Goal: Information Seeking & Learning: Learn about a topic

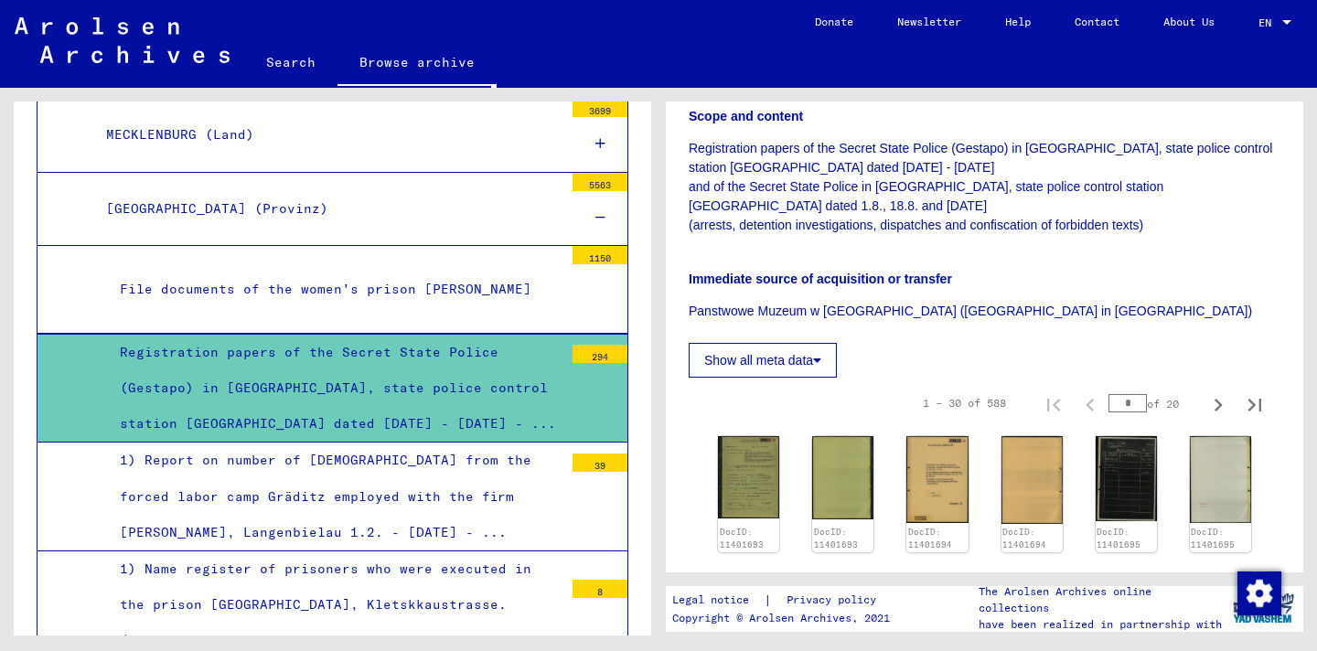
scroll to position [474, 0]
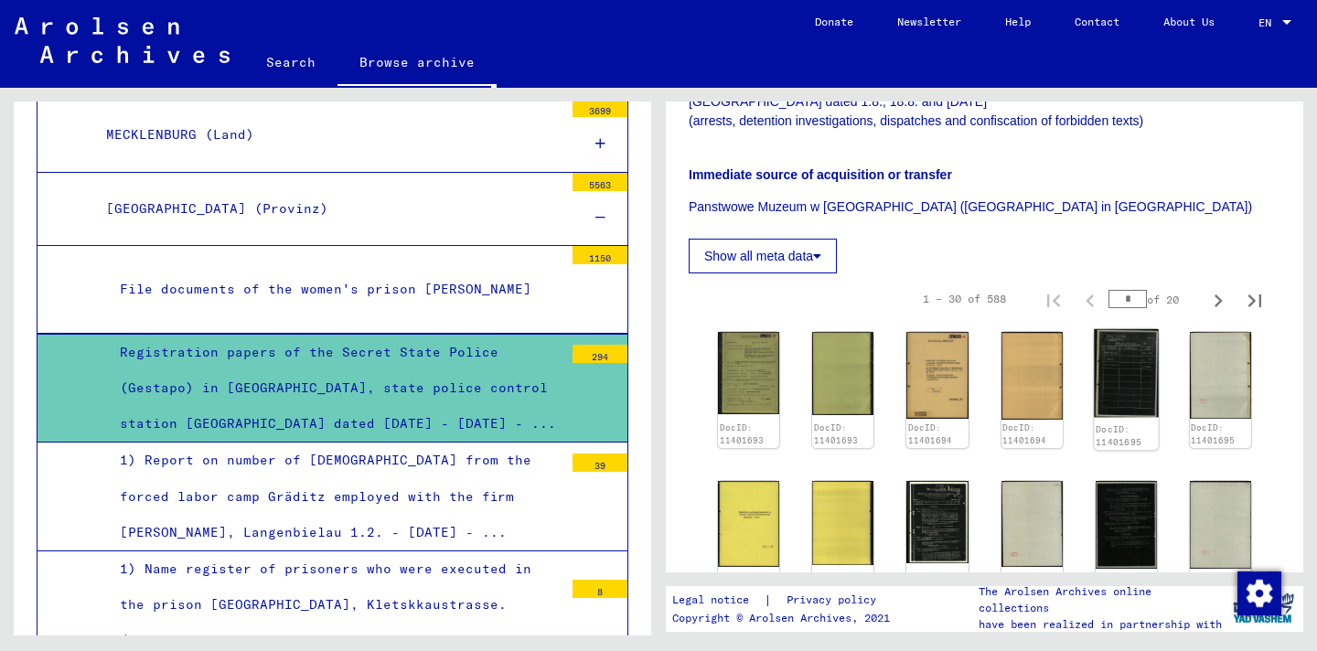
click at [1099, 350] on img at bounding box center [1126, 373] width 65 height 89
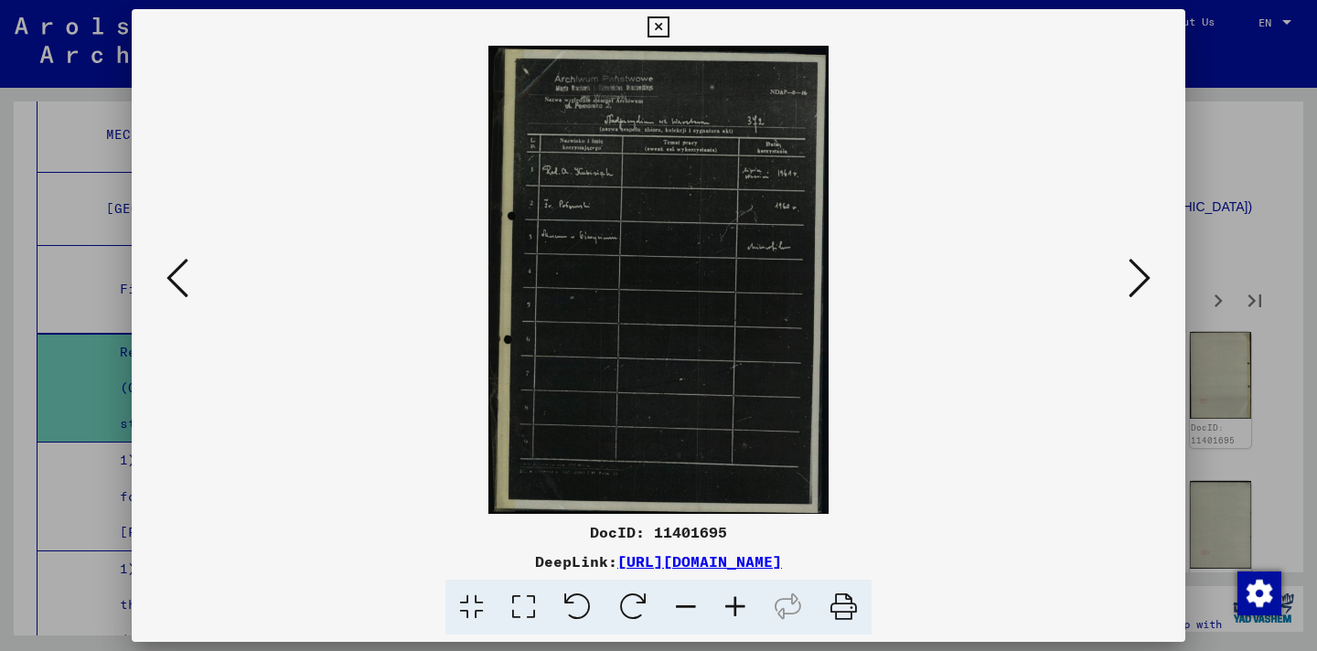
click at [1145, 257] on icon at bounding box center [1140, 278] width 22 height 44
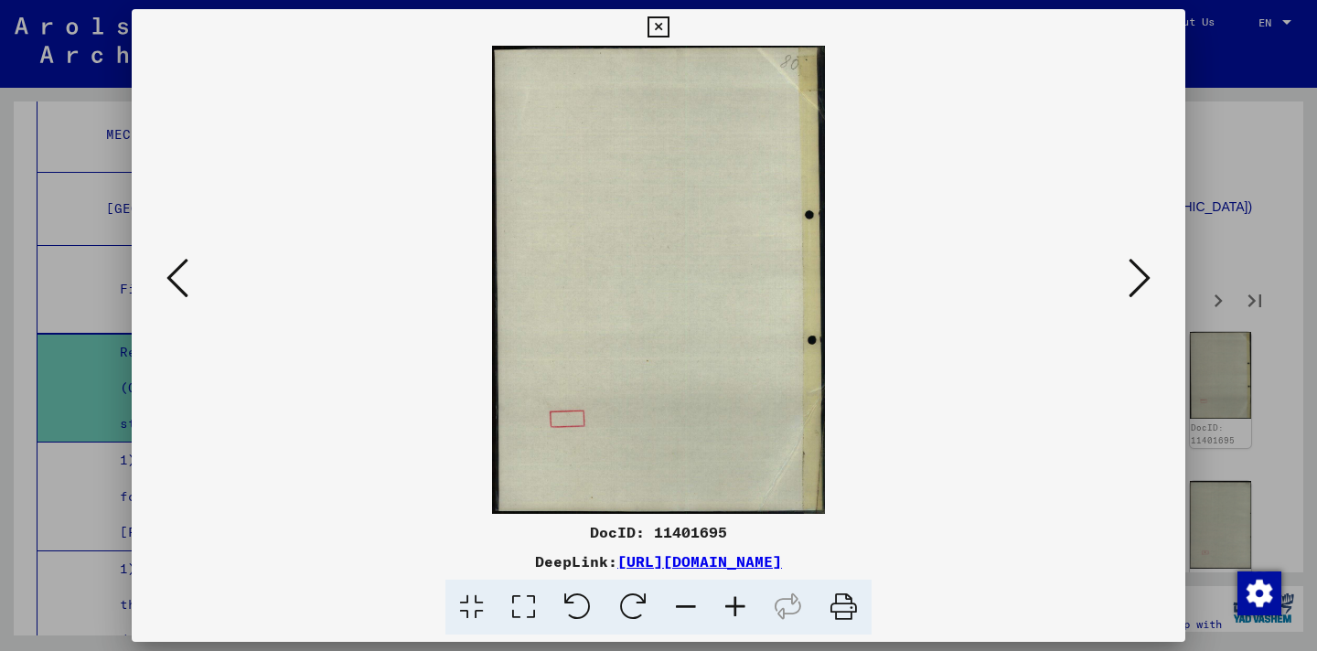
click at [1145, 257] on icon at bounding box center [1140, 278] width 22 height 44
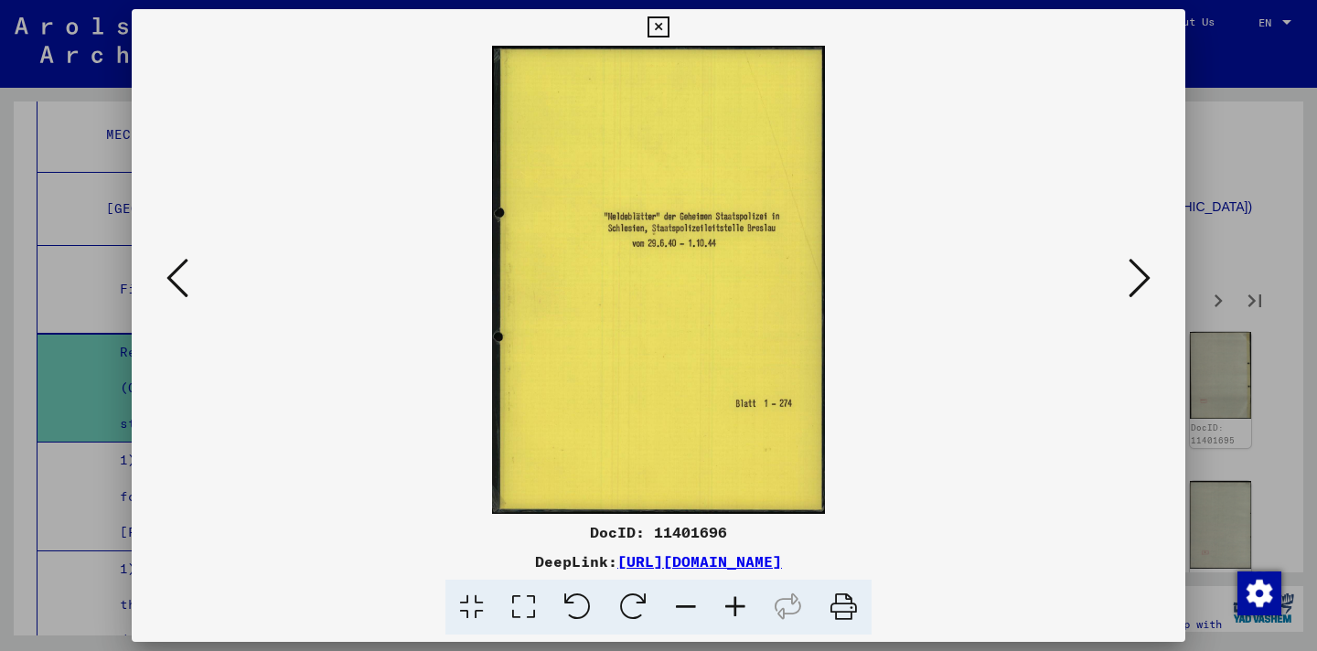
click at [1145, 257] on icon at bounding box center [1140, 278] width 22 height 44
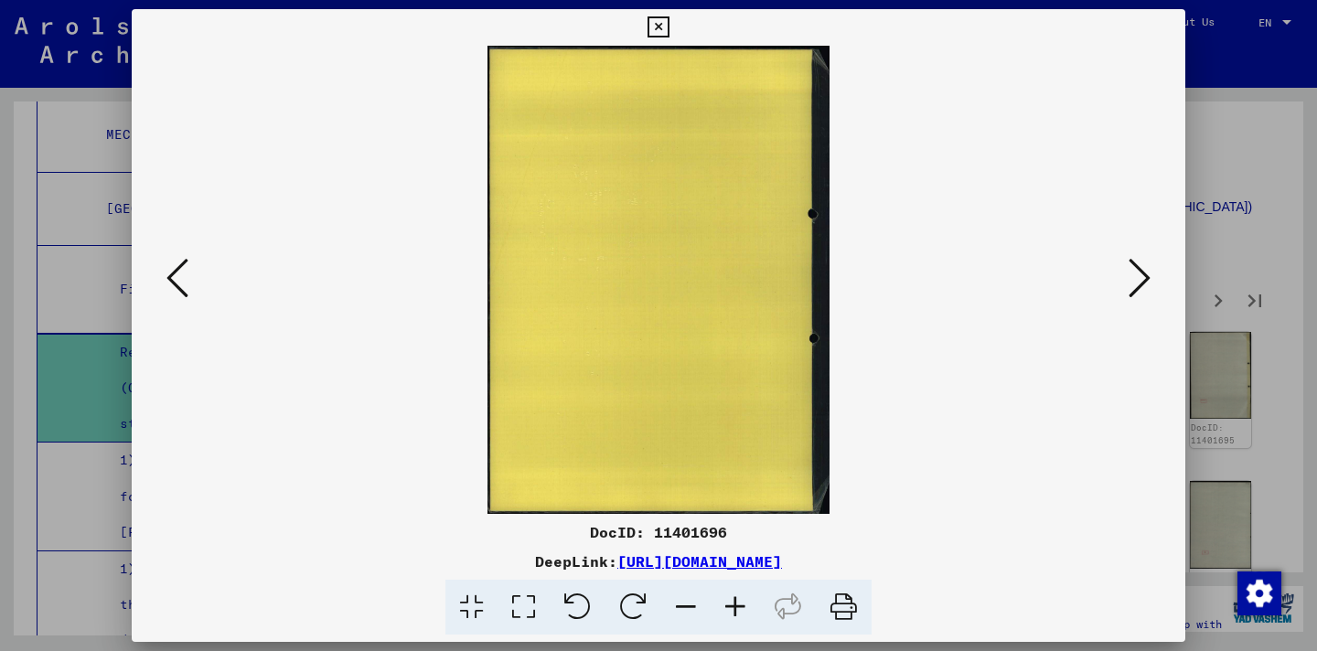
click at [1145, 257] on icon at bounding box center [1140, 278] width 22 height 44
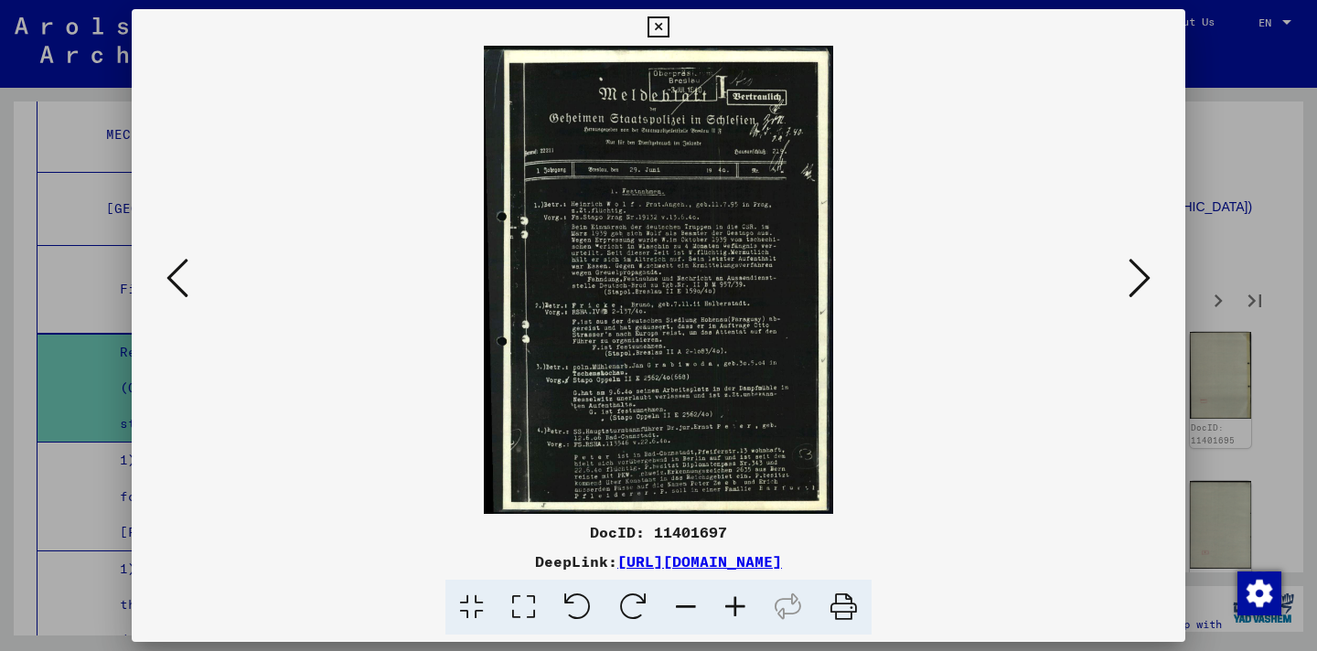
click at [690, 232] on img at bounding box center [659, 280] width 930 height 468
click at [737, 603] on icon at bounding box center [735, 608] width 49 height 56
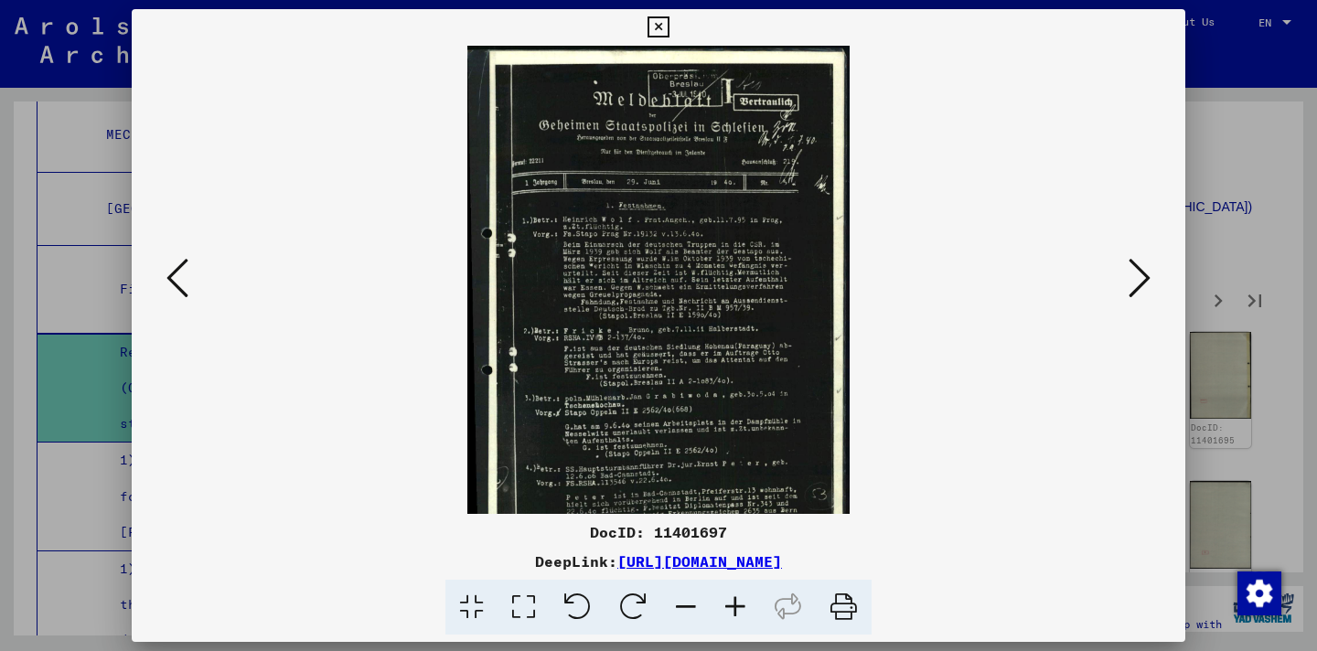
click at [737, 603] on icon at bounding box center [735, 608] width 49 height 56
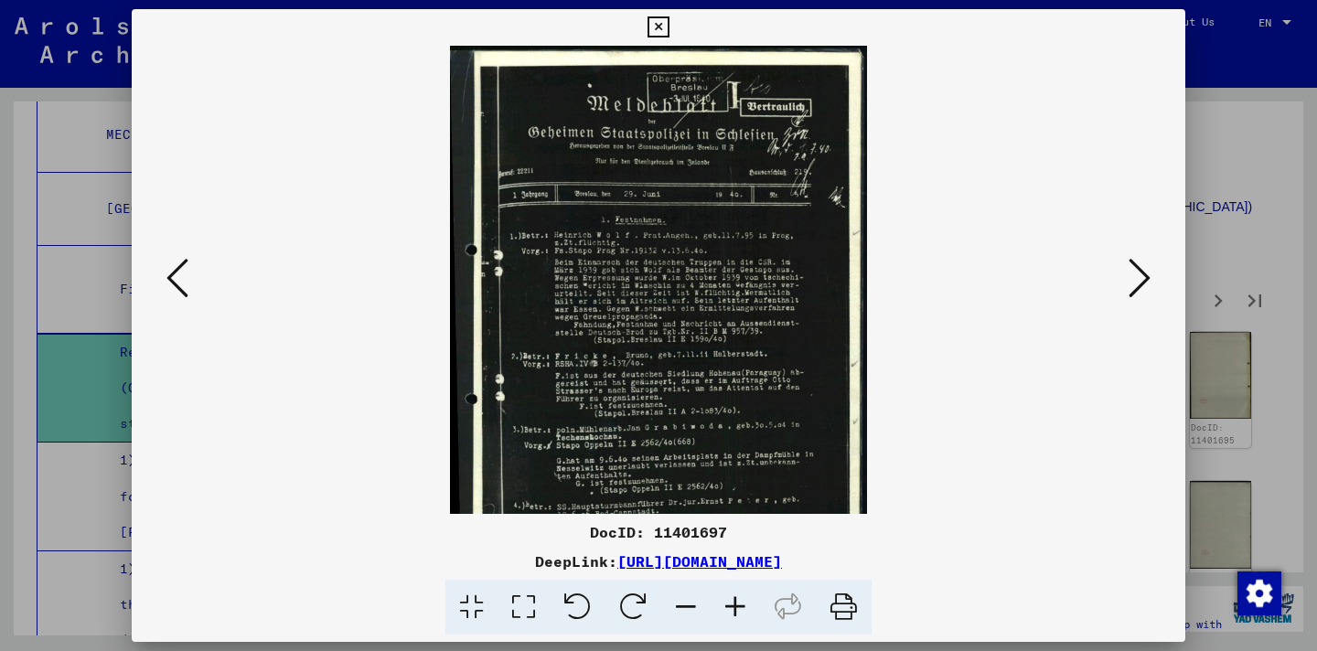
click at [737, 603] on icon at bounding box center [735, 608] width 49 height 56
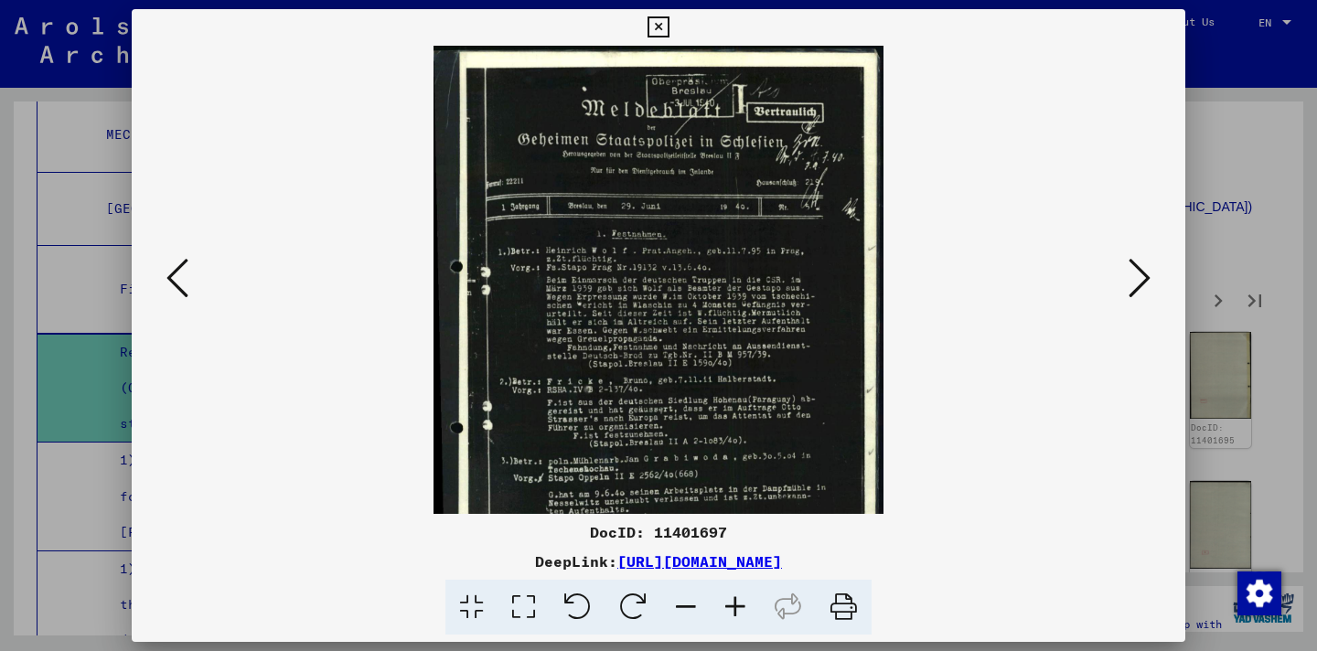
click at [737, 603] on icon at bounding box center [735, 608] width 49 height 56
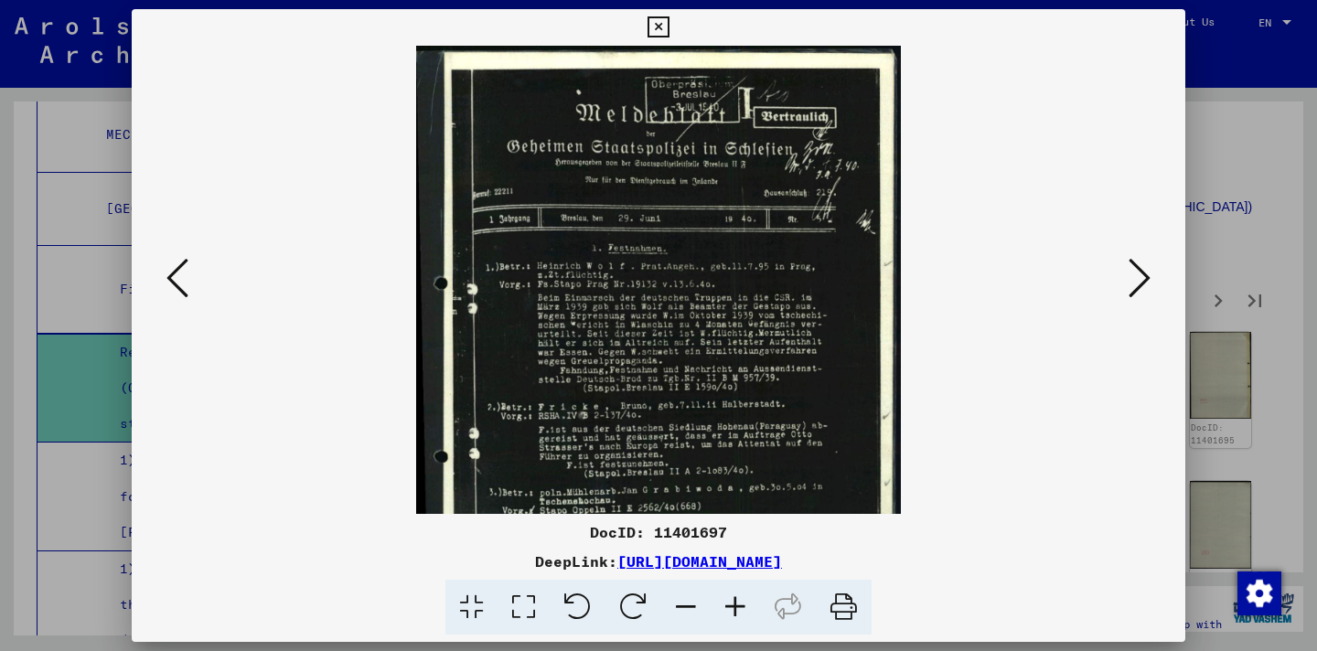
click at [737, 603] on icon at bounding box center [735, 608] width 49 height 56
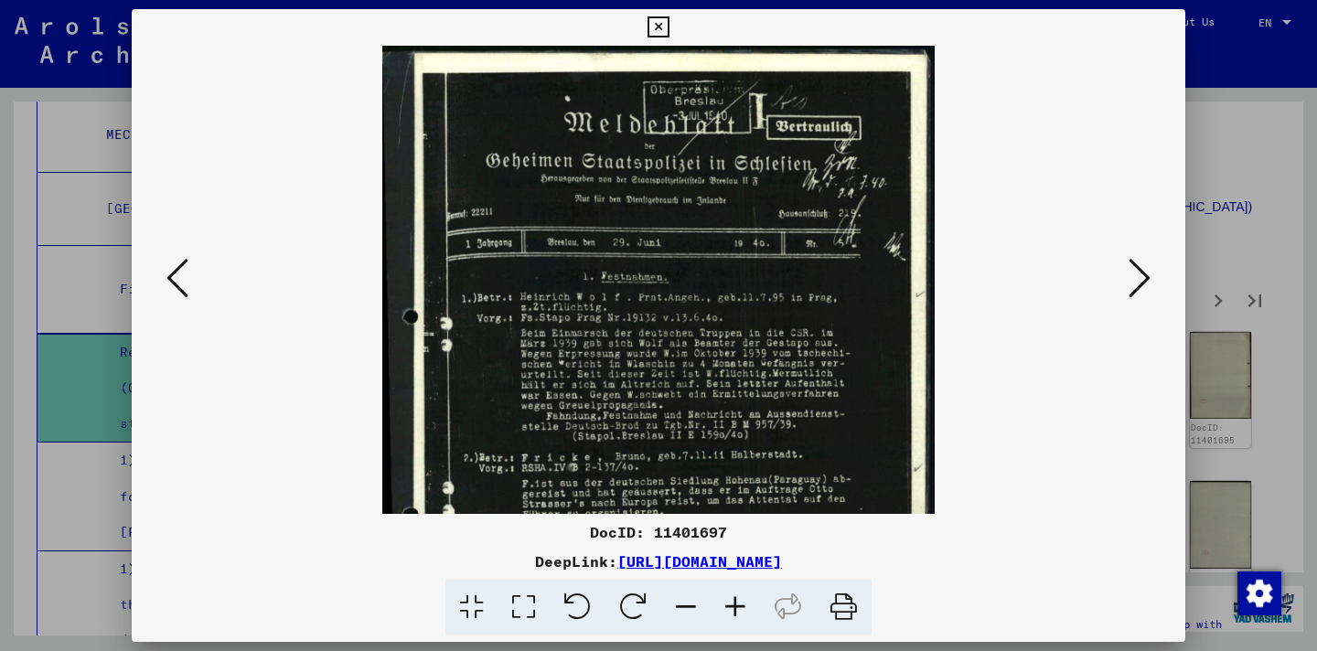
click at [737, 603] on icon at bounding box center [735, 608] width 49 height 56
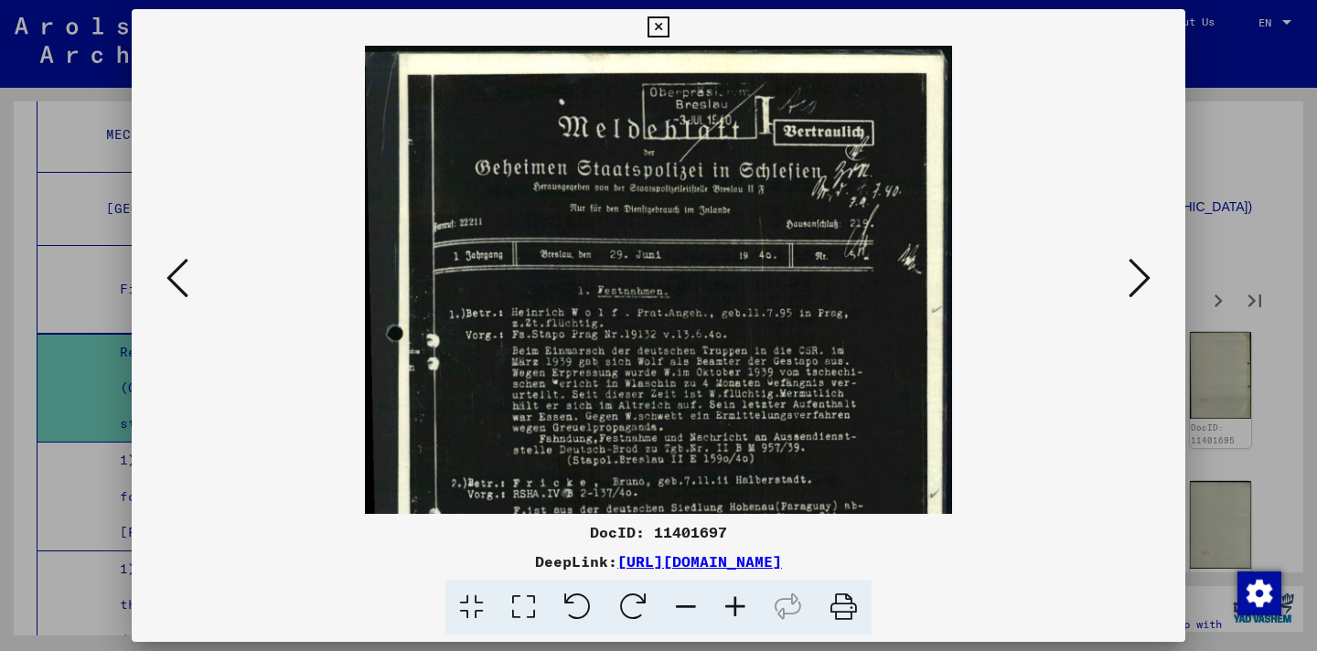
click at [737, 603] on icon at bounding box center [735, 608] width 49 height 56
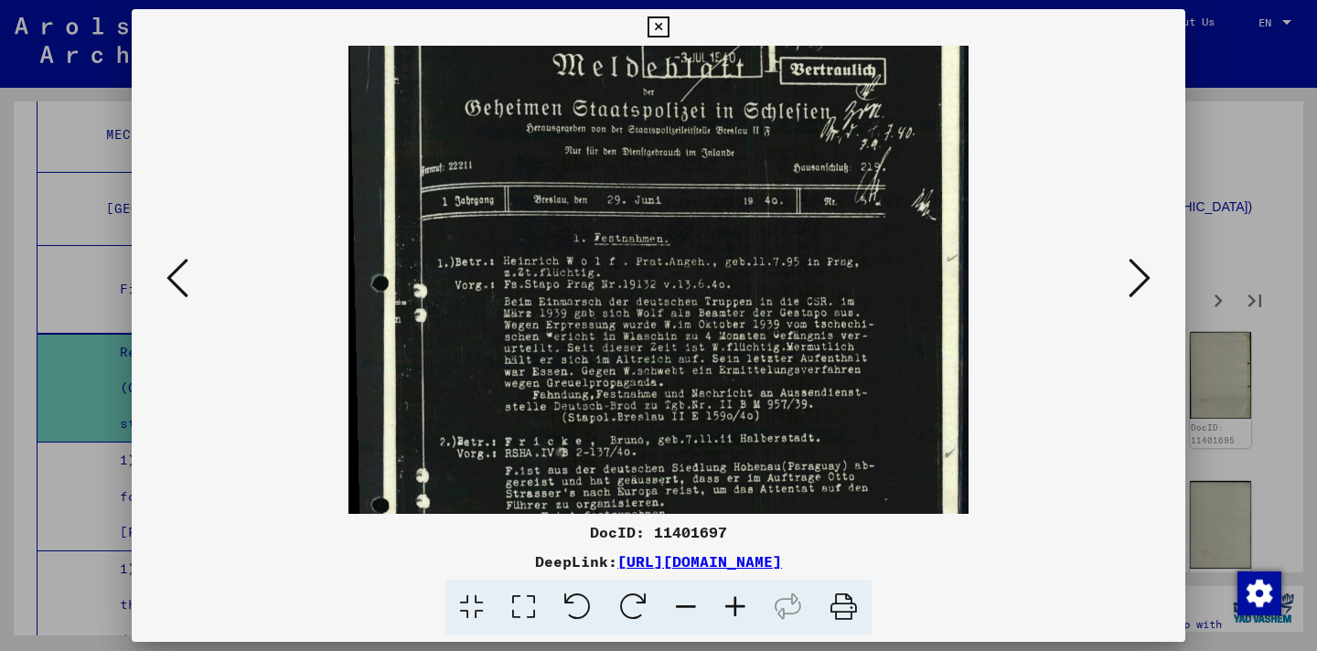
scroll to position [121, 0]
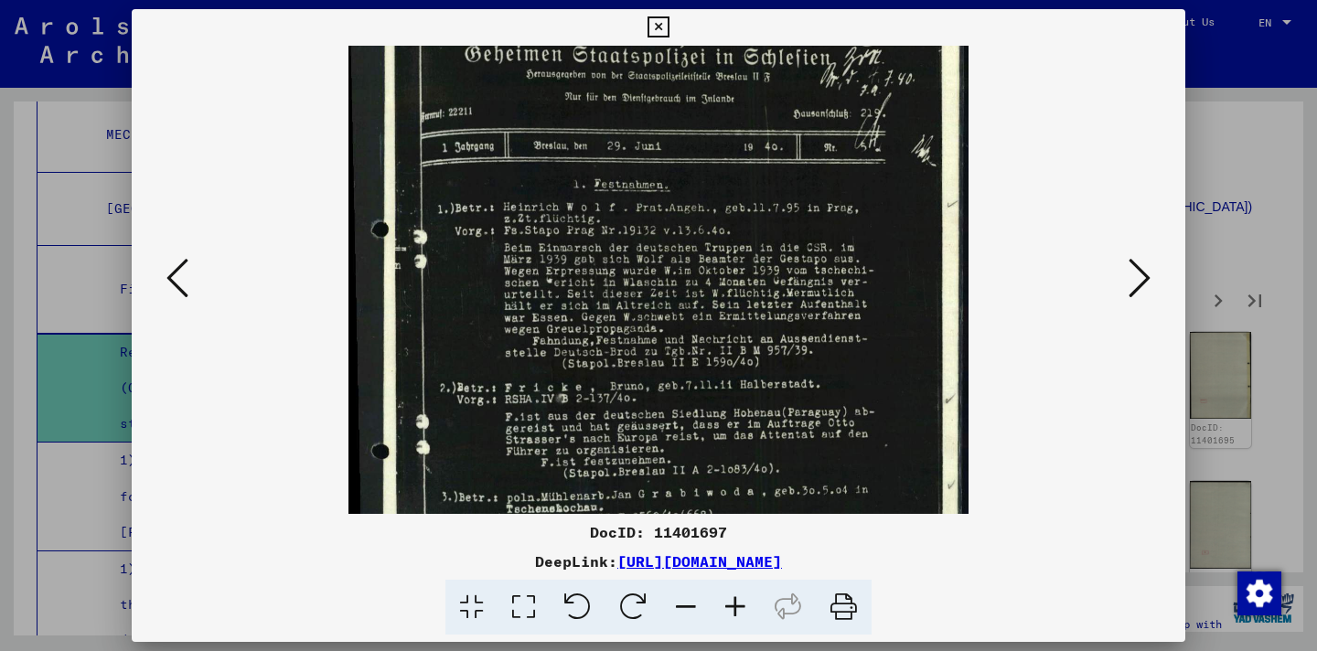
drag, startPoint x: 695, startPoint y: 433, endPoint x: 702, endPoint y: 312, distance: 120.9
click at [702, 312] on img at bounding box center [659, 342] width 621 height 834
click at [1150, 286] on icon at bounding box center [1140, 278] width 22 height 44
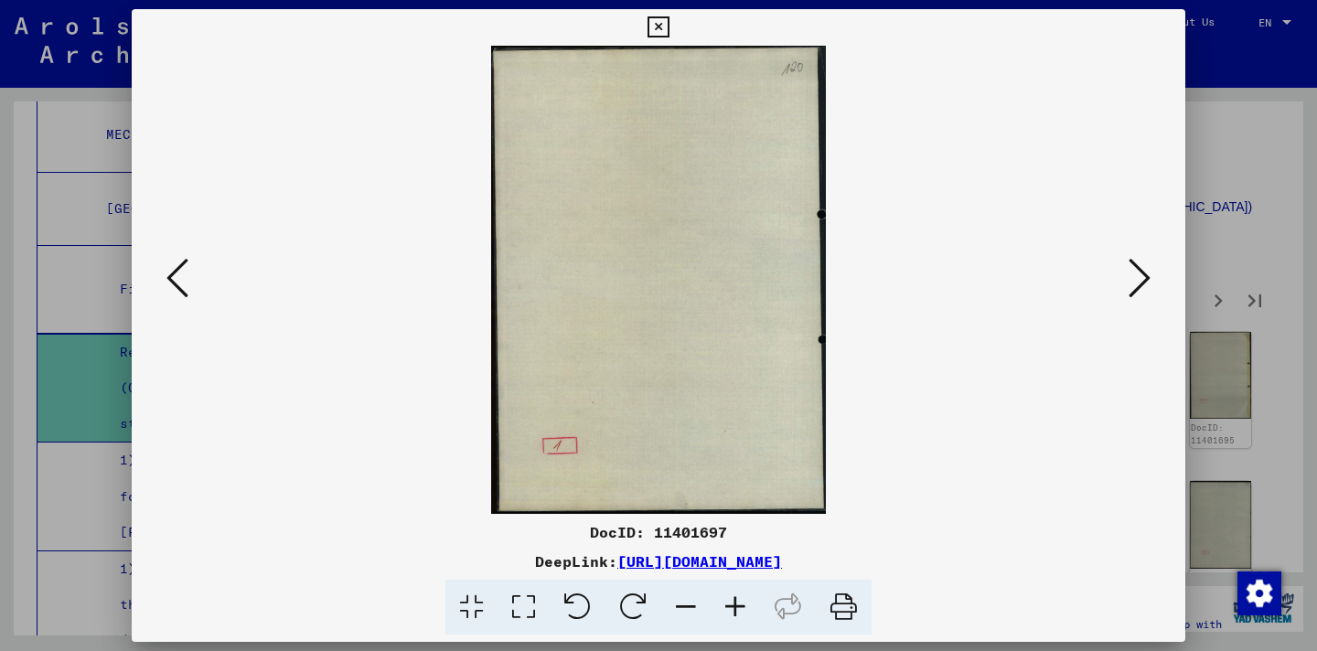
scroll to position [0, 0]
click at [1151, 288] on button at bounding box center [1140, 279] width 33 height 52
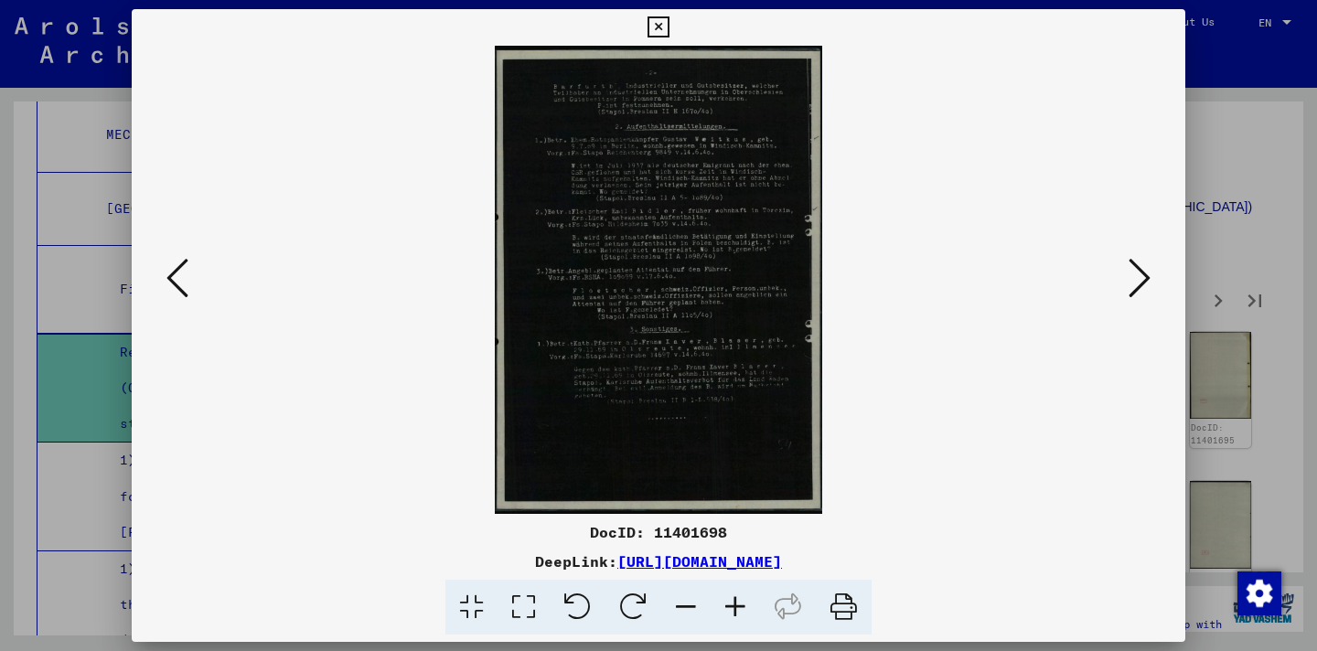
click at [1144, 279] on icon at bounding box center [1140, 278] width 22 height 44
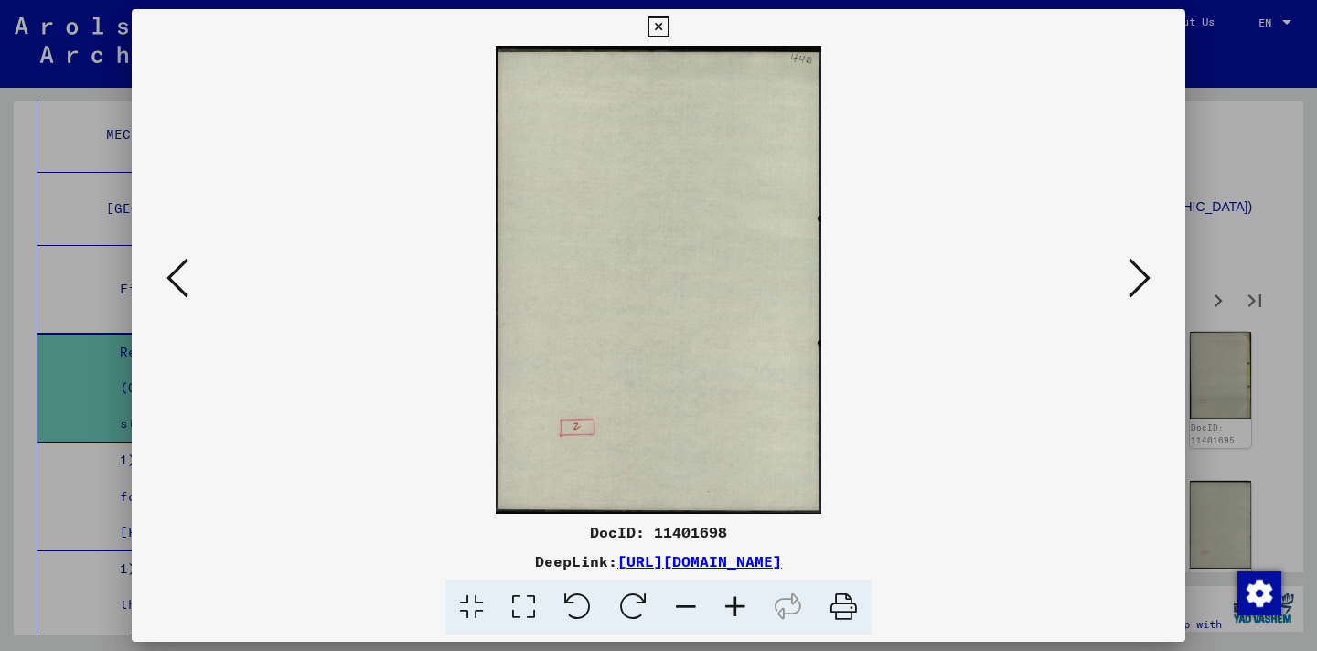
click at [1144, 279] on icon at bounding box center [1140, 278] width 22 height 44
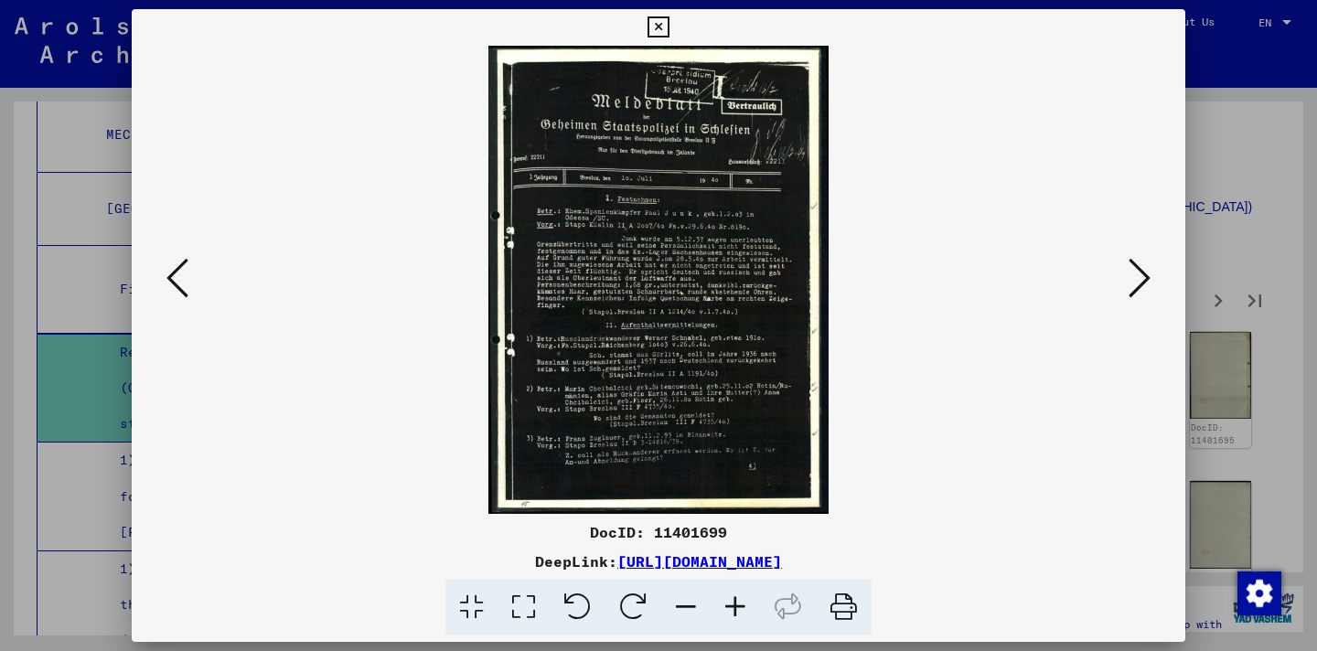
click at [1144, 279] on icon at bounding box center [1140, 278] width 22 height 44
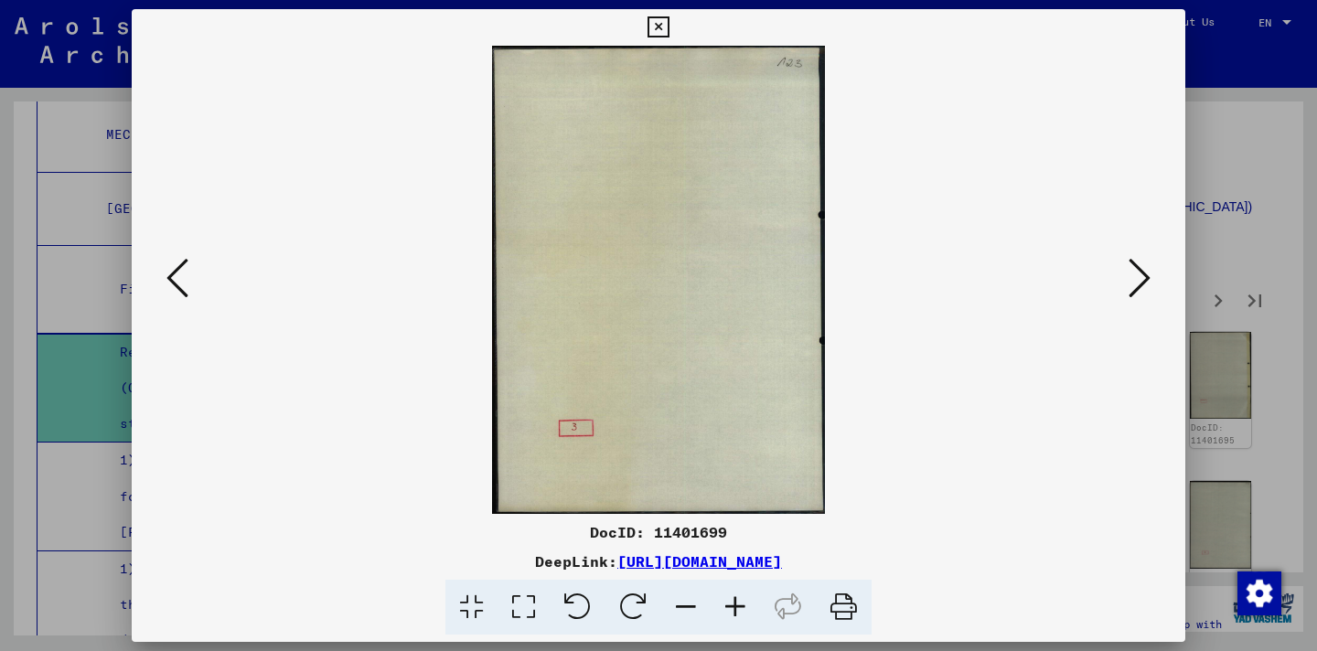
click at [1144, 279] on icon at bounding box center [1140, 278] width 22 height 44
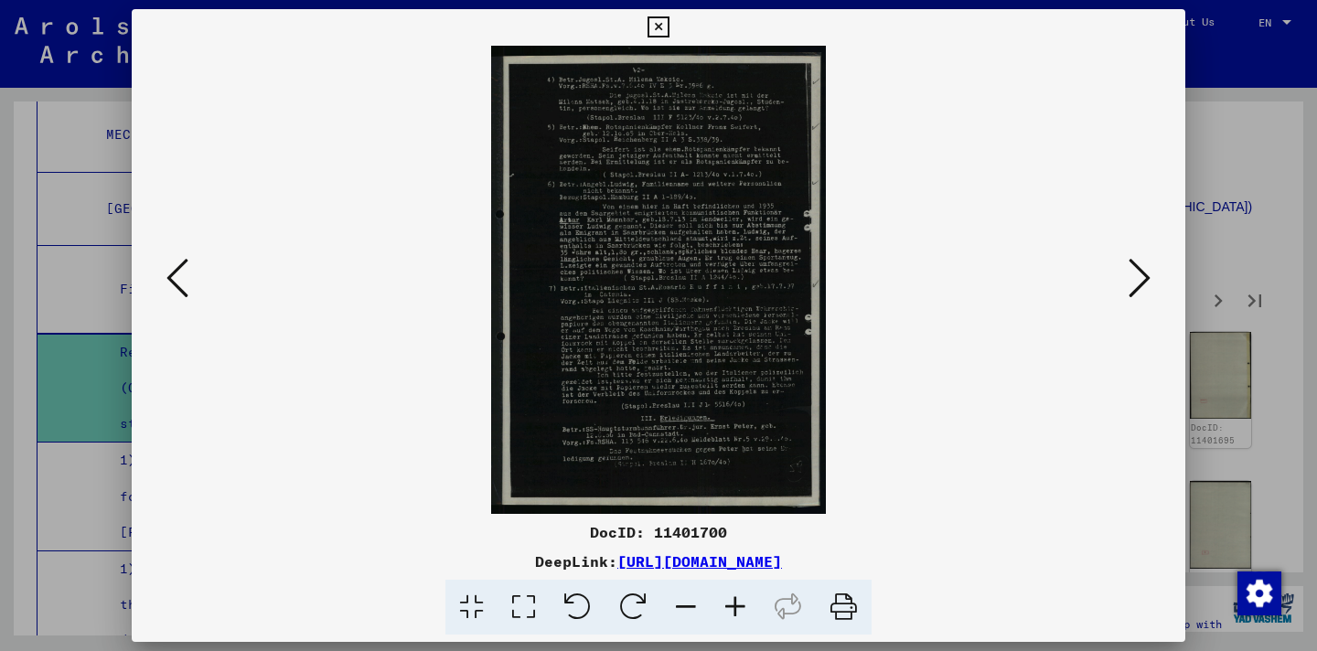
click at [1144, 279] on icon at bounding box center [1140, 278] width 22 height 44
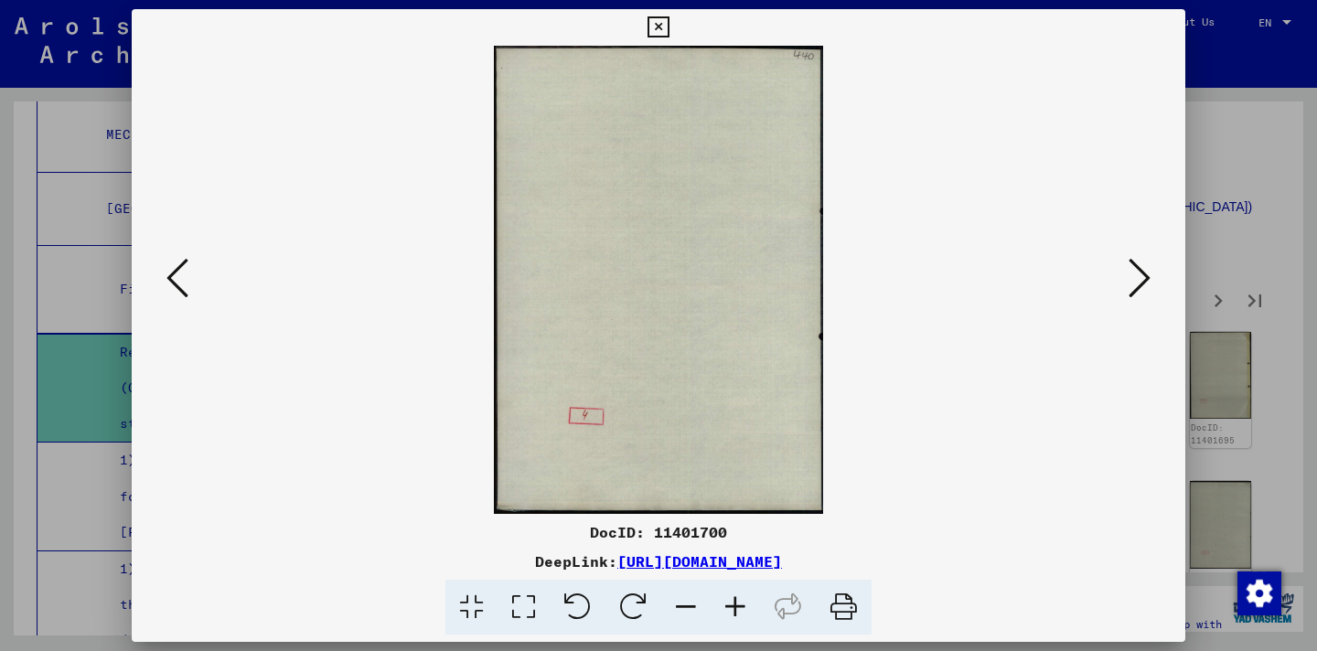
click at [668, 25] on icon at bounding box center [658, 27] width 21 height 22
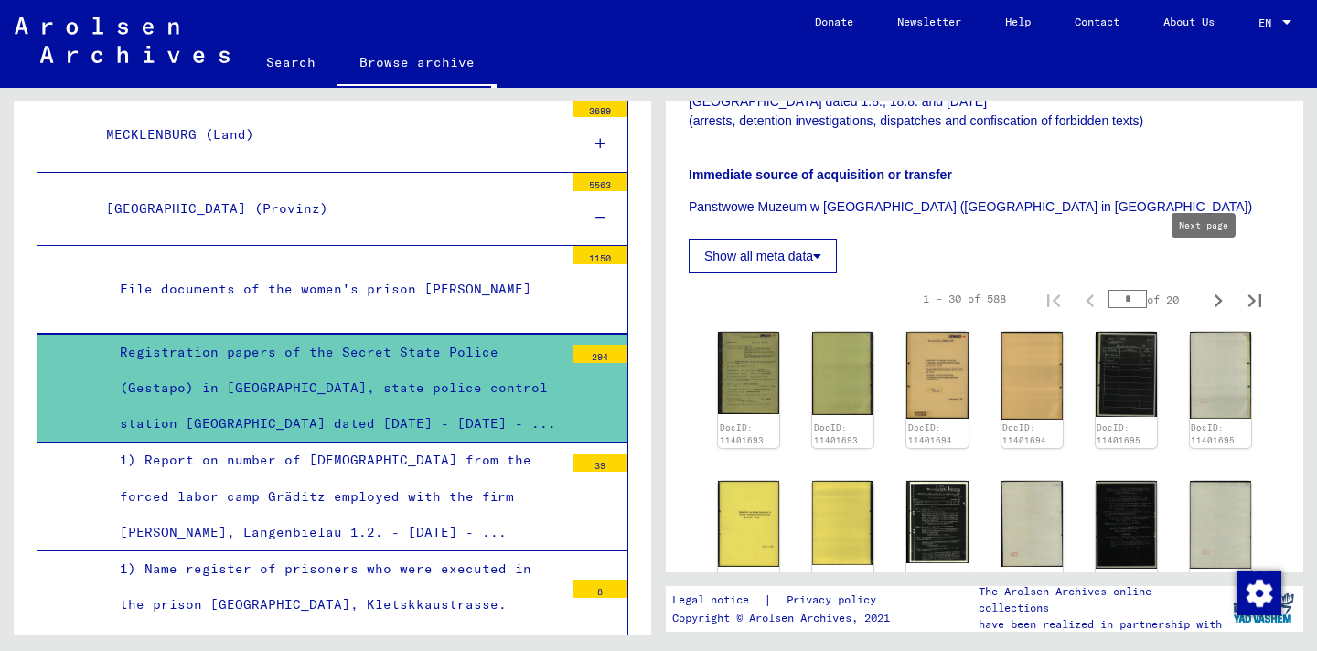
click at [1206, 288] on icon "Next page" at bounding box center [1219, 301] width 26 height 26
type input "*"
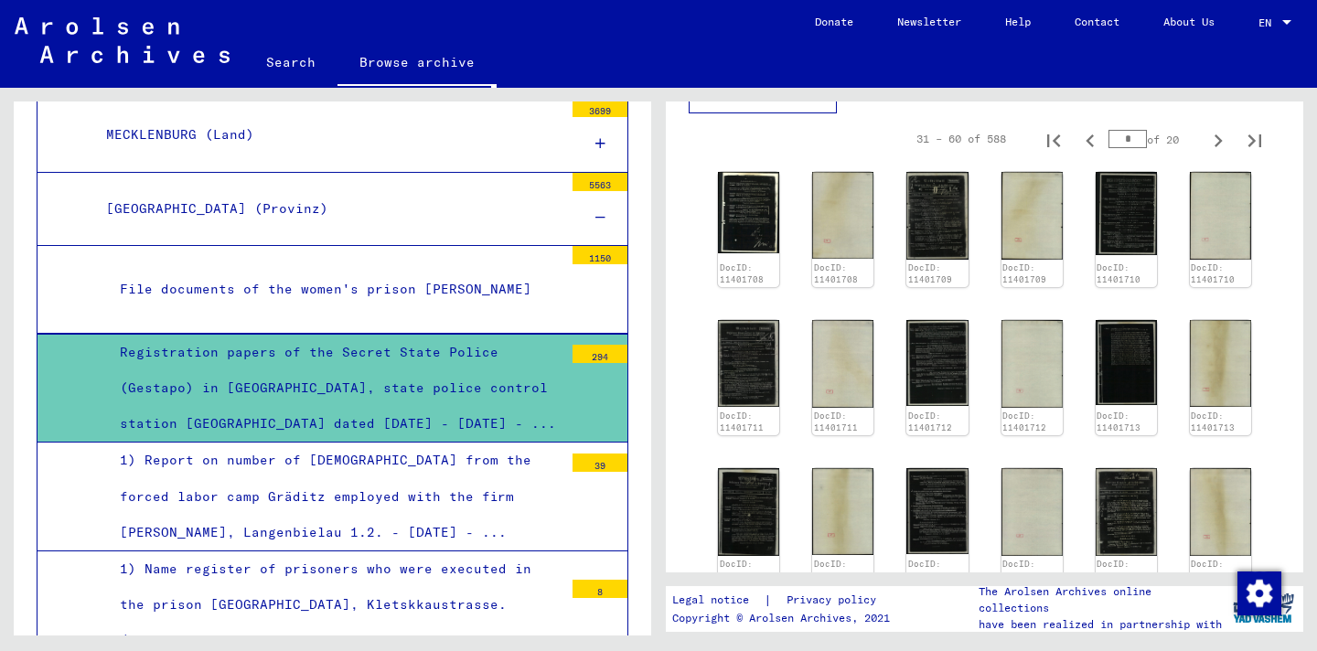
scroll to position [709, 0]
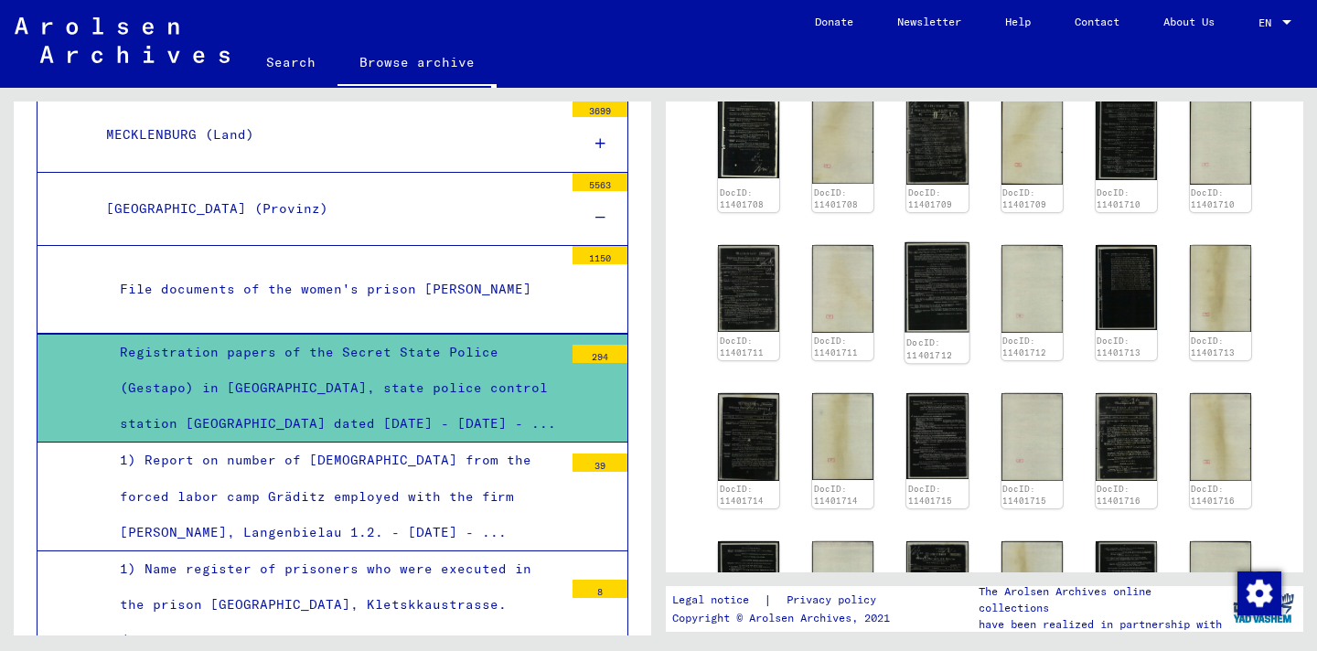
click at [938, 264] on img at bounding box center [938, 287] width 65 height 91
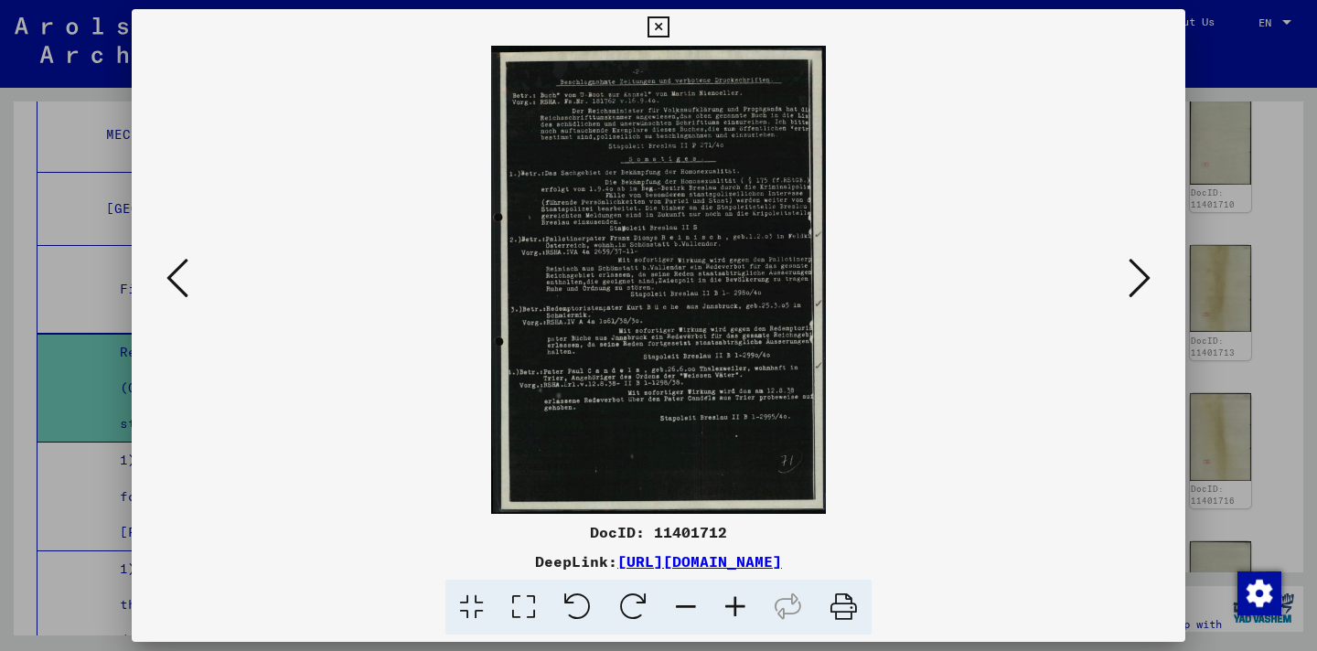
click at [1145, 254] on button at bounding box center [1140, 279] width 33 height 52
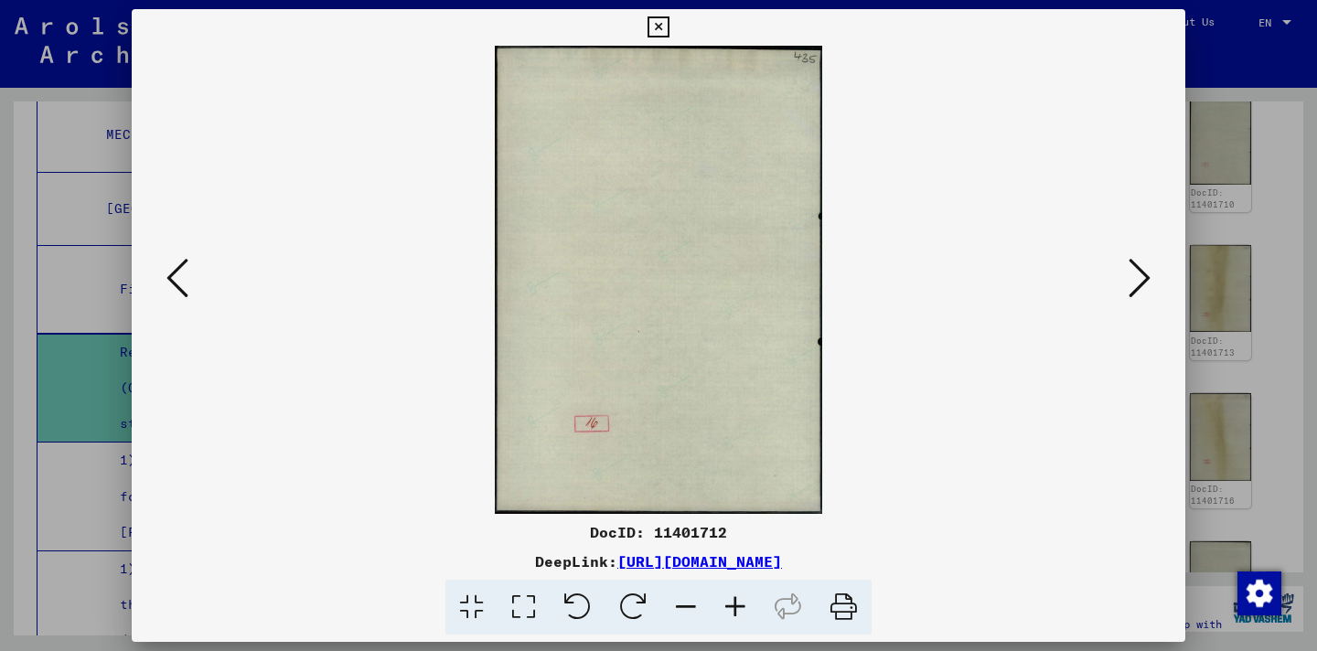
click at [1146, 255] on button at bounding box center [1140, 279] width 33 height 52
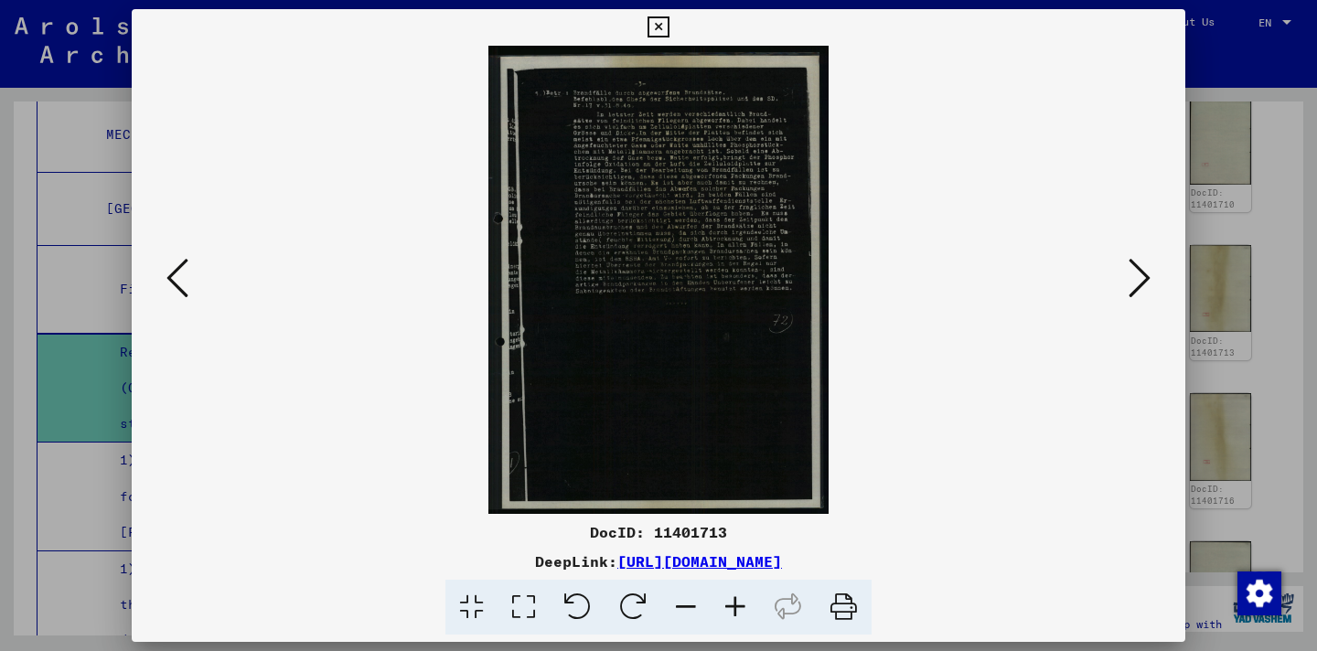
click at [1146, 255] on button at bounding box center [1140, 279] width 33 height 52
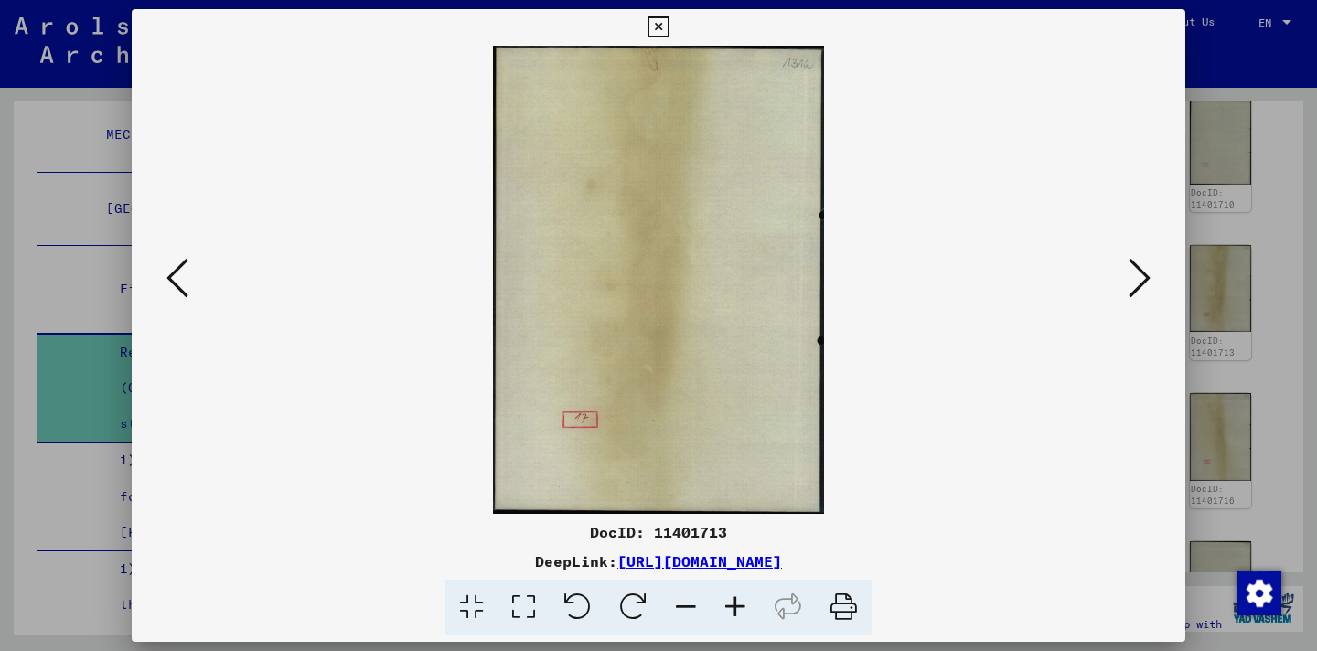
click at [1146, 255] on button at bounding box center [1140, 279] width 33 height 52
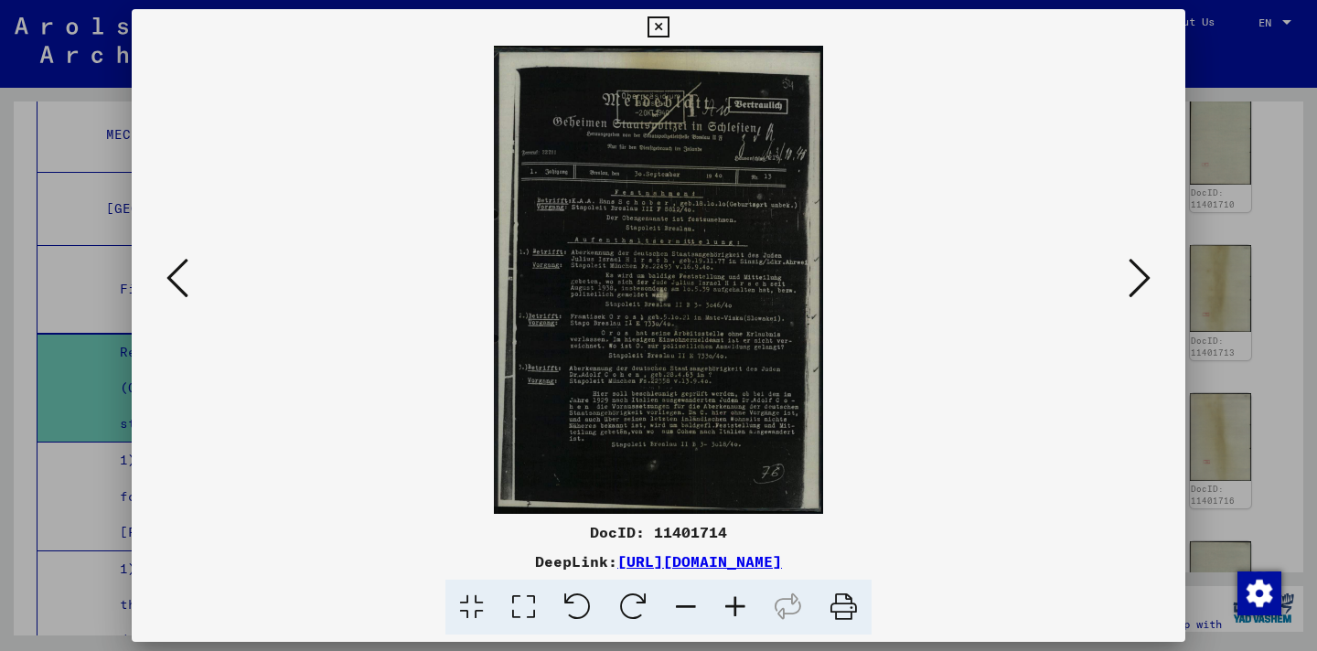
click at [661, 27] on icon at bounding box center [658, 27] width 21 height 22
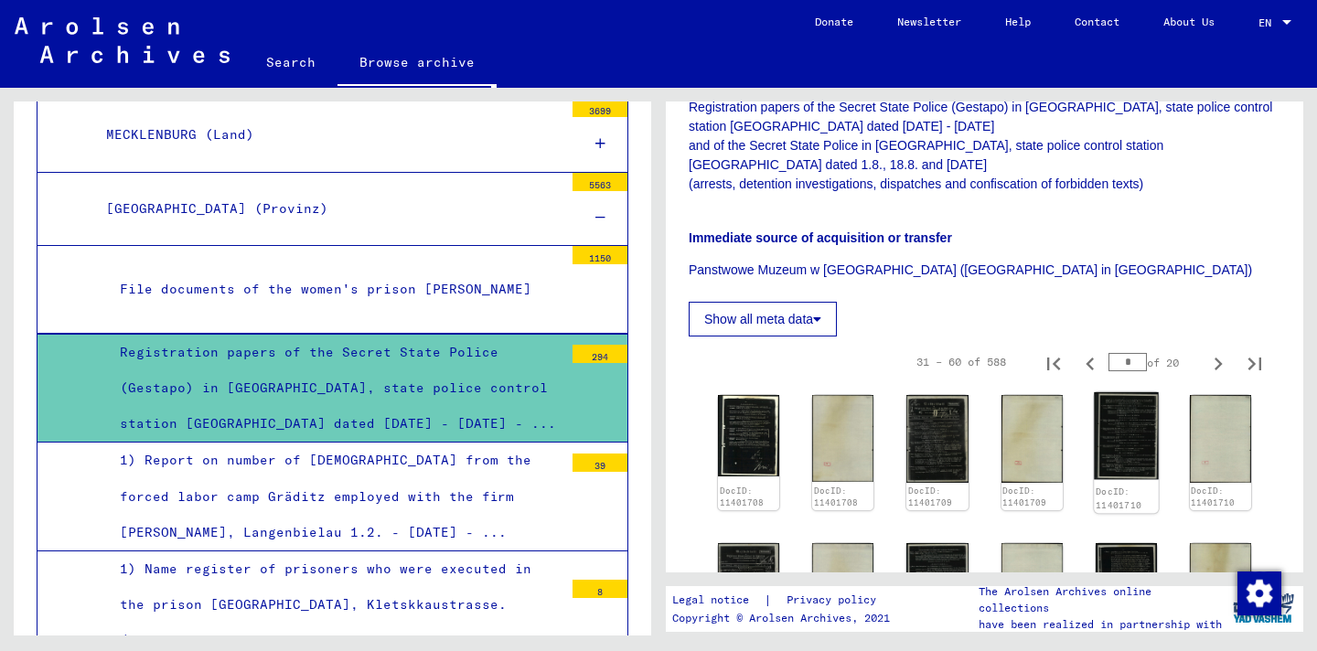
scroll to position [421, 0]
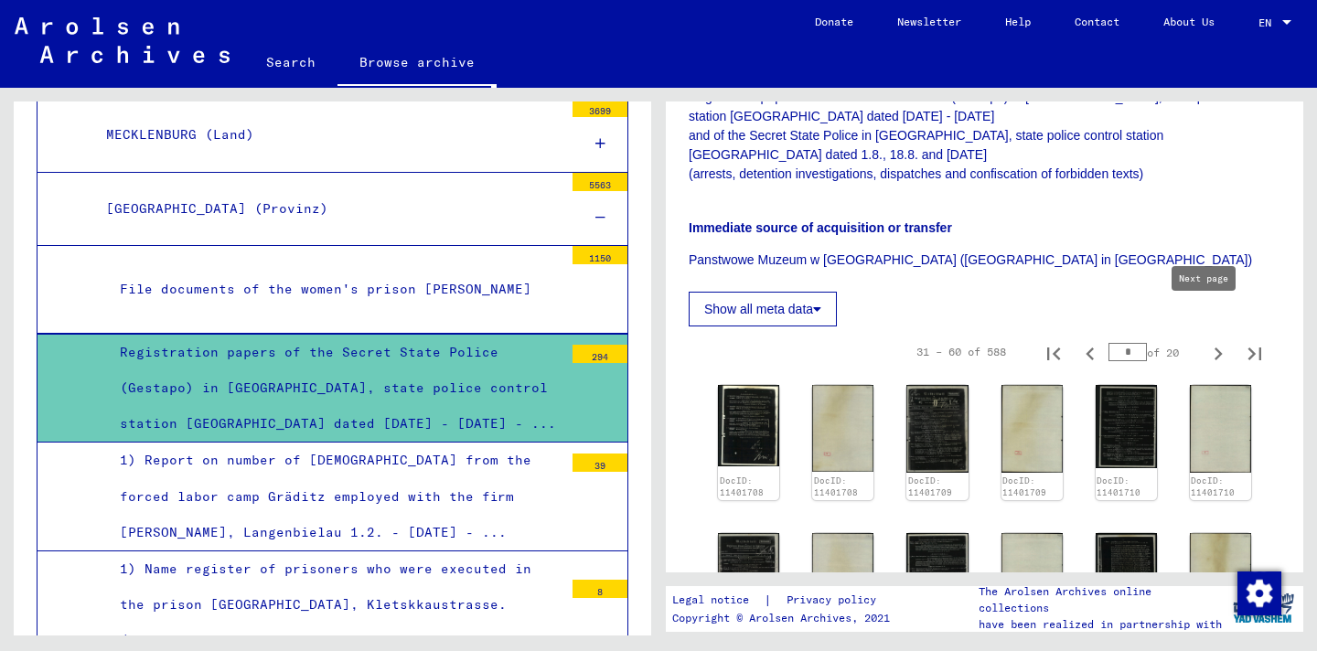
click at [1206, 341] on icon "Next page" at bounding box center [1219, 354] width 26 height 26
type input "*"
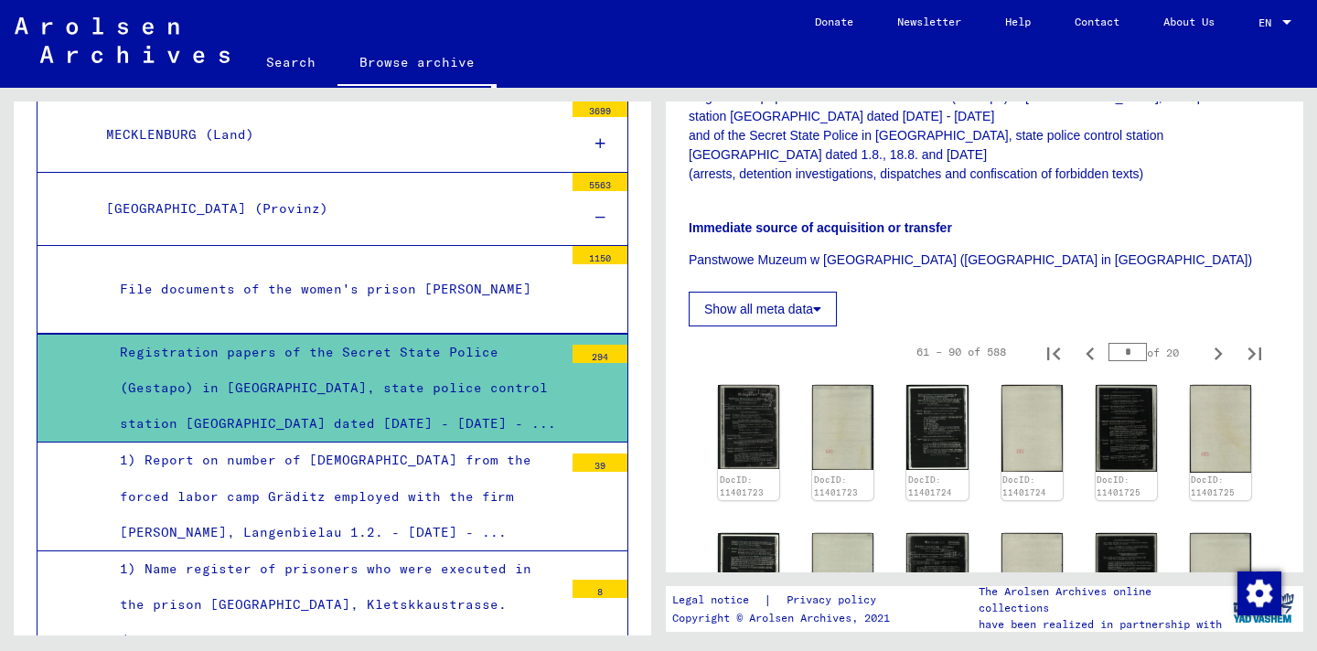
drag, startPoint x: 1103, startPoint y: 325, endPoint x: 1122, endPoint y: 325, distance: 18.3
click at [1122, 343] on input "*" at bounding box center [1128, 352] width 38 height 18
type input "**"
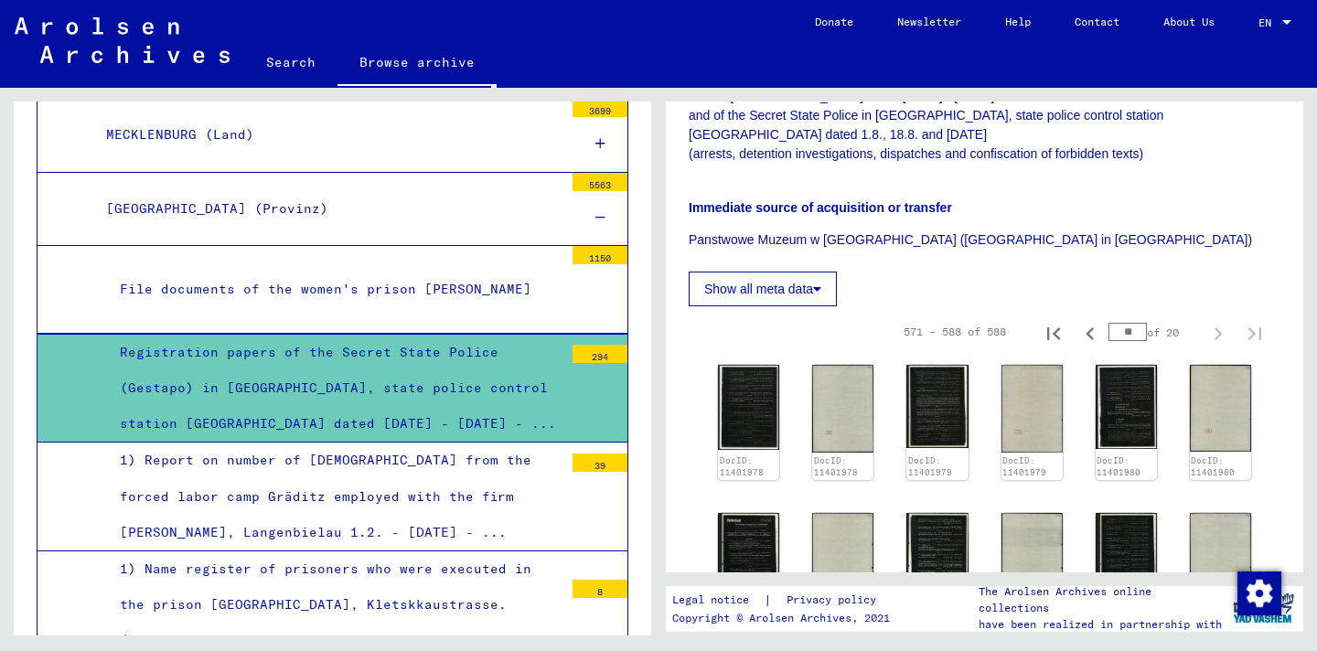
scroll to position [450, 0]
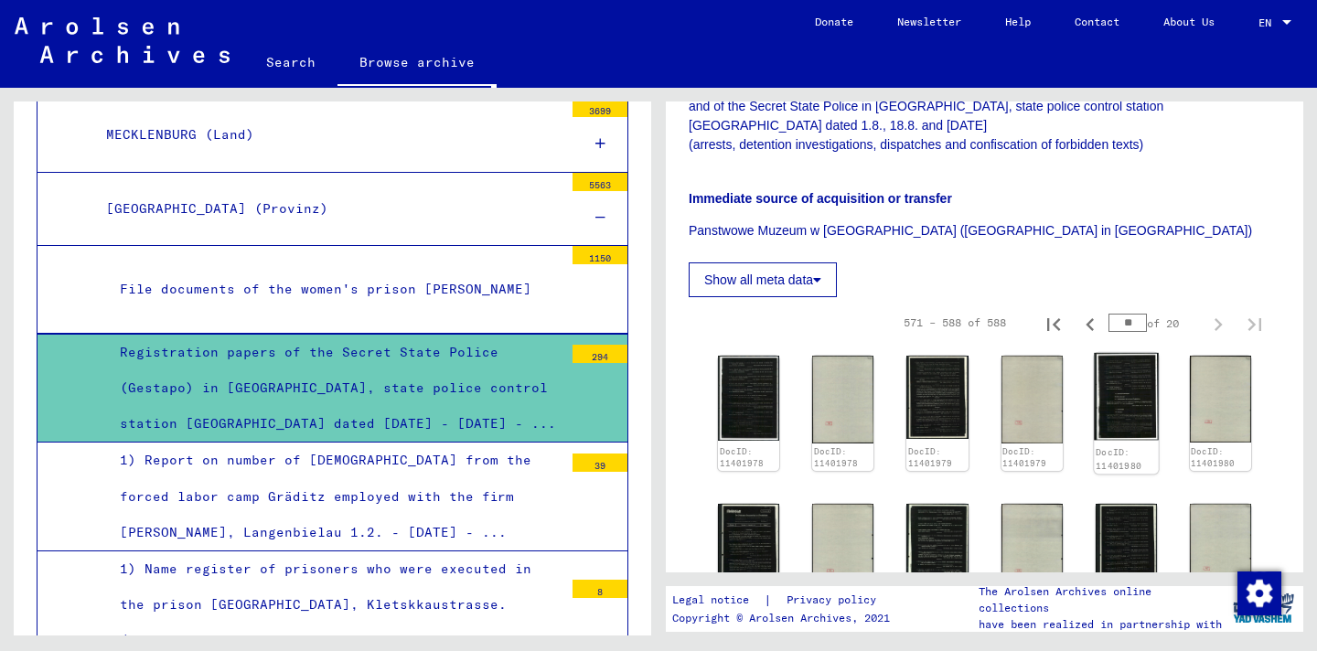
click at [1124, 353] on img at bounding box center [1126, 397] width 65 height 88
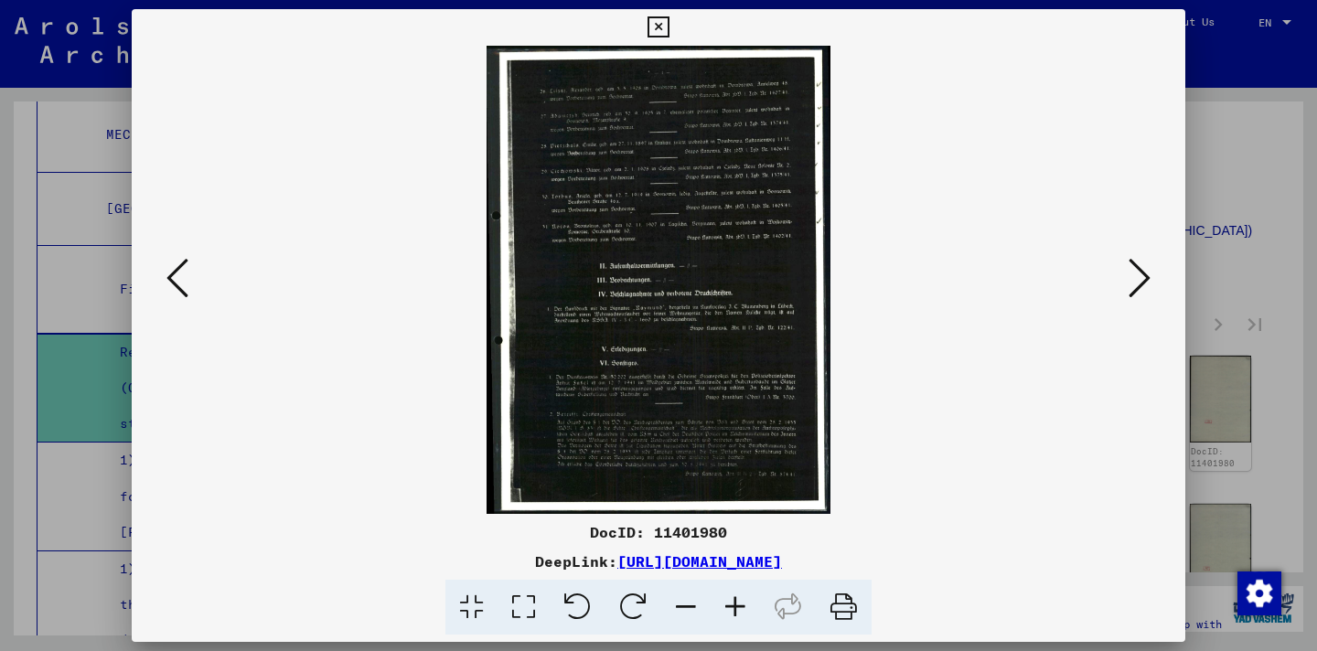
click at [1126, 279] on button at bounding box center [1140, 279] width 33 height 52
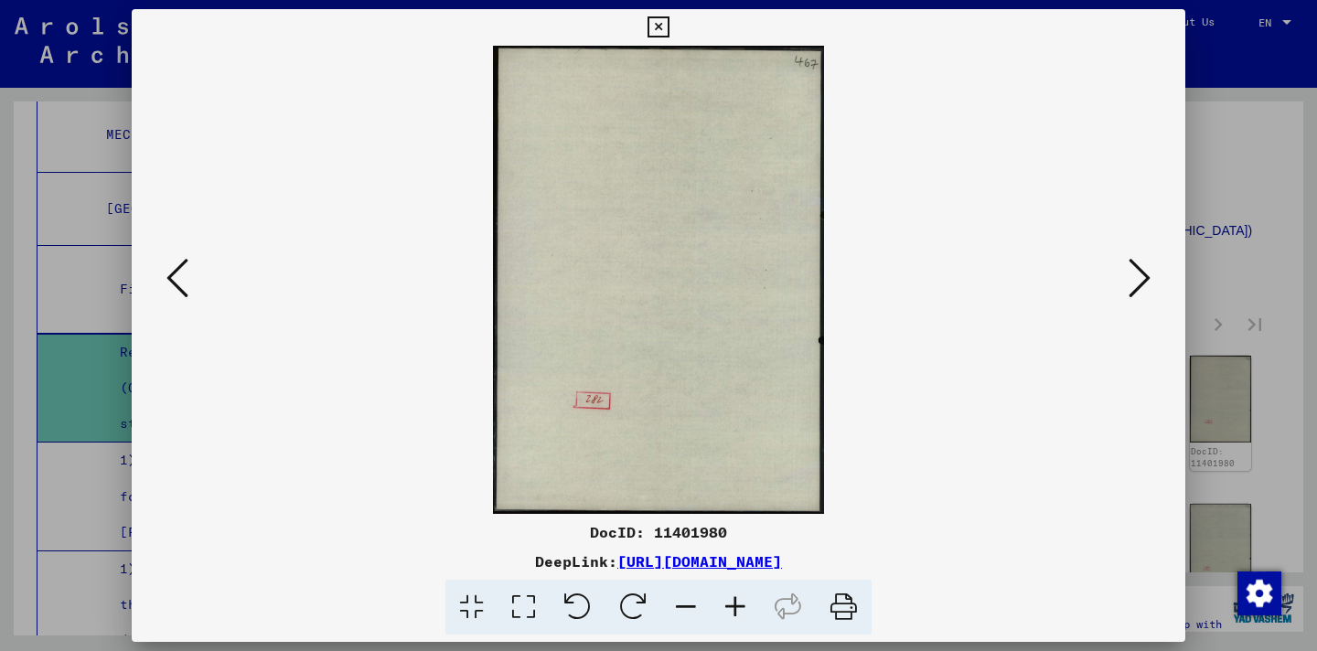
click at [1127, 279] on button at bounding box center [1140, 279] width 33 height 52
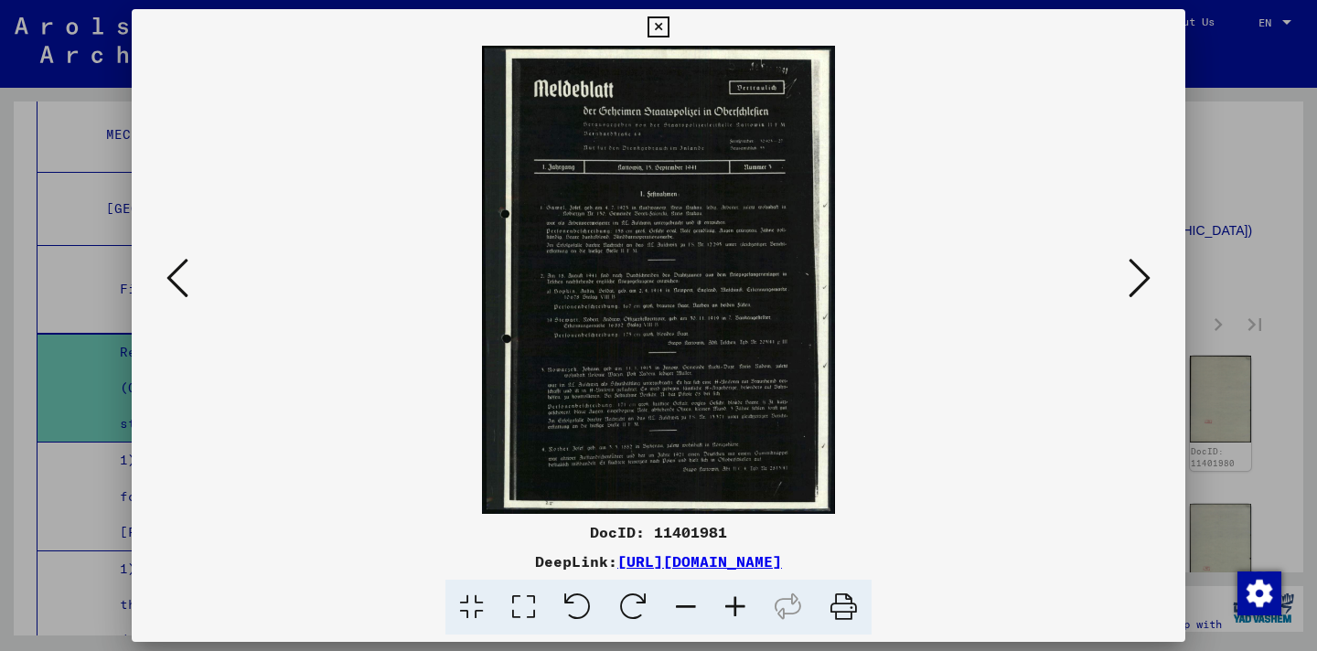
click at [180, 281] on icon at bounding box center [178, 278] width 22 height 44
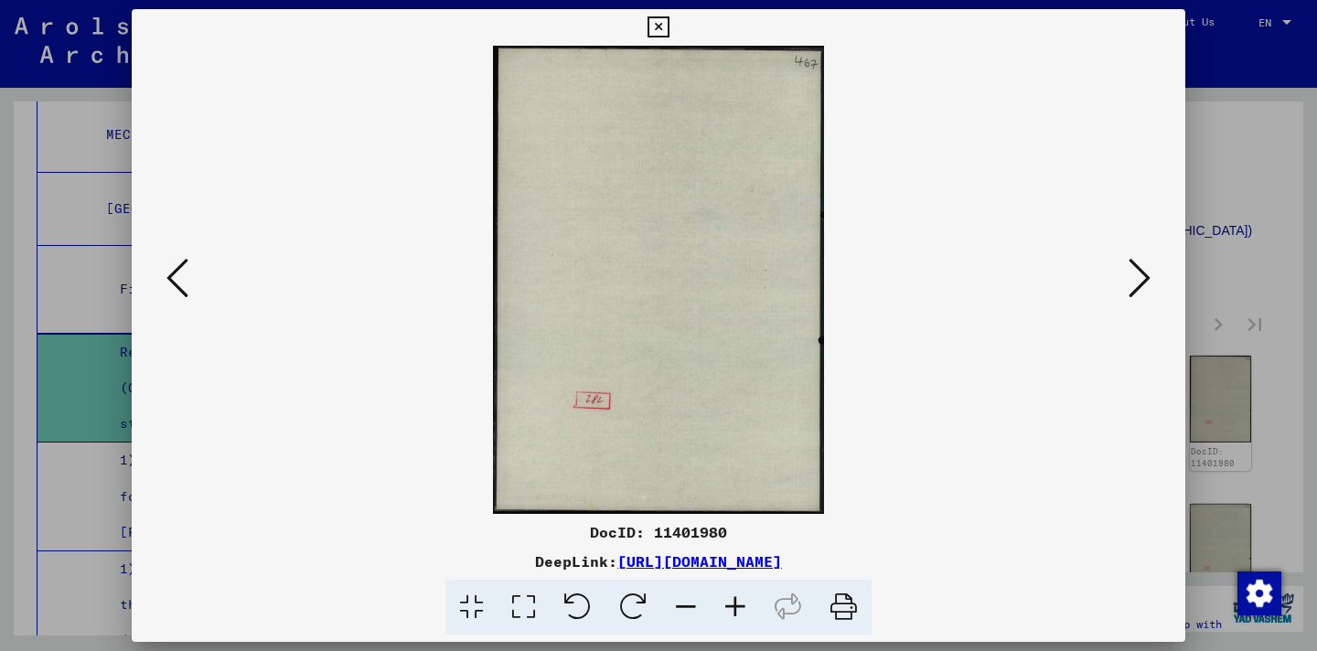
click at [180, 282] on icon at bounding box center [178, 278] width 22 height 44
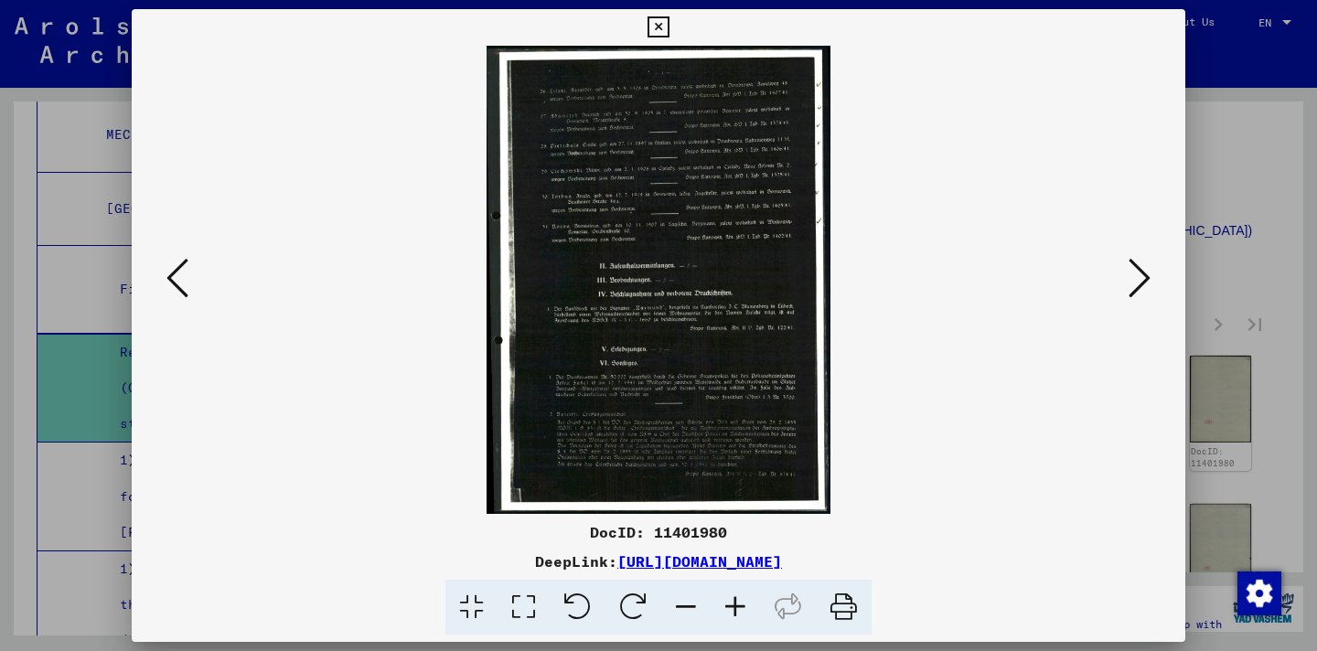
click at [180, 282] on icon at bounding box center [178, 278] width 22 height 44
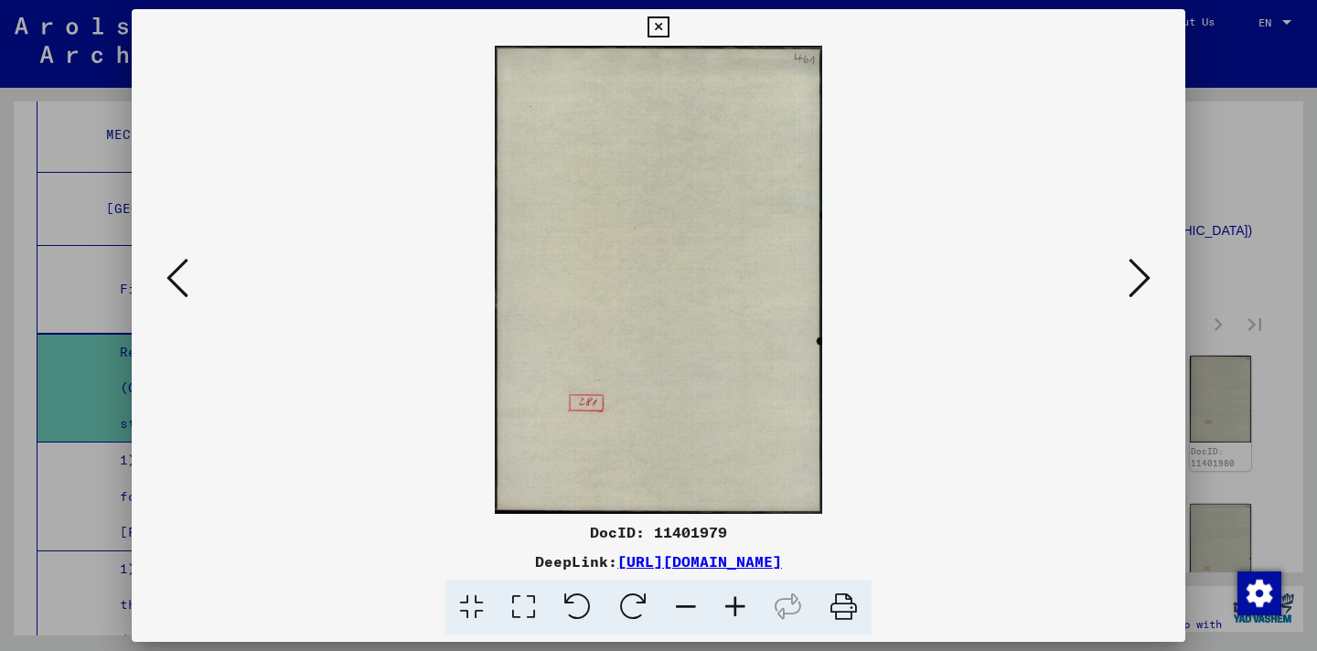
click at [738, 596] on icon at bounding box center [735, 608] width 49 height 56
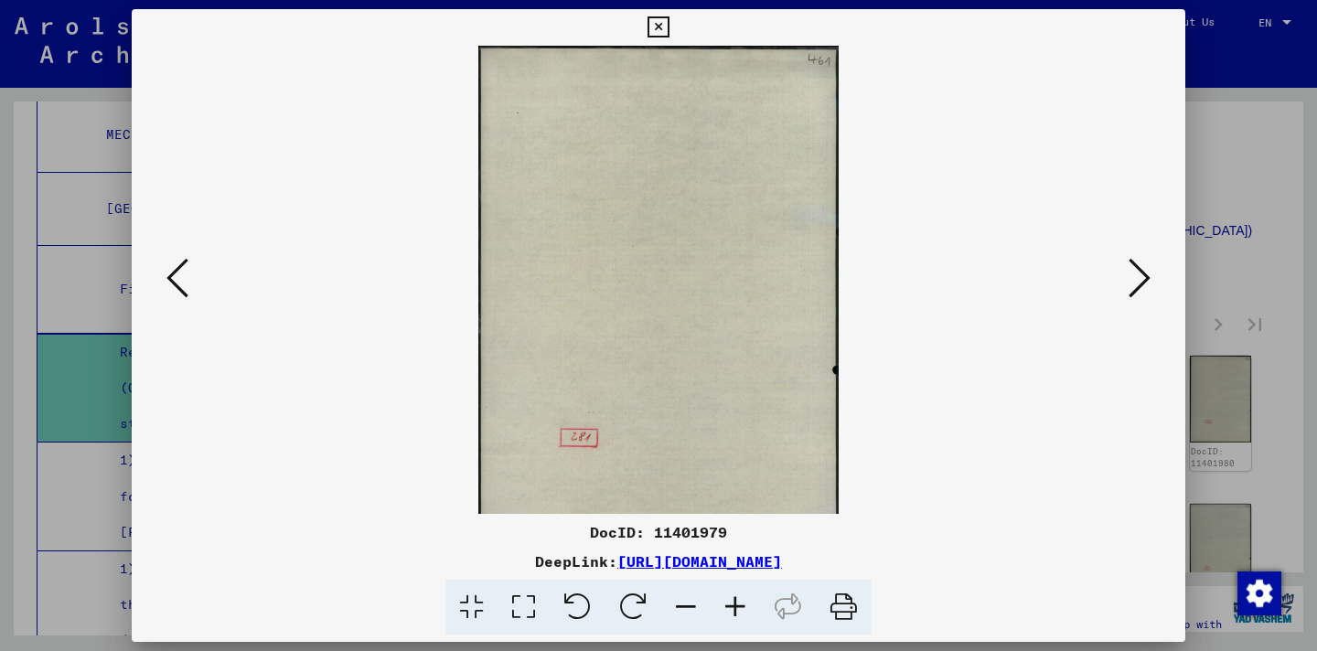
click at [737, 596] on icon at bounding box center [735, 608] width 49 height 56
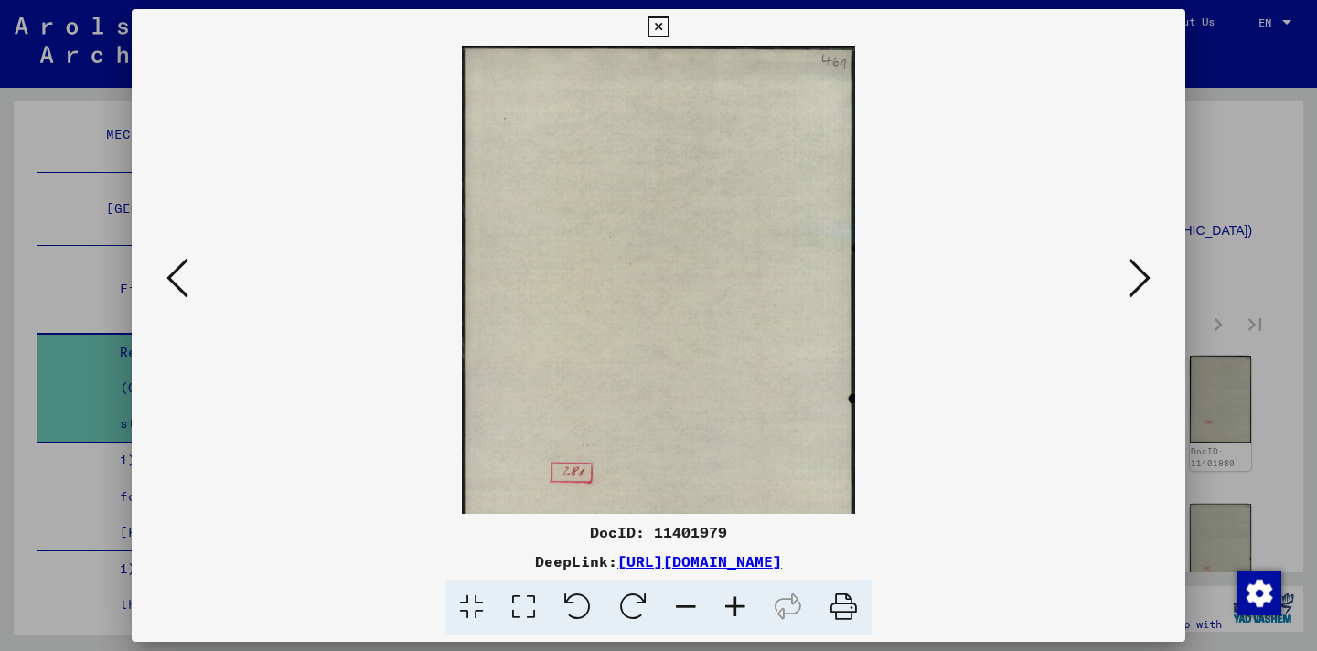
click at [737, 596] on icon at bounding box center [735, 608] width 49 height 56
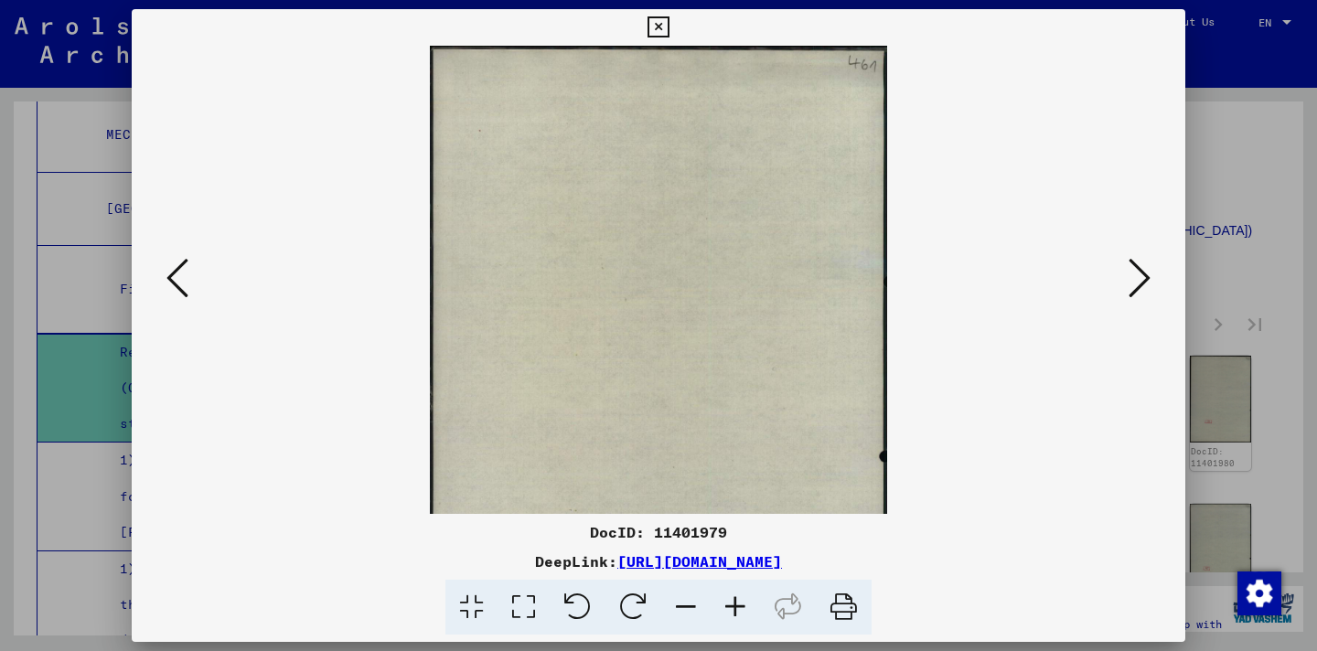
click at [196, 281] on viewer-one-image at bounding box center [659, 280] width 930 height 468
click at [175, 282] on icon at bounding box center [178, 278] width 22 height 44
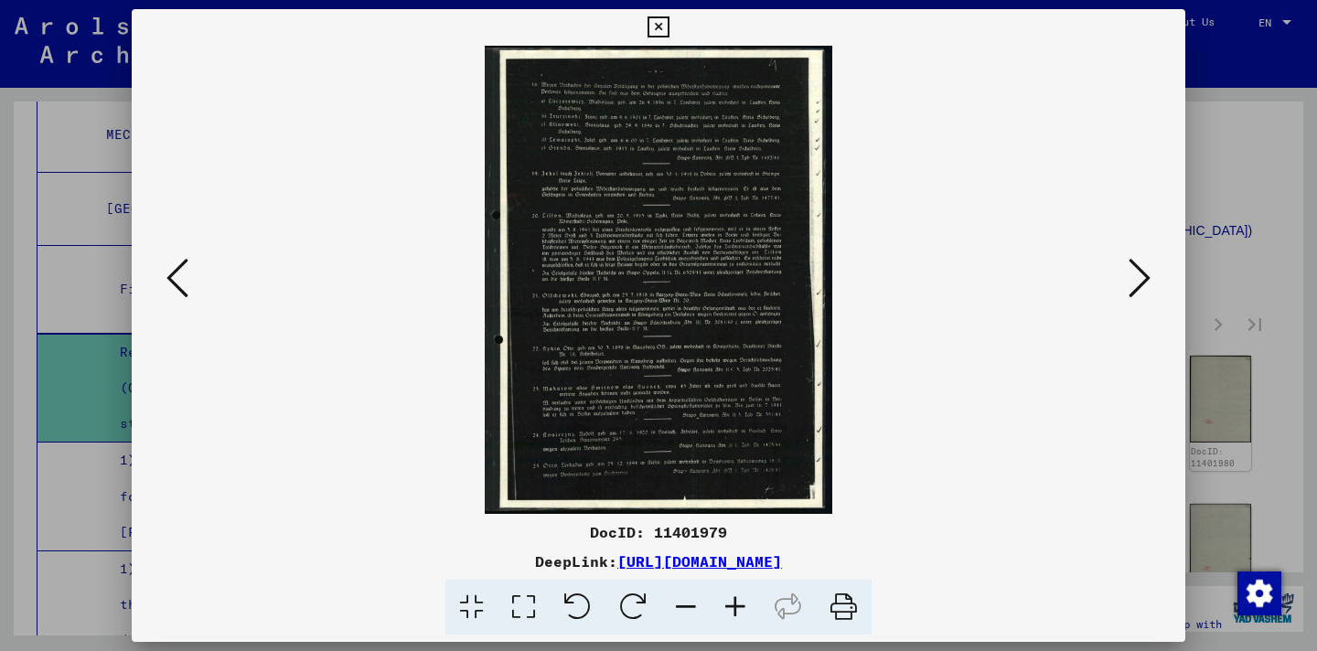
click at [175, 283] on icon at bounding box center [178, 278] width 22 height 44
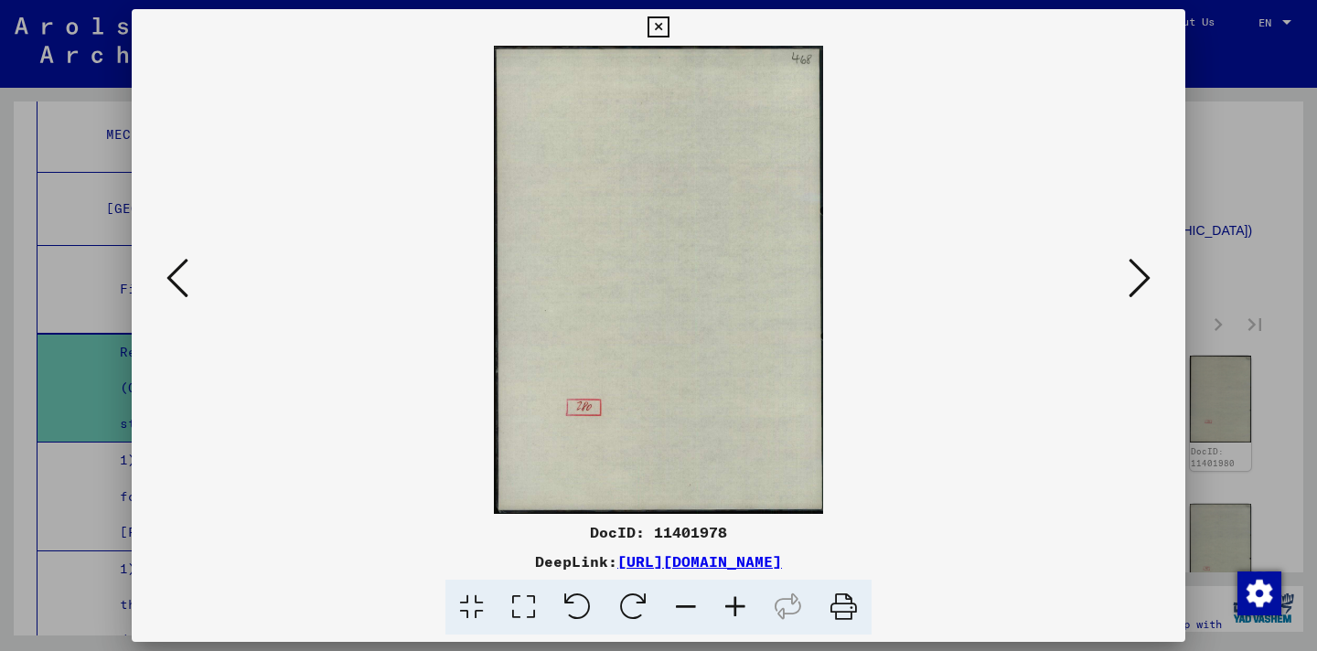
click at [175, 283] on icon at bounding box center [178, 278] width 22 height 44
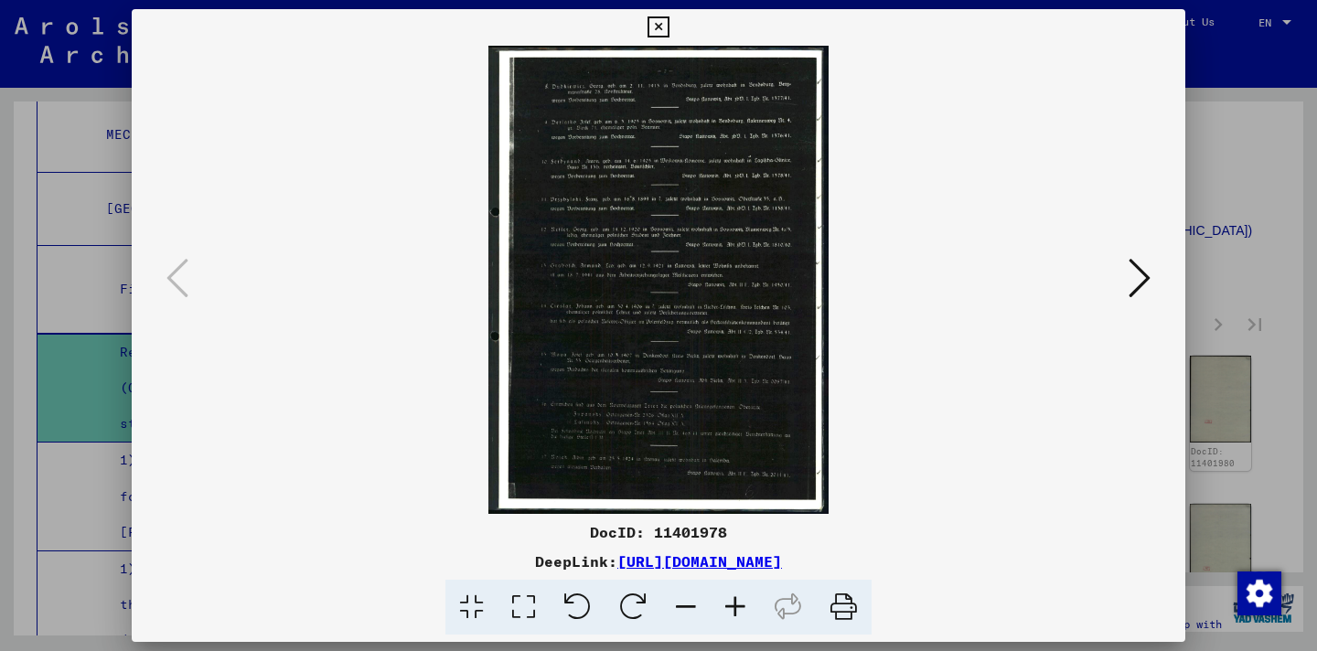
click at [651, 26] on icon at bounding box center [658, 27] width 21 height 22
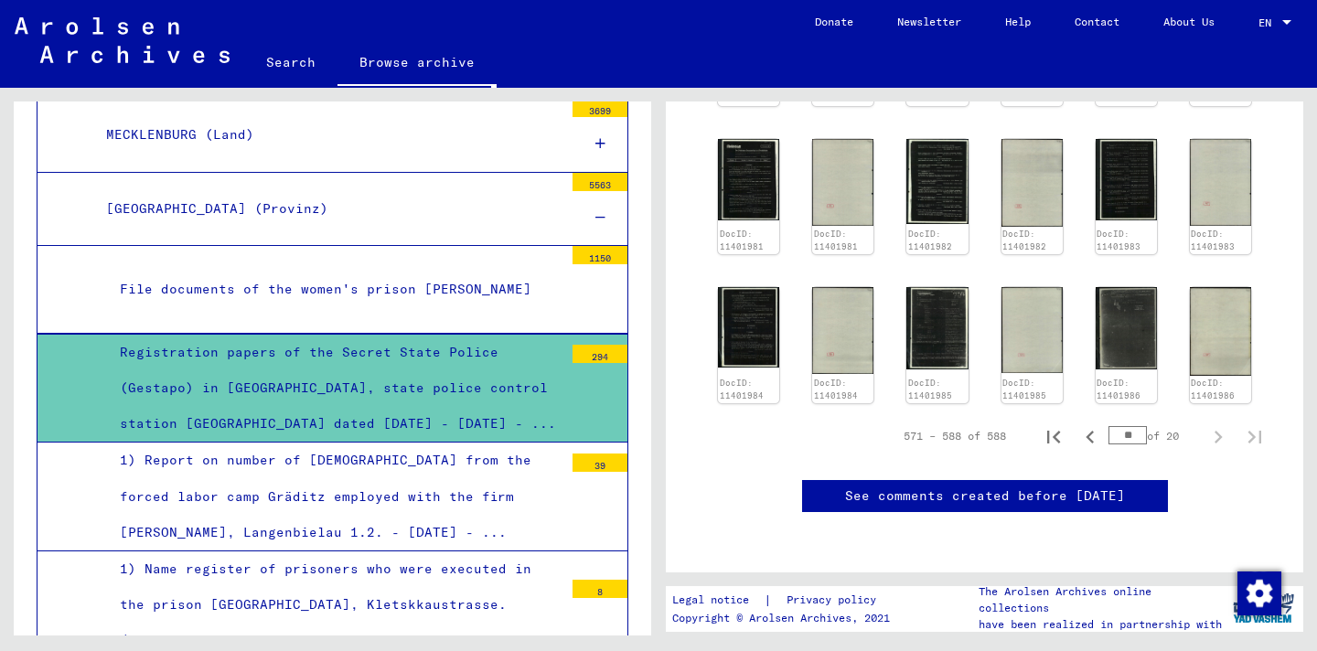
scroll to position [877, 0]
click at [1101, 285] on img at bounding box center [1126, 328] width 65 height 87
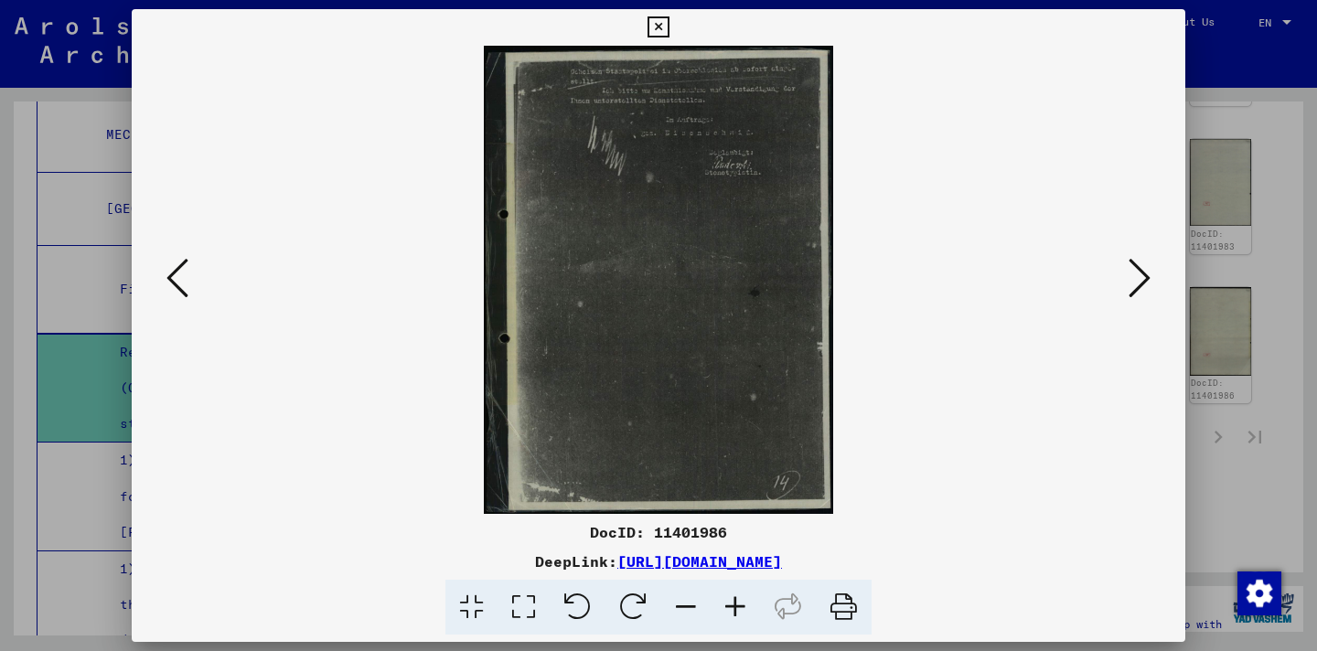
click at [149, 266] on div at bounding box center [659, 280] width 1054 height 468
click at [173, 277] on icon at bounding box center [178, 278] width 22 height 44
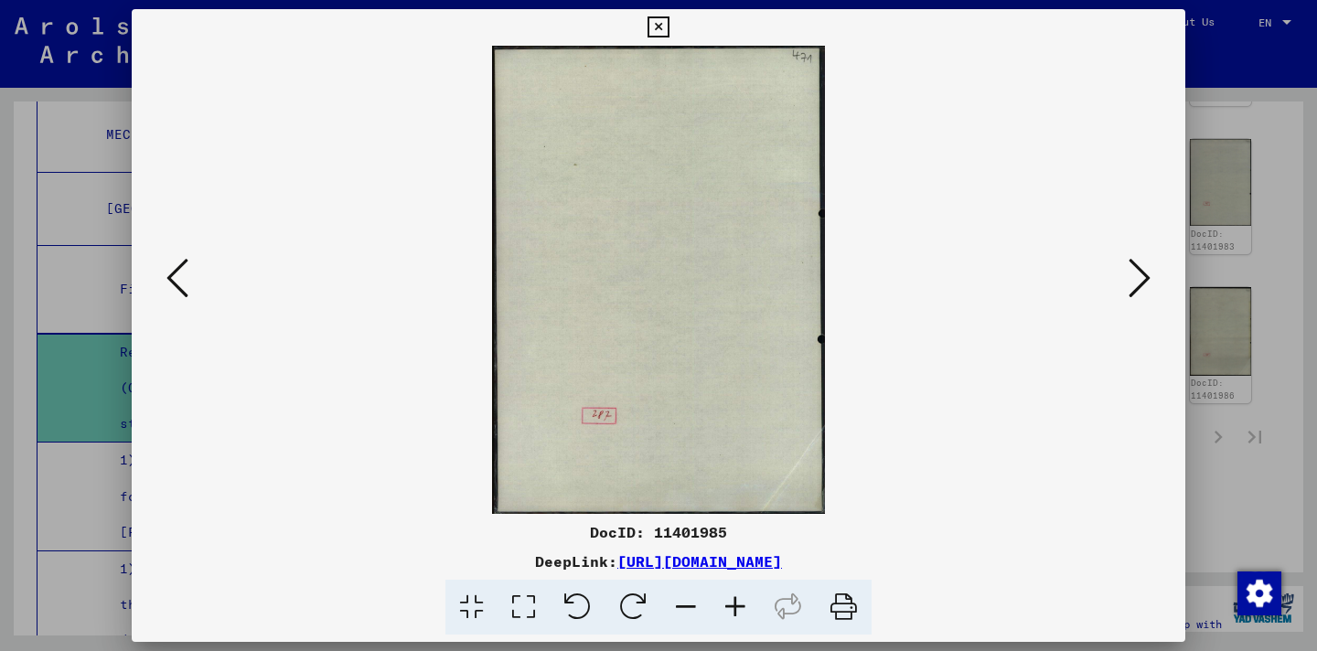
click at [173, 277] on icon at bounding box center [178, 278] width 22 height 44
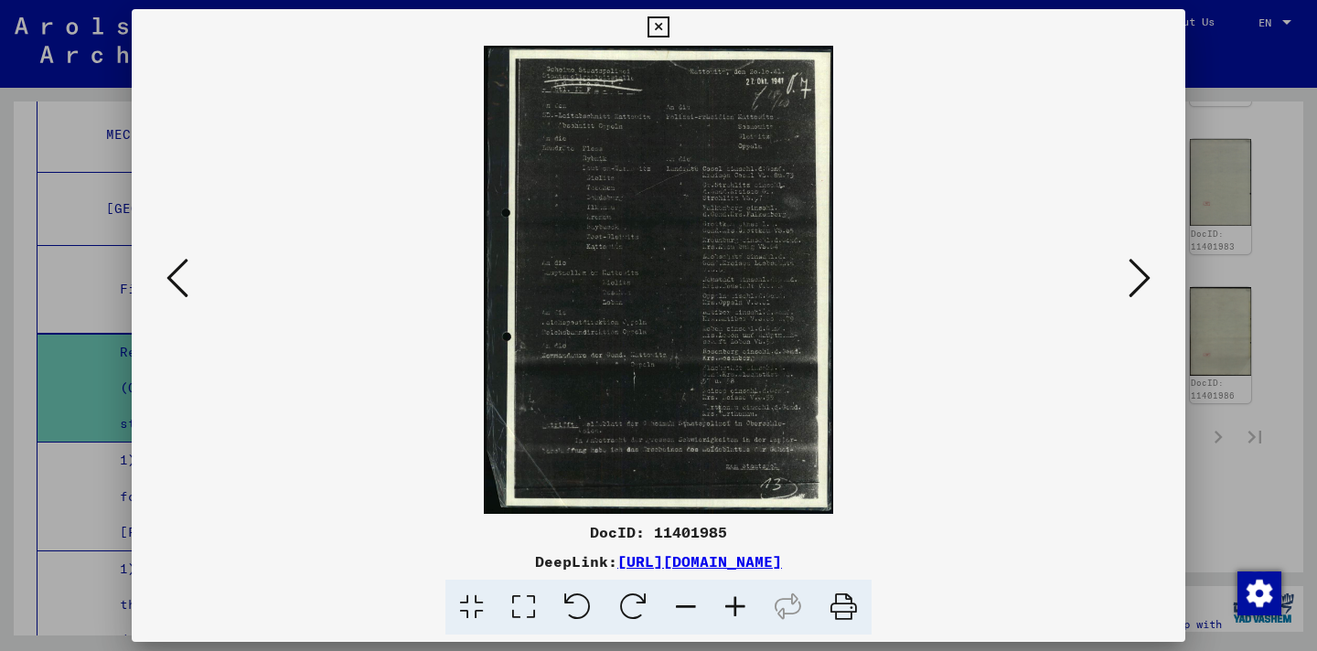
click at [726, 599] on icon at bounding box center [735, 608] width 49 height 56
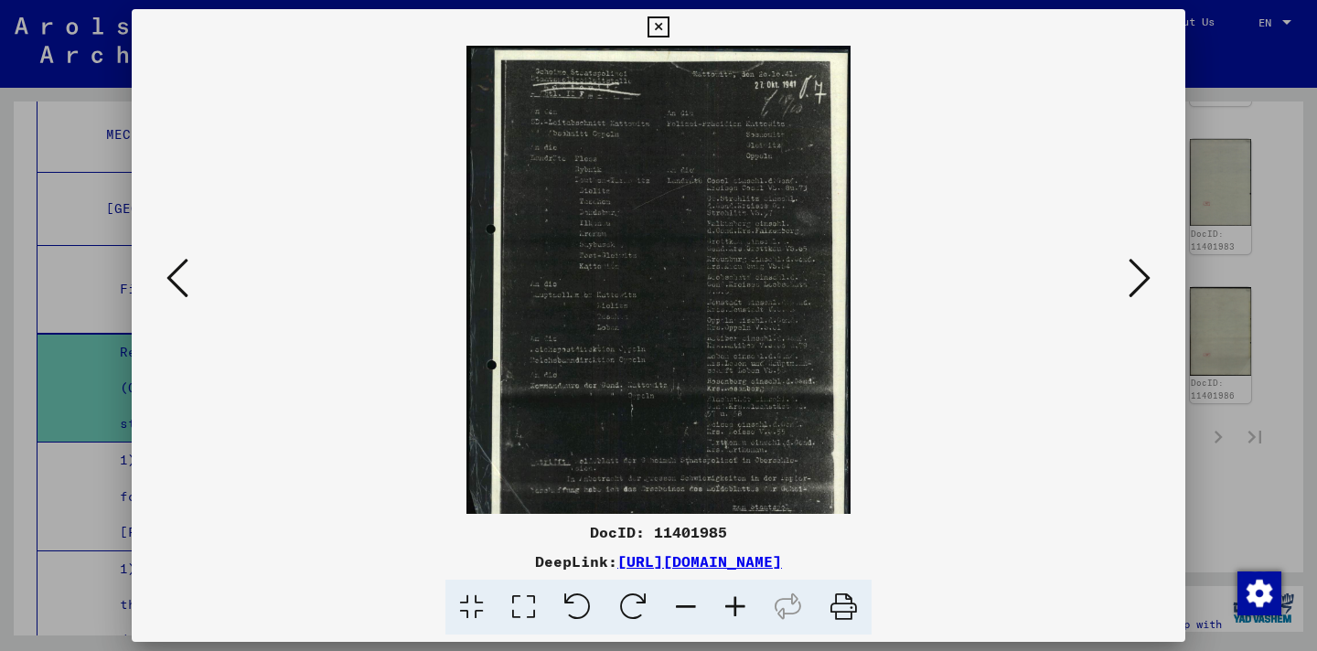
click at [726, 599] on icon at bounding box center [735, 608] width 49 height 56
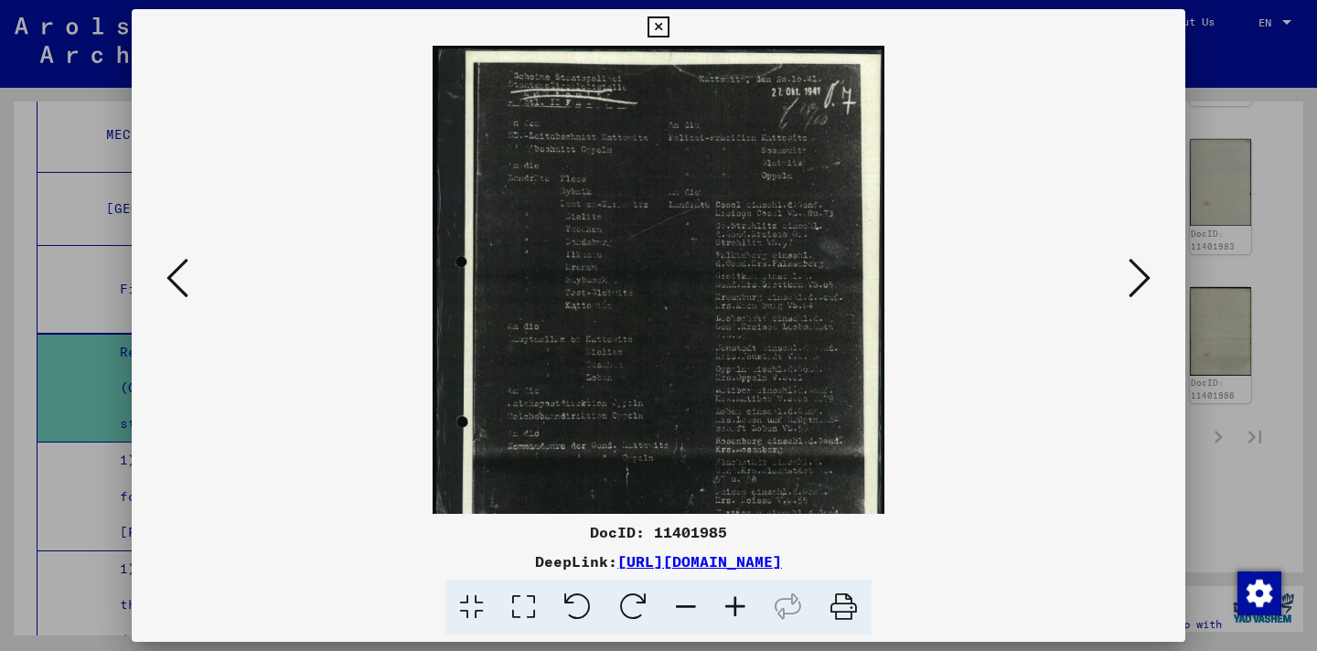
click at [726, 599] on icon at bounding box center [735, 608] width 49 height 56
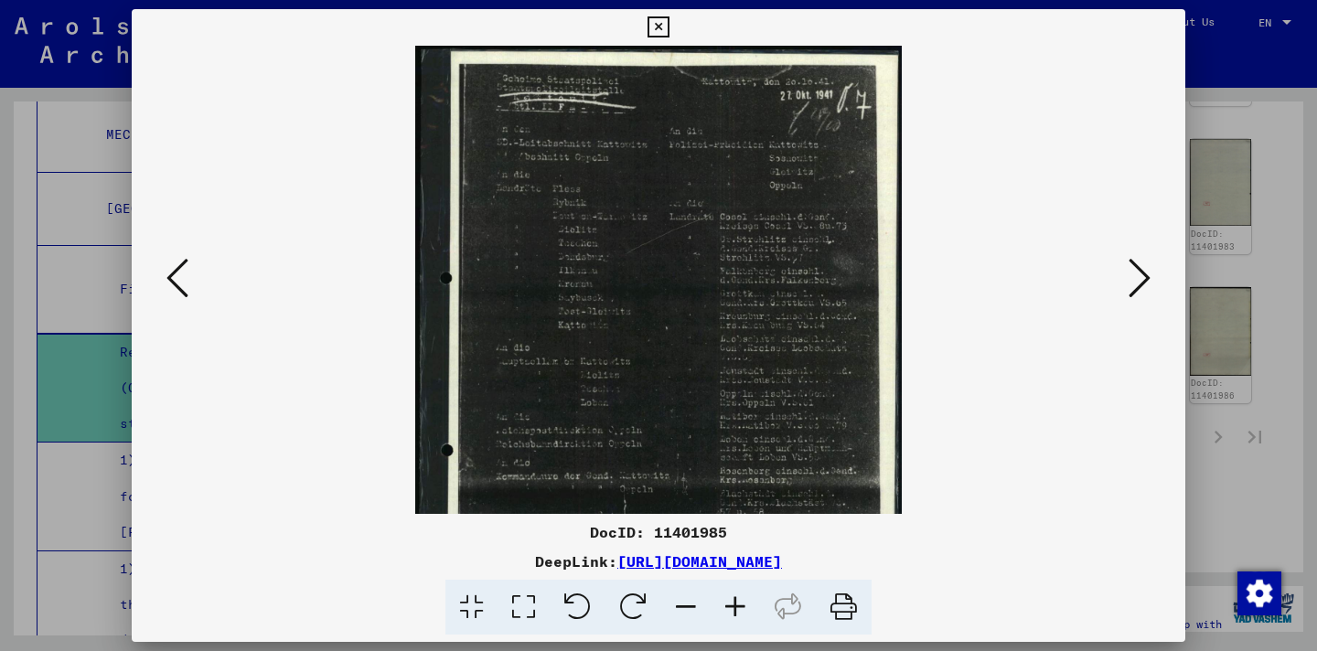
click at [726, 599] on icon at bounding box center [735, 608] width 49 height 56
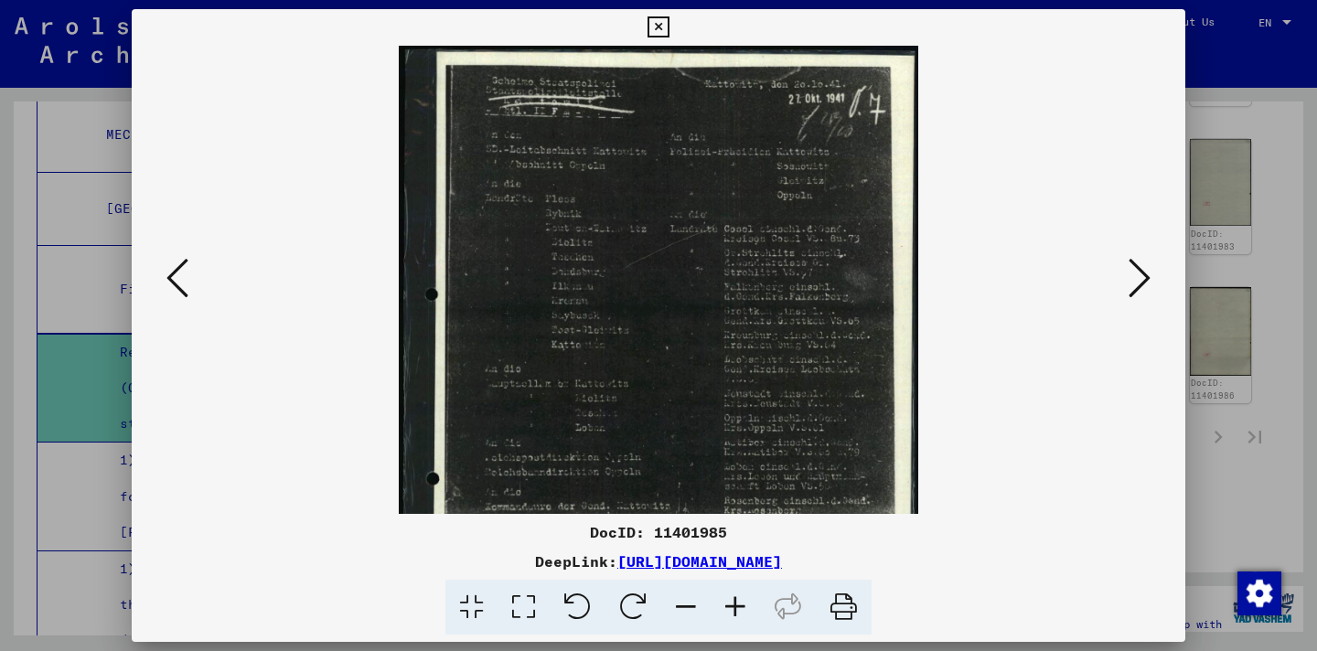
click at [726, 599] on icon at bounding box center [735, 608] width 49 height 56
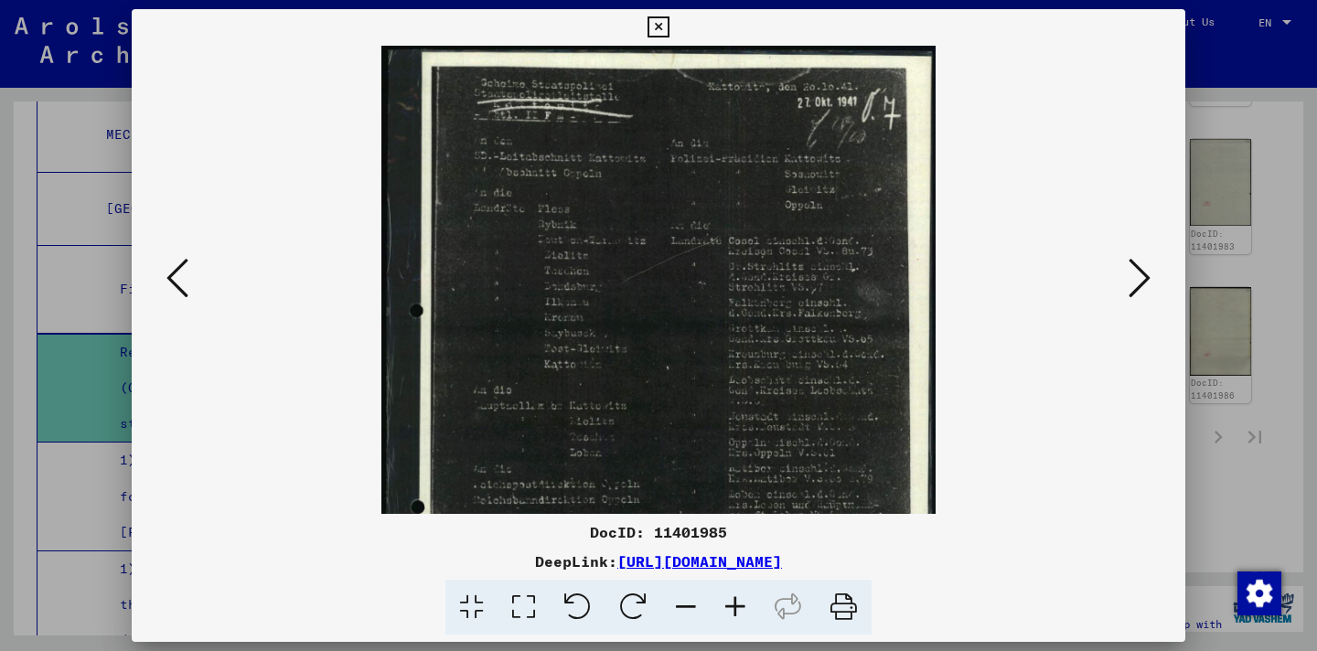
click at [726, 599] on icon at bounding box center [735, 608] width 49 height 56
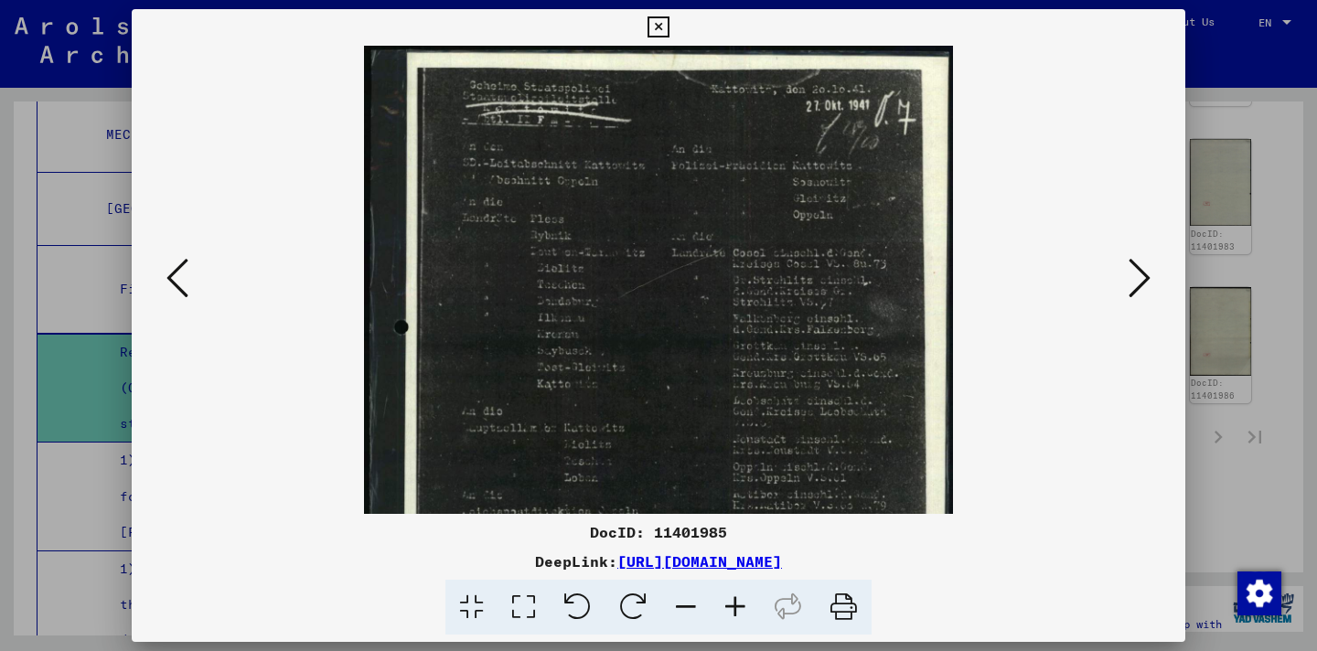
click at [726, 599] on icon at bounding box center [735, 608] width 49 height 56
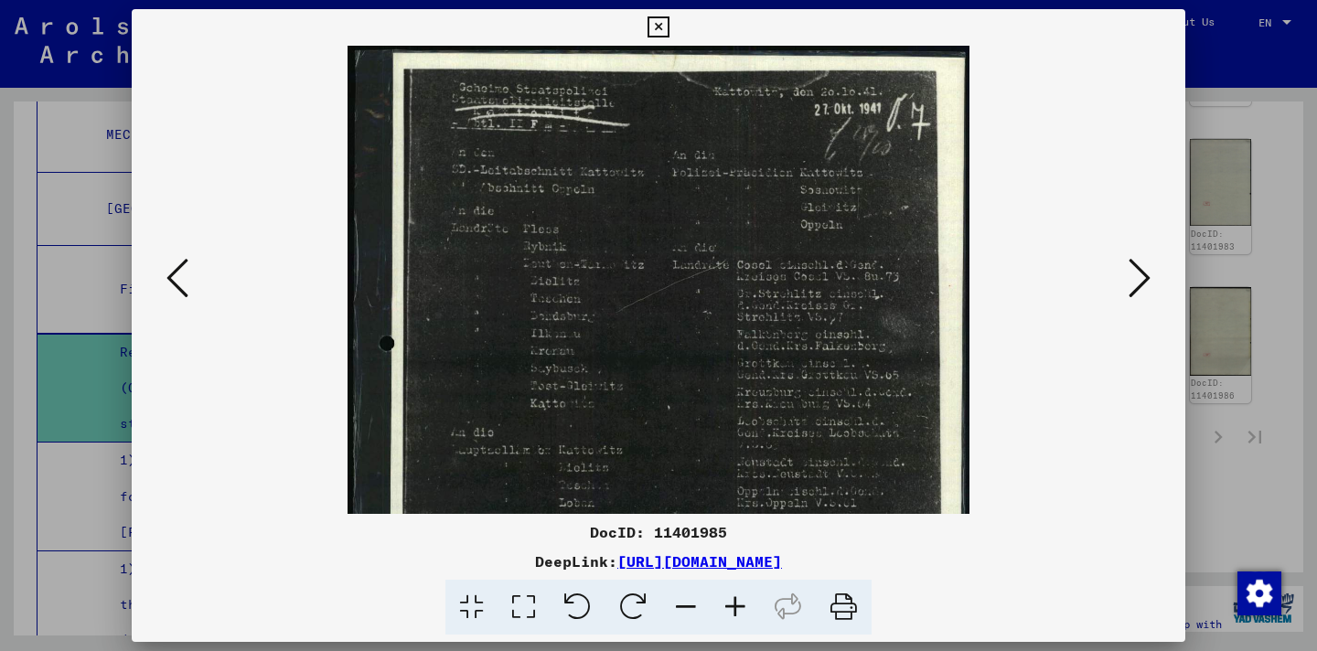
click at [726, 599] on icon at bounding box center [735, 608] width 49 height 56
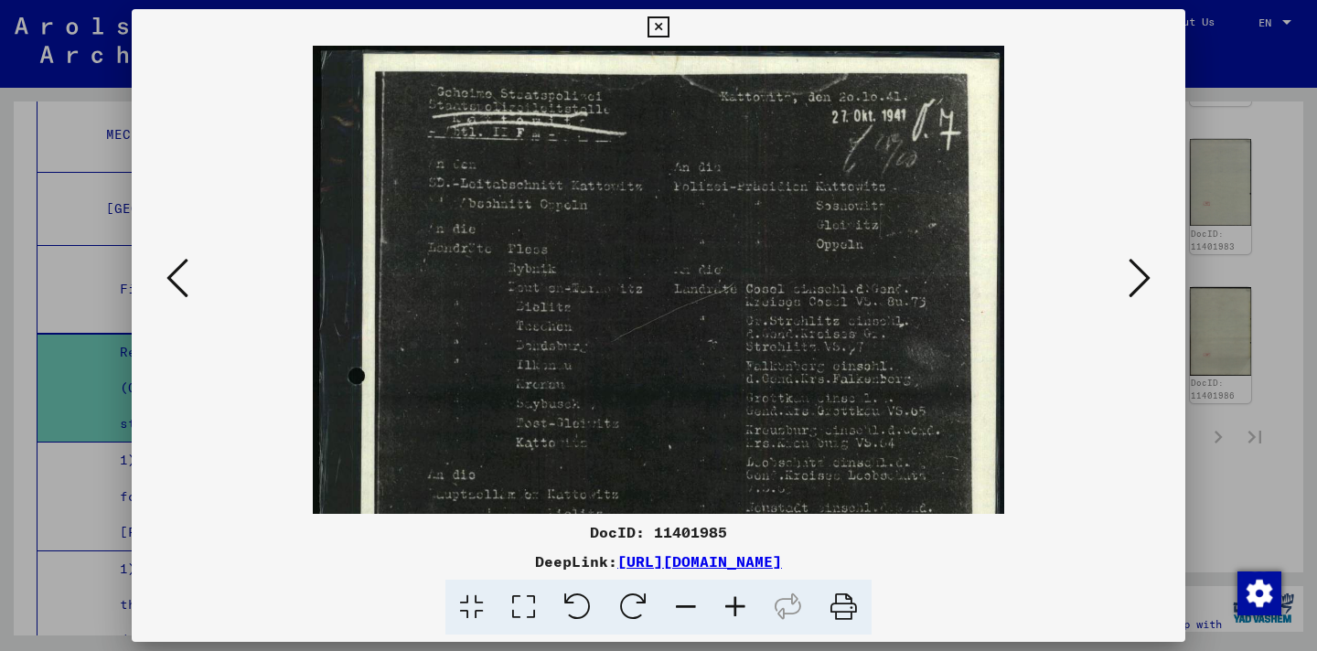
click at [726, 599] on icon at bounding box center [735, 608] width 49 height 56
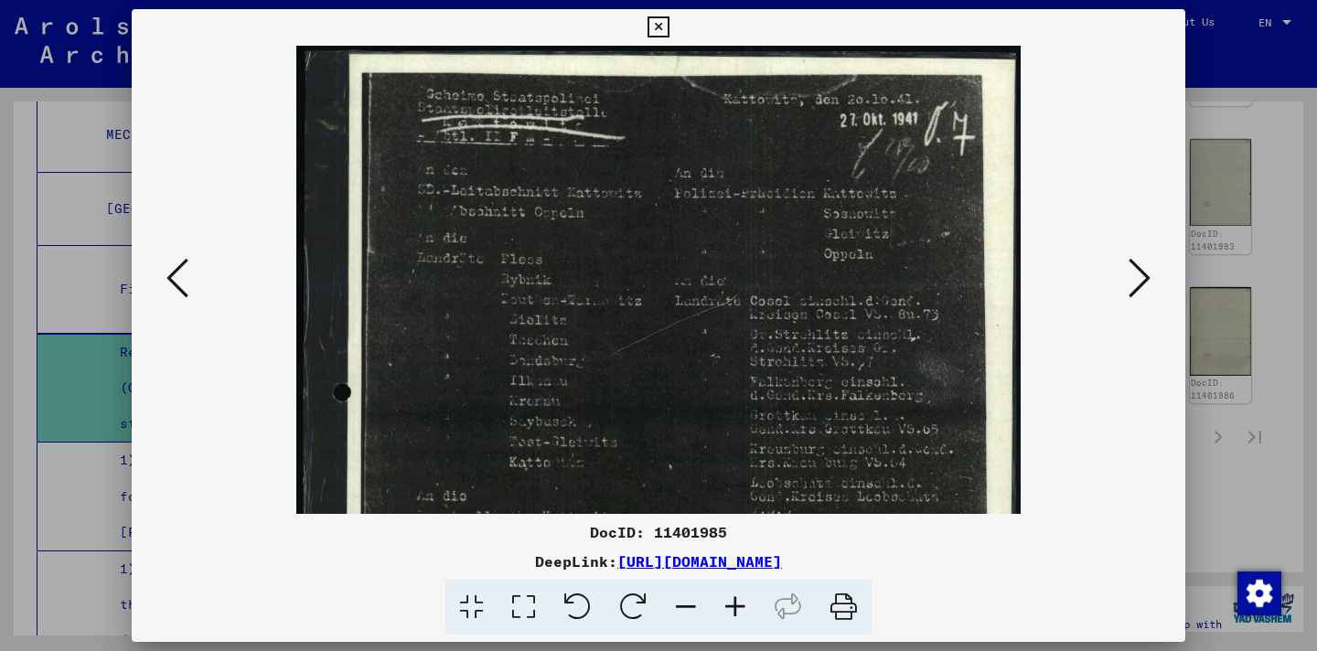
click at [185, 284] on icon at bounding box center [178, 278] width 22 height 44
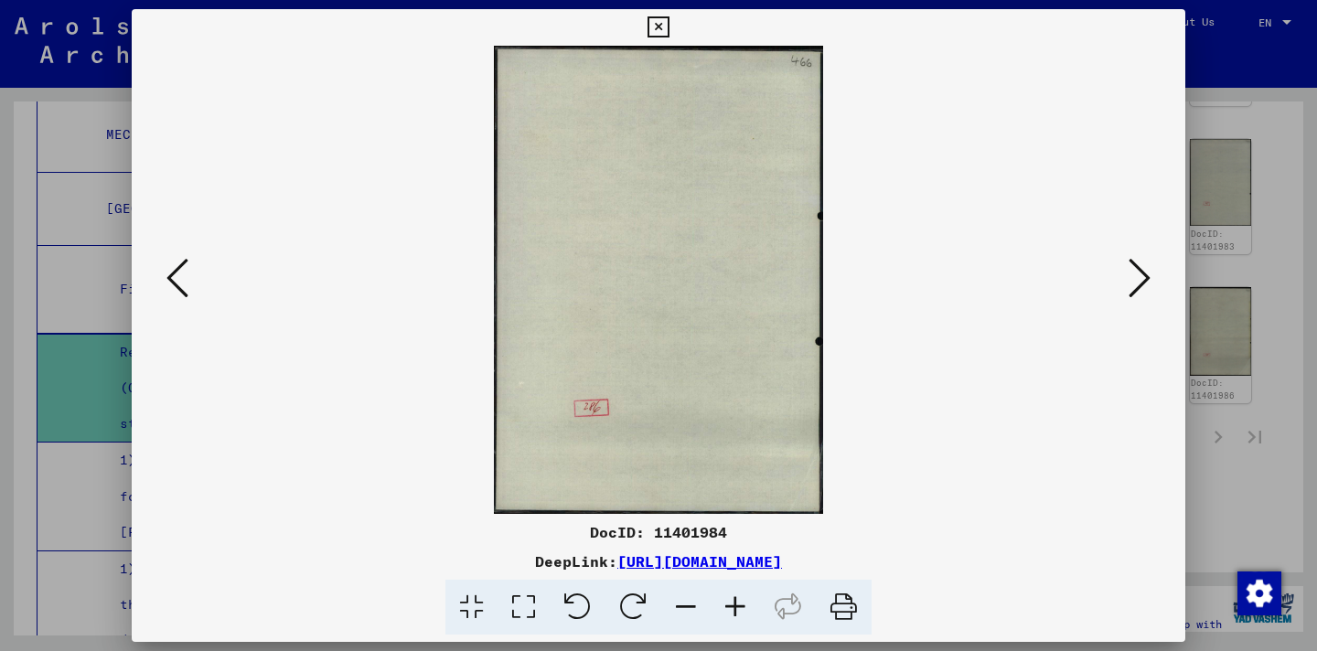
click at [182, 285] on icon at bounding box center [178, 278] width 22 height 44
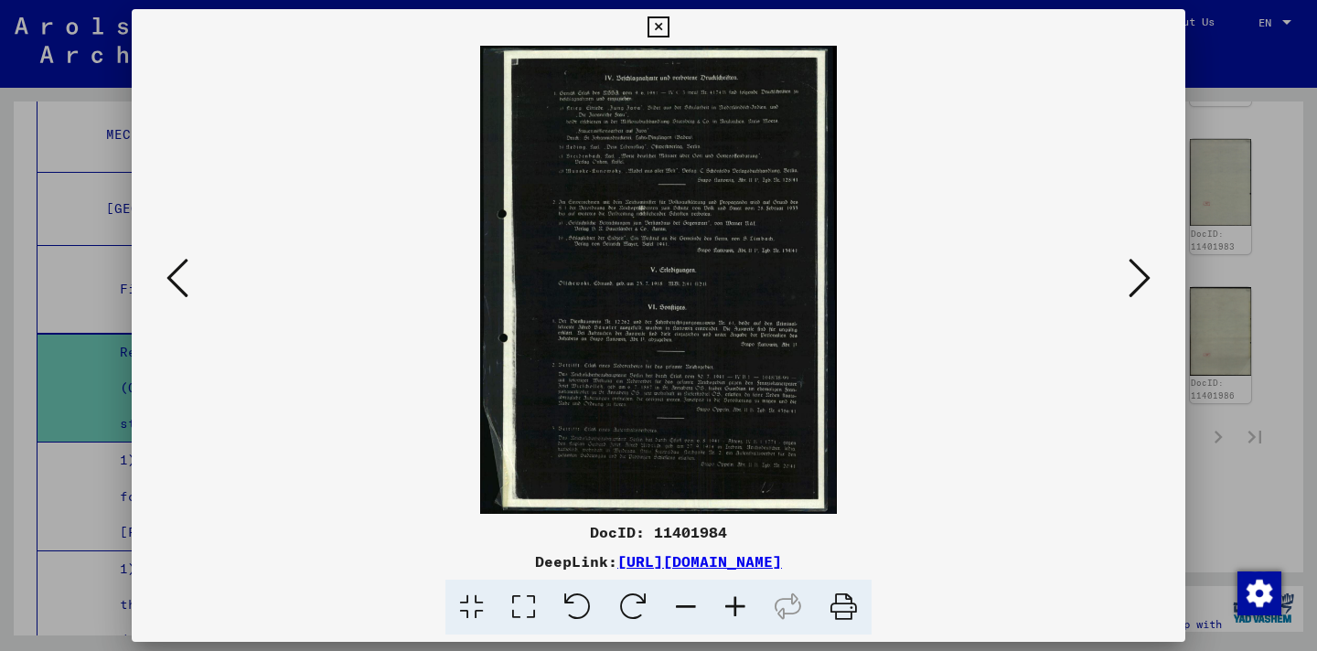
click at [182, 285] on icon at bounding box center [178, 278] width 22 height 44
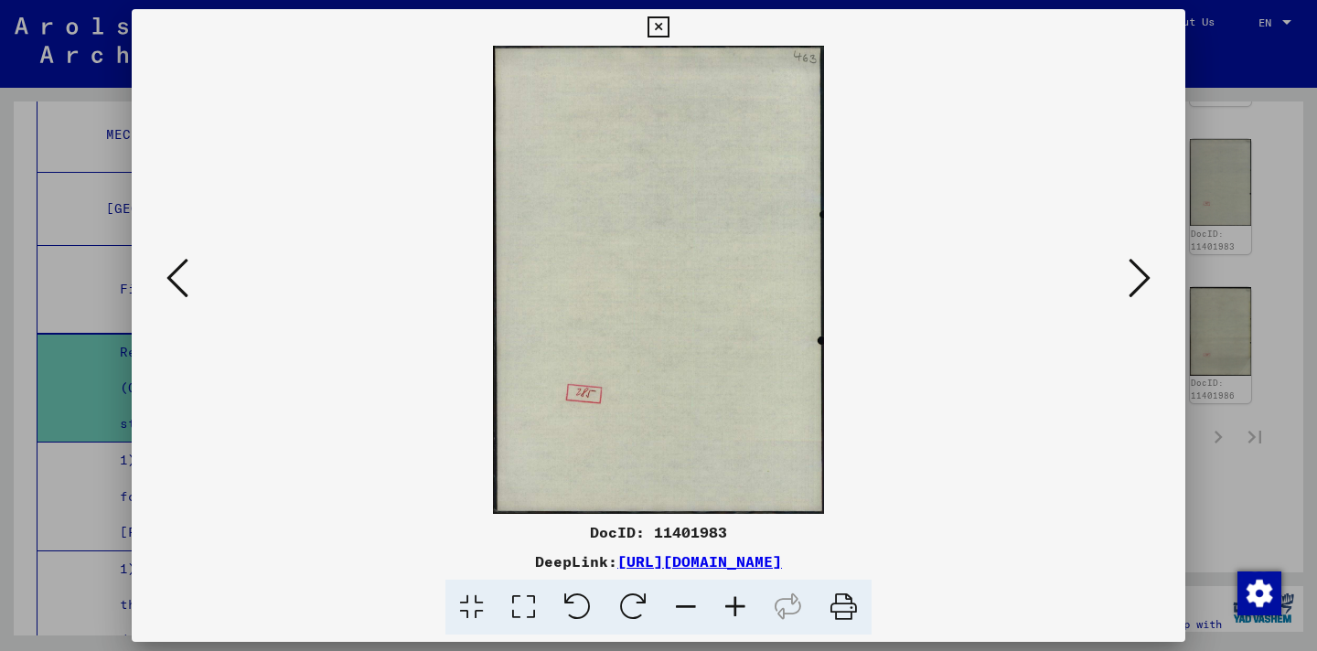
click at [182, 285] on icon at bounding box center [178, 278] width 22 height 44
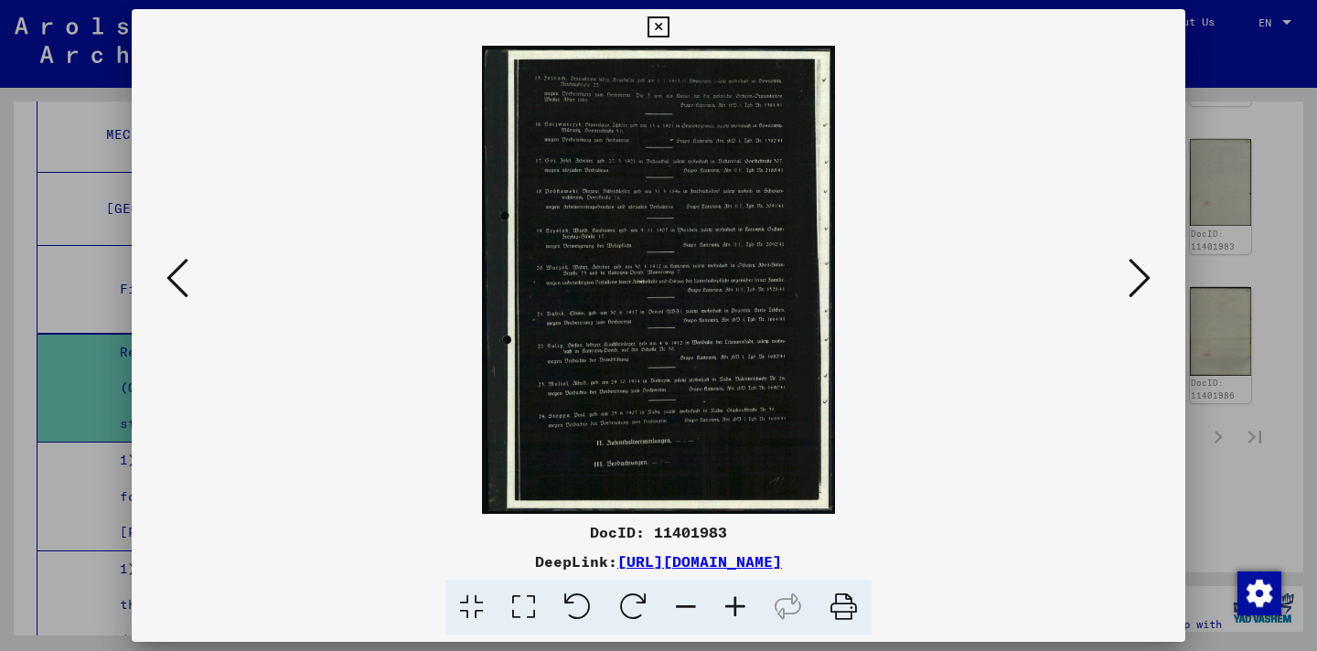
click at [182, 285] on icon at bounding box center [178, 278] width 22 height 44
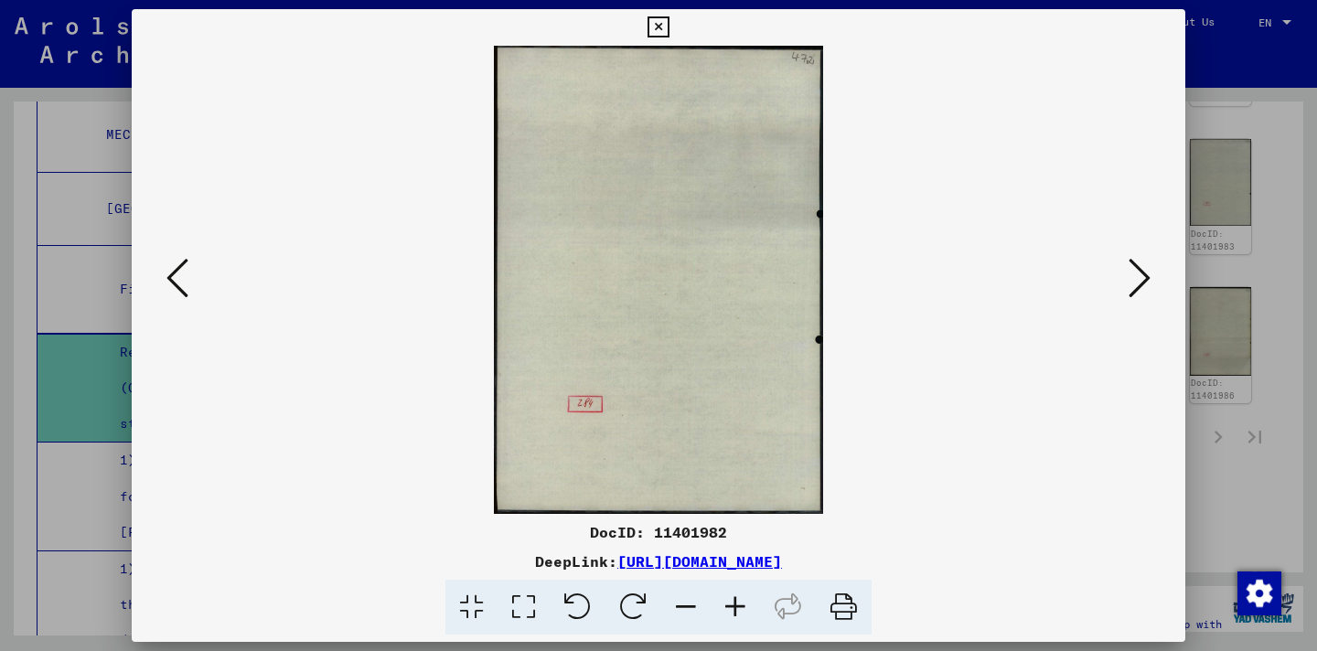
click at [182, 285] on icon at bounding box center [178, 278] width 22 height 44
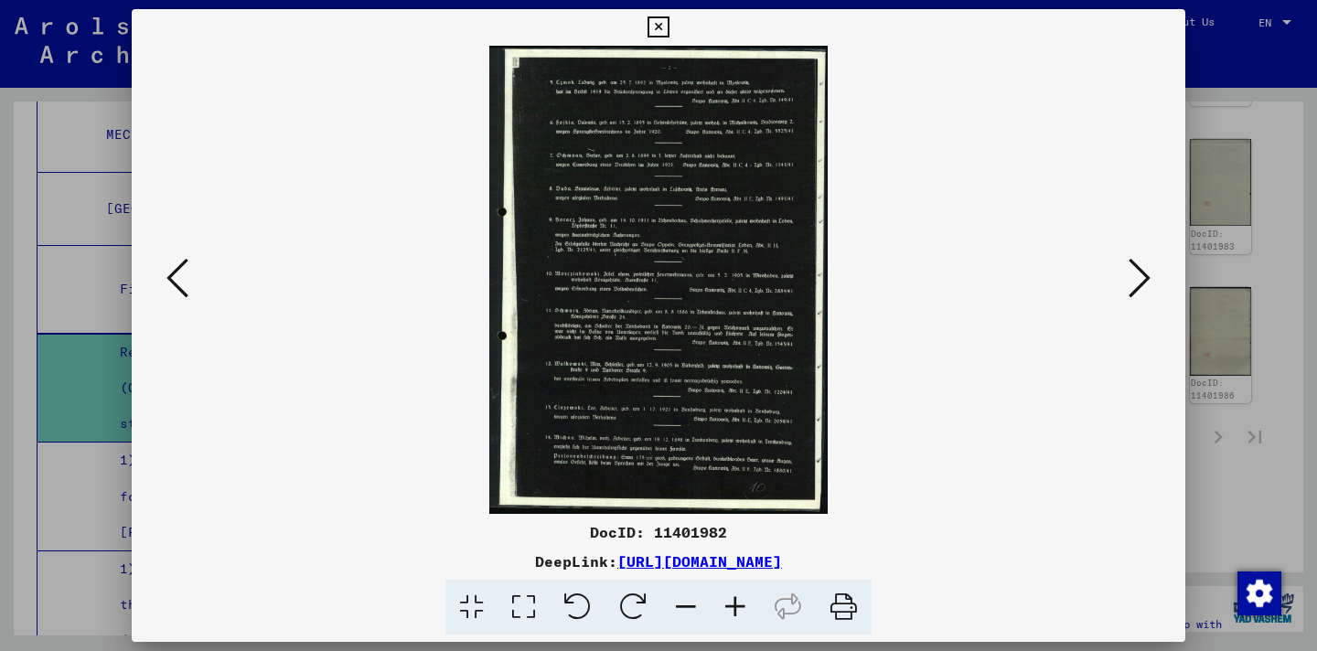
click at [182, 285] on icon at bounding box center [178, 278] width 22 height 44
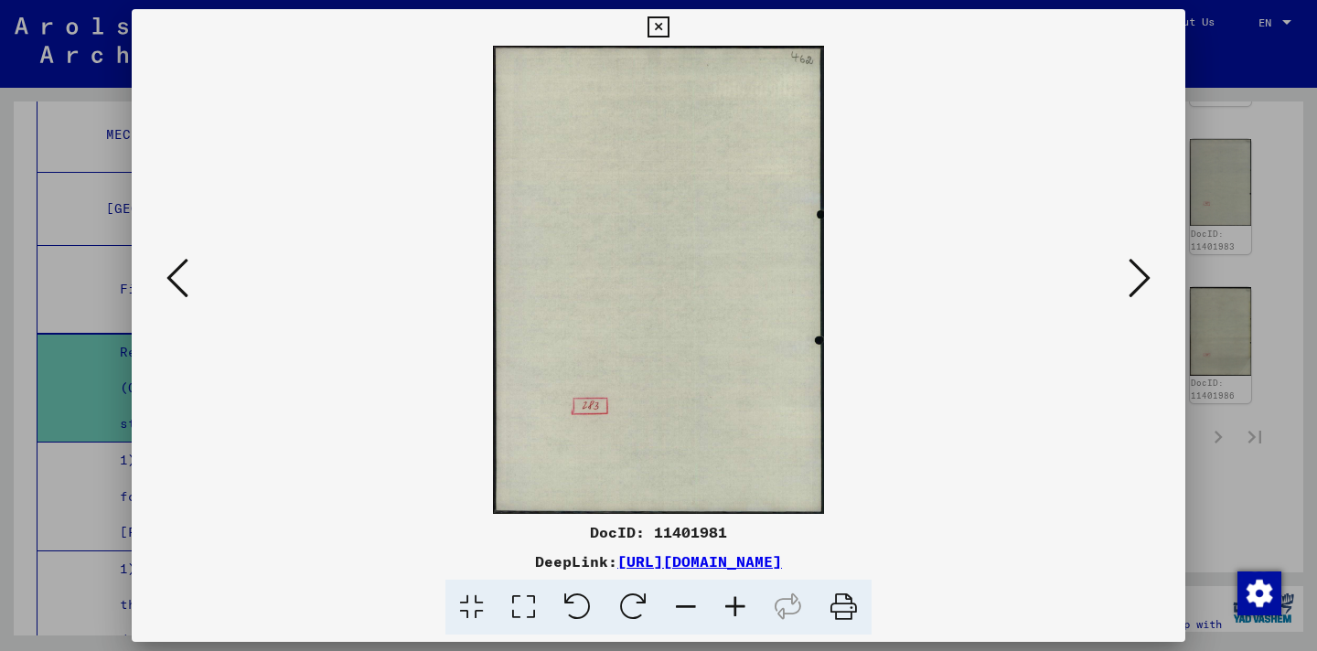
click at [182, 285] on icon at bounding box center [178, 278] width 22 height 44
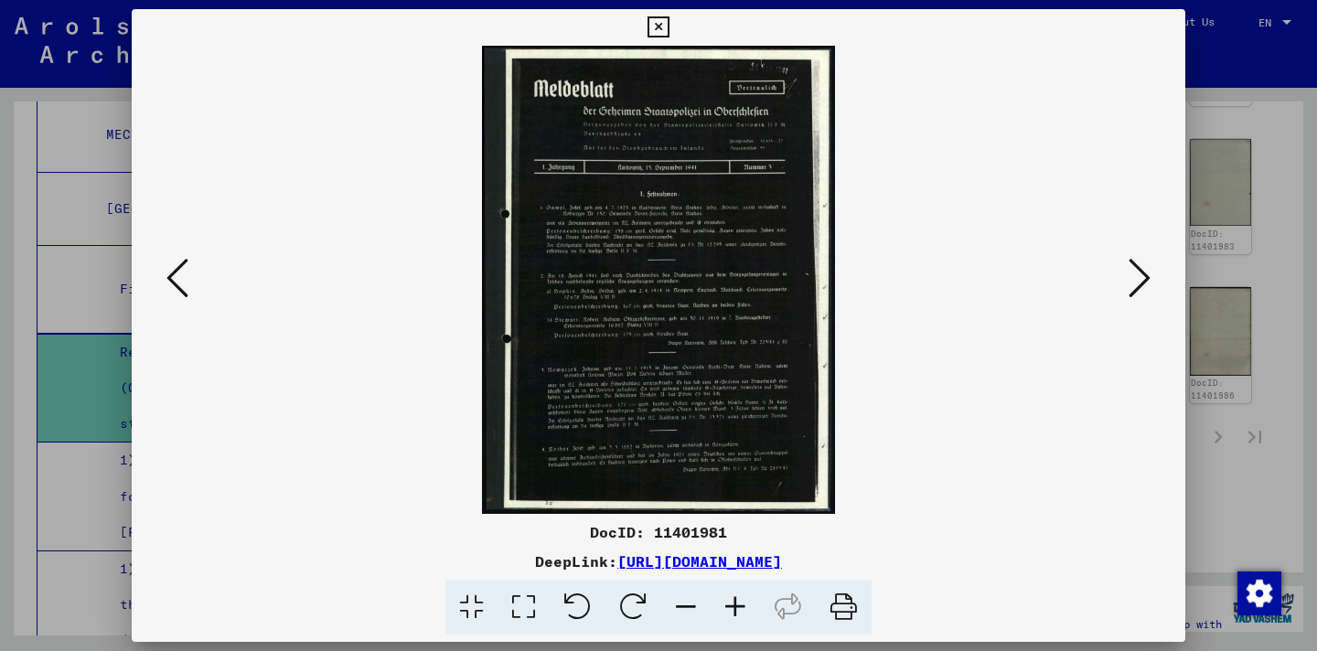
click at [182, 285] on icon at bounding box center [178, 278] width 22 height 44
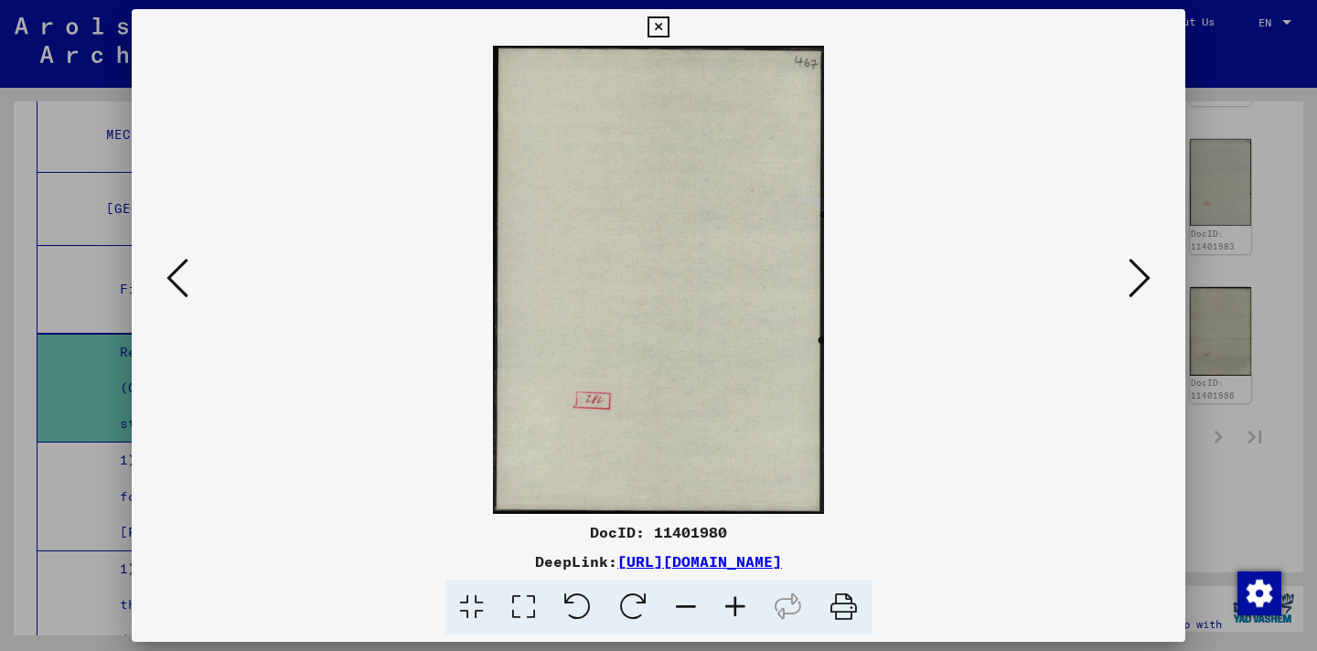
click at [182, 285] on icon at bounding box center [178, 278] width 22 height 44
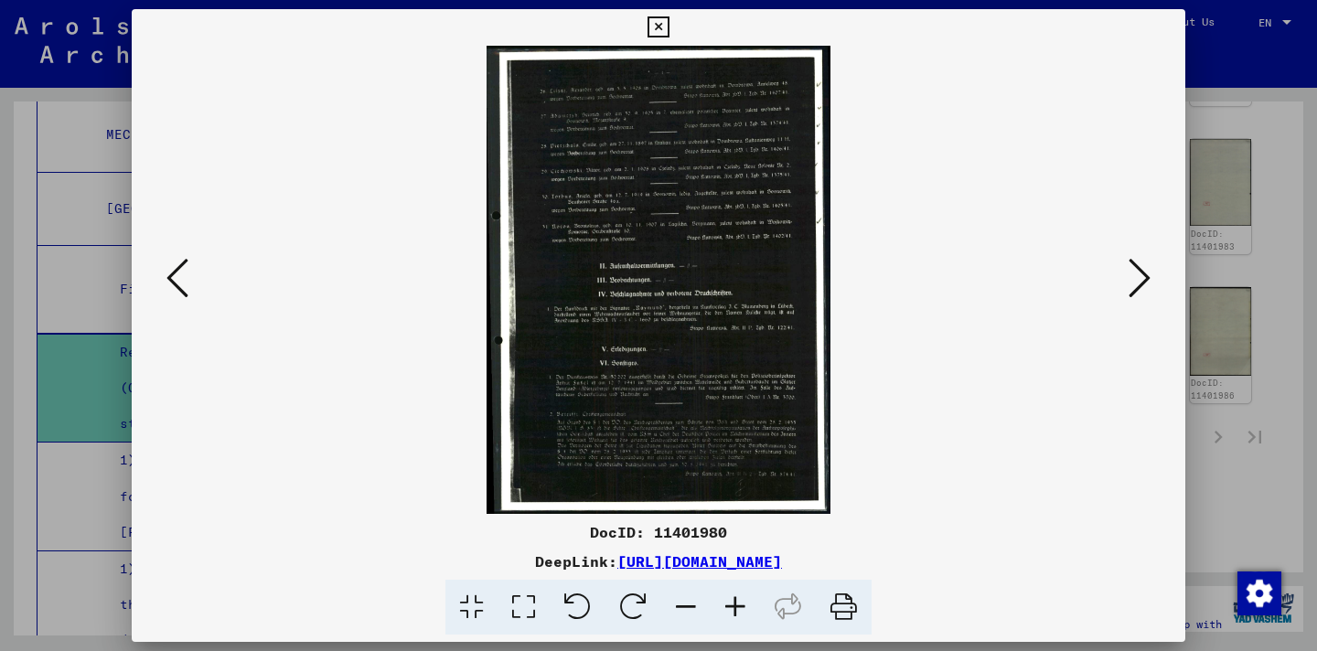
click at [182, 285] on icon at bounding box center [178, 278] width 22 height 44
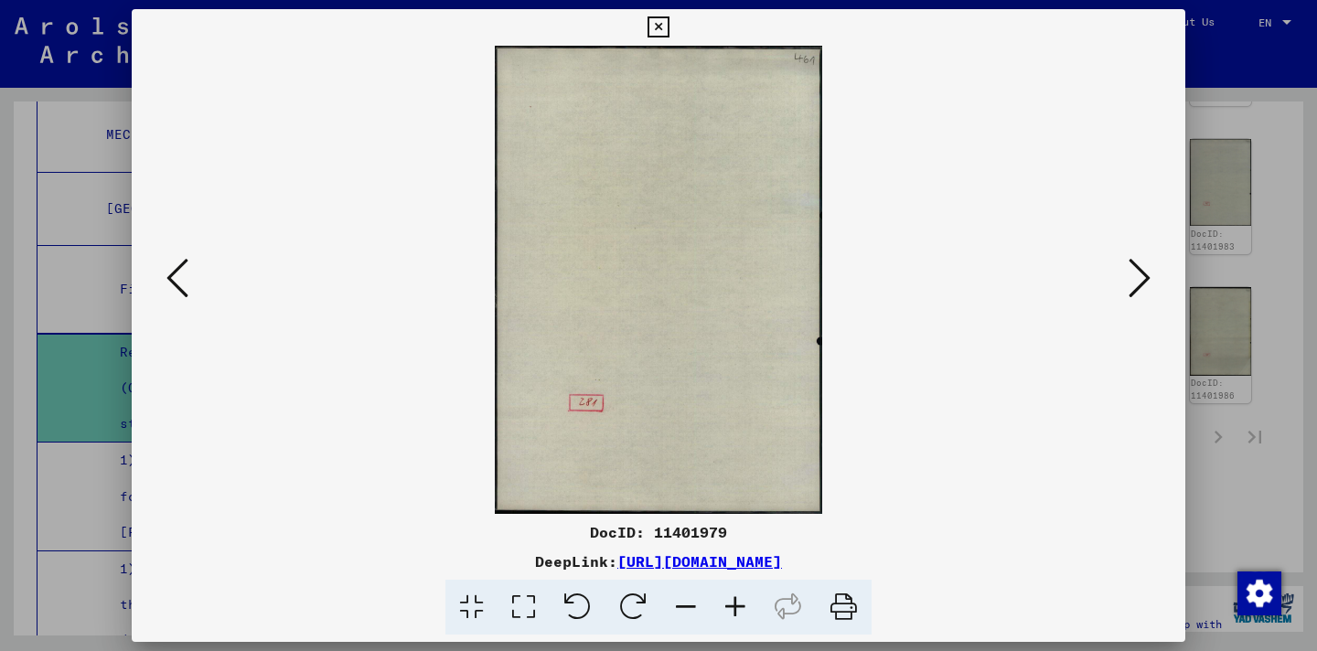
click at [182, 285] on icon at bounding box center [178, 278] width 22 height 44
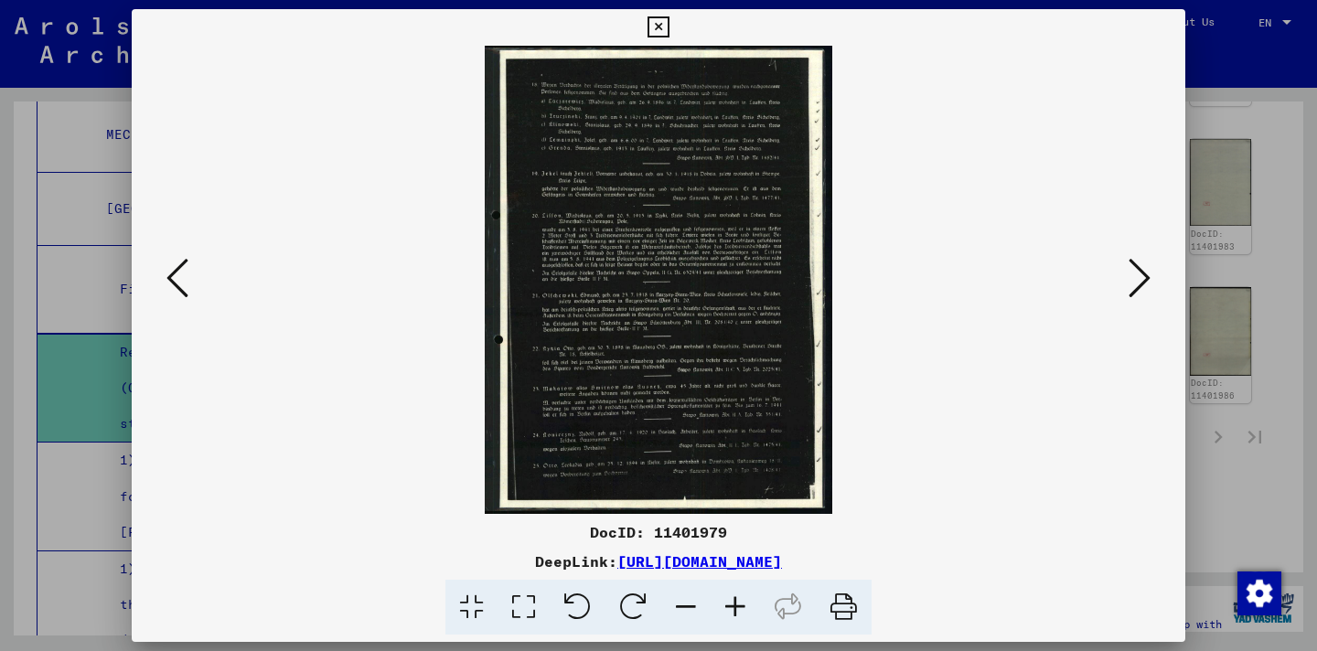
click at [182, 285] on icon at bounding box center [178, 278] width 22 height 44
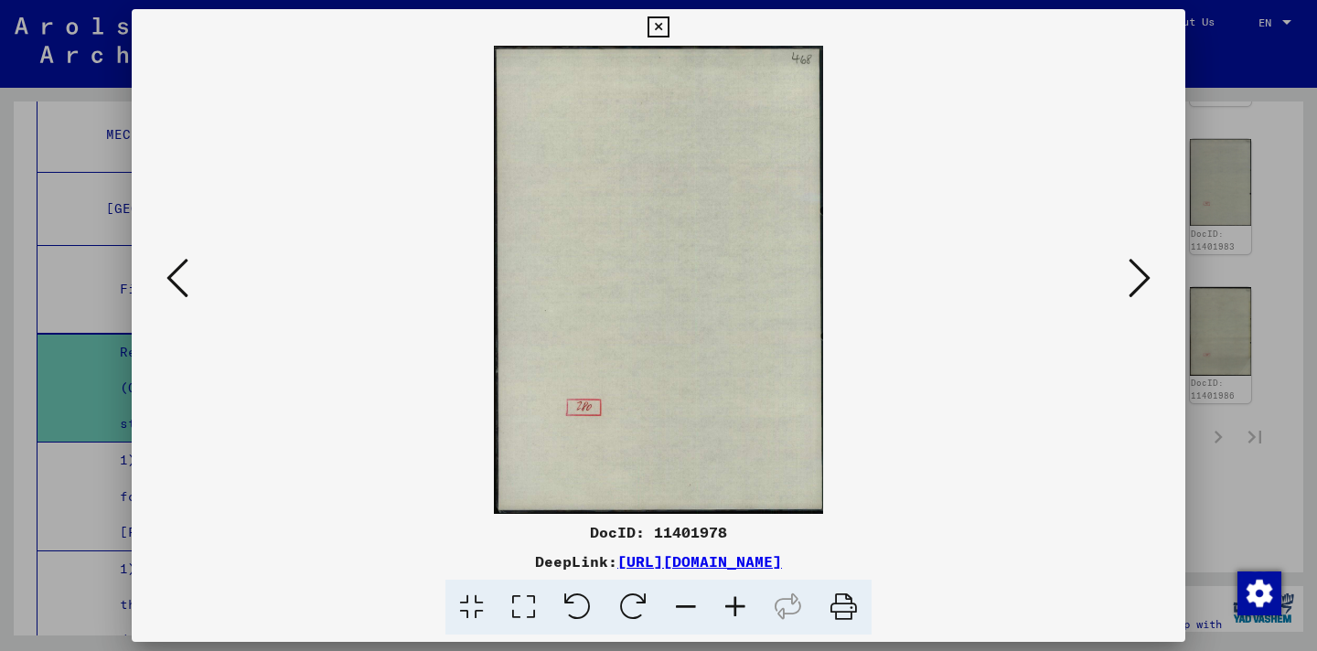
click at [182, 285] on icon at bounding box center [178, 278] width 22 height 44
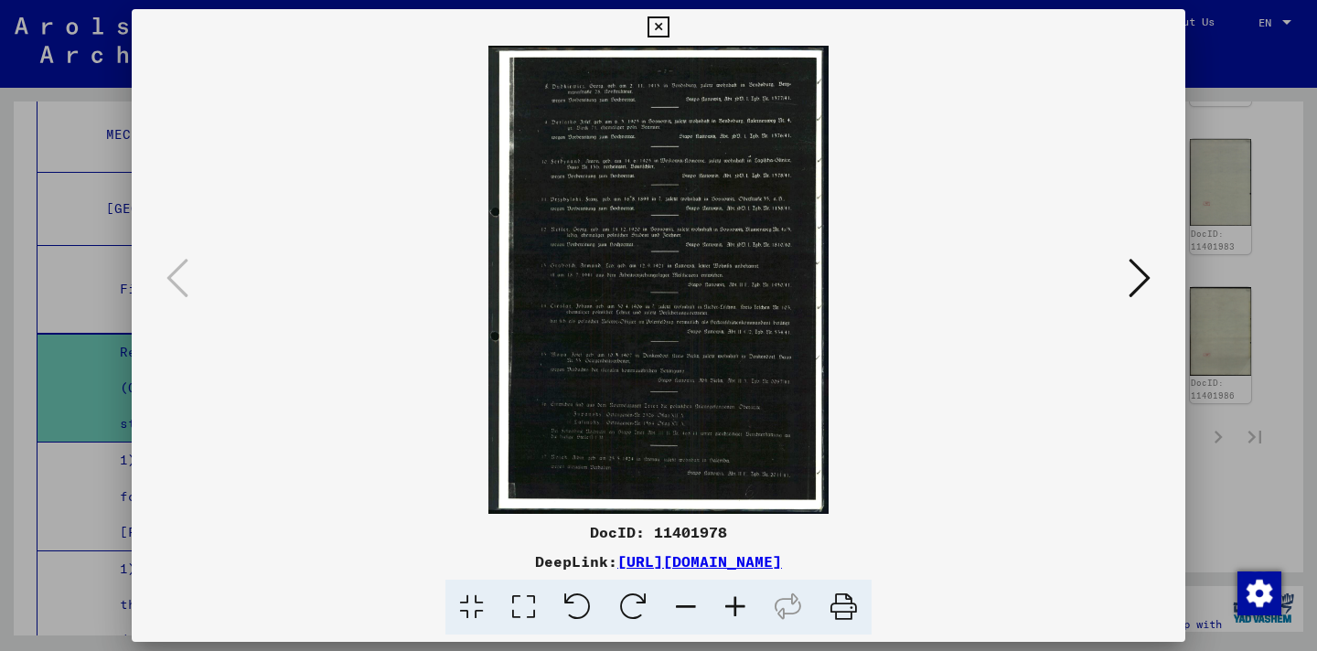
click at [660, 24] on icon at bounding box center [658, 27] width 21 height 22
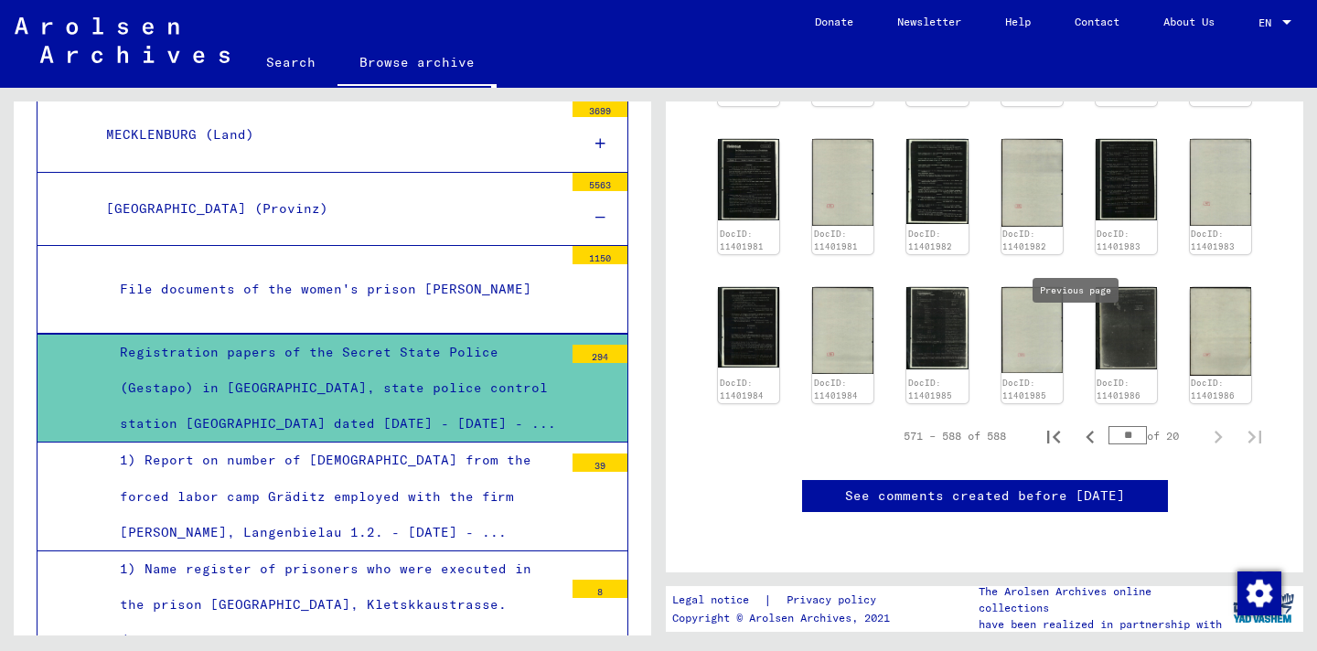
click at [1078, 425] on icon "Previous page" at bounding box center [1091, 438] width 26 height 26
type input "**"
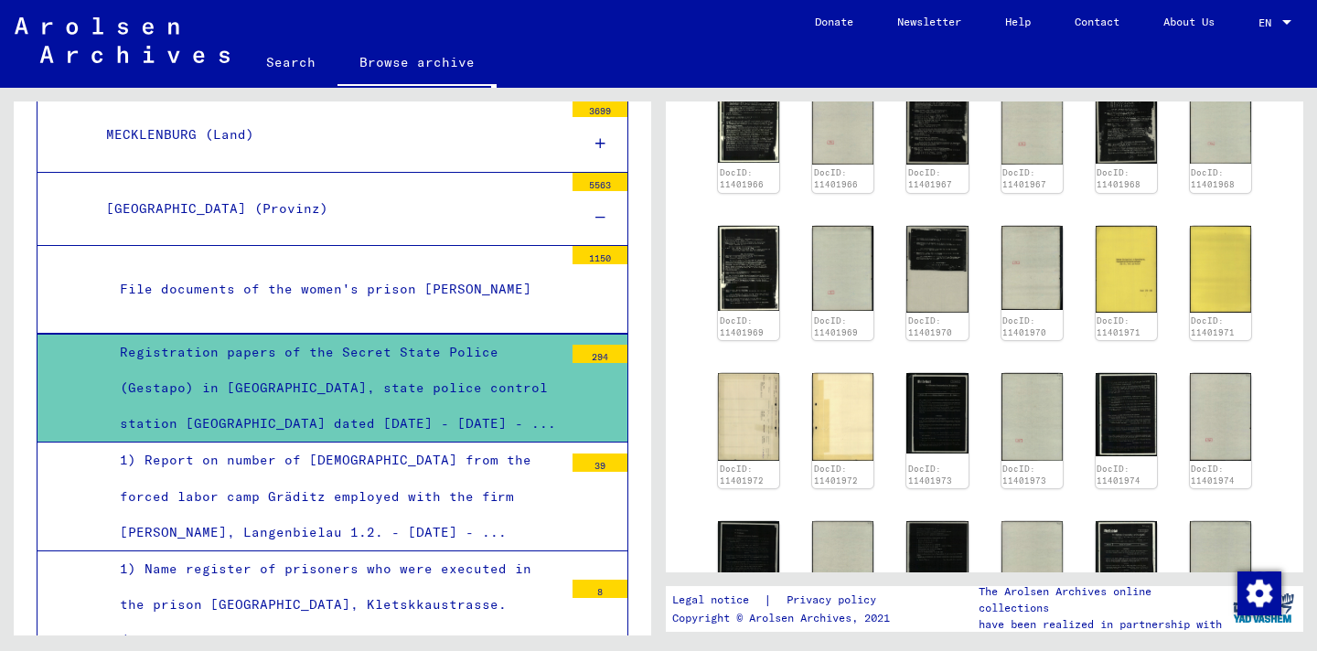
scroll to position [511, 0]
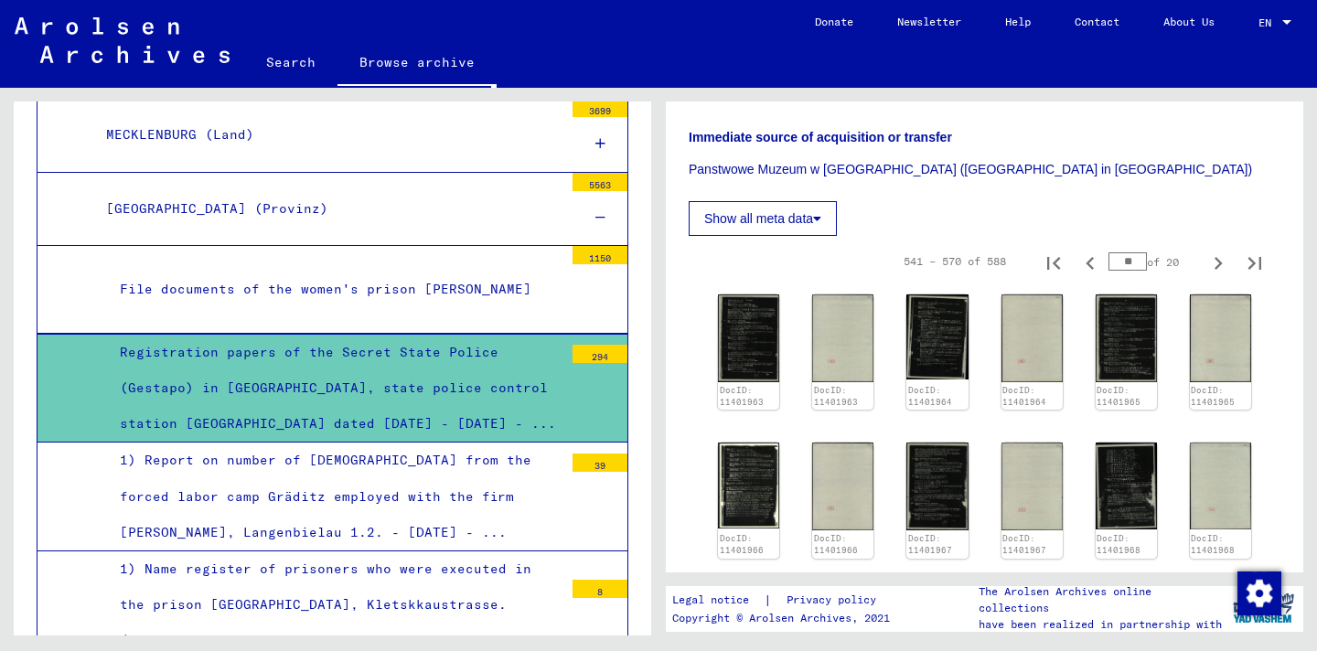
click at [724, 588] on img at bounding box center [748, 633] width 65 height 90
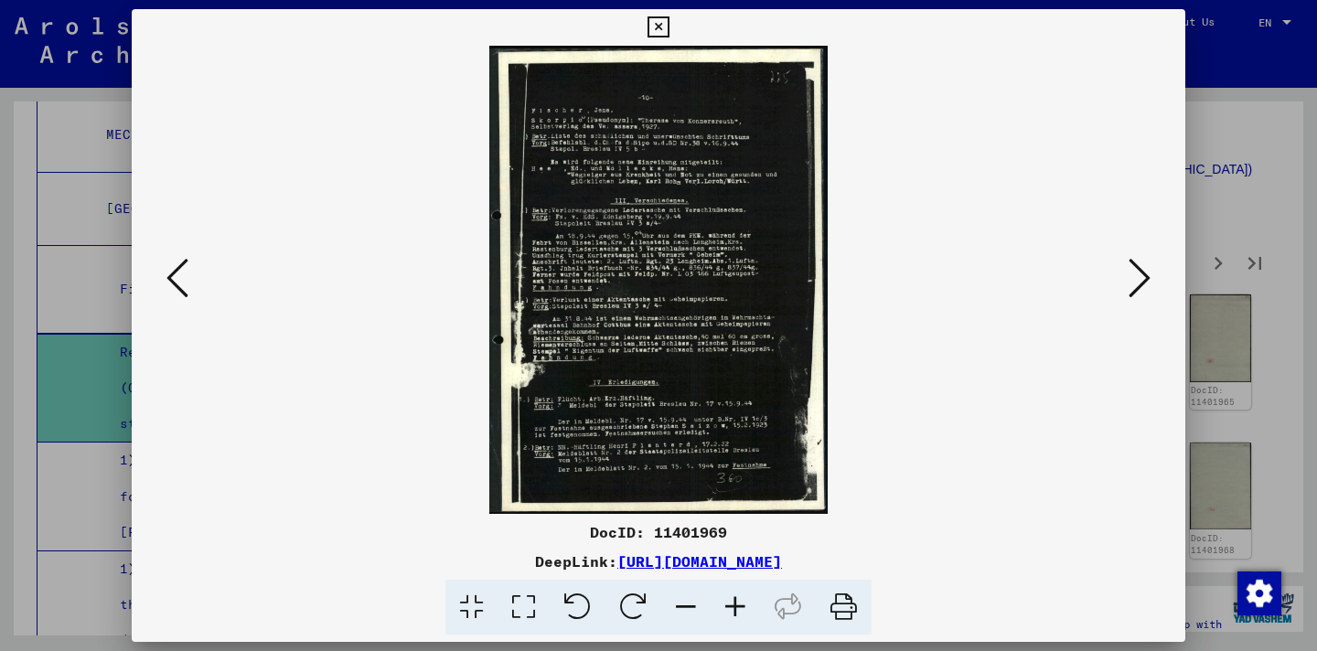
click at [731, 606] on icon at bounding box center [735, 608] width 49 height 56
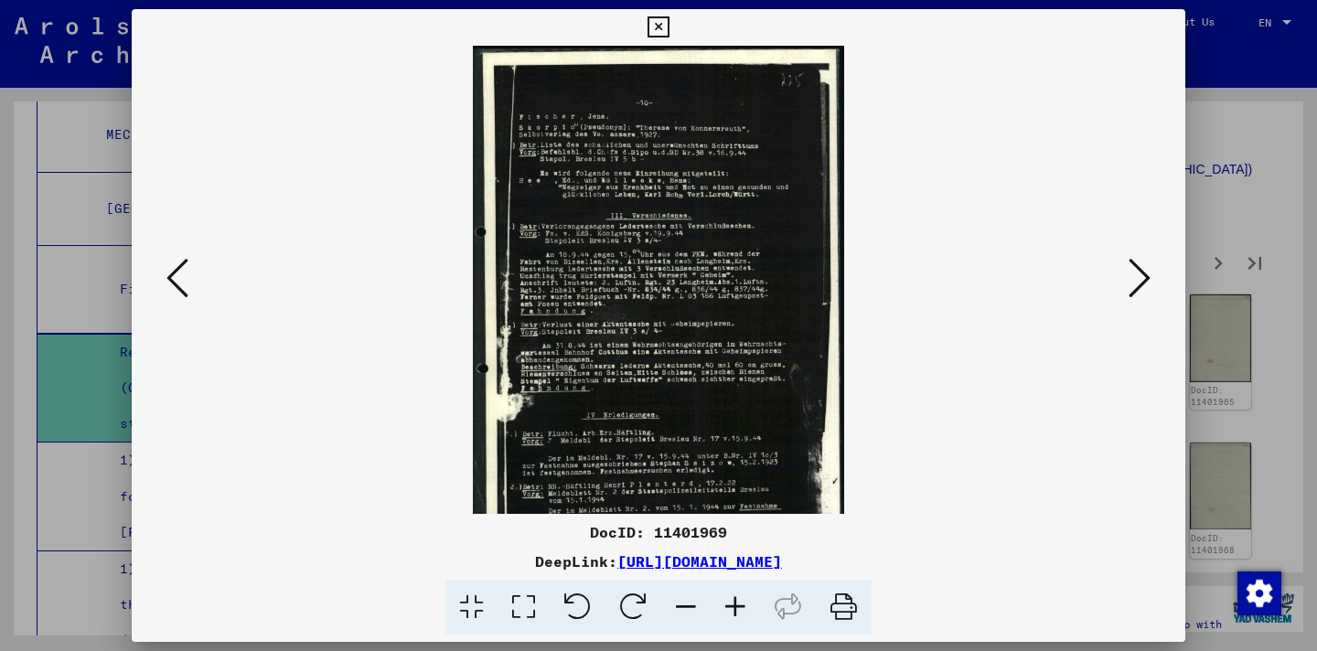
click at [731, 606] on icon at bounding box center [735, 608] width 49 height 56
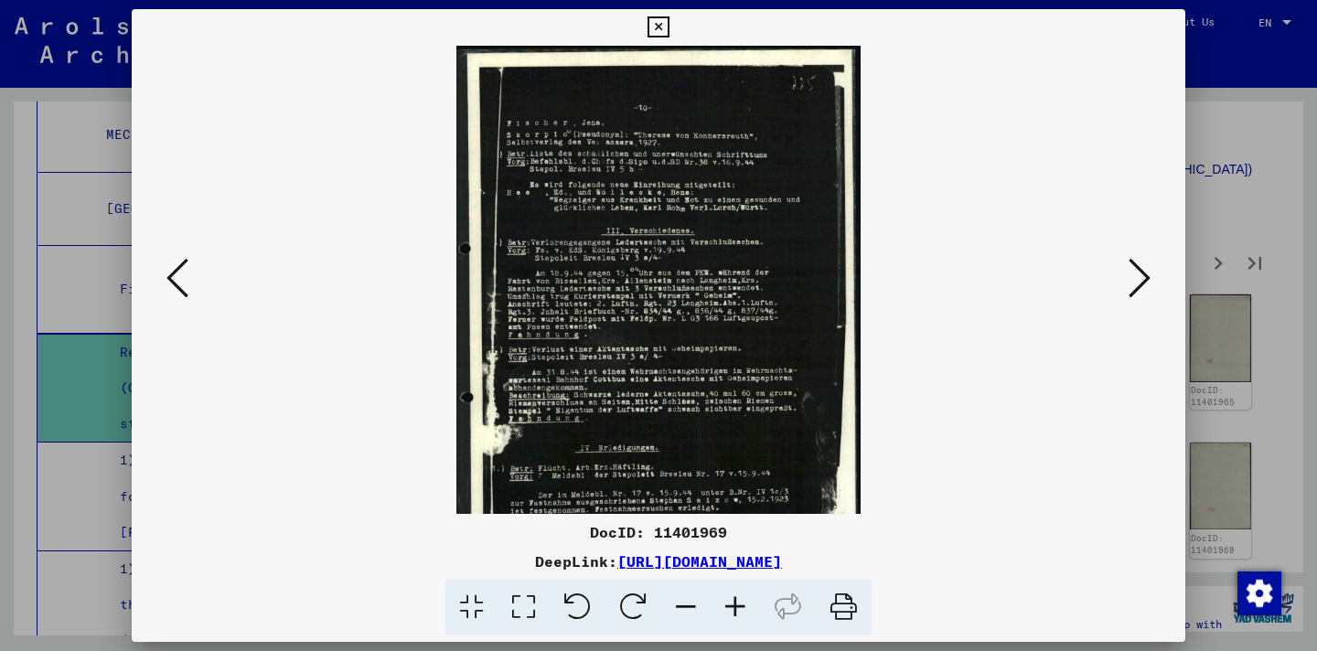
click at [731, 606] on icon at bounding box center [735, 608] width 49 height 56
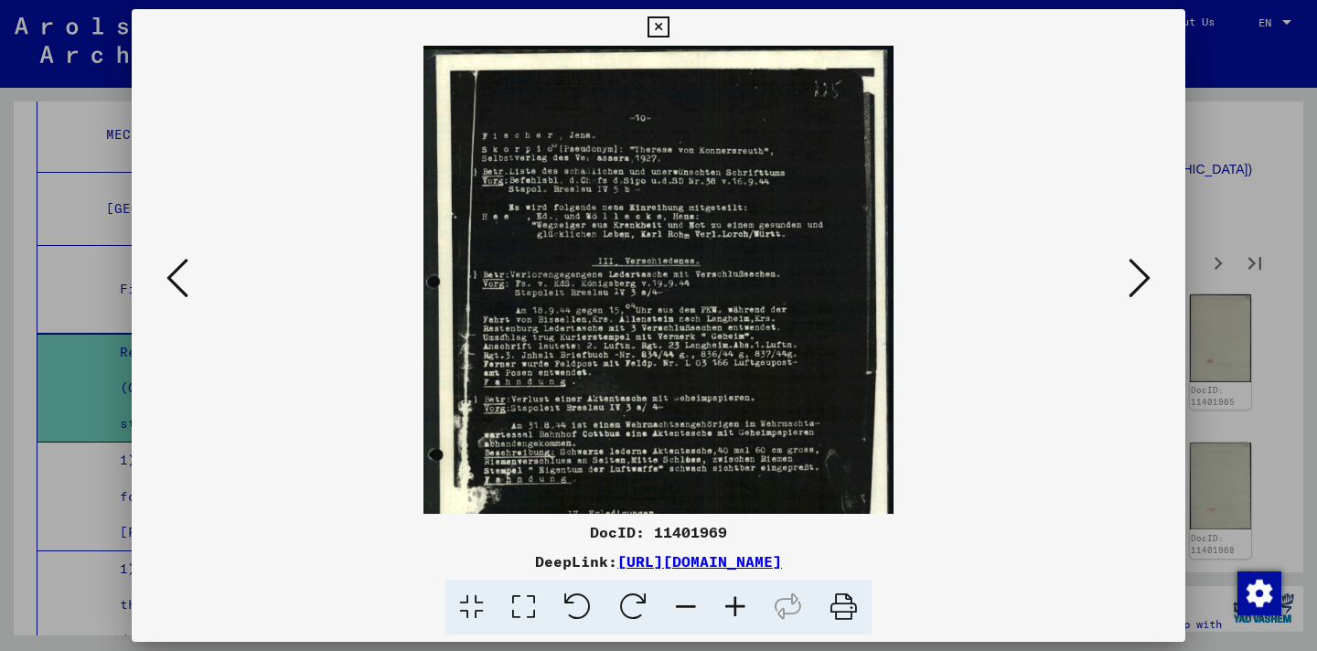
click at [731, 606] on icon at bounding box center [735, 608] width 49 height 56
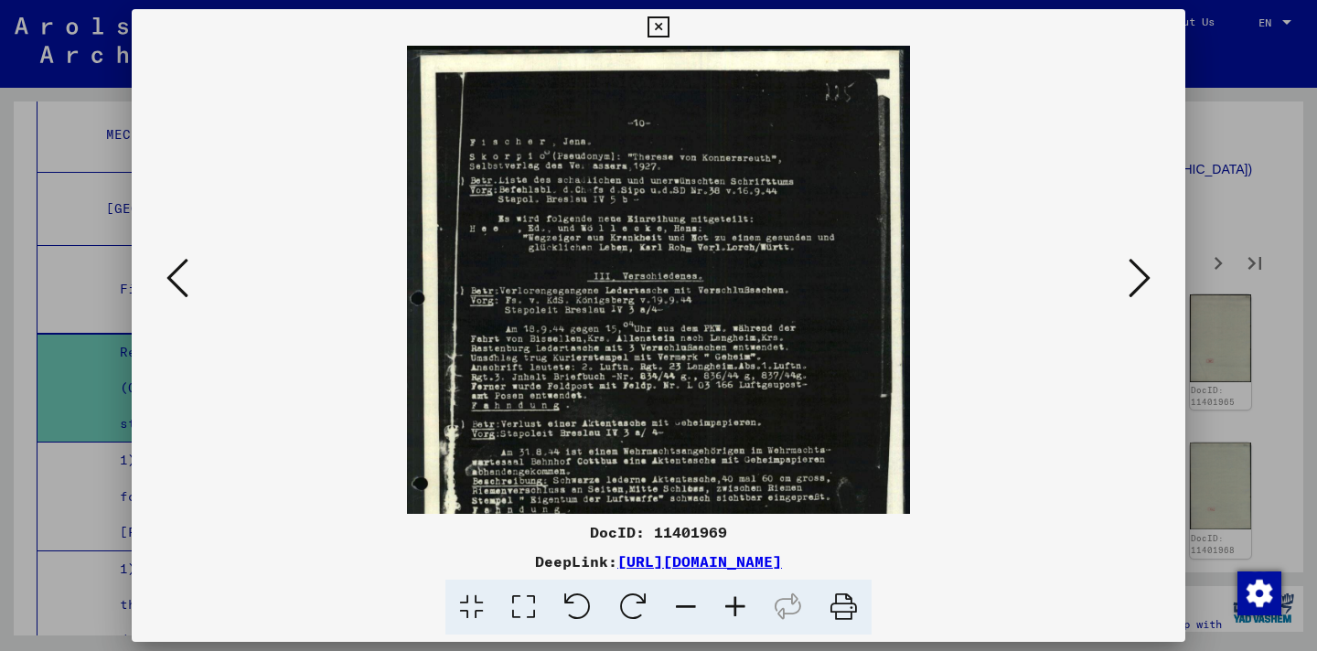
click at [730, 606] on icon at bounding box center [735, 608] width 49 height 56
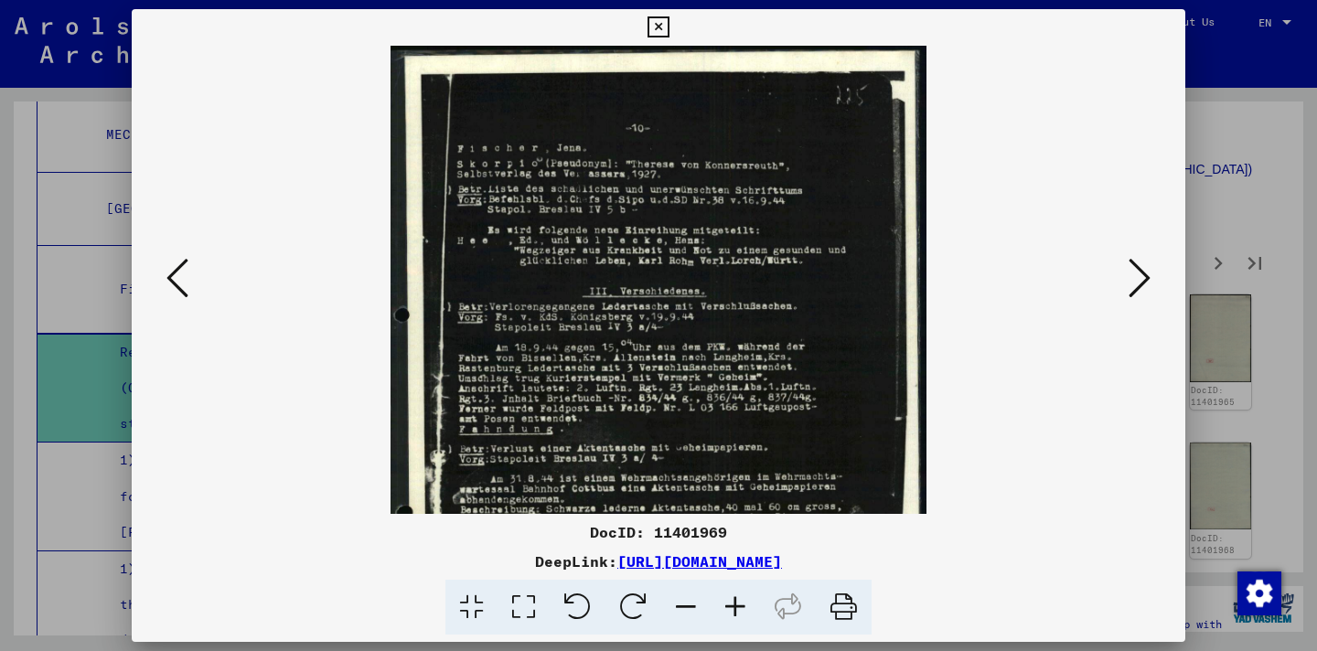
click at [730, 606] on icon at bounding box center [735, 608] width 49 height 56
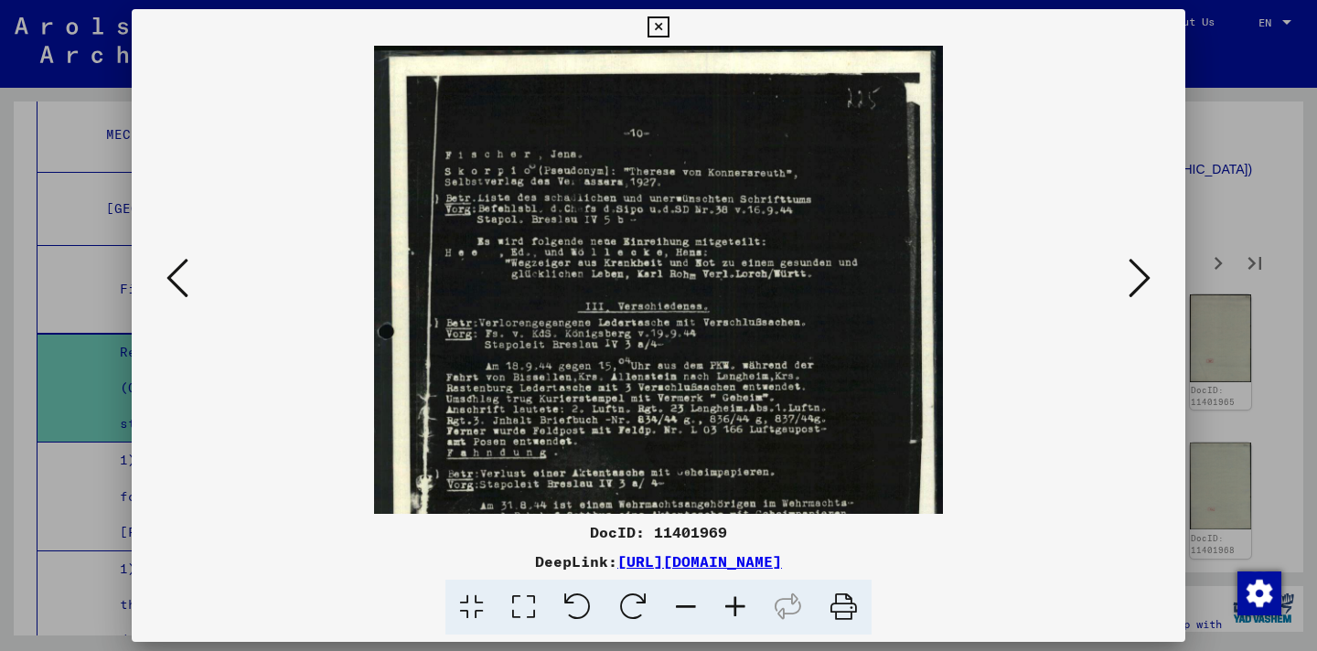
click at [730, 606] on icon at bounding box center [735, 608] width 49 height 56
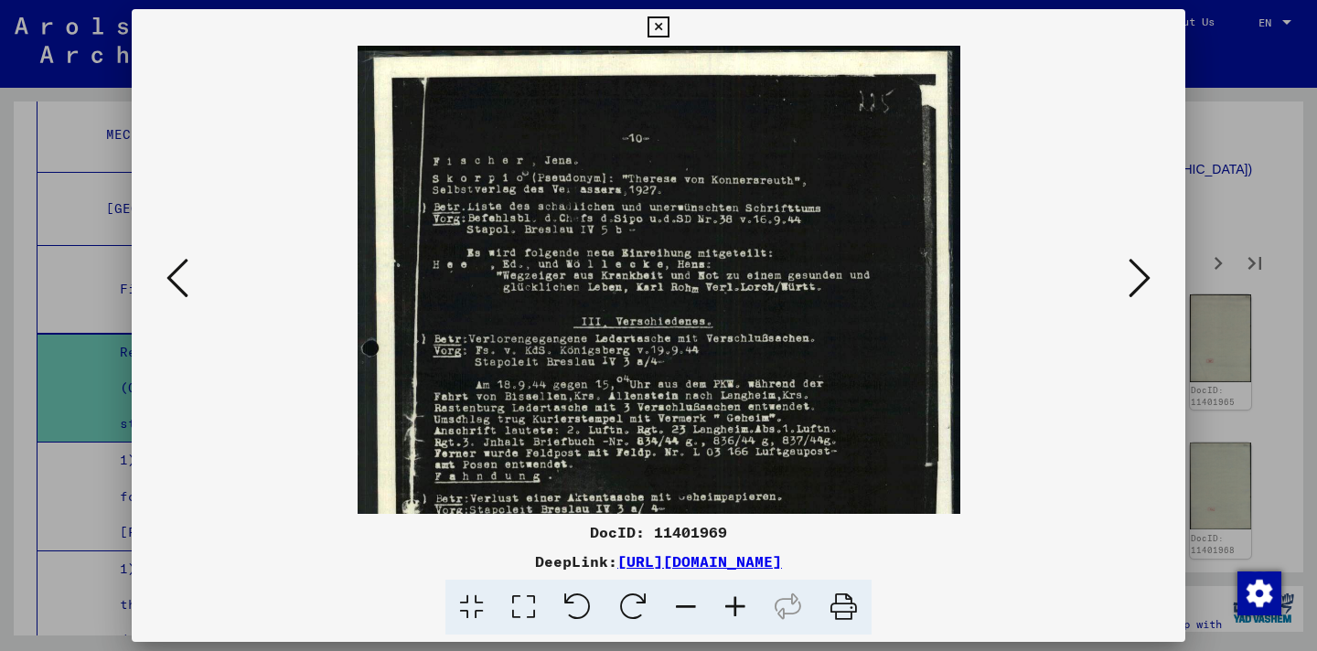
click at [730, 606] on icon at bounding box center [735, 608] width 49 height 56
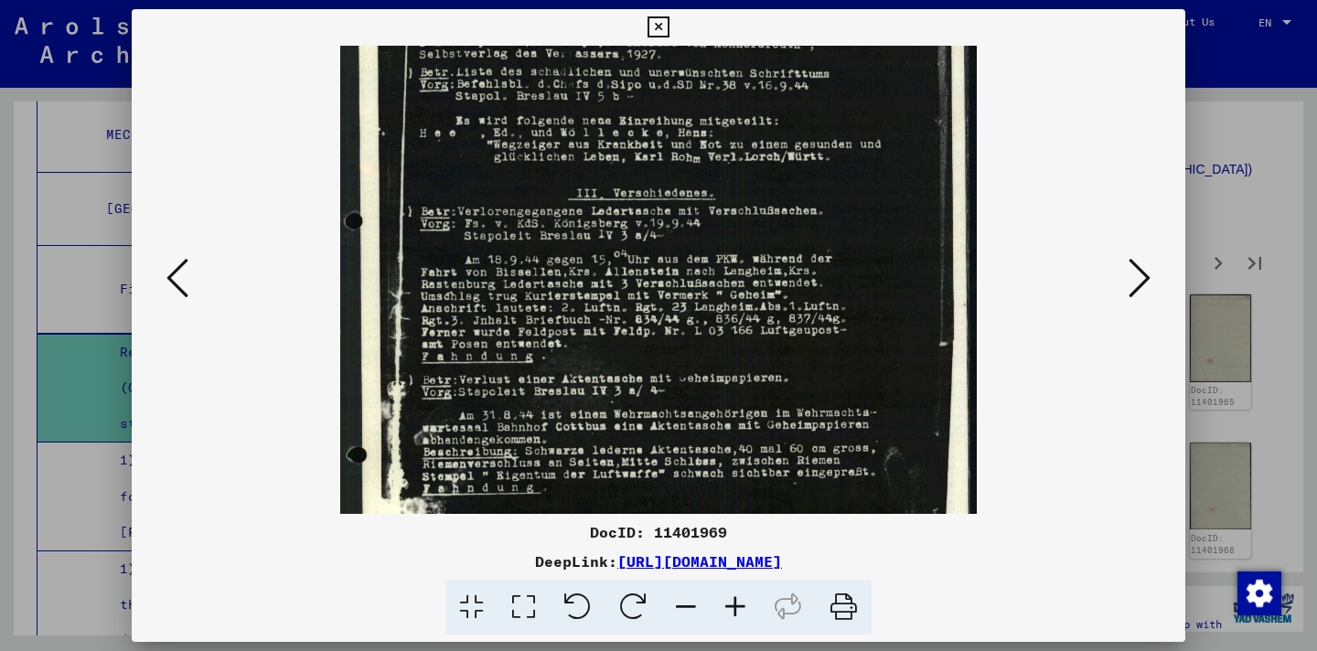
scroll to position [145, 0]
drag, startPoint x: 815, startPoint y: 396, endPoint x: 800, endPoint y: 252, distance: 145.4
click at [800, 252] on img at bounding box center [658, 341] width 636 height 880
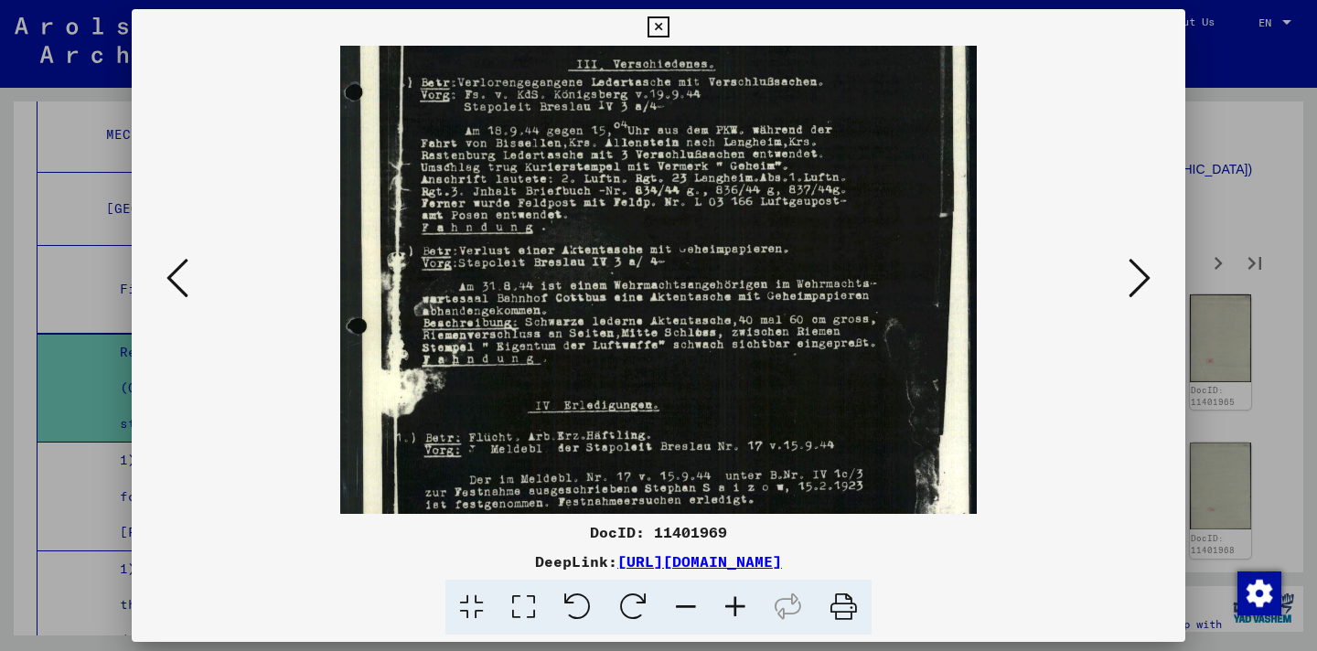
scroll to position [279, 0]
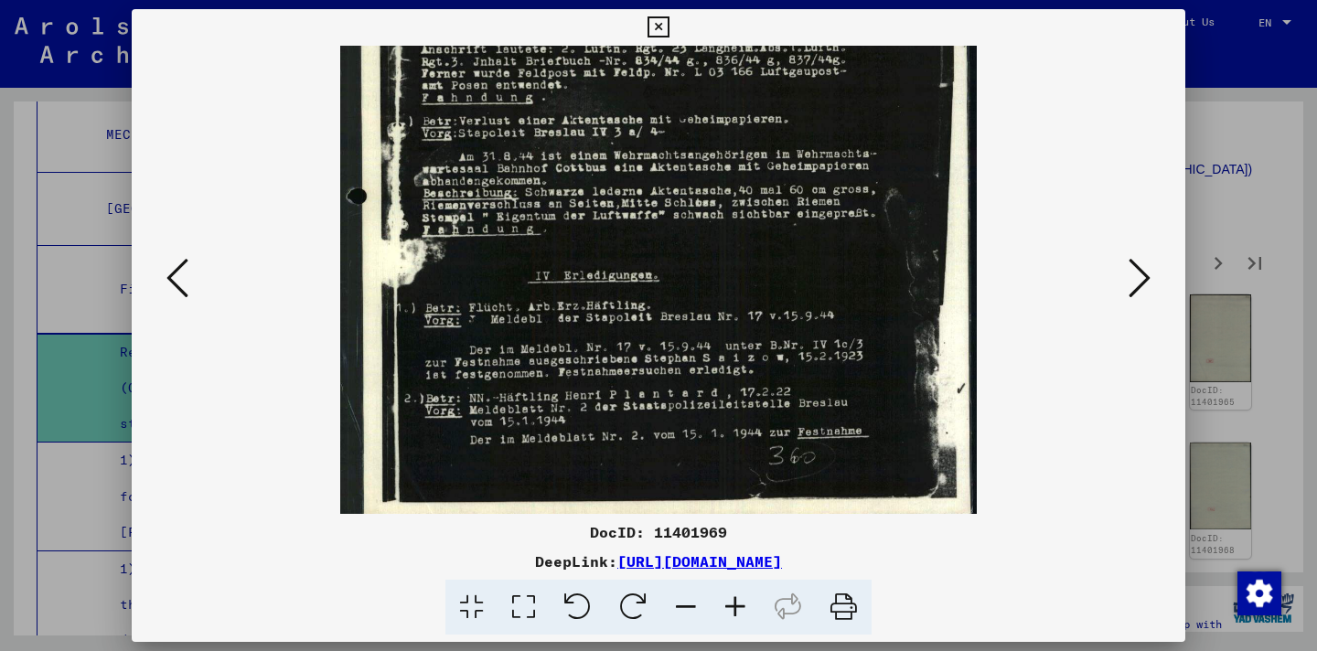
drag, startPoint x: 750, startPoint y: 416, endPoint x: 754, endPoint y: 157, distance: 258.9
click at [754, 157] on img at bounding box center [658, 83] width 636 height 880
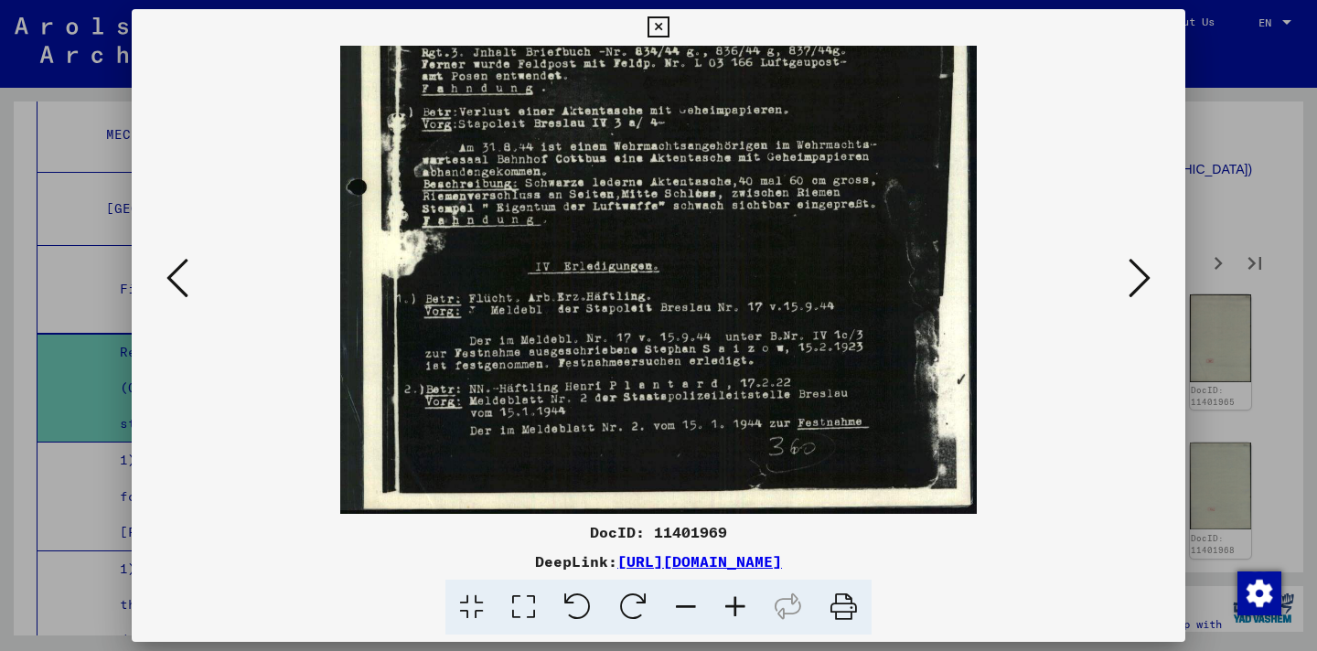
drag, startPoint x: 739, startPoint y: 421, endPoint x: 733, endPoint y: 403, distance: 19.4
click at [733, 403] on img at bounding box center [658, 74] width 636 height 880
click at [1154, 287] on button at bounding box center [1140, 279] width 33 height 52
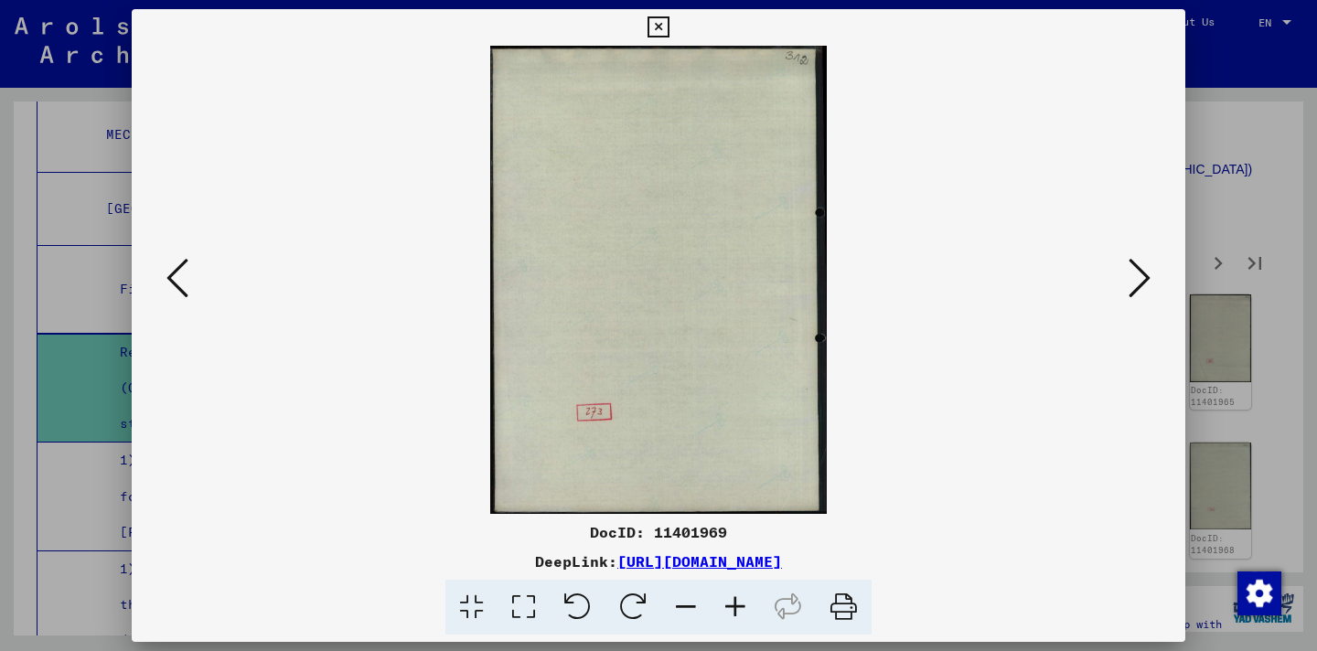
scroll to position [0, 0]
click at [1154, 287] on button at bounding box center [1140, 279] width 33 height 52
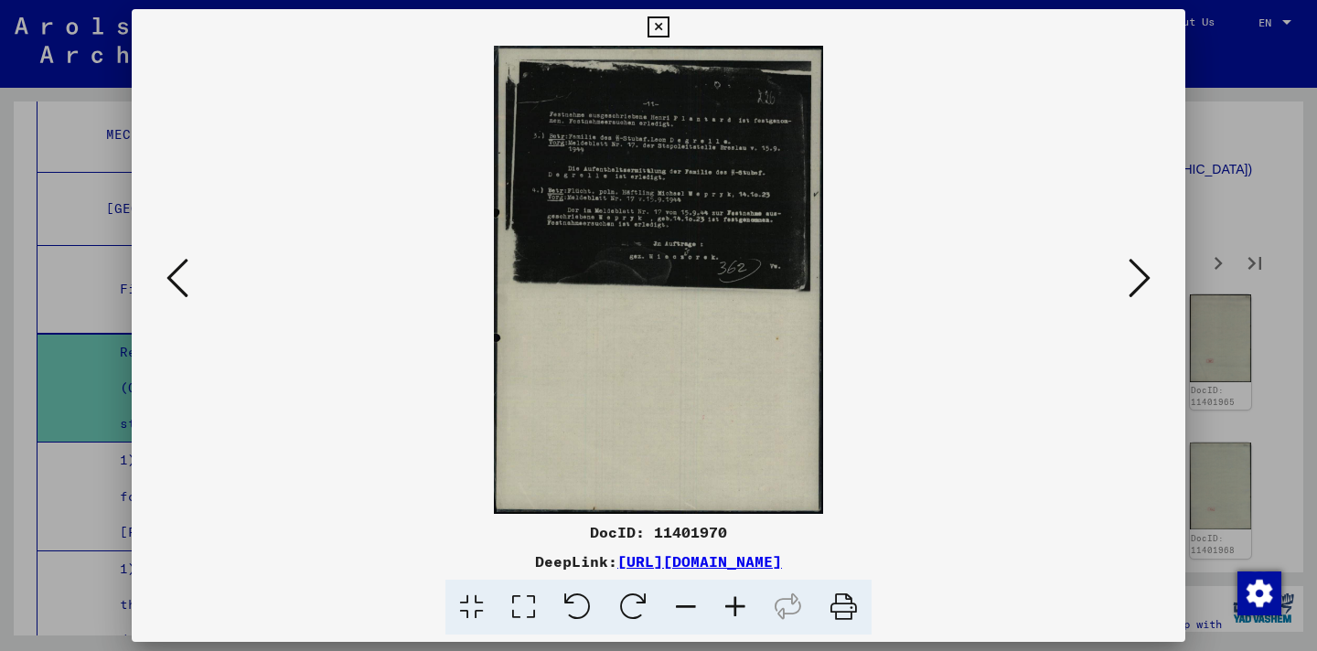
click at [730, 607] on icon at bounding box center [735, 608] width 49 height 56
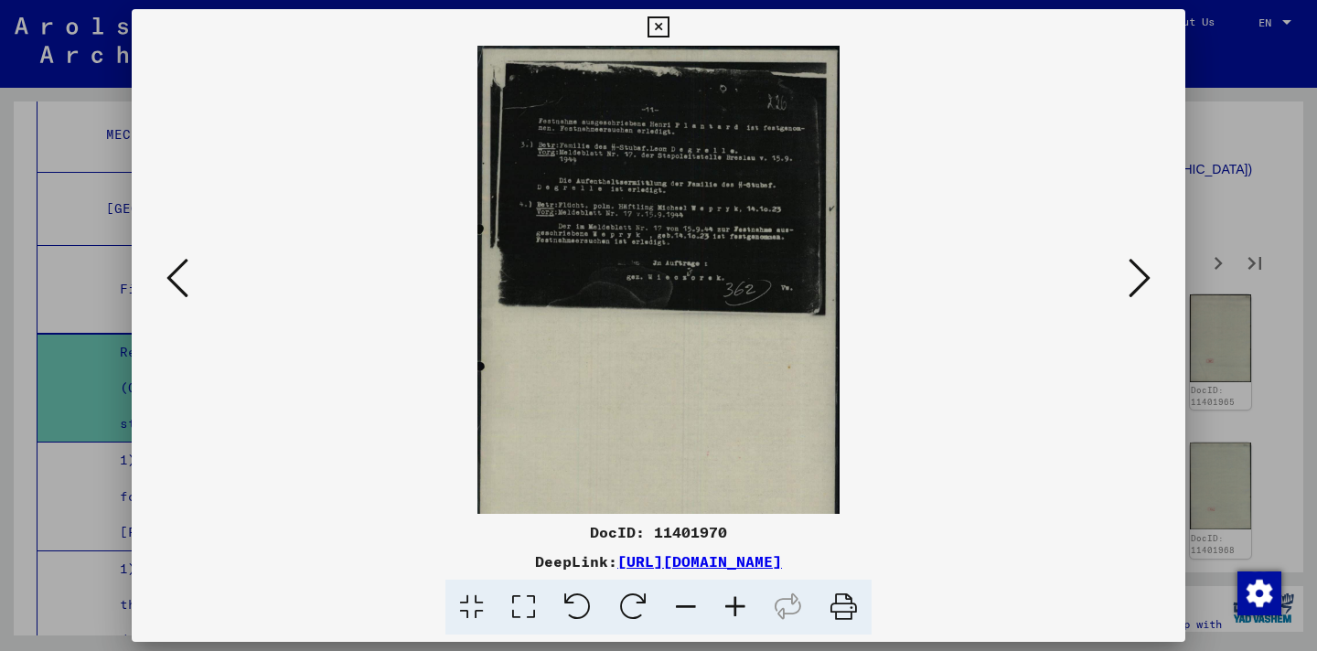
click at [730, 607] on icon at bounding box center [735, 608] width 49 height 56
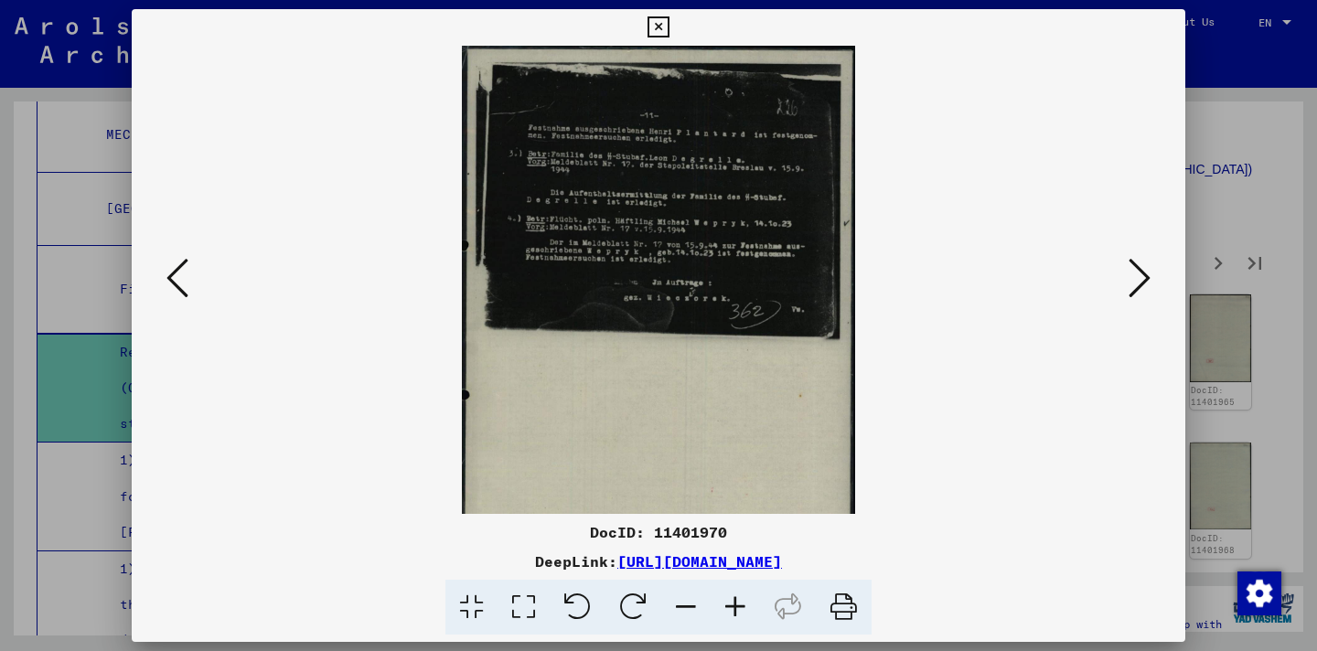
click at [730, 607] on icon at bounding box center [735, 608] width 49 height 56
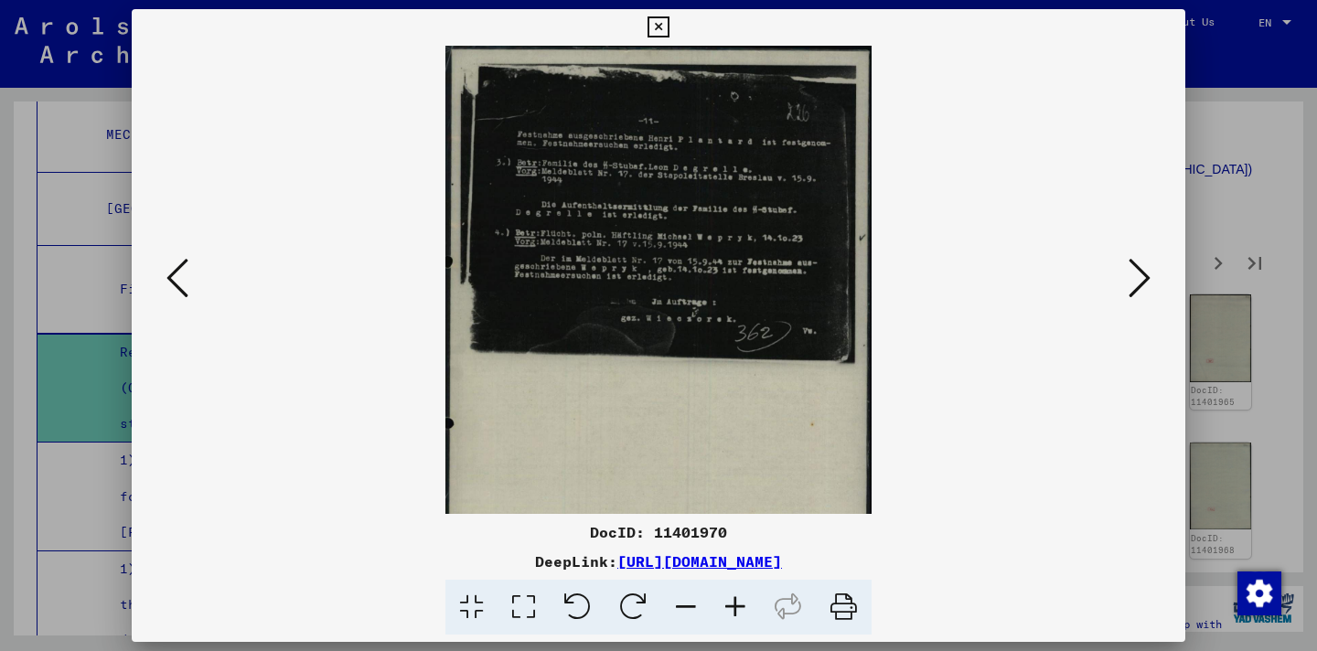
click at [730, 607] on icon at bounding box center [735, 608] width 49 height 56
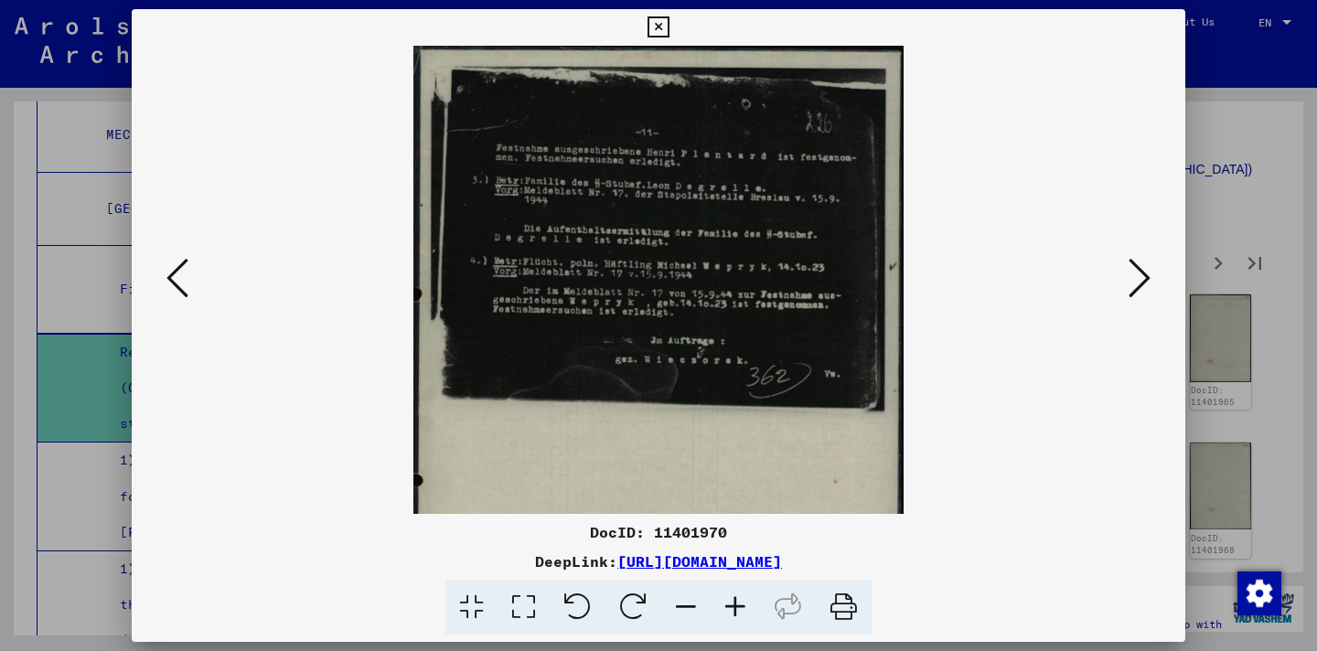
click at [730, 607] on icon at bounding box center [735, 608] width 49 height 56
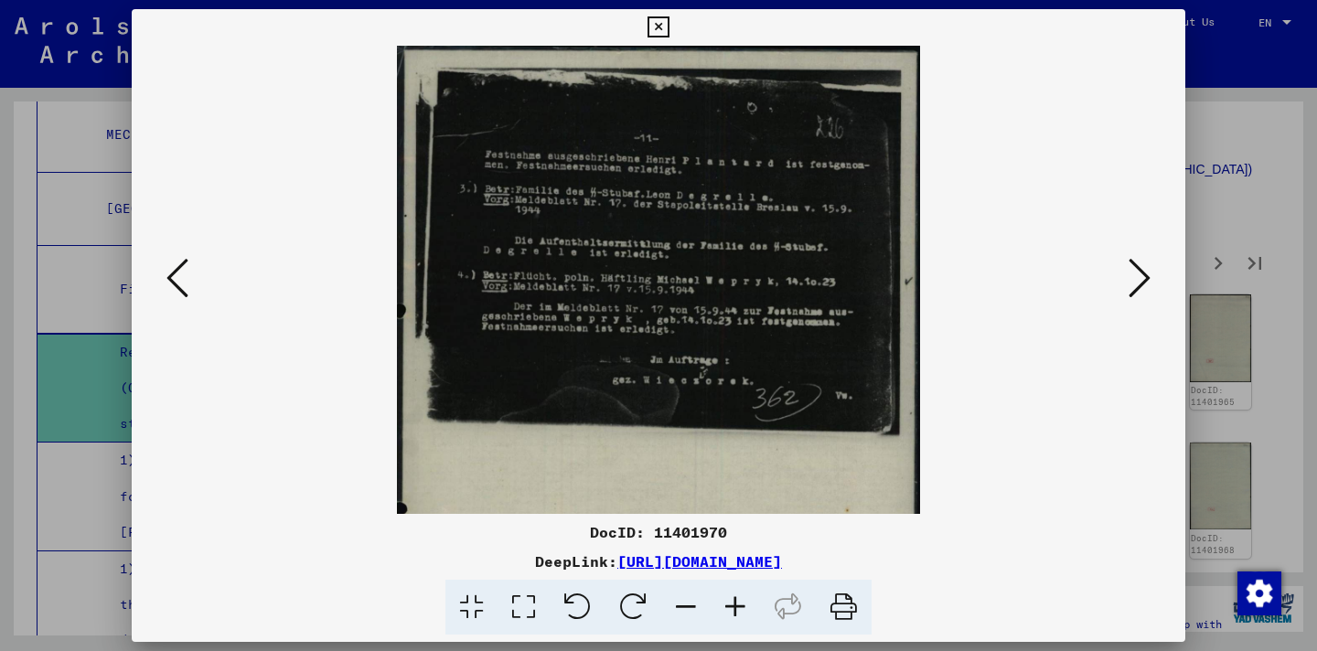
click at [730, 607] on icon at bounding box center [735, 608] width 49 height 56
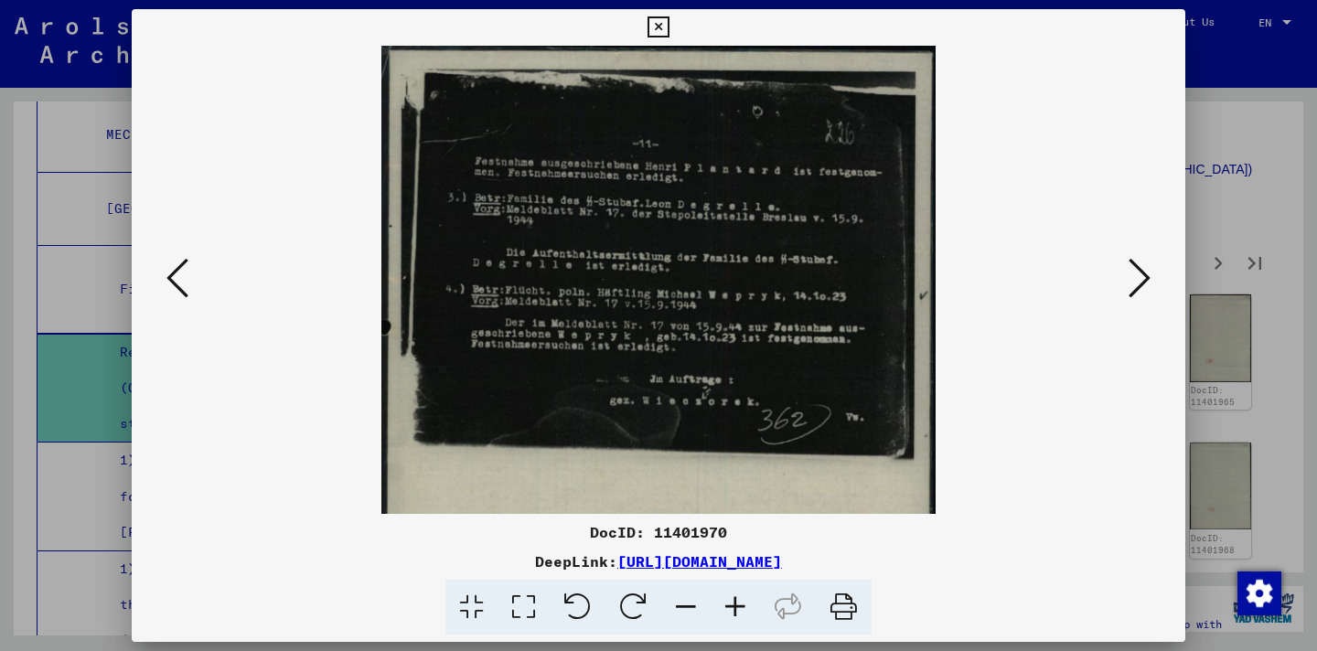
click at [730, 607] on icon at bounding box center [735, 608] width 49 height 56
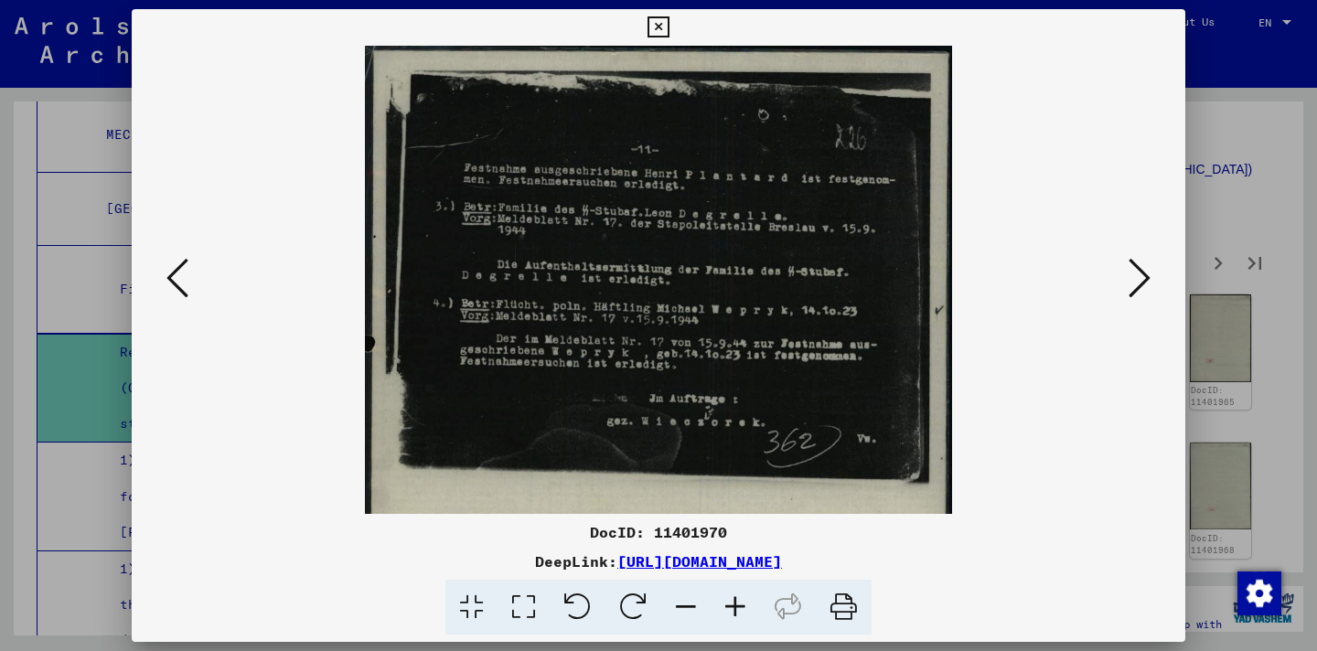
click at [730, 607] on icon at bounding box center [735, 608] width 49 height 56
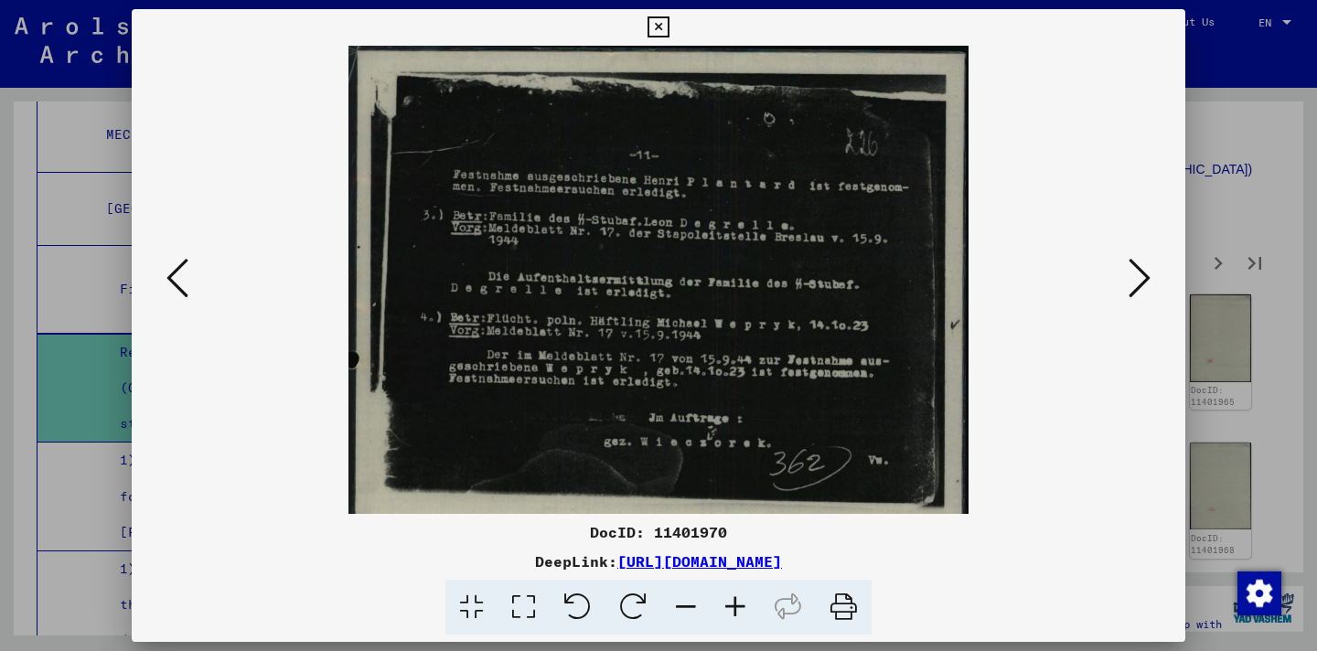
click at [730, 607] on icon at bounding box center [735, 608] width 49 height 56
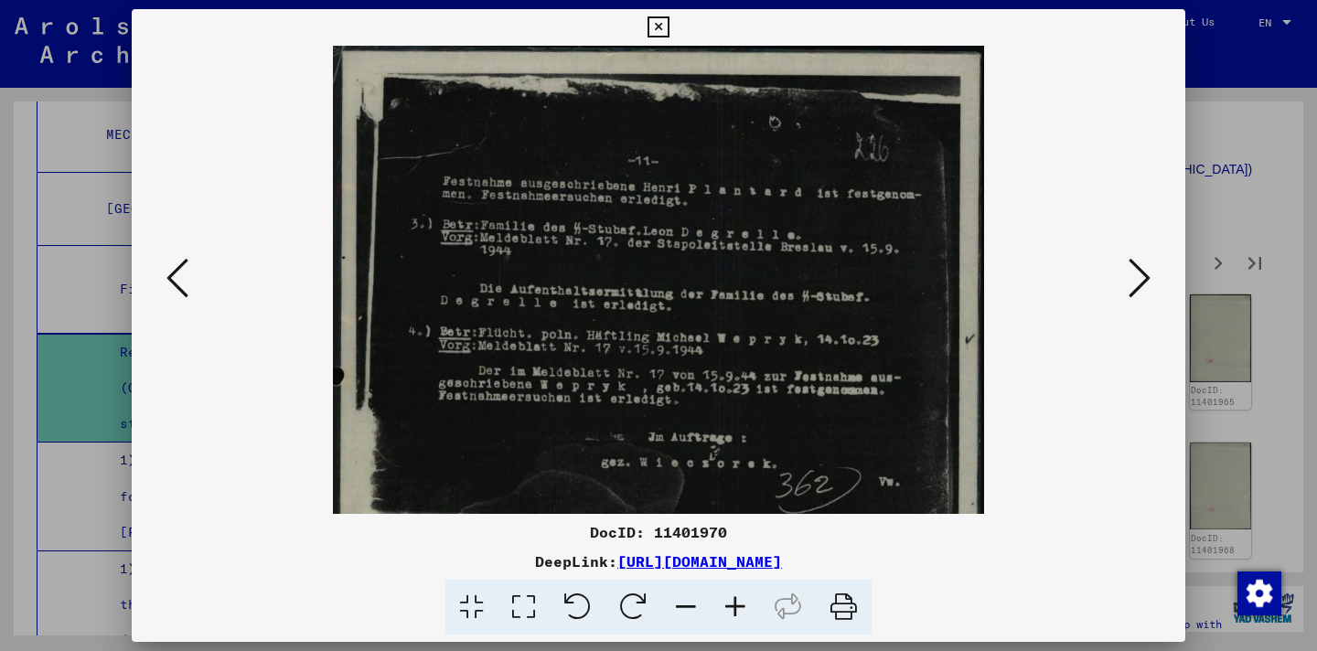
click at [730, 607] on icon at bounding box center [735, 608] width 49 height 56
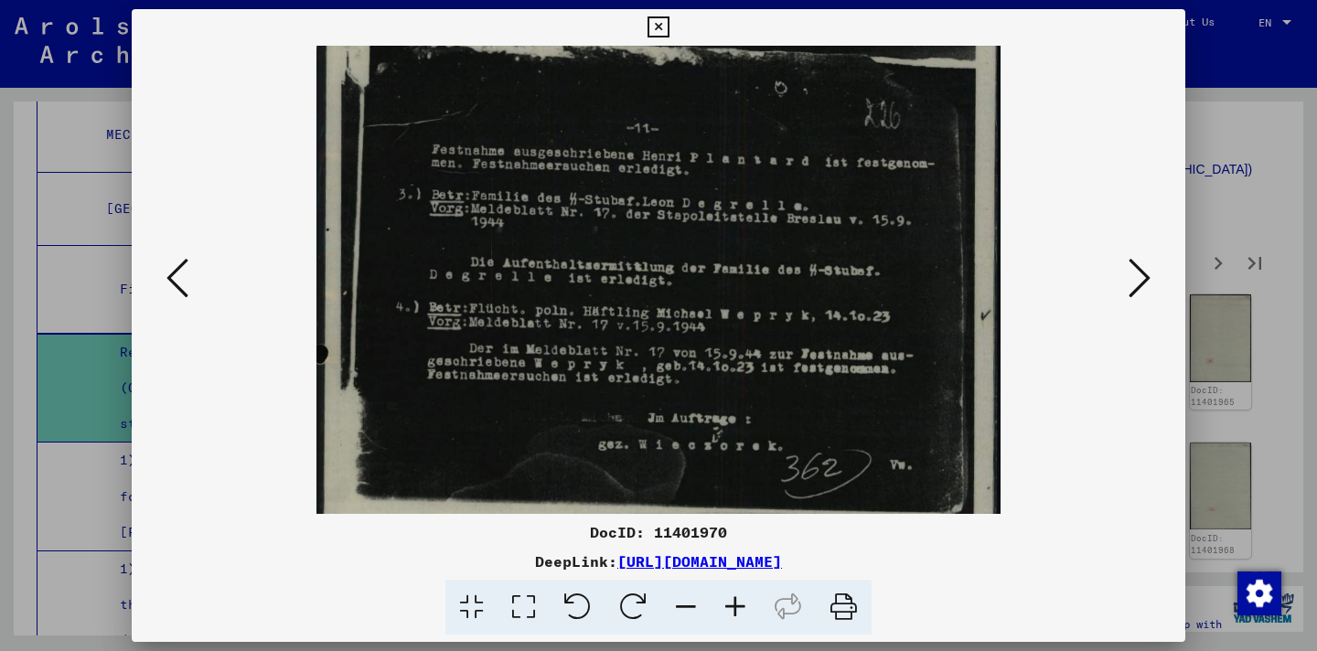
scroll to position [65, 0]
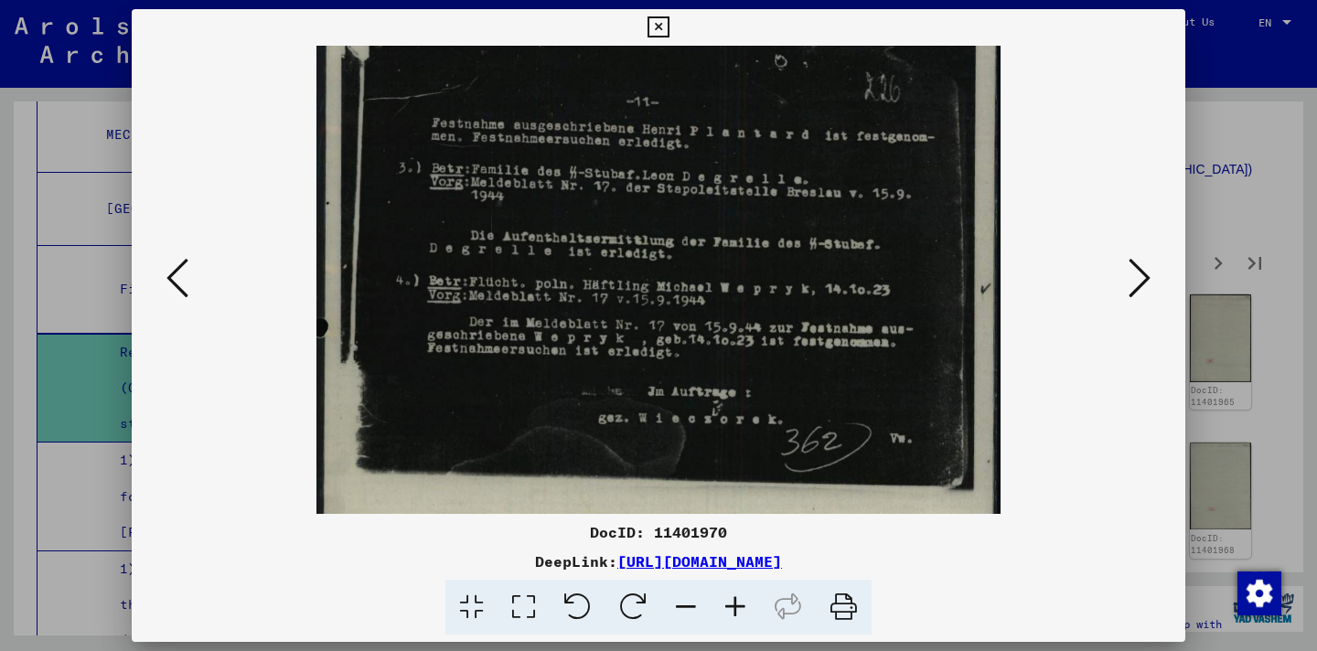
drag, startPoint x: 734, startPoint y: 453, endPoint x: 736, endPoint y: 388, distance: 65.0
click at [736, 388] on img at bounding box center [659, 467] width 684 height 972
click at [1153, 274] on button at bounding box center [1140, 279] width 33 height 52
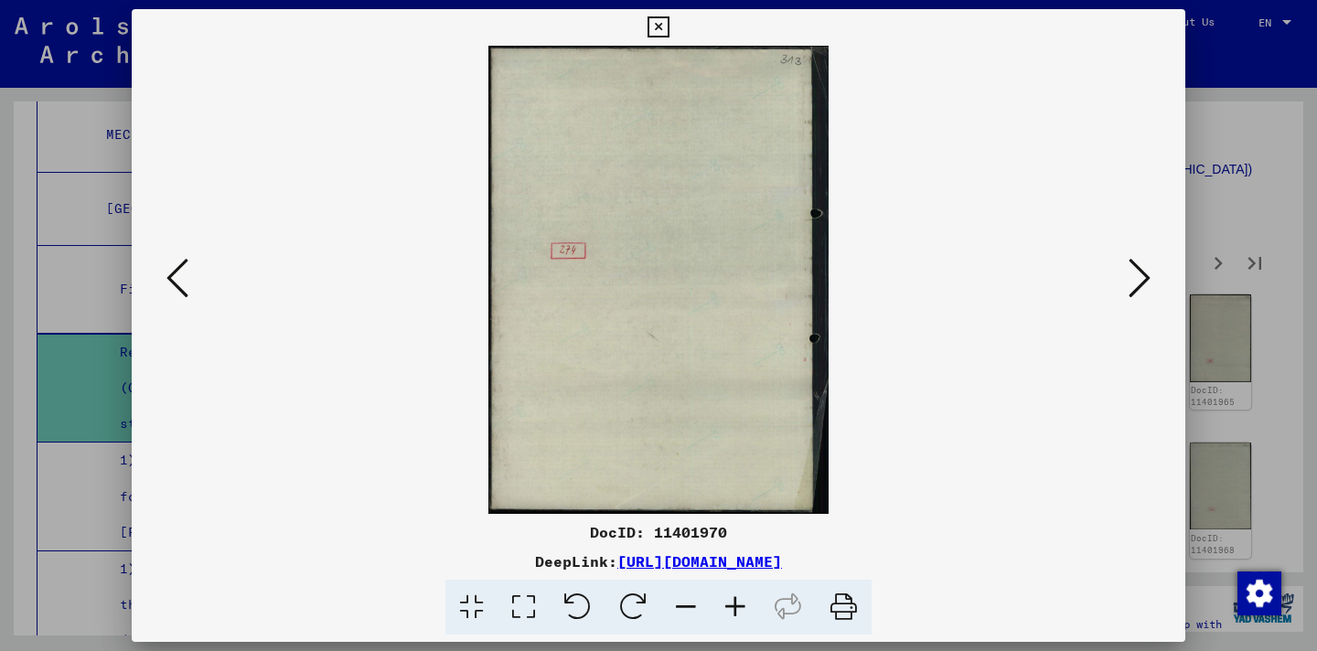
scroll to position [0, 0]
click at [1153, 274] on button at bounding box center [1140, 279] width 33 height 52
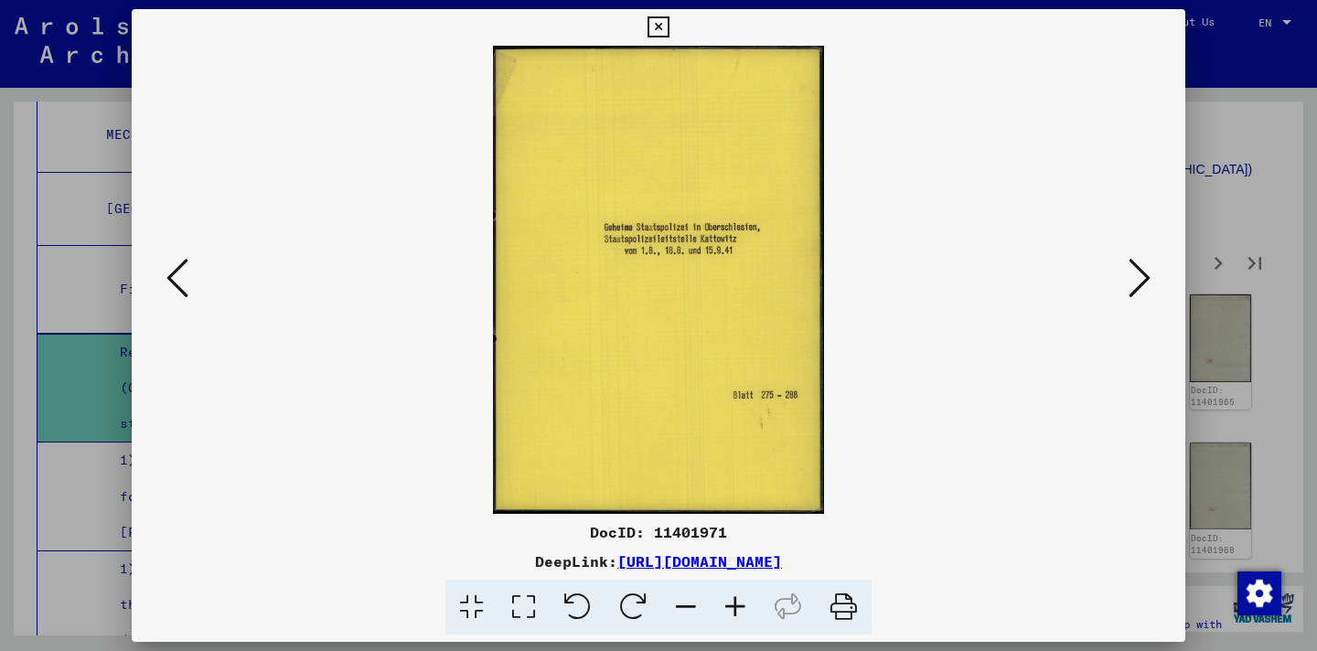
click at [1153, 274] on button at bounding box center [1140, 279] width 33 height 52
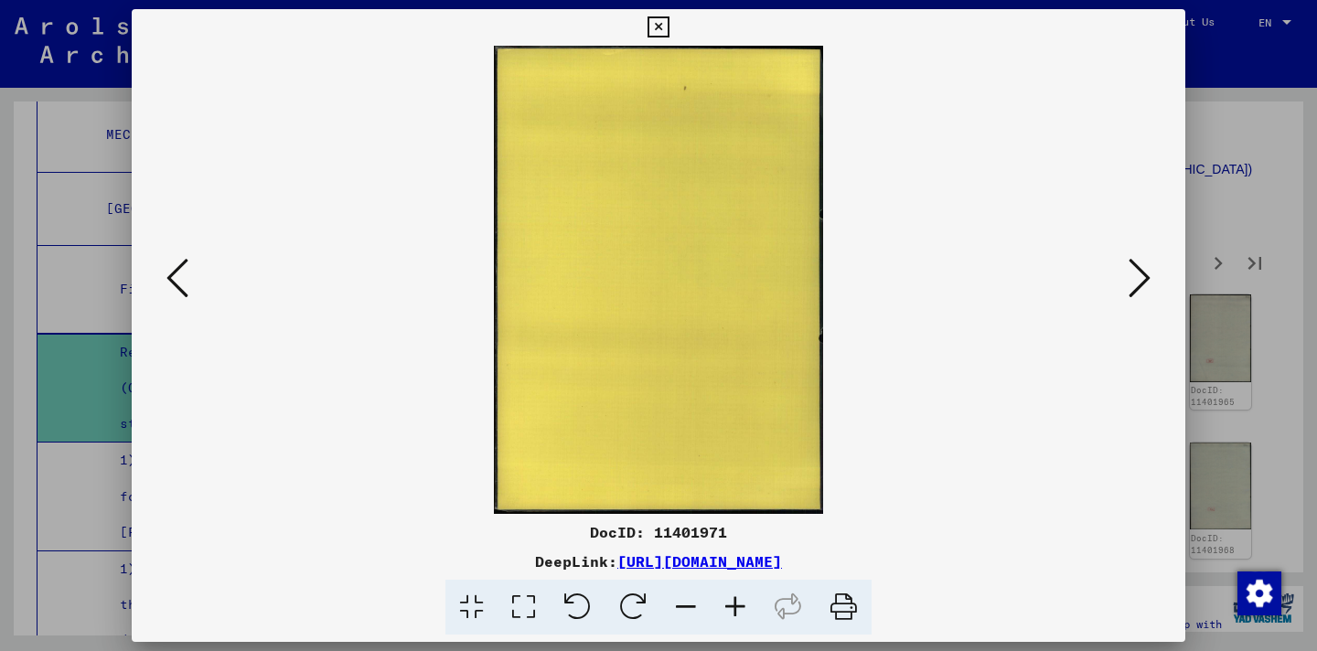
click at [1152, 274] on button at bounding box center [1140, 279] width 33 height 52
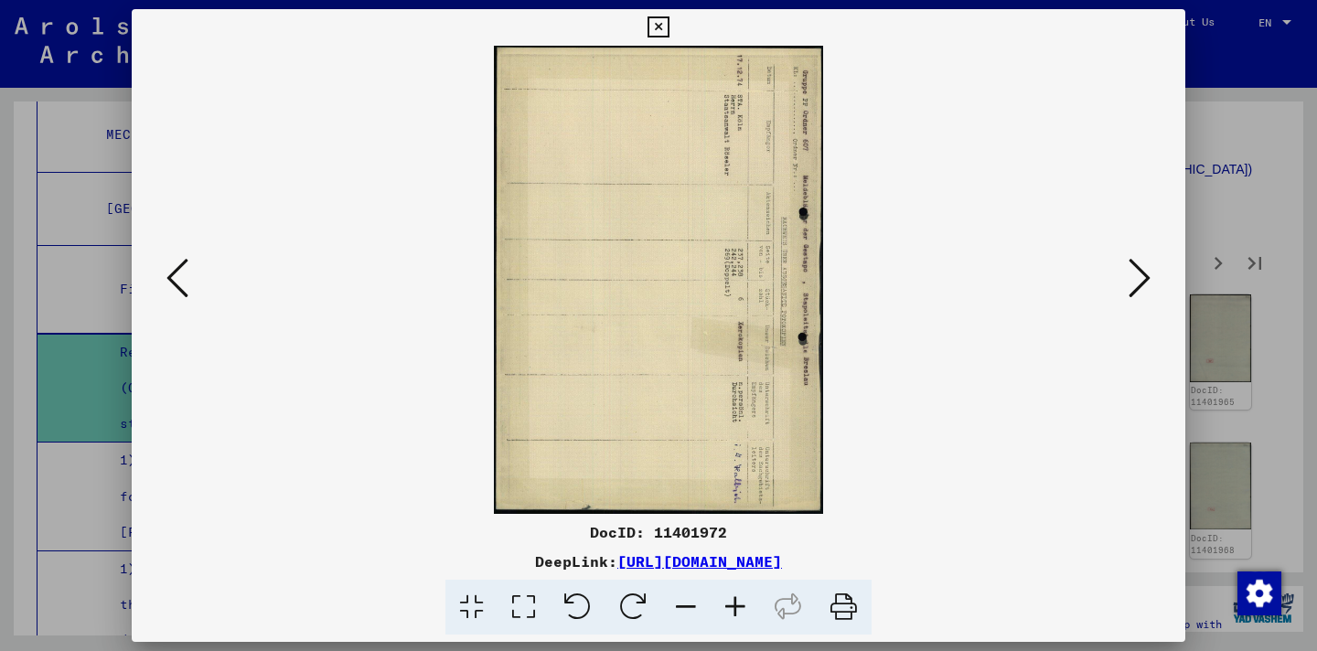
click at [1152, 274] on button at bounding box center [1140, 279] width 33 height 52
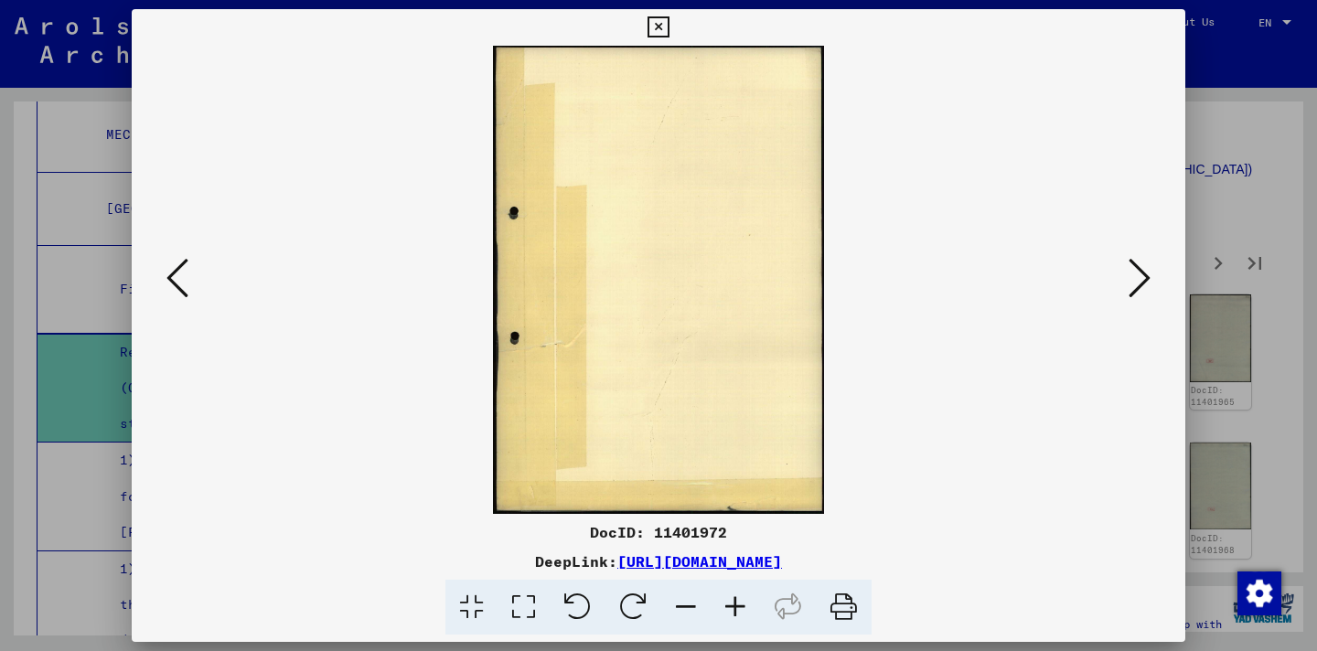
click at [1152, 274] on button at bounding box center [1140, 279] width 33 height 52
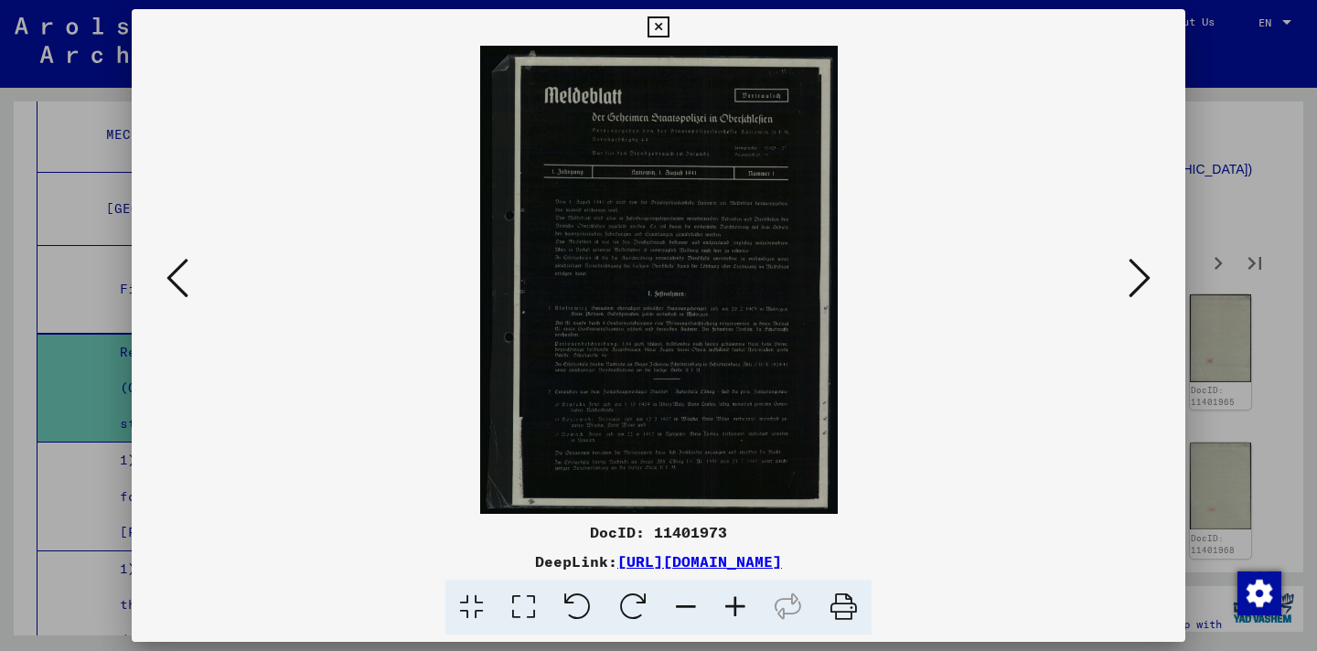
click at [665, 23] on icon at bounding box center [658, 27] width 21 height 22
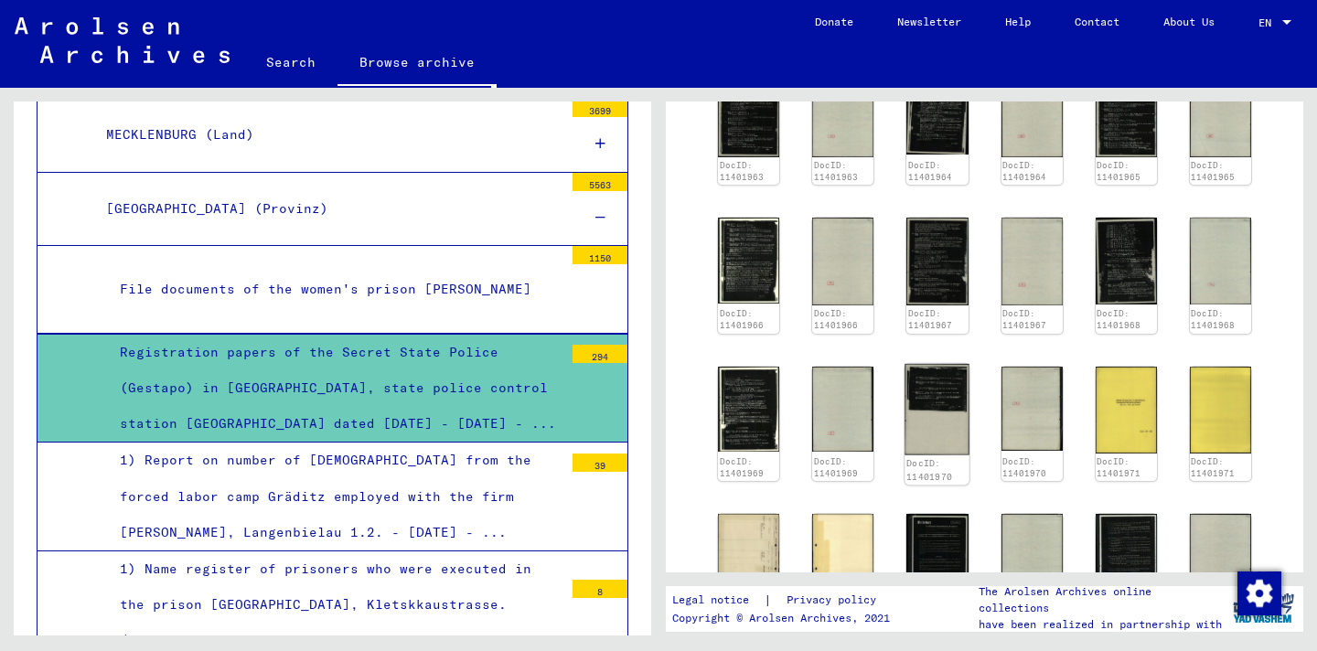
scroll to position [562, 0]
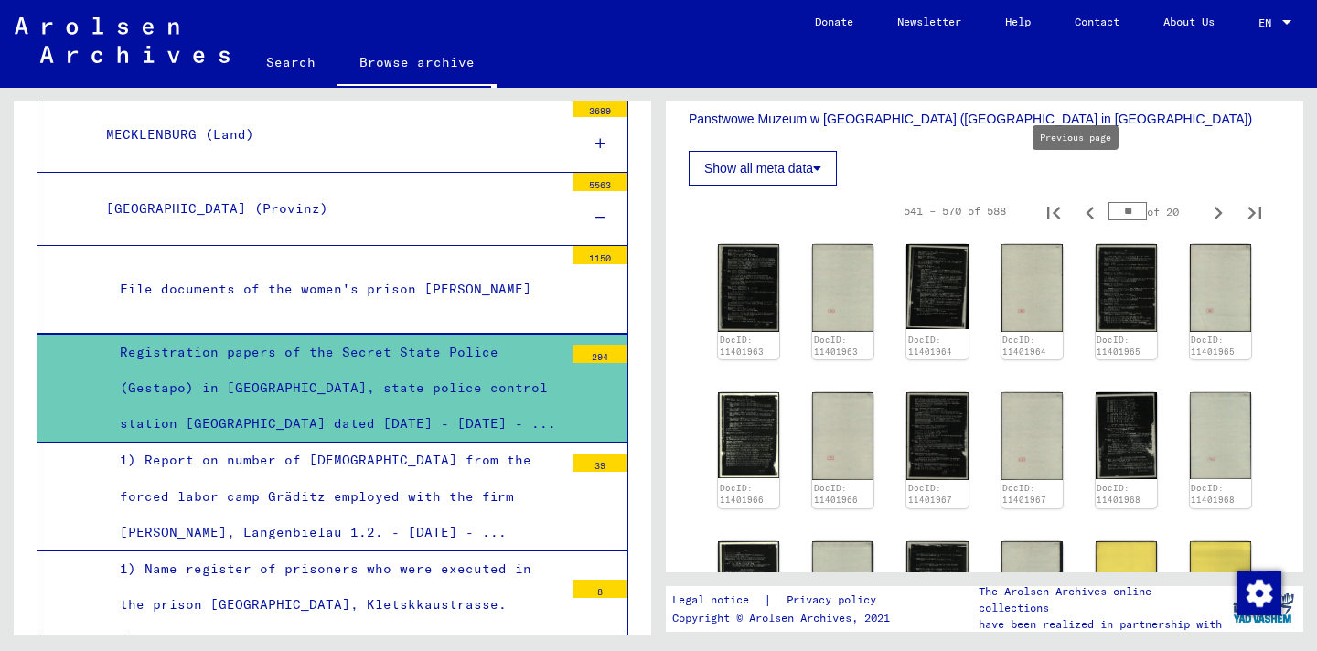
click at [1081, 200] on icon "Previous page" at bounding box center [1091, 213] width 26 height 26
type input "**"
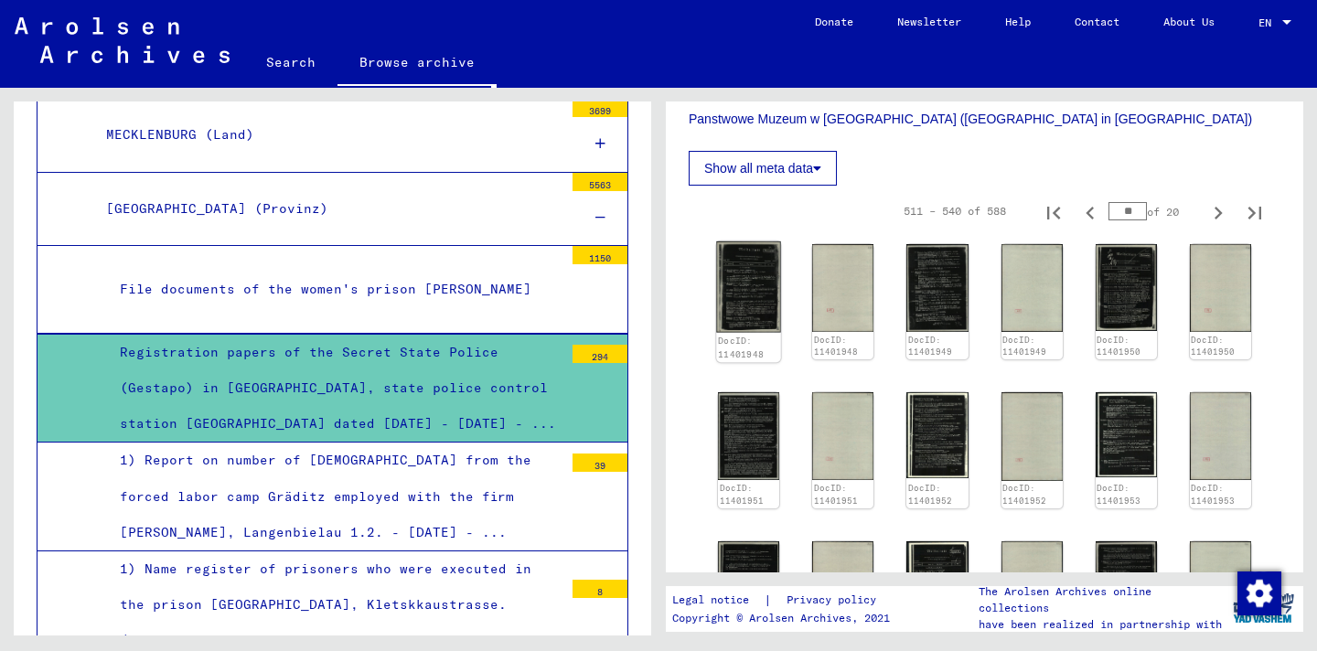
click at [727, 253] on img at bounding box center [748, 287] width 65 height 91
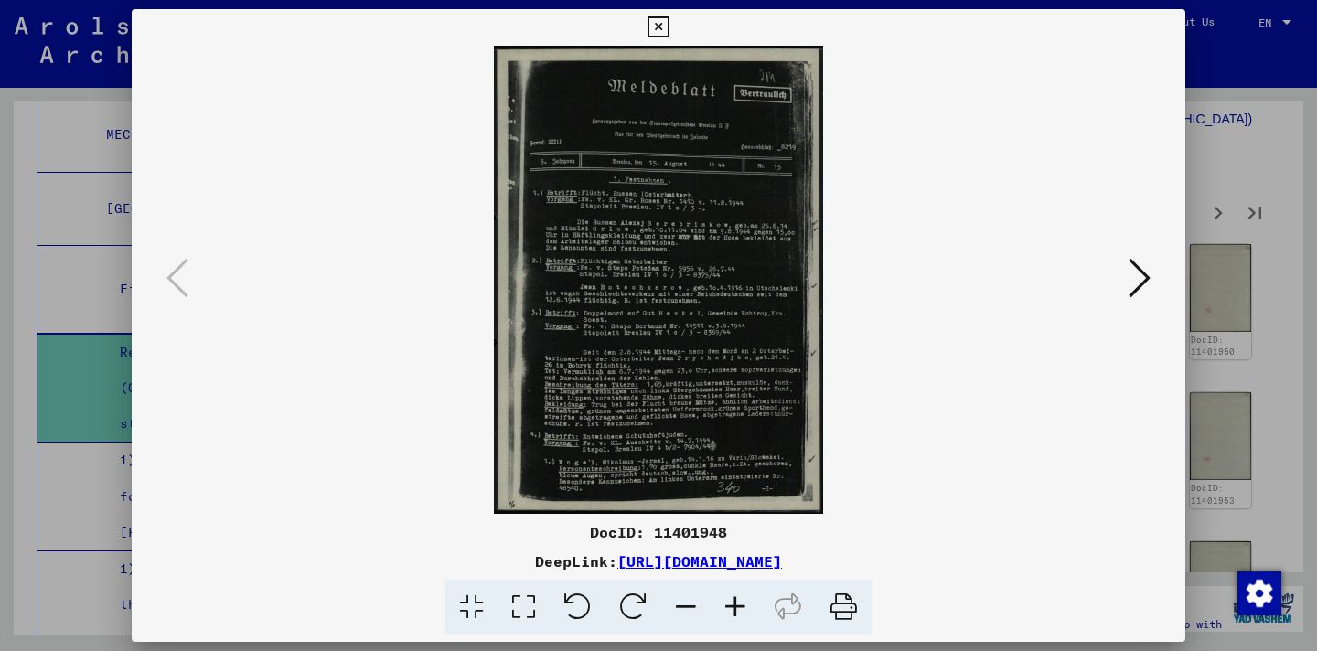
click at [745, 615] on icon at bounding box center [735, 608] width 49 height 56
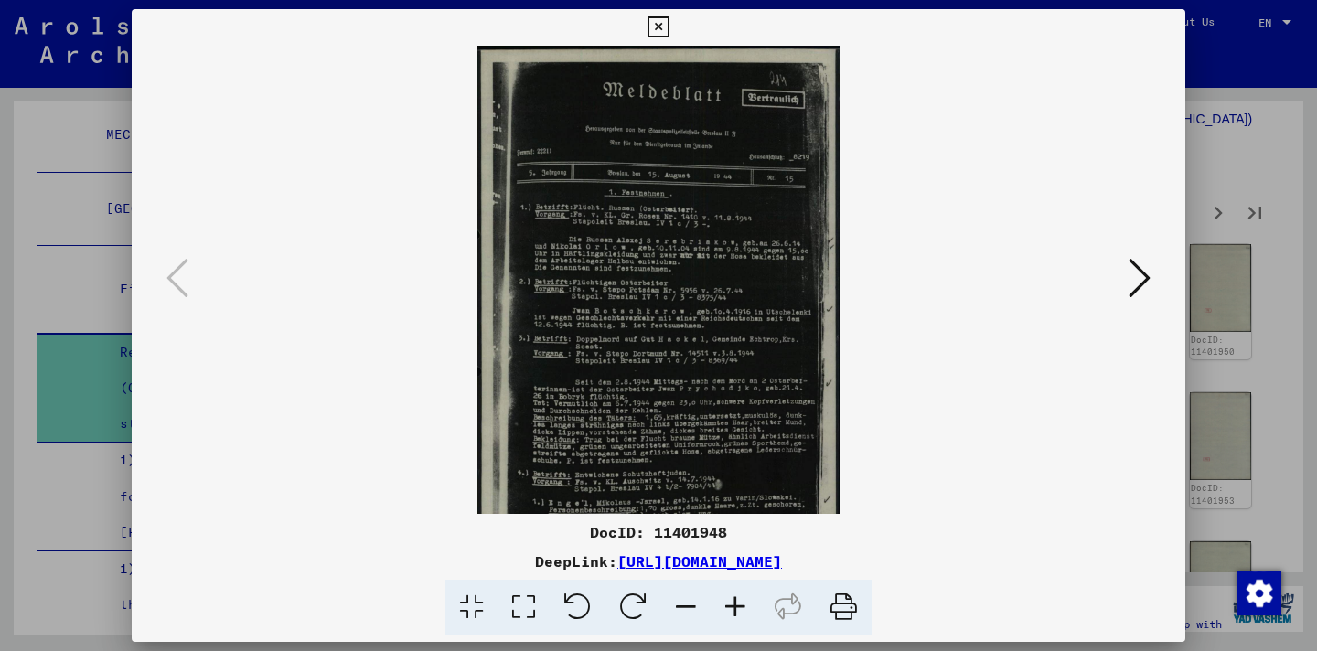
click at [746, 615] on icon at bounding box center [735, 608] width 49 height 56
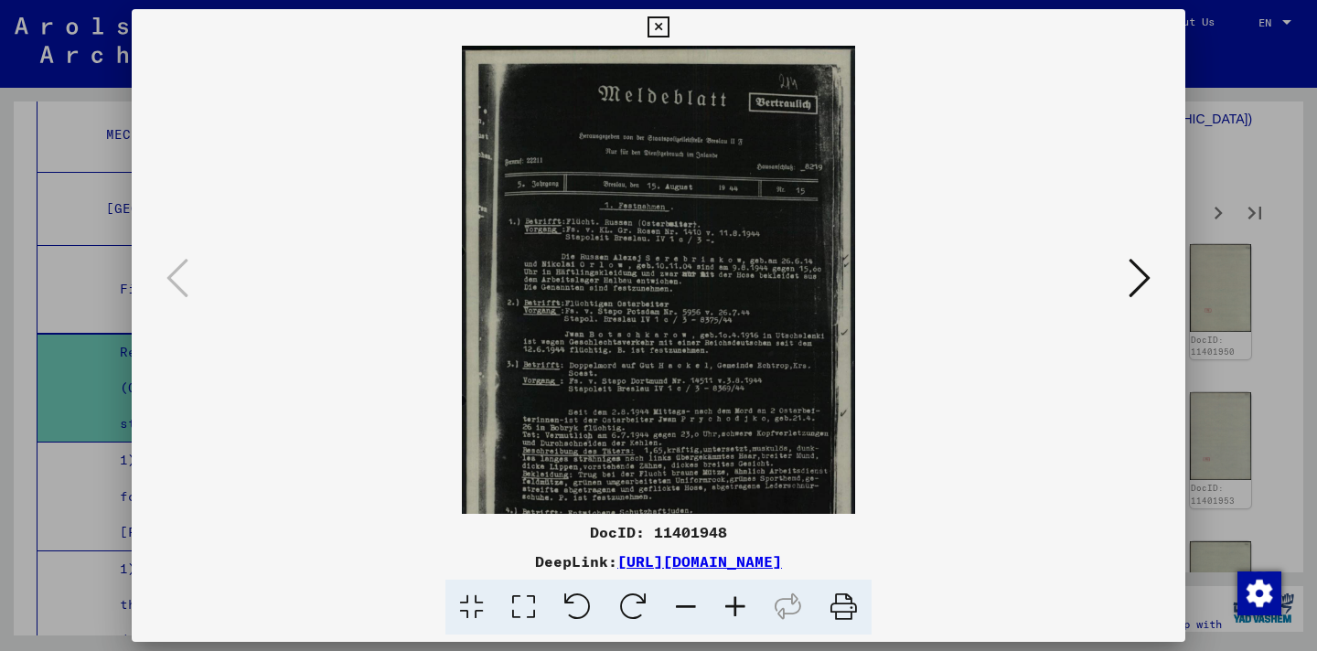
click at [746, 615] on icon at bounding box center [735, 608] width 49 height 56
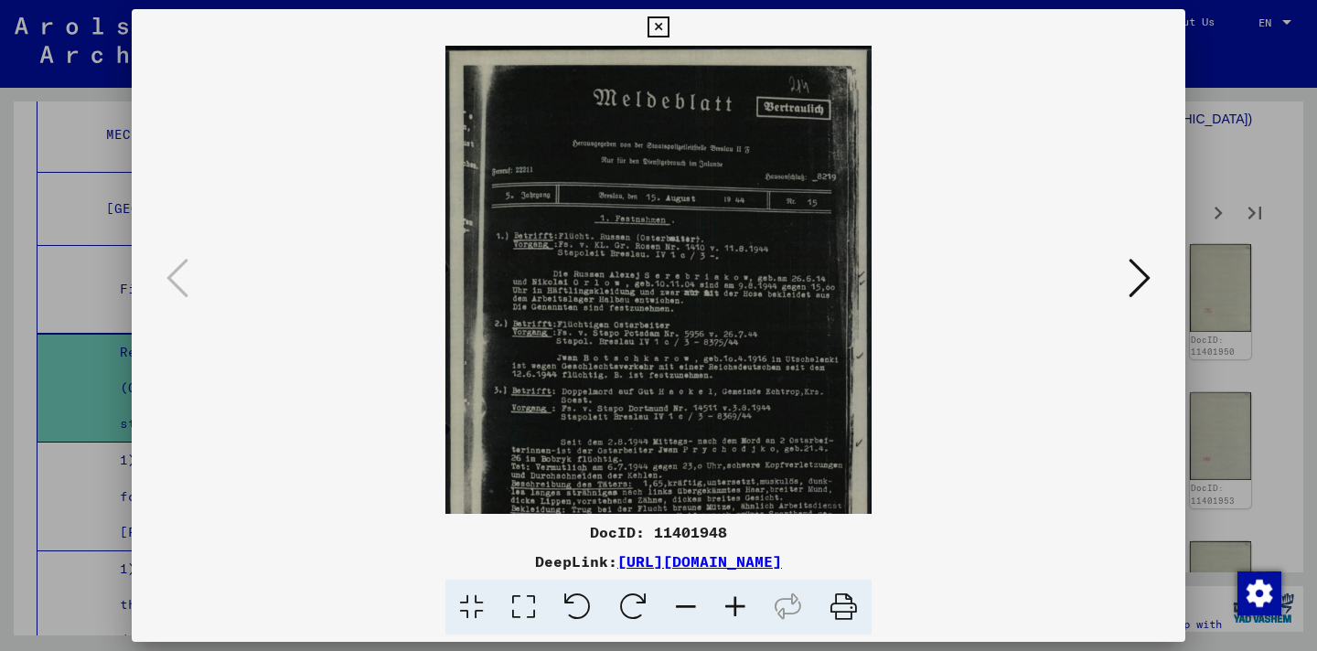
click at [746, 615] on icon at bounding box center [735, 608] width 49 height 56
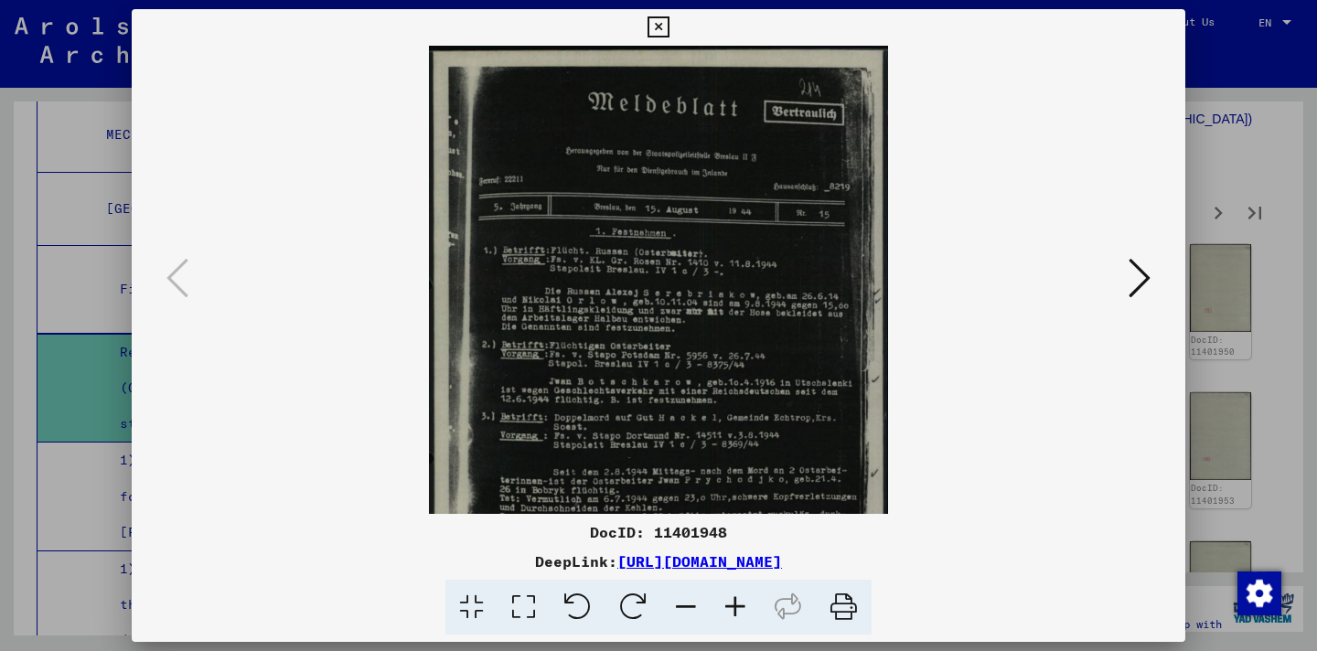
click at [746, 615] on icon at bounding box center [735, 608] width 49 height 56
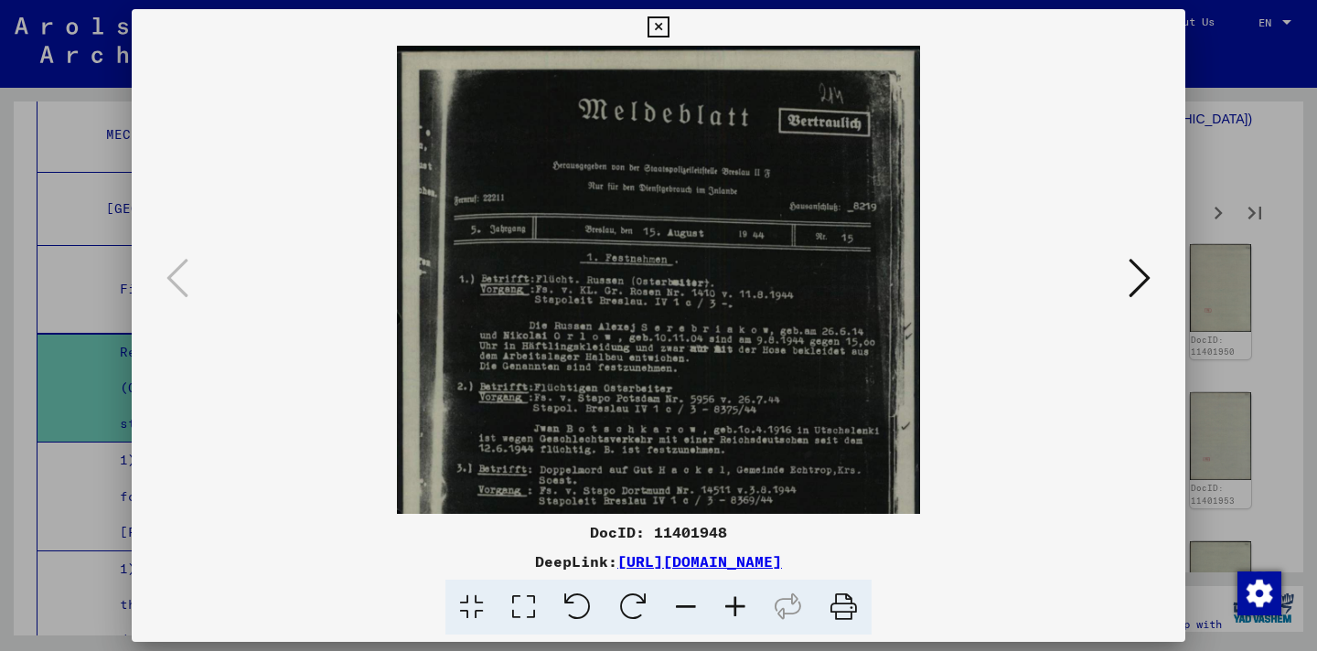
click at [746, 615] on icon at bounding box center [735, 608] width 49 height 56
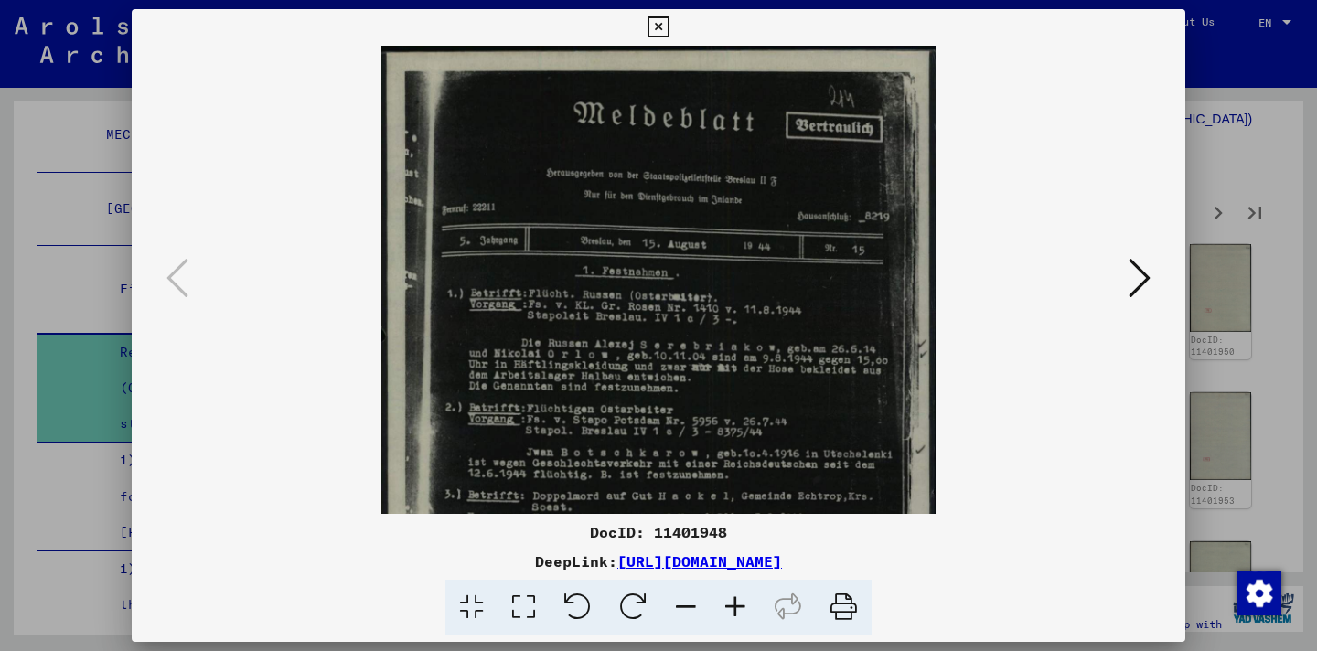
click at [746, 615] on icon at bounding box center [735, 608] width 49 height 56
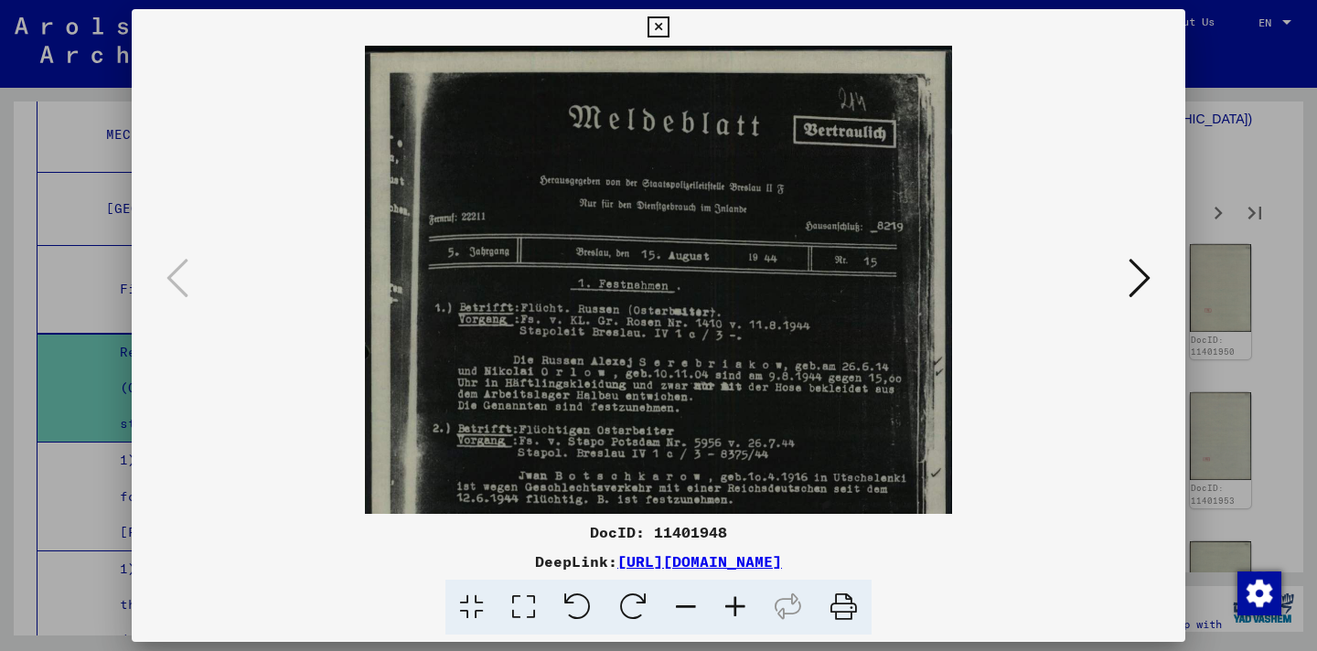
click at [746, 615] on icon at bounding box center [735, 608] width 49 height 56
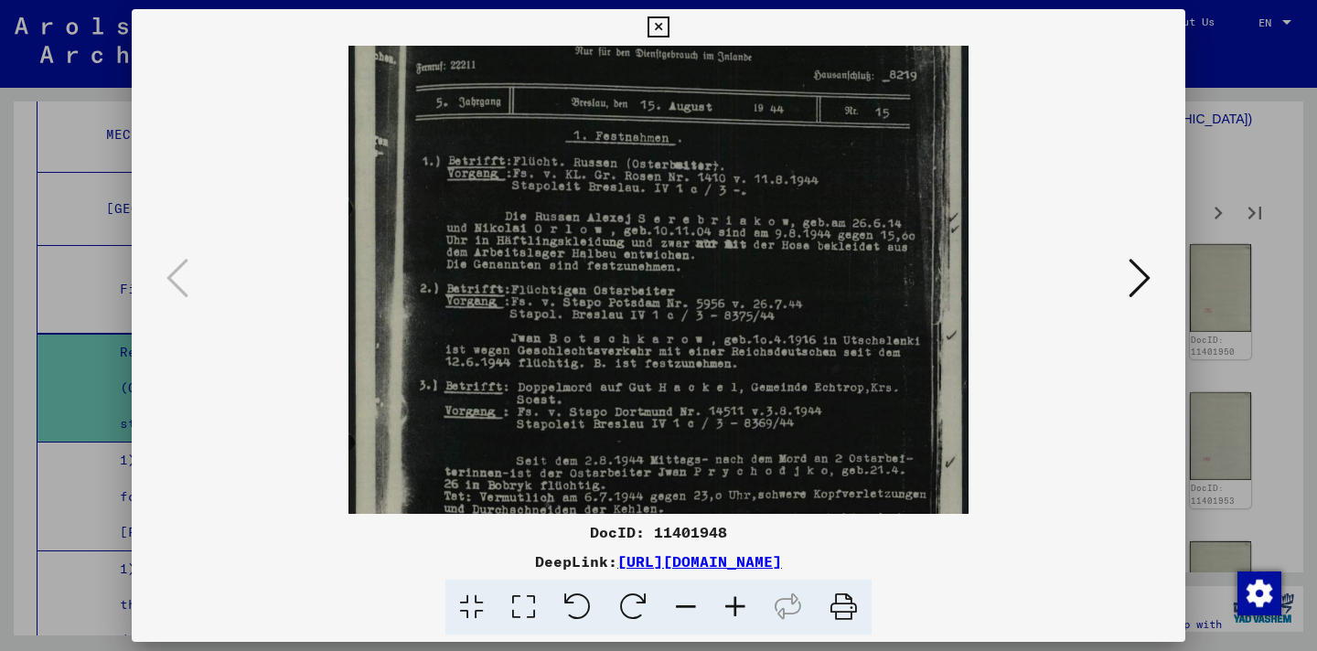
drag, startPoint x: 869, startPoint y: 313, endPoint x: 856, endPoint y: 148, distance: 165.2
click at [856, 148] on img at bounding box center [658, 325] width 619 height 880
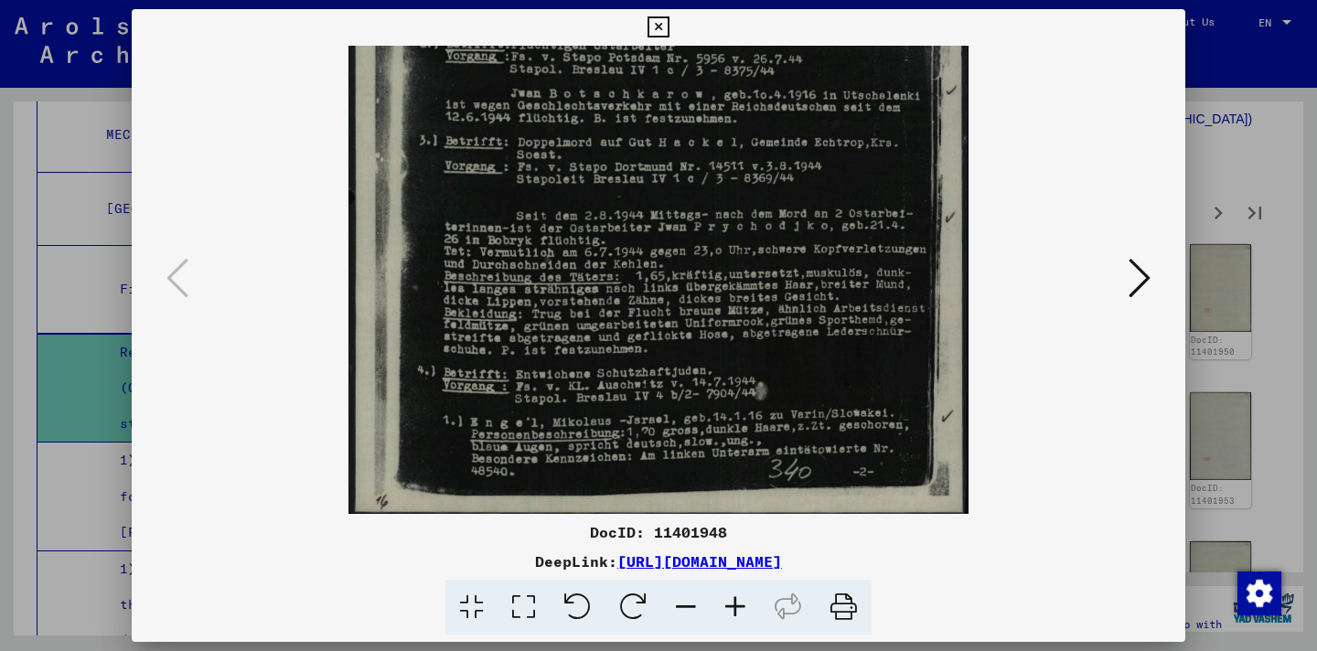
scroll to position [412, 0]
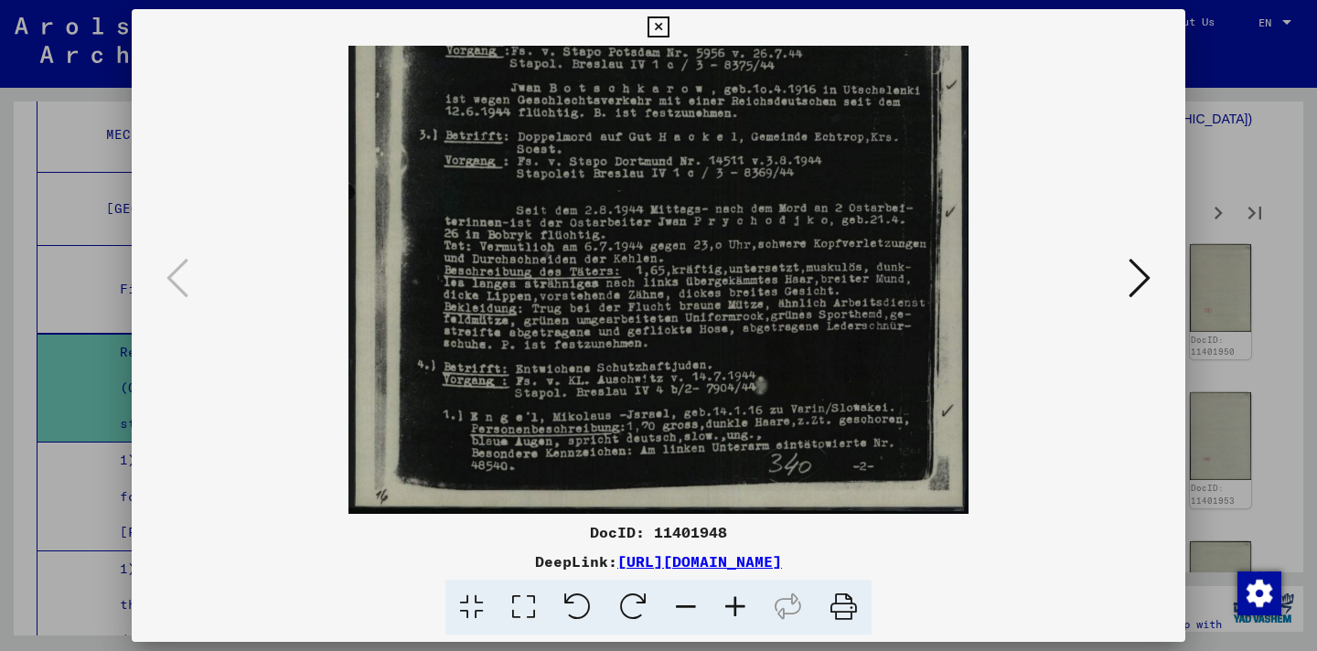
drag, startPoint x: 834, startPoint y: 396, endPoint x: 812, endPoint y: 61, distance: 335.6
click at [812, 60] on img at bounding box center [658, 74] width 619 height 880
click at [1144, 287] on icon at bounding box center [1140, 278] width 22 height 44
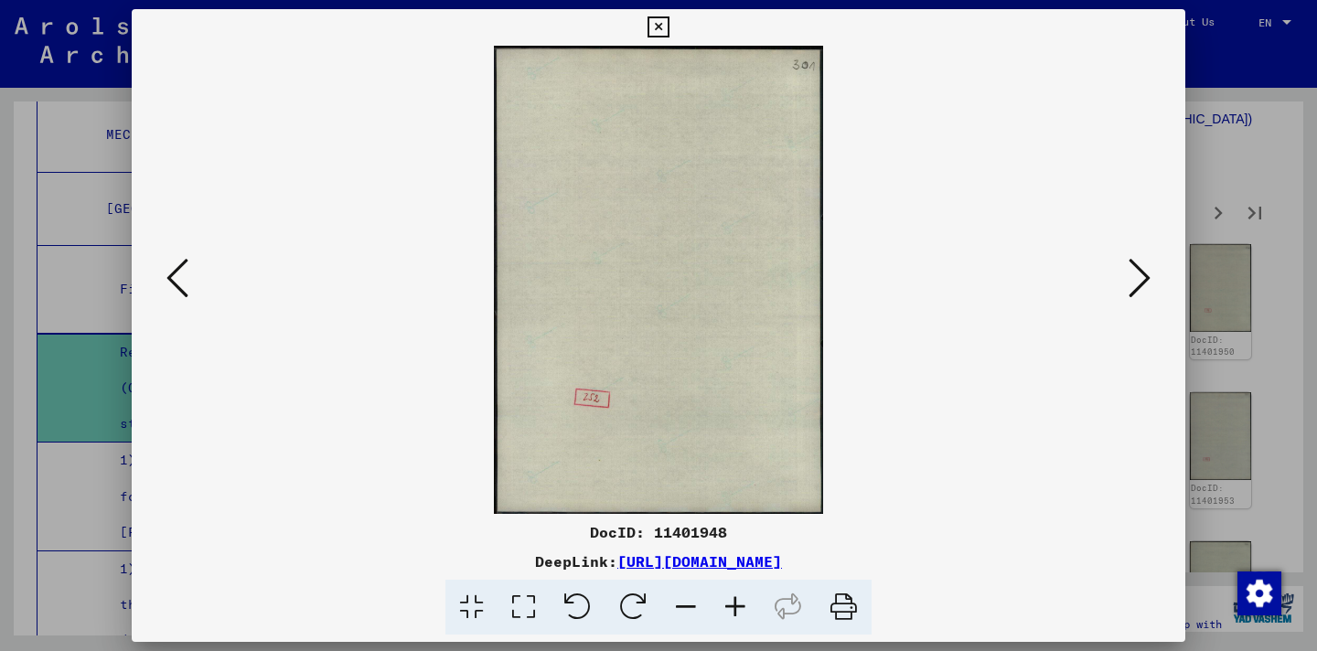
click at [1144, 288] on icon at bounding box center [1140, 278] width 22 height 44
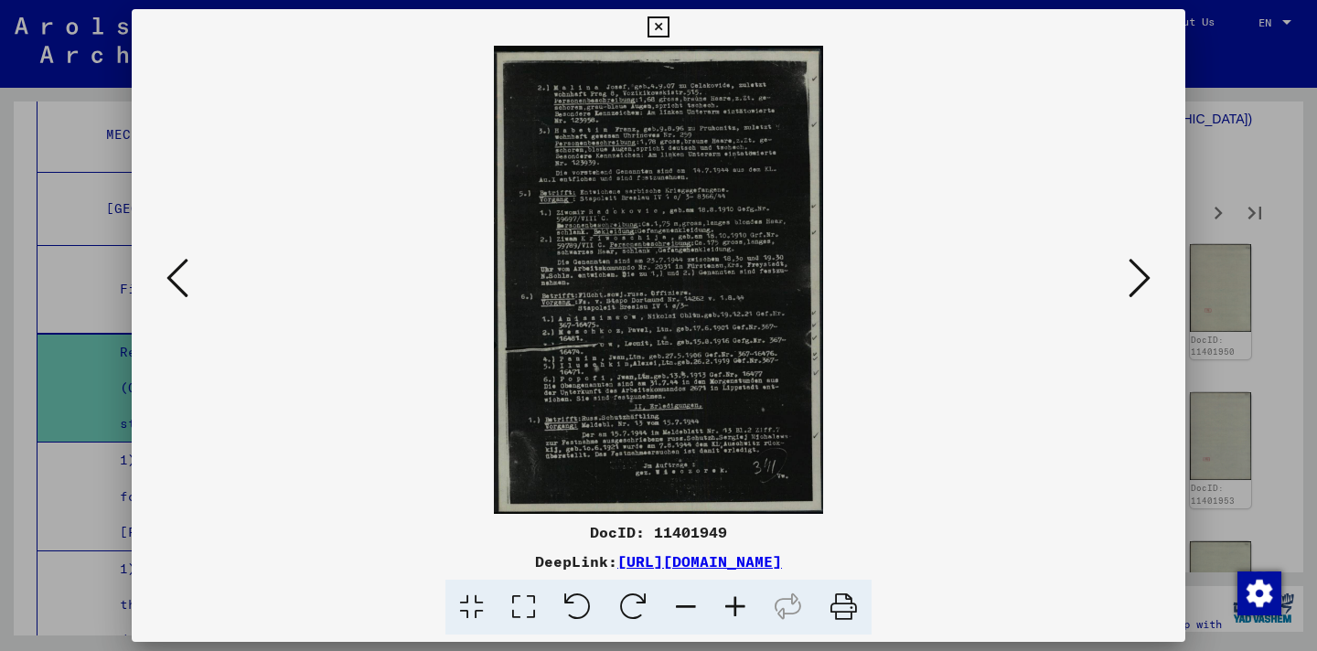
click at [737, 613] on icon at bounding box center [735, 608] width 49 height 56
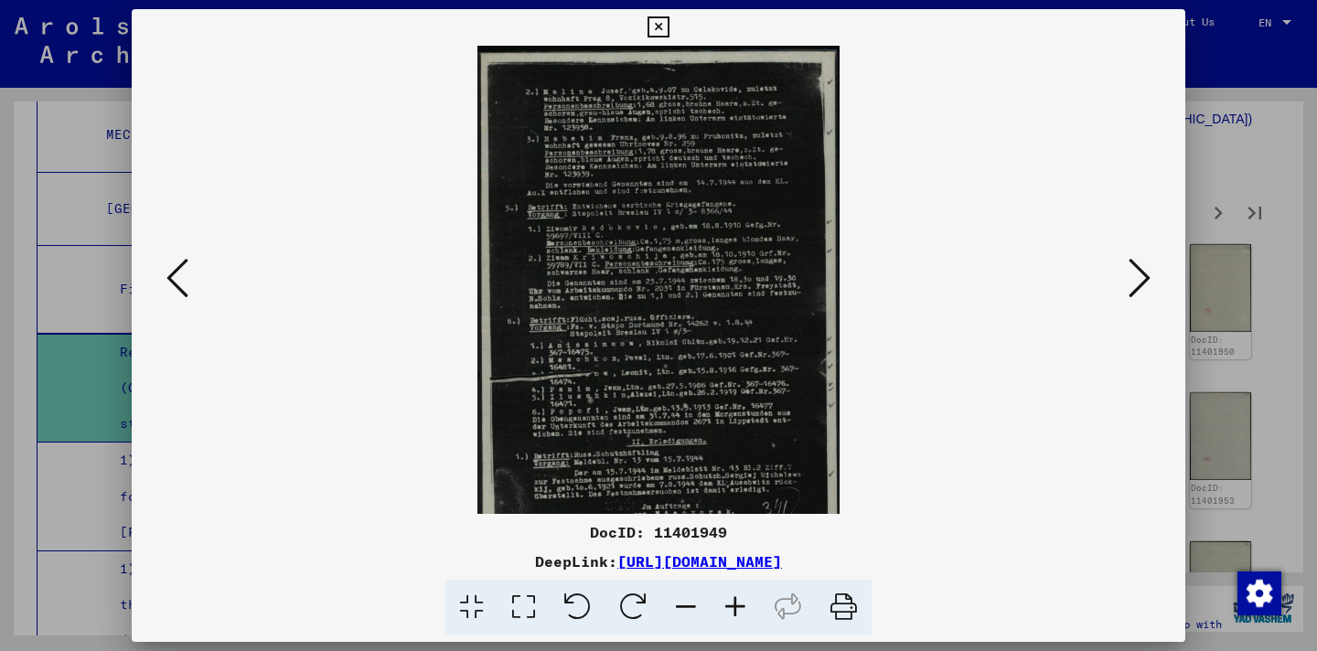
click at [736, 613] on icon at bounding box center [735, 608] width 49 height 56
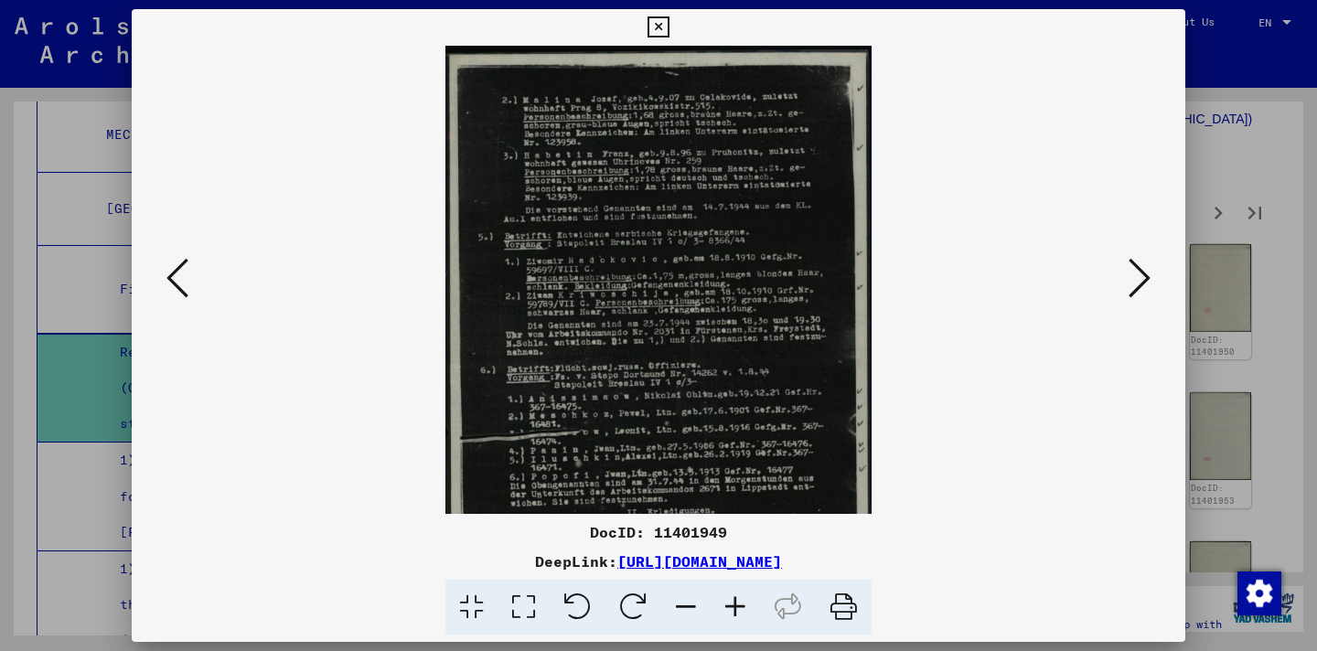
click at [736, 613] on icon at bounding box center [735, 608] width 49 height 56
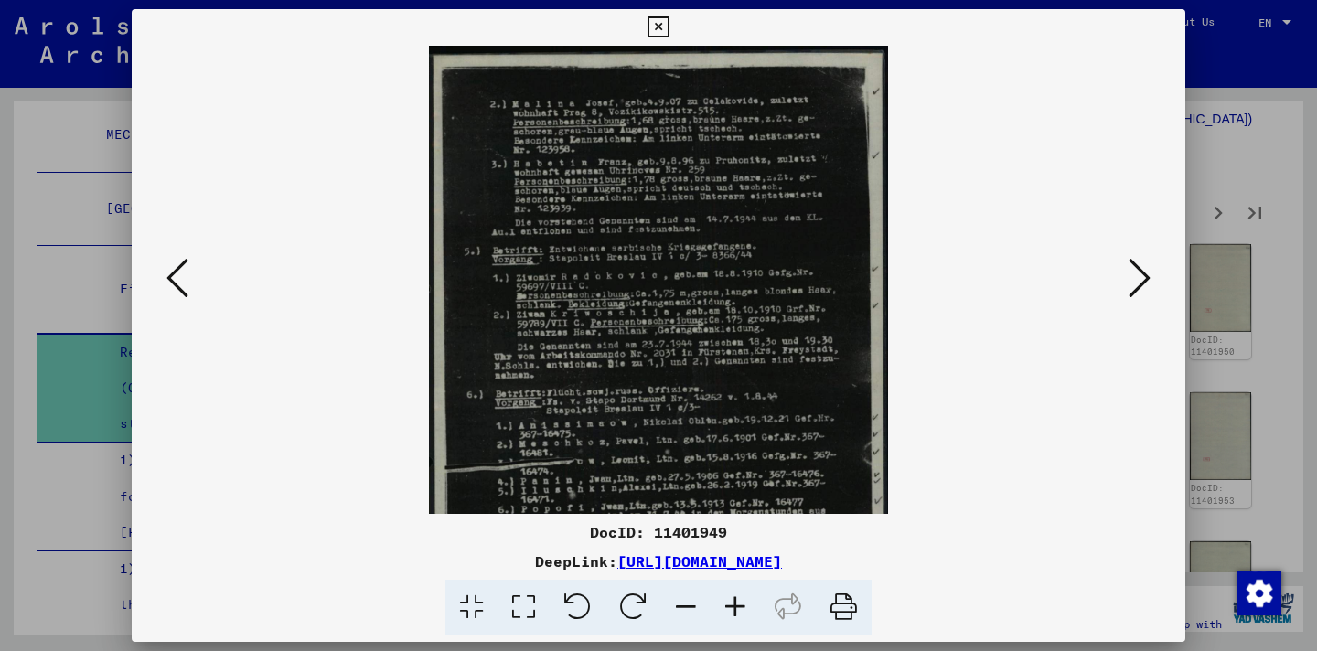
click at [736, 613] on icon at bounding box center [735, 608] width 49 height 56
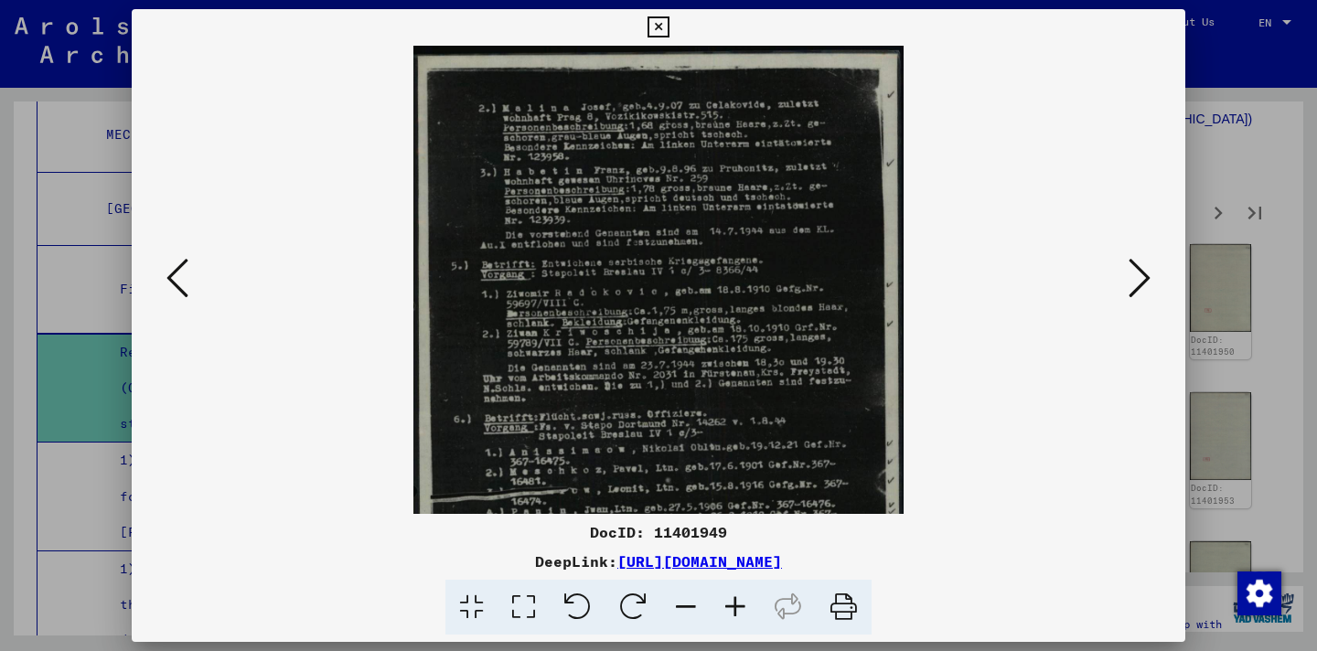
click at [736, 613] on icon at bounding box center [735, 608] width 49 height 56
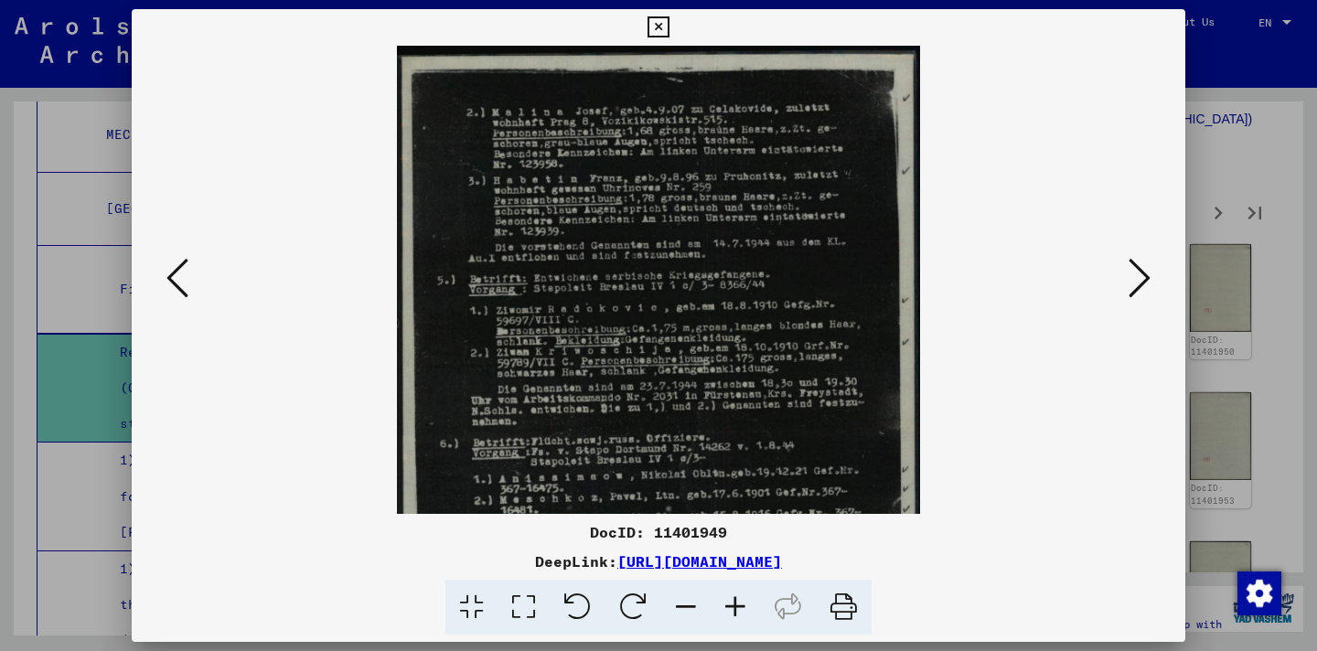
click at [736, 613] on icon at bounding box center [735, 608] width 49 height 56
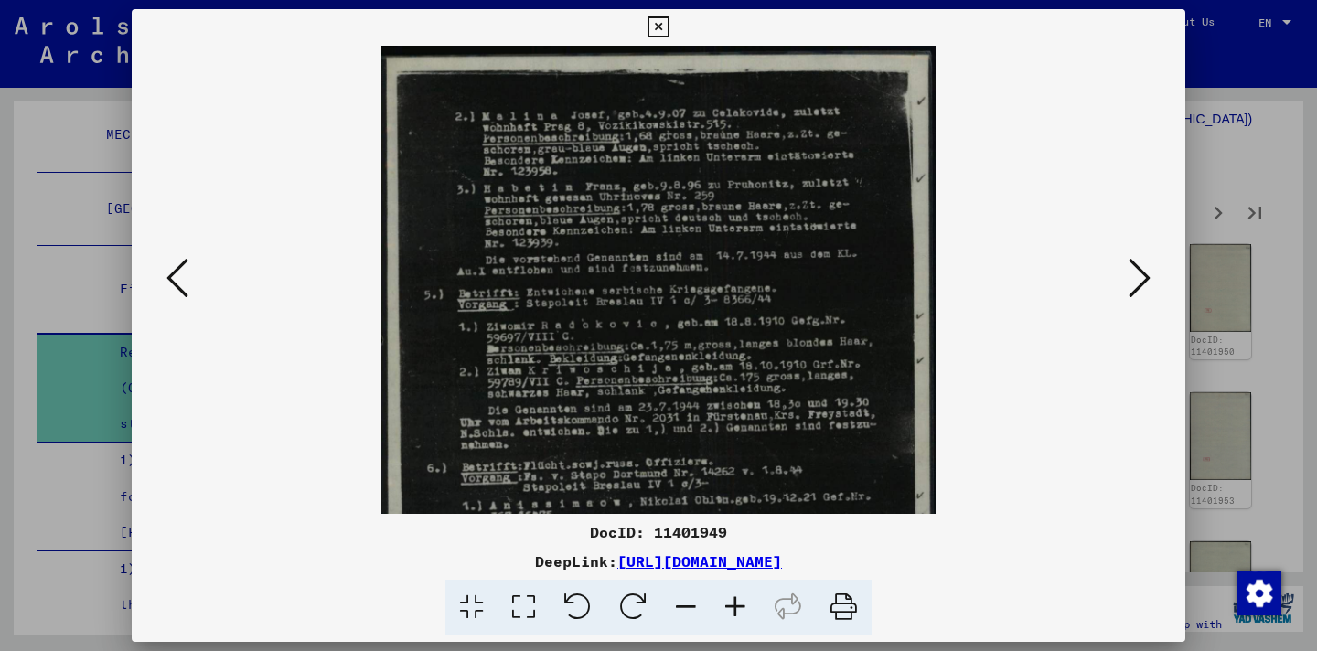
click at [736, 613] on icon at bounding box center [735, 608] width 49 height 56
click at [735, 613] on icon at bounding box center [735, 608] width 49 height 56
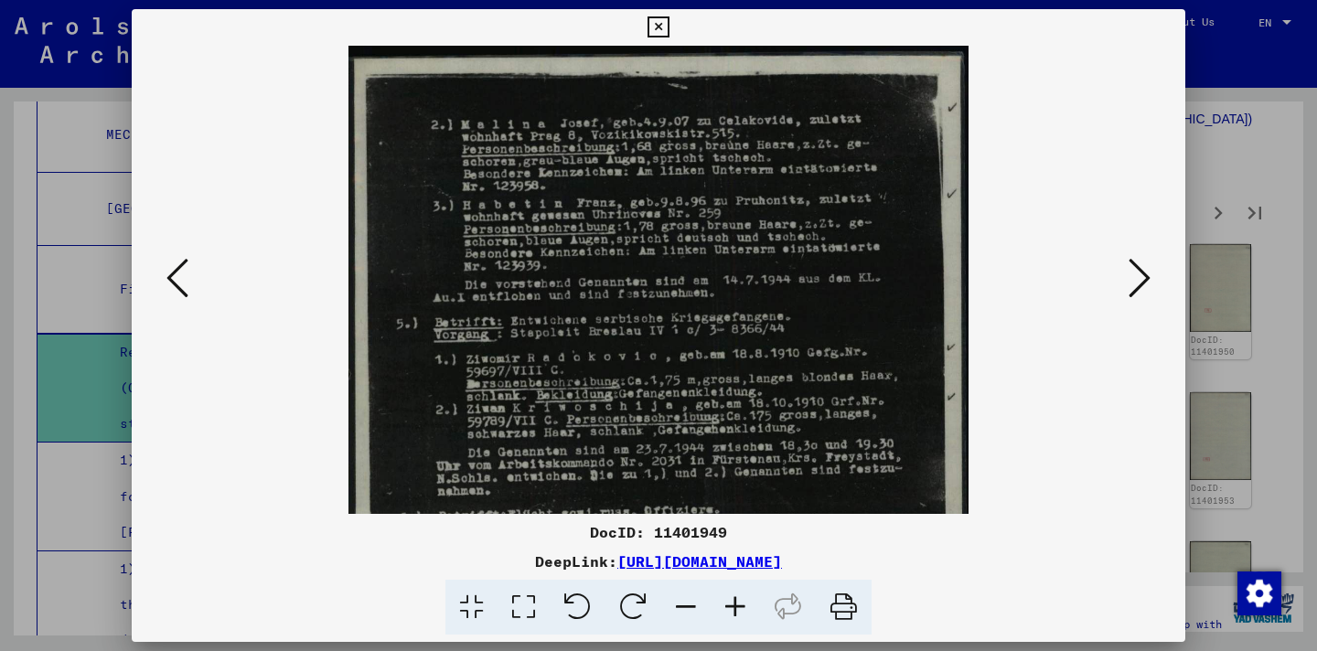
click at [735, 613] on icon at bounding box center [735, 608] width 49 height 56
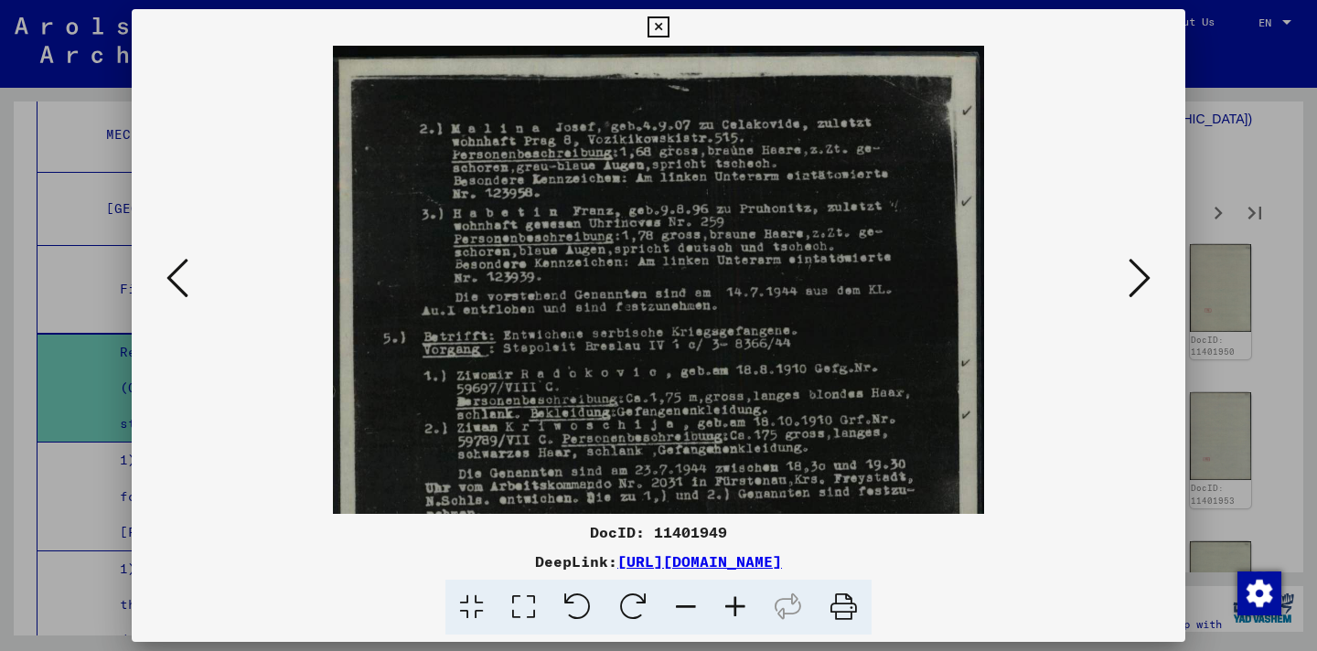
click at [735, 613] on icon at bounding box center [735, 608] width 49 height 56
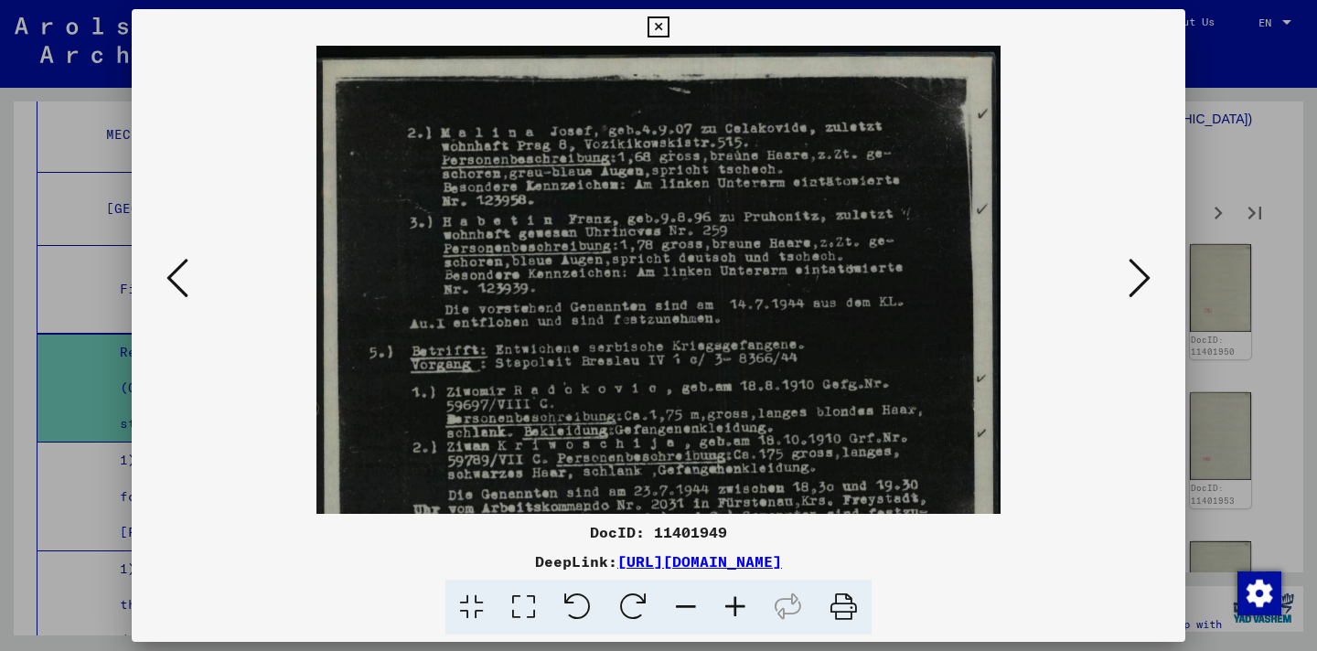
click at [735, 613] on icon at bounding box center [735, 608] width 49 height 56
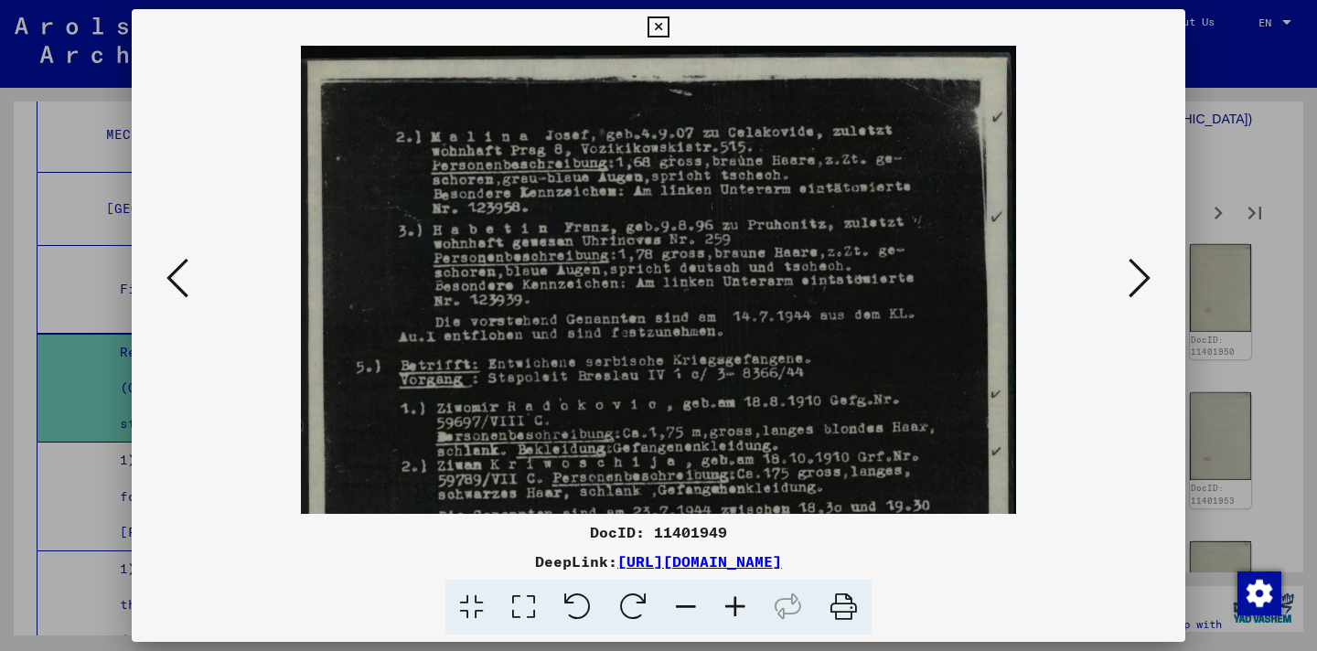
click at [735, 613] on icon at bounding box center [735, 608] width 49 height 56
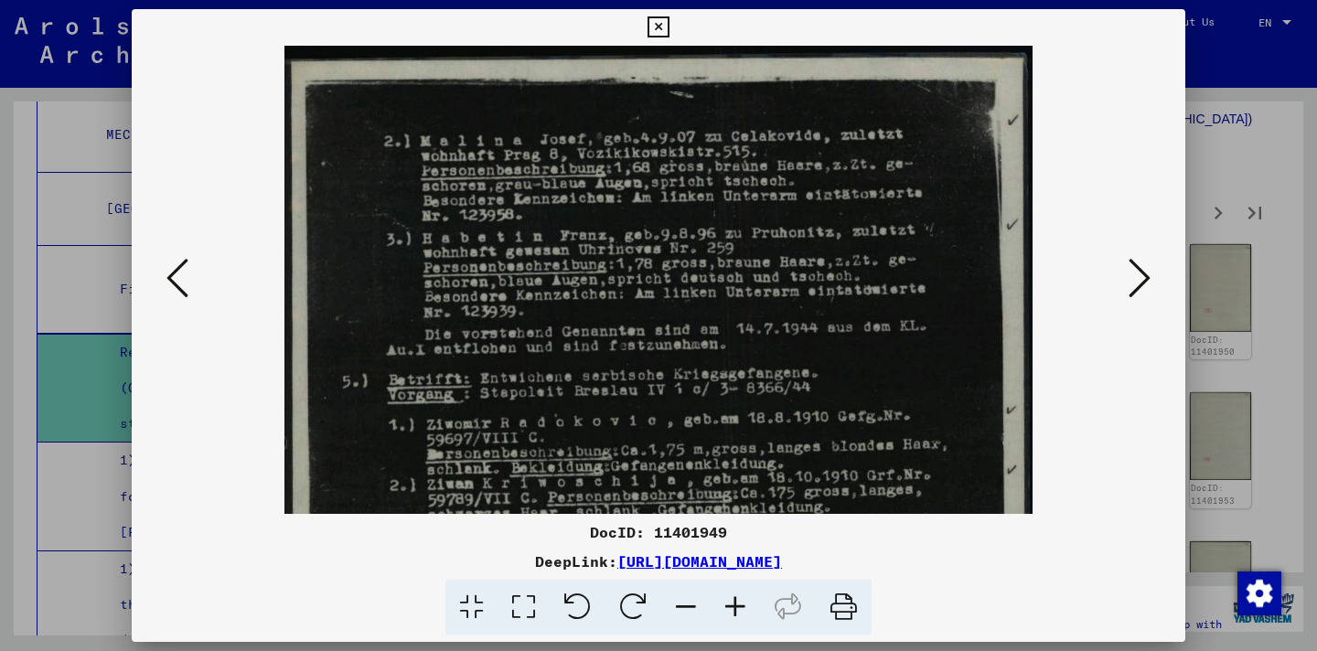
click at [735, 613] on icon at bounding box center [735, 608] width 49 height 56
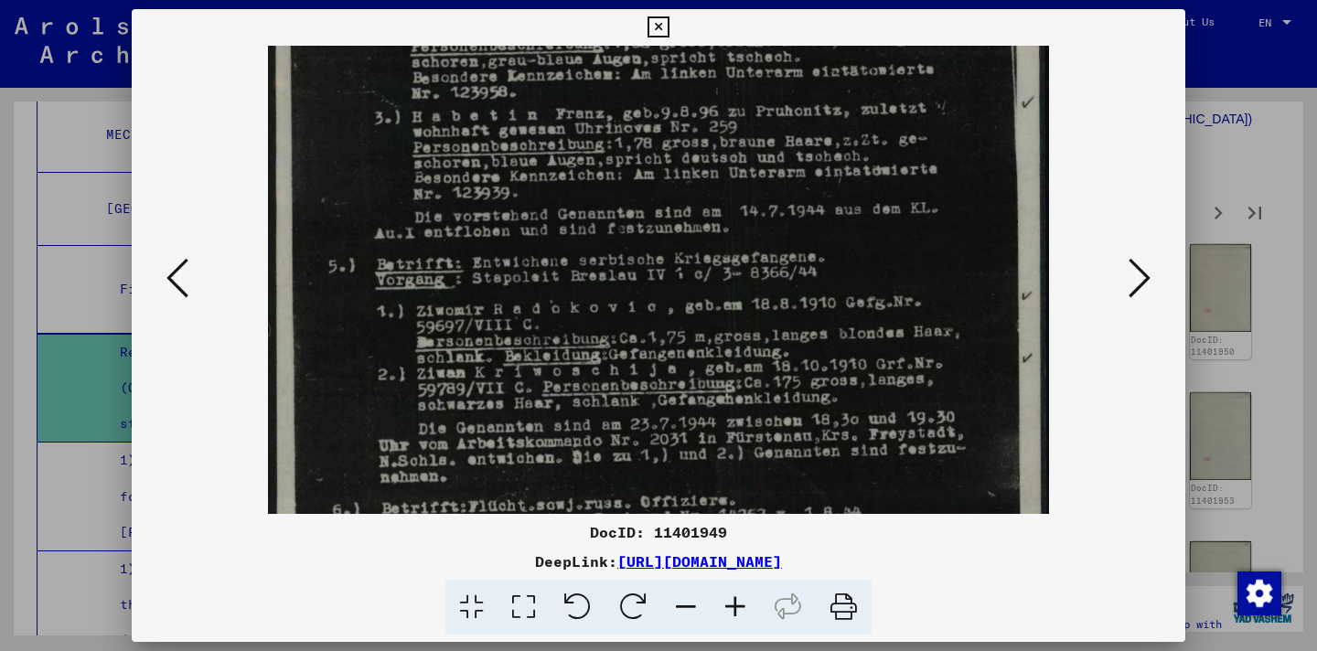
scroll to position [171, 0]
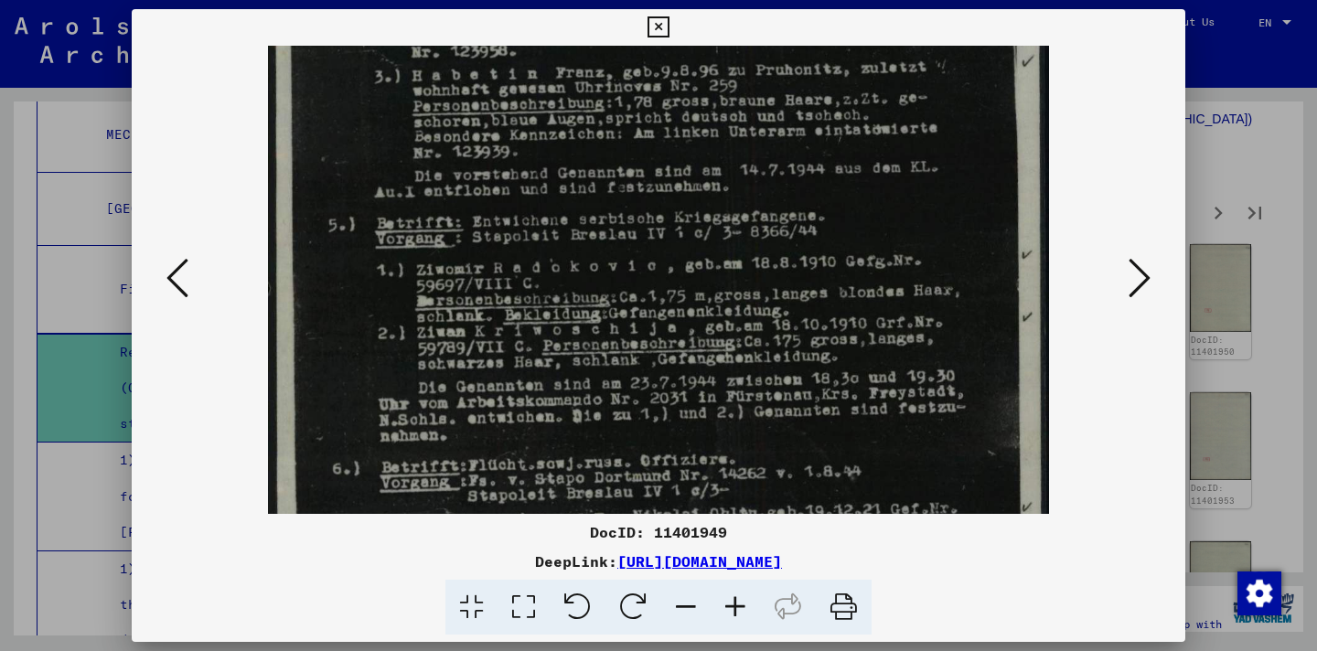
drag, startPoint x: 690, startPoint y: 401, endPoint x: 655, endPoint y: 231, distance: 173.7
click at [655, 231] on img at bounding box center [658, 429] width 780 height 1109
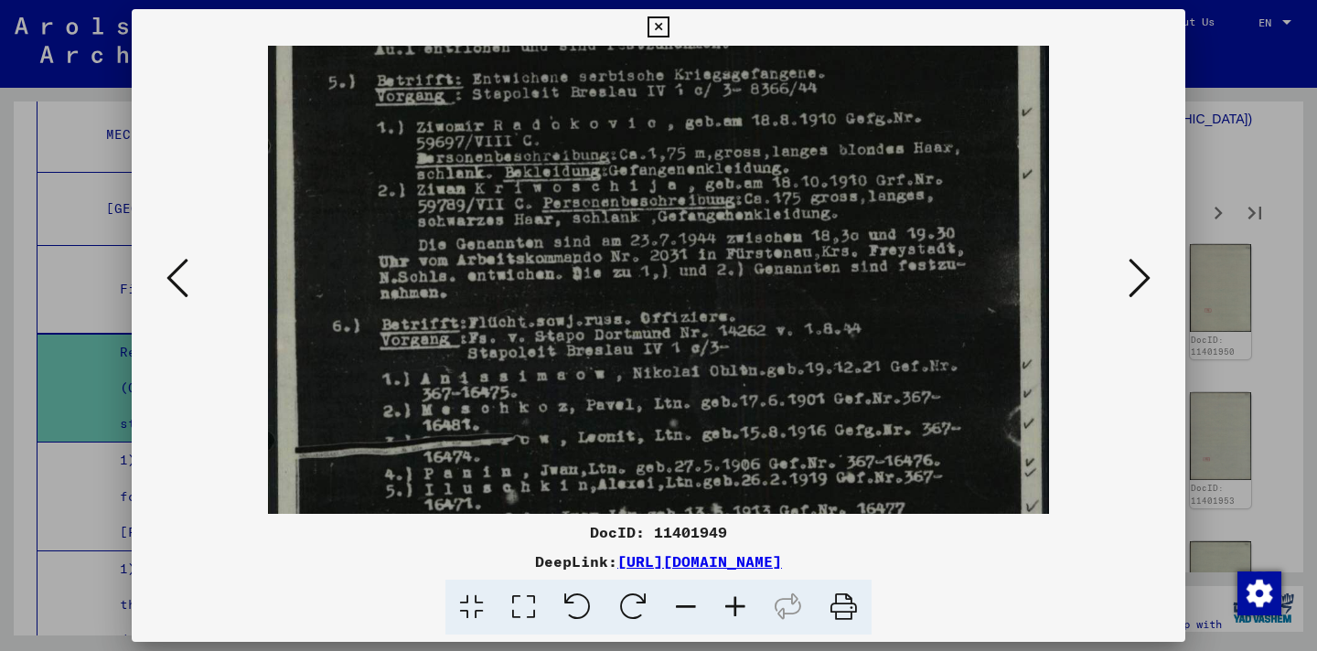
scroll to position [327, 0]
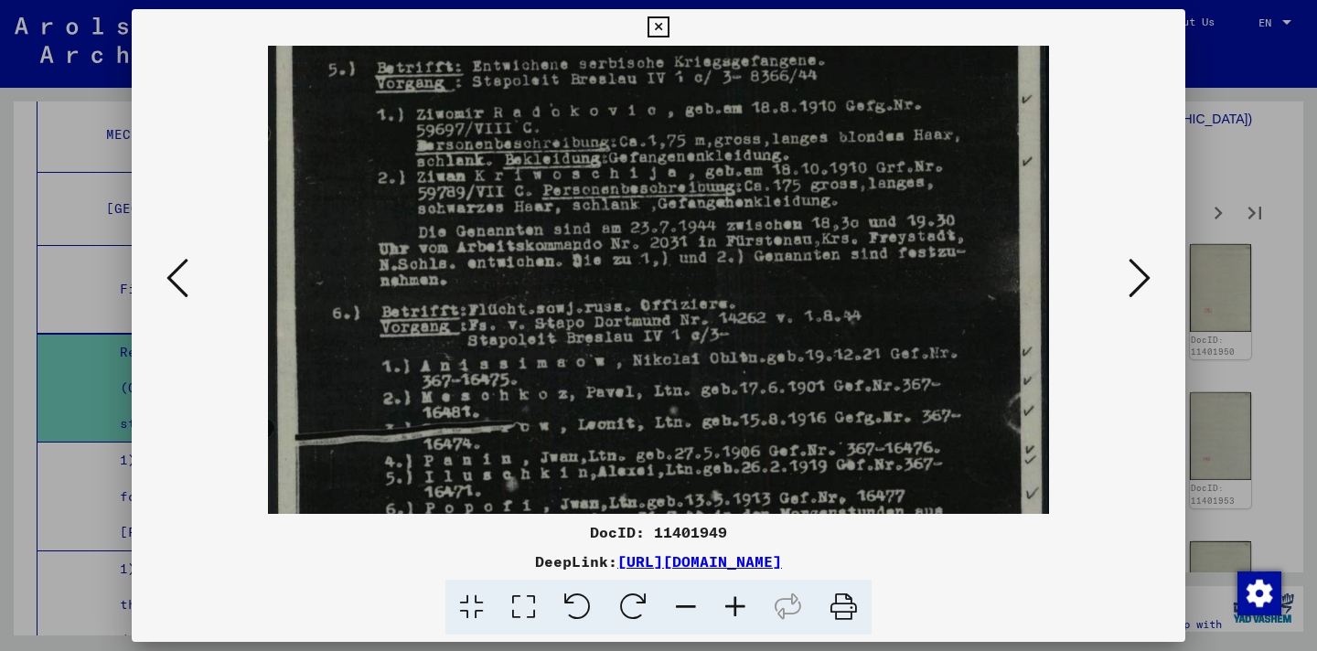
drag, startPoint x: 660, startPoint y: 394, endPoint x: 642, endPoint y: 239, distance: 156.5
click at [642, 239] on img at bounding box center [658, 273] width 780 height 1109
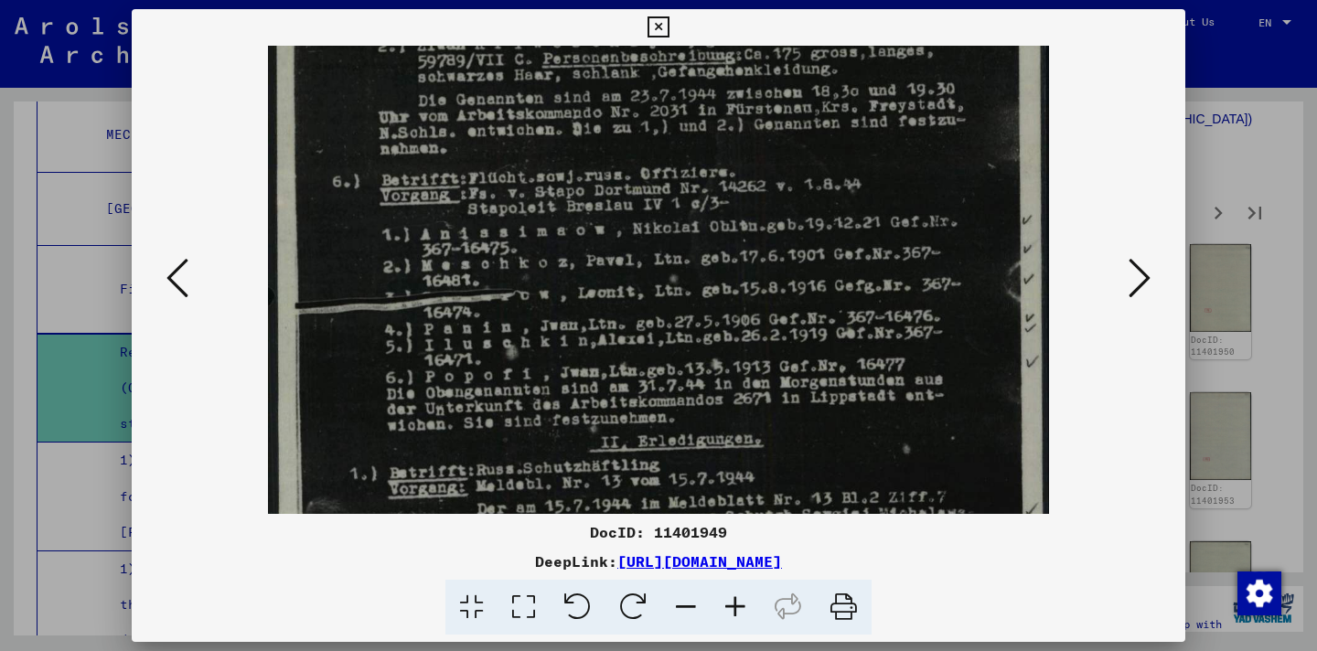
scroll to position [478, 0]
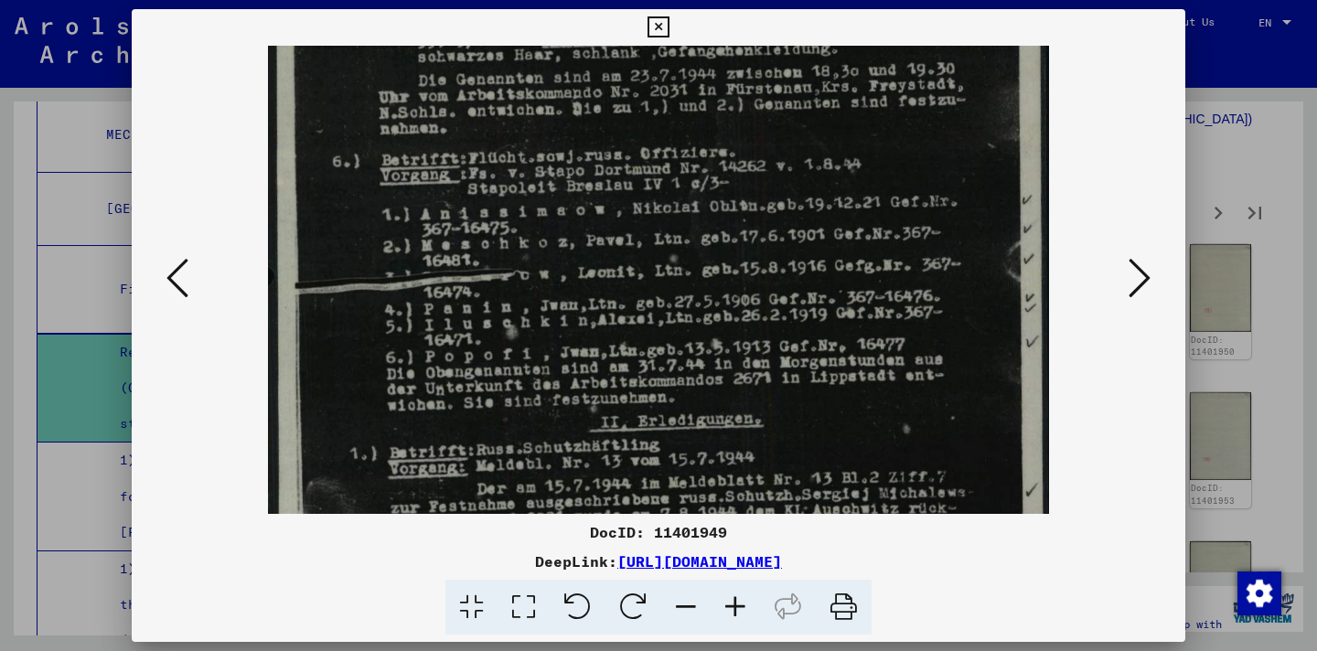
drag, startPoint x: 808, startPoint y: 354, endPoint x: 801, endPoint y: 202, distance: 152.1
click at [801, 202] on img at bounding box center [658, 121] width 780 height 1109
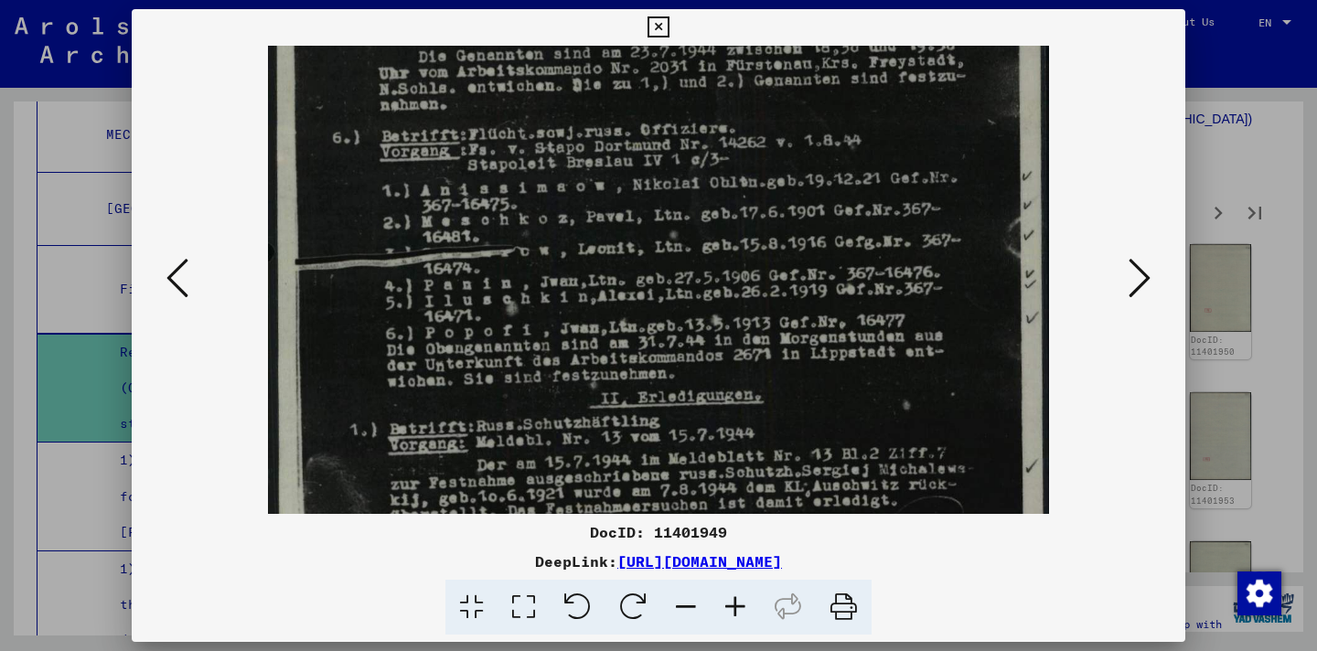
scroll to position [640, 0]
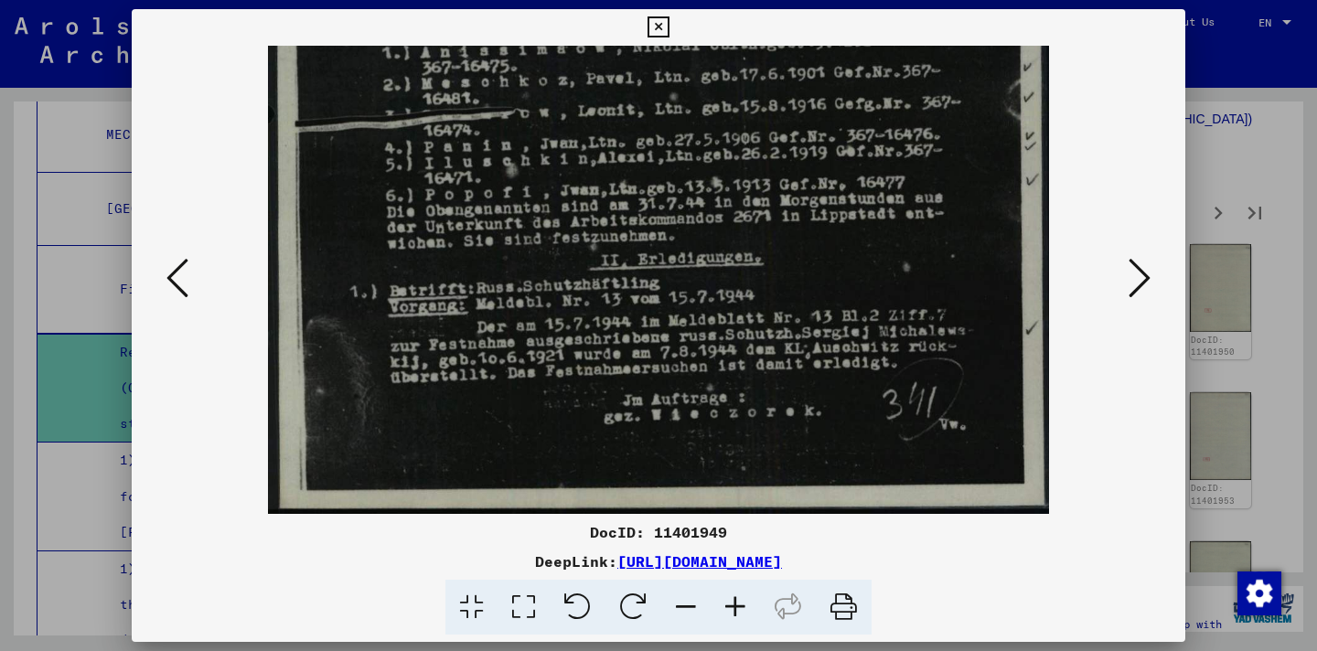
drag, startPoint x: 805, startPoint y: 366, endPoint x: 735, endPoint y: 118, distance: 257.8
click at [1126, 284] on button at bounding box center [1140, 279] width 33 height 52
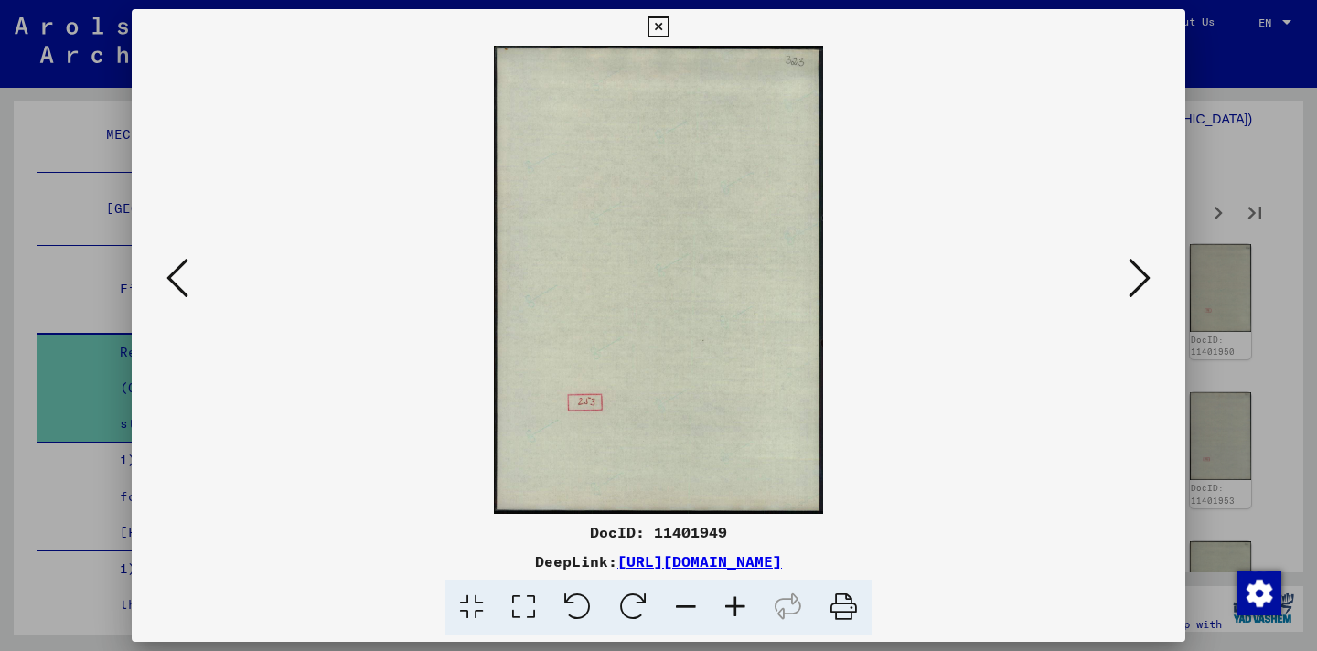
scroll to position [0, 0]
click at [1126, 284] on button at bounding box center [1140, 279] width 33 height 52
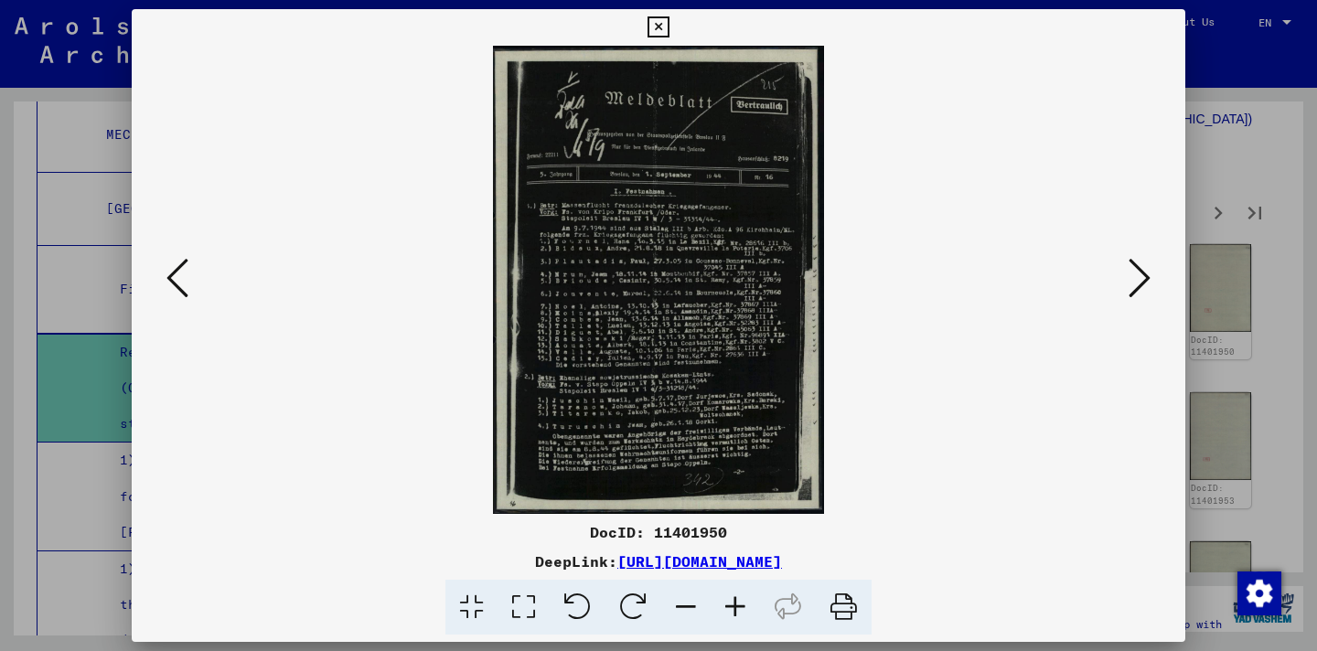
click at [733, 609] on icon at bounding box center [735, 608] width 49 height 56
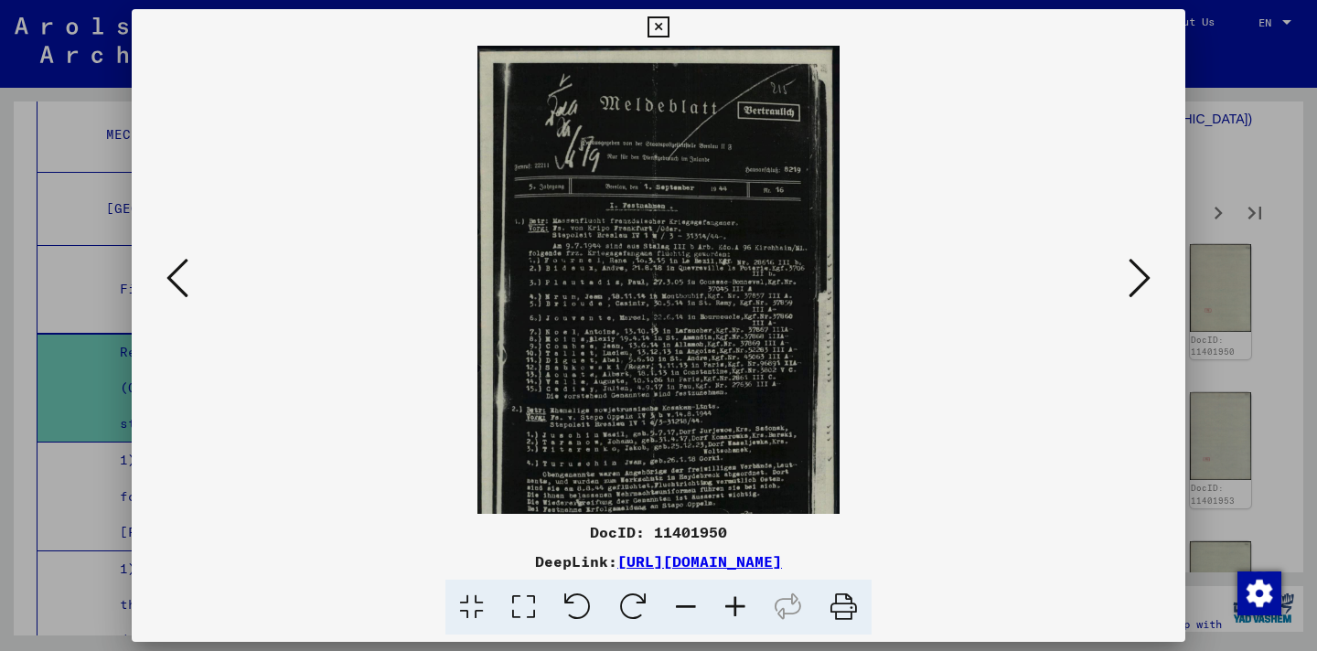
click at [733, 609] on icon at bounding box center [735, 608] width 49 height 56
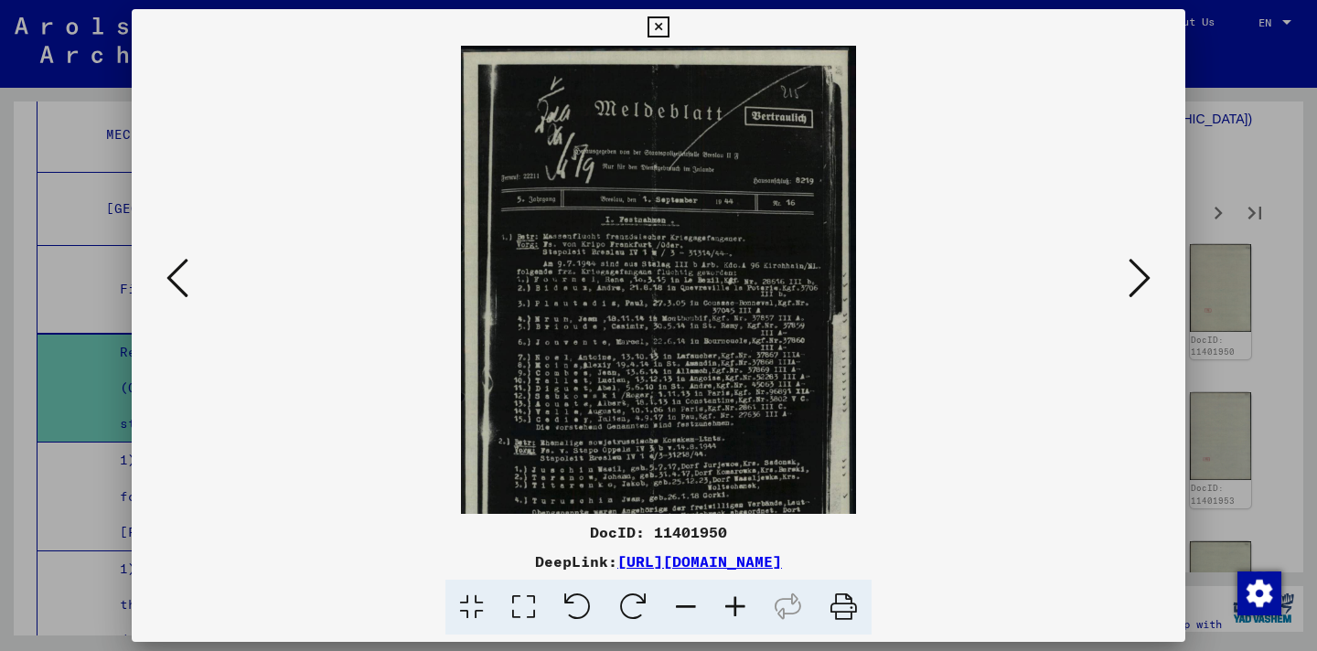
click at [733, 609] on icon at bounding box center [735, 608] width 49 height 56
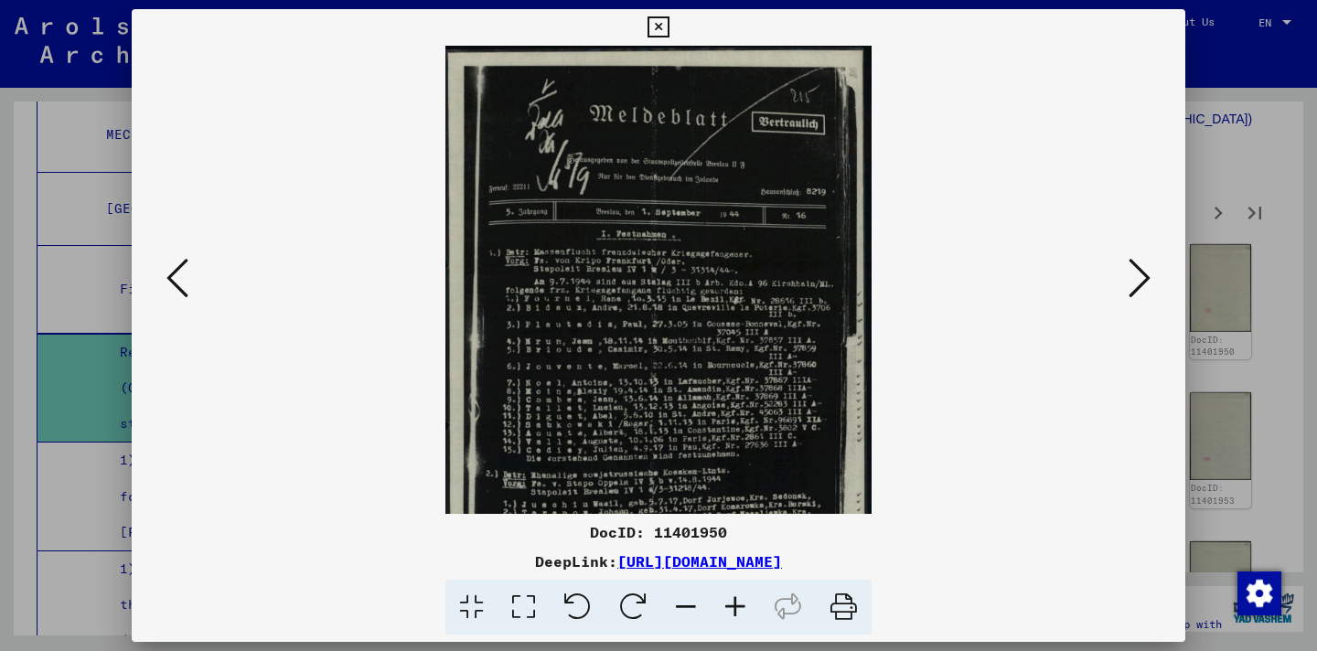
click at [733, 609] on icon at bounding box center [735, 608] width 49 height 56
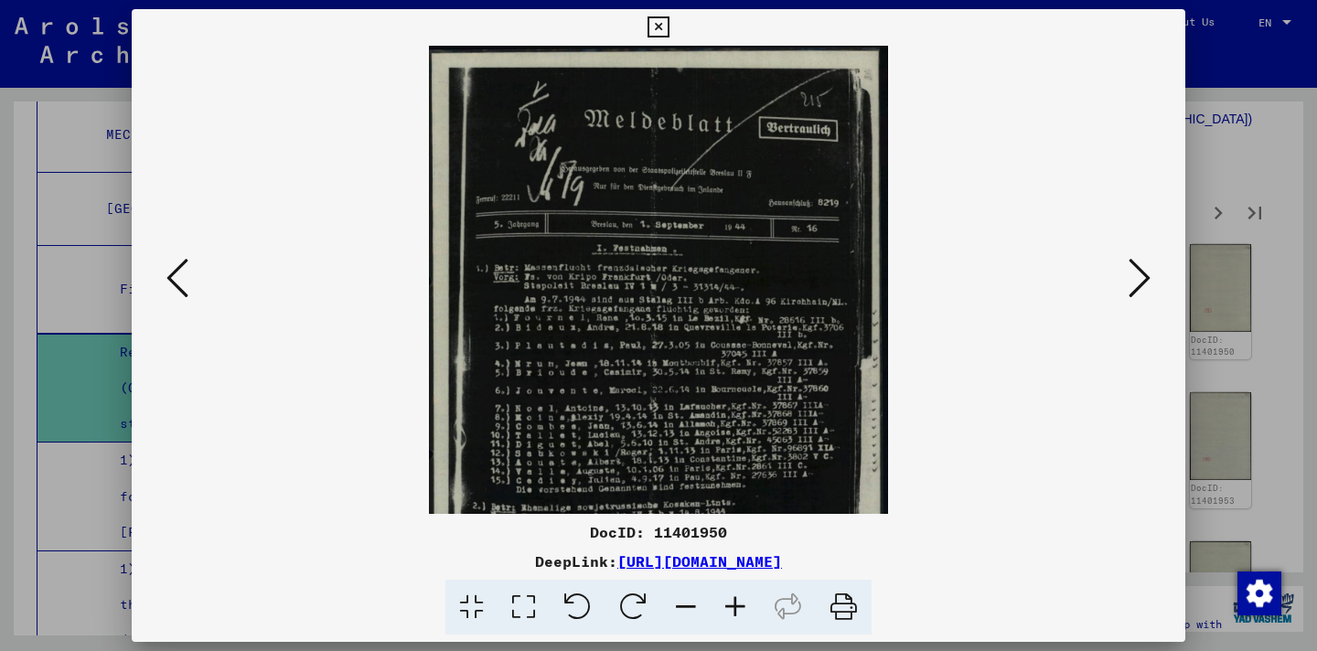
click at [733, 609] on icon at bounding box center [735, 608] width 49 height 56
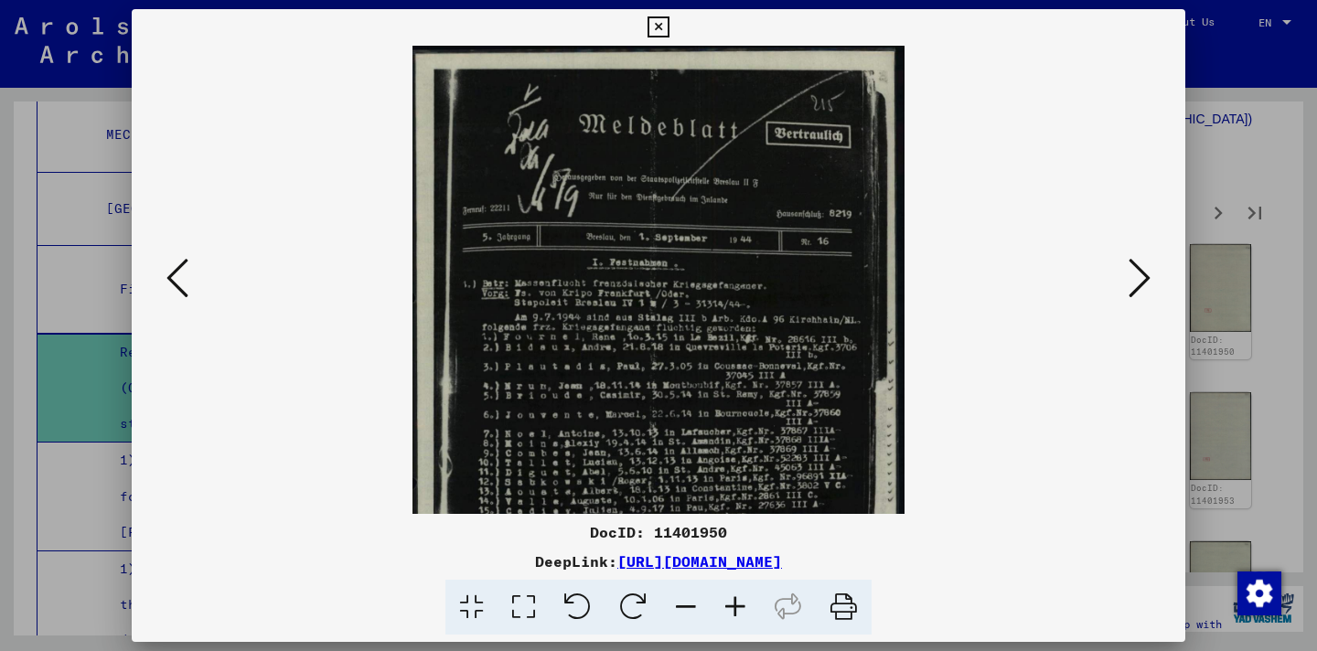
click at [733, 609] on icon at bounding box center [735, 608] width 49 height 56
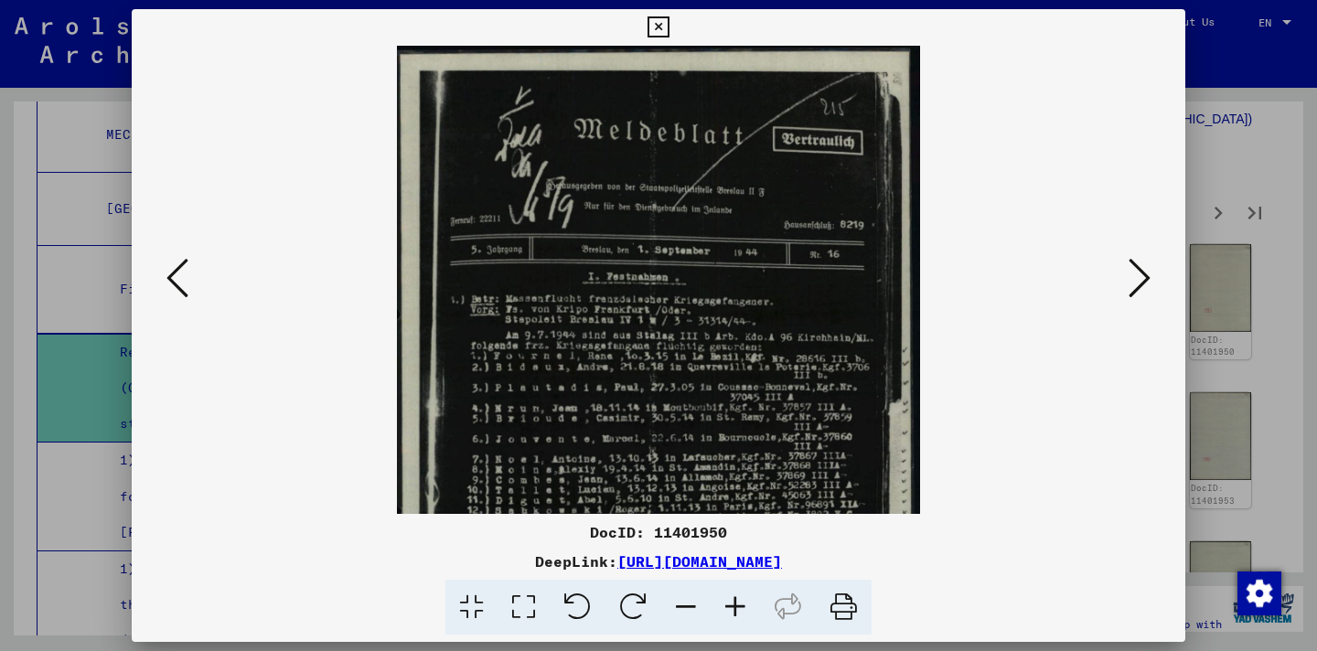
click at [733, 609] on icon at bounding box center [735, 608] width 49 height 56
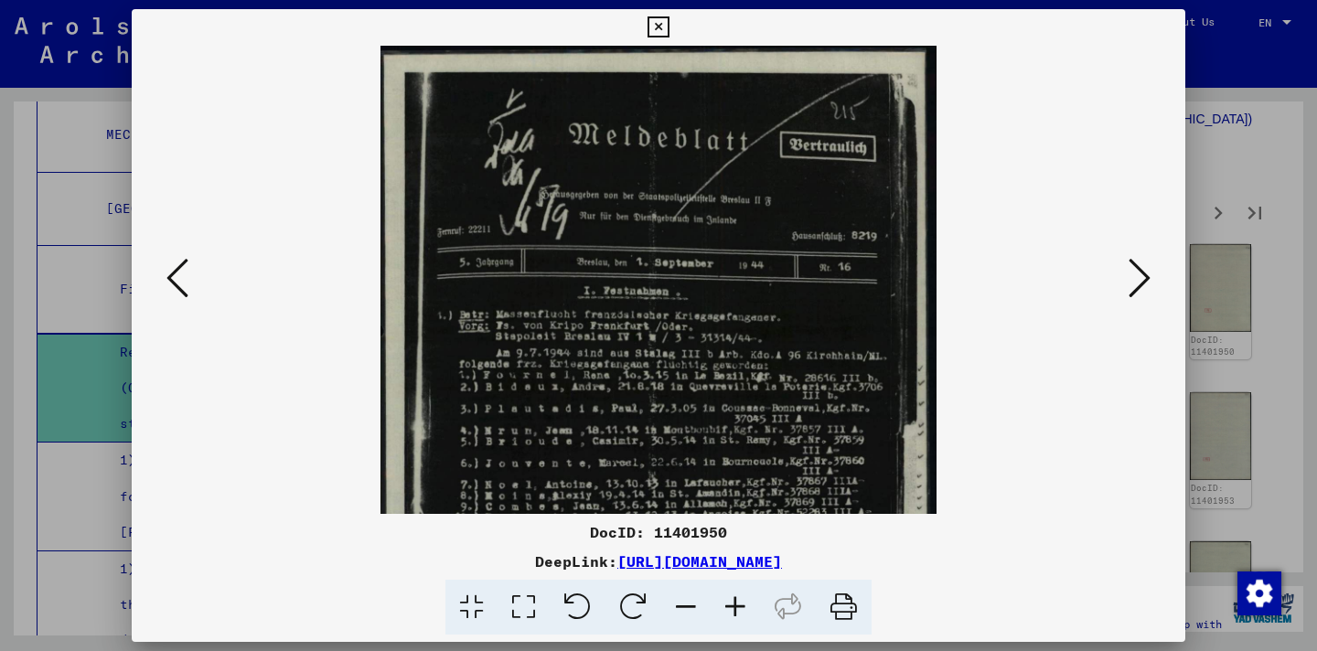
click at [733, 609] on icon at bounding box center [735, 608] width 49 height 56
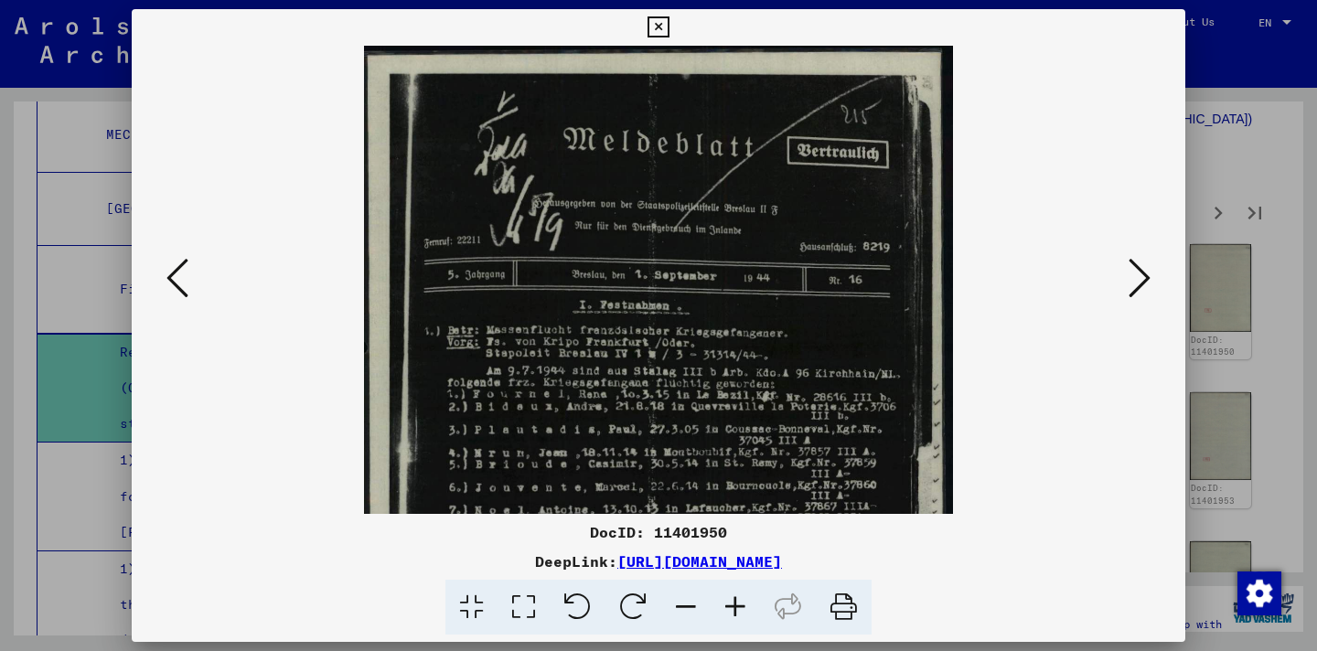
click at [733, 609] on icon at bounding box center [735, 608] width 49 height 56
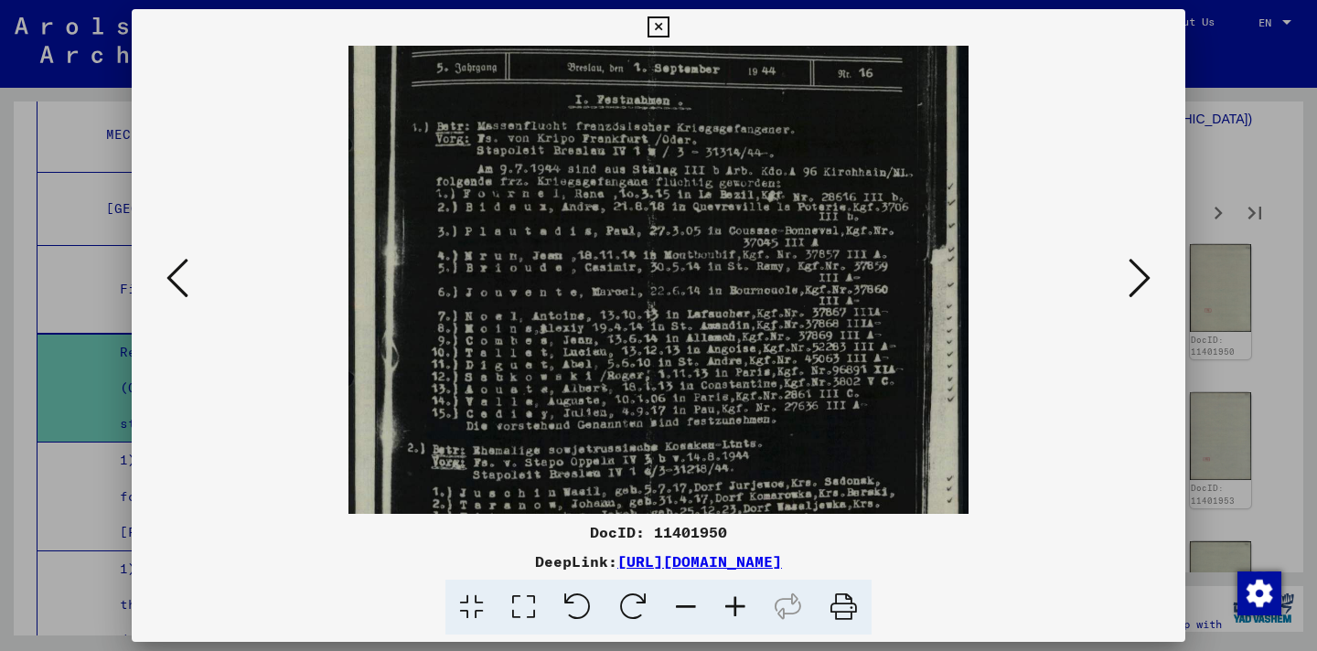
scroll to position [224, 0]
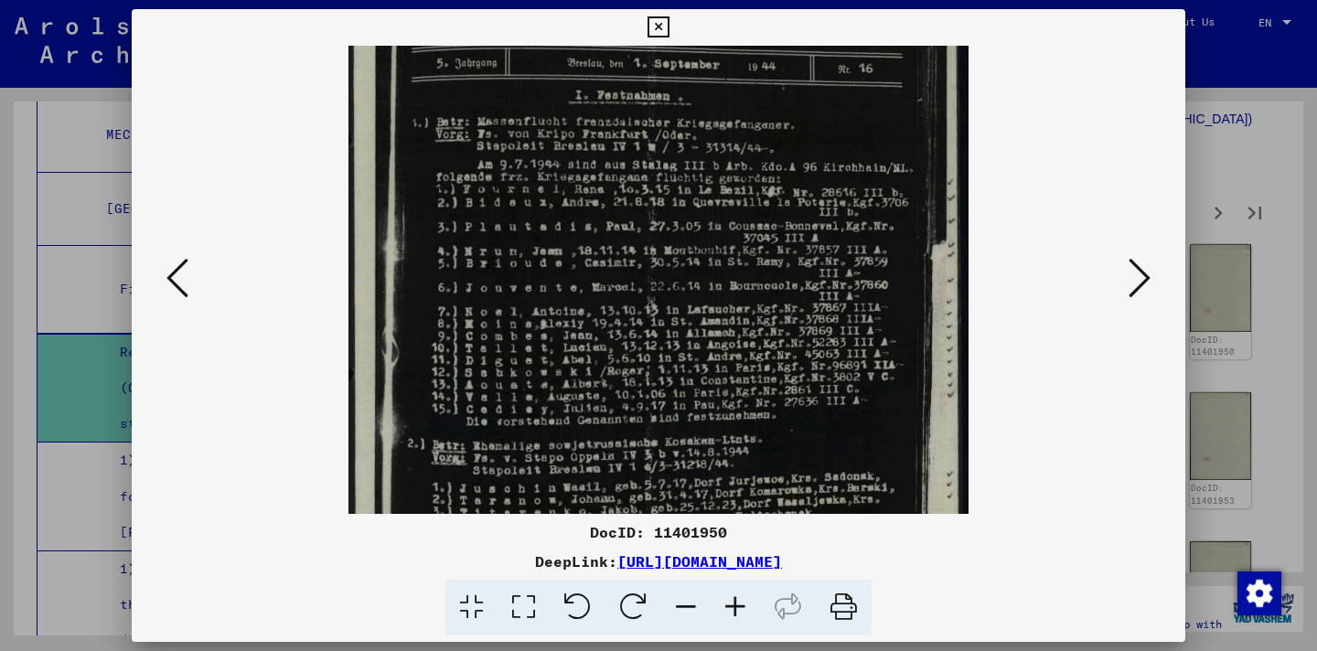
drag, startPoint x: 856, startPoint y: 385, endPoint x: 857, endPoint y: 161, distance: 224.2
click at [857, 161] on img at bounding box center [659, 262] width 621 height 880
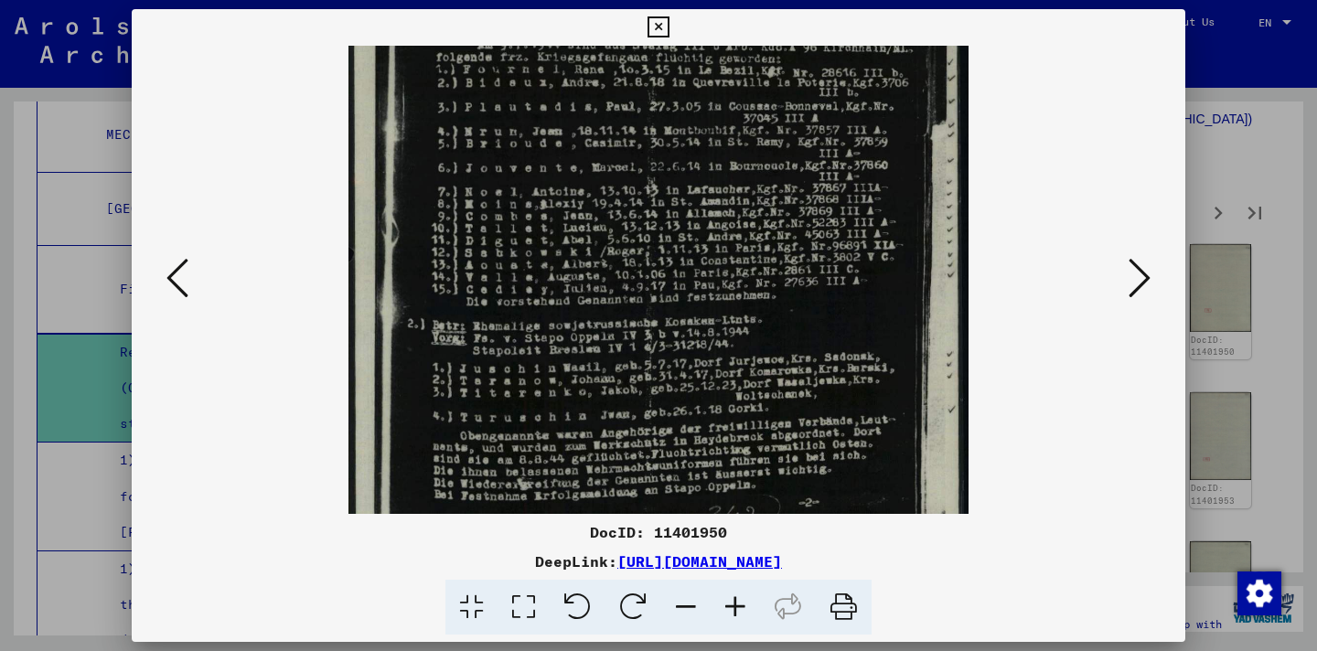
scroll to position [412, 0]
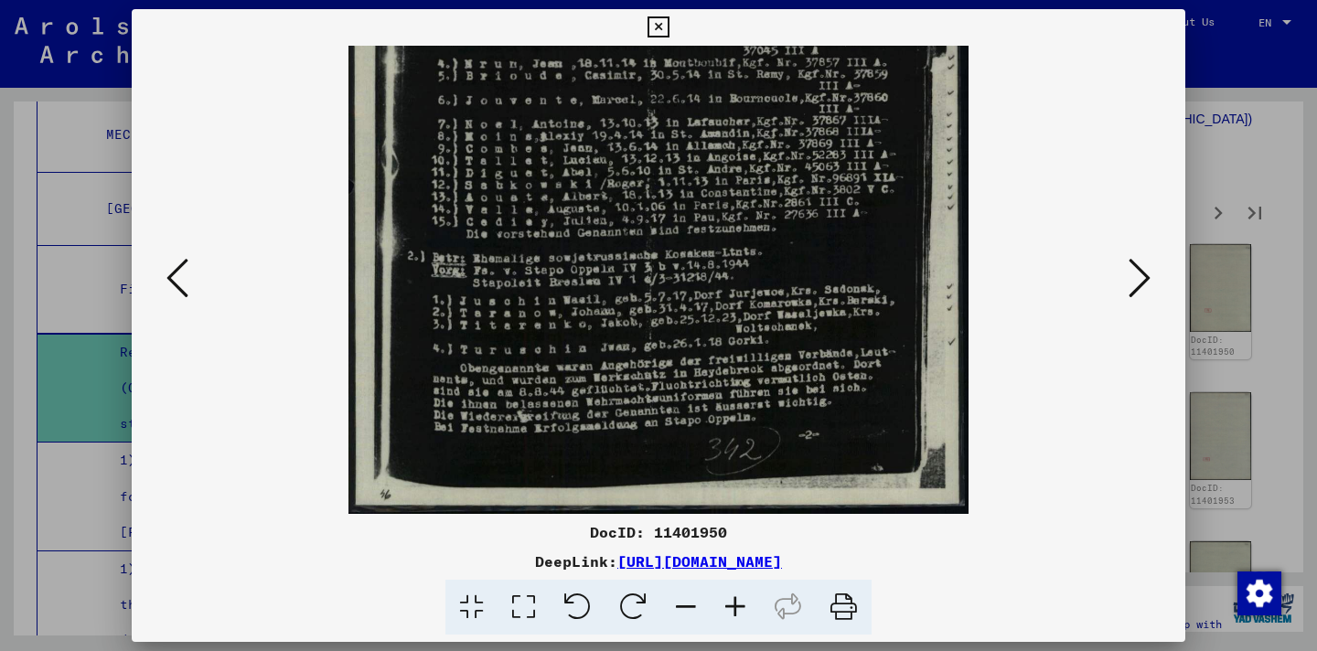
drag, startPoint x: 844, startPoint y: 310, endPoint x: 827, endPoint y: 104, distance: 206.5
click at [827, 104] on img at bounding box center [659, 74] width 621 height 880
click at [1134, 274] on icon at bounding box center [1140, 278] width 22 height 44
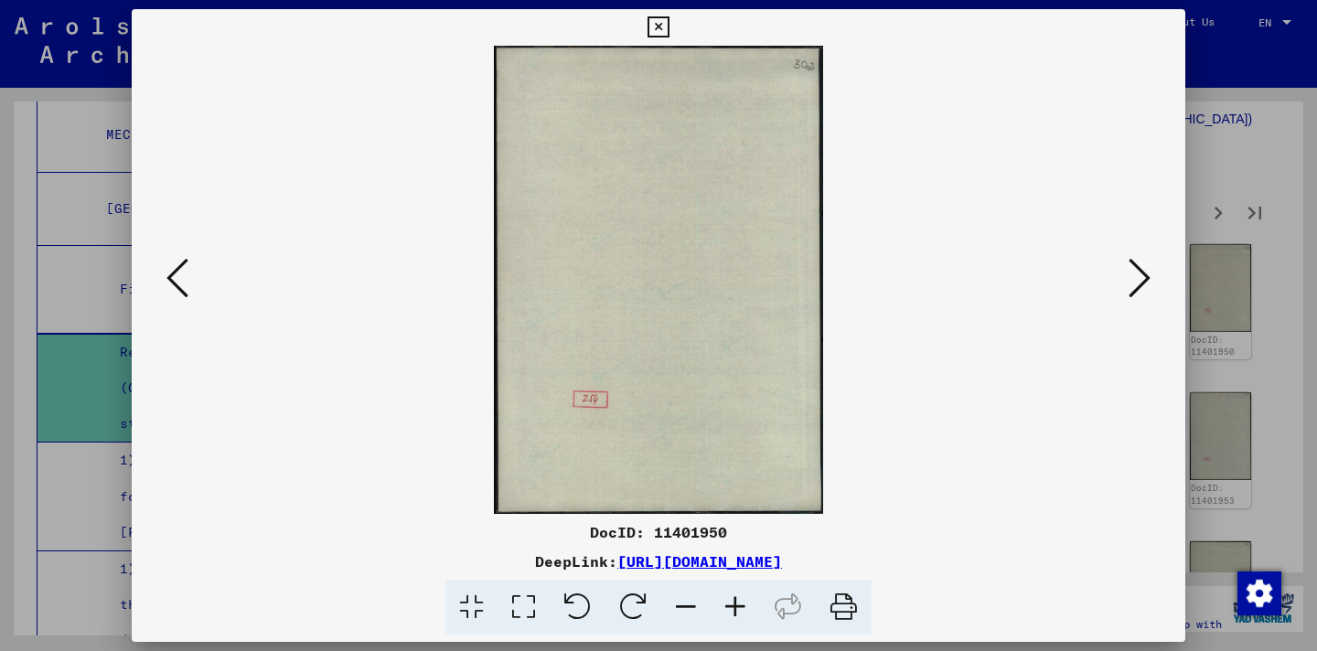
scroll to position [0, 0]
click at [1134, 274] on icon at bounding box center [1140, 278] width 22 height 44
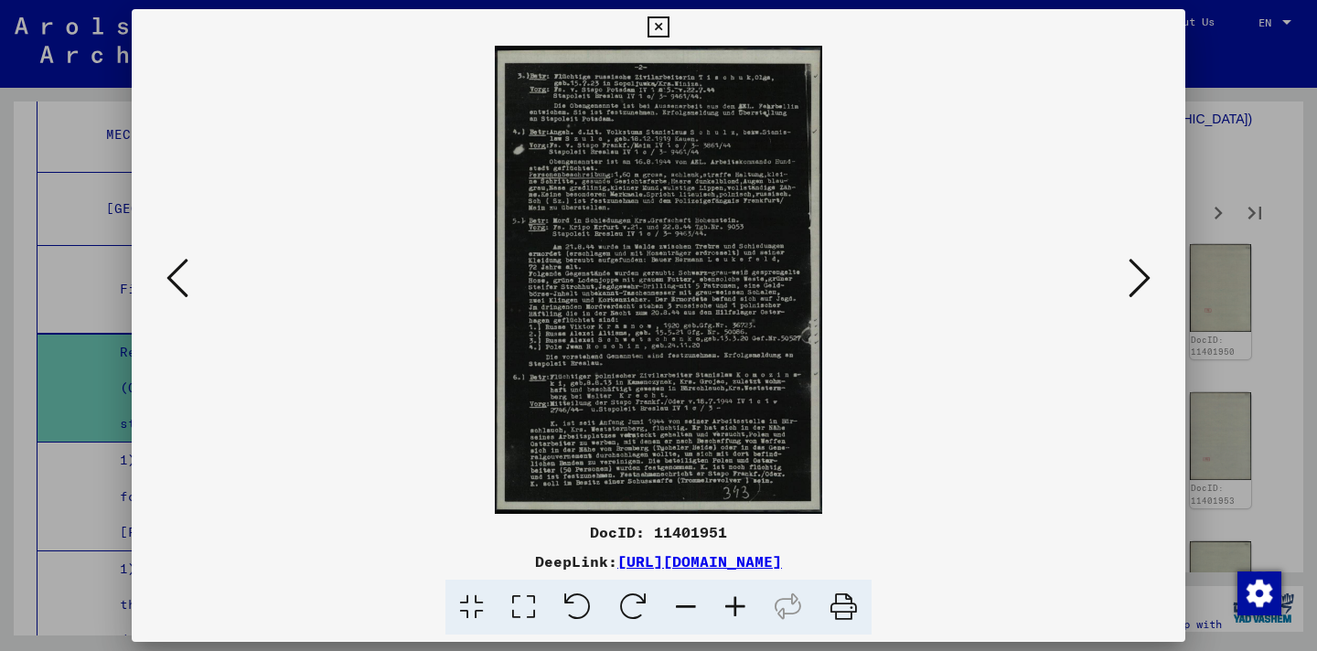
click at [746, 597] on icon at bounding box center [735, 608] width 49 height 56
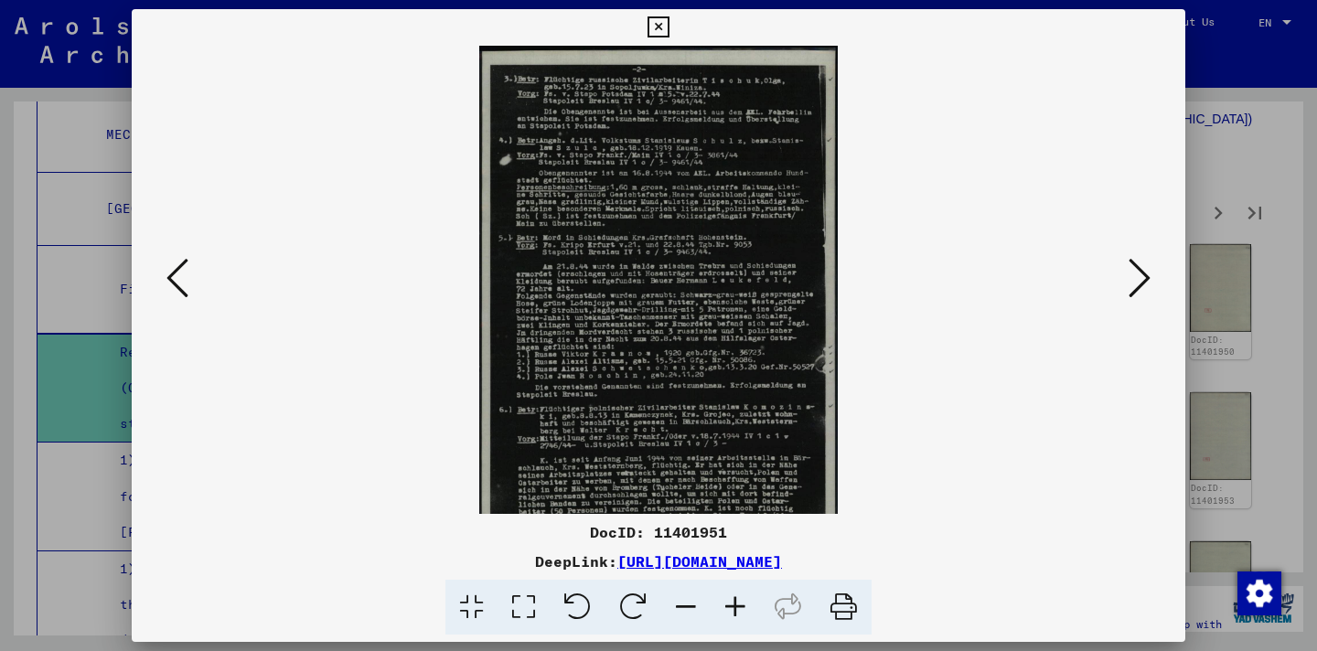
click at [746, 597] on icon at bounding box center [735, 608] width 49 height 56
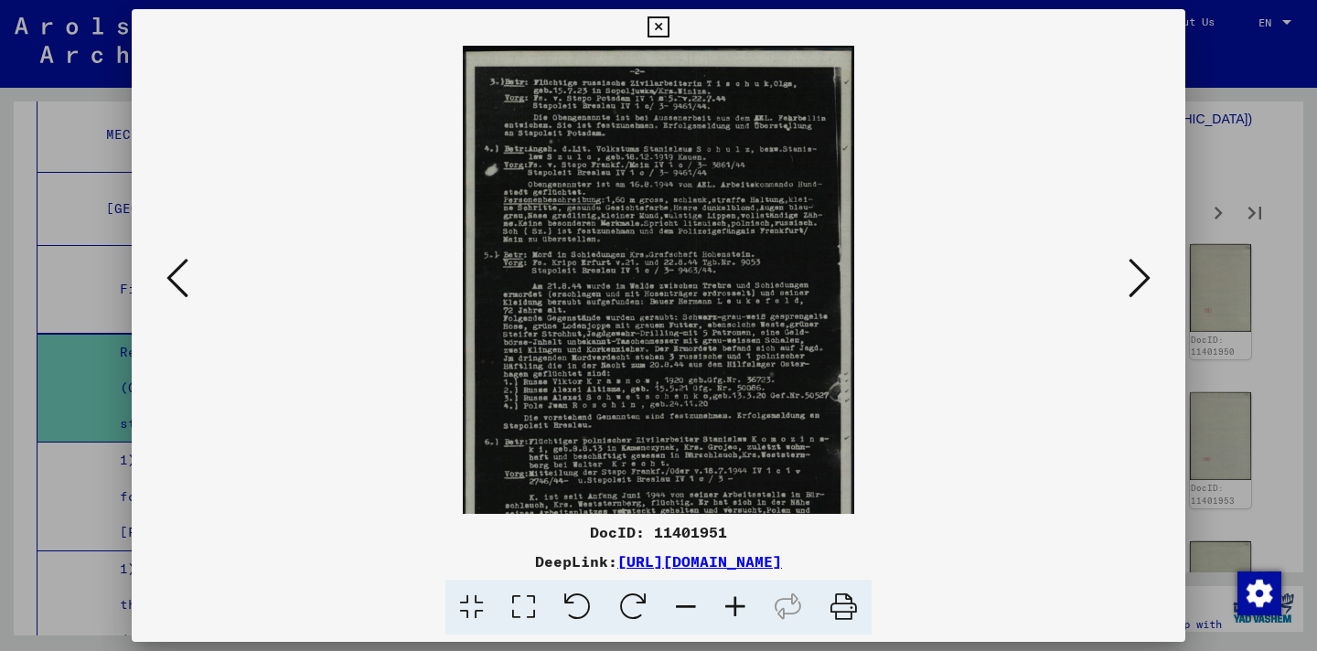
click at [746, 597] on icon at bounding box center [735, 608] width 49 height 56
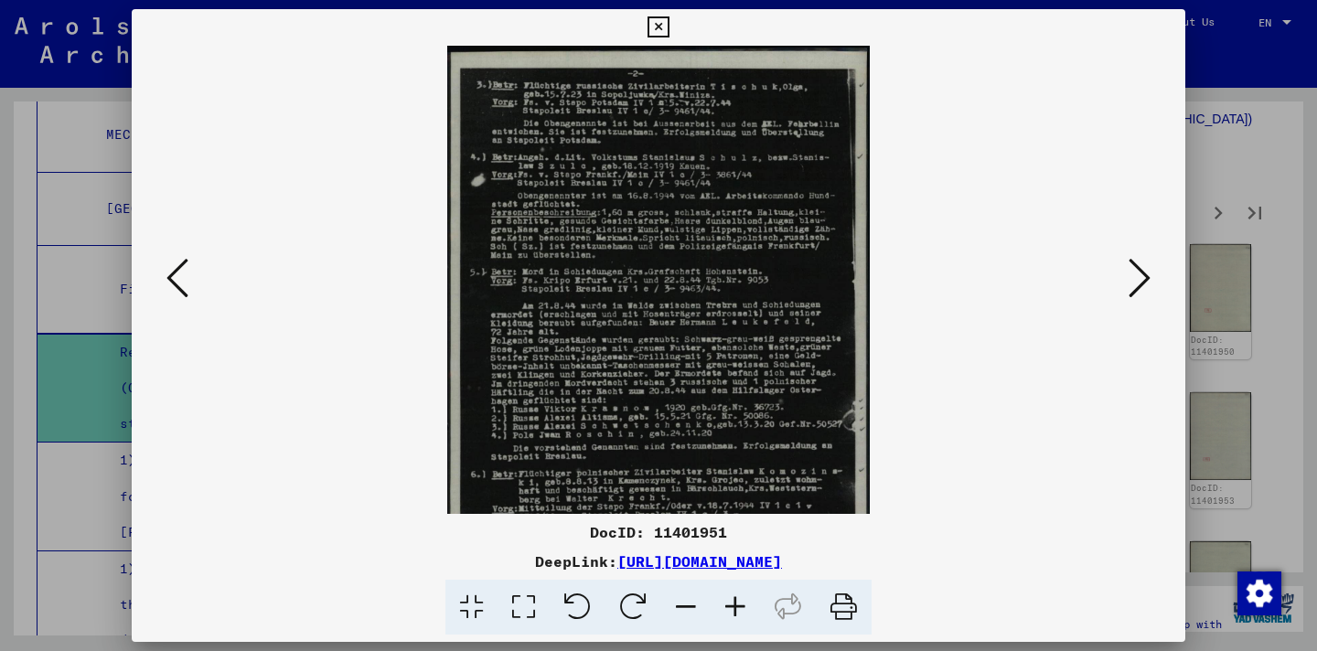
click at [746, 597] on icon at bounding box center [735, 608] width 49 height 56
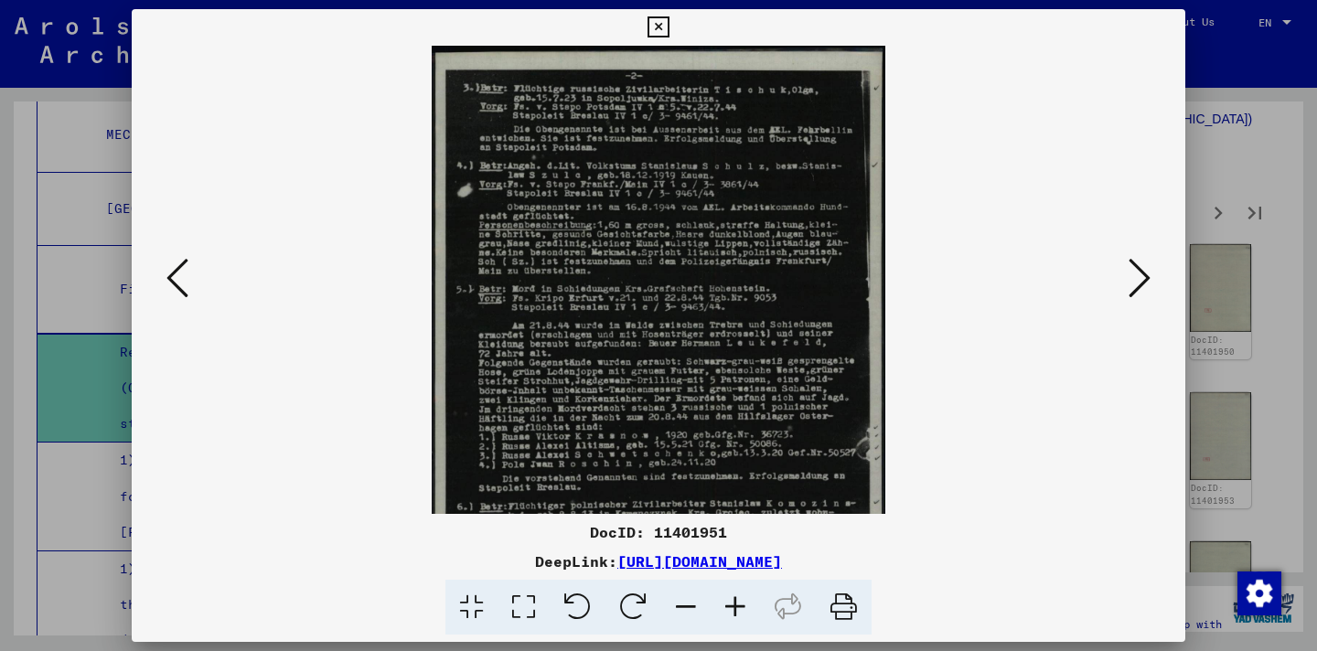
click at [746, 597] on icon at bounding box center [735, 608] width 49 height 56
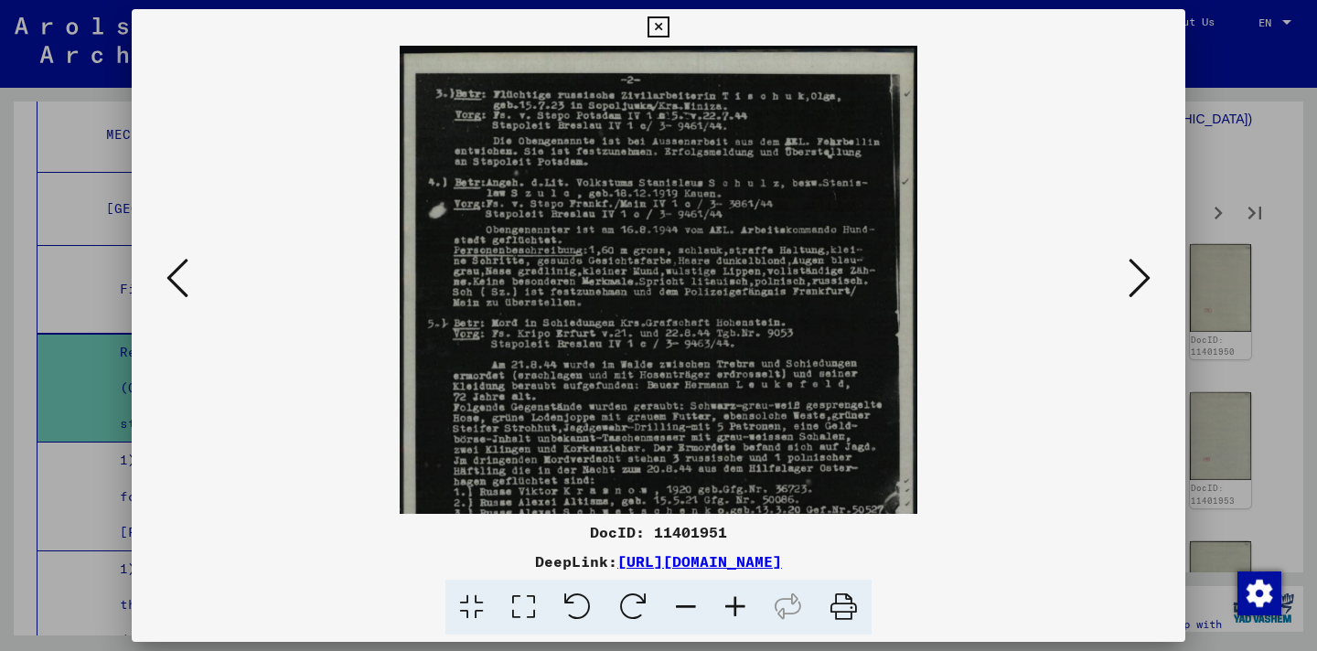
click at [746, 597] on icon at bounding box center [735, 608] width 49 height 56
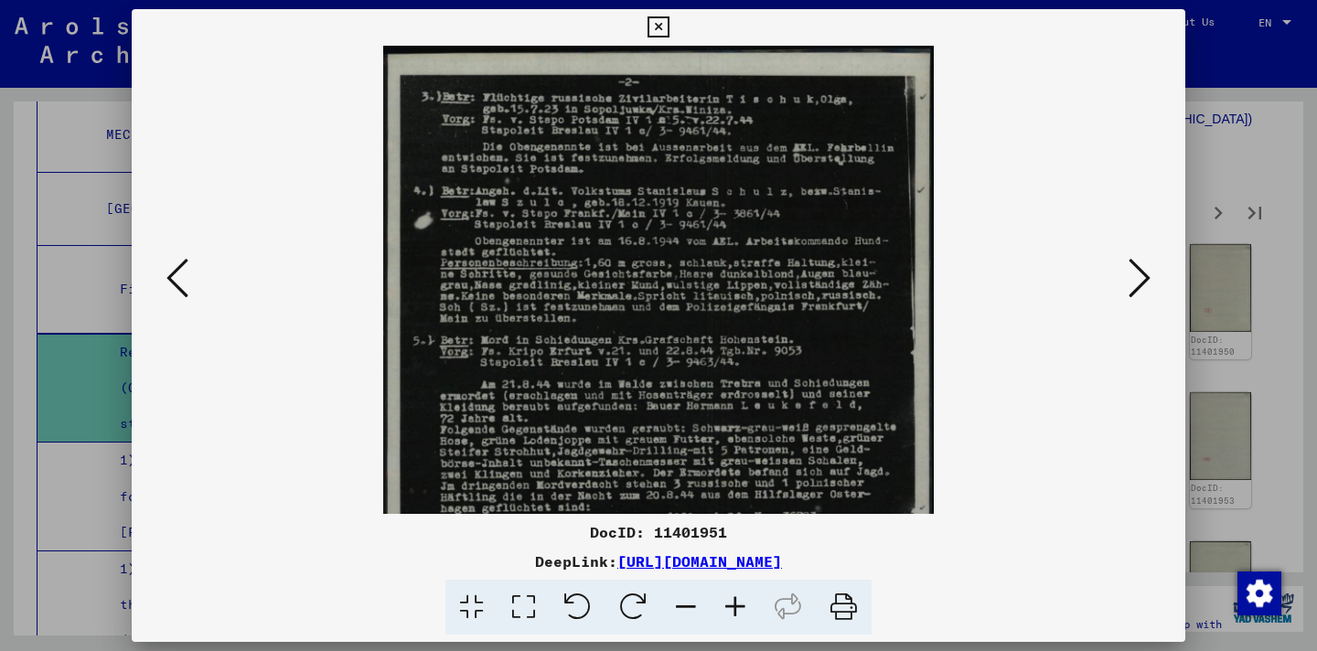
click at [746, 597] on icon at bounding box center [735, 608] width 49 height 56
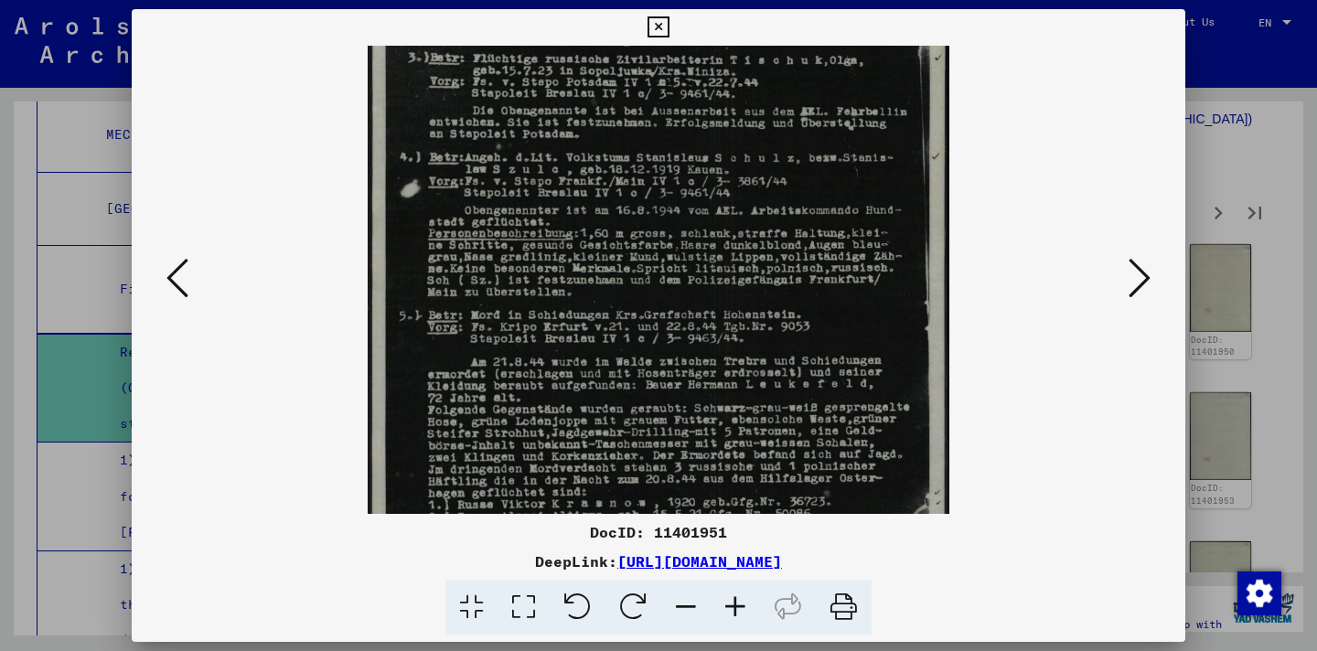
drag, startPoint x: 736, startPoint y: 426, endPoint x: 731, endPoint y: 364, distance: 62.4
click at [731, 371] on img at bounding box center [659, 421] width 583 height 834
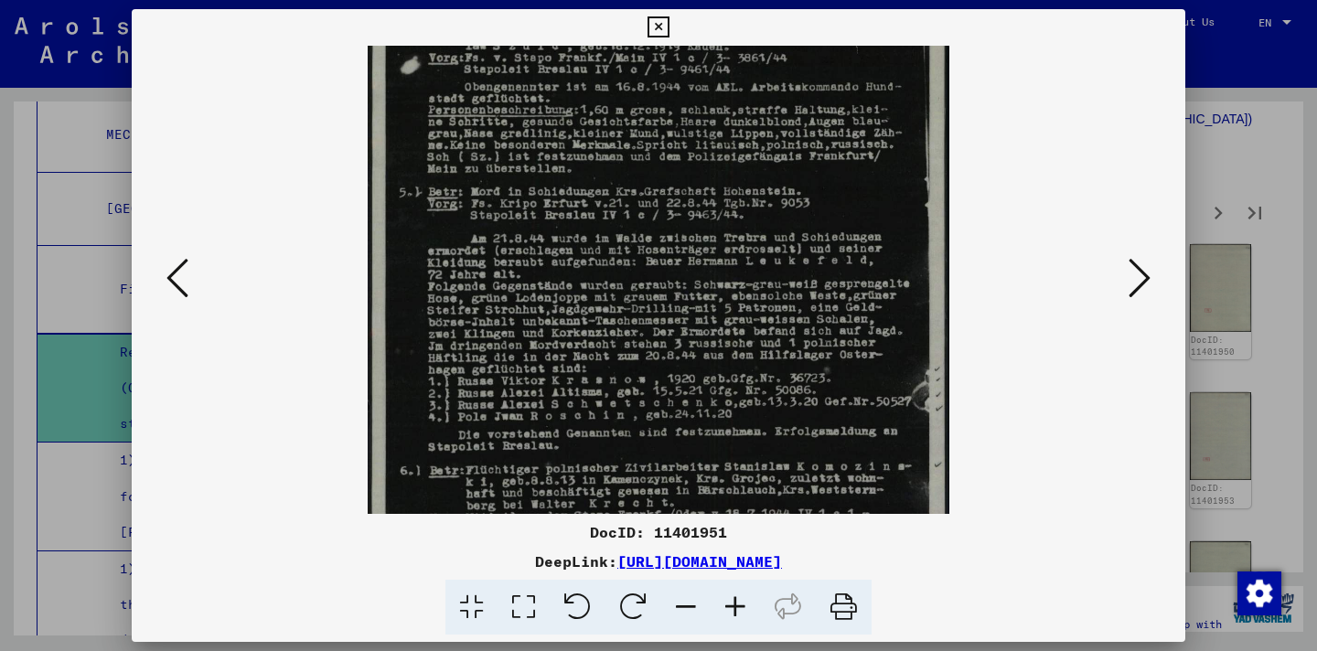
scroll to position [192, 0]
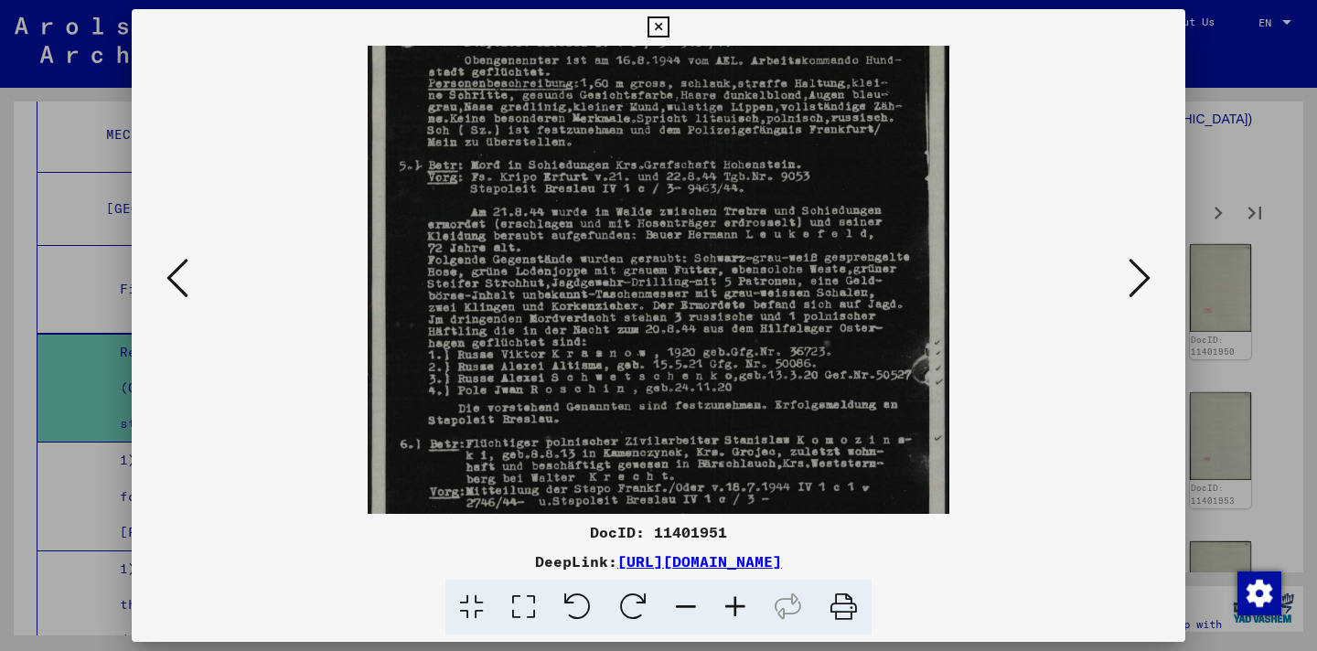
drag, startPoint x: 730, startPoint y: 361, endPoint x: 737, endPoint y: 224, distance: 137.4
click at [737, 224] on img at bounding box center [659, 271] width 583 height 834
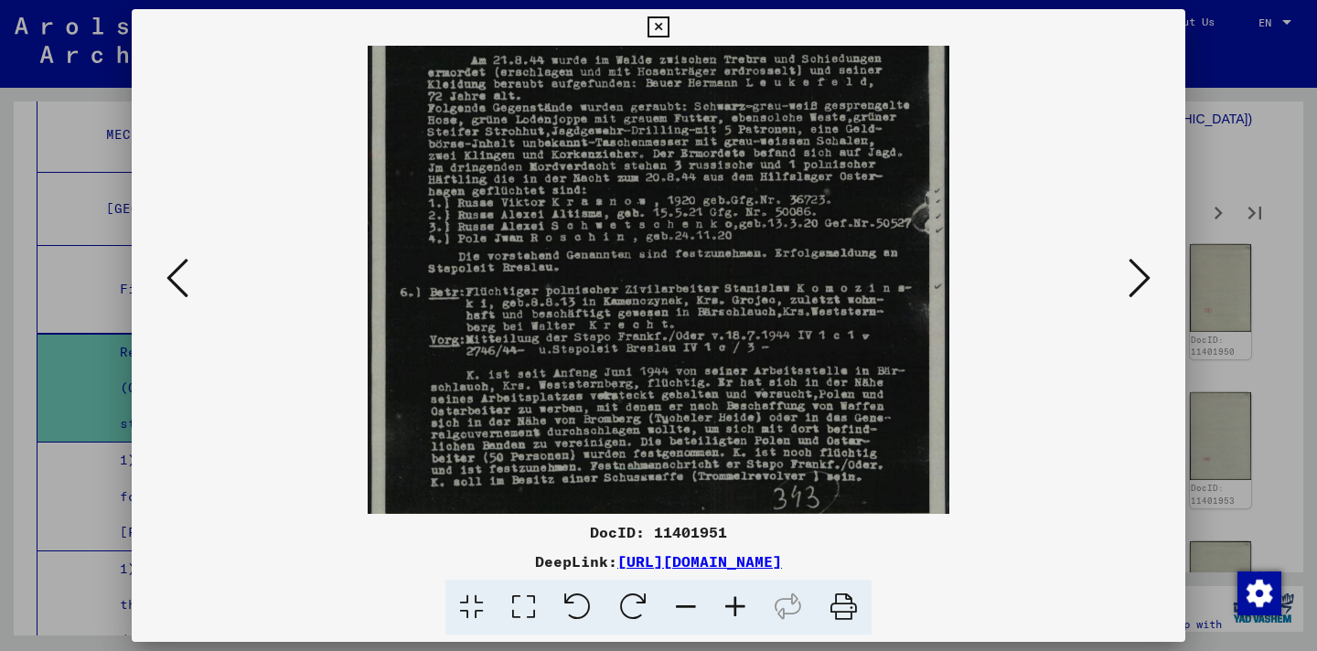
scroll to position [345, 0]
drag, startPoint x: 766, startPoint y: 414, endPoint x: 765, endPoint y: 262, distance: 152.8
click at [765, 262] on img at bounding box center [659, 118] width 583 height 834
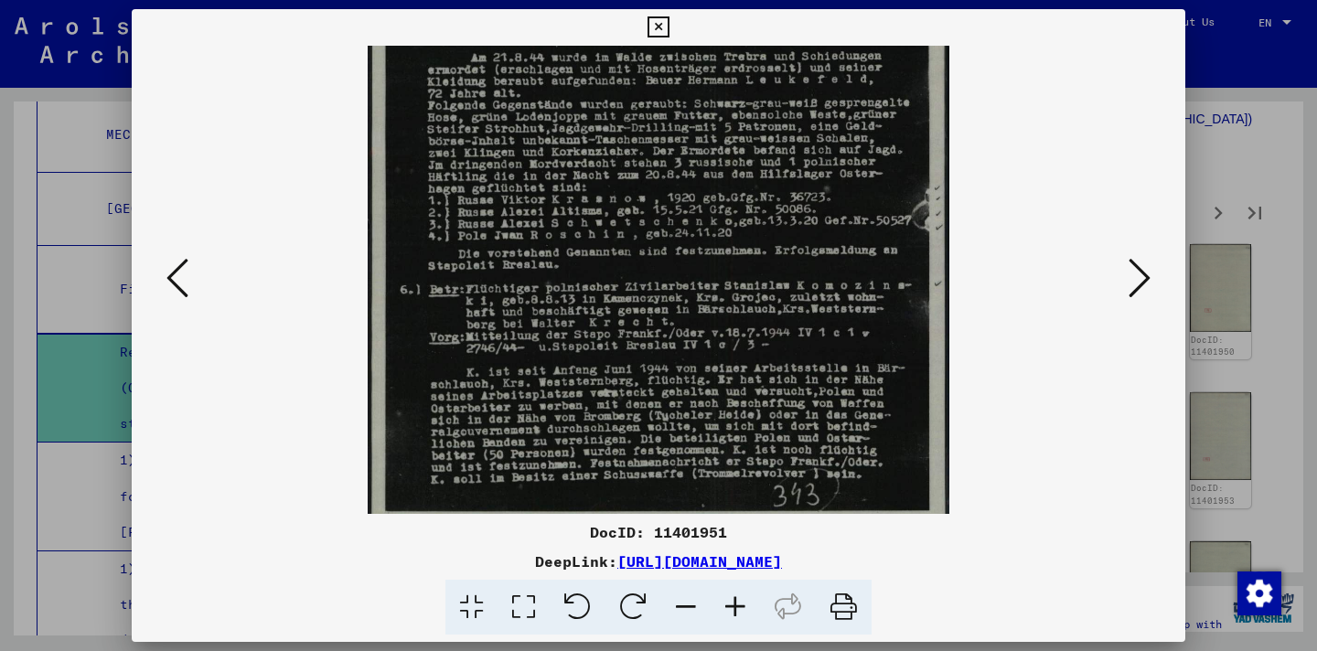
scroll to position [366, 0]
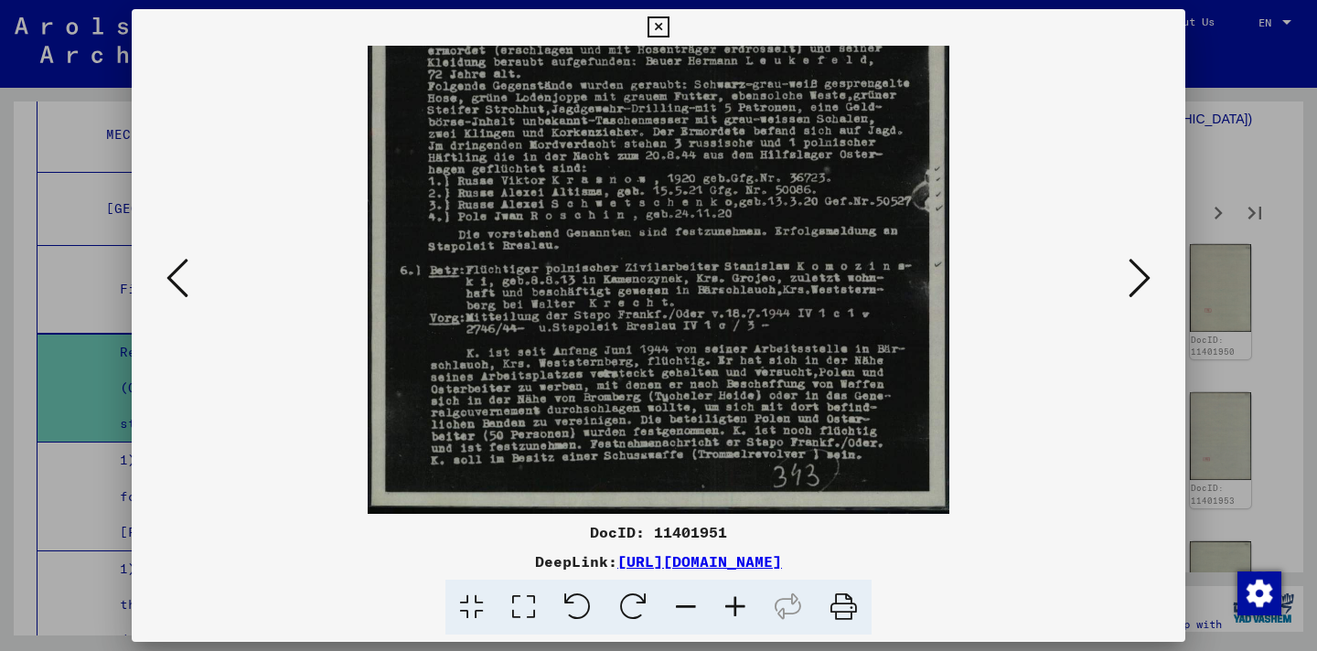
drag, startPoint x: 786, startPoint y: 397, endPoint x: 780, endPoint y: 274, distance: 122.7
click at [780, 274] on img at bounding box center [659, 97] width 583 height 834
click at [1150, 271] on icon at bounding box center [1140, 278] width 22 height 44
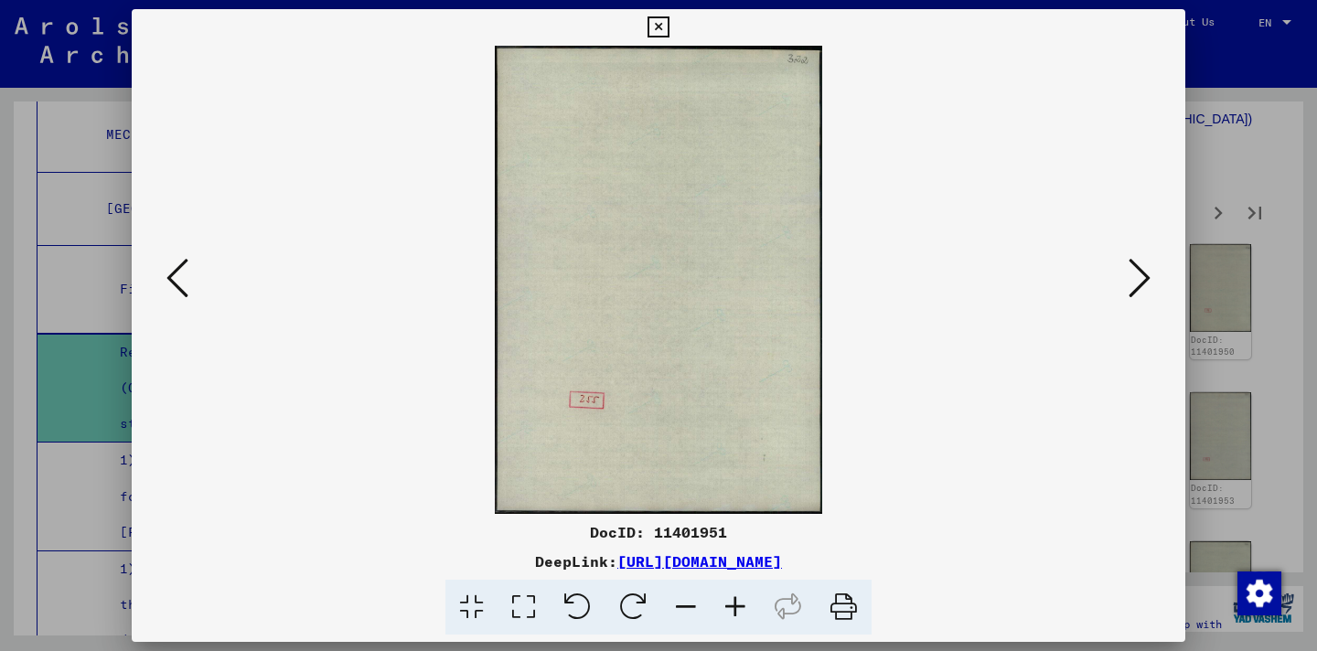
click at [1150, 271] on icon at bounding box center [1140, 278] width 22 height 44
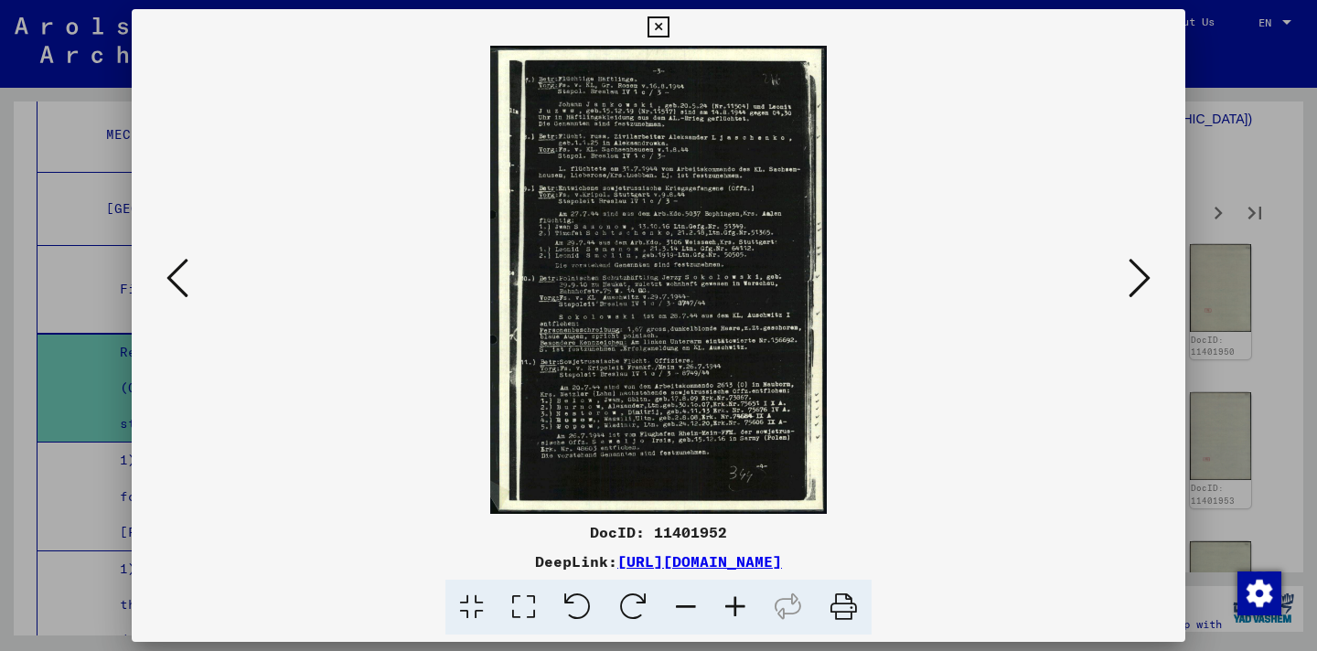
click at [739, 605] on icon at bounding box center [735, 608] width 49 height 56
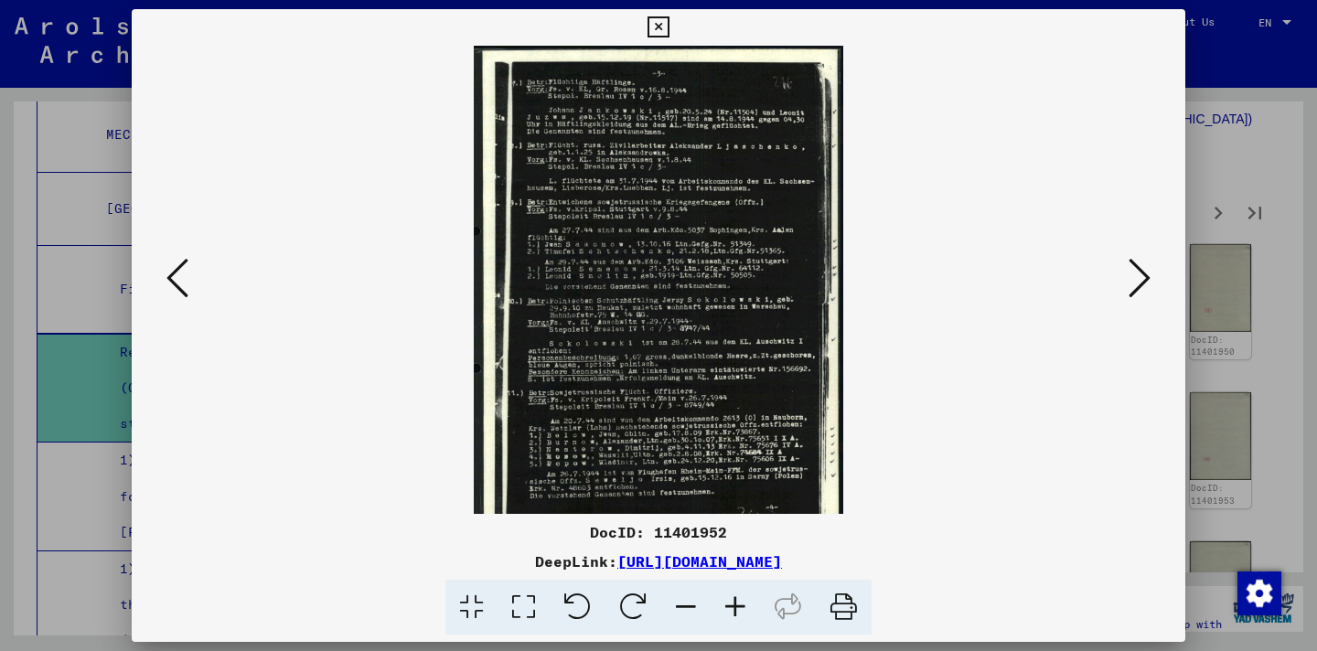
click at [739, 605] on icon at bounding box center [735, 608] width 49 height 56
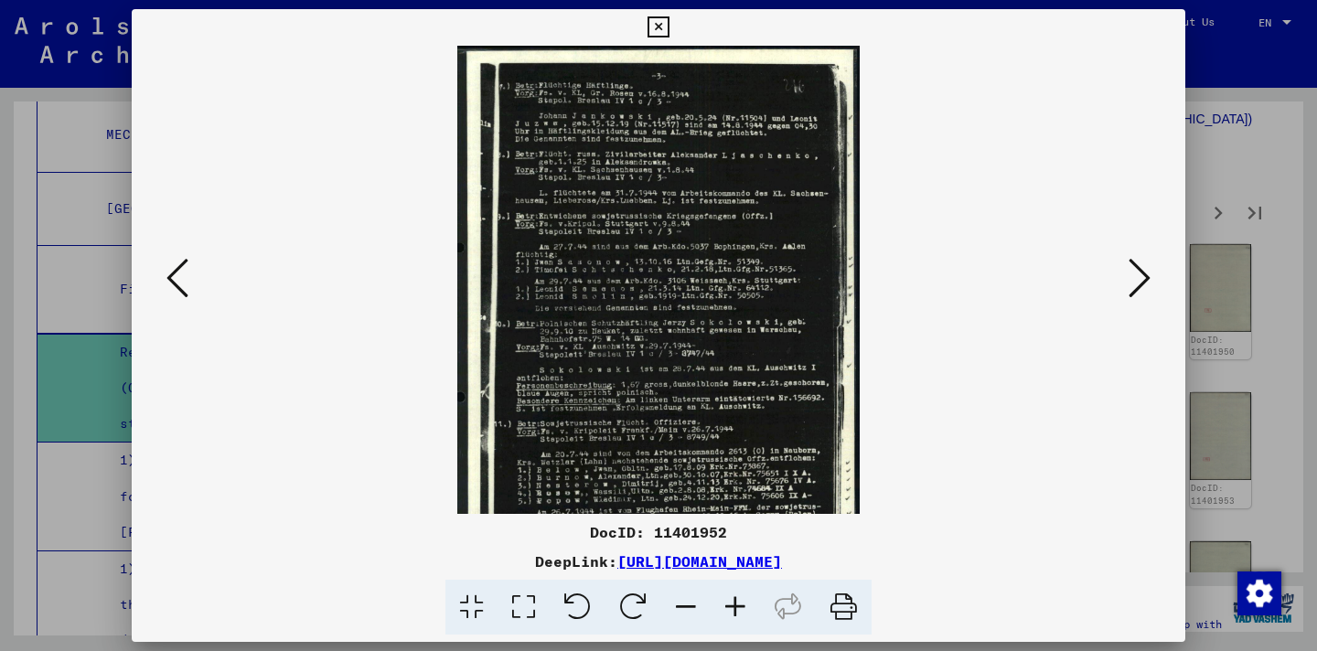
click at [739, 605] on icon at bounding box center [735, 608] width 49 height 56
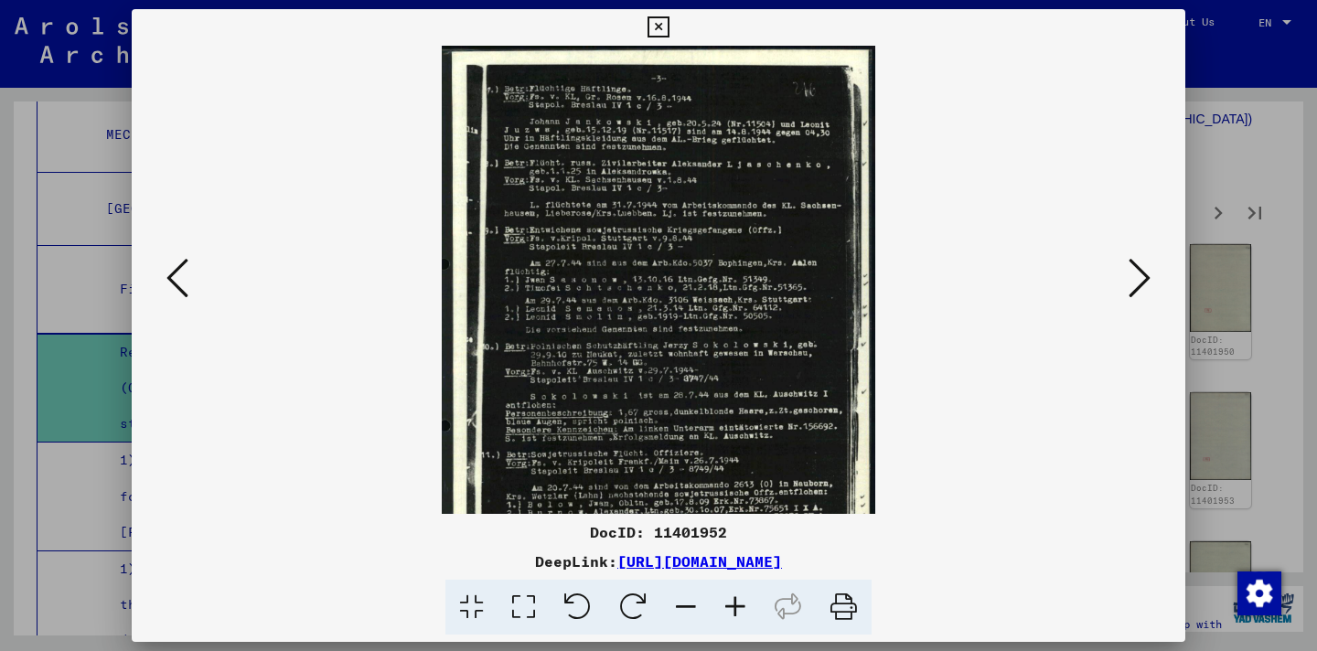
click at [739, 605] on icon at bounding box center [735, 608] width 49 height 56
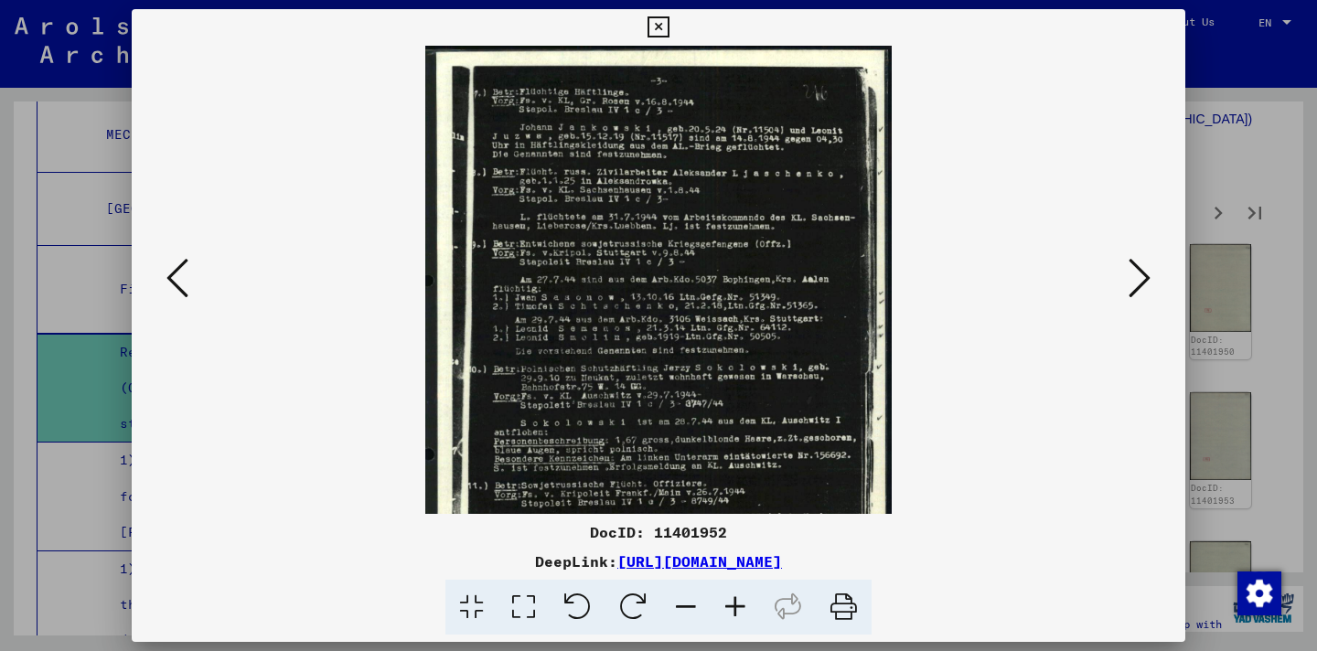
click at [739, 605] on icon at bounding box center [735, 608] width 49 height 56
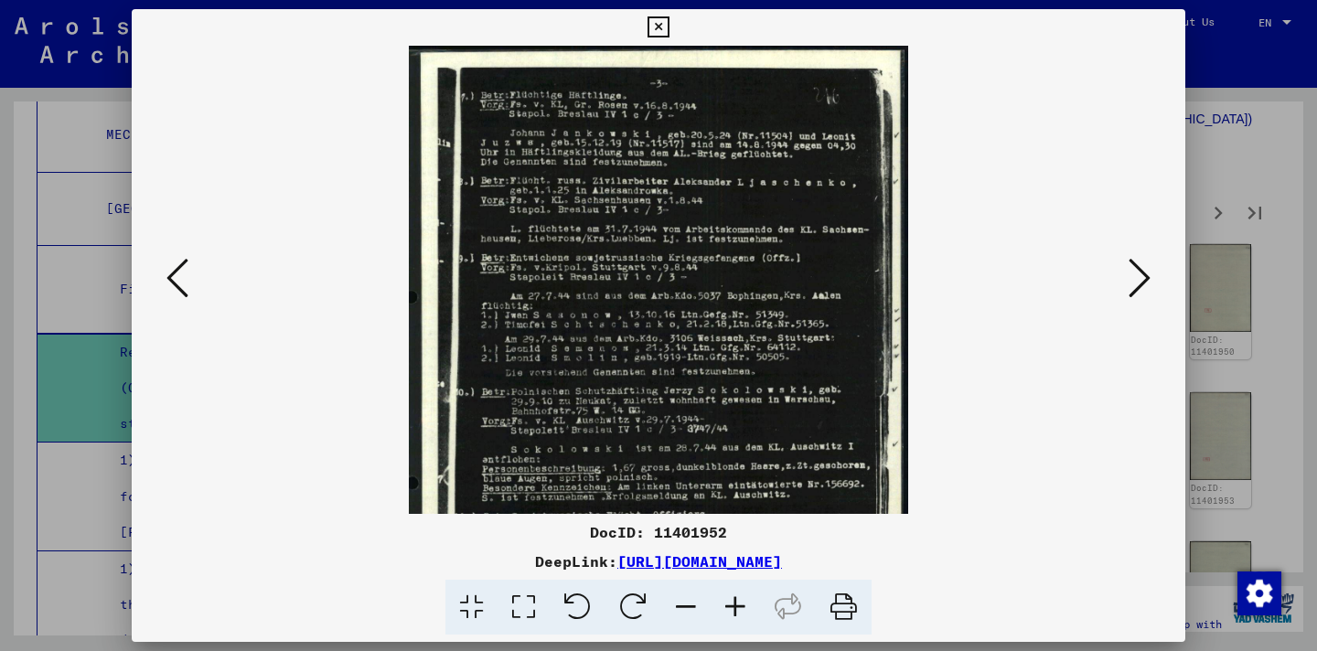
click at [739, 605] on icon at bounding box center [735, 608] width 49 height 56
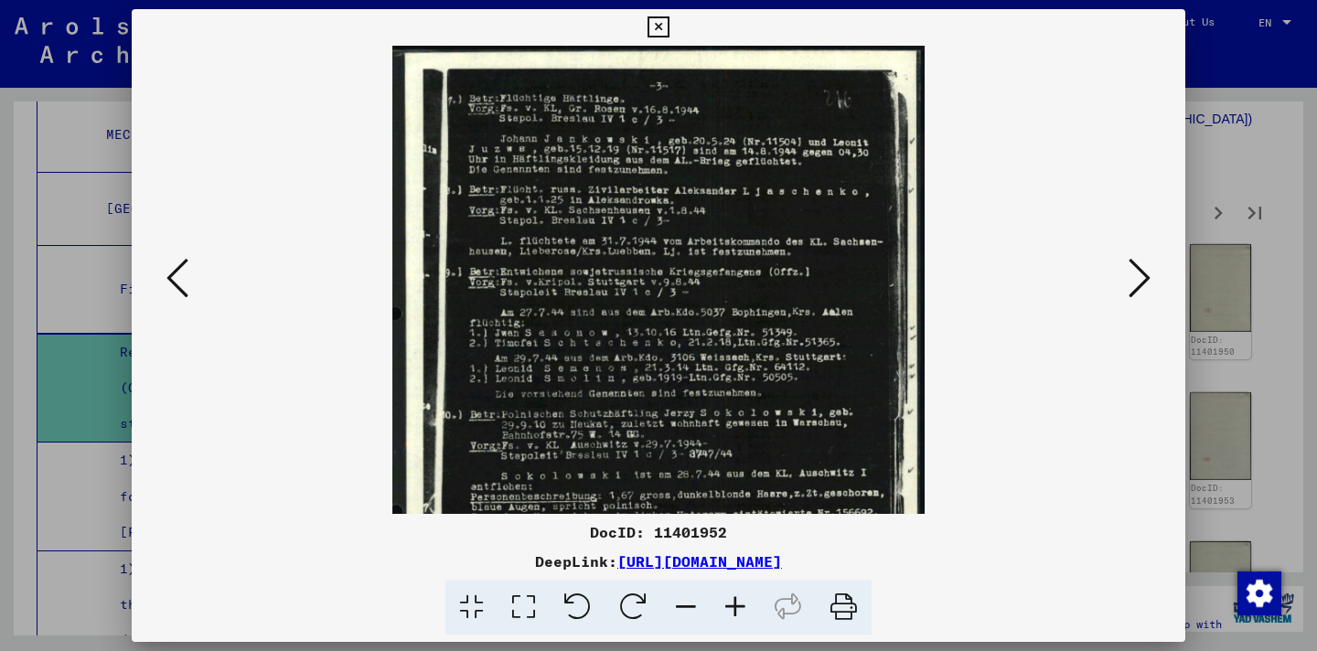
click at [739, 605] on icon at bounding box center [735, 608] width 49 height 56
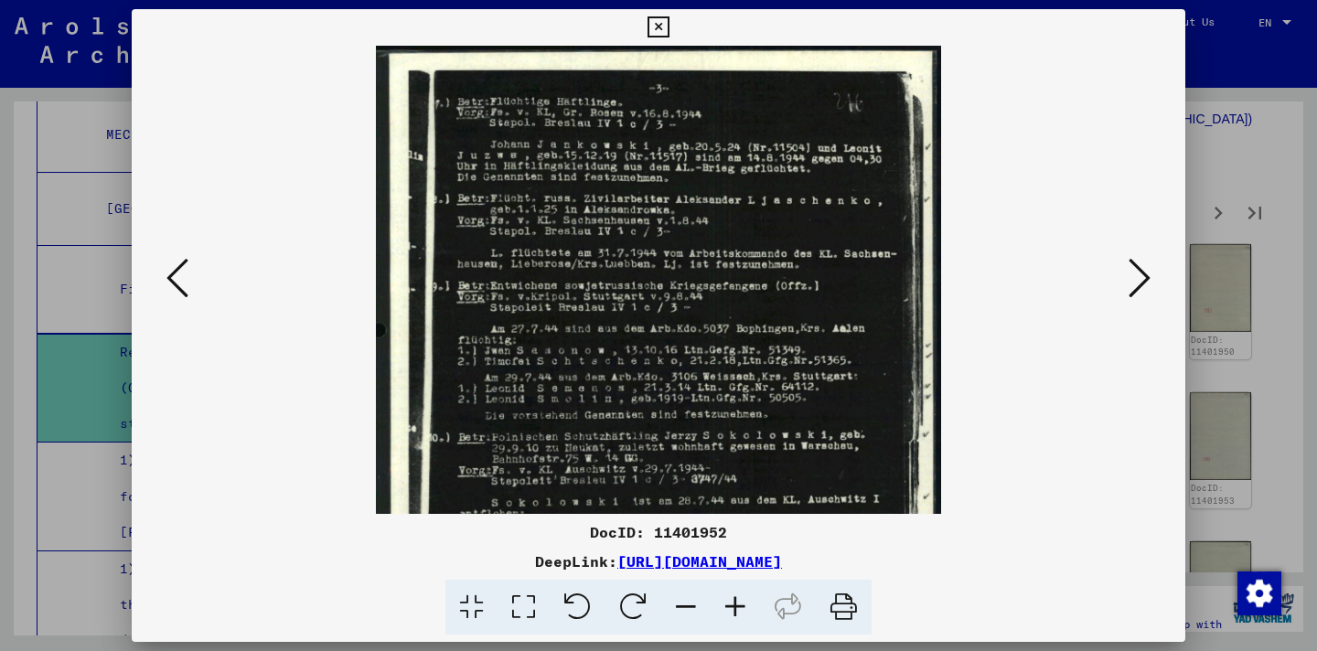
click at [739, 605] on icon at bounding box center [735, 608] width 49 height 56
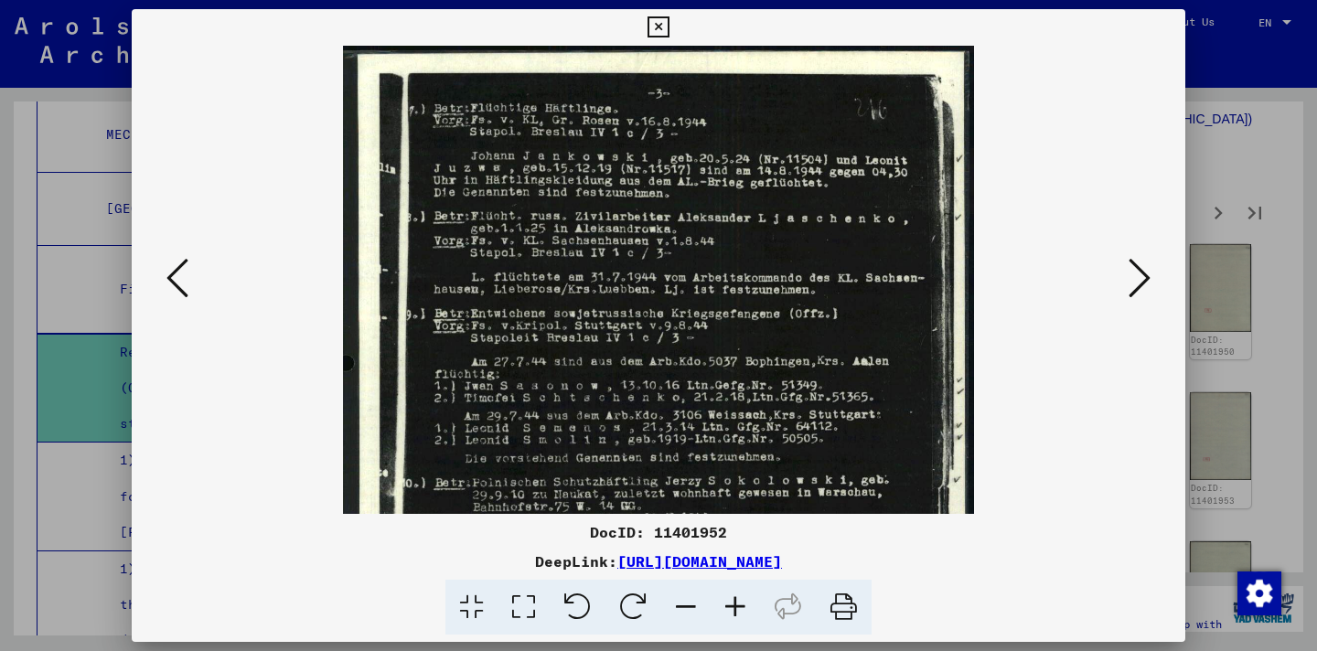
click at [739, 605] on icon at bounding box center [735, 608] width 49 height 56
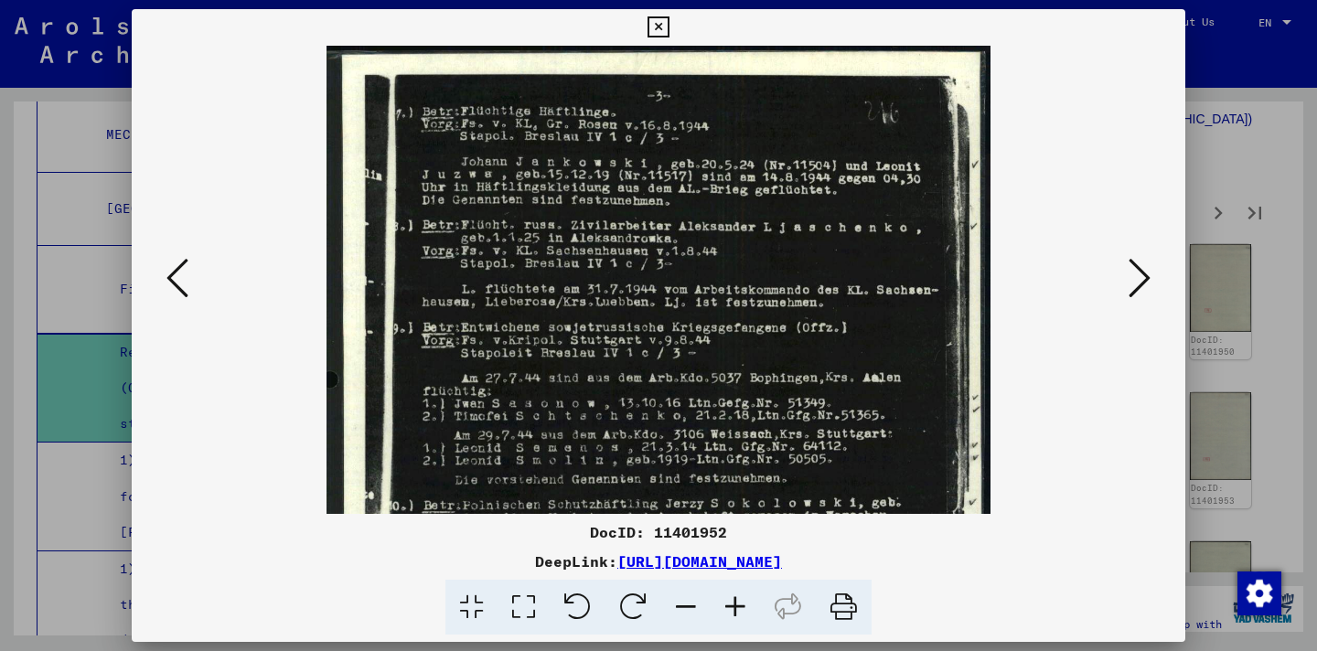
click at [739, 605] on icon at bounding box center [735, 608] width 49 height 56
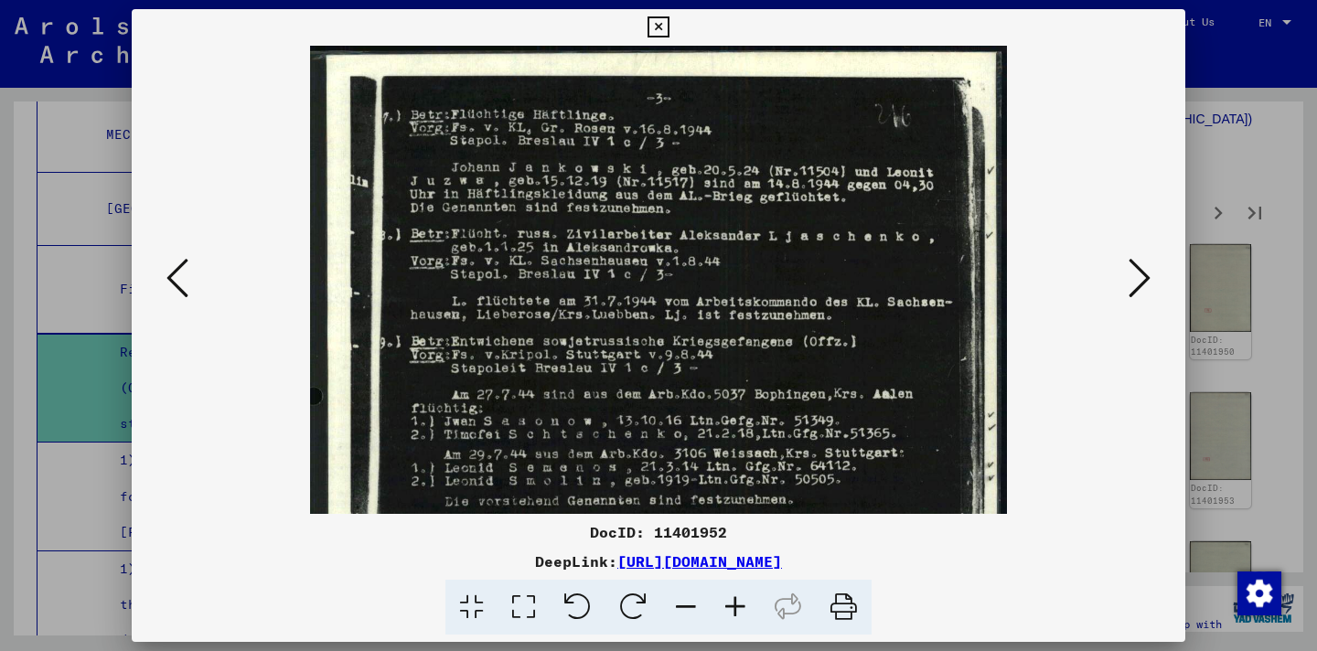
click at [739, 605] on icon at bounding box center [735, 608] width 49 height 56
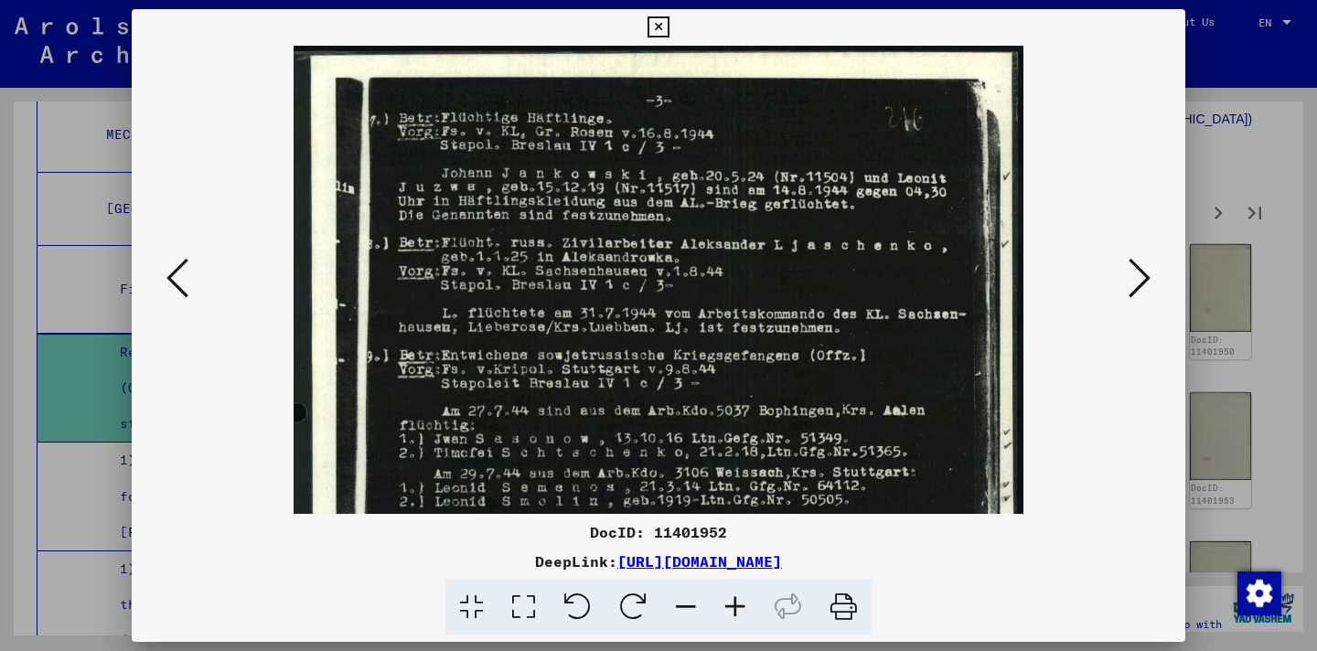
click at [739, 605] on icon at bounding box center [735, 608] width 49 height 56
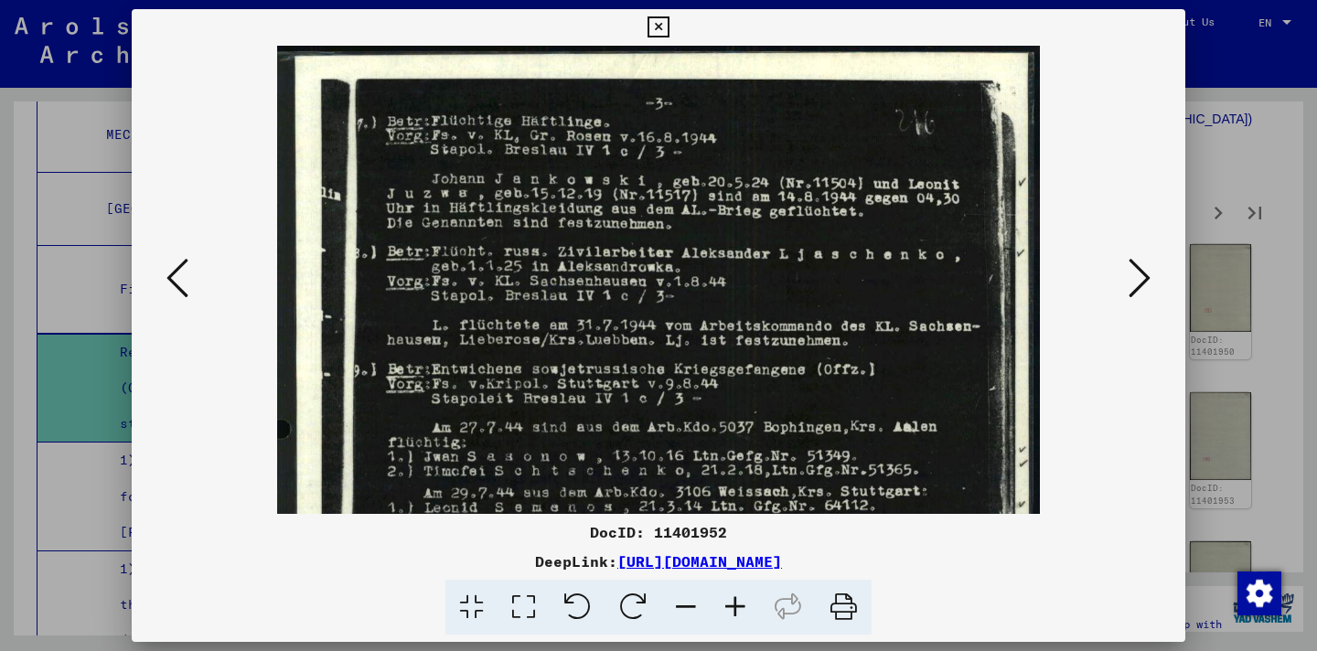
click at [739, 605] on icon at bounding box center [735, 608] width 49 height 56
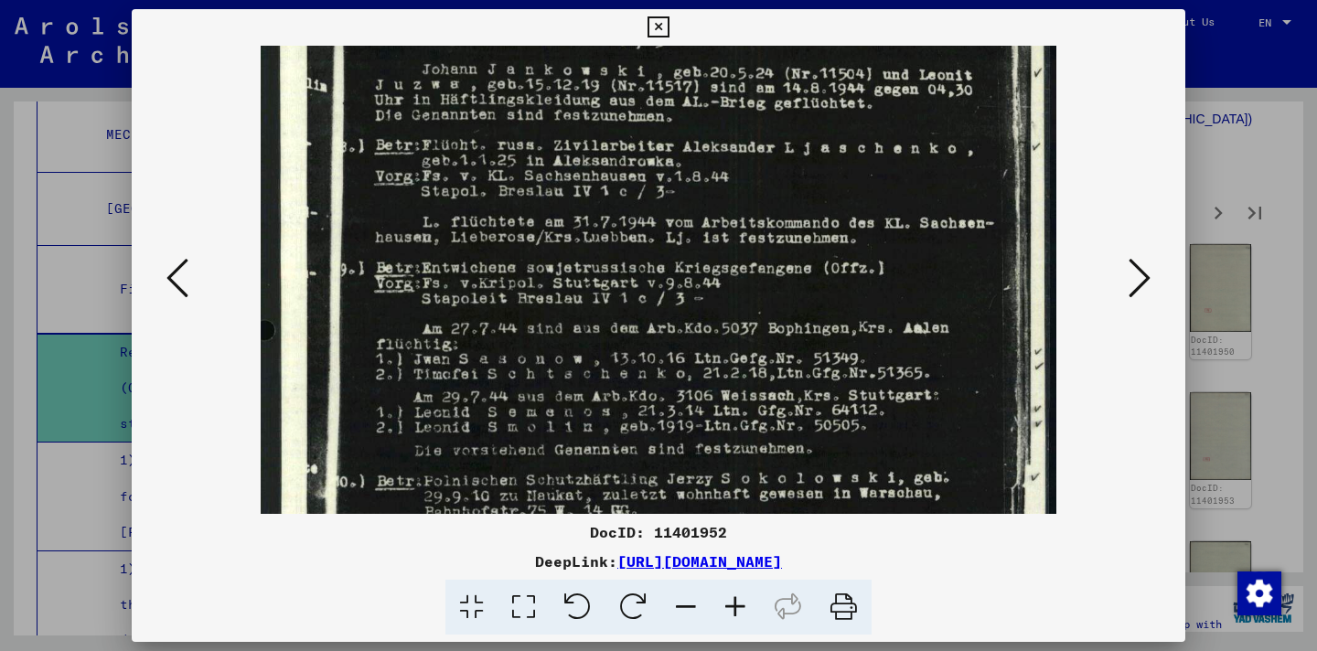
scroll to position [117, 0]
drag, startPoint x: 721, startPoint y: 425, endPoint x: 703, endPoint y: 308, distance: 118.5
click at [703, 308] on img at bounding box center [659, 483] width 796 height 1109
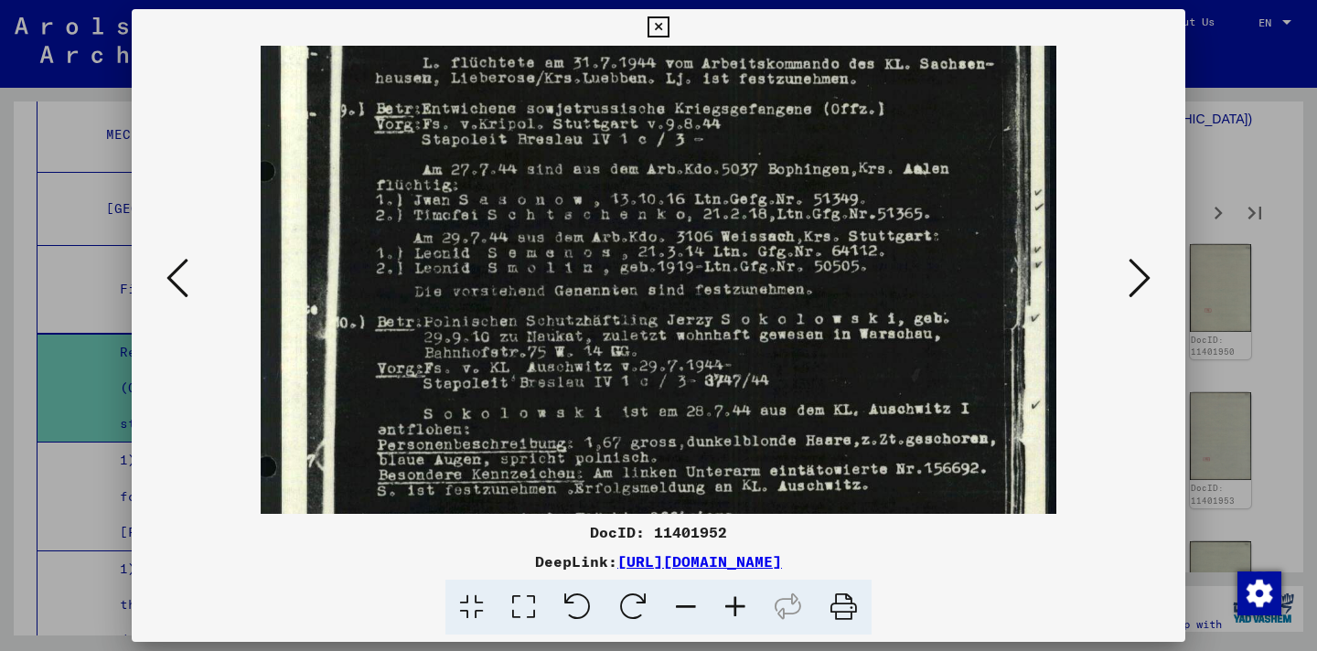
drag, startPoint x: 737, startPoint y: 470, endPoint x: 721, endPoint y: 312, distance: 159.0
click at [721, 312] on img at bounding box center [659, 325] width 796 height 1109
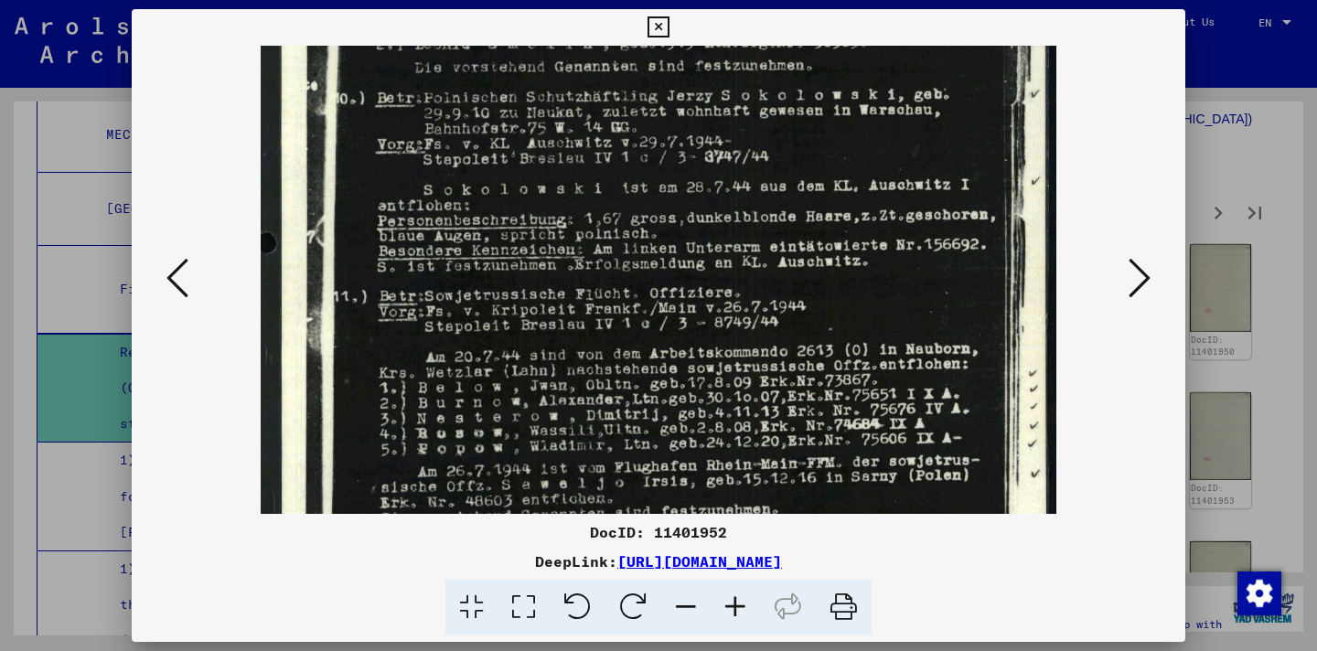
scroll to position [518, 0]
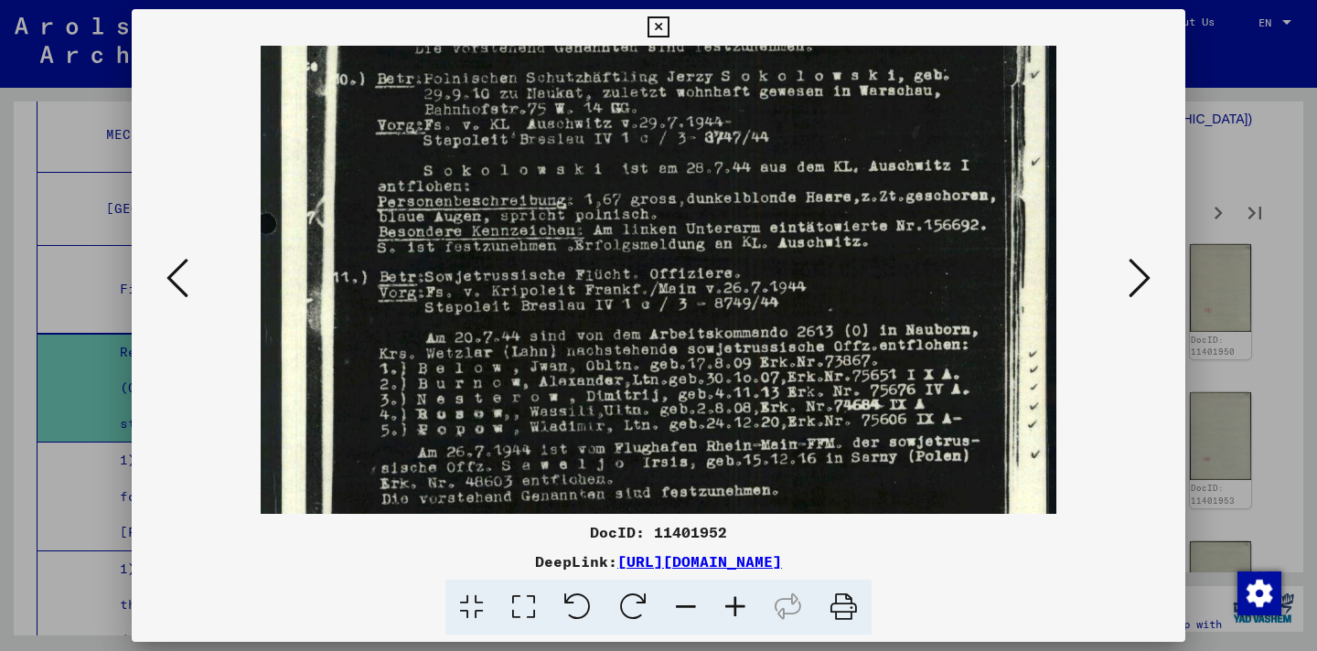
drag, startPoint x: 722, startPoint y: 437, endPoint x: 699, endPoint y: 195, distance: 243.5
click at [699, 195] on img at bounding box center [659, 82] width 796 height 1109
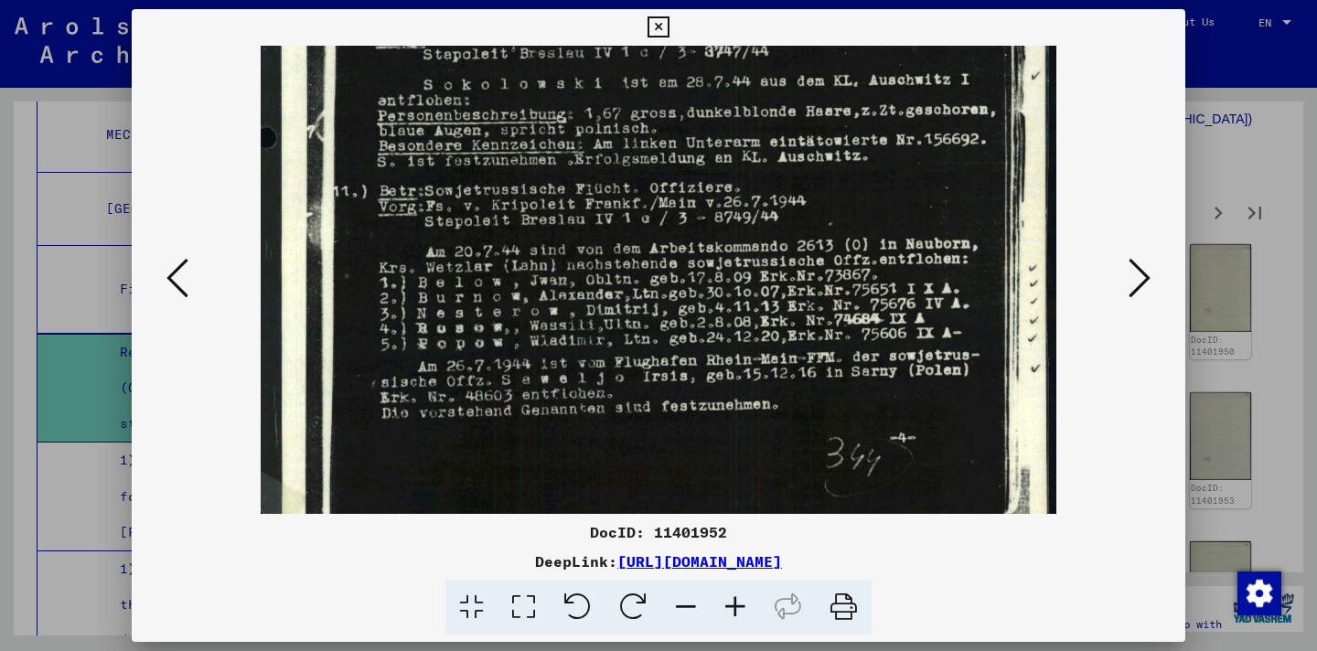
scroll to position [640, 0]
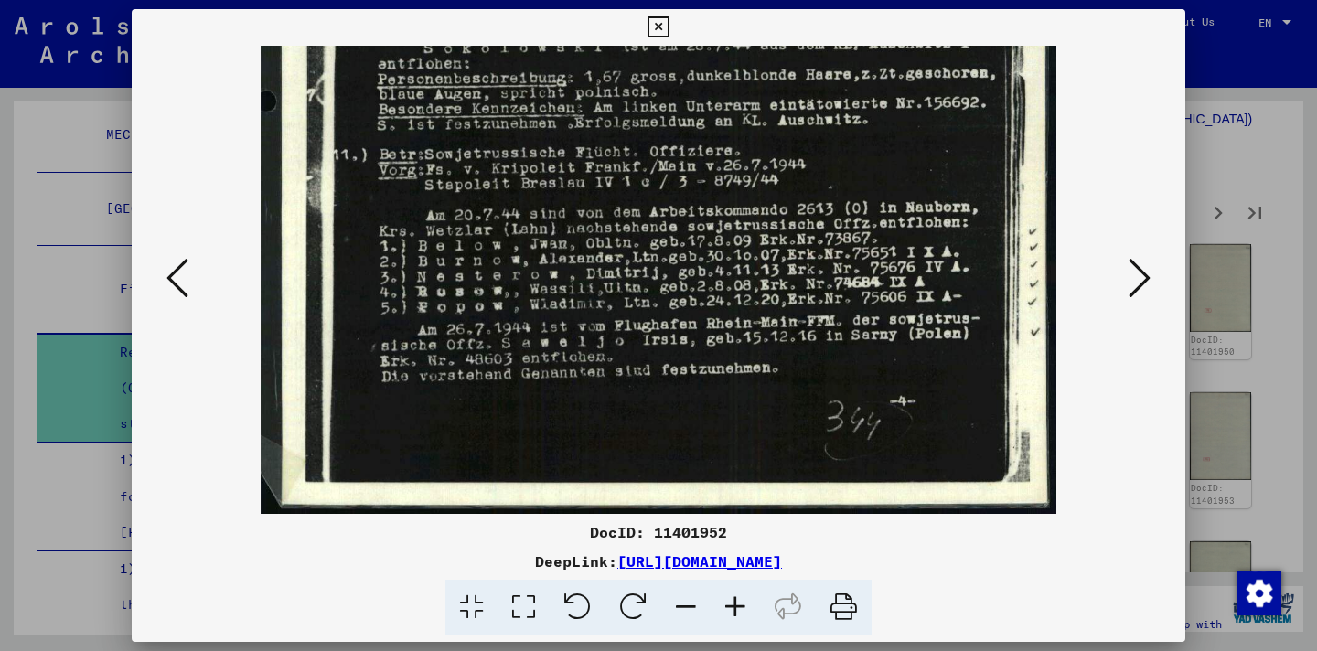
drag, startPoint x: 717, startPoint y: 445, endPoint x: 688, endPoint y: 248, distance: 198.9
click at [1145, 275] on icon at bounding box center [1140, 278] width 22 height 44
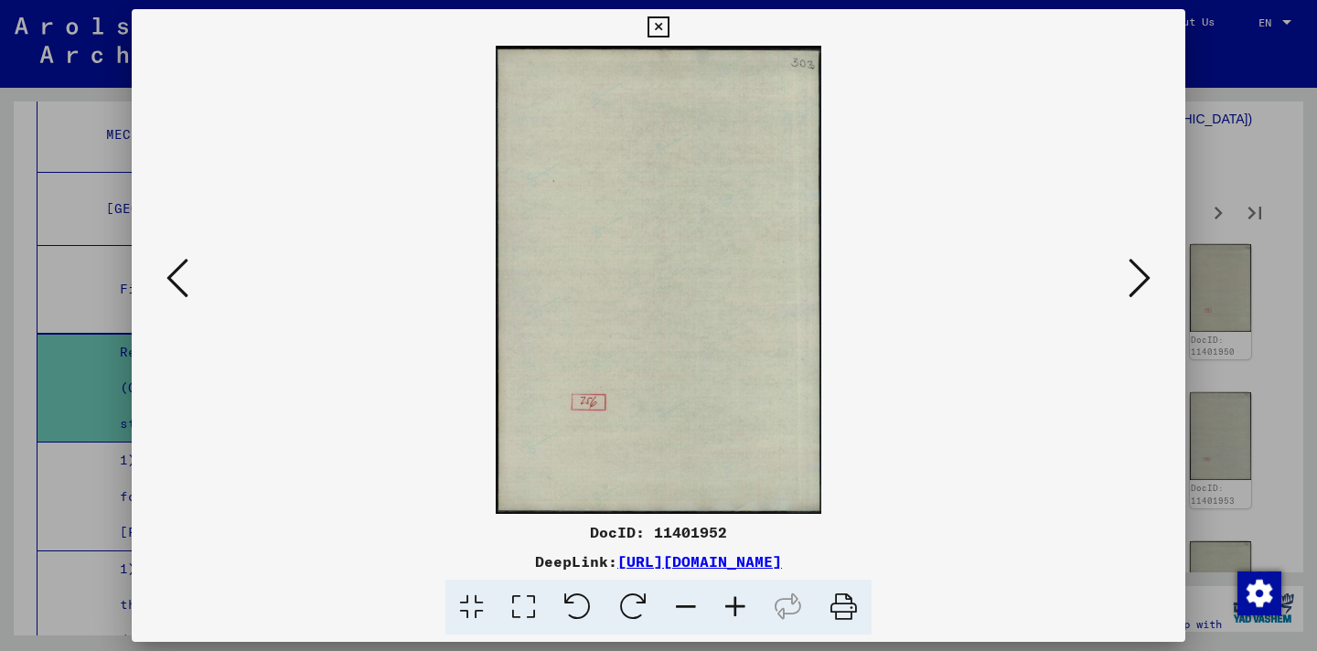
click at [1145, 275] on icon at bounding box center [1140, 278] width 22 height 44
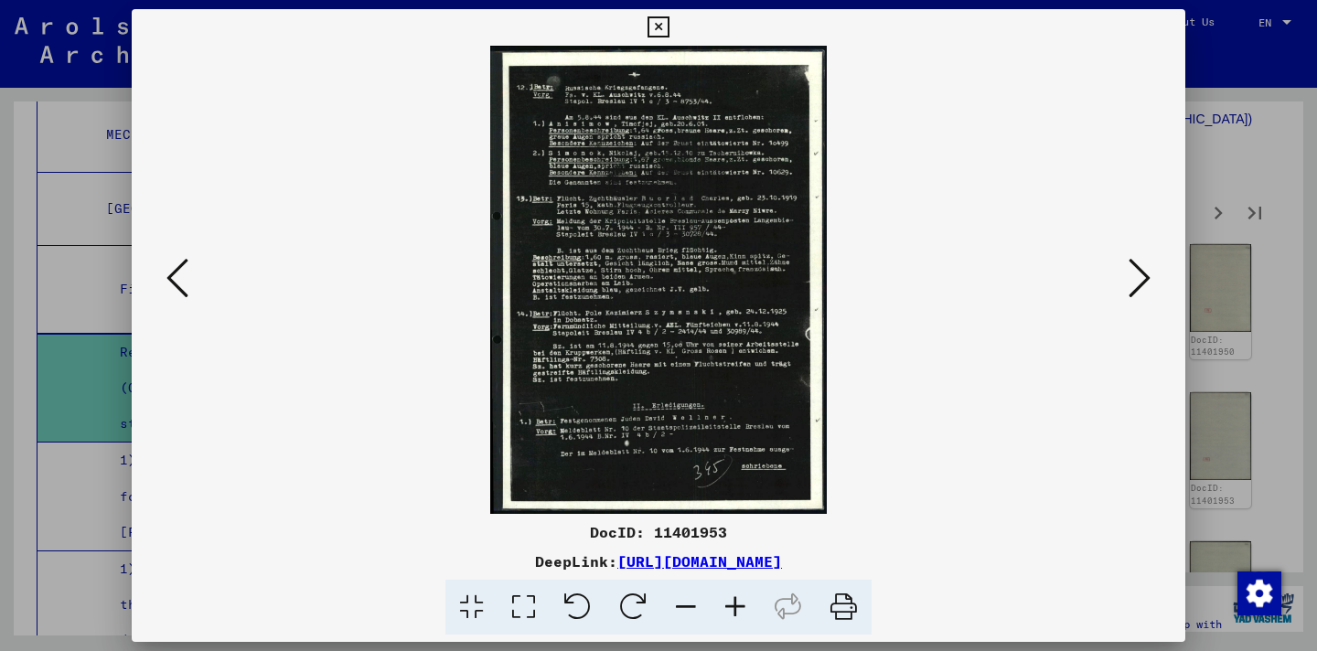
click at [737, 609] on icon at bounding box center [735, 608] width 49 height 56
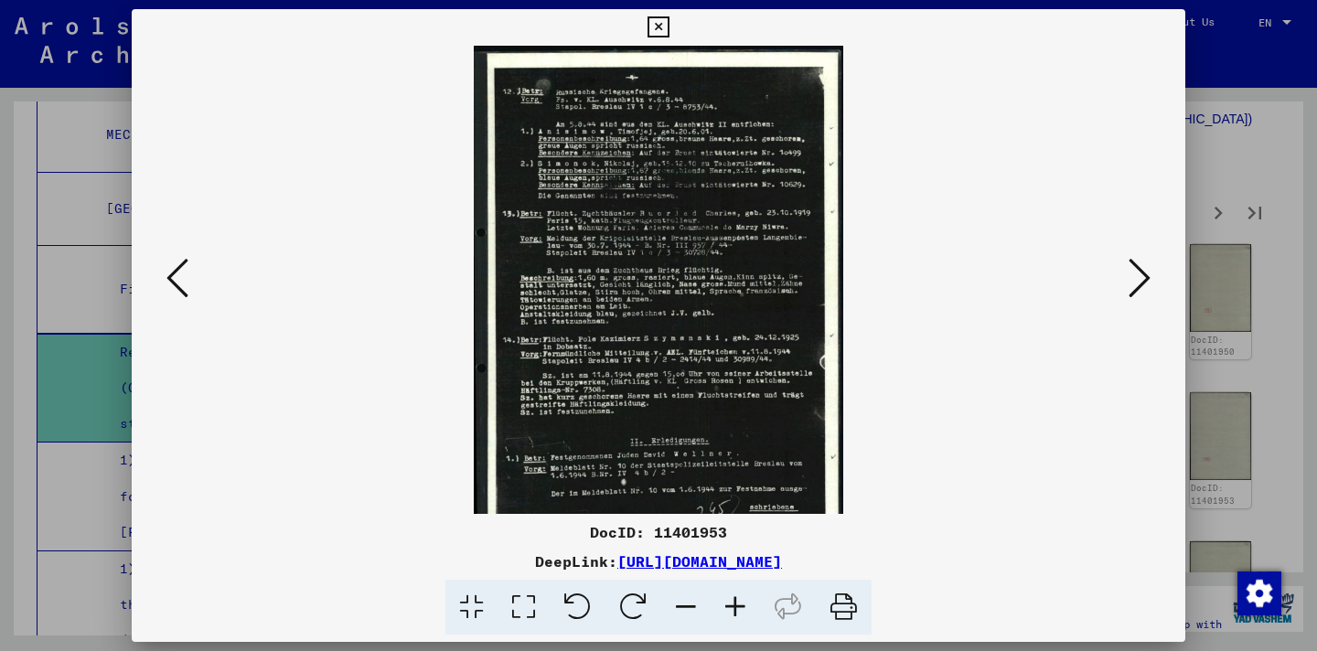
click at [737, 609] on icon at bounding box center [735, 608] width 49 height 56
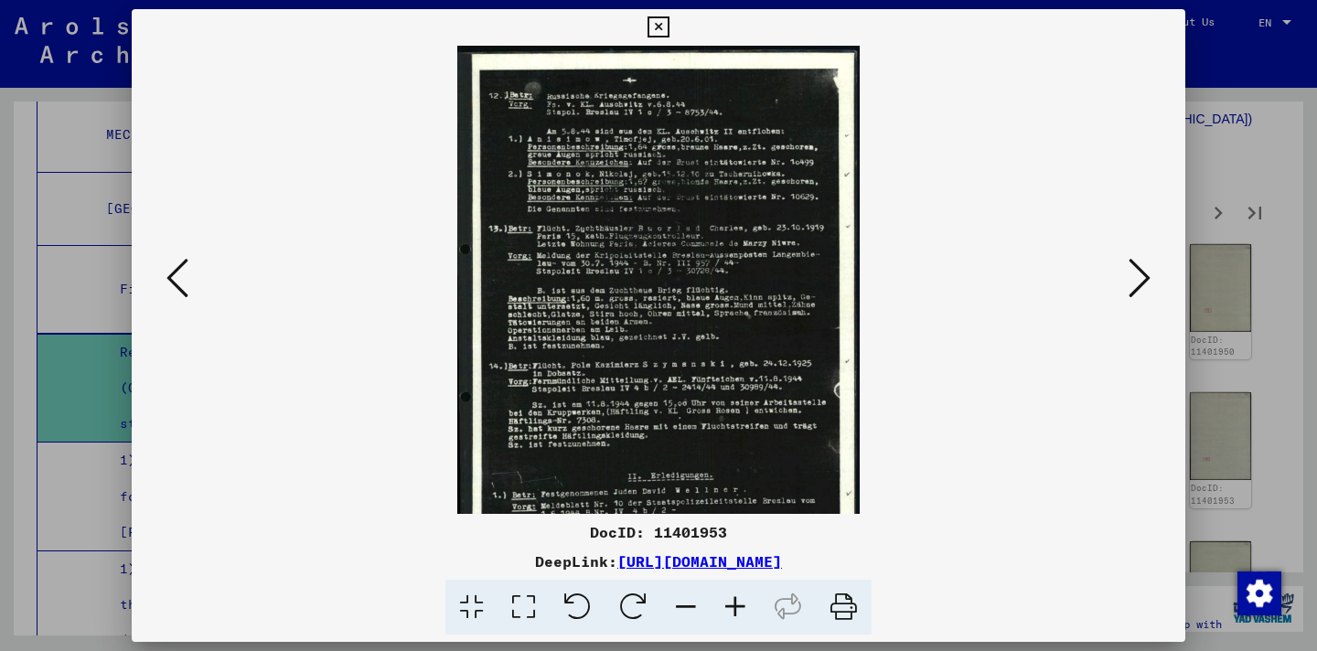
click at [737, 609] on icon at bounding box center [735, 608] width 49 height 56
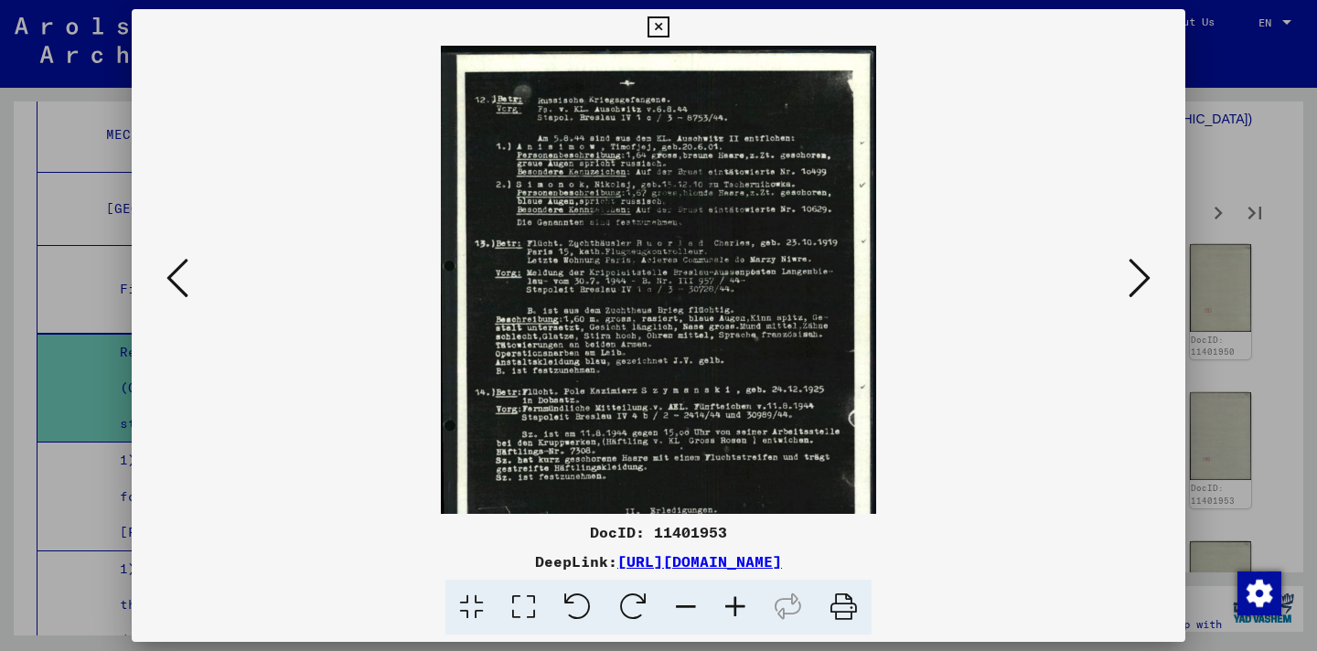
click at [737, 609] on icon at bounding box center [735, 608] width 49 height 56
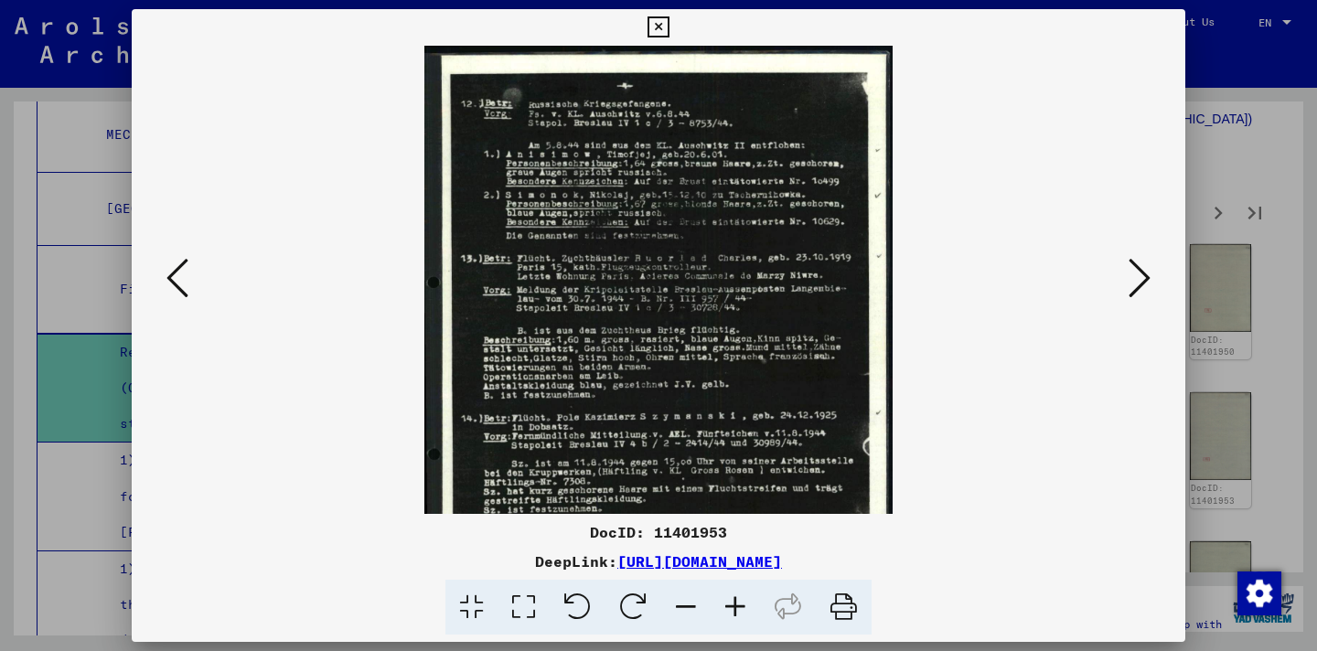
click at [737, 609] on icon at bounding box center [735, 608] width 49 height 56
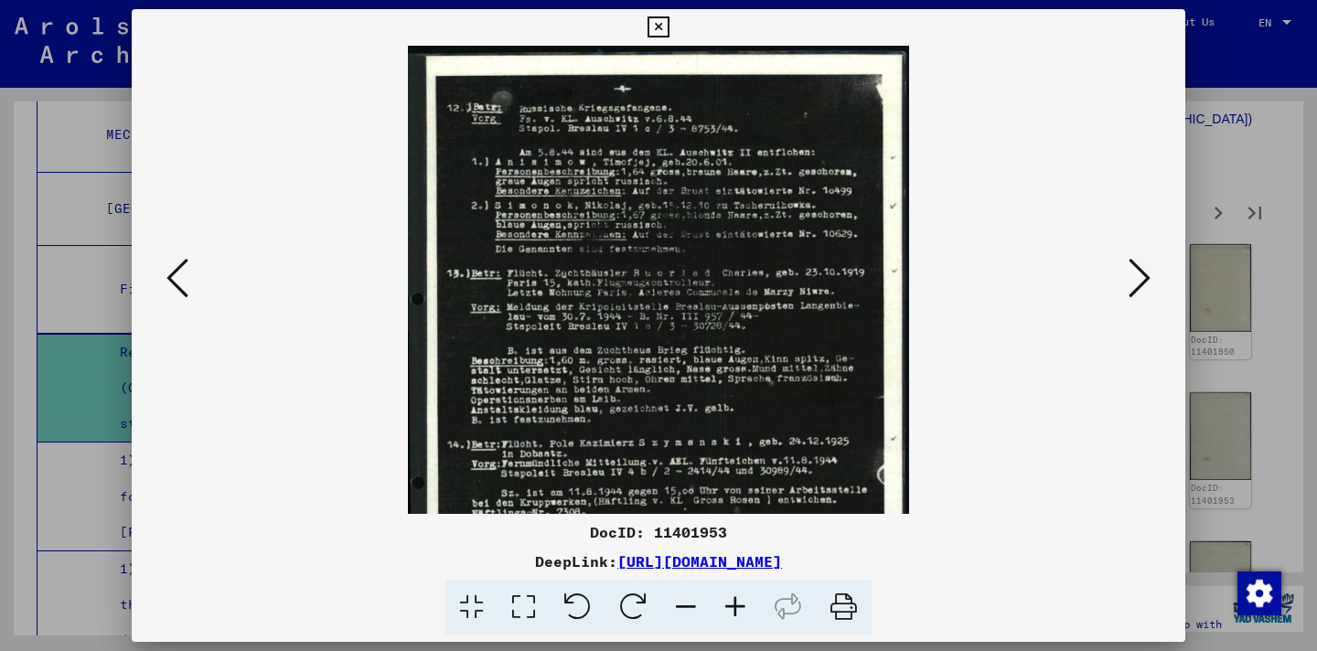
click at [737, 609] on icon at bounding box center [735, 608] width 49 height 56
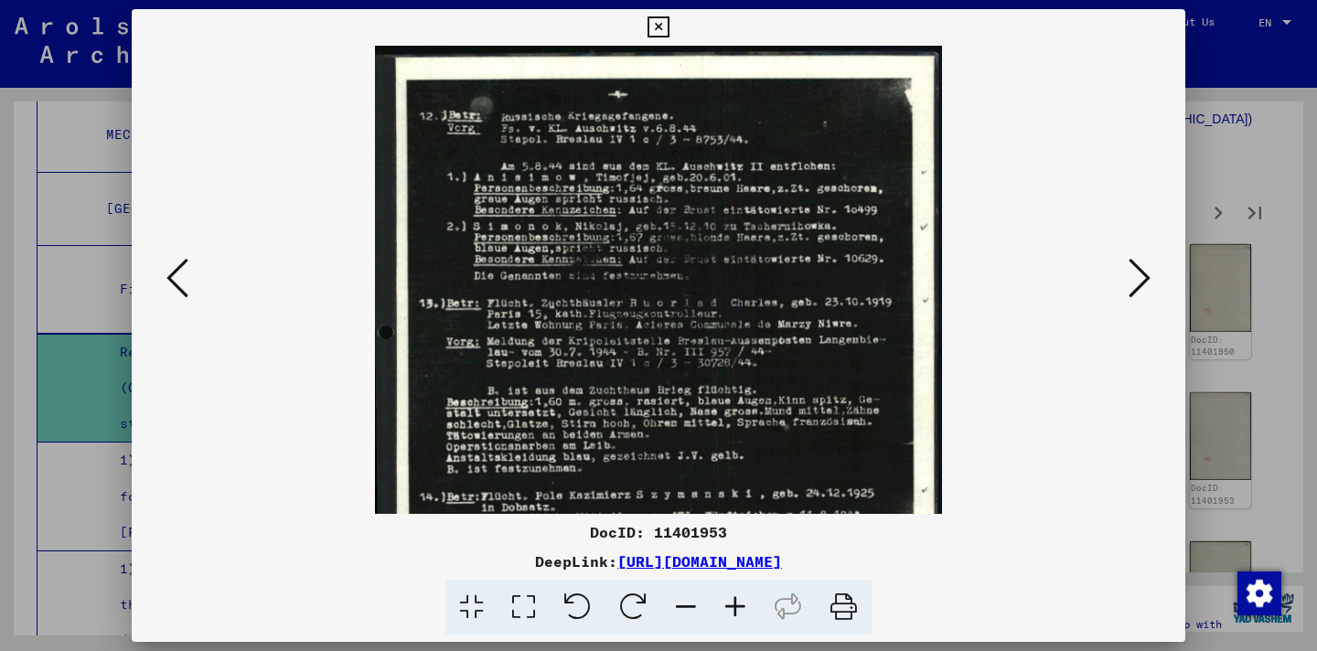
click at [737, 609] on icon at bounding box center [735, 608] width 49 height 56
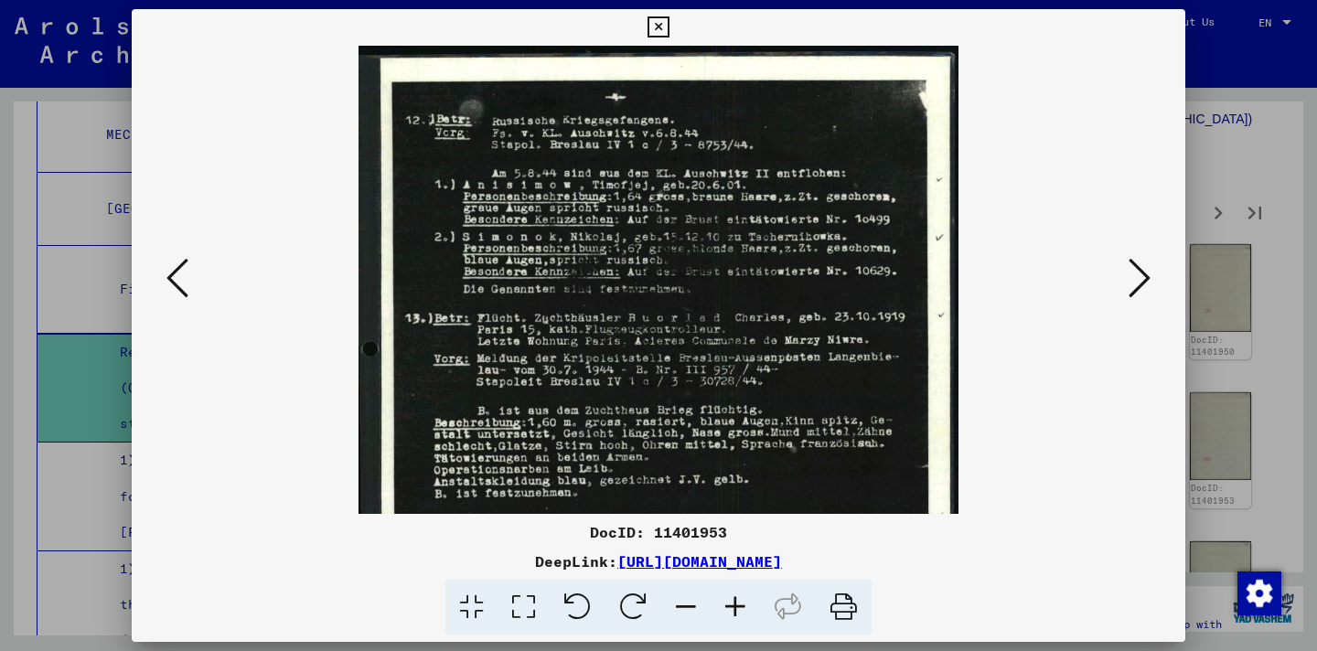
click at [737, 609] on icon at bounding box center [735, 608] width 49 height 56
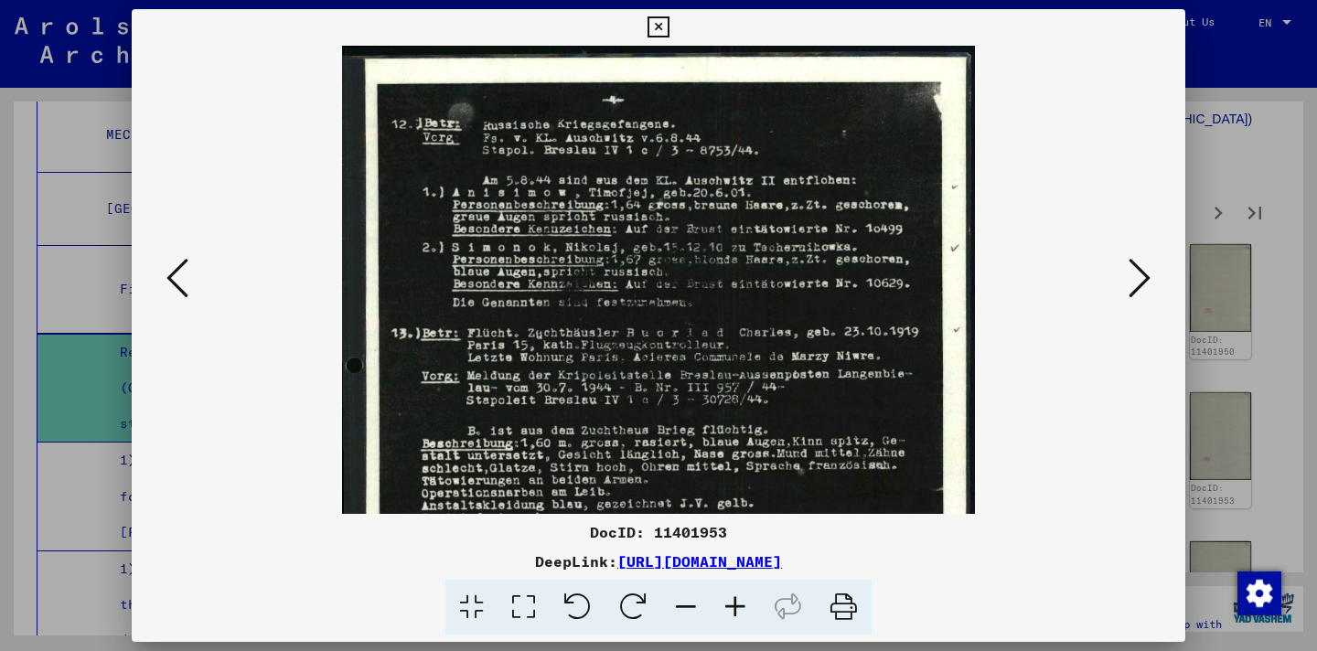
click at [737, 609] on icon at bounding box center [735, 608] width 49 height 56
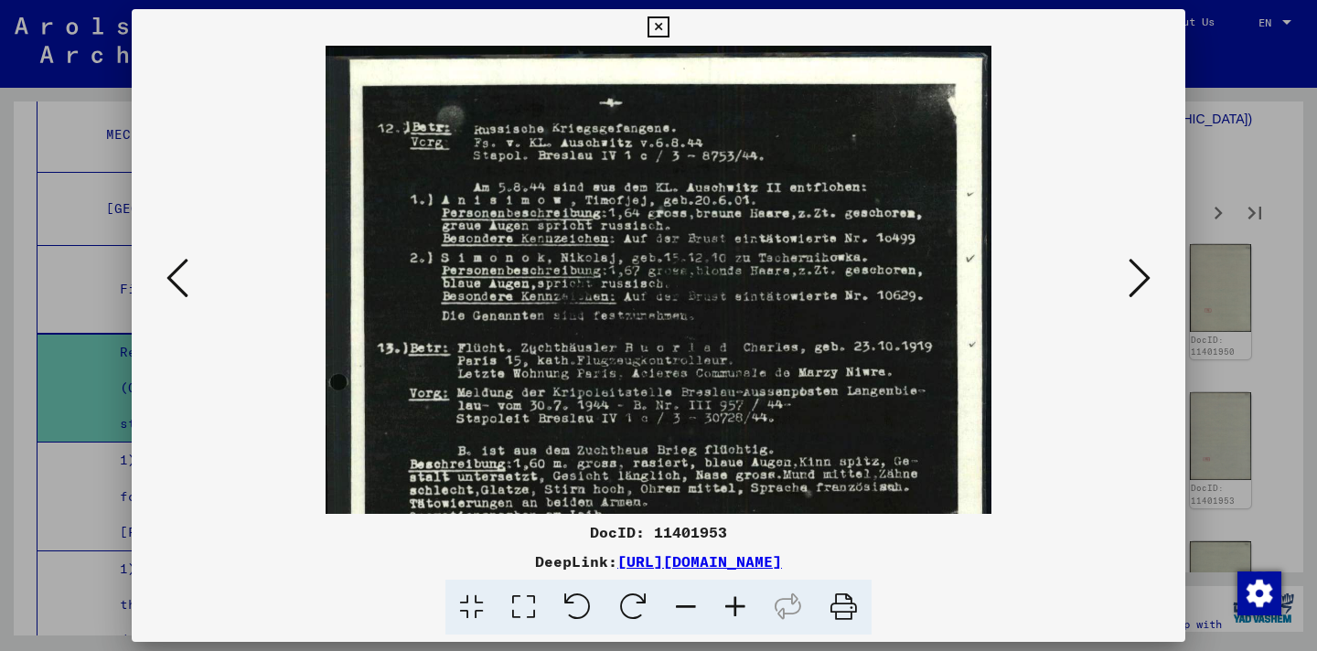
click at [737, 609] on icon at bounding box center [735, 608] width 49 height 56
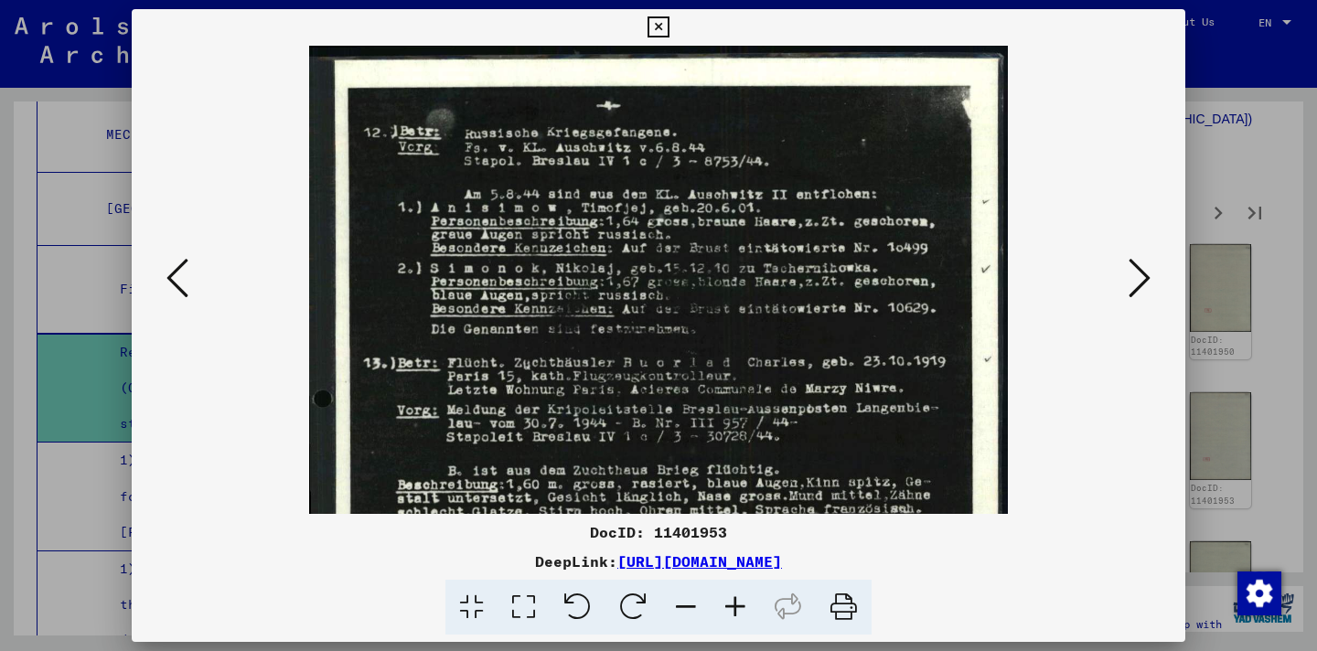
click at [737, 609] on icon at bounding box center [735, 608] width 49 height 56
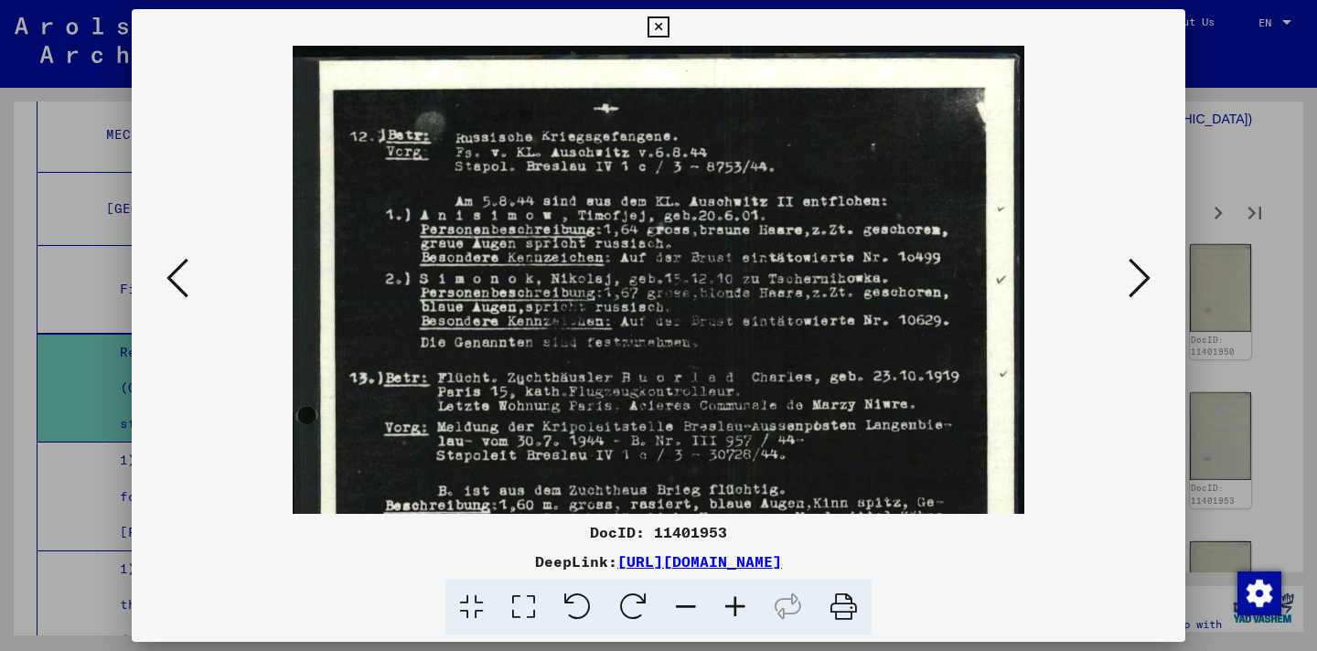
click at [737, 609] on icon at bounding box center [735, 608] width 49 height 56
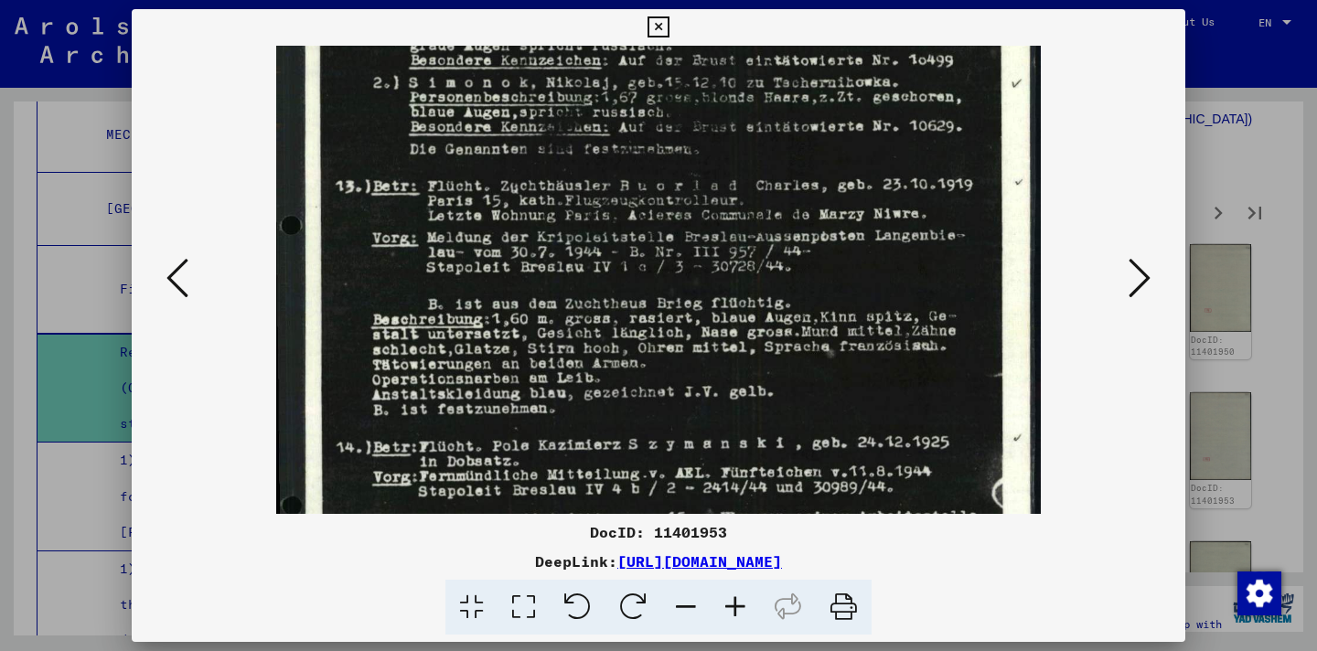
drag, startPoint x: 725, startPoint y: 408, endPoint x: 711, endPoint y: 201, distance: 207.2
click at [711, 201] on img at bounding box center [659, 370] width 766 height 1063
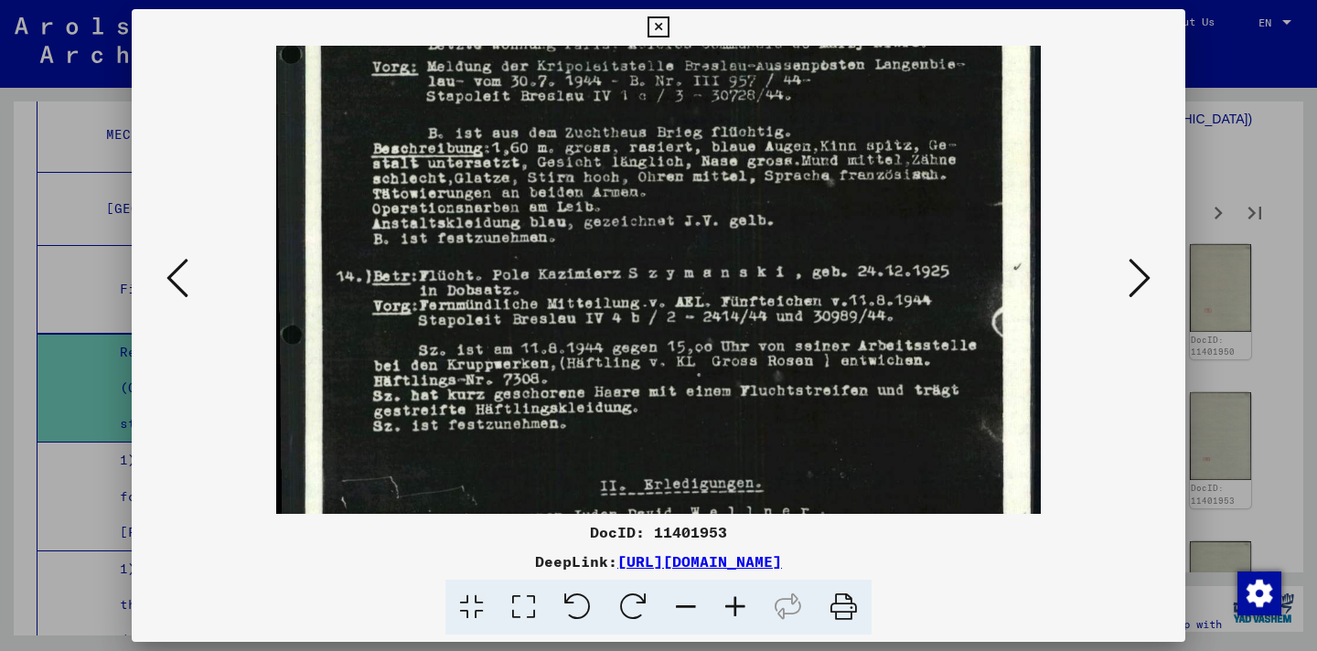
scroll to position [397, 0]
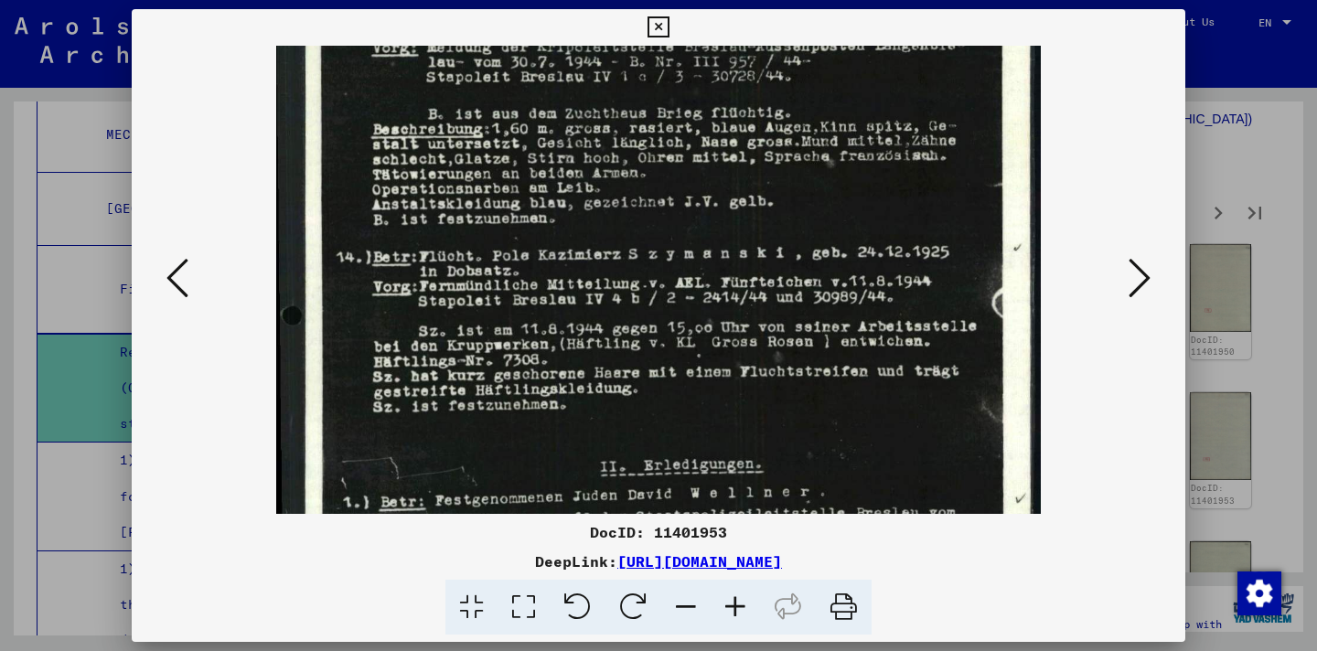
drag, startPoint x: 846, startPoint y: 409, endPoint x: 844, endPoint y: 220, distance: 188.5
click at [844, 220] on img at bounding box center [659, 180] width 766 height 1063
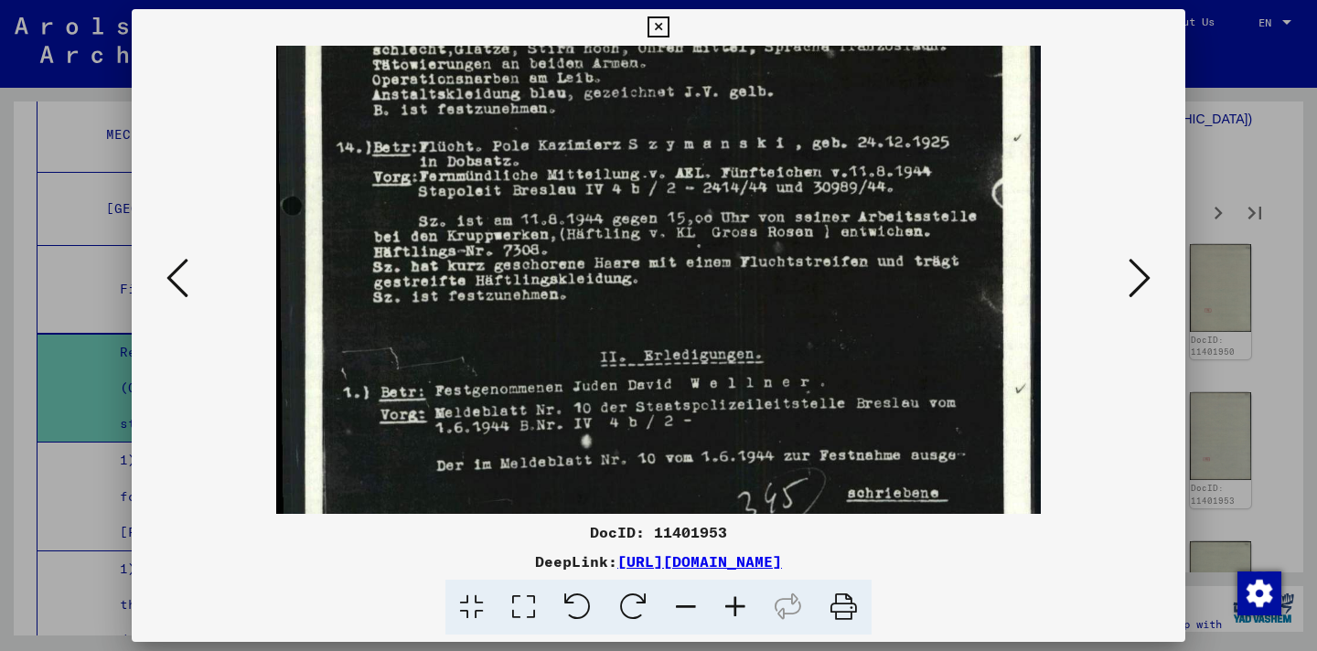
scroll to position [575, 0]
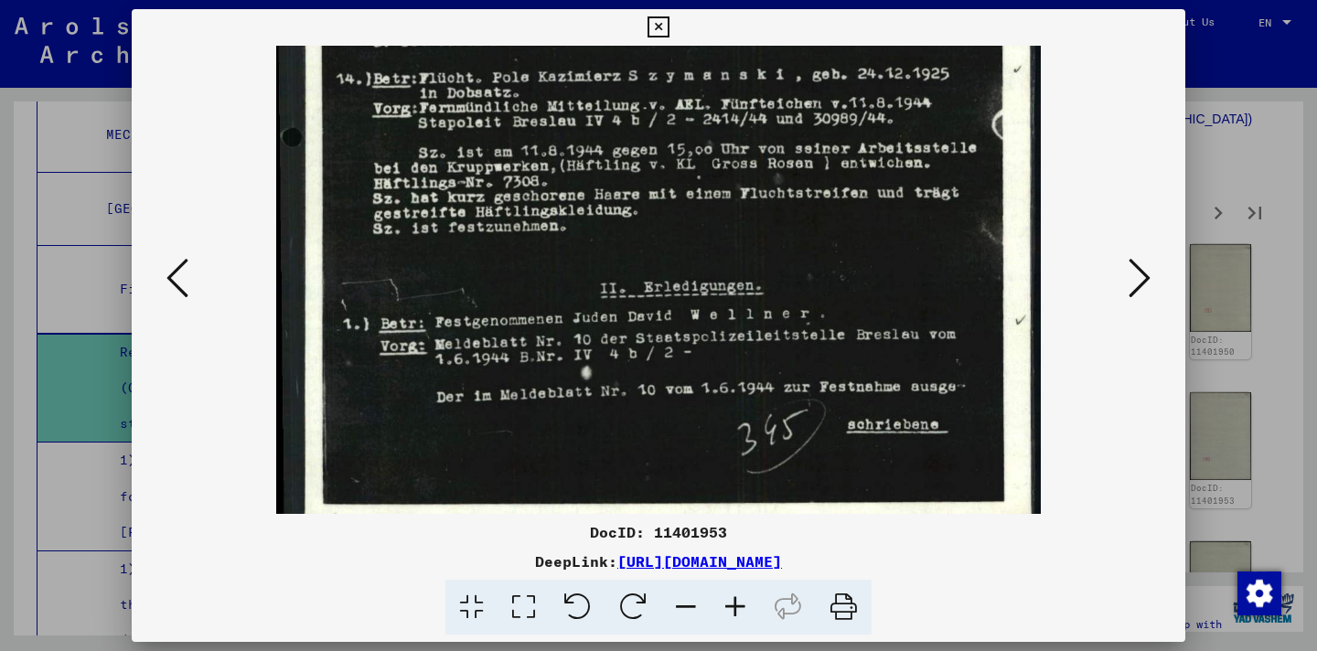
drag, startPoint x: 898, startPoint y: 380, endPoint x: 863, endPoint y: 201, distance: 181.8
click at [863, 201] on img at bounding box center [659, 1] width 766 height 1063
click at [1152, 284] on button at bounding box center [1140, 279] width 33 height 52
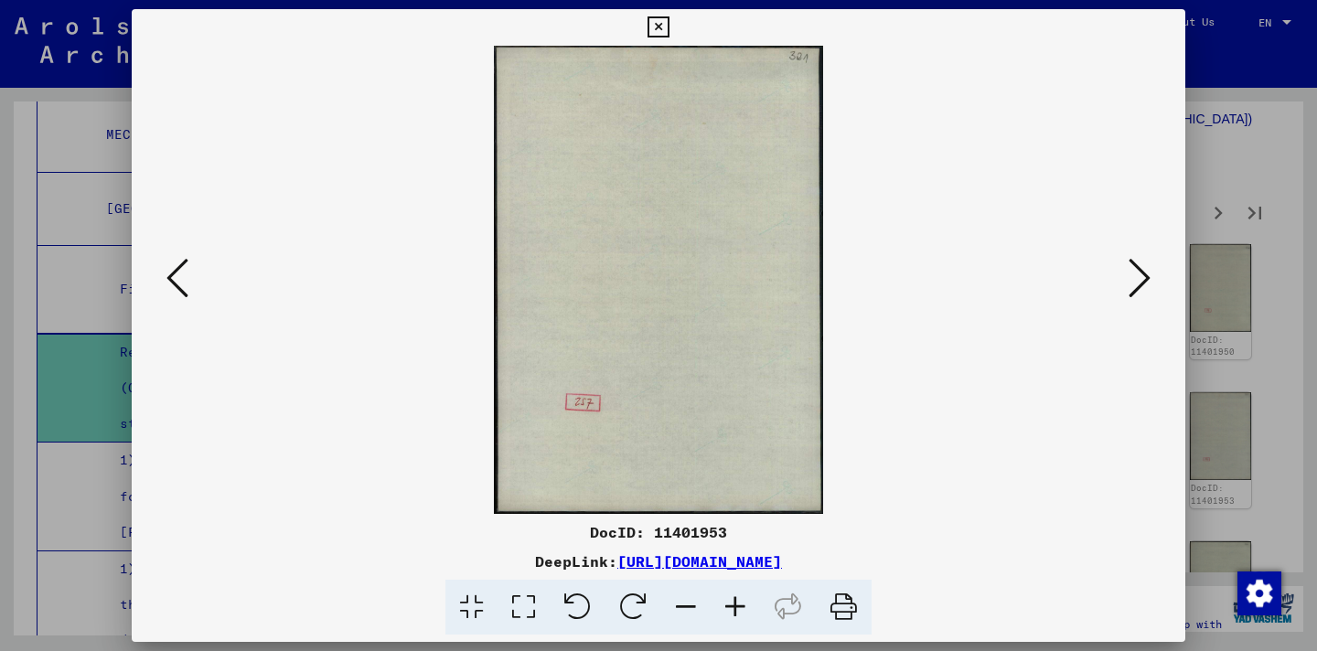
click at [1152, 283] on button at bounding box center [1140, 279] width 33 height 52
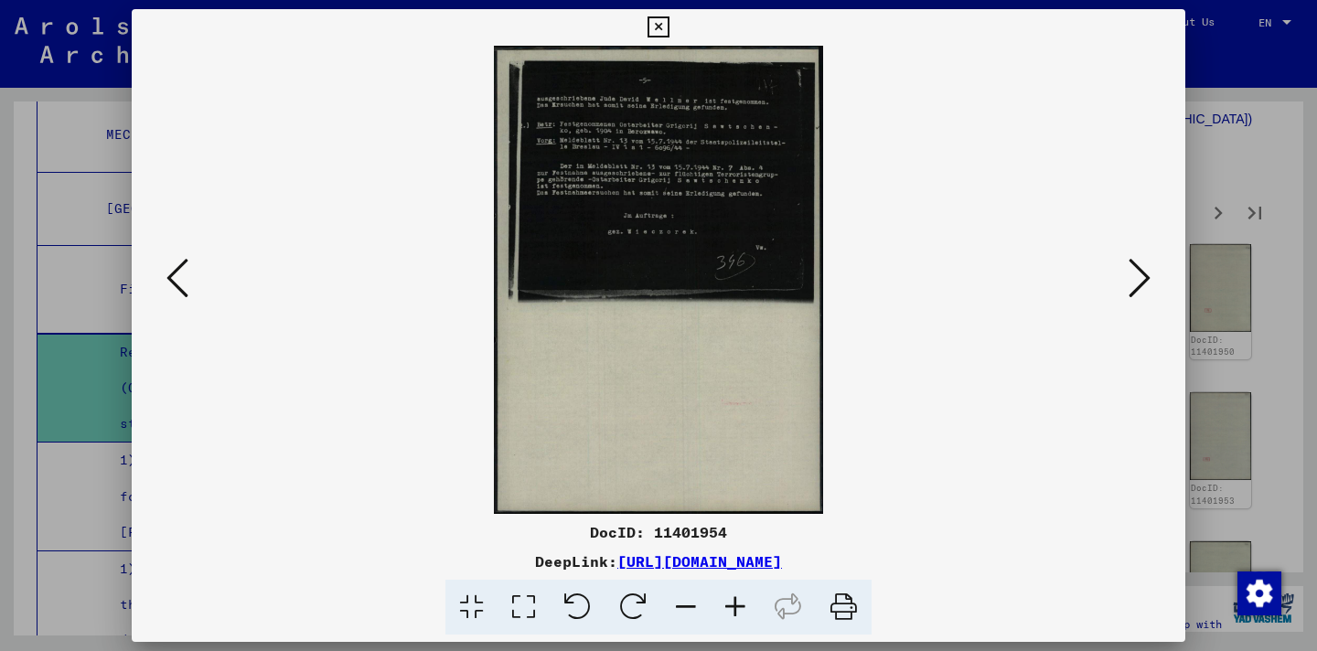
click at [726, 595] on icon at bounding box center [735, 608] width 49 height 56
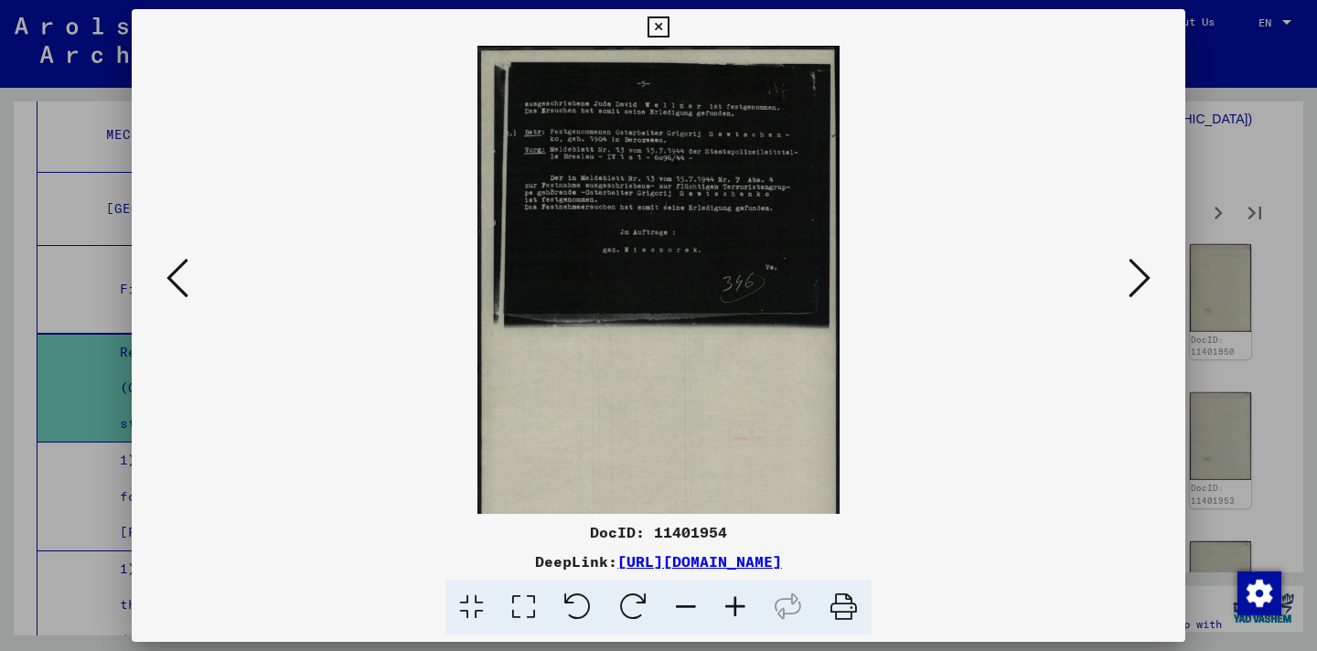
click at [726, 595] on icon at bounding box center [735, 608] width 49 height 56
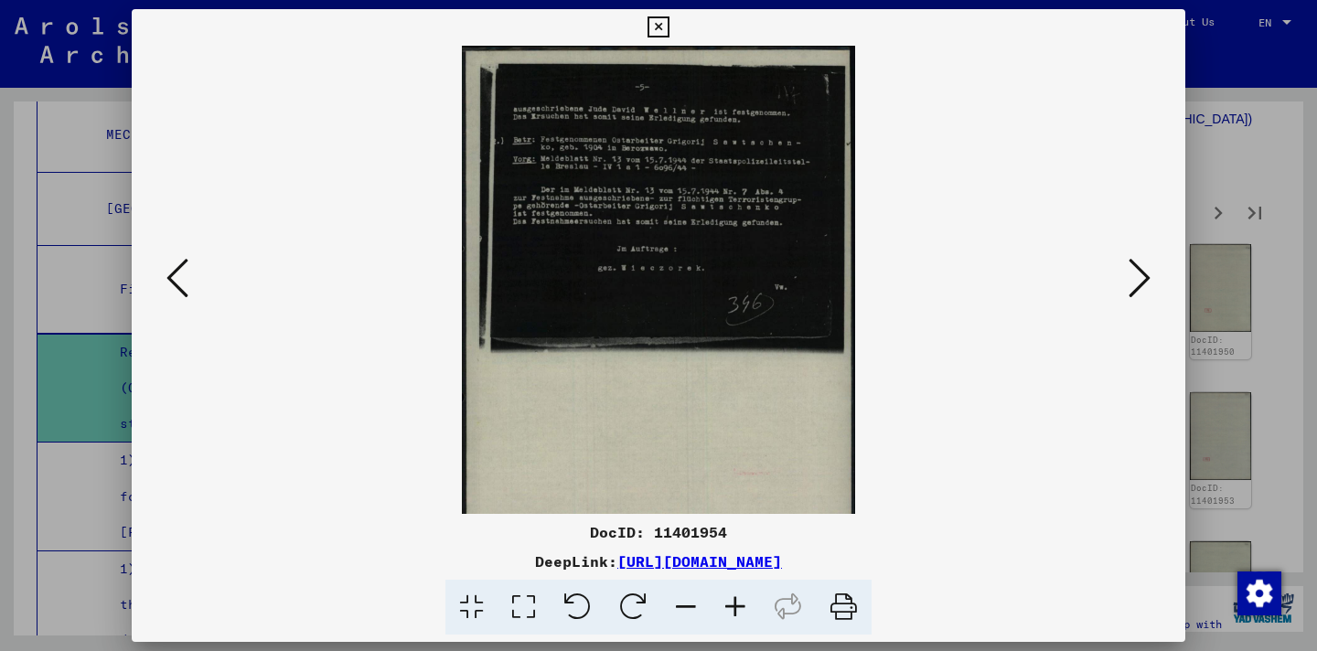
click at [726, 596] on icon at bounding box center [735, 608] width 49 height 56
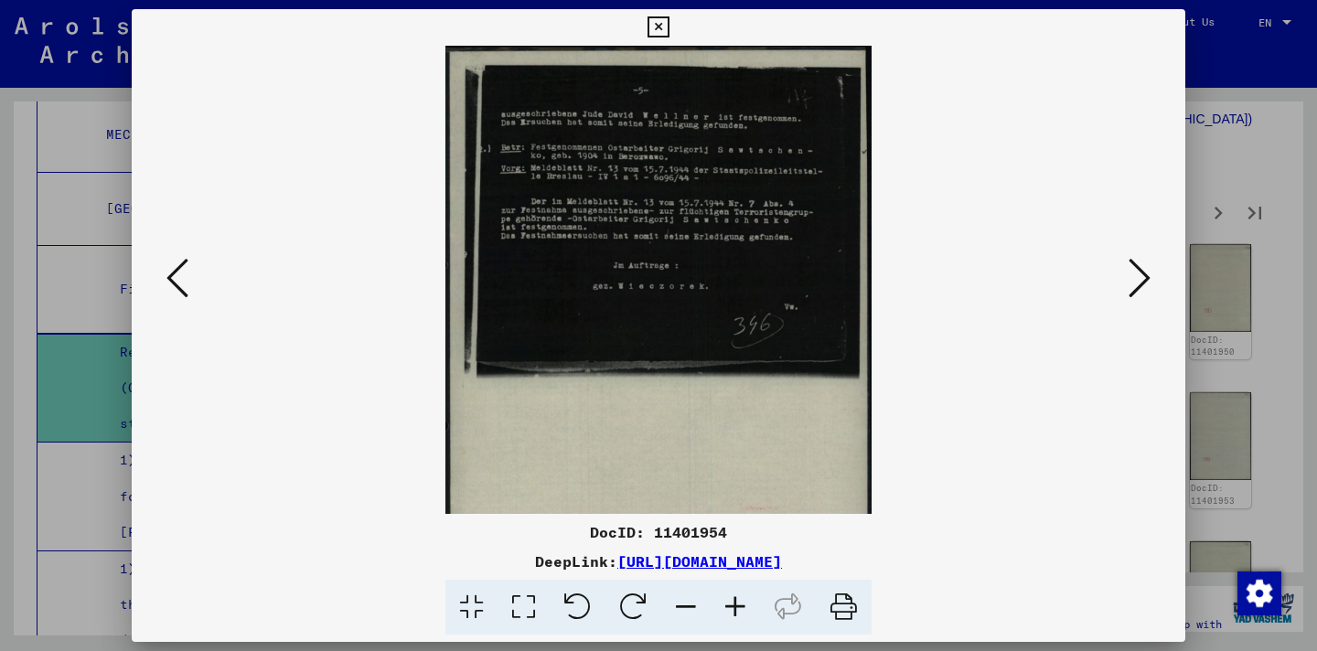
click at [726, 596] on icon at bounding box center [735, 608] width 49 height 56
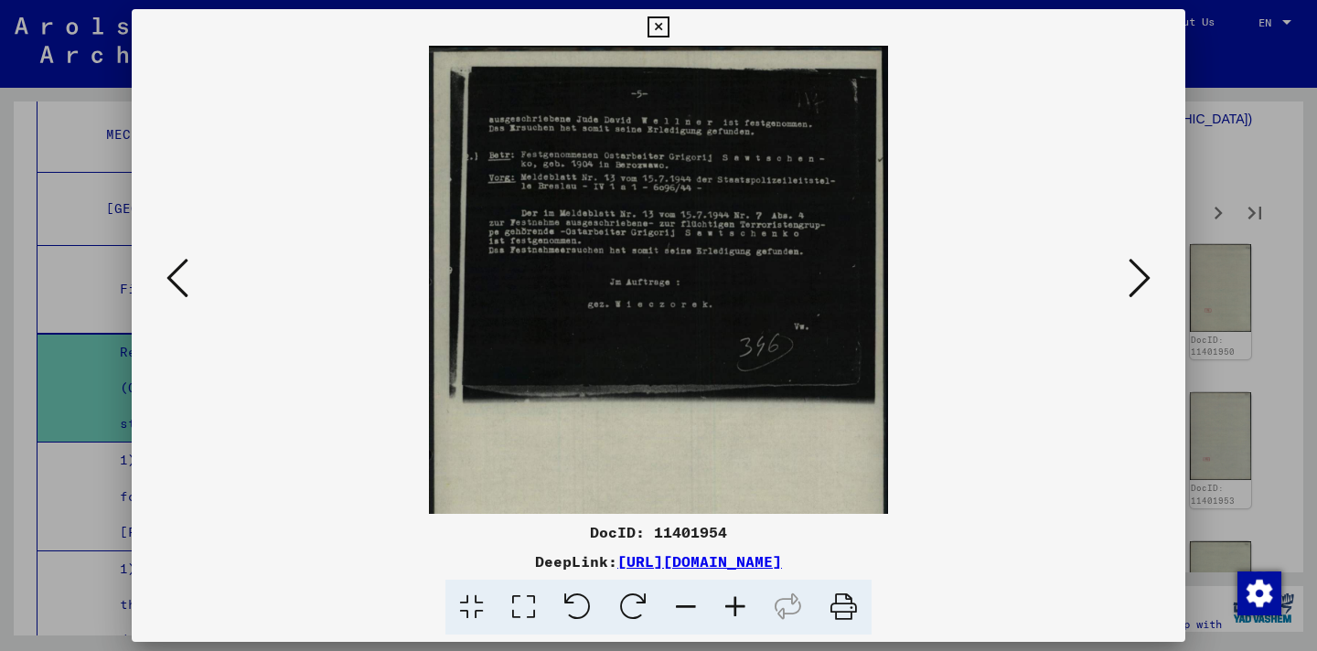
click at [726, 596] on icon at bounding box center [735, 608] width 49 height 56
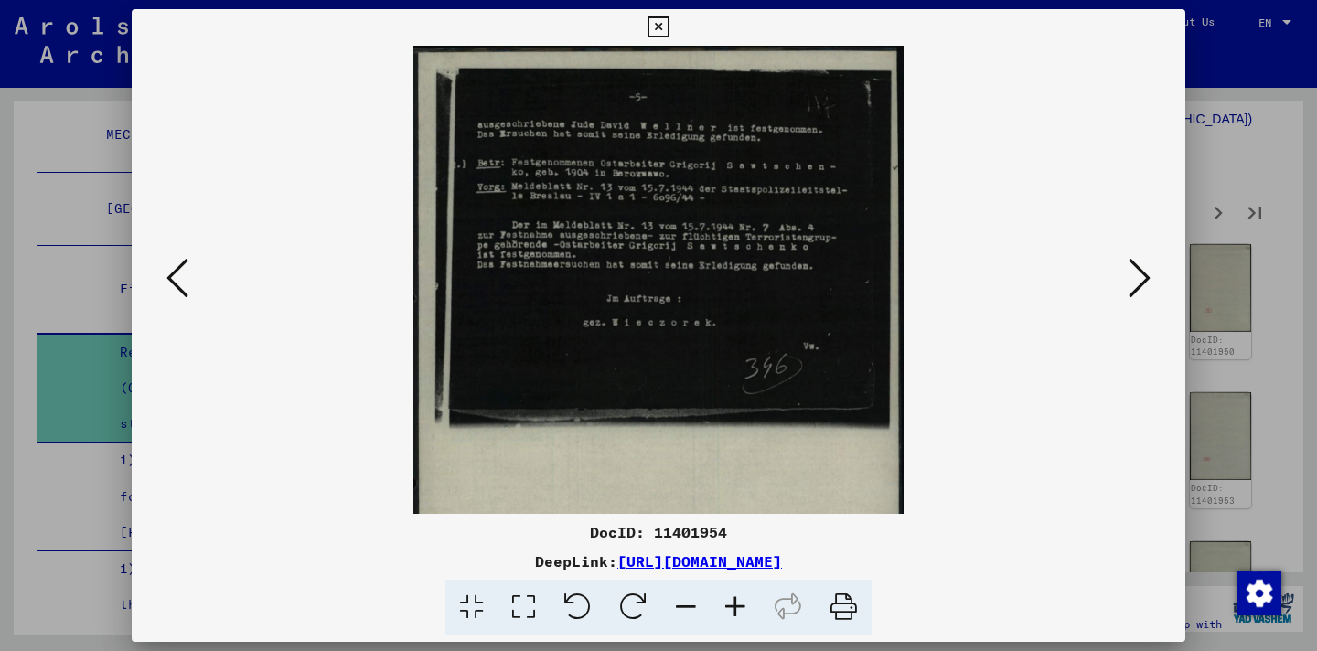
click at [726, 596] on icon at bounding box center [735, 608] width 49 height 56
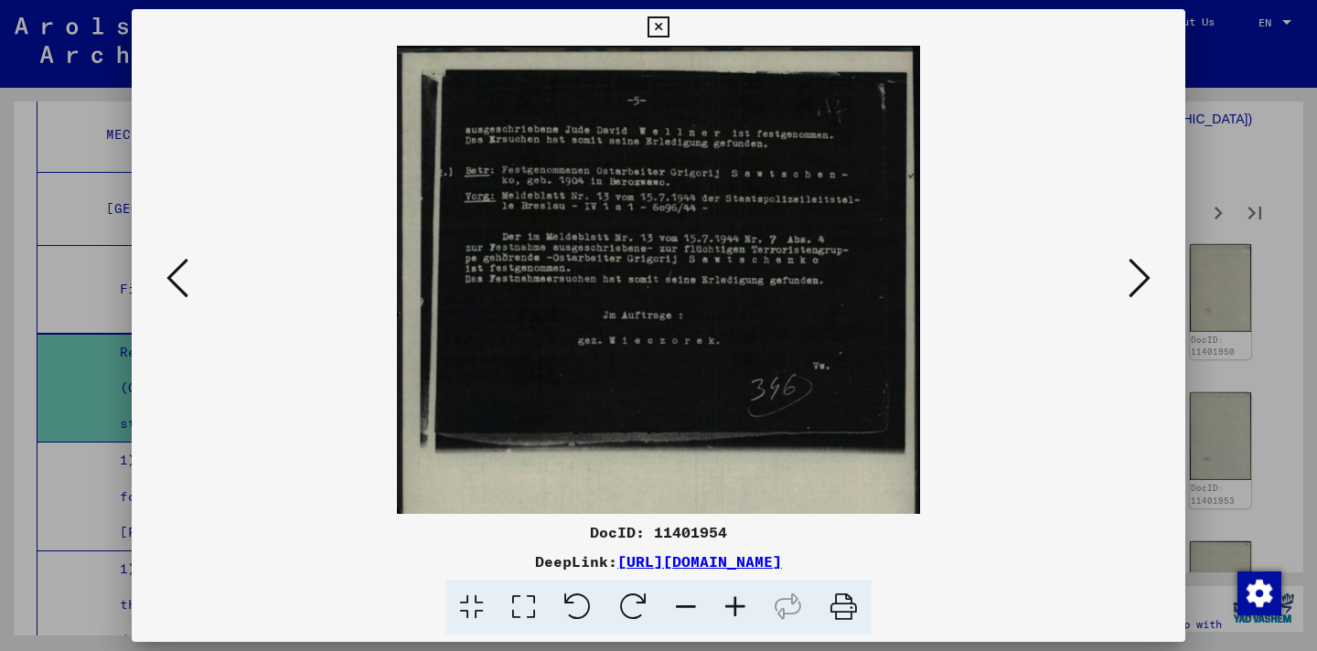
click at [726, 596] on icon at bounding box center [735, 608] width 49 height 56
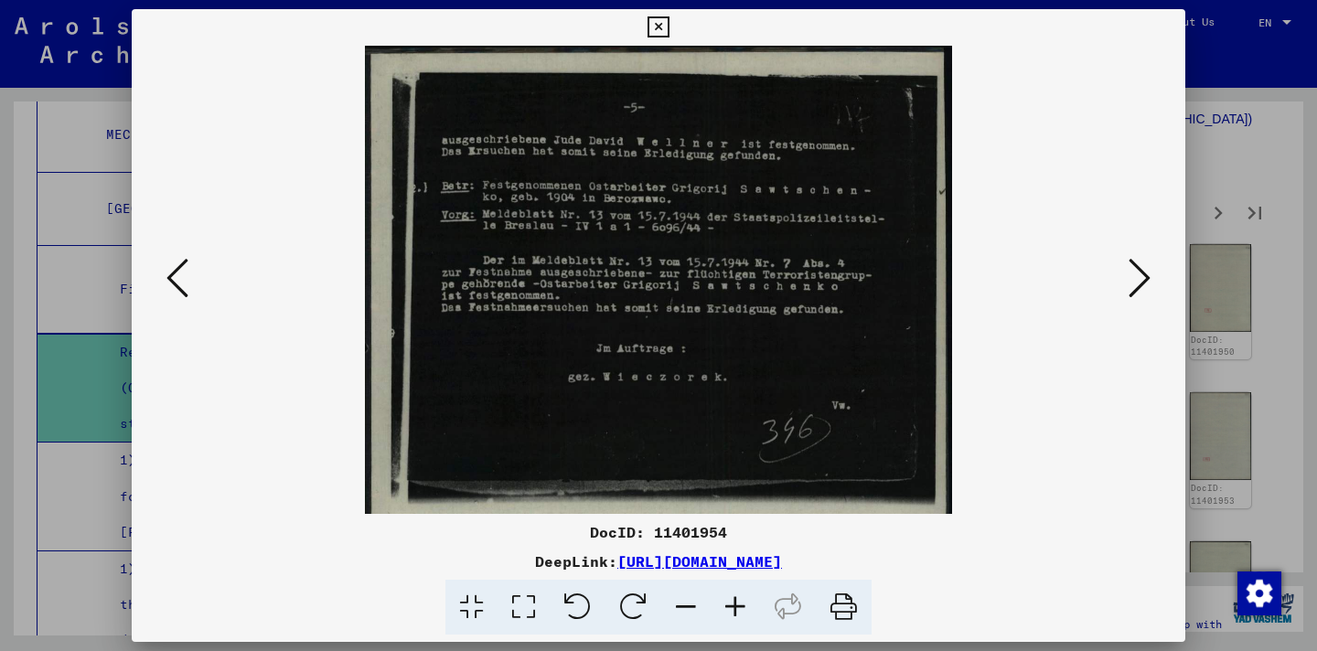
click at [726, 597] on icon at bounding box center [735, 608] width 49 height 56
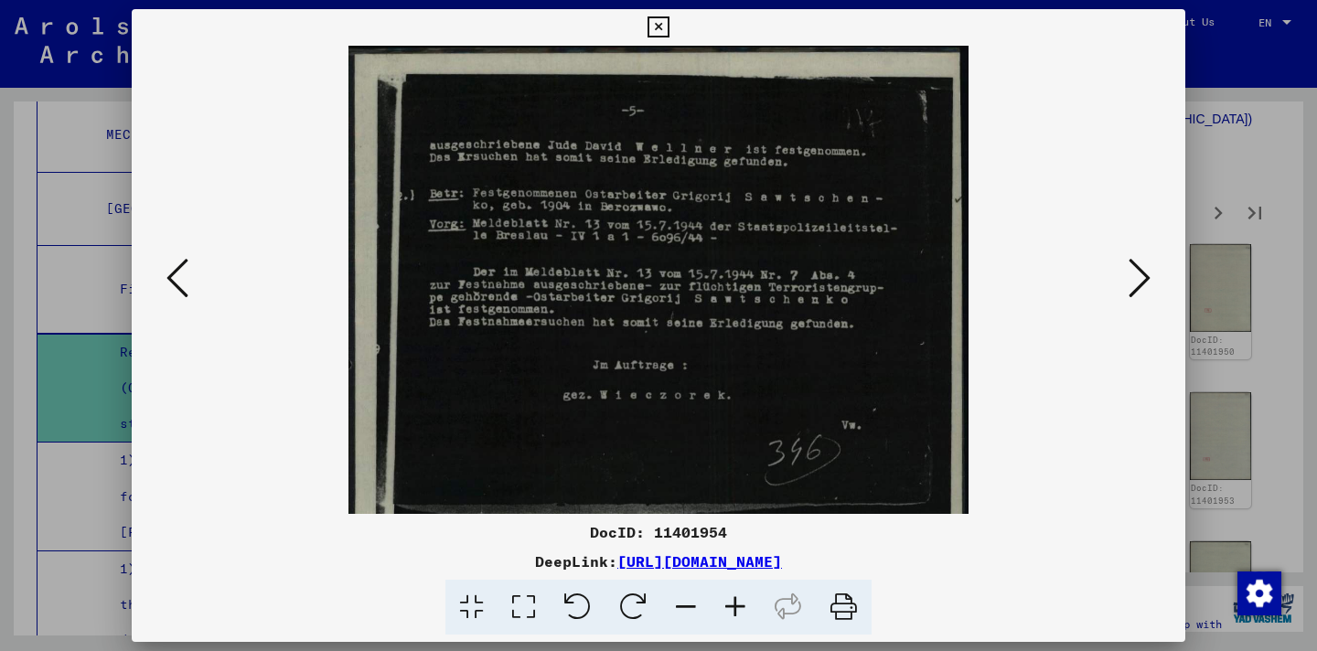
click at [726, 597] on icon at bounding box center [735, 608] width 49 height 56
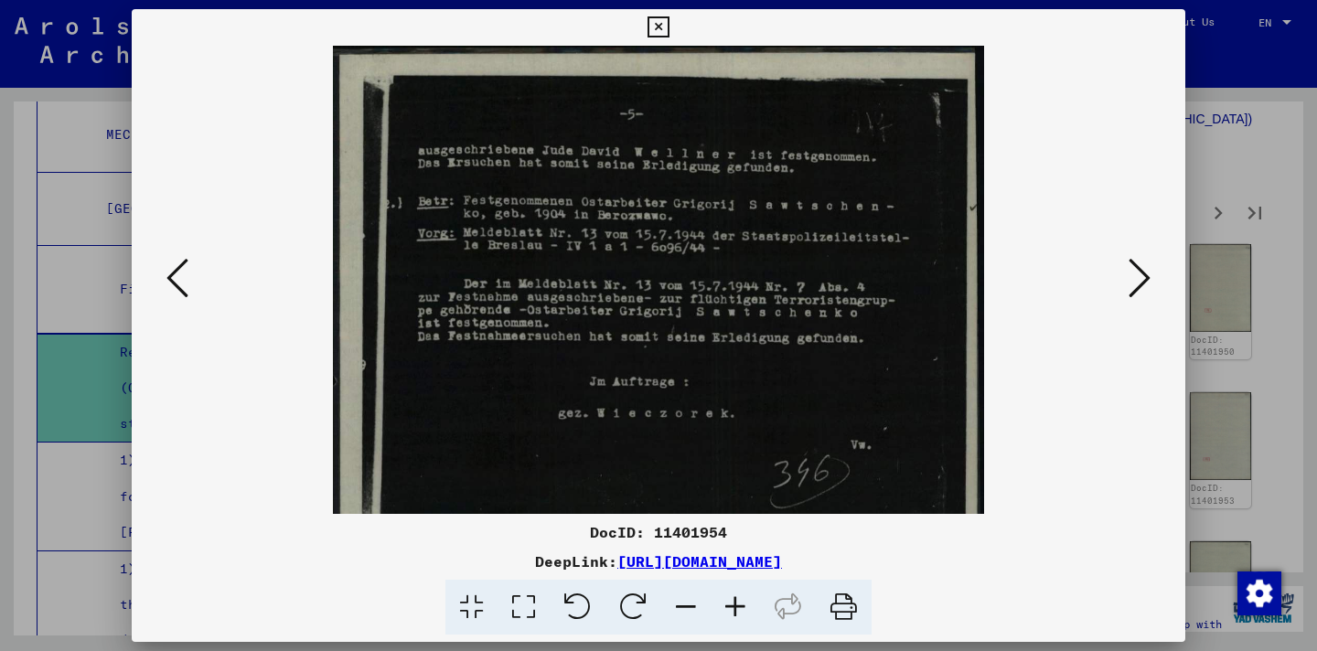
click at [726, 597] on icon at bounding box center [735, 608] width 49 height 56
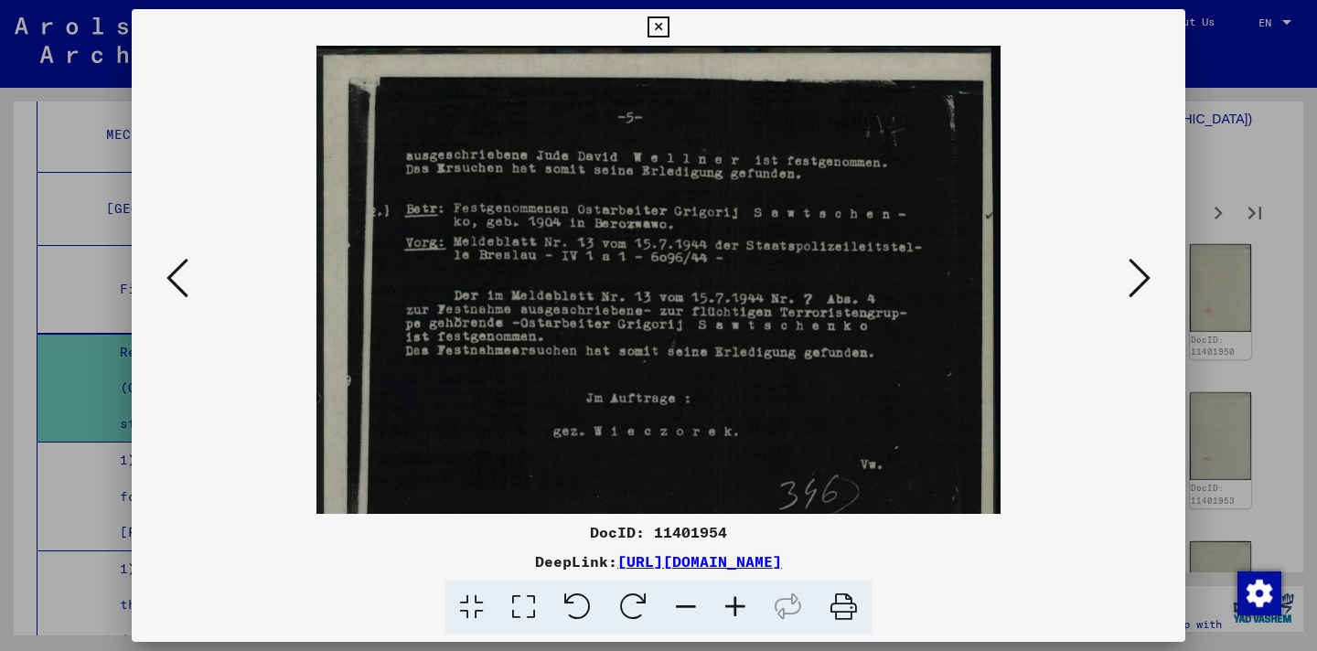
click at [726, 597] on icon at bounding box center [735, 608] width 49 height 56
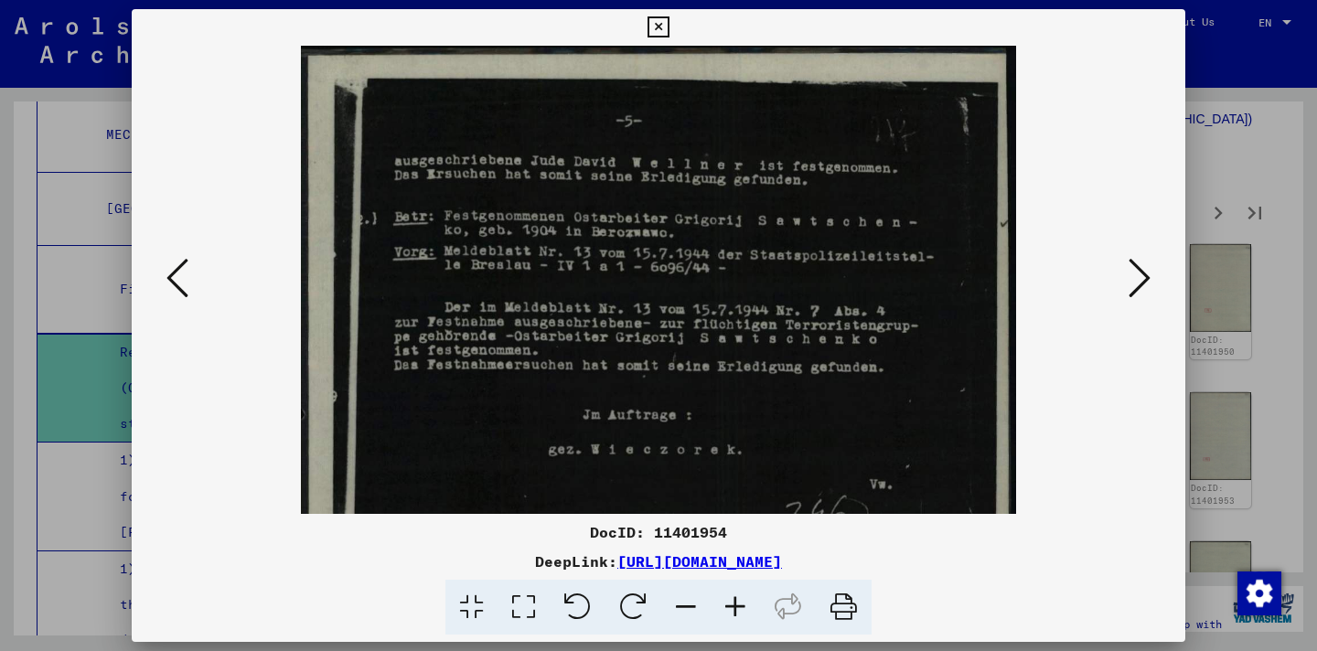
click at [726, 597] on icon at bounding box center [735, 608] width 49 height 56
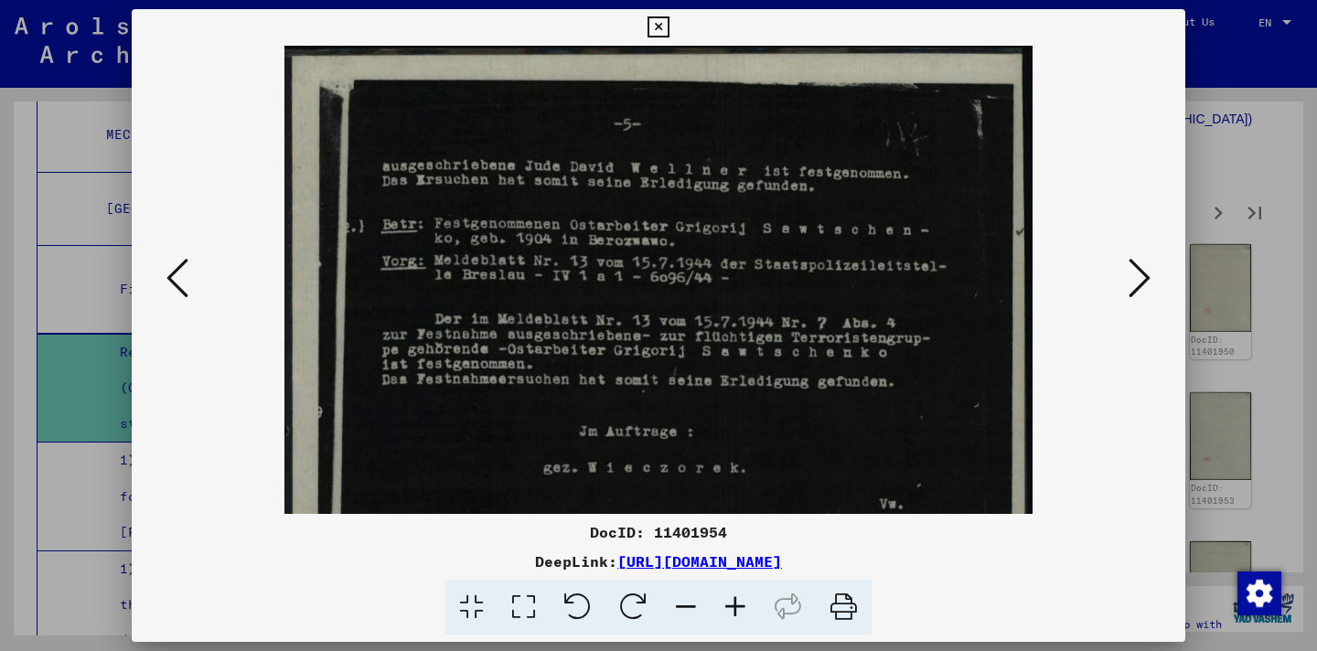
click at [1136, 281] on icon at bounding box center [1140, 278] width 22 height 44
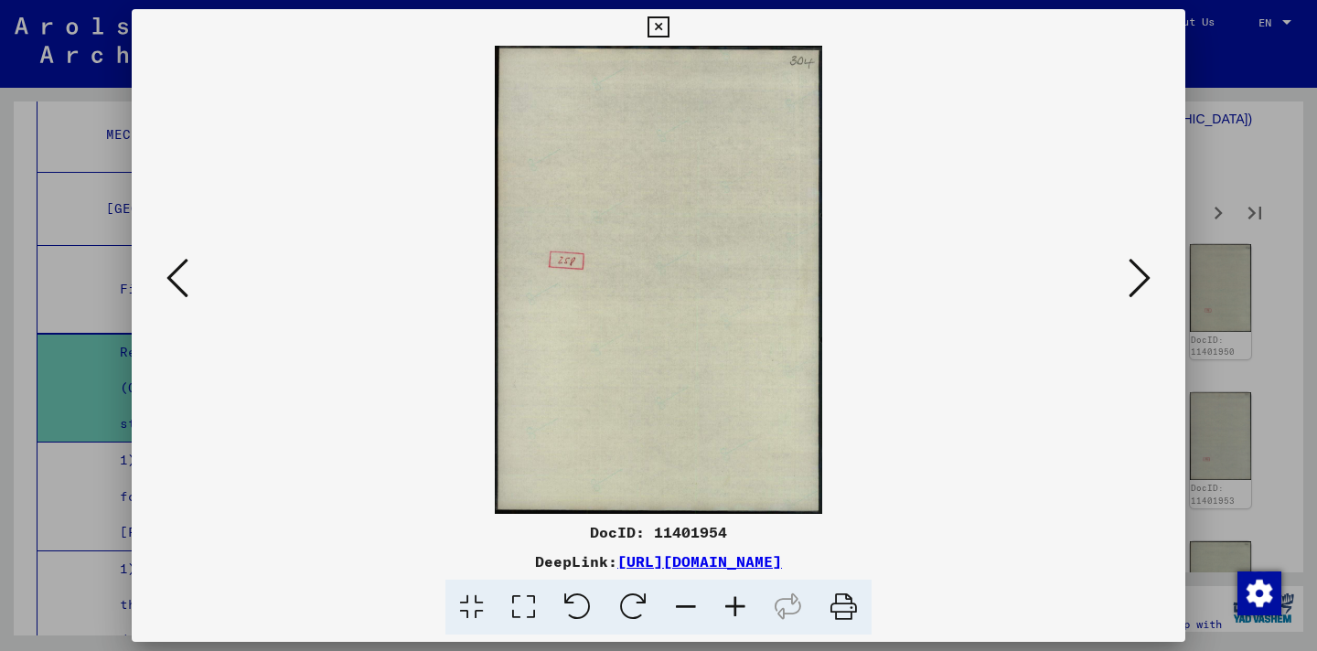
click at [1136, 281] on icon at bounding box center [1140, 278] width 22 height 44
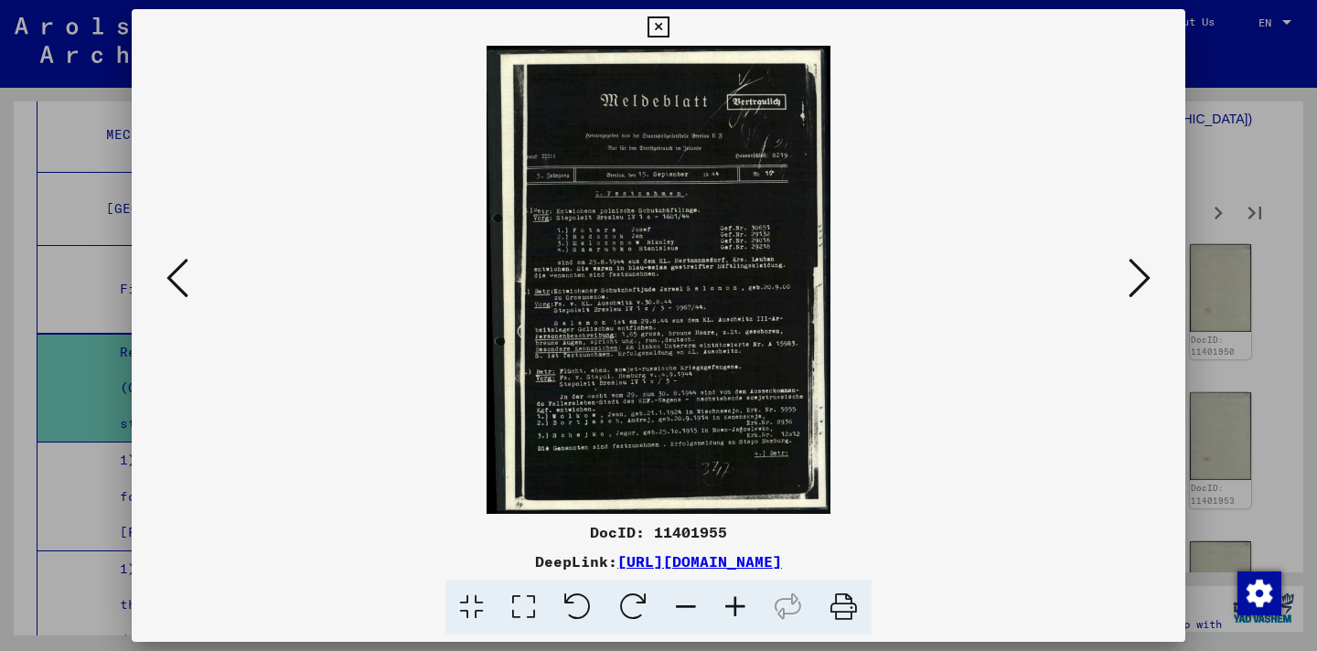
click at [741, 605] on icon at bounding box center [735, 608] width 49 height 56
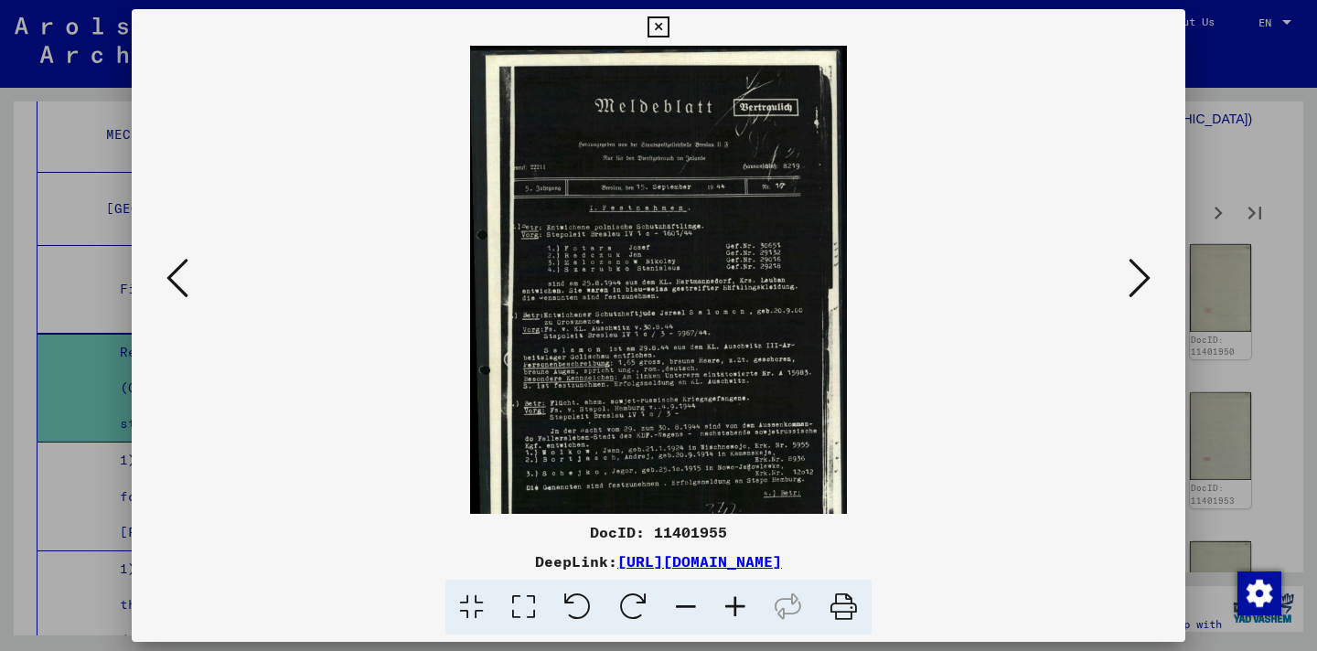
click at [741, 605] on icon at bounding box center [735, 608] width 49 height 56
click at [740, 605] on icon at bounding box center [735, 608] width 49 height 56
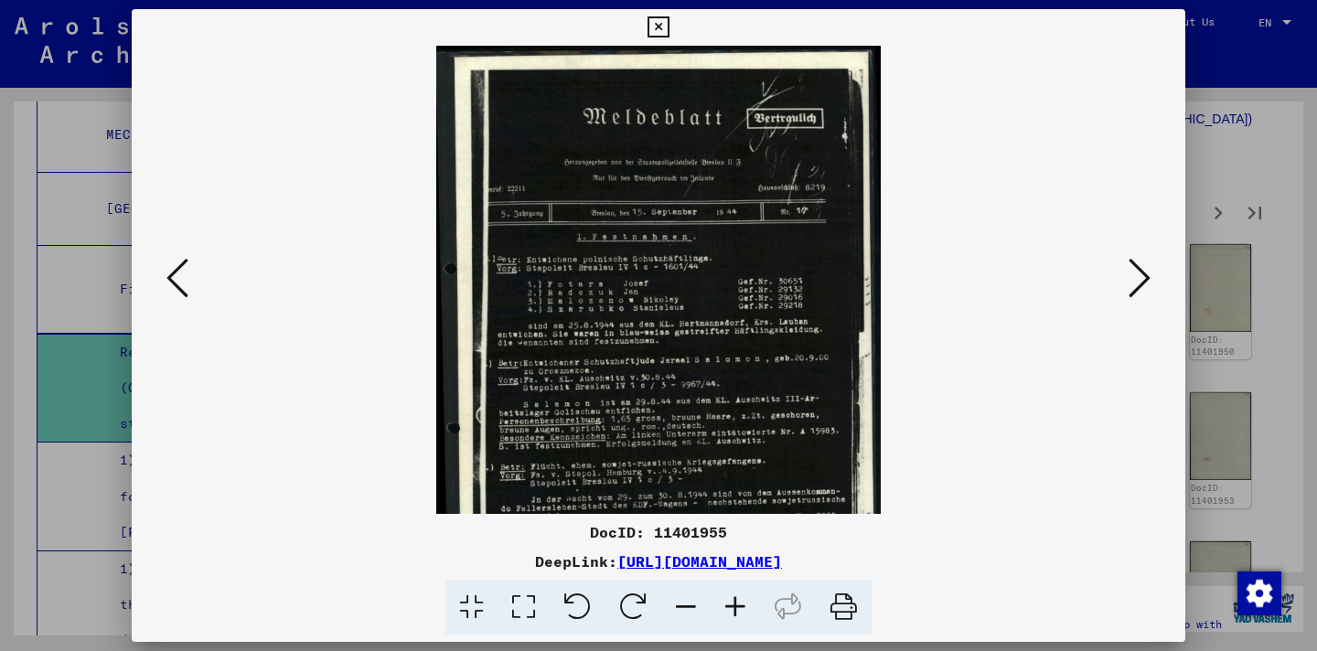
click at [740, 605] on icon at bounding box center [735, 608] width 49 height 56
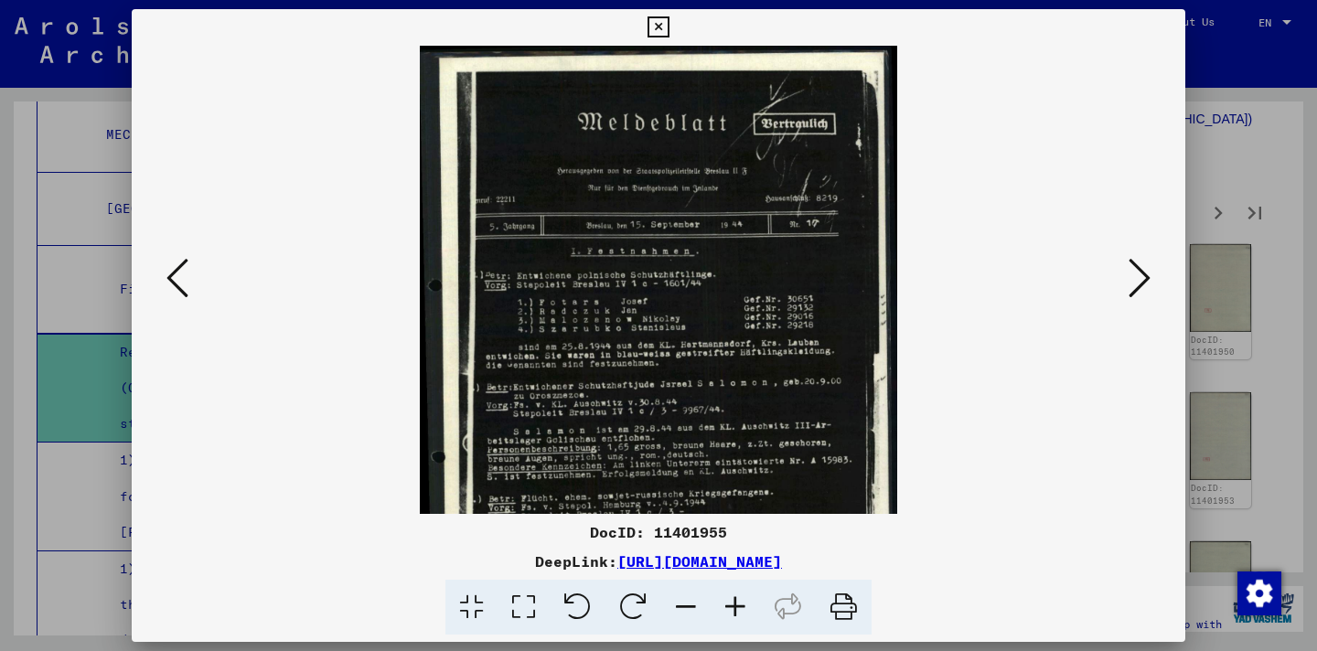
click at [740, 605] on icon at bounding box center [735, 608] width 49 height 56
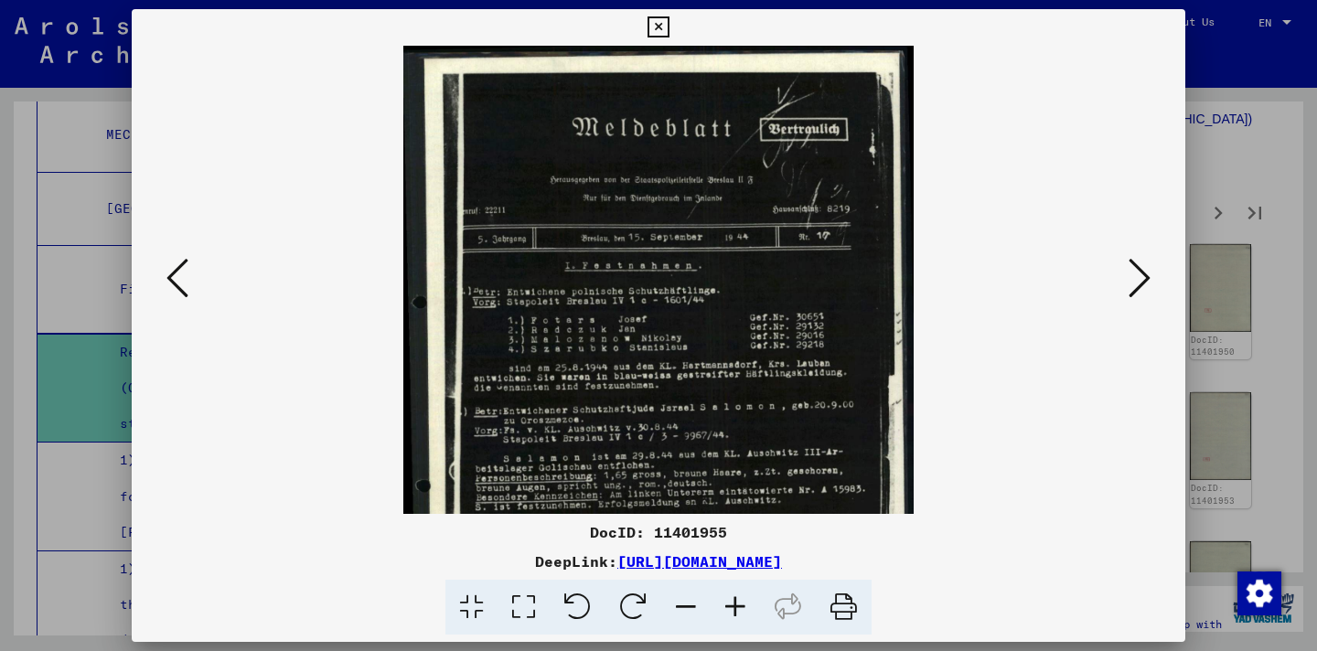
click at [740, 605] on icon at bounding box center [735, 608] width 49 height 56
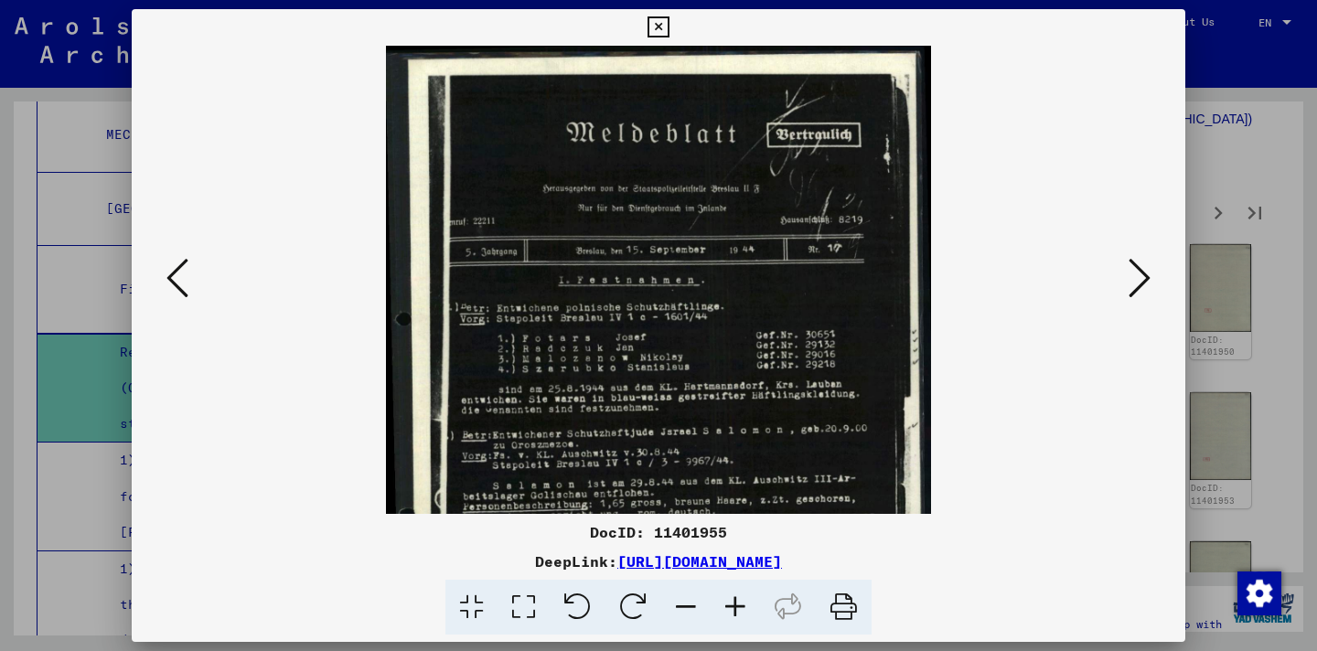
click at [740, 605] on icon at bounding box center [735, 608] width 49 height 56
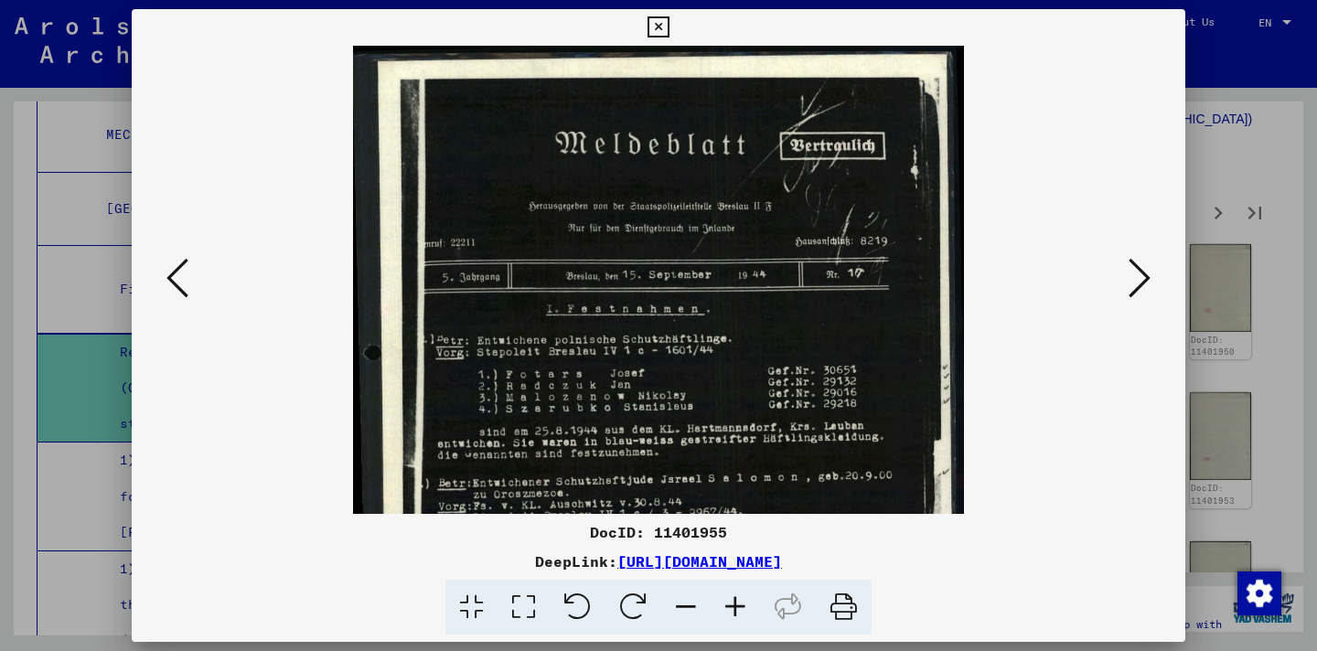
click at [740, 605] on icon at bounding box center [735, 608] width 49 height 56
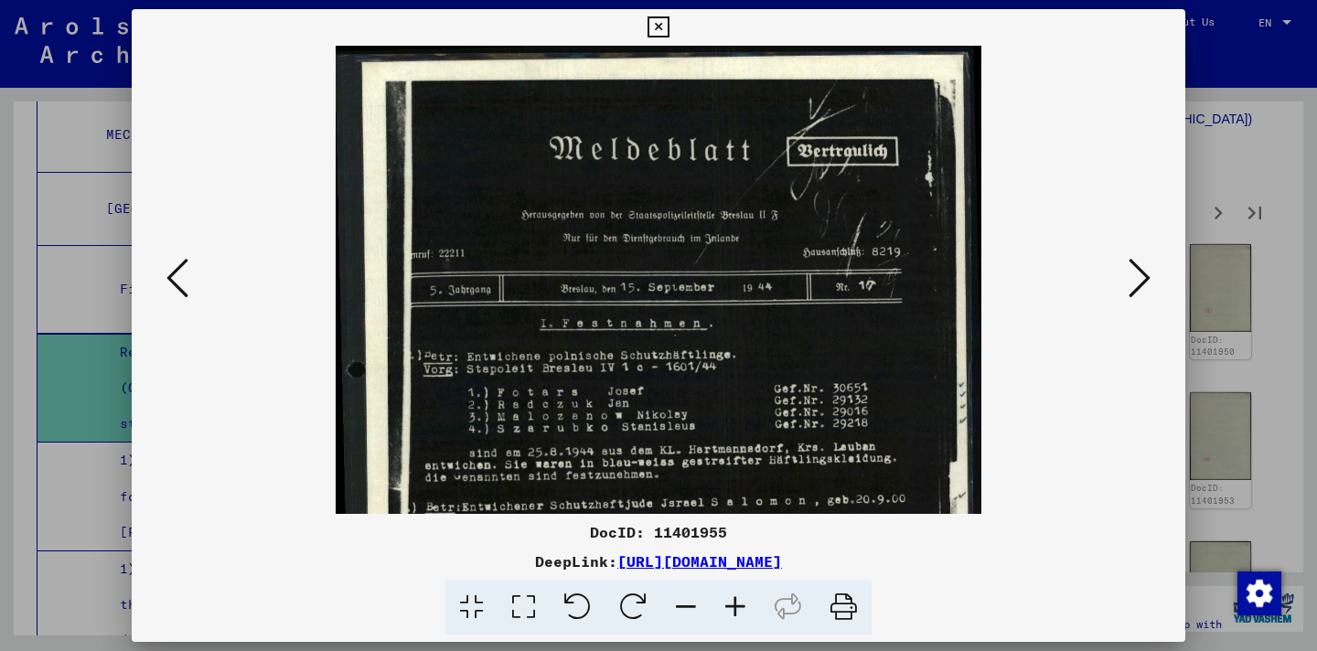
click at [740, 605] on icon at bounding box center [735, 608] width 49 height 56
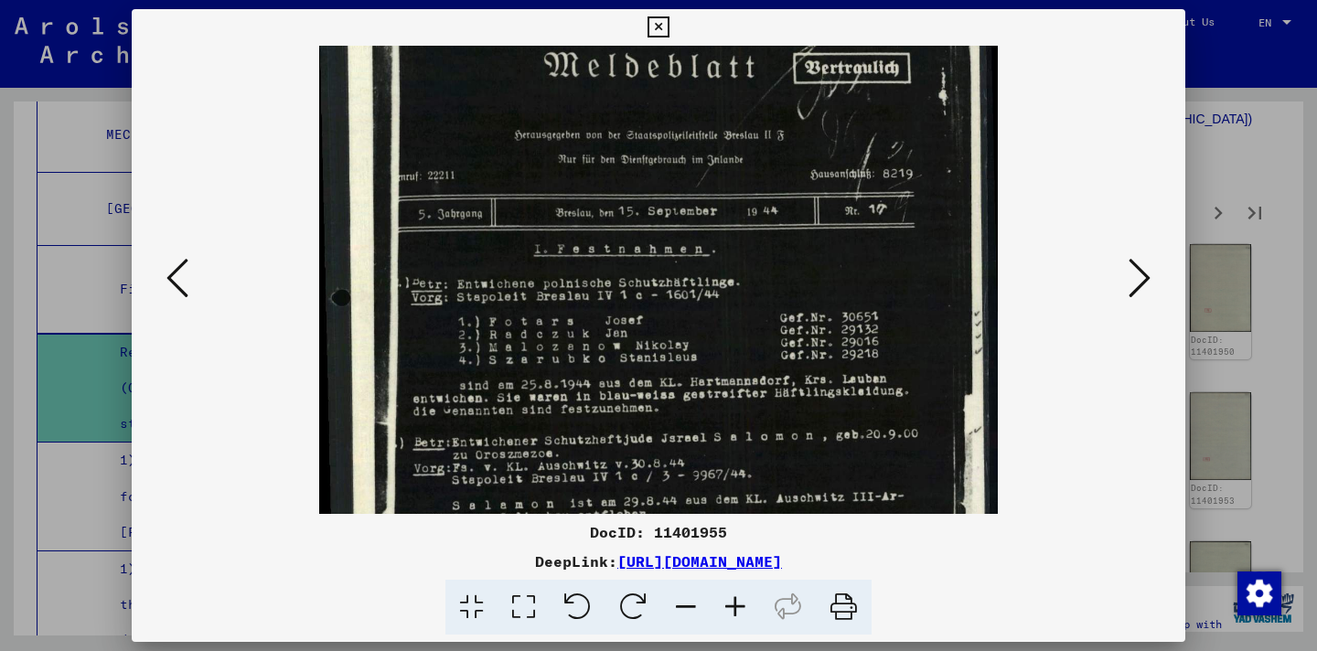
scroll to position [132, 0]
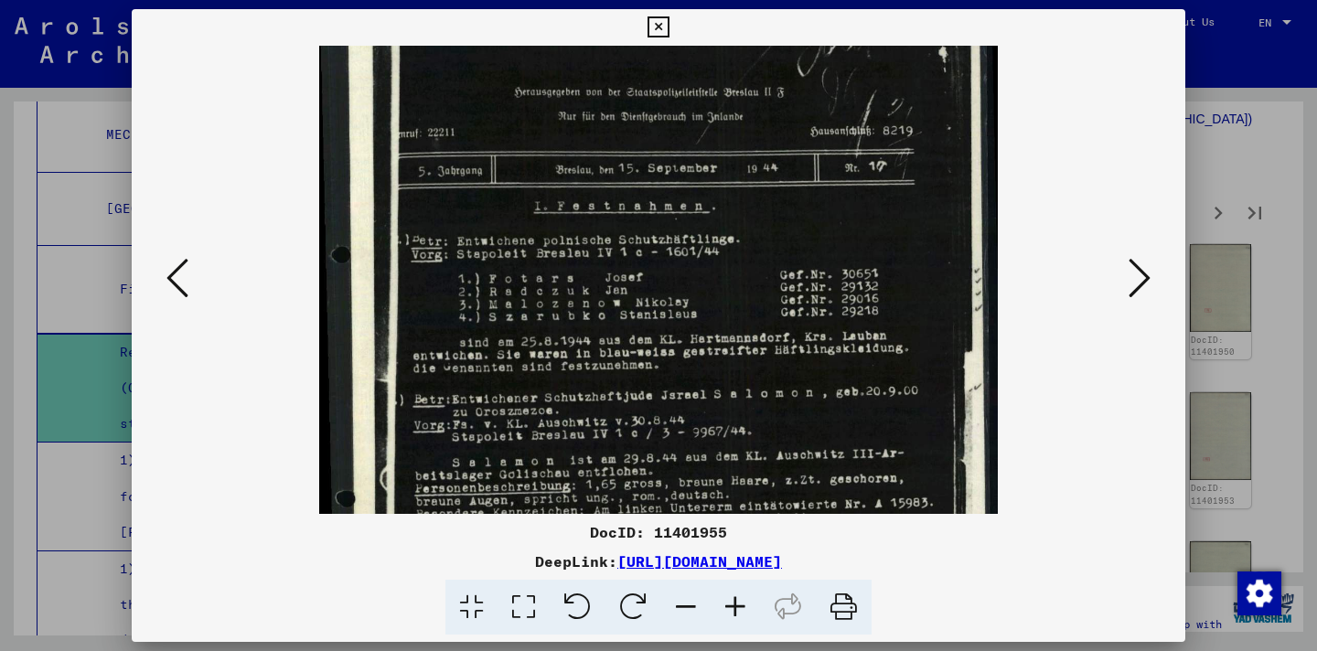
drag, startPoint x: 805, startPoint y: 383, endPoint x: 814, endPoint y: 260, distance: 123.9
click at [814, 262] on img at bounding box center [658, 377] width 679 height 926
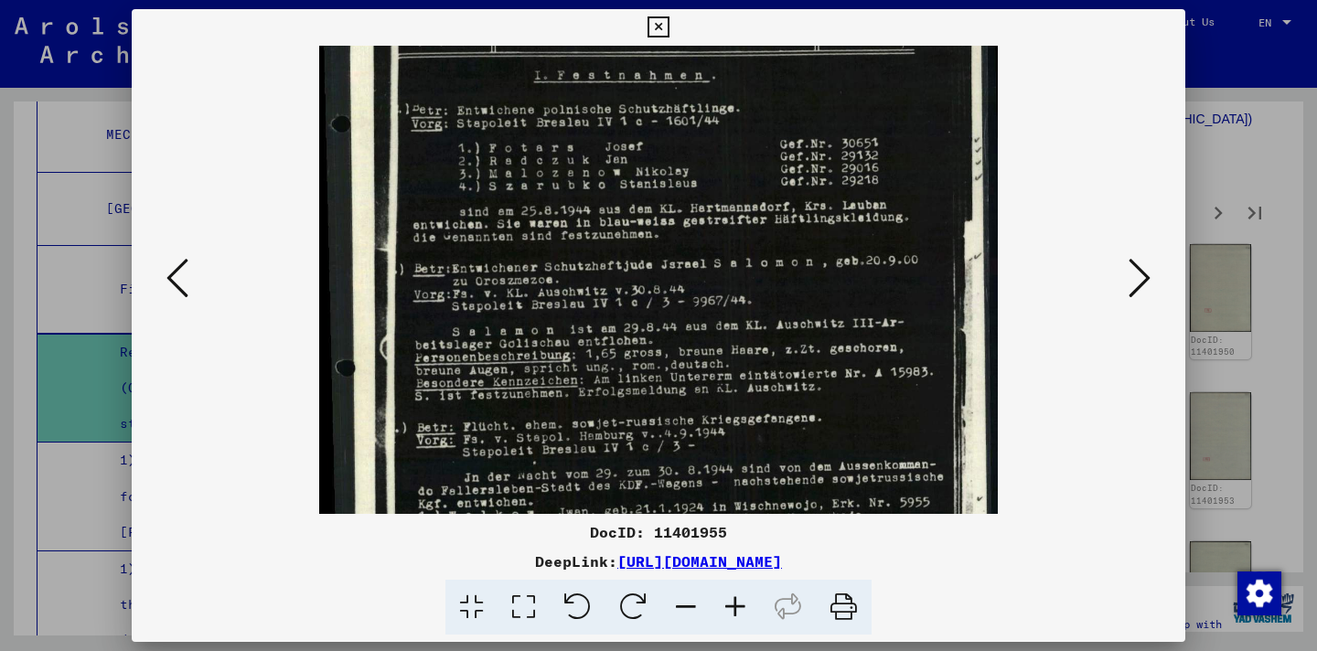
scroll to position [265, 0]
drag, startPoint x: 787, startPoint y: 435, endPoint x: 784, endPoint y: 302, distance: 133.6
click at [784, 302] on img at bounding box center [658, 243] width 679 height 926
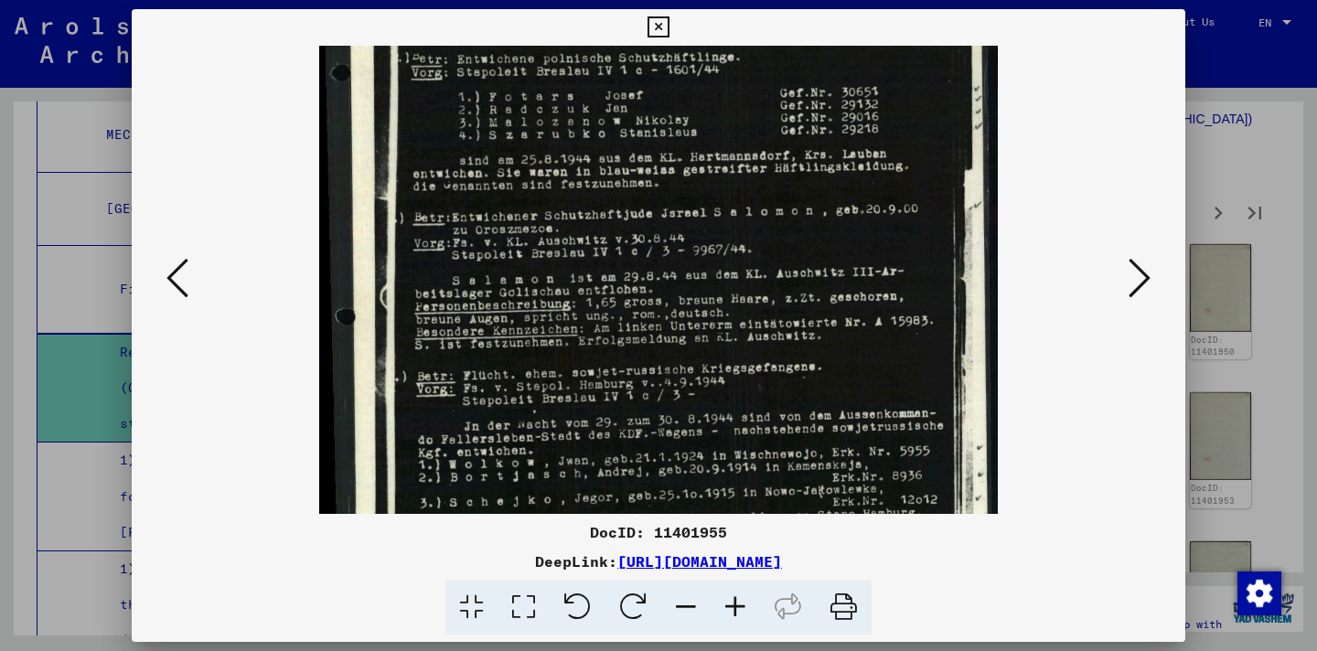
scroll to position [457, 0]
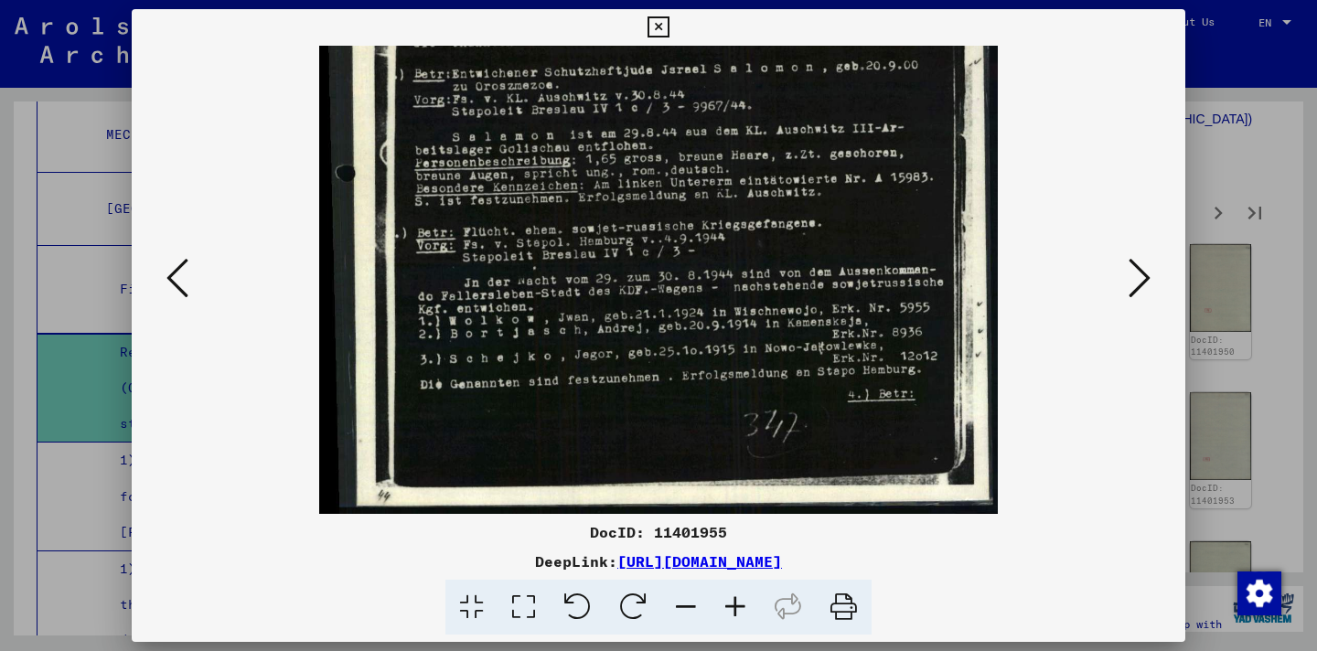
drag, startPoint x: 793, startPoint y: 440, endPoint x: 780, endPoint y: 199, distance: 241.0
click at [780, 199] on img at bounding box center [658, 51] width 679 height 926
click at [1137, 289] on icon at bounding box center [1140, 278] width 22 height 44
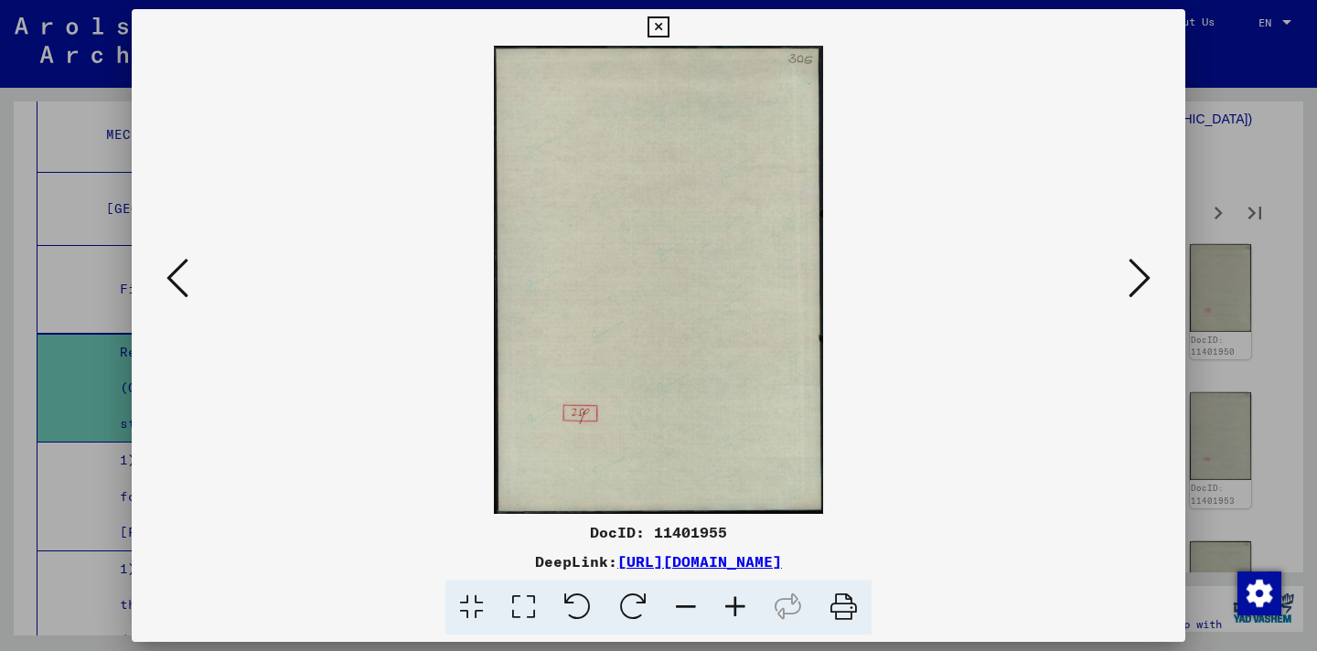
click at [1137, 289] on icon at bounding box center [1140, 278] width 22 height 44
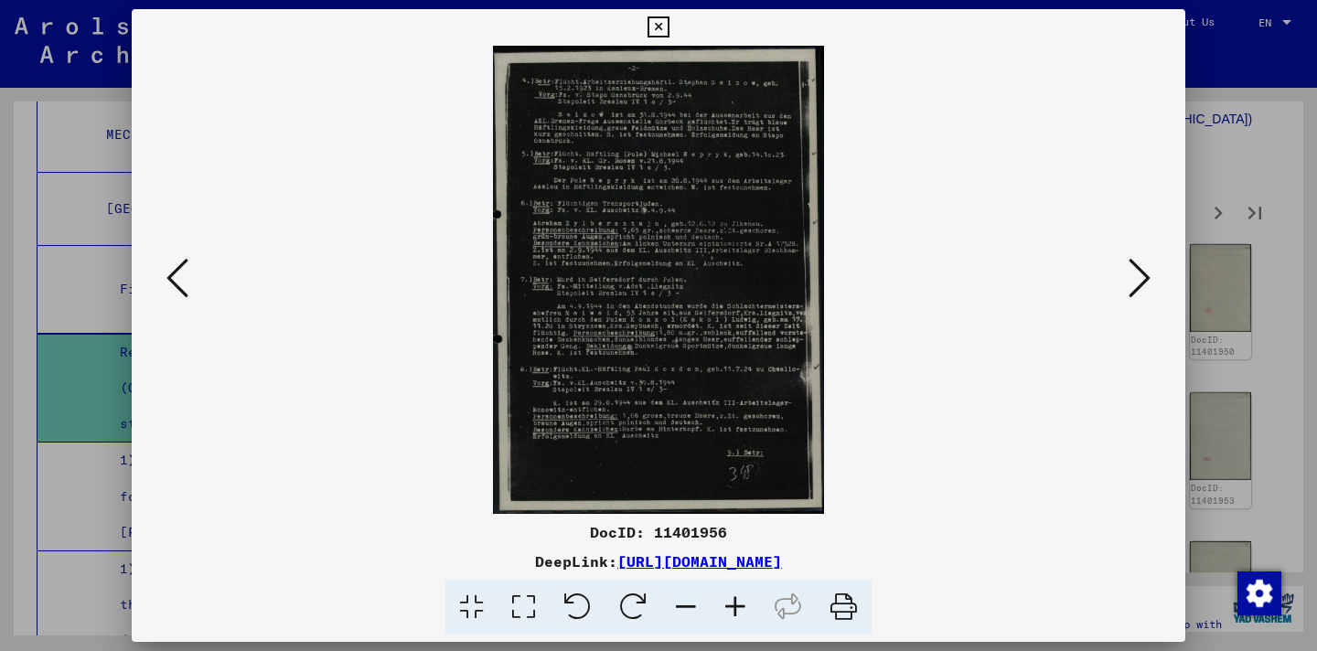
click at [729, 615] on icon at bounding box center [735, 608] width 49 height 56
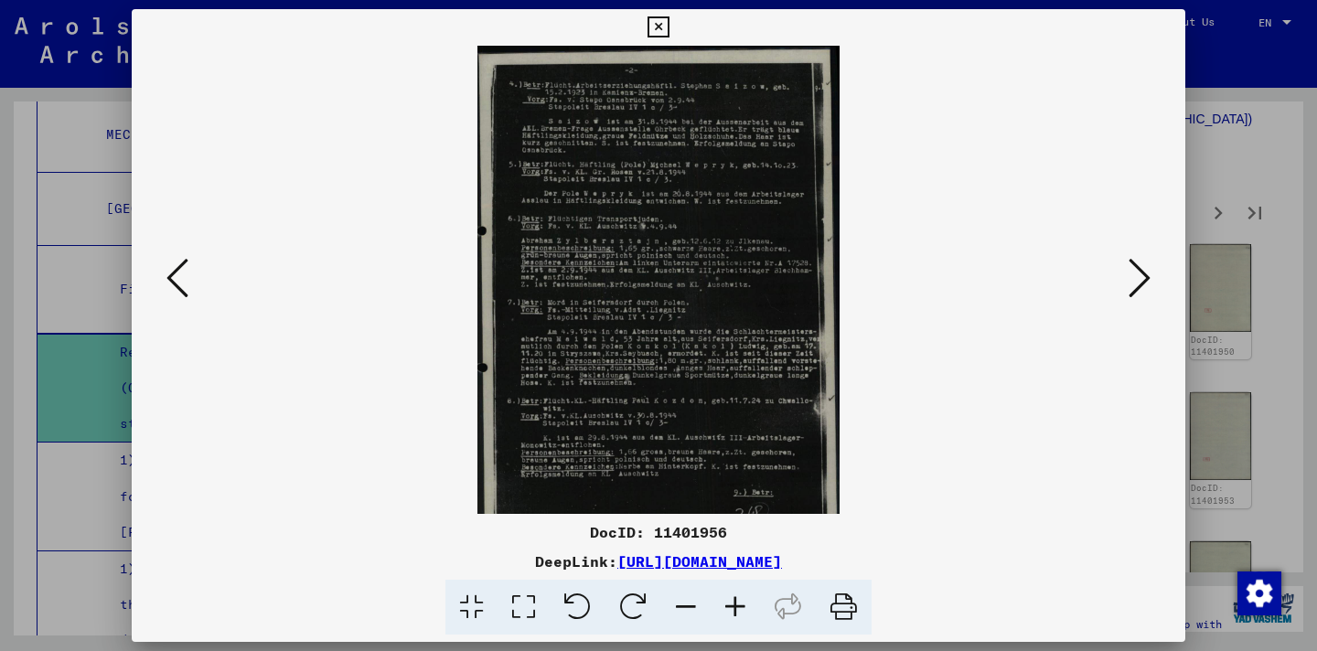
click at [729, 615] on icon at bounding box center [735, 608] width 49 height 56
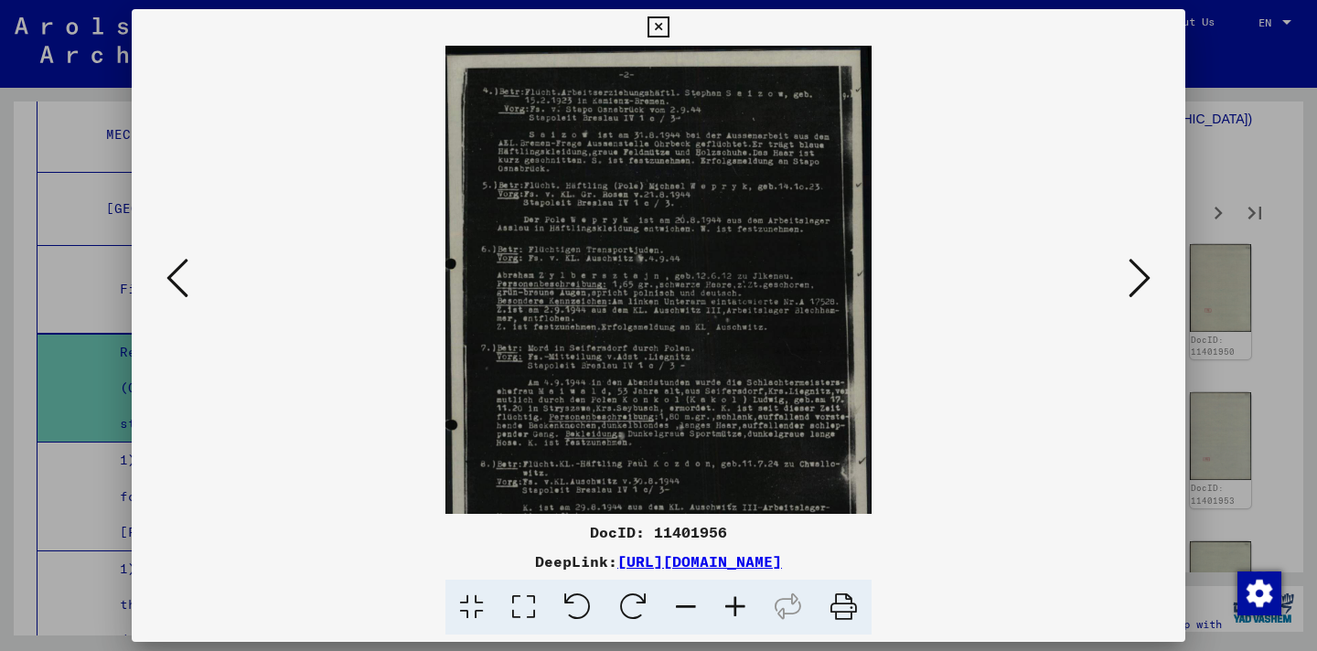
click at [729, 615] on icon at bounding box center [735, 608] width 49 height 56
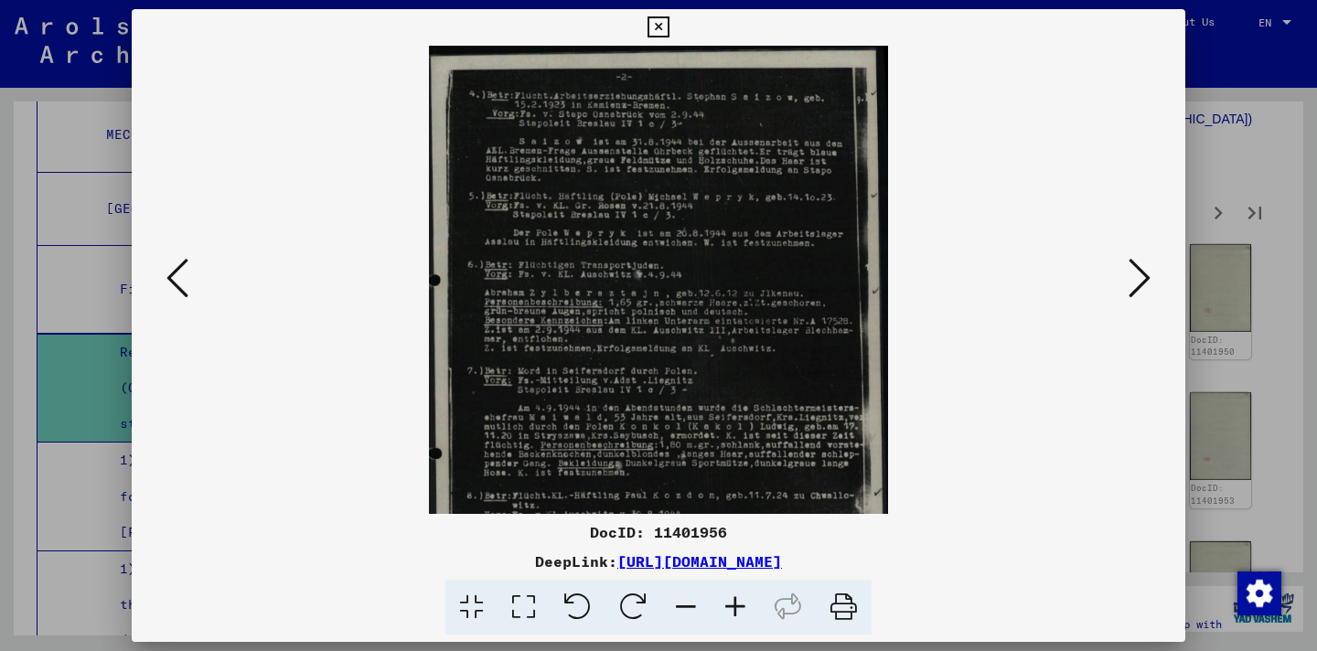
click at [729, 615] on icon at bounding box center [735, 608] width 49 height 56
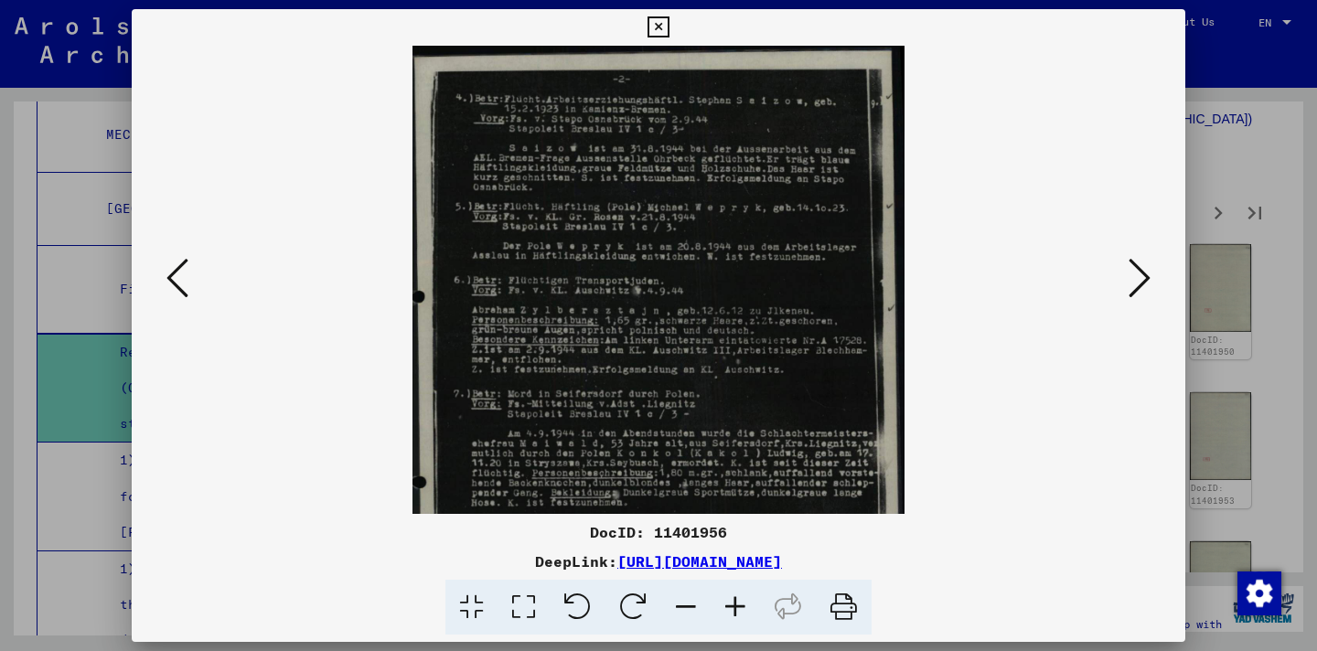
click at [729, 615] on icon at bounding box center [735, 608] width 49 height 56
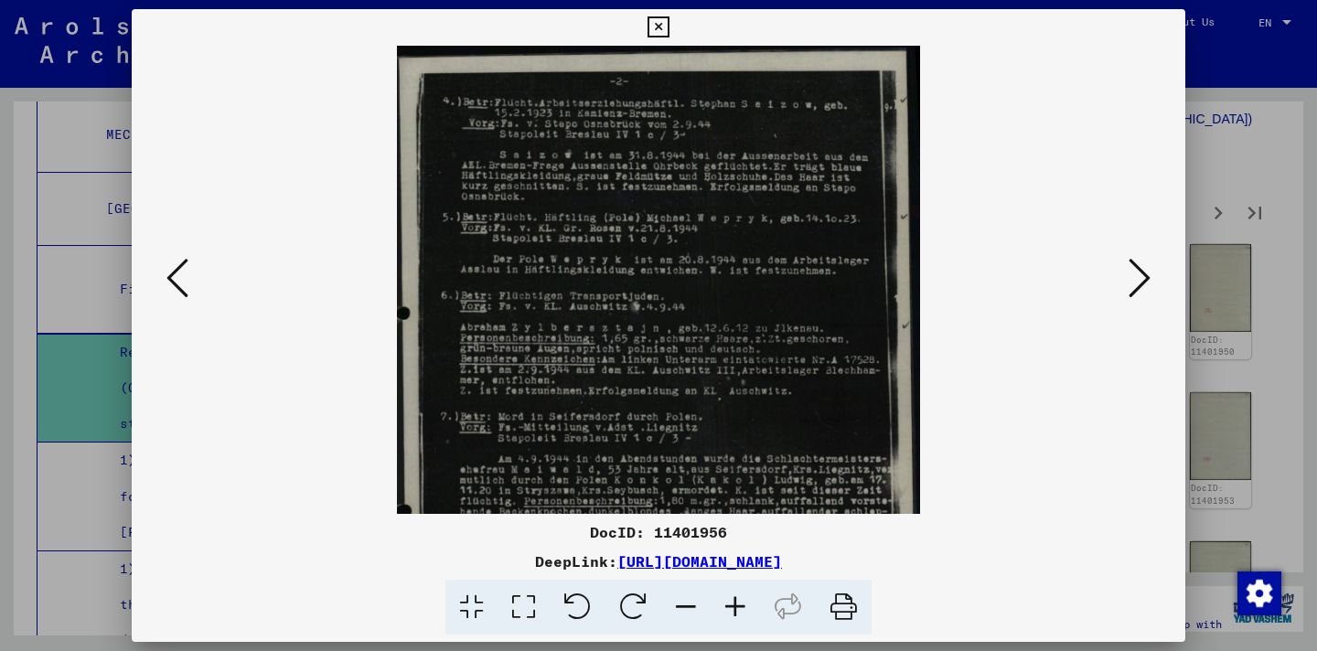
click at [729, 615] on icon at bounding box center [735, 608] width 49 height 56
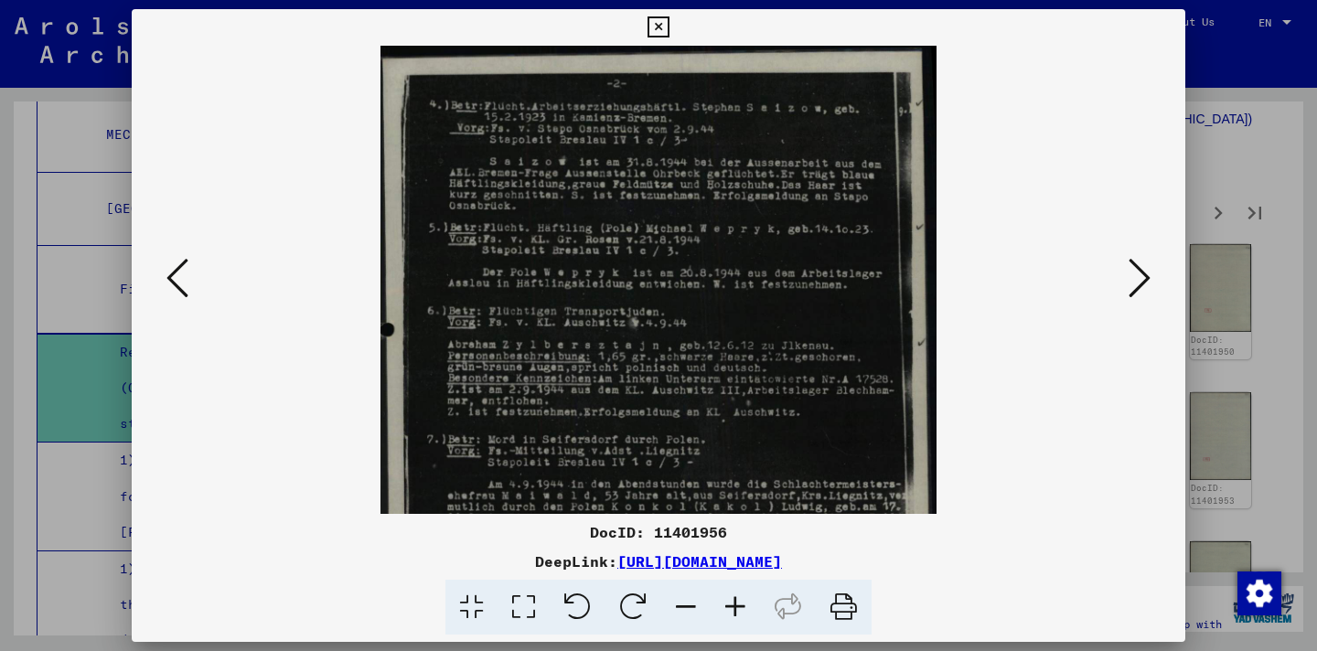
click at [729, 615] on icon at bounding box center [735, 608] width 49 height 56
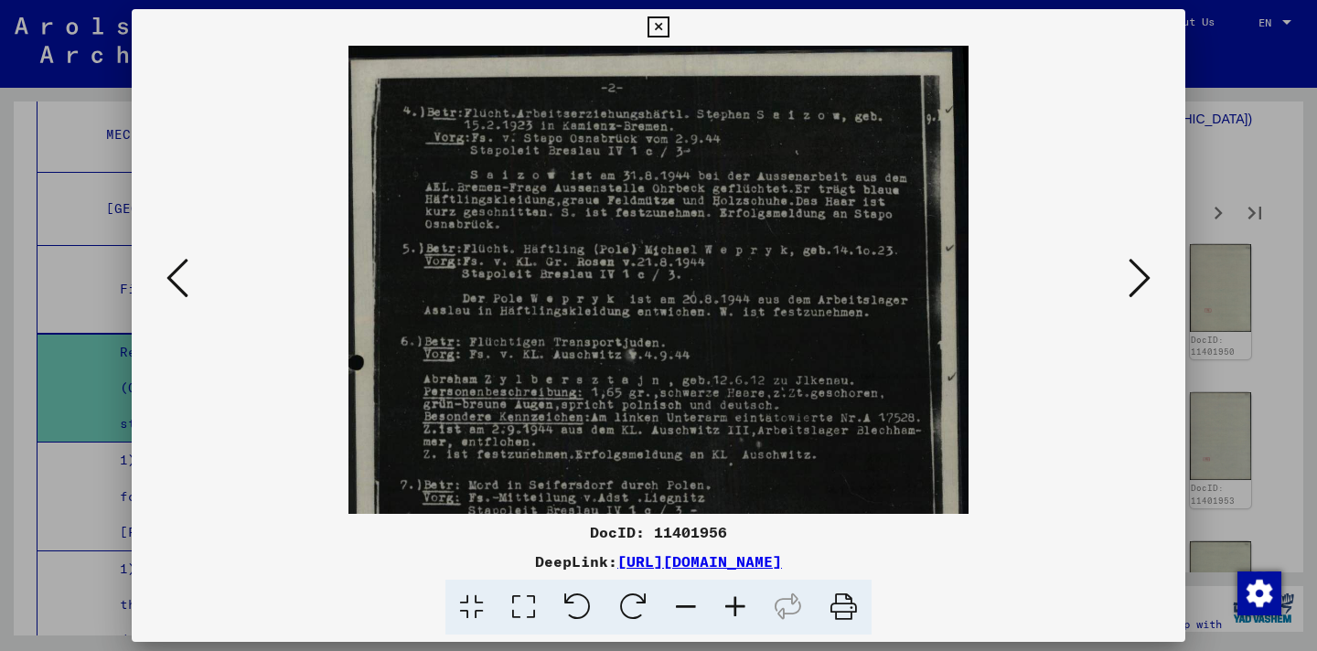
click at [729, 615] on icon at bounding box center [735, 608] width 49 height 56
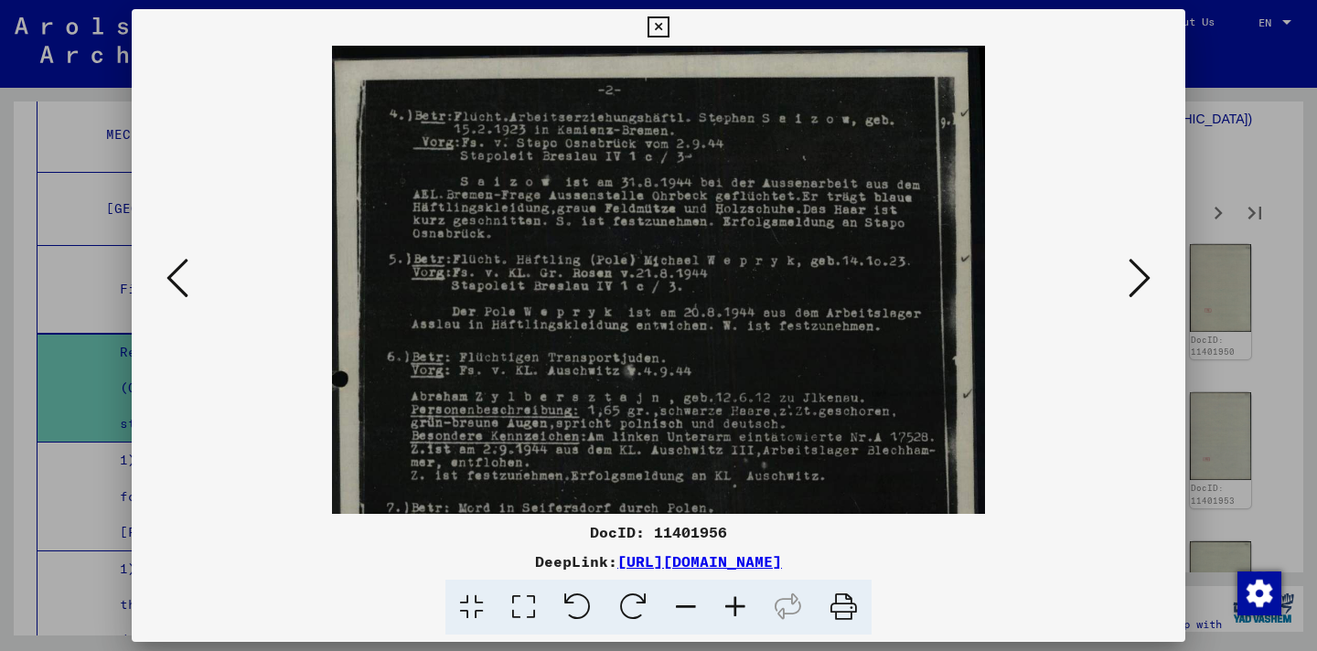
click at [729, 615] on icon at bounding box center [735, 608] width 49 height 56
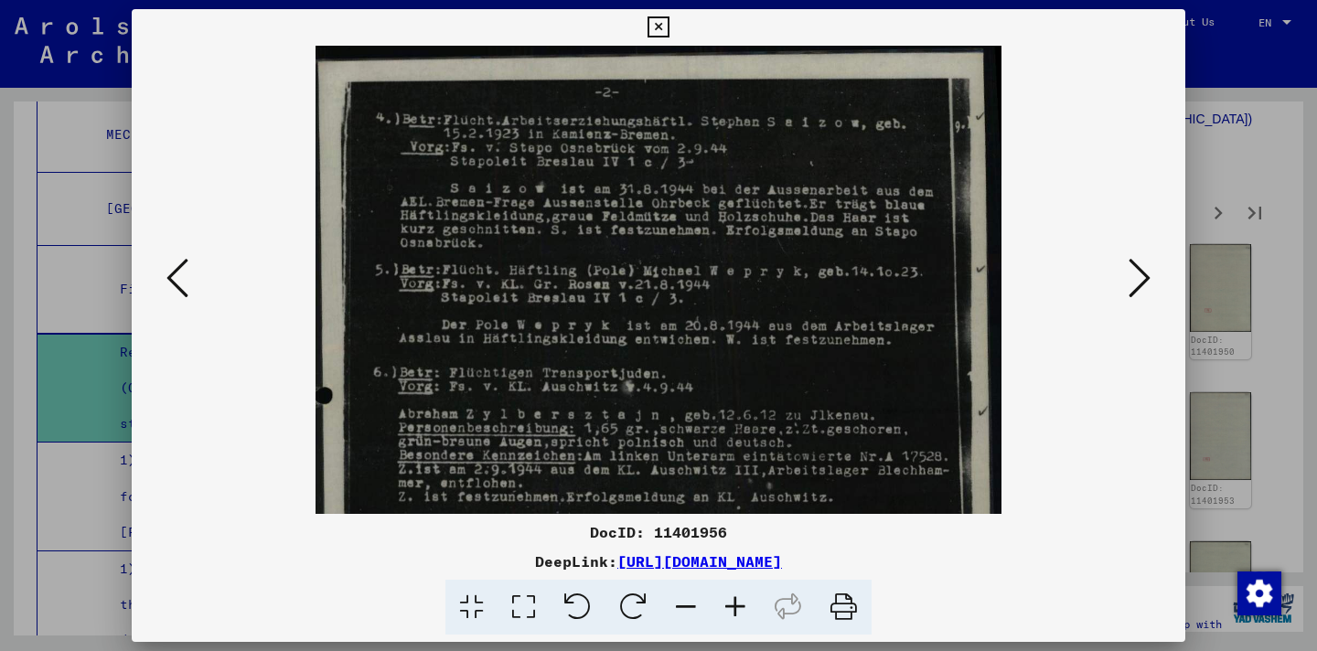
click at [729, 615] on icon at bounding box center [735, 608] width 49 height 56
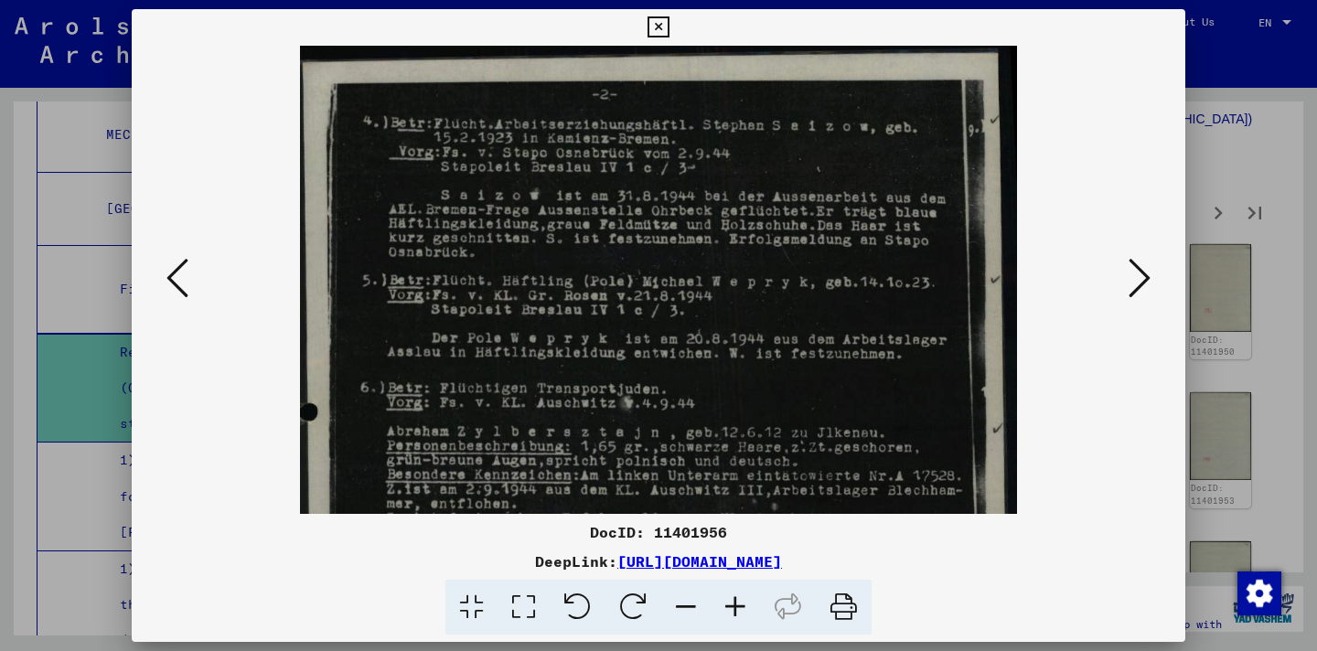
click at [729, 615] on icon at bounding box center [735, 608] width 49 height 56
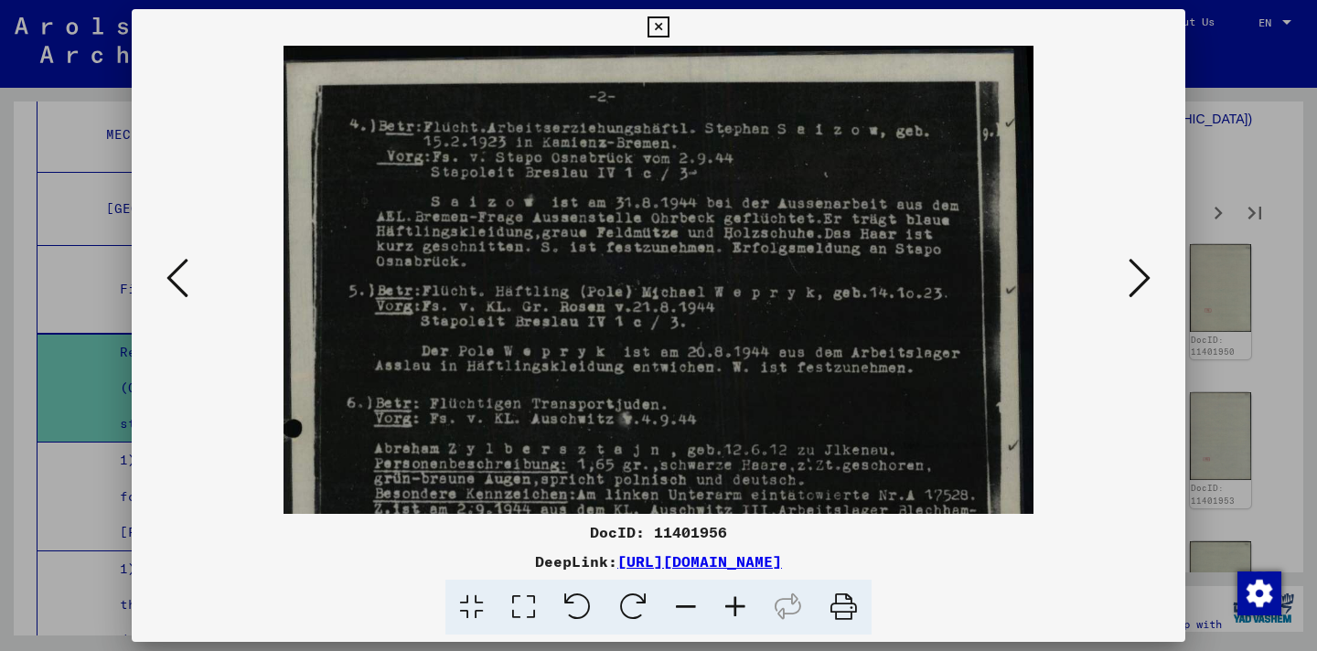
click at [729, 615] on icon at bounding box center [735, 608] width 49 height 56
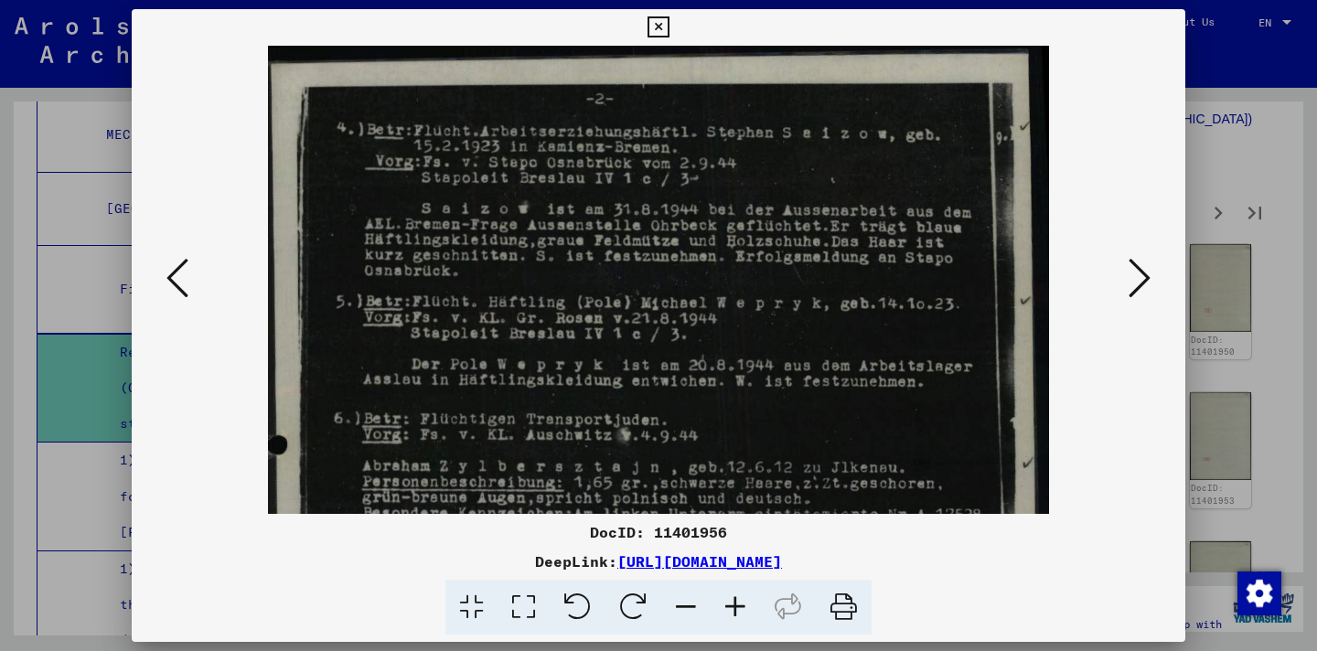
click at [729, 615] on icon at bounding box center [735, 608] width 49 height 56
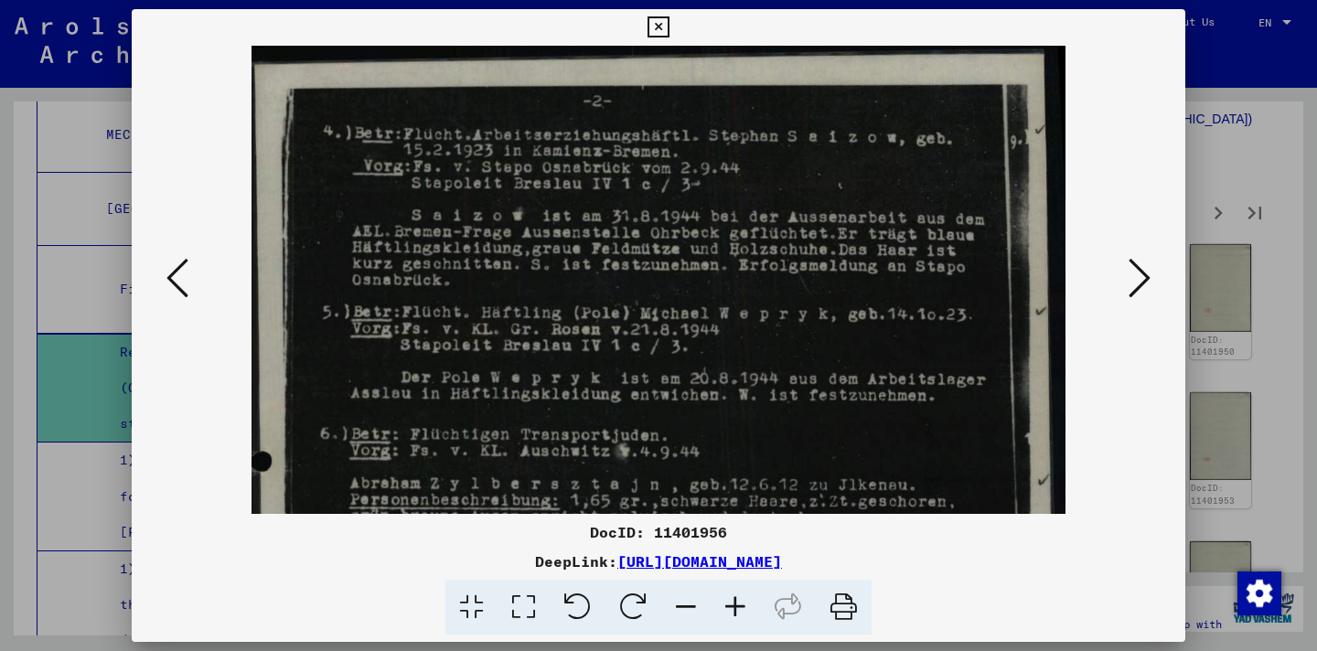
click at [729, 615] on icon at bounding box center [735, 608] width 49 height 56
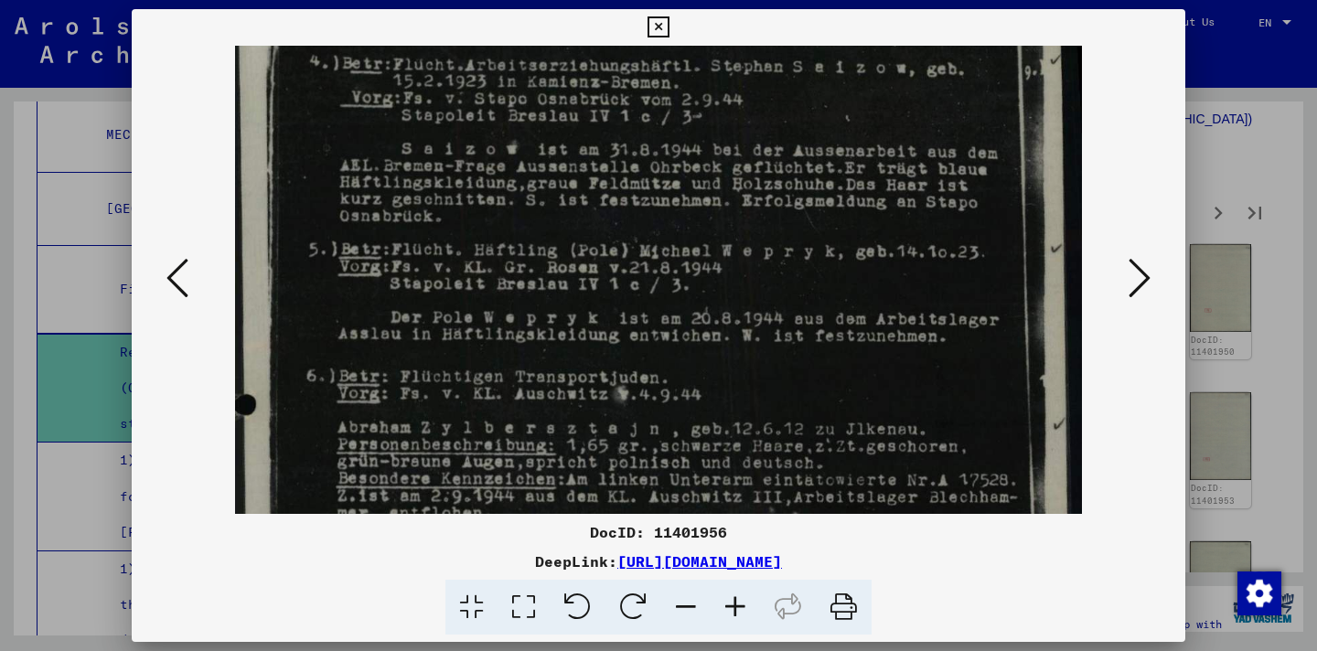
scroll to position [83, 0]
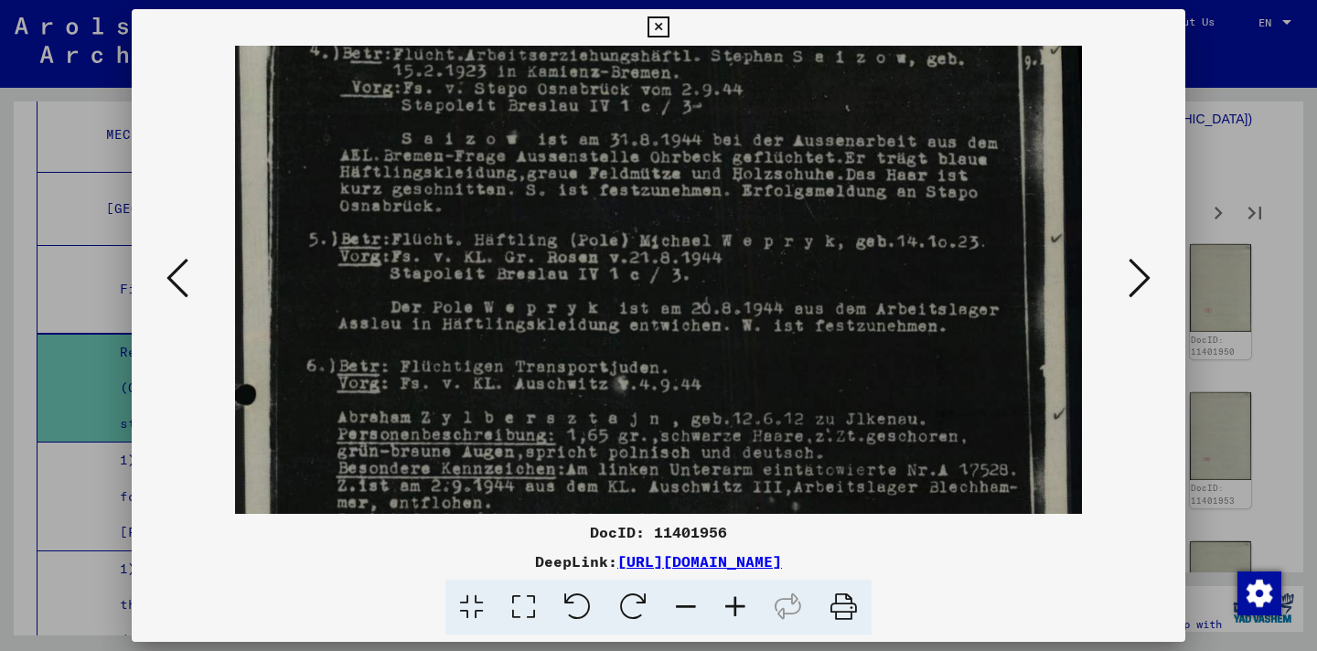
drag, startPoint x: 760, startPoint y: 431, endPoint x: 761, endPoint y: 348, distance: 83.3
click at [761, 348] on img at bounding box center [658, 562] width 846 height 1200
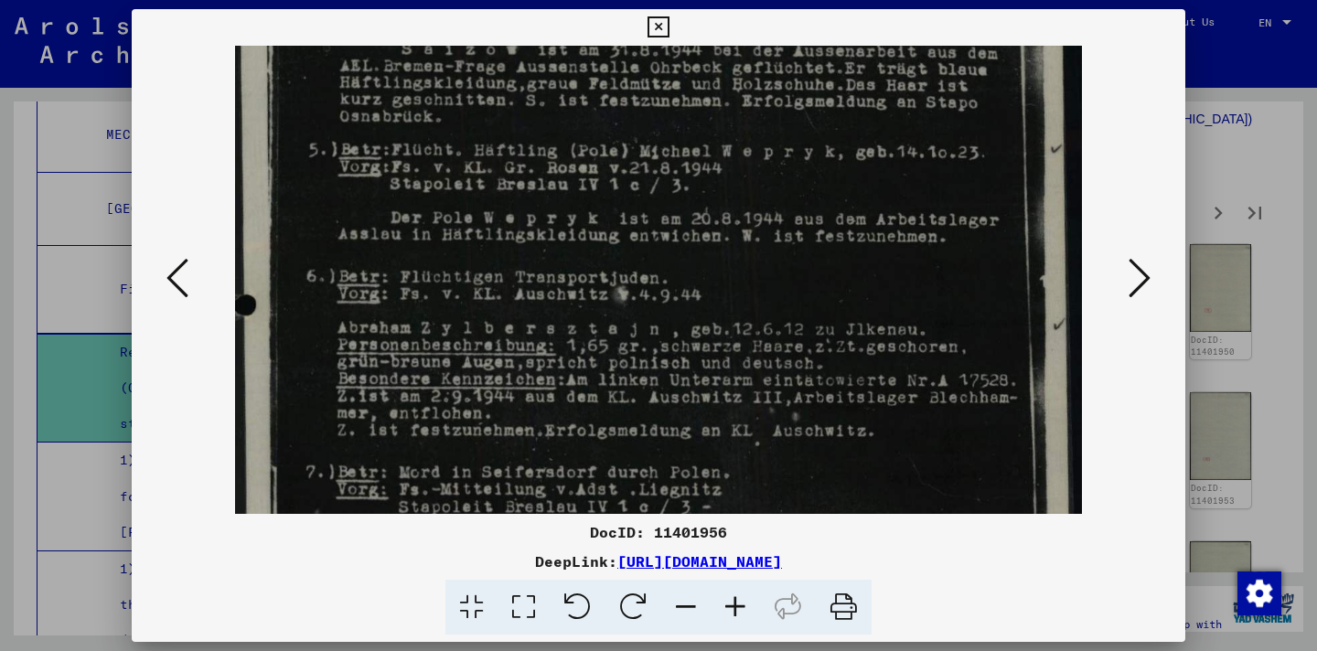
scroll to position [170, 0]
drag, startPoint x: 756, startPoint y: 425, endPoint x: 737, endPoint y: 339, distance: 89.0
click at [737, 339] on img at bounding box center [658, 476] width 846 height 1200
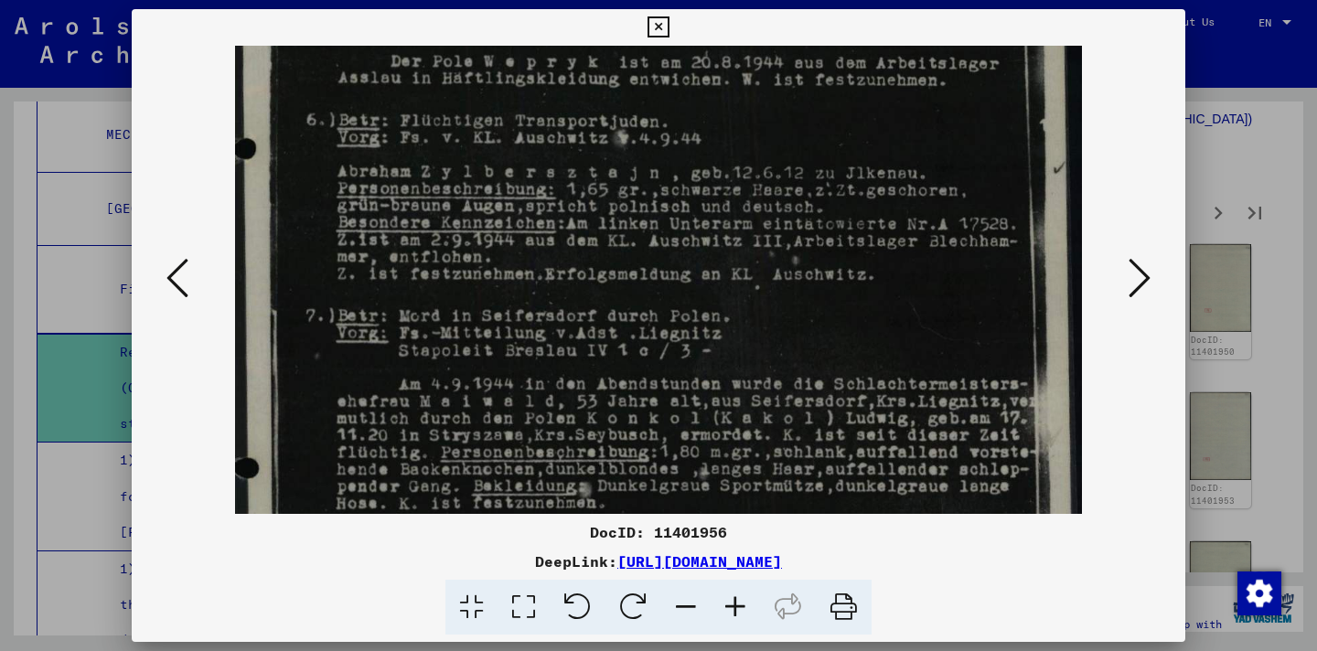
scroll to position [349, 0]
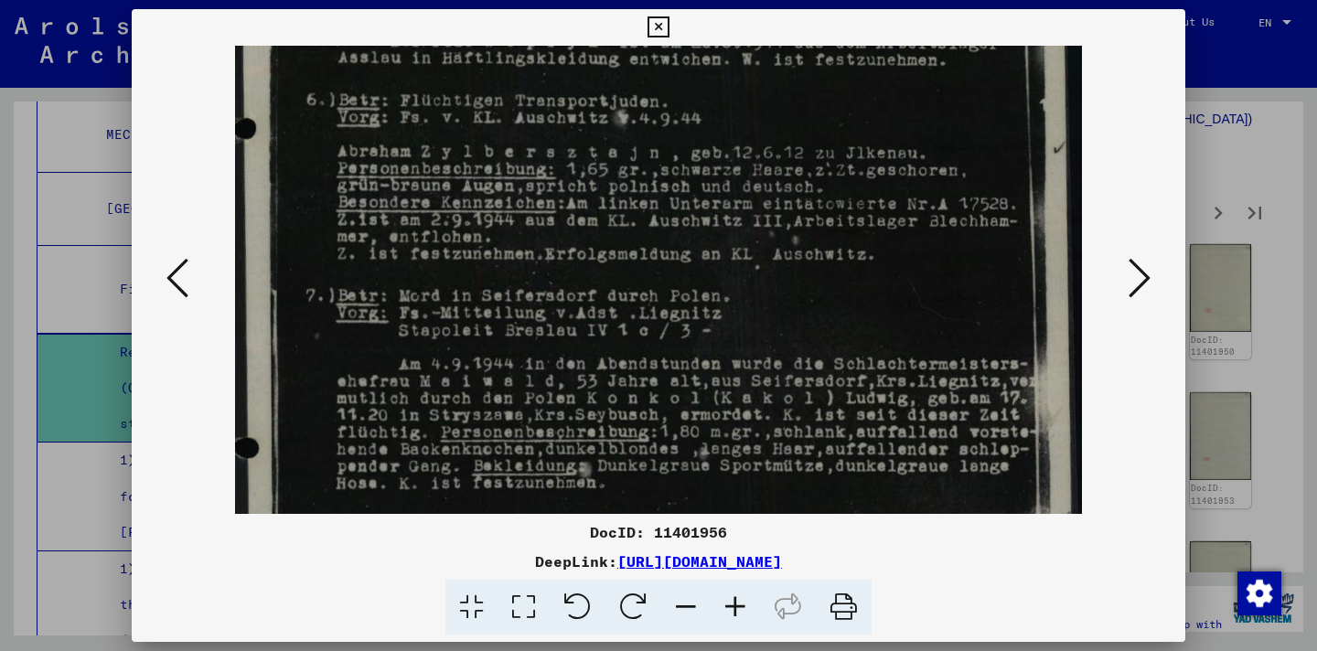
drag, startPoint x: 747, startPoint y: 433, endPoint x: 758, endPoint y: 253, distance: 179.7
click at [758, 253] on img at bounding box center [658, 296] width 846 height 1200
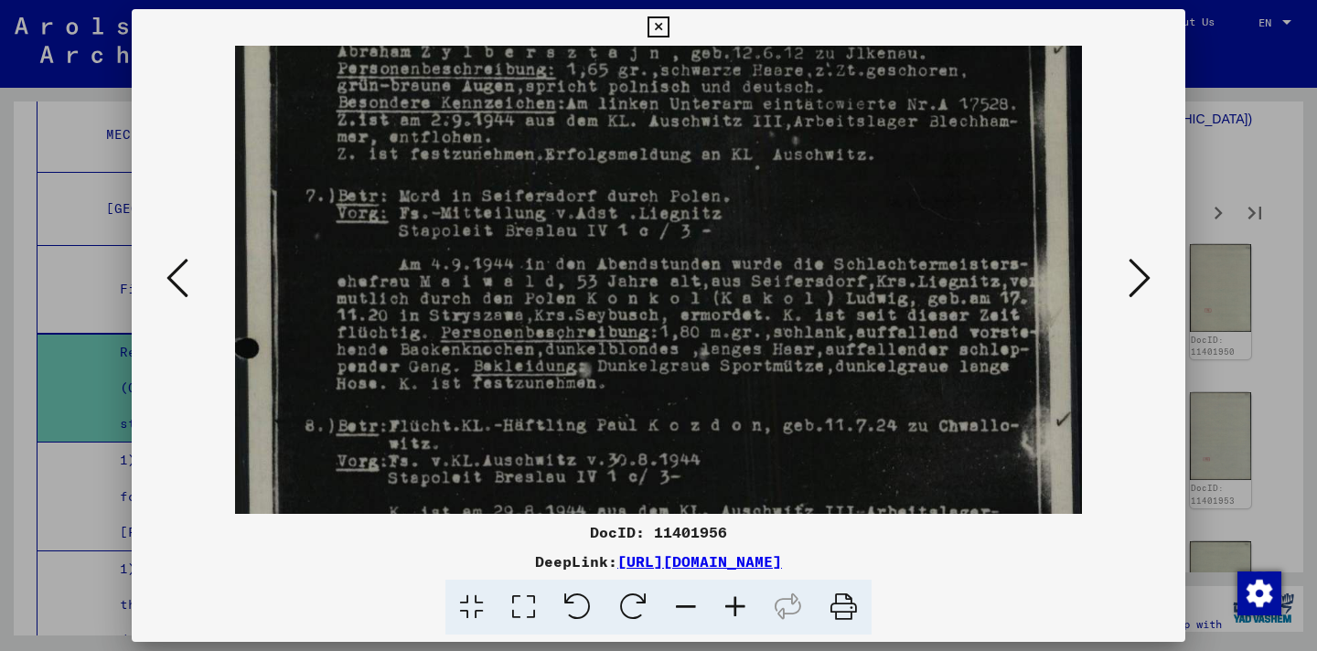
scroll to position [475, 0]
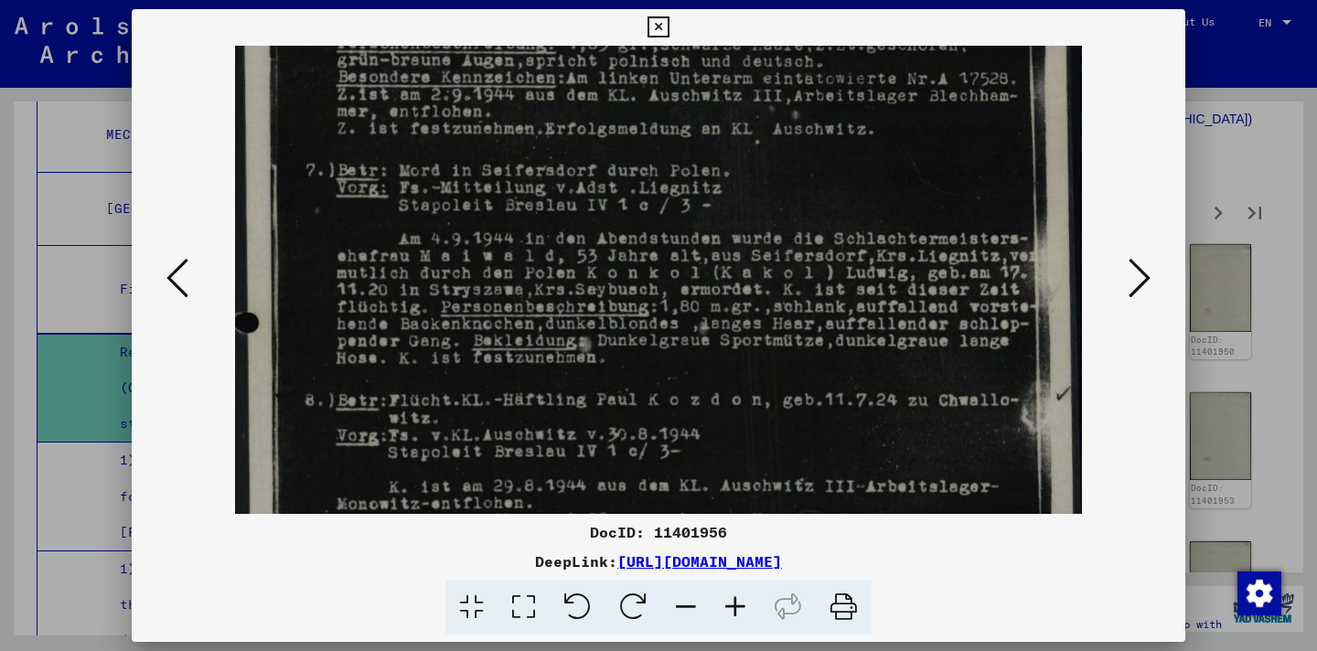
drag, startPoint x: 752, startPoint y: 371, endPoint x: 753, endPoint y: 245, distance: 125.3
click at [753, 245] on img at bounding box center [658, 171] width 846 height 1200
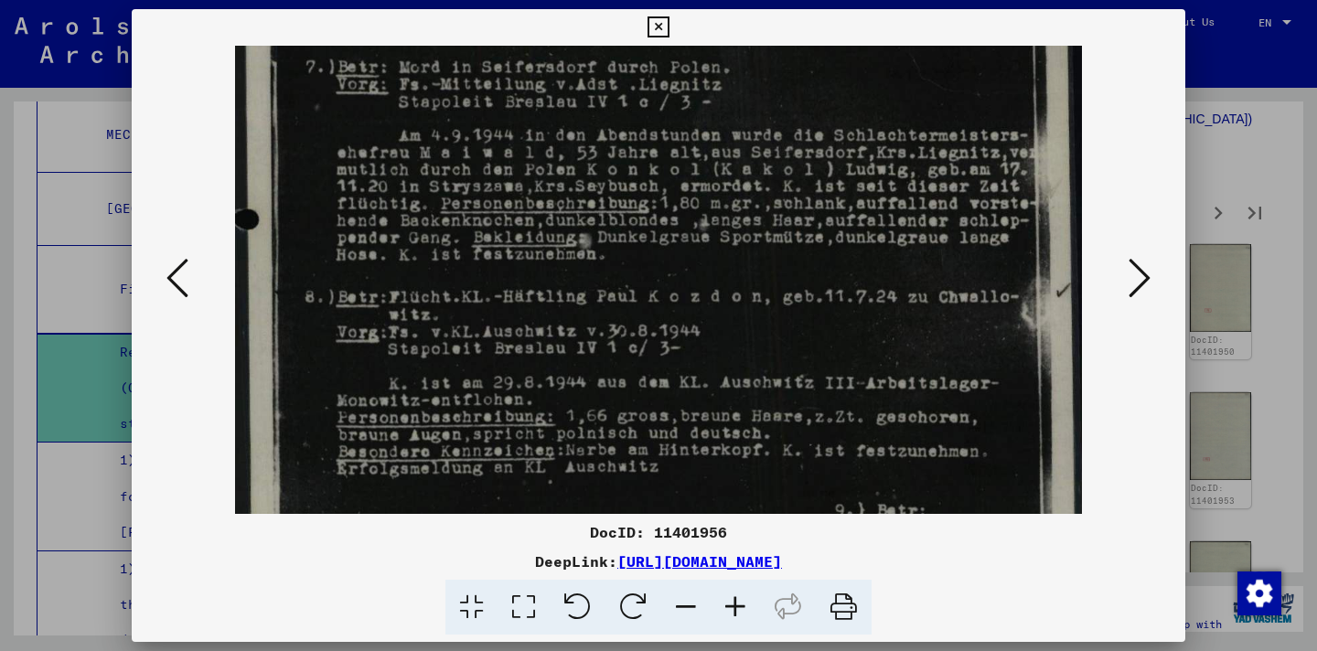
scroll to position [586, 0]
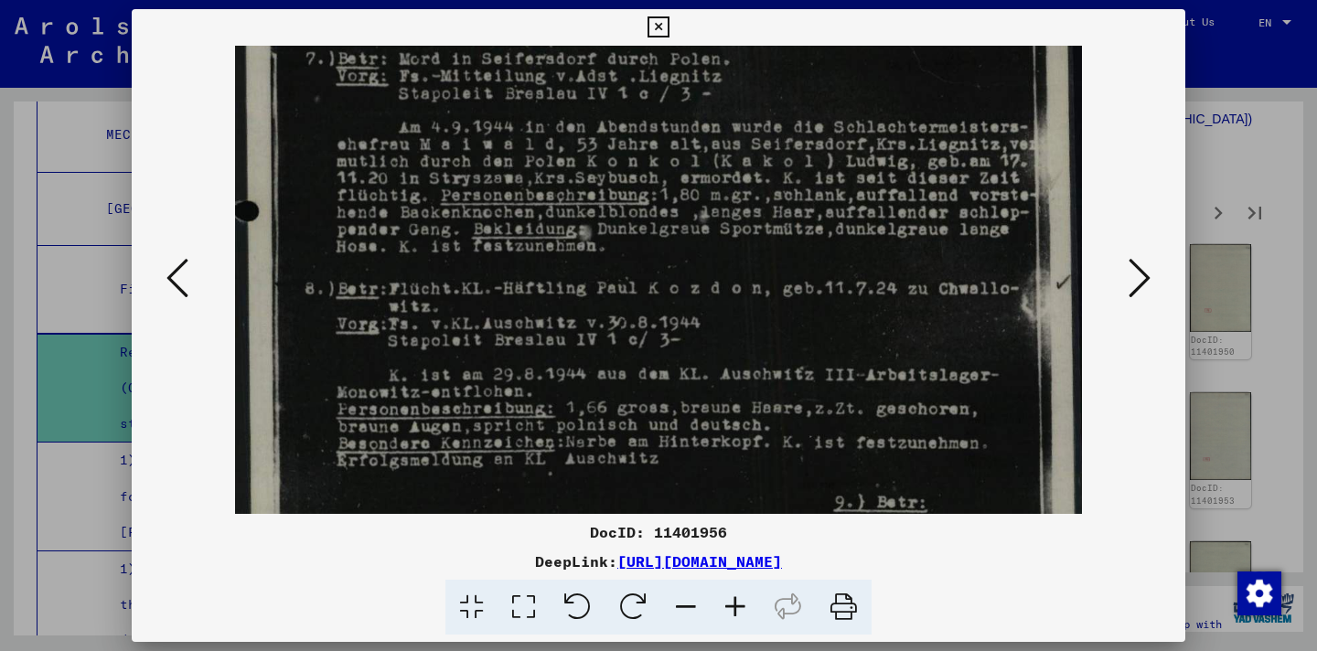
drag, startPoint x: 747, startPoint y: 390, endPoint x: 742, endPoint y: 278, distance: 111.7
click at [742, 278] on img at bounding box center [658, 59] width 846 height 1200
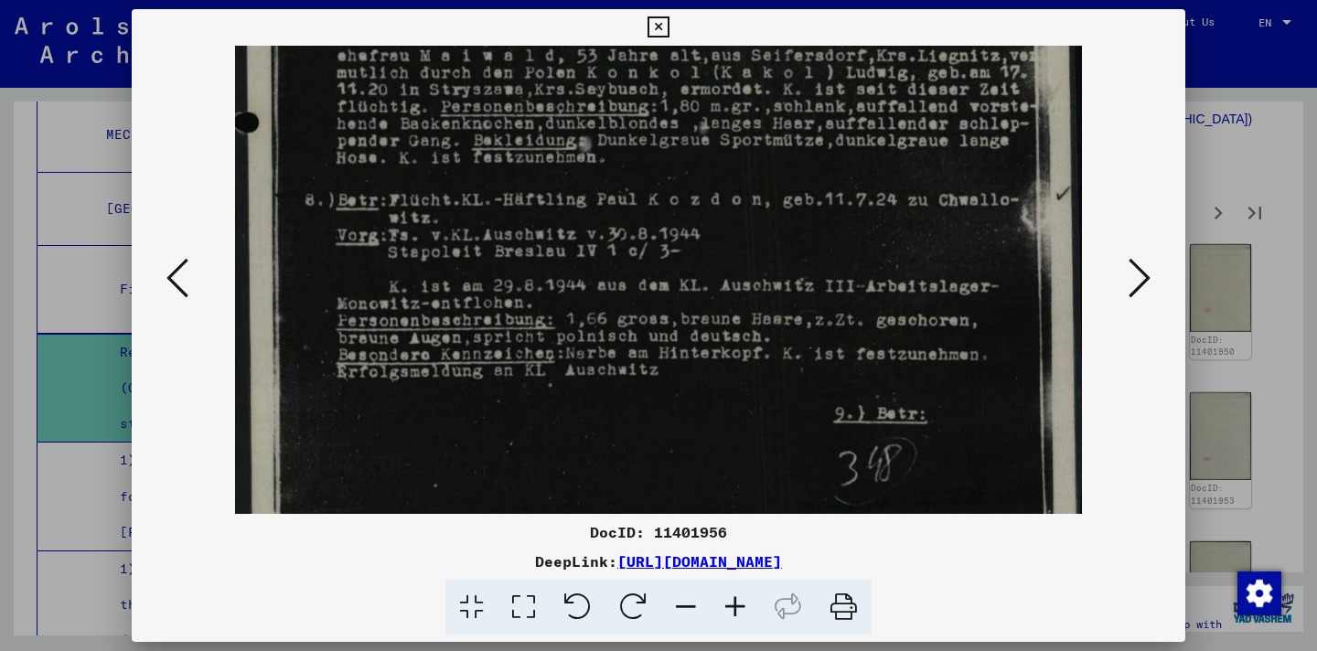
scroll to position [732, 0]
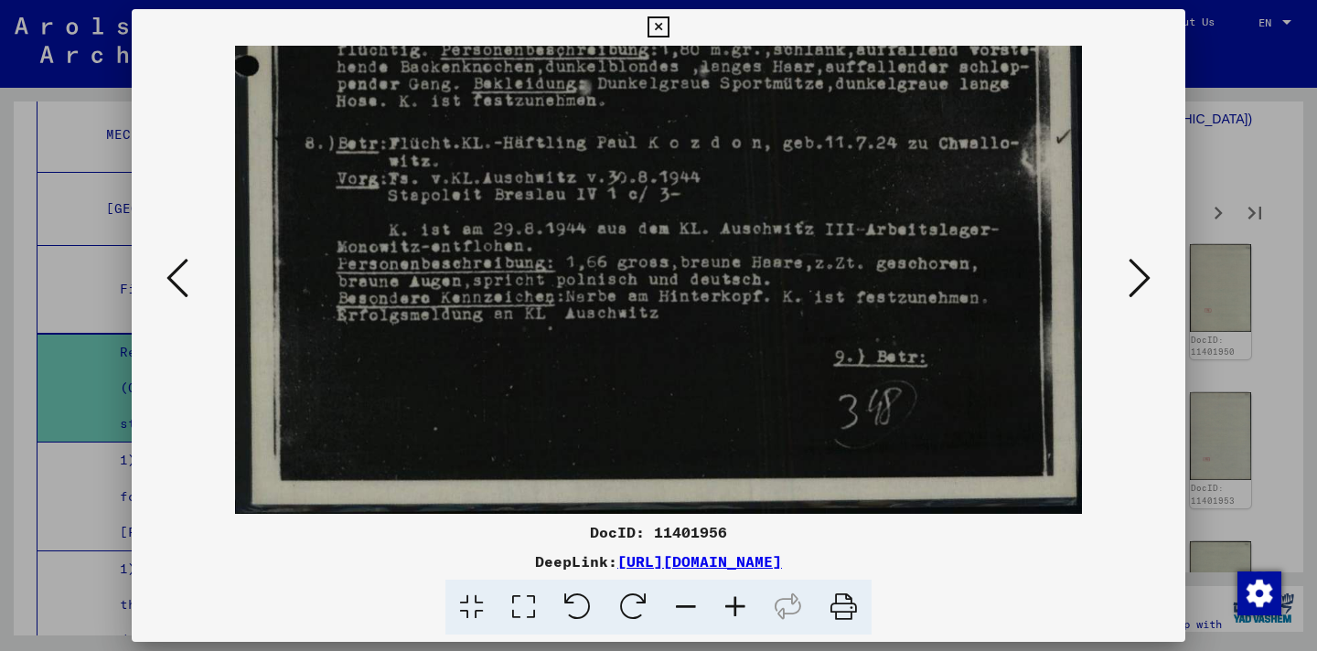
drag, startPoint x: 769, startPoint y: 407, endPoint x: 762, endPoint y: 218, distance: 189.5
click at [1131, 278] on icon at bounding box center [1140, 278] width 22 height 44
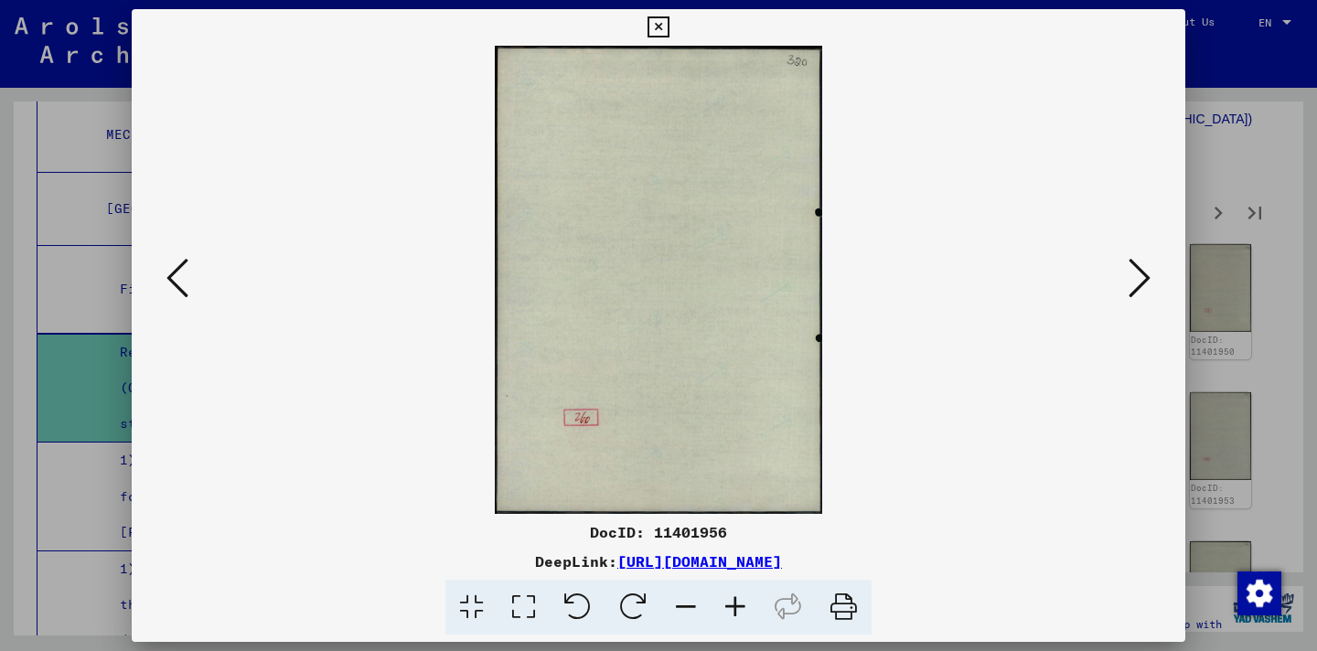
click at [1131, 278] on icon at bounding box center [1140, 278] width 22 height 44
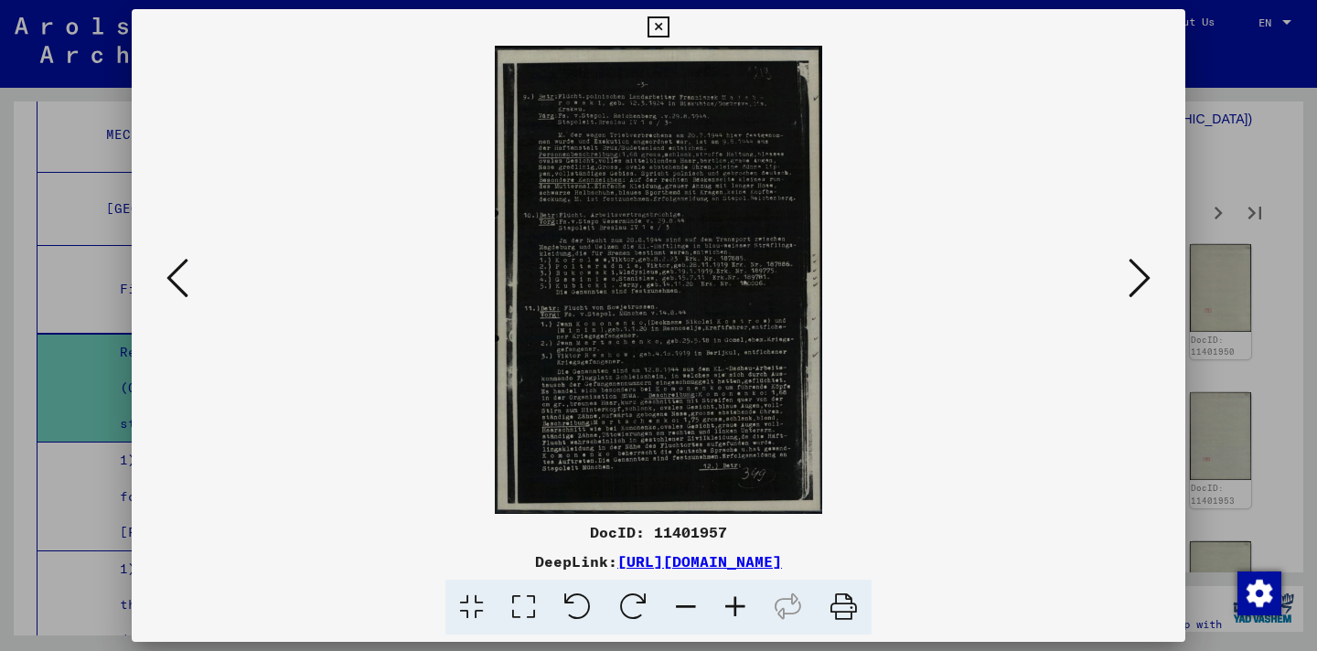
click at [717, 615] on icon at bounding box center [735, 608] width 49 height 56
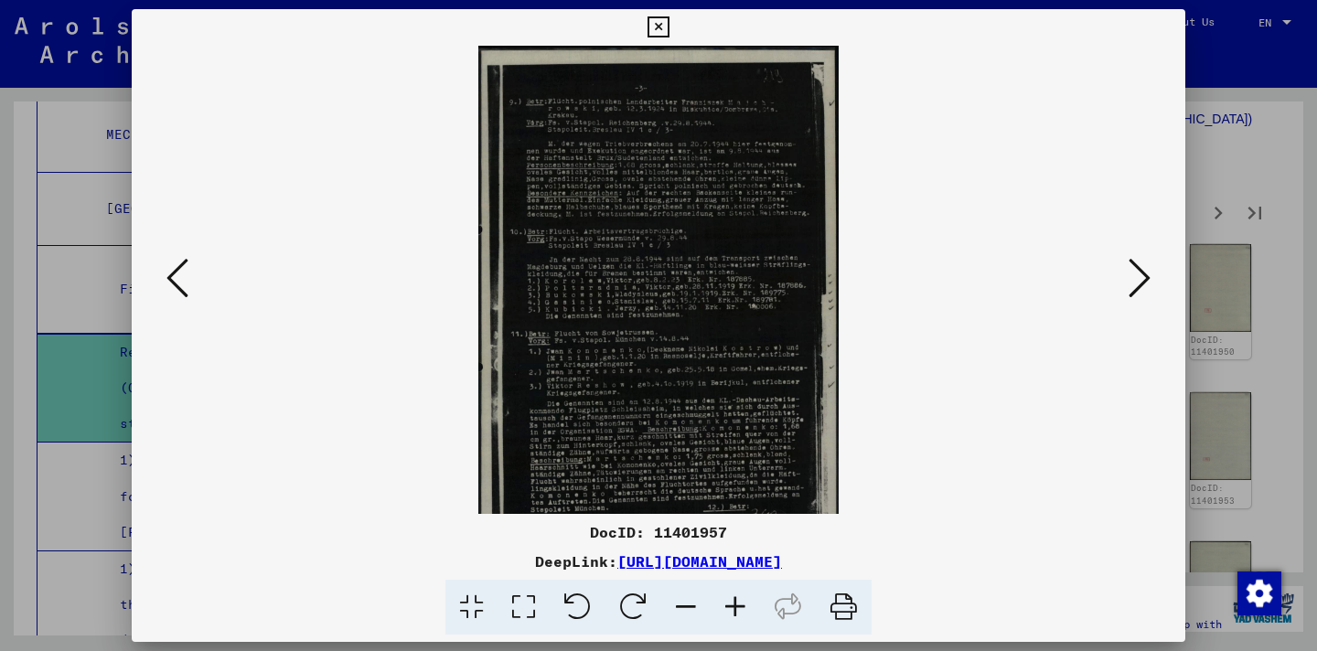
click at [718, 614] on icon at bounding box center [735, 608] width 49 height 56
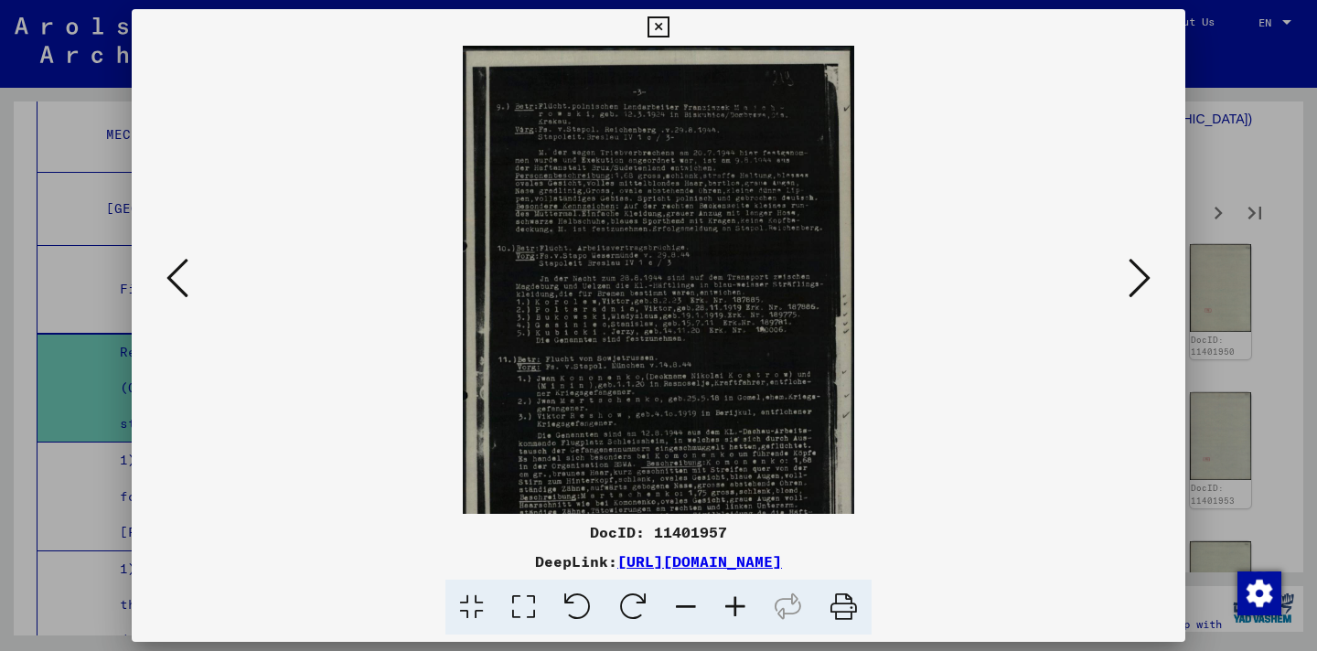
click at [718, 613] on icon at bounding box center [735, 608] width 49 height 56
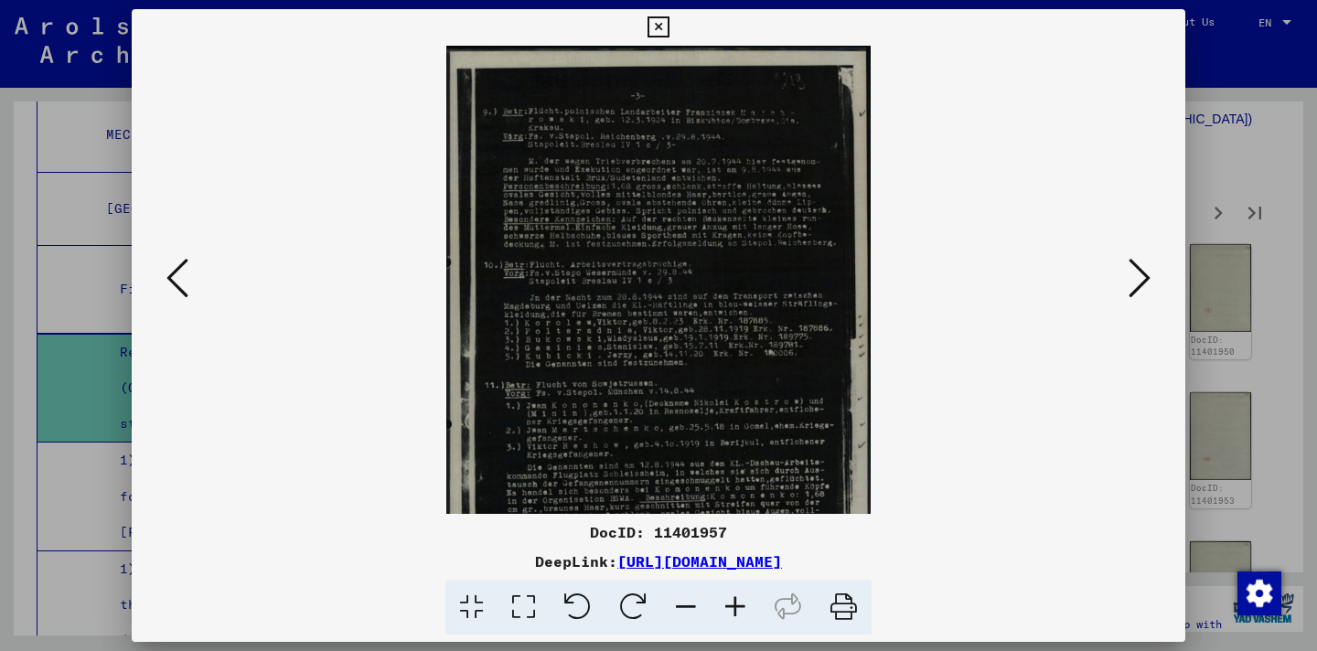
click at [718, 613] on icon at bounding box center [735, 608] width 49 height 56
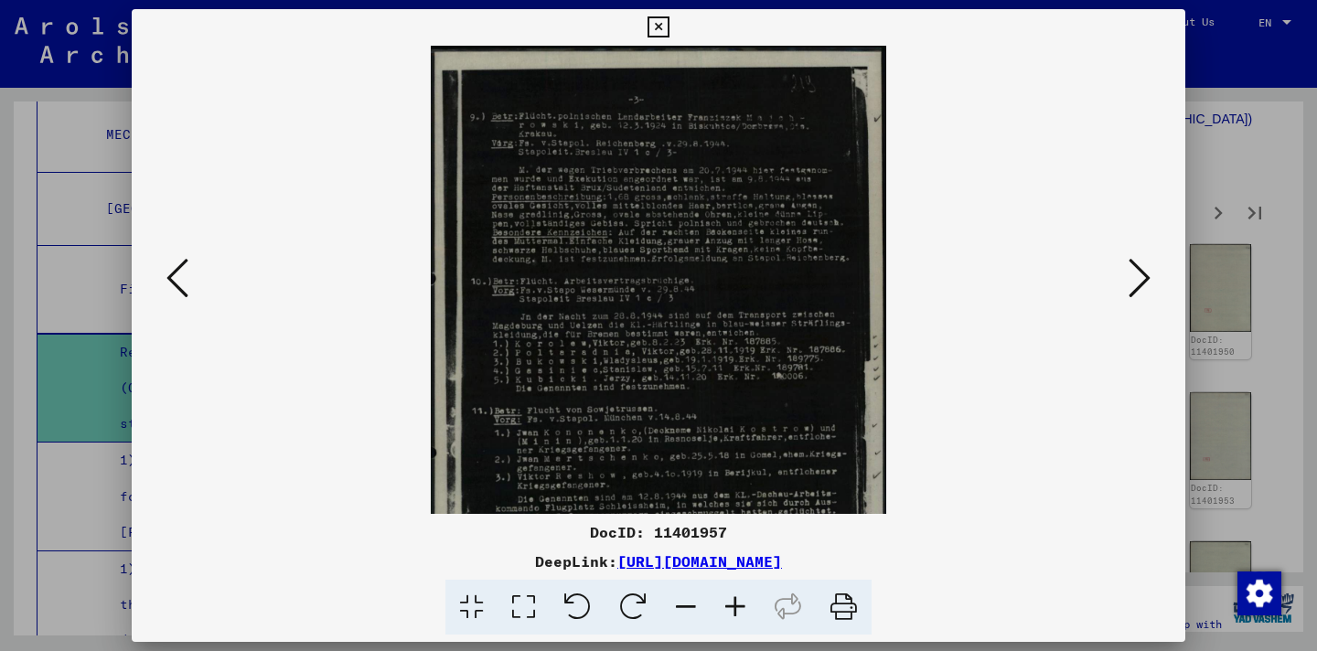
click at [718, 612] on icon at bounding box center [735, 608] width 49 height 56
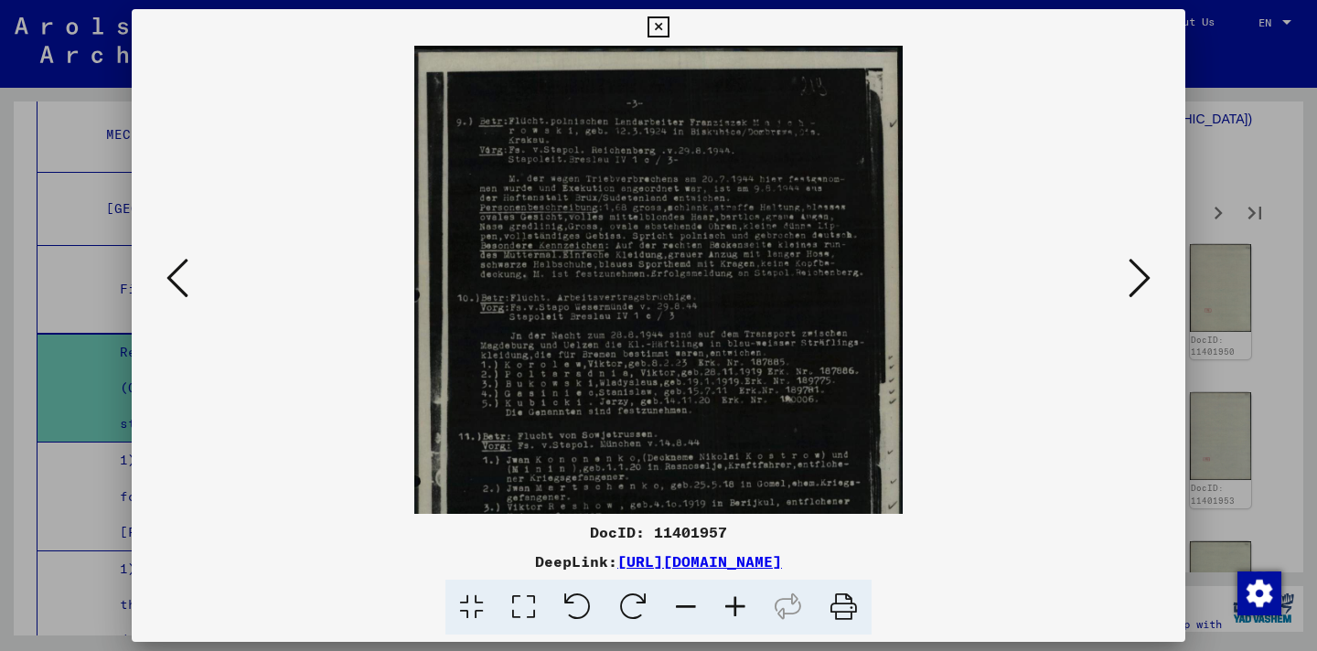
click at [718, 612] on icon at bounding box center [735, 608] width 49 height 56
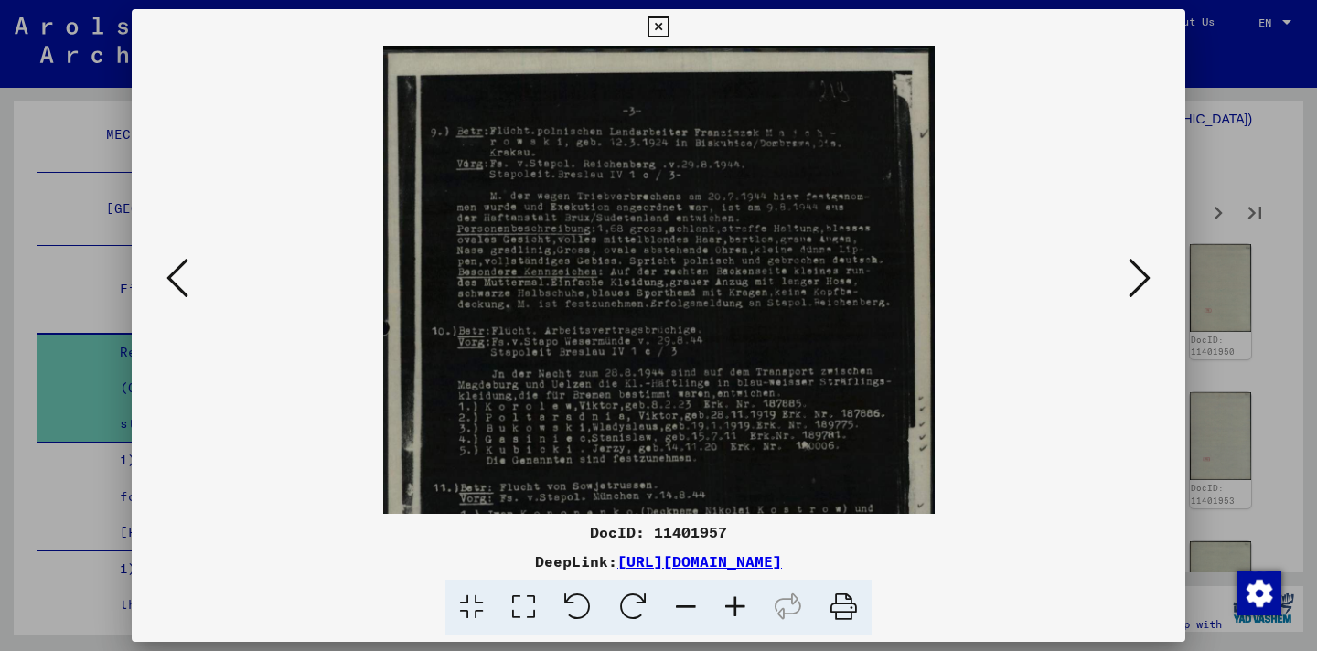
click at [718, 612] on icon at bounding box center [735, 608] width 49 height 56
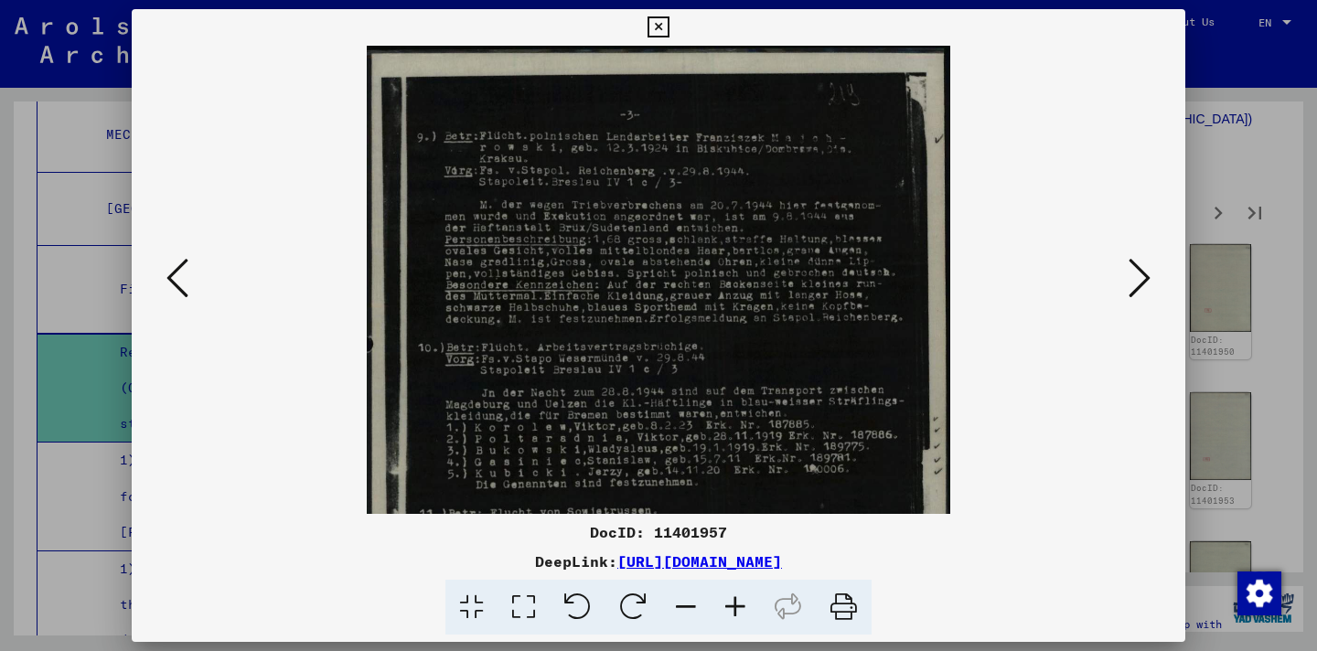
click at [718, 612] on icon at bounding box center [735, 608] width 49 height 56
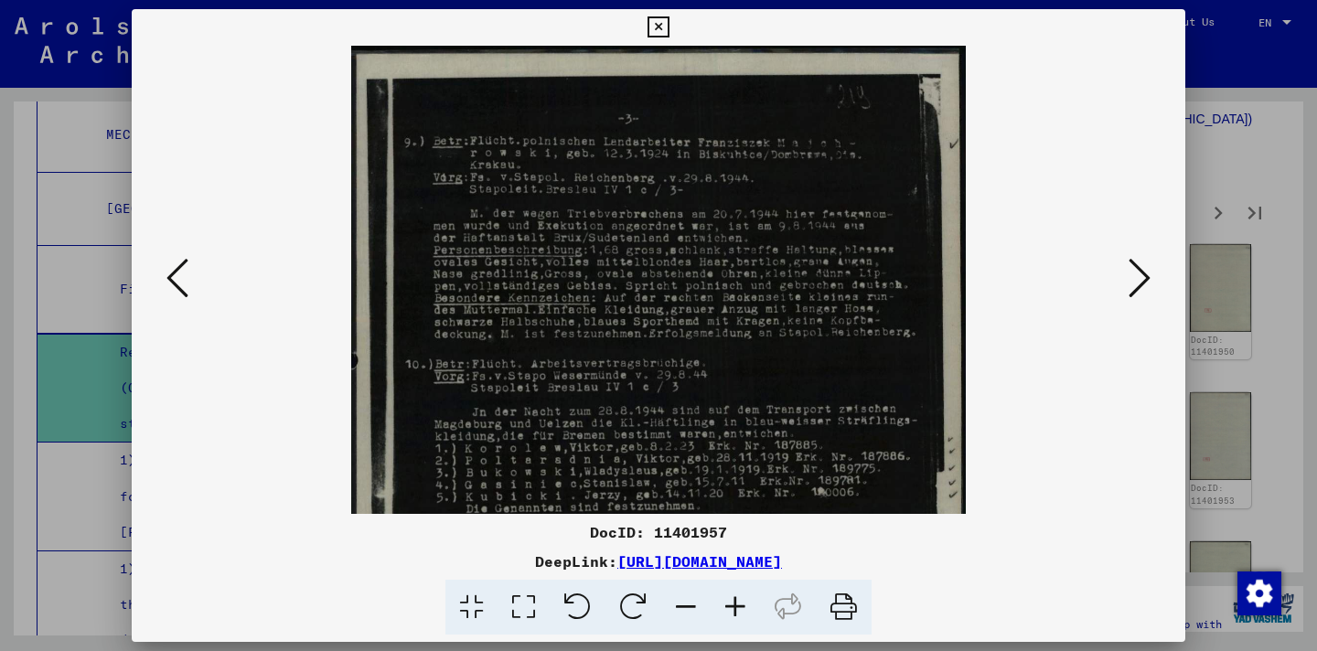
click at [718, 612] on icon at bounding box center [735, 608] width 49 height 56
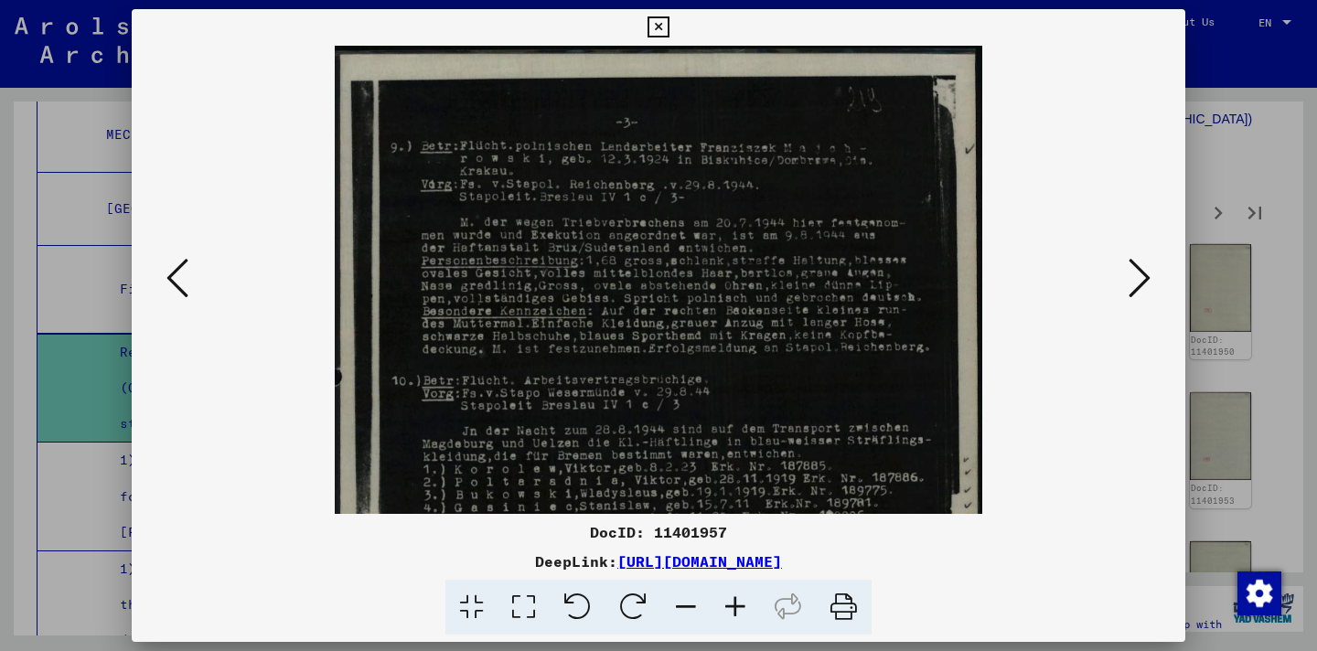
click at [718, 612] on icon at bounding box center [735, 608] width 49 height 56
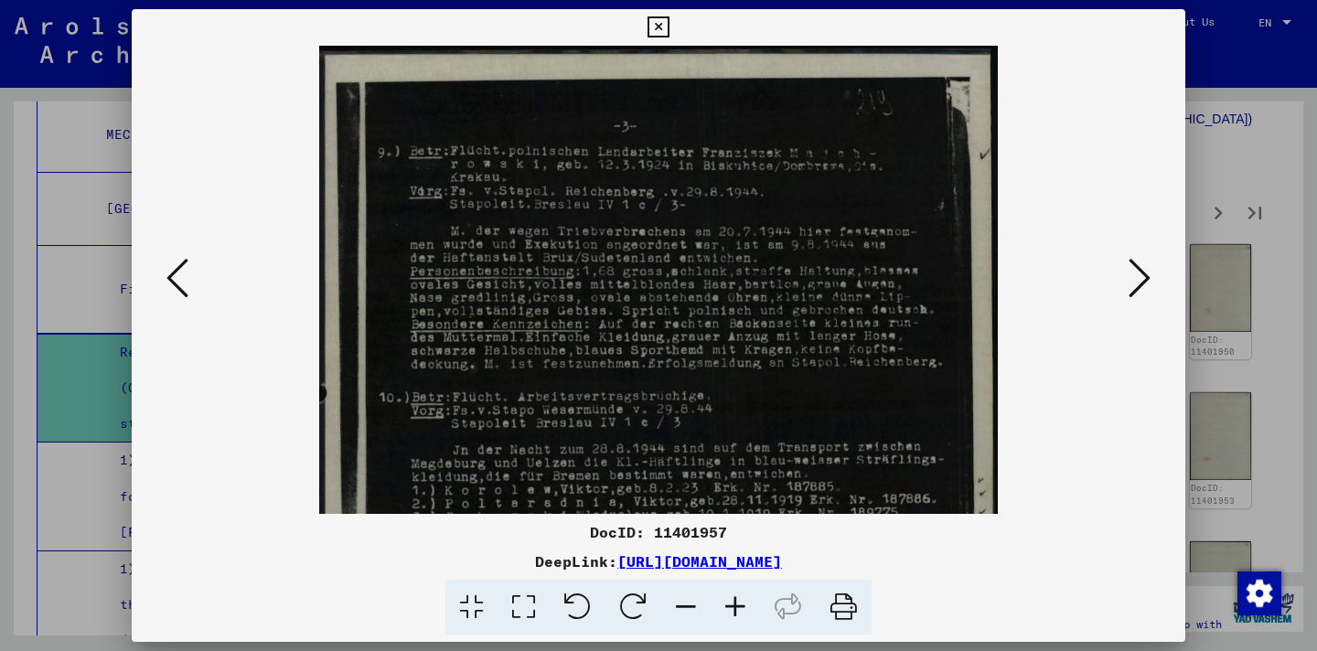
click at [718, 612] on icon at bounding box center [735, 608] width 49 height 56
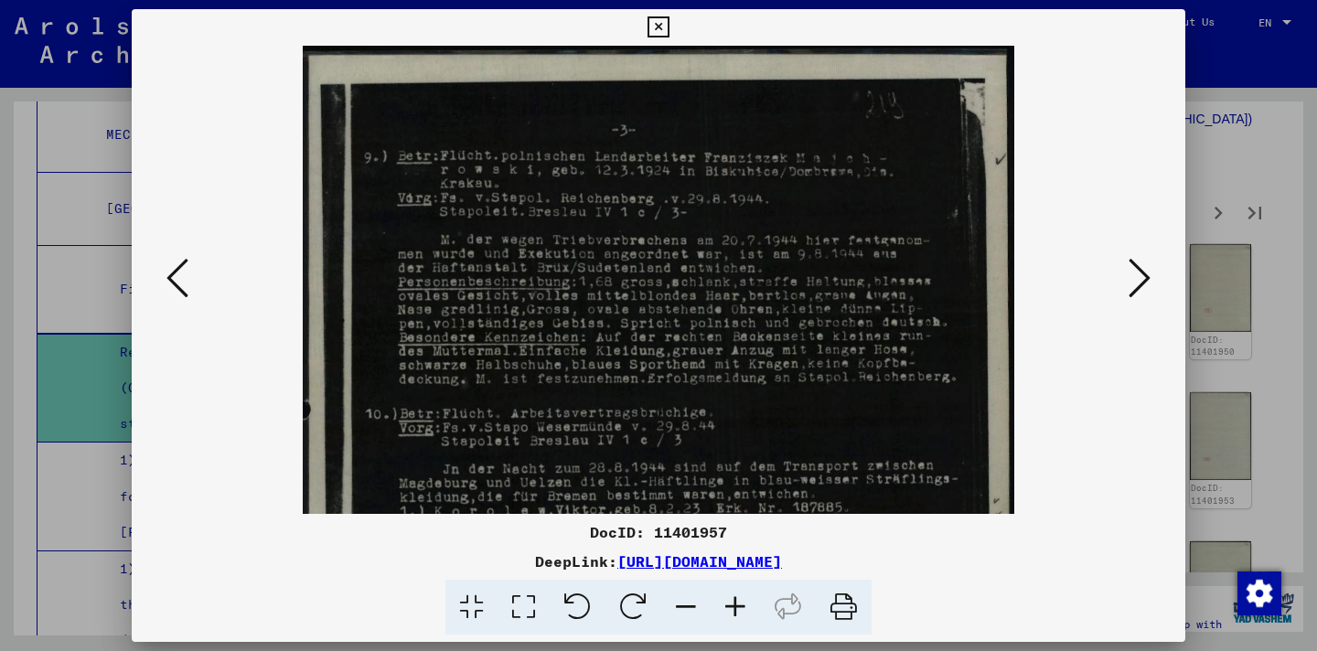
scroll to position [112, 0]
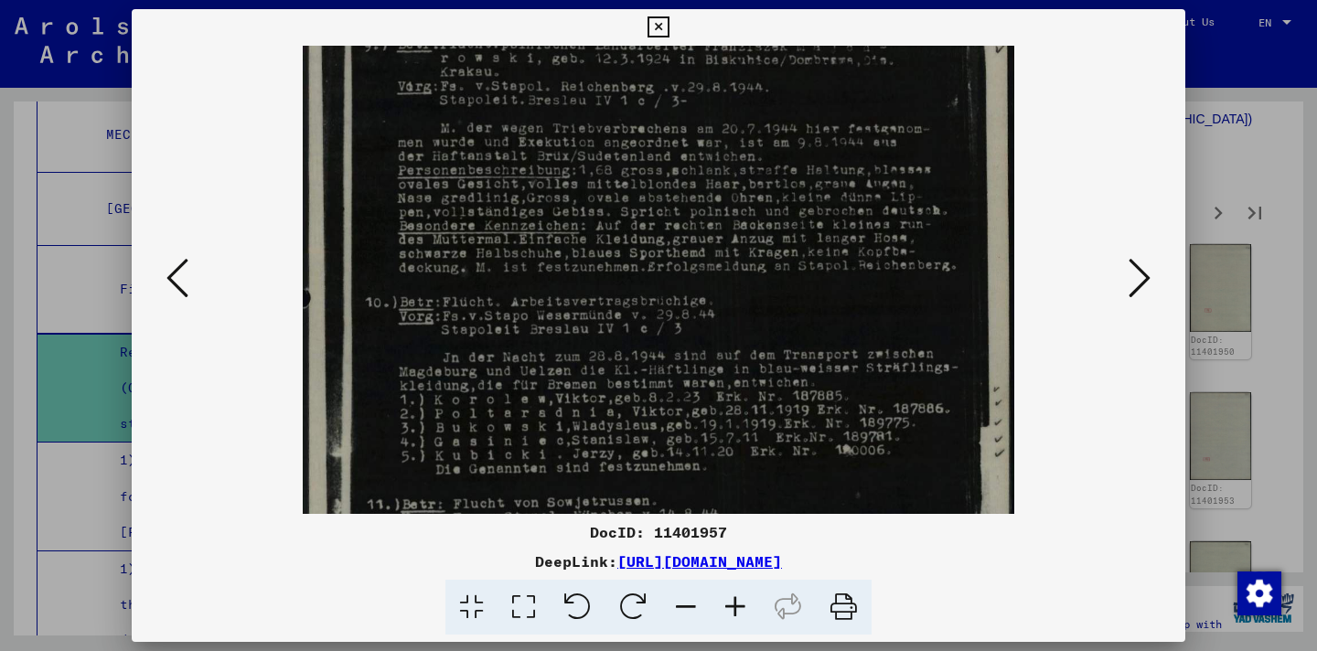
drag, startPoint x: 877, startPoint y: 435, endPoint x: 882, endPoint y: 323, distance: 111.7
click at [882, 323] on img at bounding box center [659, 442] width 712 height 1017
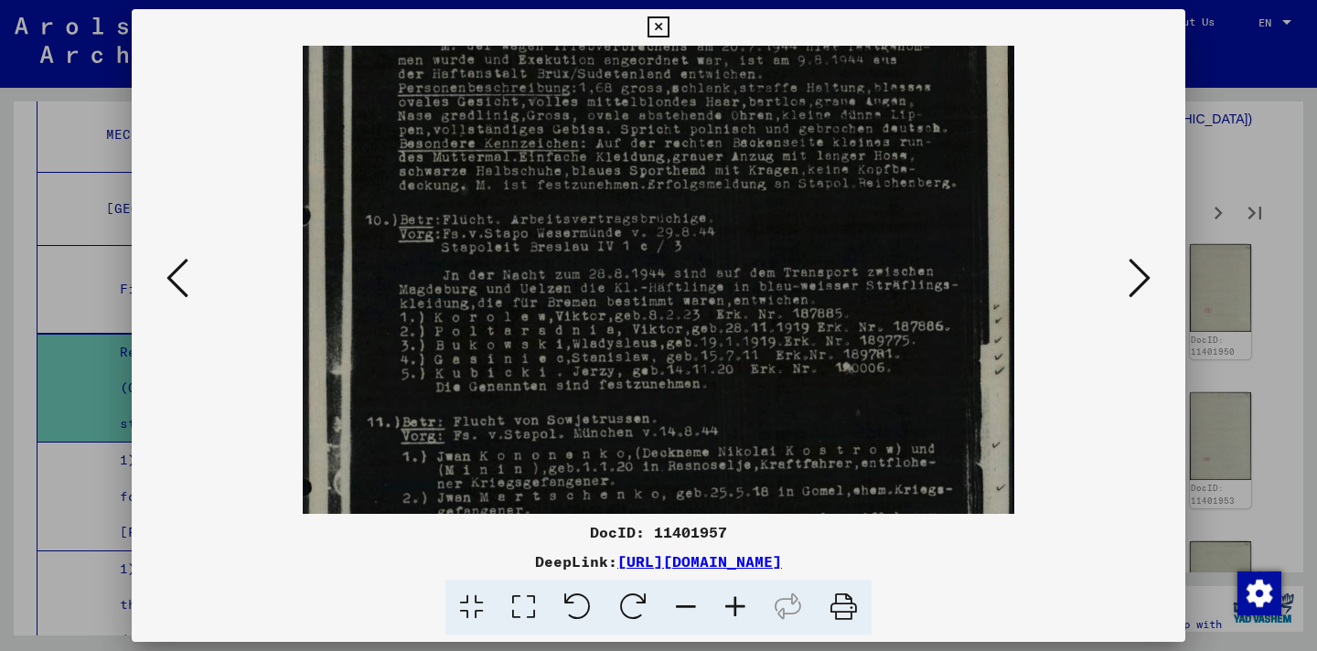
scroll to position [266, 0]
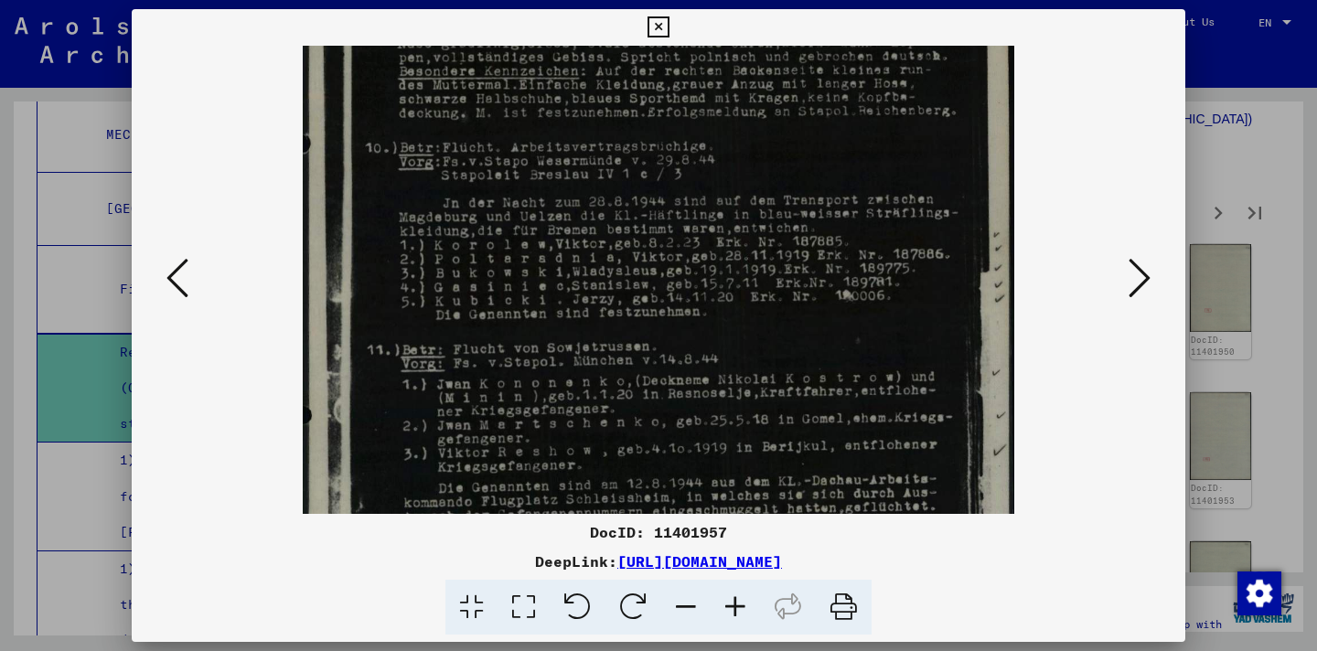
drag, startPoint x: 848, startPoint y: 407, endPoint x: 848, endPoint y: 253, distance: 154.6
click at [848, 253] on img at bounding box center [659, 288] width 712 height 1017
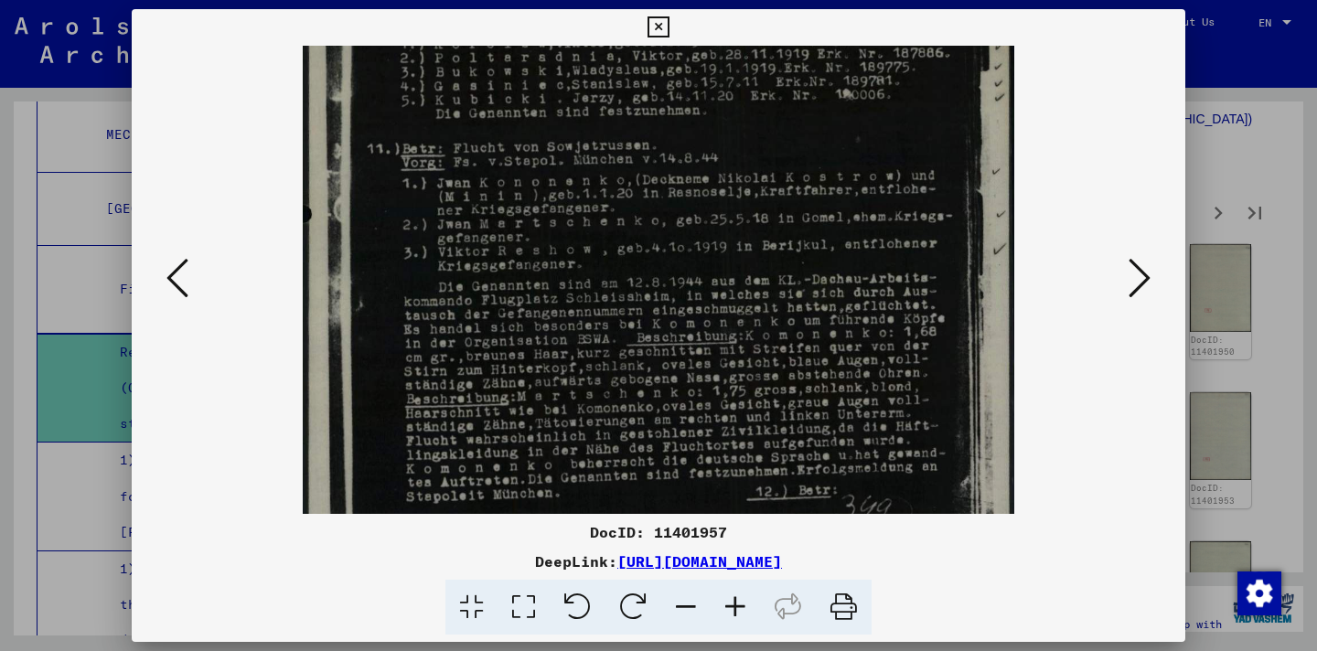
scroll to position [471, 0]
drag, startPoint x: 769, startPoint y: 429, endPoint x: 737, endPoint y: 224, distance: 207.3
click at [737, 224] on img at bounding box center [659, 83] width 712 height 1017
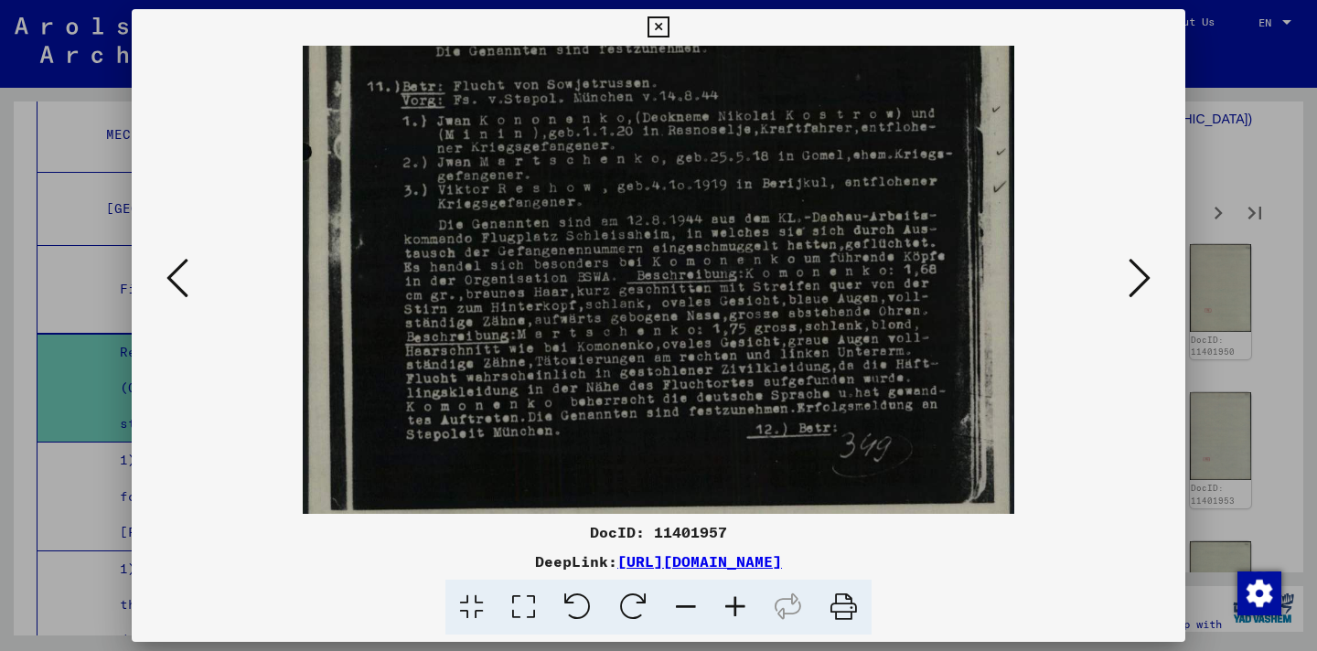
scroll to position [549, 0]
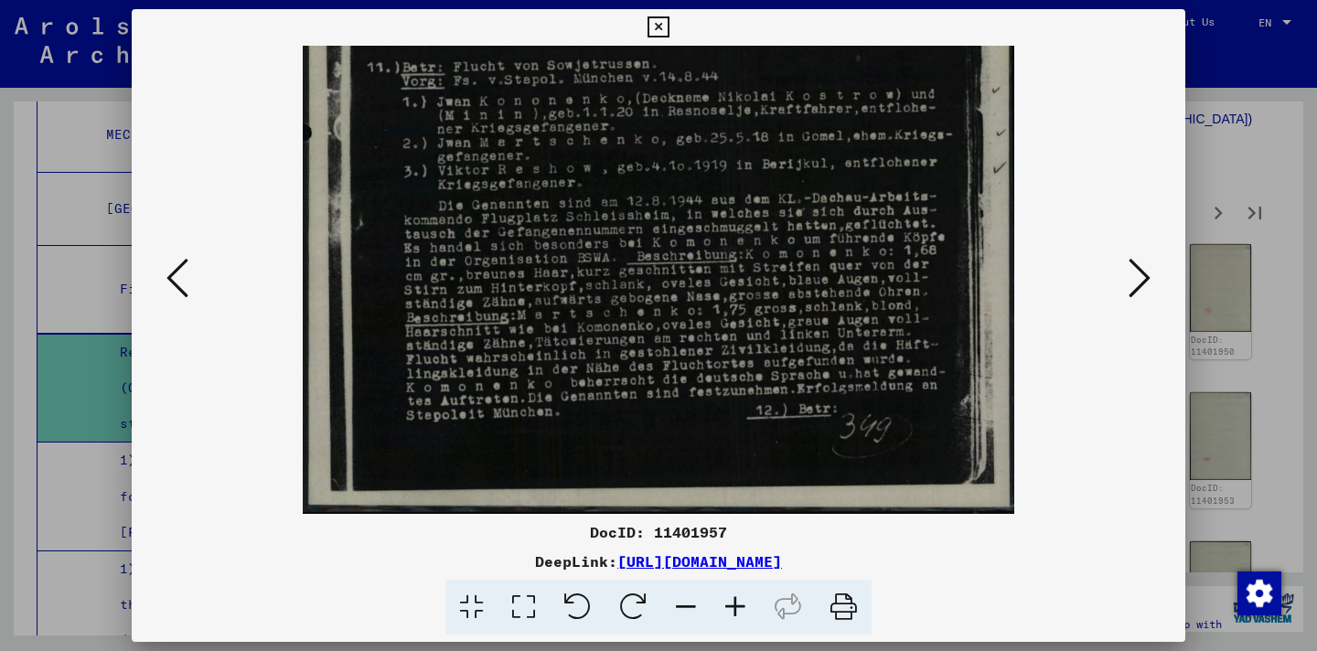
drag, startPoint x: 816, startPoint y: 405, endPoint x: 789, endPoint y: 275, distance: 132.8
click at [789, 275] on img at bounding box center [659, 5] width 712 height 1017
click at [1139, 274] on icon at bounding box center [1140, 278] width 22 height 44
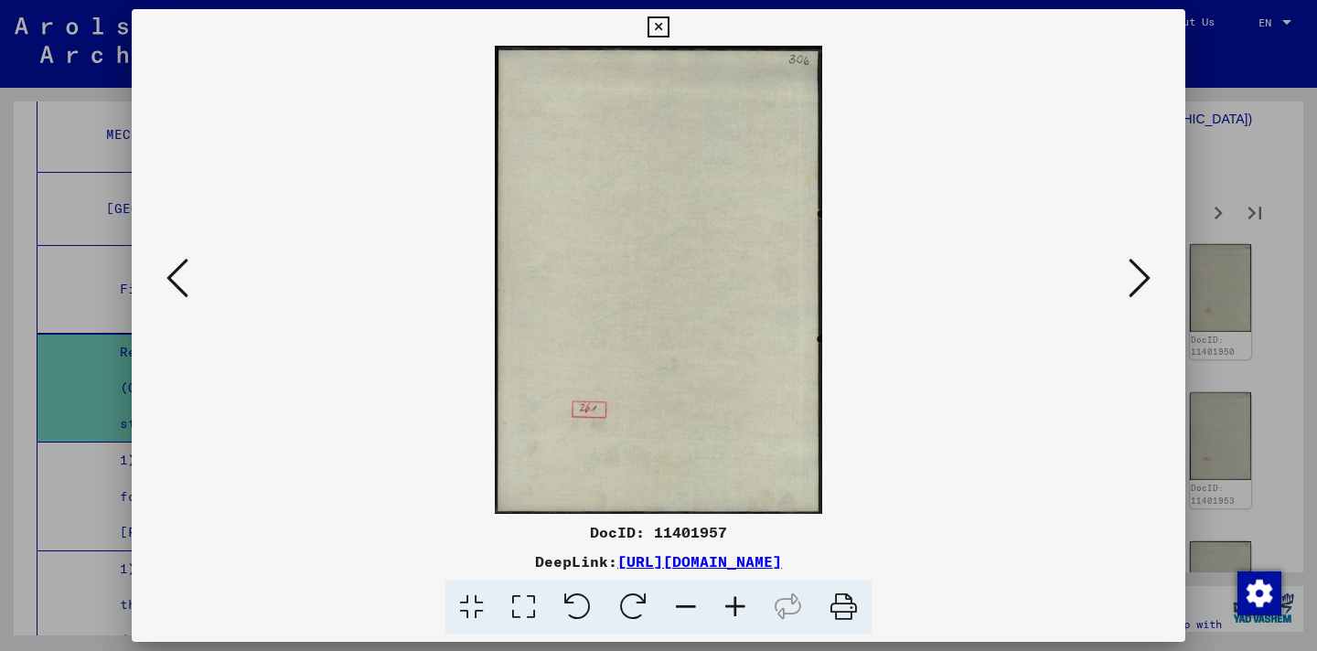
click at [1139, 274] on icon at bounding box center [1140, 278] width 22 height 44
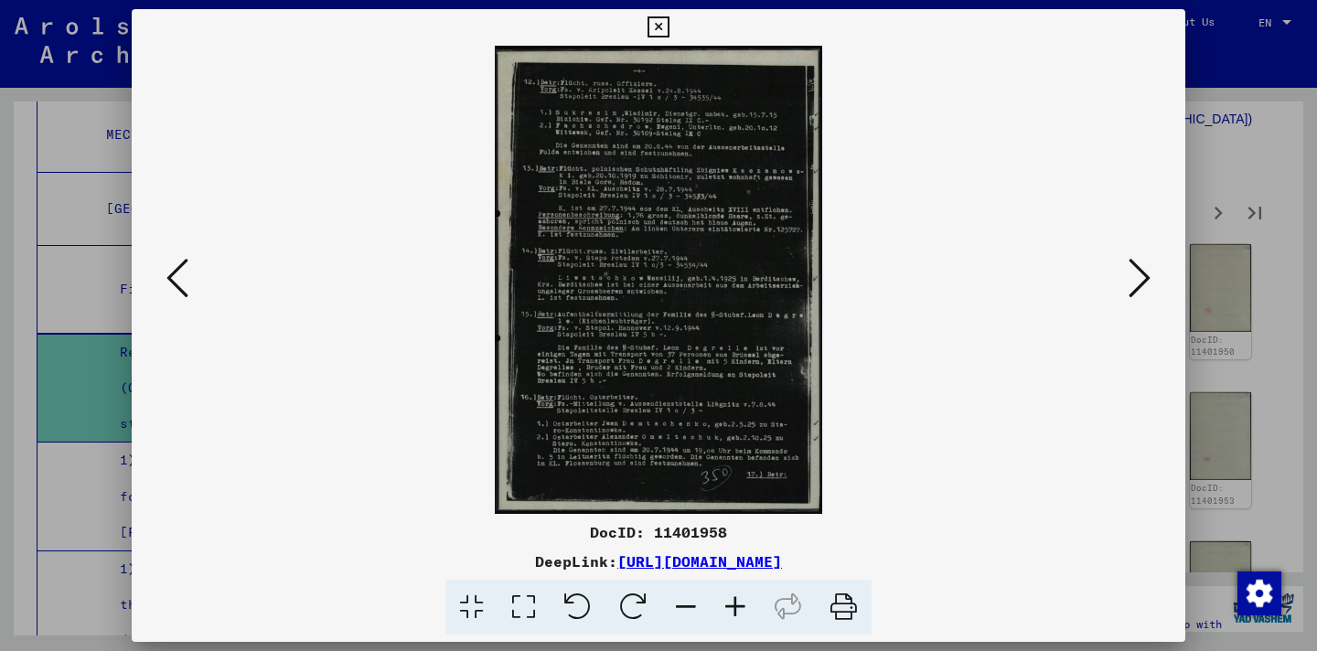
click at [737, 597] on icon at bounding box center [735, 608] width 49 height 56
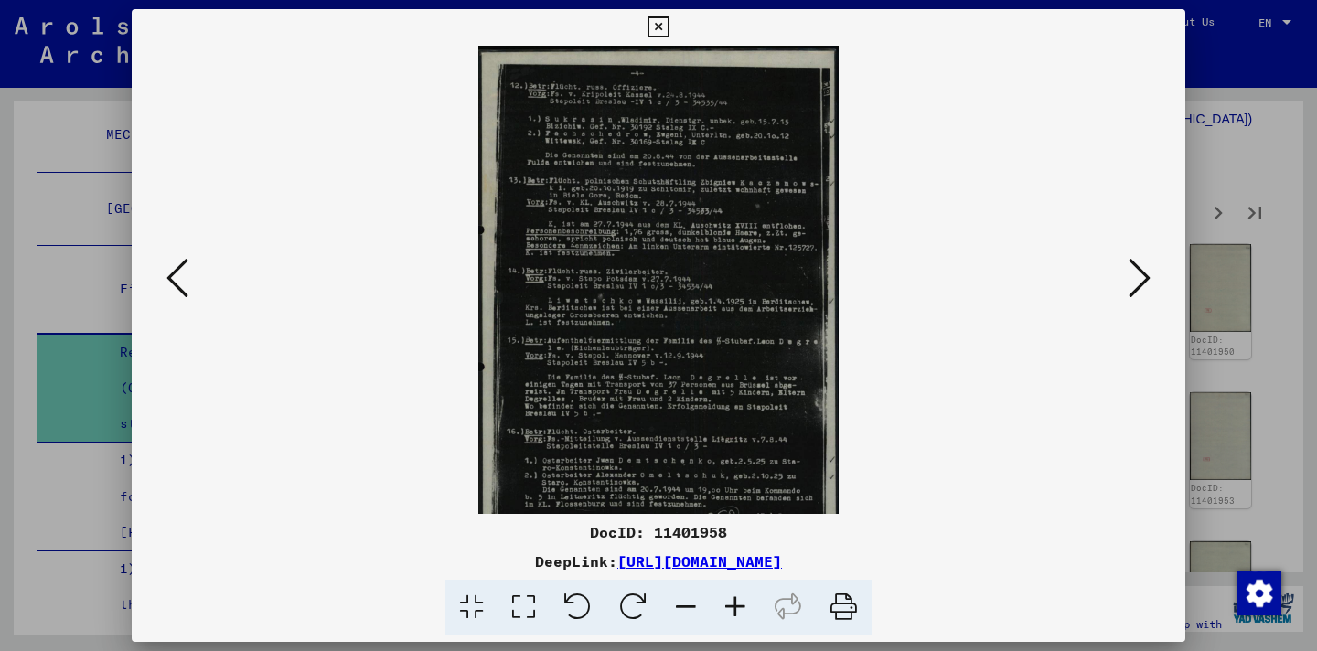
click at [737, 597] on icon at bounding box center [735, 608] width 49 height 56
click at [736, 597] on icon at bounding box center [735, 608] width 49 height 56
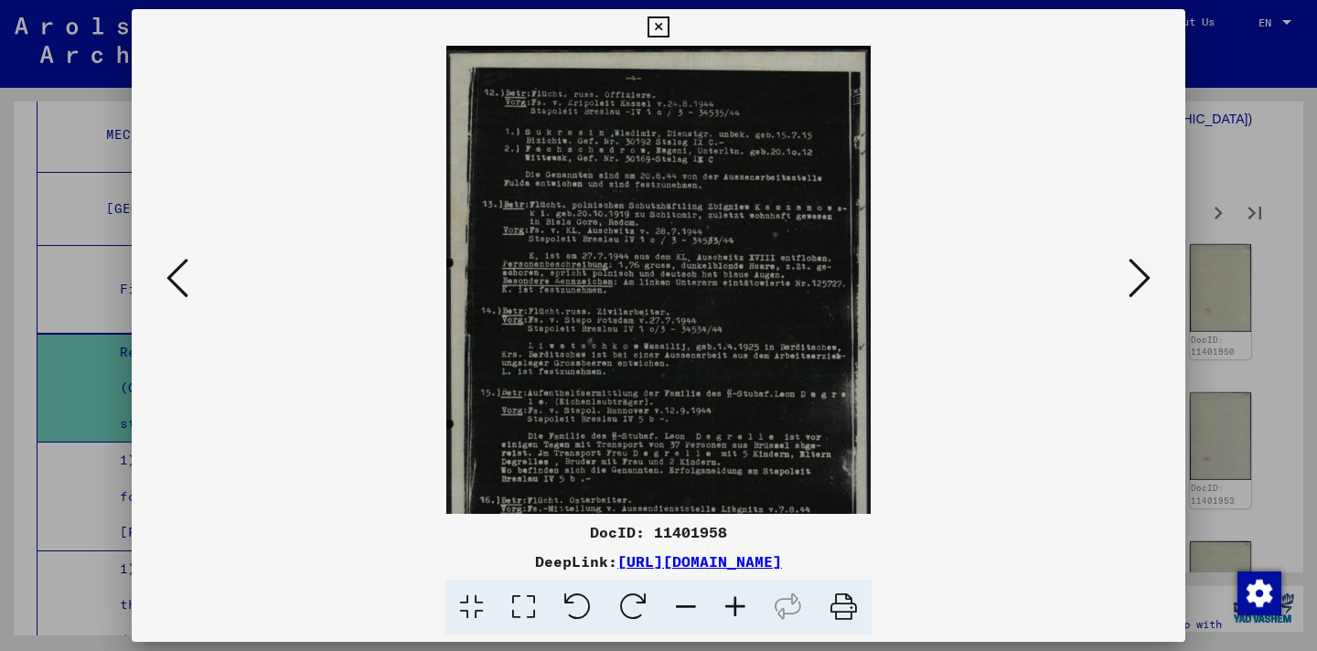
click at [736, 597] on icon at bounding box center [735, 608] width 49 height 56
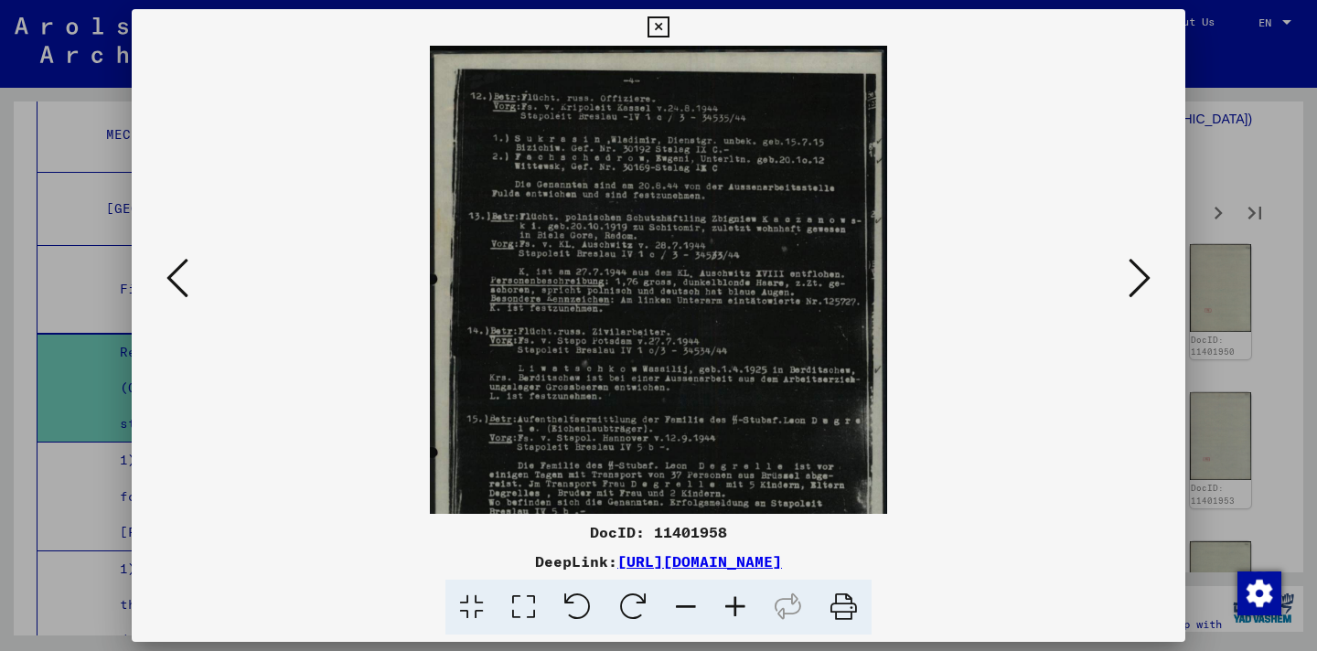
click at [735, 597] on icon at bounding box center [735, 608] width 49 height 56
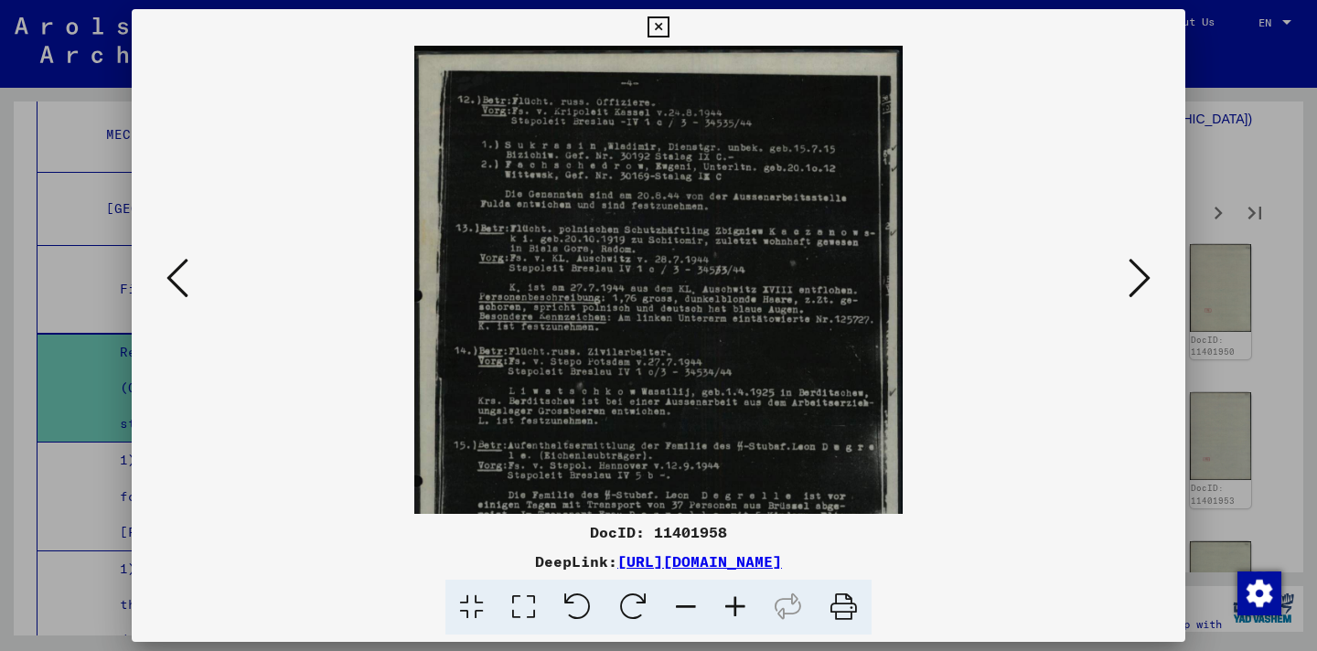
click at [735, 597] on icon at bounding box center [735, 608] width 49 height 56
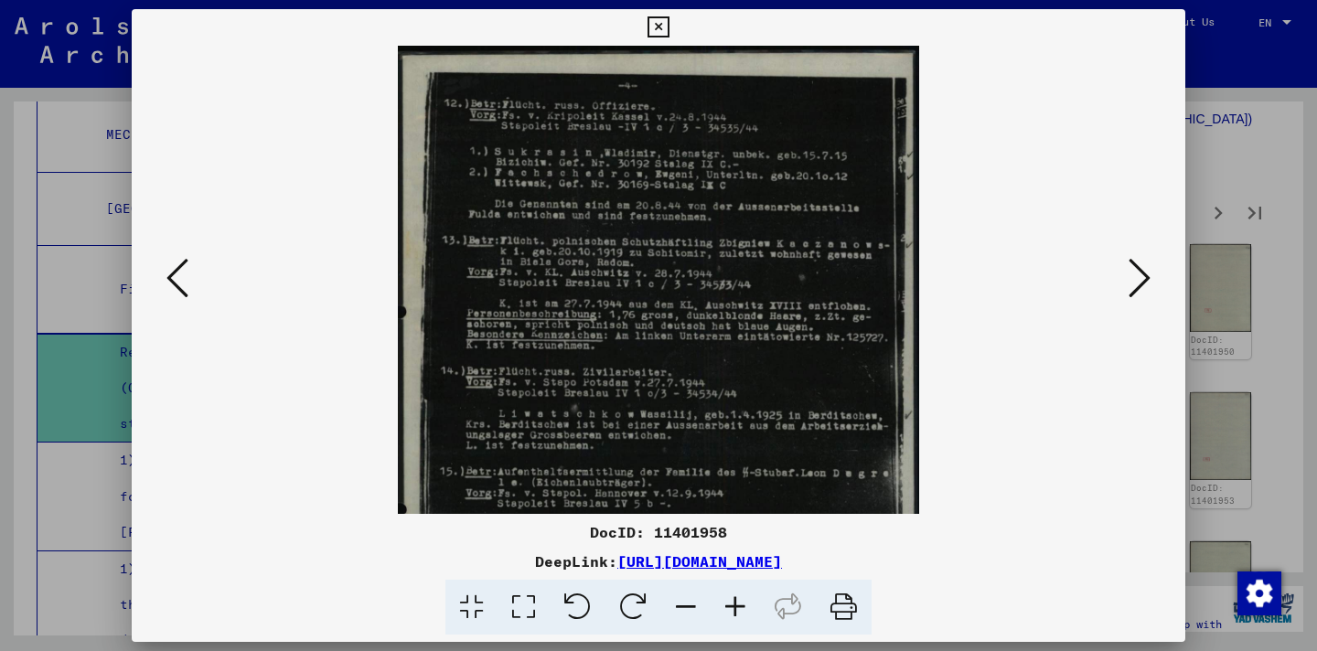
click at [735, 597] on icon at bounding box center [735, 608] width 49 height 56
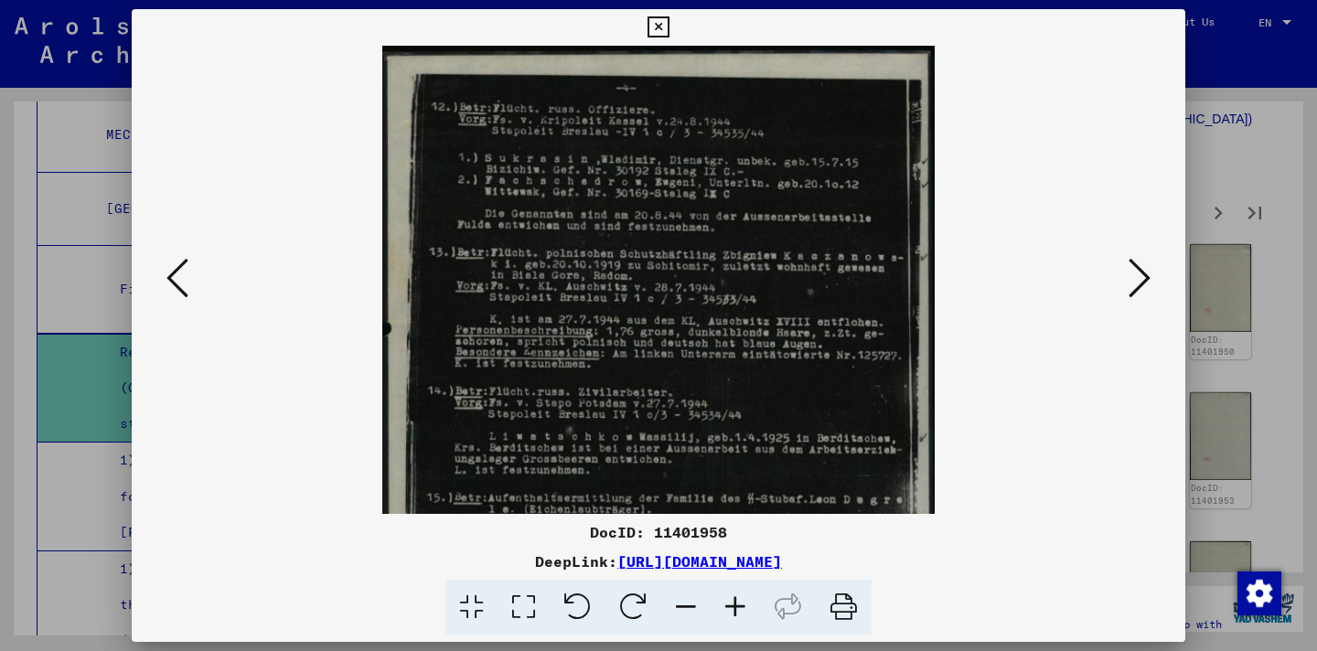
click at [735, 597] on icon at bounding box center [735, 608] width 49 height 56
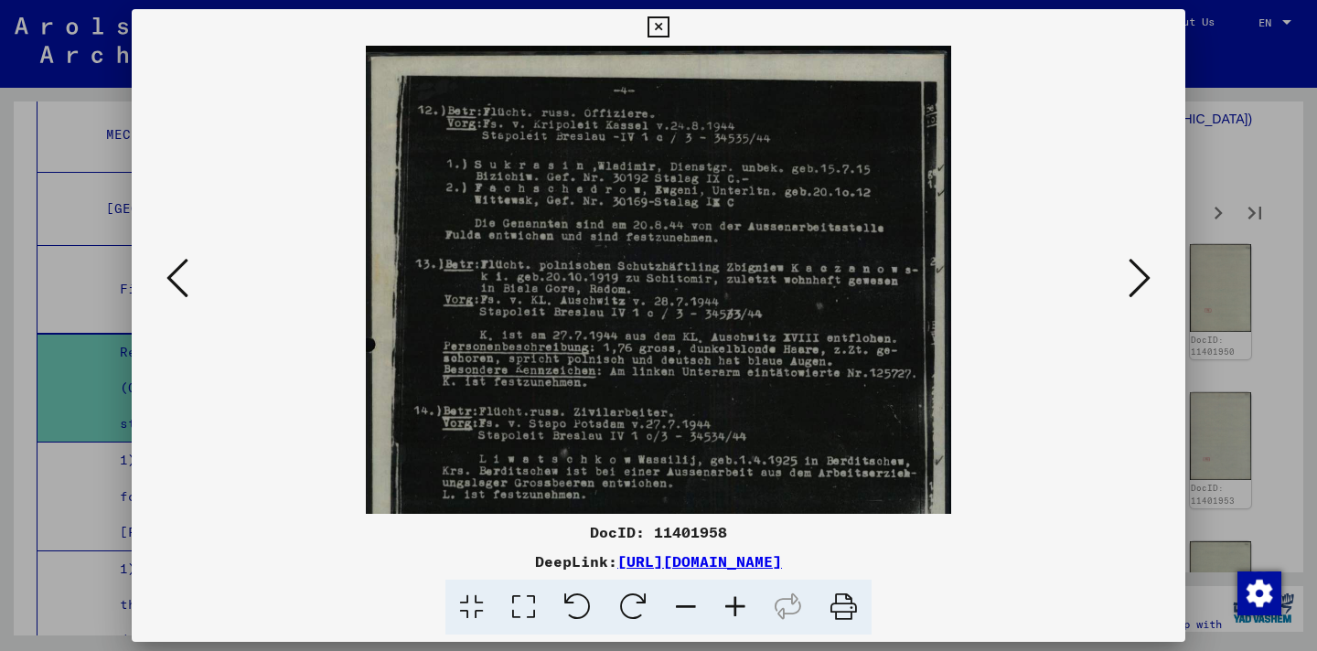
click at [735, 597] on icon at bounding box center [735, 608] width 49 height 56
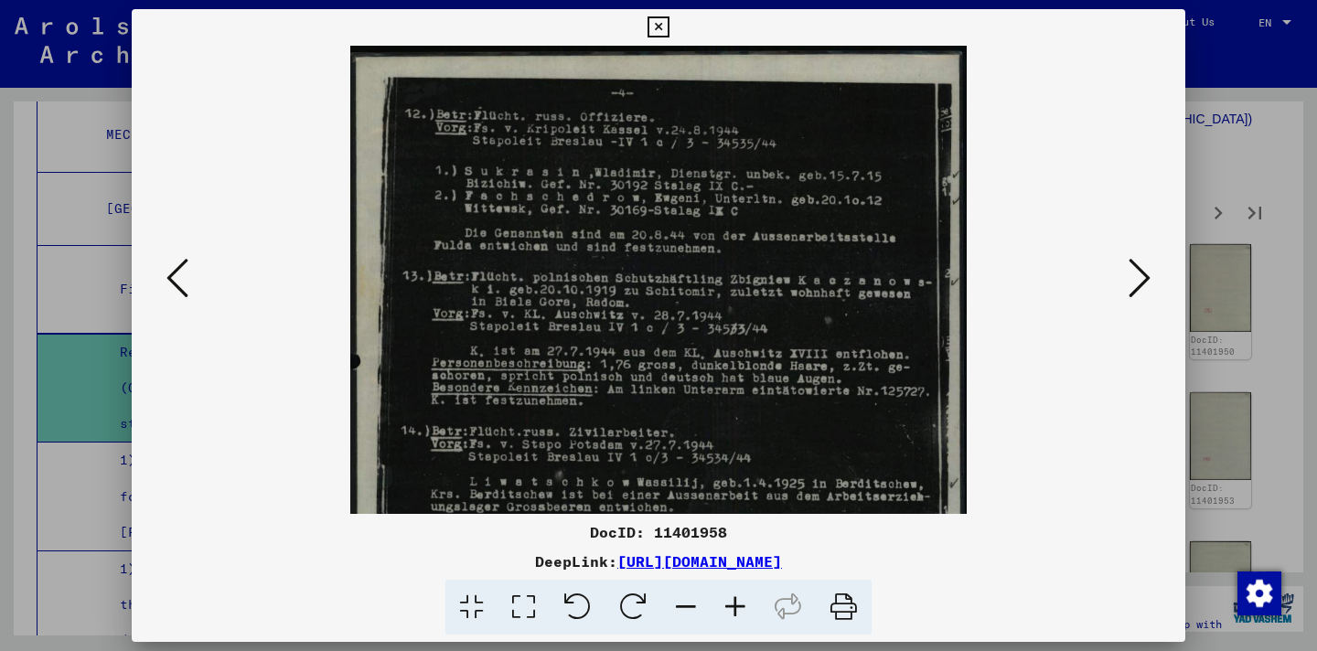
click at [735, 597] on icon at bounding box center [735, 608] width 49 height 56
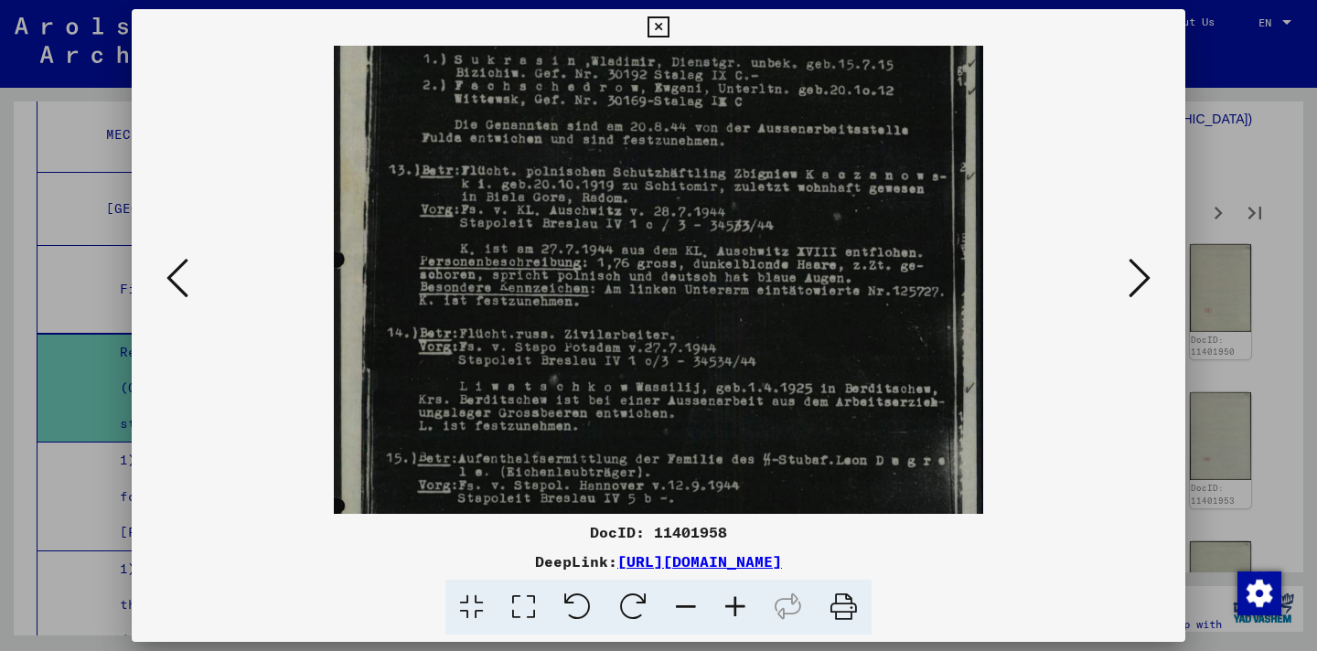
scroll to position [119, 0]
drag, startPoint x: 768, startPoint y: 412, endPoint x: 744, endPoint y: 293, distance: 121.3
click at [744, 293] on img at bounding box center [658, 390] width 649 height 926
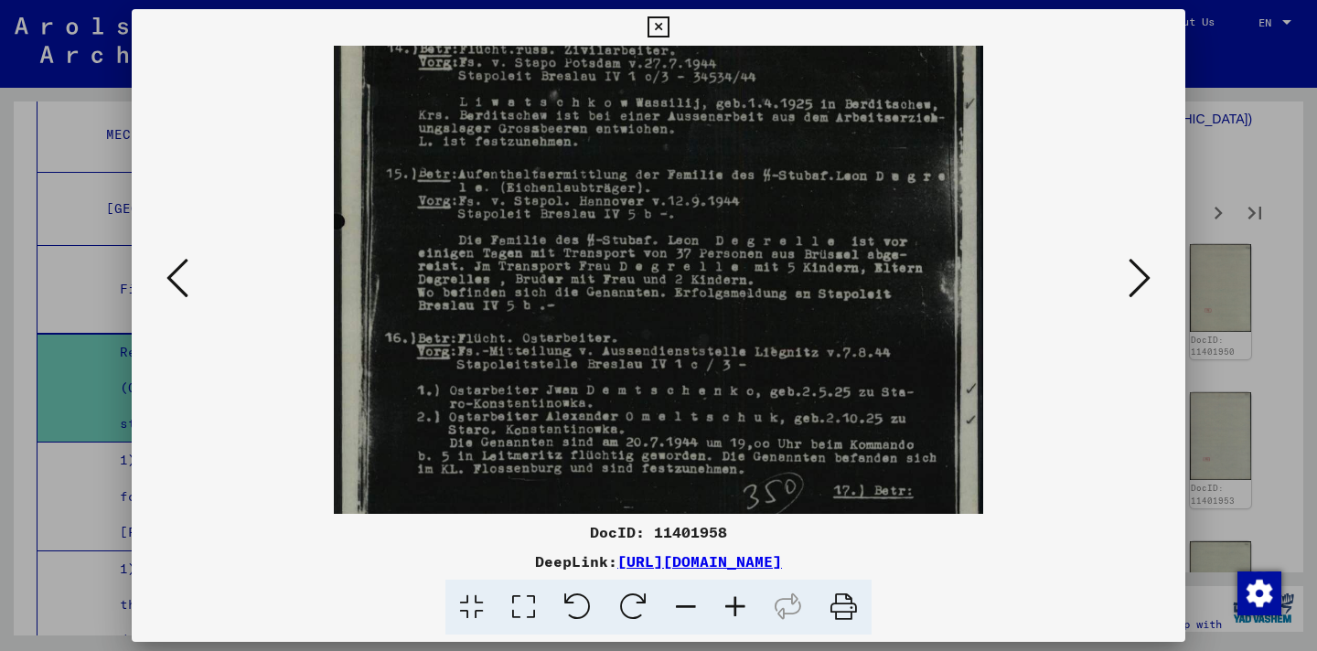
scroll to position [404, 0]
drag, startPoint x: 726, startPoint y: 436, endPoint x: 703, endPoint y: 151, distance: 286.4
click at [703, 151] on img at bounding box center [658, 104] width 649 height 926
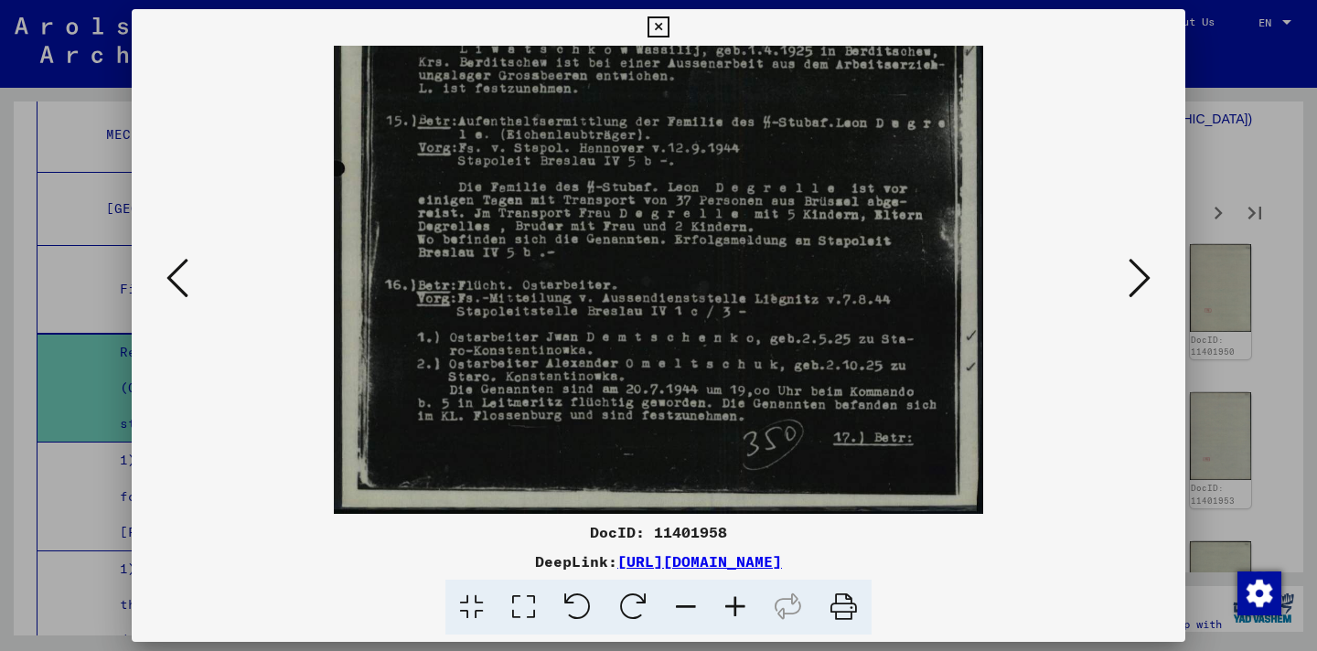
scroll to position [457, 0]
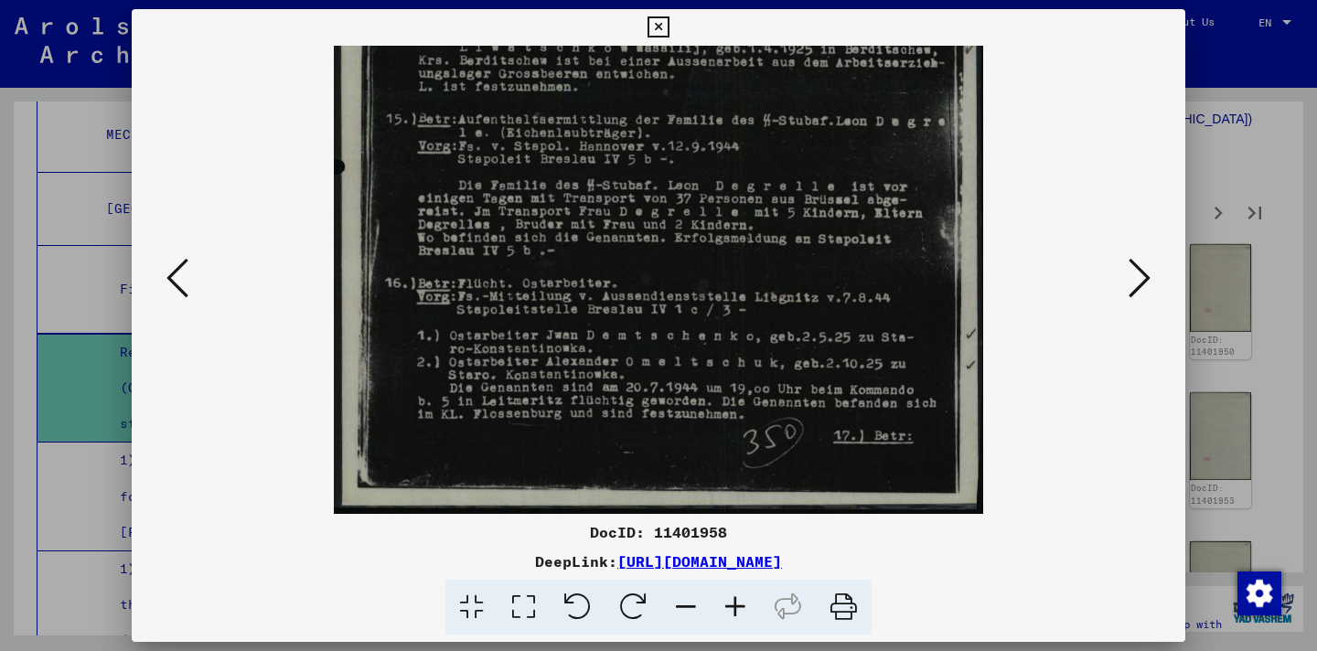
drag, startPoint x: 719, startPoint y: 424, endPoint x: 709, endPoint y: 364, distance: 60.3
click at [709, 364] on img at bounding box center [658, 51] width 649 height 926
click at [1136, 287] on icon at bounding box center [1140, 278] width 22 height 44
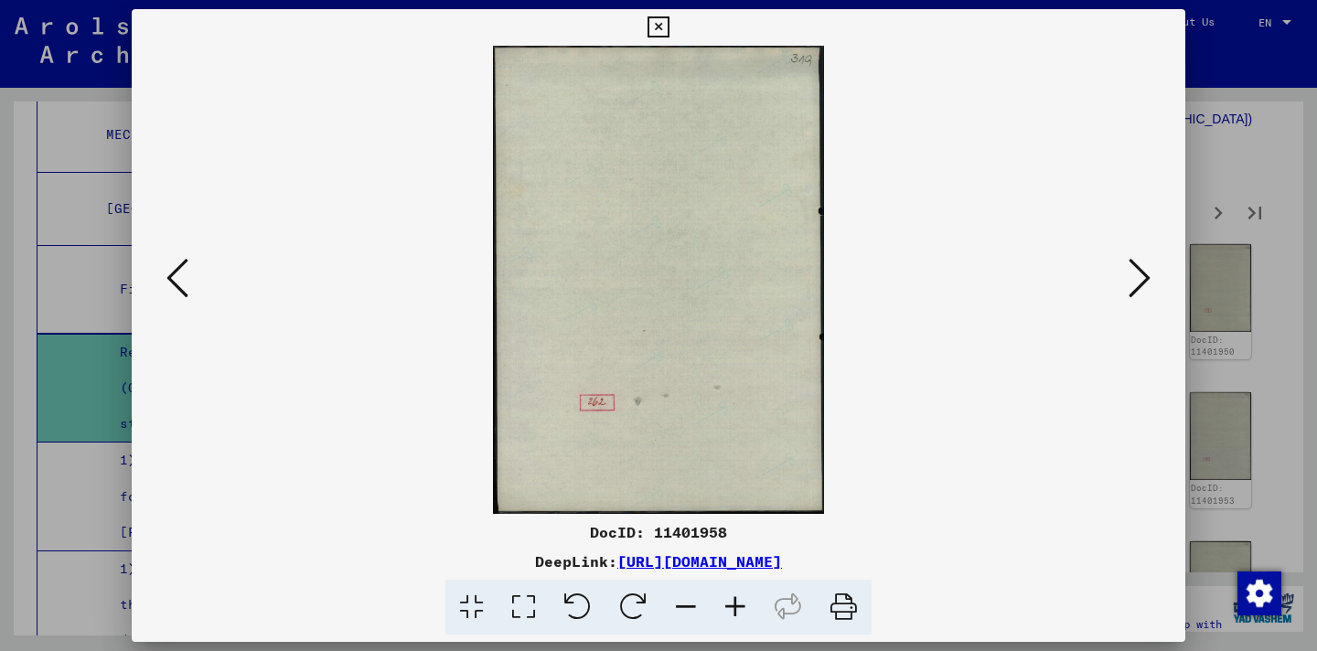
scroll to position [0, 0]
click at [1136, 287] on icon at bounding box center [1140, 278] width 22 height 44
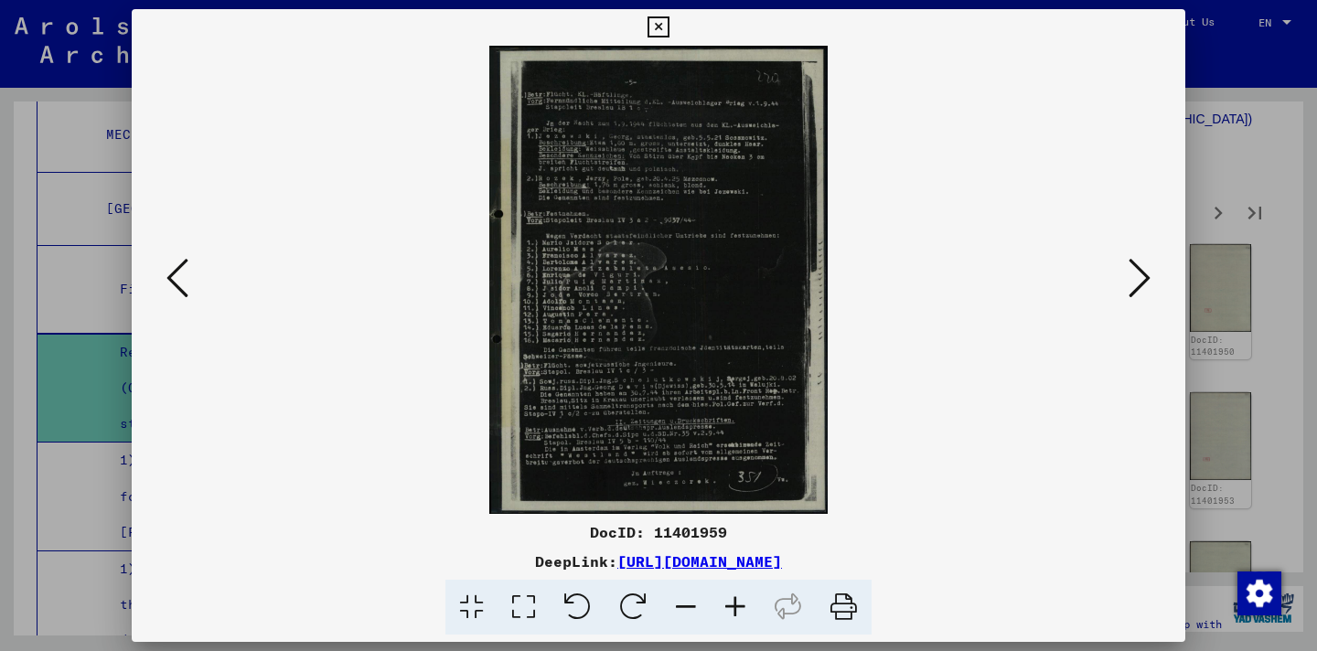
click at [729, 608] on icon at bounding box center [735, 608] width 49 height 56
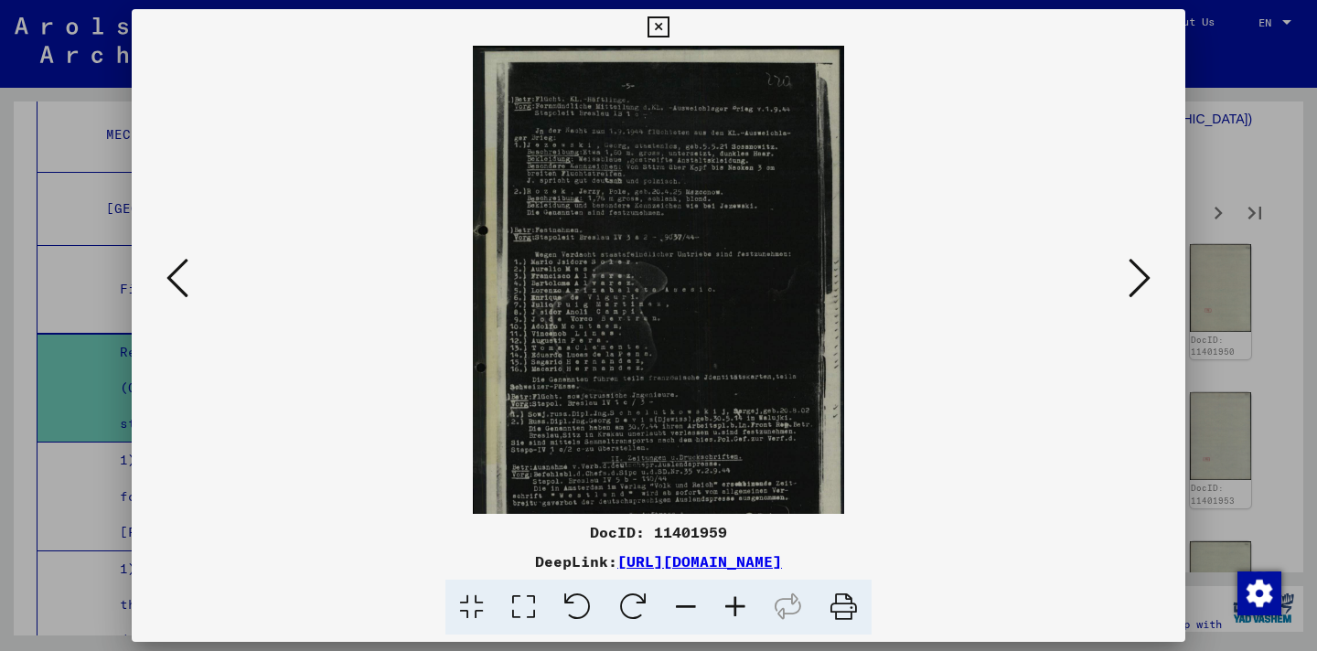
click at [729, 608] on icon at bounding box center [735, 608] width 49 height 56
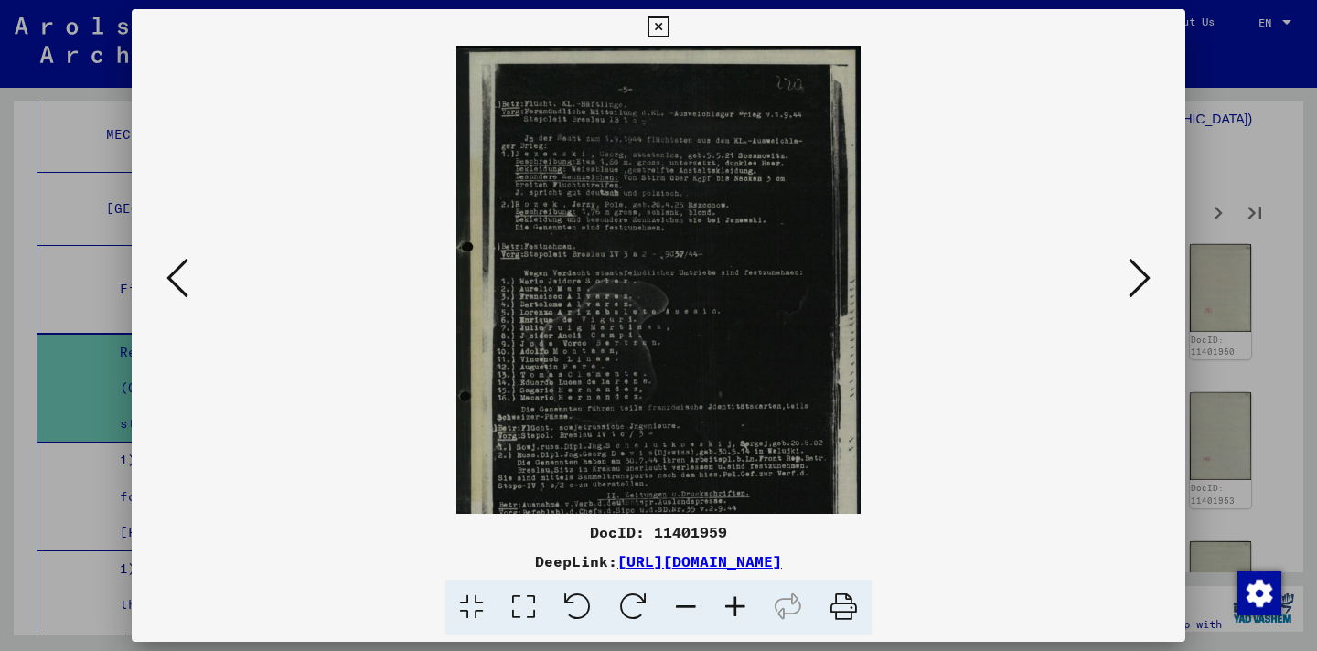
click at [729, 609] on icon at bounding box center [735, 608] width 49 height 56
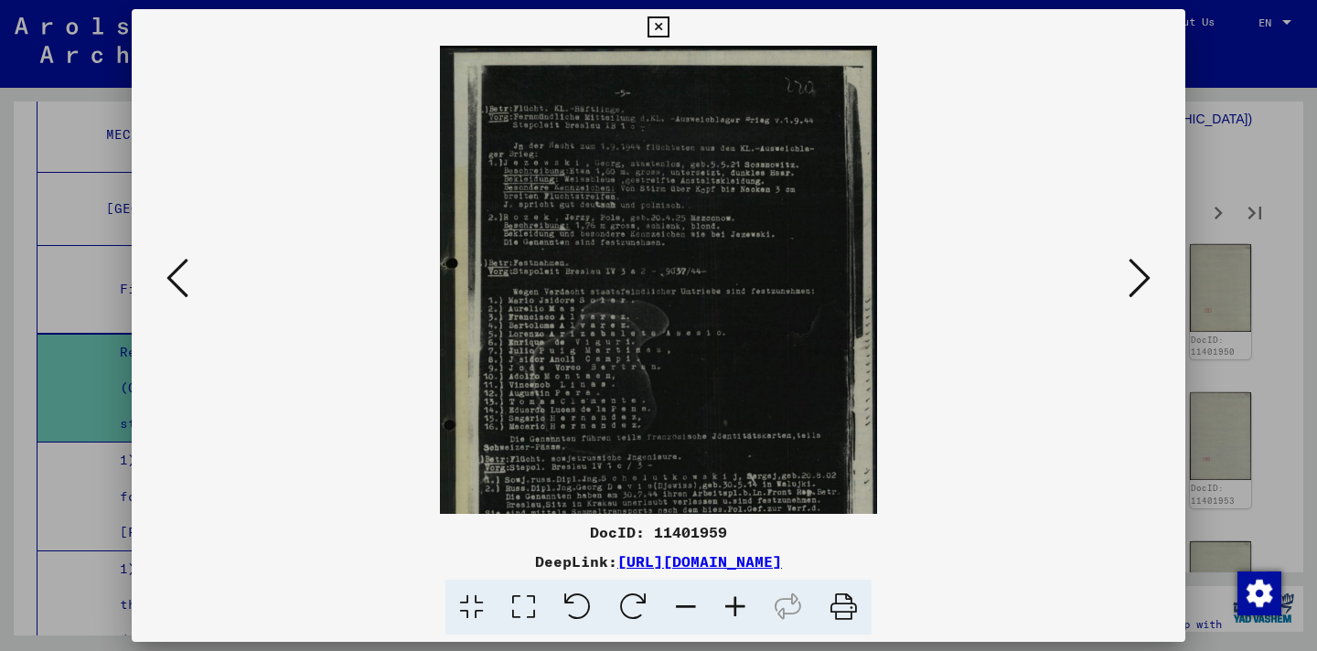
click at [729, 609] on icon at bounding box center [735, 608] width 49 height 56
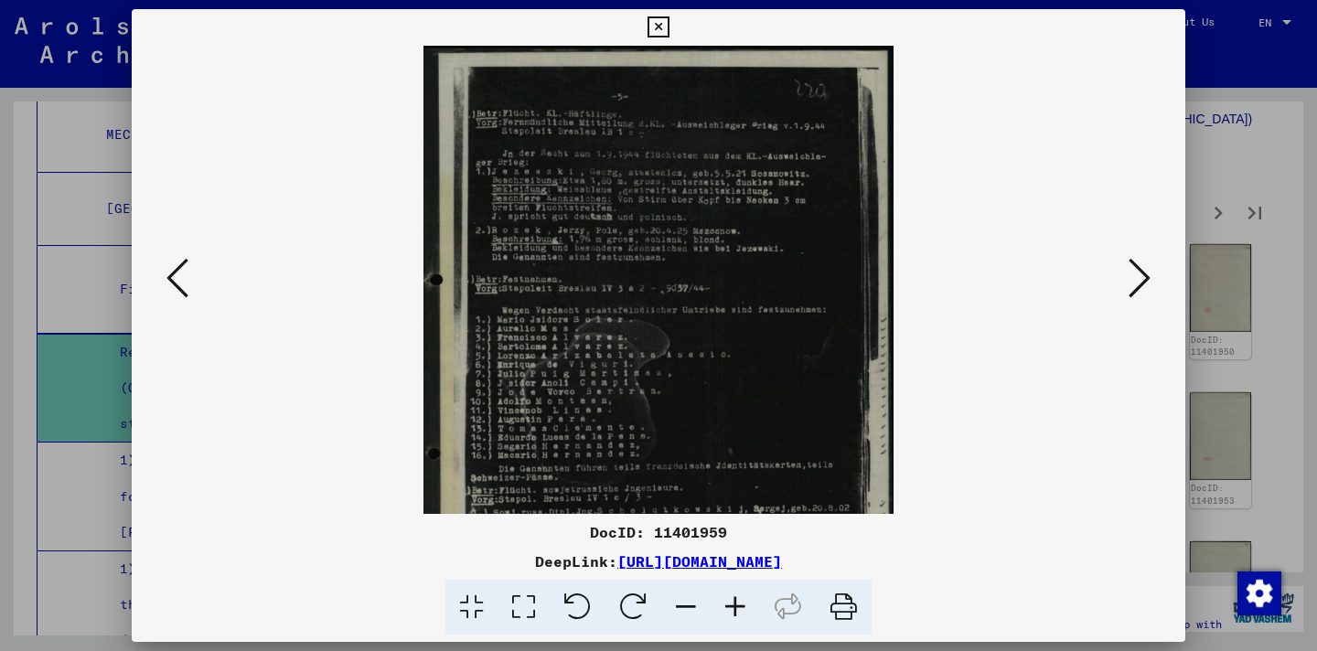
click at [729, 609] on icon at bounding box center [735, 608] width 49 height 56
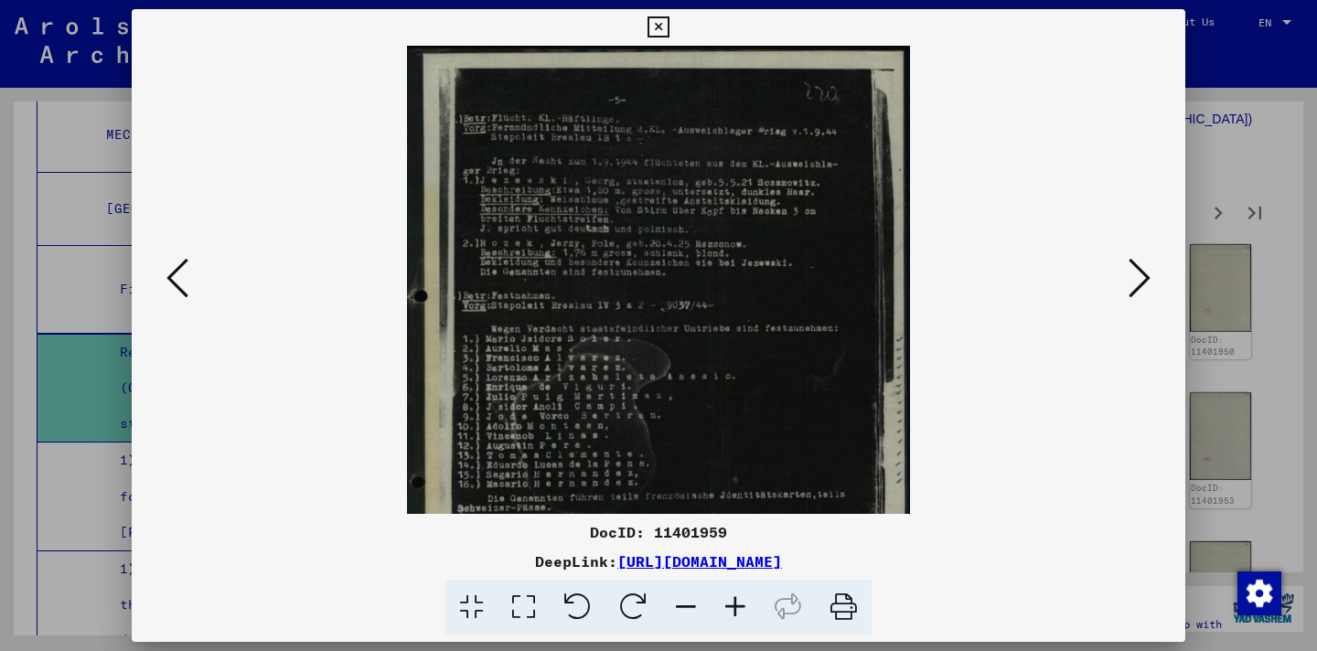
click at [729, 609] on icon at bounding box center [735, 608] width 49 height 56
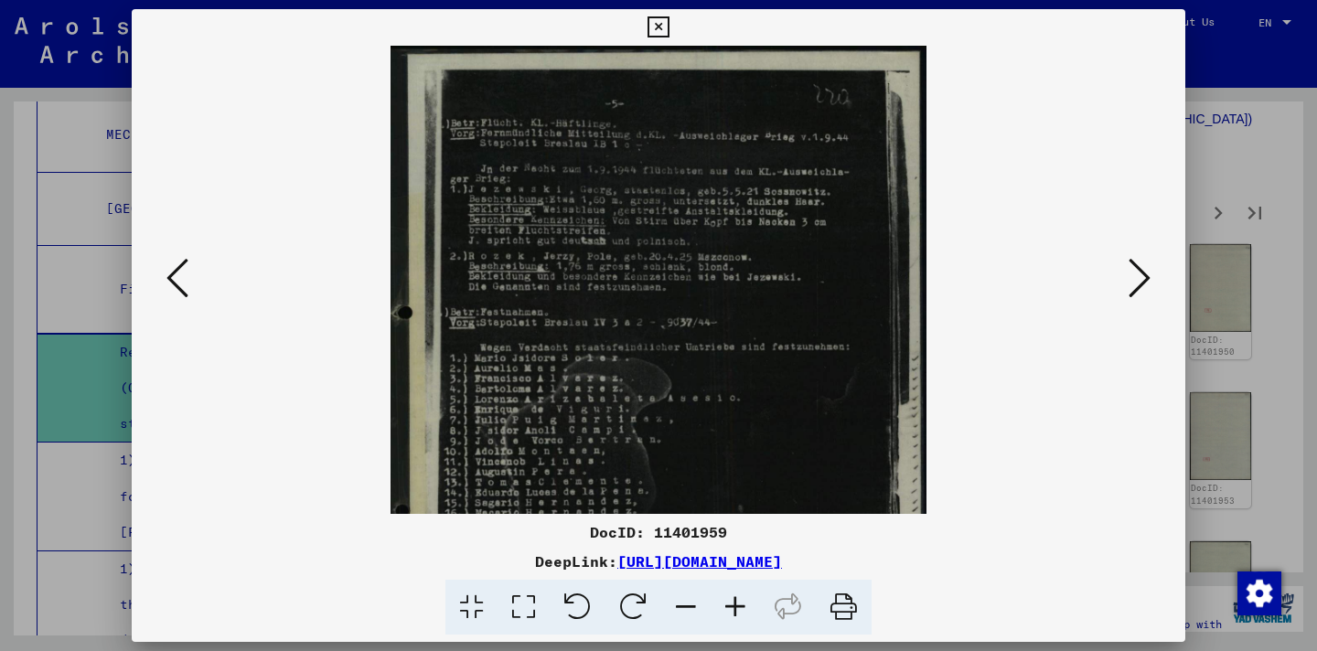
click at [729, 609] on icon at bounding box center [735, 608] width 49 height 56
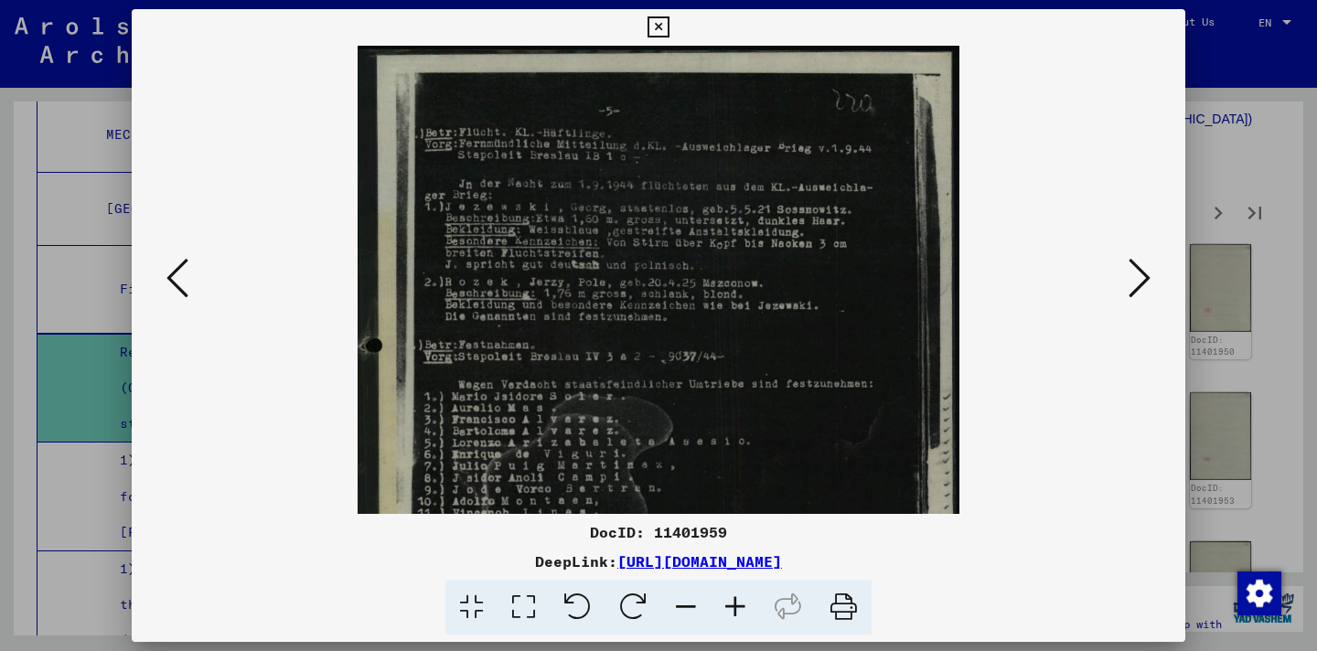
click at [729, 609] on icon at bounding box center [735, 608] width 49 height 56
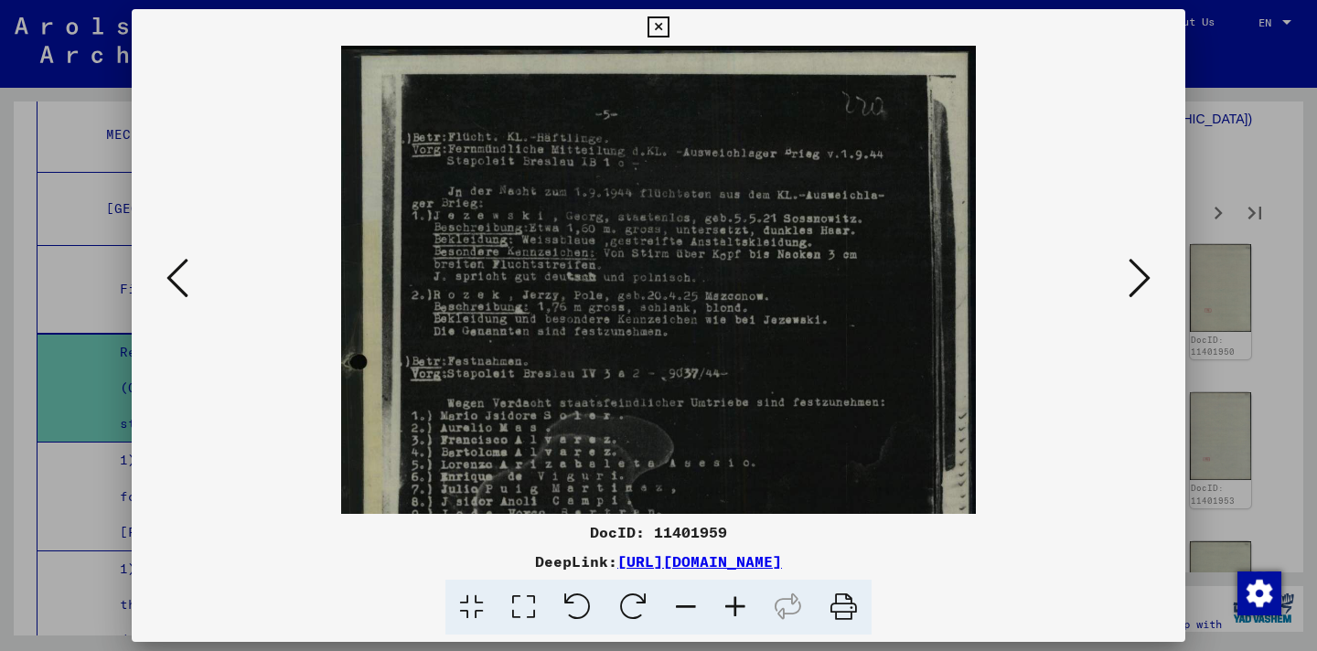
click at [729, 609] on icon at bounding box center [735, 608] width 49 height 56
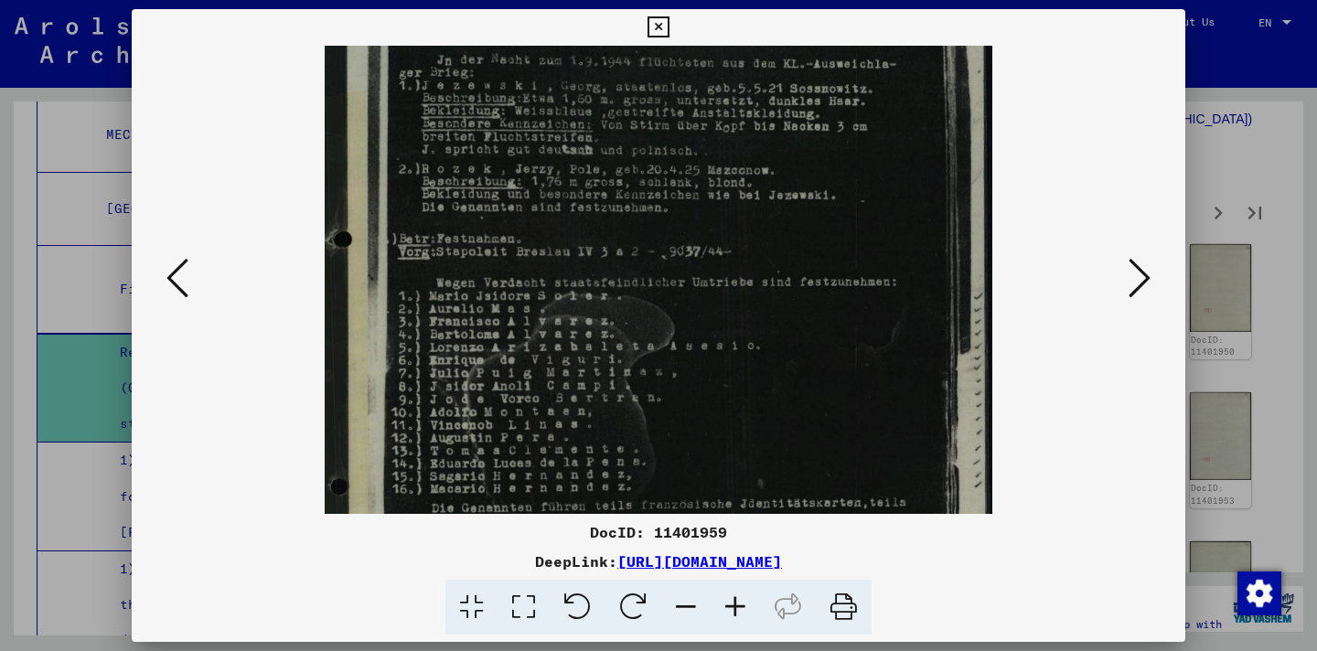
scroll to position [146, 0]
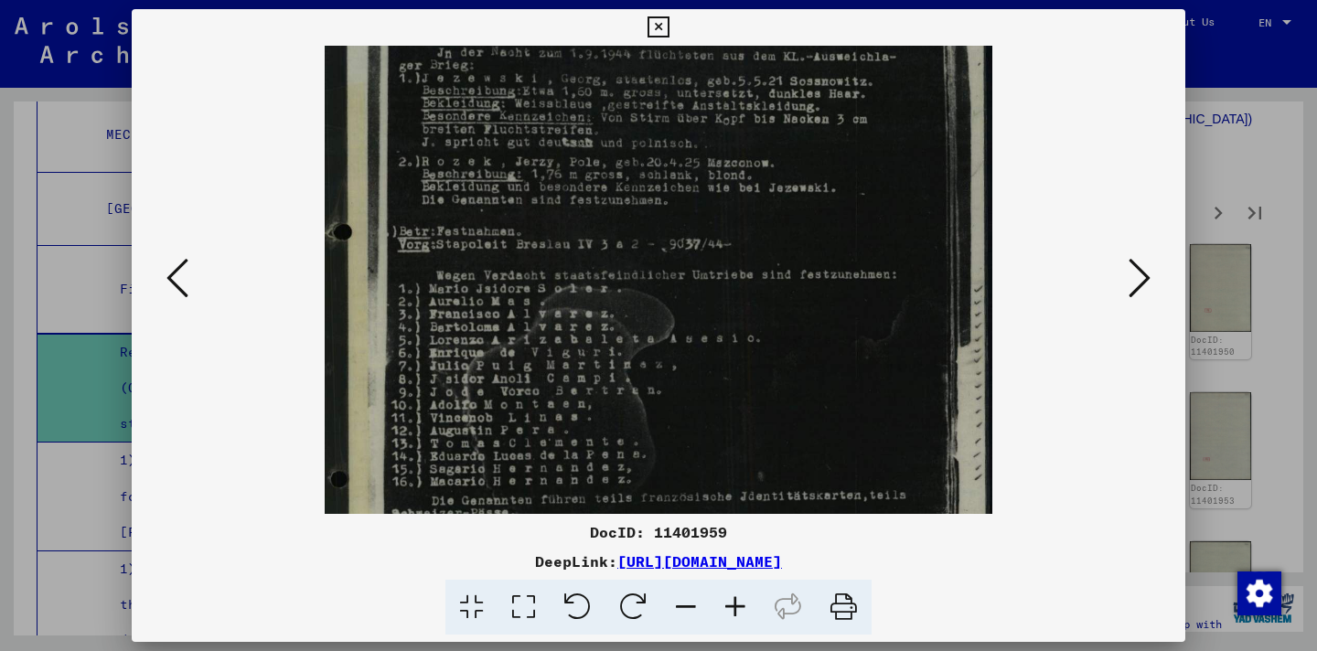
drag, startPoint x: 818, startPoint y: 392, endPoint x: 804, endPoint y: 246, distance: 147.0
click at [804, 246] on img at bounding box center [659, 362] width 669 height 926
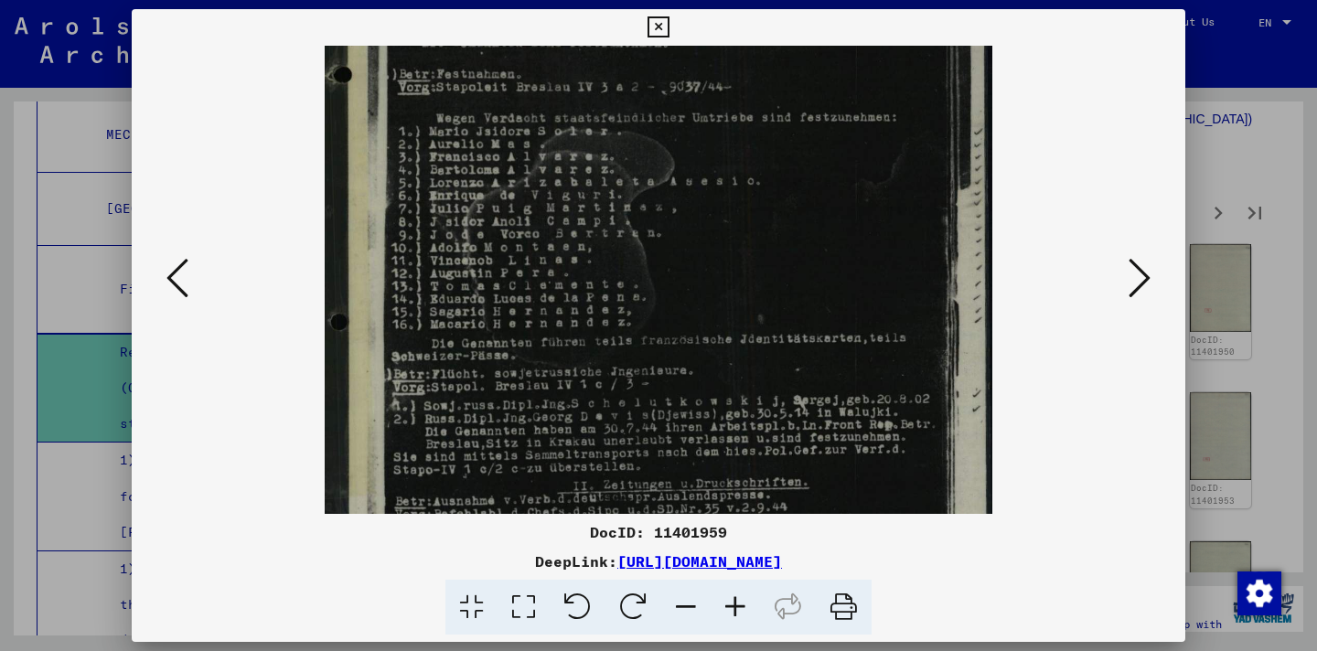
scroll to position [306, 0]
drag, startPoint x: 797, startPoint y: 401, endPoint x: 775, endPoint y: 242, distance: 160.7
click at [775, 242] on img at bounding box center [659, 203] width 669 height 926
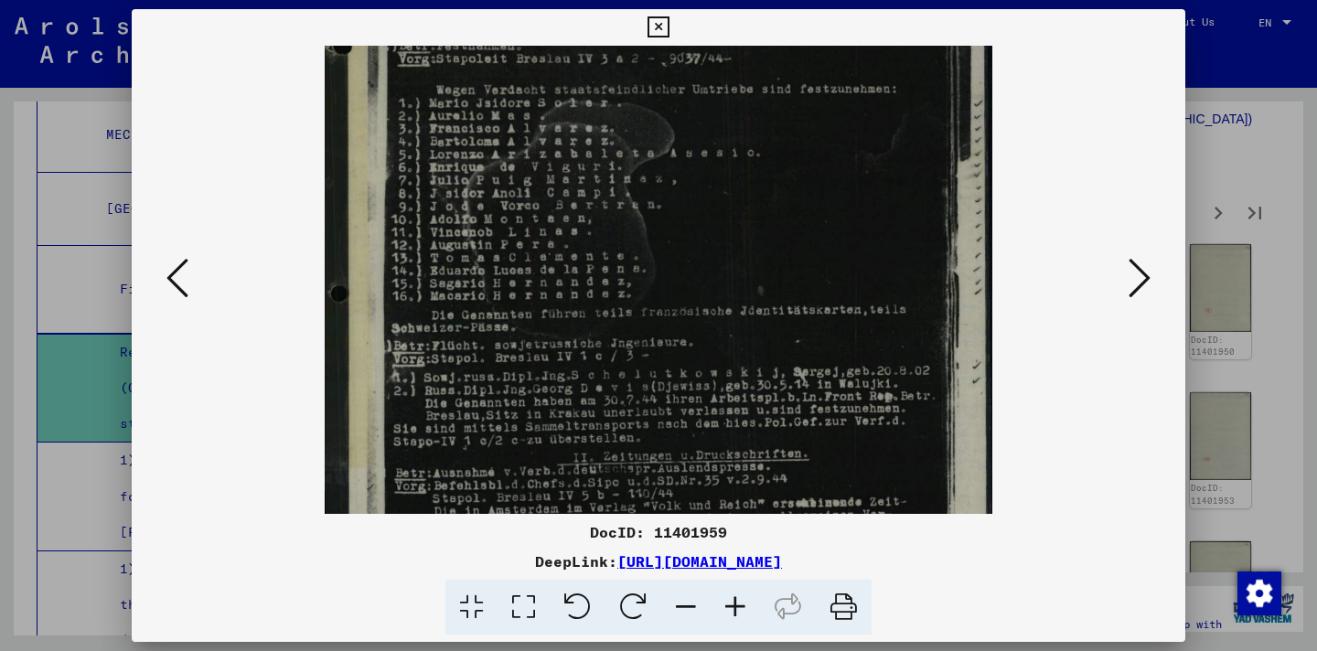
scroll to position [409, 0]
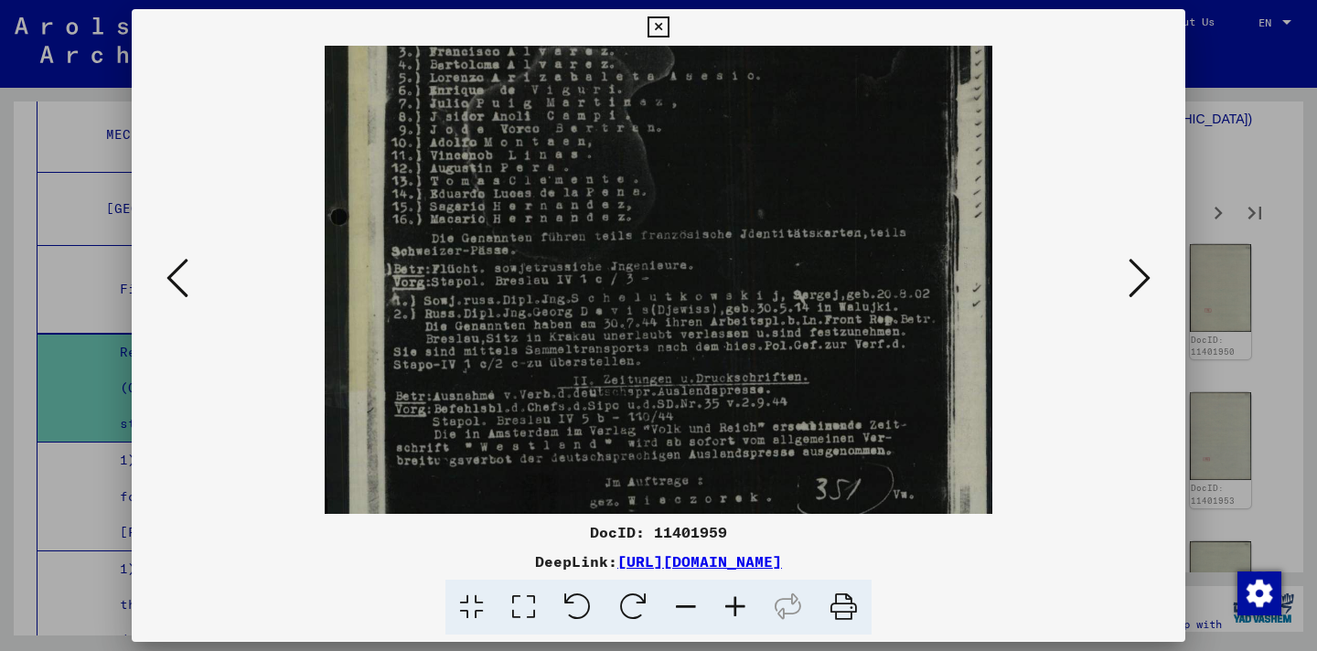
drag, startPoint x: 780, startPoint y: 443, endPoint x: 774, endPoint y: 339, distance: 103.5
click at [774, 339] on img at bounding box center [659, 100] width 669 height 926
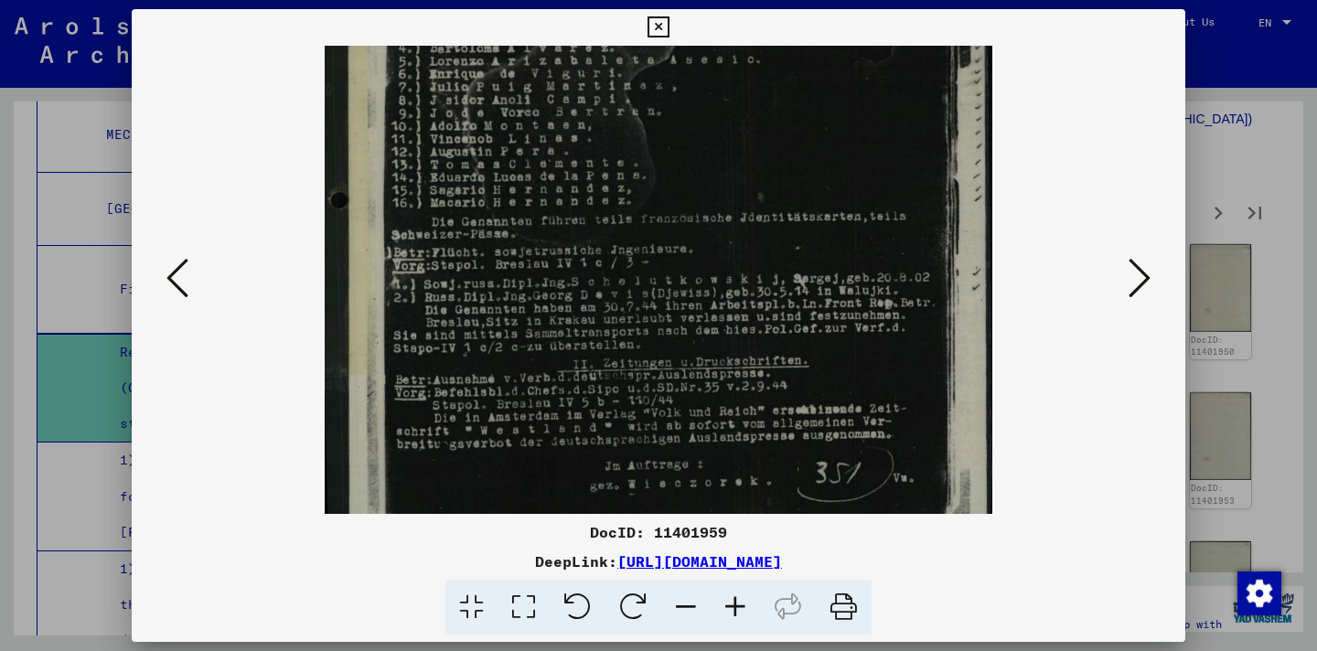
scroll to position [457, 0]
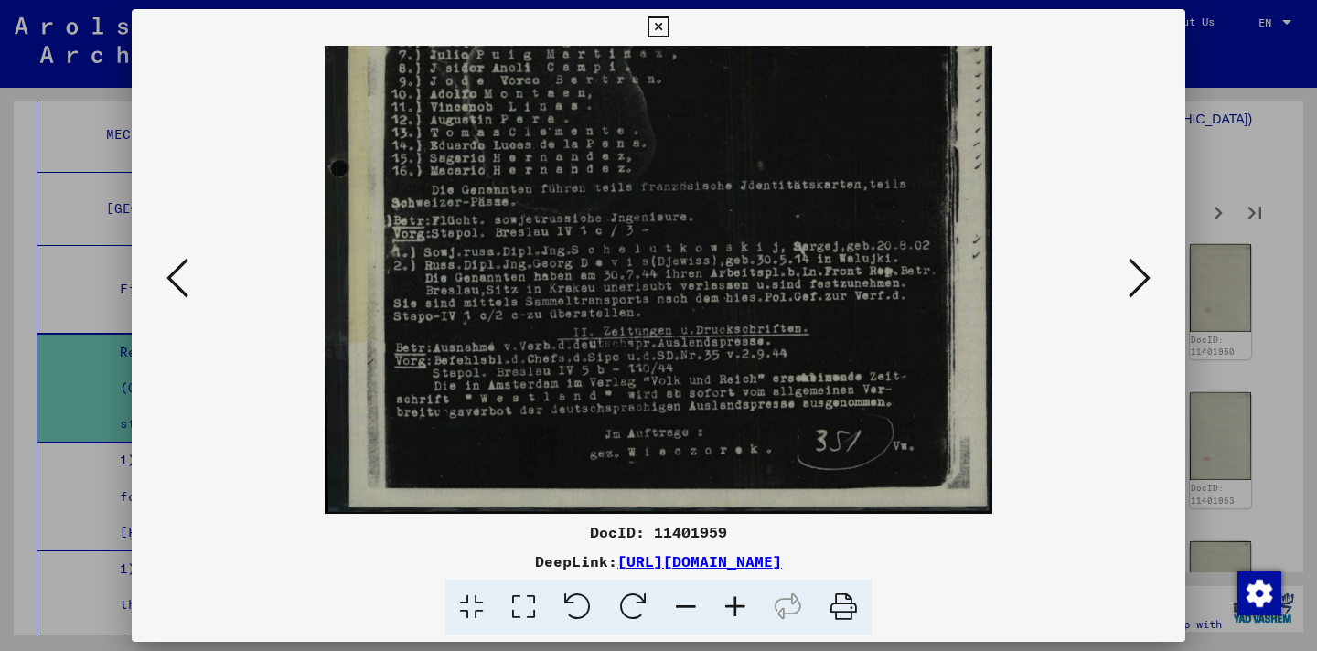
drag, startPoint x: 826, startPoint y: 408, endPoint x: 804, endPoint y: 351, distance: 60.8
click at [804, 351] on img at bounding box center [659, 51] width 669 height 926
click at [1165, 284] on div at bounding box center [659, 280] width 1054 height 468
click at [1153, 280] on button at bounding box center [1140, 279] width 33 height 52
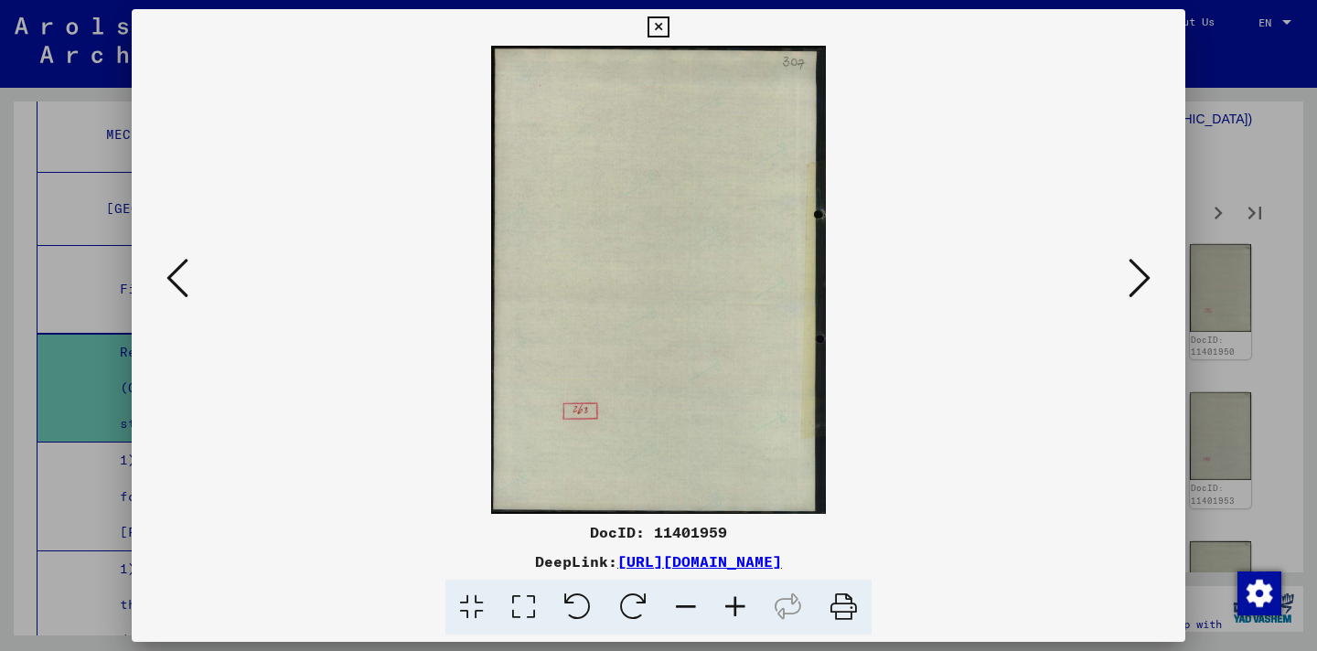
click at [1153, 280] on button at bounding box center [1140, 279] width 33 height 52
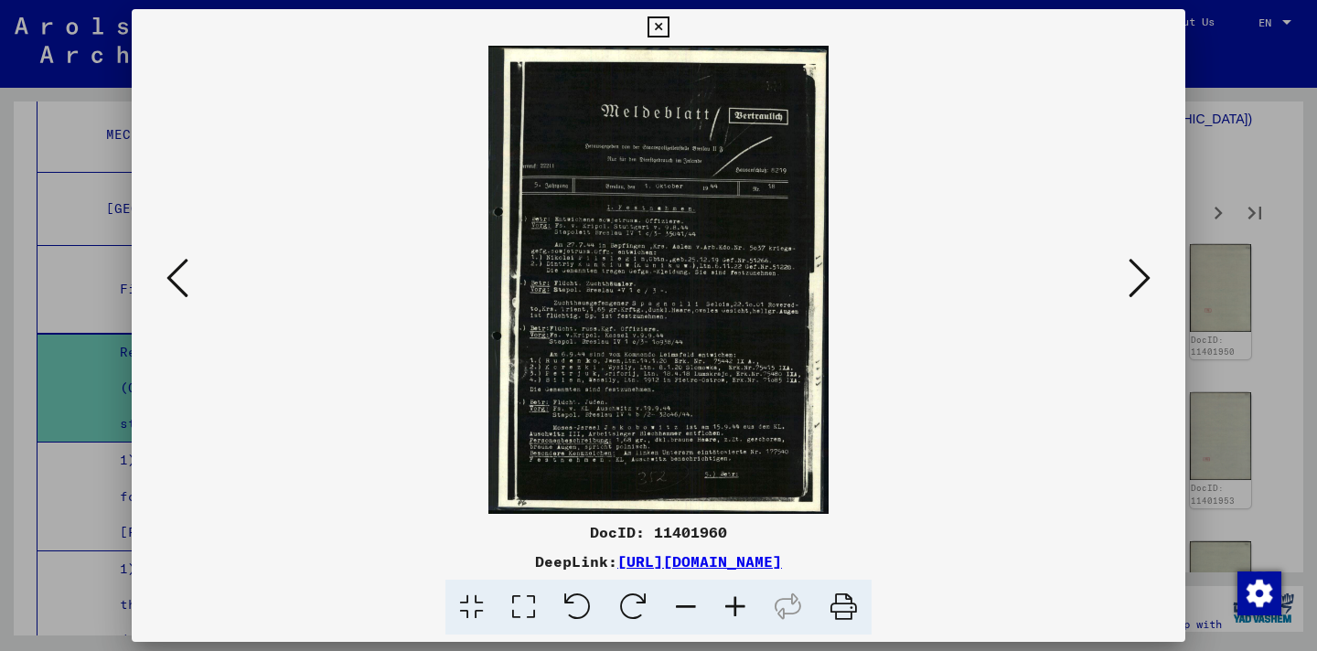
click at [743, 597] on icon at bounding box center [735, 608] width 49 height 56
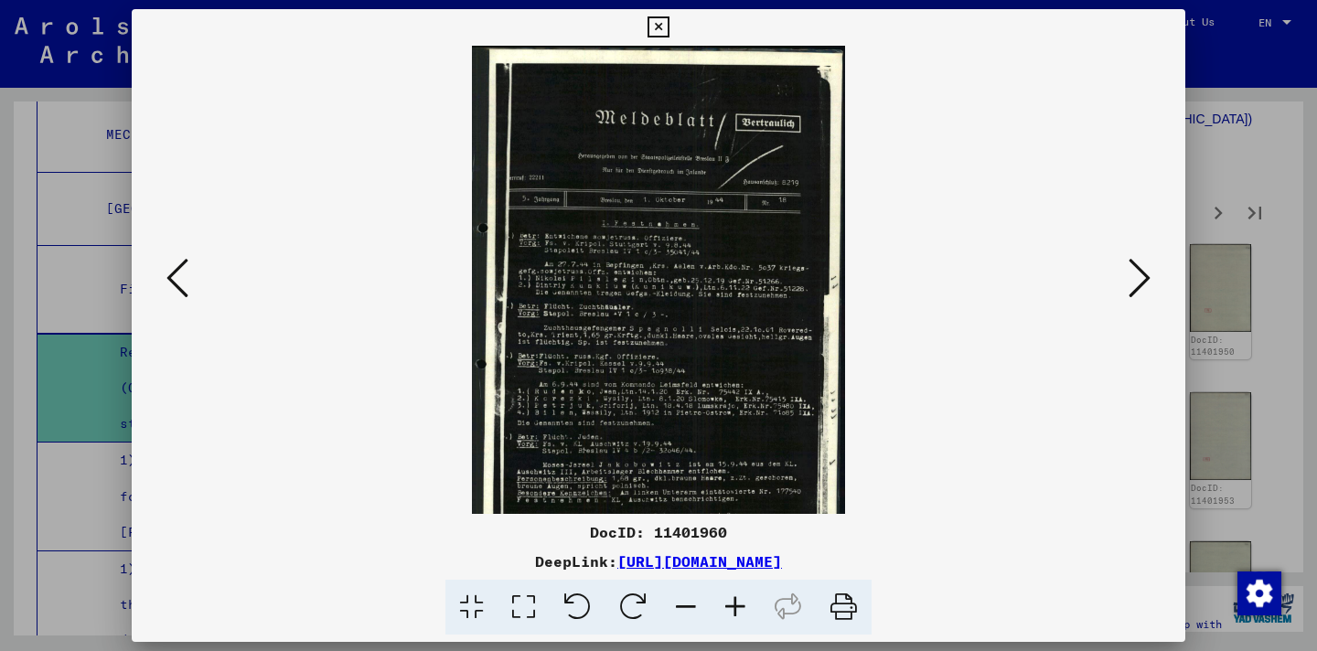
click at [743, 597] on icon at bounding box center [735, 608] width 49 height 56
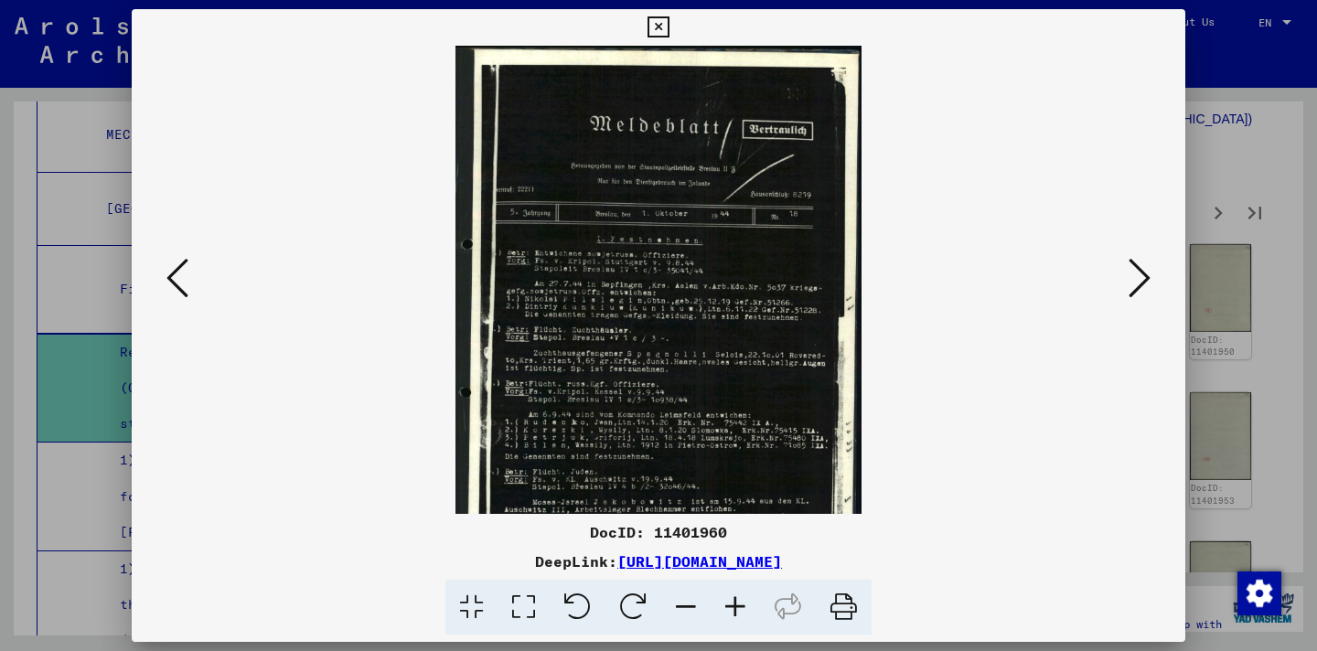
click at [743, 597] on icon at bounding box center [735, 608] width 49 height 56
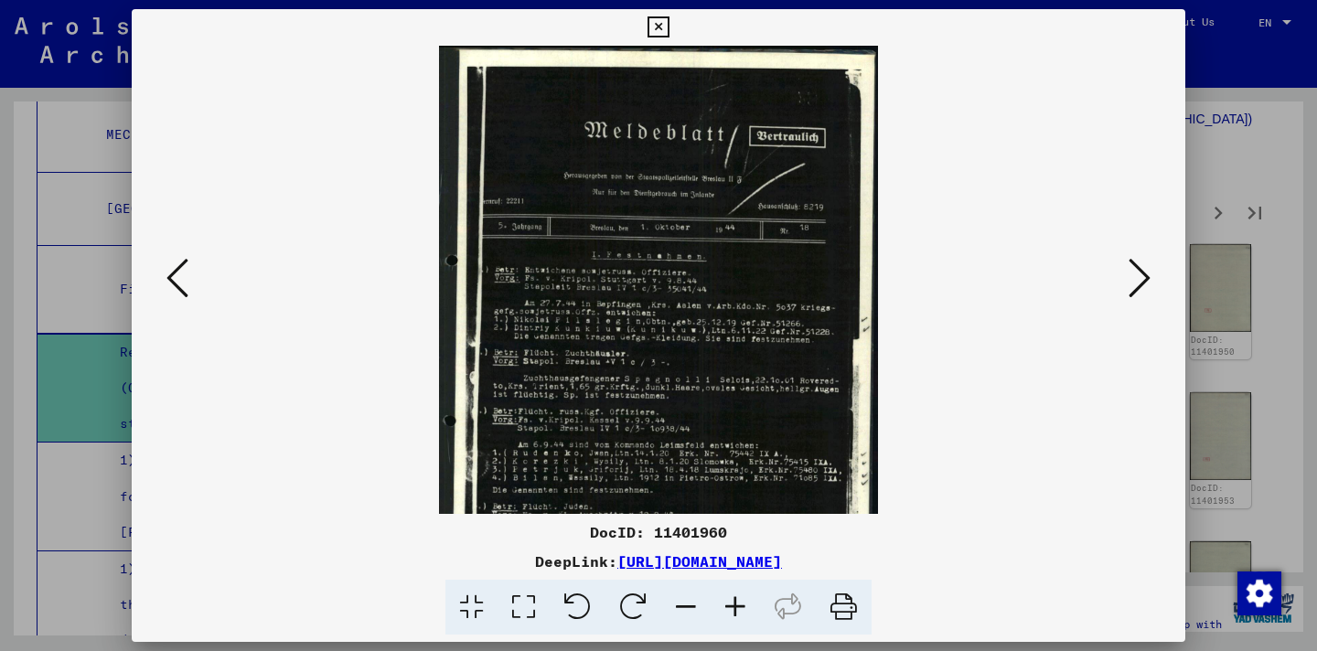
click at [743, 597] on icon at bounding box center [735, 608] width 49 height 56
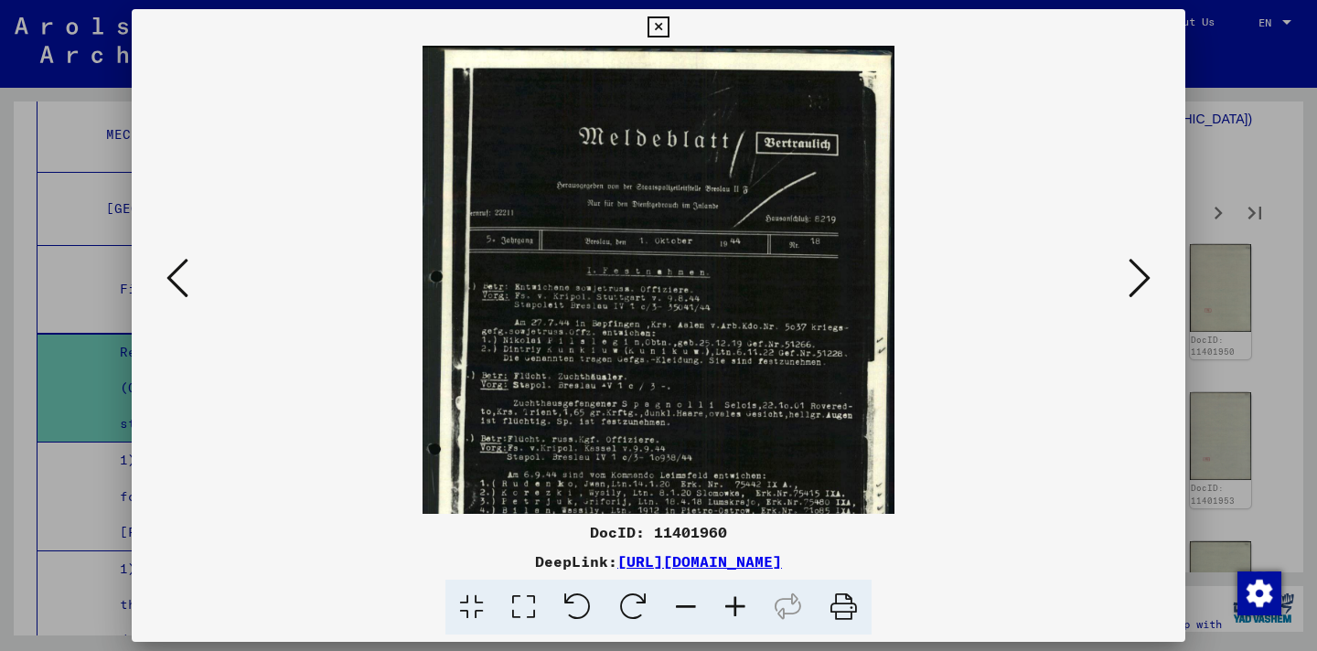
click at [743, 597] on icon at bounding box center [735, 608] width 49 height 56
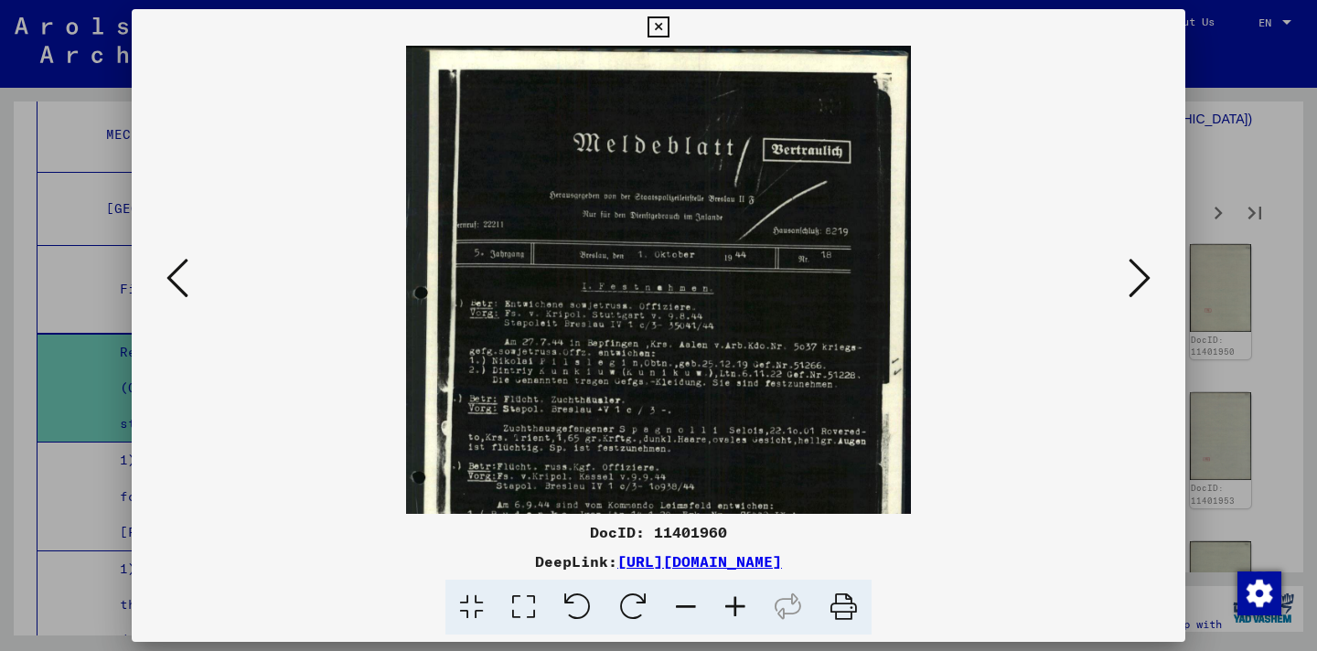
click at [743, 597] on icon at bounding box center [735, 608] width 49 height 56
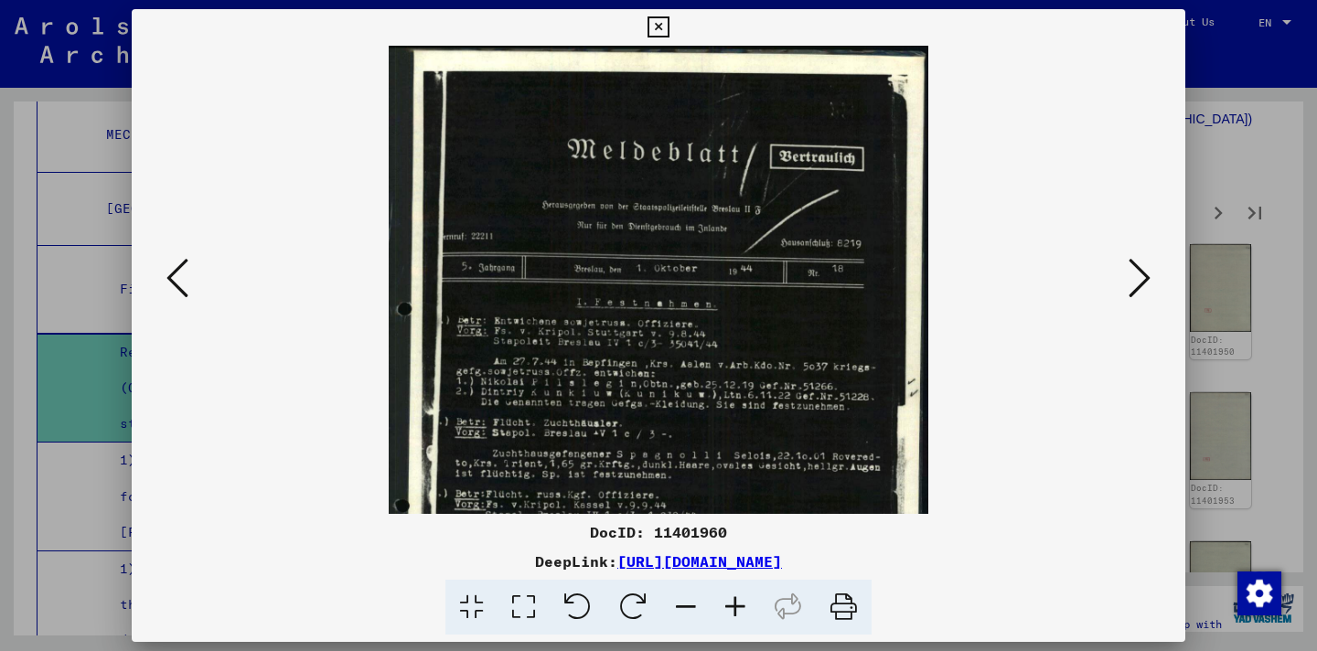
click at [743, 597] on icon at bounding box center [735, 608] width 49 height 56
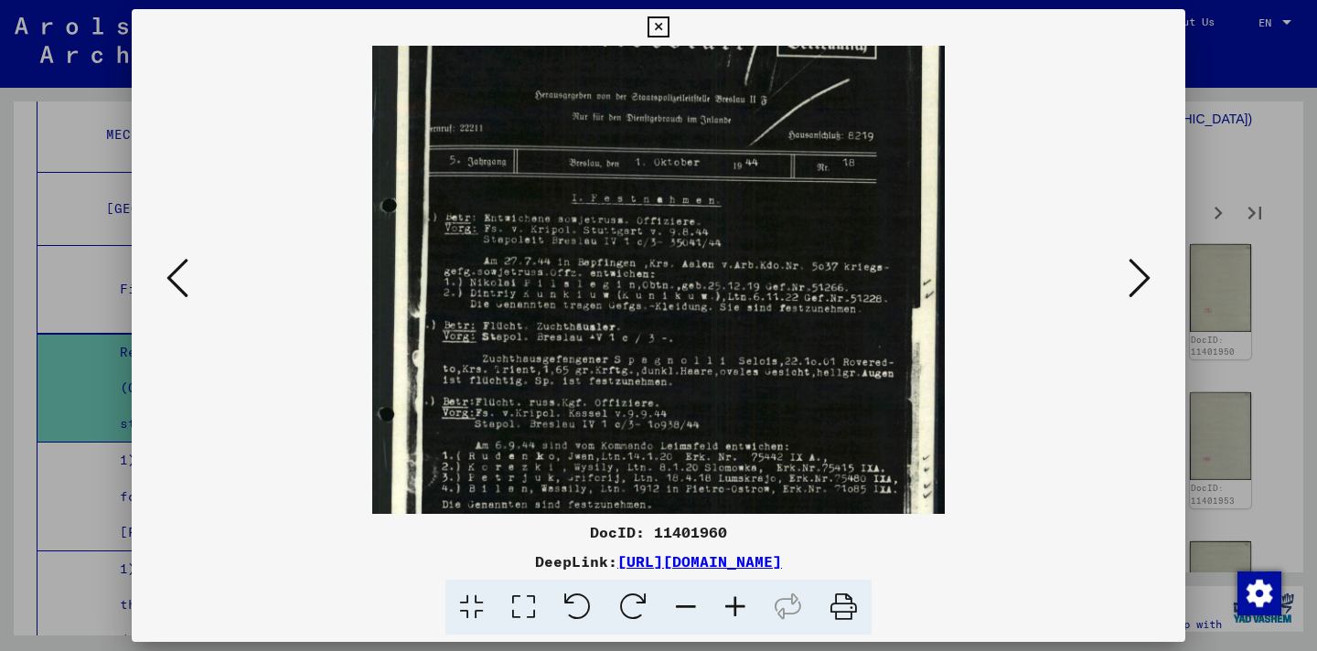
scroll to position [174, 0]
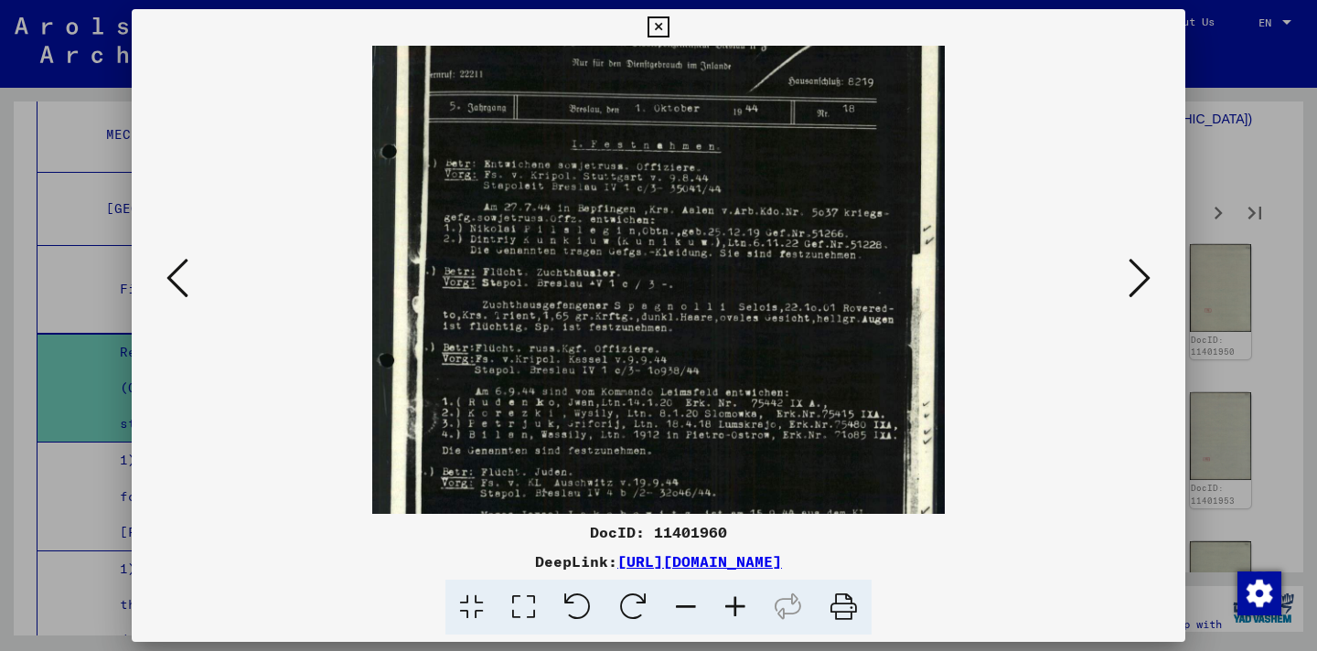
drag, startPoint x: 778, startPoint y: 436, endPoint x: 789, endPoint y: 276, distance: 160.5
click at [789, 276] on img at bounding box center [658, 266] width 572 height 789
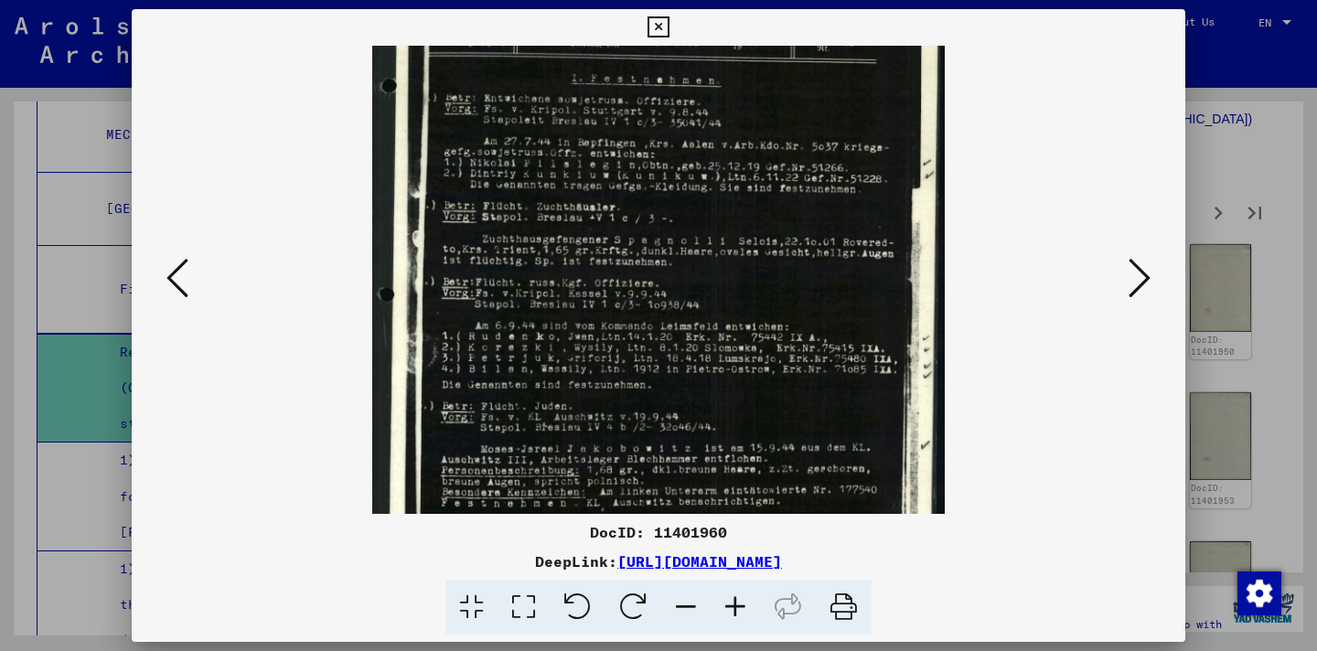
scroll to position [287, 0]
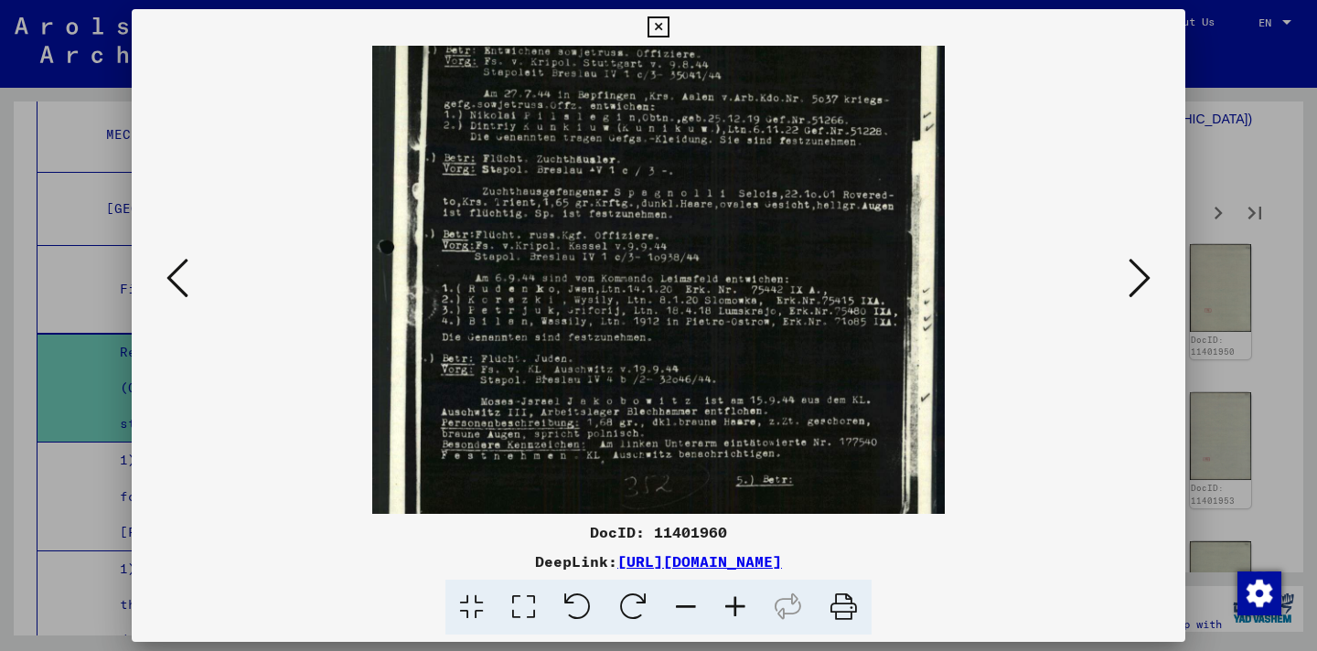
drag, startPoint x: 765, startPoint y: 362, endPoint x: 753, endPoint y: 249, distance: 114.1
click at [753, 249] on img at bounding box center [658, 152] width 572 height 789
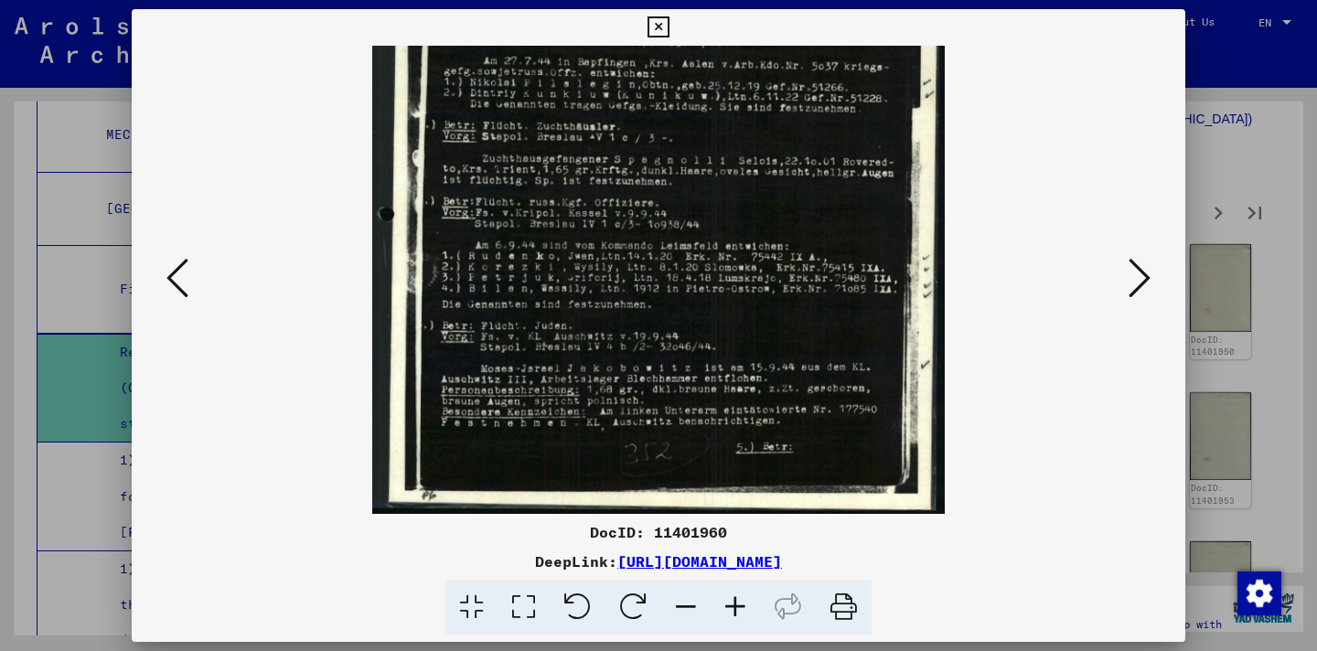
drag, startPoint x: 753, startPoint y: 249, endPoint x: 746, endPoint y: 140, distance: 109.1
click at [746, 140] on img at bounding box center [658, 120] width 572 height 789
click at [1151, 272] on button at bounding box center [1140, 279] width 33 height 52
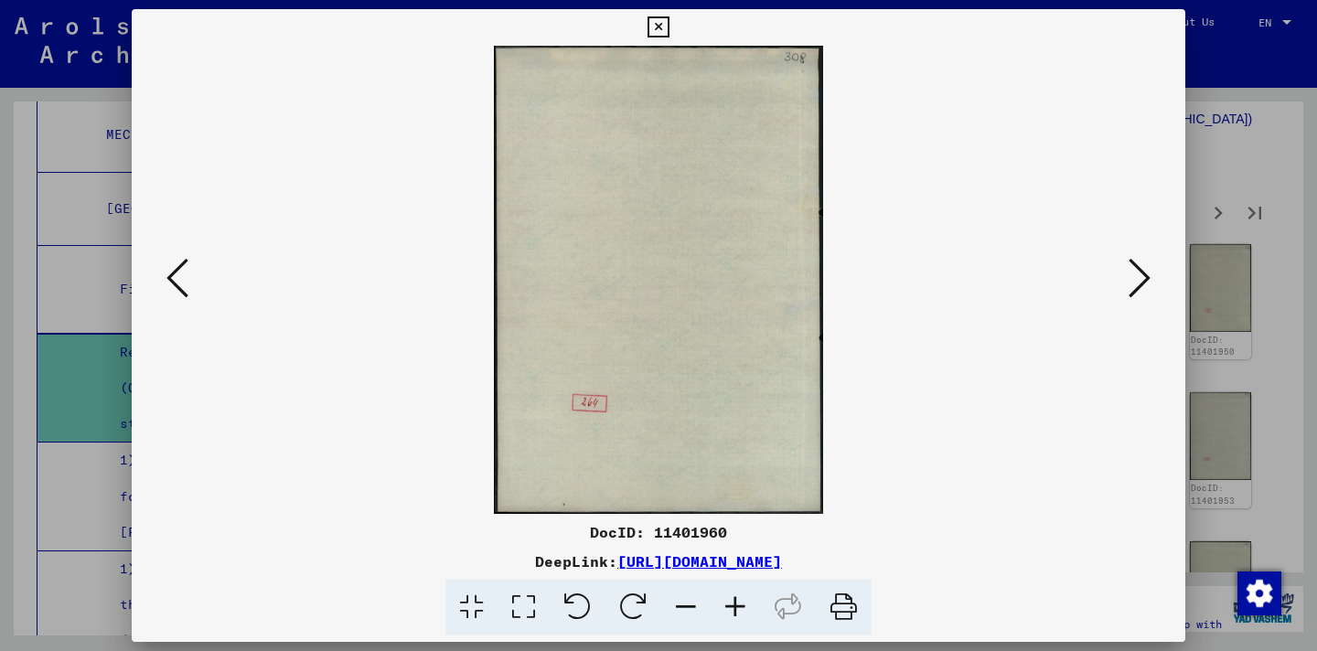
scroll to position [0, 0]
click at [1151, 272] on button at bounding box center [1140, 279] width 33 height 52
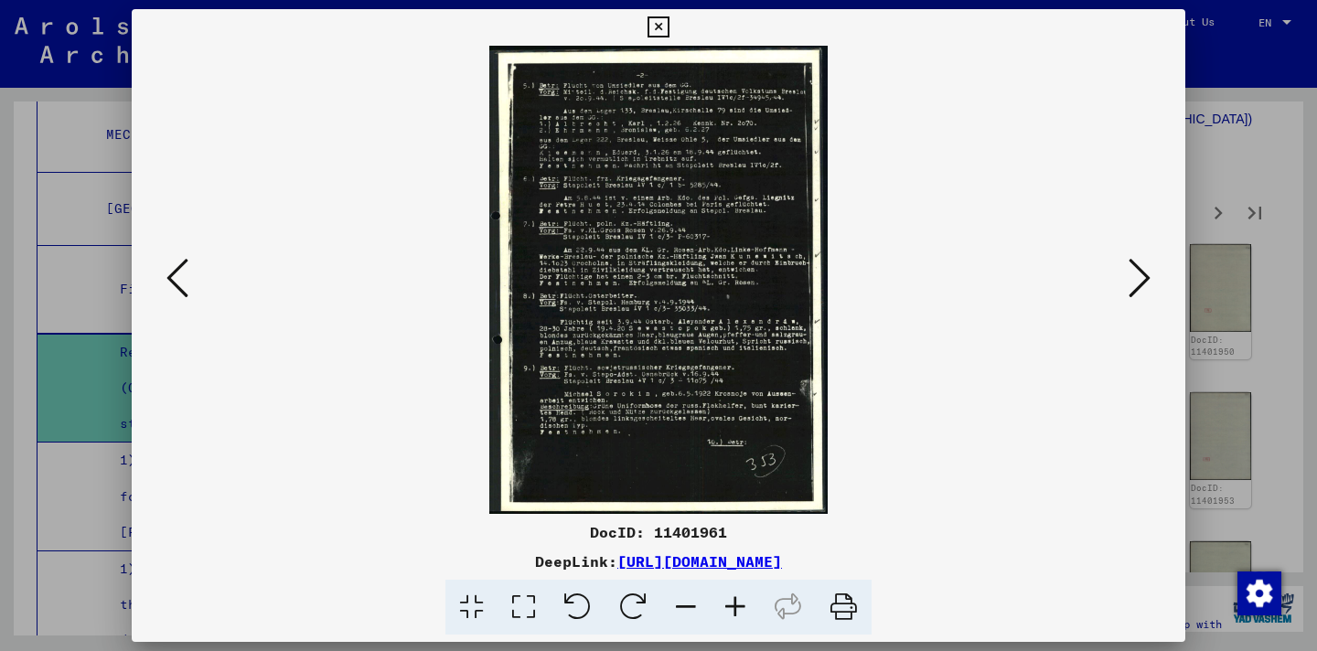
click at [730, 601] on icon at bounding box center [735, 608] width 49 height 56
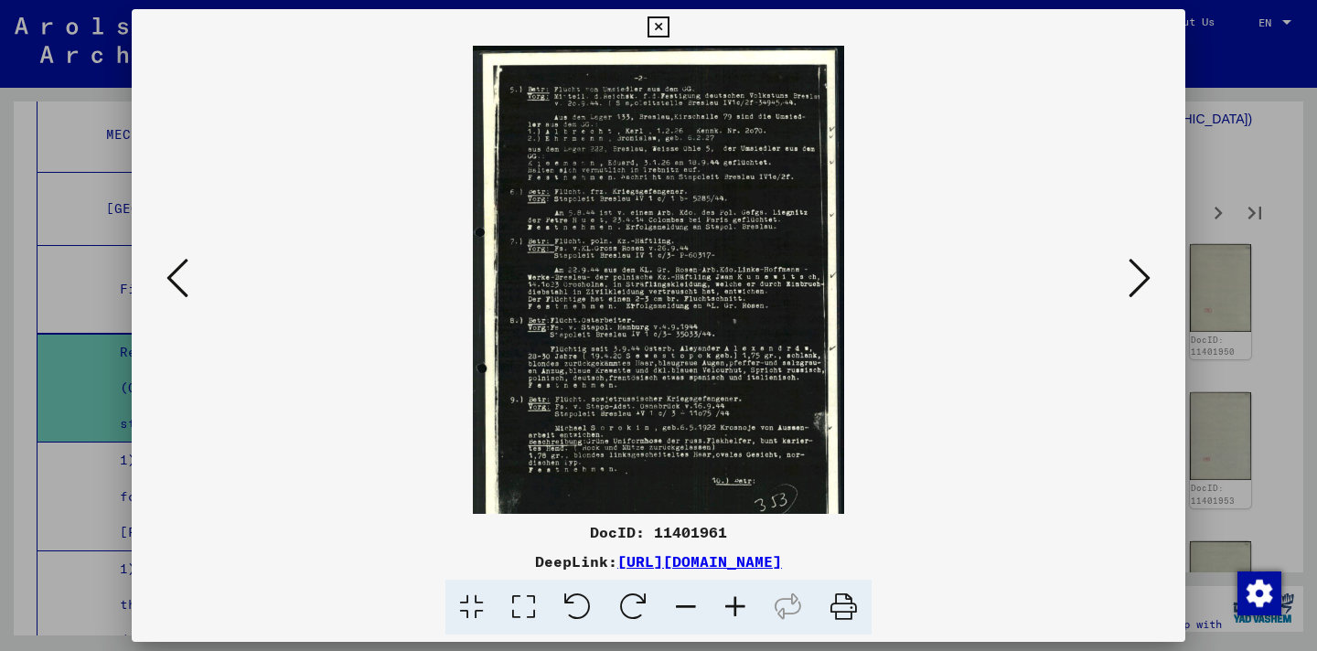
click at [730, 602] on icon at bounding box center [735, 608] width 49 height 56
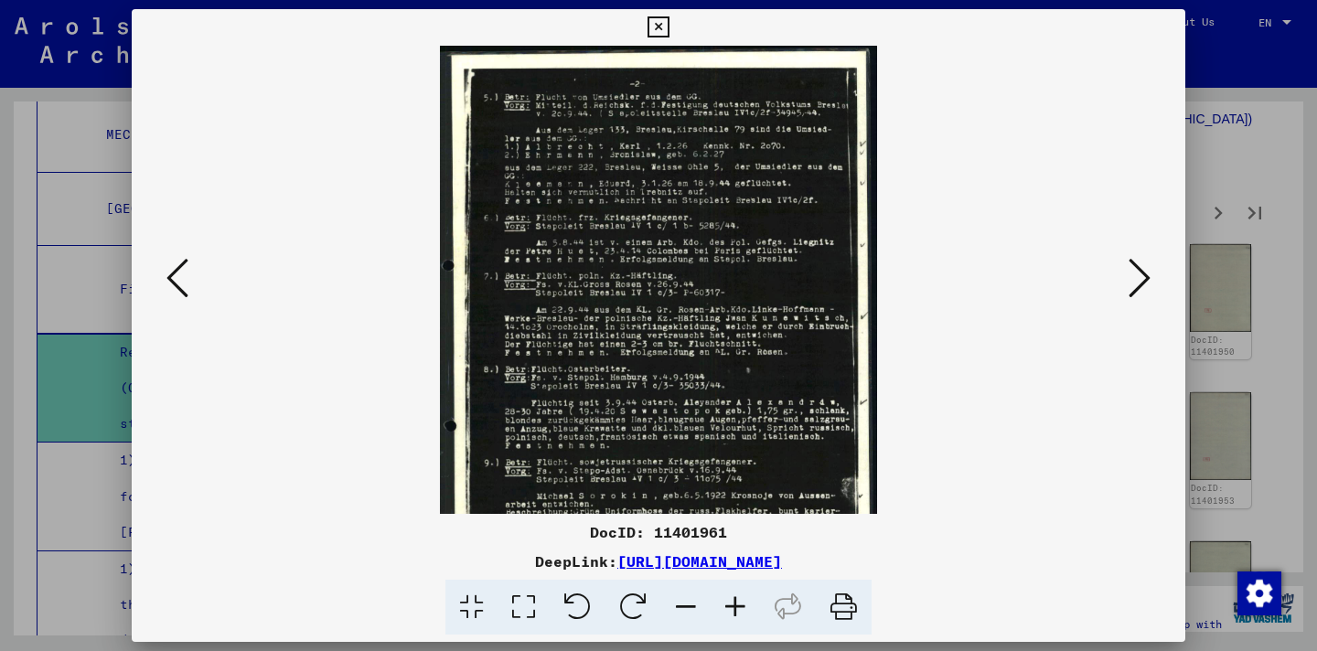
click at [730, 602] on icon at bounding box center [735, 608] width 49 height 56
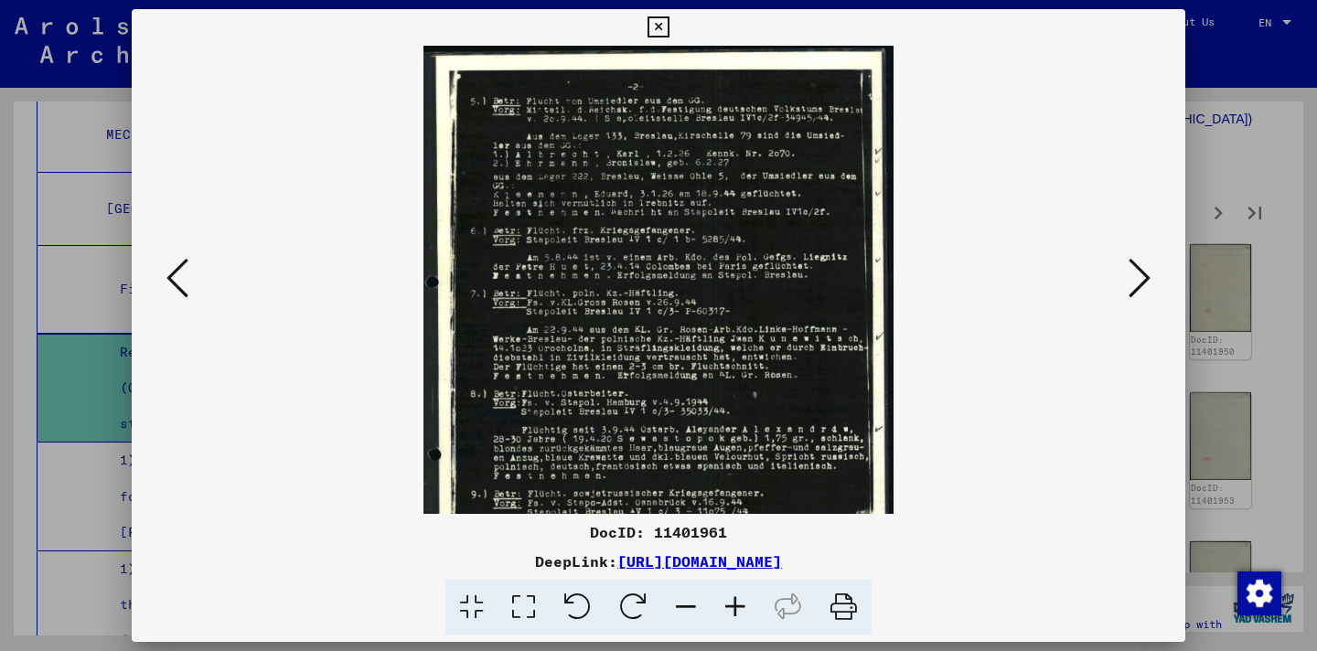
click at [729, 602] on icon at bounding box center [735, 608] width 49 height 56
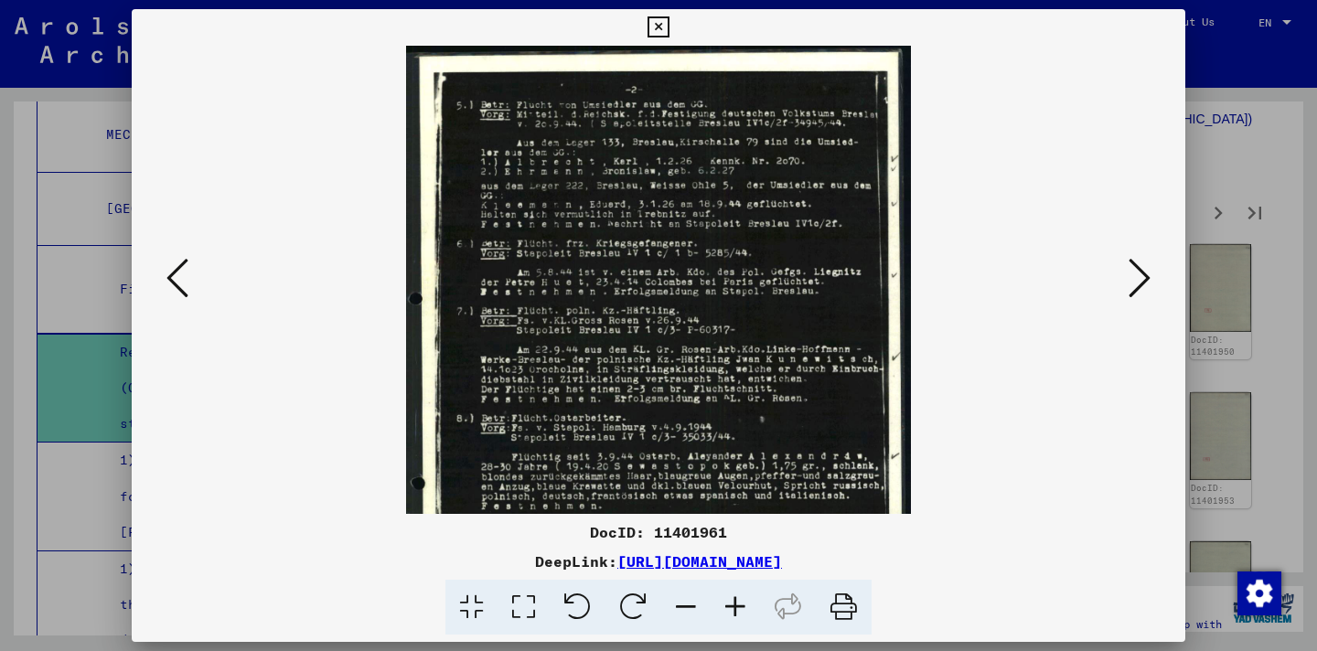
click at [729, 602] on icon at bounding box center [735, 608] width 49 height 56
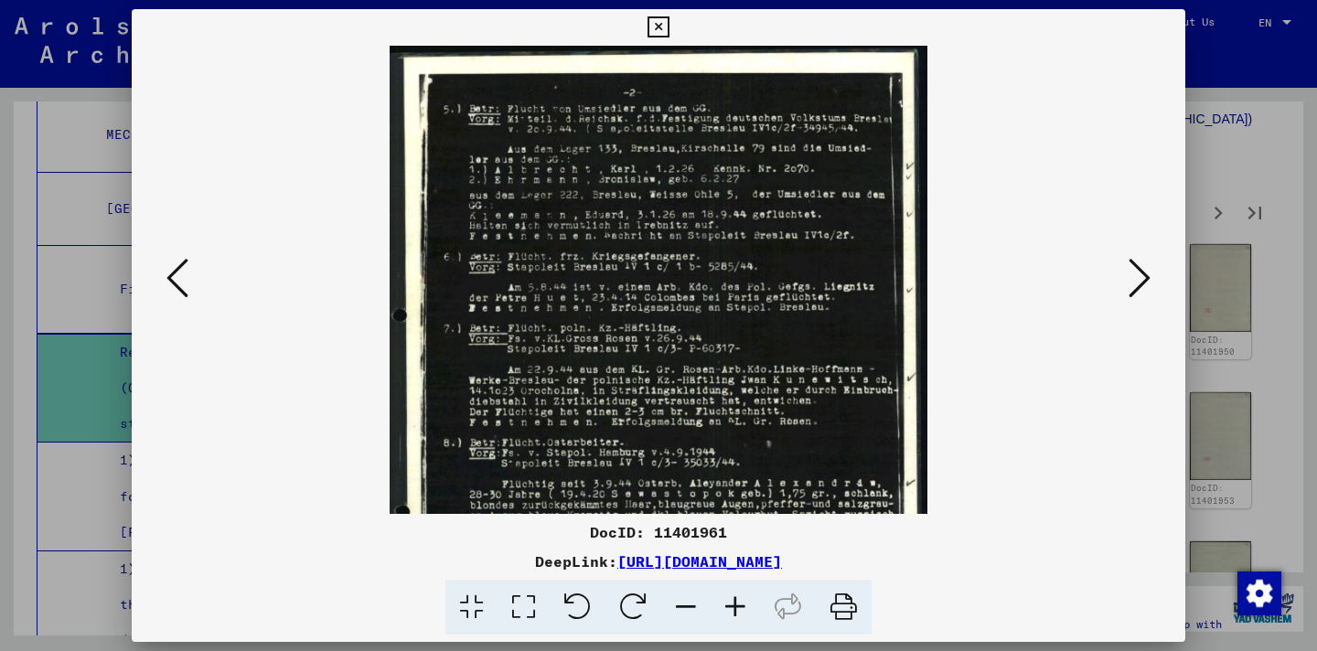
click at [729, 602] on icon at bounding box center [735, 608] width 49 height 56
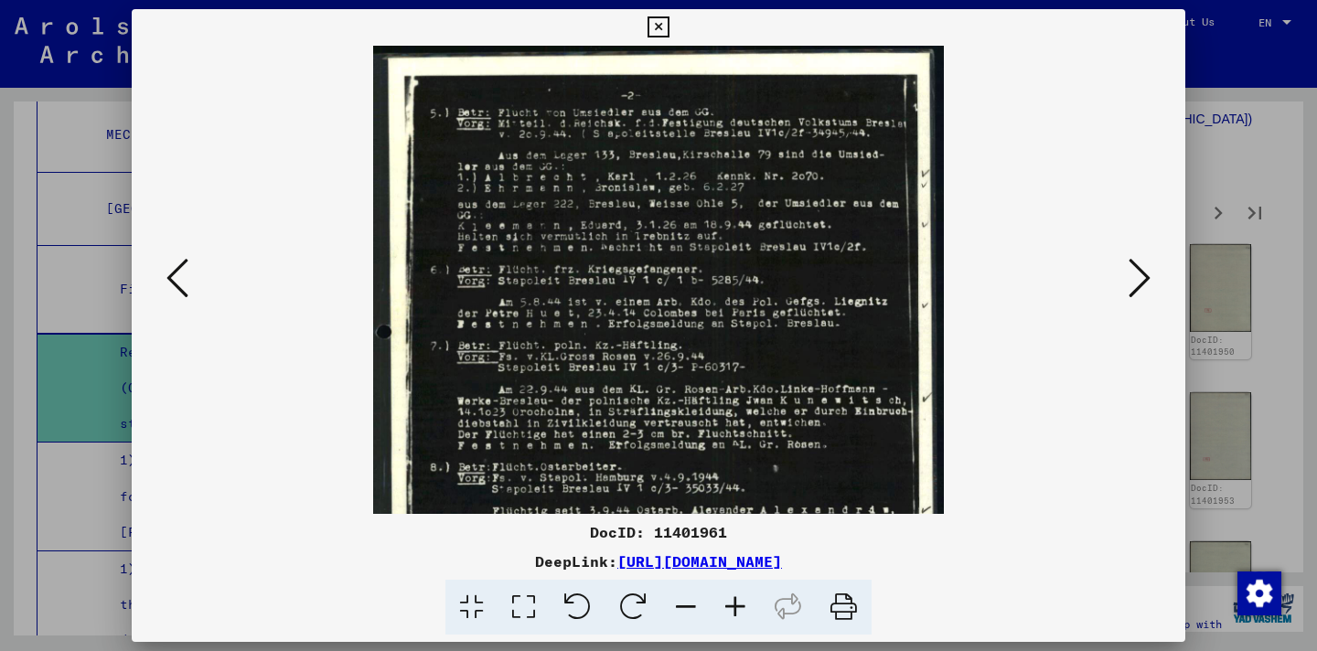
click at [729, 602] on icon at bounding box center [735, 608] width 49 height 56
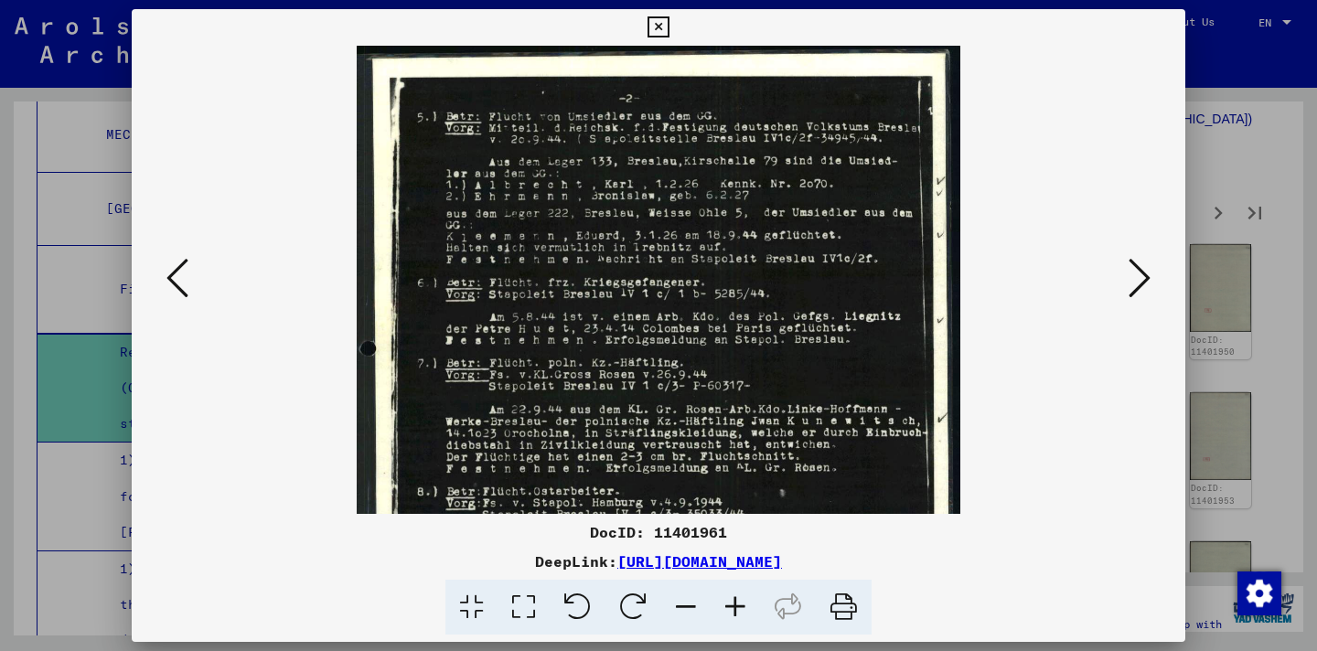
click at [728, 602] on icon at bounding box center [735, 608] width 49 height 56
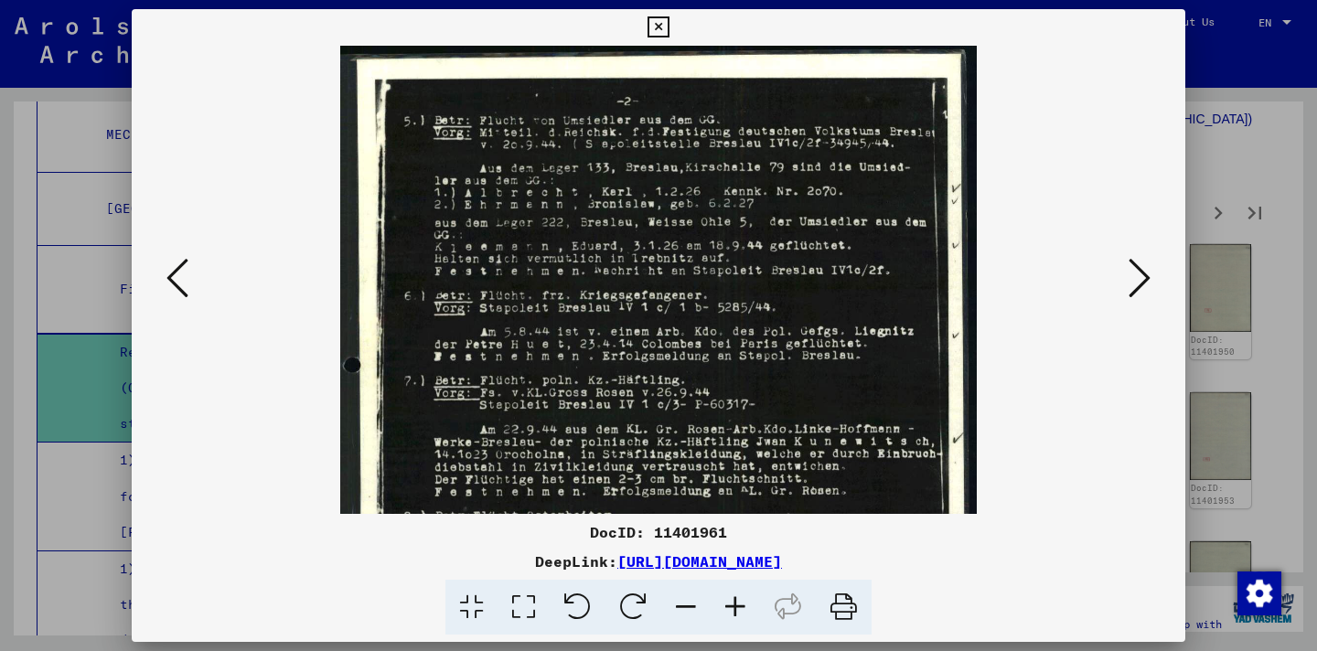
click at [727, 602] on icon at bounding box center [735, 608] width 49 height 56
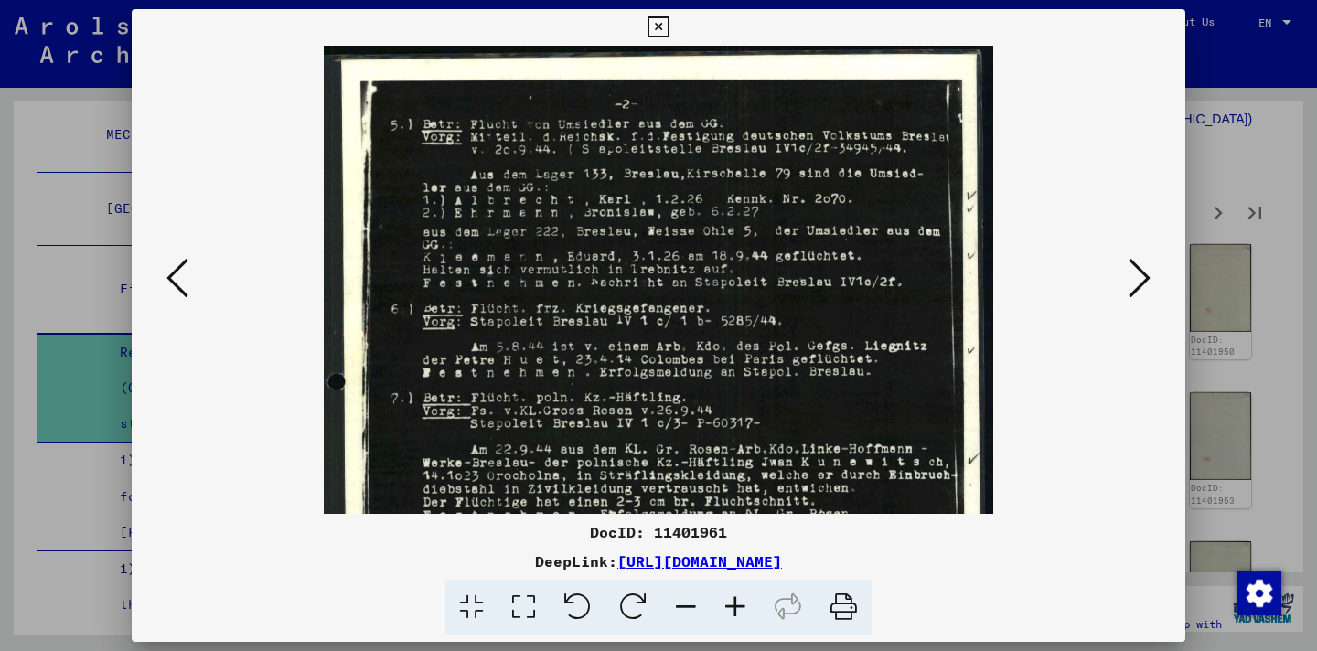
click at [727, 601] on icon at bounding box center [735, 608] width 49 height 56
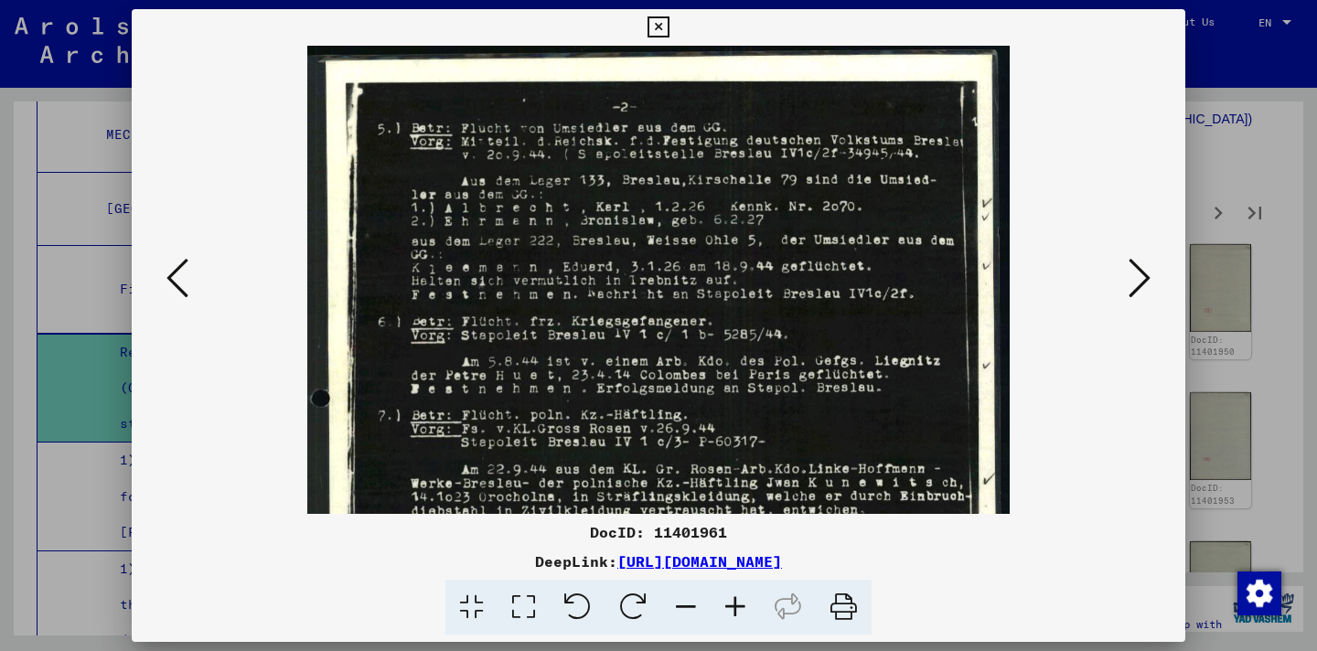
click at [727, 601] on icon at bounding box center [735, 608] width 49 height 56
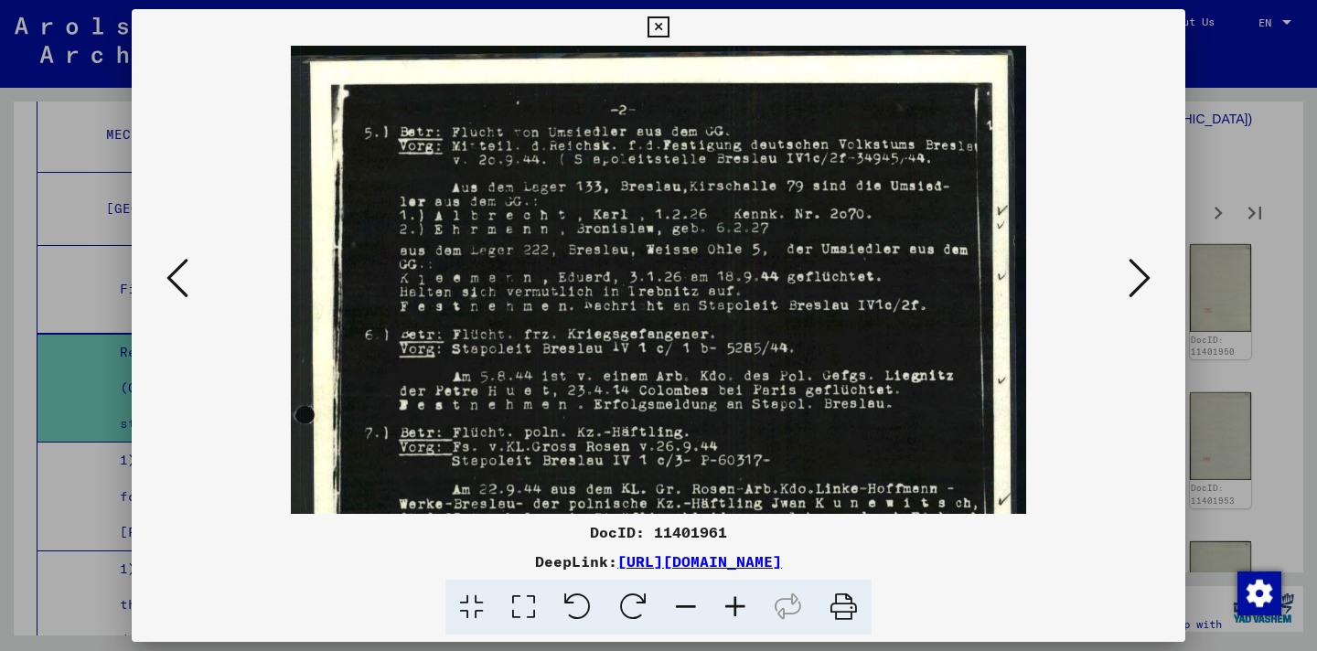
click at [727, 601] on icon at bounding box center [735, 608] width 49 height 56
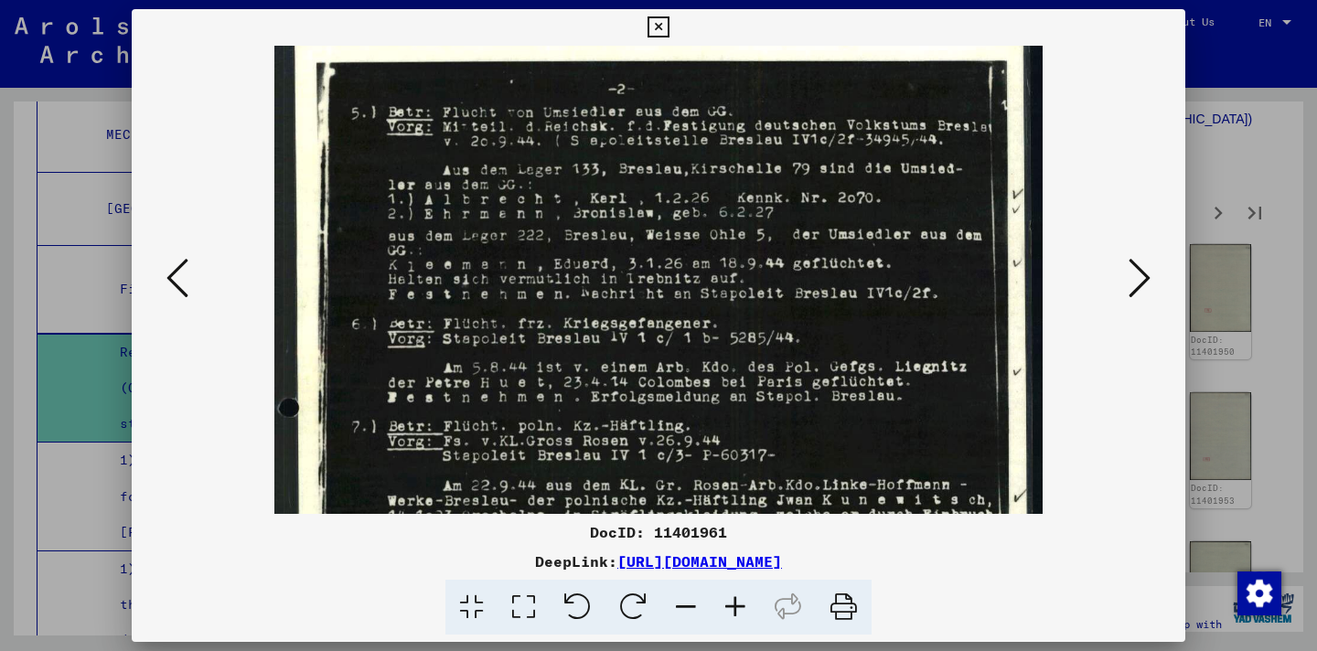
scroll to position [187, 0]
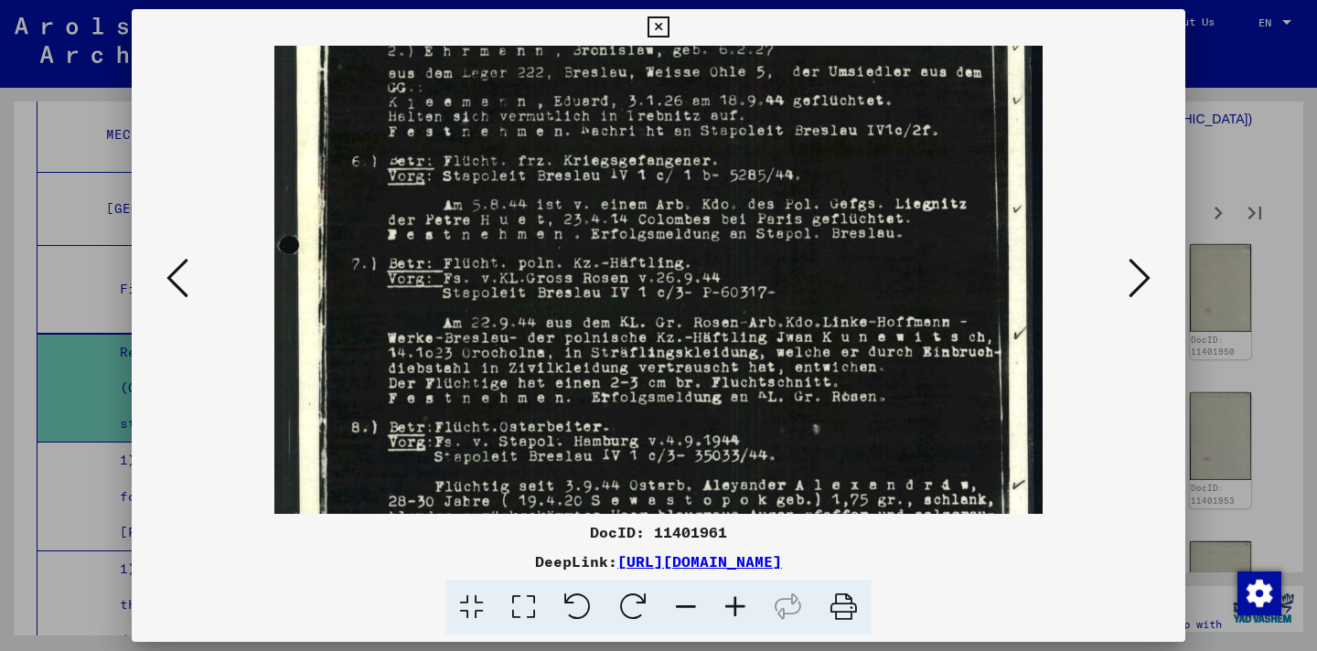
drag, startPoint x: 862, startPoint y: 423, endPoint x: 845, endPoint y: 236, distance: 187.4
click at [845, 236] on img at bounding box center [658, 390] width 769 height 1063
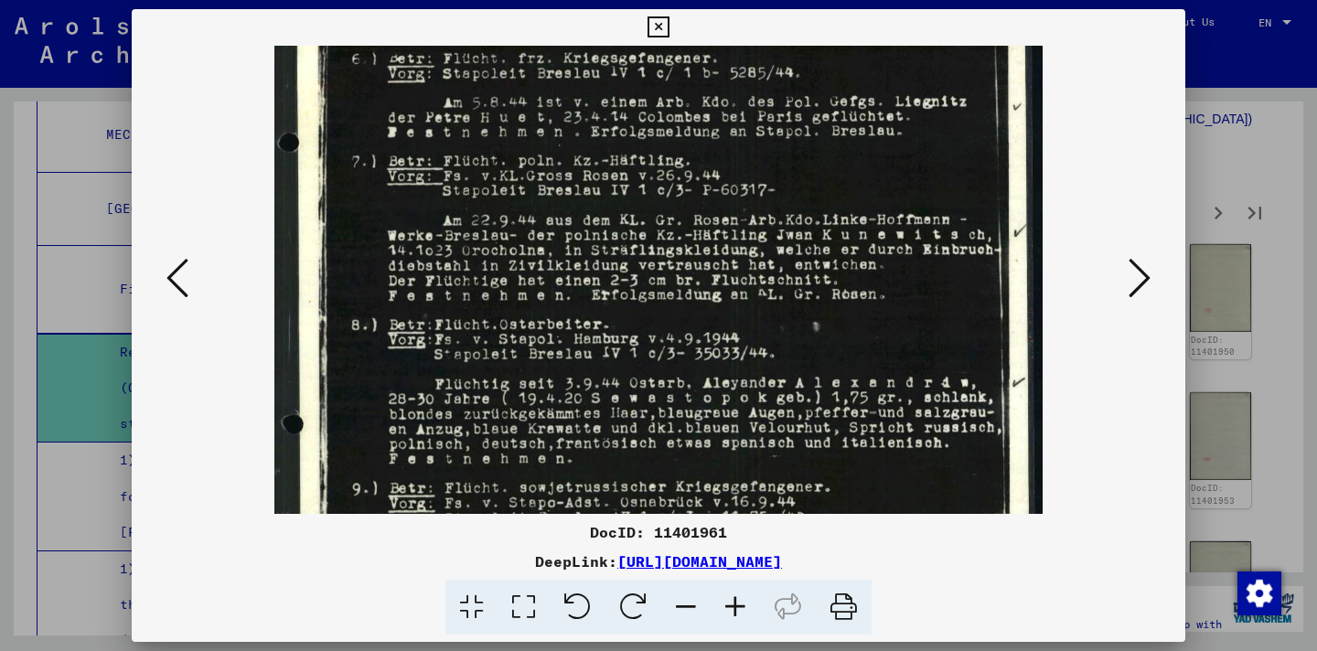
scroll to position [335, 0]
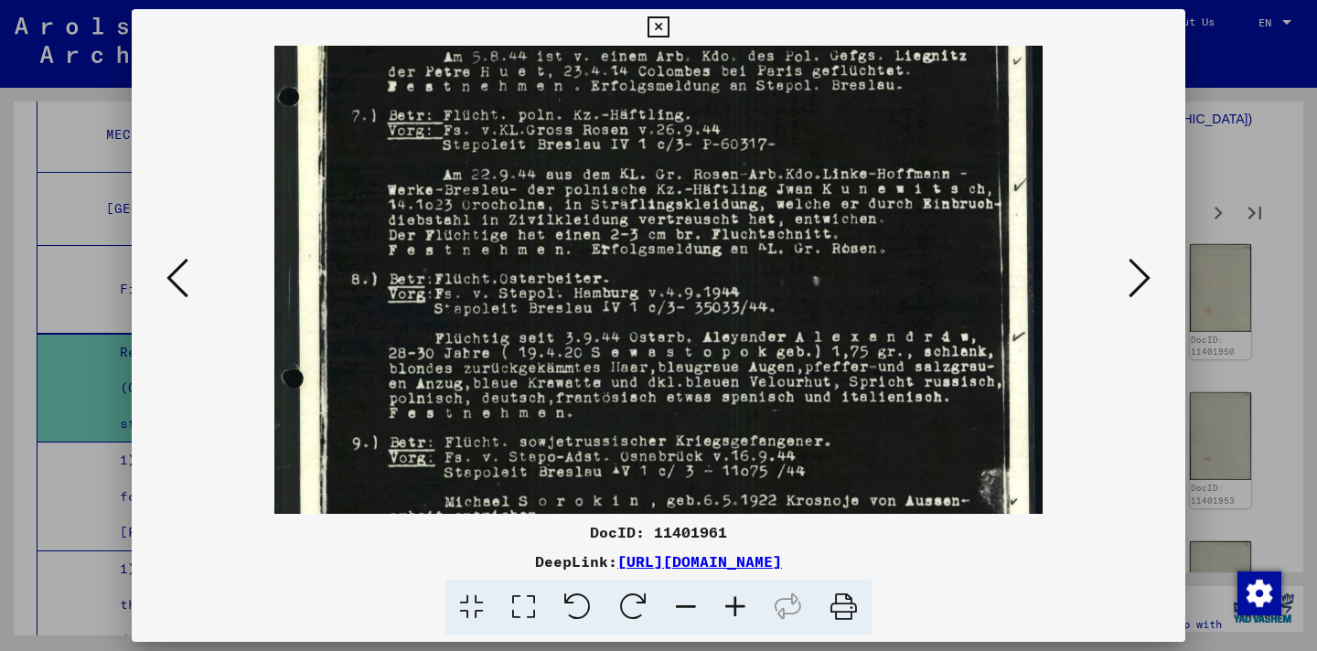
drag, startPoint x: 859, startPoint y: 384, endPoint x: 808, endPoint y: 236, distance: 156.8
click at [808, 236] on img at bounding box center [658, 242] width 769 height 1063
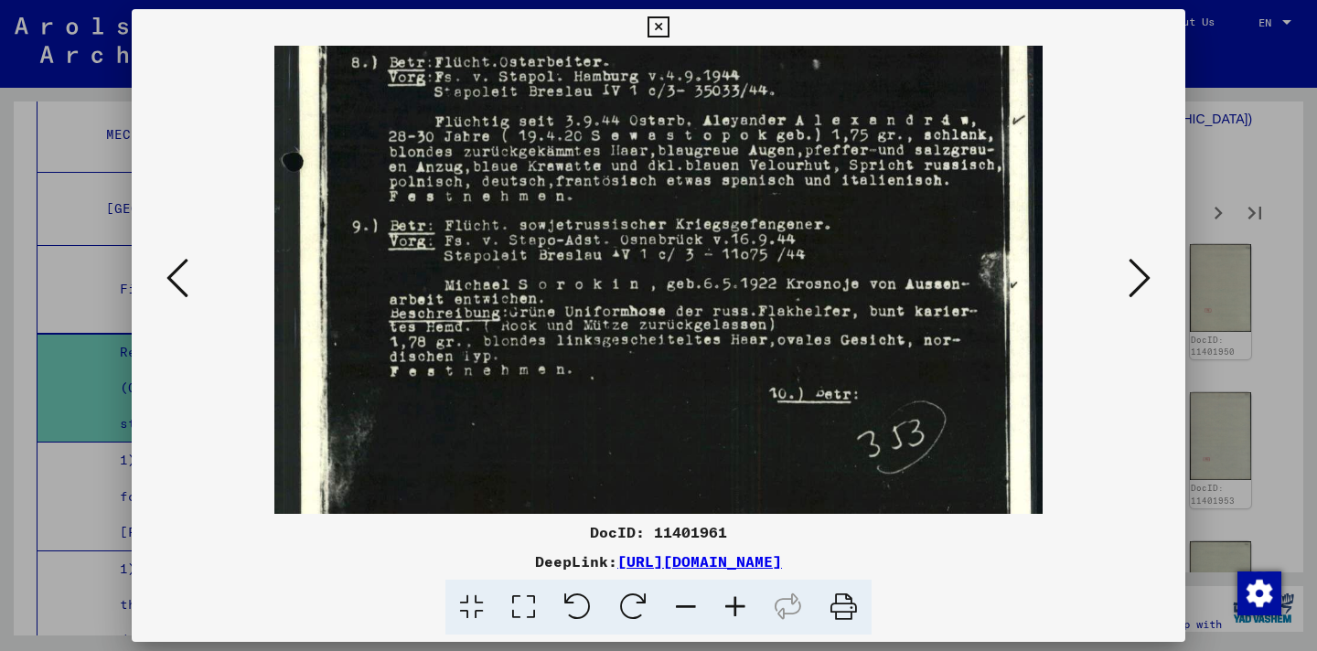
scroll to position [563, 0]
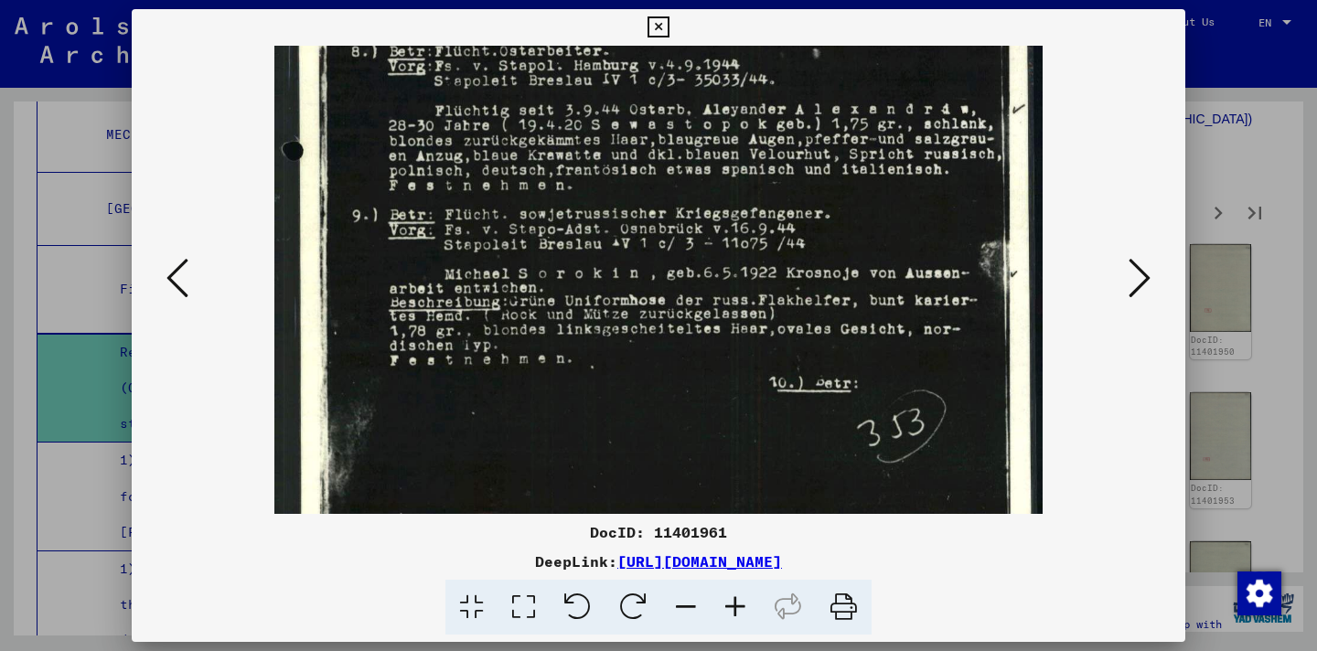
drag, startPoint x: 921, startPoint y: 430, endPoint x: 877, endPoint y: 202, distance: 232.0
click at [877, 202] on img at bounding box center [658, 14] width 769 height 1063
click at [1144, 284] on icon at bounding box center [1140, 278] width 22 height 44
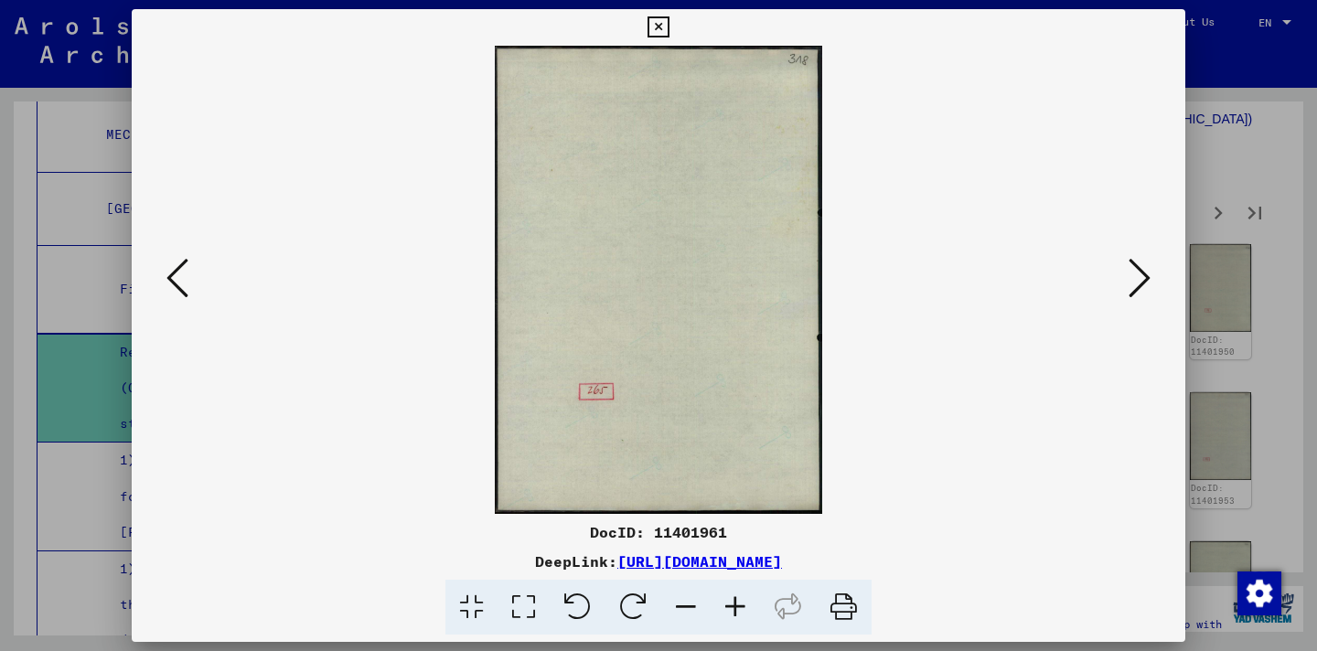
scroll to position [0, 0]
click at [1145, 284] on icon at bounding box center [1140, 278] width 22 height 44
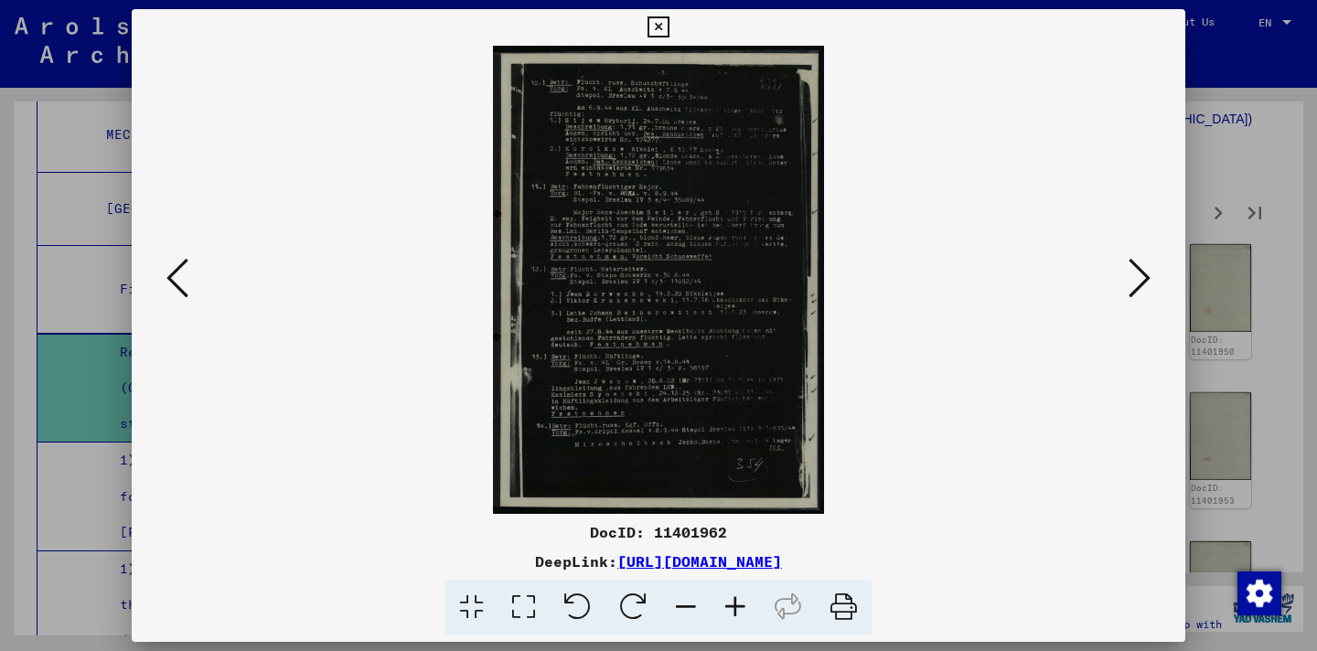
click at [737, 590] on icon at bounding box center [735, 608] width 49 height 56
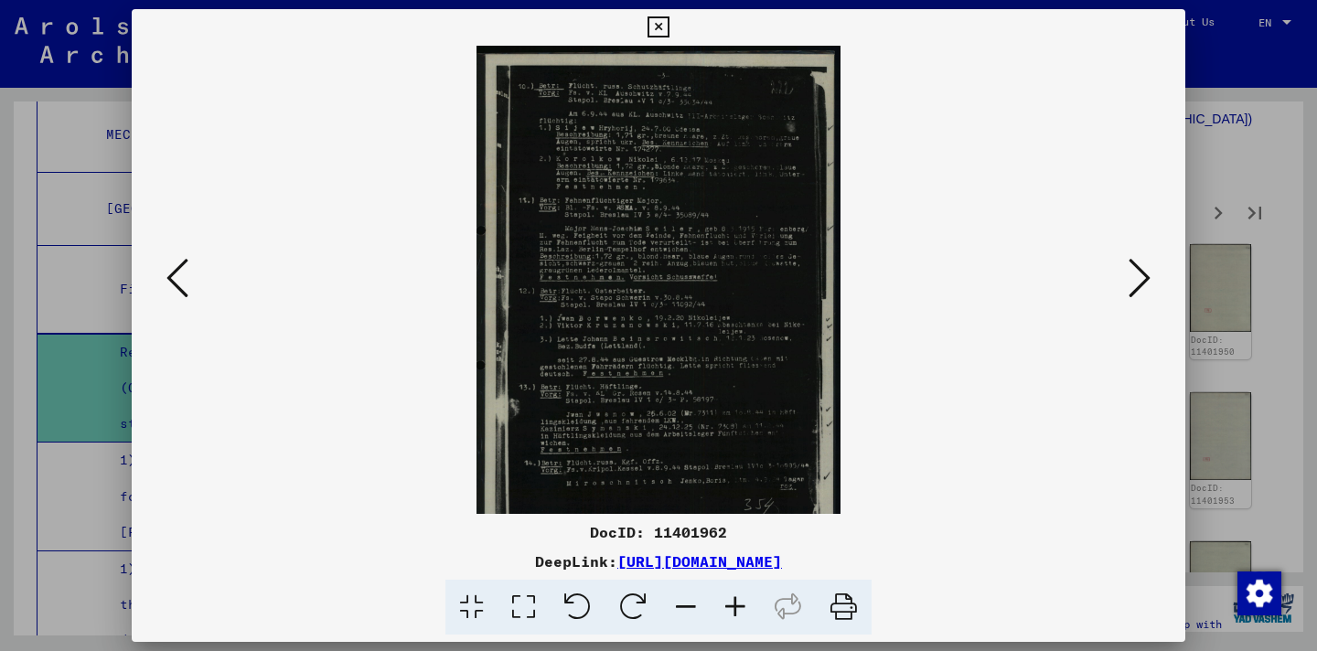
click at [737, 590] on icon at bounding box center [735, 608] width 49 height 56
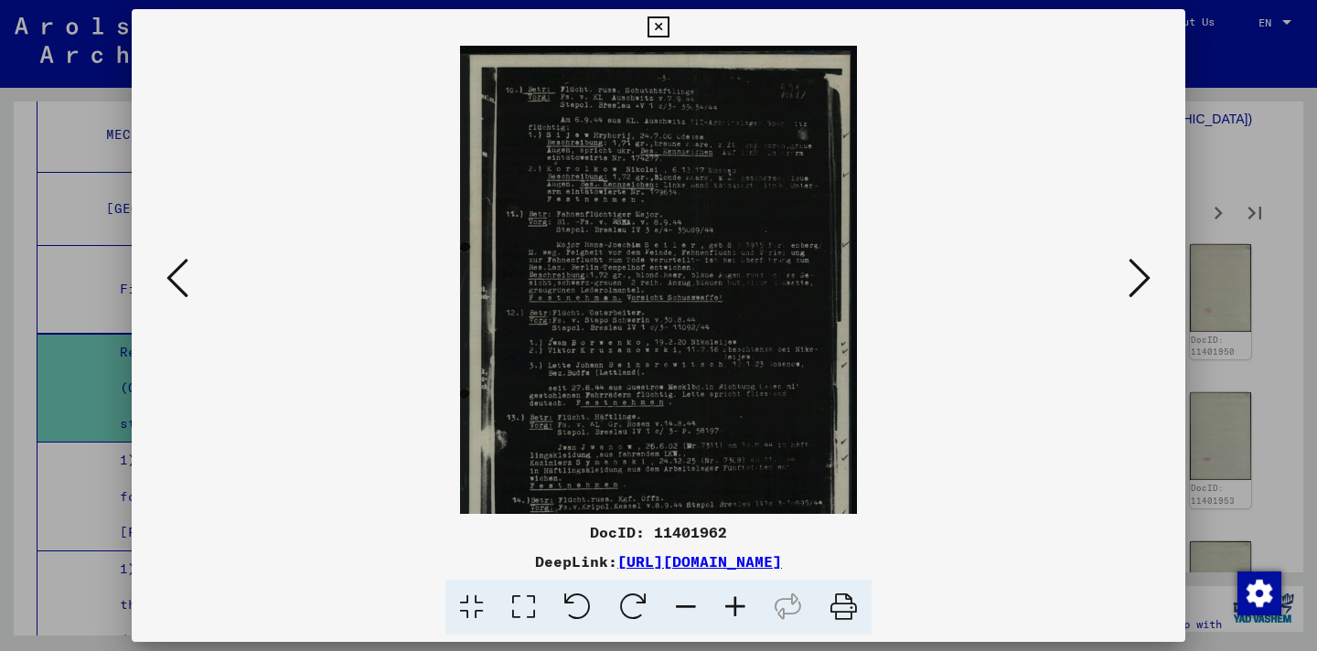
click at [737, 590] on icon at bounding box center [735, 608] width 49 height 56
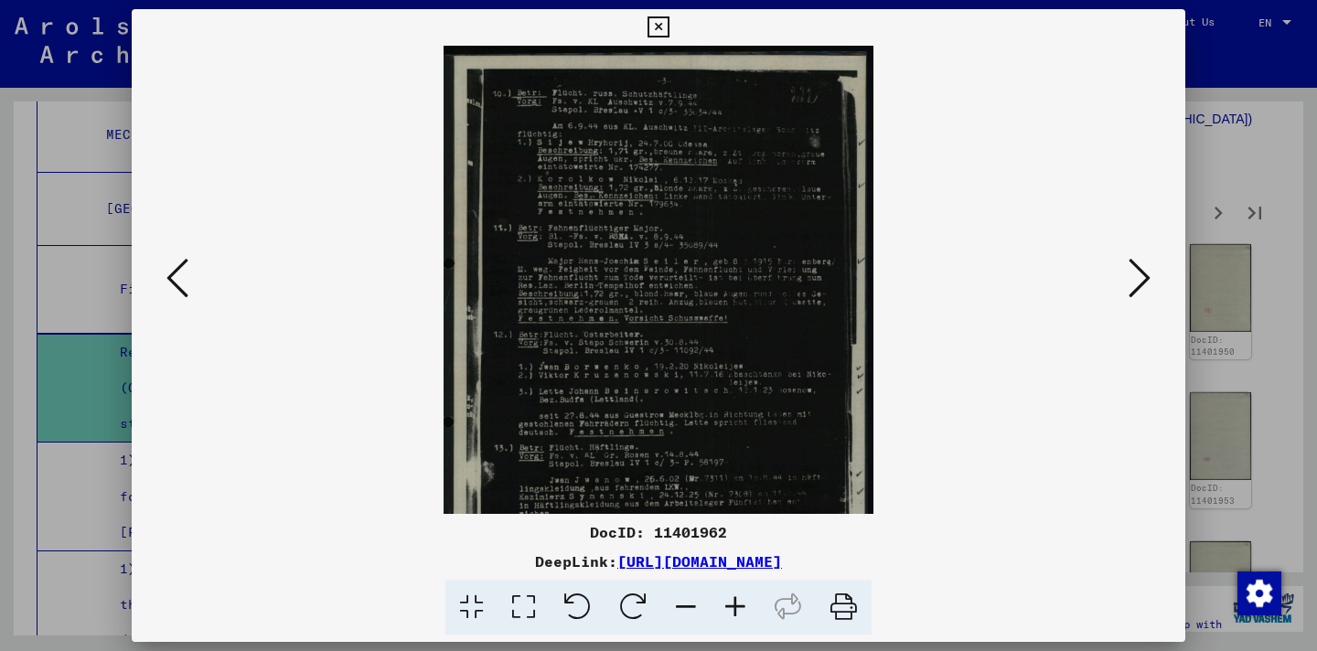
click at [737, 589] on icon at bounding box center [735, 608] width 49 height 56
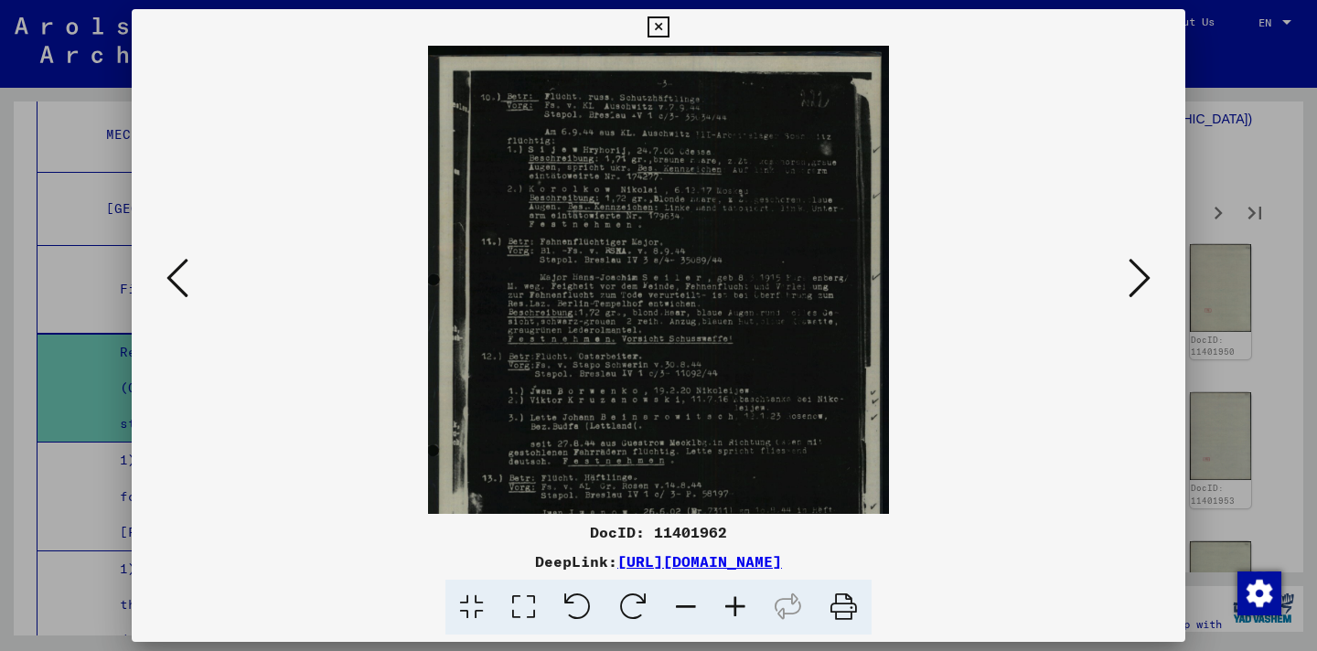
click at [737, 589] on icon at bounding box center [735, 608] width 49 height 56
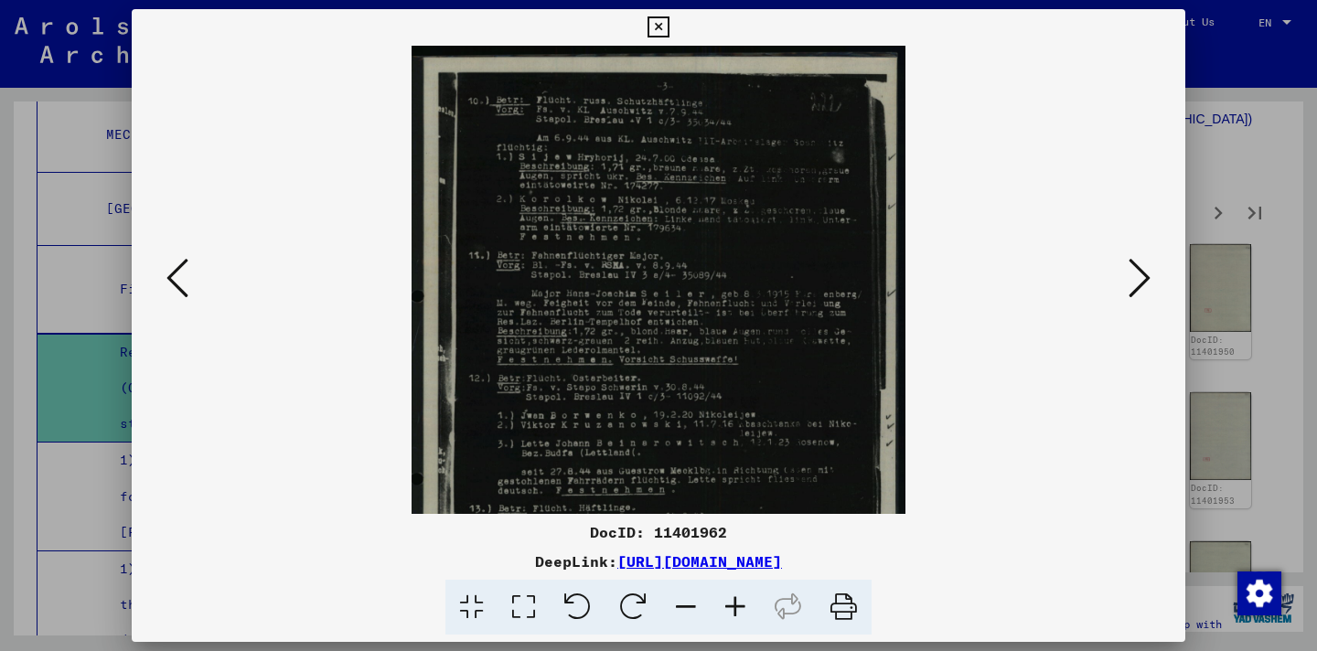
click at [737, 589] on icon at bounding box center [735, 608] width 49 height 56
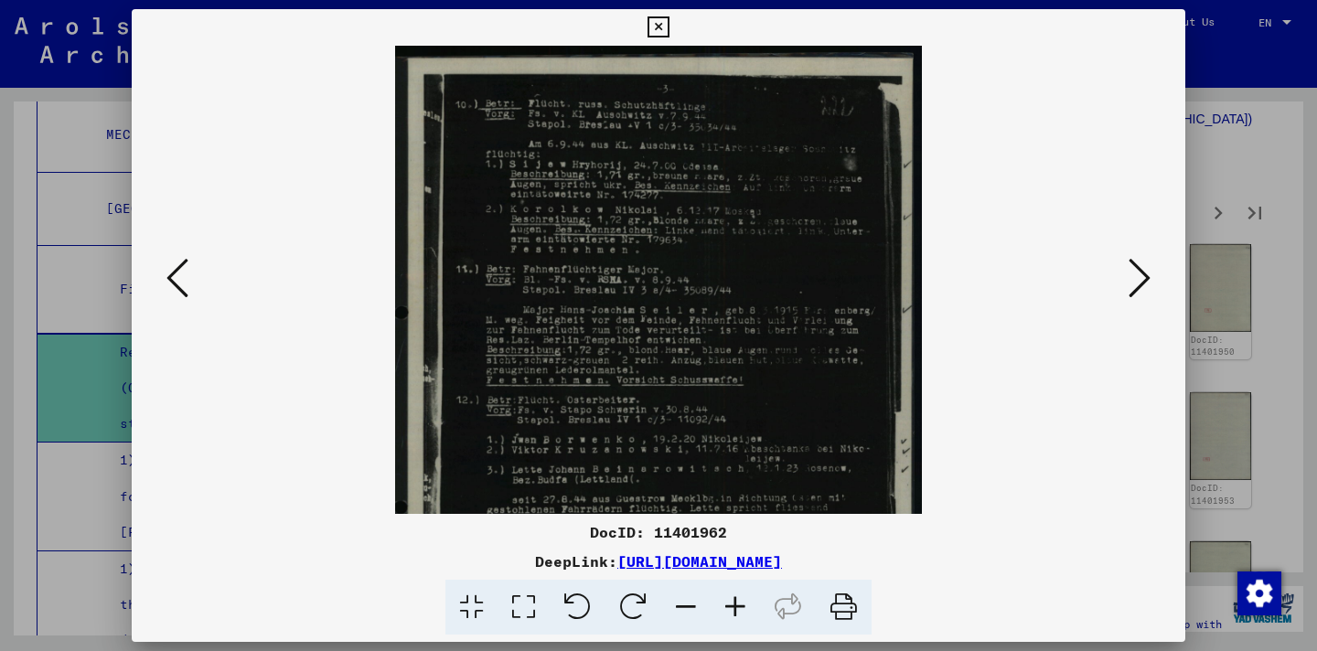
click at [737, 589] on icon at bounding box center [735, 608] width 49 height 56
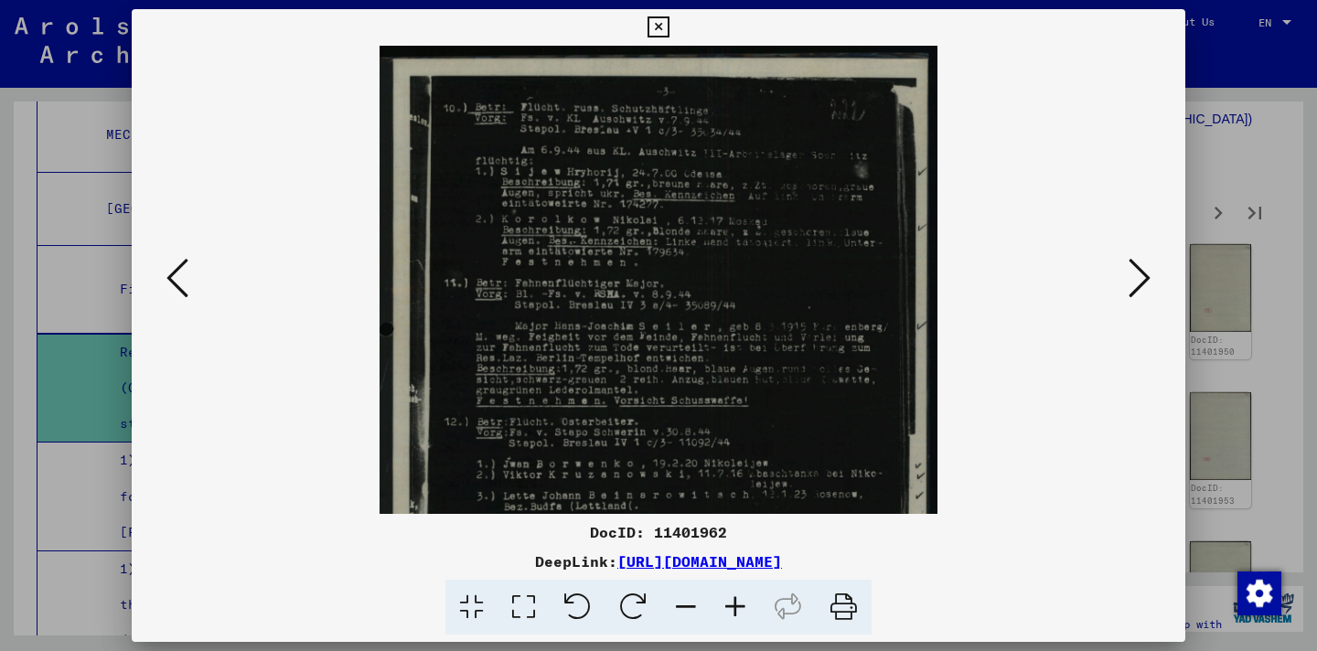
click at [737, 589] on icon at bounding box center [735, 608] width 49 height 56
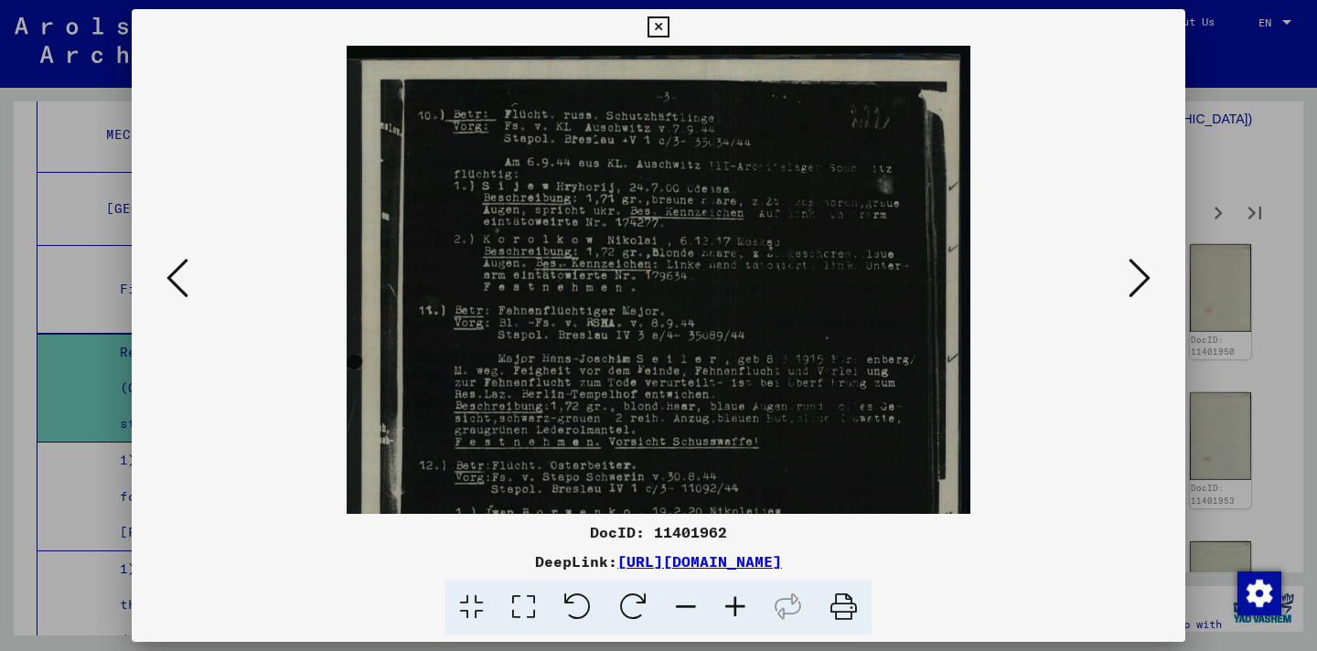
click at [736, 589] on icon at bounding box center [735, 608] width 49 height 56
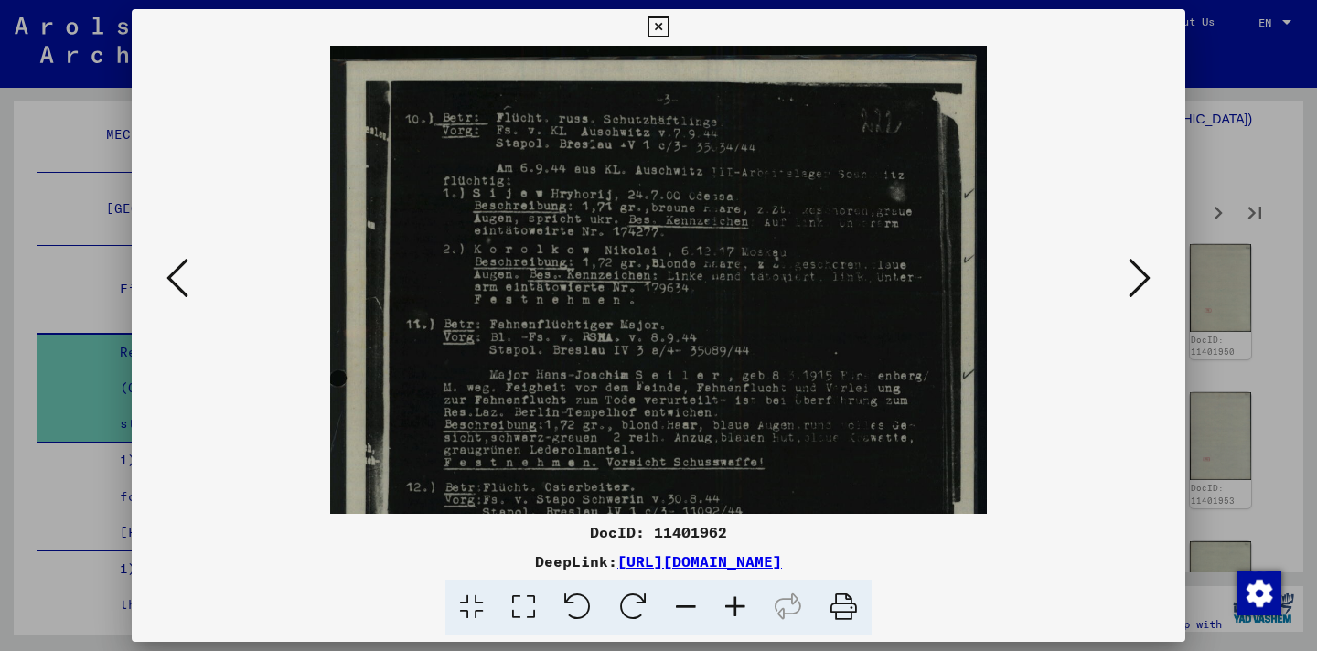
click at [736, 589] on icon at bounding box center [735, 608] width 49 height 56
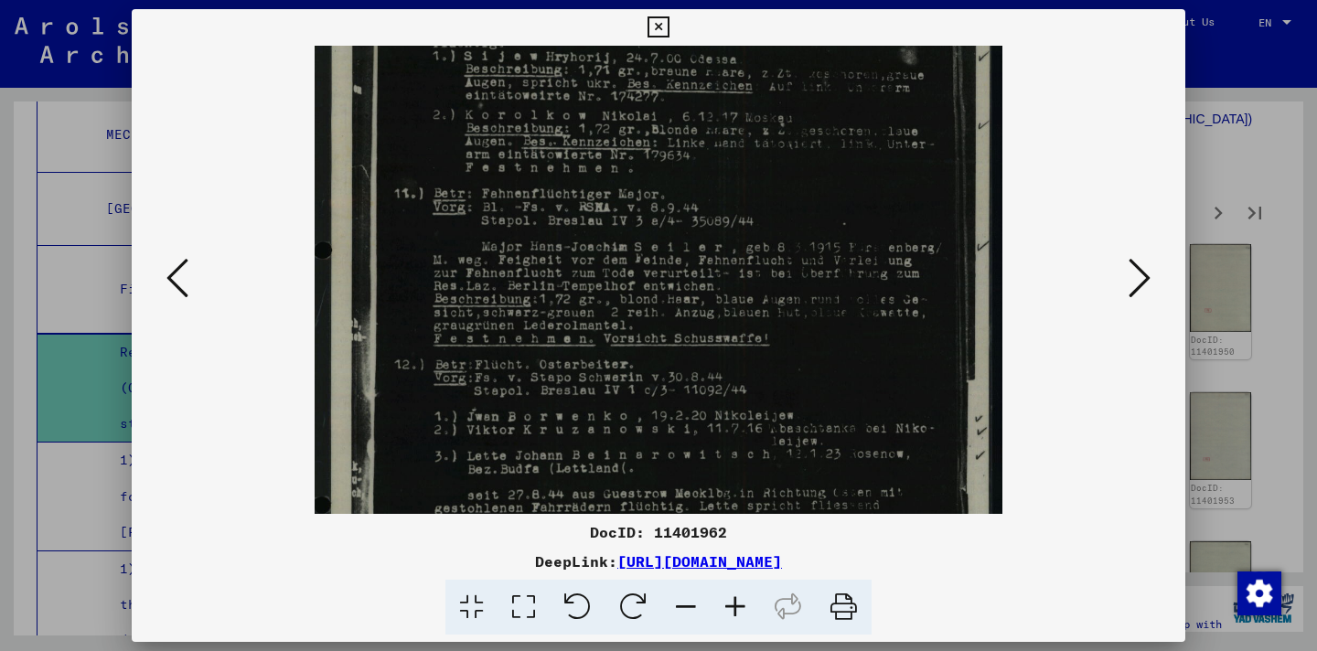
scroll to position [154, 0]
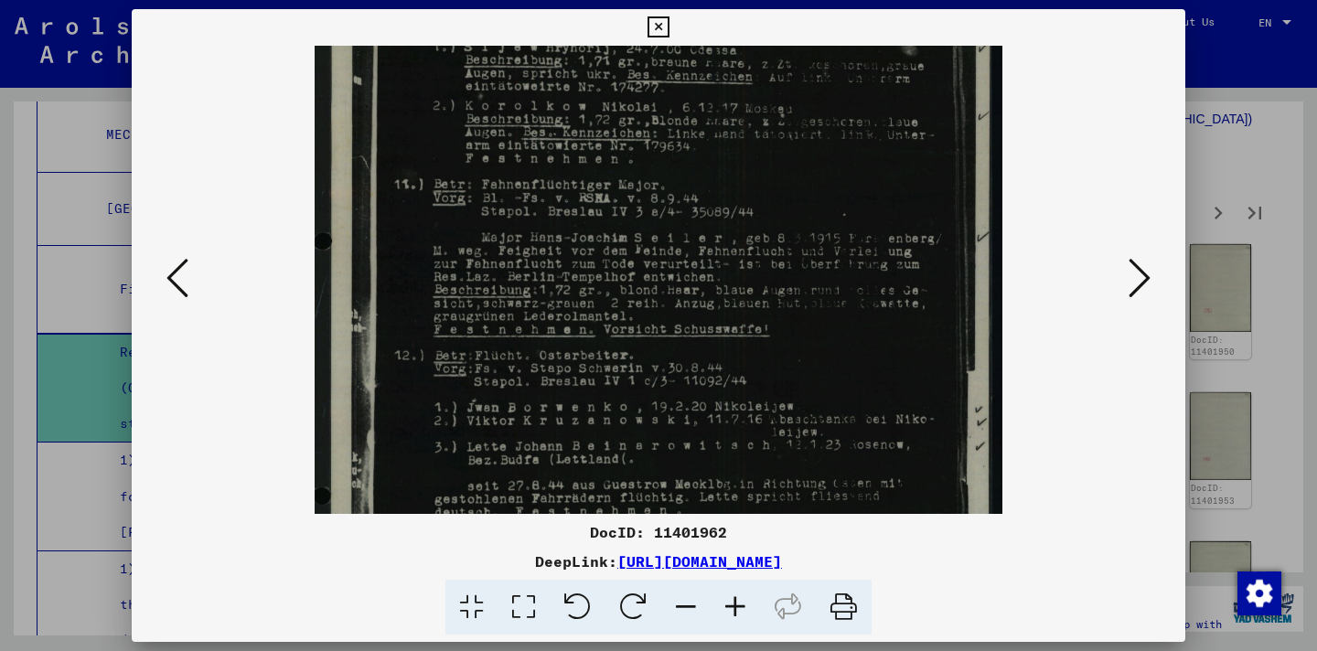
drag, startPoint x: 709, startPoint y: 397, endPoint x: 702, endPoint y: 243, distance: 153.9
click at [702, 243] on img at bounding box center [659, 378] width 689 height 972
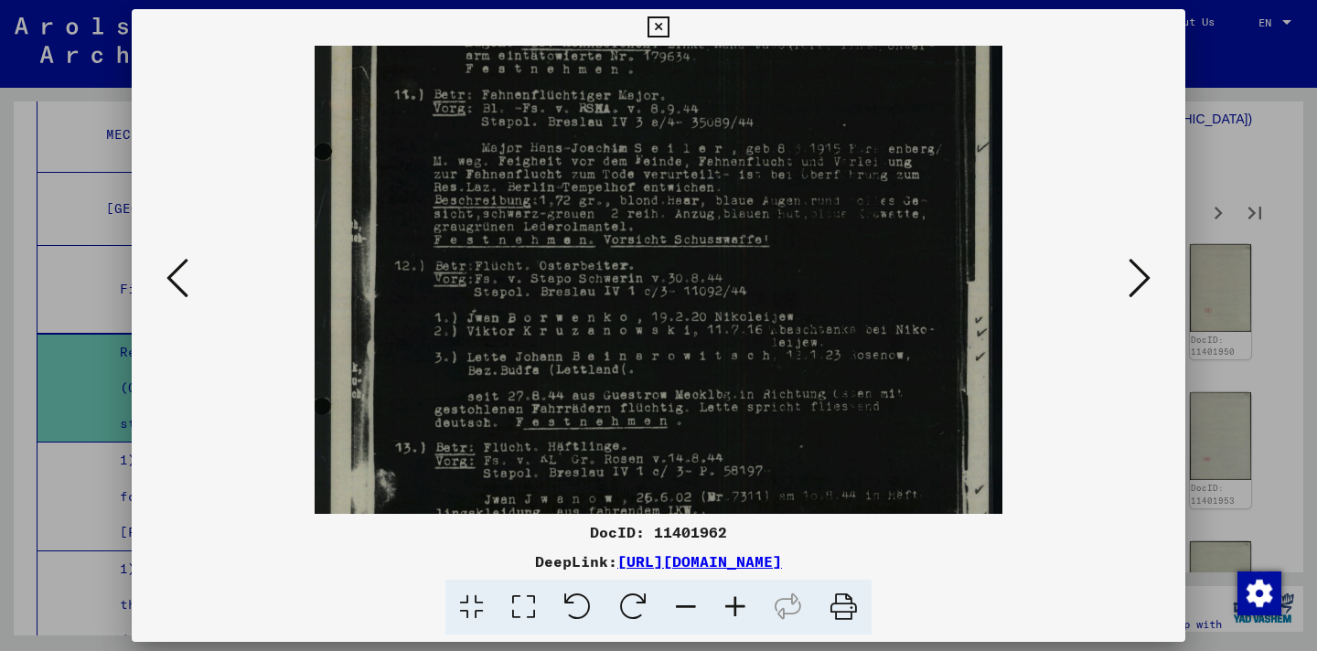
scroll to position [304, 0]
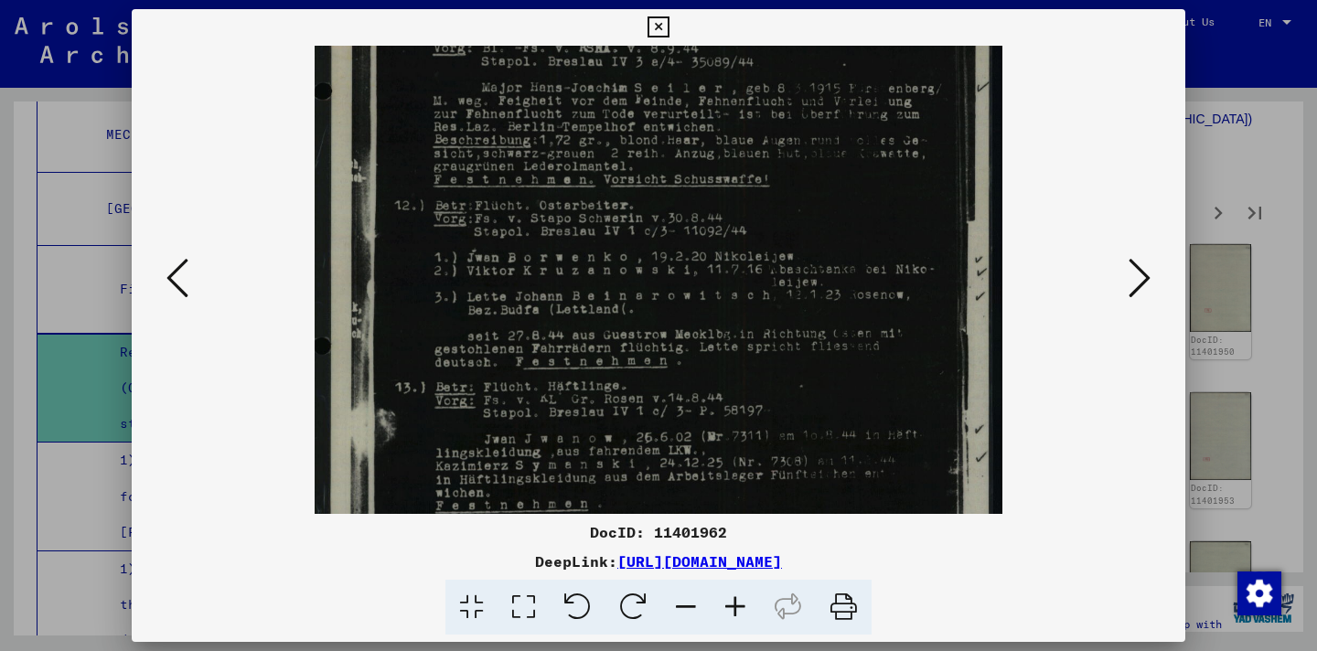
drag, startPoint x: 799, startPoint y: 380, endPoint x: 794, endPoint y: 232, distance: 147.4
click at [794, 232] on img at bounding box center [659, 228] width 689 height 972
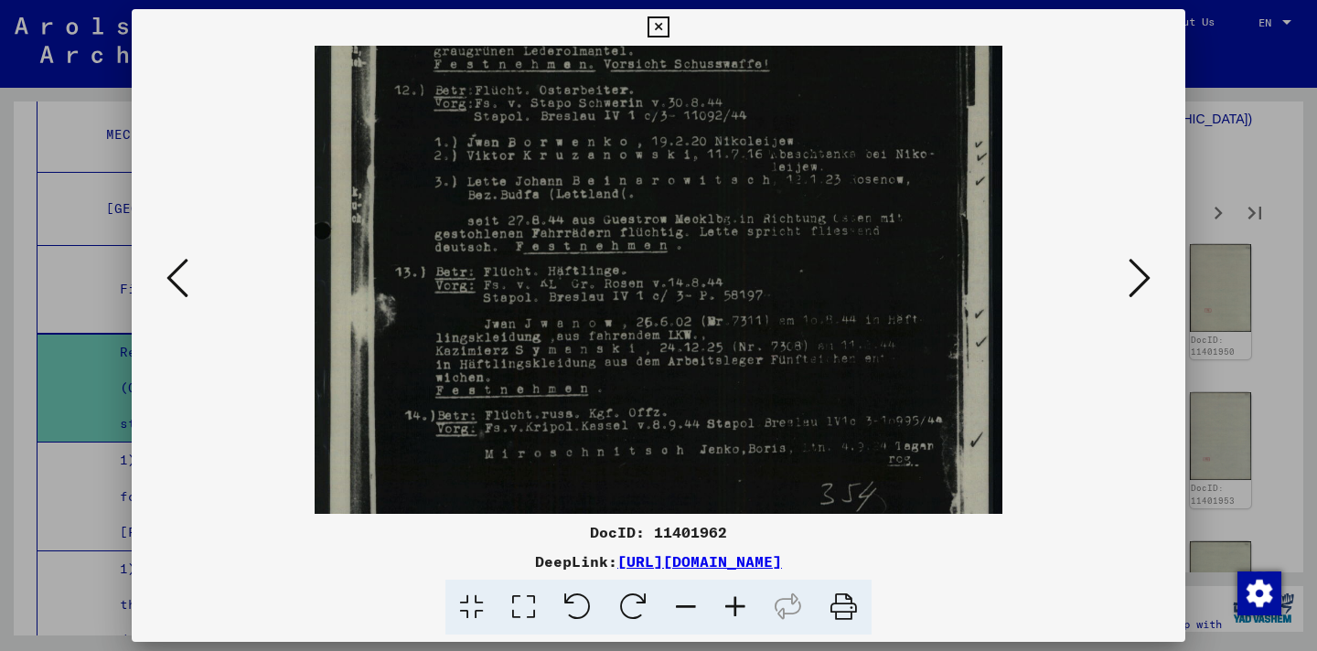
scroll to position [423, 0]
drag, startPoint x: 902, startPoint y: 479, endPoint x: 896, endPoint y: 360, distance: 119.1
click at [896, 360] on img at bounding box center [659, 109] width 689 height 972
click at [1154, 270] on button at bounding box center [1140, 279] width 33 height 52
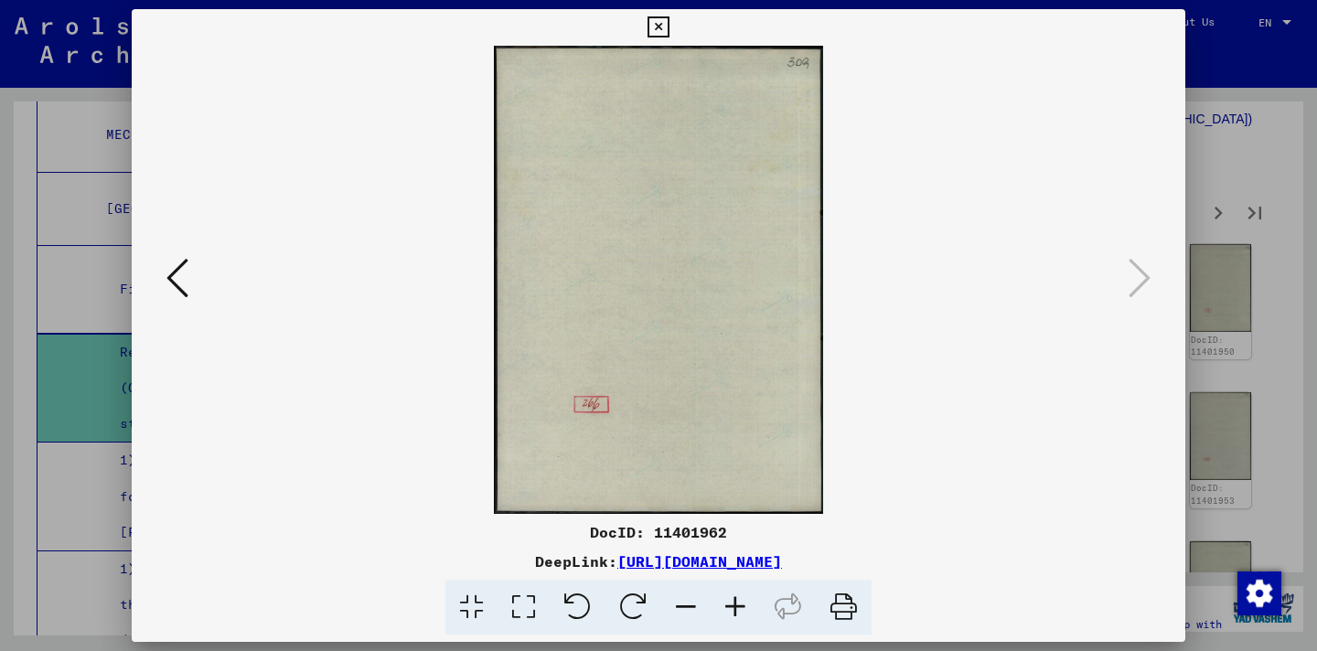
click at [663, 31] on icon at bounding box center [658, 27] width 21 height 22
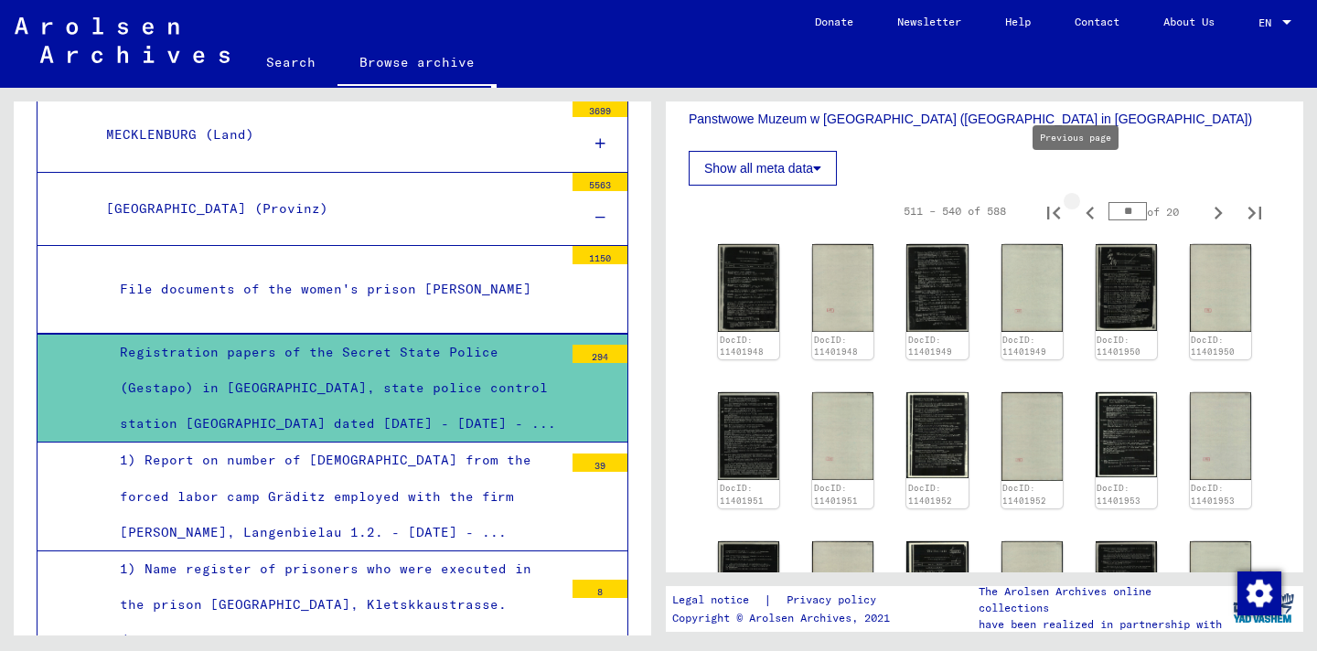
click at [1078, 200] on icon "Previous page" at bounding box center [1091, 213] width 26 height 26
type input "**"
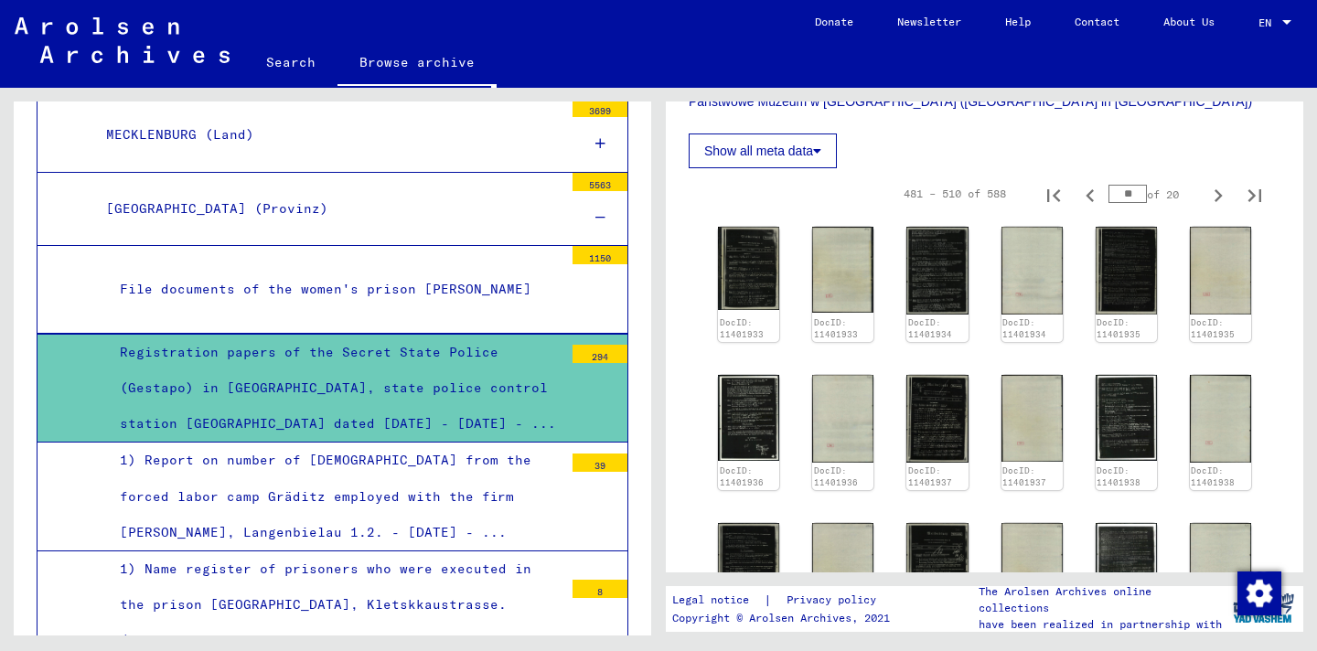
scroll to position [567, 0]
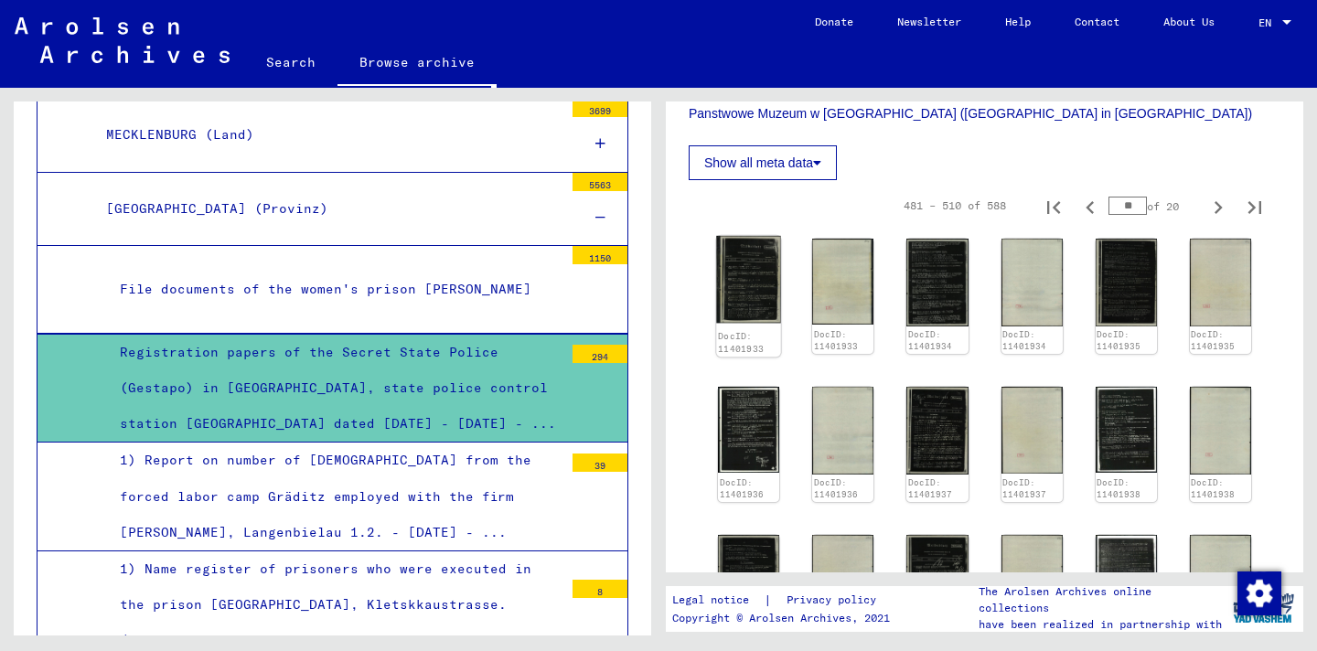
click at [726, 254] on img at bounding box center [748, 279] width 65 height 87
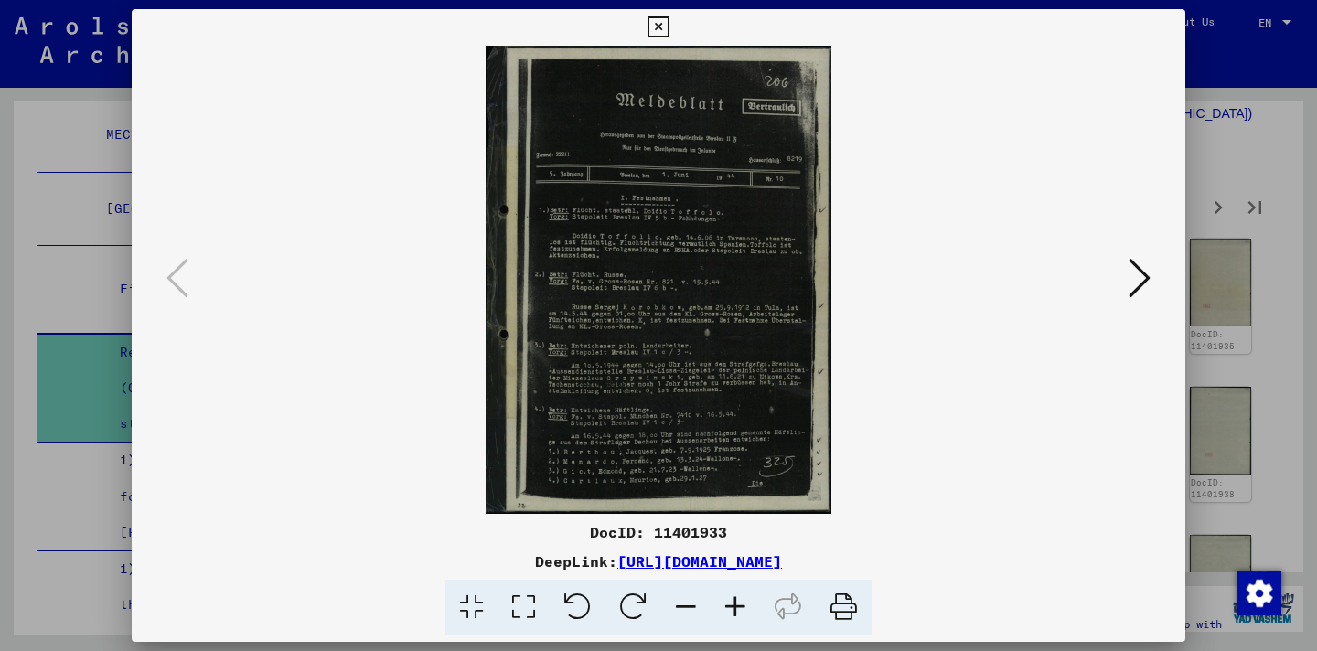
click at [735, 599] on icon at bounding box center [735, 608] width 49 height 56
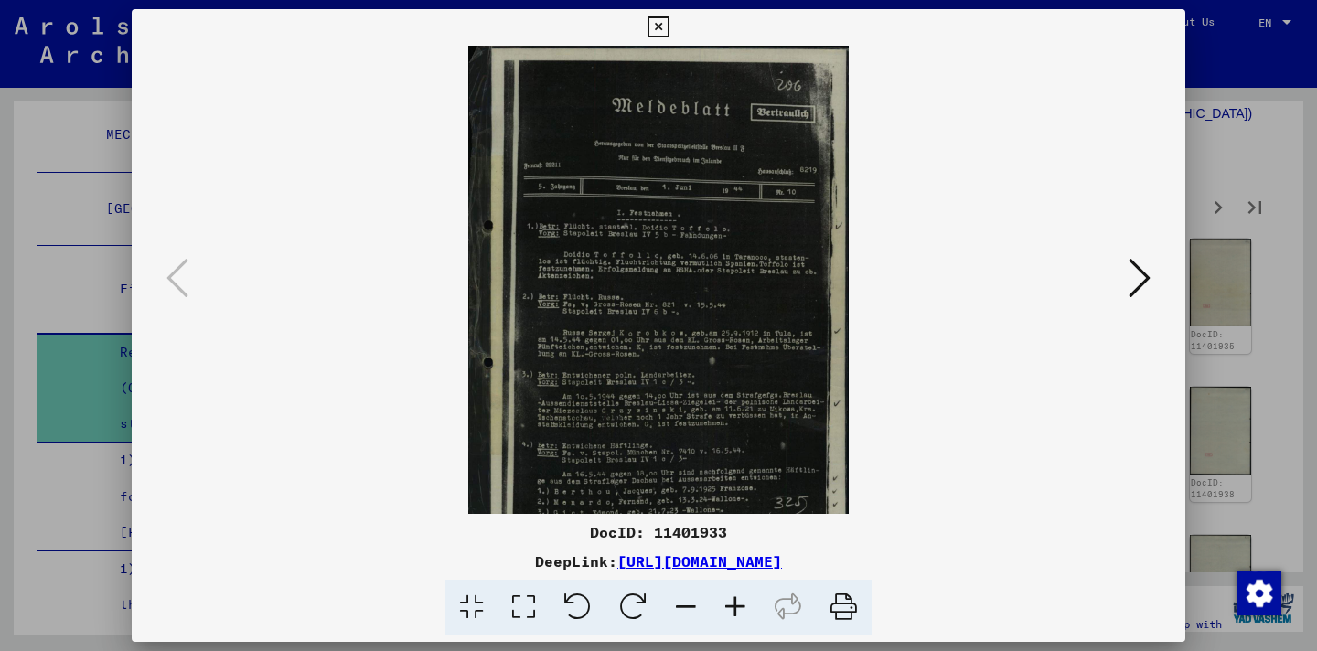
click at [735, 599] on icon at bounding box center [735, 608] width 49 height 56
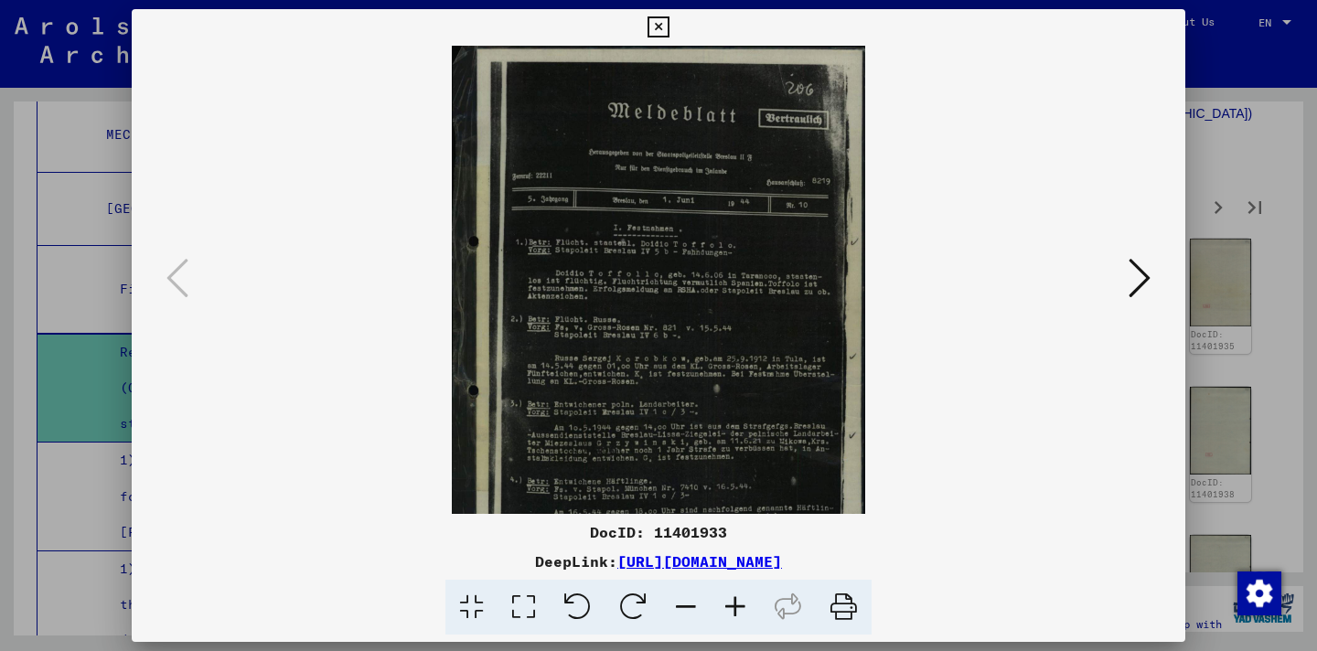
click at [735, 599] on icon at bounding box center [735, 608] width 49 height 56
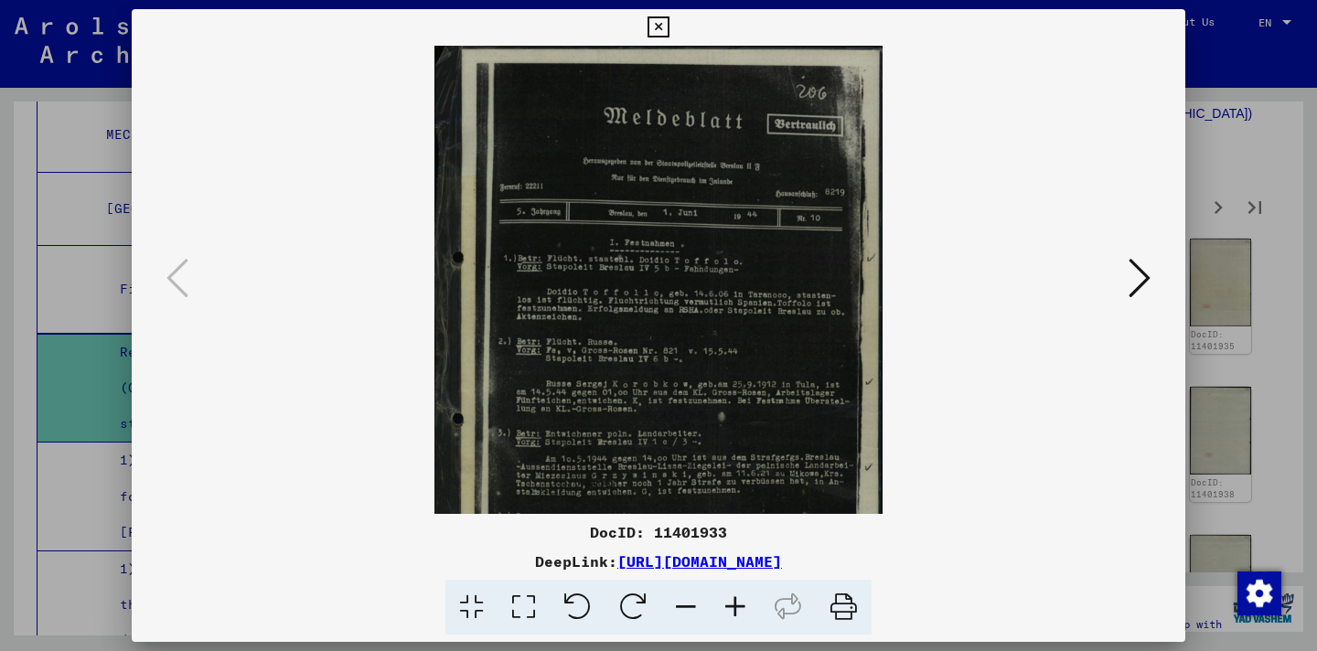
click at [735, 599] on icon at bounding box center [735, 608] width 49 height 56
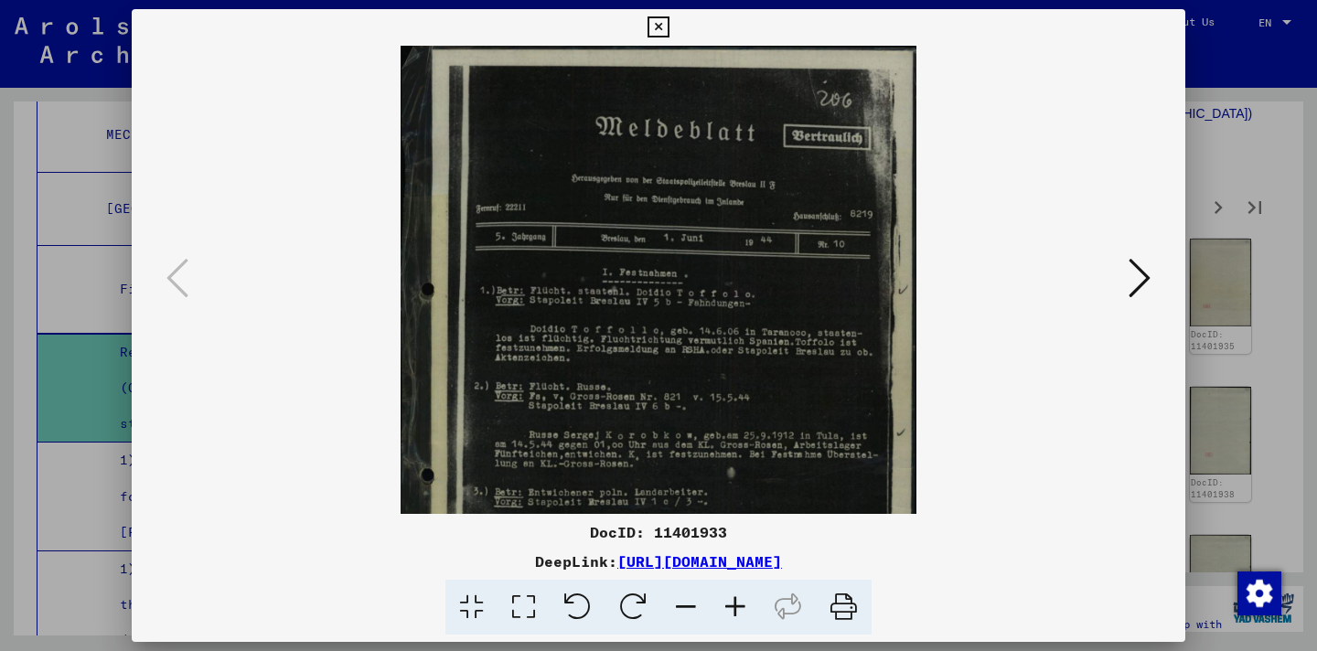
click at [735, 599] on icon at bounding box center [735, 608] width 49 height 56
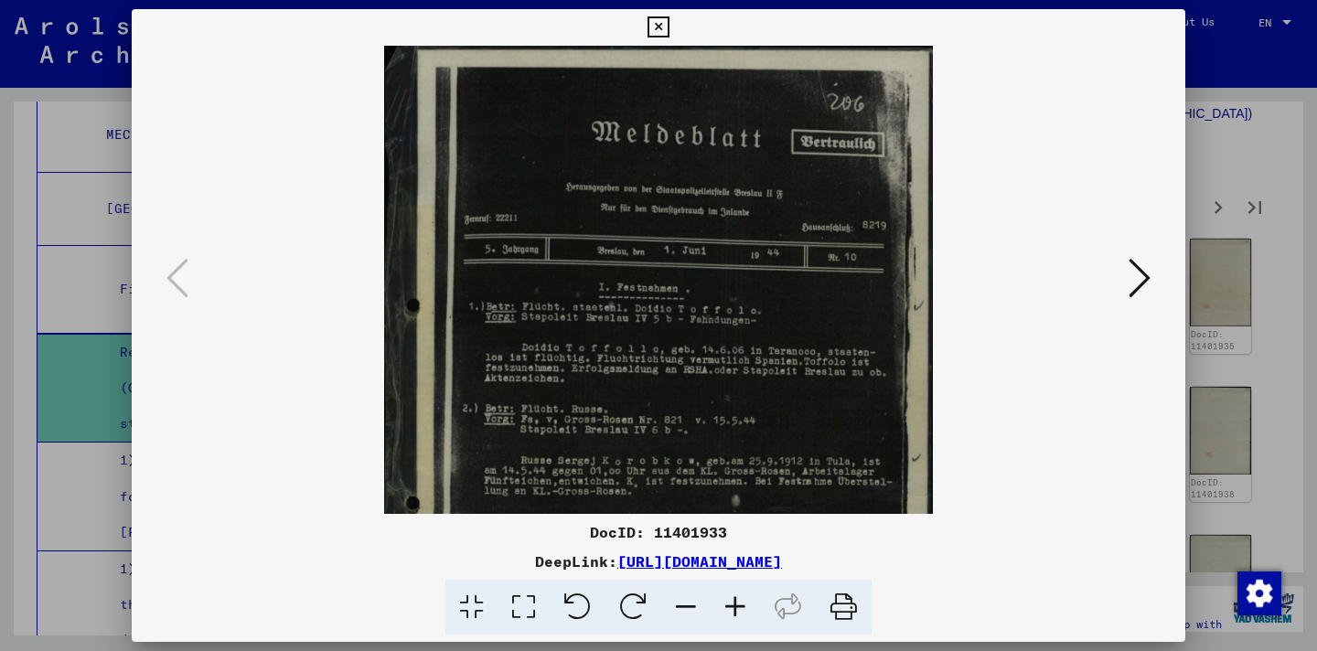
click at [735, 599] on icon at bounding box center [735, 608] width 49 height 56
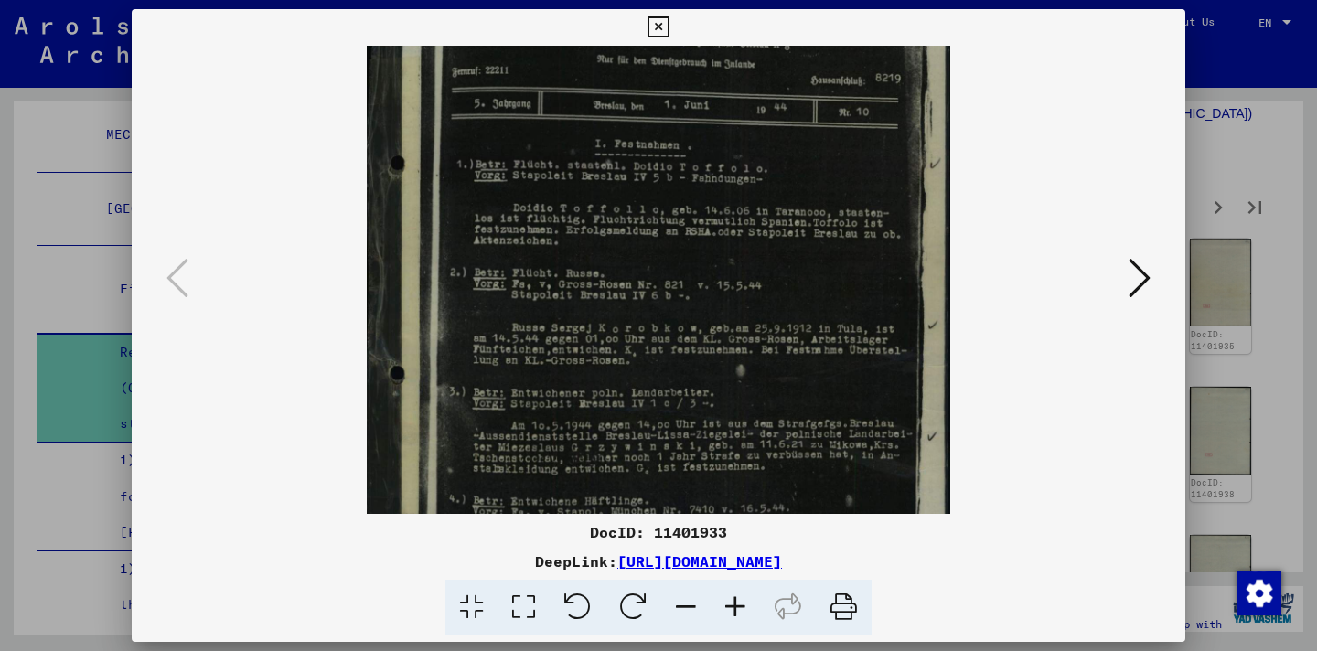
drag, startPoint x: 786, startPoint y: 349, endPoint x: 774, endPoint y: 190, distance: 159.6
click at [774, 190] on img at bounding box center [659, 281] width 584 height 789
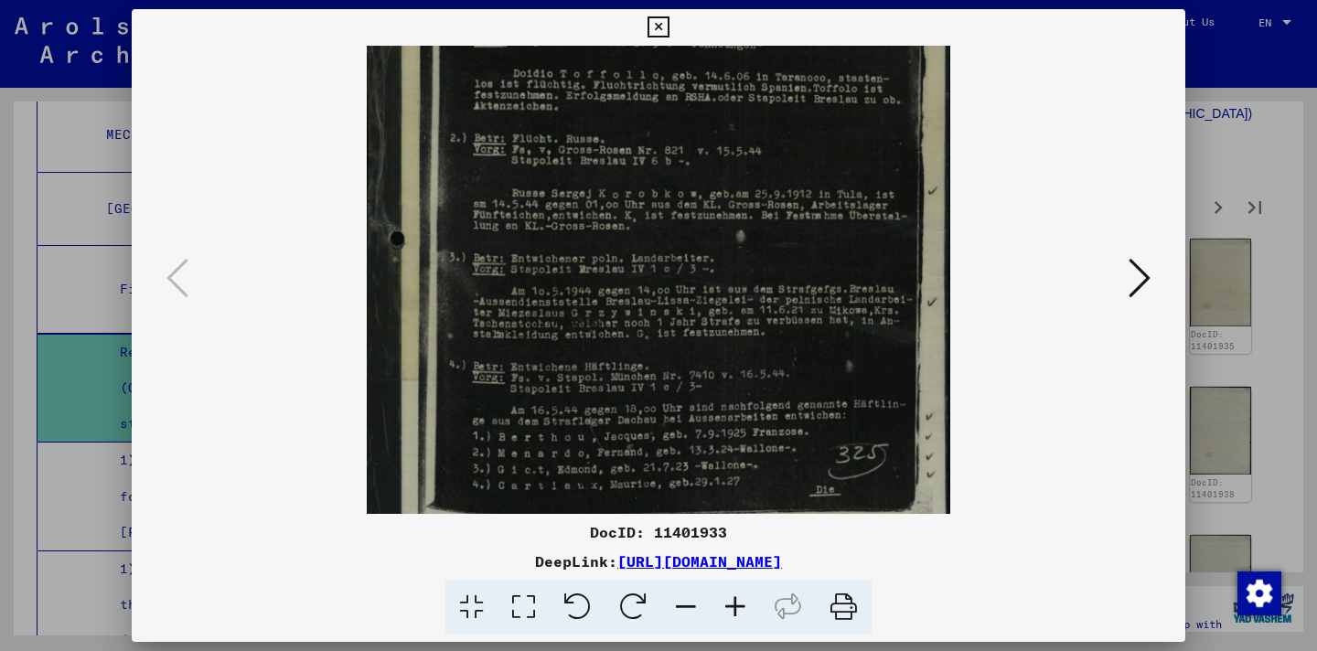
scroll to position [296, 0]
drag, startPoint x: 789, startPoint y: 403, endPoint x: 753, endPoint y: 275, distance: 133.0
click at [753, 275] on img at bounding box center [659, 143] width 584 height 789
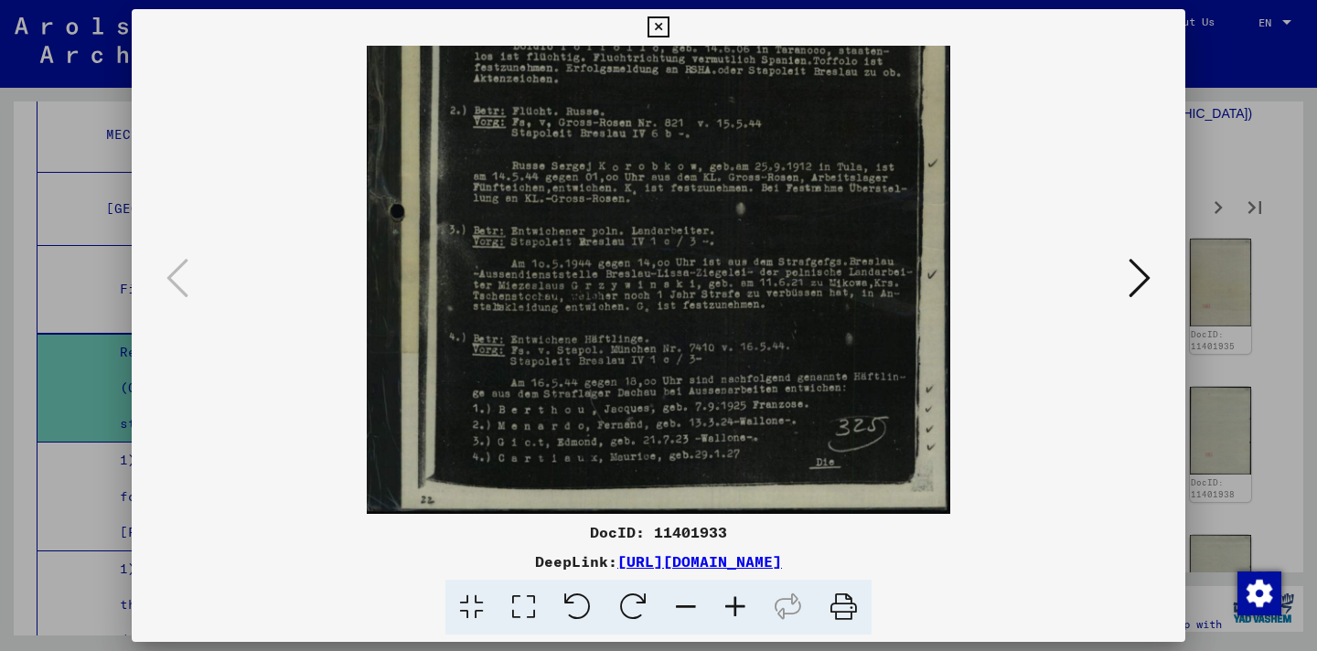
drag, startPoint x: 746, startPoint y: 419, endPoint x: 714, endPoint y: 228, distance: 193.9
click at [714, 228] on img at bounding box center [659, 120] width 584 height 789
click at [1116, 288] on div at bounding box center [659, 280] width 930 height 468
click at [1140, 291] on icon at bounding box center [1140, 278] width 22 height 44
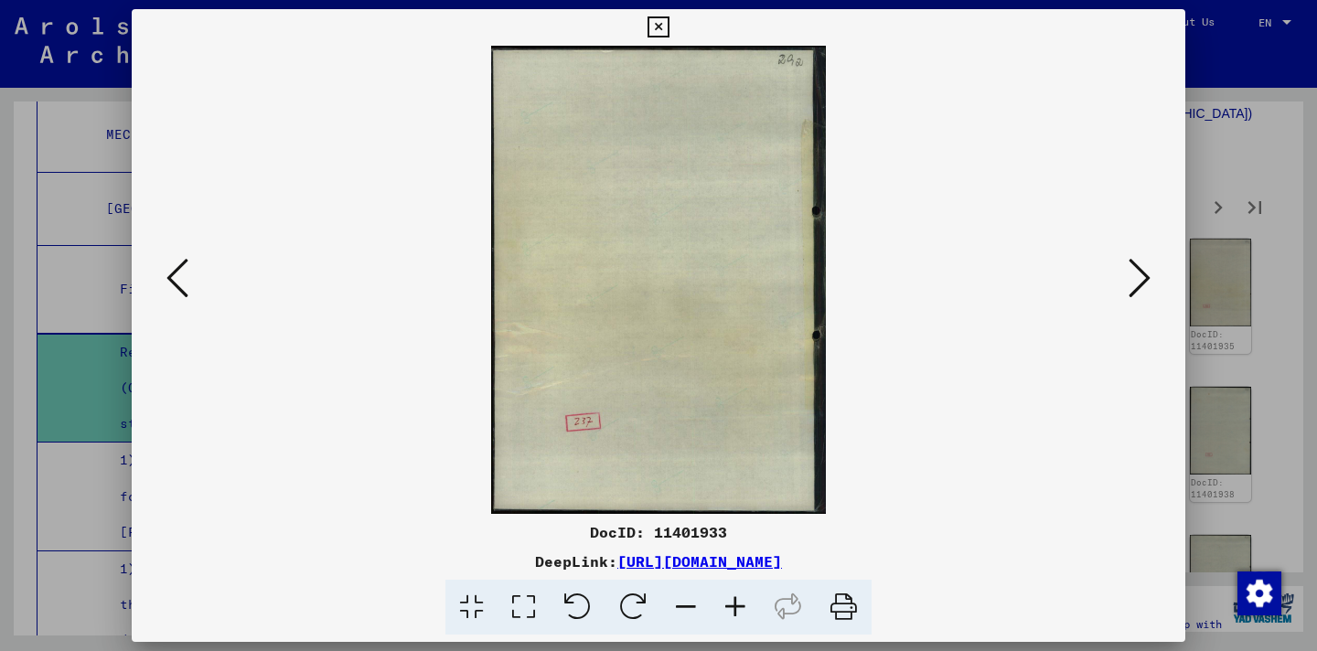
click at [174, 285] on icon at bounding box center [178, 278] width 22 height 44
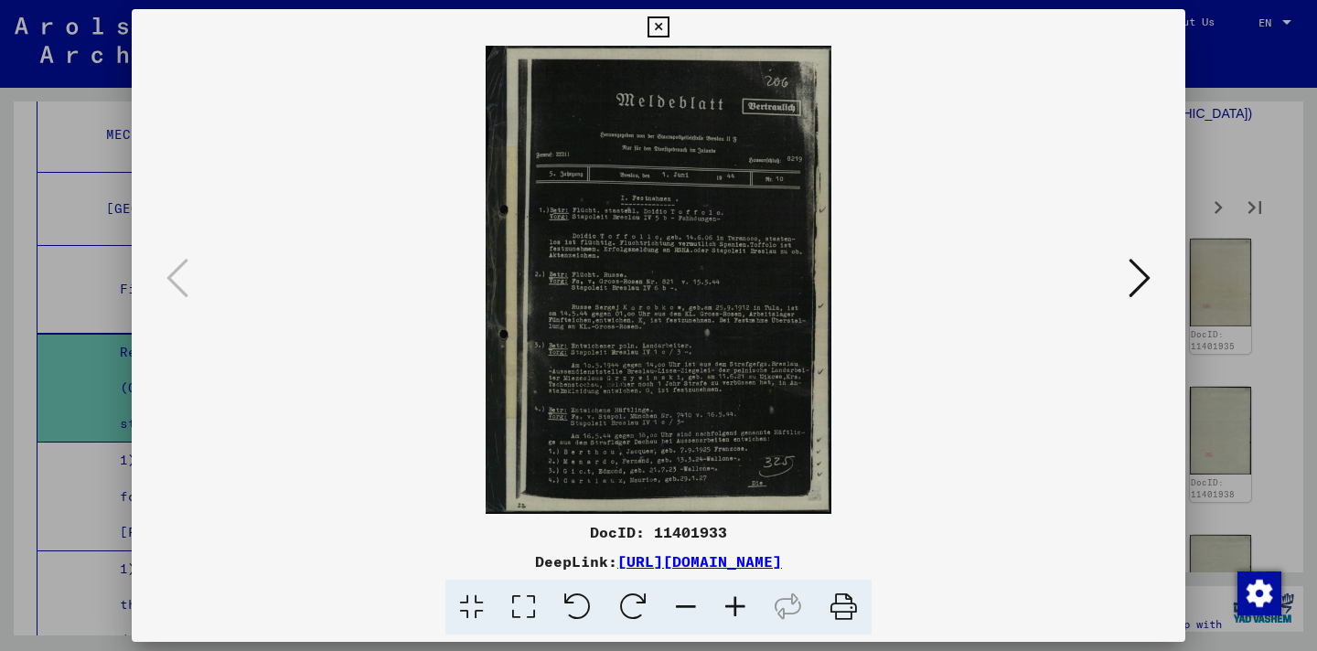
click at [1139, 282] on icon at bounding box center [1140, 278] width 22 height 44
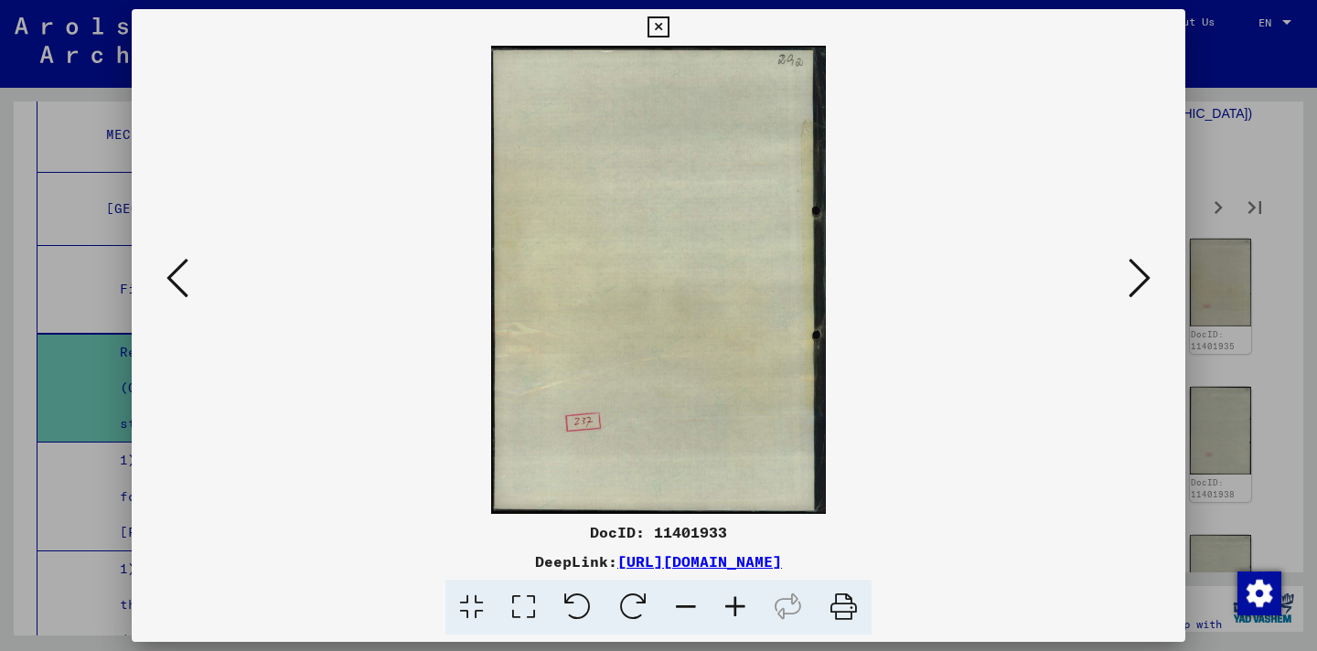
click at [1139, 282] on icon at bounding box center [1140, 278] width 22 height 44
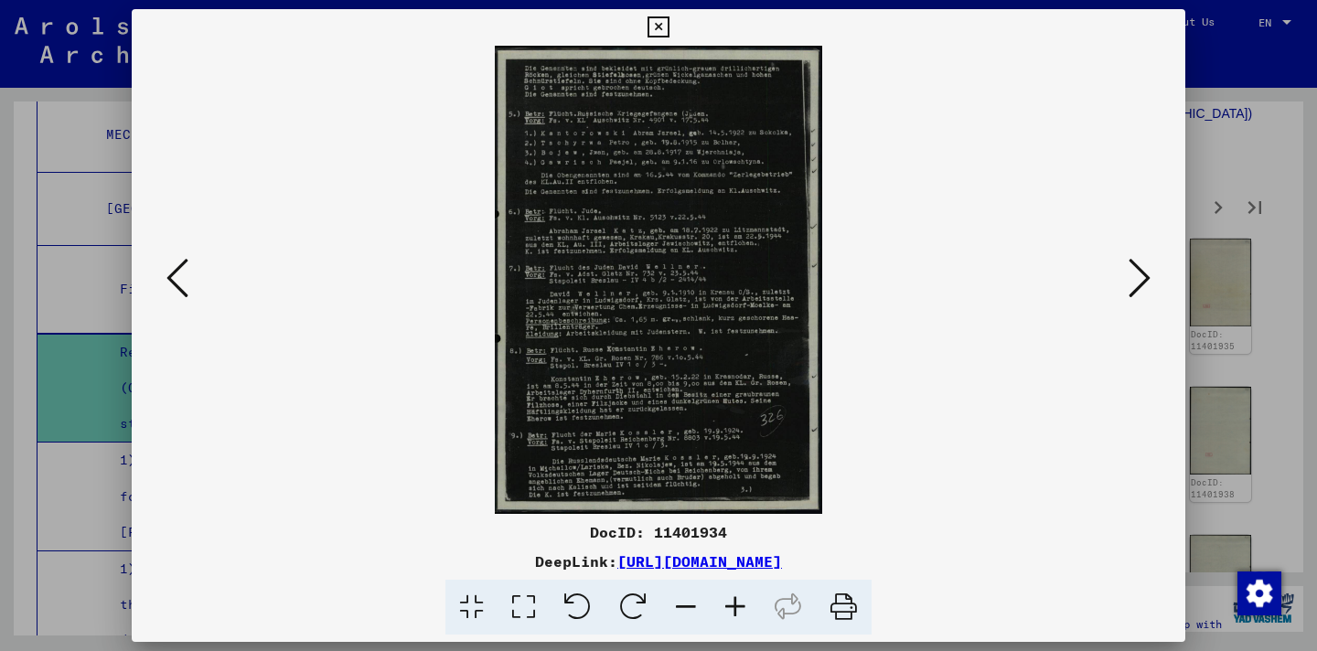
click at [726, 601] on icon at bounding box center [735, 608] width 49 height 56
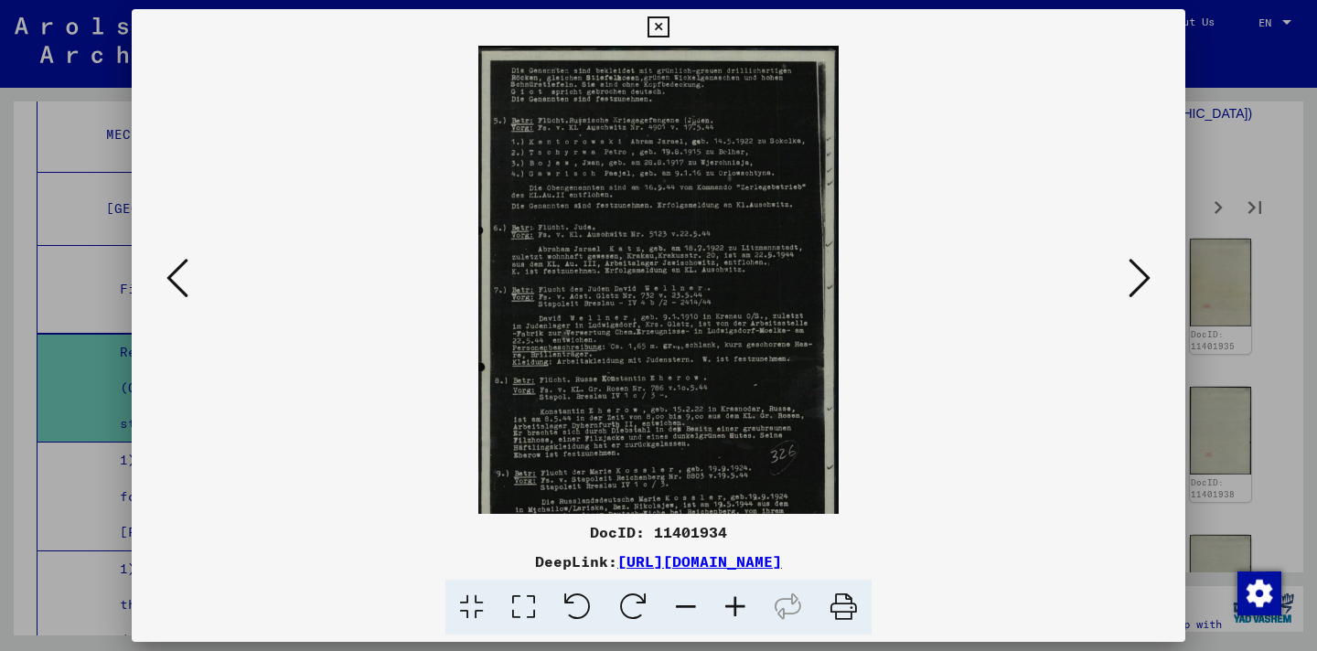
click at [726, 601] on icon at bounding box center [735, 608] width 49 height 56
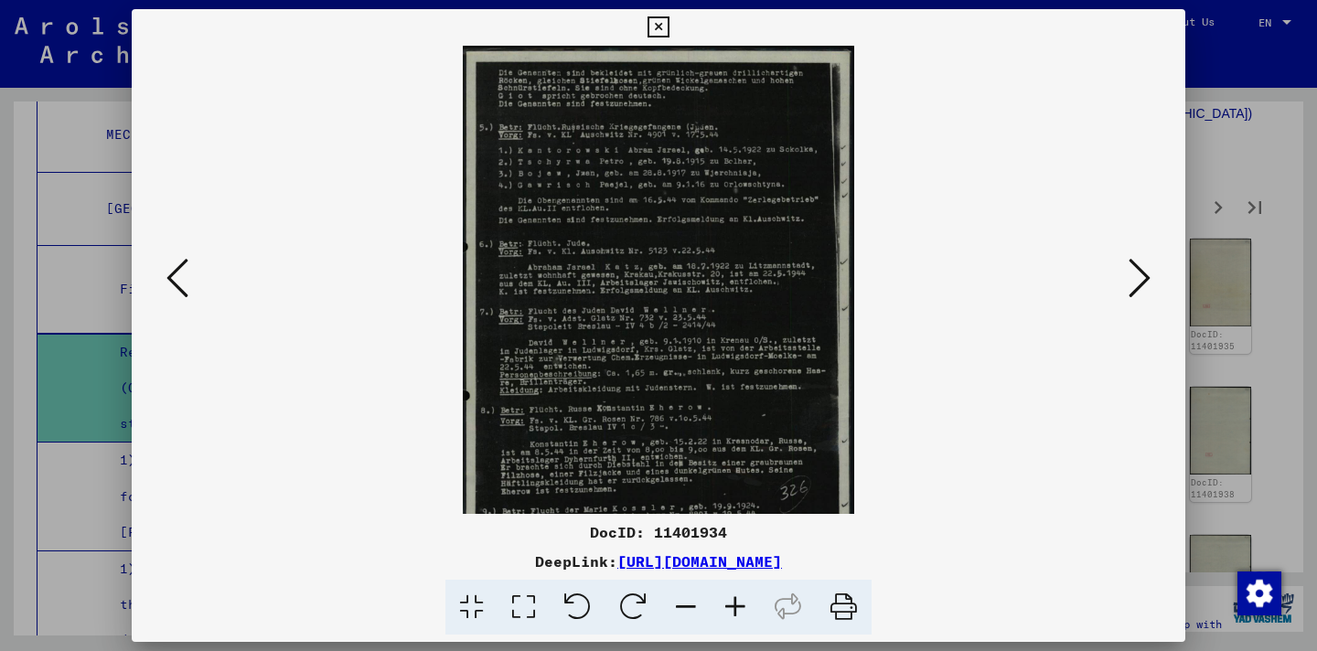
click at [726, 601] on icon at bounding box center [735, 608] width 49 height 56
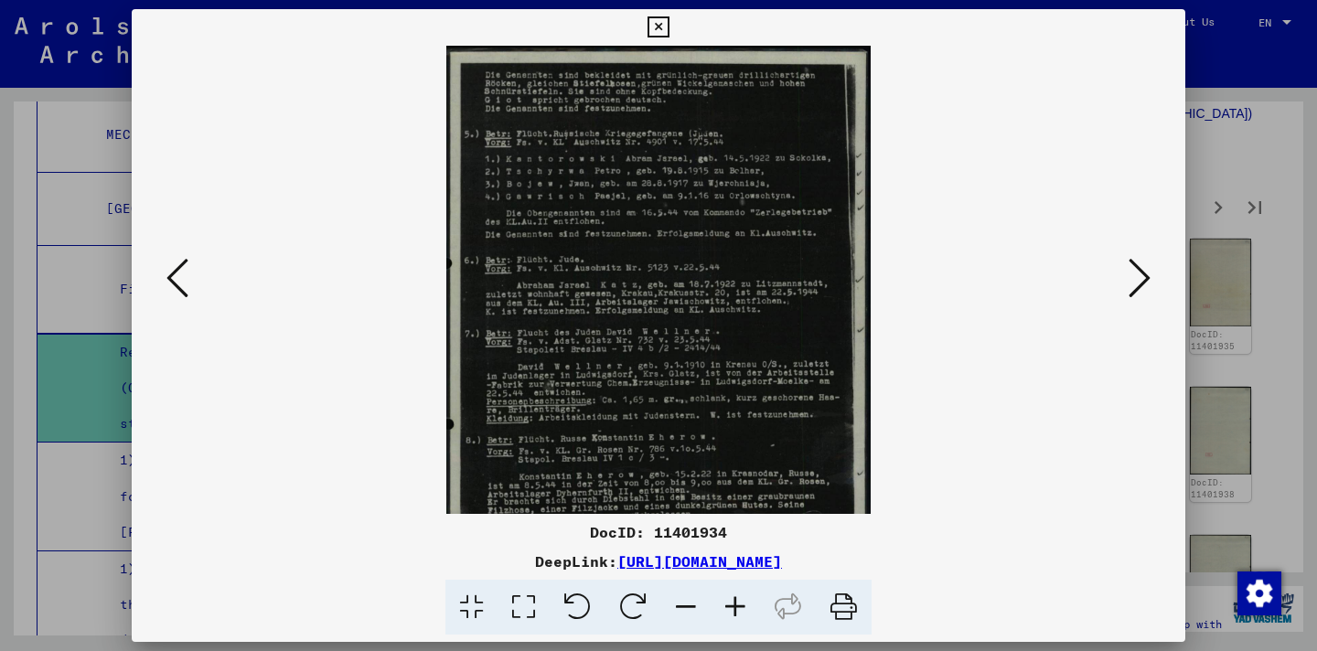
click at [726, 601] on icon at bounding box center [735, 608] width 49 height 56
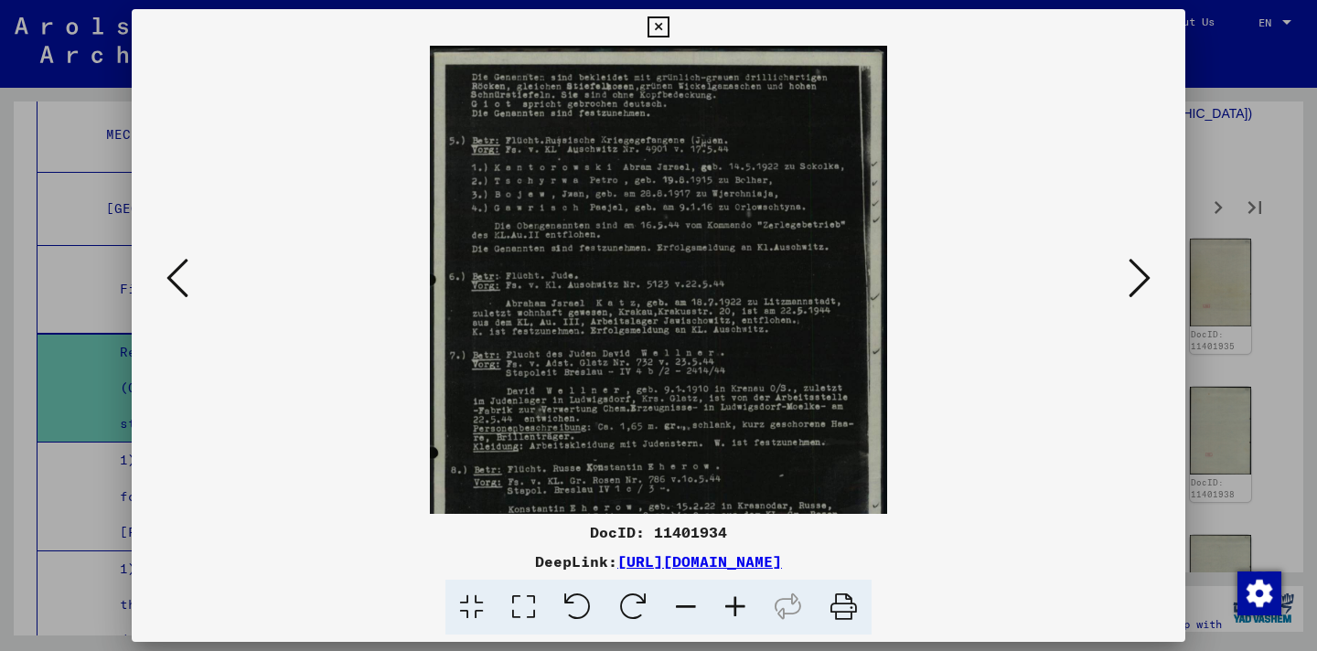
click at [726, 601] on icon at bounding box center [735, 608] width 49 height 56
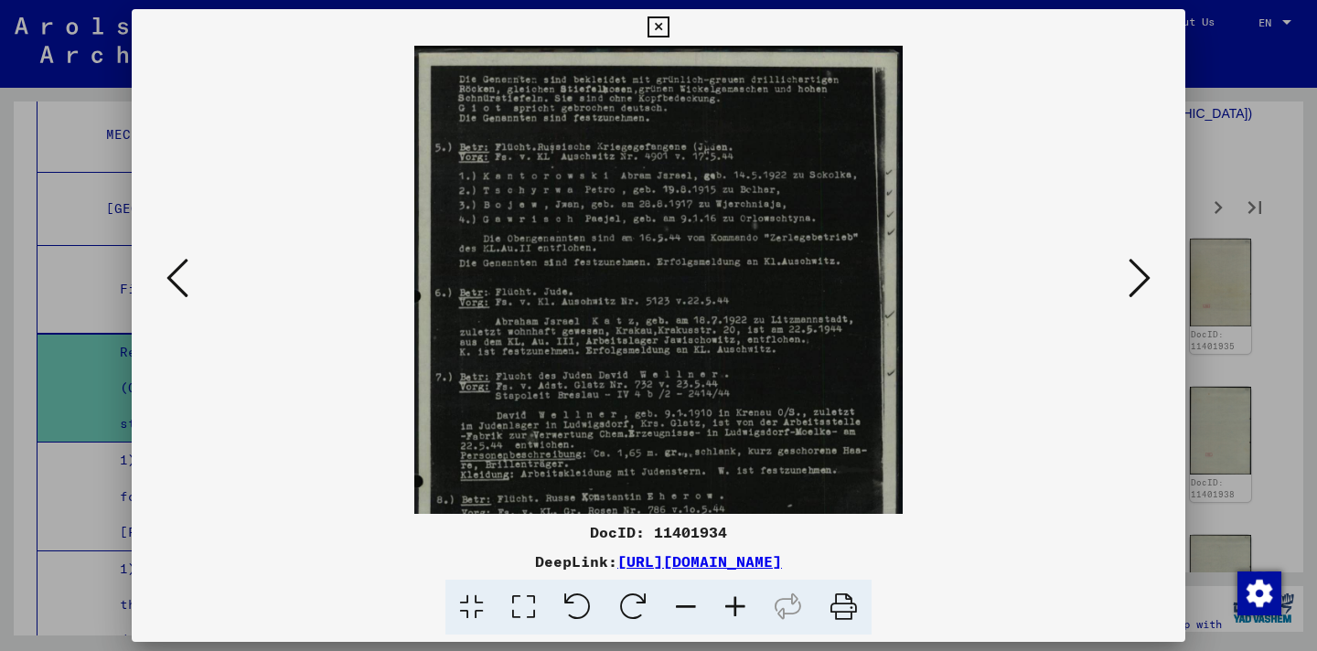
click at [726, 601] on icon at bounding box center [735, 608] width 49 height 56
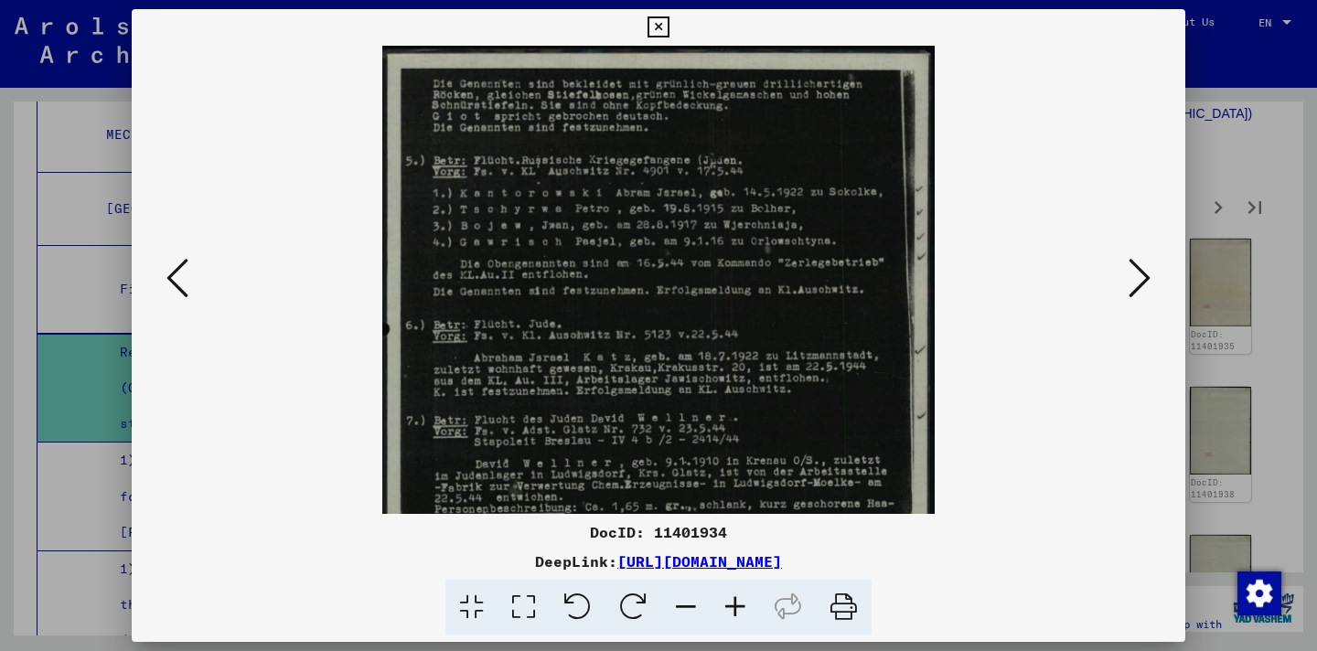
click at [726, 601] on icon at bounding box center [735, 608] width 49 height 56
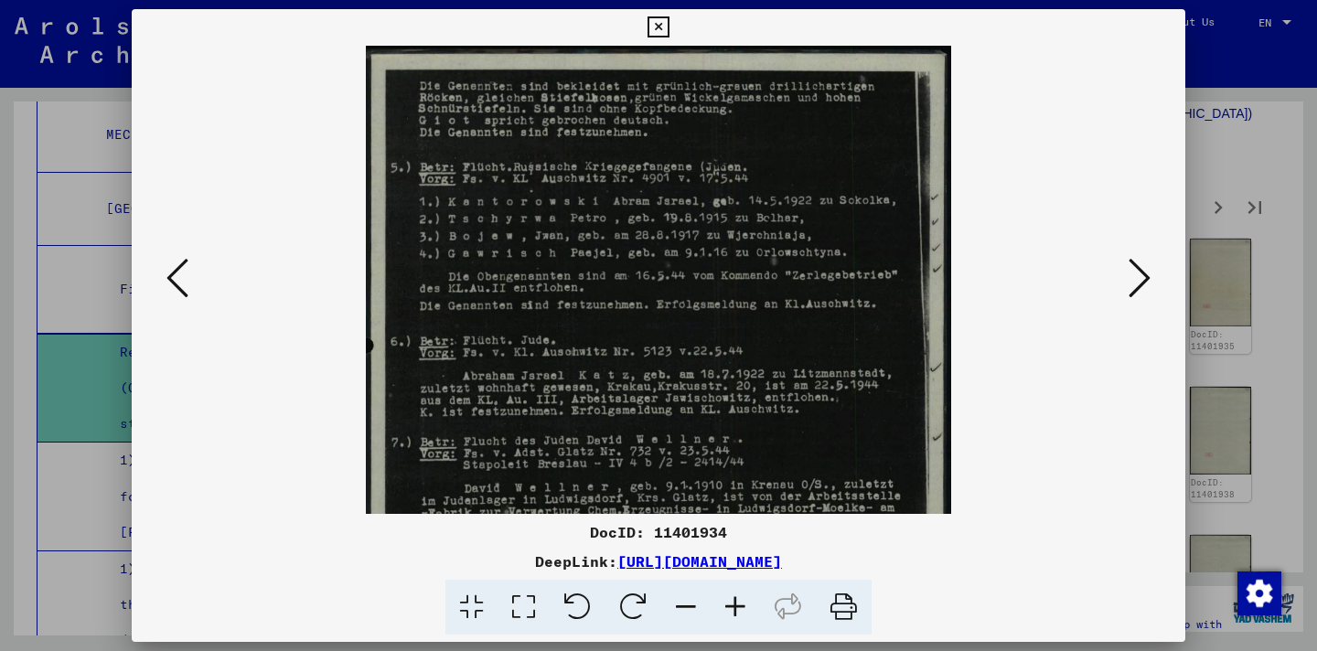
click at [726, 601] on icon at bounding box center [735, 608] width 49 height 56
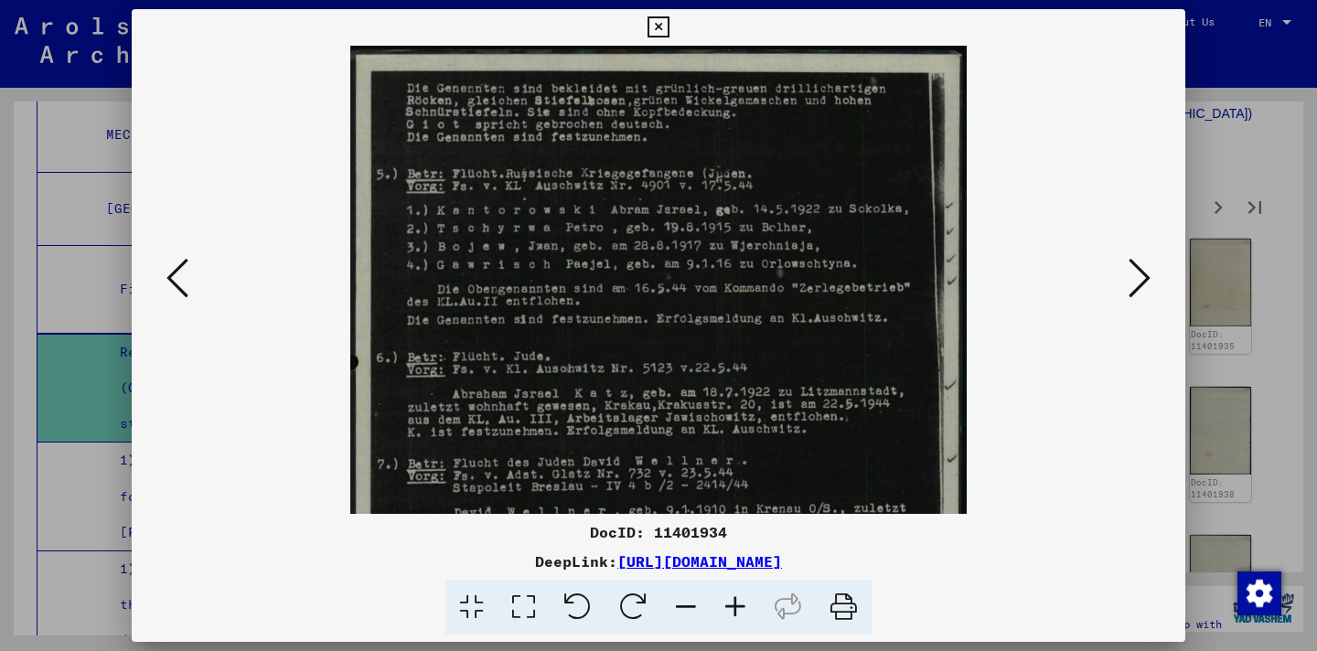
click at [726, 601] on icon at bounding box center [735, 608] width 49 height 56
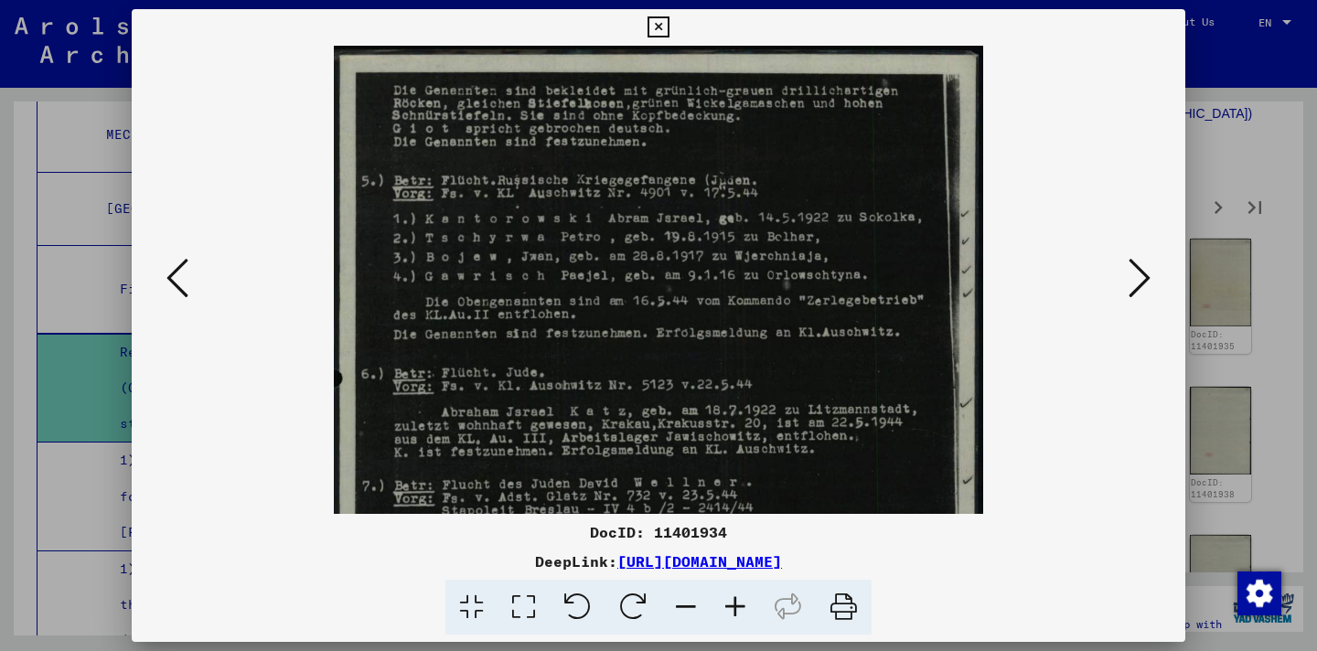
click at [726, 601] on icon at bounding box center [735, 608] width 49 height 56
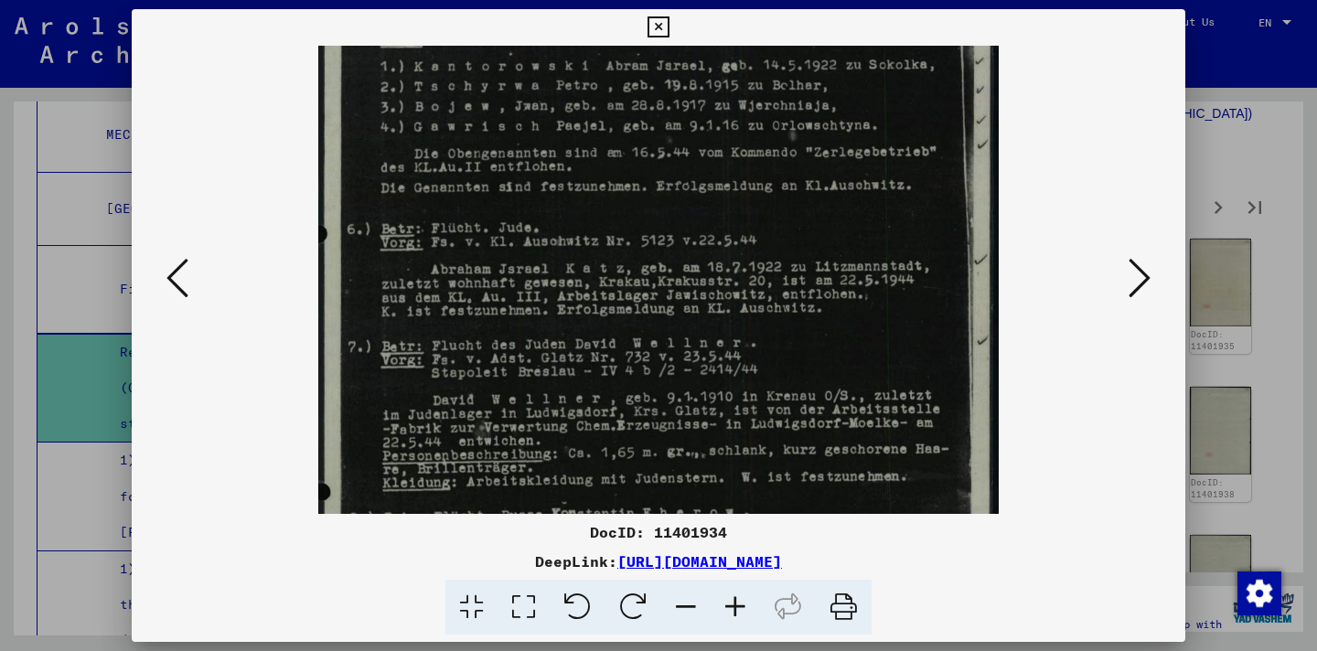
drag, startPoint x: 825, startPoint y: 250, endPoint x: 816, endPoint y: 188, distance: 62.0
click at [816, 188] on img at bounding box center [658, 371] width 681 height 972
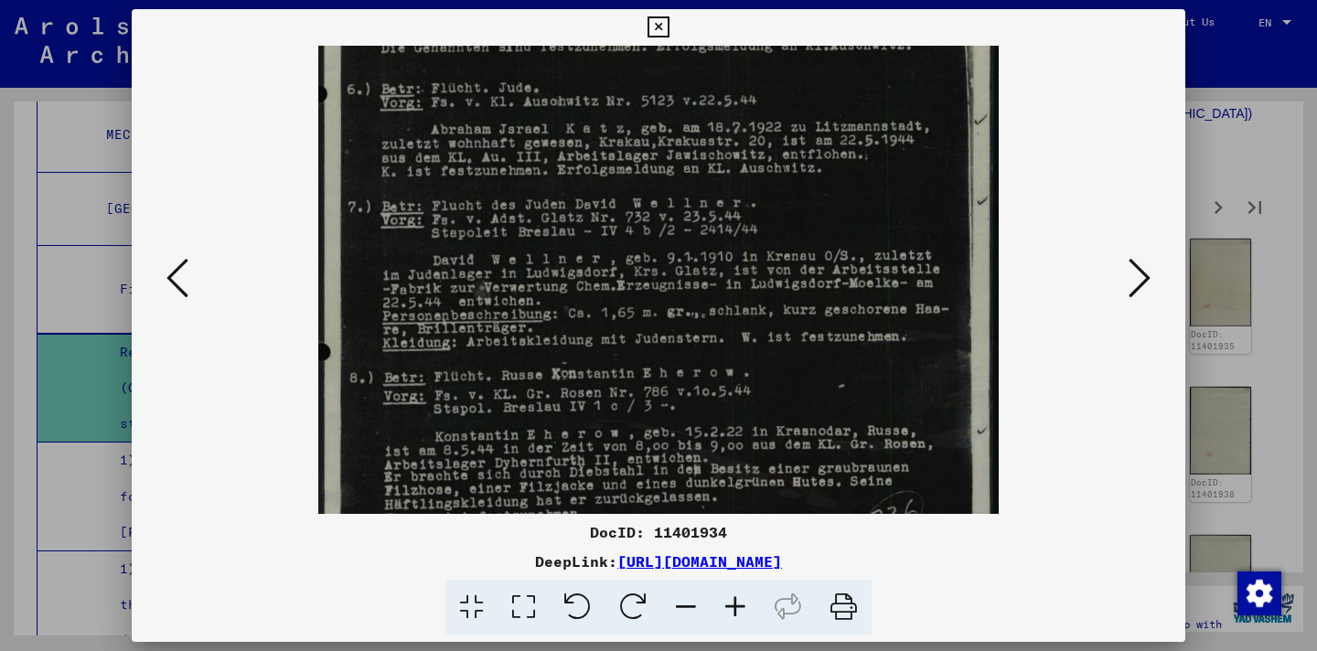
scroll to position [306, 0]
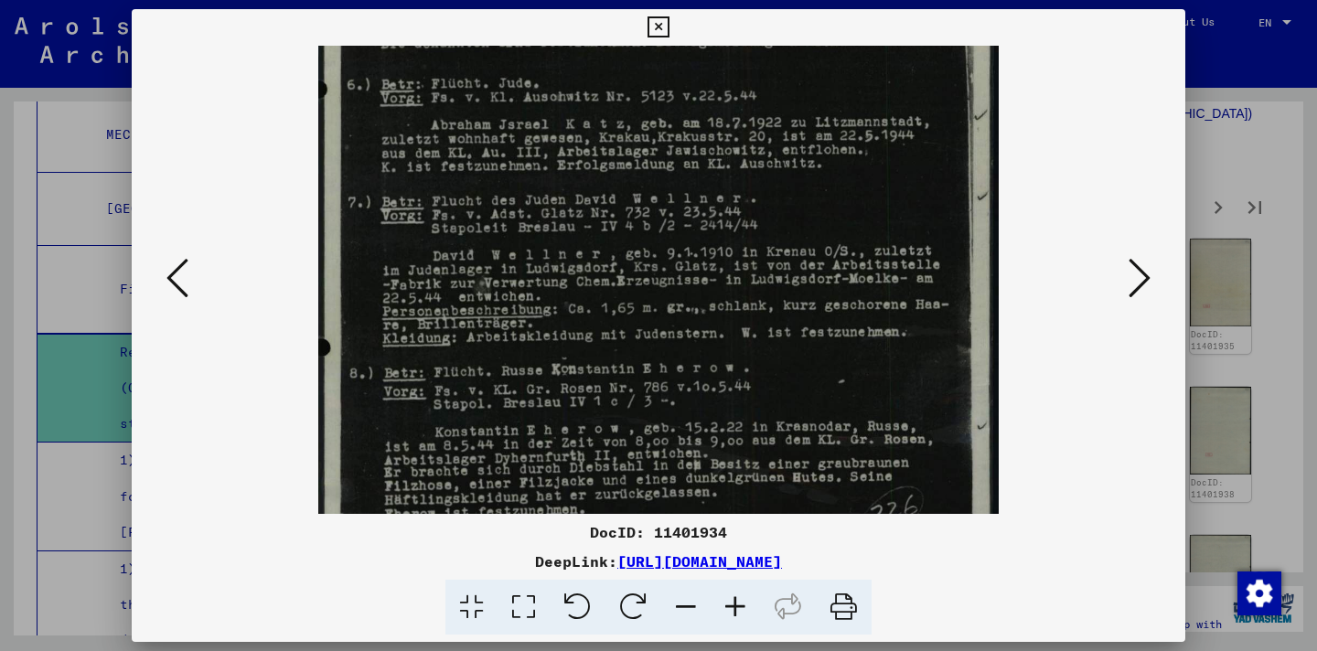
drag, startPoint x: 765, startPoint y: 446, endPoint x: 744, endPoint y: 310, distance: 137.0
click at [744, 310] on img at bounding box center [658, 226] width 681 height 972
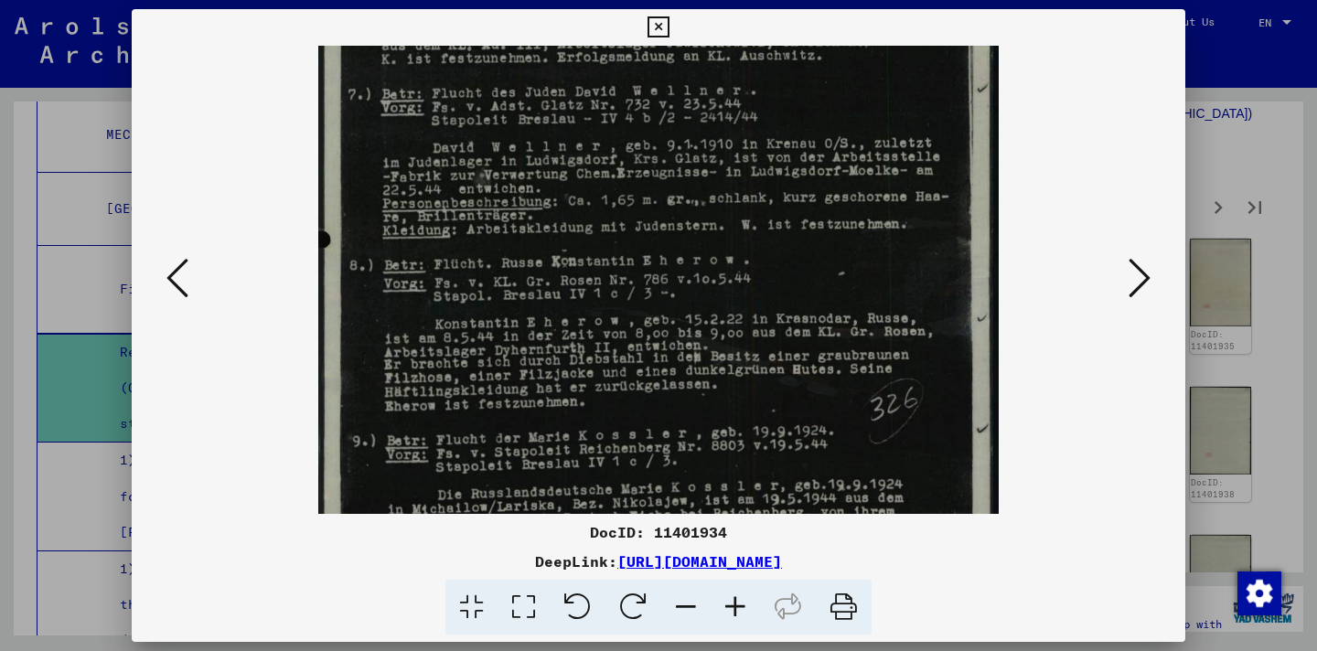
scroll to position [503, 0]
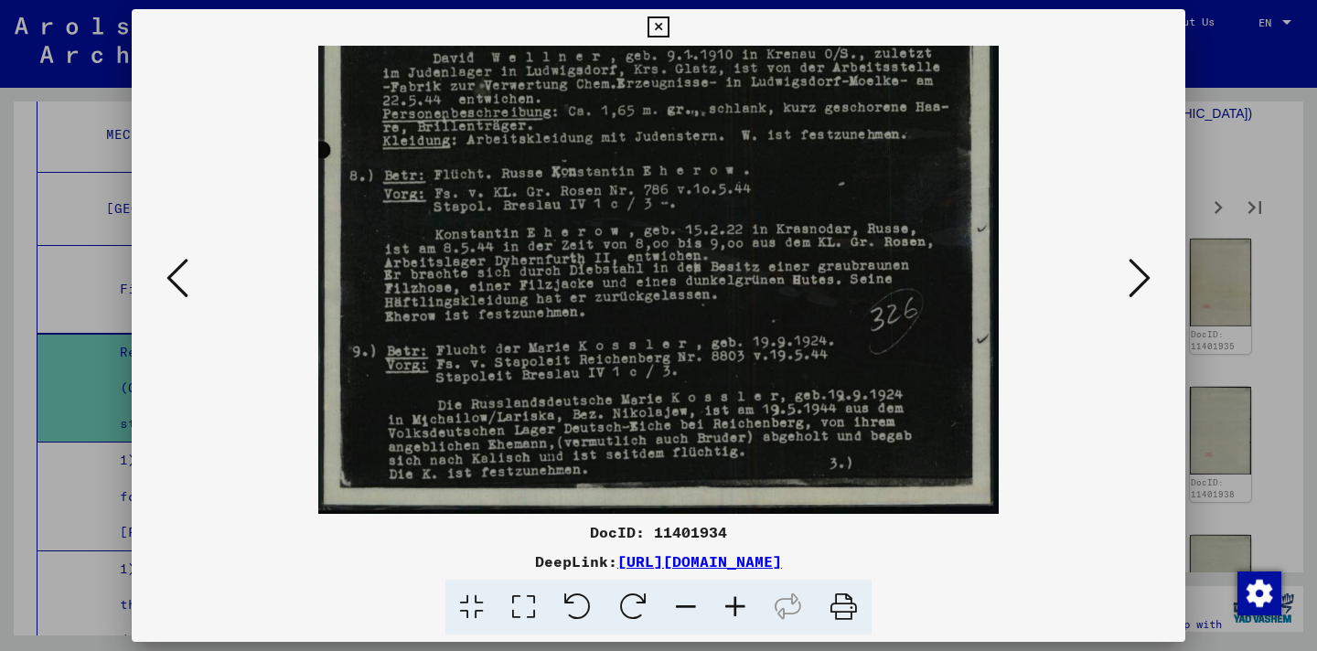
drag, startPoint x: 730, startPoint y: 399, endPoint x: 741, endPoint y: 156, distance: 242.7
click at [741, 156] on img at bounding box center [658, 29] width 681 height 972
drag, startPoint x: 876, startPoint y: 435, endPoint x: 854, endPoint y: 315, distance: 122.9
click at [854, 316] on img at bounding box center [658, 29] width 681 height 972
click at [1139, 276] on icon at bounding box center [1140, 278] width 22 height 44
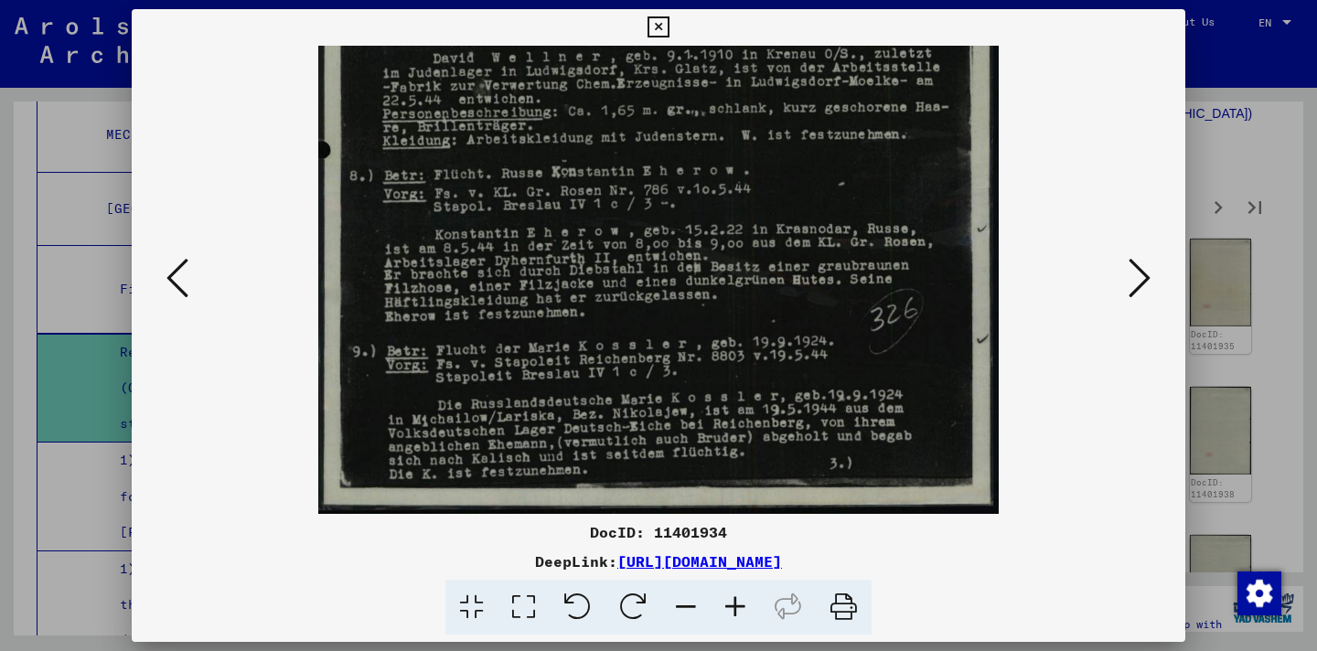
scroll to position [0, 0]
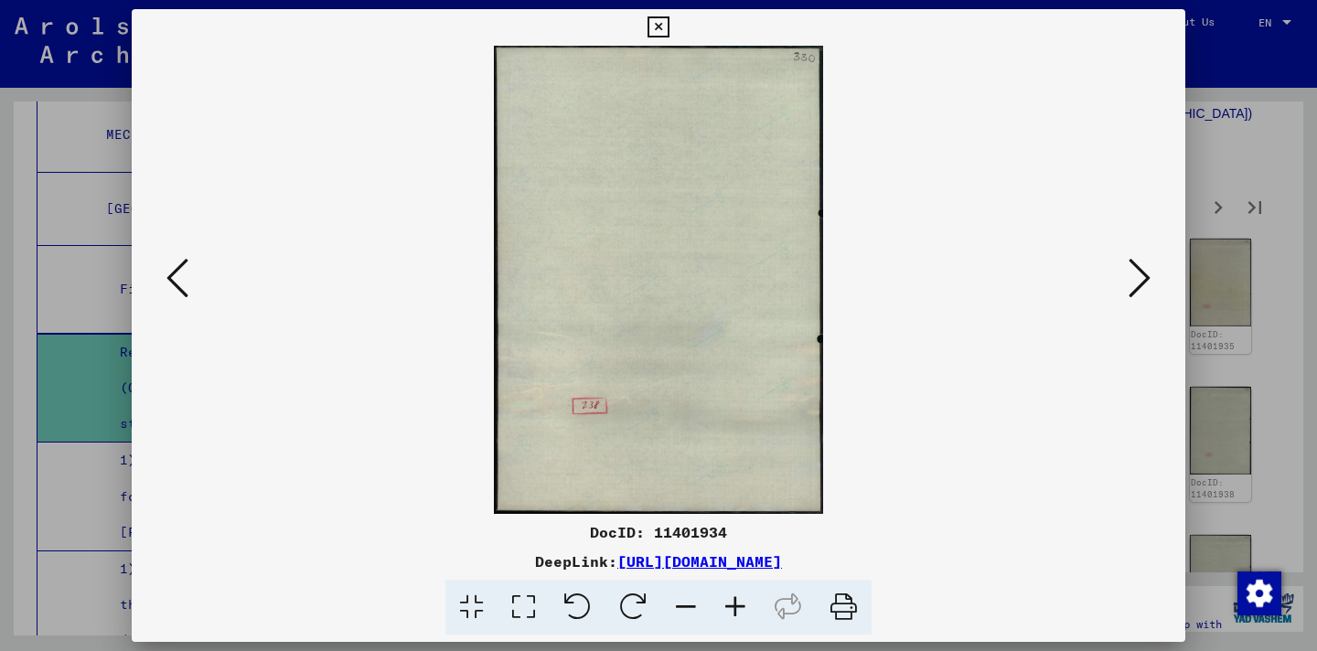
click at [1139, 276] on icon at bounding box center [1140, 278] width 22 height 44
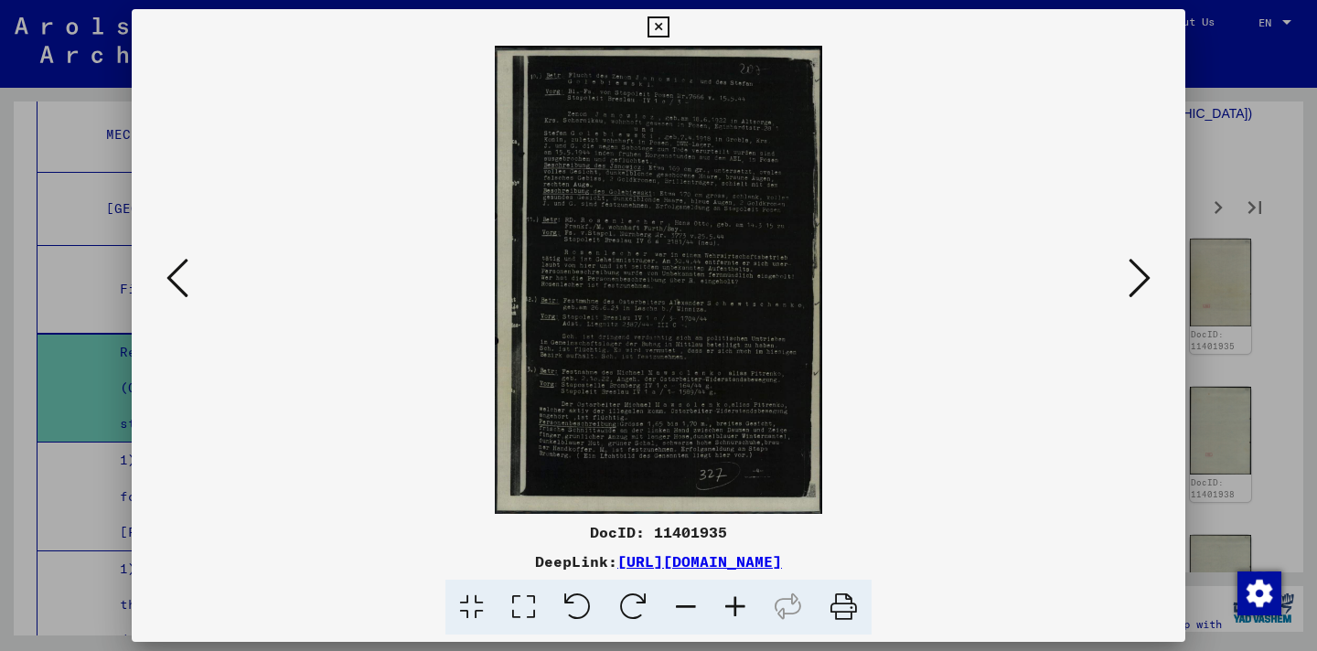
click at [737, 604] on icon at bounding box center [735, 608] width 49 height 56
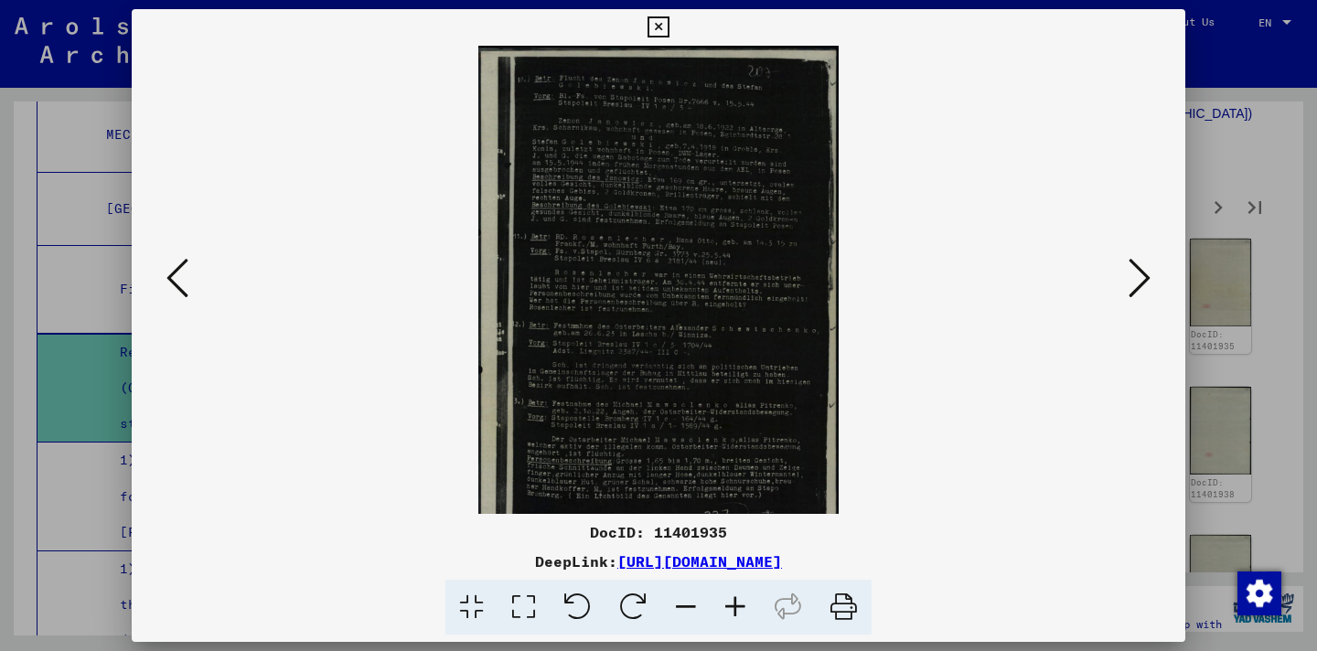
click at [737, 604] on icon at bounding box center [735, 608] width 49 height 56
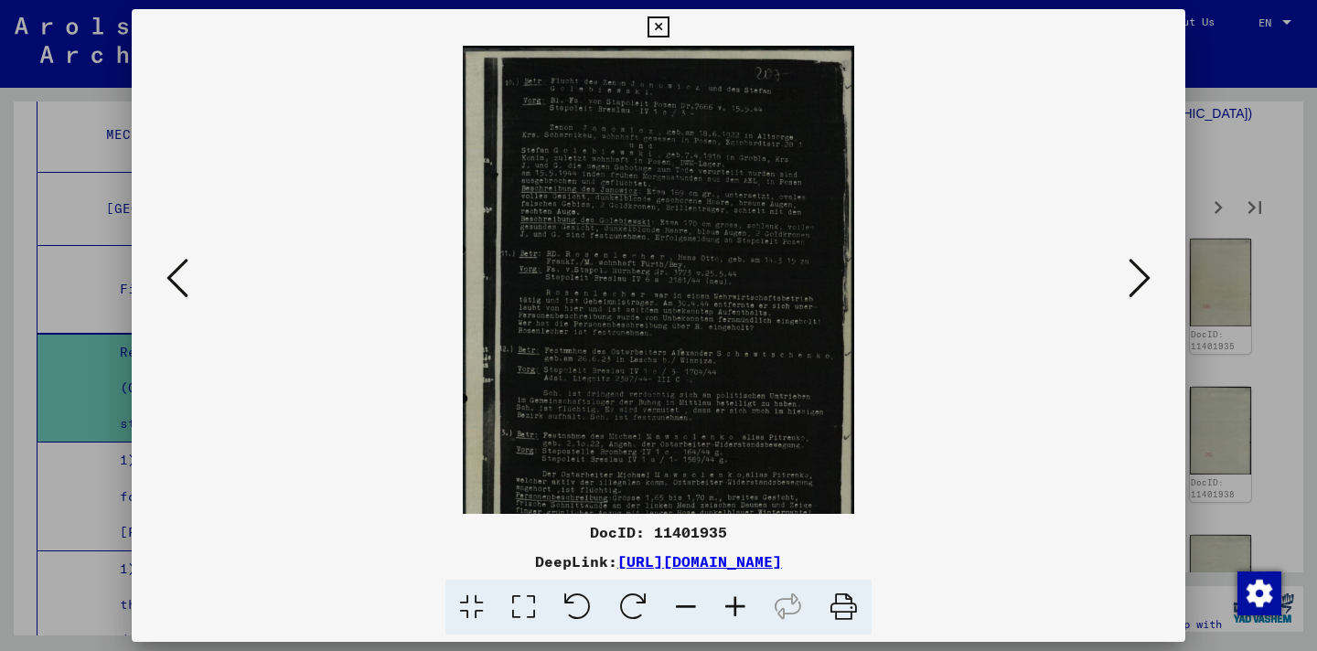
click at [737, 604] on icon at bounding box center [735, 608] width 49 height 56
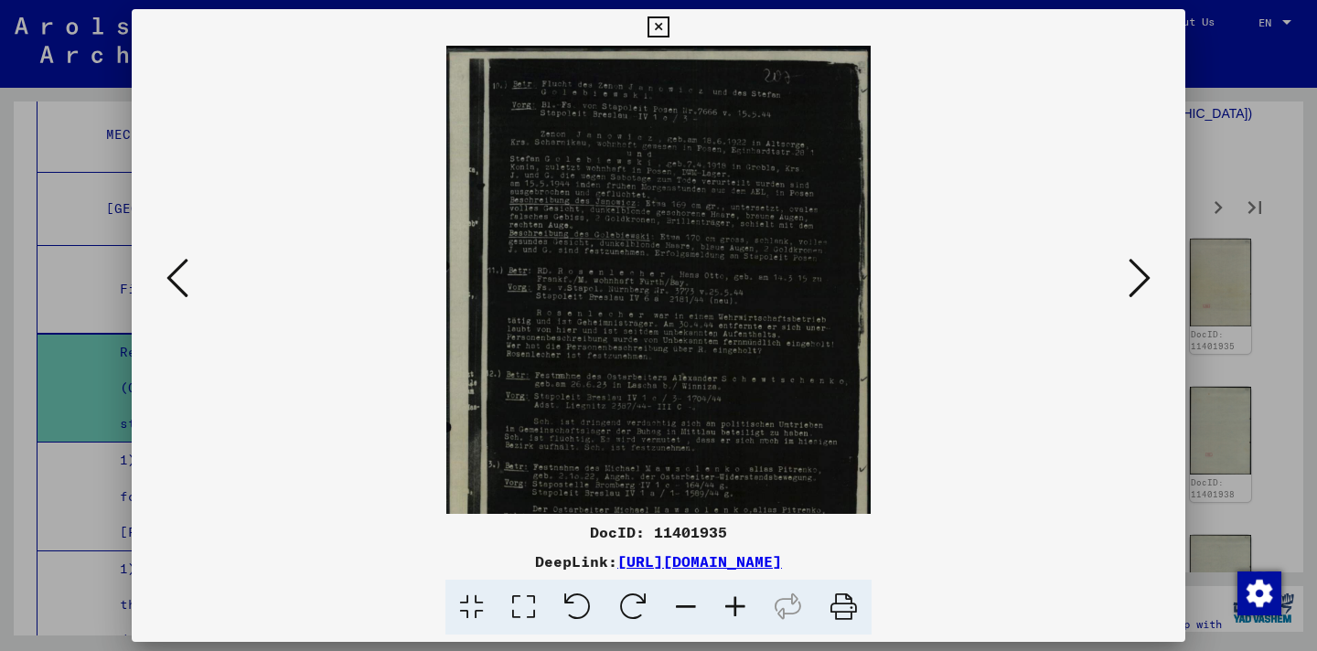
click at [737, 604] on icon at bounding box center [735, 608] width 49 height 56
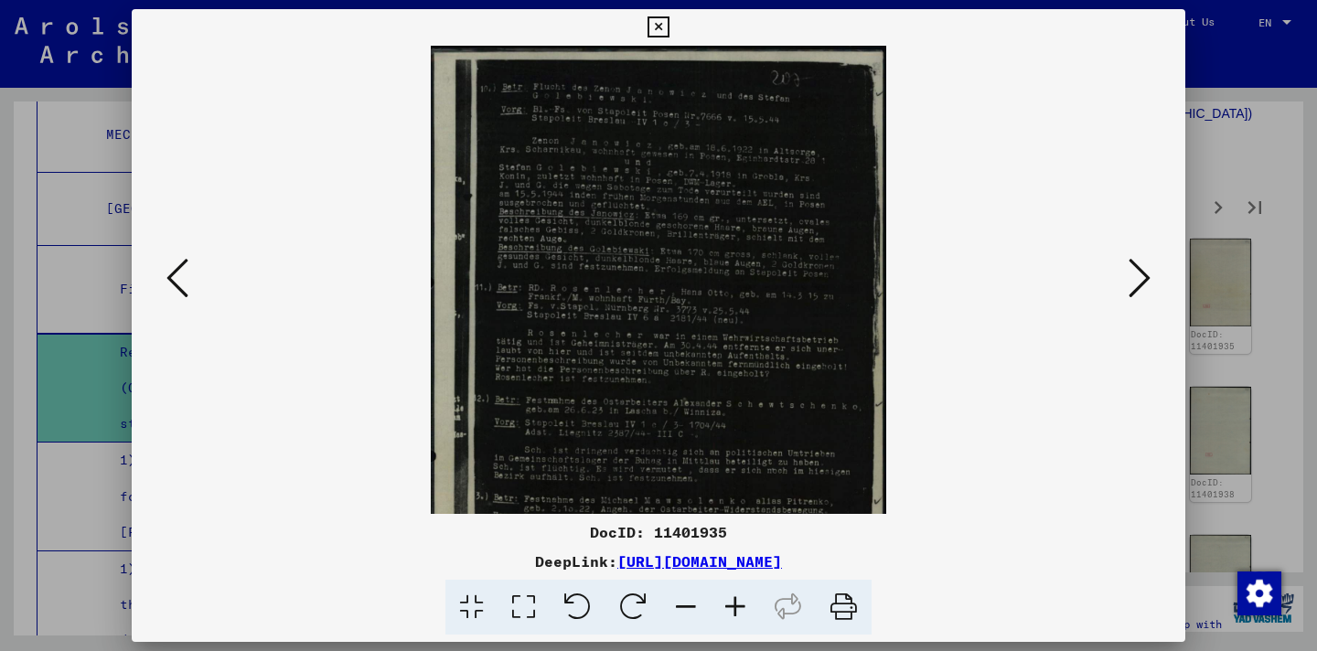
click at [737, 604] on icon at bounding box center [735, 608] width 49 height 56
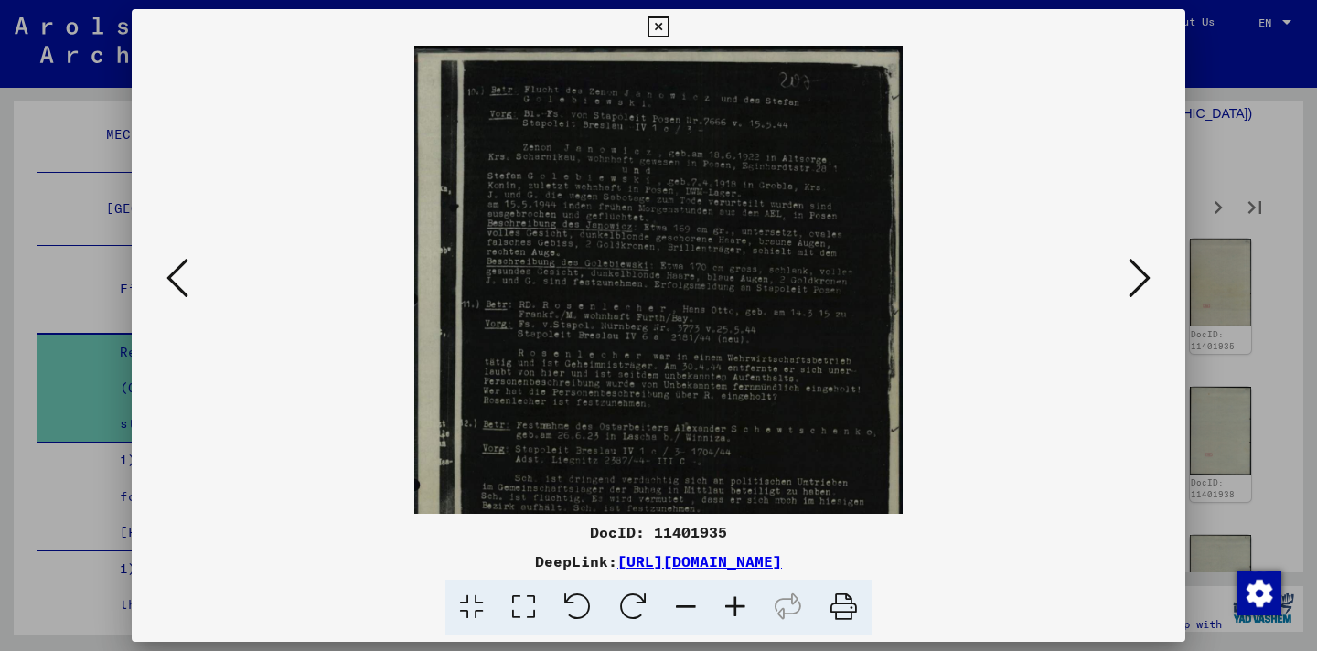
click at [737, 604] on icon at bounding box center [735, 608] width 49 height 56
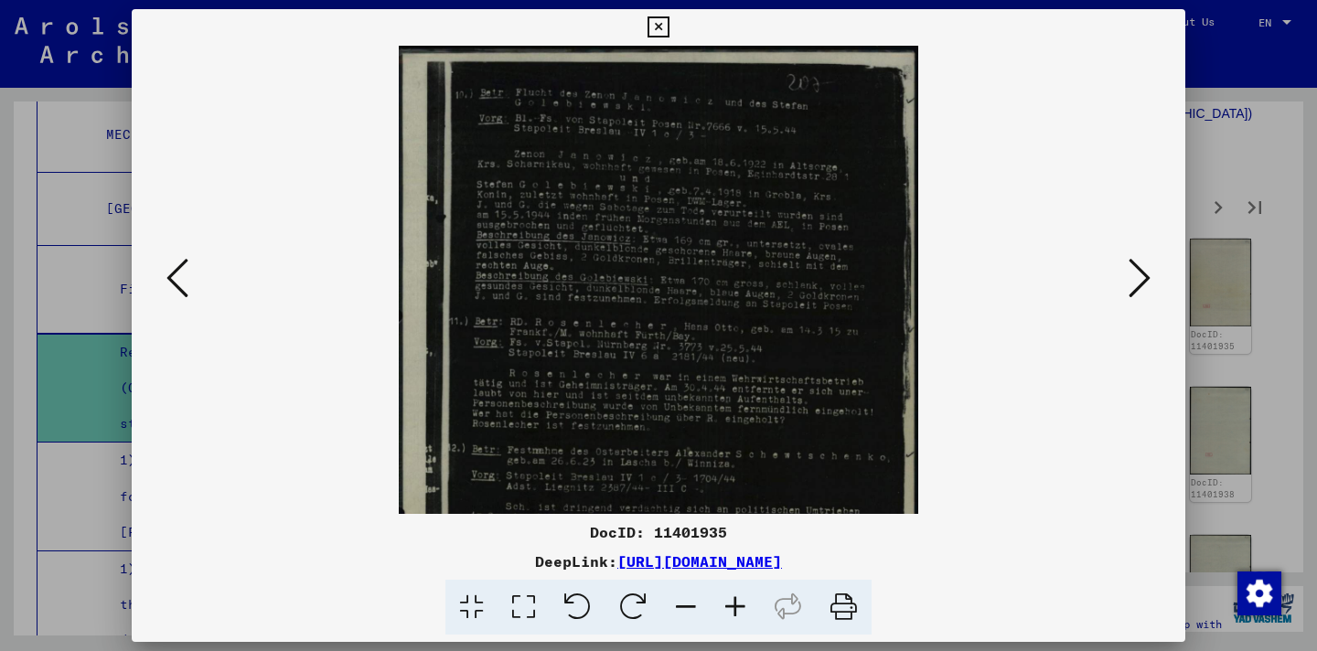
click at [737, 604] on icon at bounding box center [735, 608] width 49 height 56
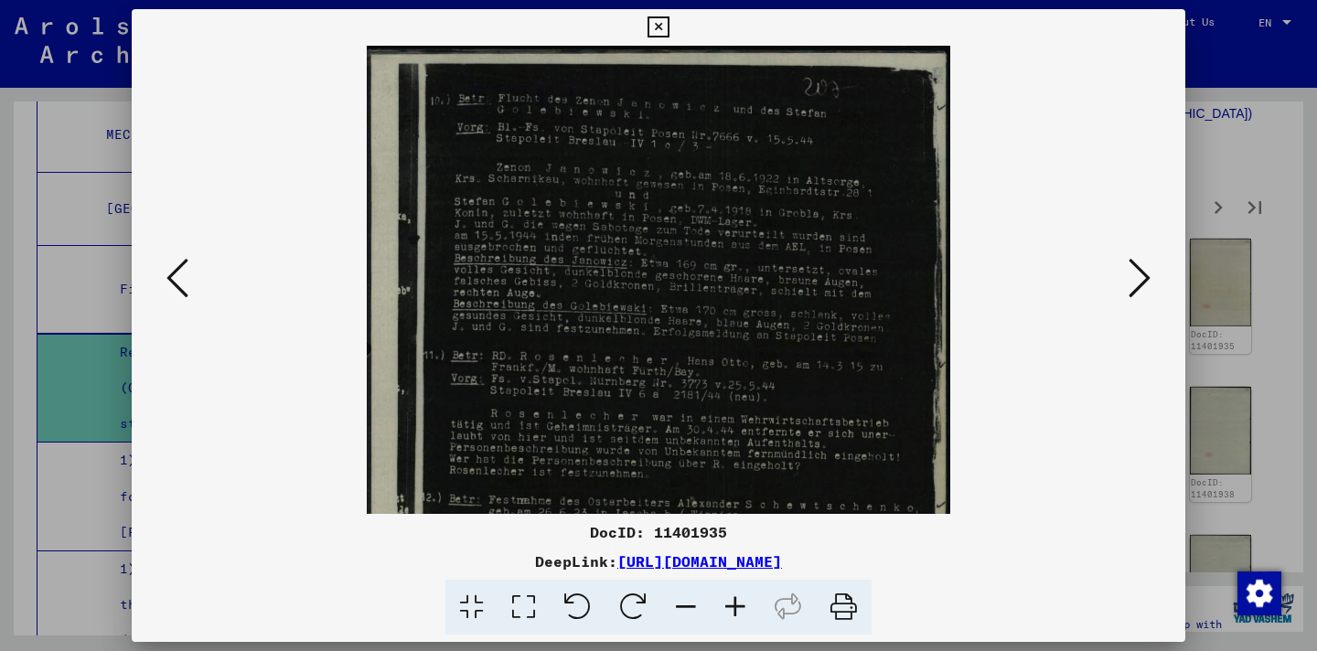
click at [737, 604] on icon at bounding box center [735, 608] width 49 height 56
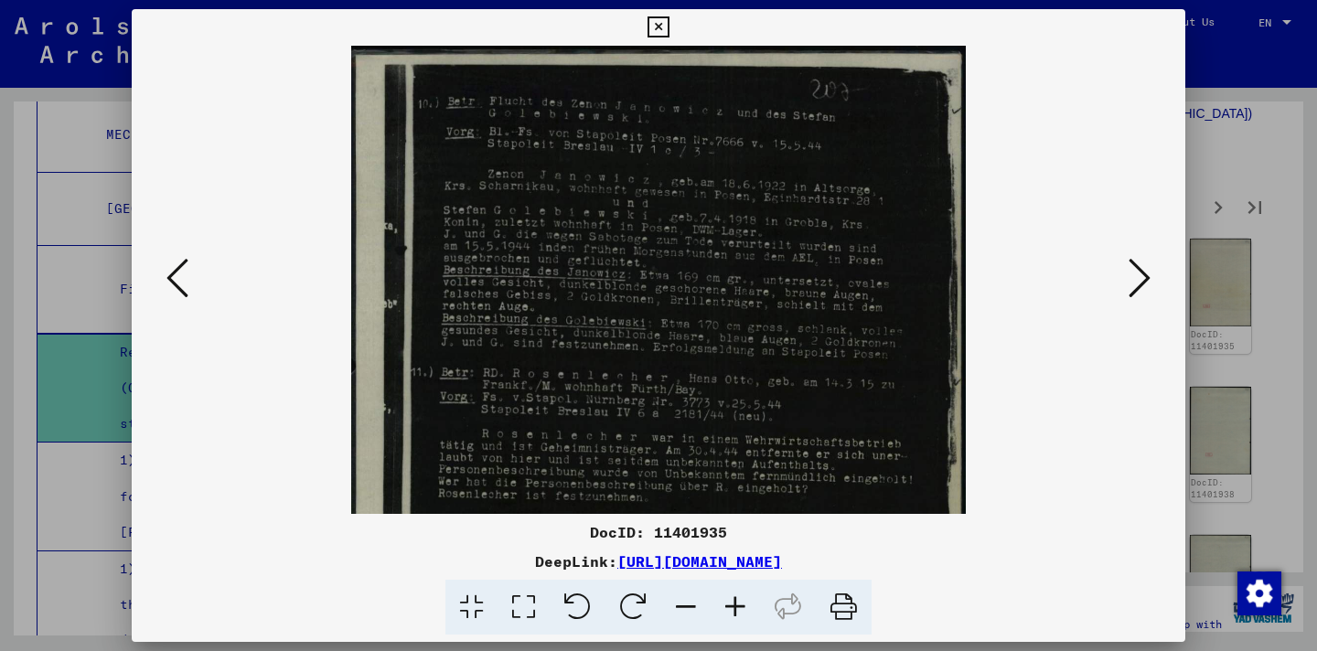
click at [737, 604] on icon at bounding box center [735, 608] width 49 height 56
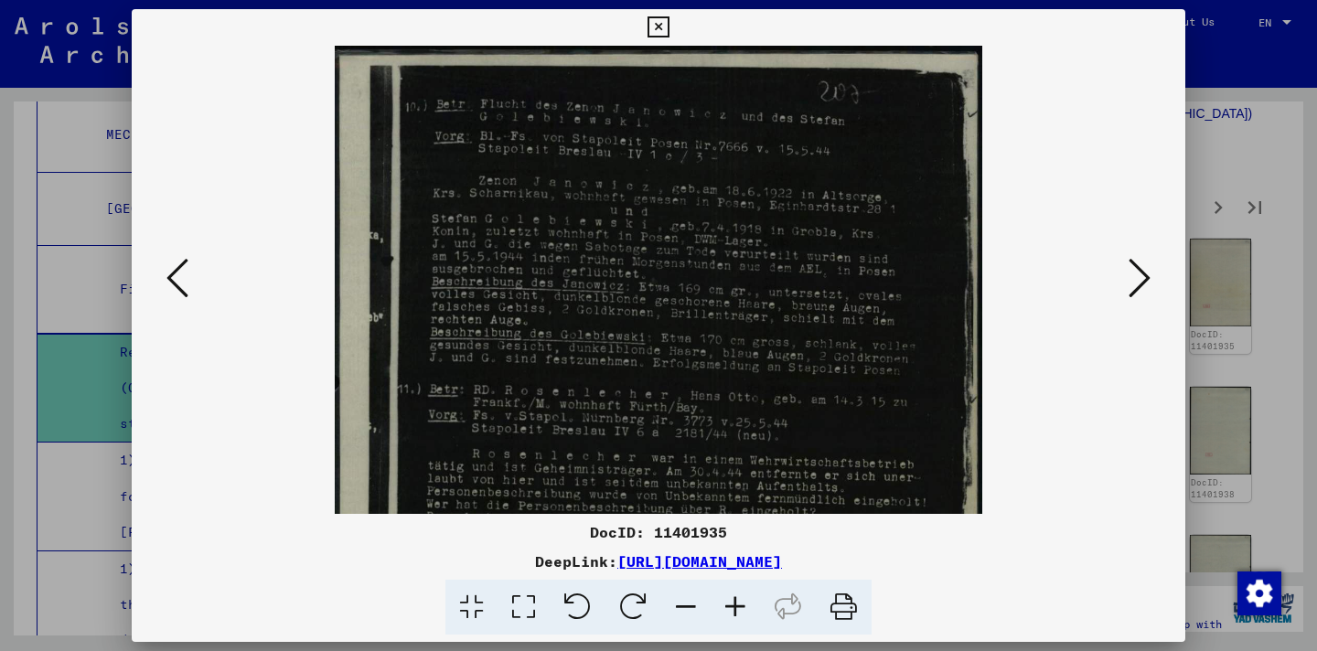
click at [737, 604] on icon at bounding box center [735, 608] width 49 height 56
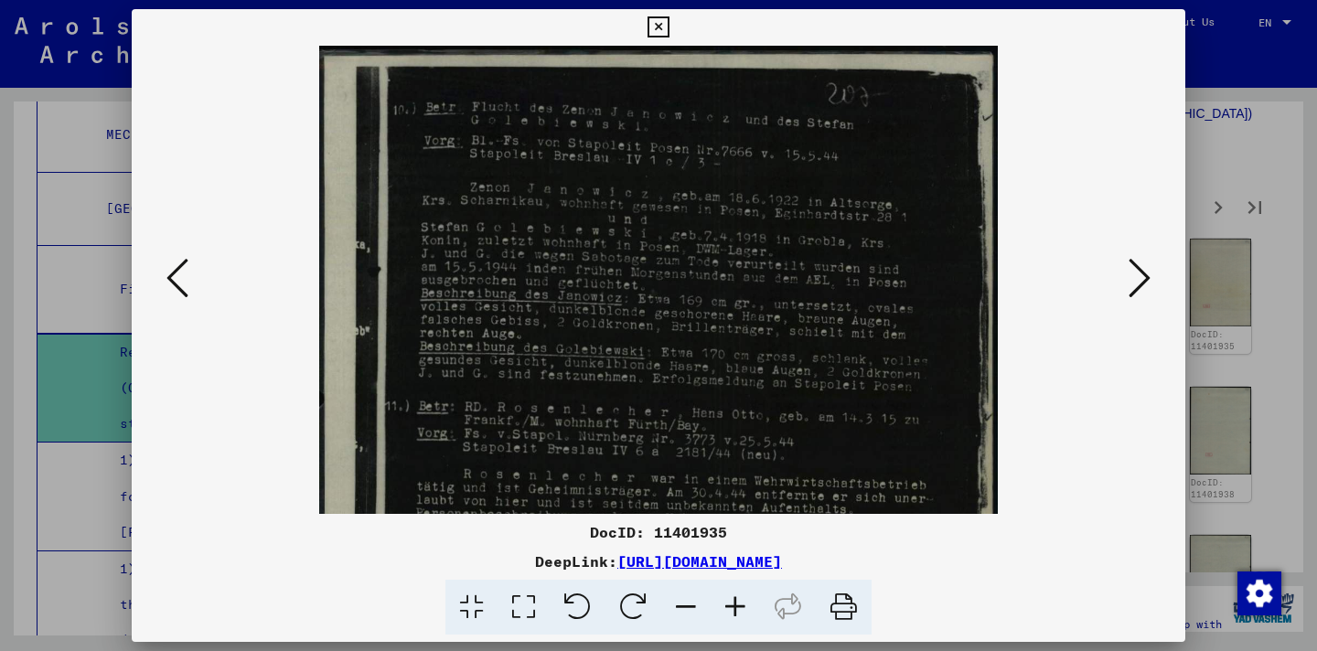
click at [737, 604] on icon at bounding box center [735, 608] width 49 height 56
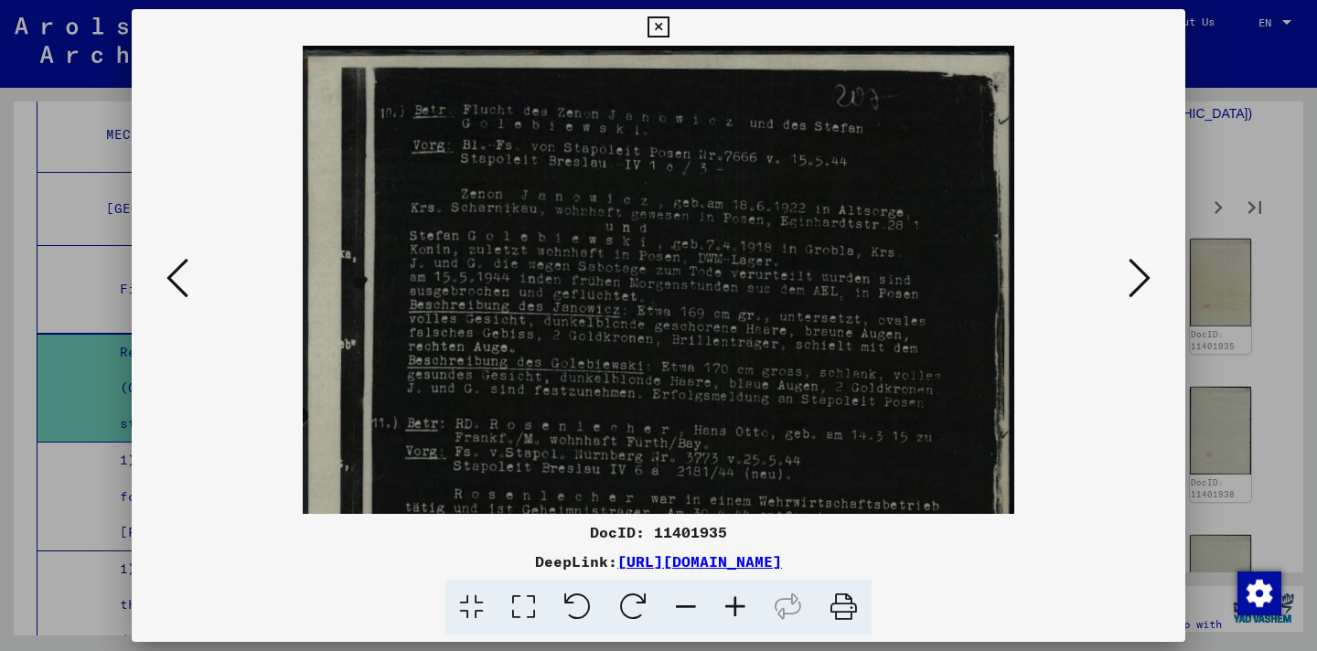
click at [737, 604] on icon at bounding box center [735, 608] width 49 height 56
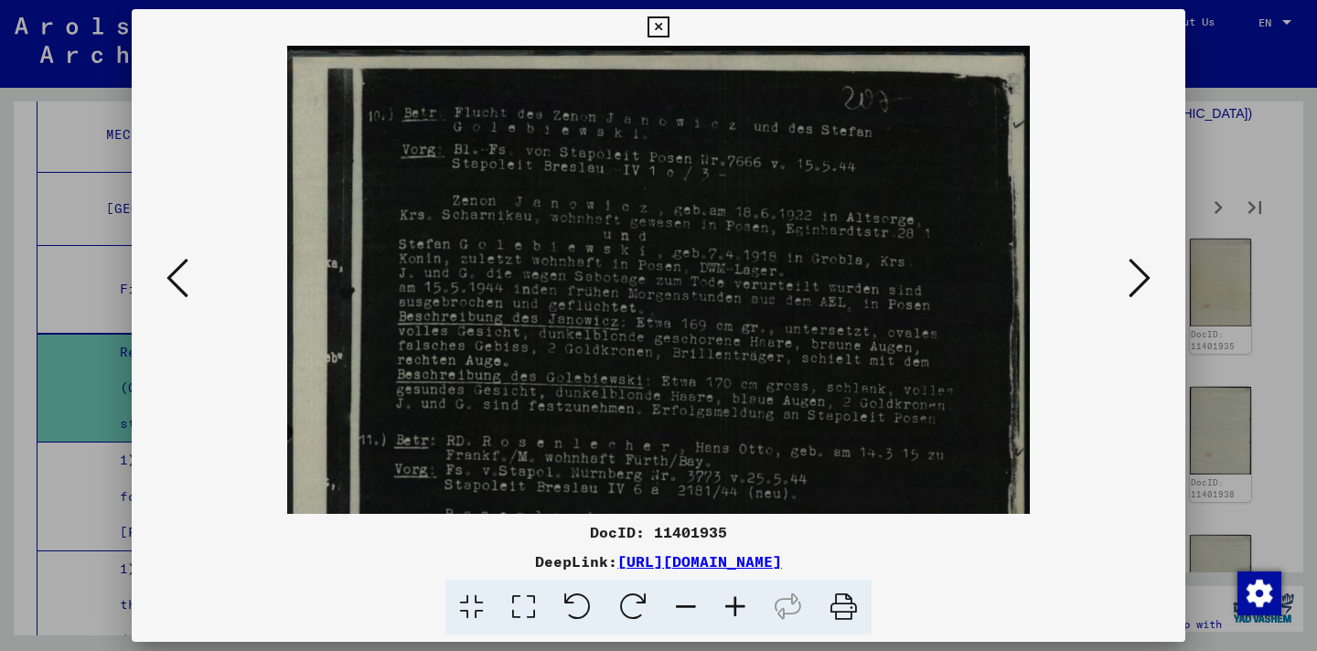
click at [737, 604] on icon at bounding box center [735, 608] width 49 height 56
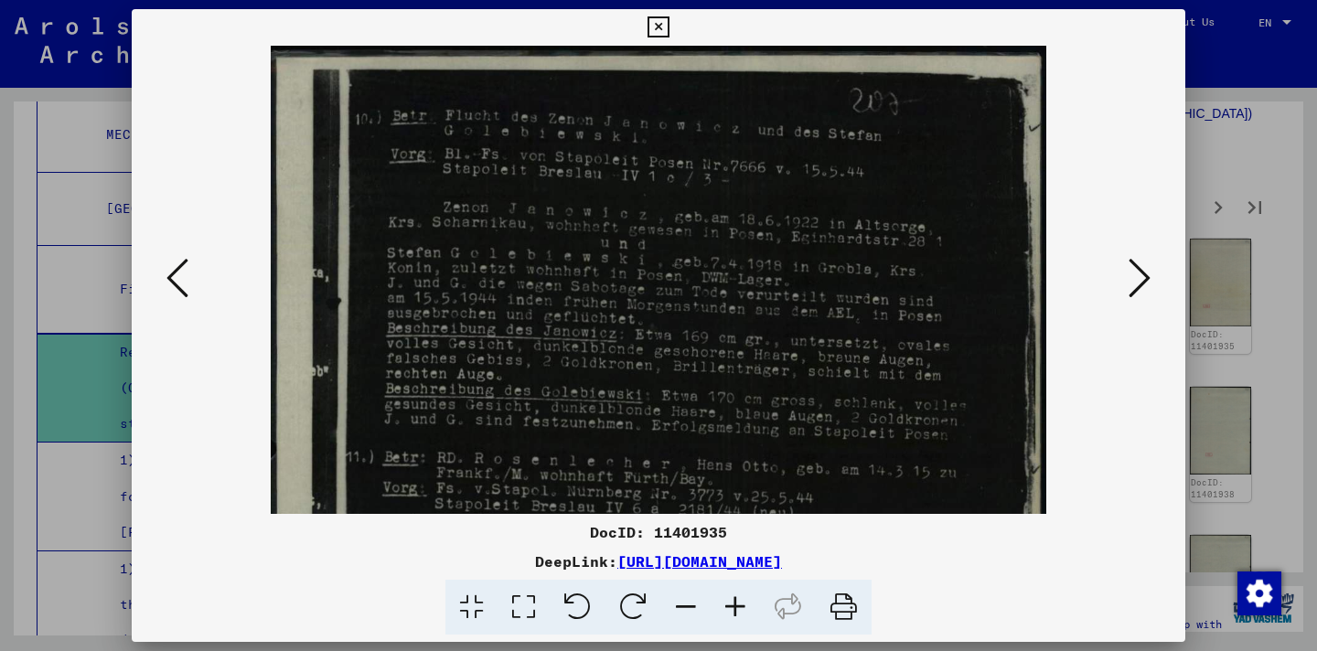
click at [737, 604] on icon at bounding box center [735, 608] width 49 height 56
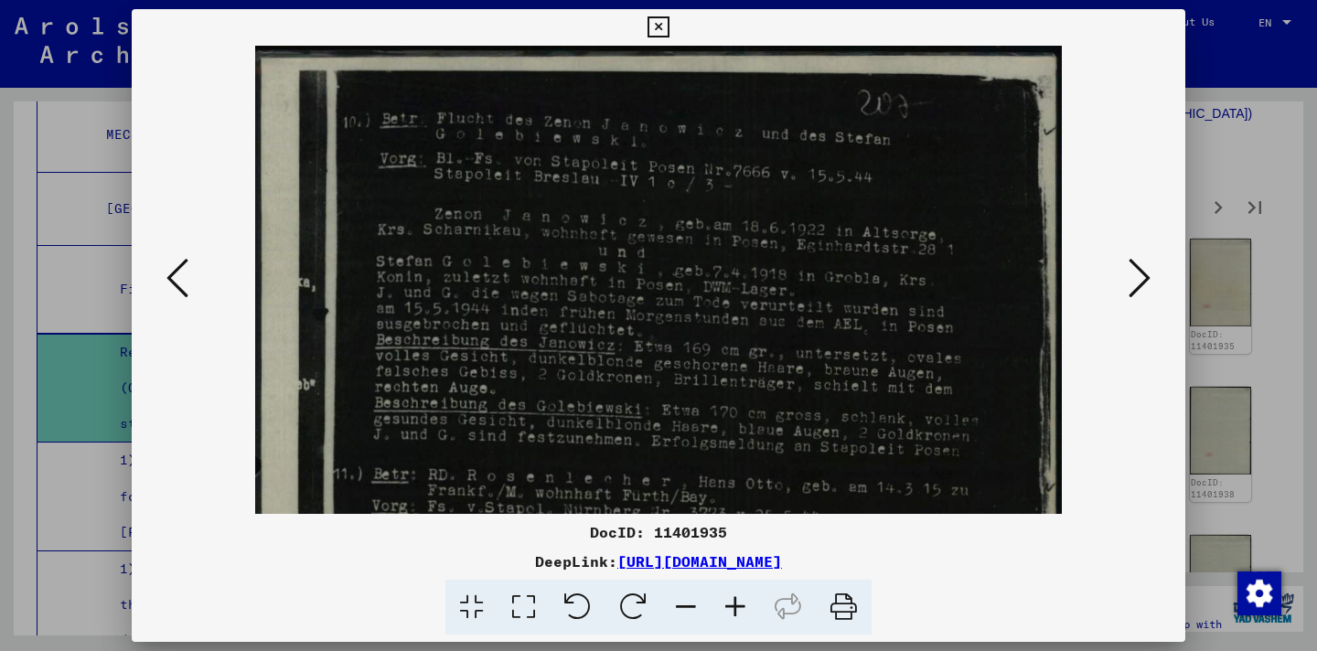
click at [737, 604] on icon at bounding box center [735, 608] width 49 height 56
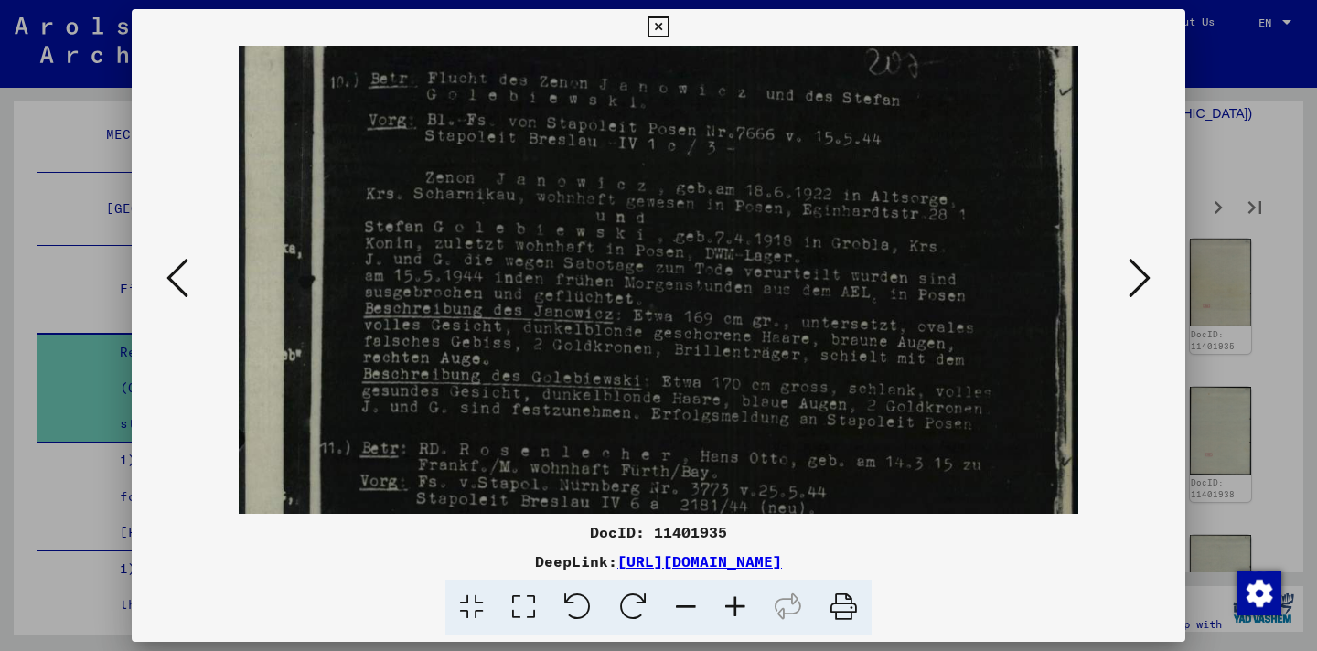
scroll to position [48, 0]
drag, startPoint x: 885, startPoint y: 430, endPoint x: 877, endPoint y: 382, distance: 48.1
click at [877, 382] on img at bounding box center [659, 598] width 840 height 1200
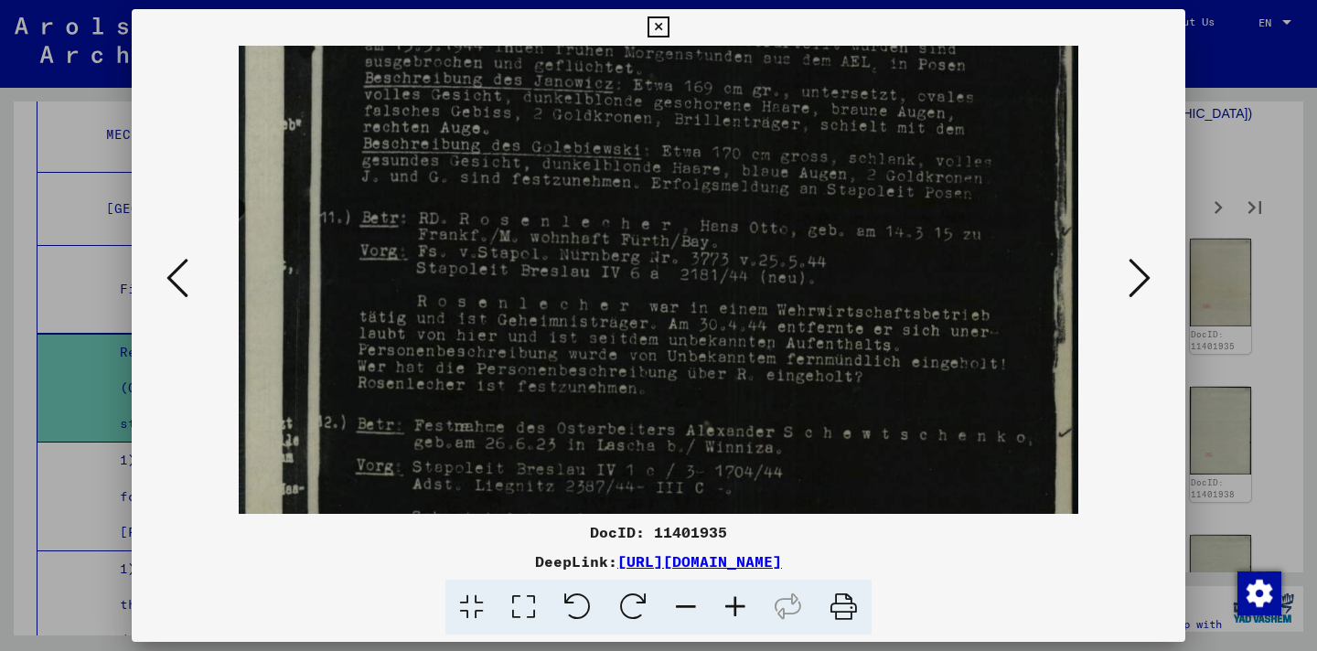
scroll to position [285, 0]
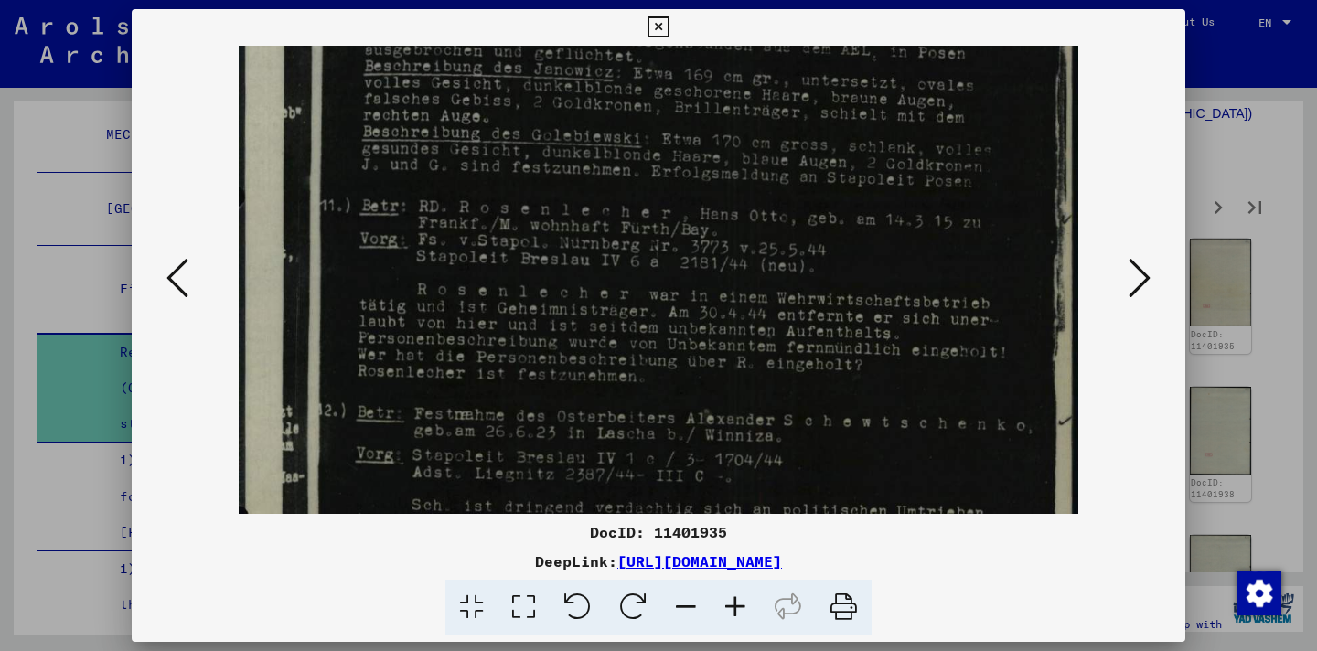
drag, startPoint x: 876, startPoint y: 431, endPoint x: 840, endPoint y: 193, distance: 240.7
click at [840, 193] on img at bounding box center [659, 360] width 840 height 1200
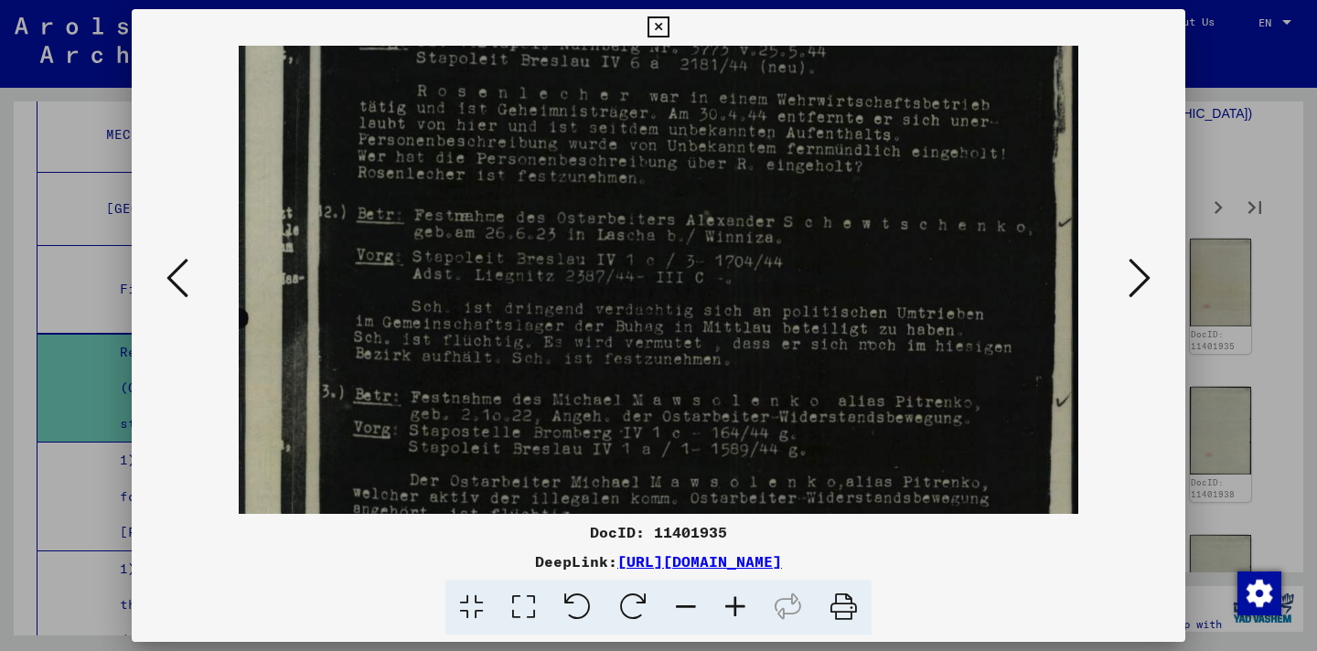
drag, startPoint x: 896, startPoint y: 381, endPoint x: 872, endPoint y: 175, distance: 207.2
click at [872, 175] on img at bounding box center [659, 162] width 840 height 1200
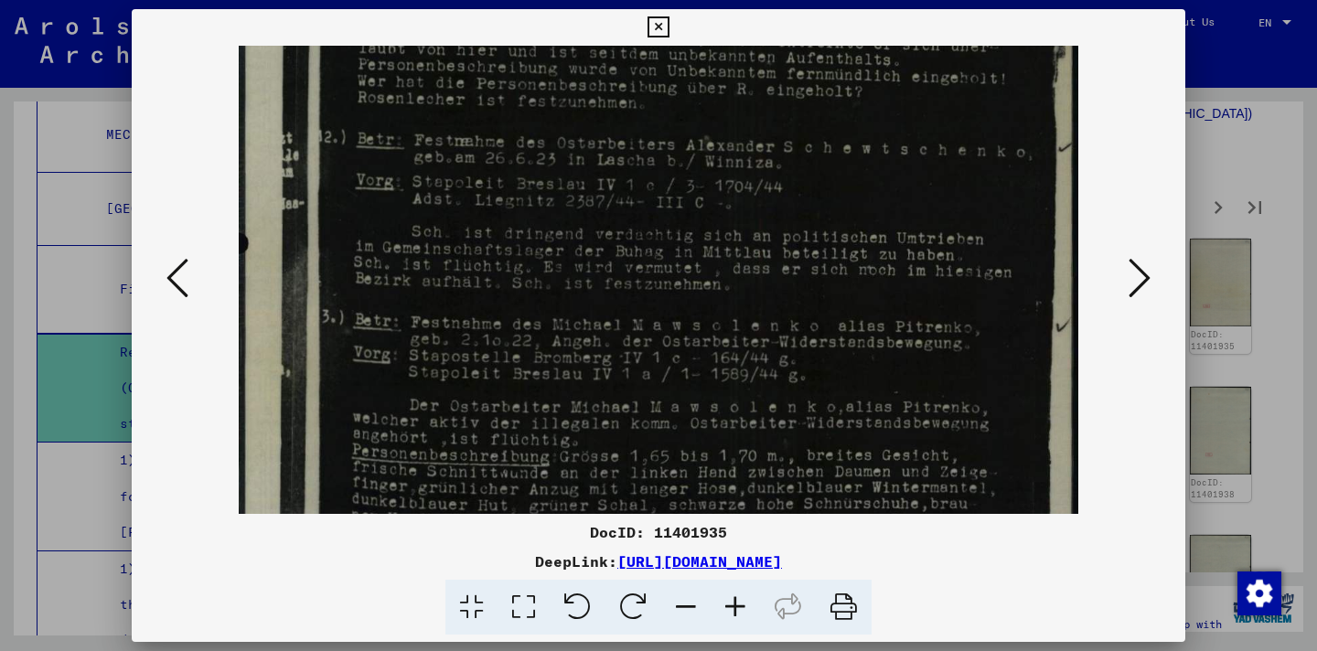
scroll to position [573, 0]
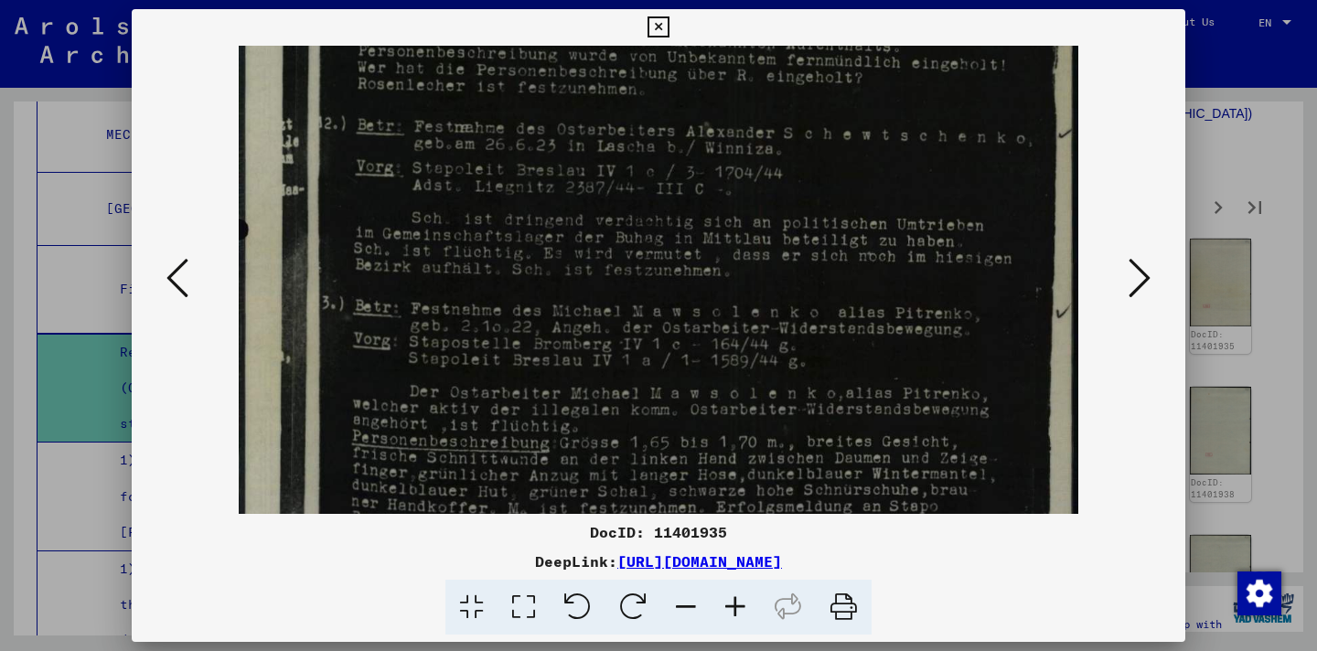
drag, startPoint x: 941, startPoint y: 394, endPoint x: 919, endPoint y: 313, distance: 84.3
click at [919, 313] on img at bounding box center [659, 73] width 840 height 1200
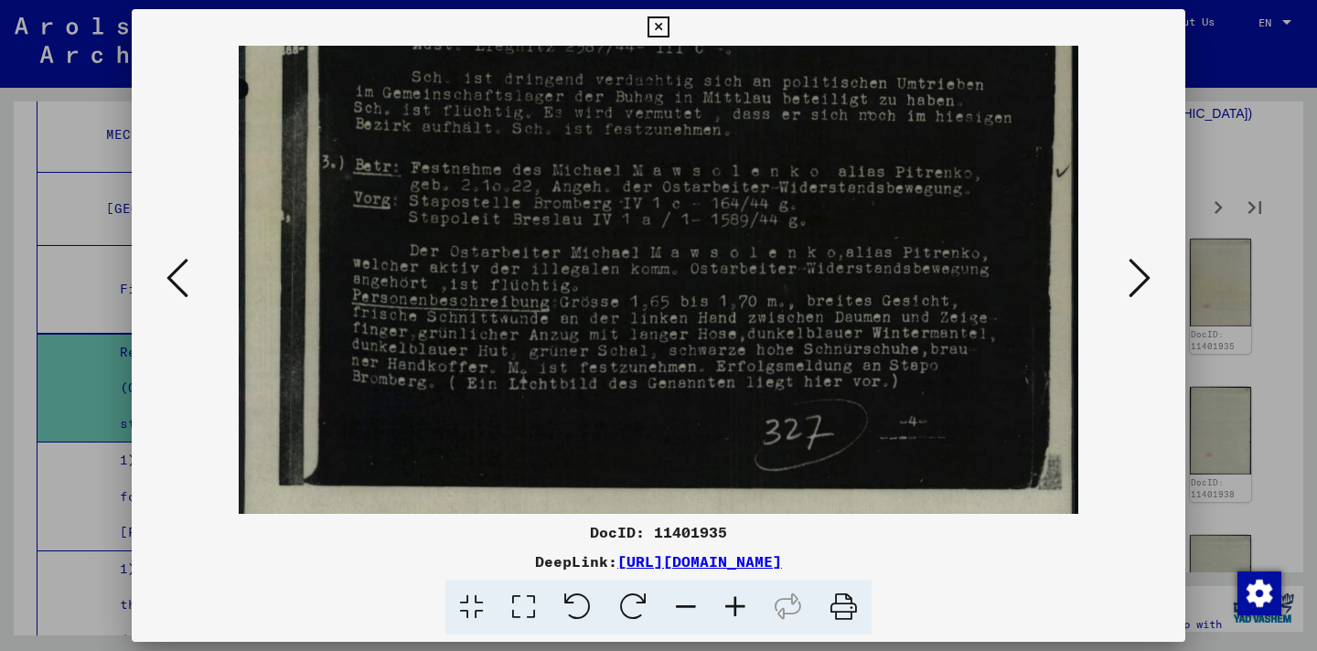
scroll to position [717, 0]
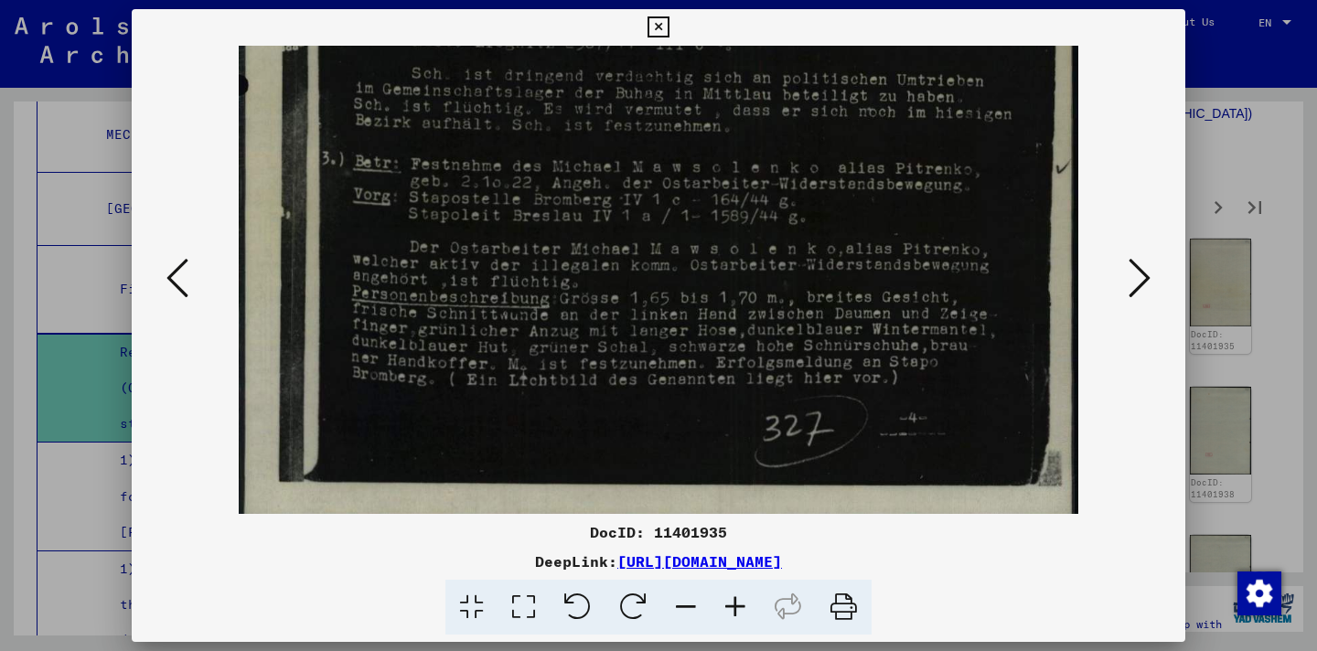
drag, startPoint x: 893, startPoint y: 405, endPoint x: 867, endPoint y: 261, distance: 146.8
click at [1139, 271] on icon at bounding box center [1140, 278] width 22 height 44
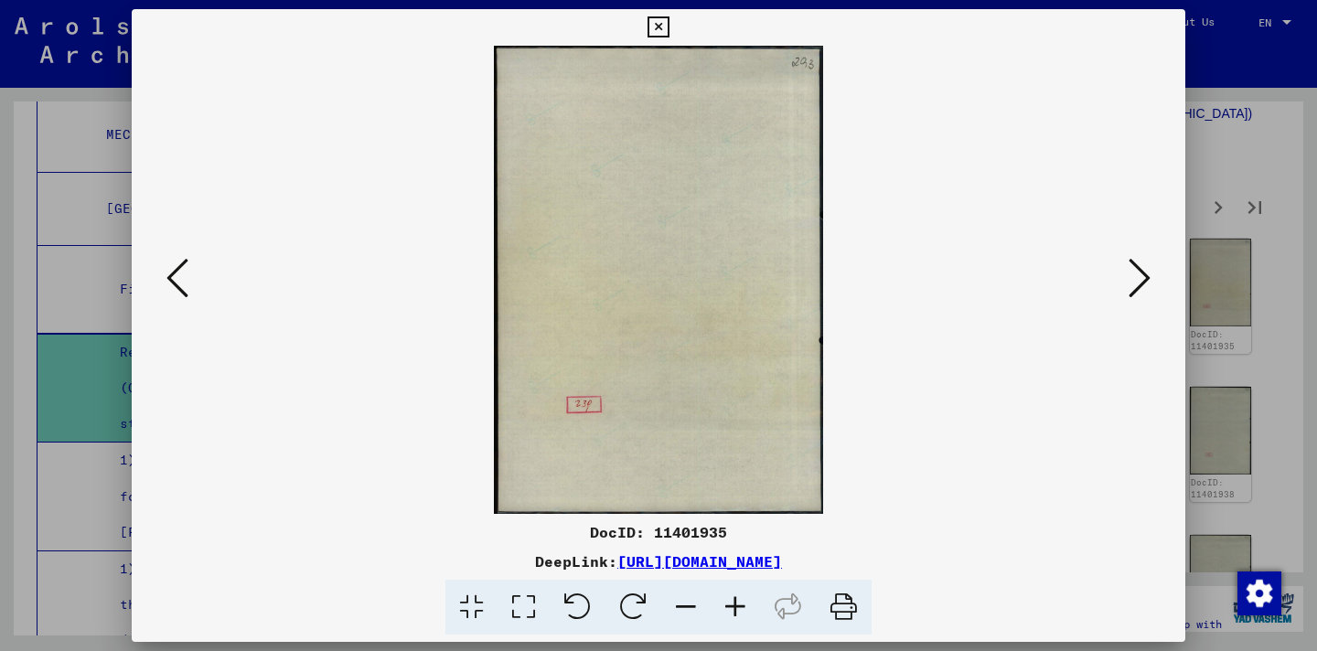
scroll to position [0, 0]
click at [1139, 271] on icon at bounding box center [1140, 278] width 22 height 44
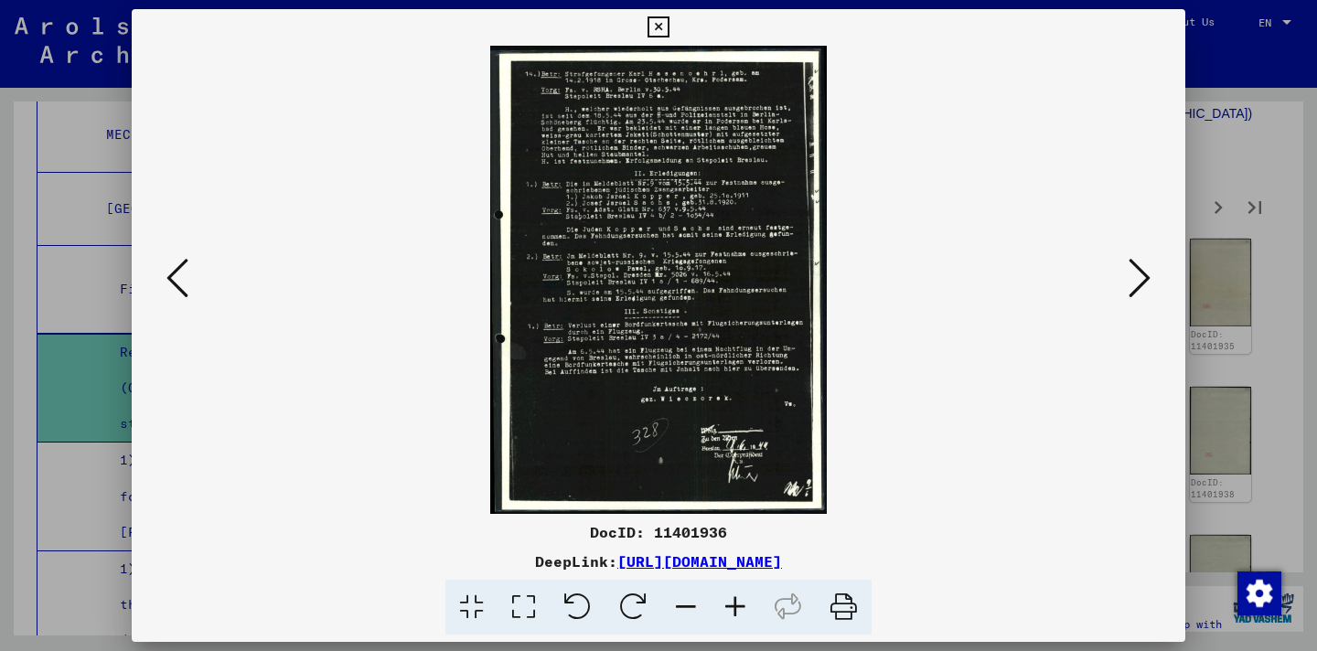
click at [738, 606] on icon at bounding box center [735, 608] width 49 height 56
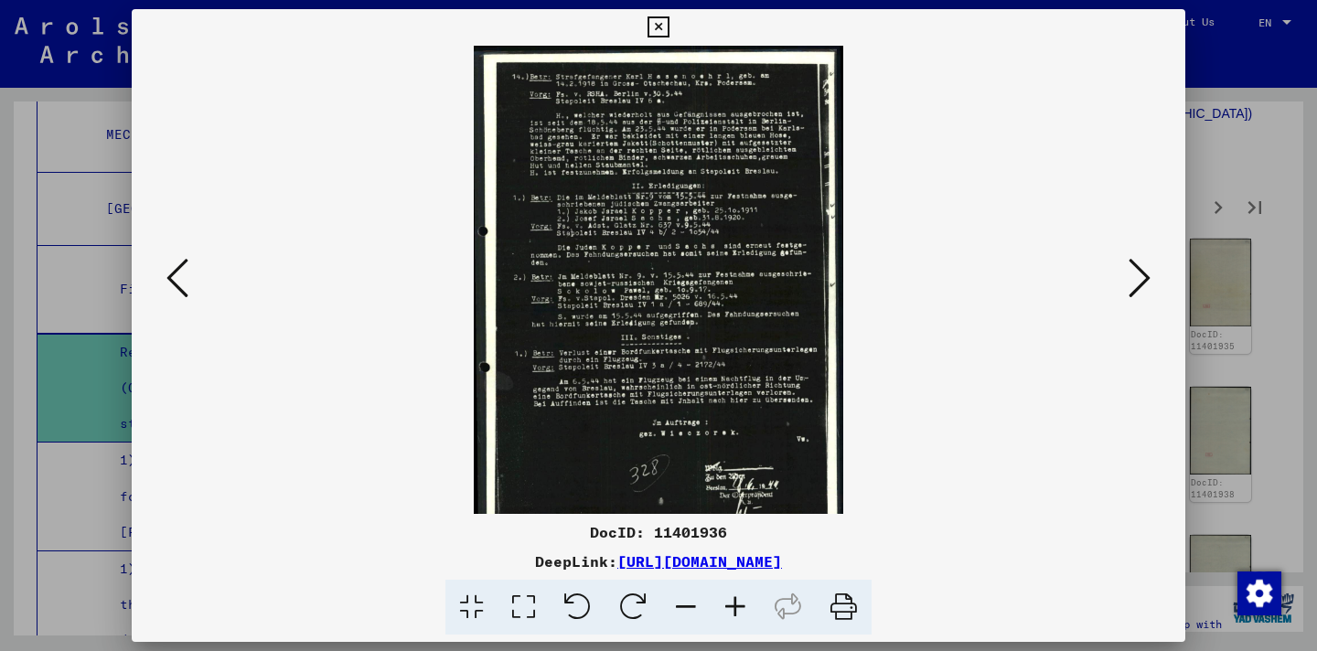
click at [738, 606] on icon at bounding box center [735, 608] width 49 height 56
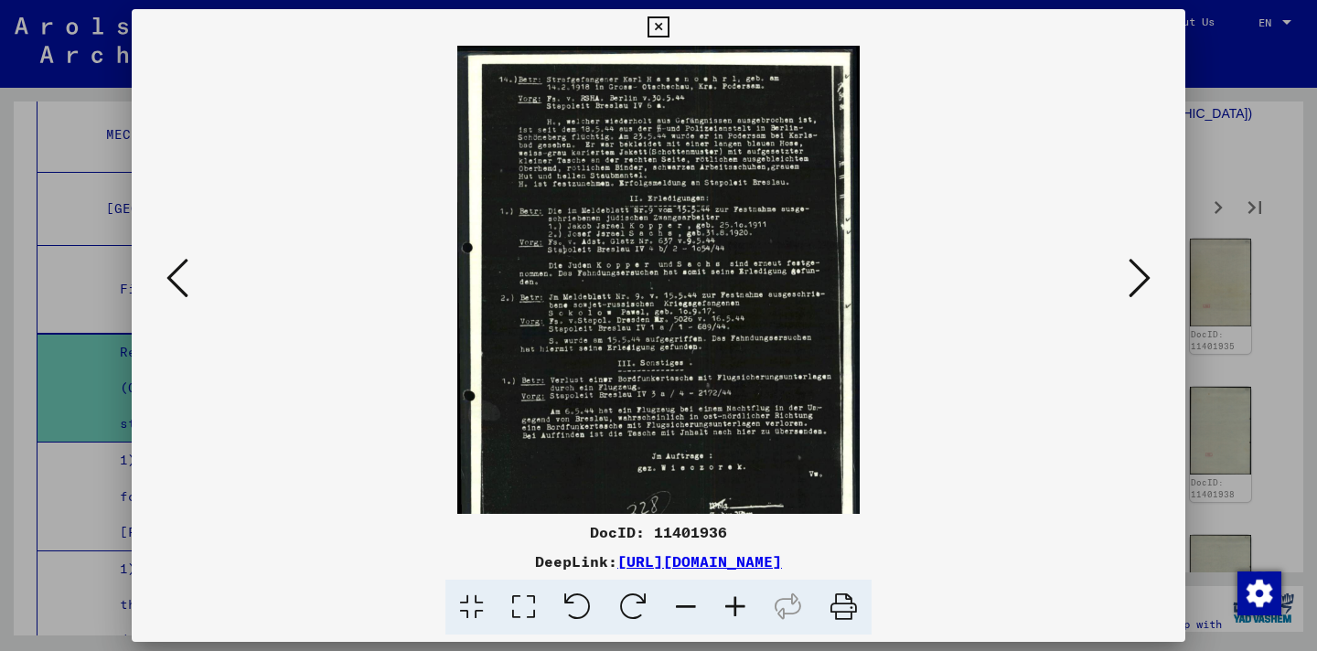
click at [738, 605] on icon at bounding box center [735, 608] width 49 height 56
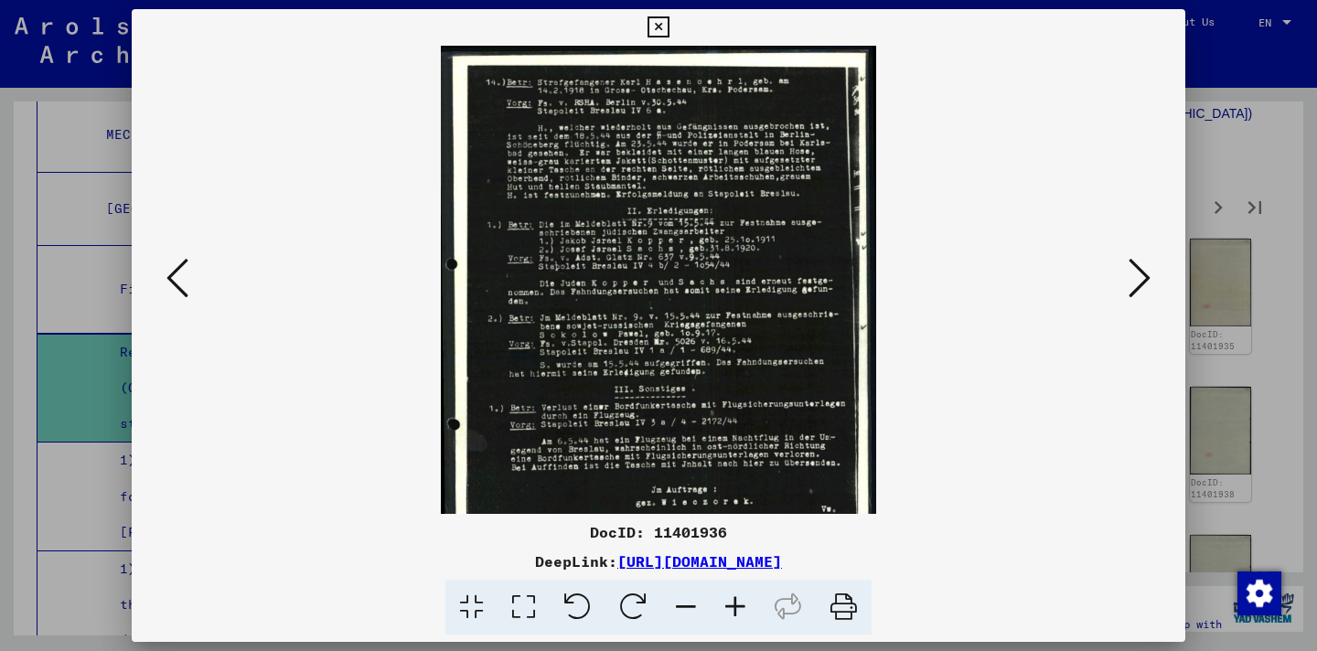
click at [738, 605] on icon at bounding box center [735, 608] width 49 height 56
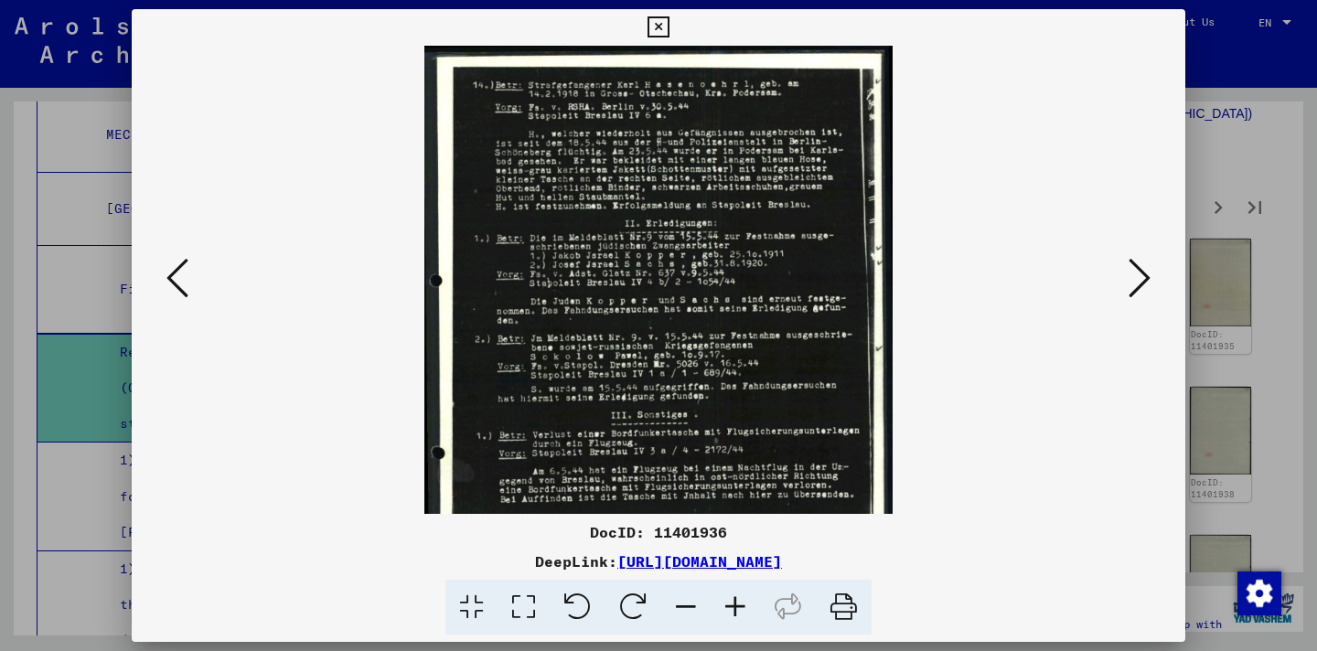
click at [738, 605] on icon at bounding box center [735, 608] width 49 height 56
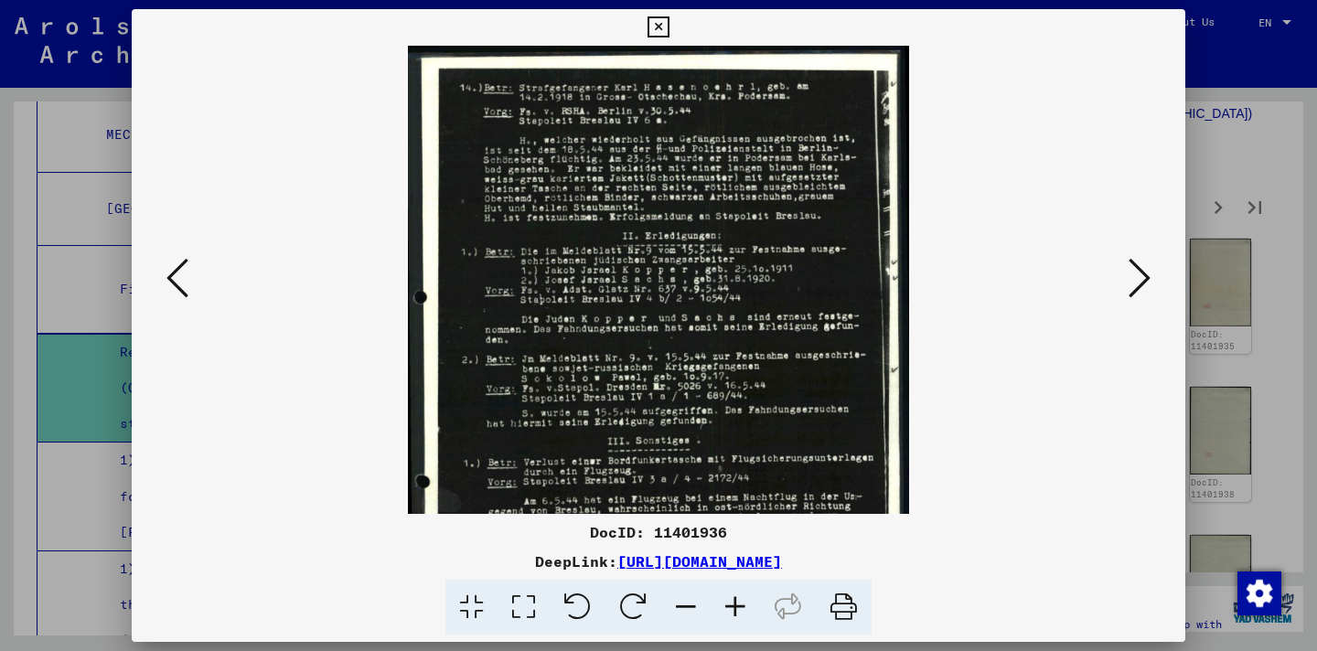
click at [738, 605] on icon at bounding box center [735, 608] width 49 height 56
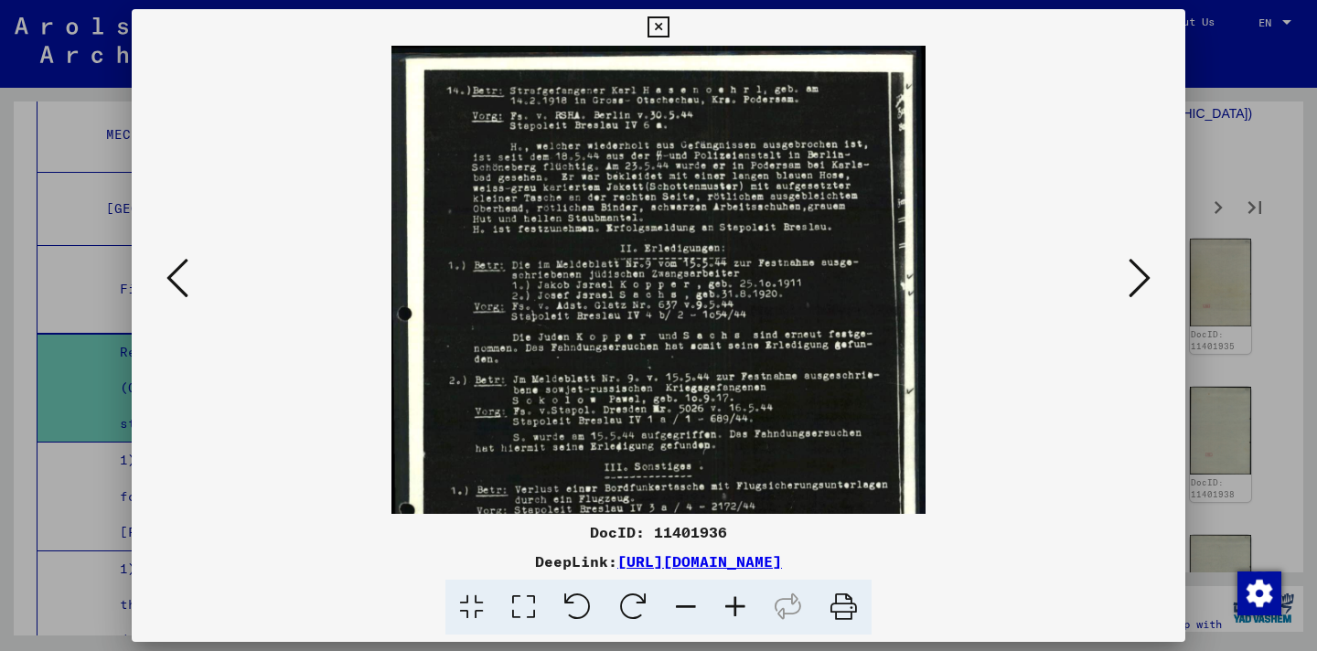
click at [738, 605] on icon at bounding box center [735, 608] width 49 height 56
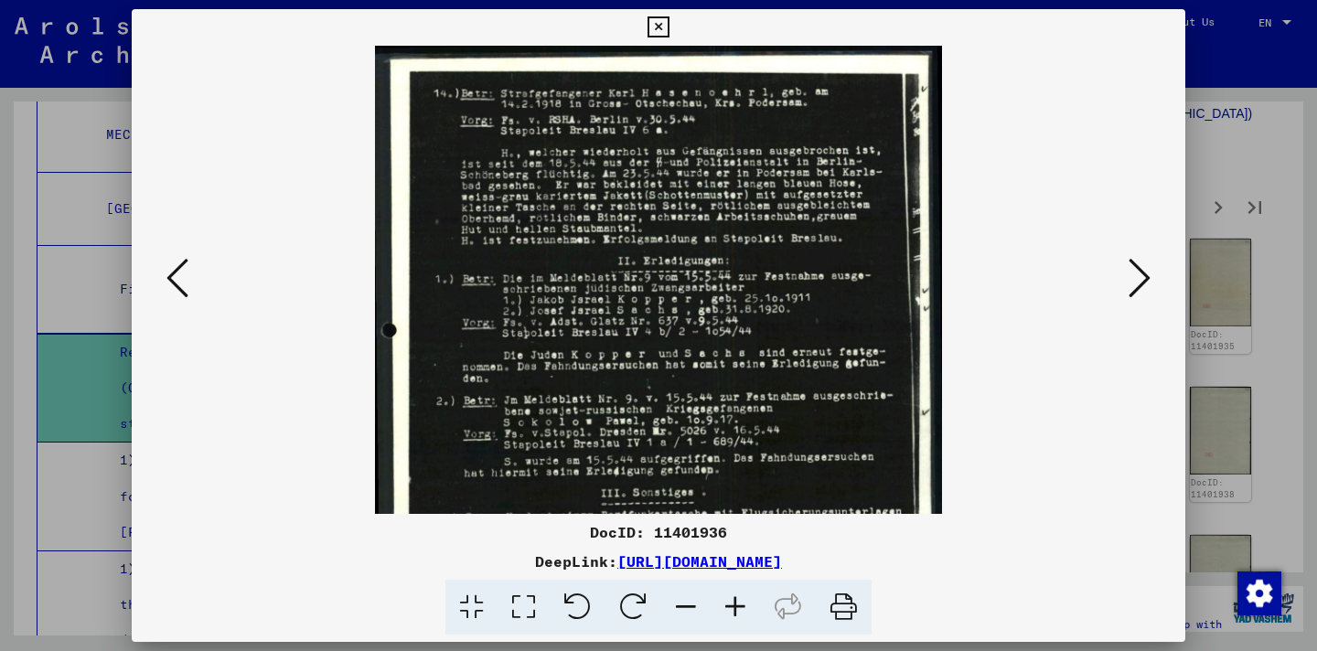
click at [738, 605] on icon at bounding box center [735, 608] width 49 height 56
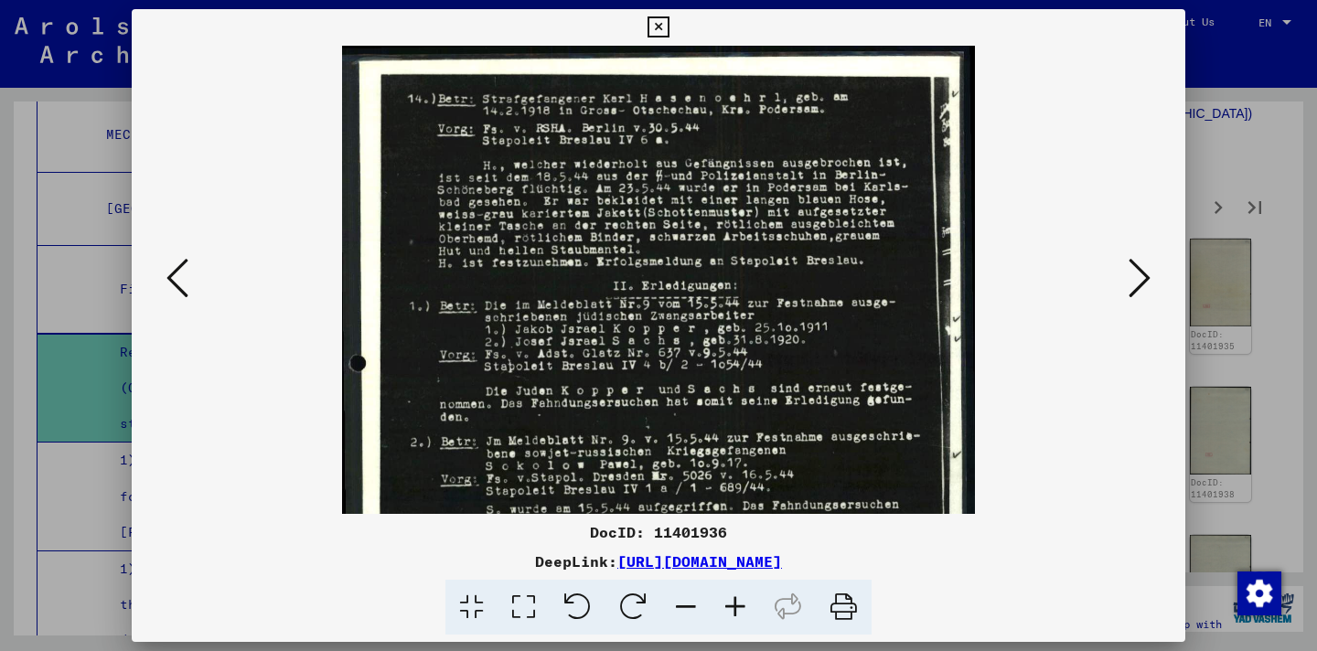
click at [738, 605] on icon at bounding box center [735, 608] width 49 height 56
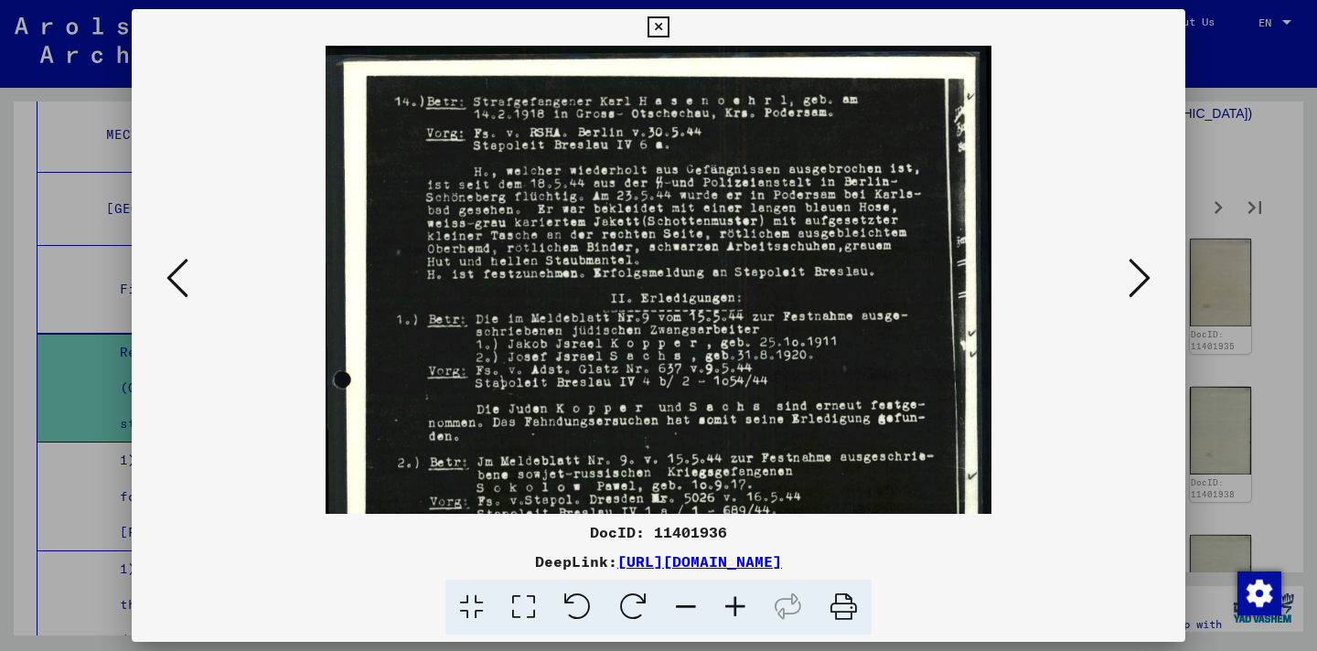
click at [738, 605] on icon at bounding box center [735, 608] width 49 height 56
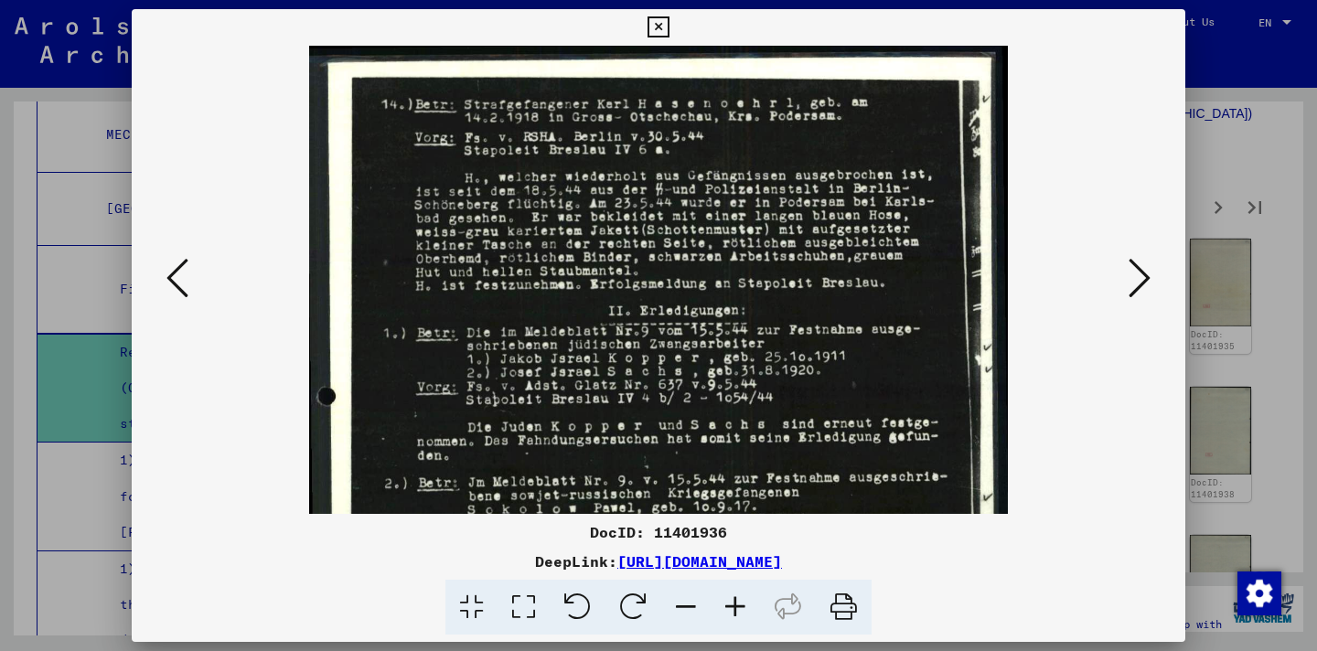
click at [738, 605] on icon at bounding box center [735, 608] width 49 height 56
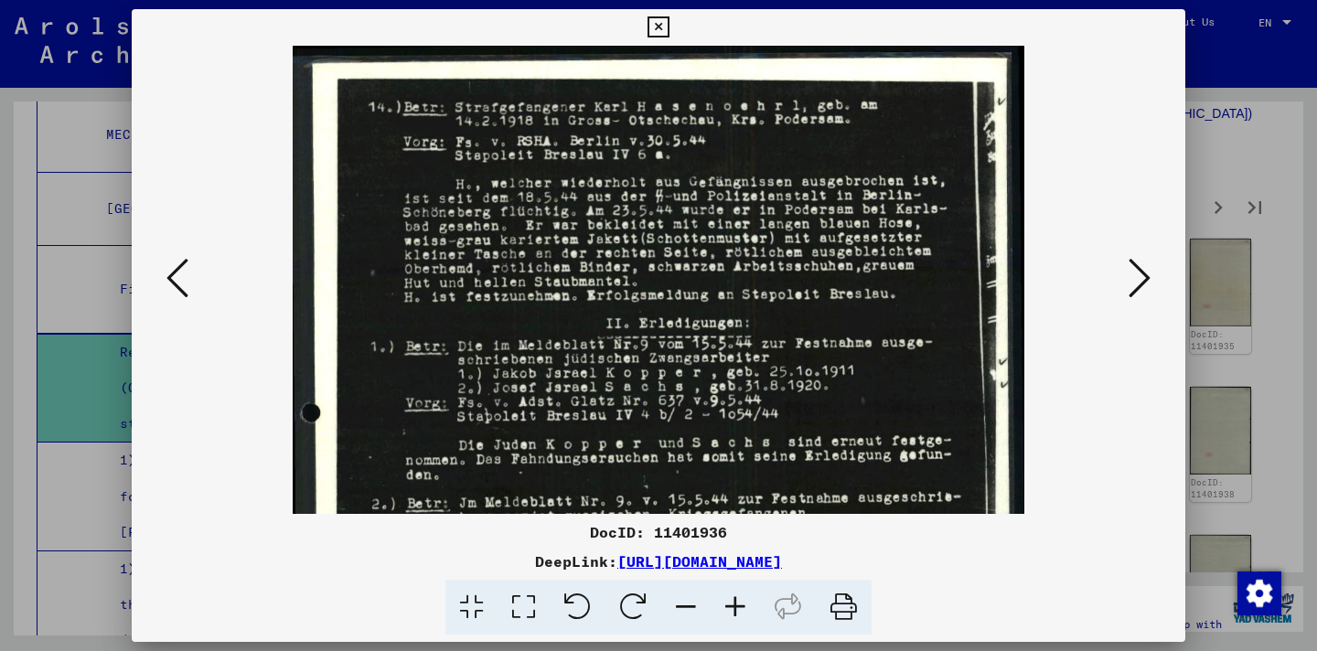
click at [738, 605] on icon at bounding box center [735, 608] width 49 height 56
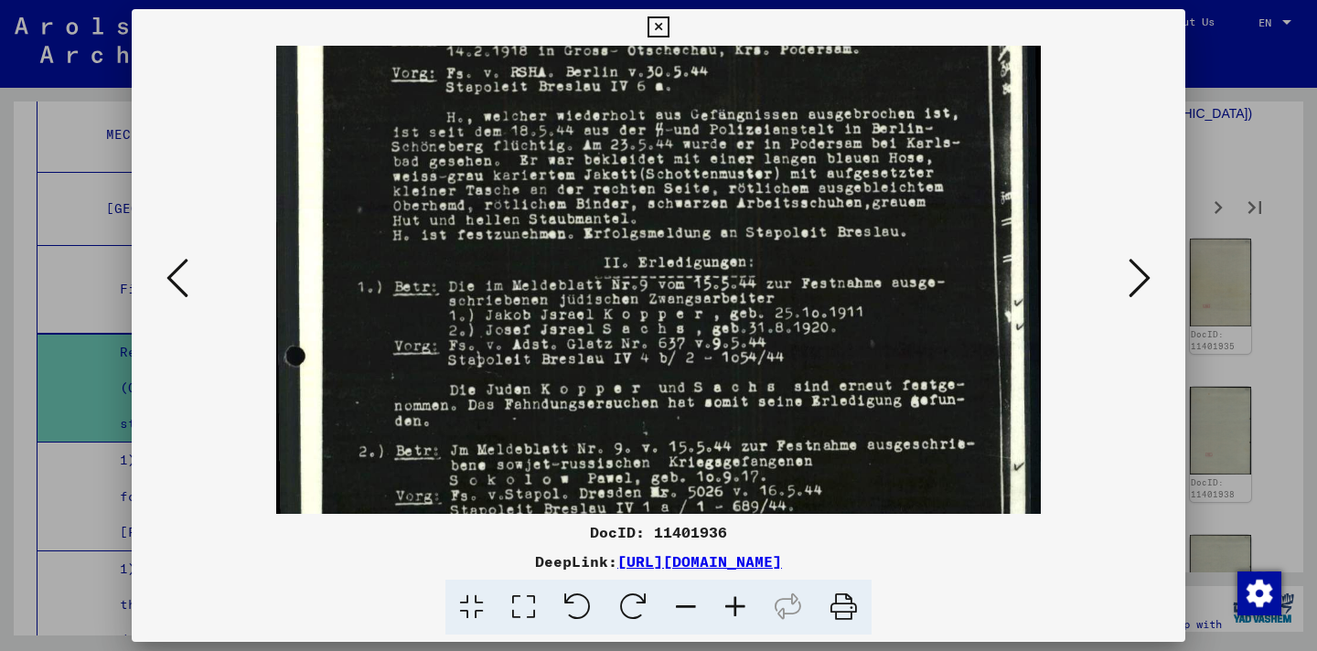
scroll to position [75, 0]
drag, startPoint x: 866, startPoint y: 422, endPoint x: 815, endPoint y: 347, distance: 90.8
click at [815, 347] on img at bounding box center [659, 502] width 766 height 1063
click at [1270, 112] on div at bounding box center [658, 325] width 1317 height 651
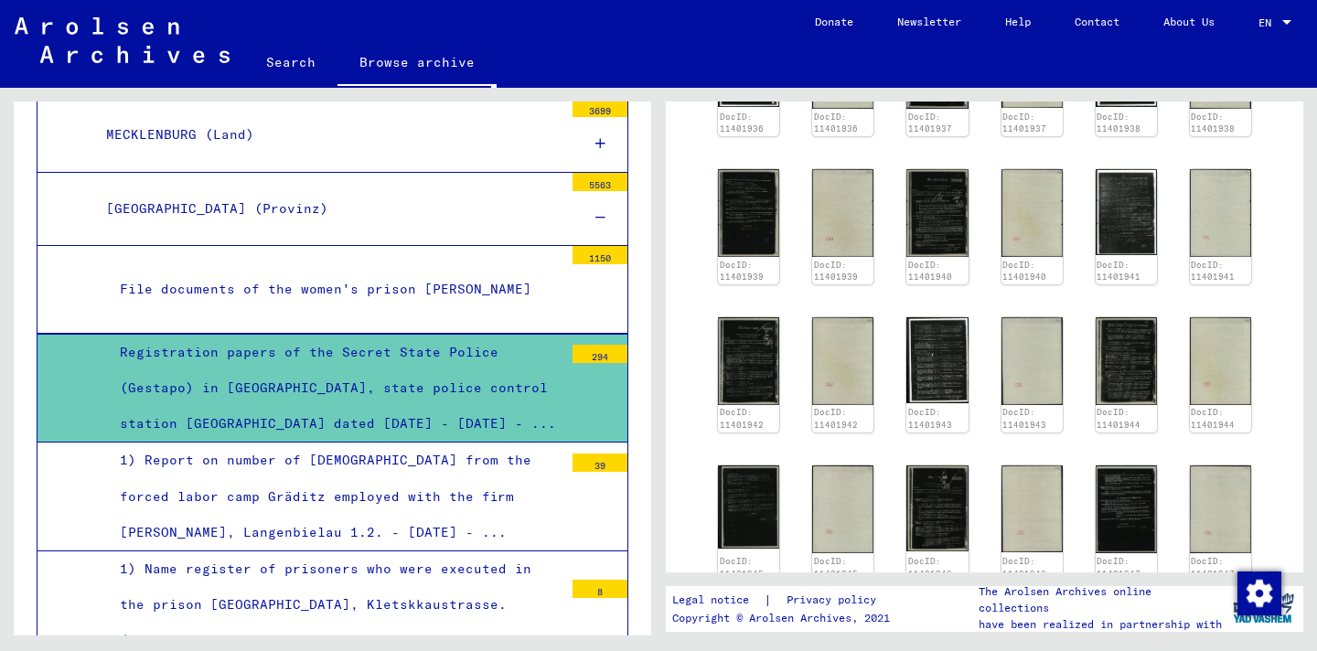
scroll to position [943, 0]
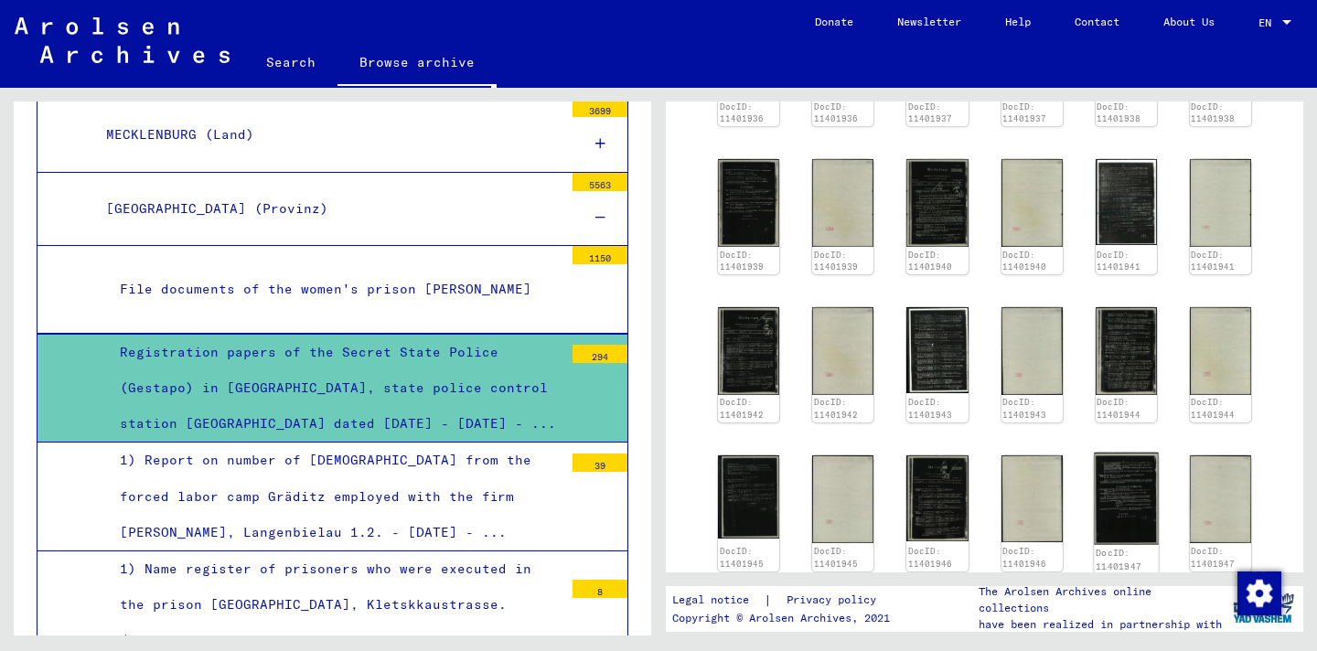
click at [1105, 462] on img at bounding box center [1126, 499] width 65 height 92
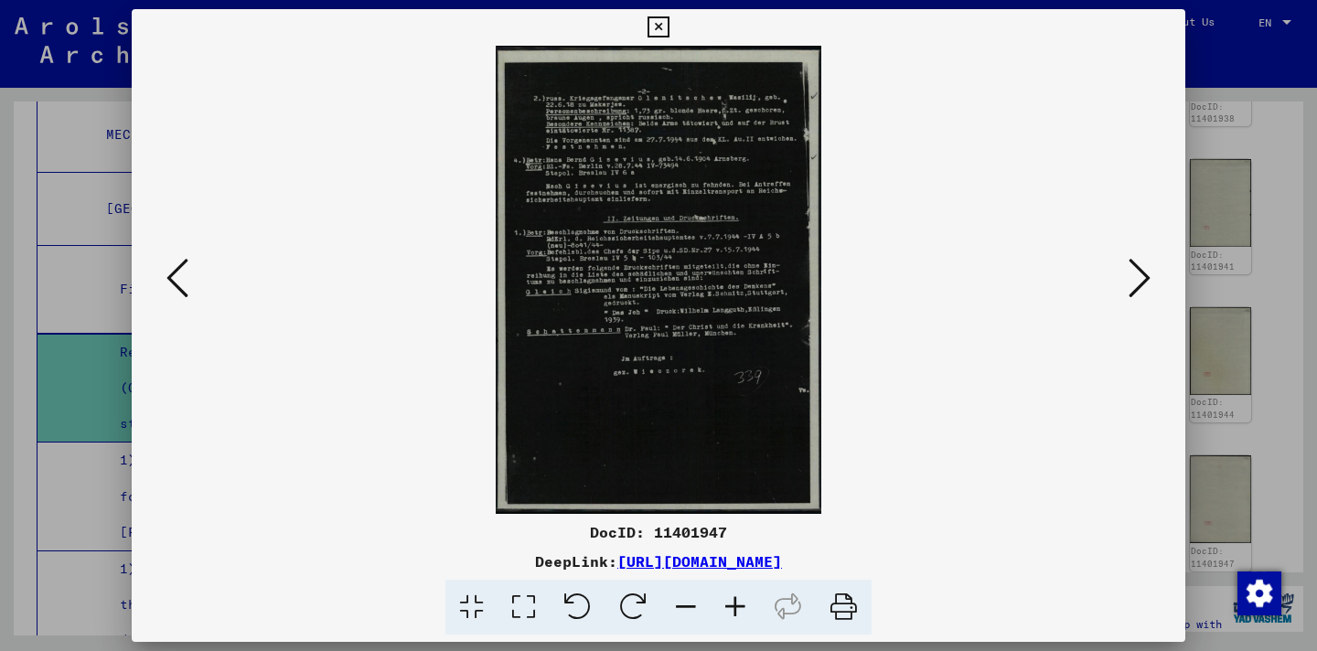
click at [752, 602] on icon at bounding box center [735, 608] width 49 height 56
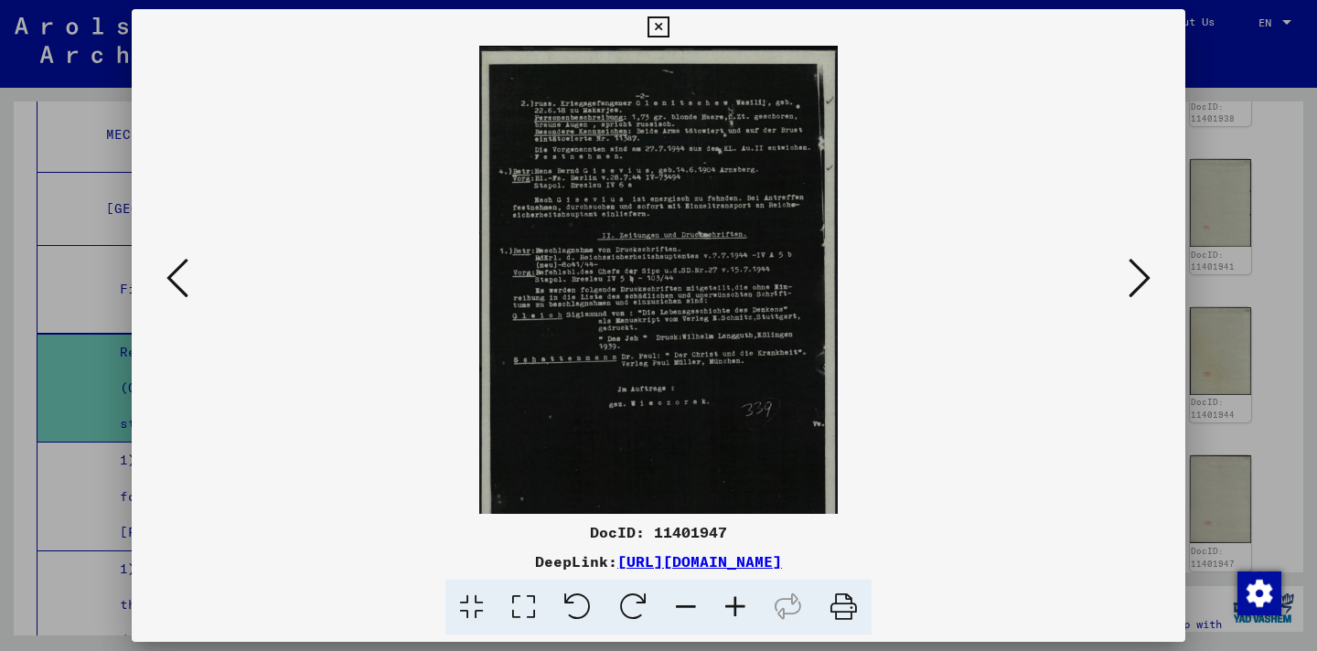
click at [748, 601] on icon at bounding box center [735, 608] width 49 height 56
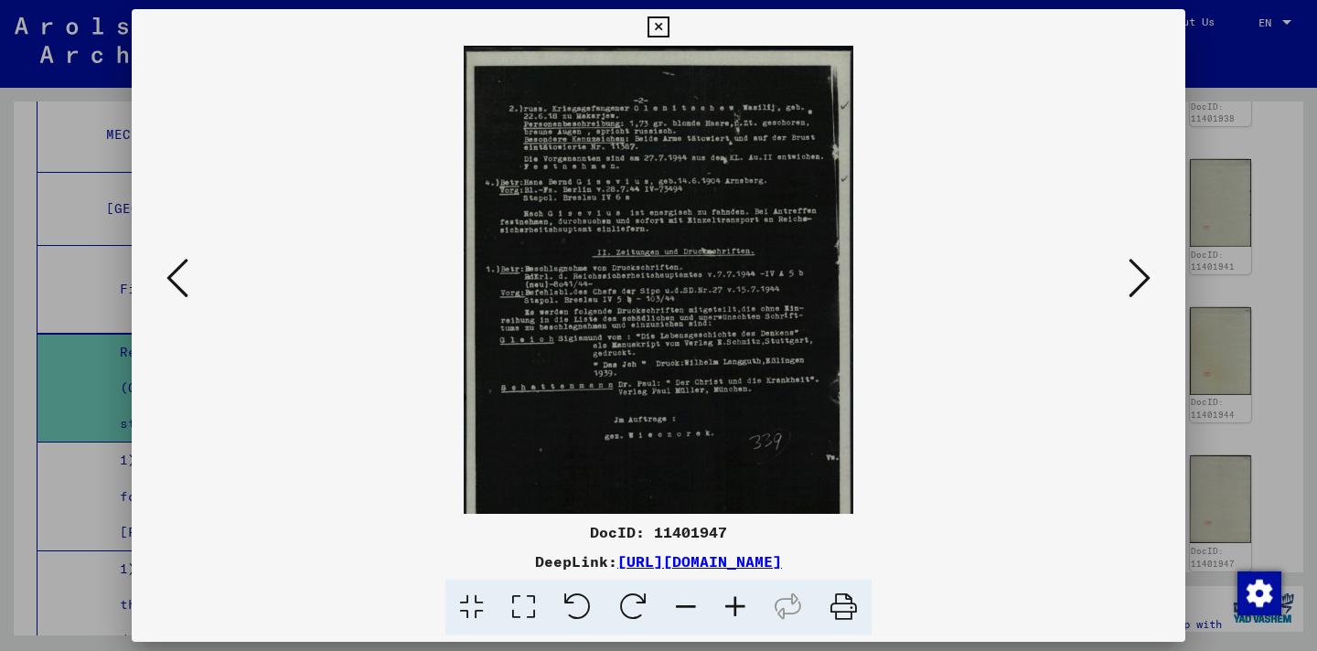
click at [747, 601] on icon at bounding box center [735, 608] width 49 height 56
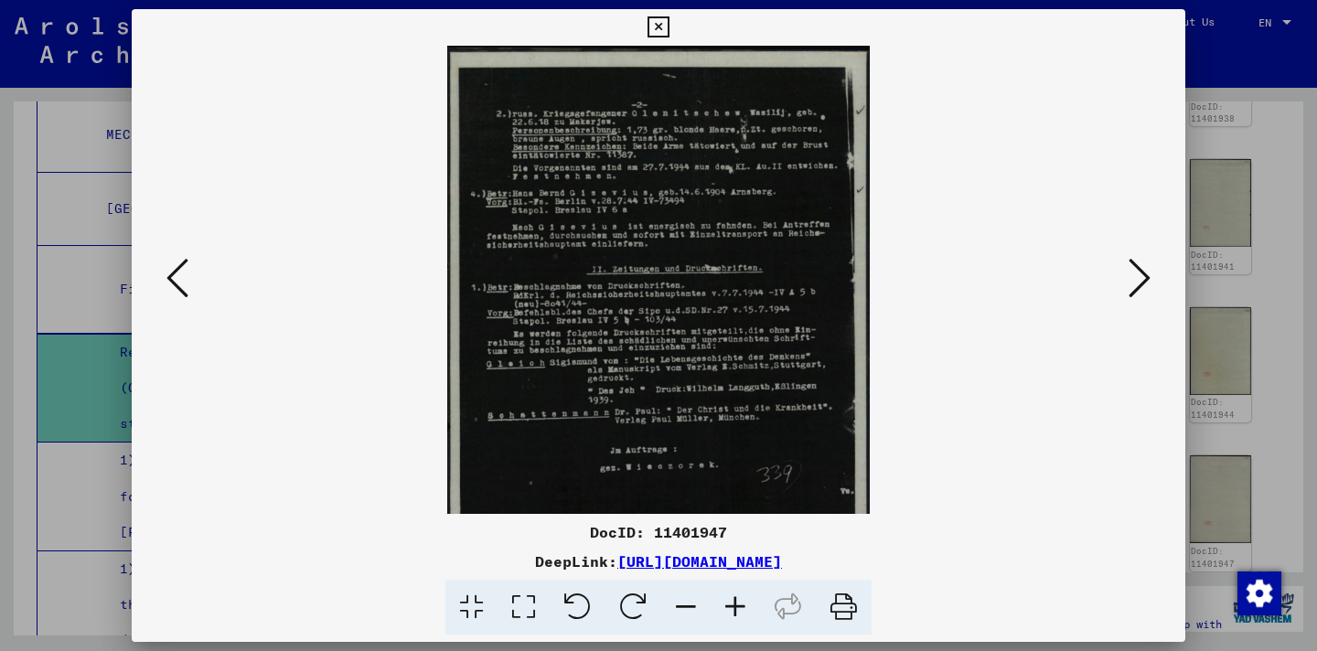
click at [747, 601] on icon at bounding box center [735, 608] width 49 height 56
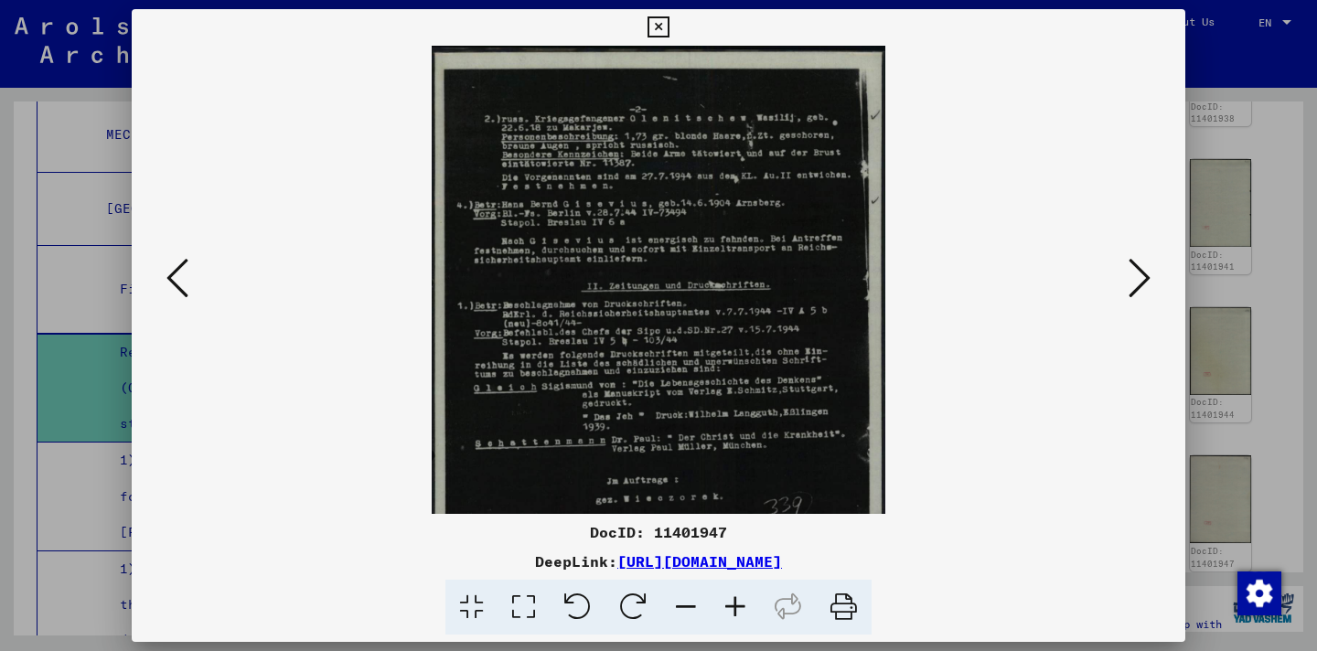
click at [747, 601] on icon at bounding box center [735, 608] width 49 height 56
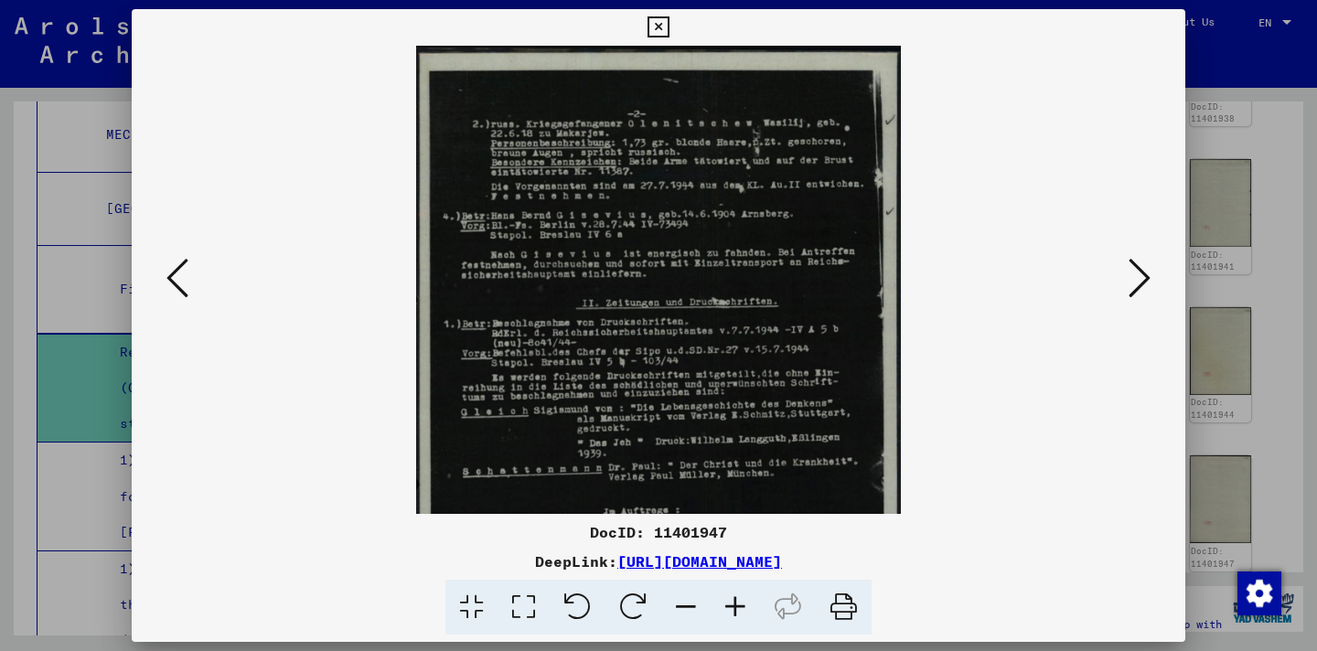
click at [747, 601] on icon at bounding box center [735, 608] width 49 height 56
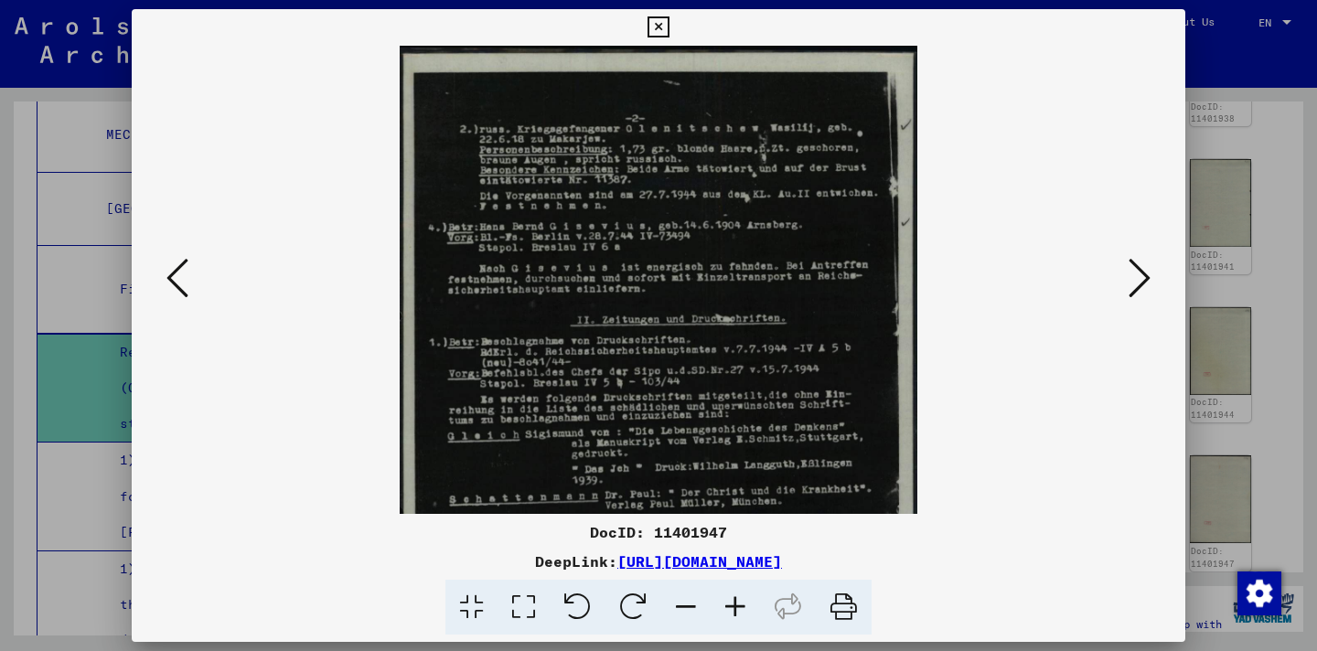
click at [747, 601] on icon at bounding box center [735, 608] width 49 height 56
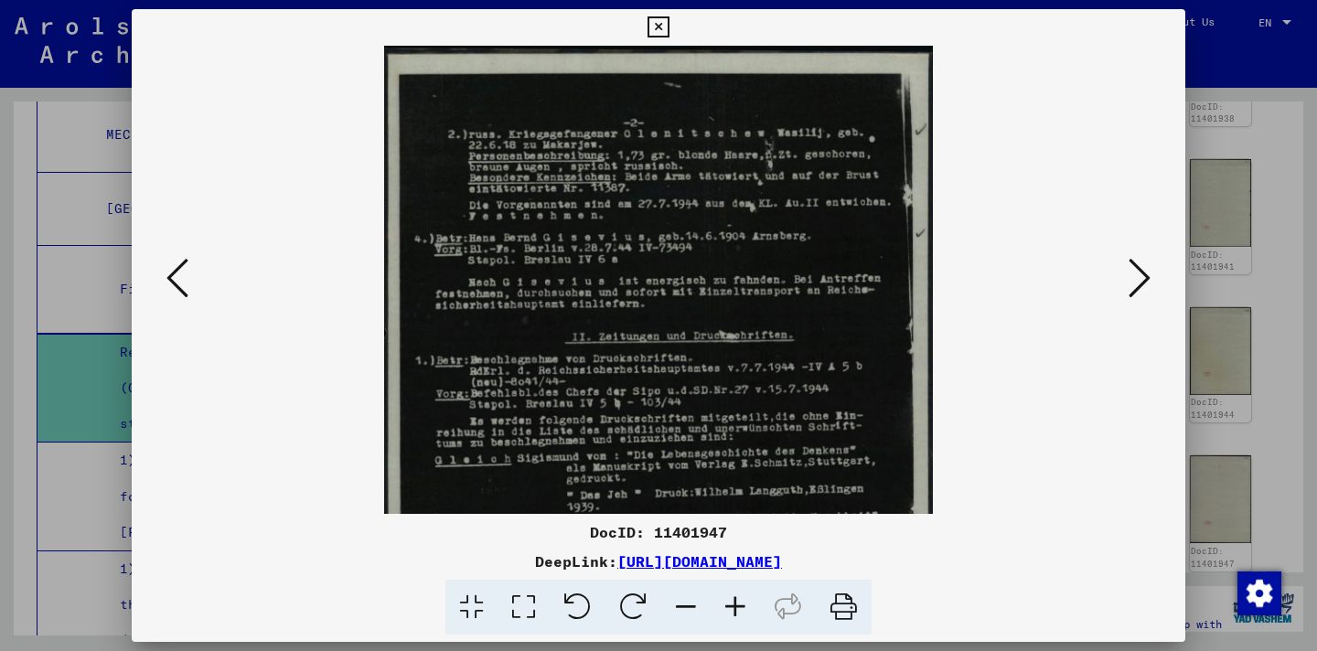
click at [747, 601] on icon at bounding box center [735, 608] width 49 height 56
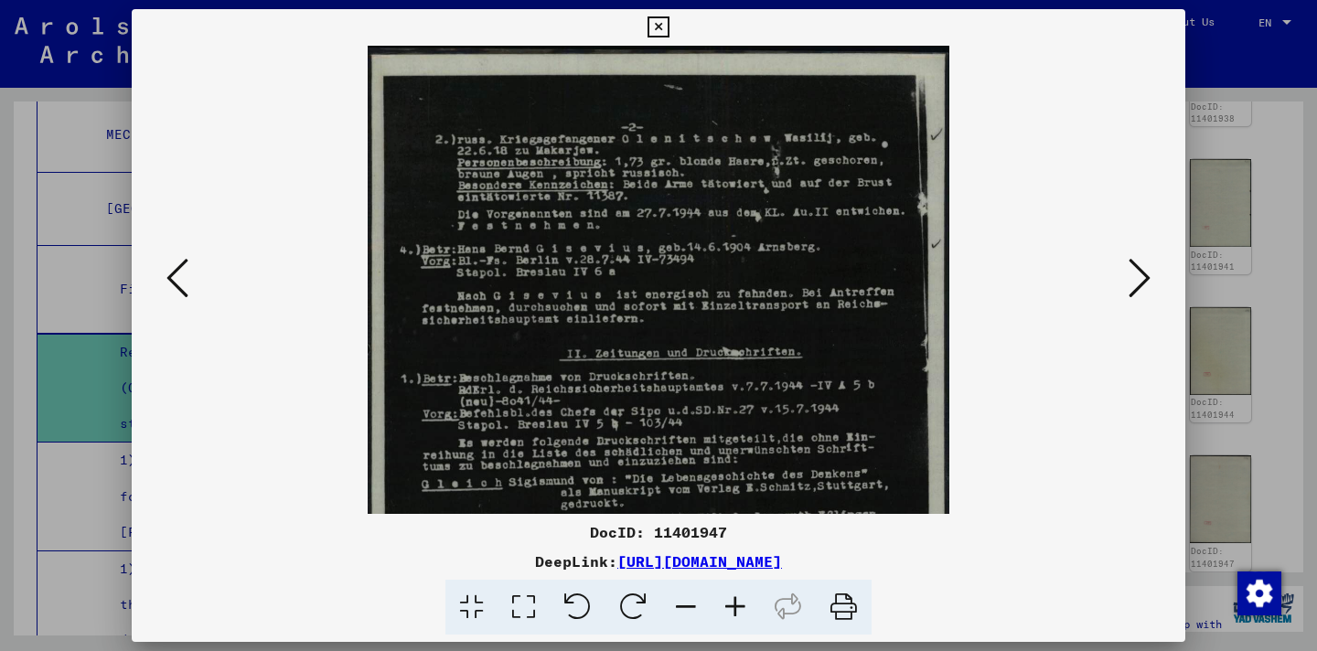
click at [747, 601] on icon at bounding box center [735, 608] width 49 height 56
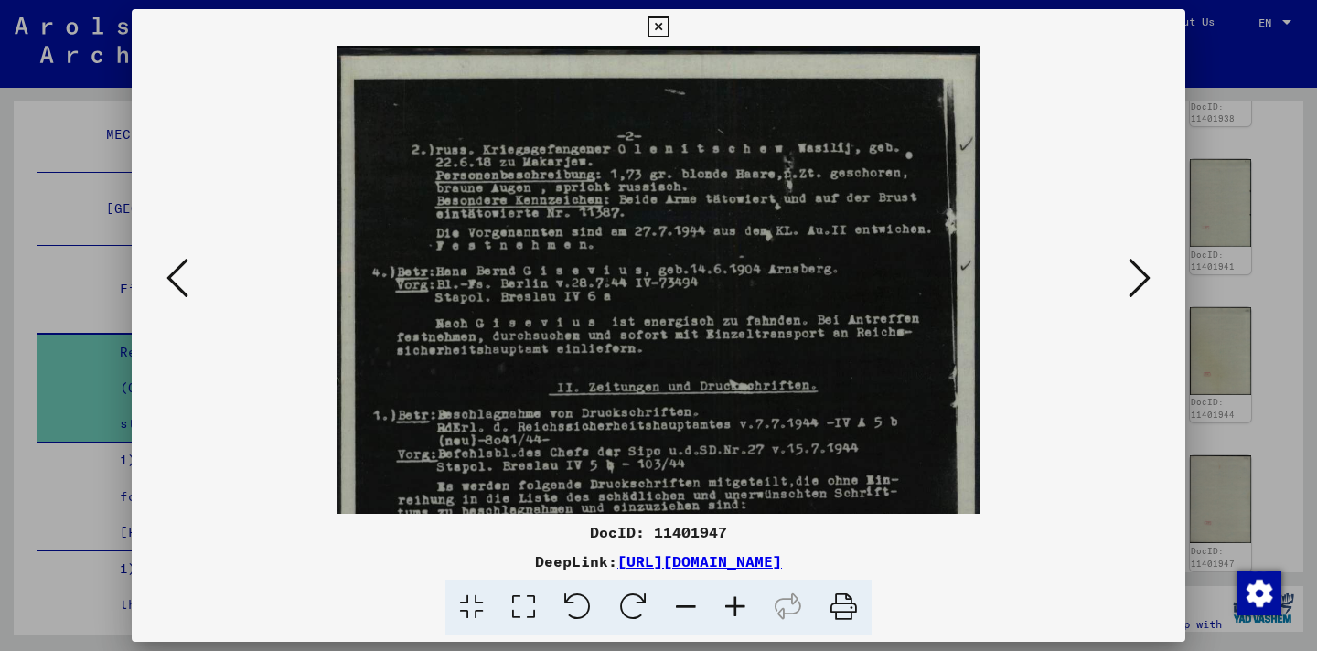
click at [747, 601] on icon at bounding box center [735, 608] width 49 height 56
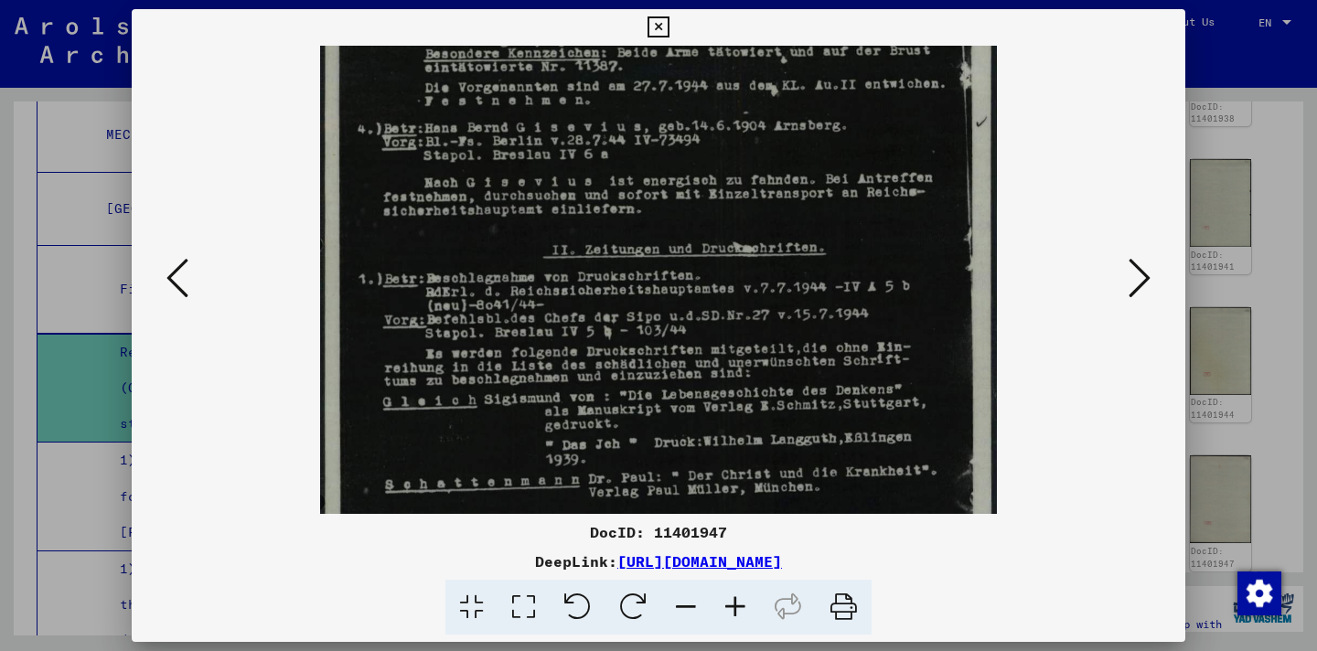
drag, startPoint x: 807, startPoint y: 282, endPoint x: 786, endPoint y: 145, distance: 138.8
click at [786, 122] on img at bounding box center [658, 377] width 677 height 972
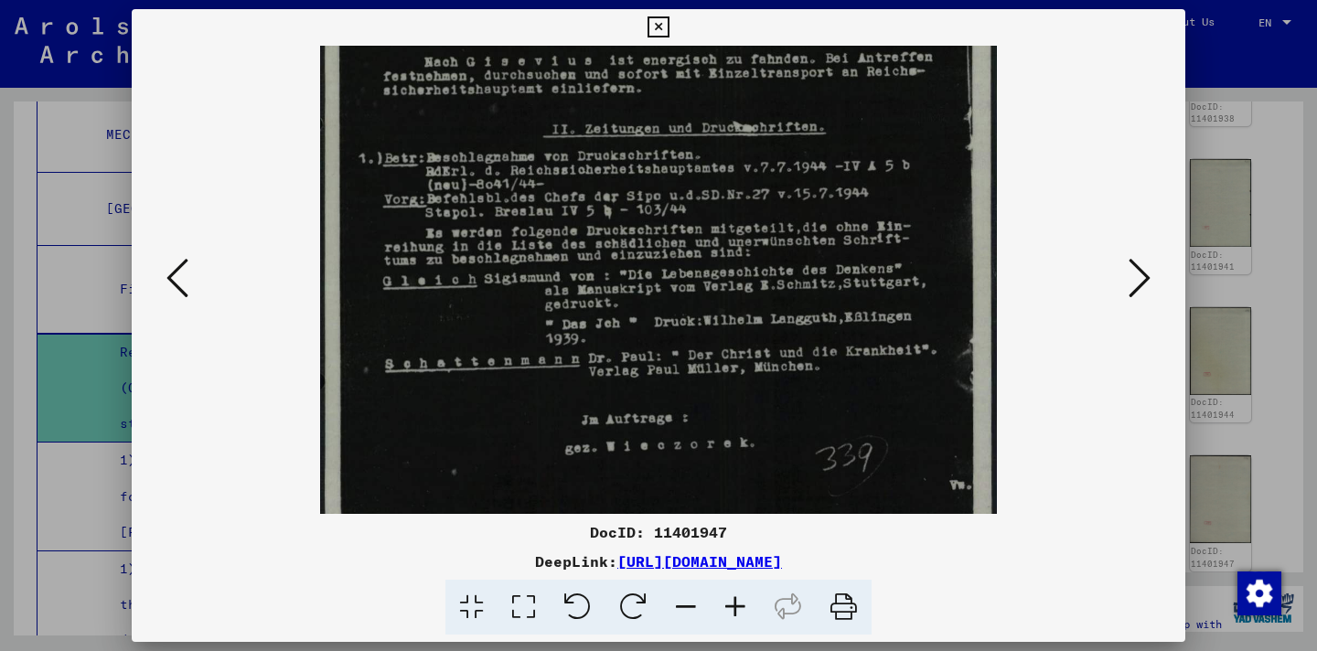
drag, startPoint x: 772, startPoint y: 425, endPoint x: 764, endPoint y: 314, distance: 111.0
click at [763, 310] on img at bounding box center [658, 256] width 677 height 972
click at [172, 277] on icon at bounding box center [178, 278] width 22 height 44
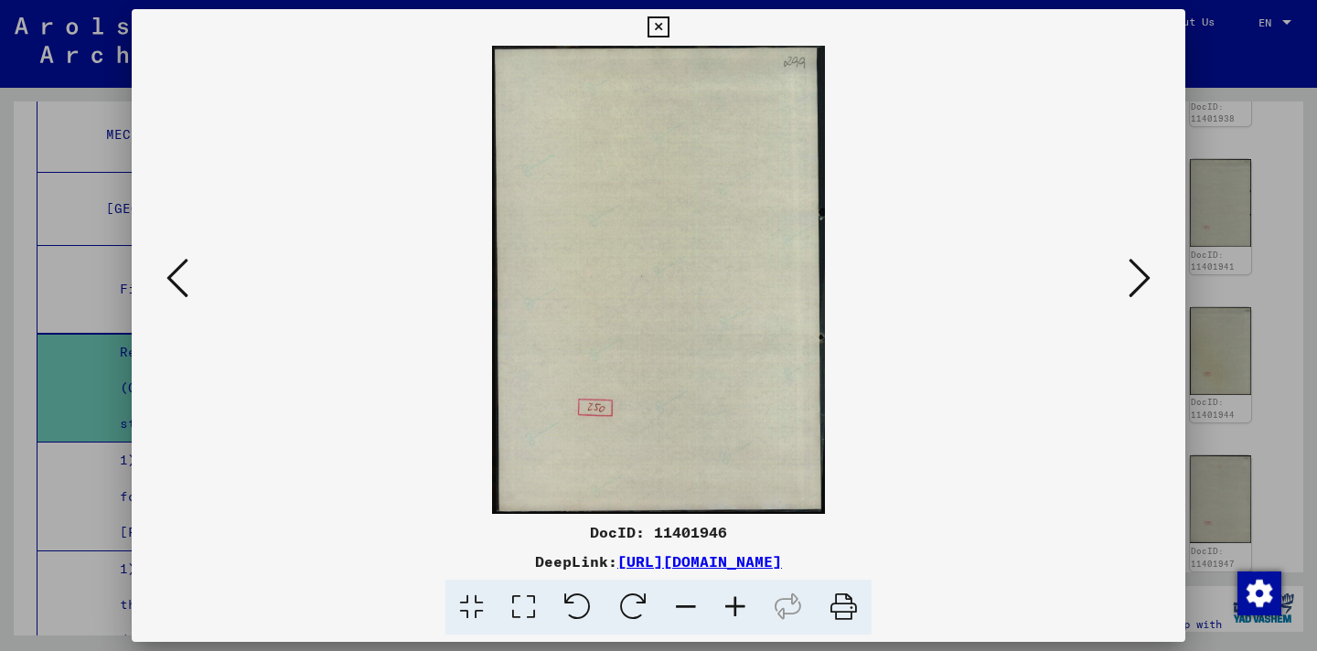
click at [172, 277] on icon at bounding box center [178, 278] width 22 height 44
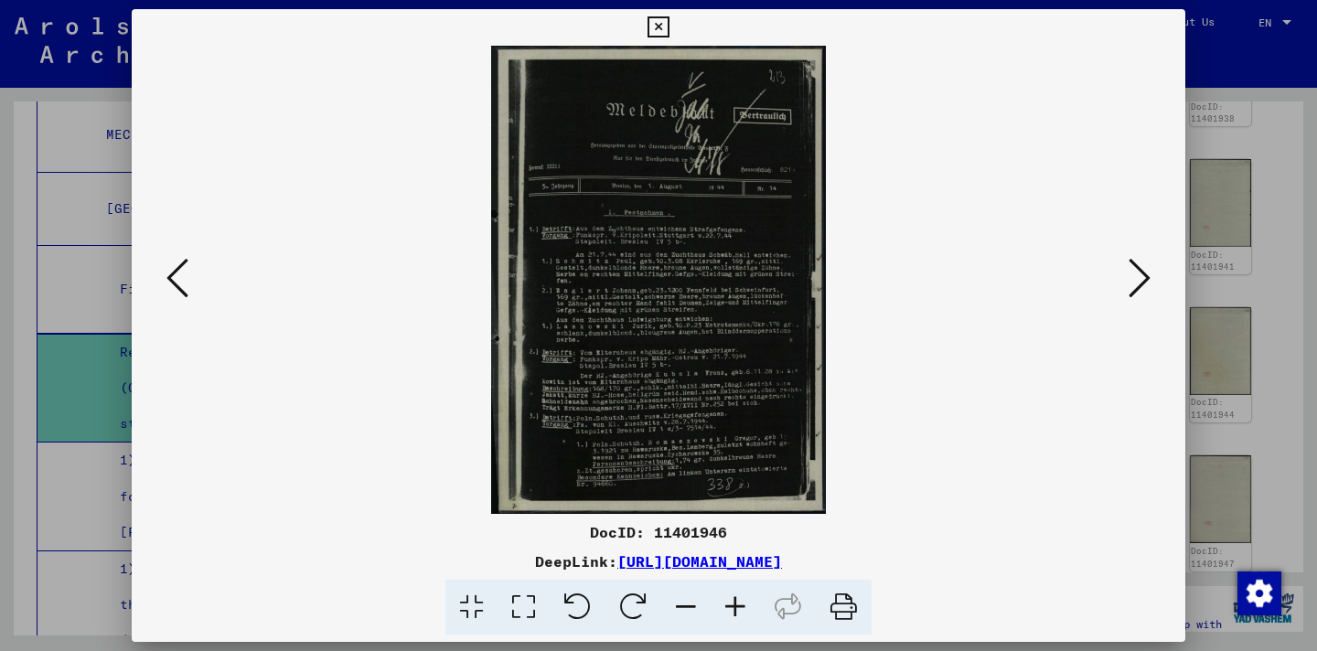
click at [726, 617] on icon at bounding box center [735, 608] width 49 height 56
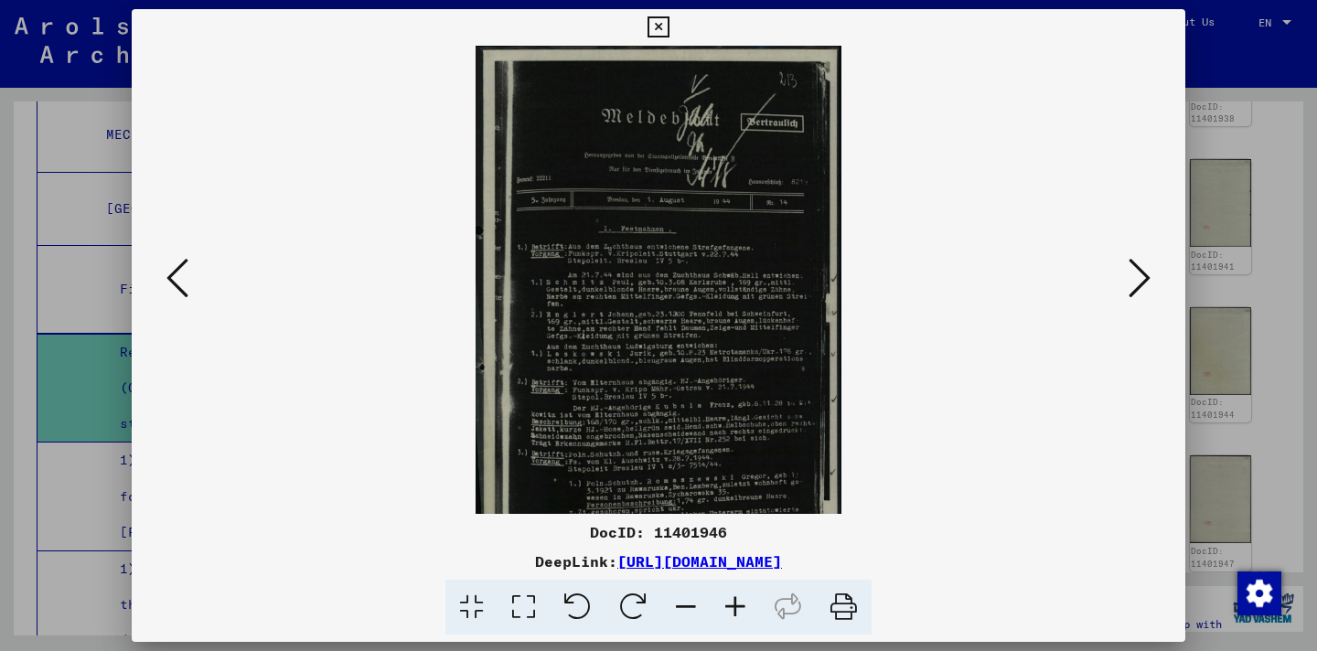
click at [726, 617] on icon at bounding box center [735, 608] width 49 height 56
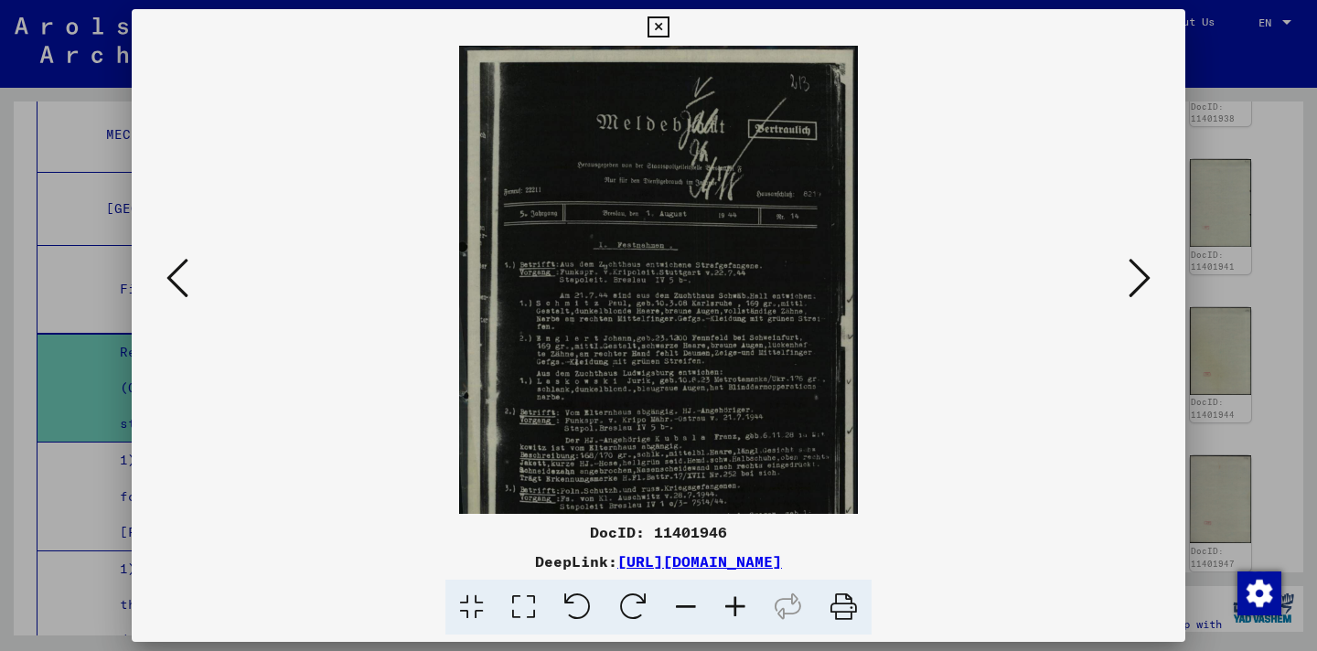
click at [726, 617] on icon at bounding box center [735, 608] width 49 height 56
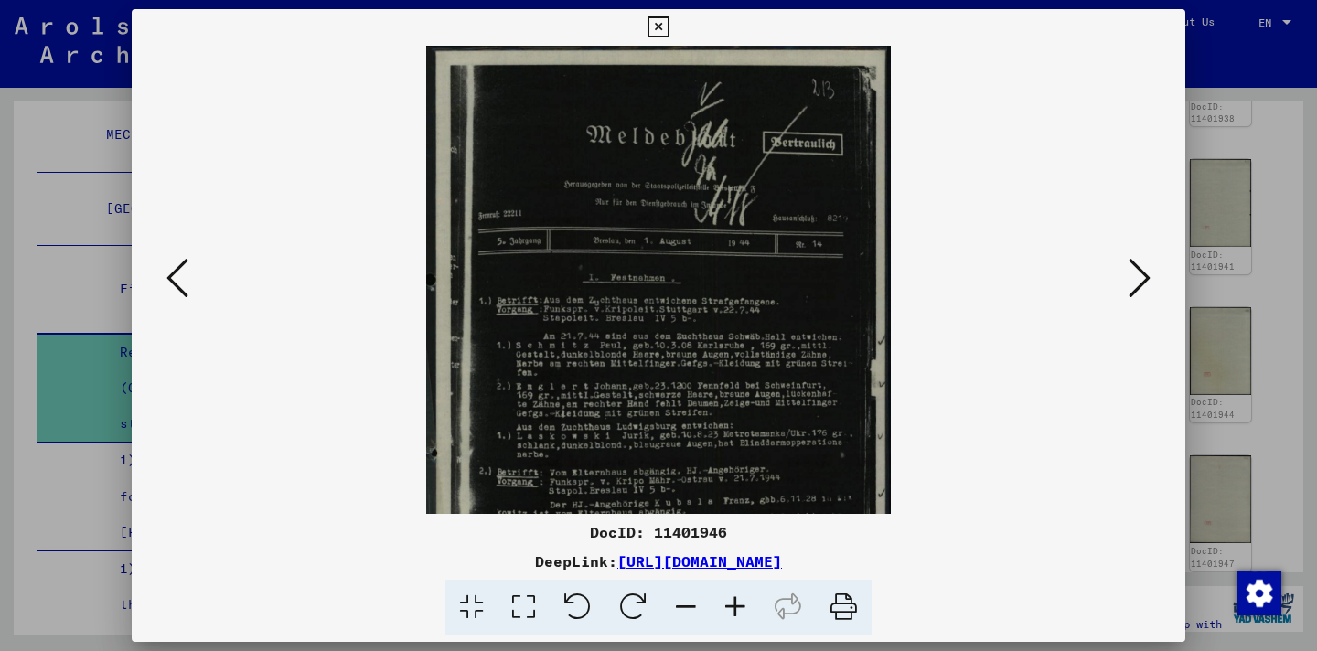
click at [726, 617] on icon at bounding box center [735, 608] width 49 height 56
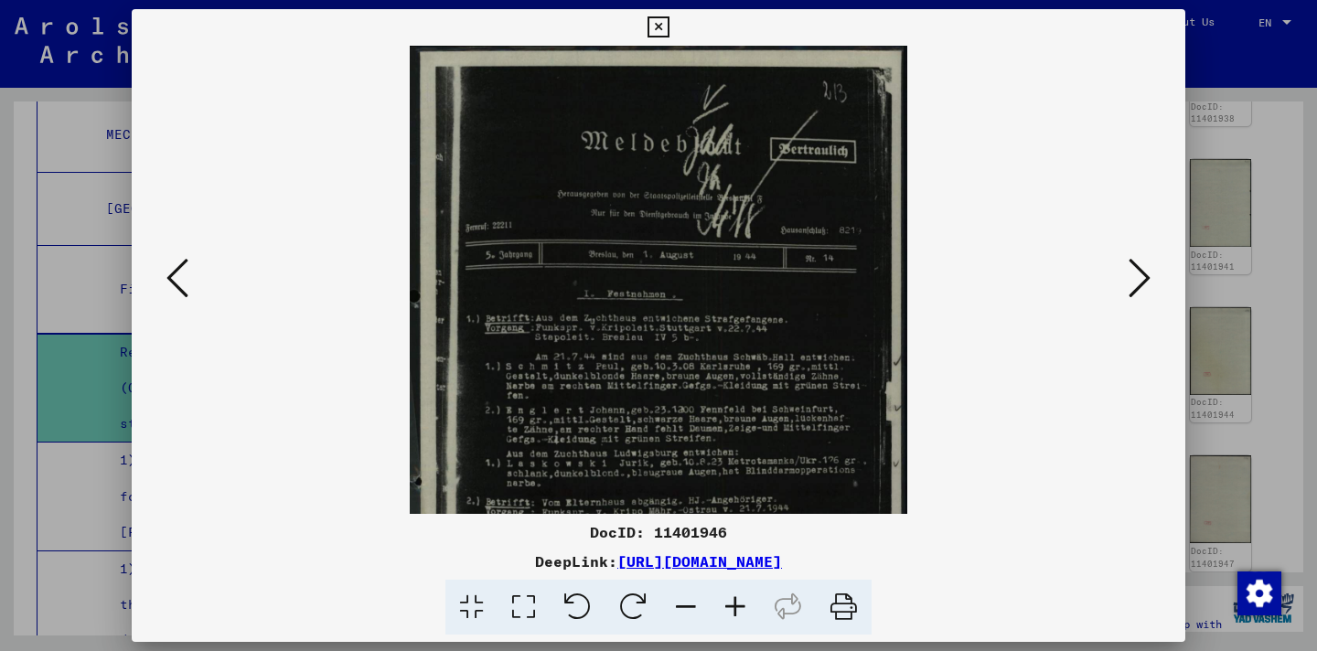
click at [726, 617] on icon at bounding box center [735, 608] width 49 height 56
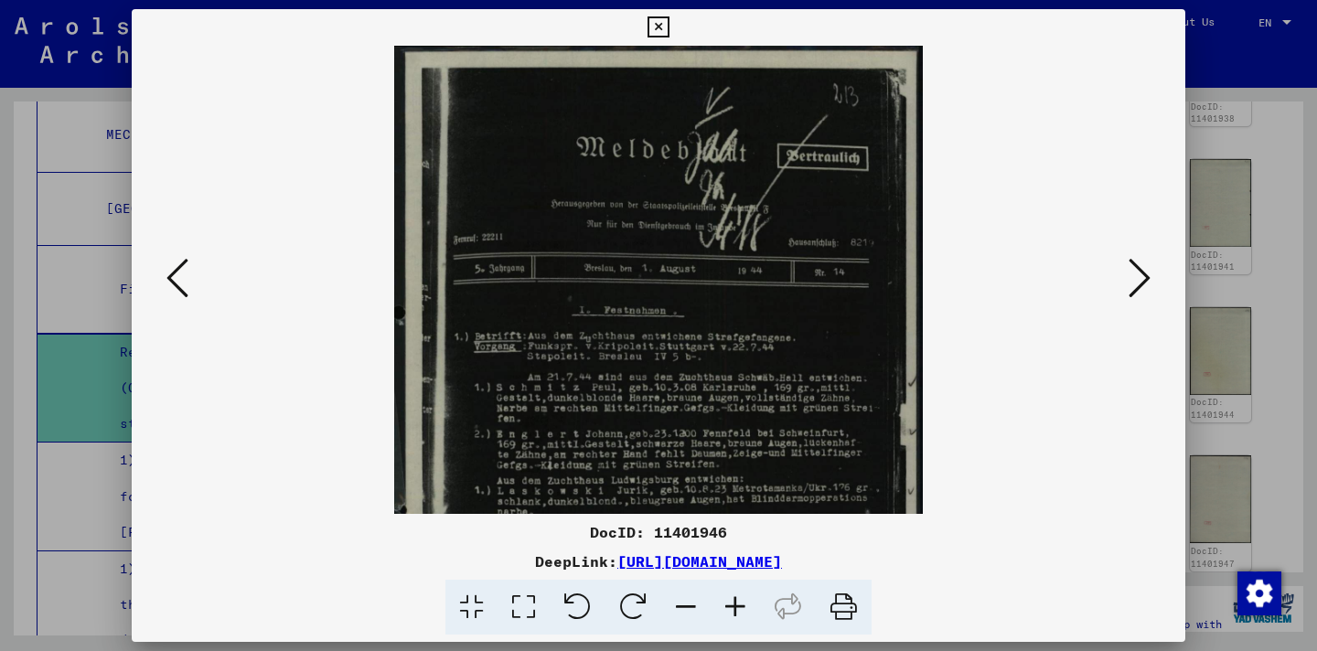
click at [726, 617] on icon at bounding box center [735, 608] width 49 height 56
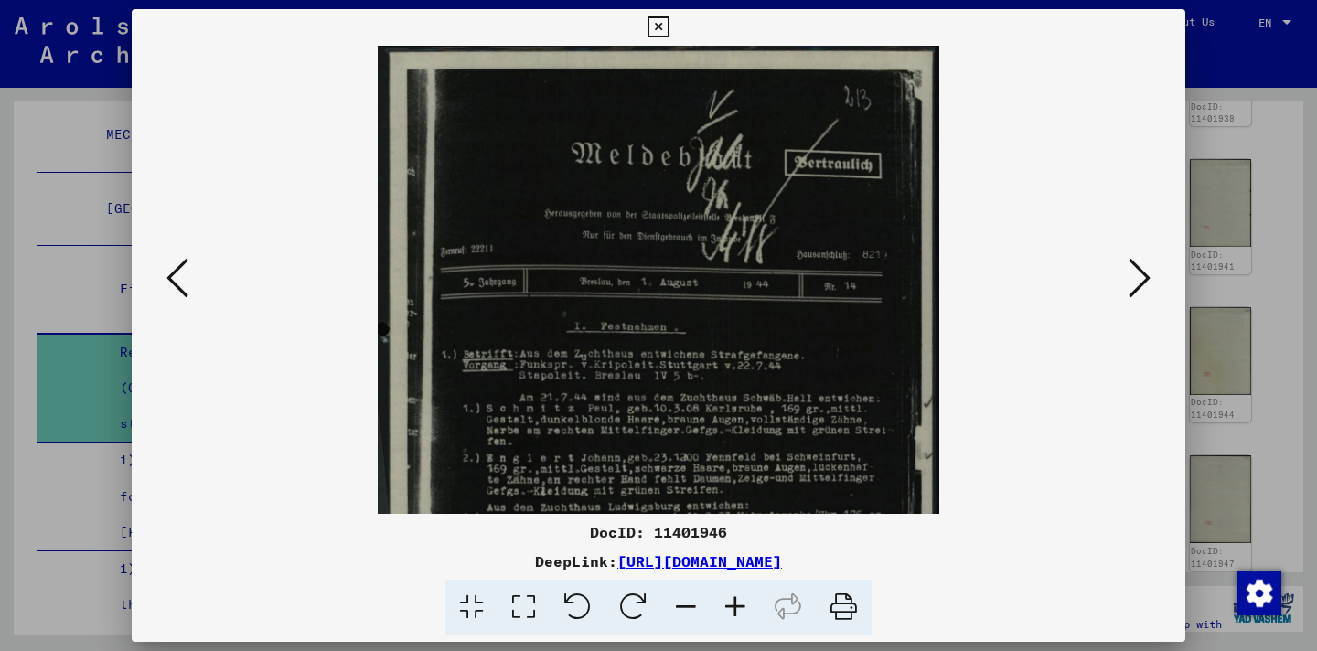
click at [726, 617] on icon at bounding box center [735, 608] width 49 height 56
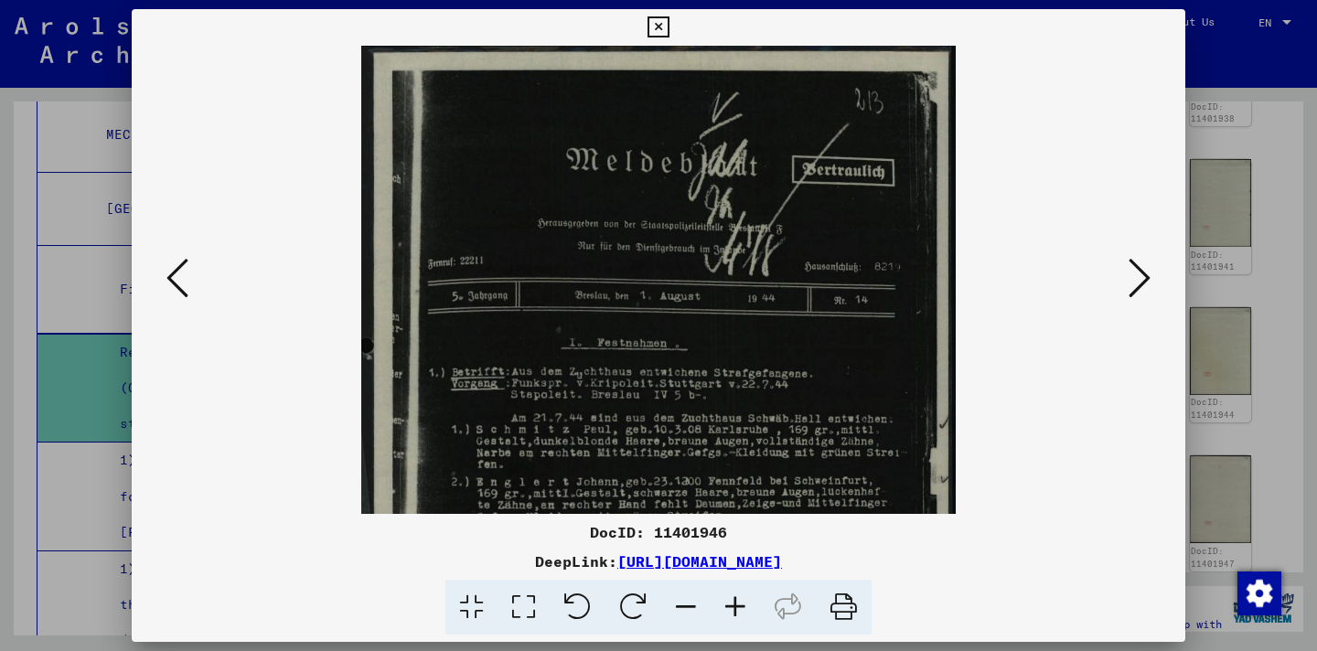
click at [726, 617] on icon at bounding box center [735, 608] width 49 height 56
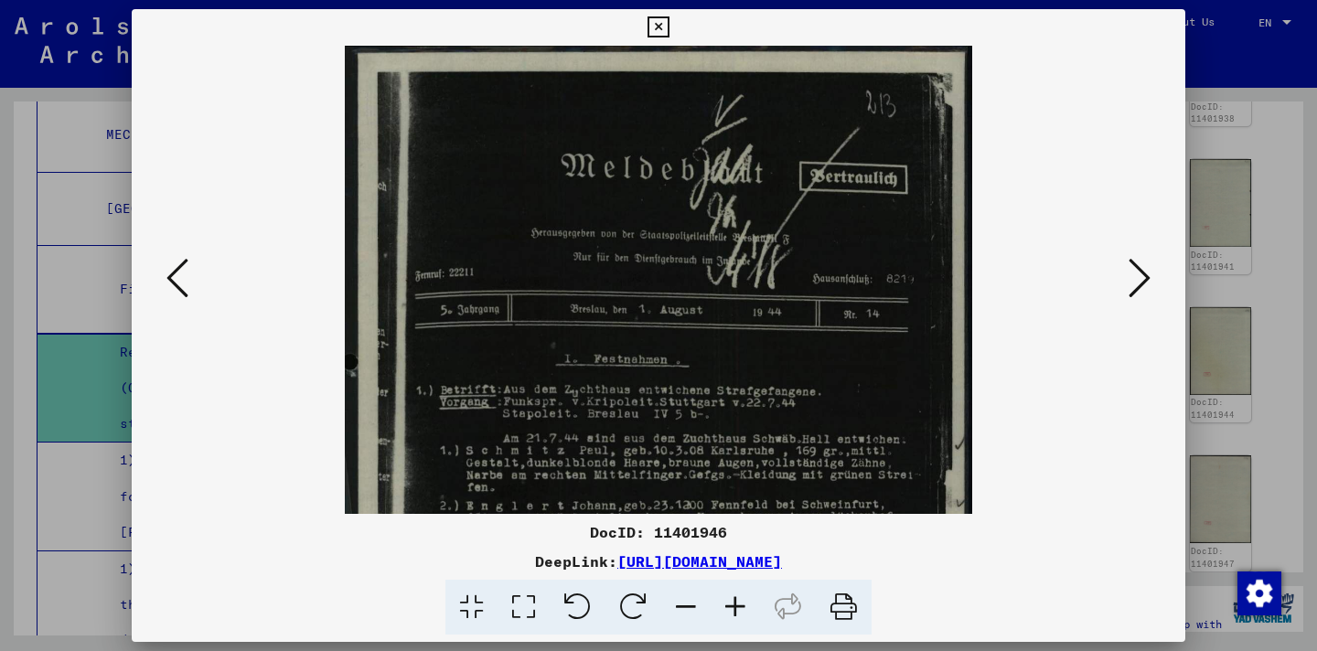
click at [726, 617] on icon at bounding box center [735, 608] width 49 height 56
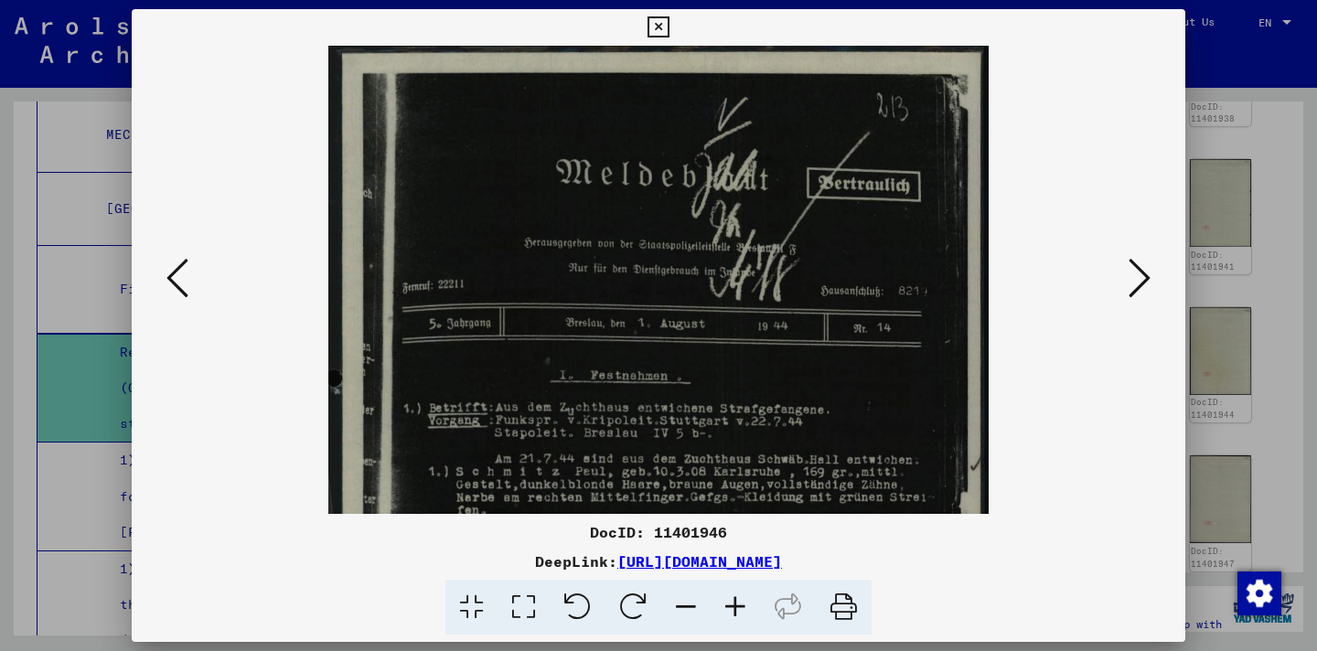
click at [726, 617] on icon at bounding box center [735, 608] width 49 height 56
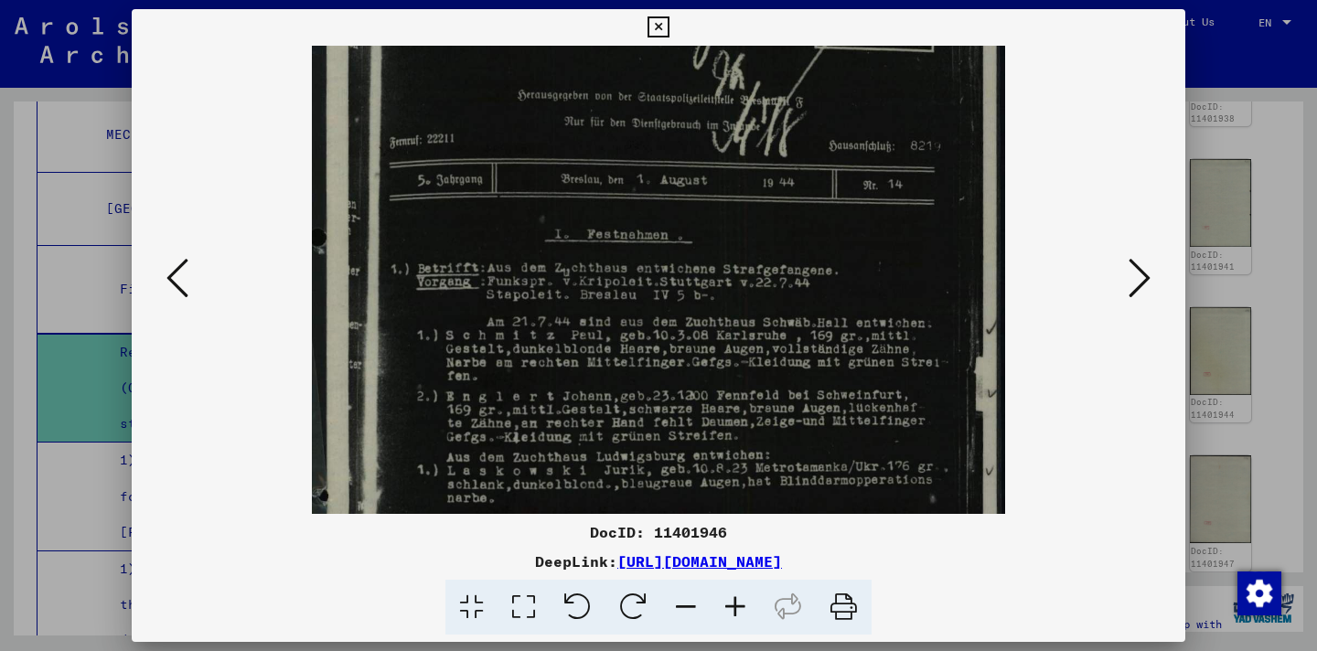
drag, startPoint x: 753, startPoint y: 410, endPoint x: 737, endPoint y: 238, distance: 172.7
click at [738, 251] on img at bounding box center [658, 374] width 693 height 972
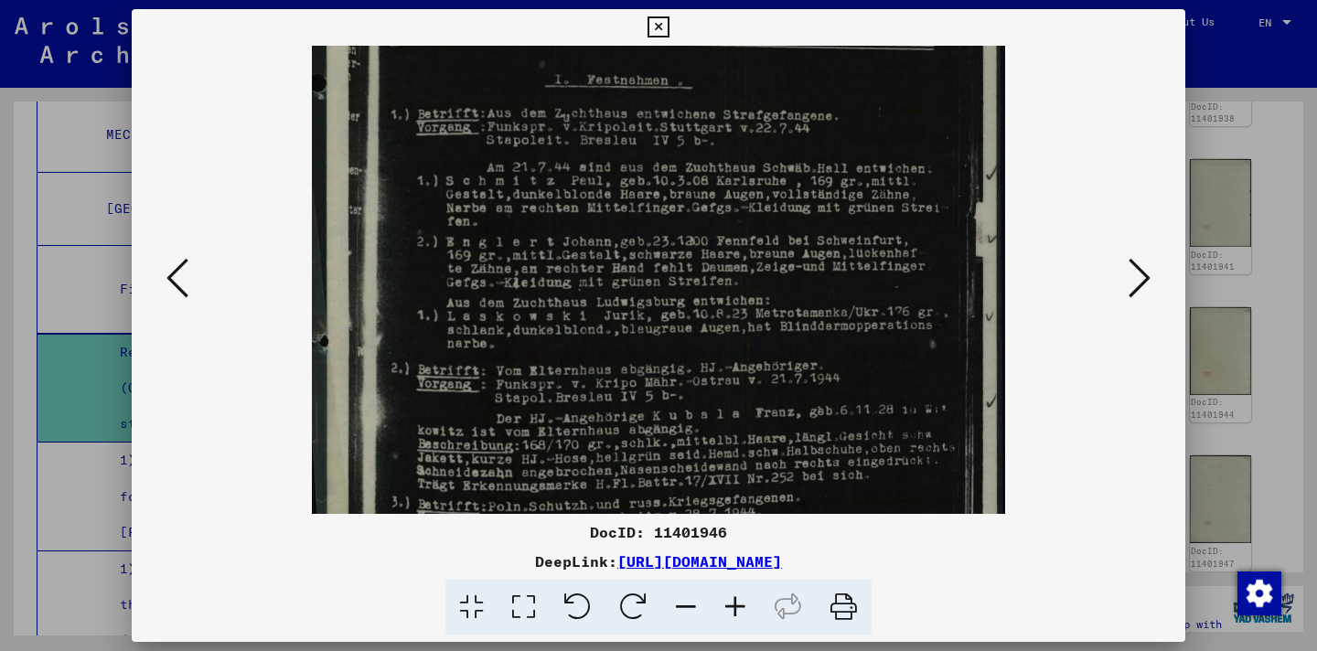
scroll to position [335, 0]
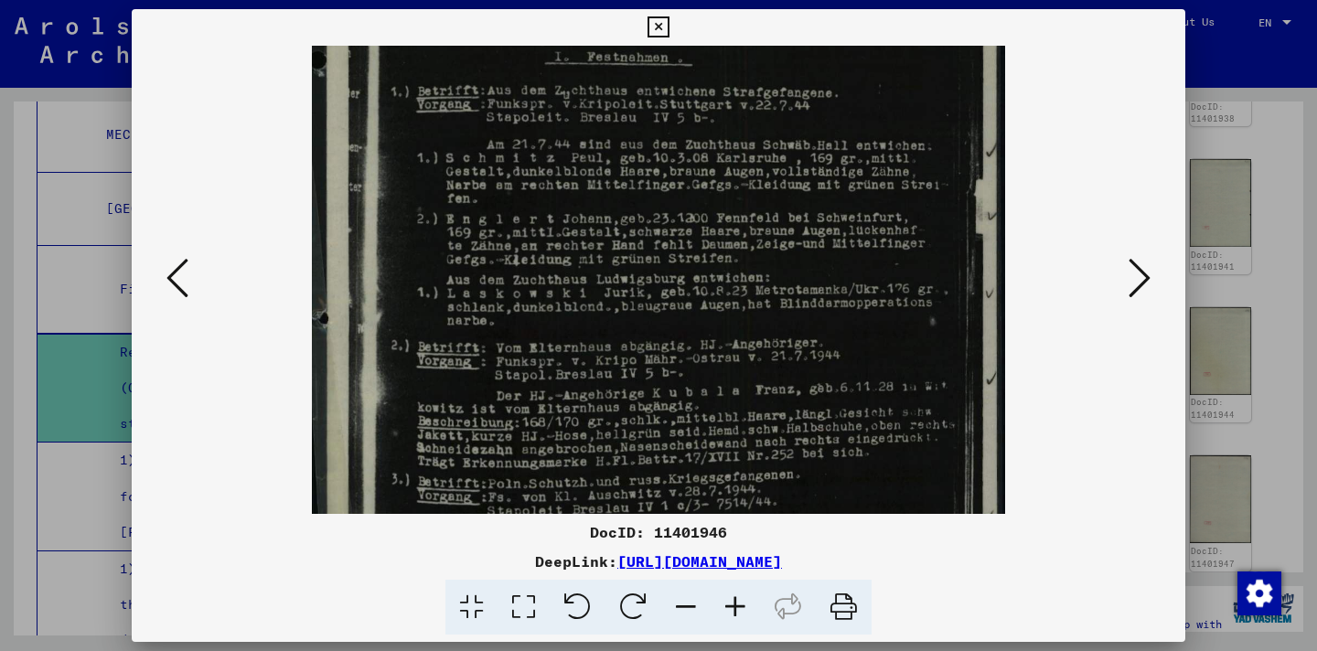
drag, startPoint x: 765, startPoint y: 440, endPoint x: 738, endPoint y: 264, distance: 177.7
click at [738, 264] on img at bounding box center [658, 197] width 693 height 972
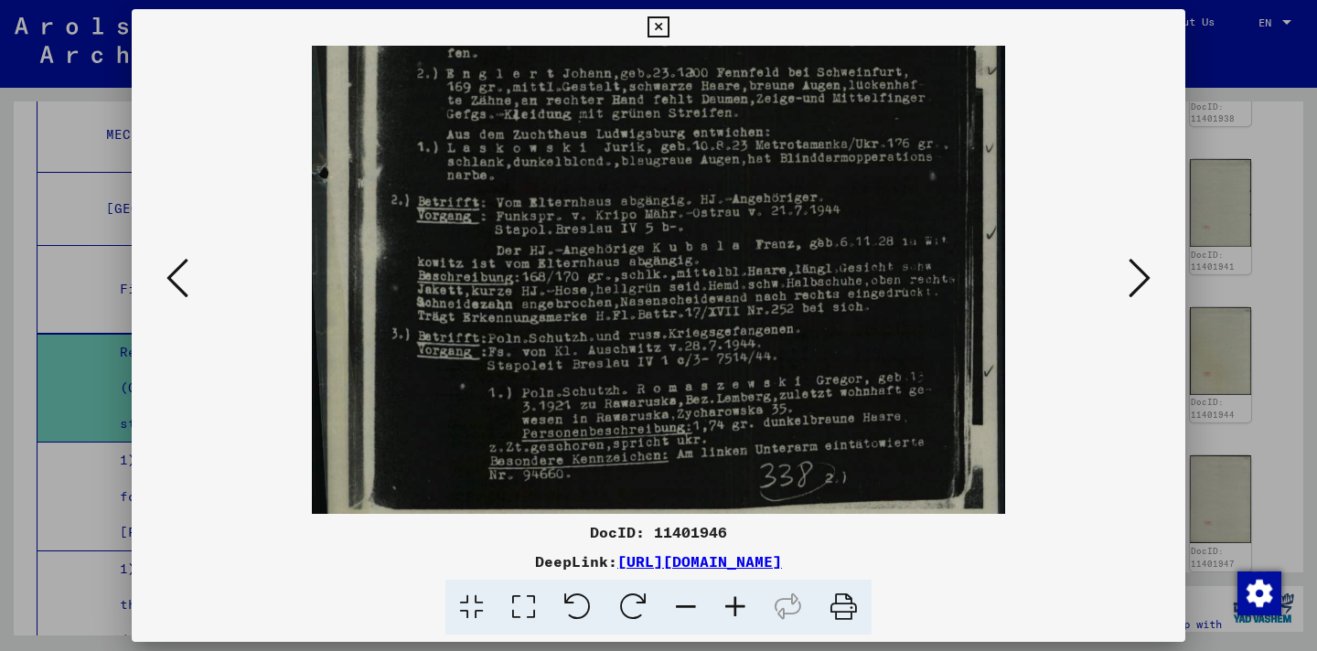
scroll to position [500, 0]
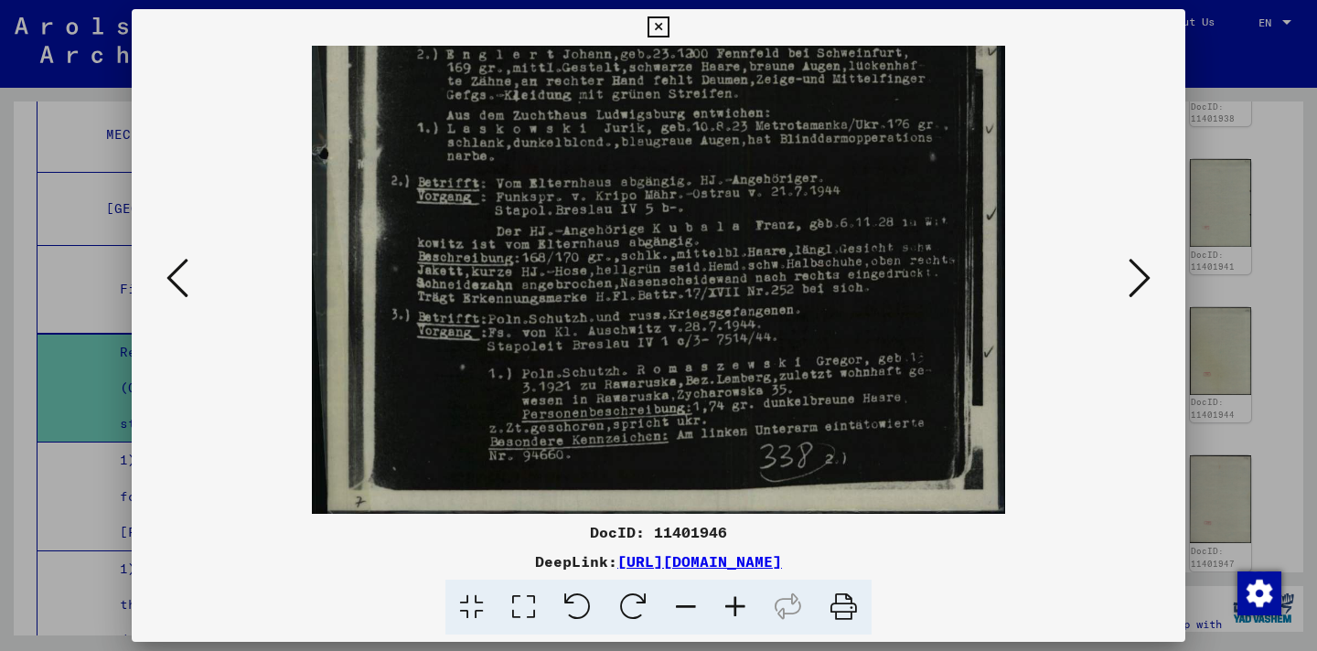
drag, startPoint x: 824, startPoint y: 464, endPoint x: 815, endPoint y: 288, distance: 175.9
click at [818, 299] on img at bounding box center [658, 32] width 693 height 972
click at [162, 300] on button at bounding box center [177, 279] width 33 height 52
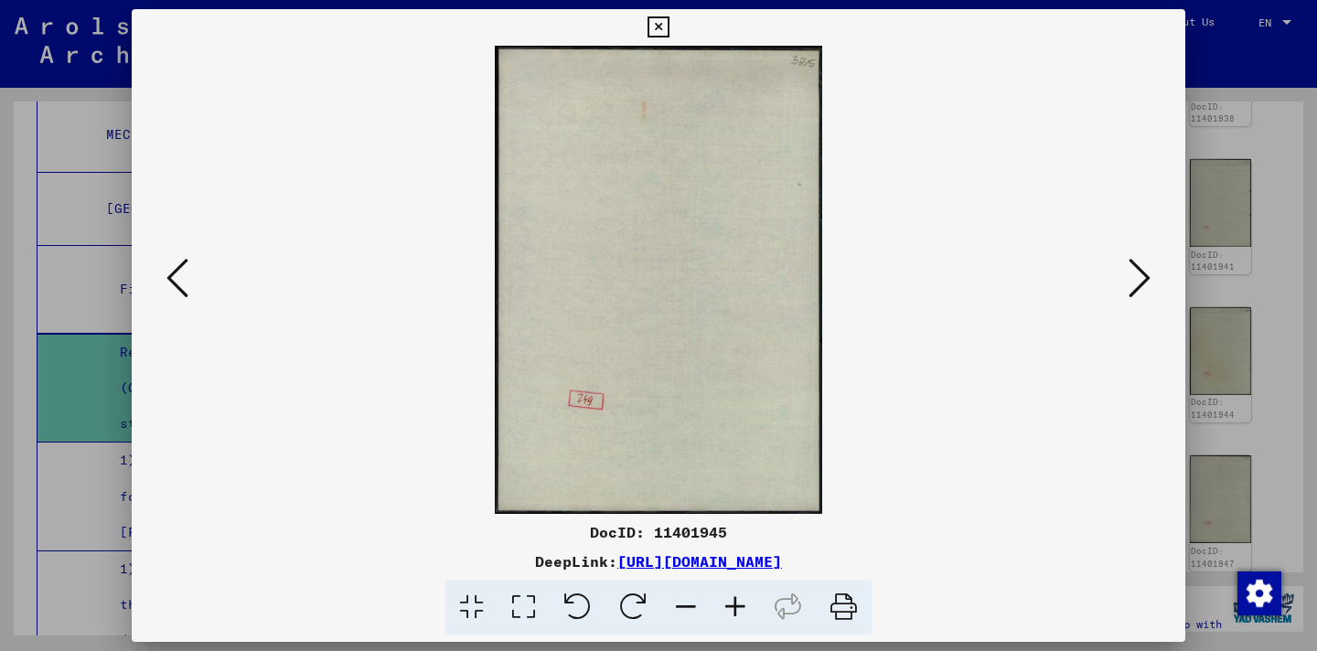
scroll to position [0, 0]
click at [162, 300] on button at bounding box center [177, 279] width 33 height 52
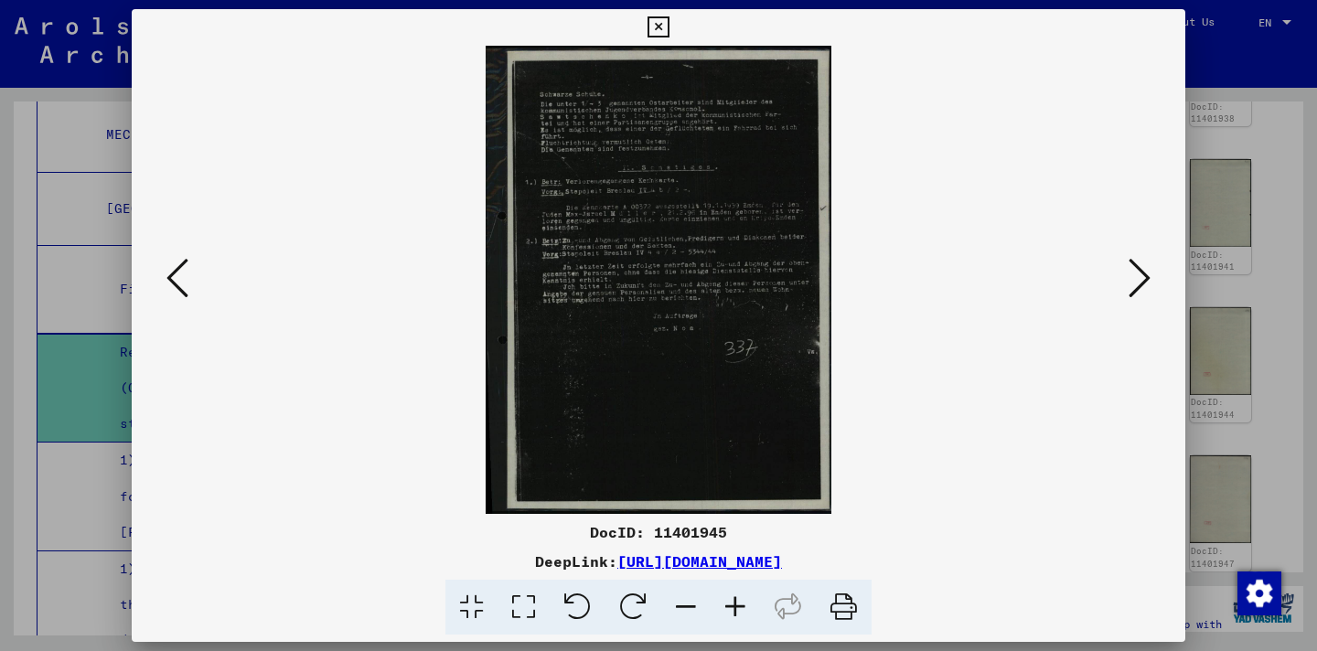
click at [744, 610] on icon at bounding box center [735, 608] width 49 height 56
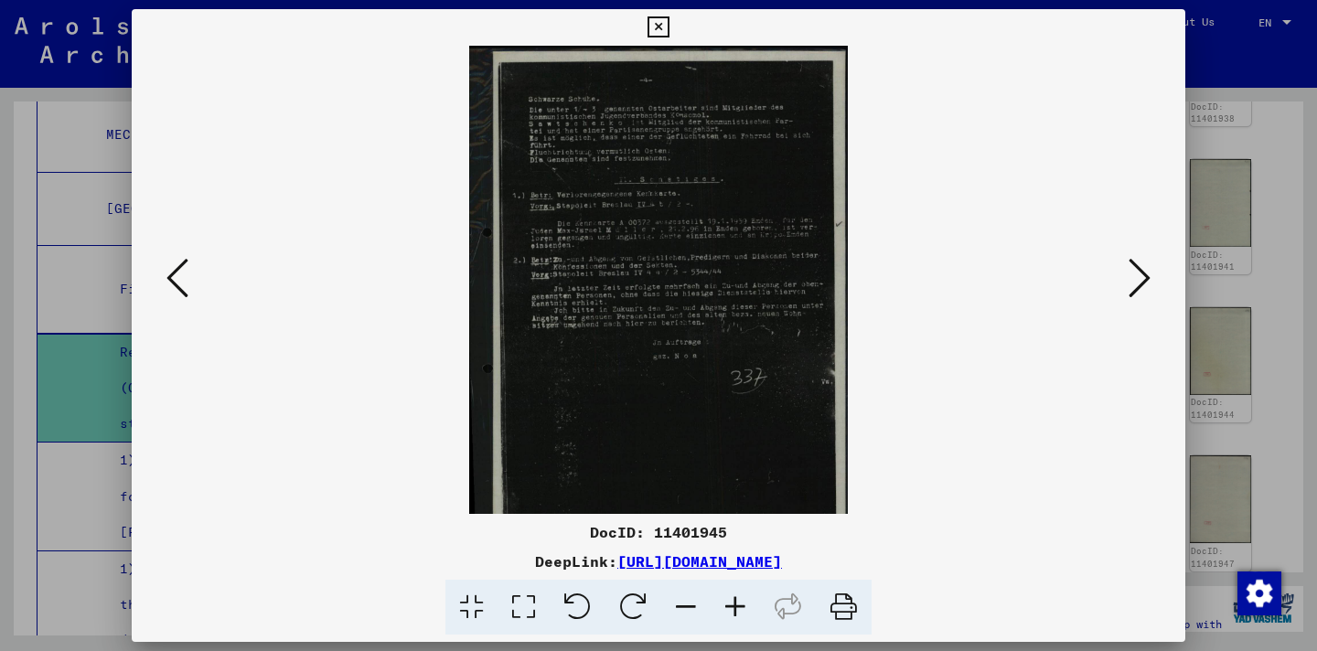
click at [741, 609] on icon at bounding box center [735, 608] width 49 height 56
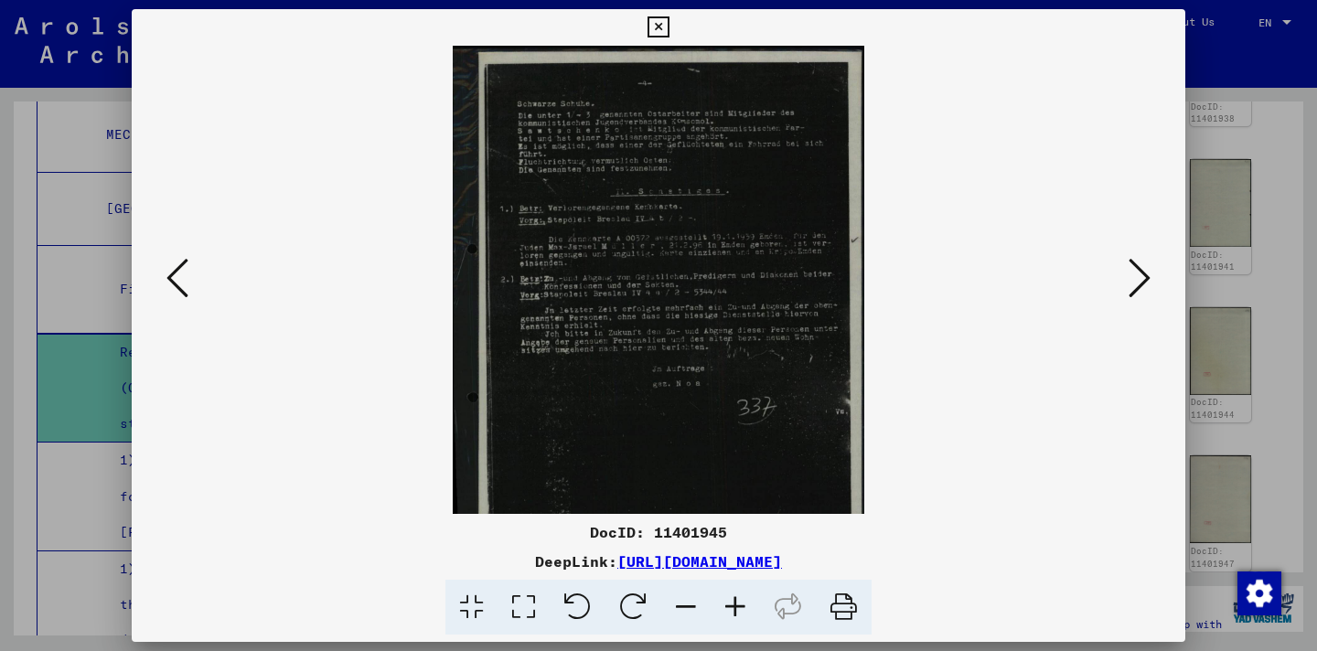
click at [741, 609] on icon at bounding box center [735, 608] width 49 height 56
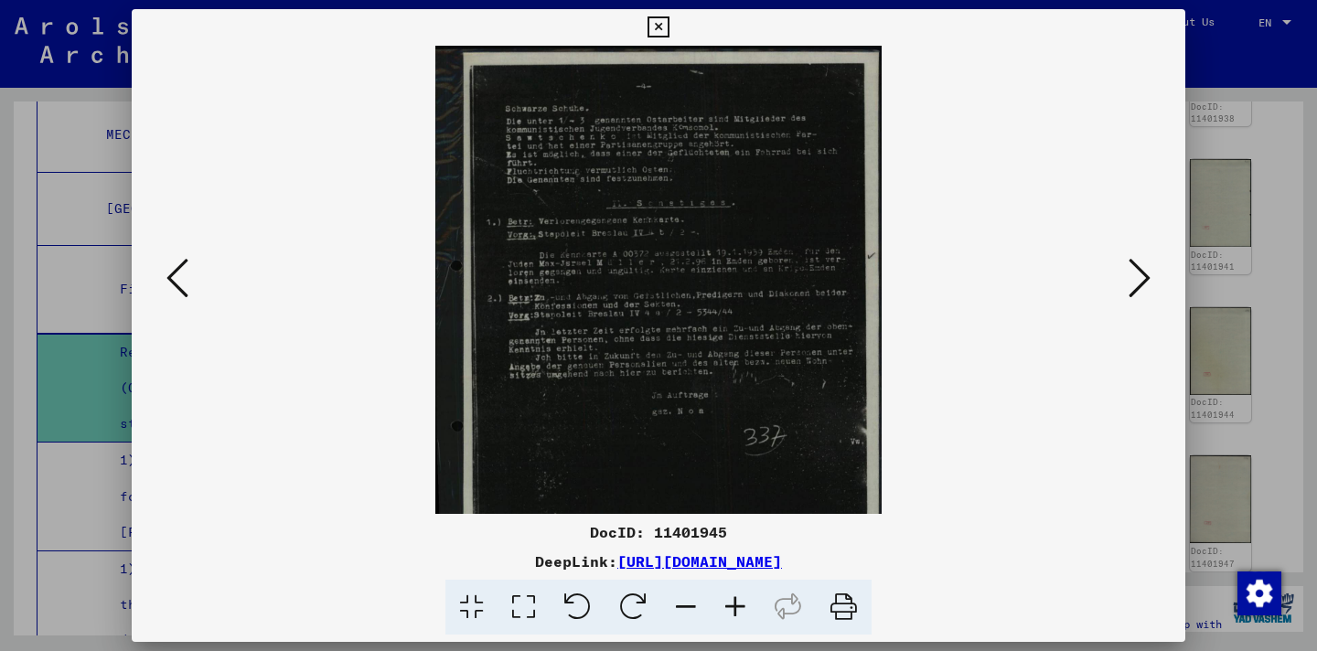
click at [741, 609] on icon at bounding box center [735, 608] width 49 height 56
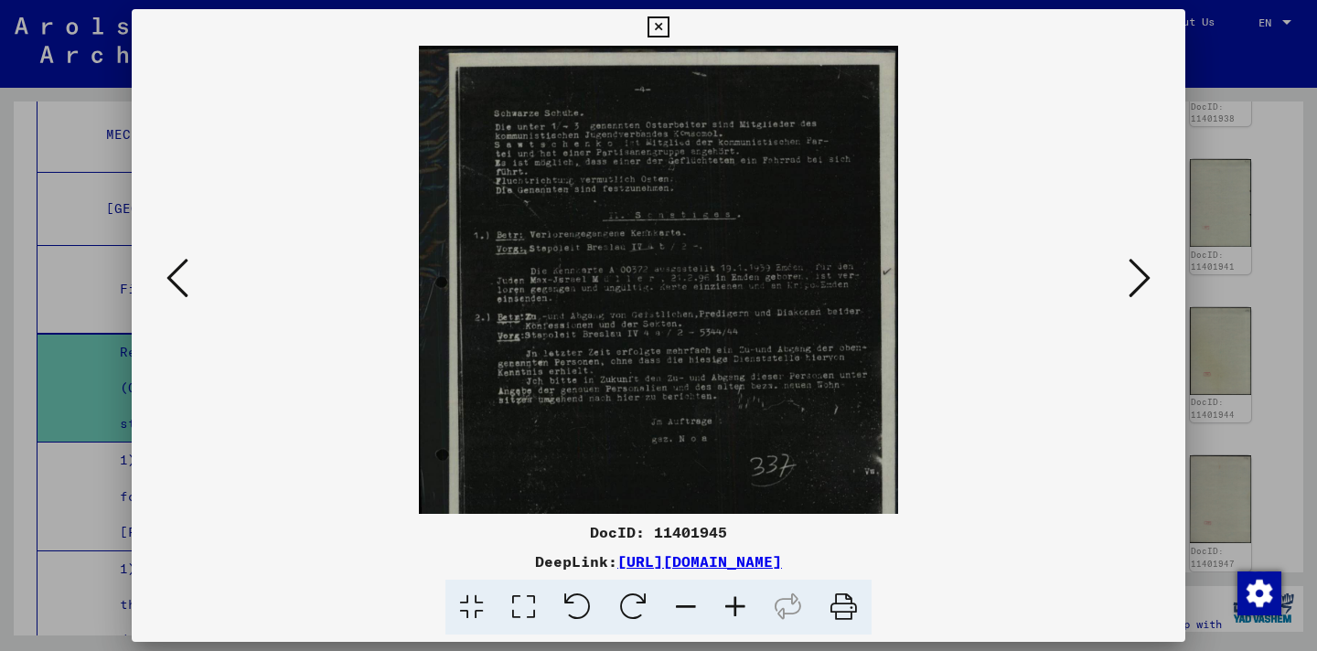
click at [741, 609] on icon at bounding box center [735, 608] width 49 height 56
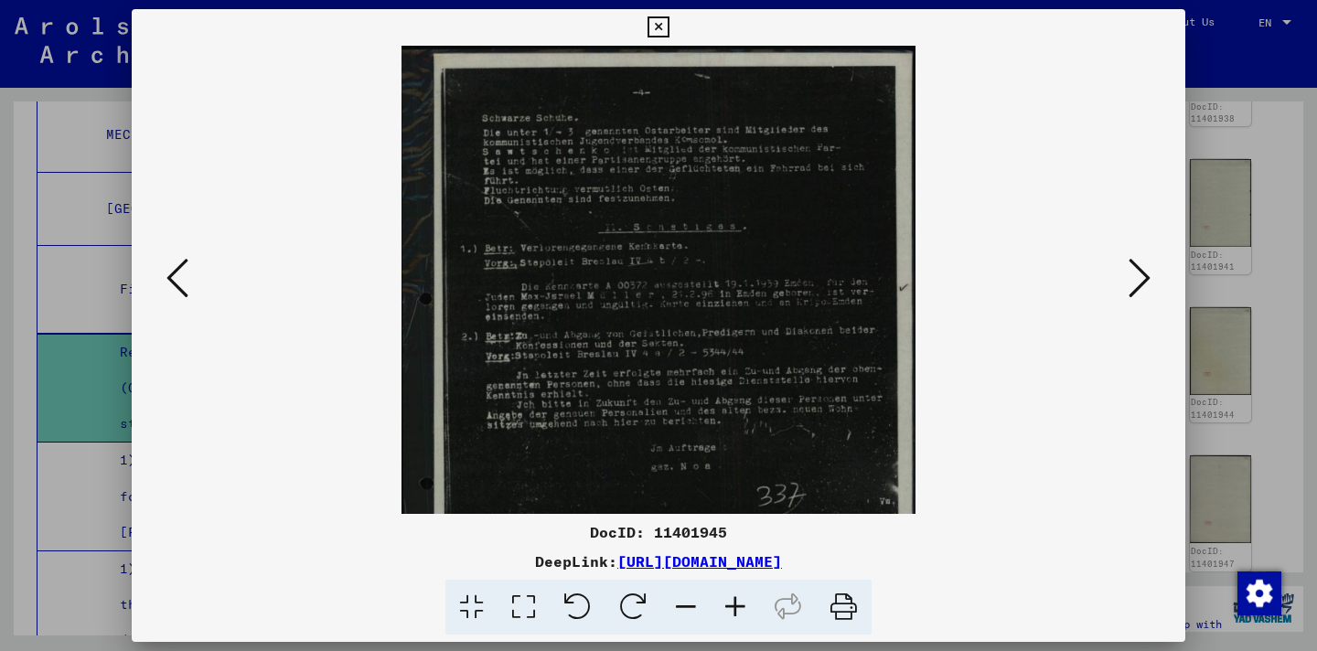
click at [741, 609] on icon at bounding box center [735, 608] width 49 height 56
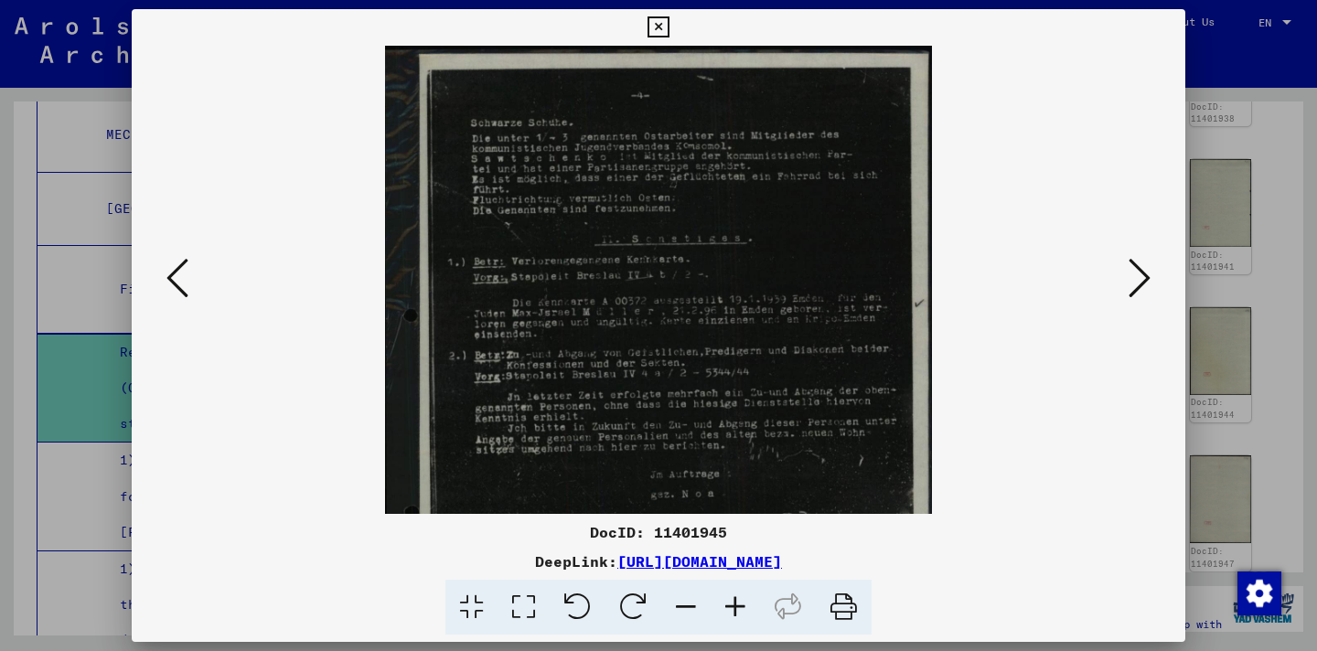
click at [741, 609] on icon at bounding box center [735, 608] width 49 height 56
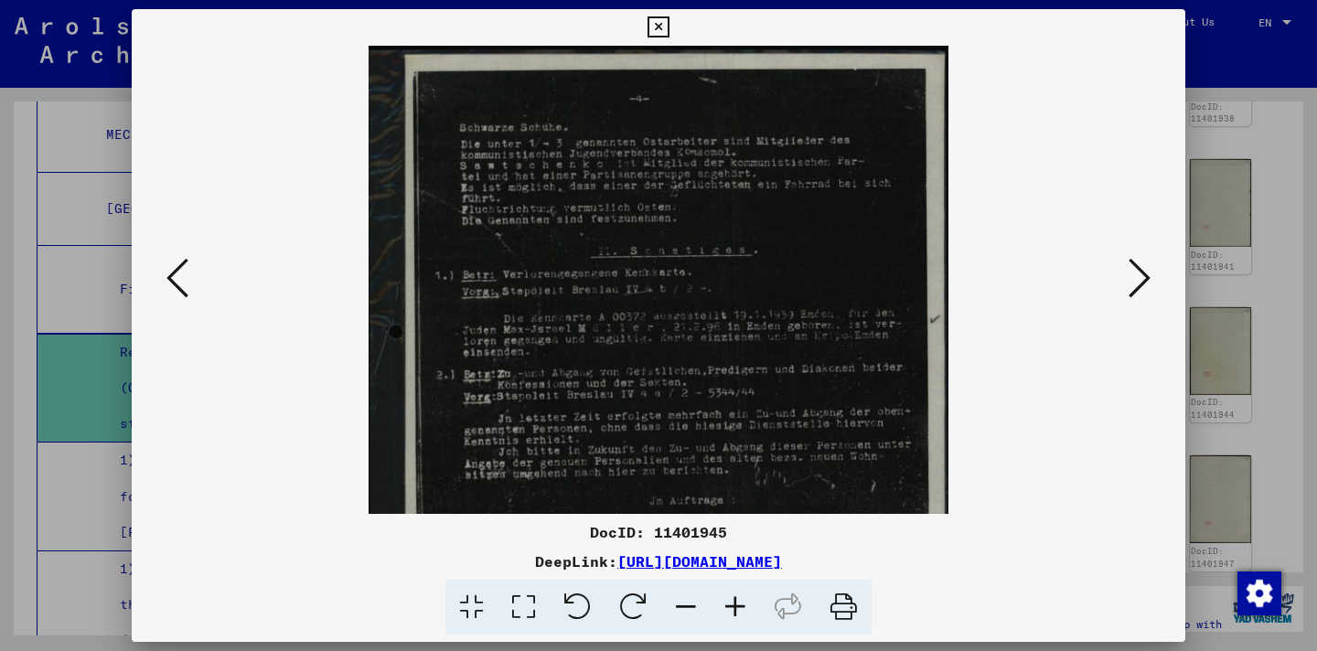
click at [741, 609] on icon at bounding box center [735, 608] width 49 height 56
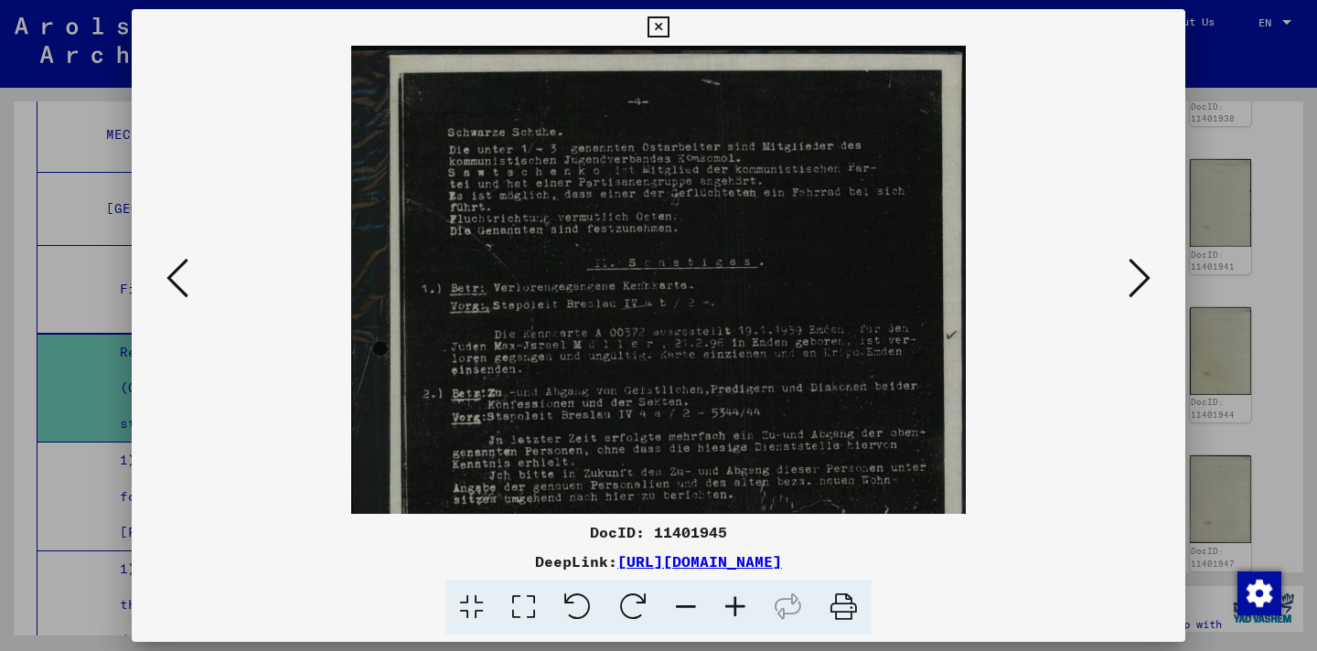
click at [741, 609] on icon at bounding box center [735, 608] width 49 height 56
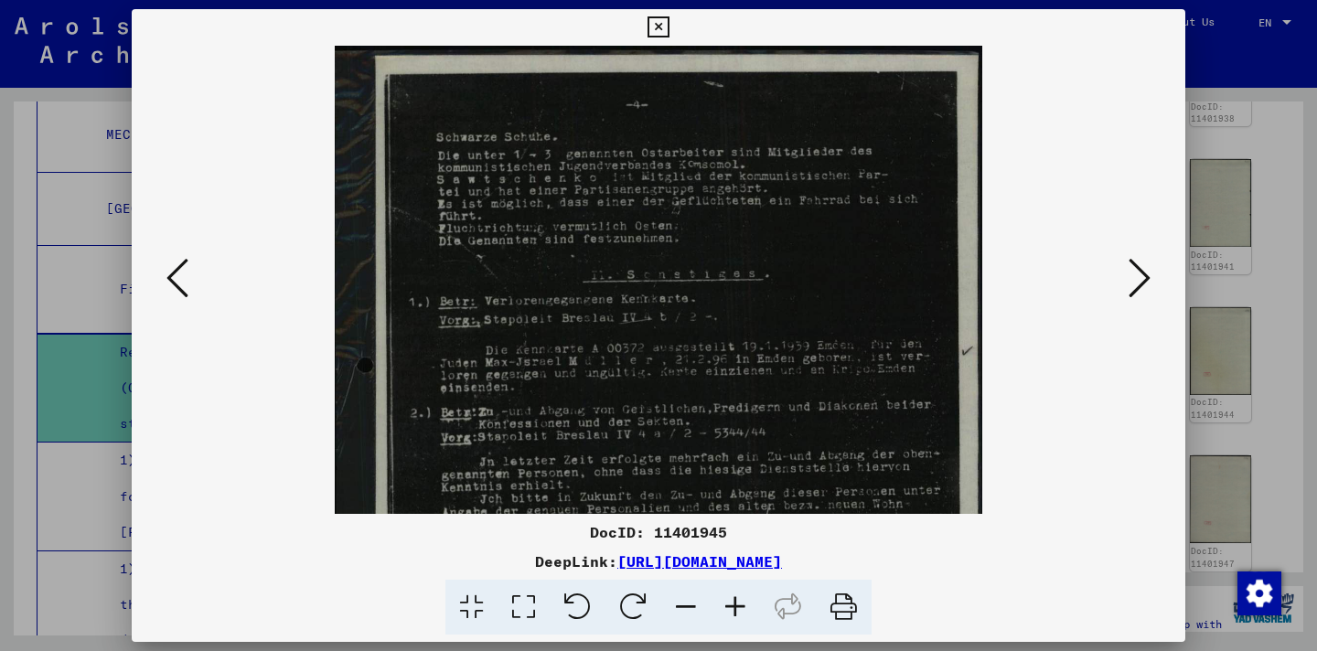
click at [741, 609] on icon at bounding box center [735, 608] width 49 height 56
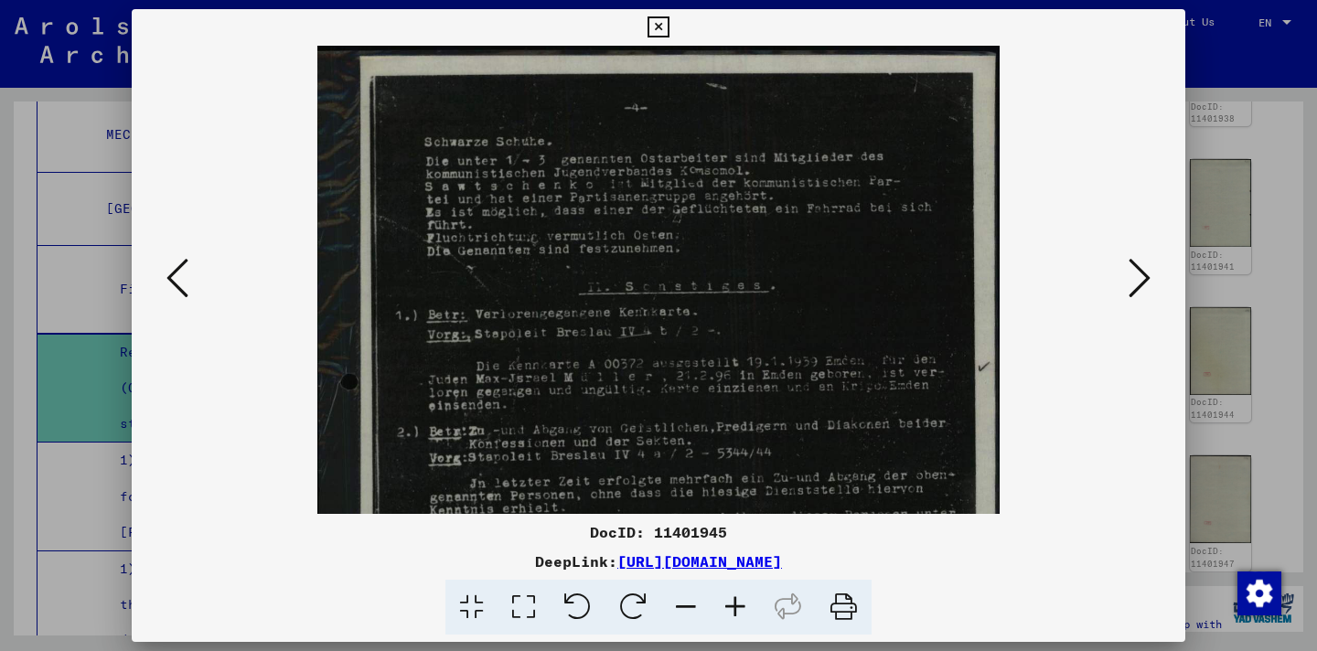
click at [741, 609] on icon at bounding box center [735, 608] width 49 height 56
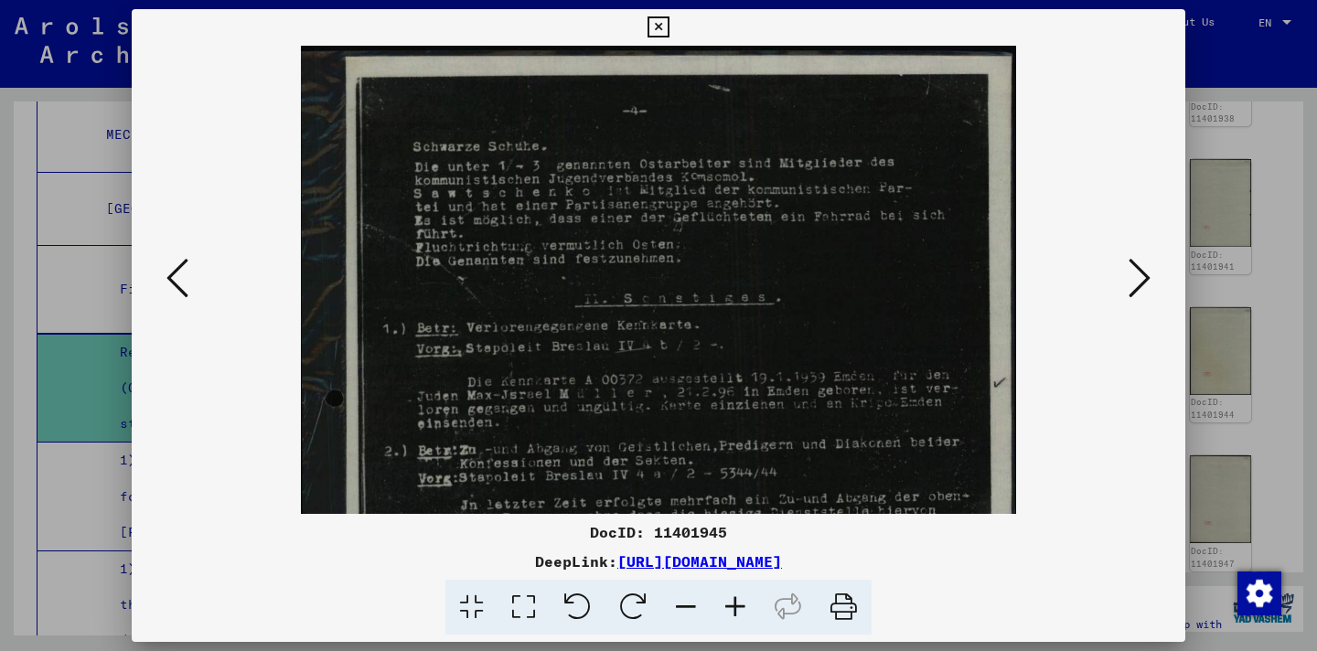
click at [741, 609] on icon at bounding box center [735, 608] width 49 height 56
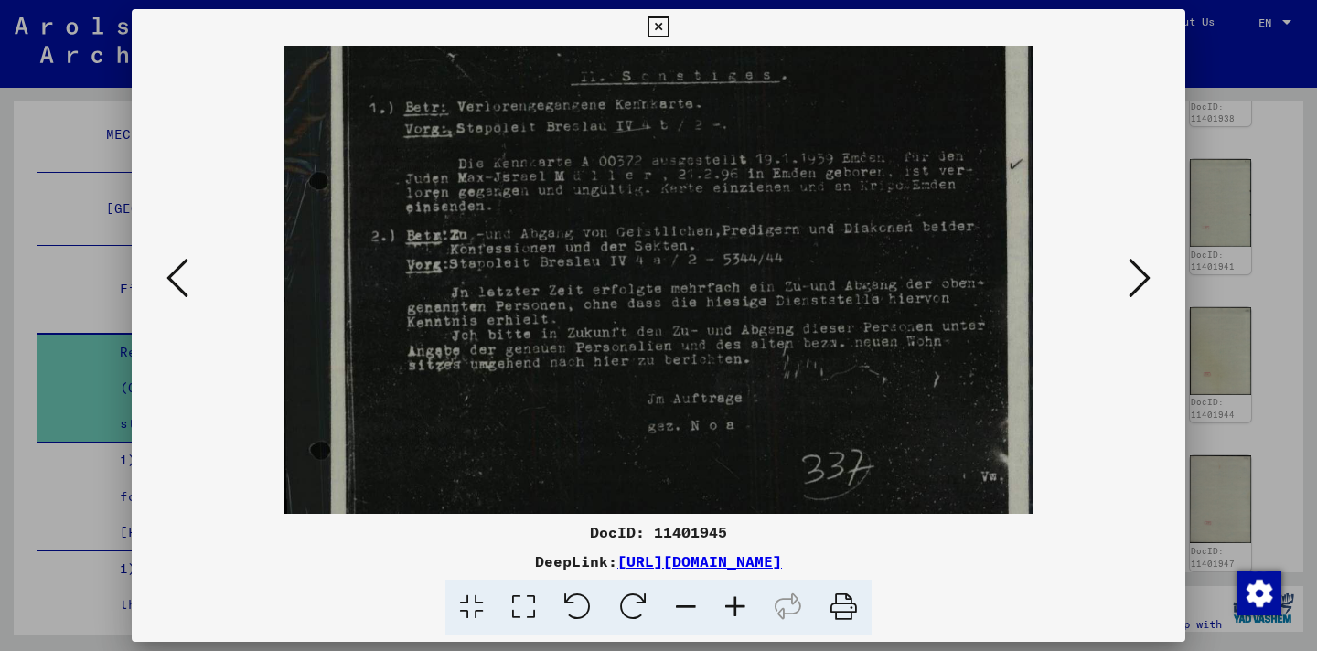
scroll to position [237, 0]
drag, startPoint x: 762, startPoint y: 425, endPoint x: 737, endPoint y: 188, distance: 238.3
click at [737, 188] on img at bounding box center [658, 317] width 749 height 1017
click at [177, 279] on icon at bounding box center [178, 278] width 22 height 44
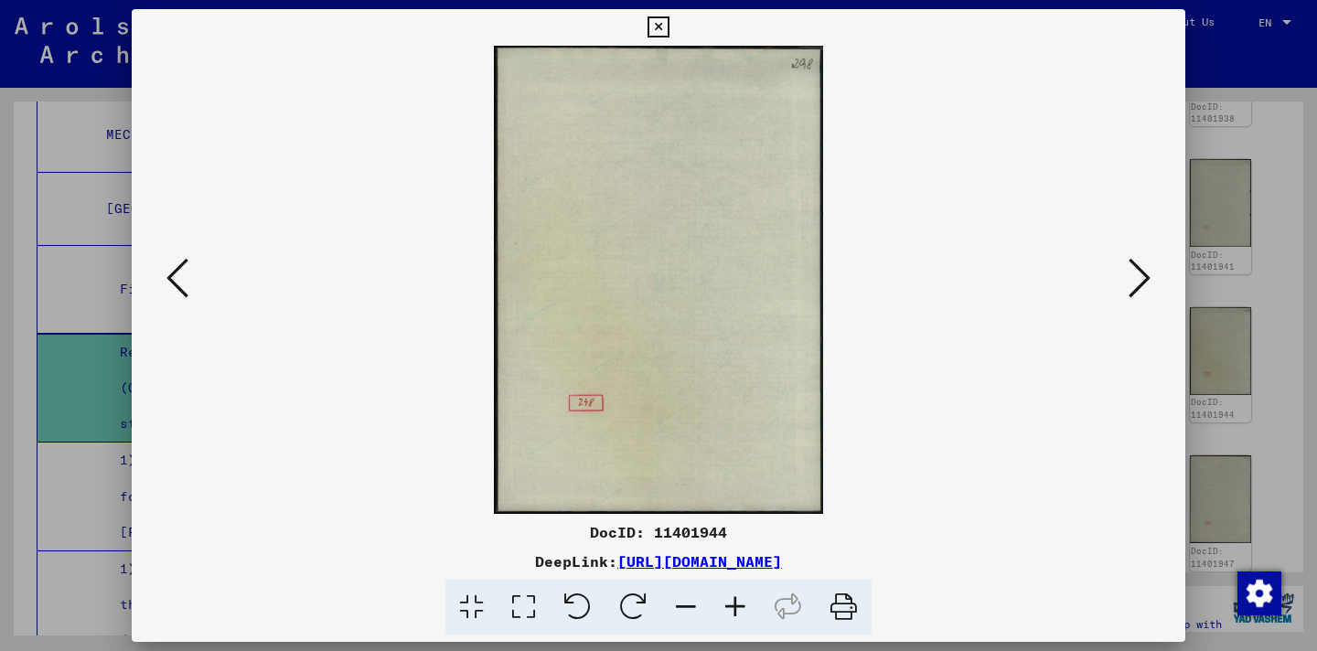
scroll to position [0, 0]
click at [179, 296] on icon at bounding box center [178, 278] width 22 height 44
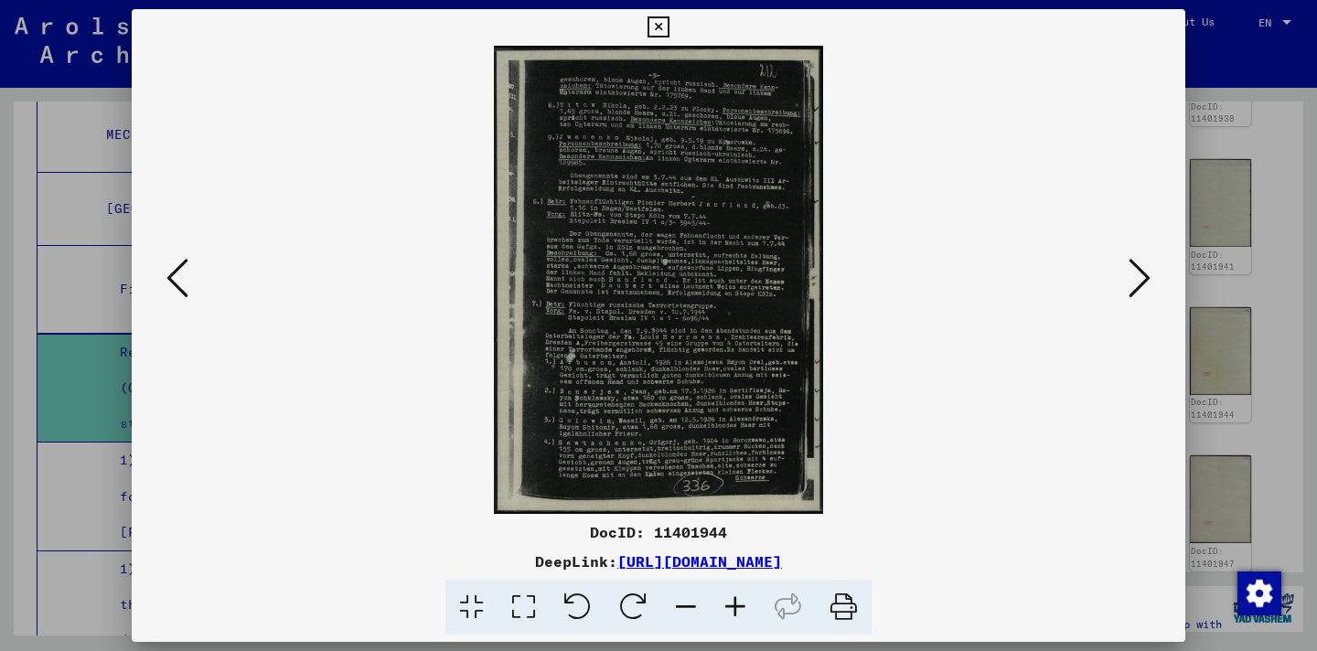
click at [736, 605] on icon at bounding box center [735, 608] width 49 height 56
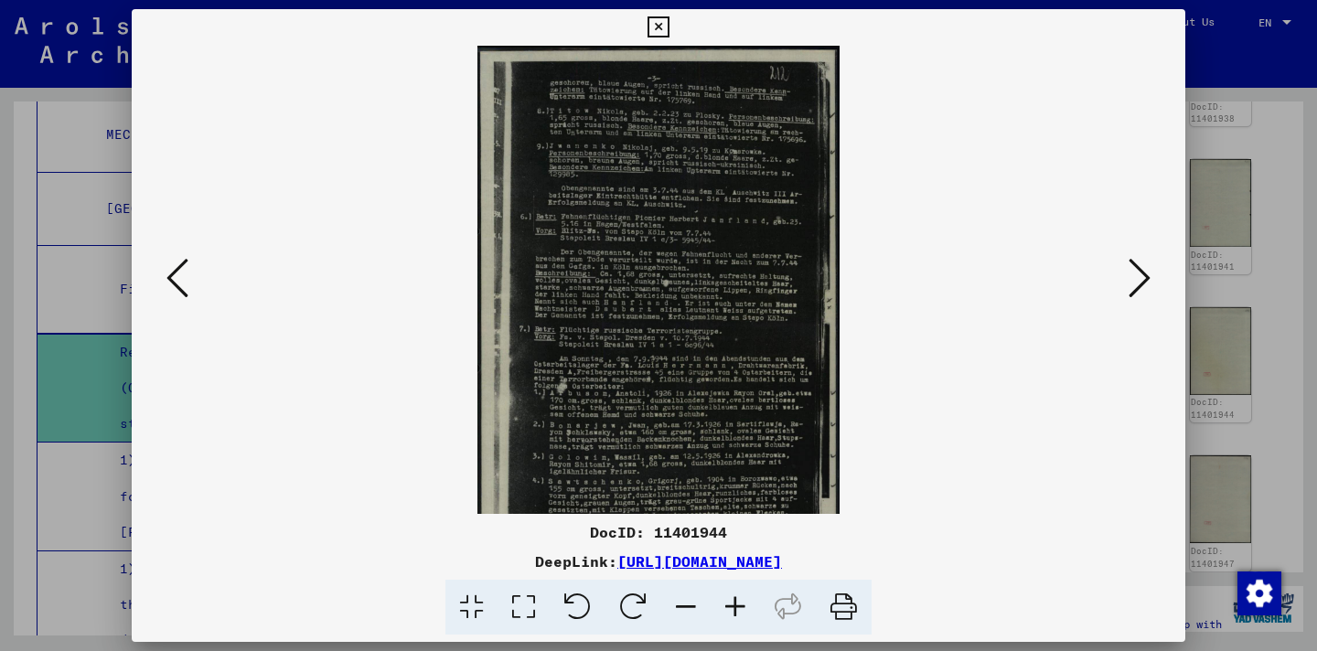
click at [735, 604] on icon at bounding box center [735, 608] width 49 height 56
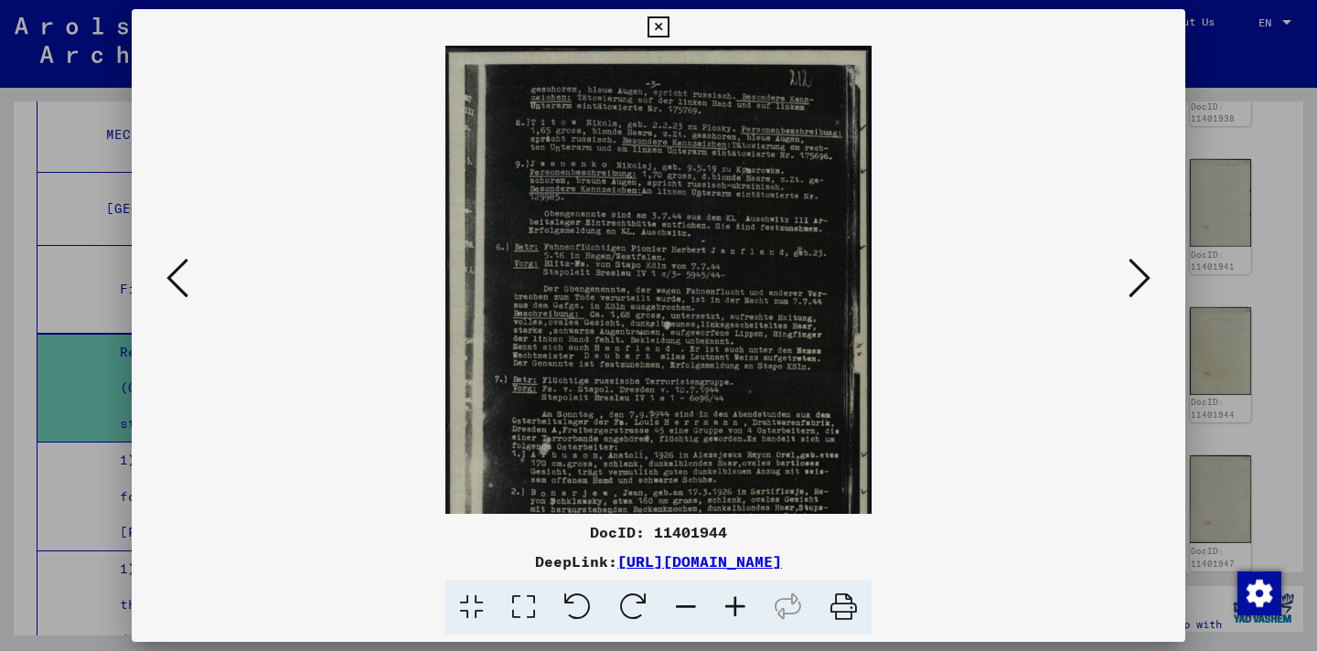
click at [734, 602] on icon at bounding box center [735, 608] width 49 height 56
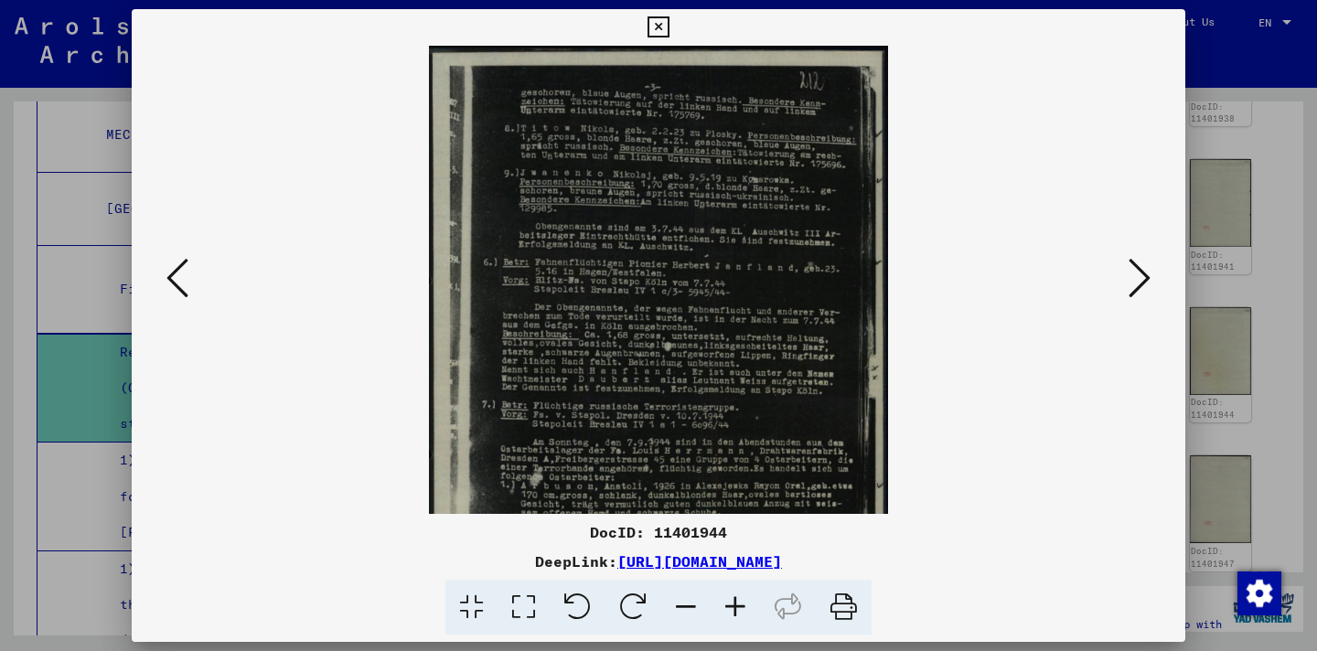
click at [734, 602] on icon at bounding box center [735, 608] width 49 height 56
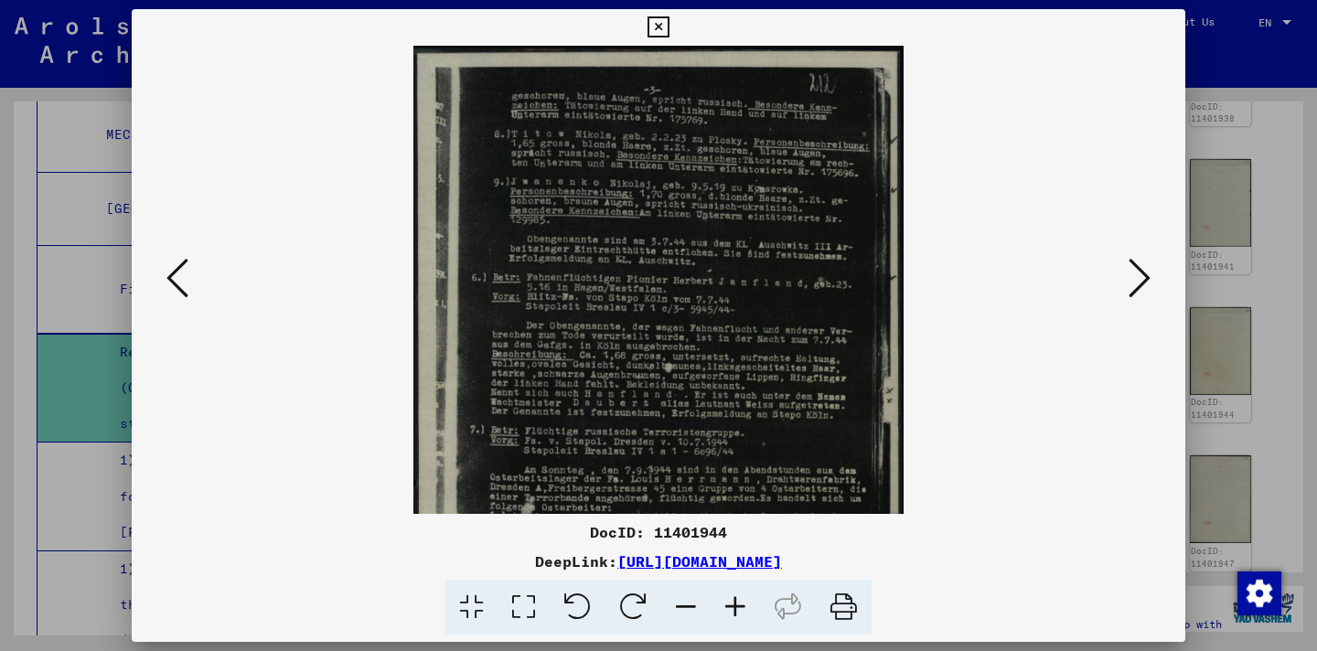
click at [733, 602] on icon at bounding box center [735, 608] width 49 height 56
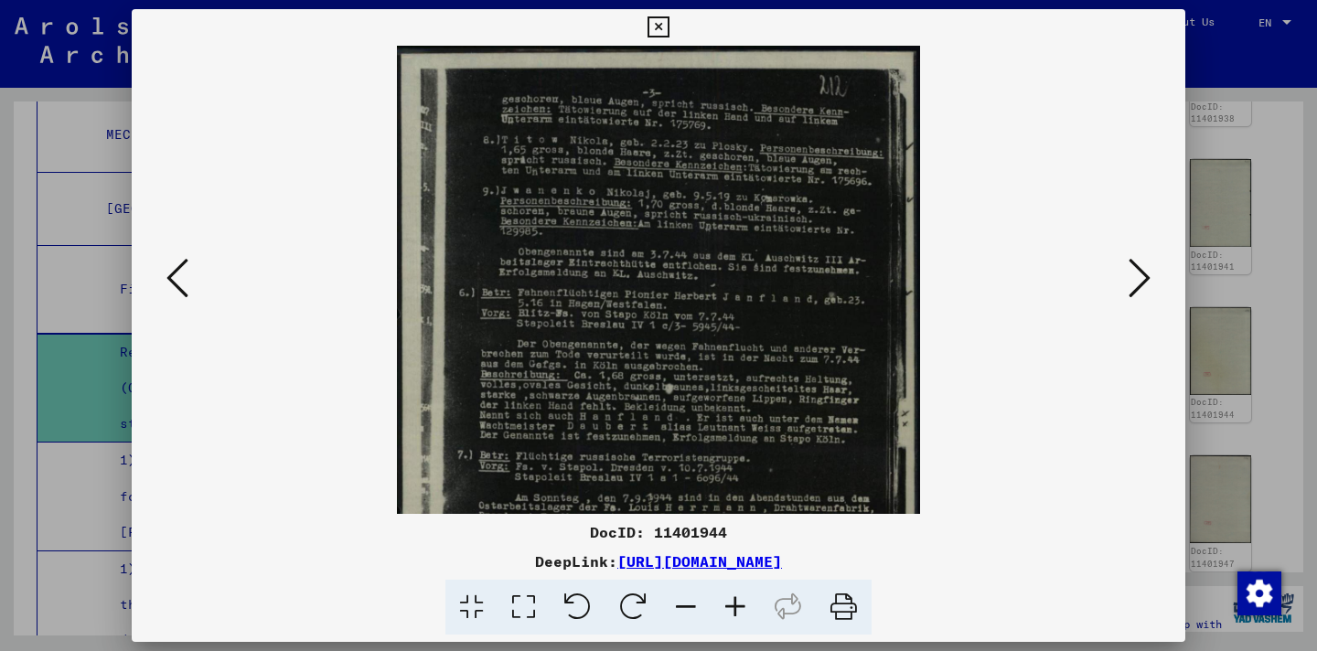
click at [733, 602] on icon at bounding box center [735, 608] width 49 height 56
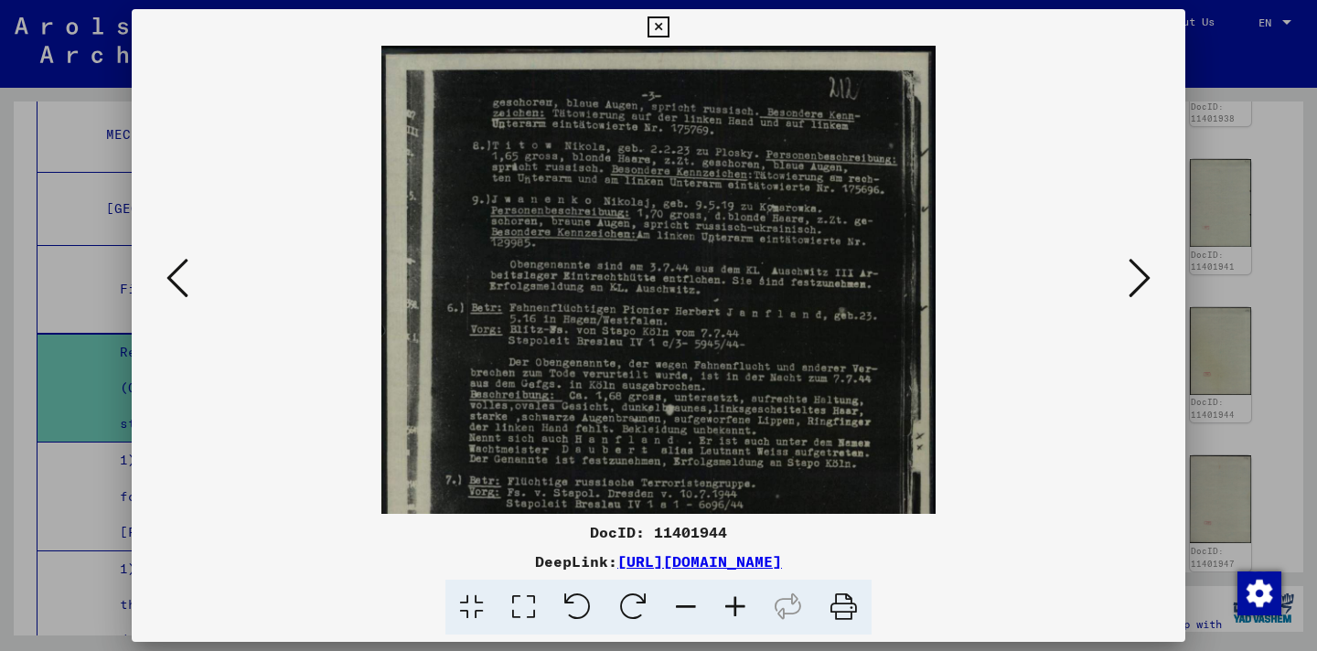
click at [733, 602] on icon at bounding box center [735, 608] width 49 height 56
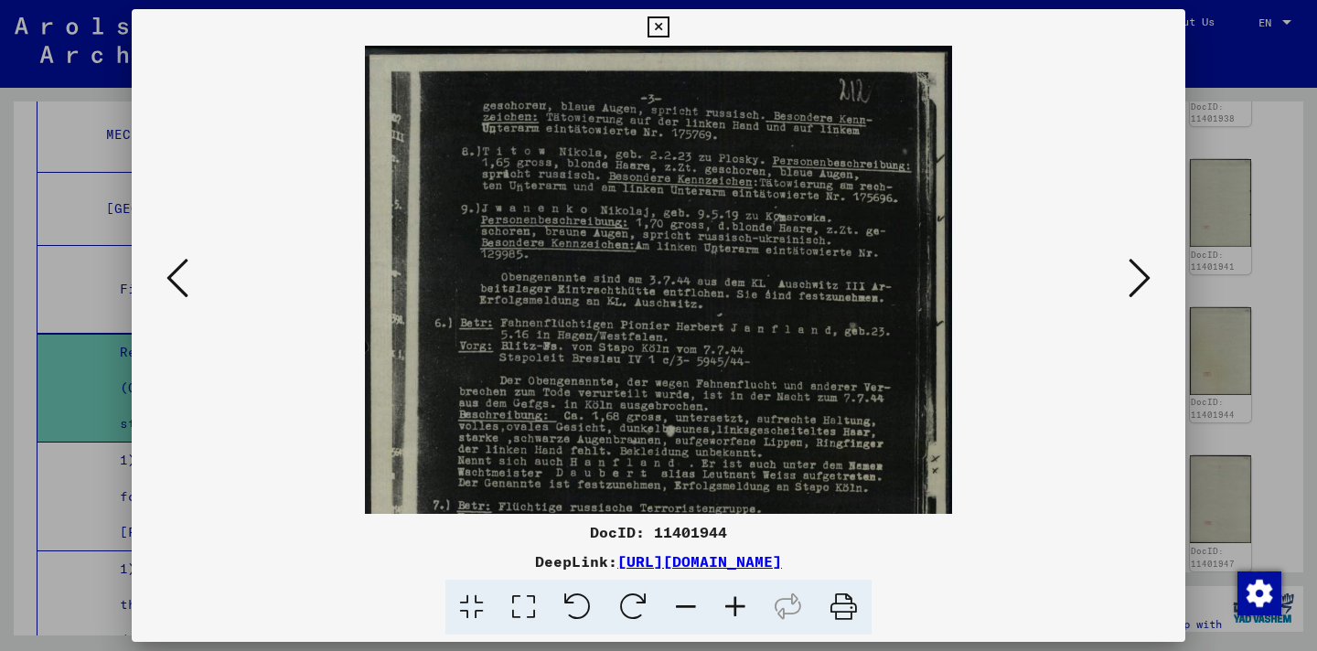
click at [733, 602] on icon at bounding box center [735, 608] width 49 height 56
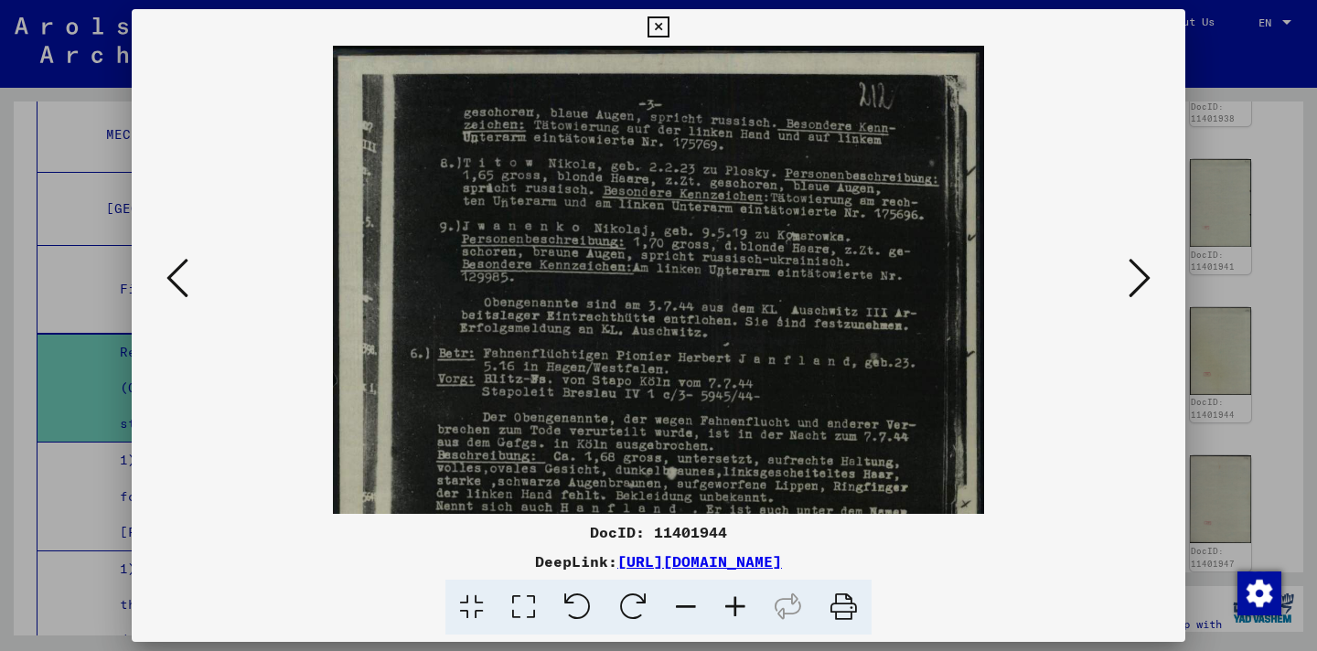
click at [733, 602] on icon at bounding box center [735, 608] width 49 height 56
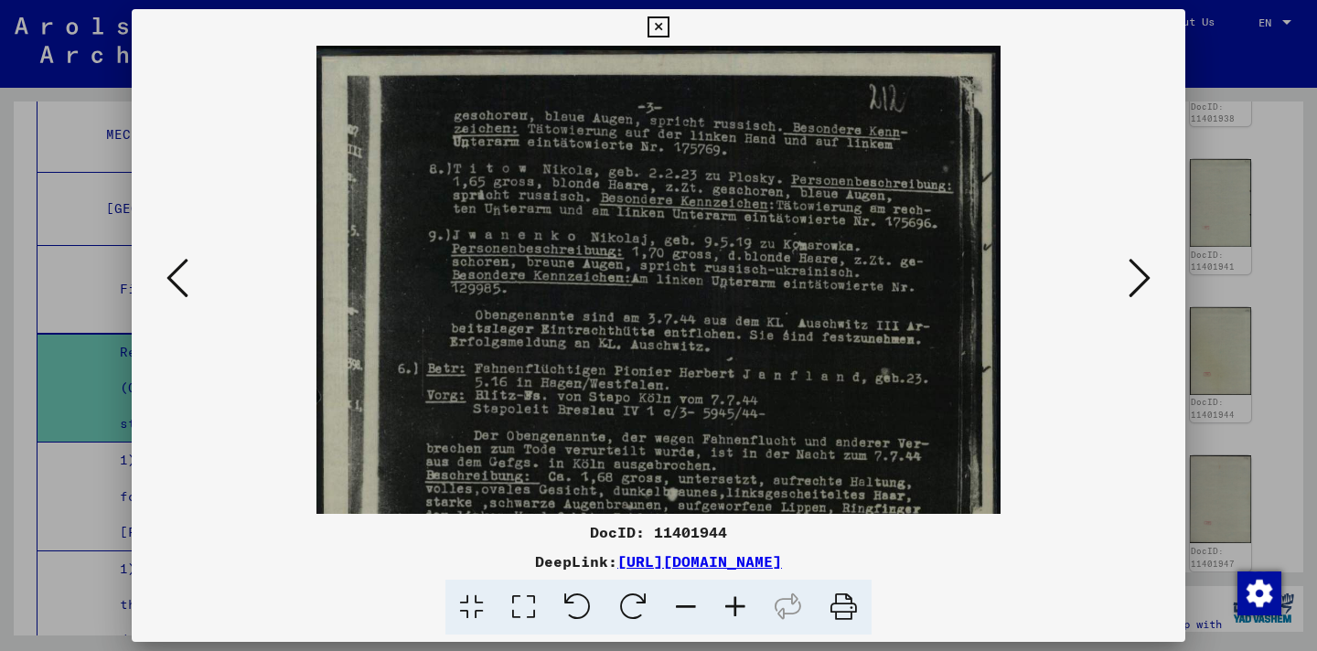
click at [733, 602] on icon at bounding box center [735, 608] width 49 height 56
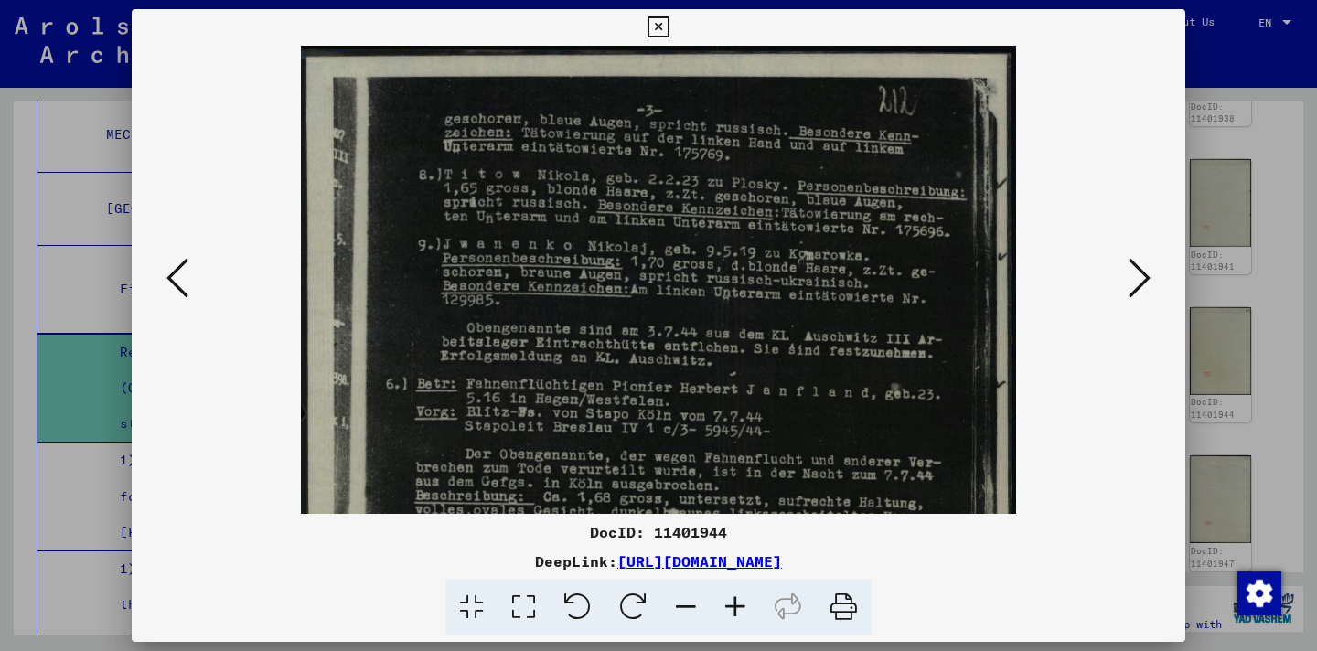
click at [733, 602] on icon at bounding box center [735, 608] width 49 height 56
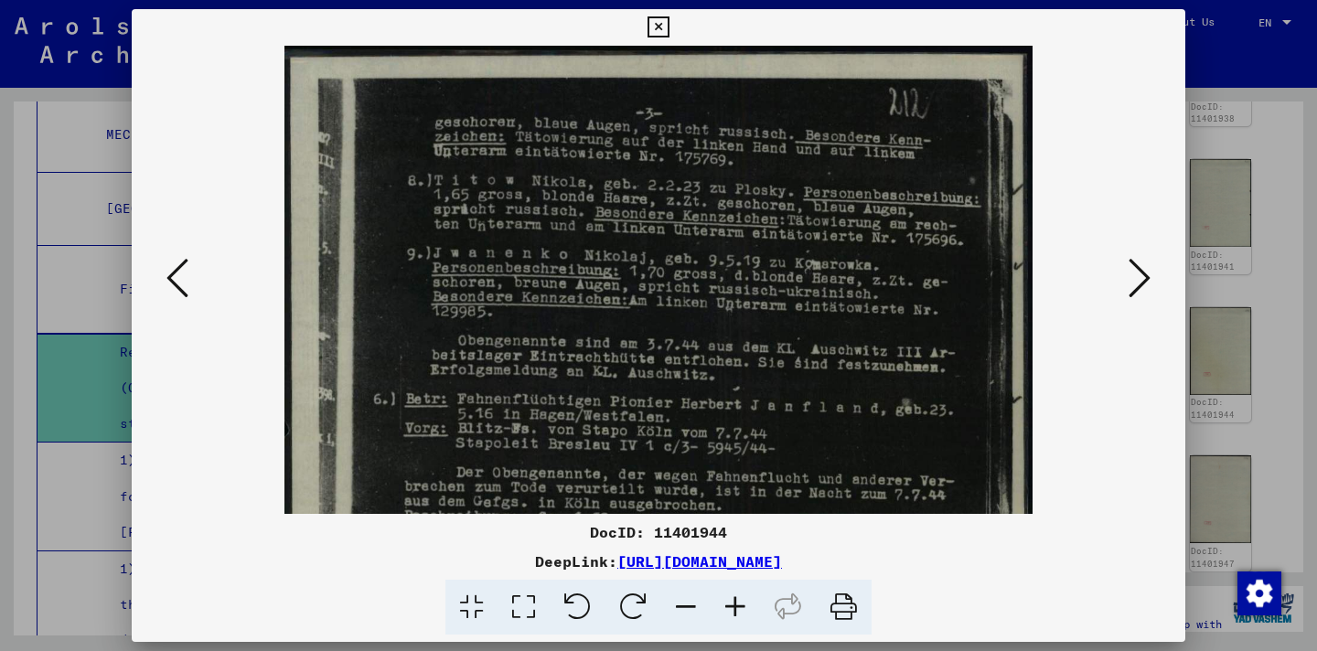
click at [733, 602] on icon at bounding box center [735, 608] width 49 height 56
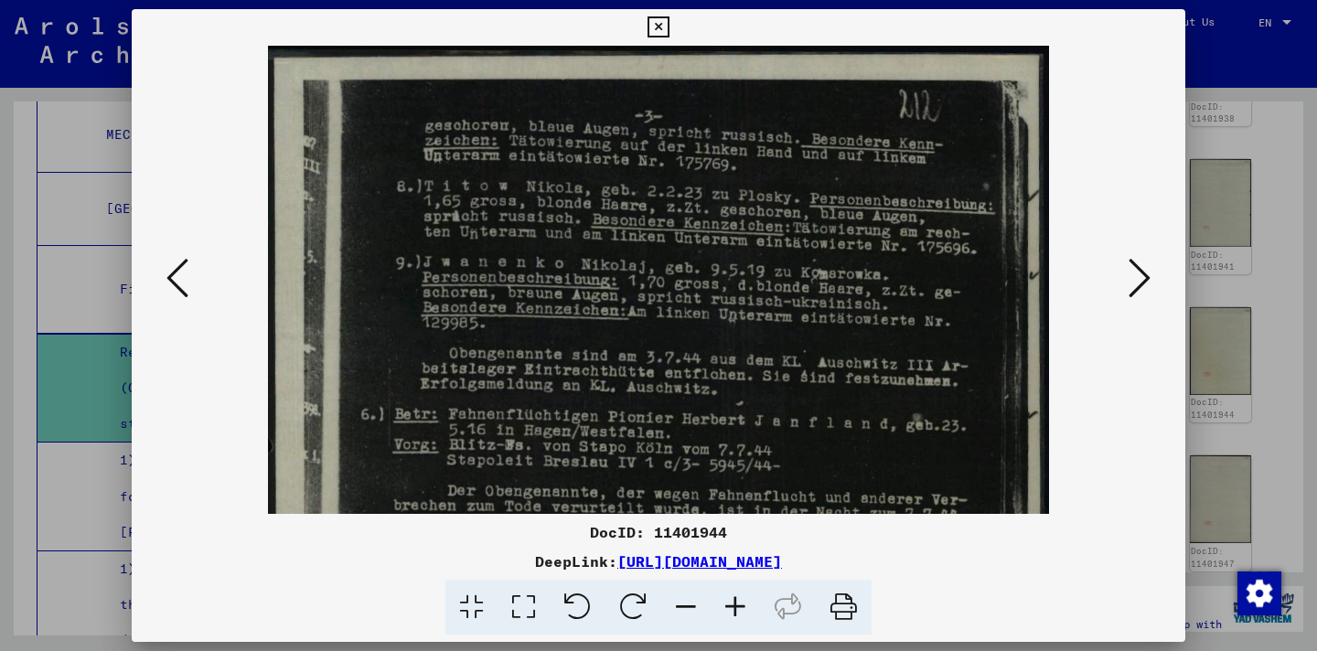
click at [733, 602] on icon at bounding box center [735, 608] width 49 height 56
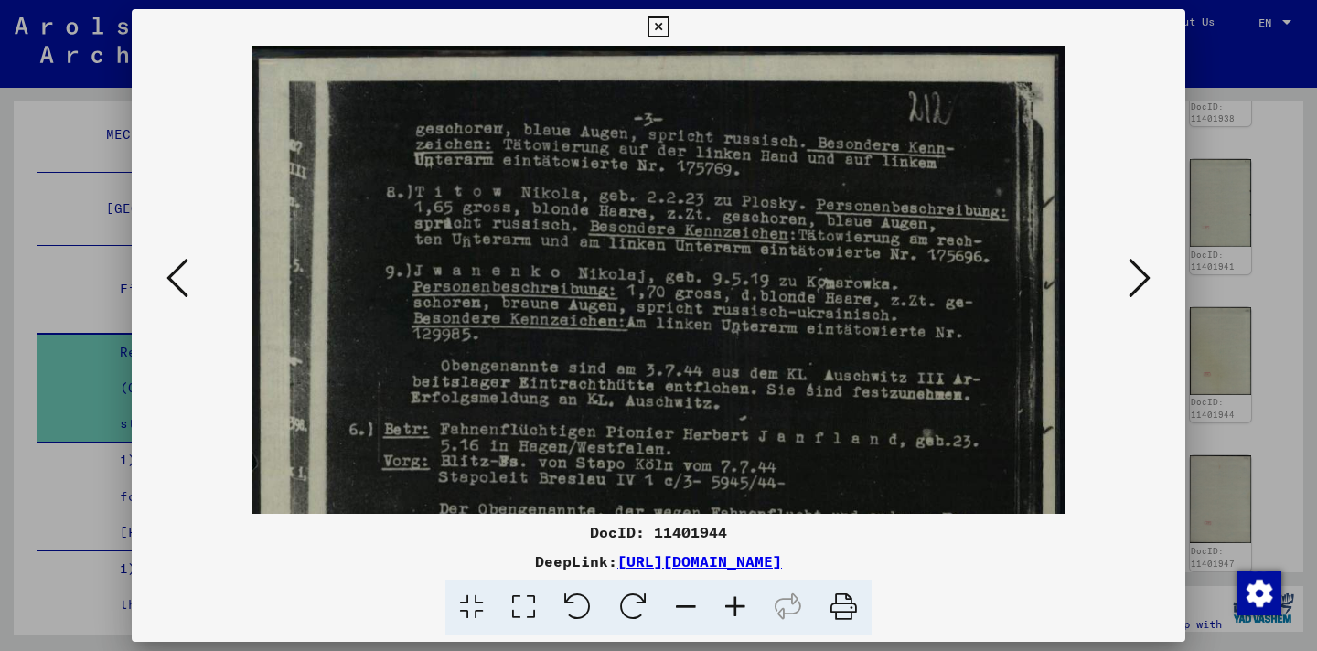
click at [733, 602] on icon at bounding box center [735, 608] width 49 height 56
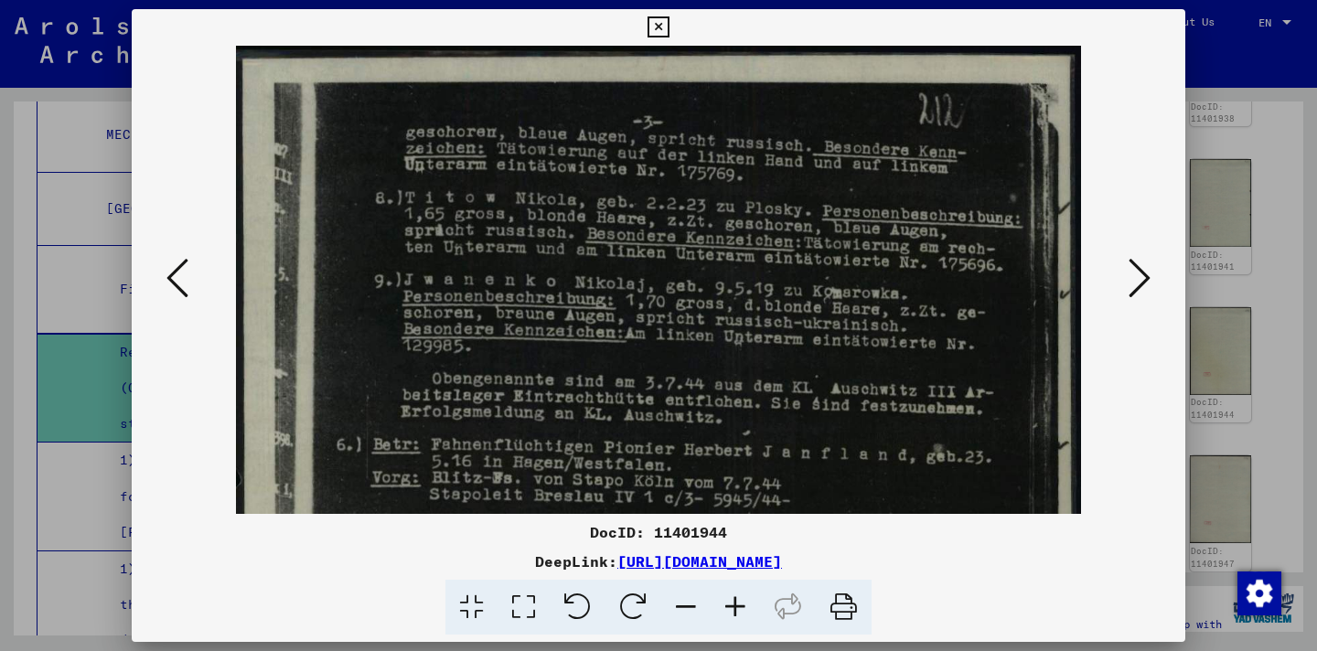
click at [733, 602] on icon at bounding box center [735, 608] width 49 height 56
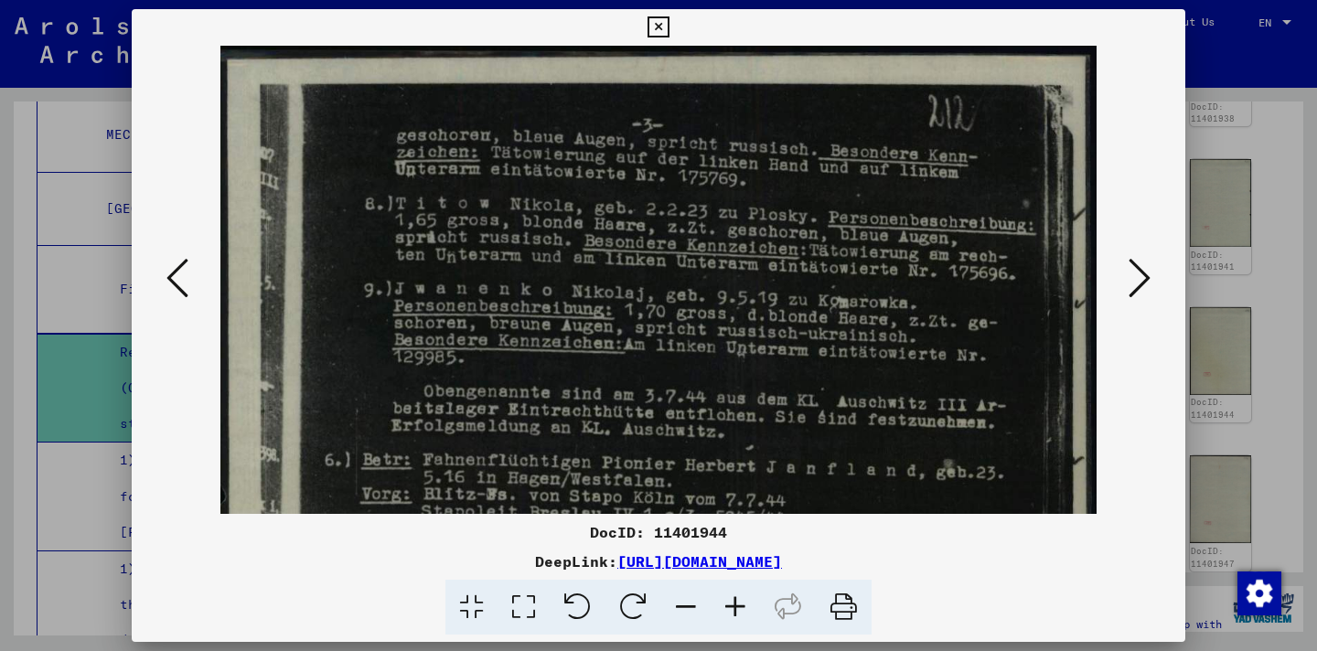
click at [733, 601] on icon at bounding box center [735, 608] width 49 height 56
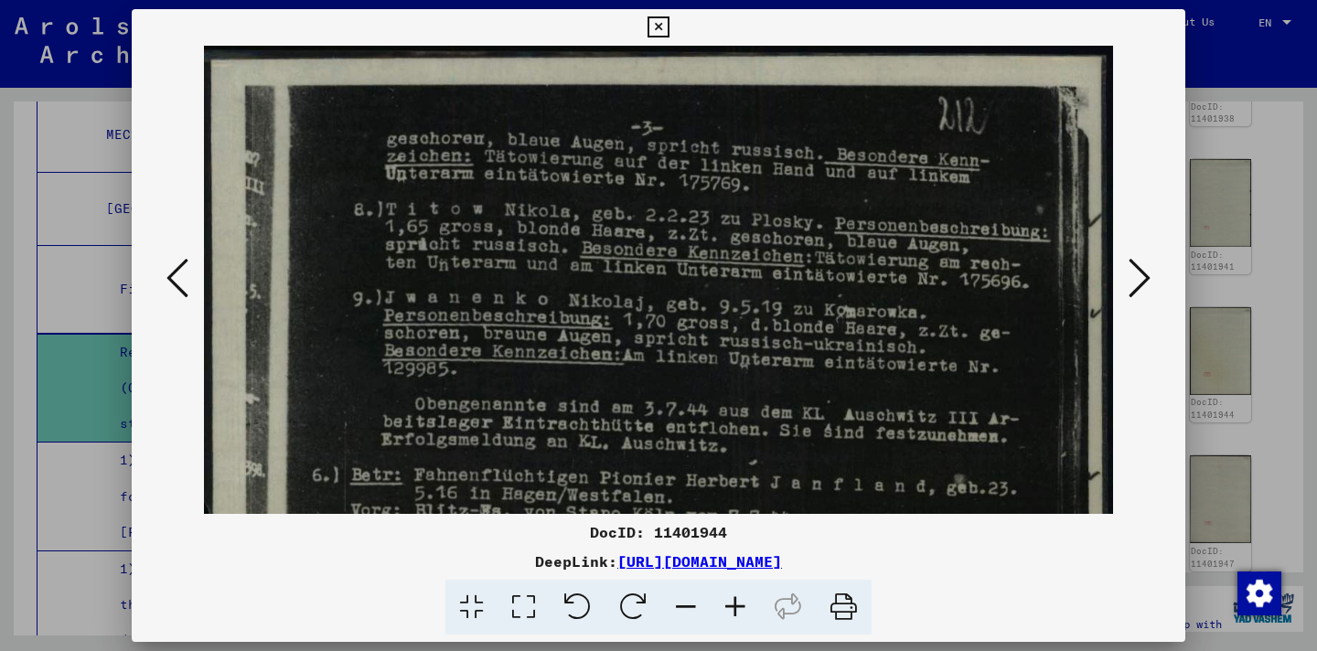
scroll to position [181, 0]
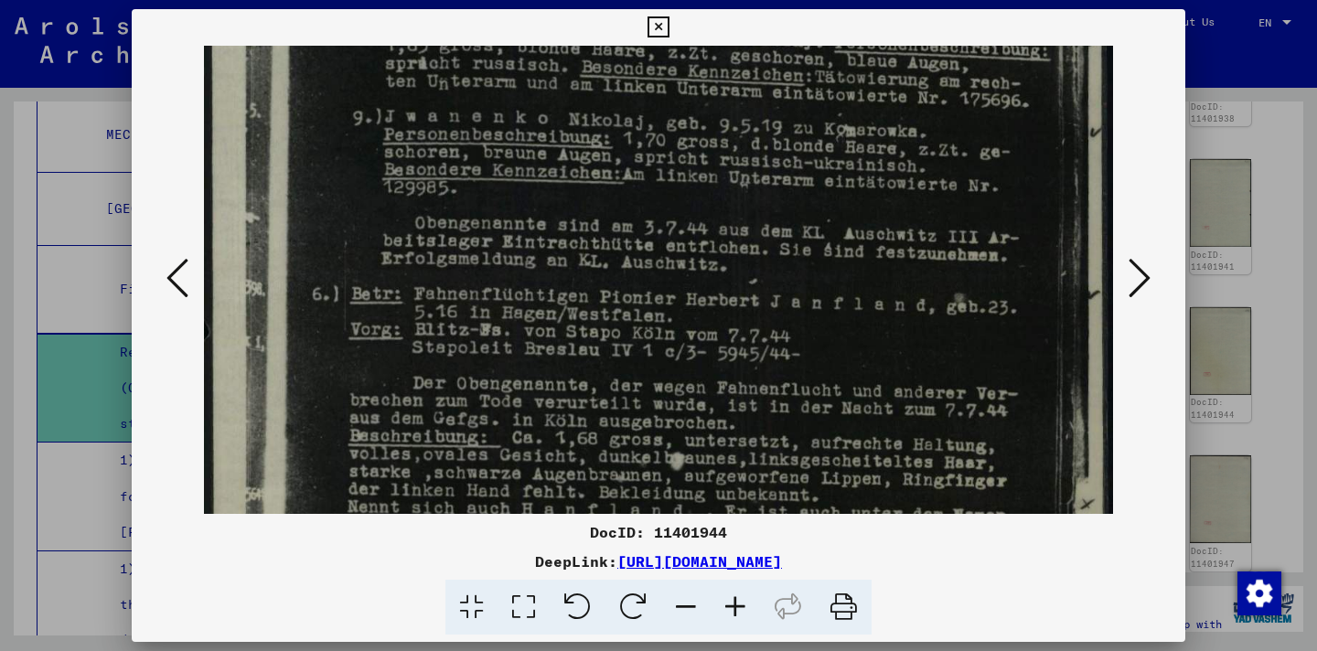
drag, startPoint x: 874, startPoint y: 412, endPoint x: 850, endPoint y: 231, distance: 182.7
click at [850, 231] on img at bounding box center [658, 511] width 909 height 1292
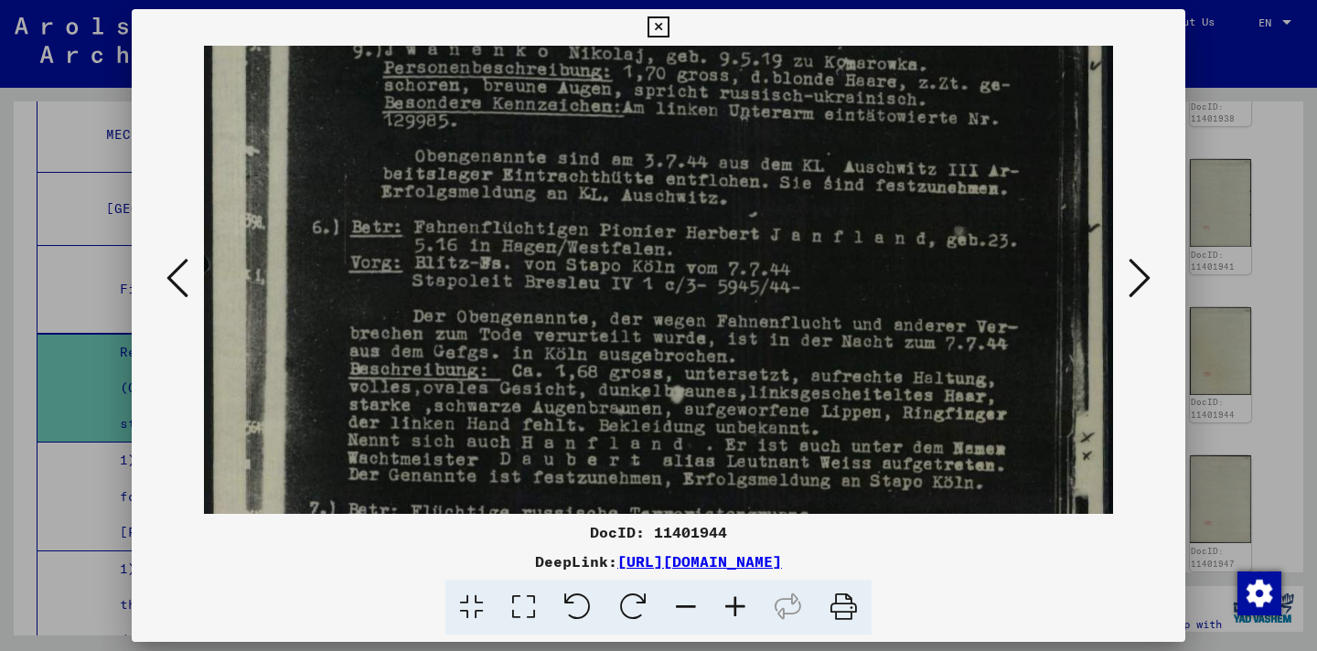
scroll to position [382, 0]
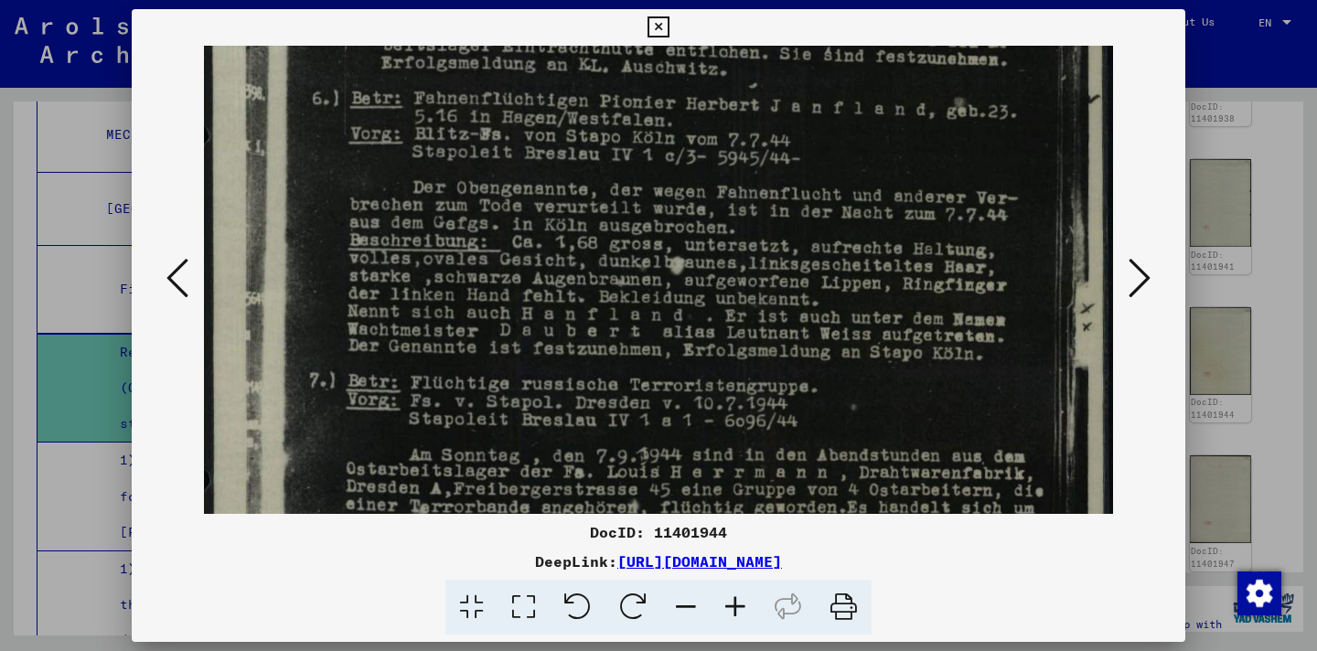
drag, startPoint x: 857, startPoint y: 413, endPoint x: 855, endPoint y: 209, distance: 204.0
click at [855, 215] on img at bounding box center [658, 315] width 909 height 1292
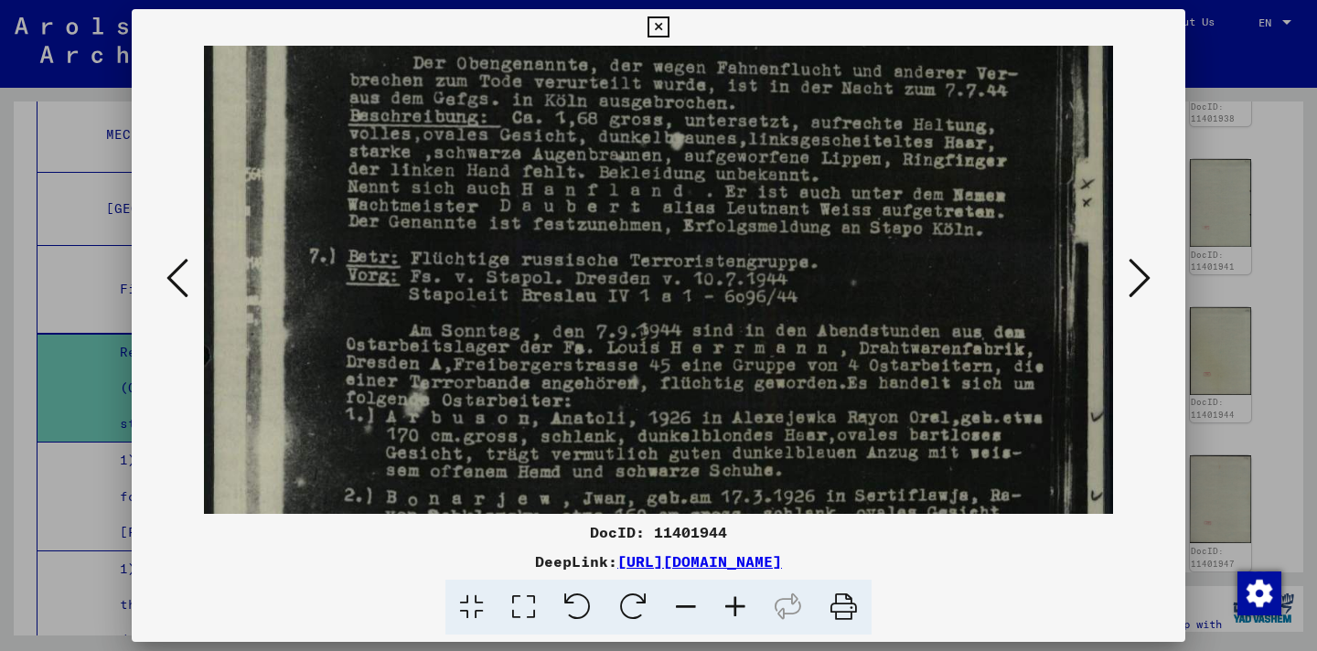
drag, startPoint x: 892, startPoint y: 302, endPoint x: 887, endPoint y: 192, distance: 109.9
click at [887, 192] on img at bounding box center [658, 190] width 909 height 1292
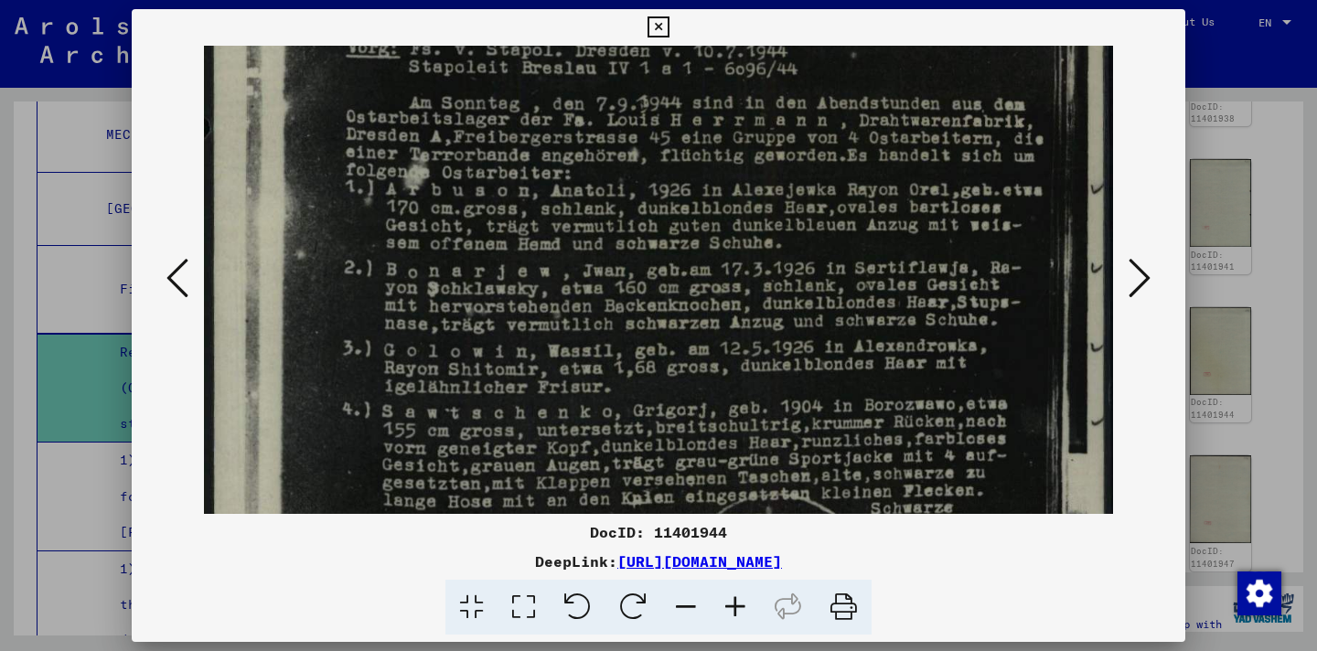
scroll to position [765, 0]
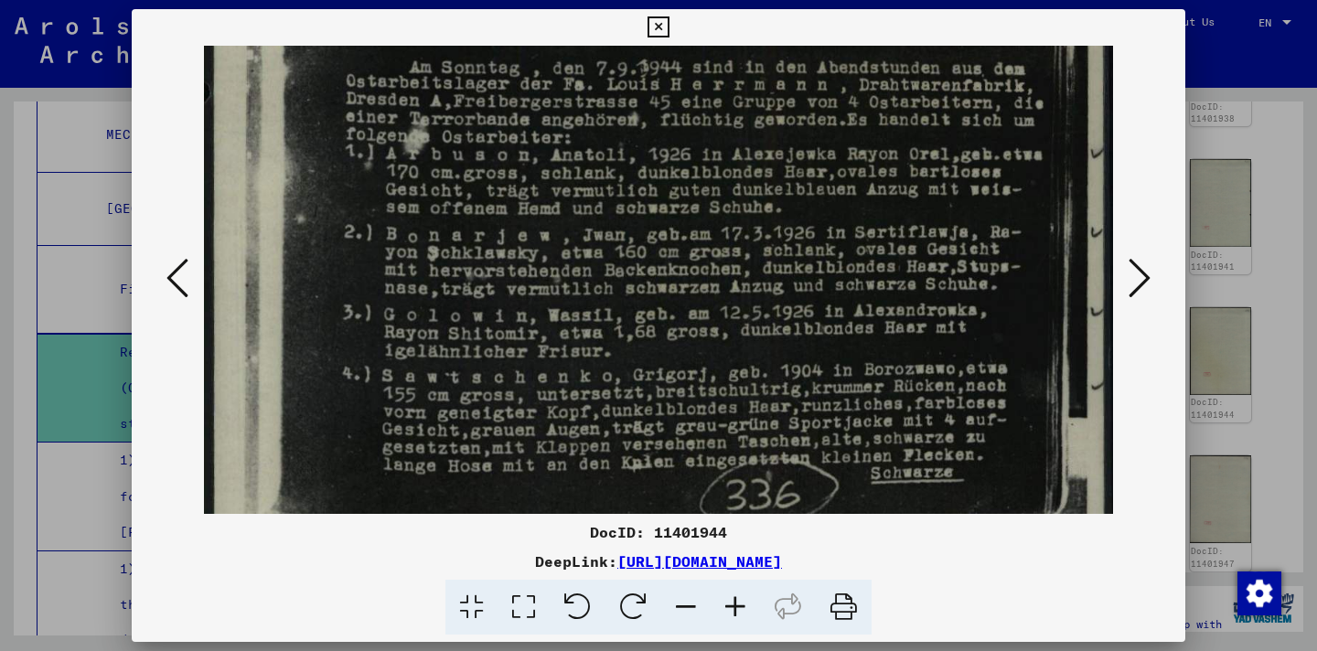
drag, startPoint x: 913, startPoint y: 438, endPoint x: 914, endPoint y: 177, distance: 261.7
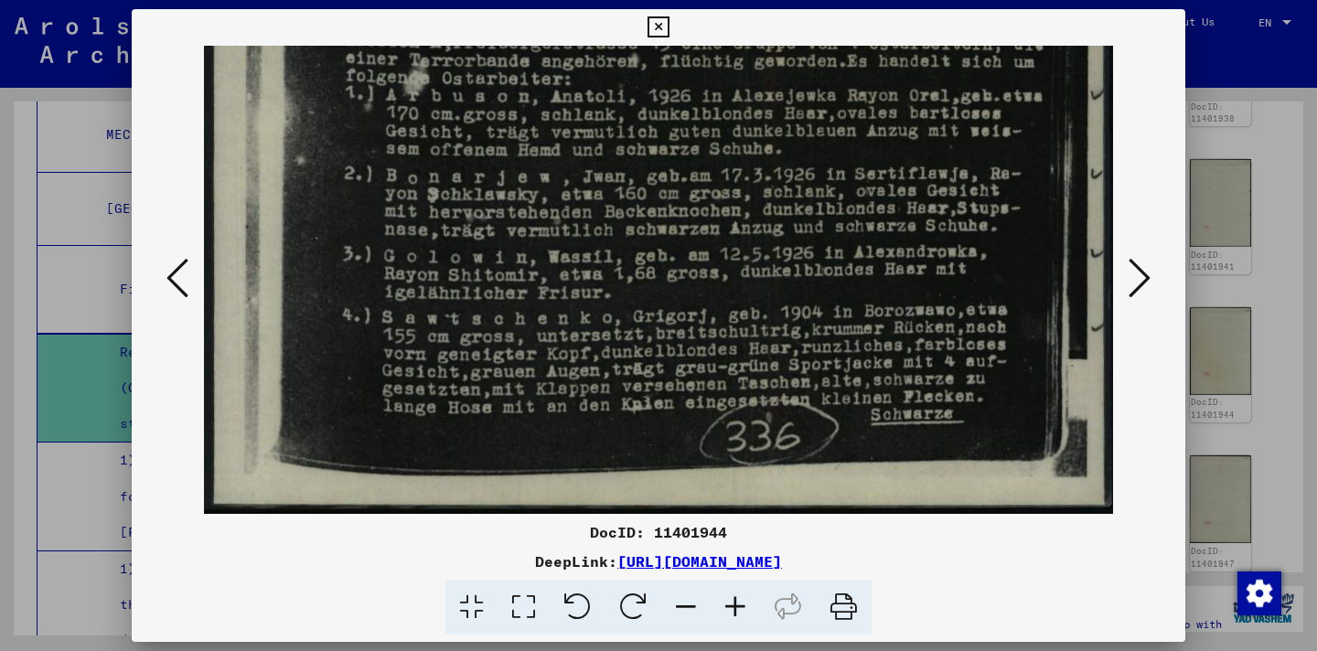
drag, startPoint x: 401, startPoint y: 308, endPoint x: 368, endPoint y: 156, distance: 155.4
click at [192, 274] on button at bounding box center [177, 279] width 33 height 52
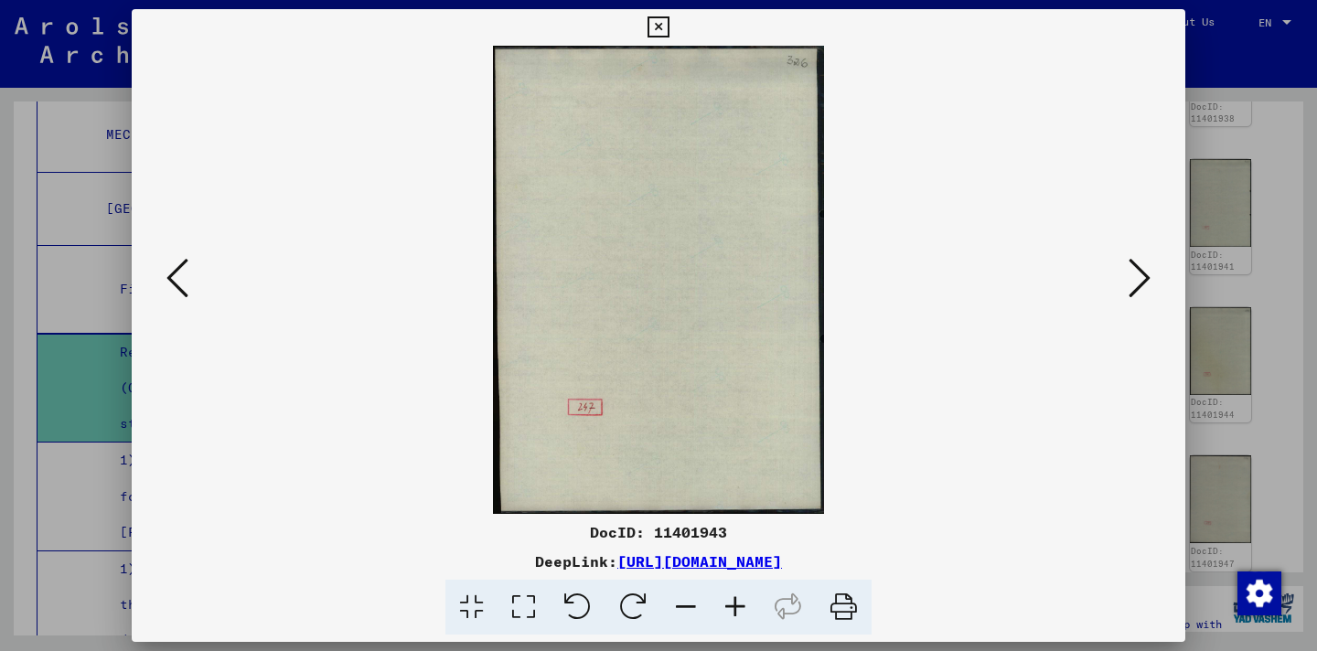
click at [203, 278] on viewer-one-image at bounding box center [659, 280] width 930 height 468
click at [181, 285] on icon at bounding box center [178, 278] width 22 height 44
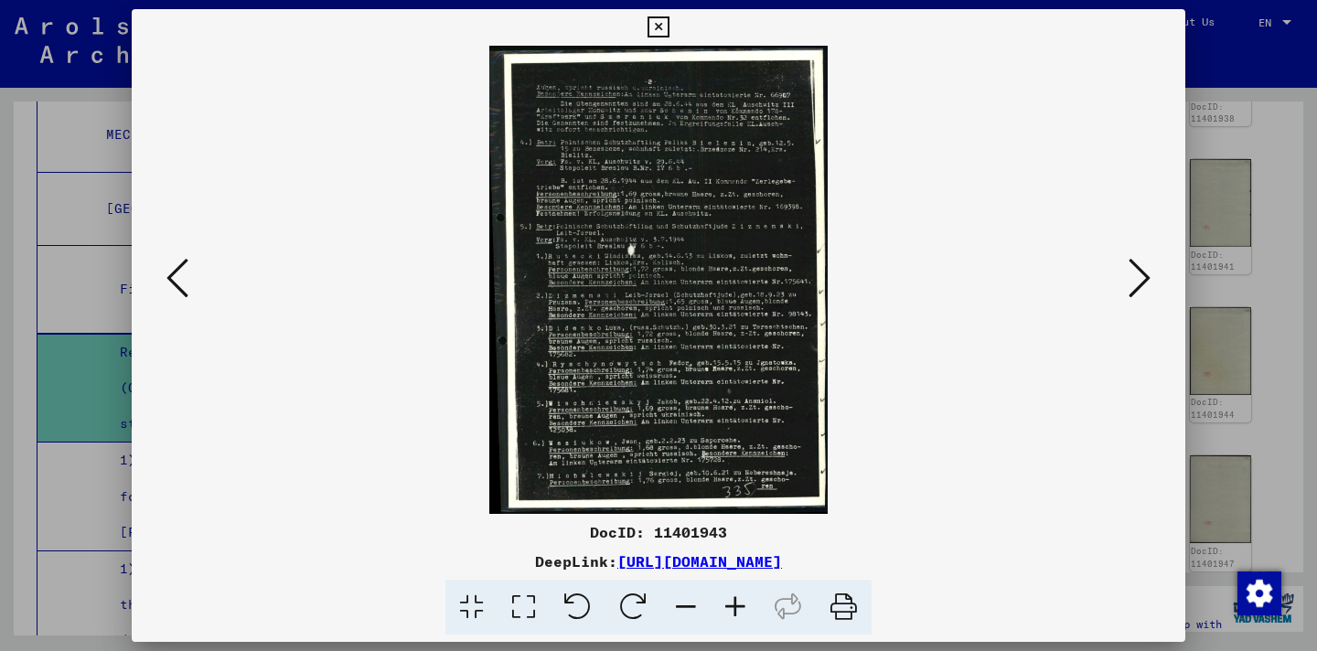
click at [749, 610] on icon at bounding box center [735, 608] width 49 height 56
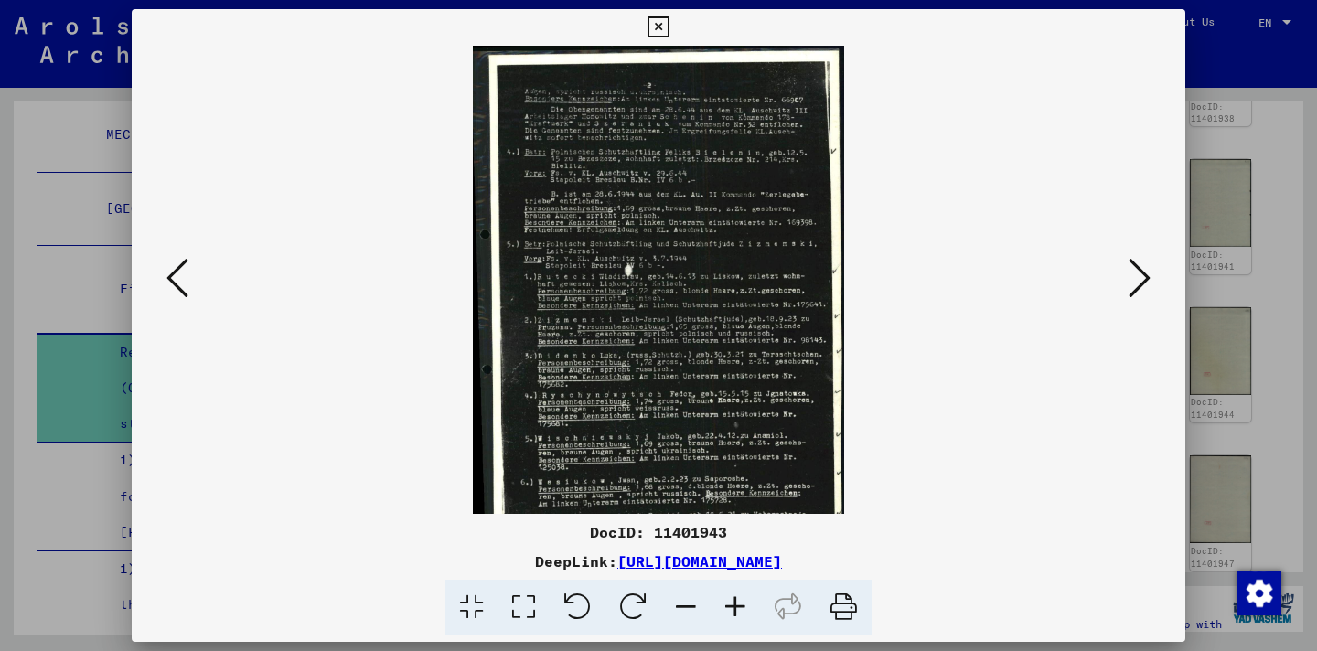
click at [744, 609] on icon at bounding box center [735, 608] width 49 height 56
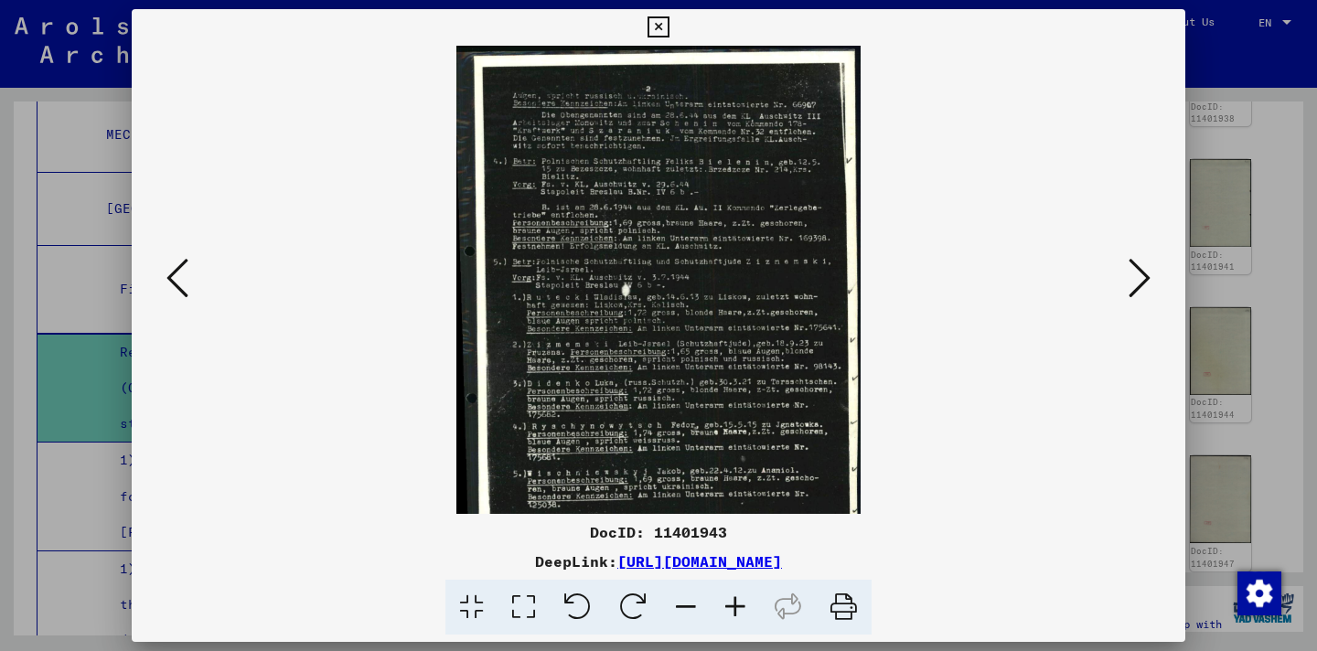
click at [744, 609] on icon at bounding box center [735, 608] width 49 height 56
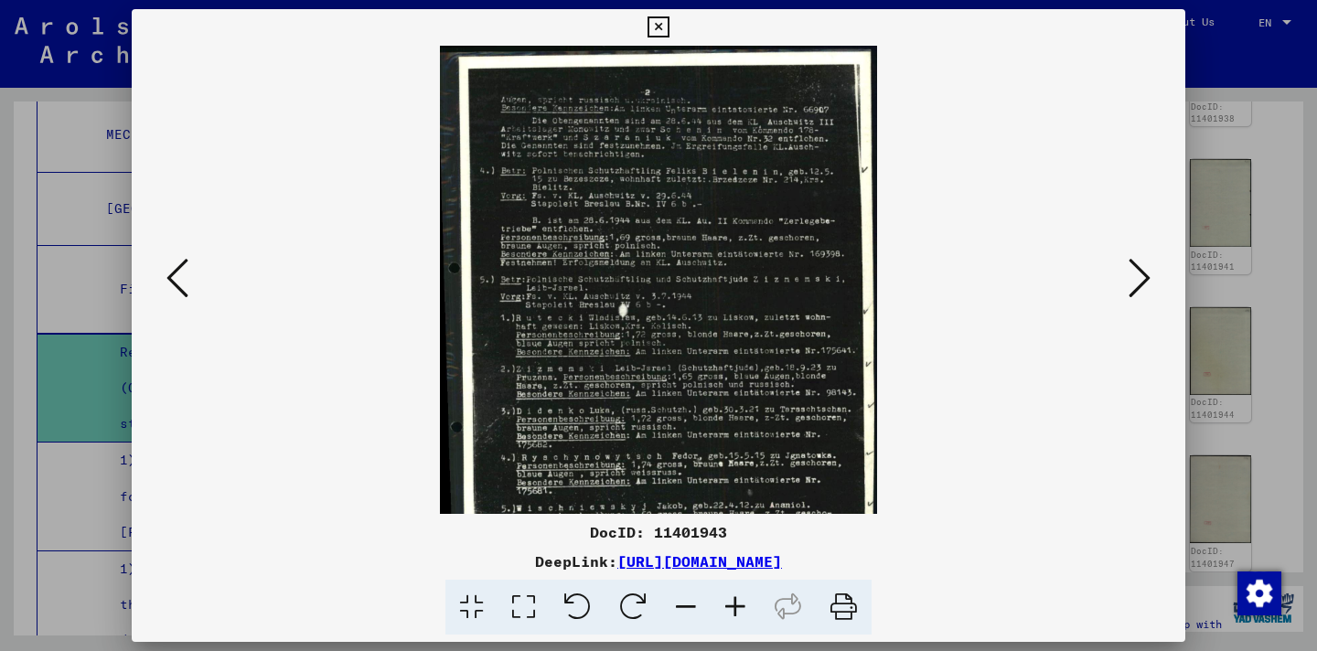
click at [743, 608] on icon at bounding box center [735, 608] width 49 height 56
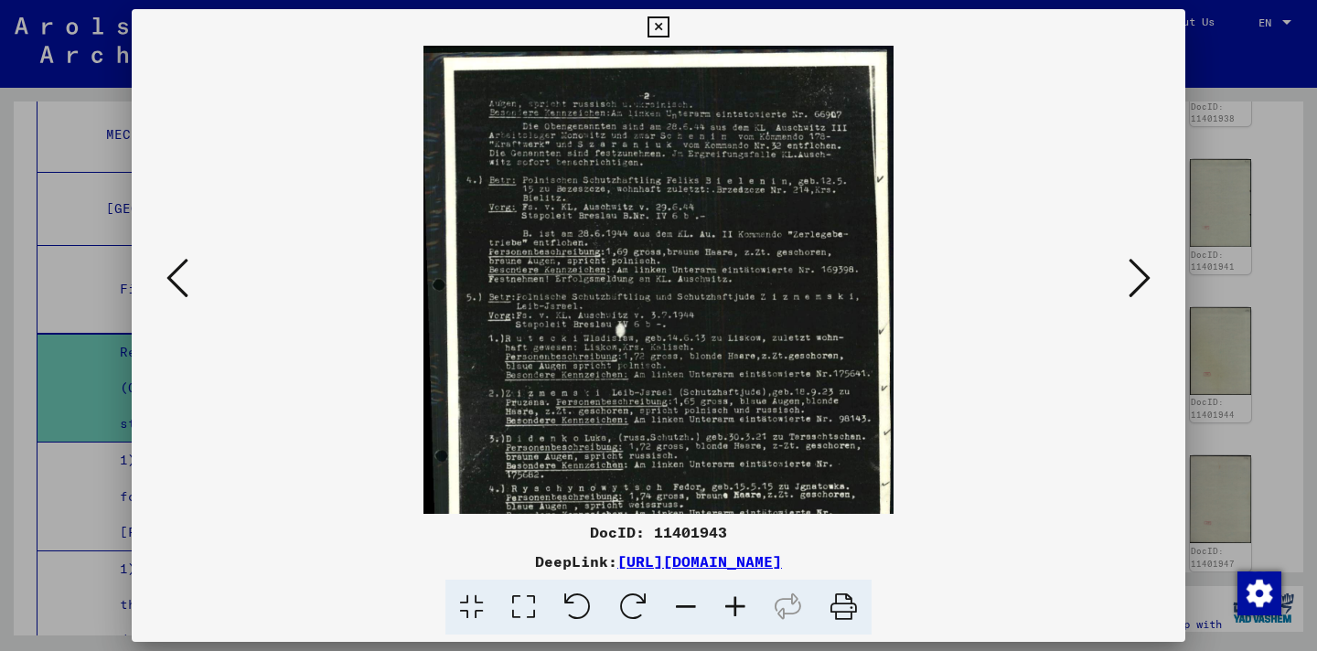
click at [743, 608] on icon at bounding box center [735, 608] width 49 height 56
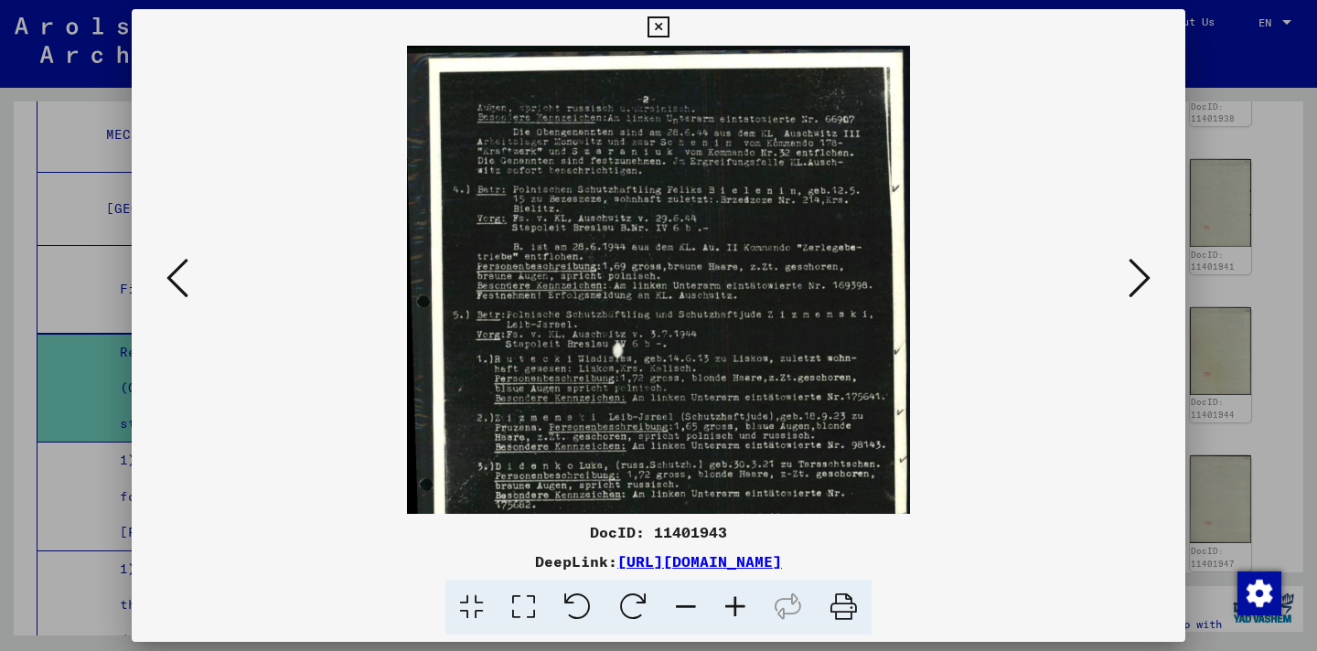
click at [743, 608] on icon at bounding box center [735, 608] width 49 height 56
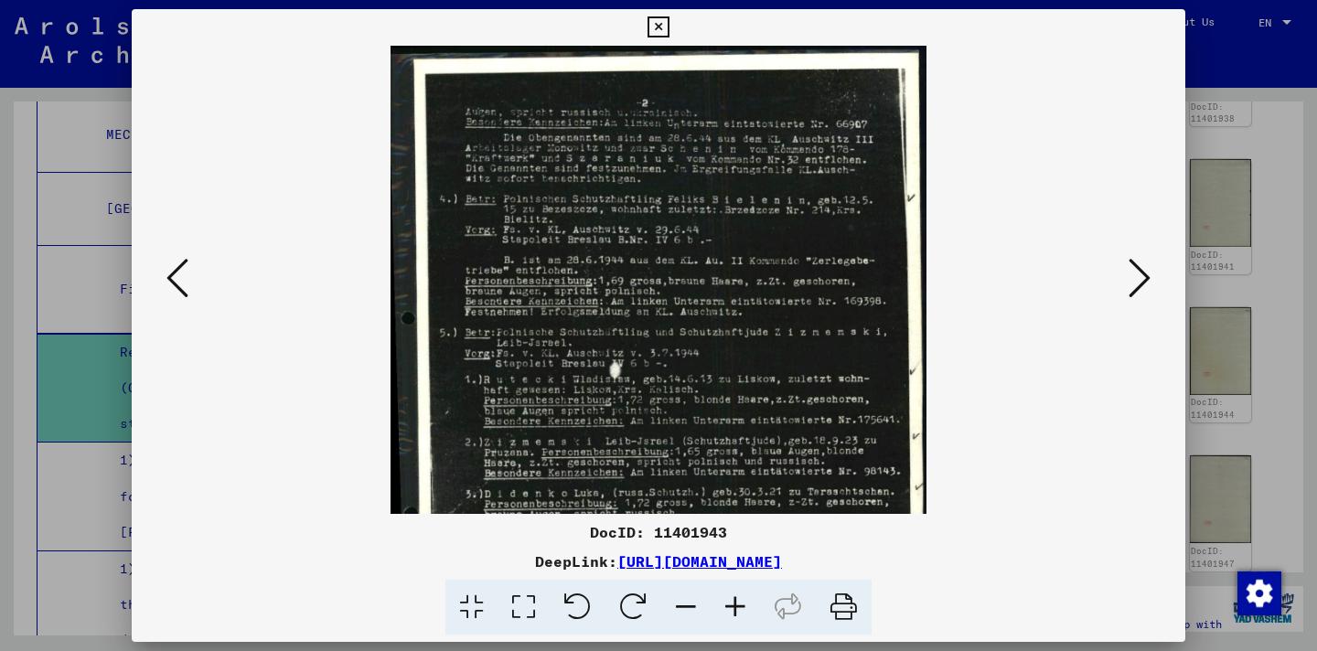
click at [743, 608] on icon at bounding box center [735, 608] width 49 height 56
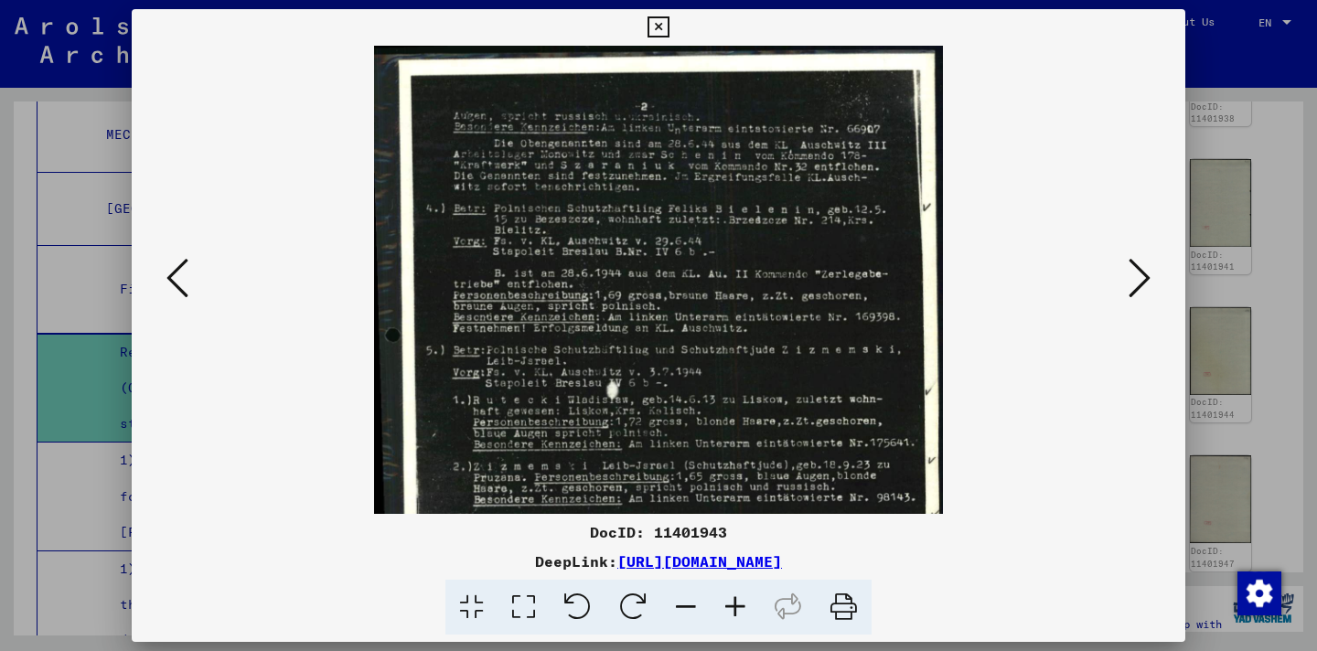
click at [743, 608] on icon at bounding box center [735, 608] width 49 height 56
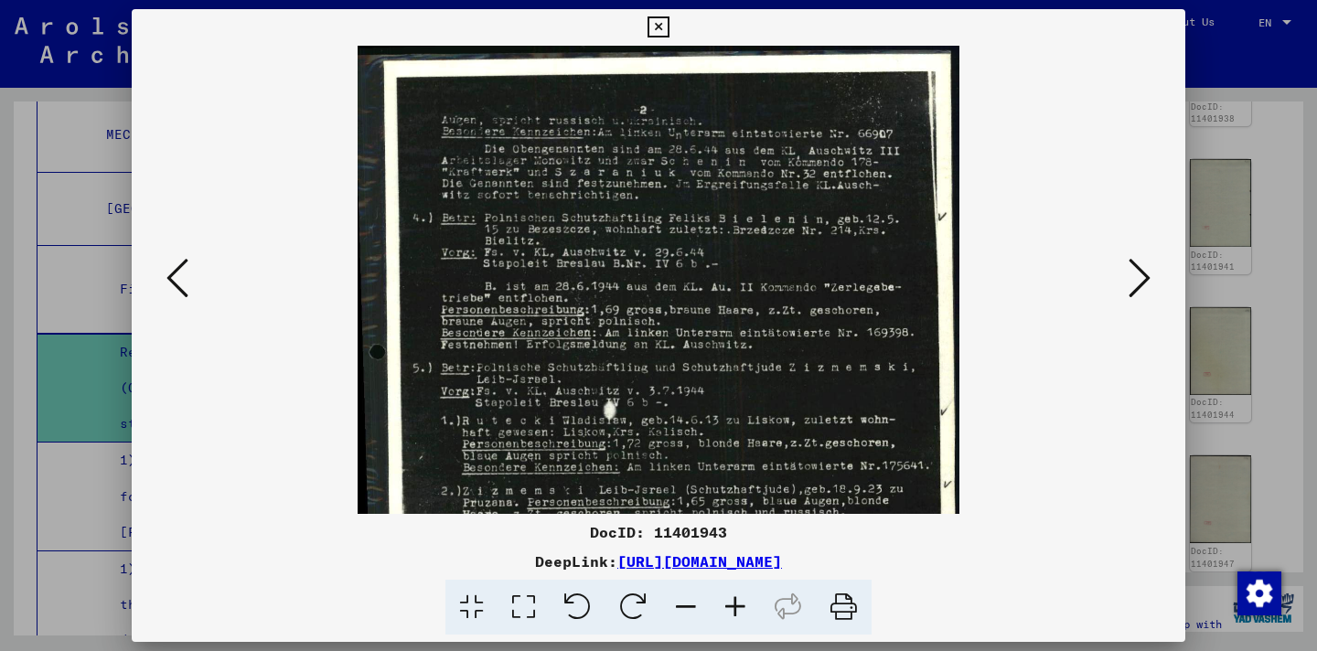
click at [743, 608] on icon at bounding box center [735, 608] width 49 height 56
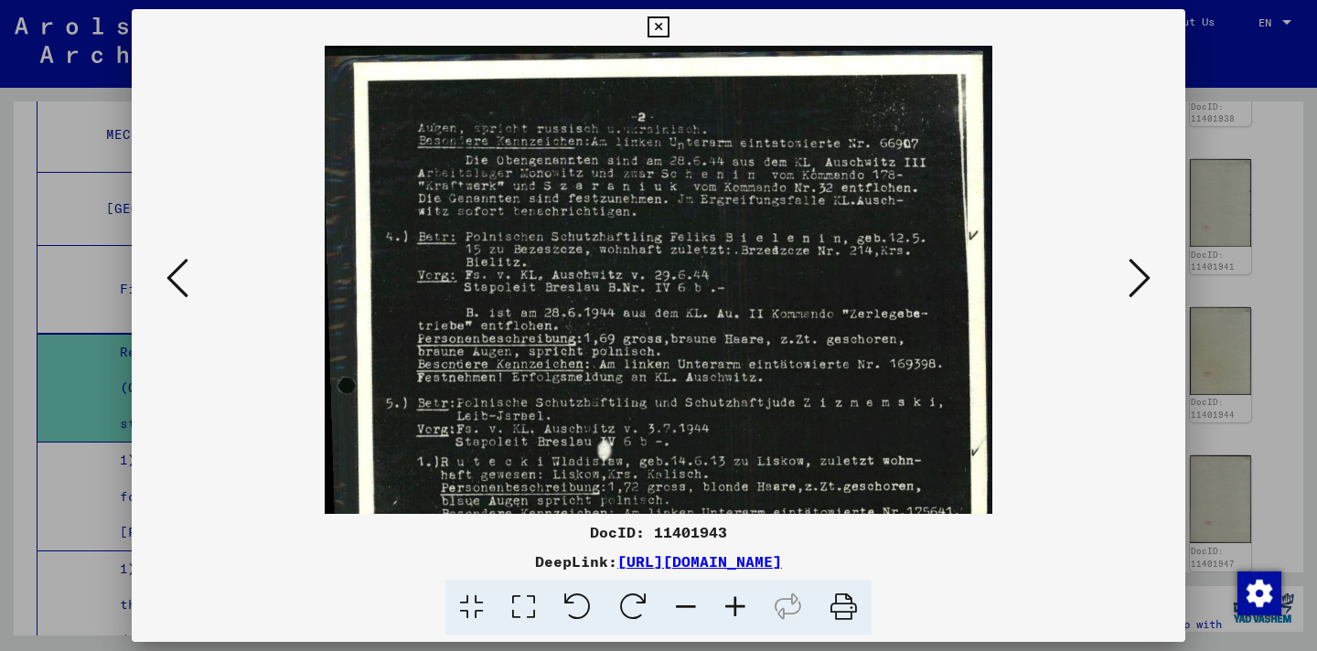
click at [743, 608] on icon at bounding box center [735, 608] width 49 height 56
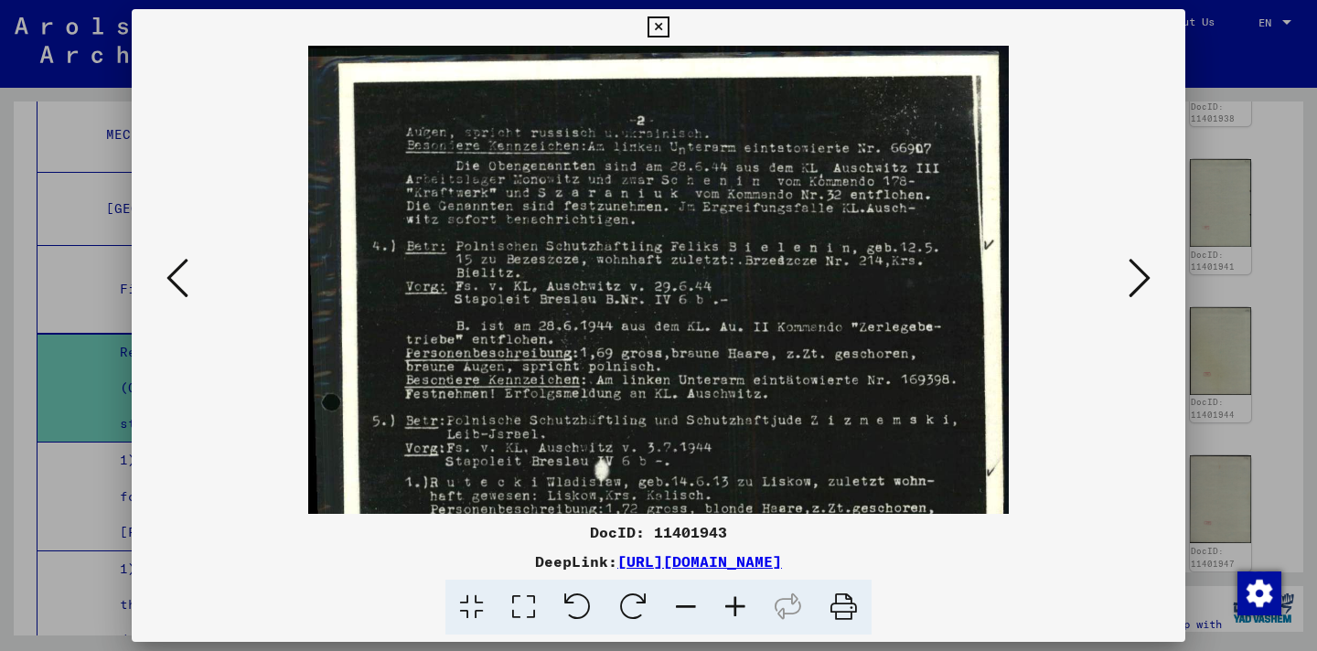
click at [743, 608] on icon at bounding box center [735, 608] width 49 height 56
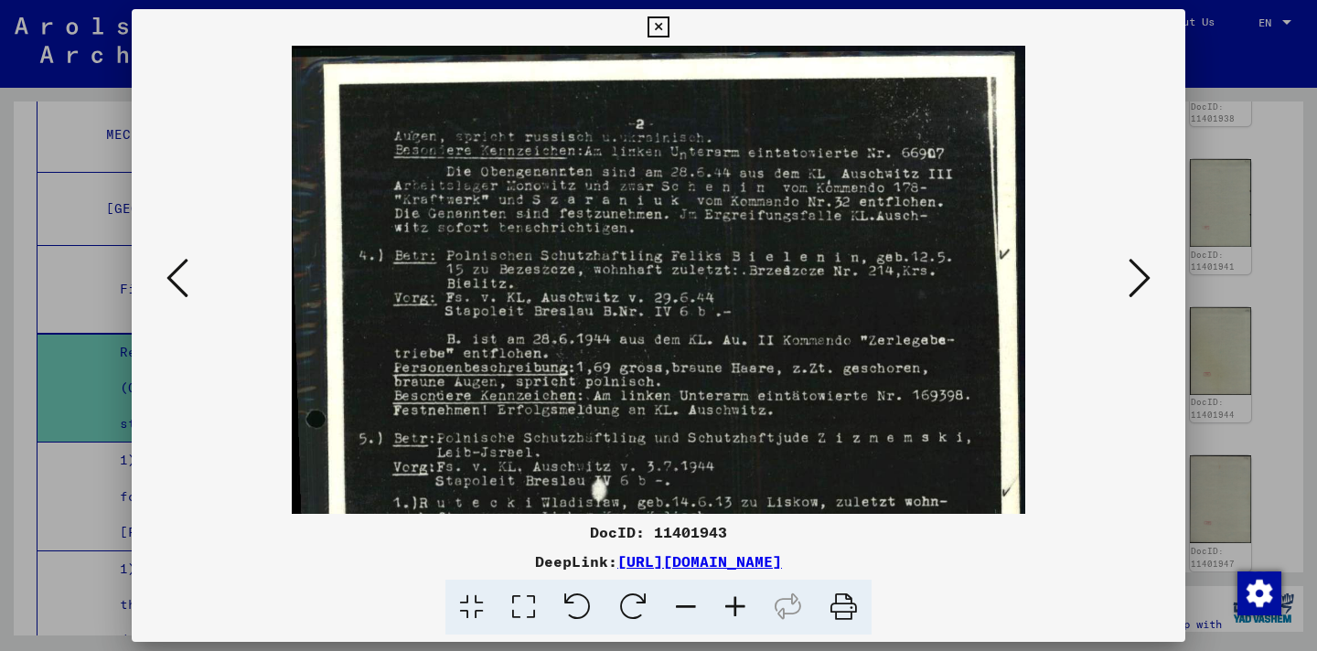
click at [743, 608] on icon at bounding box center [735, 608] width 49 height 56
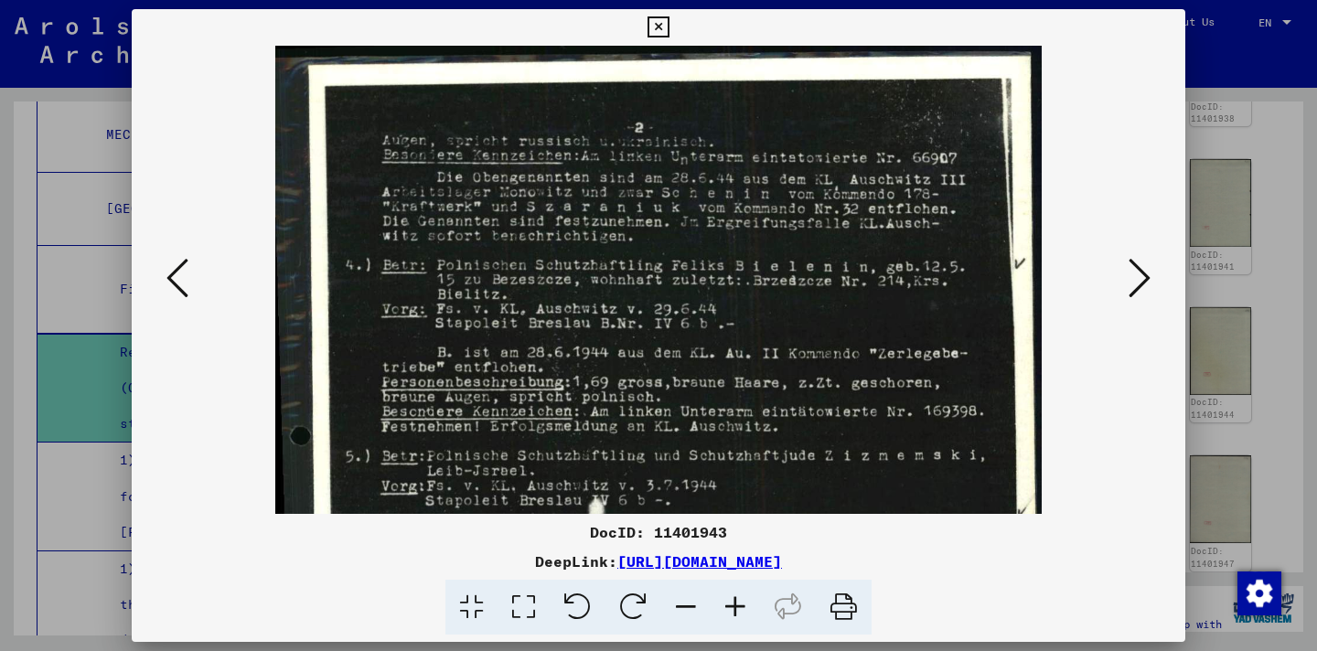
click at [743, 608] on icon at bounding box center [735, 608] width 49 height 56
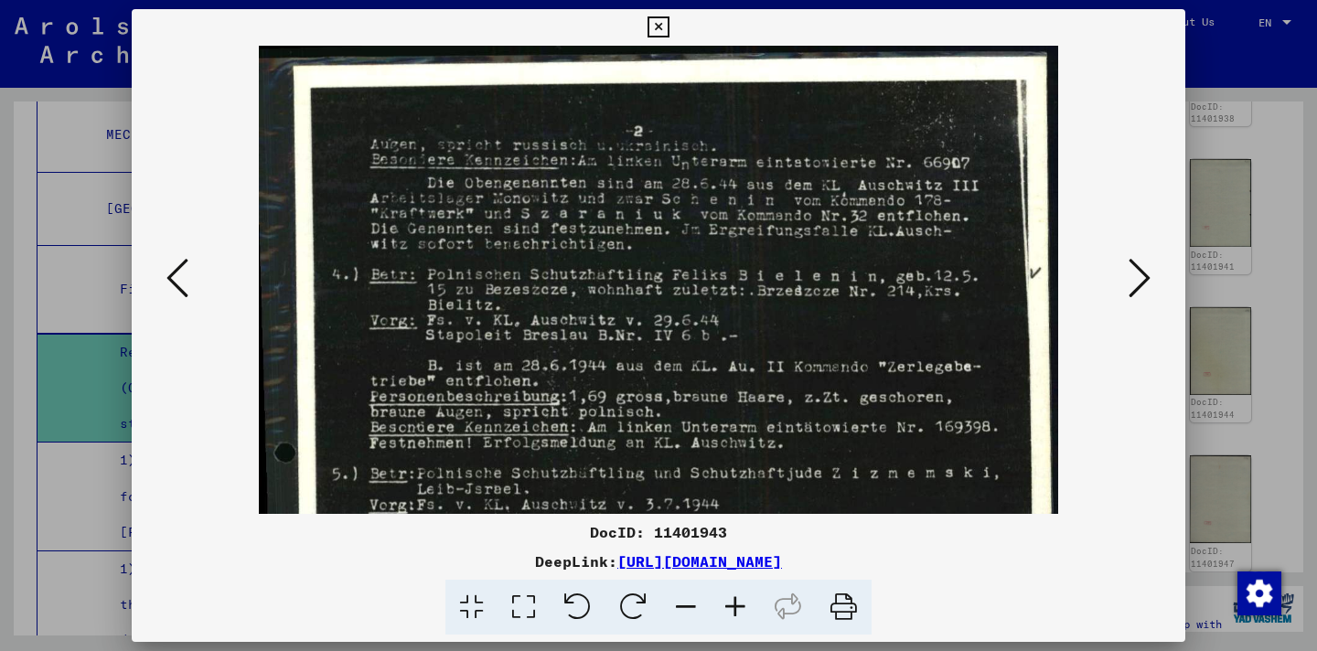
click at [743, 608] on icon at bounding box center [735, 608] width 49 height 56
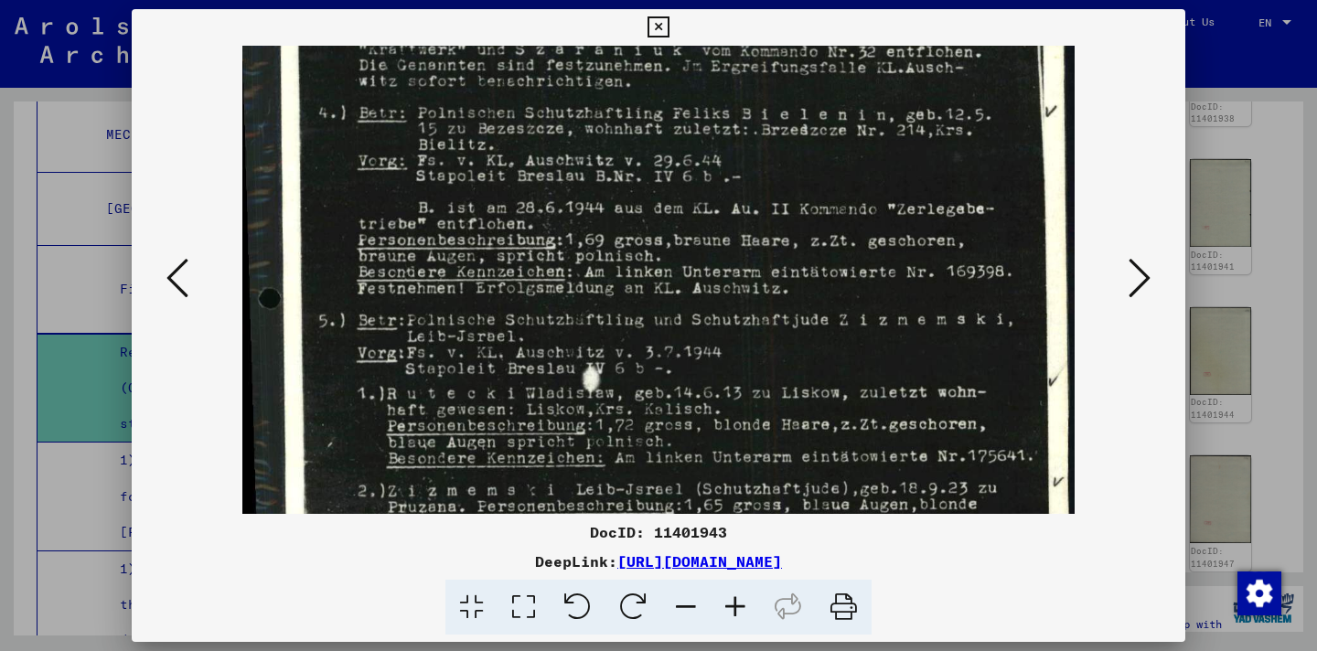
scroll to position [242, 0]
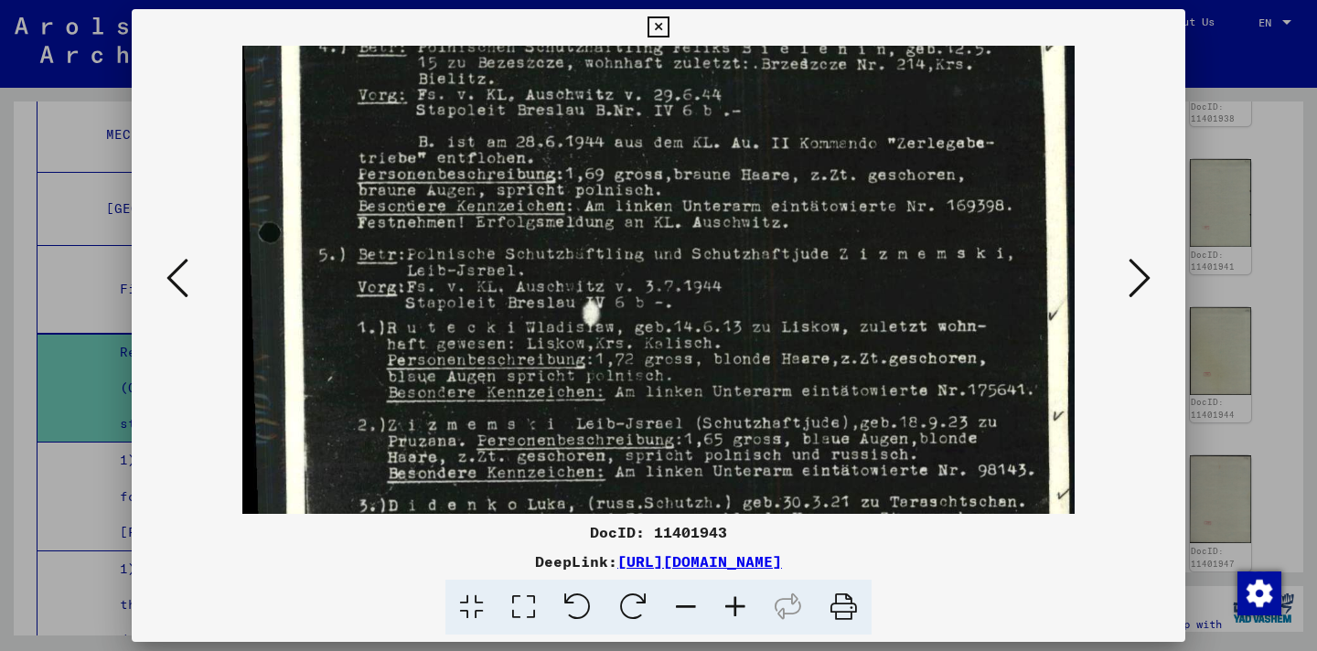
drag, startPoint x: 747, startPoint y: 440, endPoint x: 726, endPoint y: 172, distance: 268.8
click at [730, 198] on img at bounding box center [658, 386] width 833 height 1155
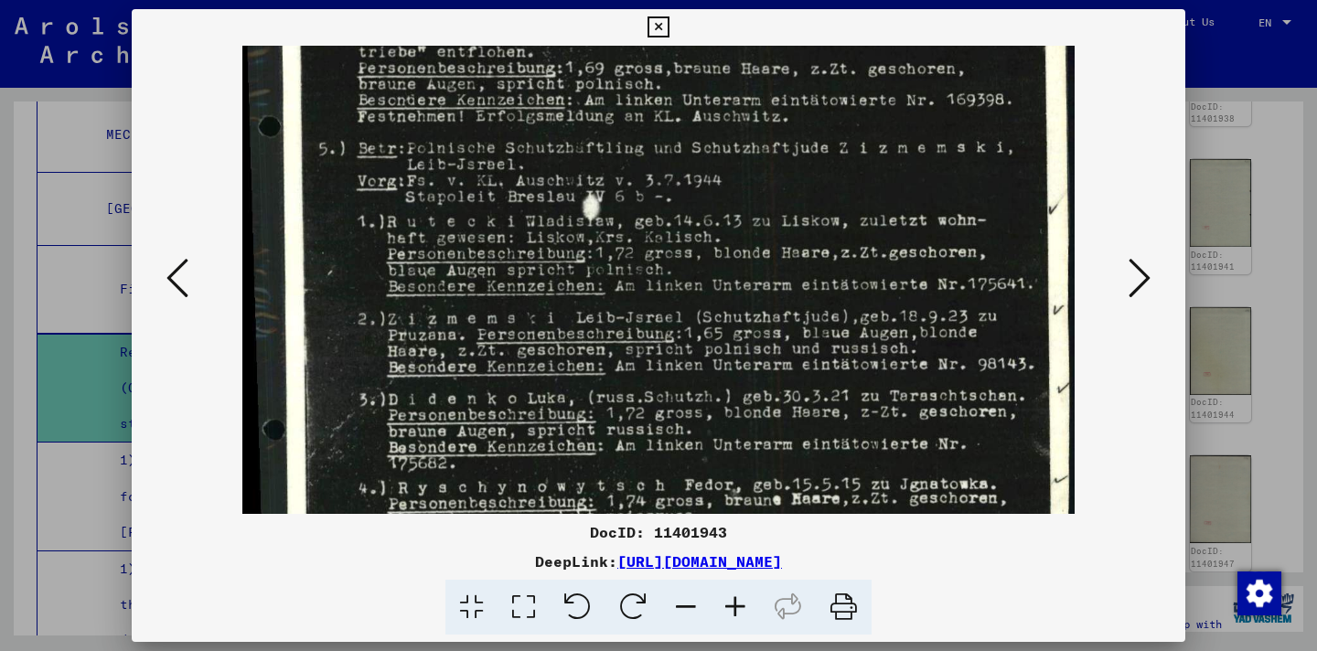
scroll to position [376, 0]
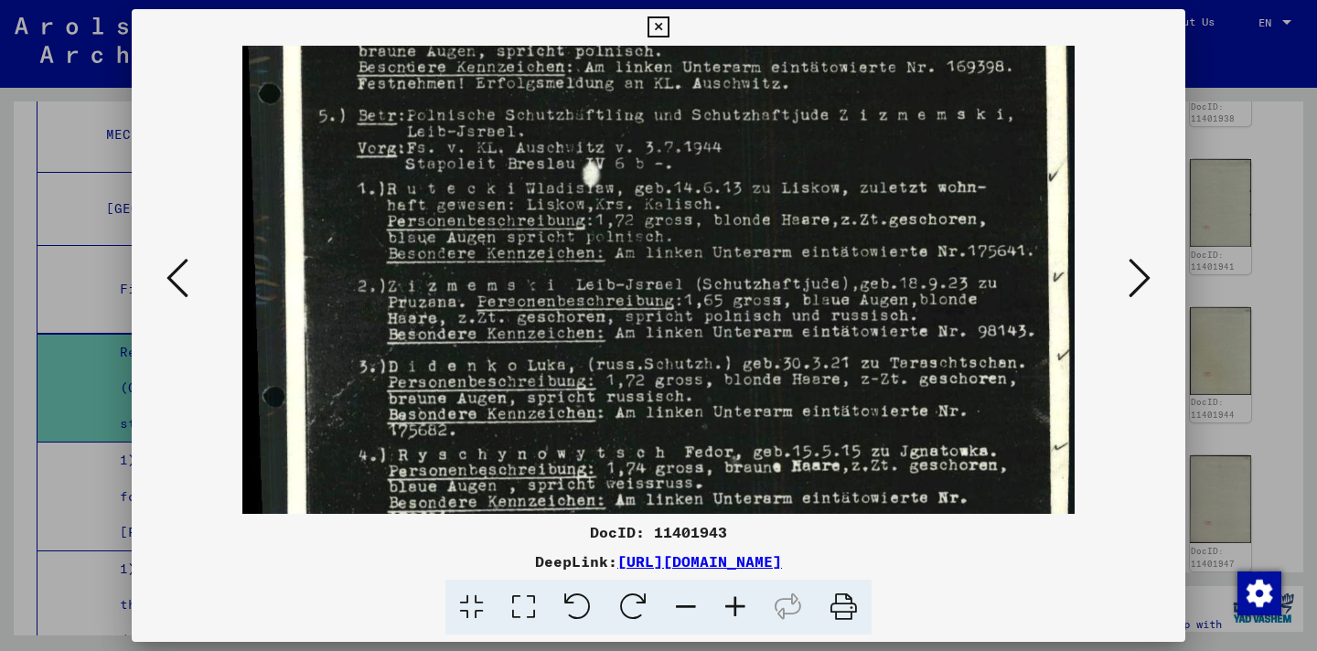
drag, startPoint x: 754, startPoint y: 401, endPoint x: 746, endPoint y: 267, distance: 133.8
click at [746, 267] on img at bounding box center [658, 247] width 833 height 1155
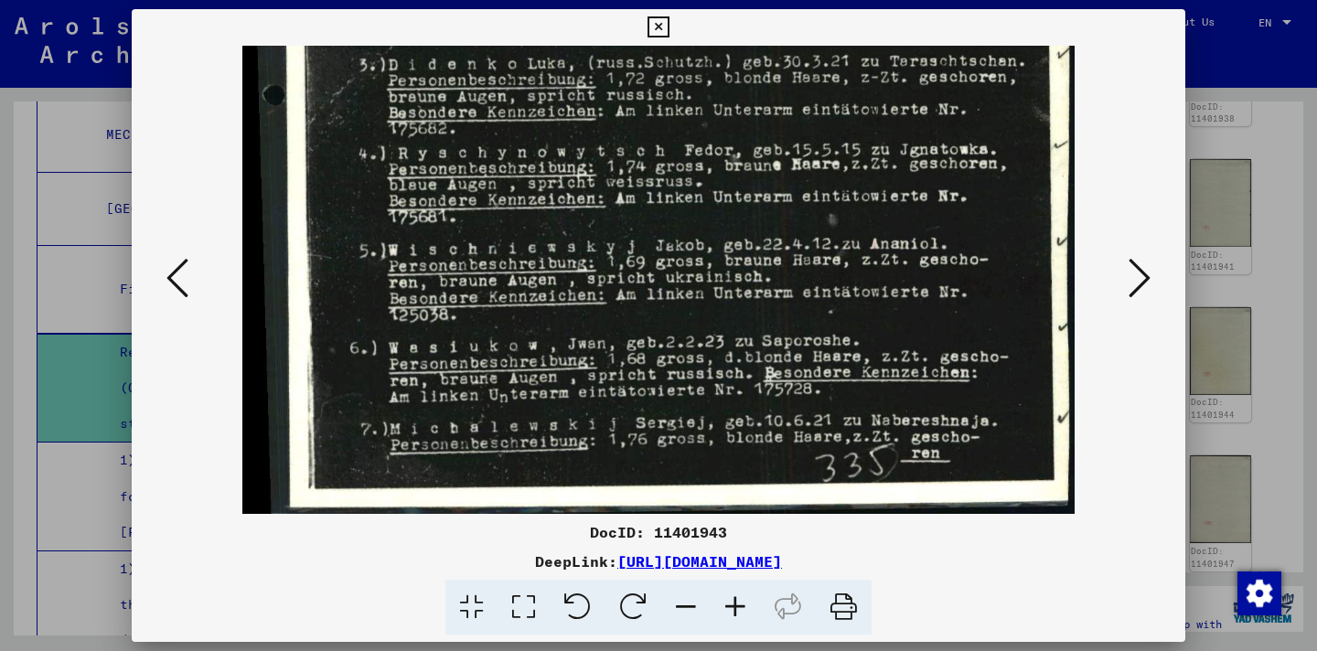
scroll to position [681, 0]
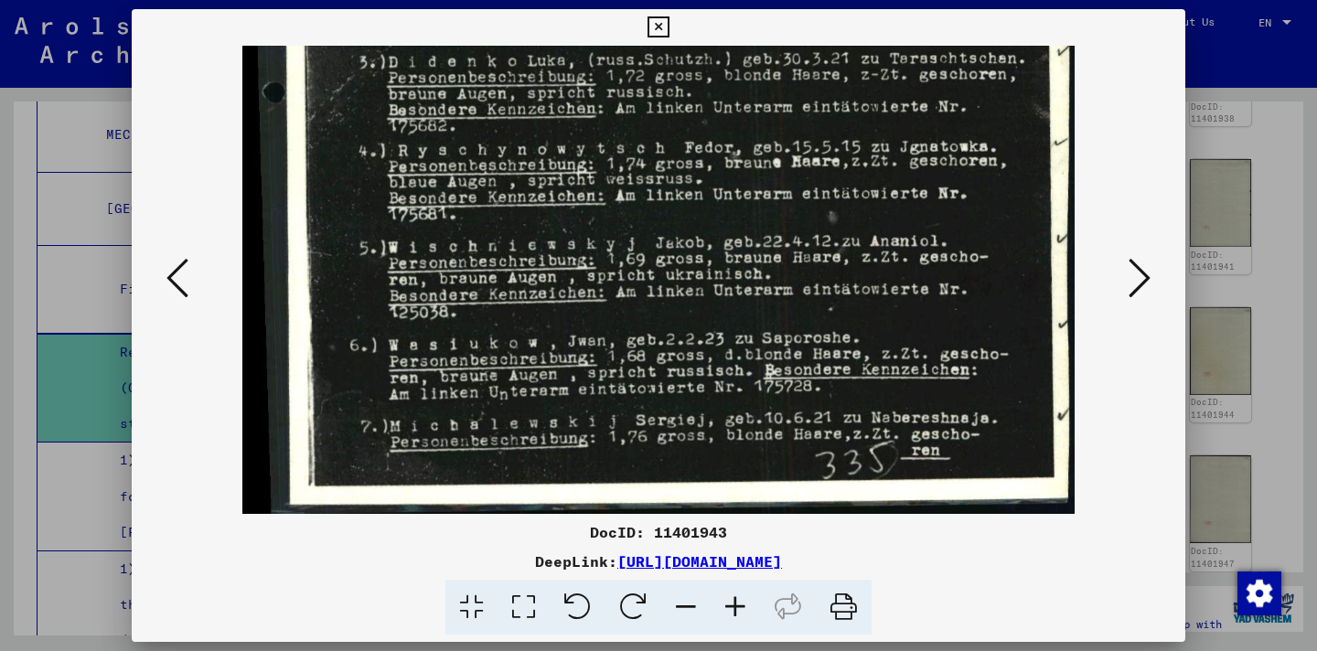
drag, startPoint x: 786, startPoint y: 452, endPoint x: 763, endPoint y: 147, distance: 305.5
click at [167, 286] on icon at bounding box center [178, 278] width 22 height 44
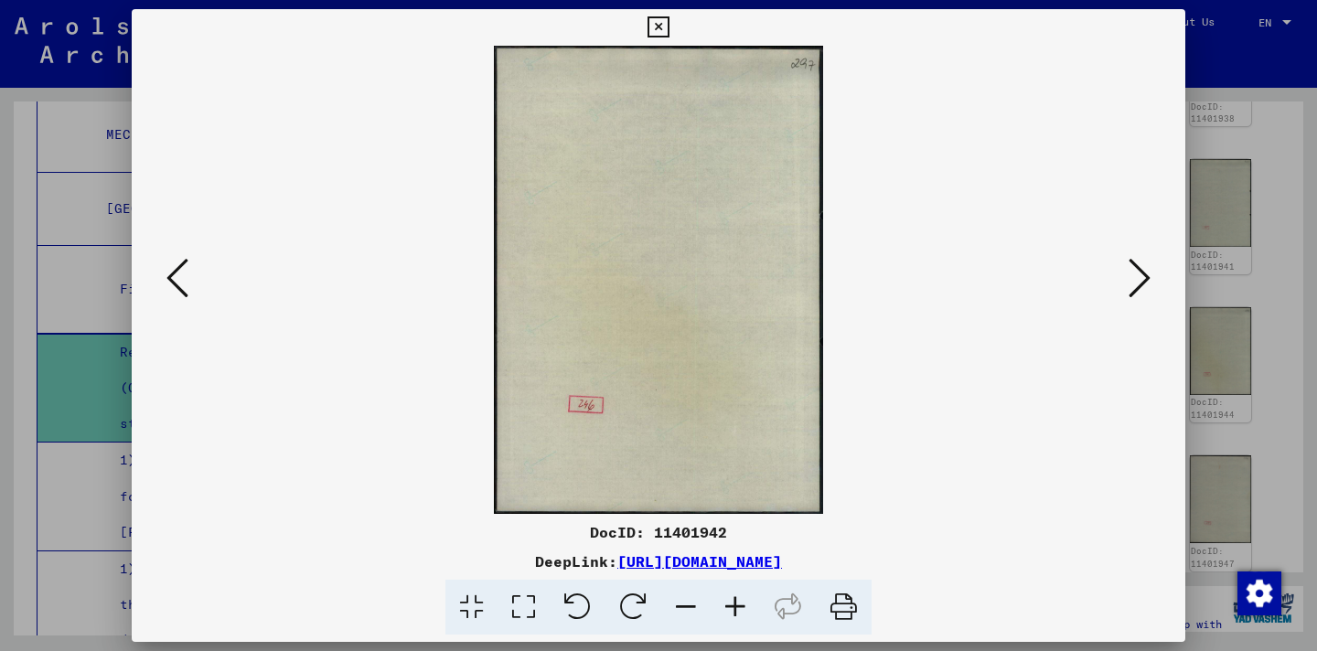
scroll to position [0, 0]
click at [167, 286] on icon at bounding box center [178, 278] width 22 height 44
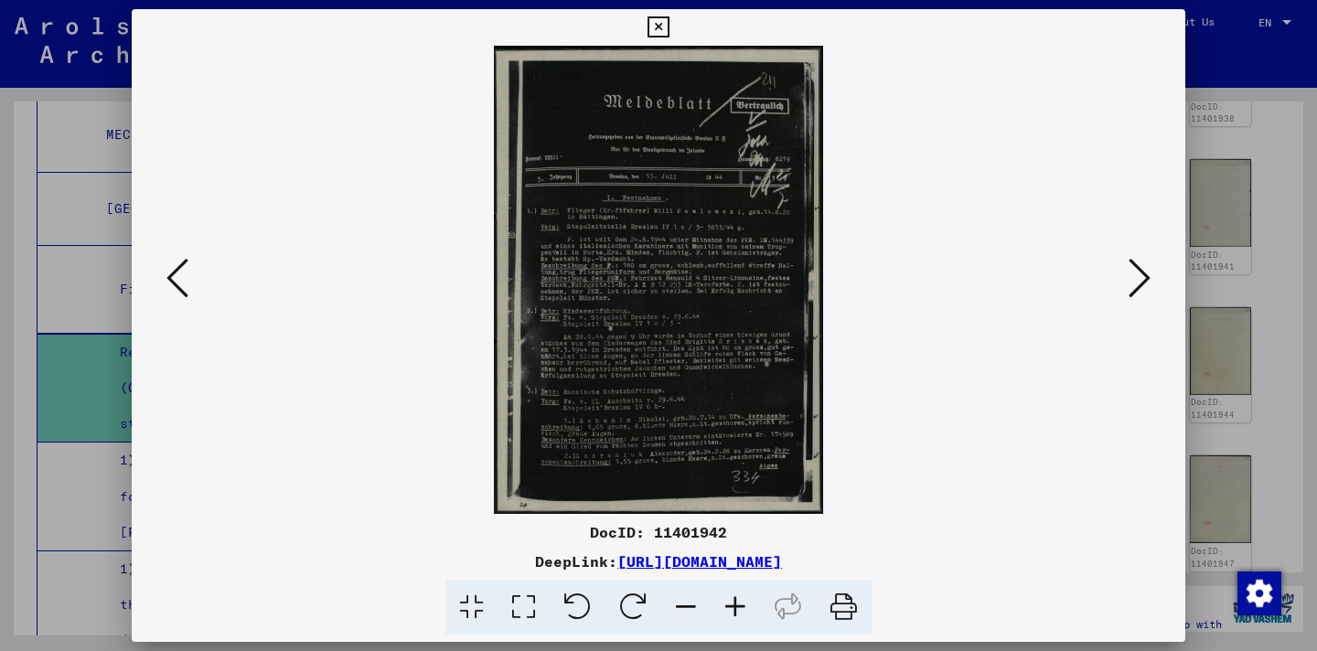
click at [729, 612] on icon at bounding box center [735, 608] width 49 height 56
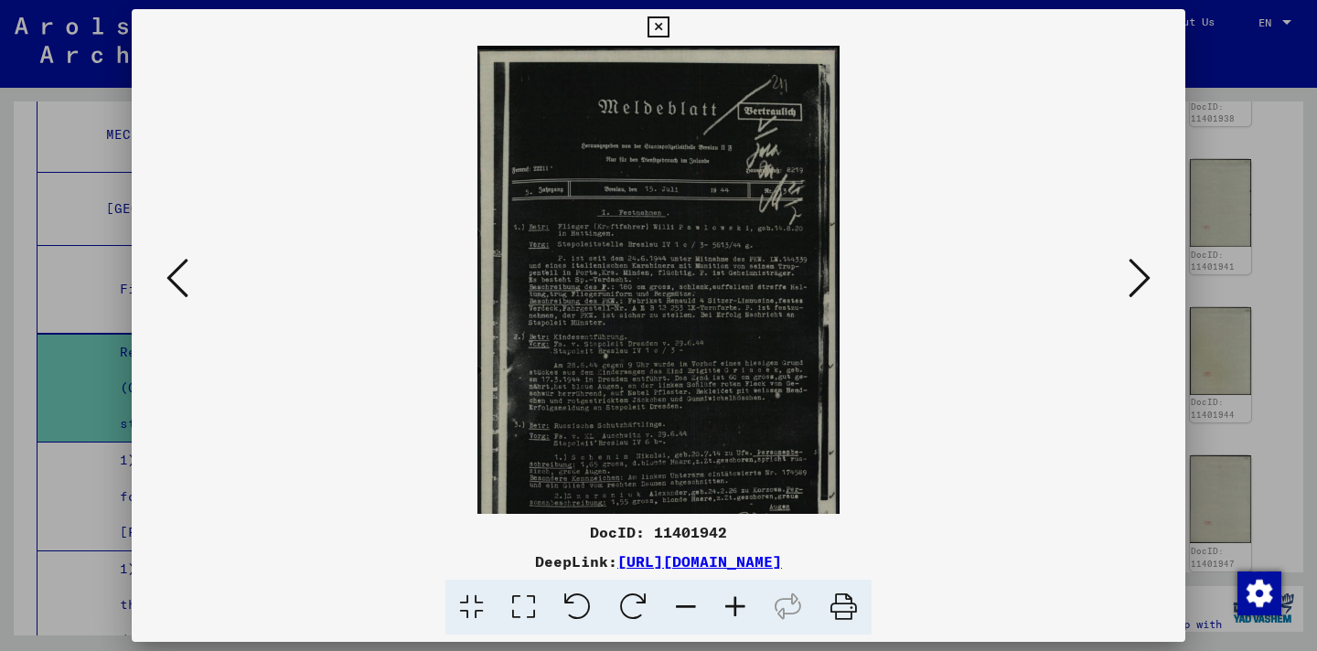
click at [729, 612] on icon at bounding box center [735, 608] width 49 height 56
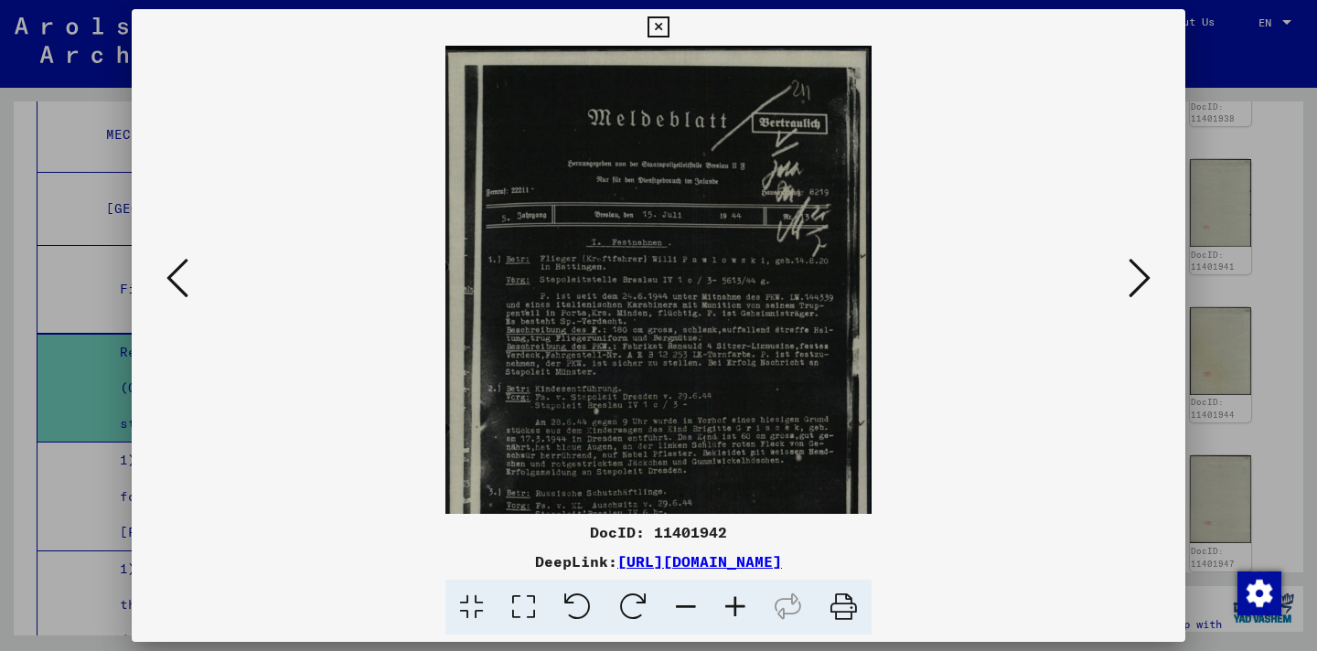
click at [729, 612] on icon at bounding box center [735, 608] width 49 height 56
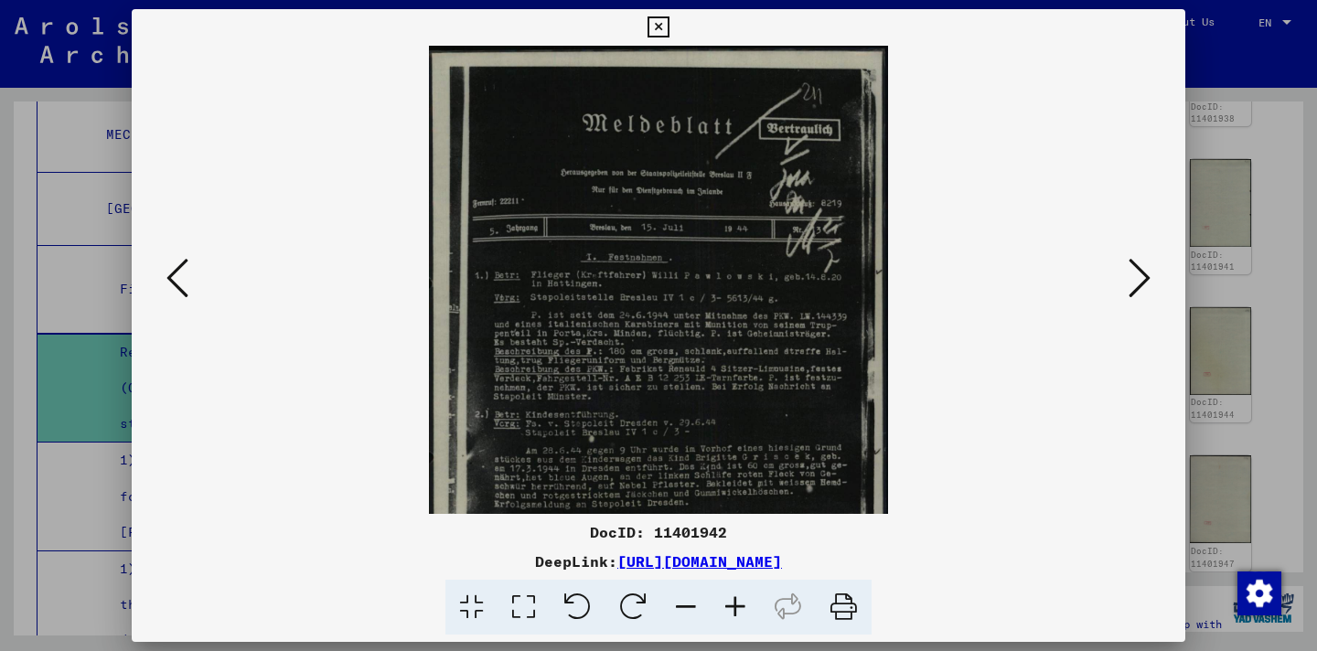
click at [729, 612] on icon at bounding box center [735, 608] width 49 height 56
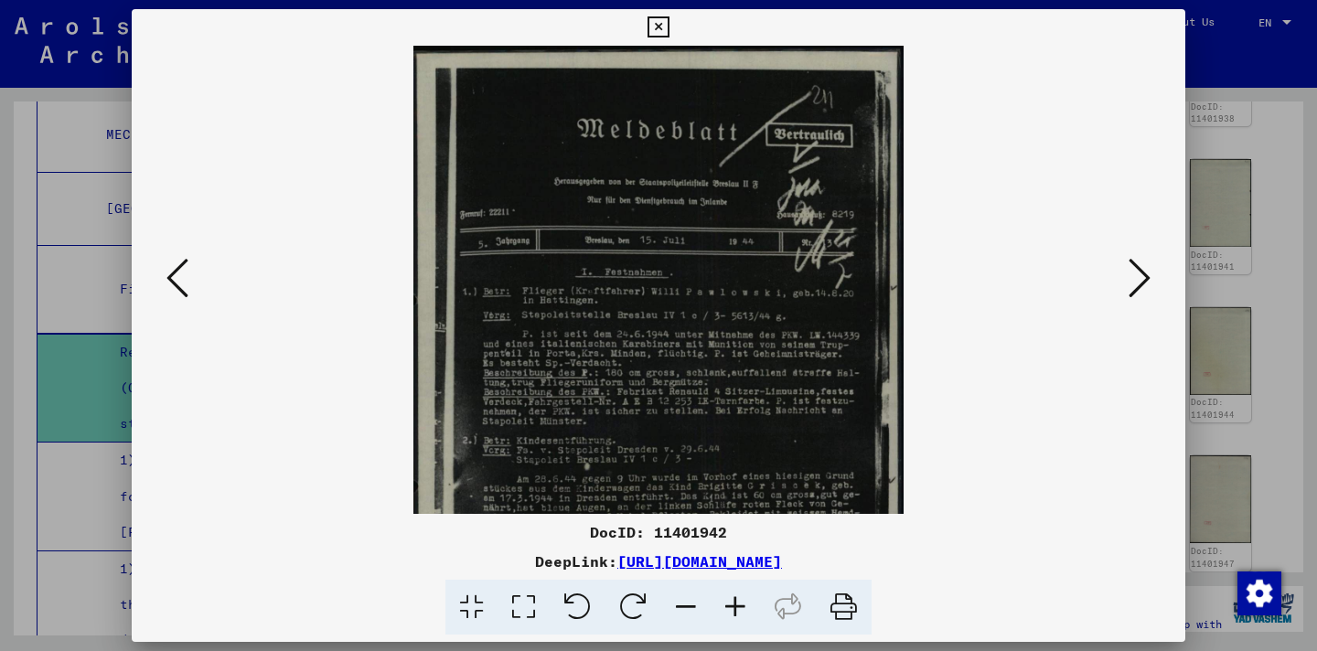
click at [729, 612] on icon at bounding box center [735, 608] width 49 height 56
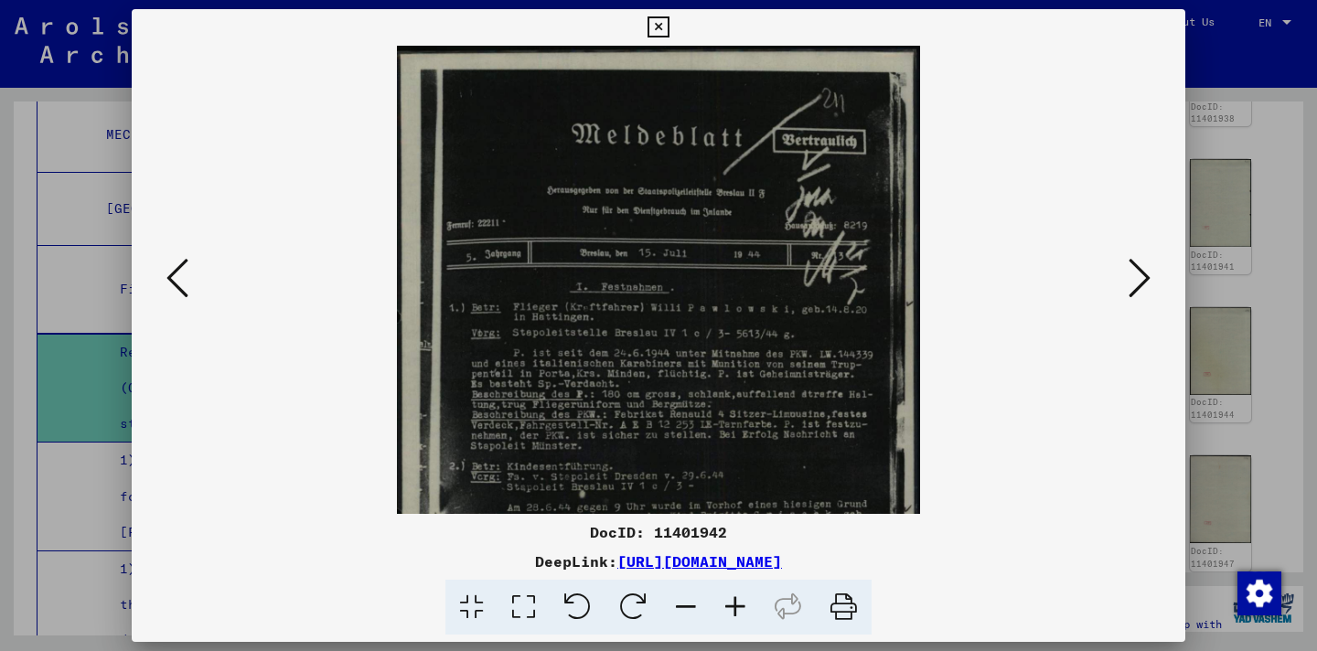
click at [729, 612] on icon at bounding box center [735, 608] width 49 height 56
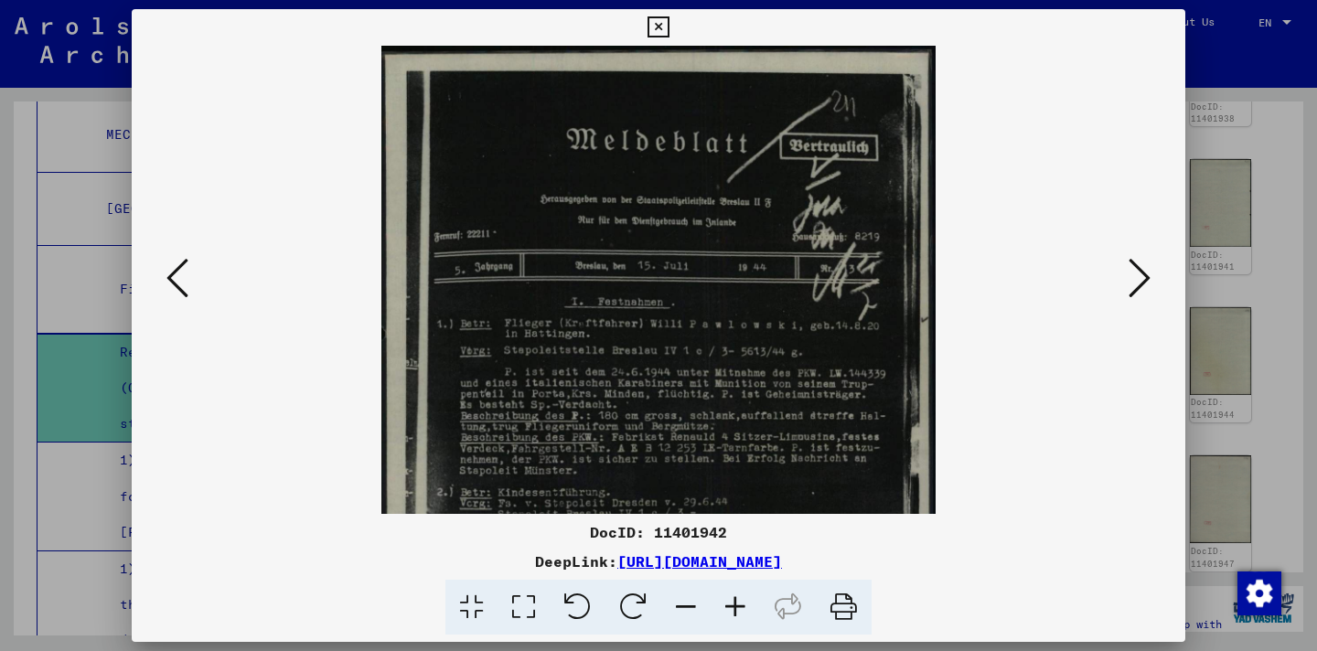
click at [729, 612] on icon at bounding box center [735, 608] width 49 height 56
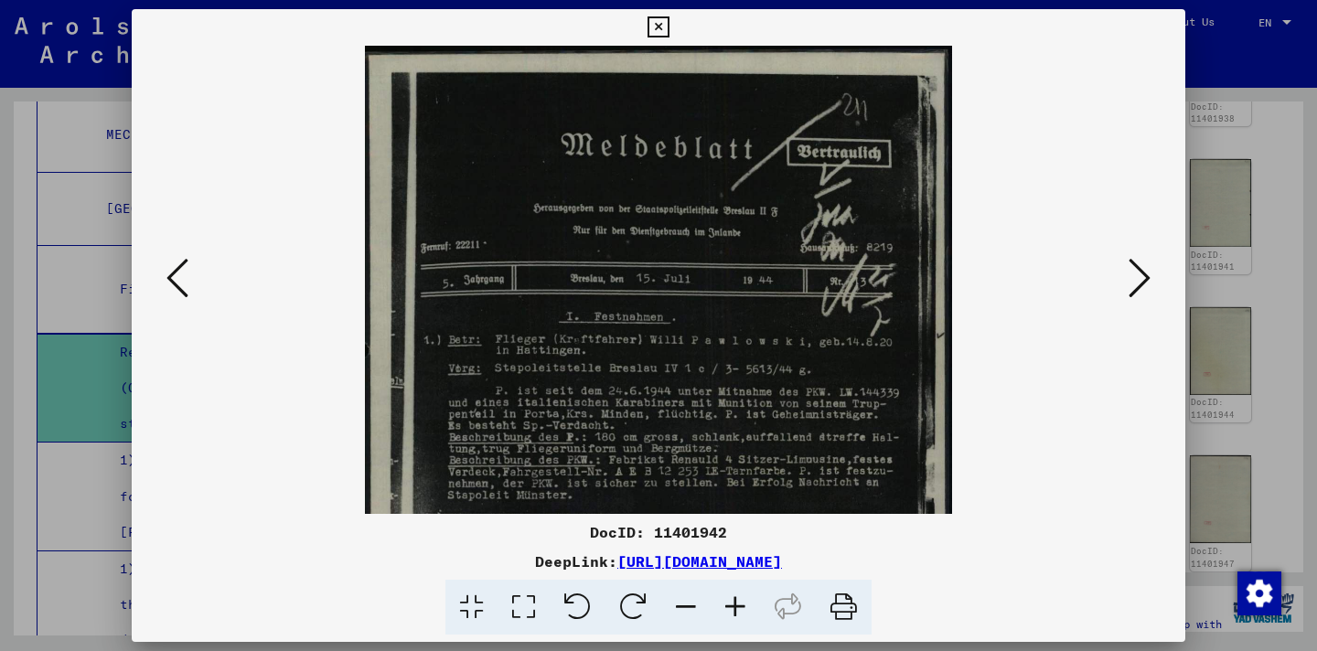
click at [729, 612] on icon at bounding box center [735, 608] width 49 height 56
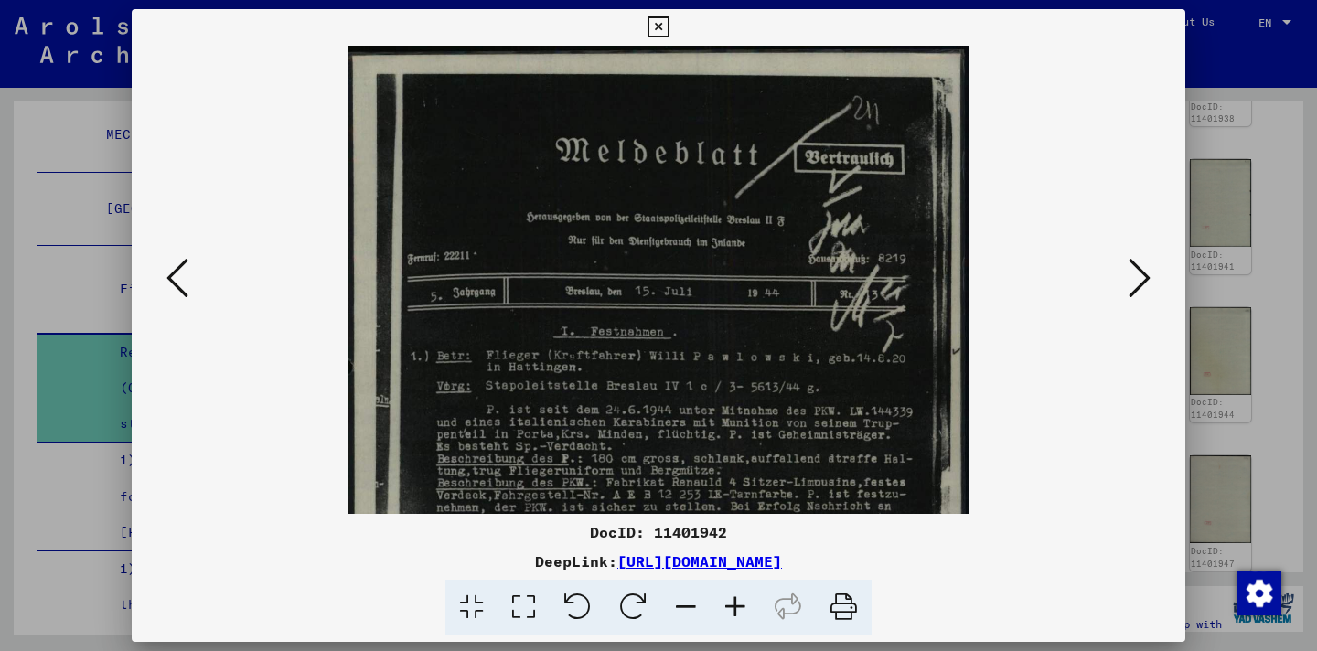
click at [729, 612] on icon at bounding box center [735, 608] width 49 height 56
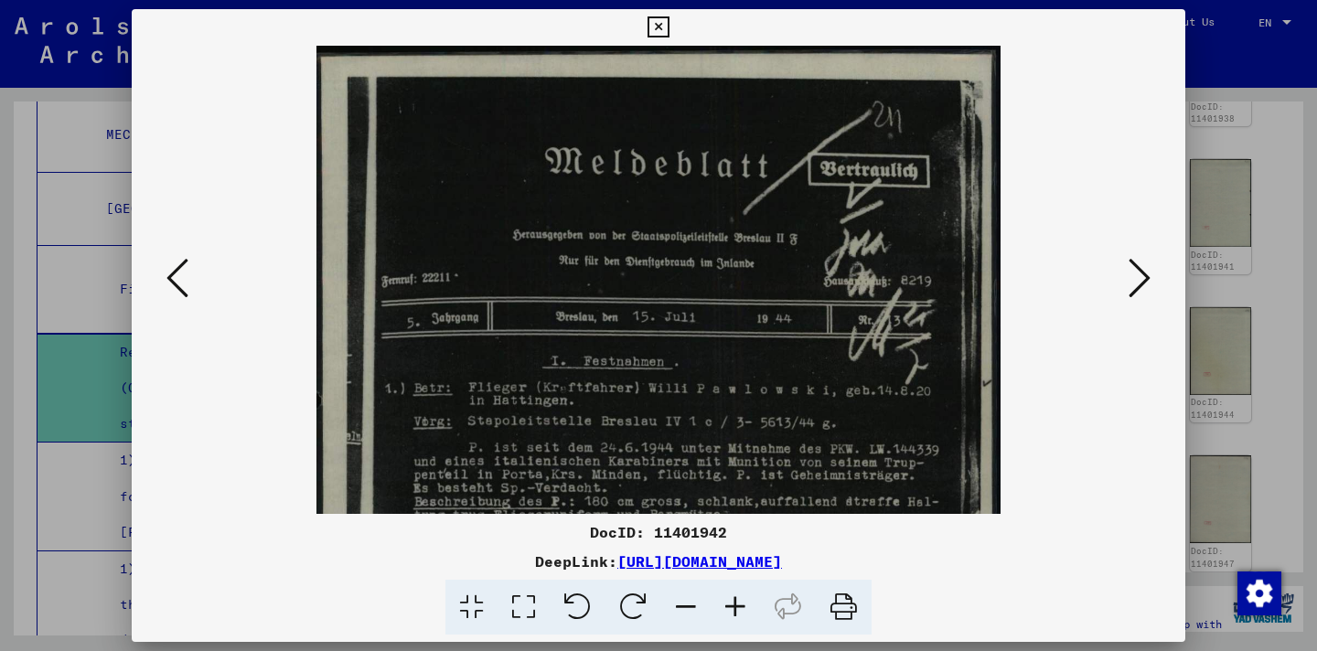
click at [729, 612] on icon at bounding box center [735, 608] width 49 height 56
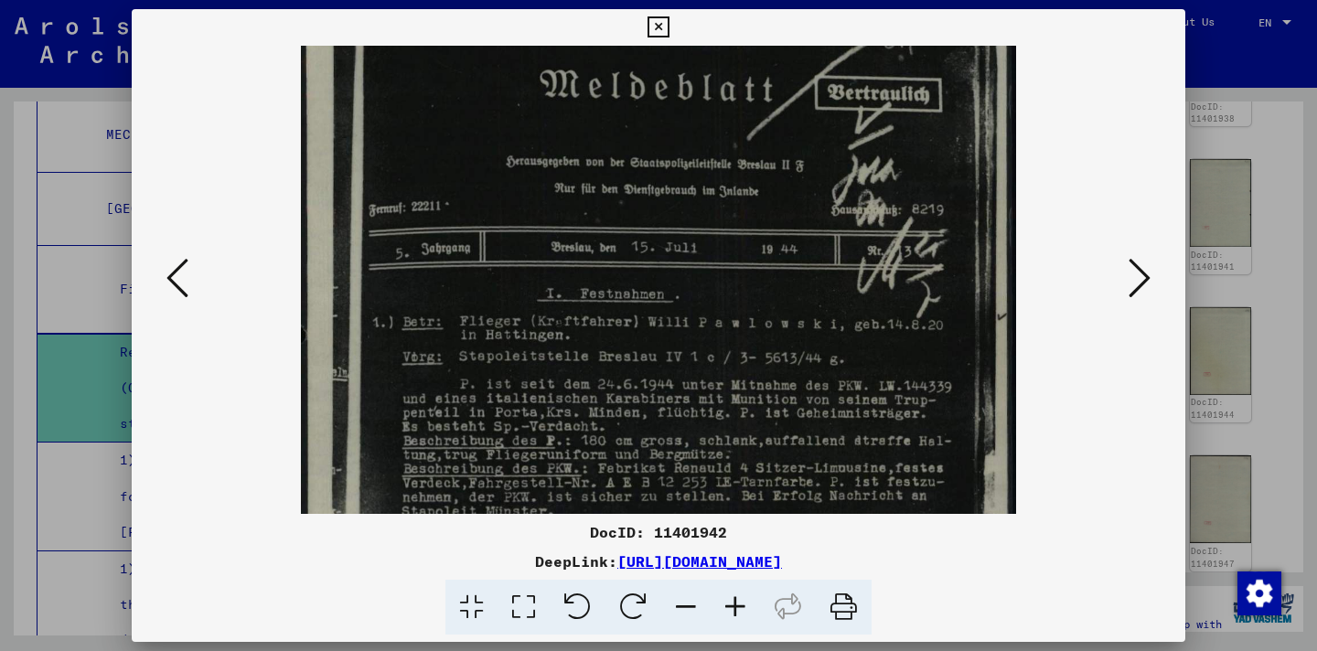
scroll to position [210, 0]
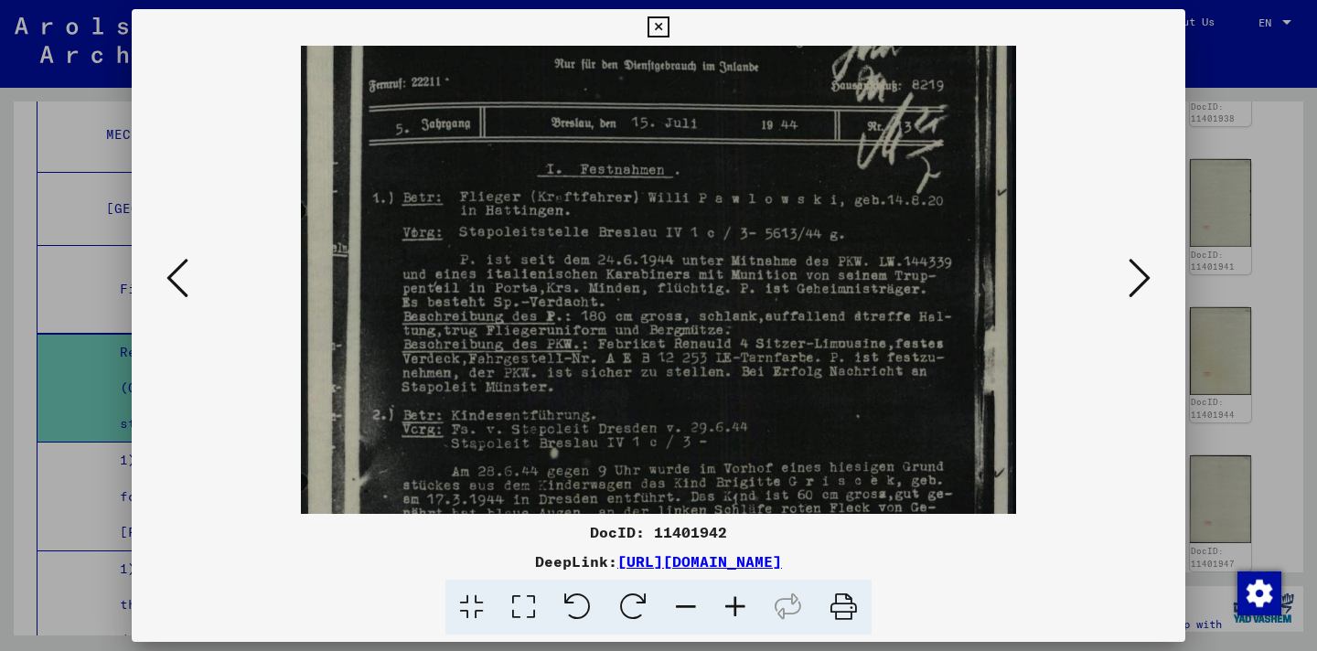
drag, startPoint x: 787, startPoint y: 424, endPoint x: 765, endPoint y: 202, distance: 222.5
click at [766, 213] on img at bounding box center [659, 347] width 716 height 1017
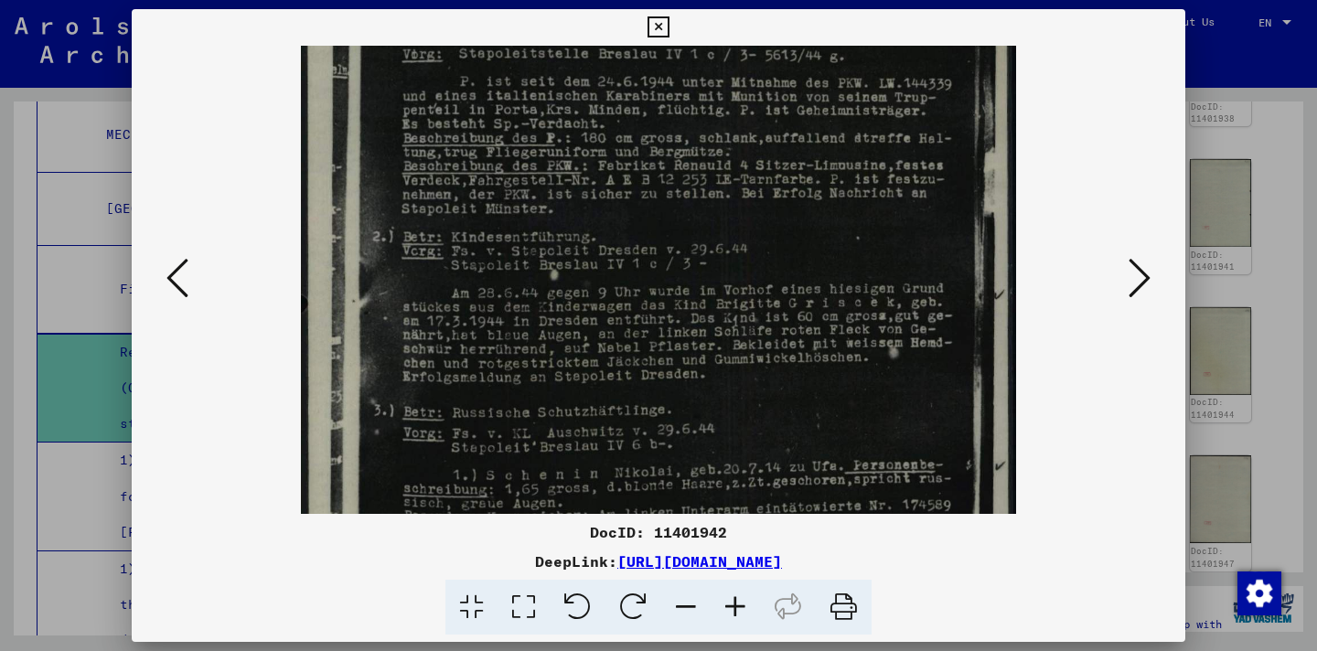
scroll to position [422, 0]
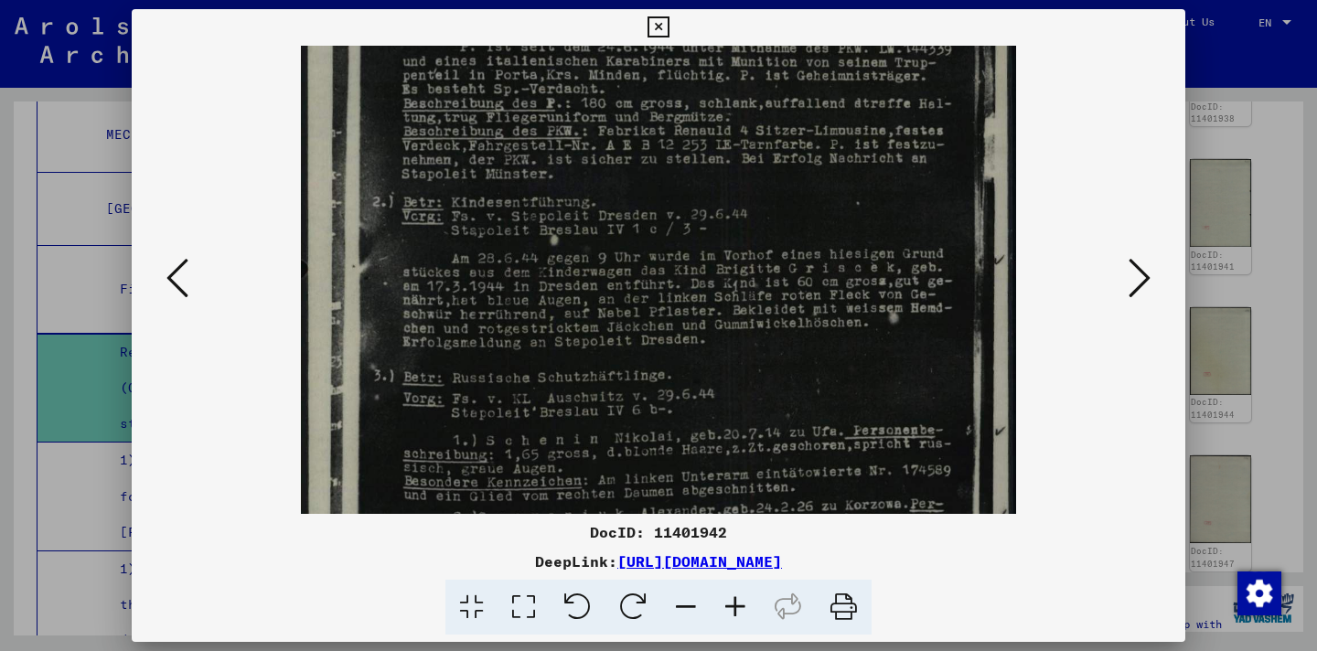
drag, startPoint x: 747, startPoint y: 462, endPoint x: 723, endPoint y: 251, distance: 212.8
click at [723, 251] on img at bounding box center [659, 134] width 716 height 1017
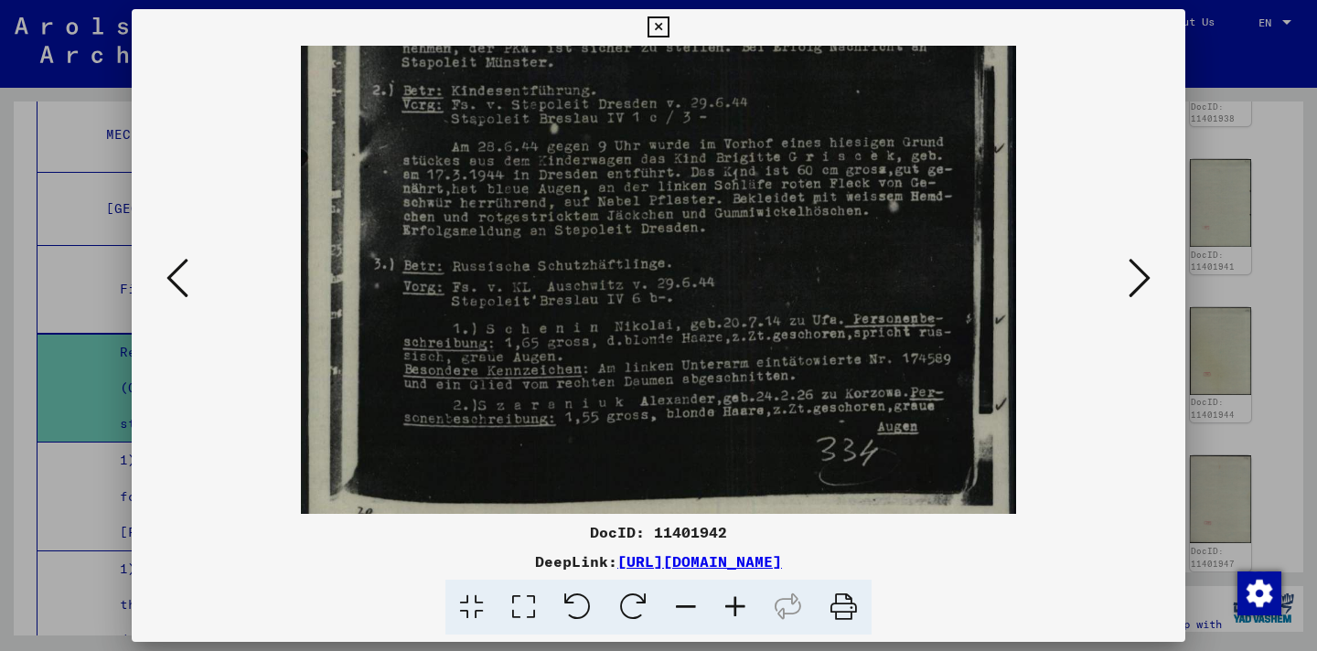
scroll to position [549, 0]
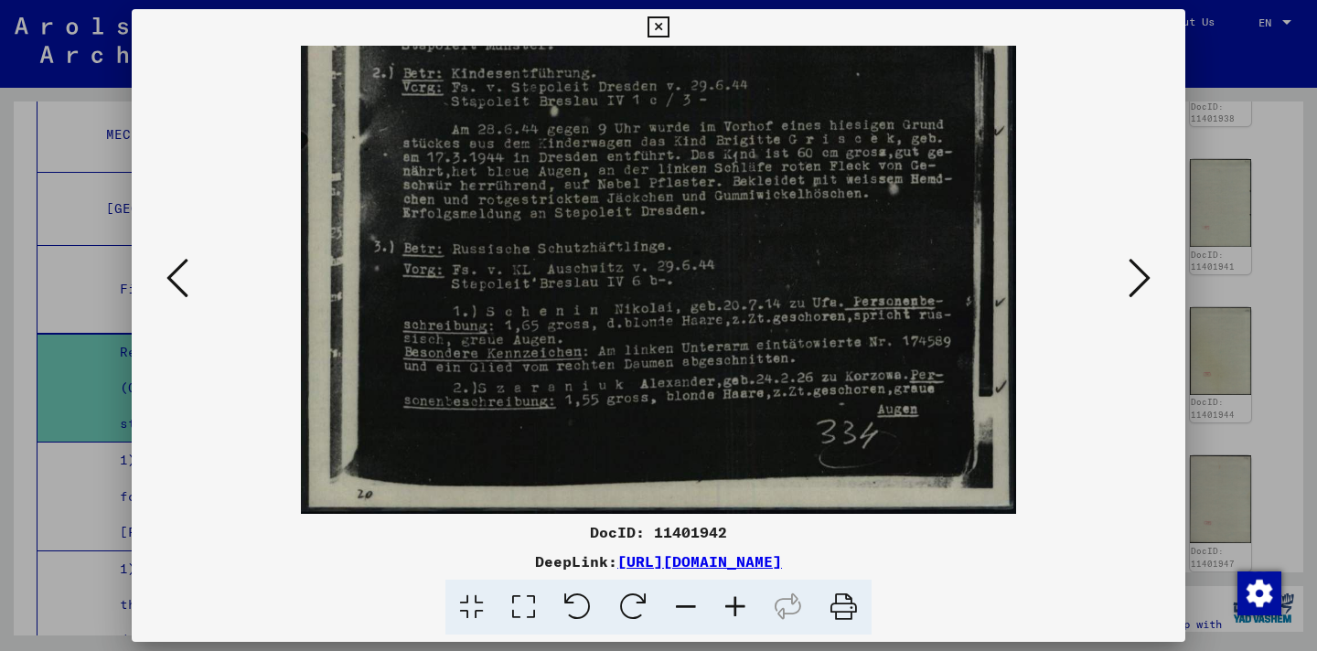
drag, startPoint x: 754, startPoint y: 377, endPoint x: 762, endPoint y: 249, distance: 128.4
click at [762, 249] on img at bounding box center [659, 5] width 716 height 1017
click at [174, 273] on icon at bounding box center [178, 278] width 22 height 44
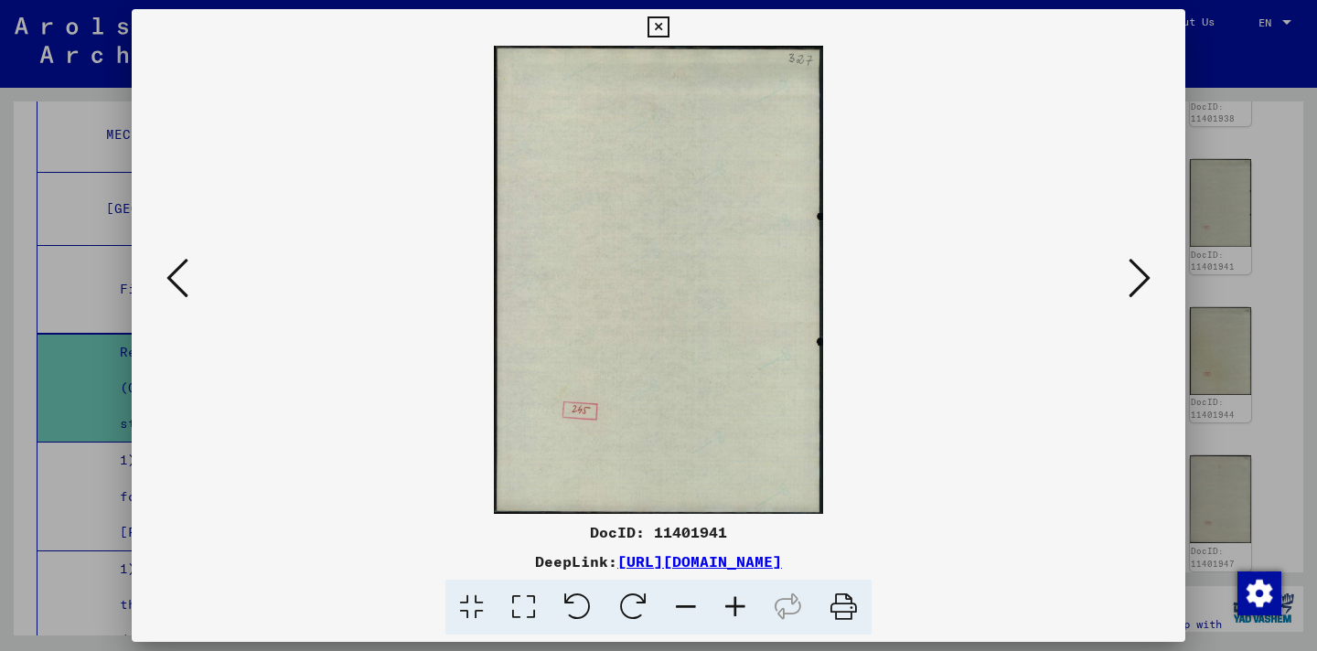
click at [179, 275] on icon at bounding box center [178, 278] width 22 height 44
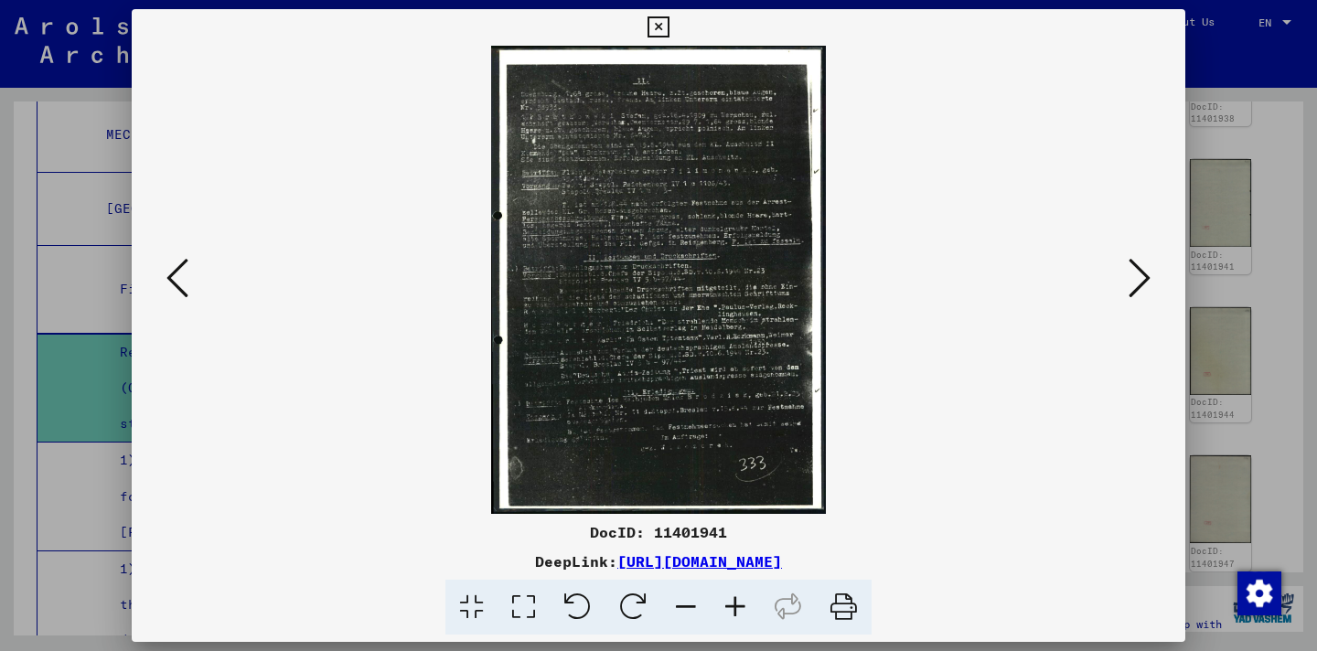
click at [736, 602] on icon at bounding box center [735, 608] width 49 height 56
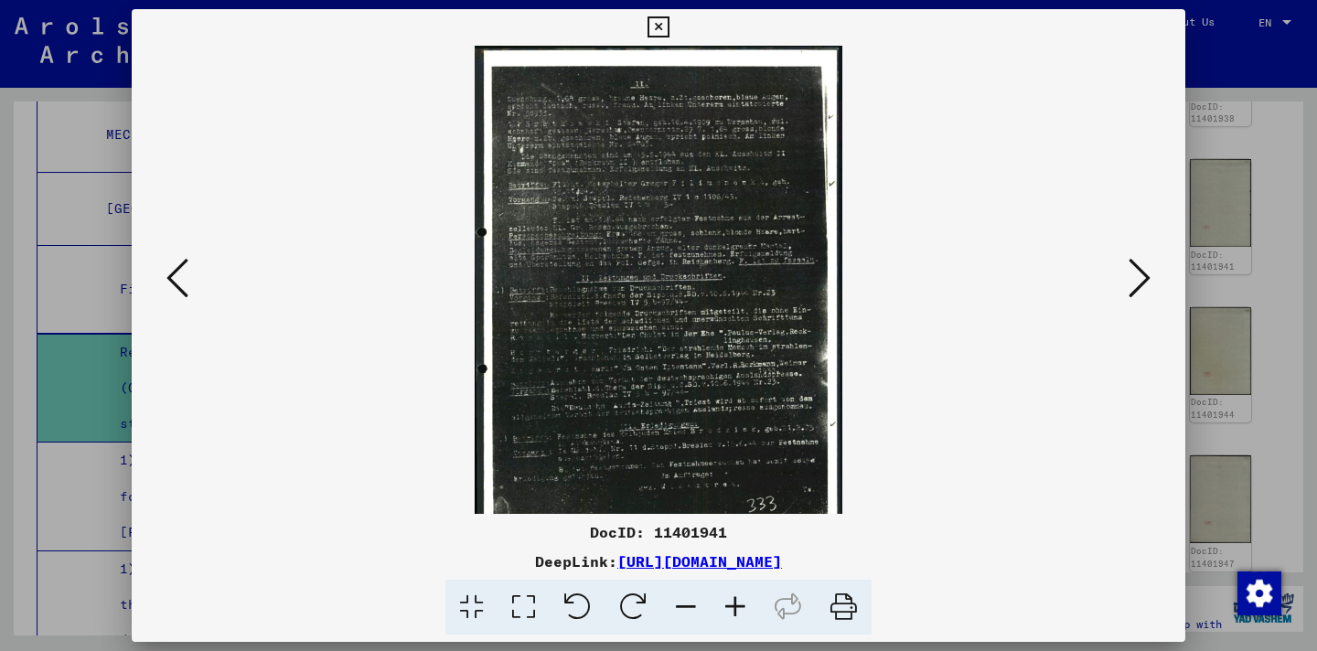
click at [736, 602] on icon at bounding box center [735, 608] width 49 height 56
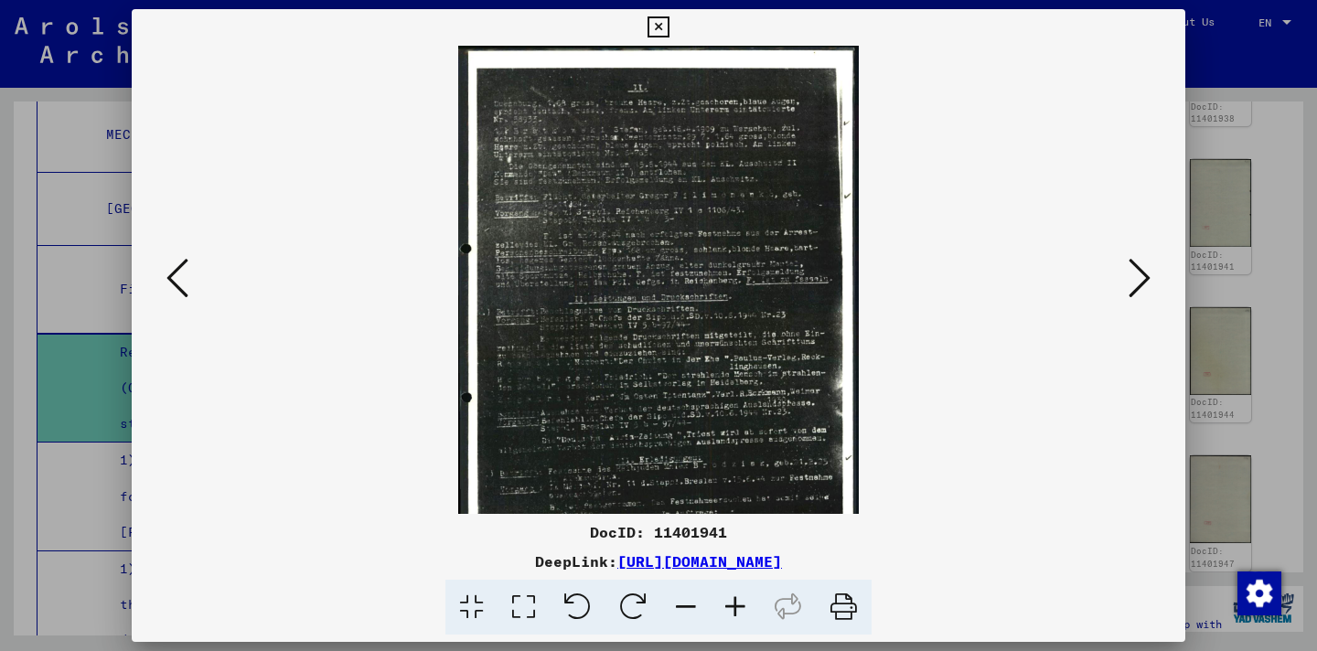
click at [735, 602] on icon at bounding box center [735, 608] width 49 height 56
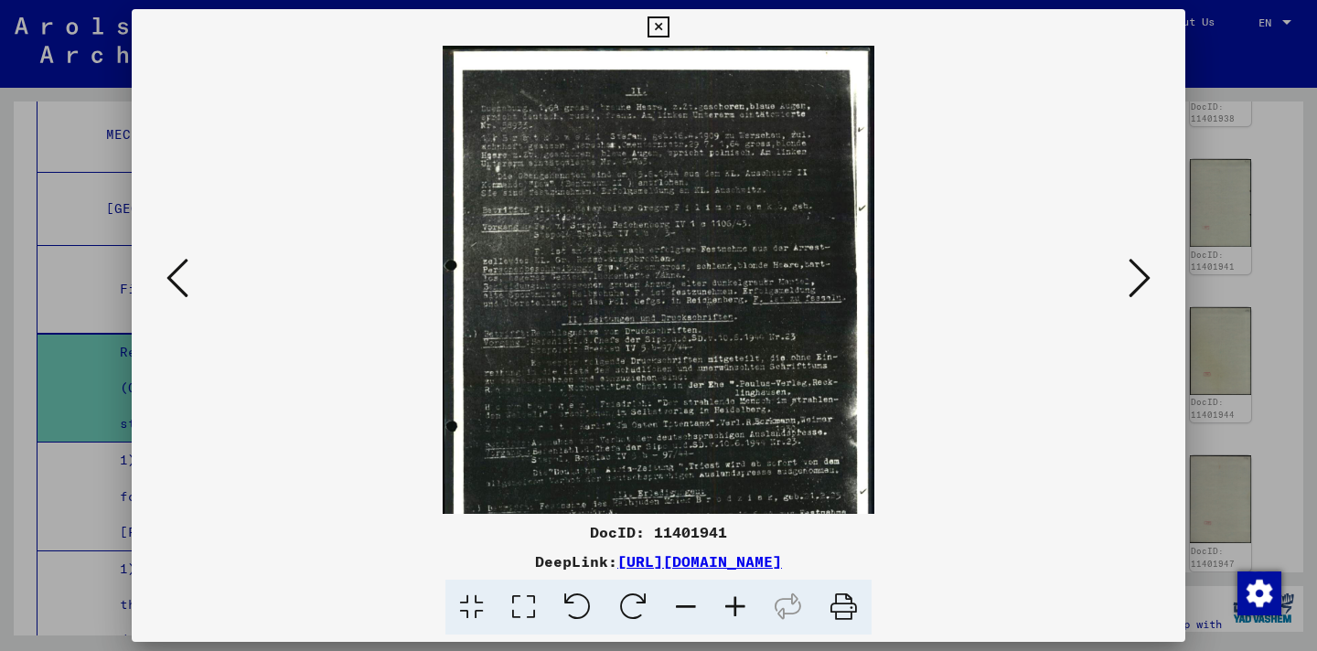
click at [735, 602] on icon at bounding box center [735, 608] width 49 height 56
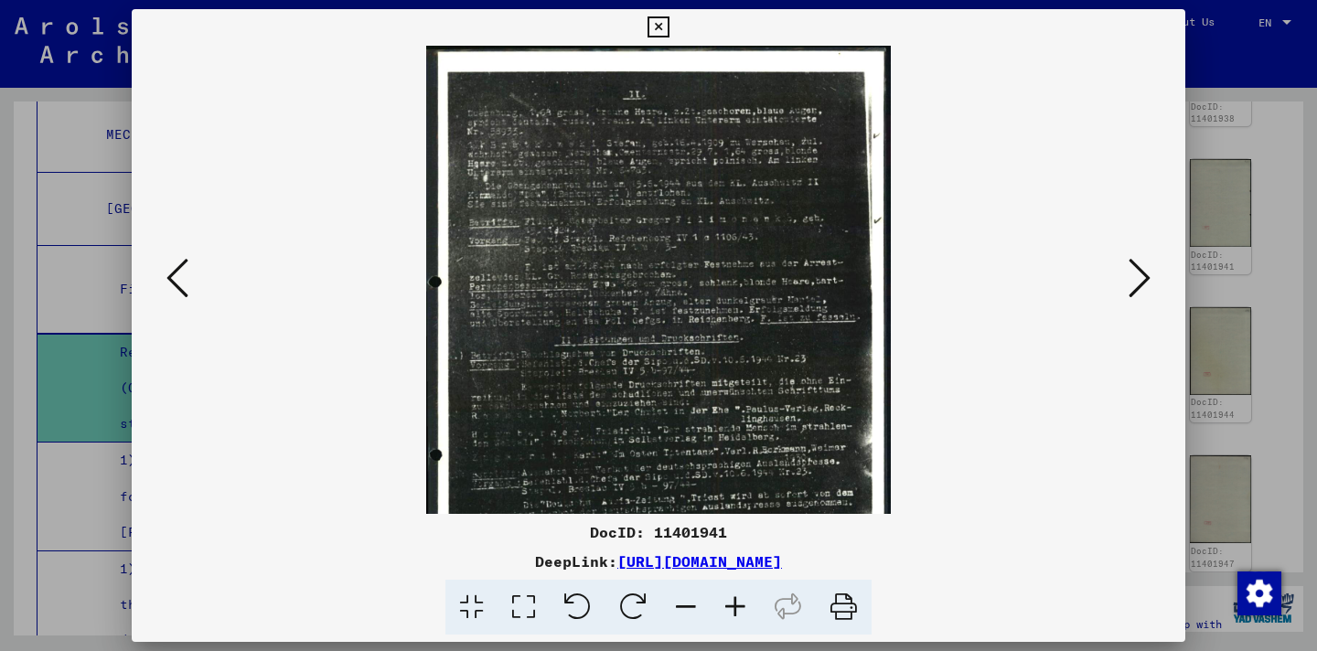
click at [735, 602] on icon at bounding box center [735, 608] width 49 height 56
click at [734, 602] on icon at bounding box center [735, 608] width 49 height 56
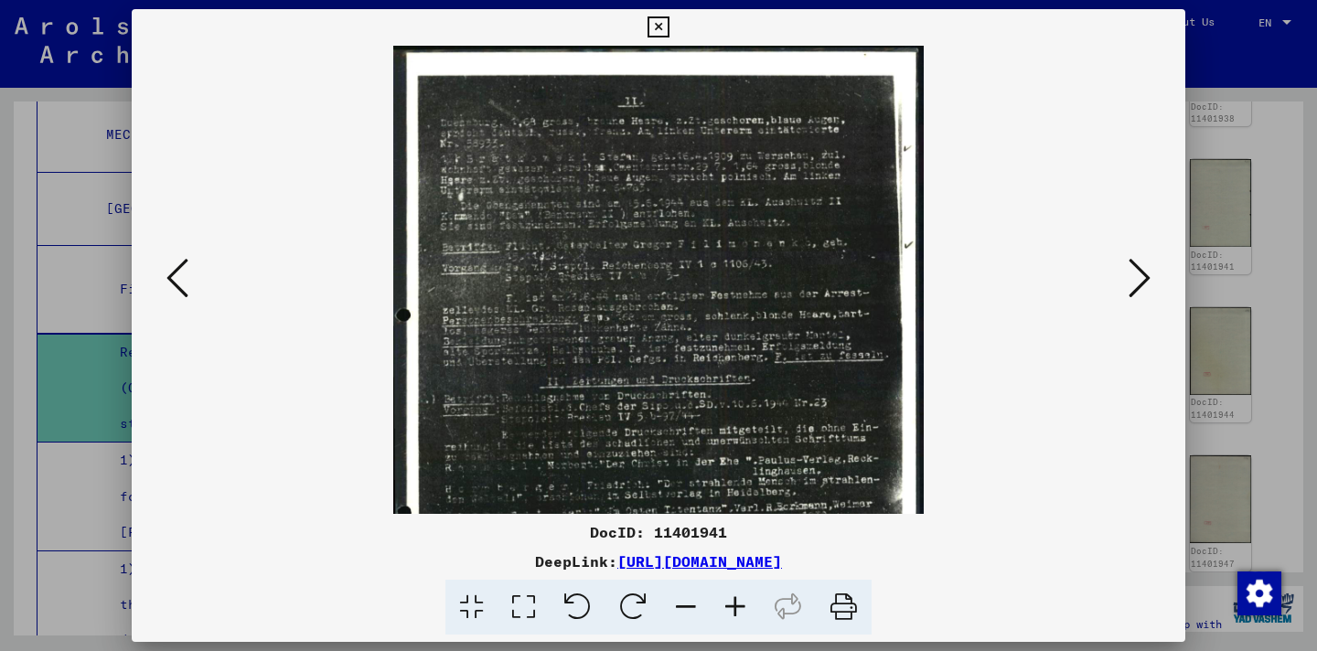
click at [734, 602] on icon at bounding box center [735, 608] width 49 height 56
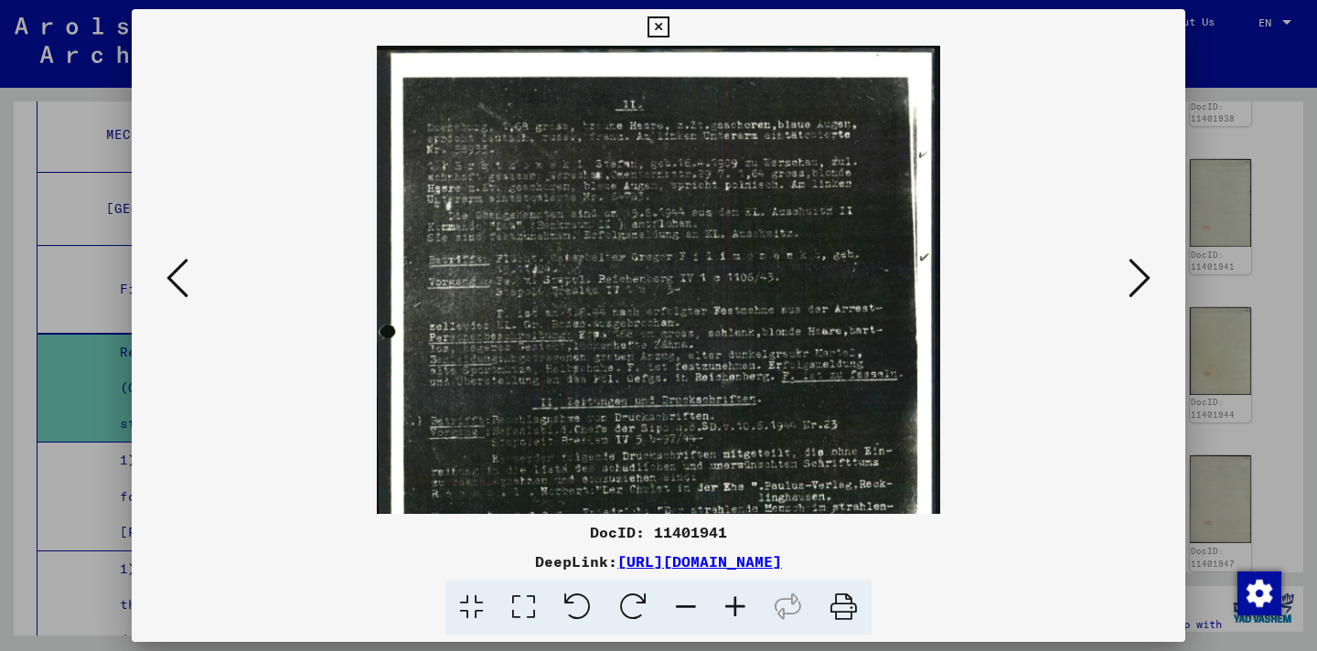
click at [734, 602] on icon at bounding box center [735, 608] width 49 height 56
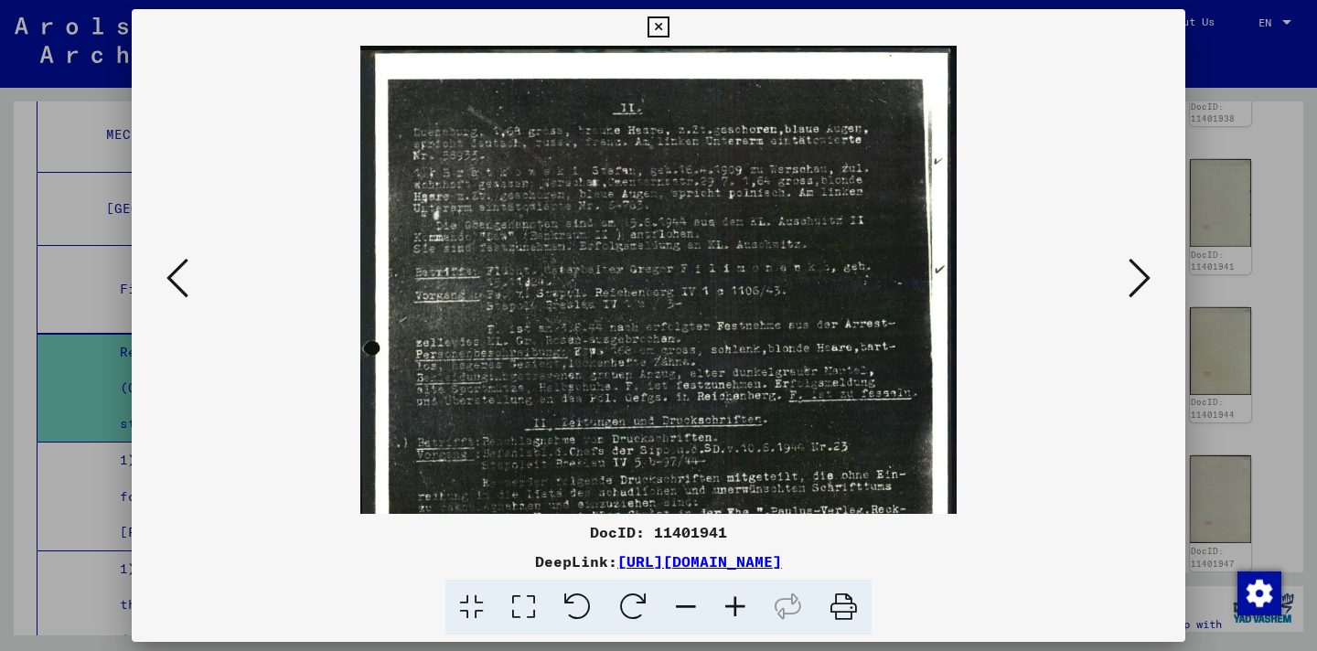
click at [734, 602] on icon at bounding box center [735, 608] width 49 height 56
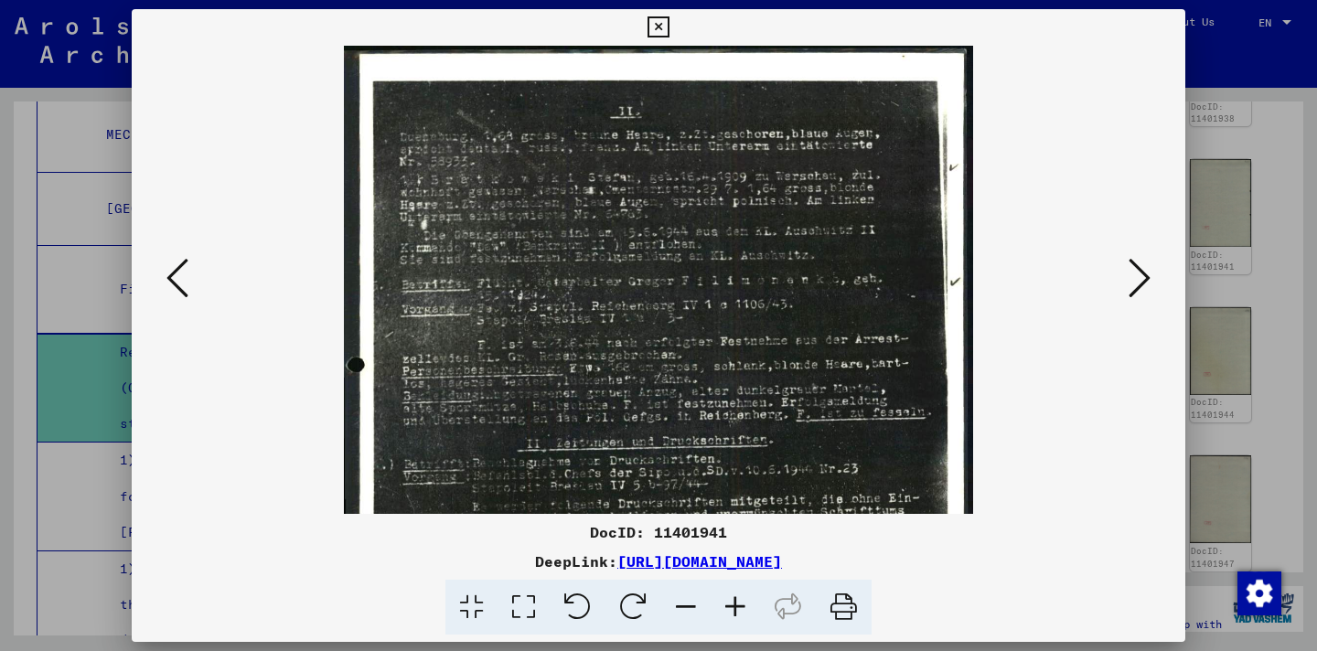
click at [734, 602] on icon at bounding box center [735, 608] width 49 height 56
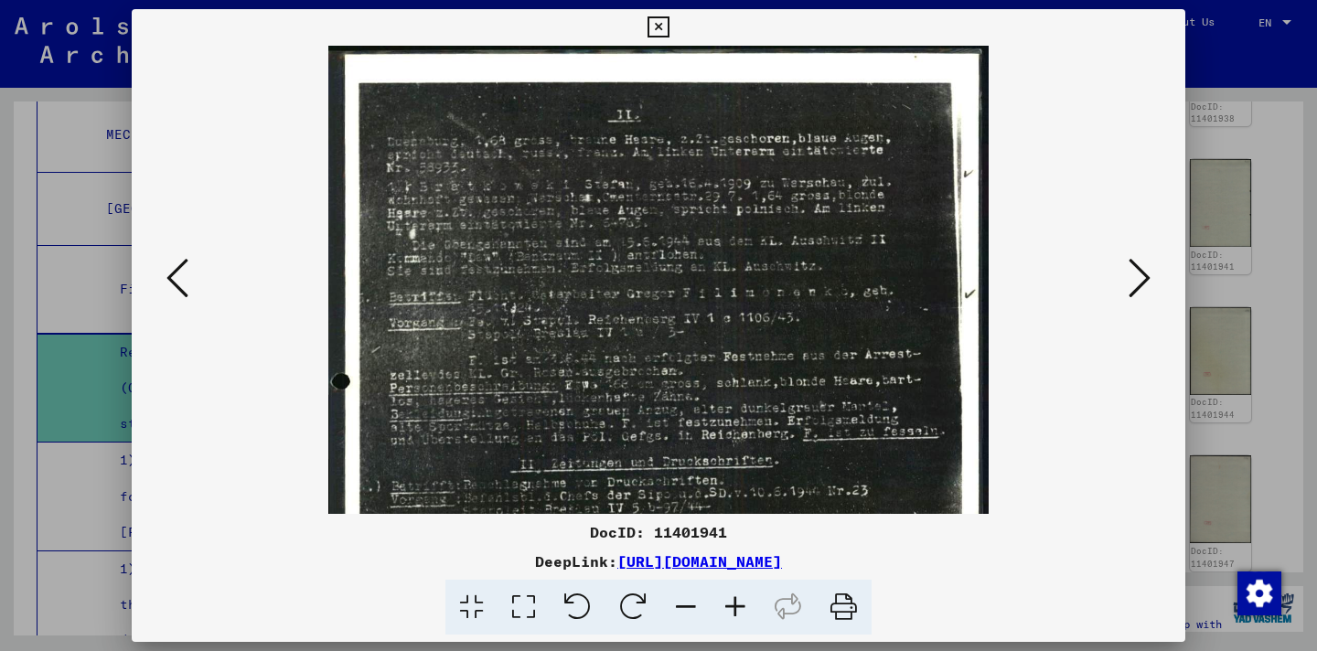
click at [734, 602] on icon at bounding box center [735, 608] width 49 height 56
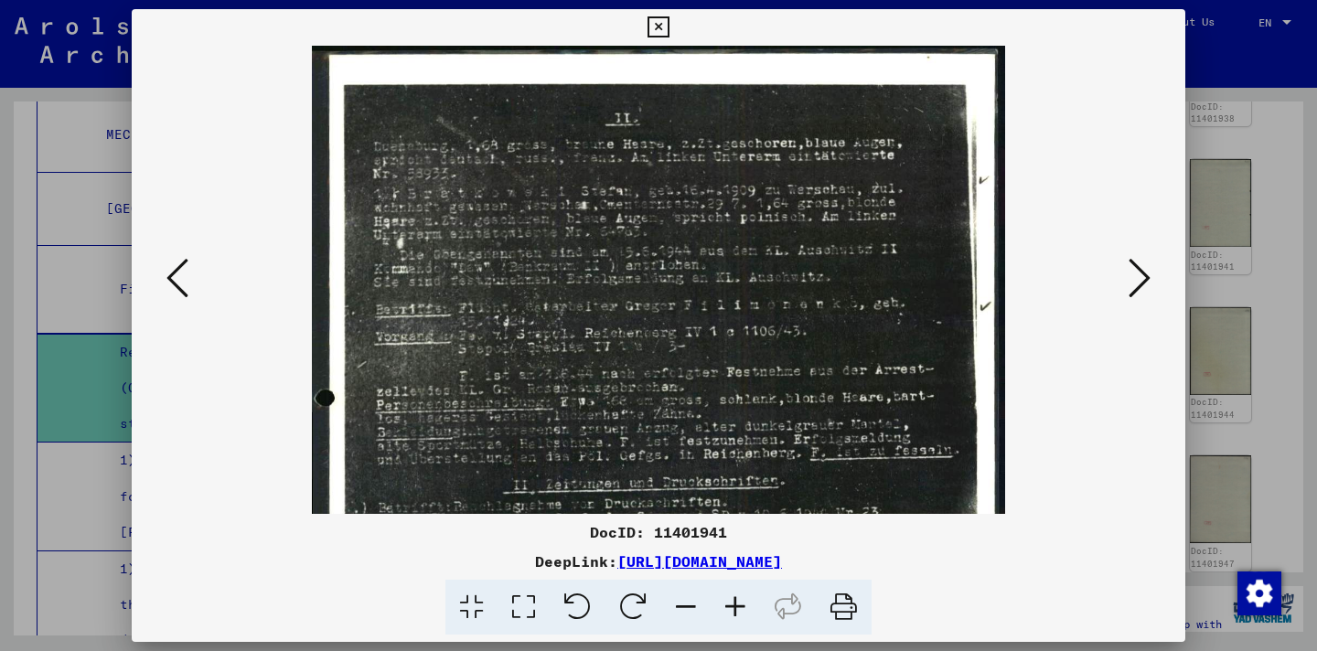
click at [735, 602] on icon at bounding box center [735, 608] width 49 height 56
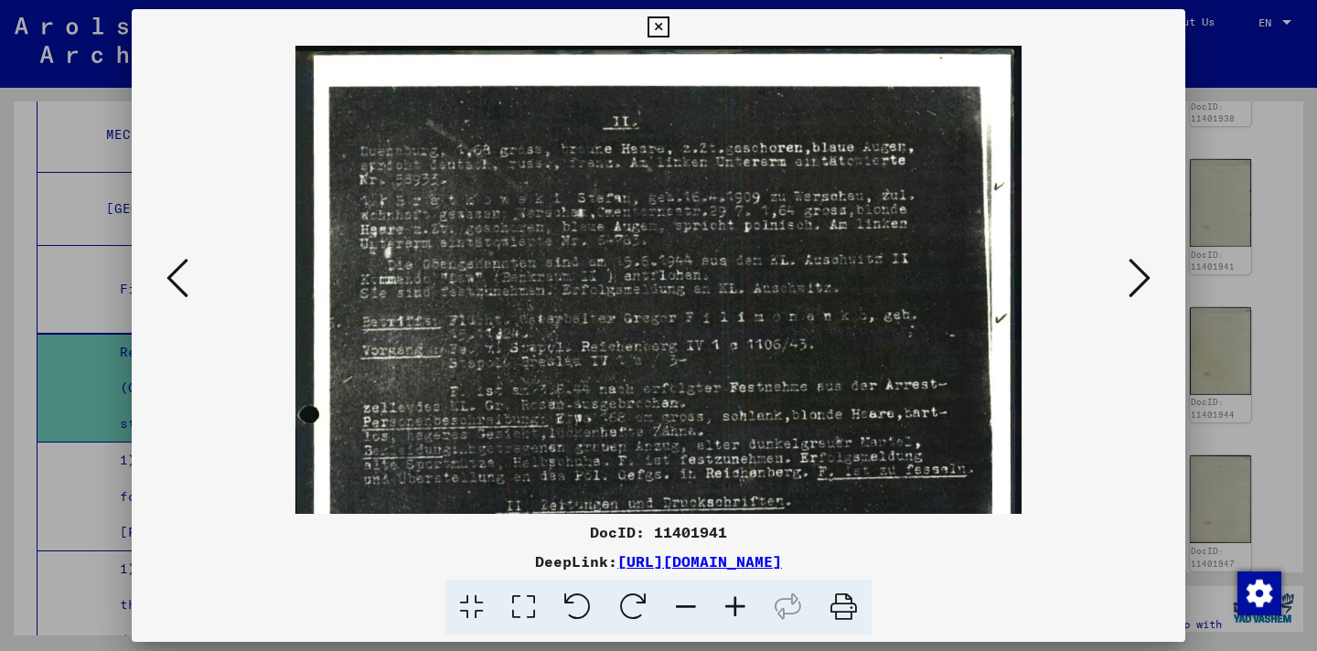
click at [735, 602] on icon at bounding box center [735, 608] width 49 height 56
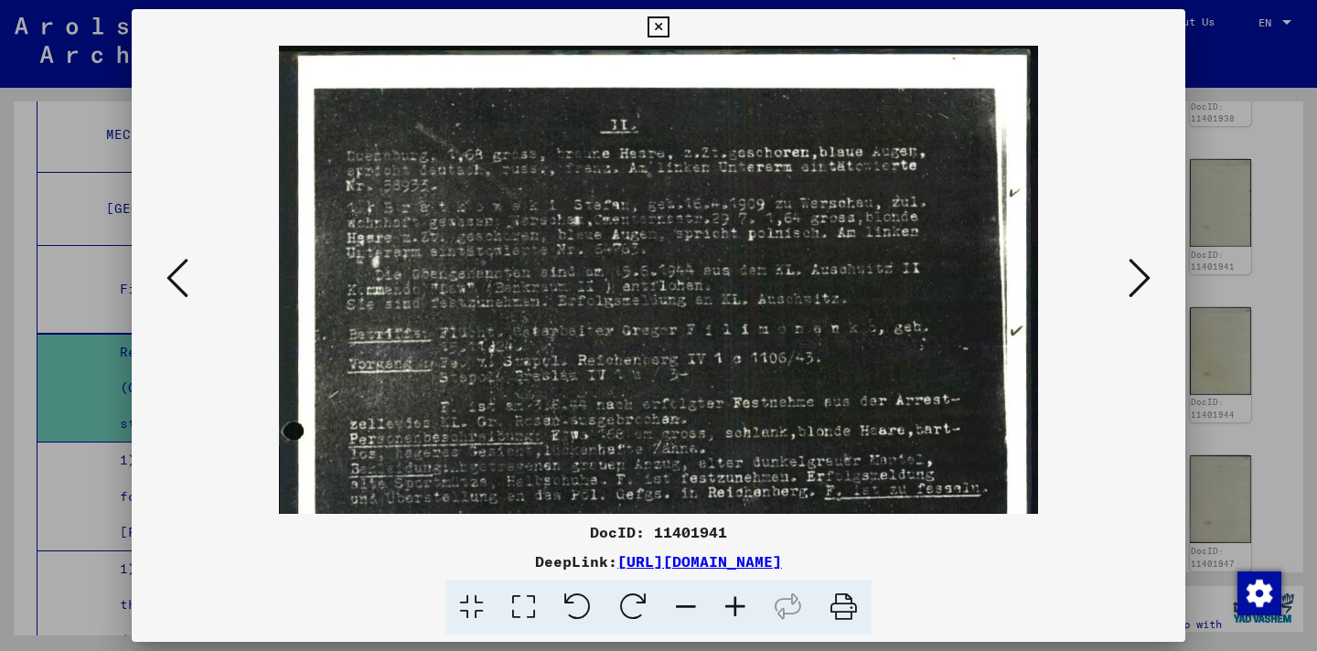
click at [735, 602] on icon at bounding box center [735, 608] width 49 height 56
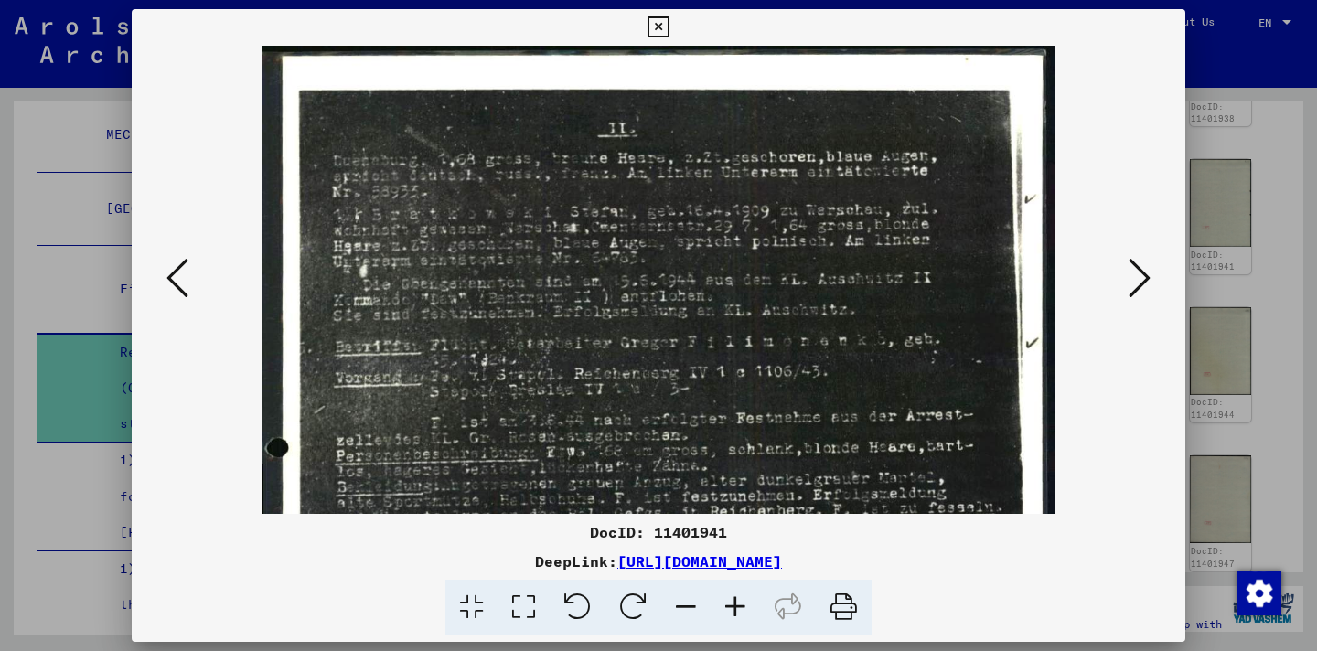
click at [735, 602] on icon at bounding box center [735, 608] width 49 height 56
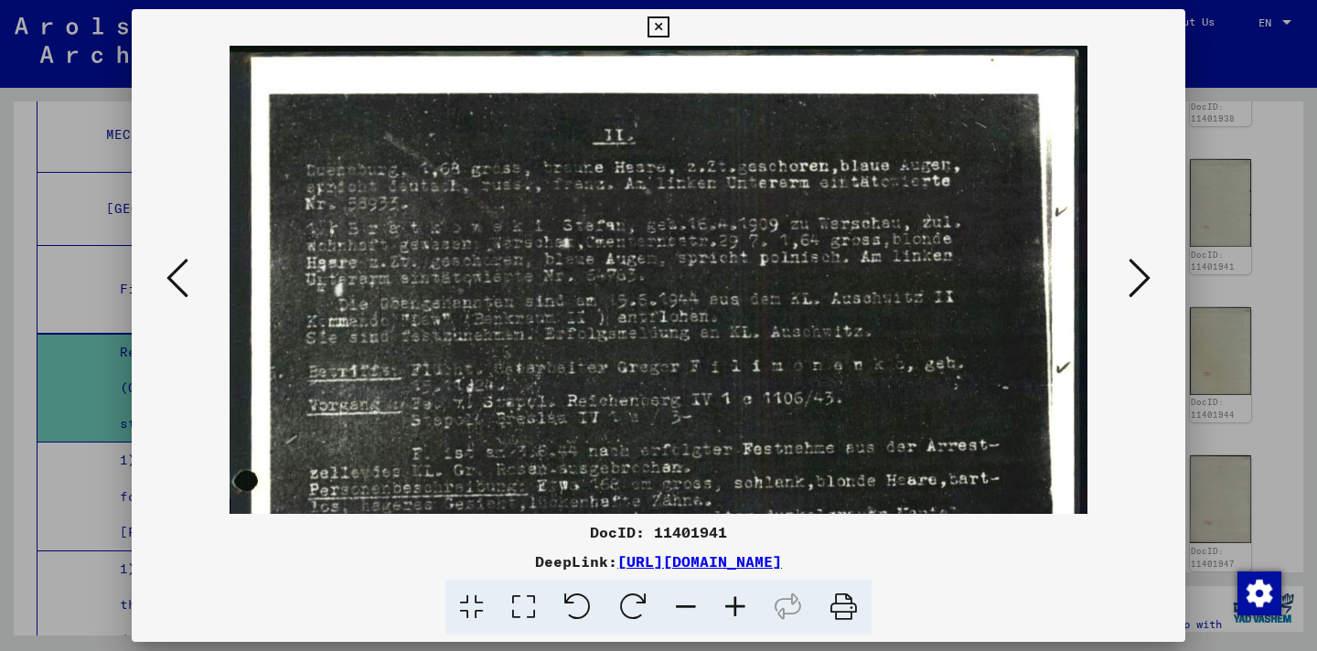
click at [735, 602] on icon at bounding box center [735, 608] width 49 height 56
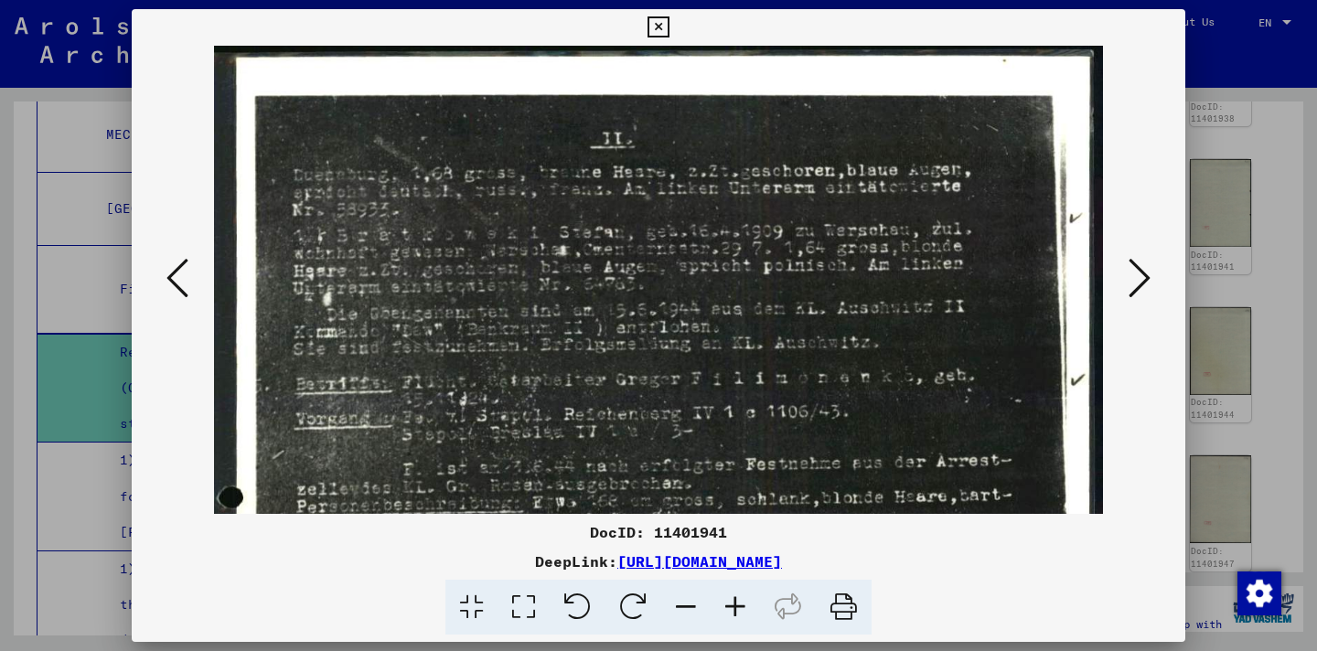
click at [734, 602] on icon at bounding box center [735, 608] width 49 height 56
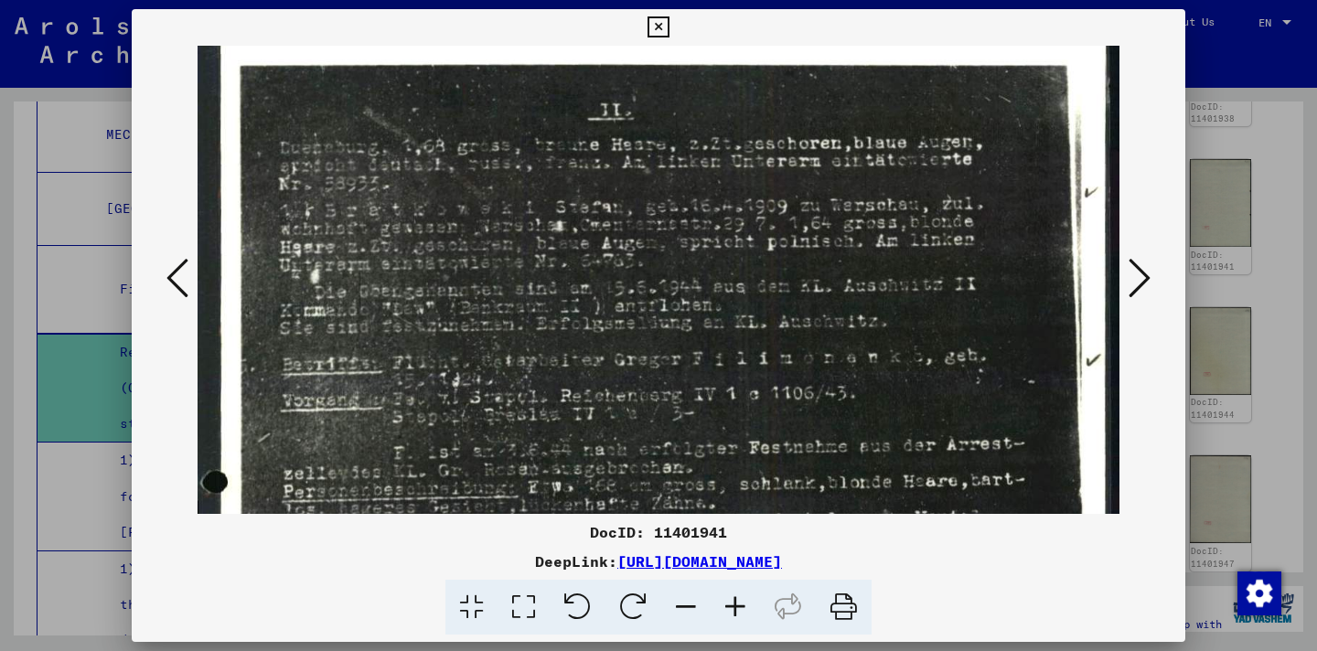
drag, startPoint x: 772, startPoint y: 378, endPoint x: 779, endPoint y: 294, distance: 84.4
click at [779, 294] on img at bounding box center [659, 660] width 923 height 1292
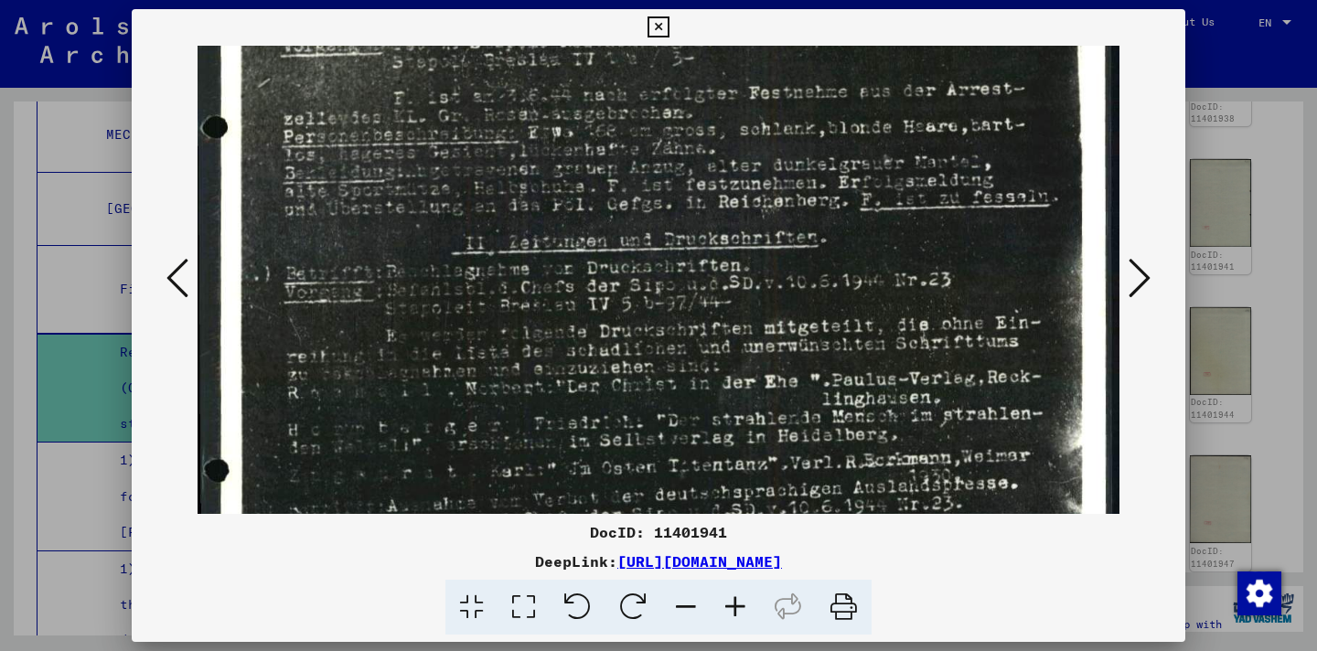
scroll to position [400, 0]
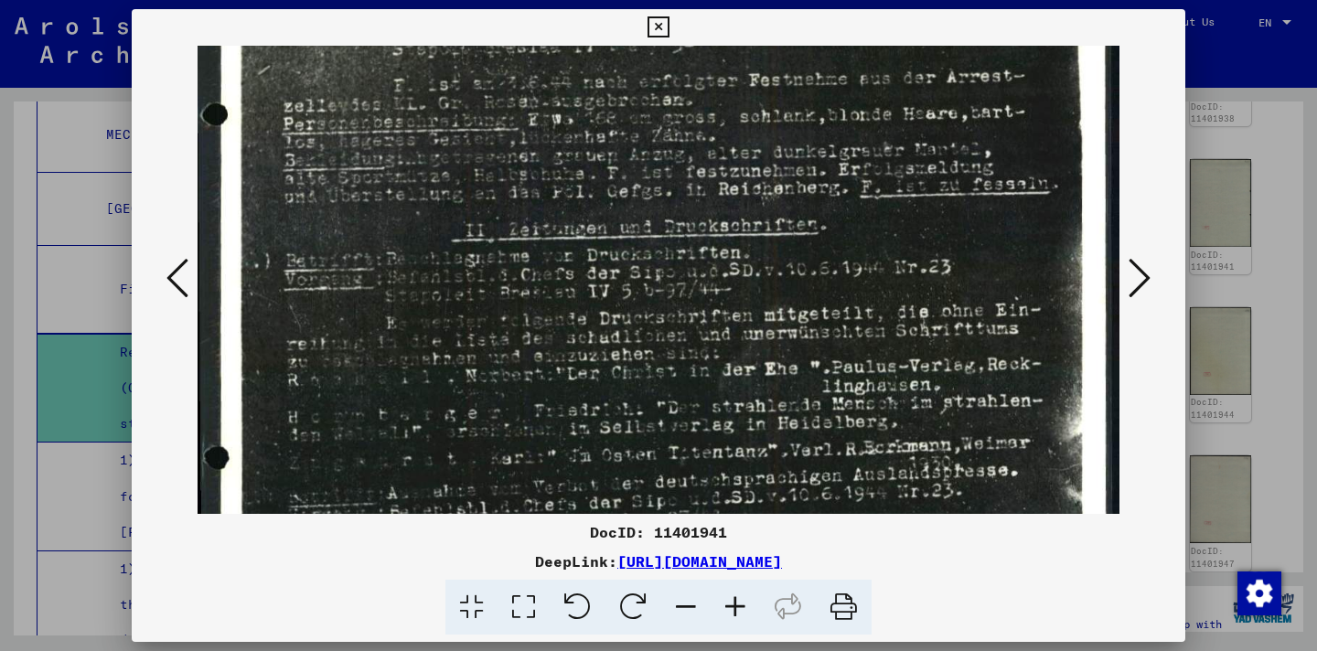
drag, startPoint x: 820, startPoint y: 444, endPoint x: 792, endPoint y: 128, distance: 316.8
click at [792, 128] on img at bounding box center [659, 292] width 923 height 1292
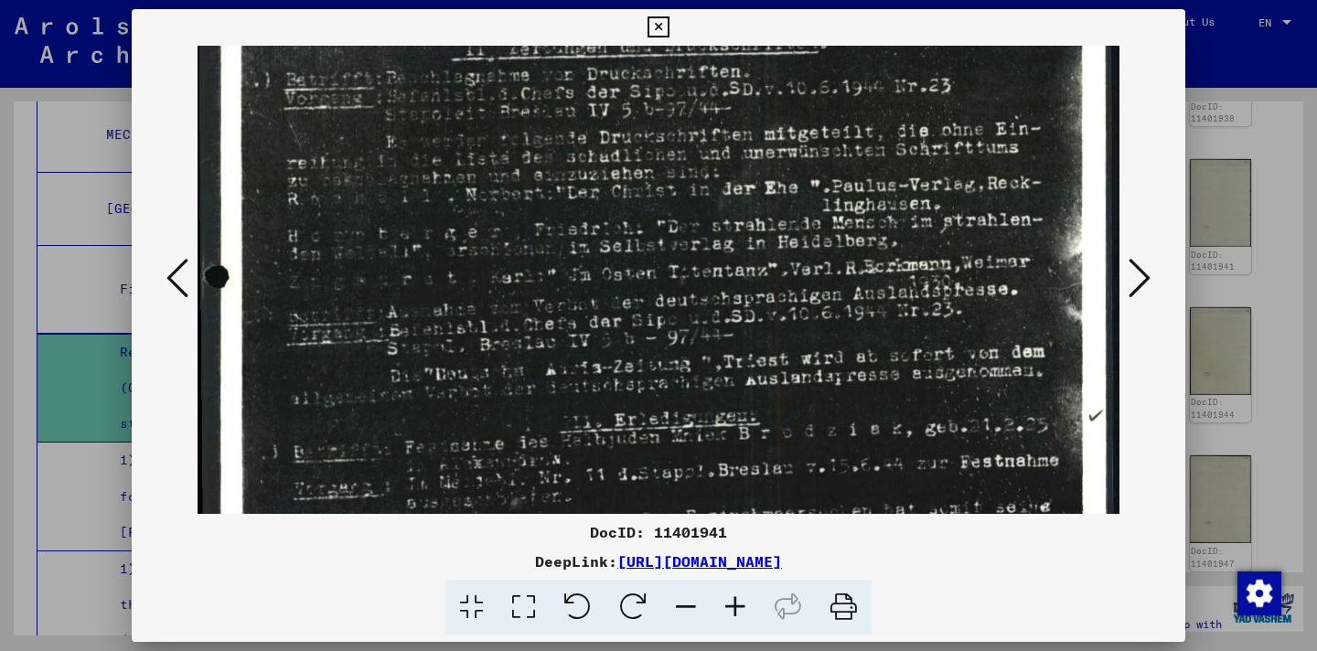
scroll to position [586, 0]
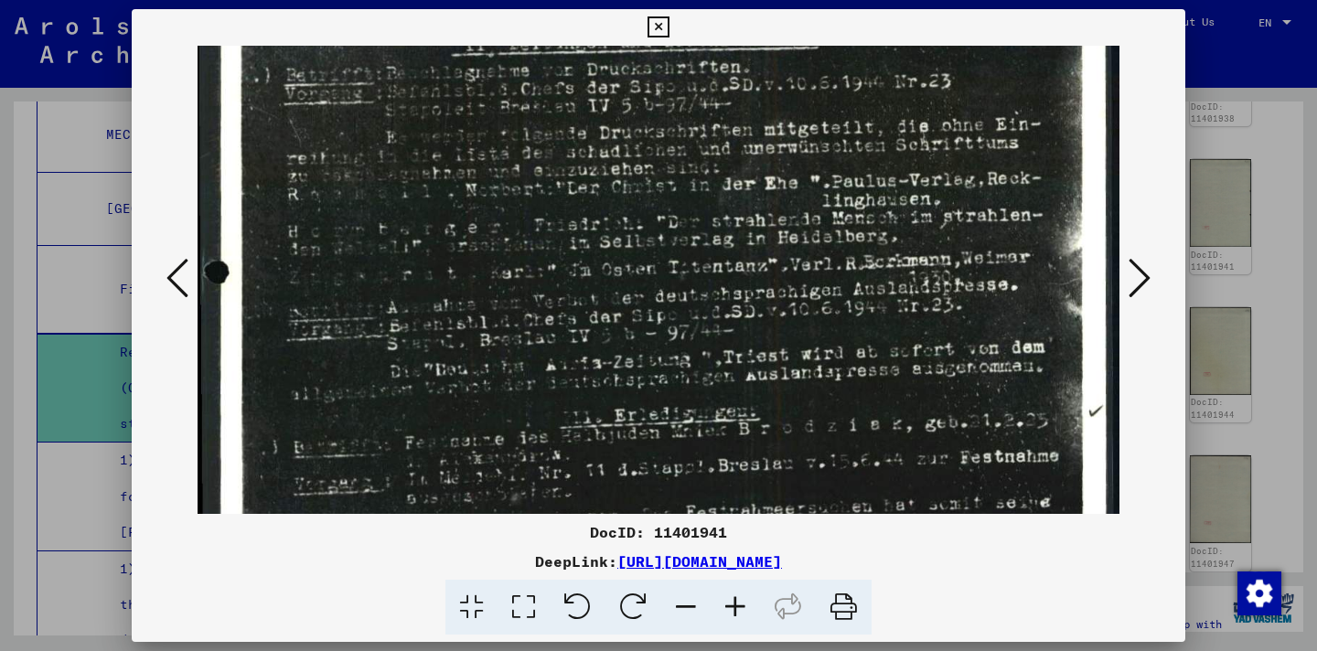
drag, startPoint x: 825, startPoint y: 446, endPoint x: 823, endPoint y: 261, distance: 185.7
click at [823, 261] on img at bounding box center [659, 106] width 923 height 1292
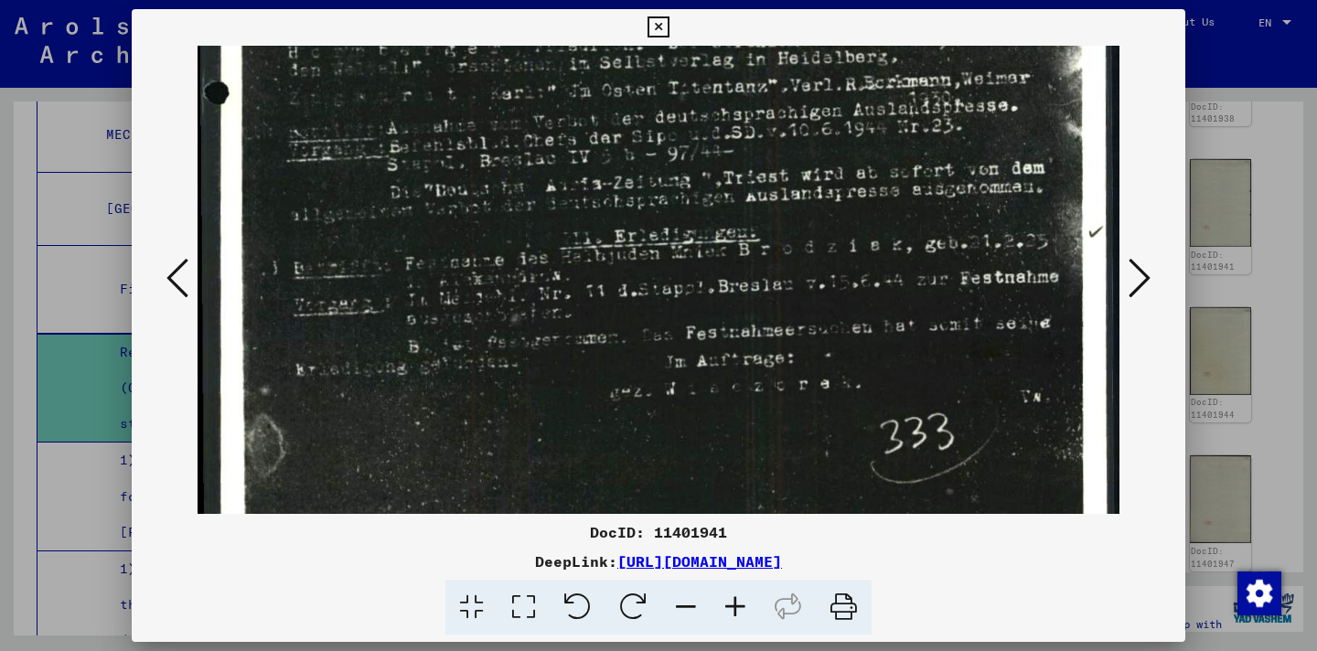
scroll to position [823, 0]
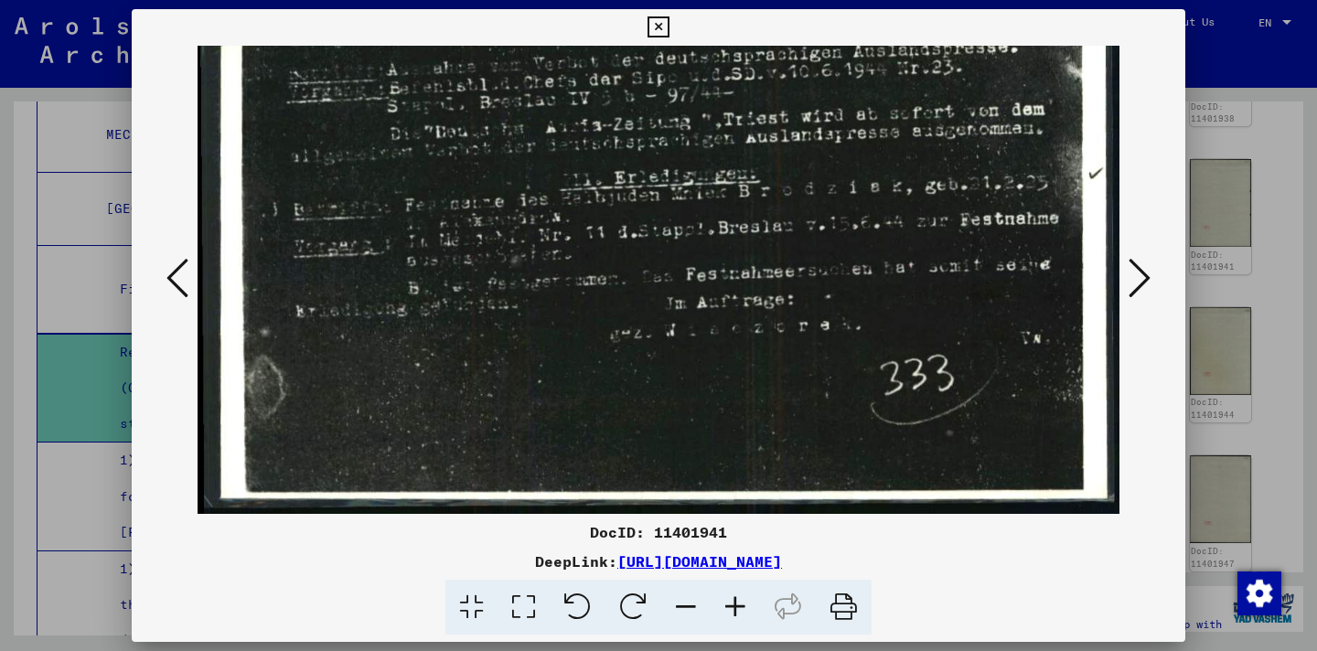
drag, startPoint x: 823, startPoint y: 390, endPoint x: 815, endPoint y: 161, distance: 228.8
click at [158, 285] on div at bounding box center [659, 280] width 1054 height 468
click at [168, 285] on icon at bounding box center [178, 278] width 22 height 44
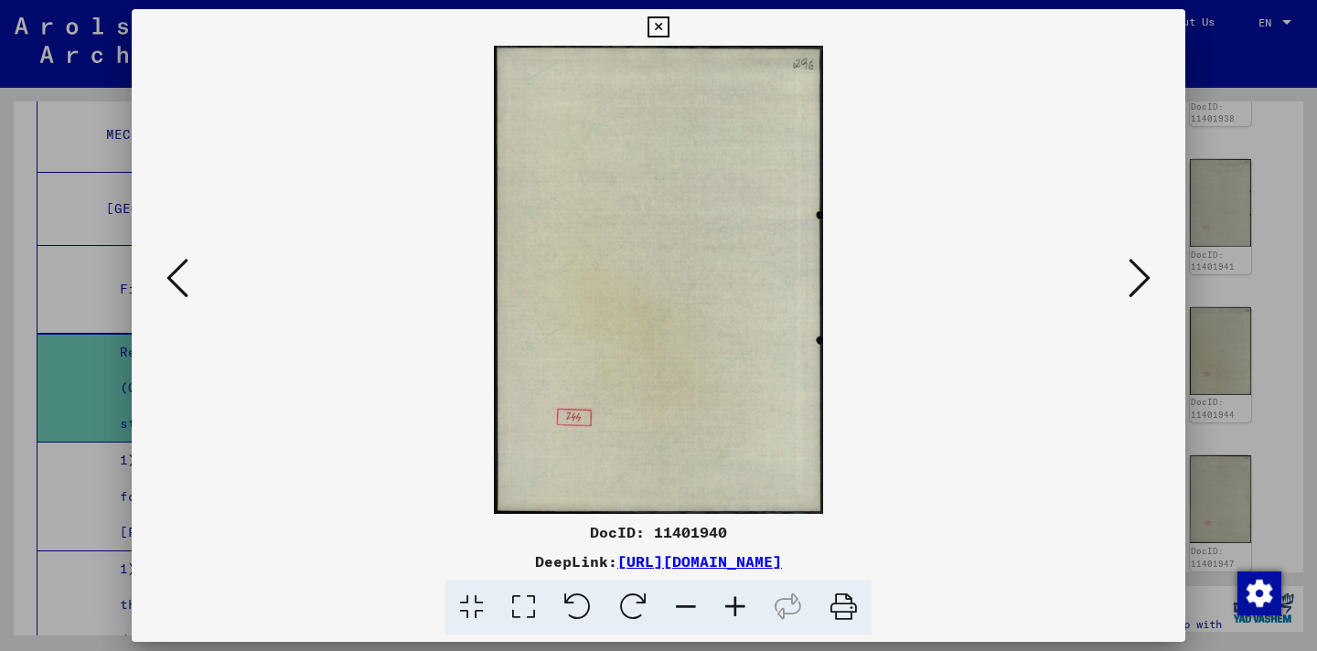
scroll to position [0, 0]
click at [167, 285] on icon at bounding box center [178, 278] width 22 height 44
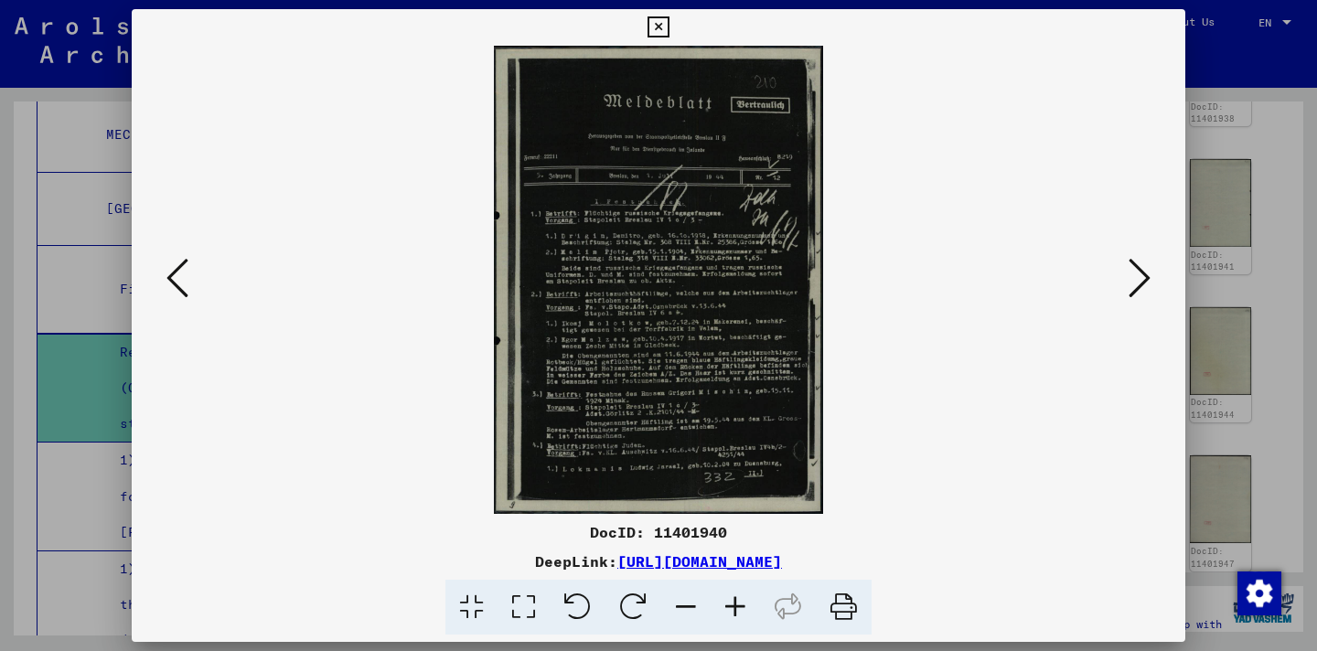
click at [731, 608] on icon at bounding box center [735, 608] width 49 height 56
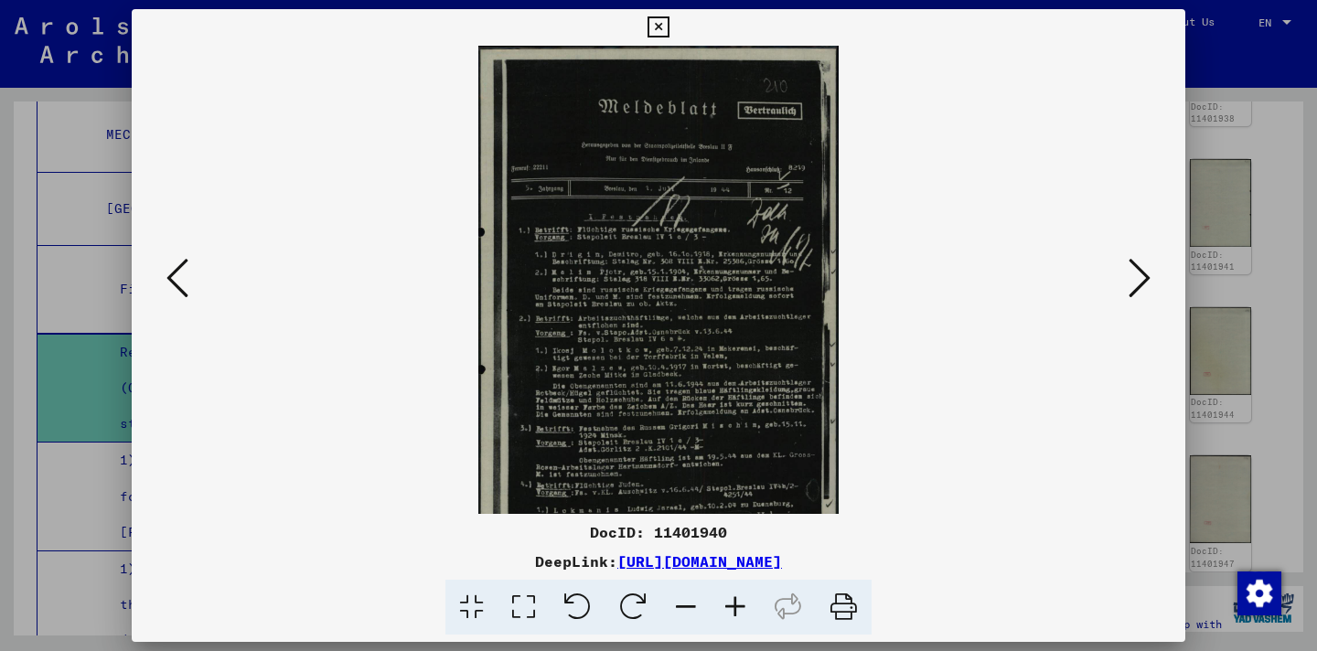
click at [731, 608] on icon at bounding box center [735, 608] width 49 height 56
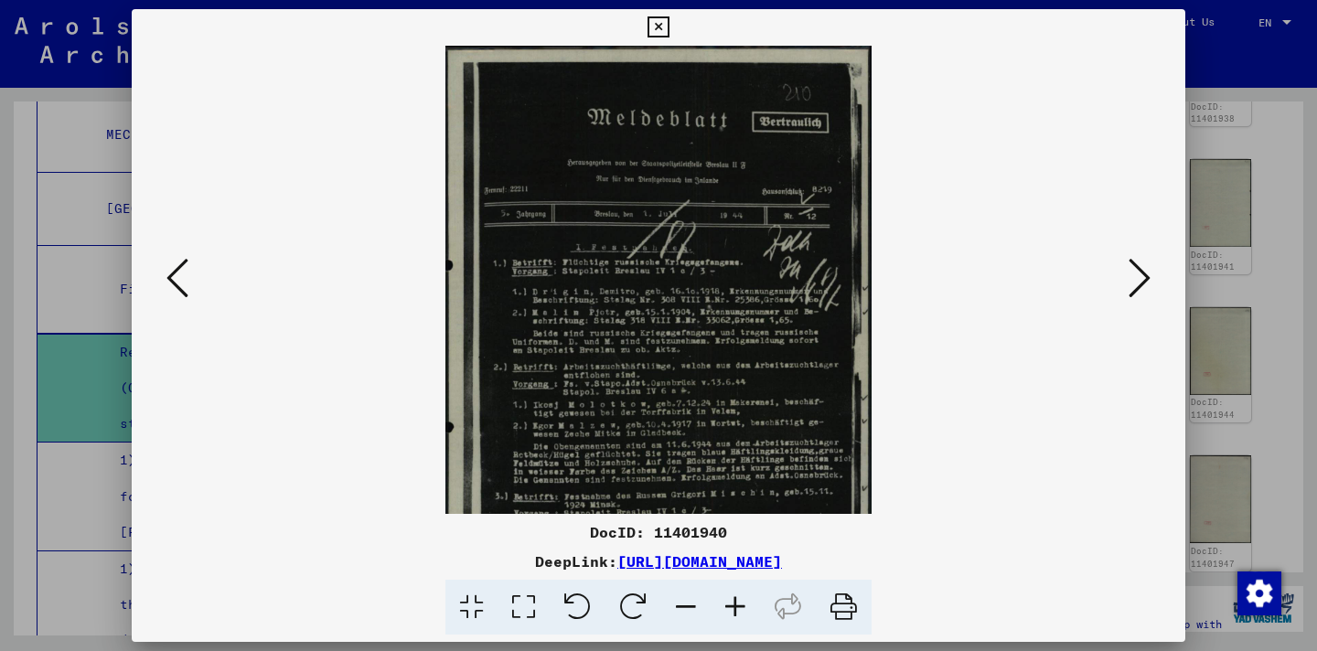
click at [732, 608] on icon at bounding box center [735, 608] width 49 height 56
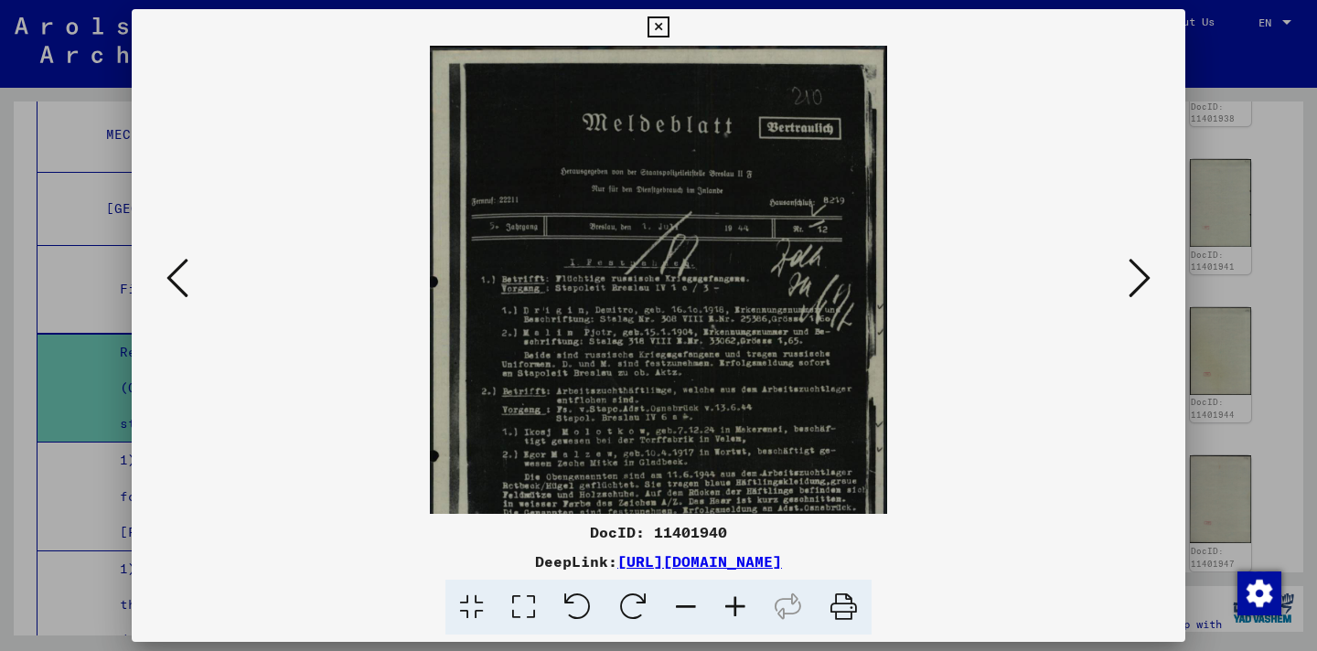
click at [732, 608] on icon at bounding box center [735, 608] width 49 height 56
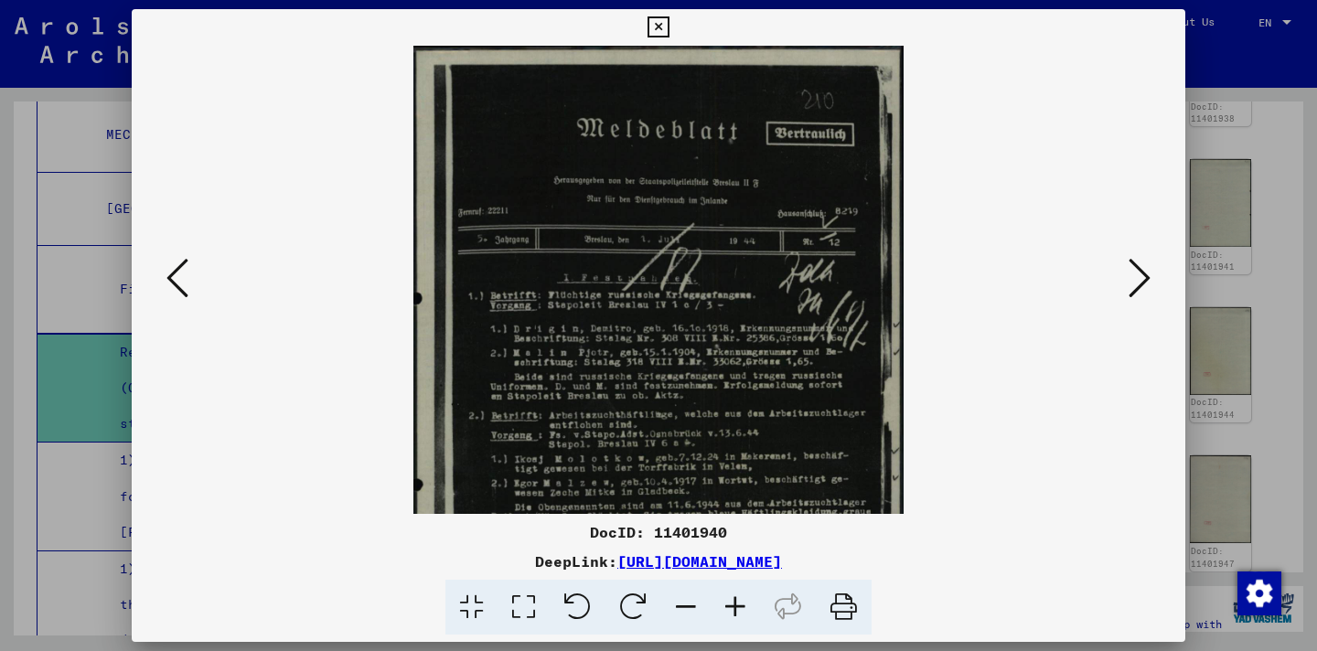
click at [731, 608] on icon at bounding box center [735, 608] width 49 height 56
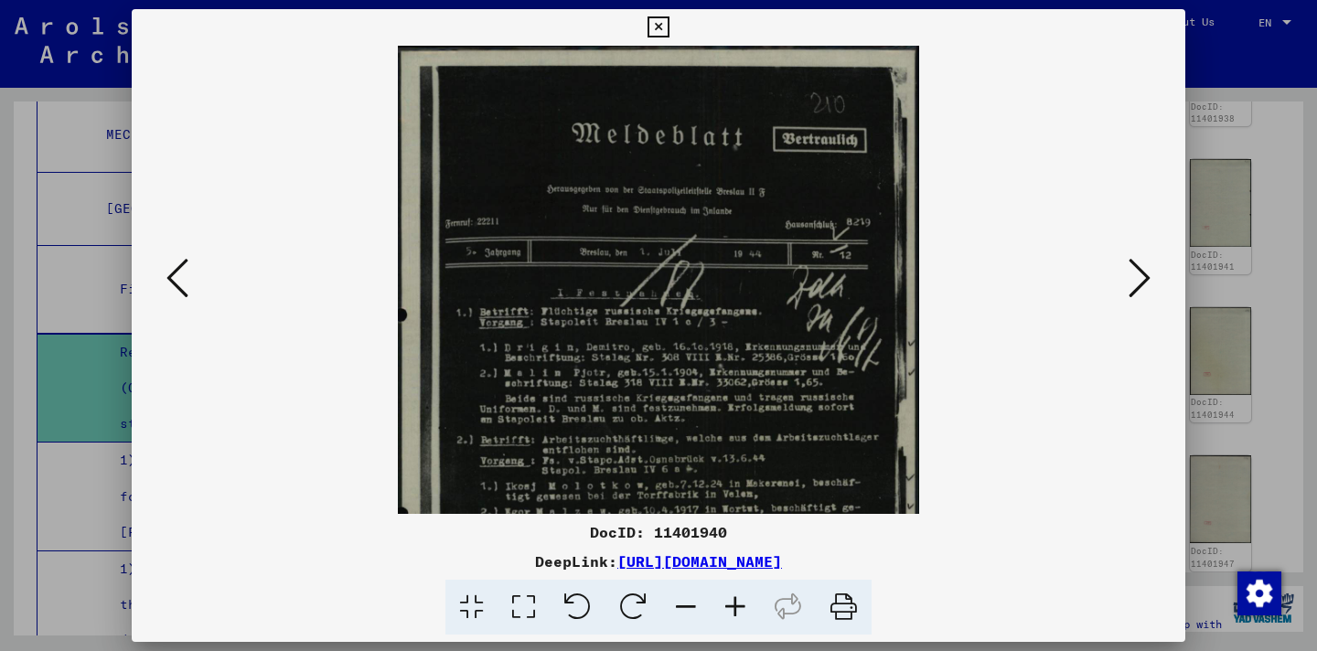
click at [731, 608] on icon at bounding box center [735, 608] width 49 height 56
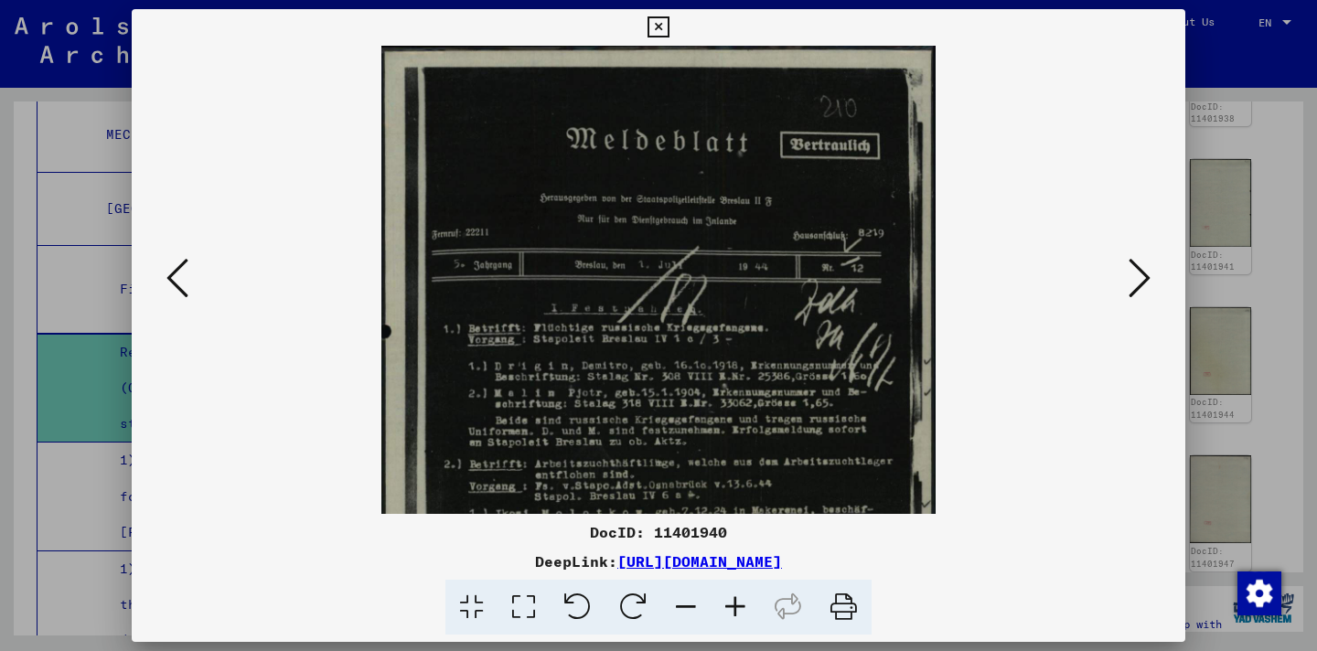
click at [731, 608] on icon at bounding box center [735, 608] width 49 height 56
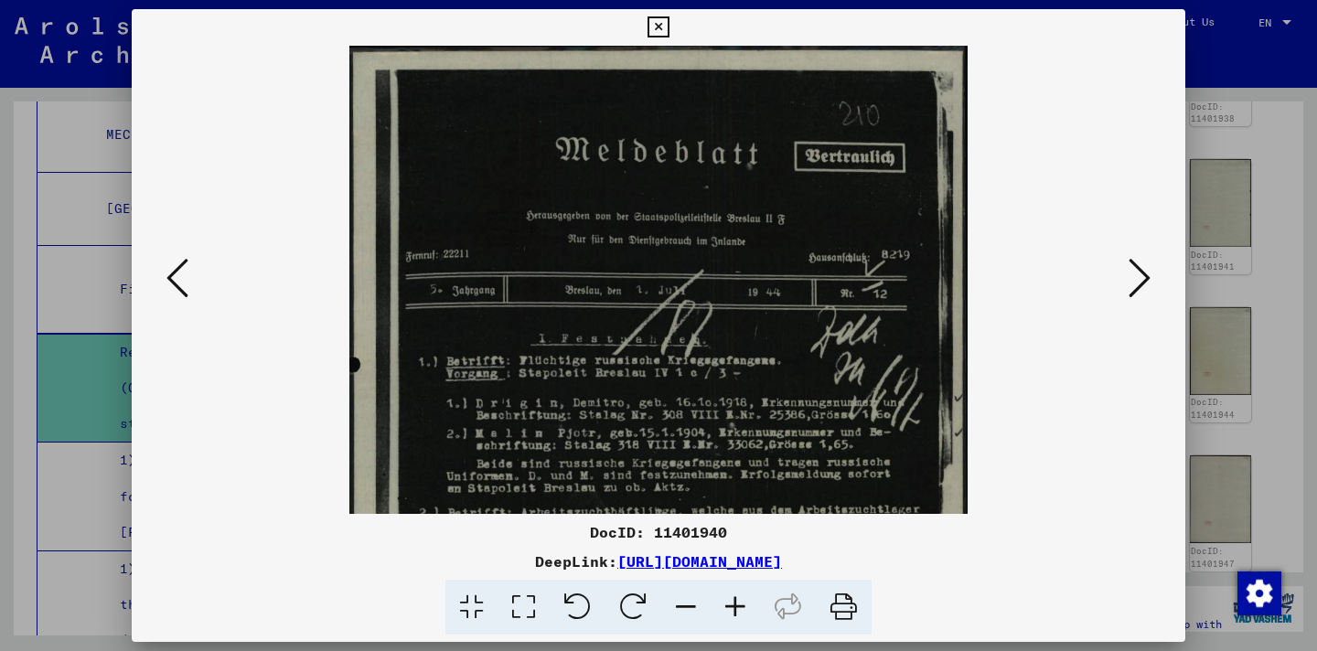
click at [731, 607] on icon at bounding box center [735, 608] width 49 height 56
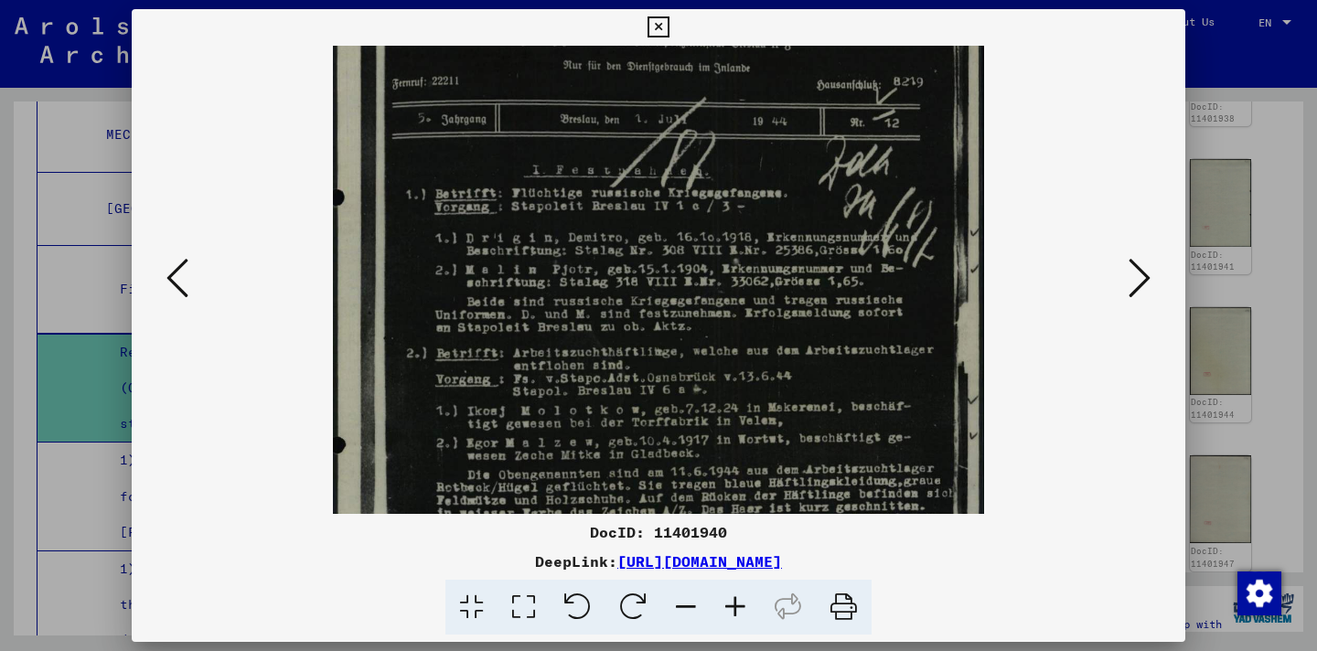
scroll to position [277, 0]
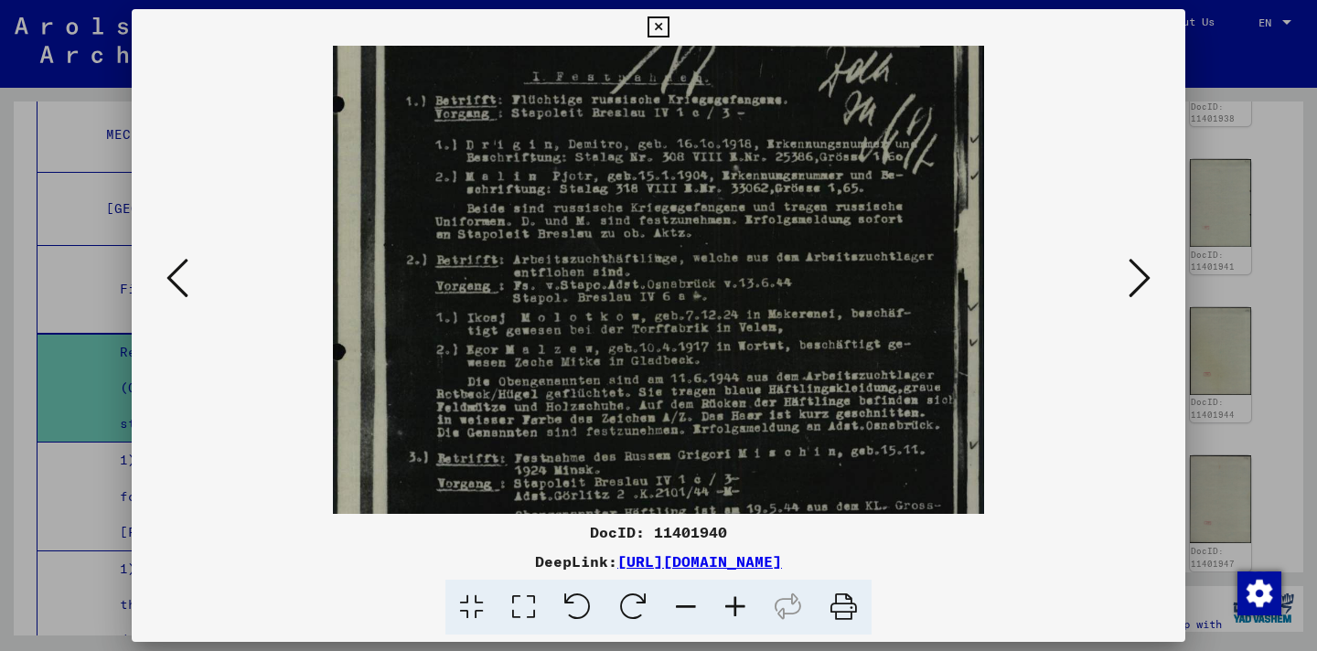
drag, startPoint x: 785, startPoint y: 338, endPoint x: 742, endPoint y: 61, distance: 279.6
click at [742, 61] on img at bounding box center [658, 232] width 651 height 926
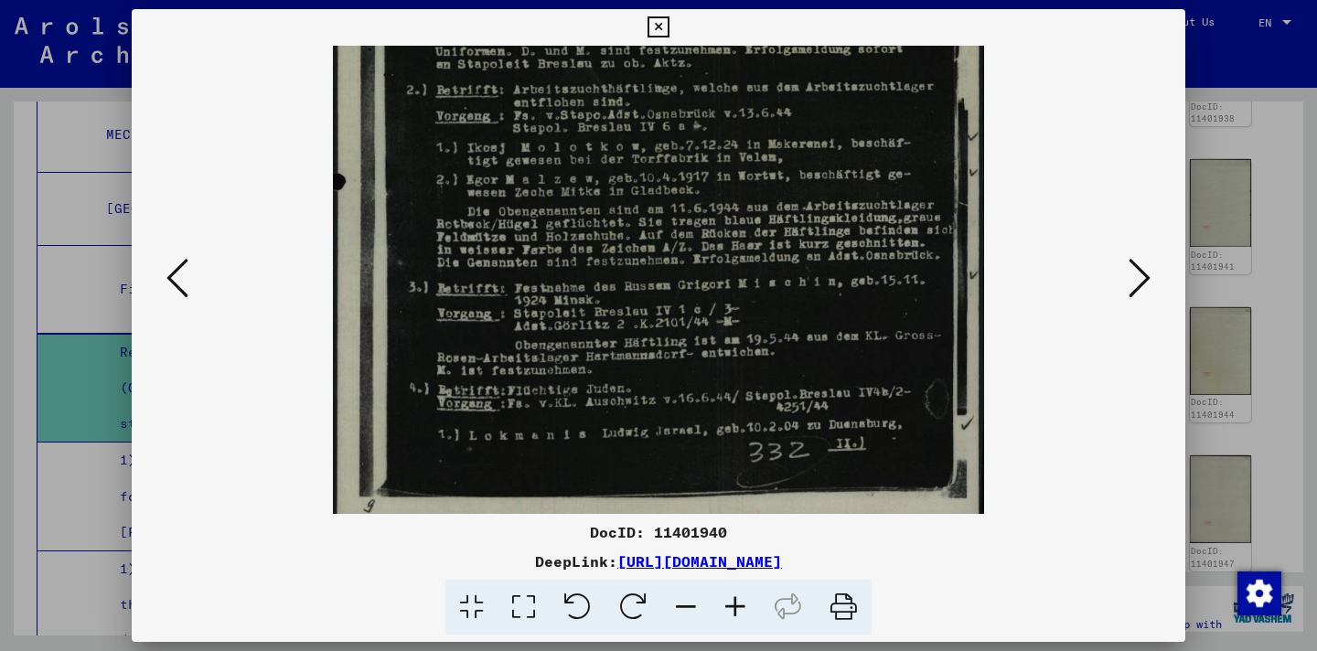
scroll to position [457, 0]
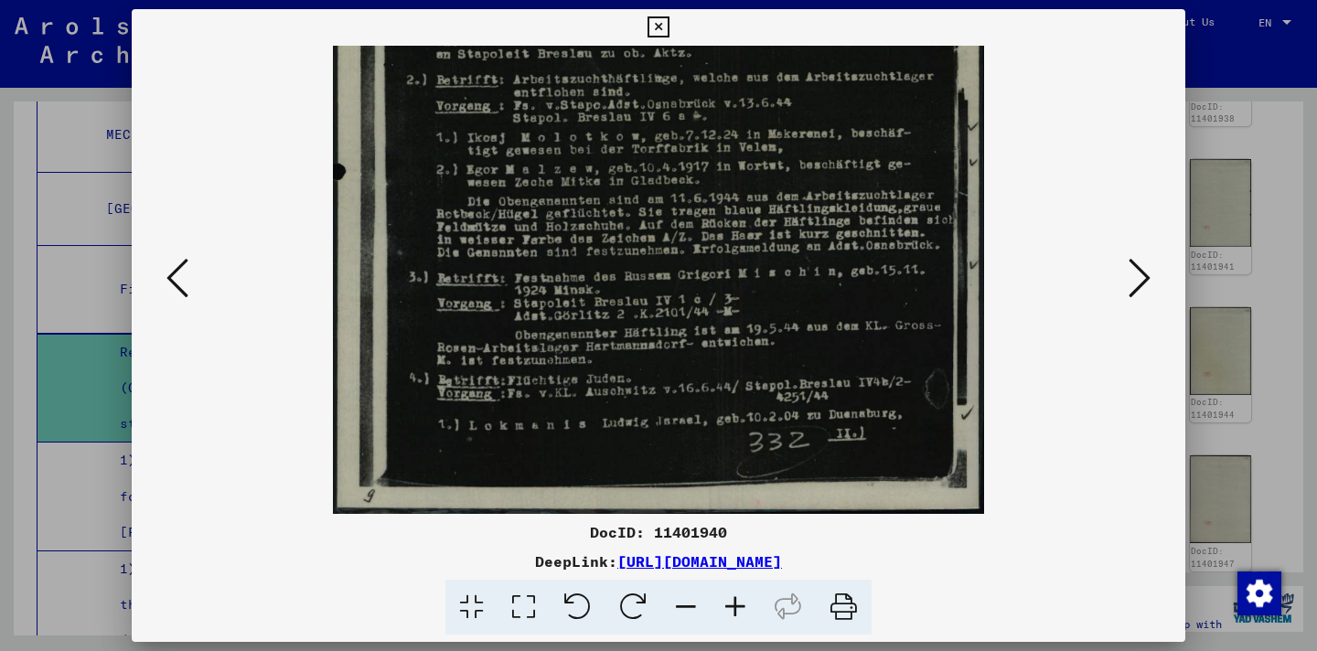
drag, startPoint x: 791, startPoint y: 414, endPoint x: 805, endPoint y: 208, distance: 207.2
click at [805, 208] on img at bounding box center [658, 51] width 651 height 926
drag, startPoint x: 823, startPoint y: 378, endPoint x: 799, endPoint y: 260, distance: 120.4
click at [799, 260] on img at bounding box center [658, 51] width 651 height 926
click at [188, 288] on icon at bounding box center [178, 278] width 22 height 44
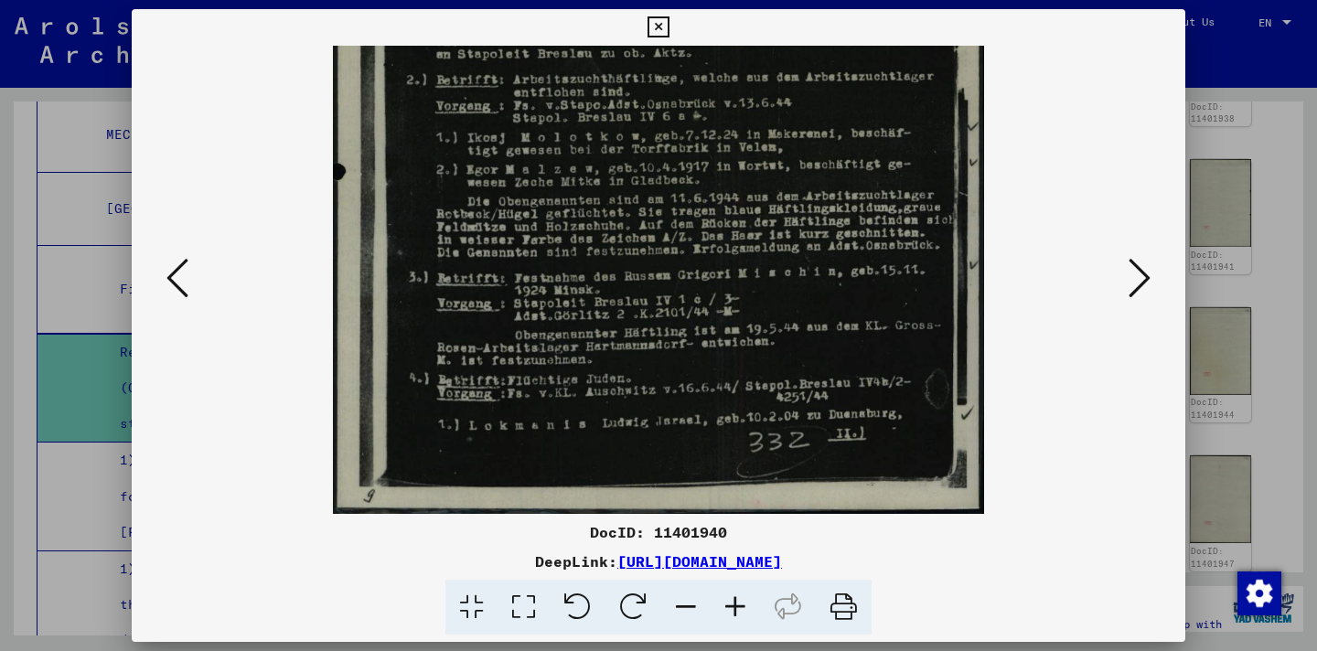
scroll to position [0, 0]
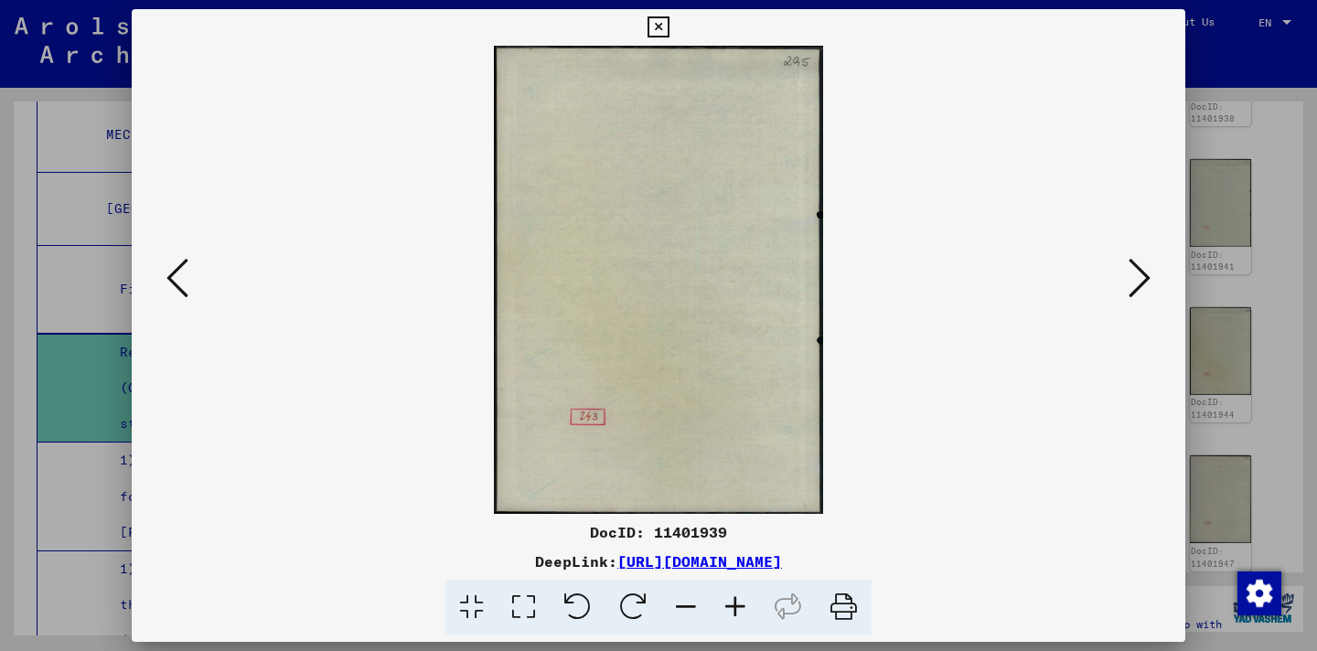
click at [188, 288] on icon at bounding box center [178, 278] width 22 height 44
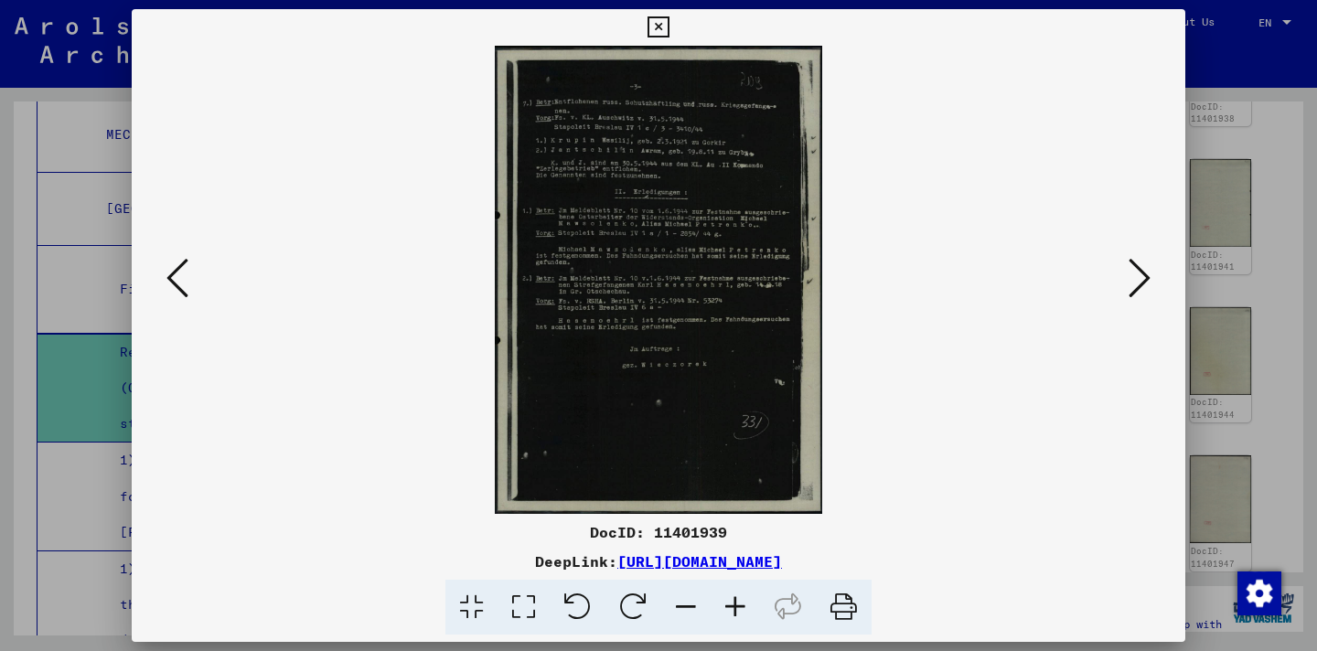
click at [716, 602] on icon at bounding box center [735, 608] width 49 height 56
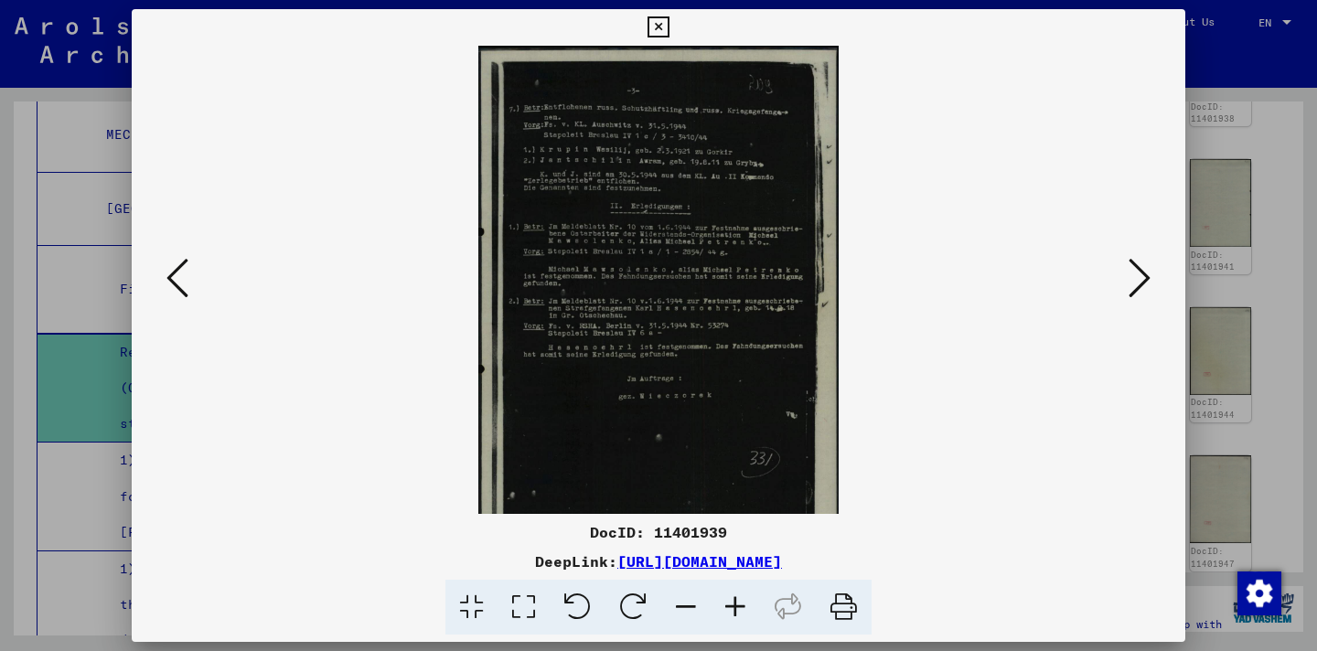
click at [743, 606] on icon at bounding box center [735, 608] width 49 height 56
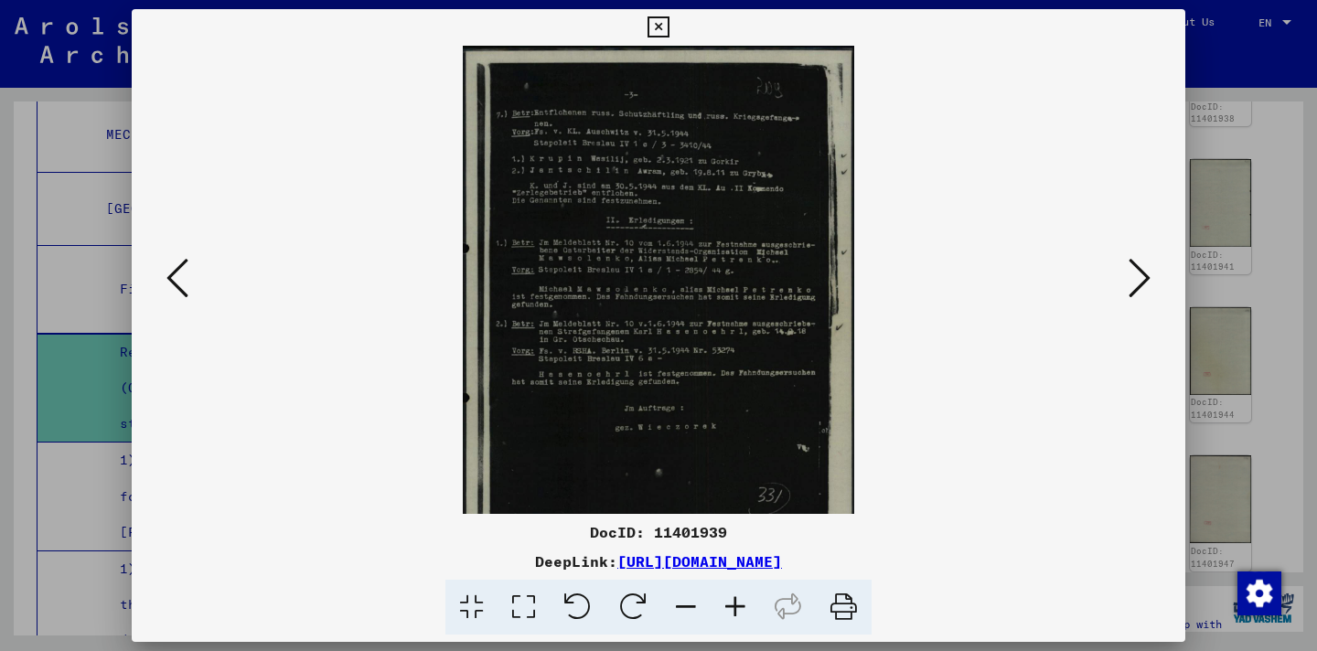
click at [741, 605] on icon at bounding box center [735, 608] width 49 height 56
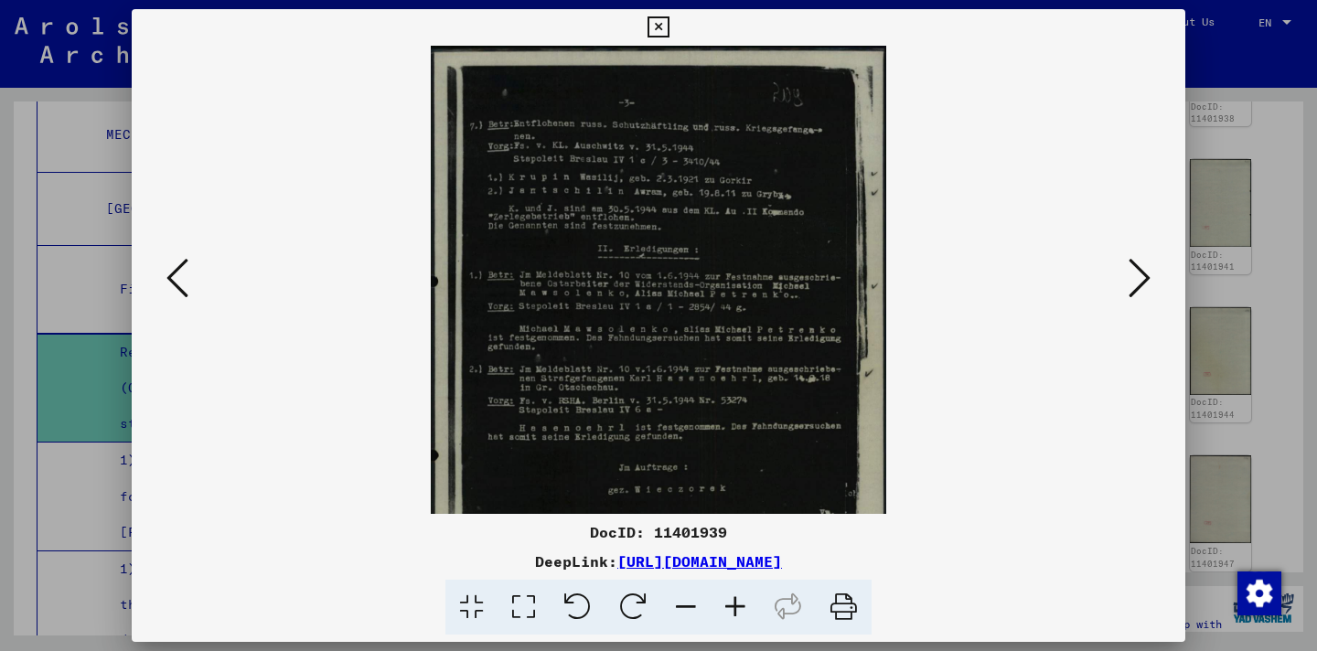
click at [741, 605] on icon at bounding box center [735, 608] width 49 height 56
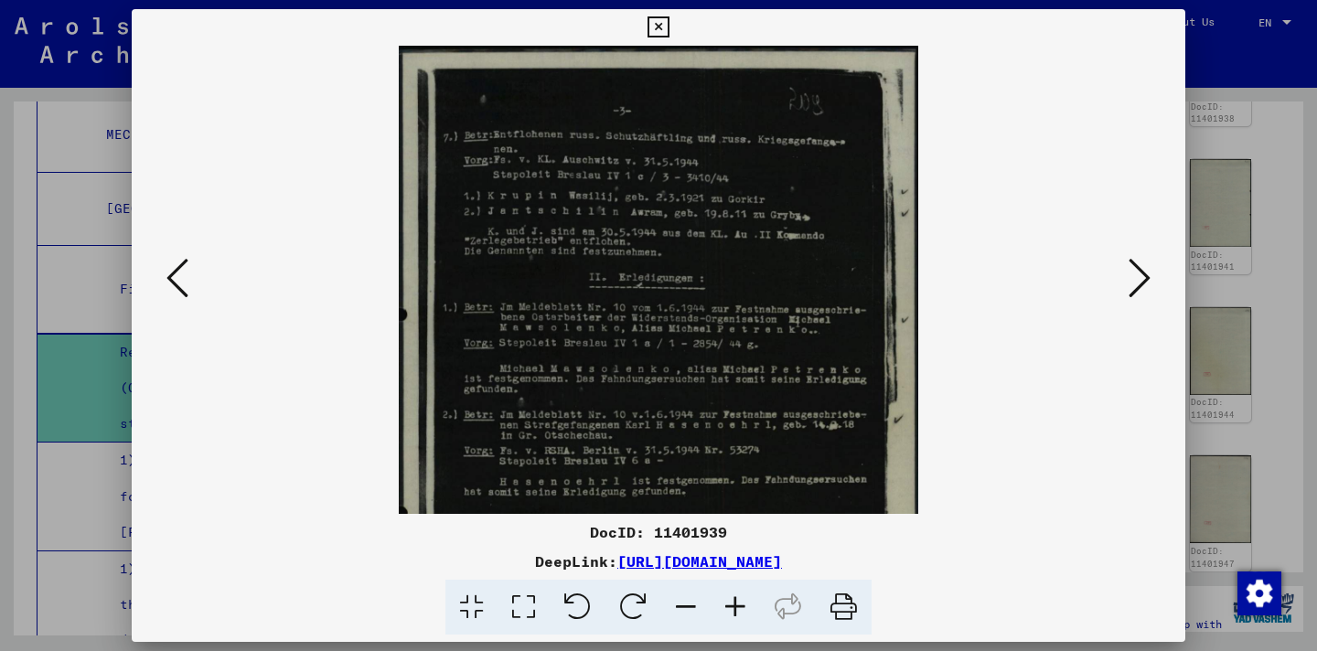
click at [741, 605] on icon at bounding box center [735, 608] width 49 height 56
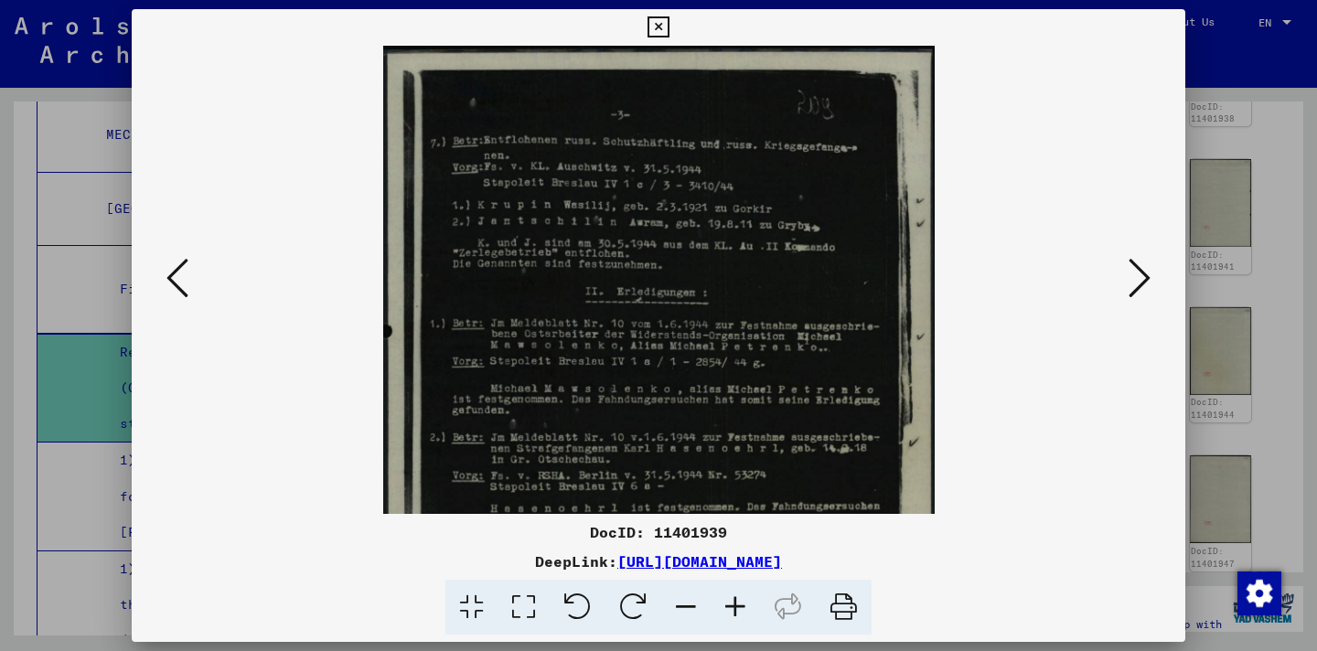
click at [741, 605] on icon at bounding box center [735, 608] width 49 height 56
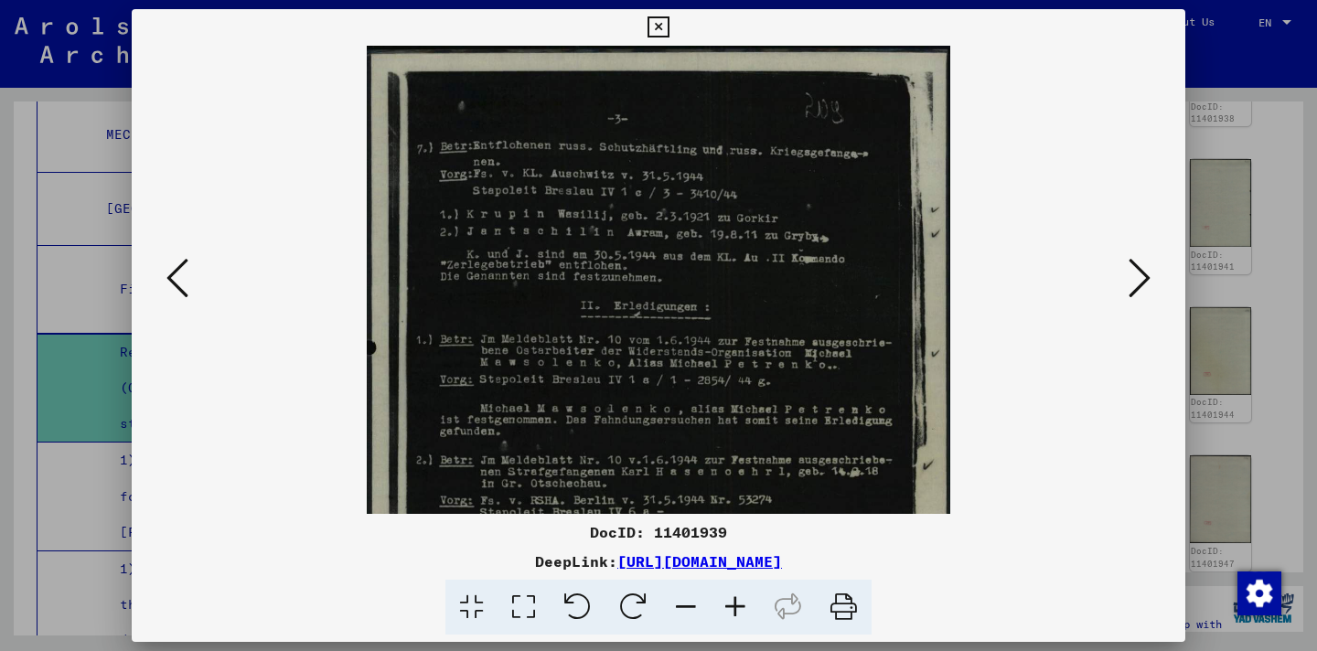
click at [741, 605] on icon at bounding box center [735, 608] width 49 height 56
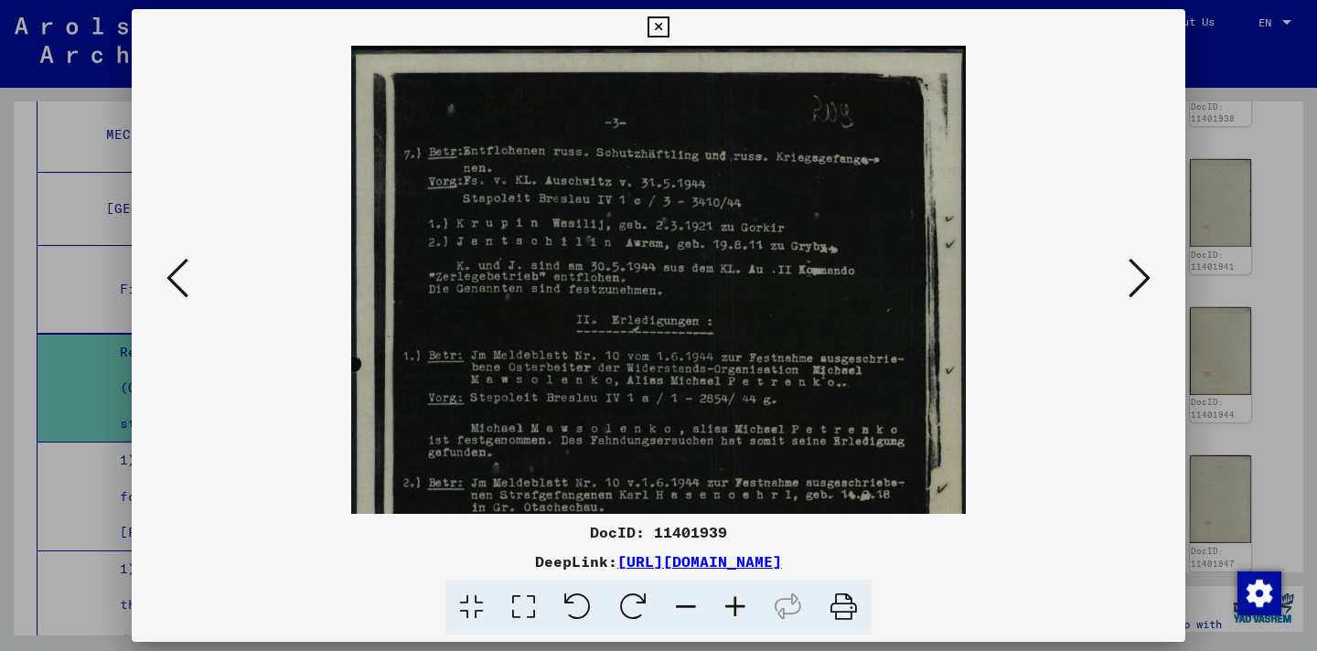
click at [741, 605] on icon at bounding box center [735, 608] width 49 height 56
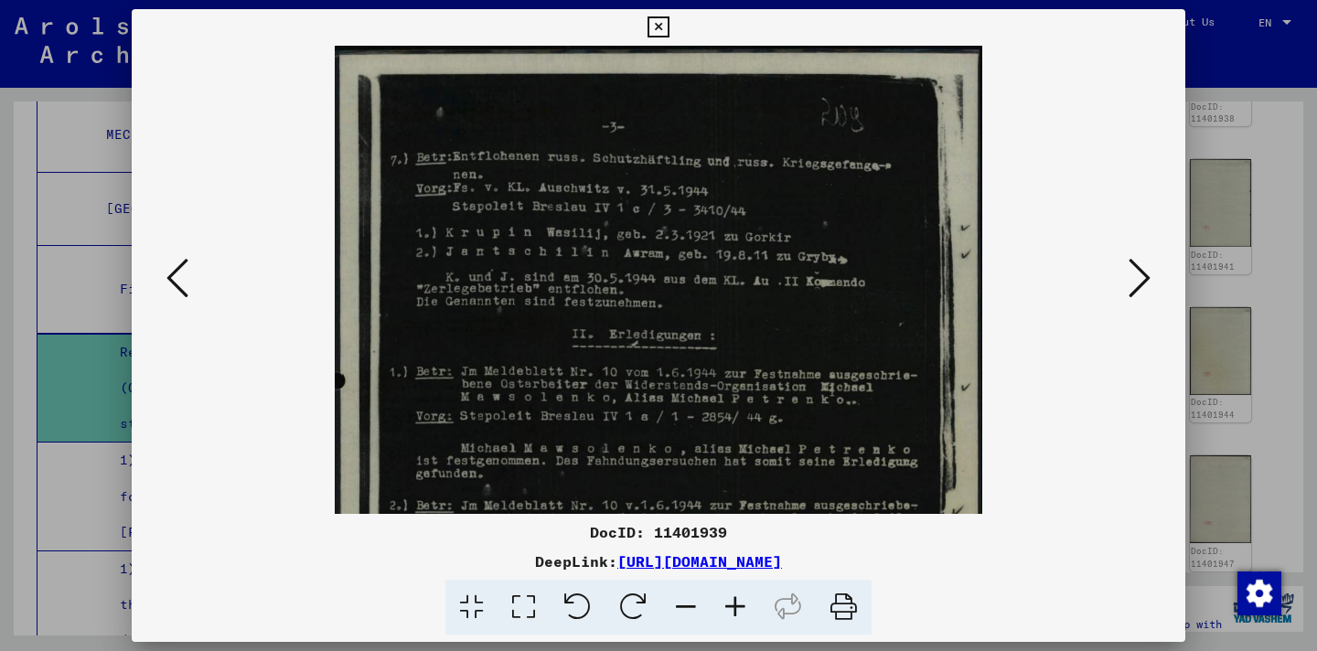
click at [741, 605] on icon at bounding box center [735, 608] width 49 height 56
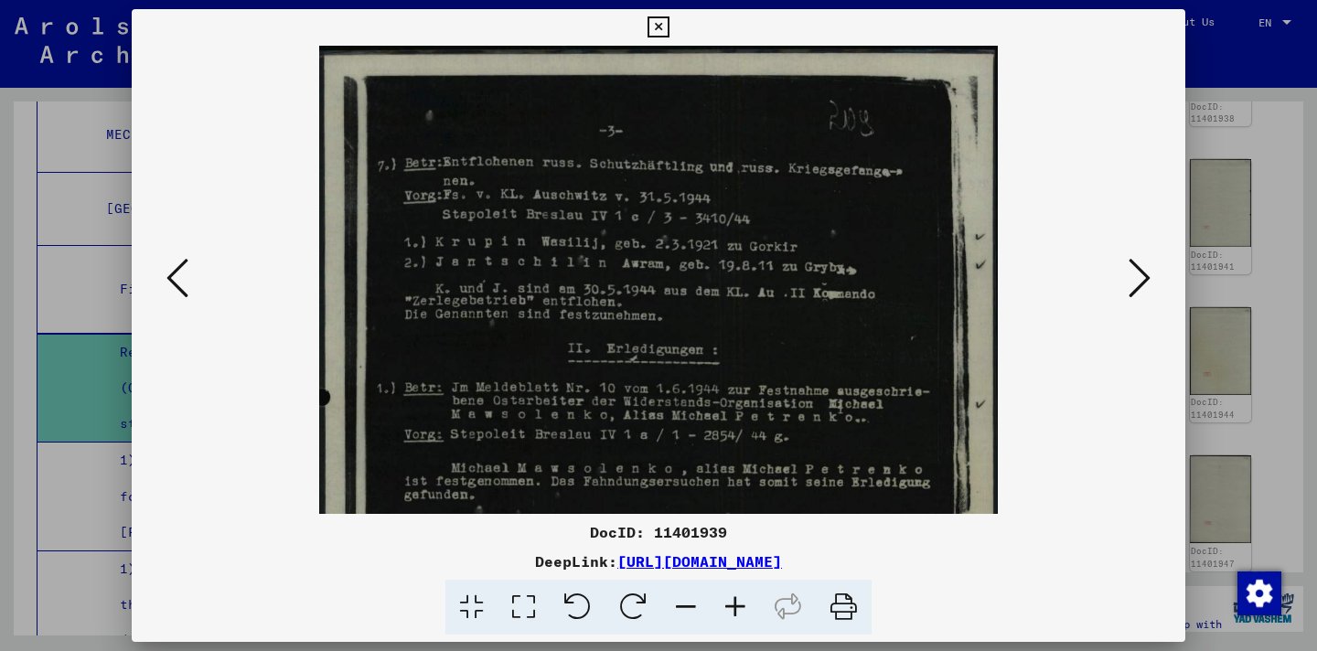
click at [741, 605] on icon at bounding box center [735, 608] width 49 height 56
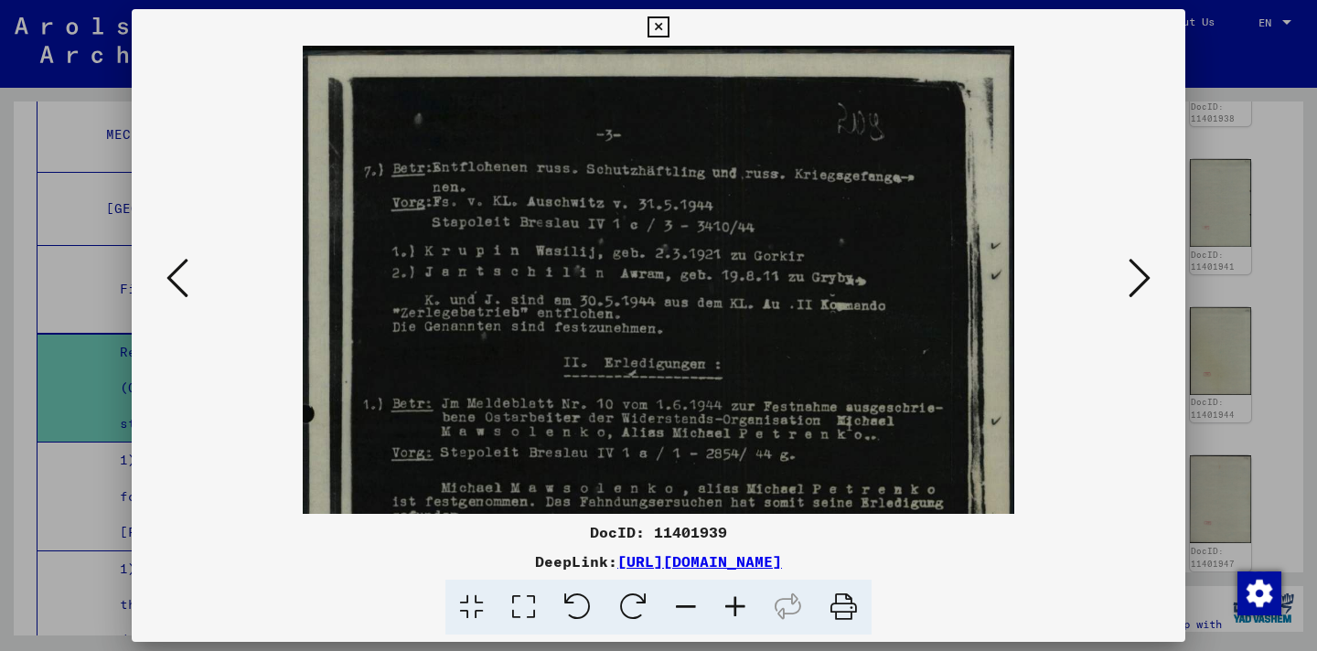
click at [741, 605] on icon at bounding box center [735, 608] width 49 height 56
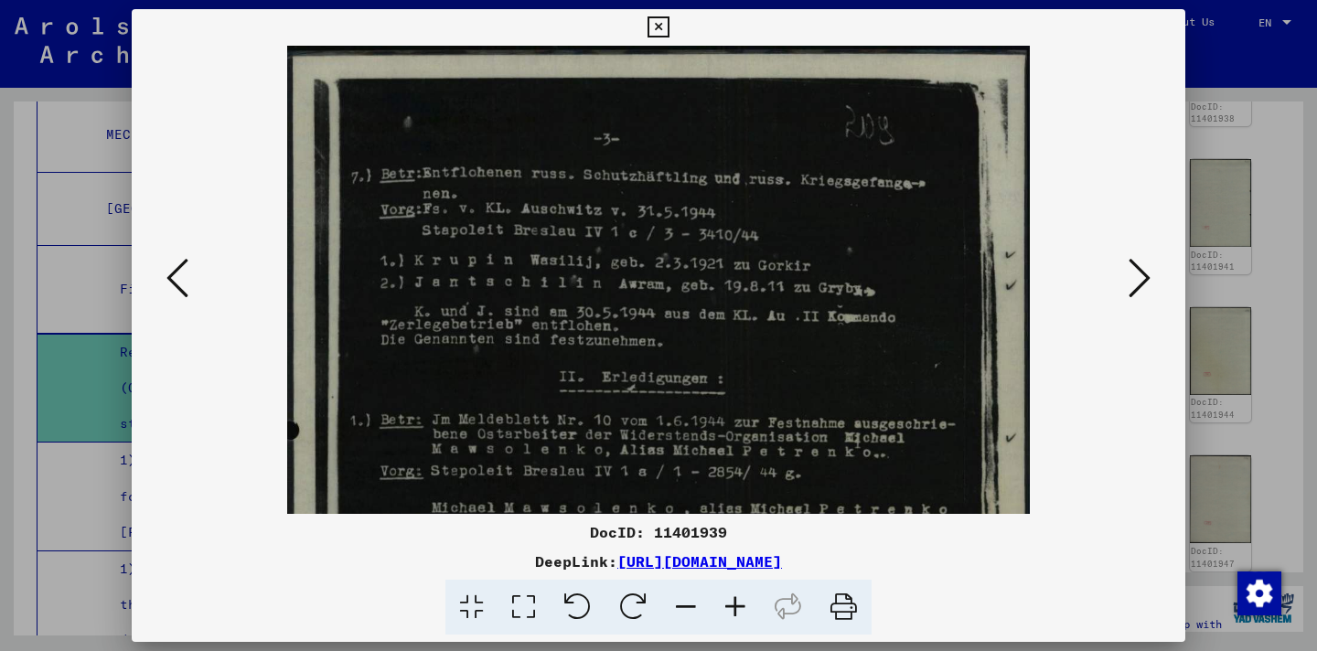
click at [741, 605] on icon at bounding box center [735, 608] width 49 height 56
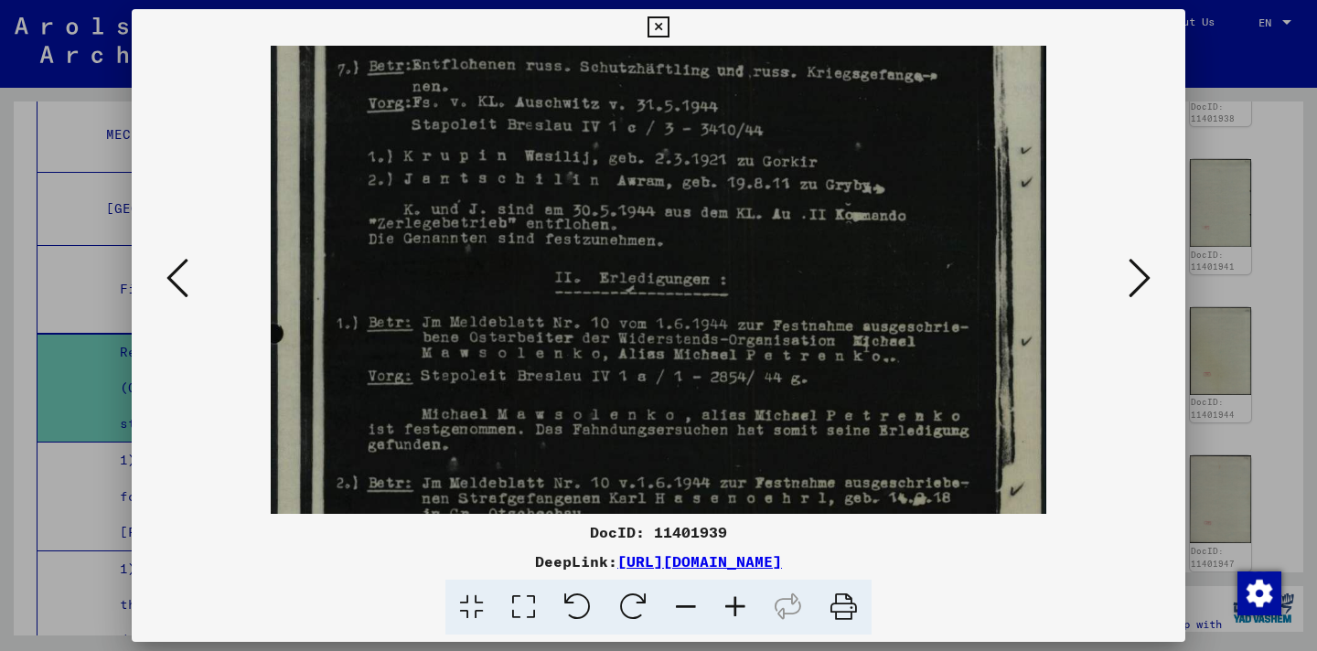
drag, startPoint x: 812, startPoint y: 400, endPoint x: 819, endPoint y: 219, distance: 181.3
click at [819, 219] on img at bounding box center [659, 486] width 776 height 1109
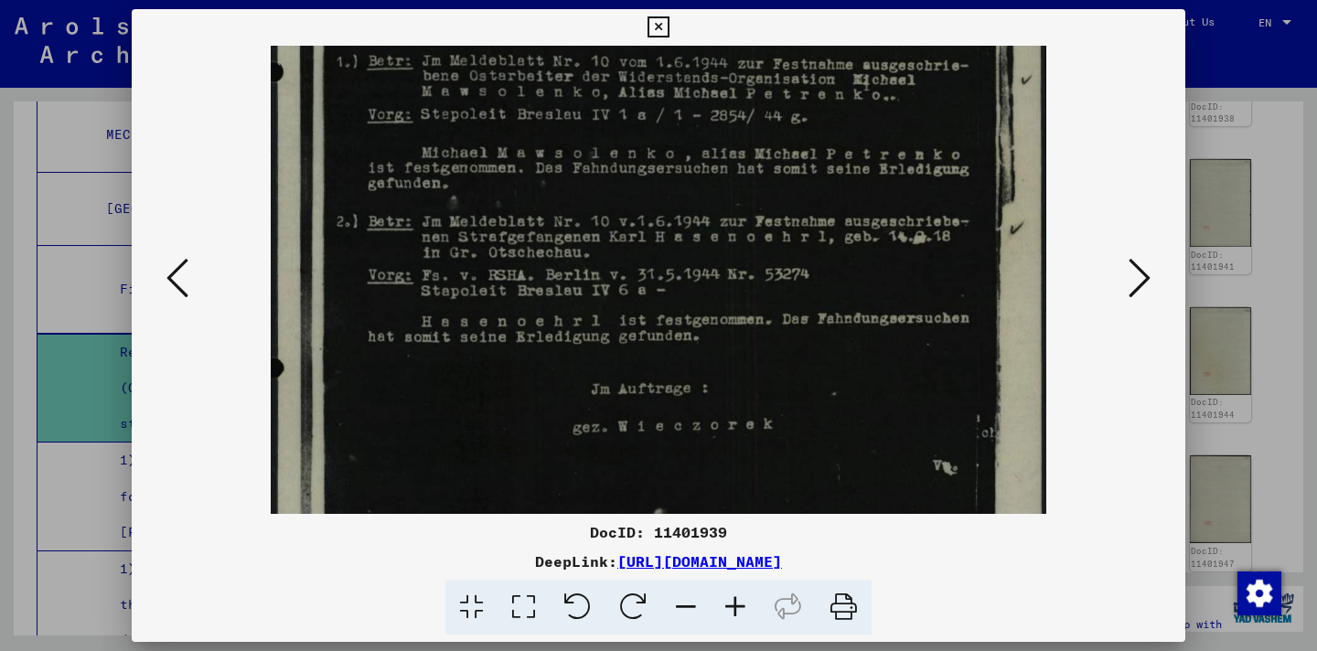
scroll to position [376, 0]
drag, startPoint x: 837, startPoint y: 393, endPoint x: 795, endPoint y: 199, distance: 199.4
click at [795, 199] on img at bounding box center [659, 224] width 776 height 1109
click at [169, 286] on icon at bounding box center [178, 278] width 22 height 44
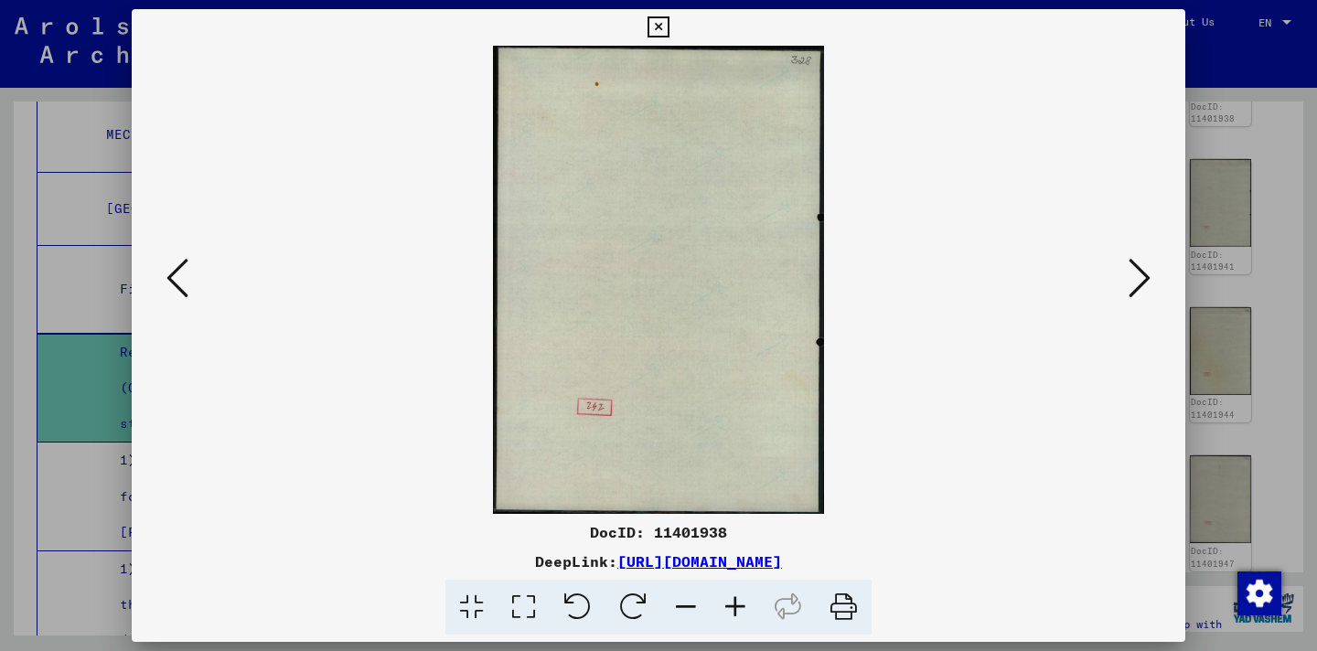
click at [169, 286] on icon at bounding box center [178, 278] width 22 height 44
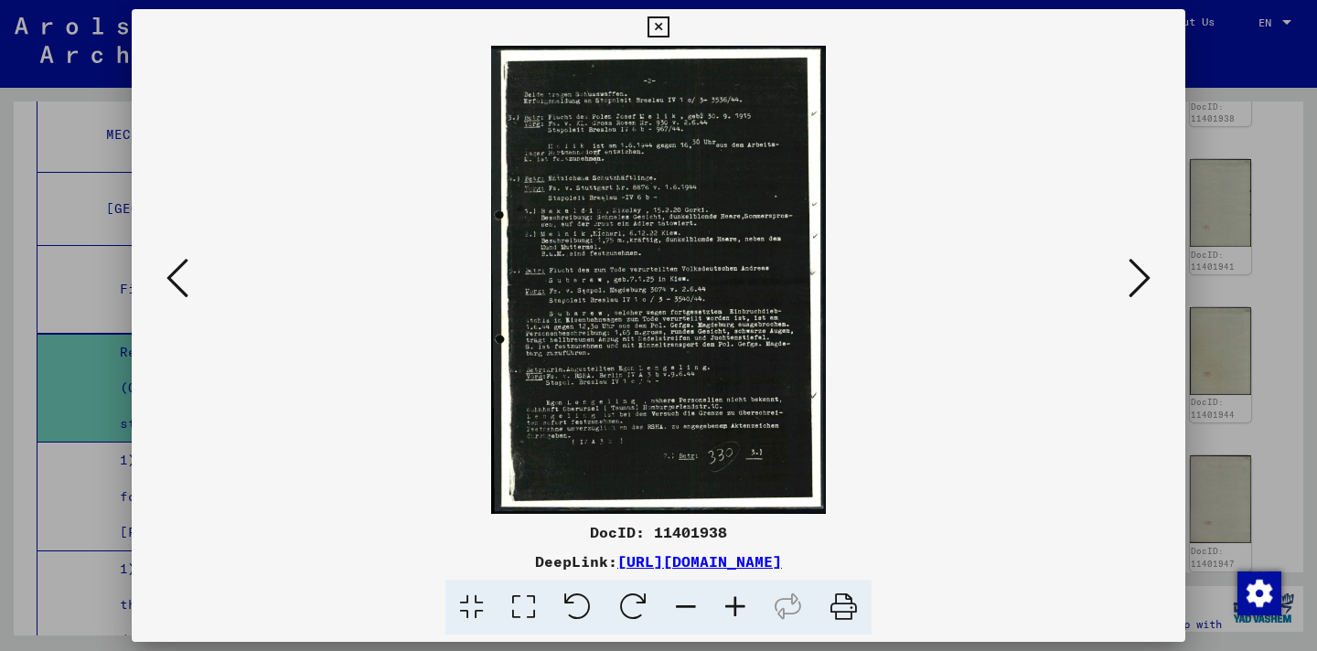
click at [737, 607] on icon at bounding box center [735, 608] width 49 height 56
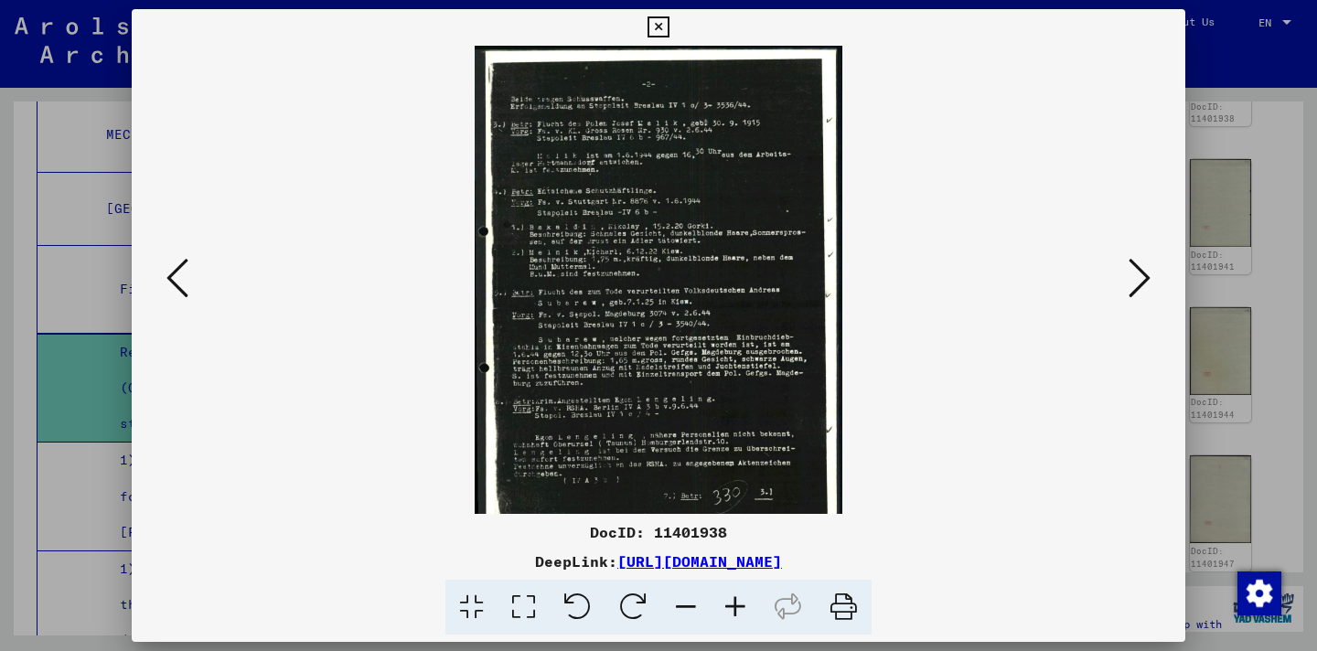
click at [735, 607] on icon at bounding box center [735, 608] width 49 height 56
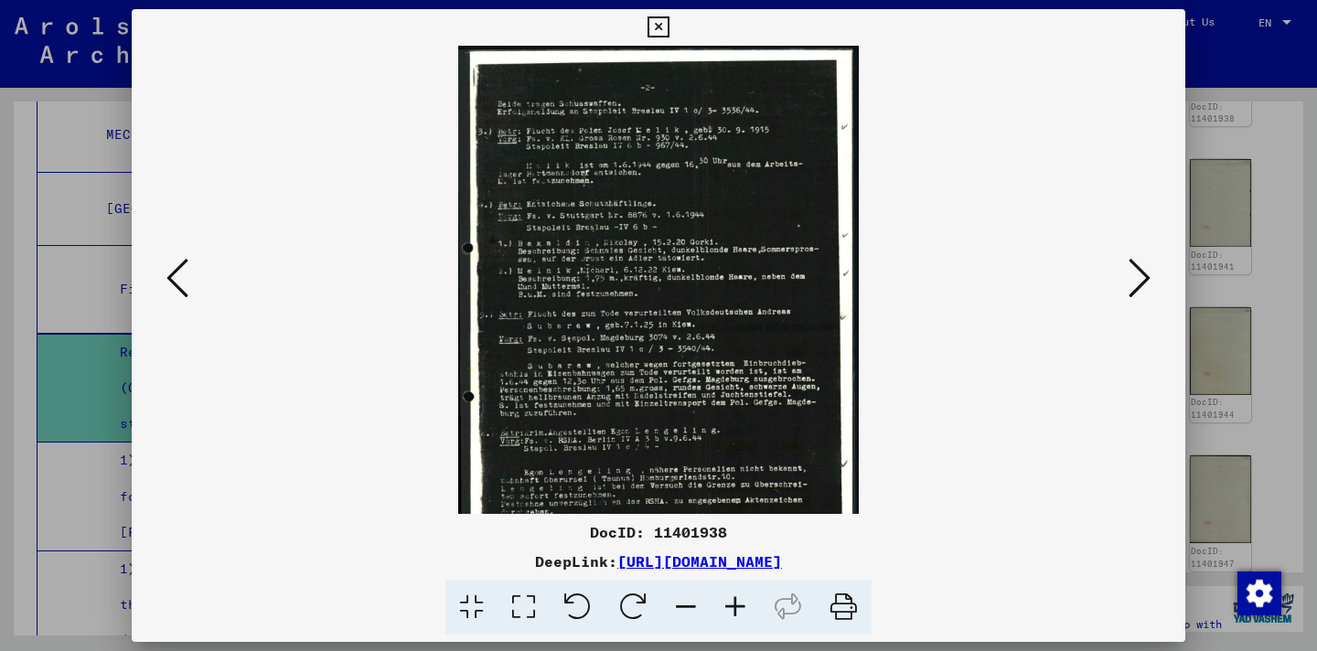
click at [735, 607] on icon at bounding box center [735, 608] width 49 height 56
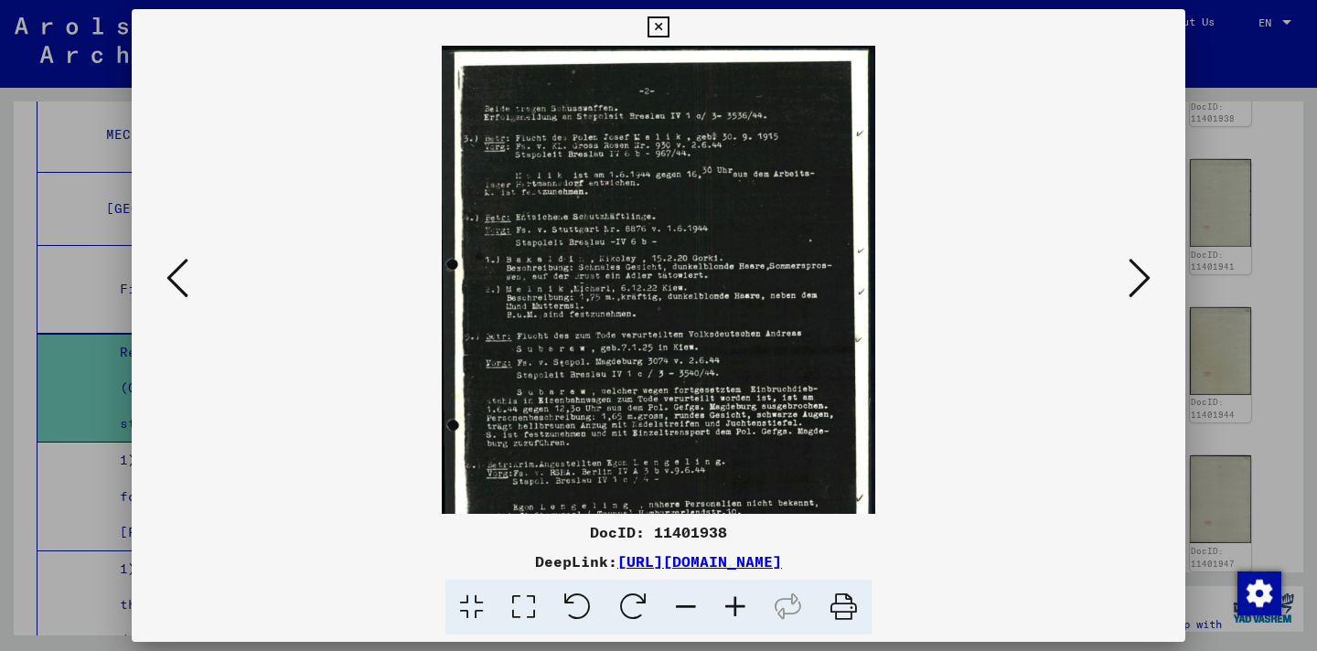
click at [735, 607] on icon at bounding box center [735, 608] width 49 height 56
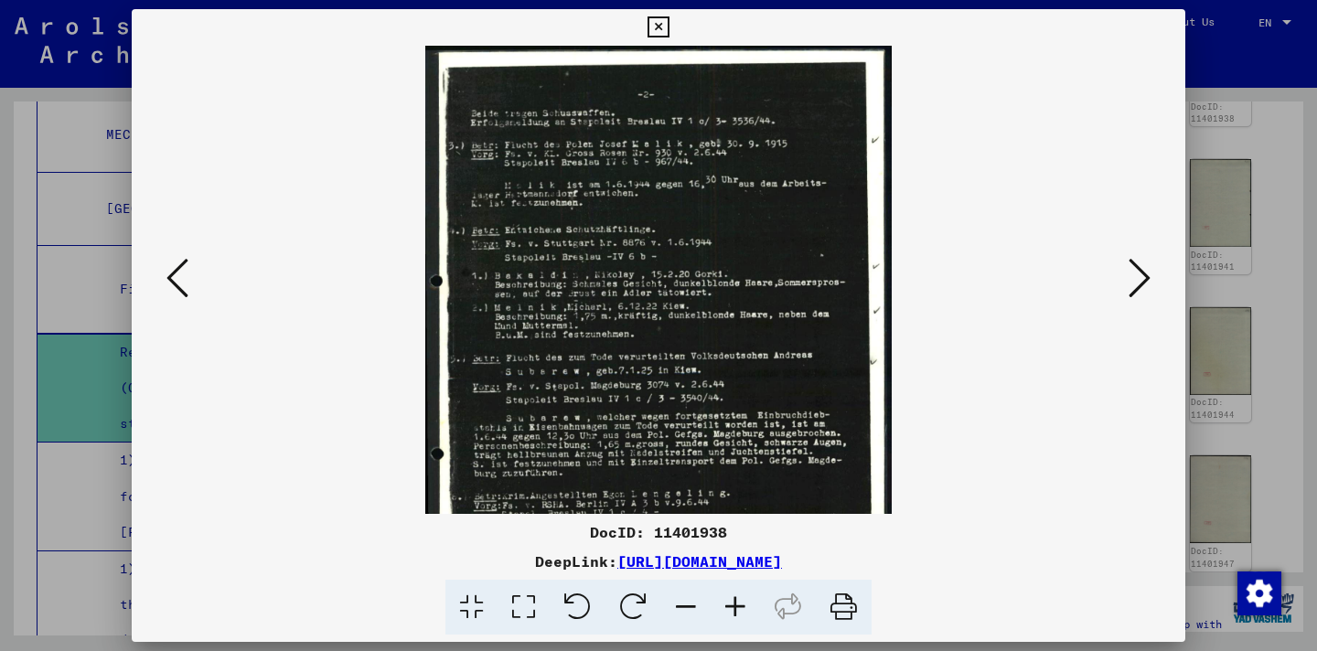
click at [735, 607] on icon at bounding box center [735, 608] width 49 height 56
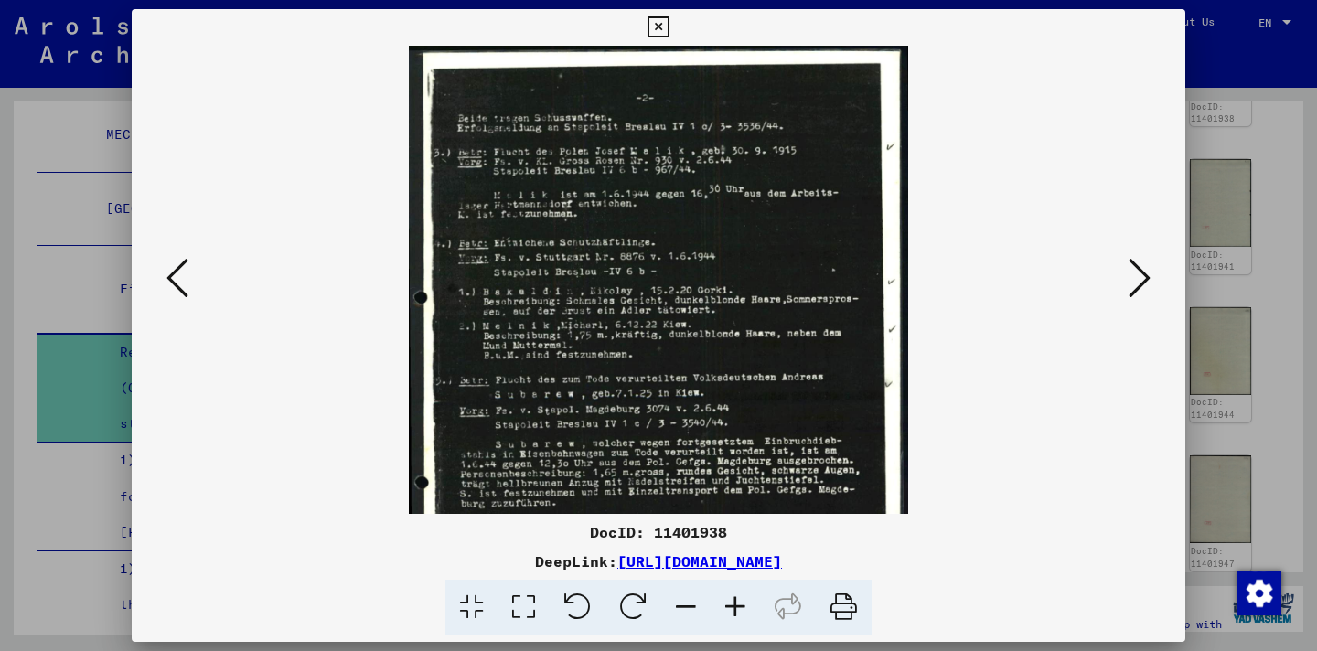
click at [735, 606] on icon at bounding box center [735, 608] width 49 height 56
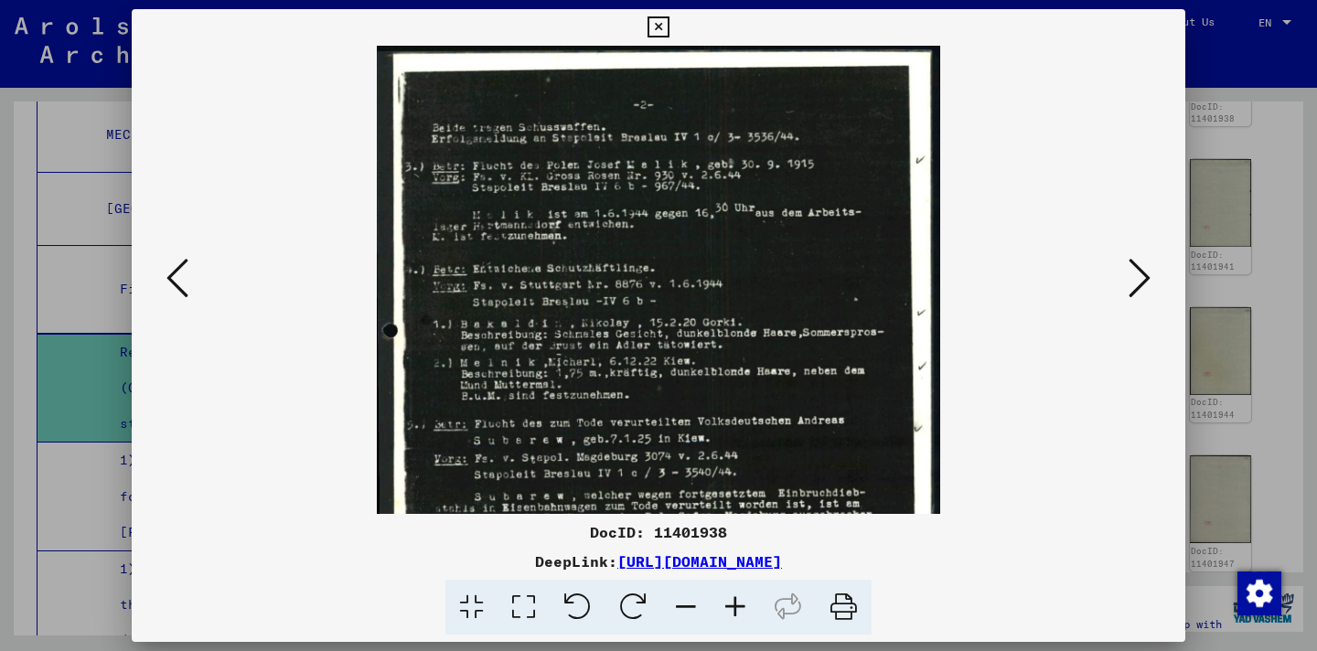
click at [735, 606] on icon at bounding box center [735, 608] width 49 height 56
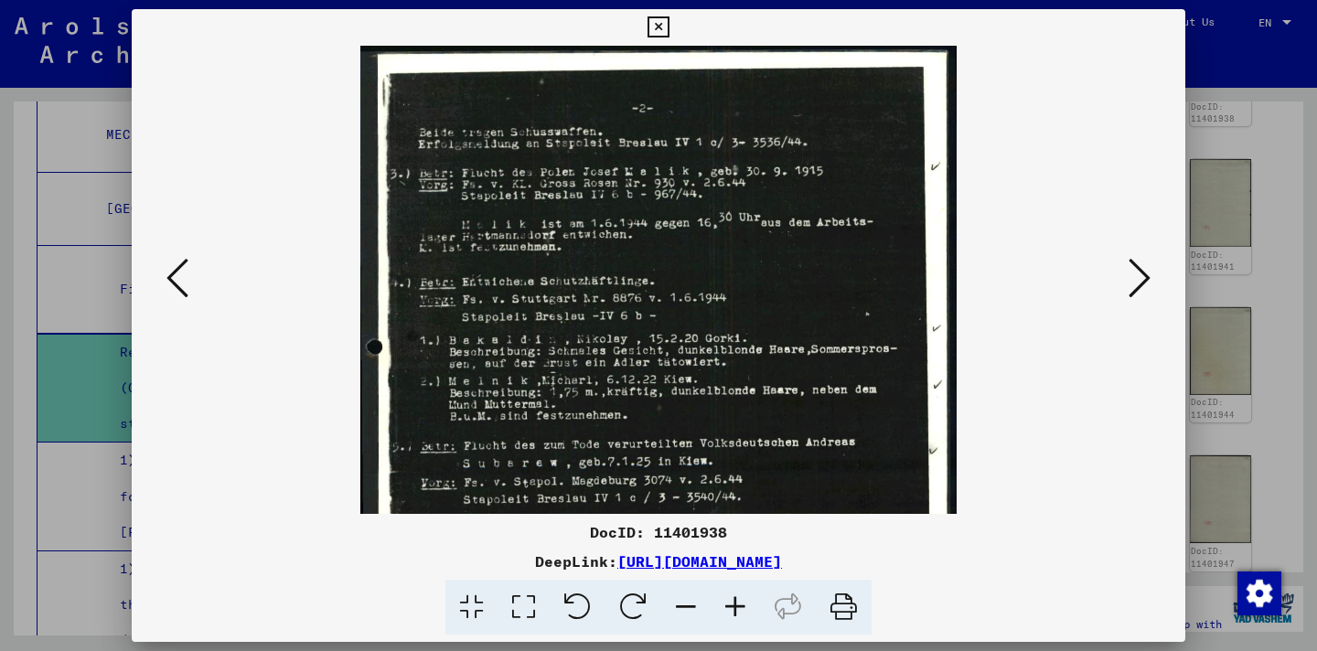
click at [735, 606] on icon at bounding box center [735, 608] width 49 height 56
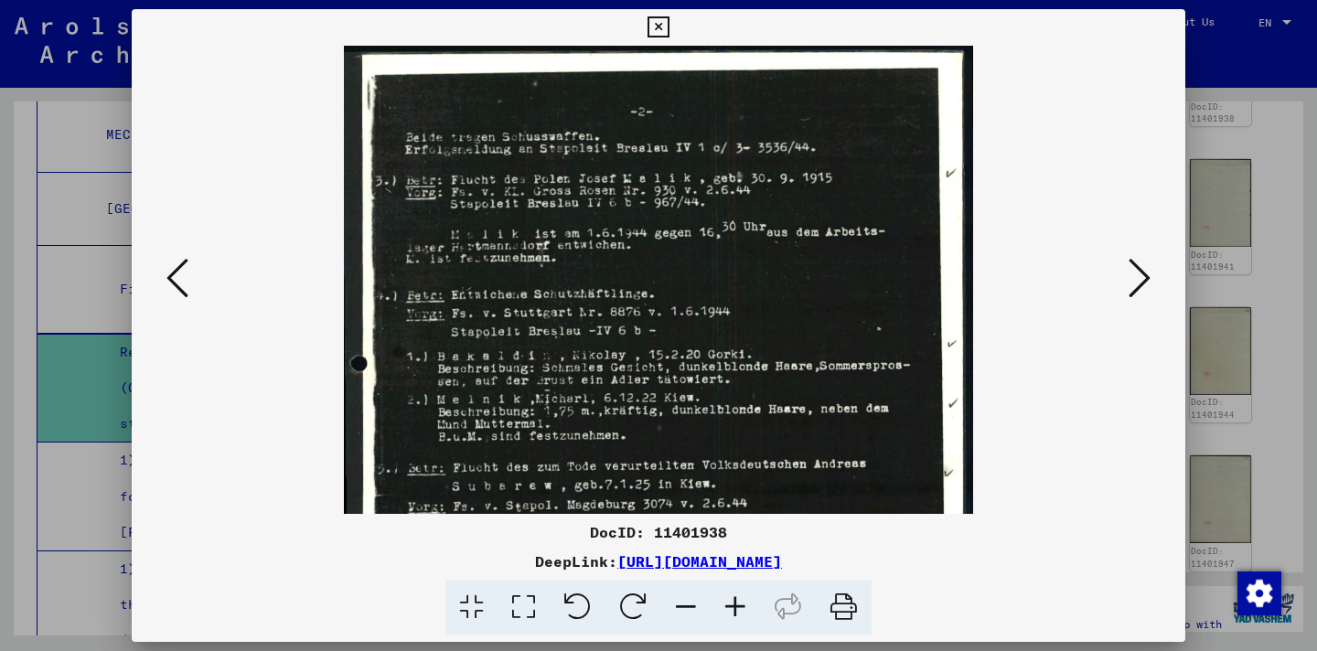
click at [735, 606] on icon at bounding box center [735, 608] width 49 height 56
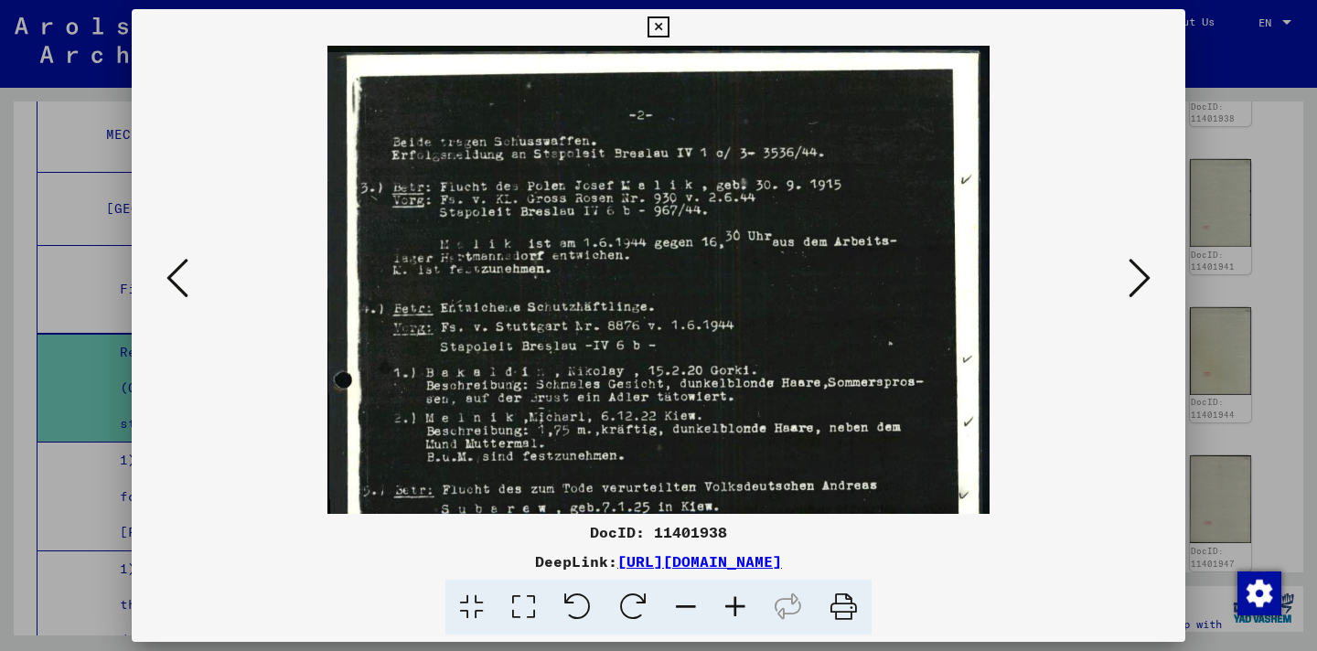
click at [735, 606] on icon at bounding box center [735, 608] width 49 height 56
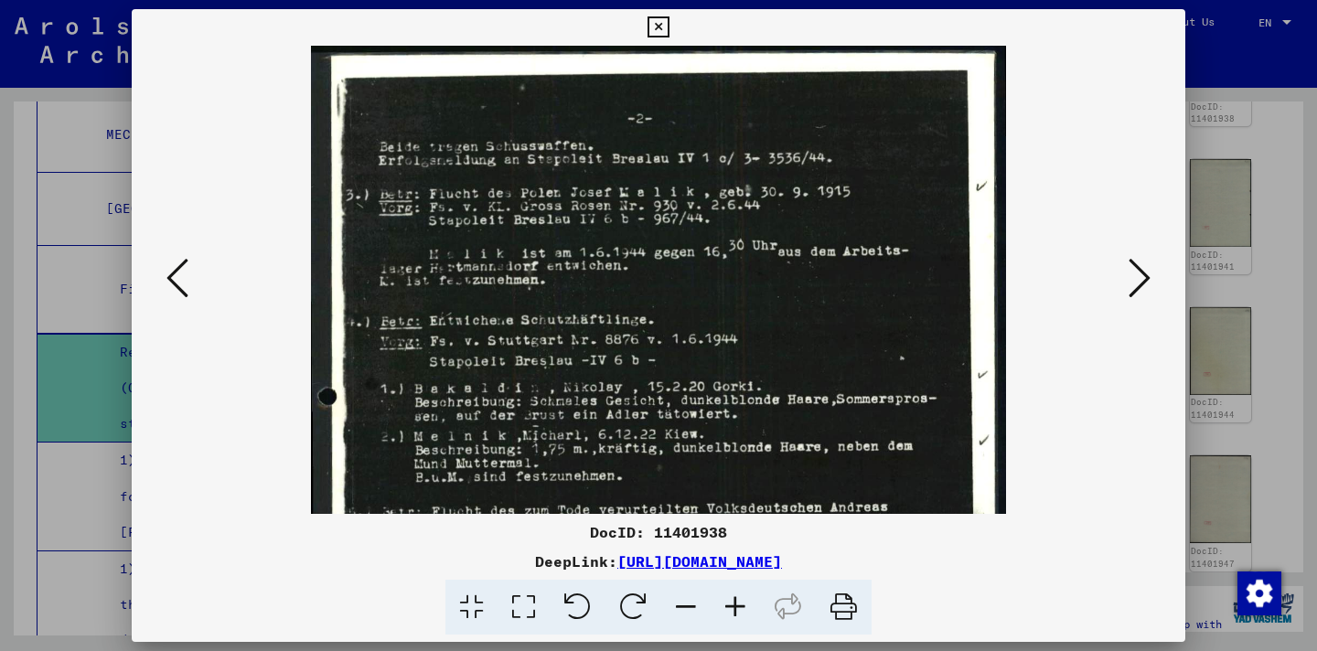
click at [735, 606] on icon at bounding box center [735, 608] width 49 height 56
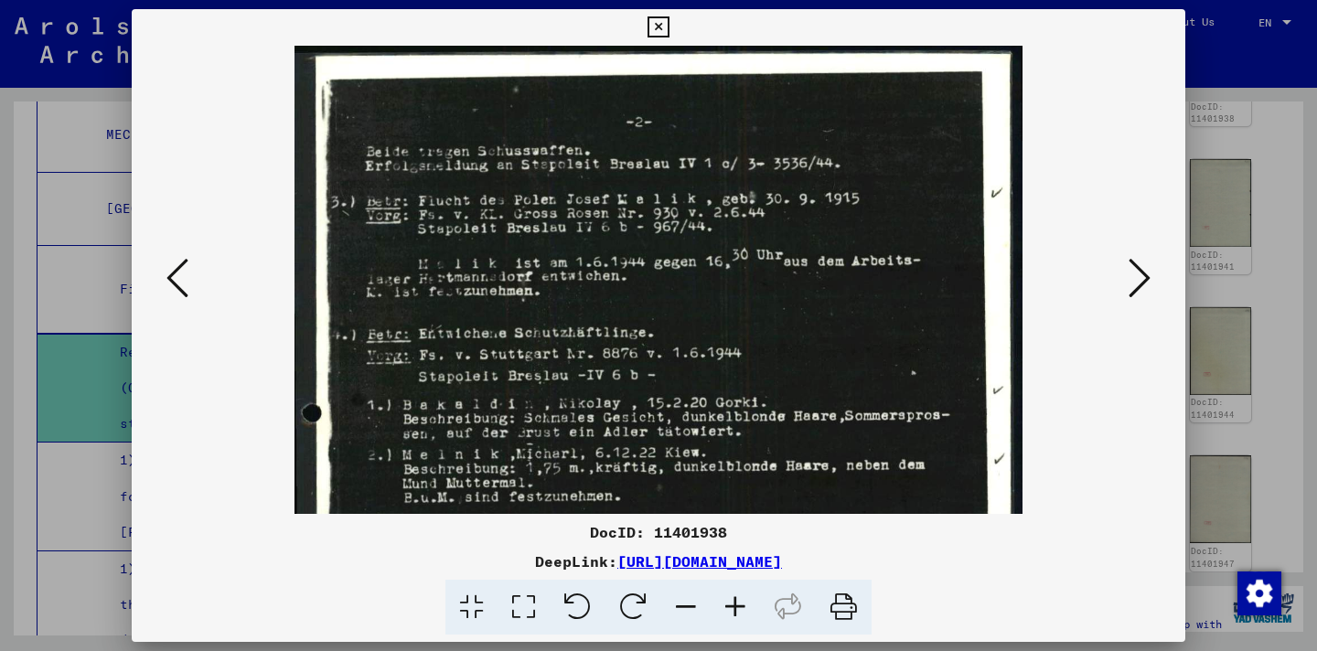
click at [735, 606] on icon at bounding box center [735, 608] width 49 height 56
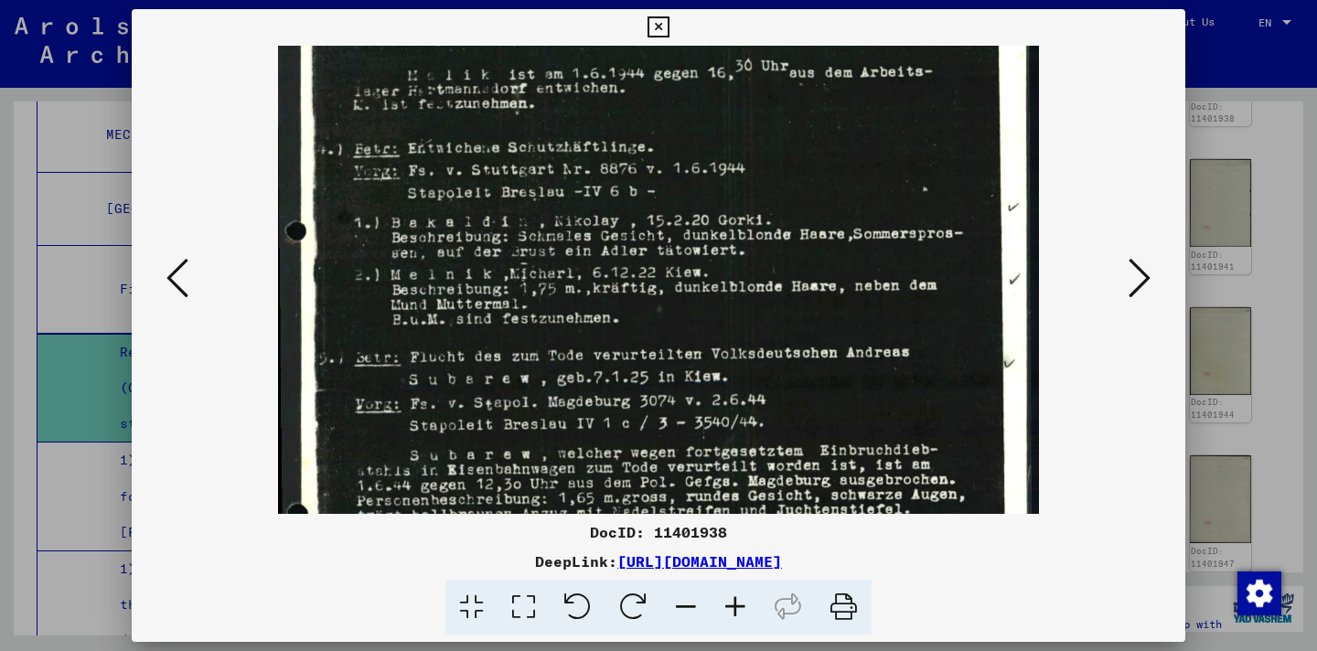
scroll to position [199, 0]
drag, startPoint x: 738, startPoint y: 472, endPoint x: 731, endPoint y: 273, distance: 199.6
click at [731, 273] on img at bounding box center [658, 377] width 760 height 1063
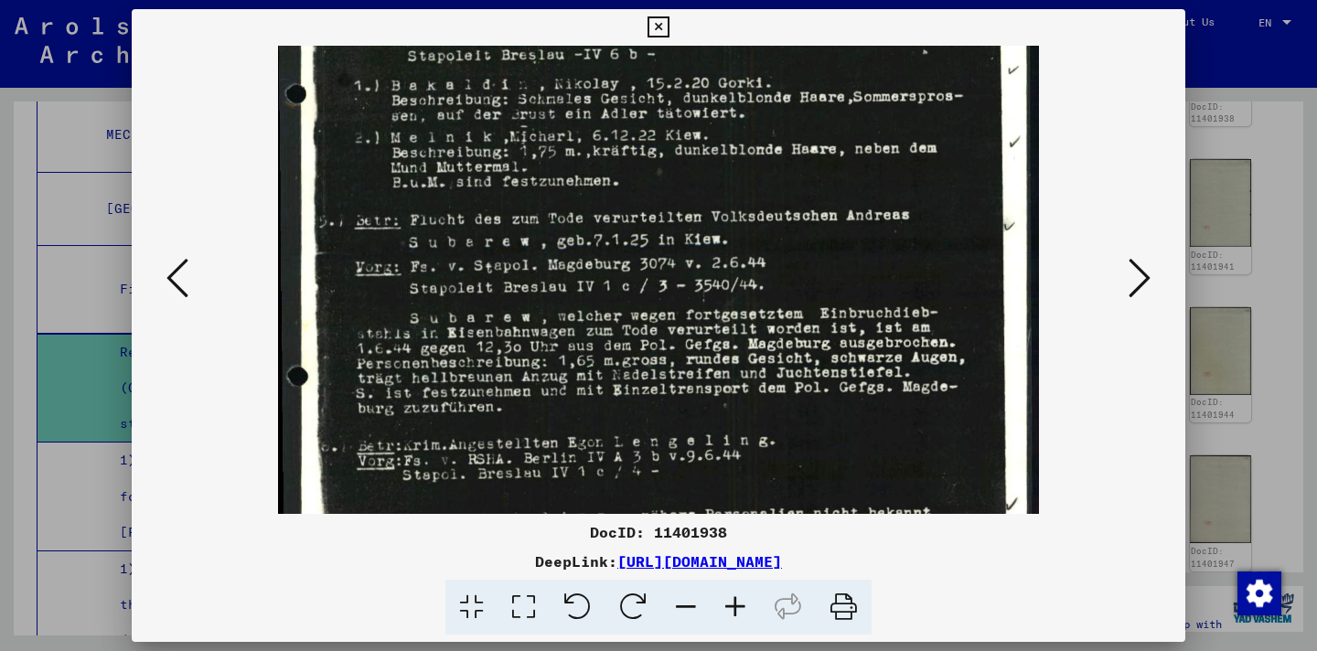
scroll to position [337, 0]
drag, startPoint x: 824, startPoint y: 397, endPoint x: 800, endPoint y: 260, distance: 139.4
click at [800, 260] on img at bounding box center [658, 240] width 760 height 1063
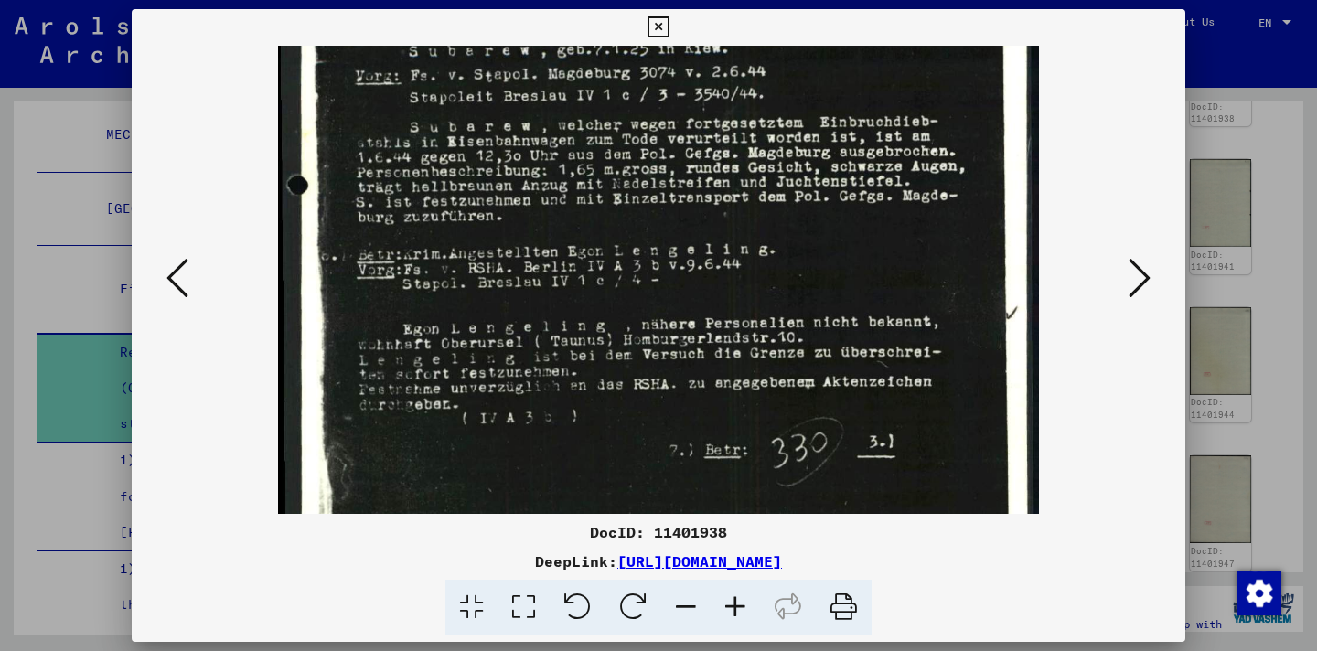
scroll to position [529, 0]
drag, startPoint x: 875, startPoint y: 400, endPoint x: 861, endPoint y: 208, distance: 192.6
click at [861, 208] on img at bounding box center [658, 48] width 760 height 1063
click at [188, 268] on button at bounding box center [177, 279] width 33 height 52
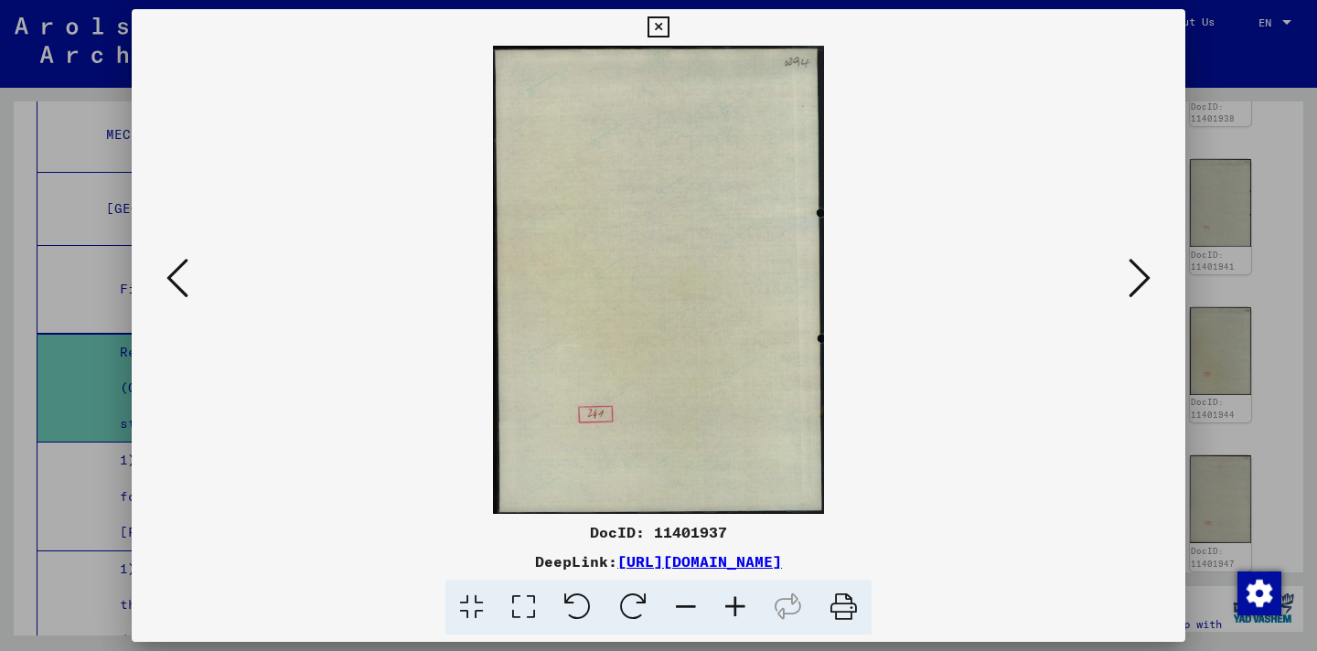
scroll to position [0, 0]
click at [188, 268] on button at bounding box center [177, 279] width 33 height 52
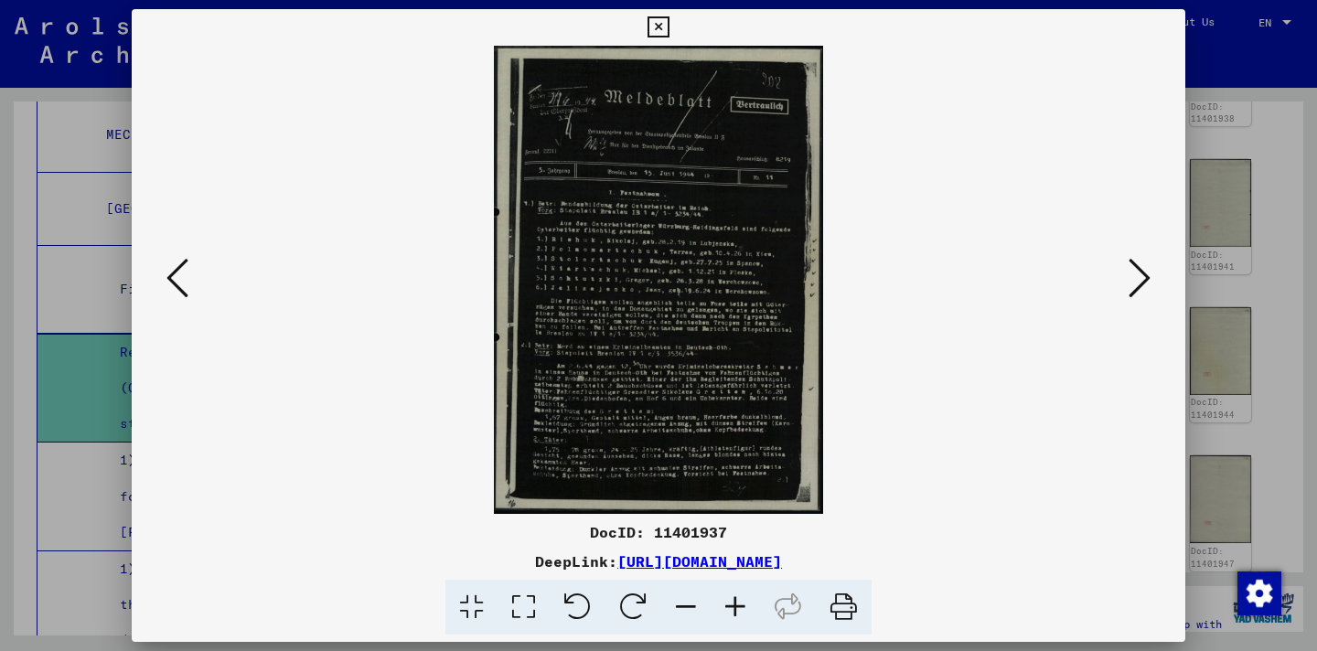
click at [747, 606] on icon at bounding box center [735, 608] width 49 height 56
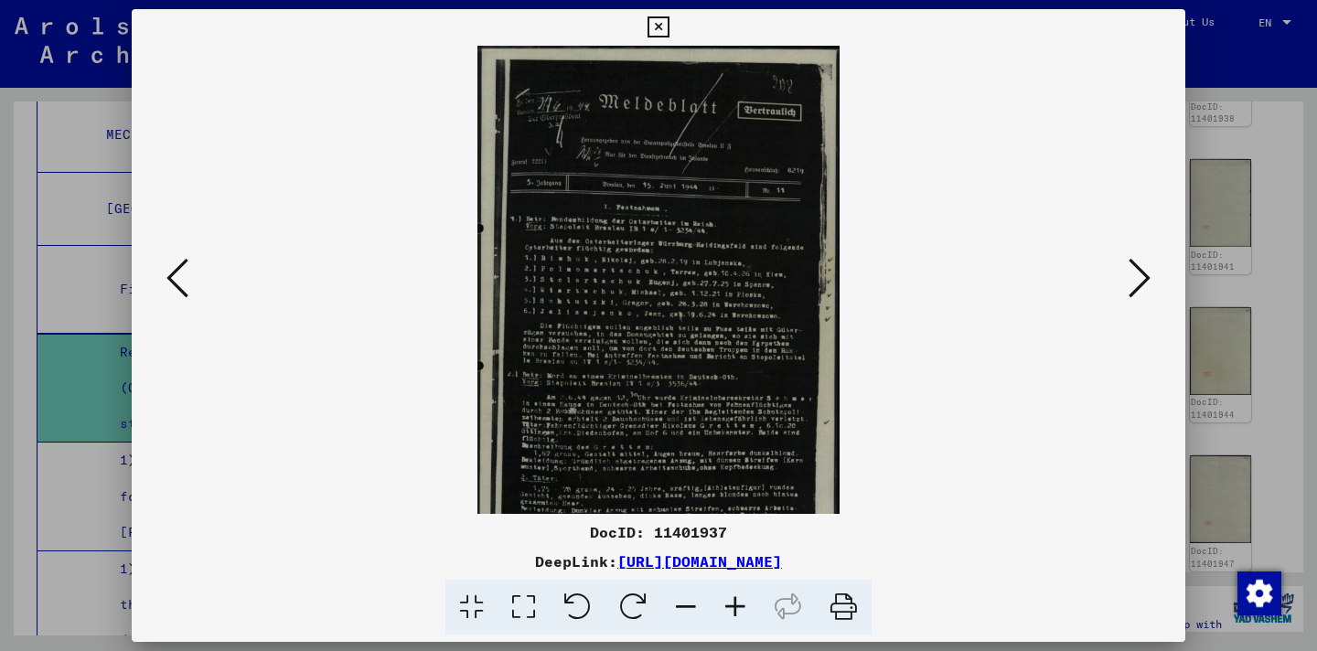
click at [747, 606] on icon at bounding box center [735, 608] width 49 height 56
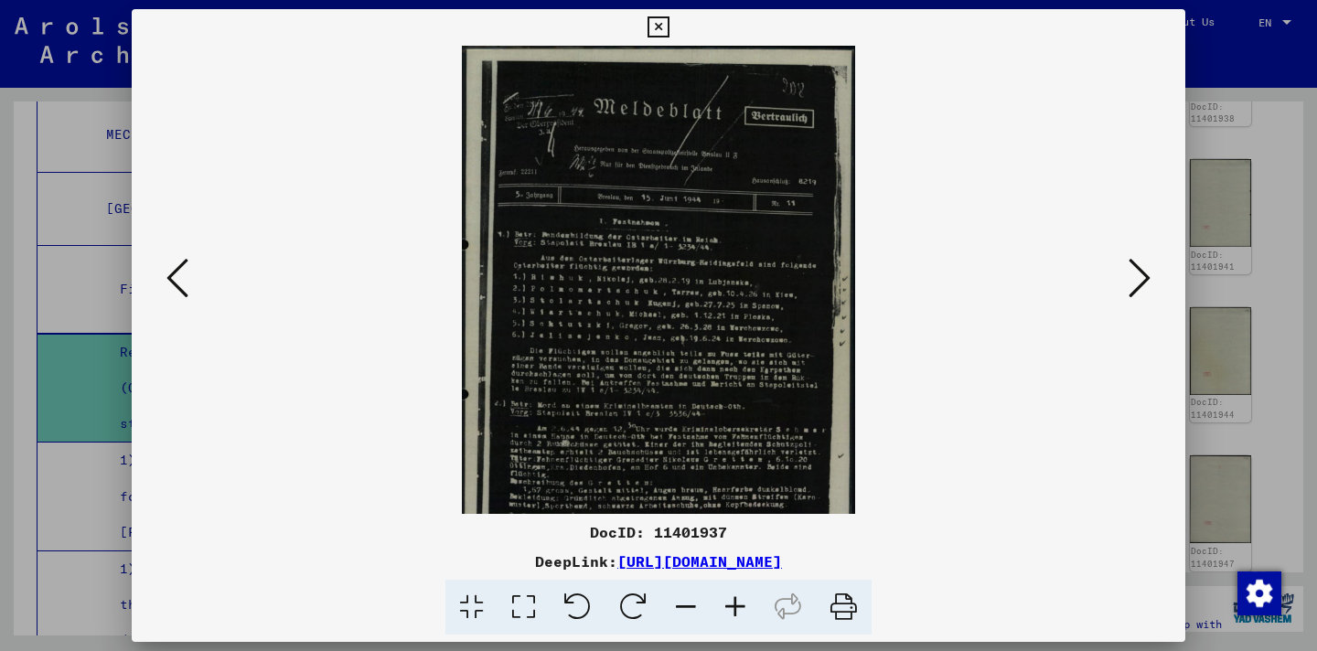
click at [747, 606] on icon at bounding box center [735, 608] width 49 height 56
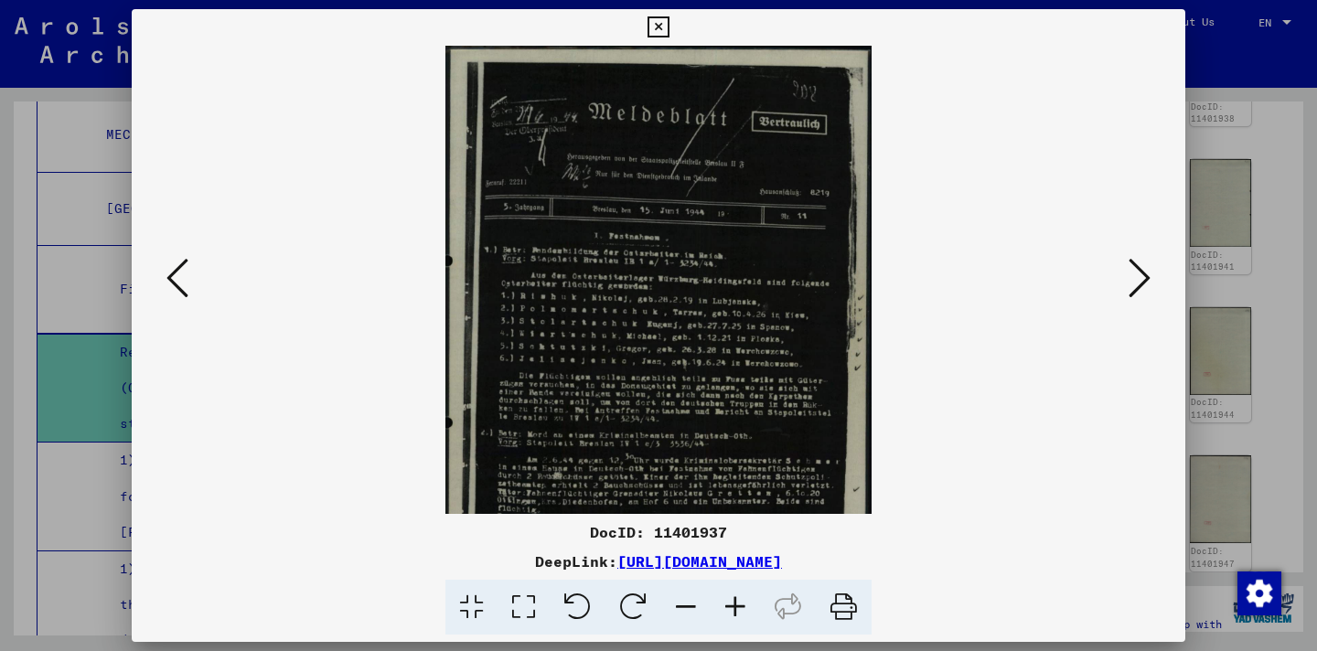
click at [747, 606] on icon at bounding box center [735, 608] width 49 height 56
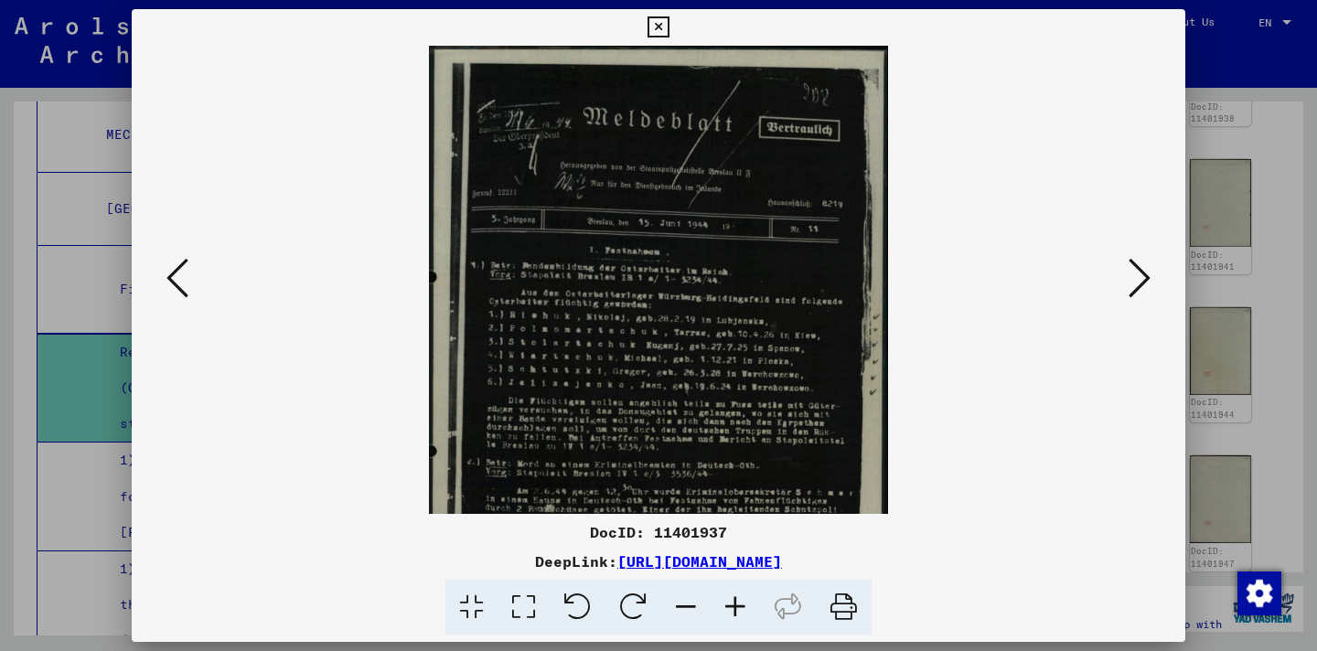
click at [747, 606] on icon at bounding box center [735, 608] width 49 height 56
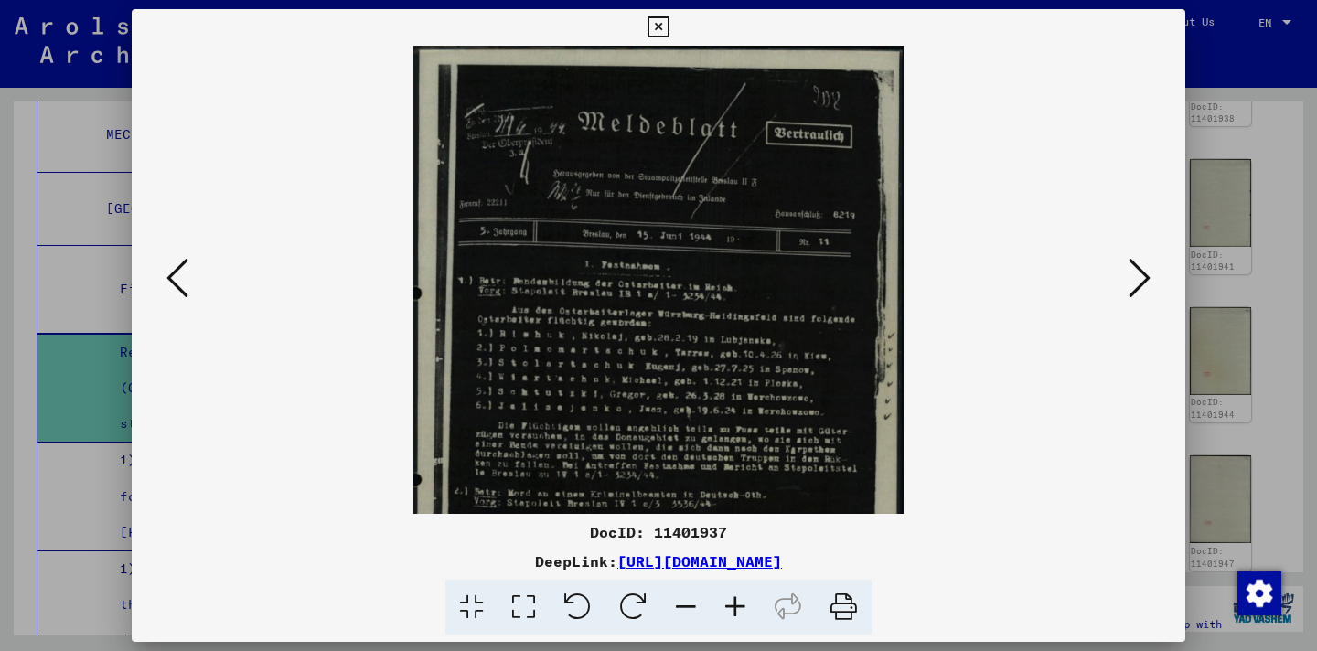
click at [747, 606] on icon at bounding box center [735, 608] width 49 height 56
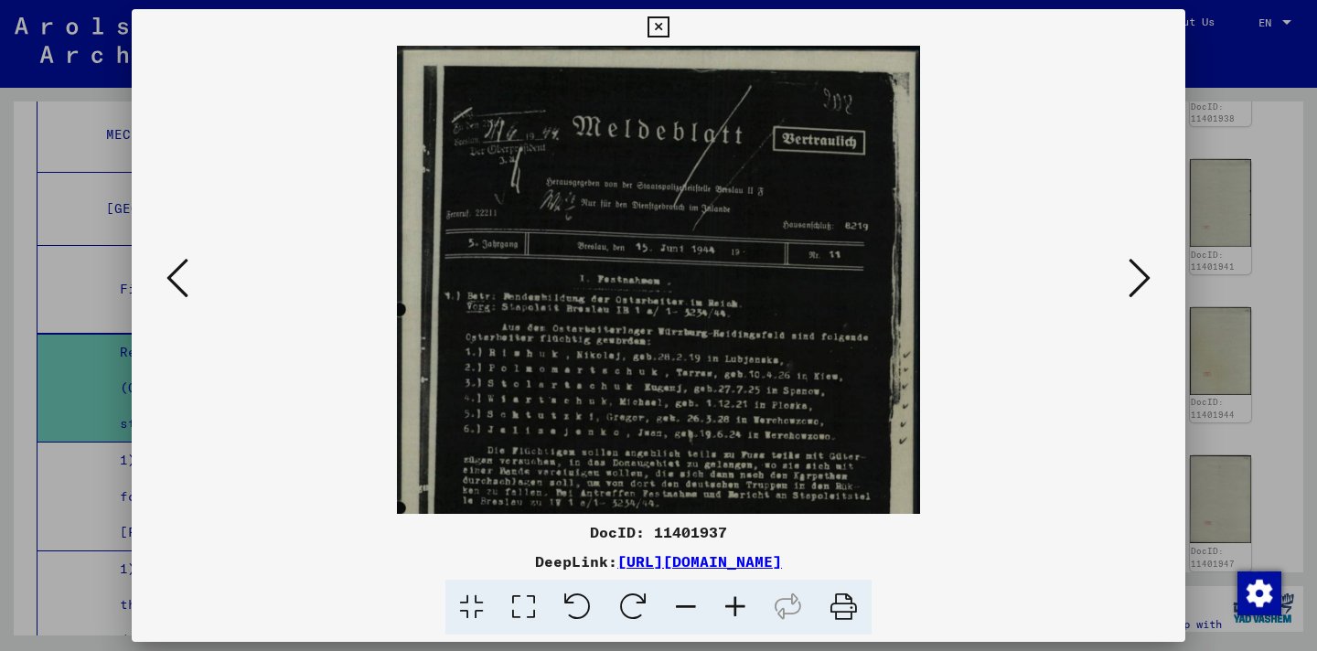
click at [747, 606] on icon at bounding box center [735, 608] width 49 height 56
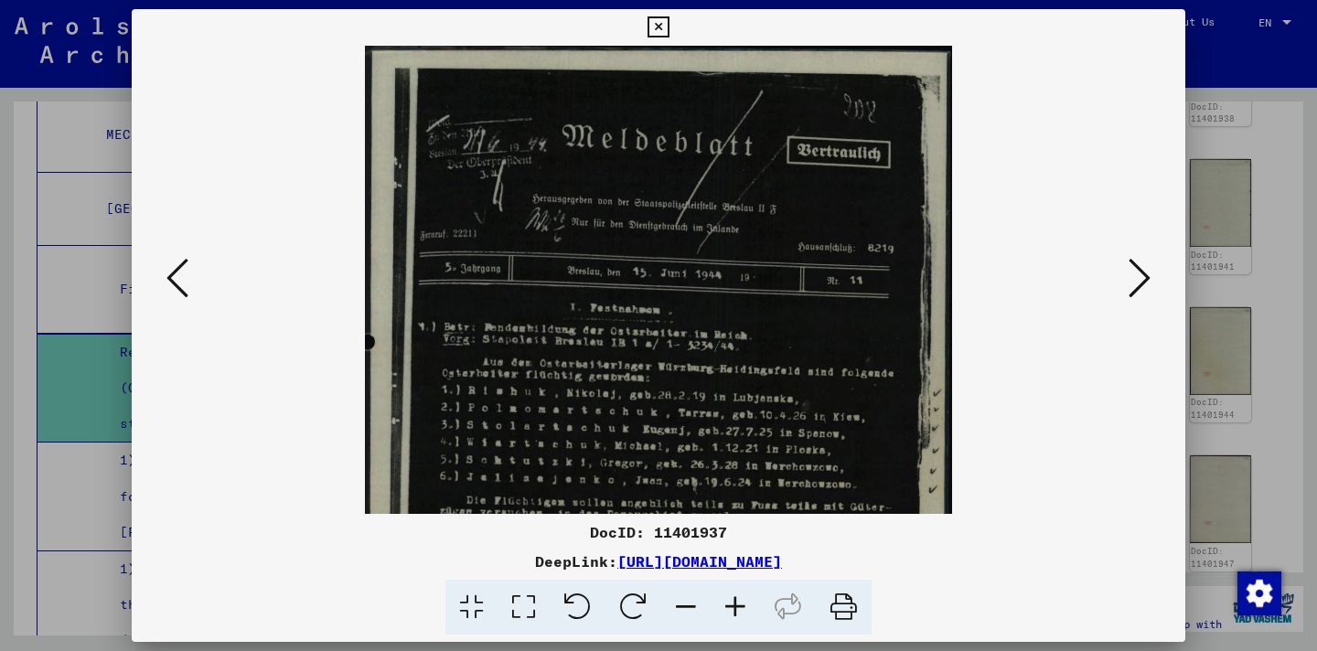
click at [747, 606] on icon at bounding box center [735, 608] width 49 height 56
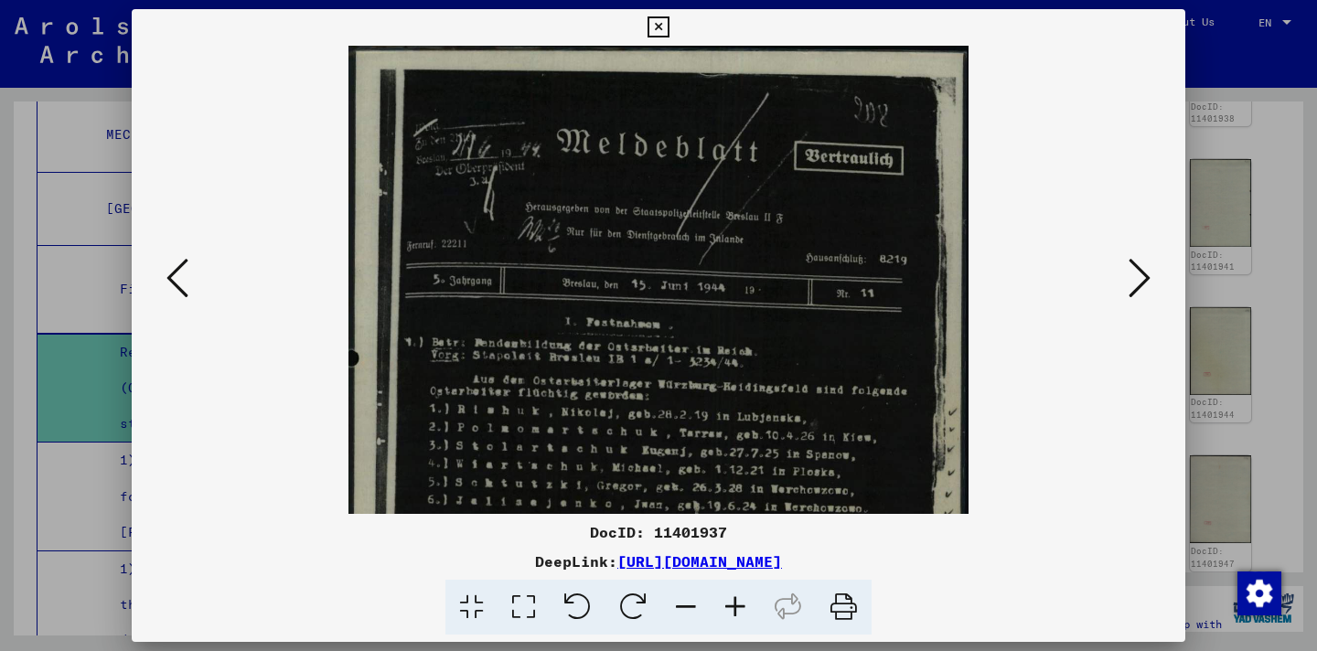
click at [747, 606] on icon at bounding box center [735, 608] width 49 height 56
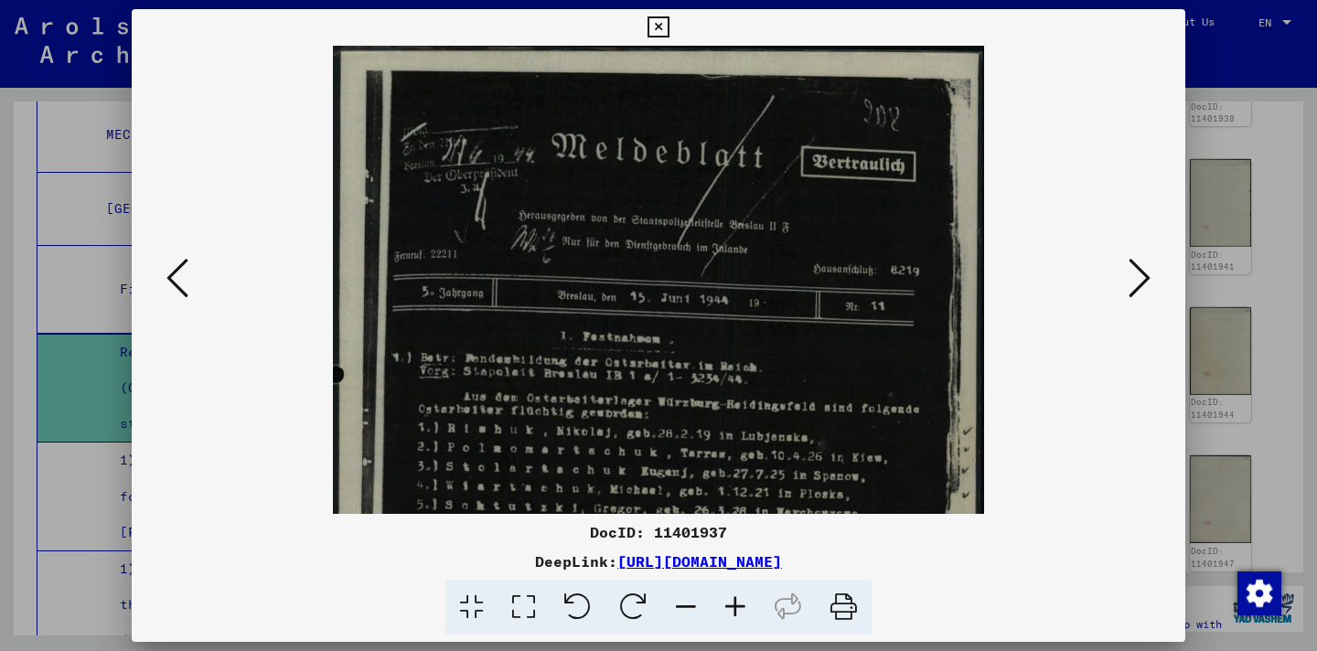
click at [746, 605] on icon at bounding box center [735, 608] width 49 height 56
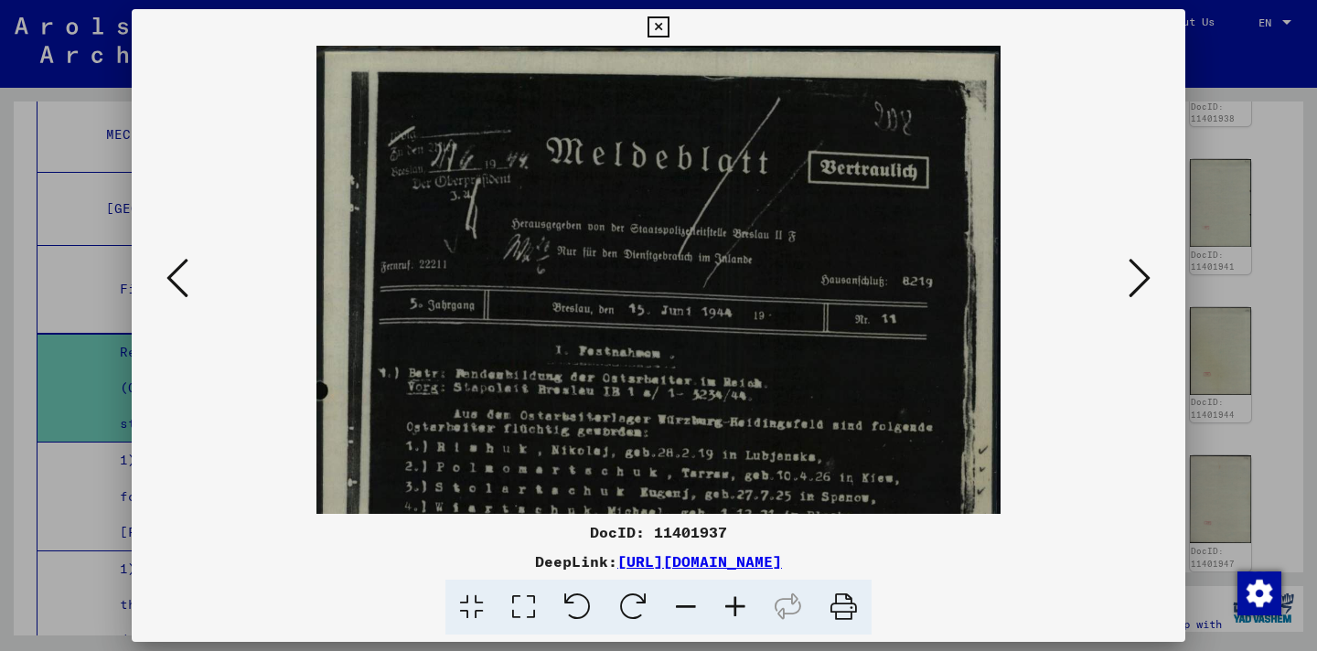
click at [746, 606] on icon at bounding box center [735, 608] width 49 height 56
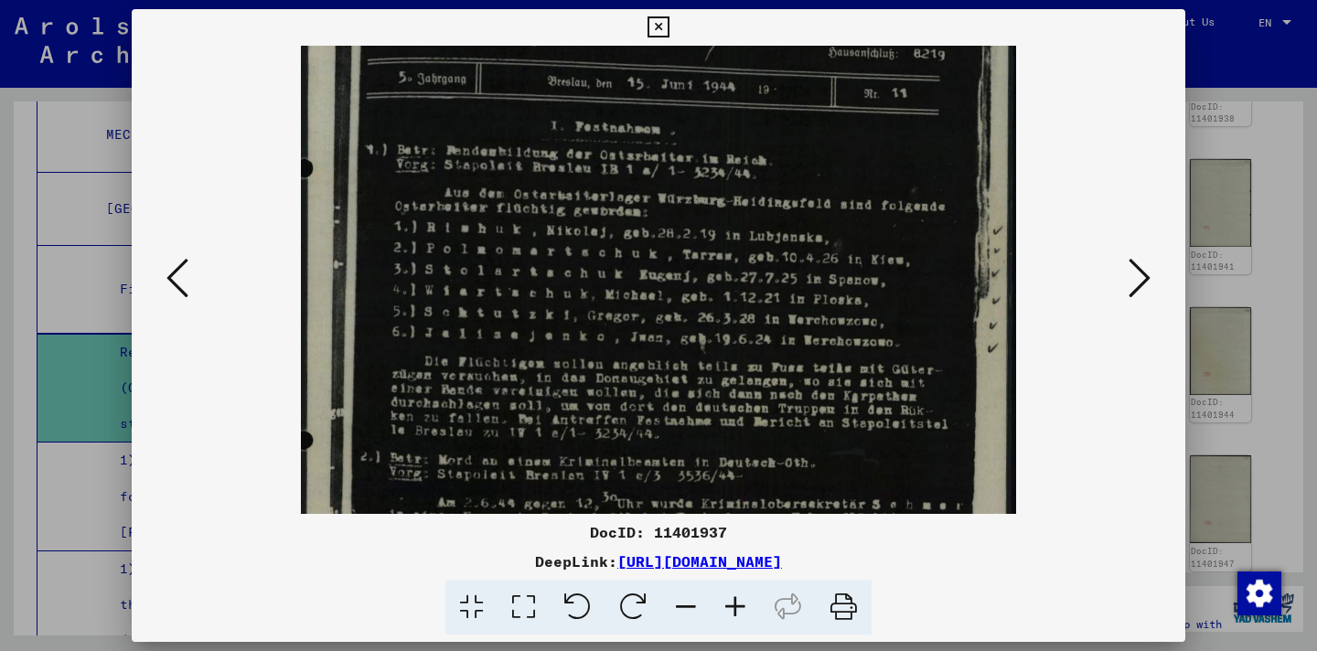
drag, startPoint x: 759, startPoint y: 427, endPoint x: 772, endPoint y: 184, distance: 243.7
click at [772, 184] on img at bounding box center [659, 315] width 716 height 1017
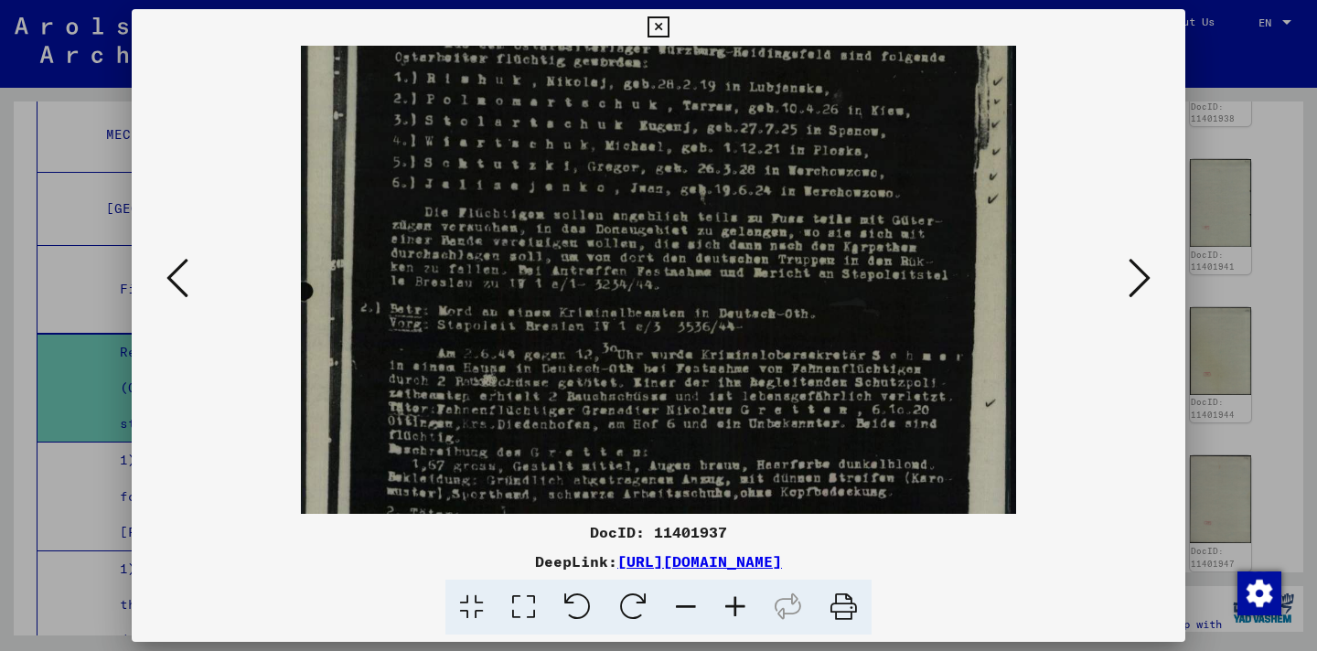
drag, startPoint x: 821, startPoint y: 306, endPoint x: 817, endPoint y: 128, distance: 178.4
click at [817, 128] on img at bounding box center [659, 166] width 716 height 1017
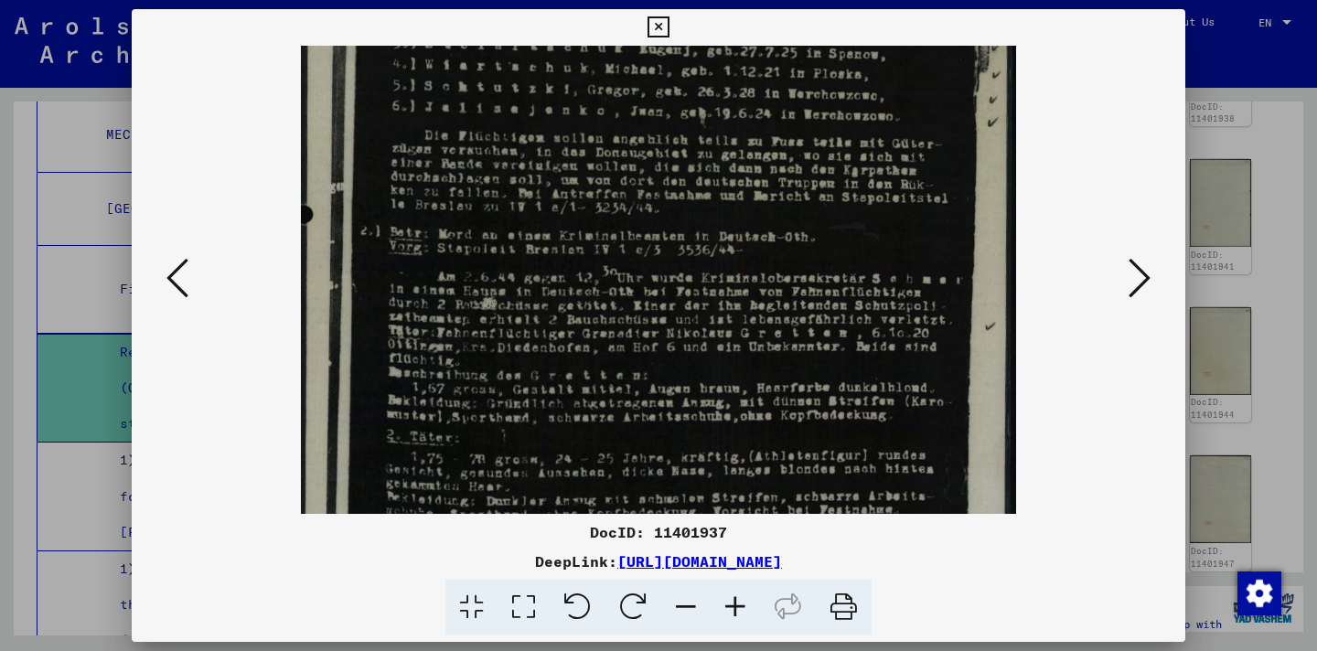
scroll to position [549, 0]
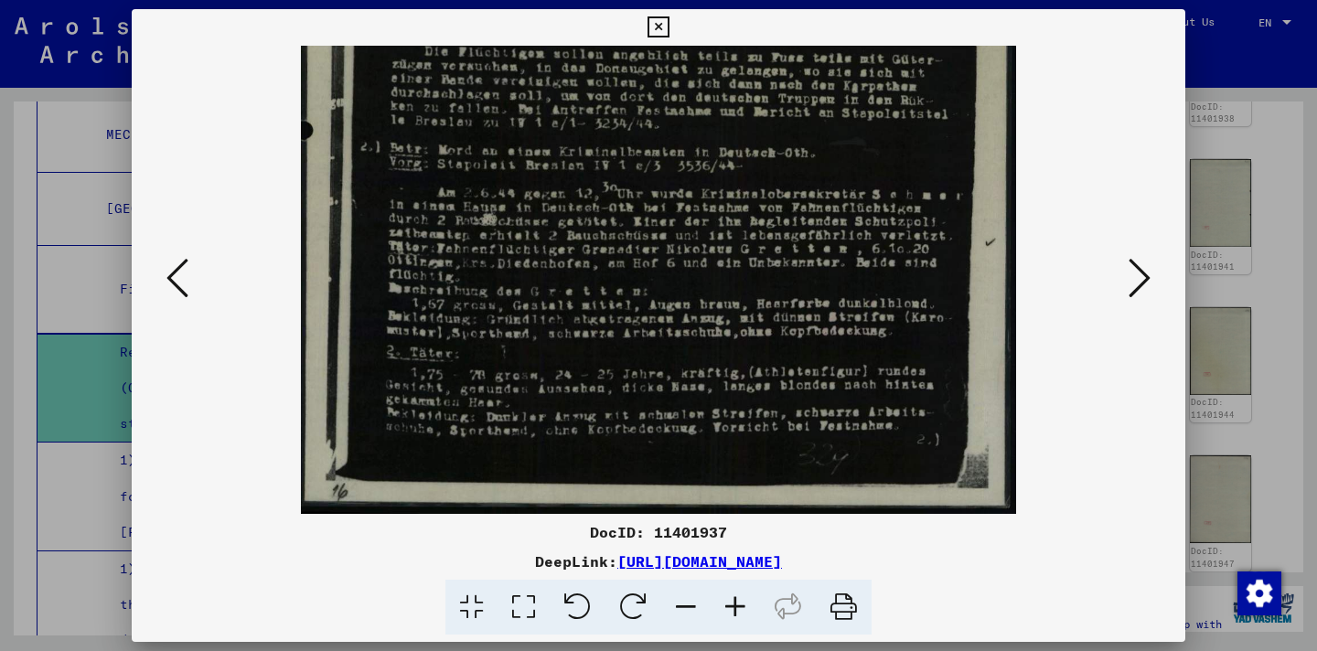
drag, startPoint x: 774, startPoint y: 419, endPoint x: 771, endPoint y: 277, distance: 141.8
click at [771, 277] on img at bounding box center [659, 5] width 716 height 1017
click at [161, 290] on button at bounding box center [177, 279] width 33 height 52
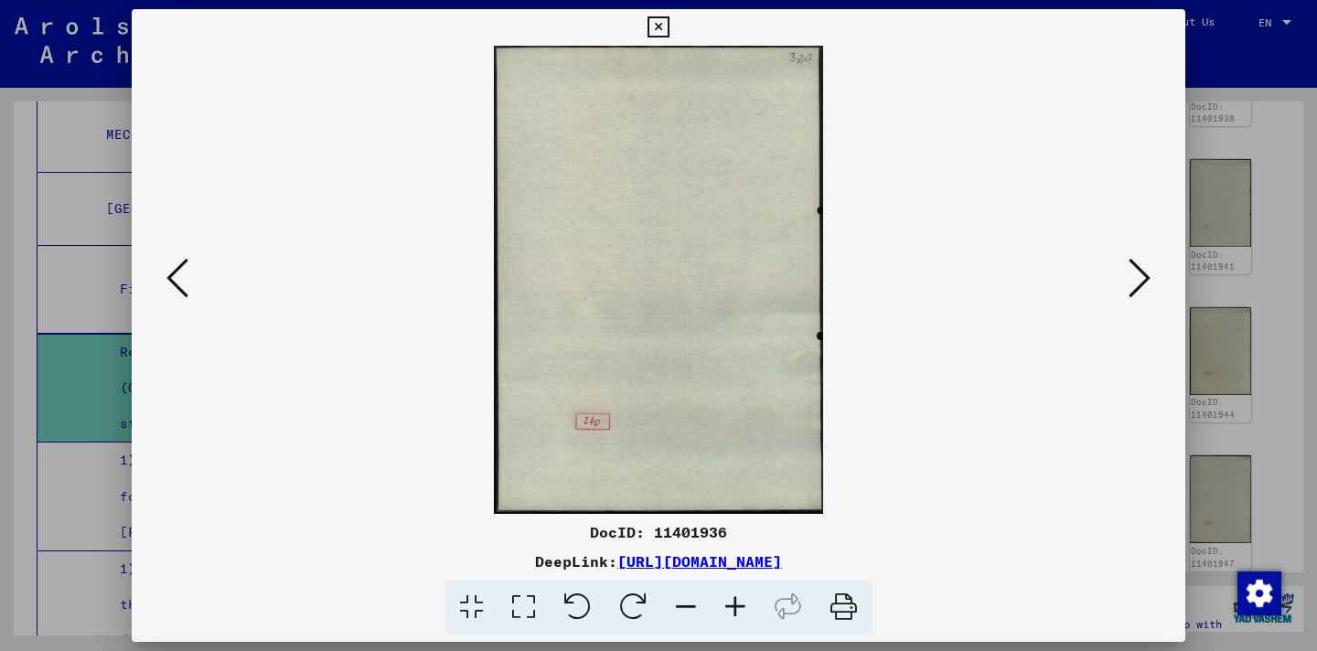
click at [161, 290] on button at bounding box center [177, 279] width 33 height 52
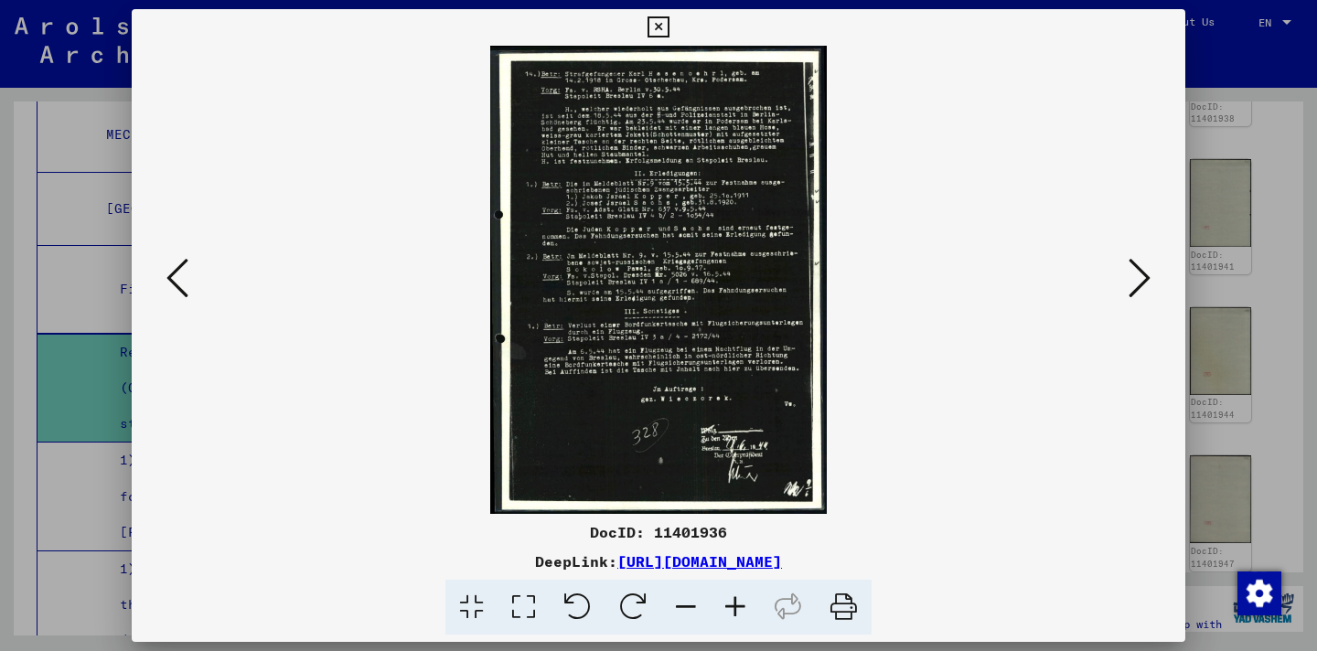
click at [737, 618] on icon at bounding box center [735, 608] width 49 height 56
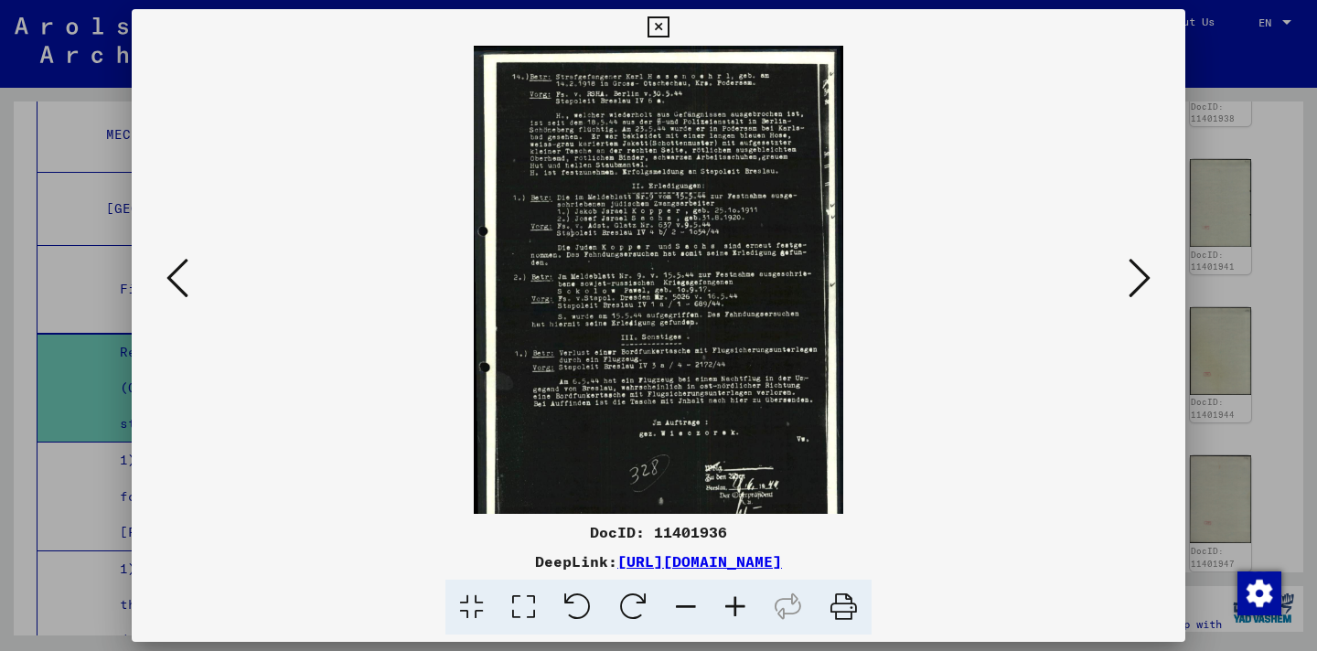
click at [737, 618] on icon at bounding box center [735, 608] width 49 height 56
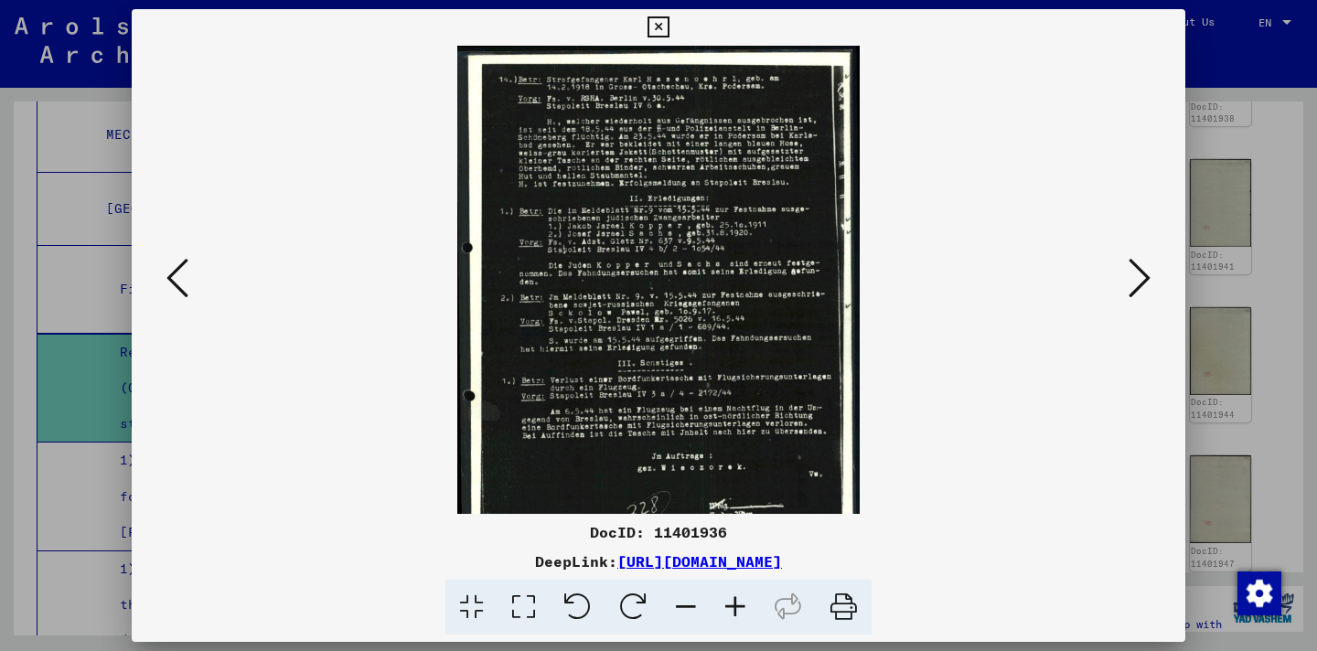
click at [737, 618] on icon at bounding box center [735, 608] width 49 height 56
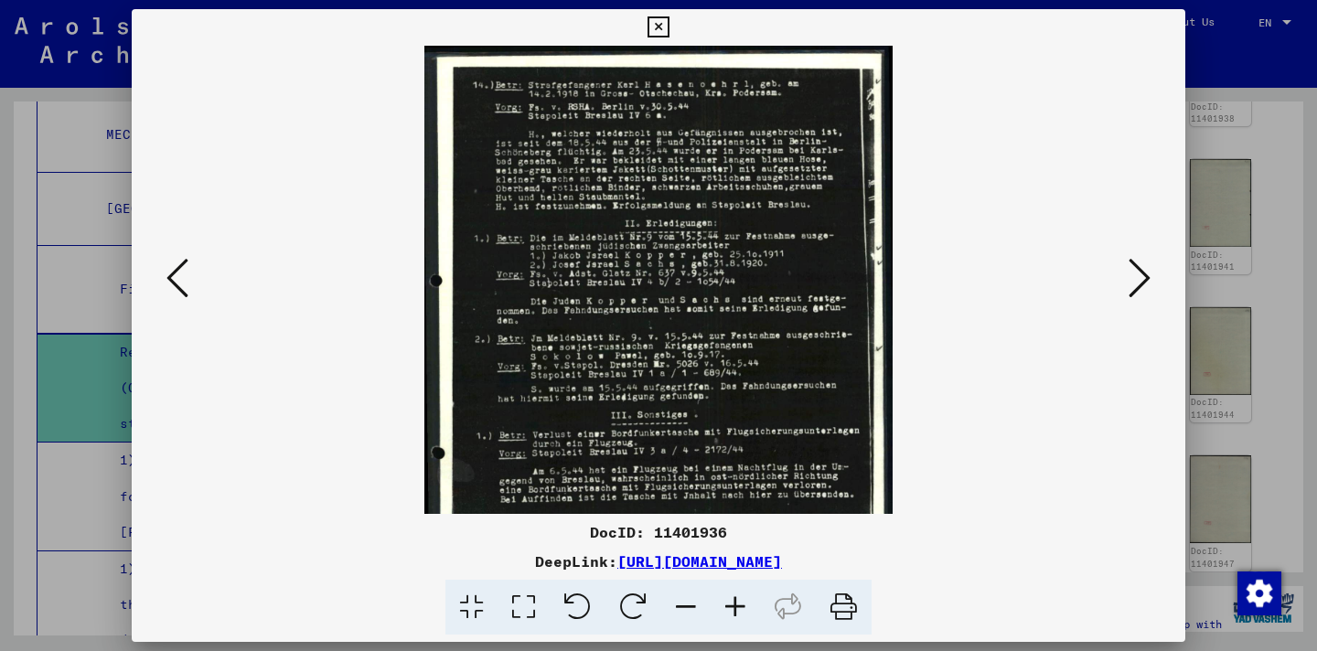
click at [736, 617] on icon at bounding box center [735, 608] width 49 height 56
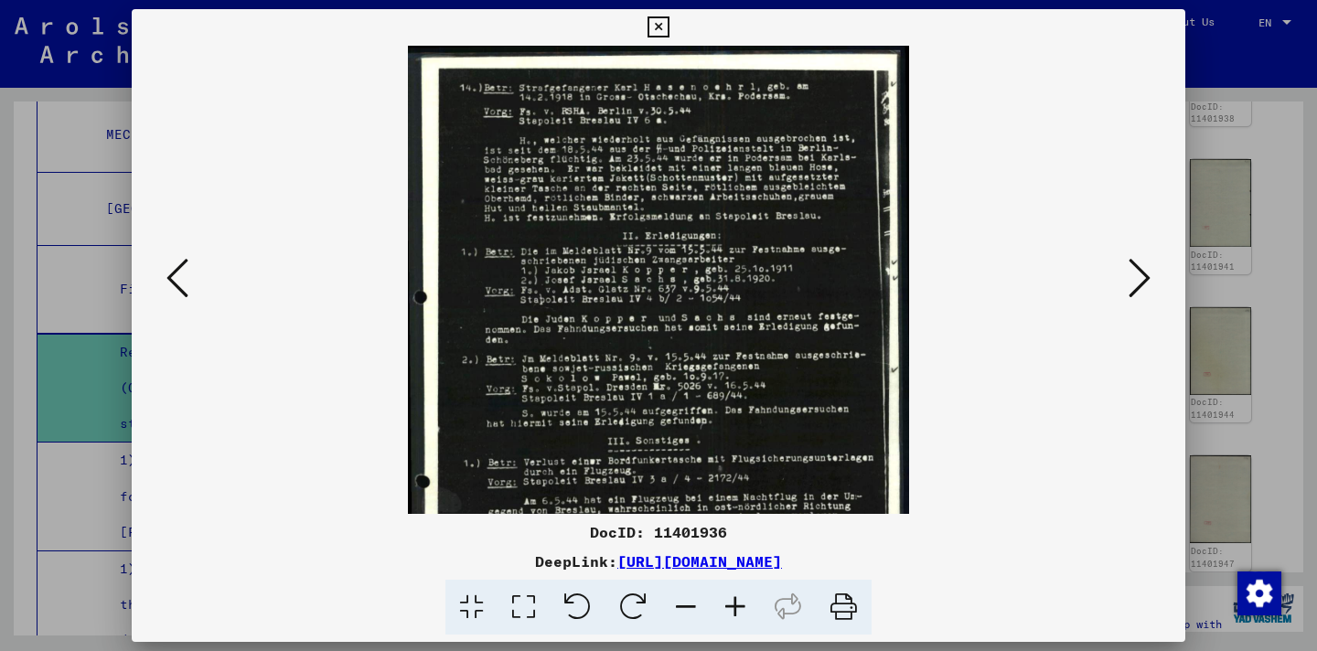
click at [736, 617] on icon at bounding box center [735, 608] width 49 height 56
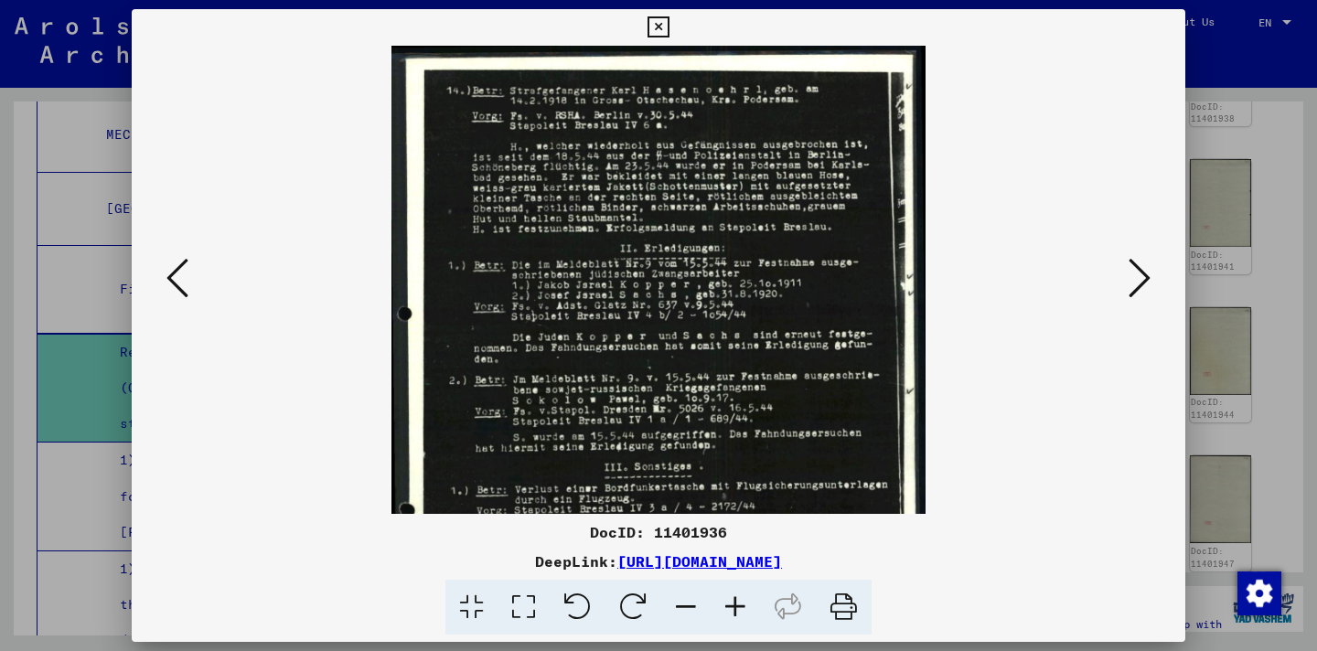
click at [736, 617] on icon at bounding box center [735, 608] width 49 height 56
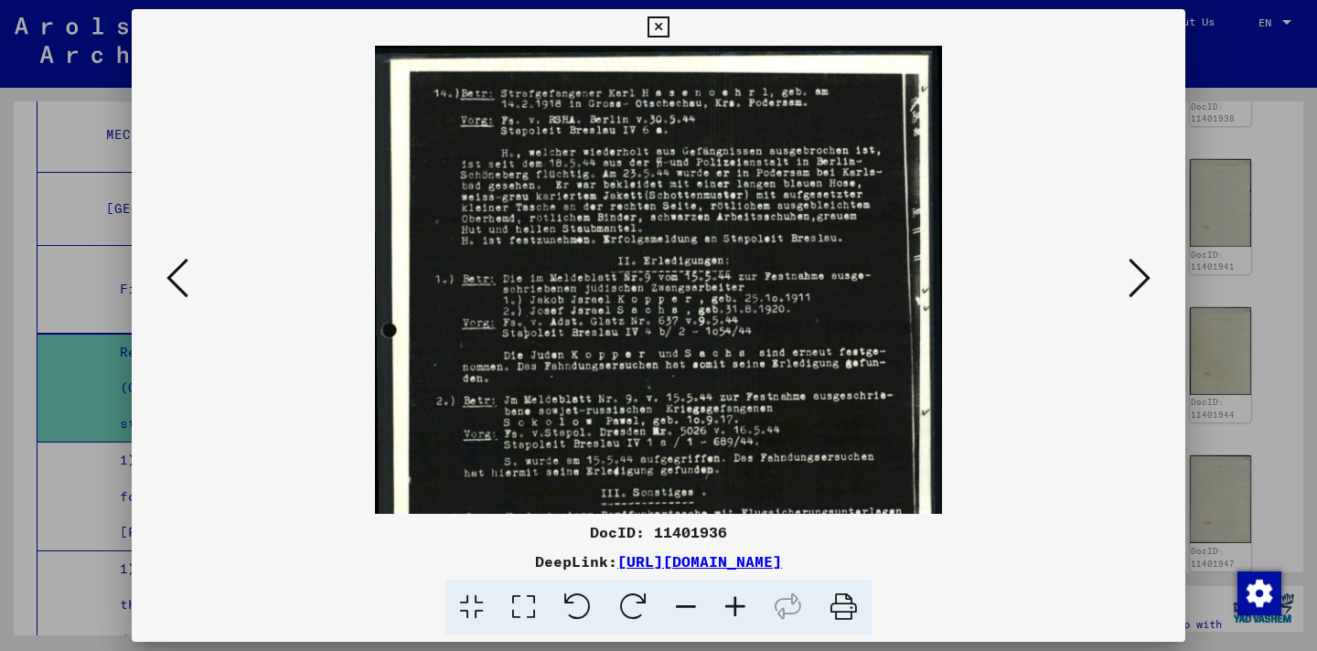
click at [736, 617] on icon at bounding box center [735, 608] width 49 height 56
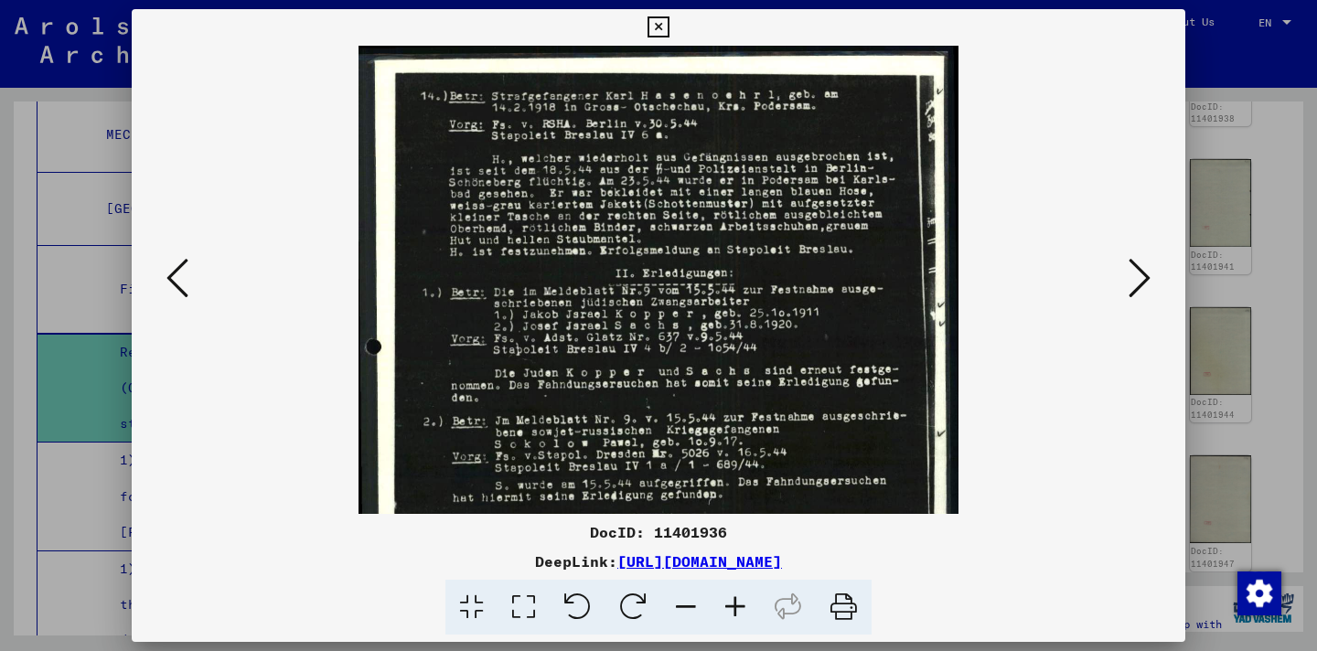
click at [736, 617] on icon at bounding box center [735, 608] width 49 height 56
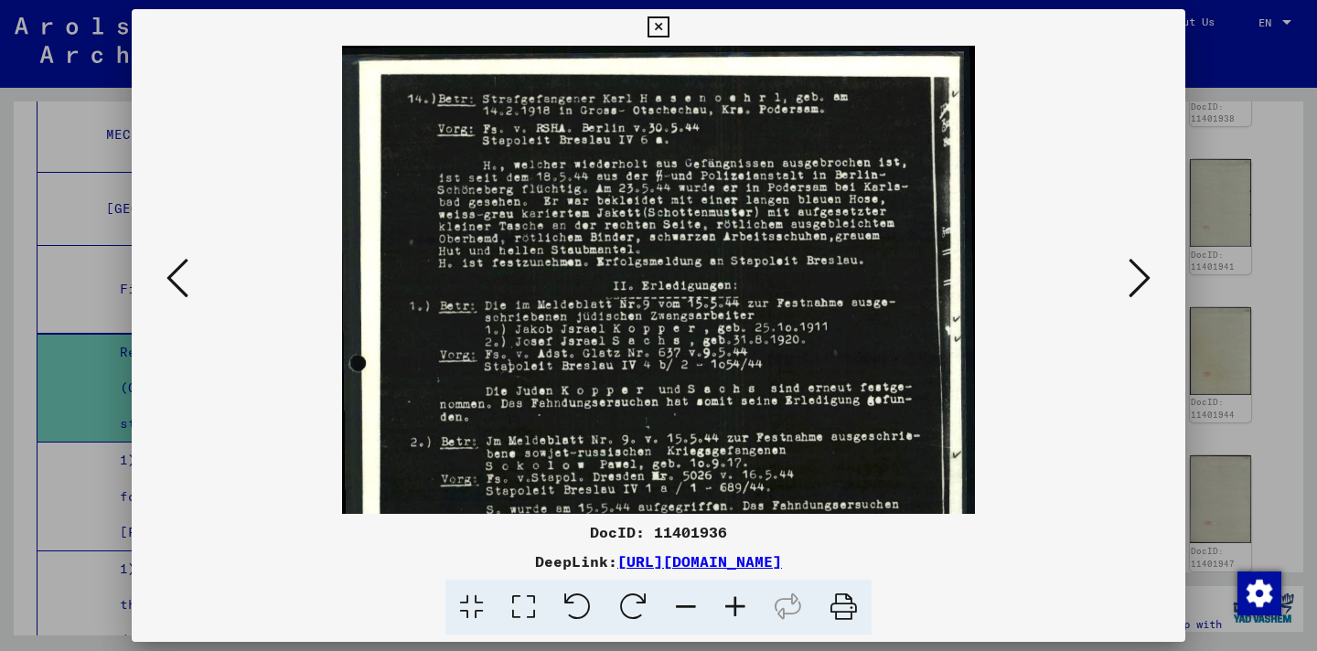
click at [736, 617] on icon at bounding box center [735, 608] width 49 height 56
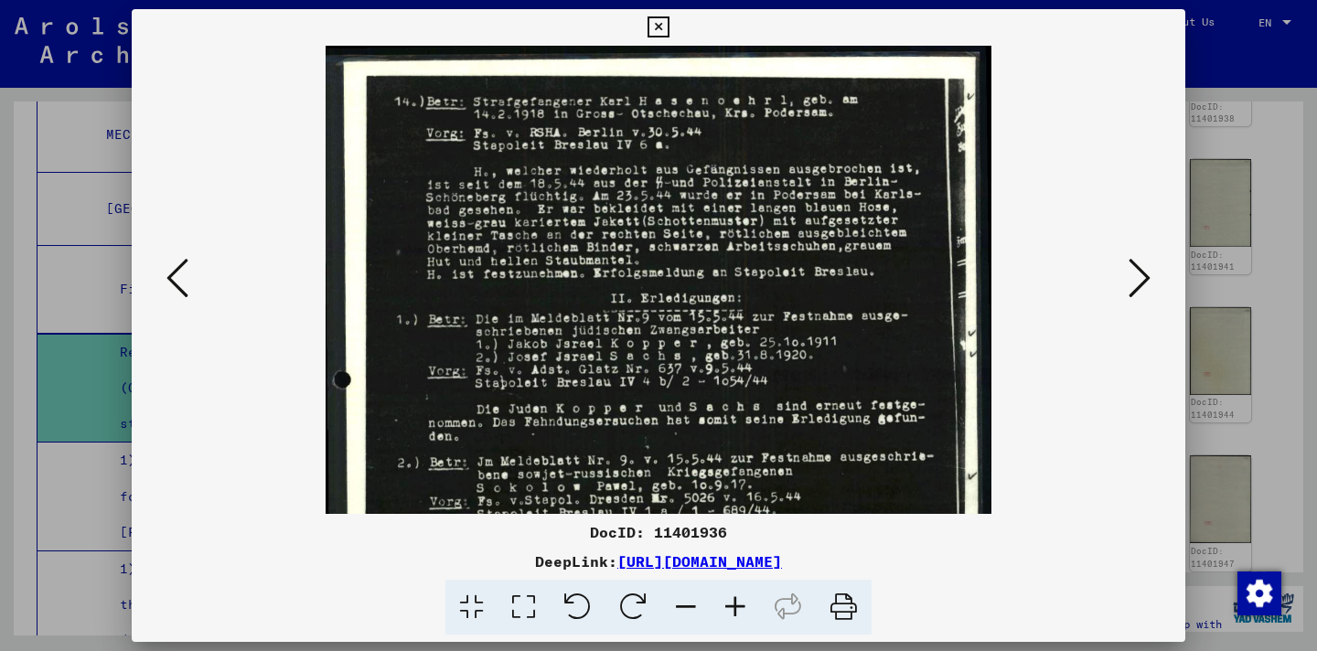
click at [736, 617] on icon at bounding box center [735, 608] width 49 height 56
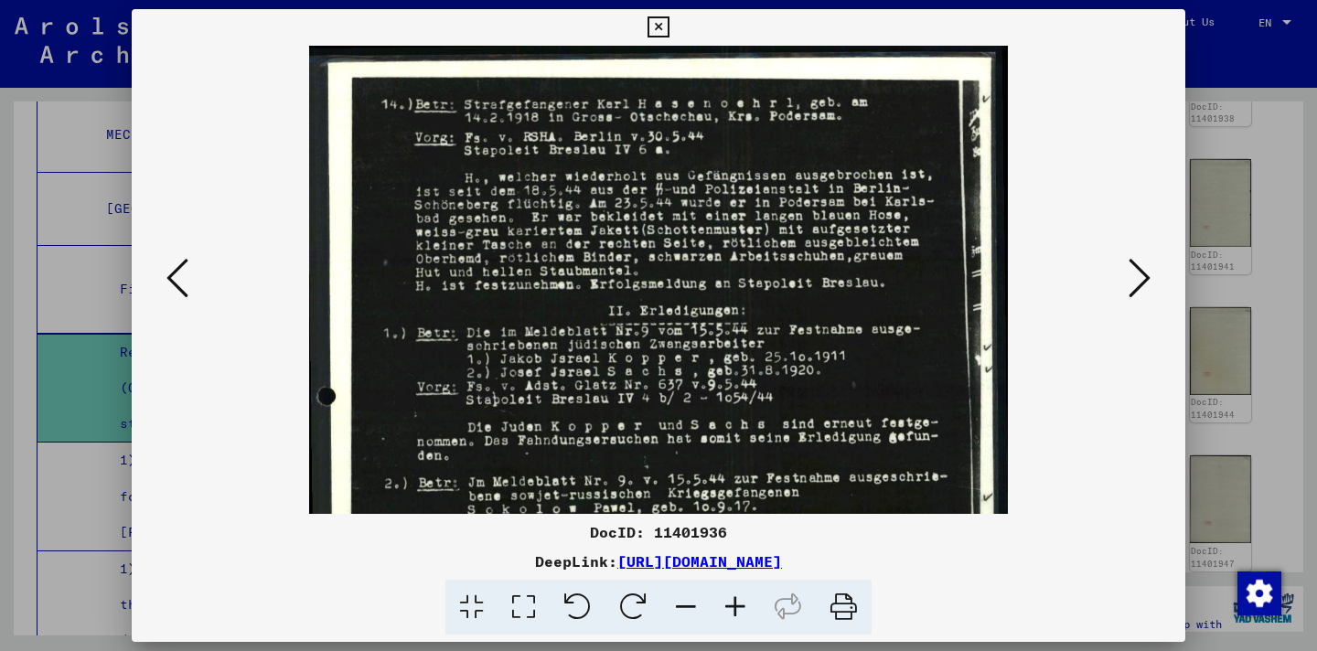
click at [736, 617] on icon at bounding box center [735, 608] width 49 height 56
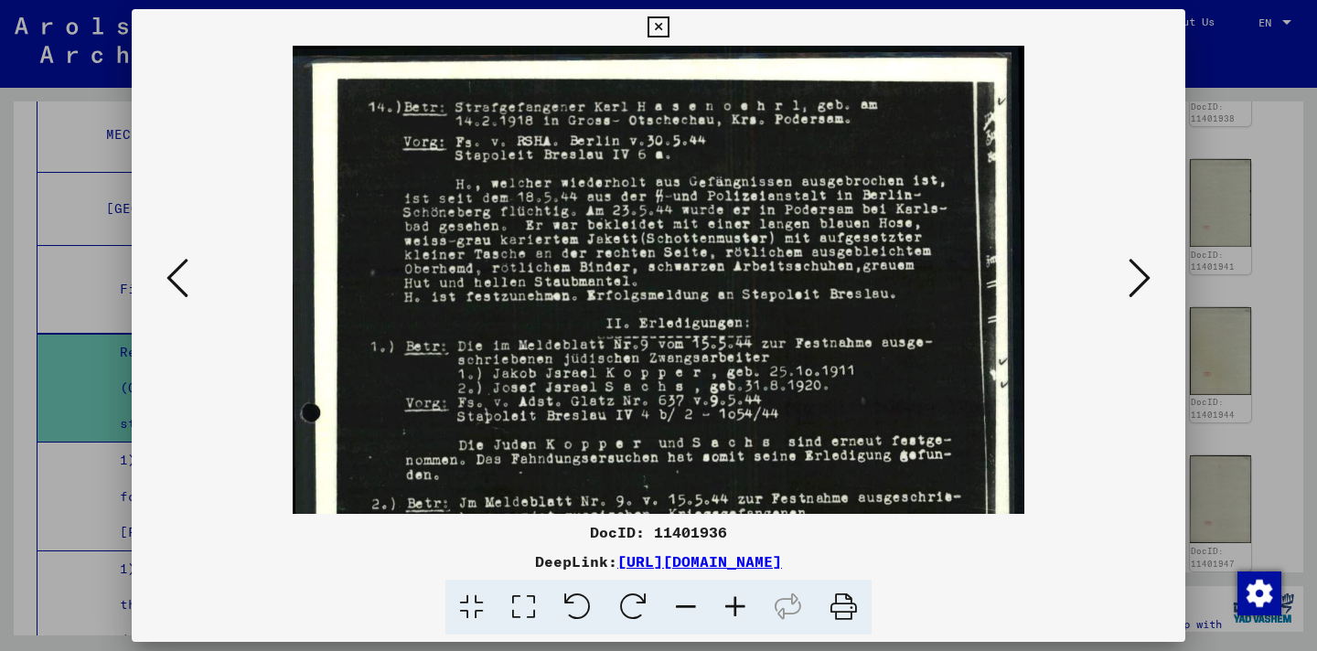
click at [736, 617] on icon at bounding box center [735, 608] width 49 height 56
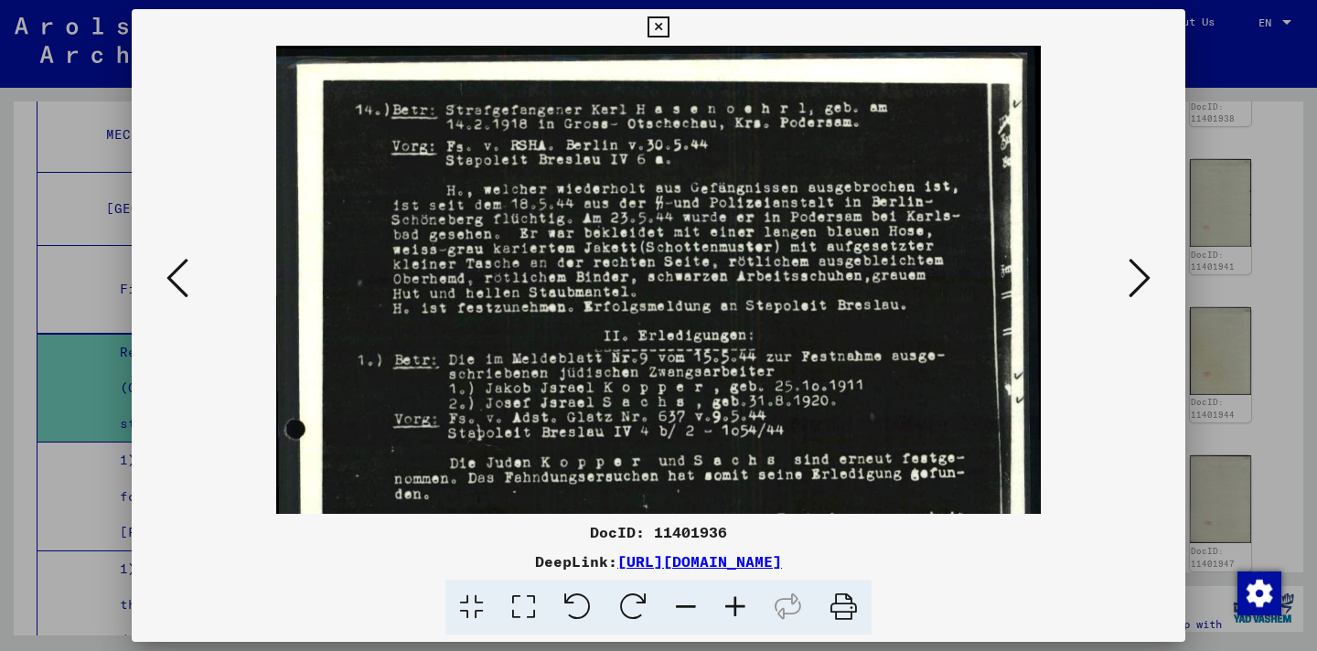
click at [736, 617] on icon at bounding box center [735, 608] width 49 height 56
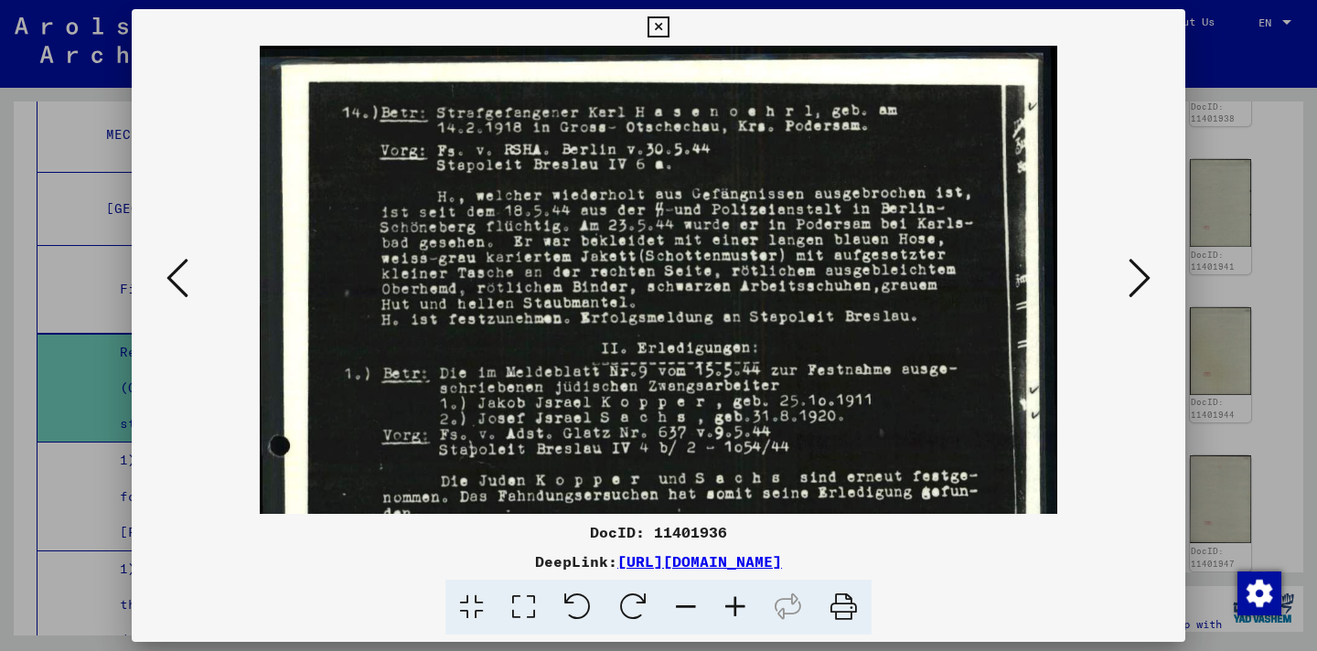
click at [736, 617] on icon at bounding box center [735, 608] width 49 height 56
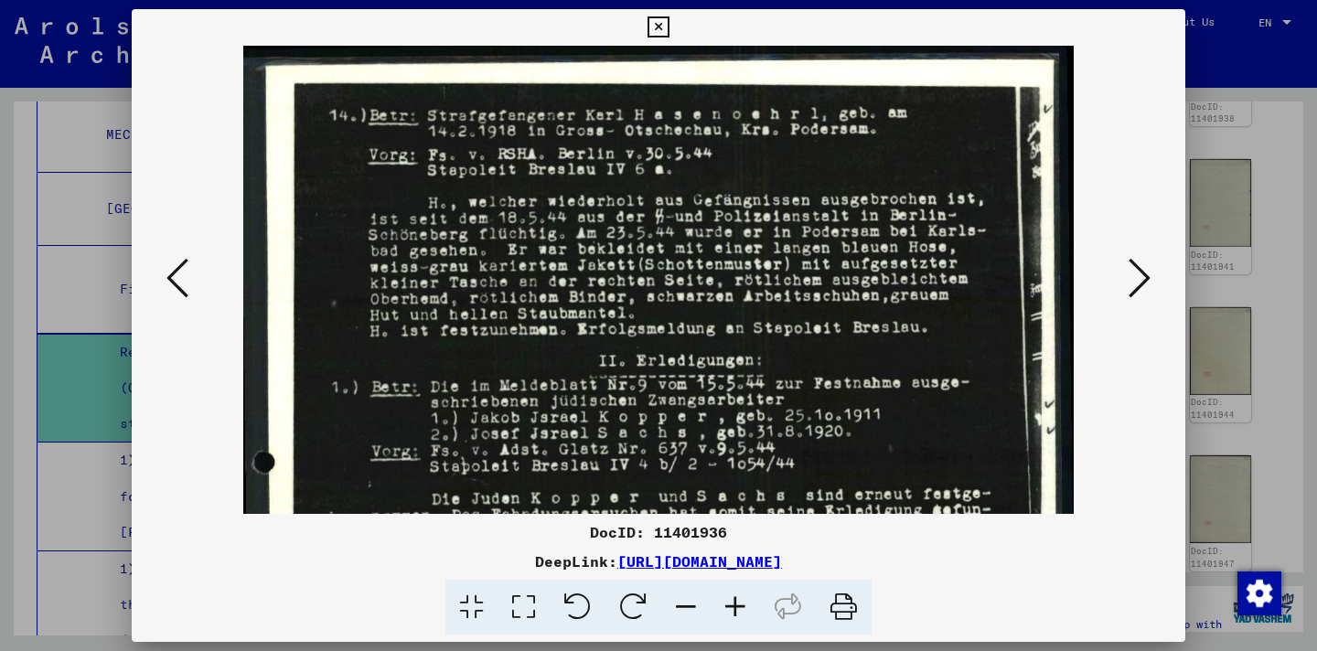
click at [735, 617] on icon at bounding box center [735, 608] width 49 height 56
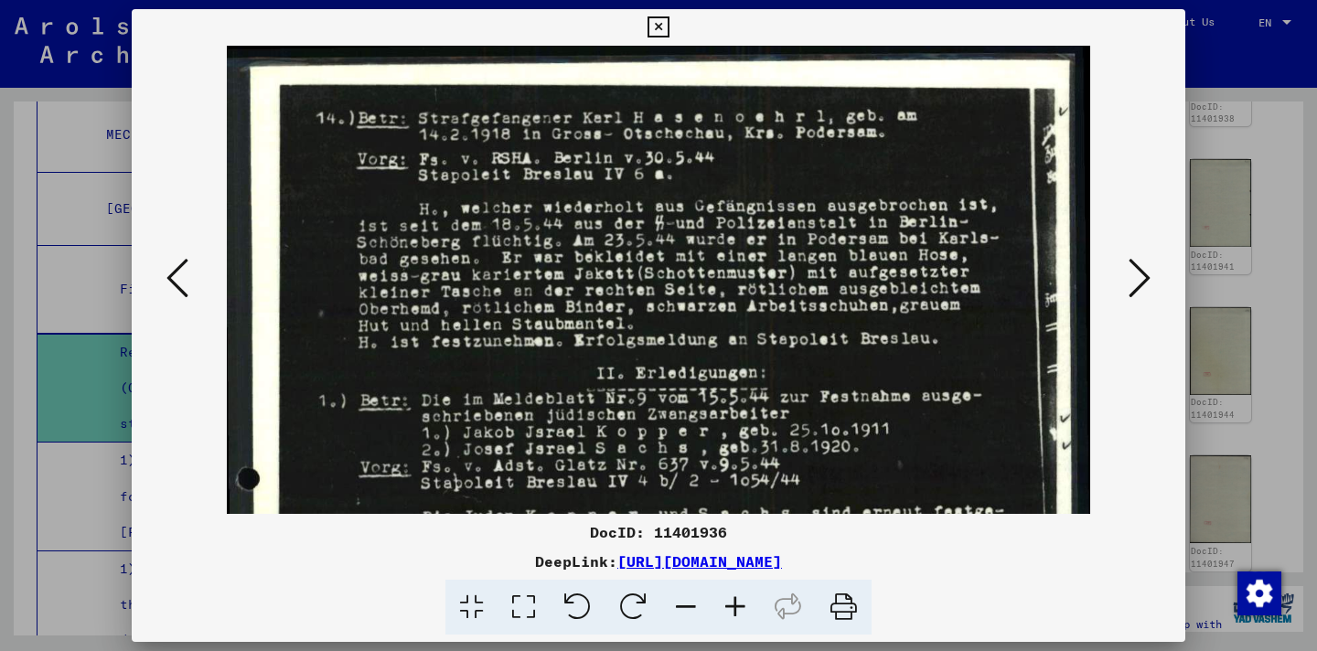
click at [735, 616] on icon at bounding box center [735, 608] width 49 height 56
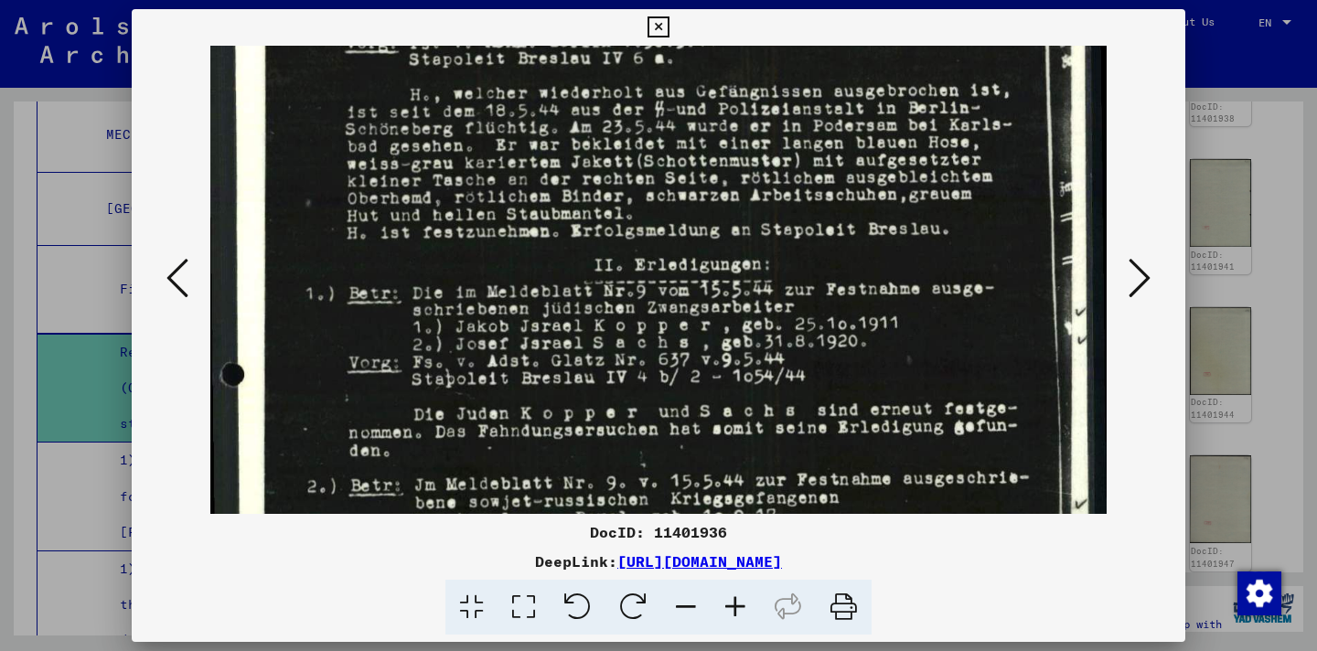
drag, startPoint x: 684, startPoint y: 338, endPoint x: 659, endPoint y: 204, distance: 136.0
click at [659, 204] on img at bounding box center [659, 548] width 898 height 1246
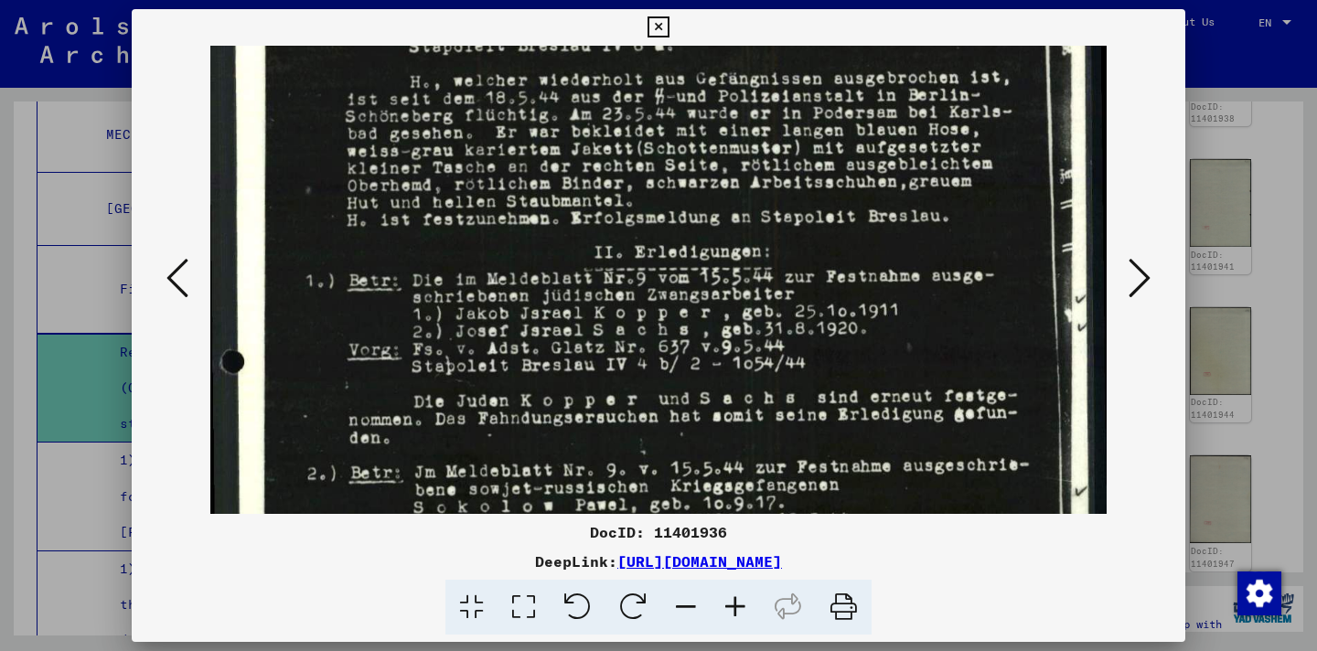
click at [1253, 50] on div at bounding box center [658, 325] width 1317 height 651
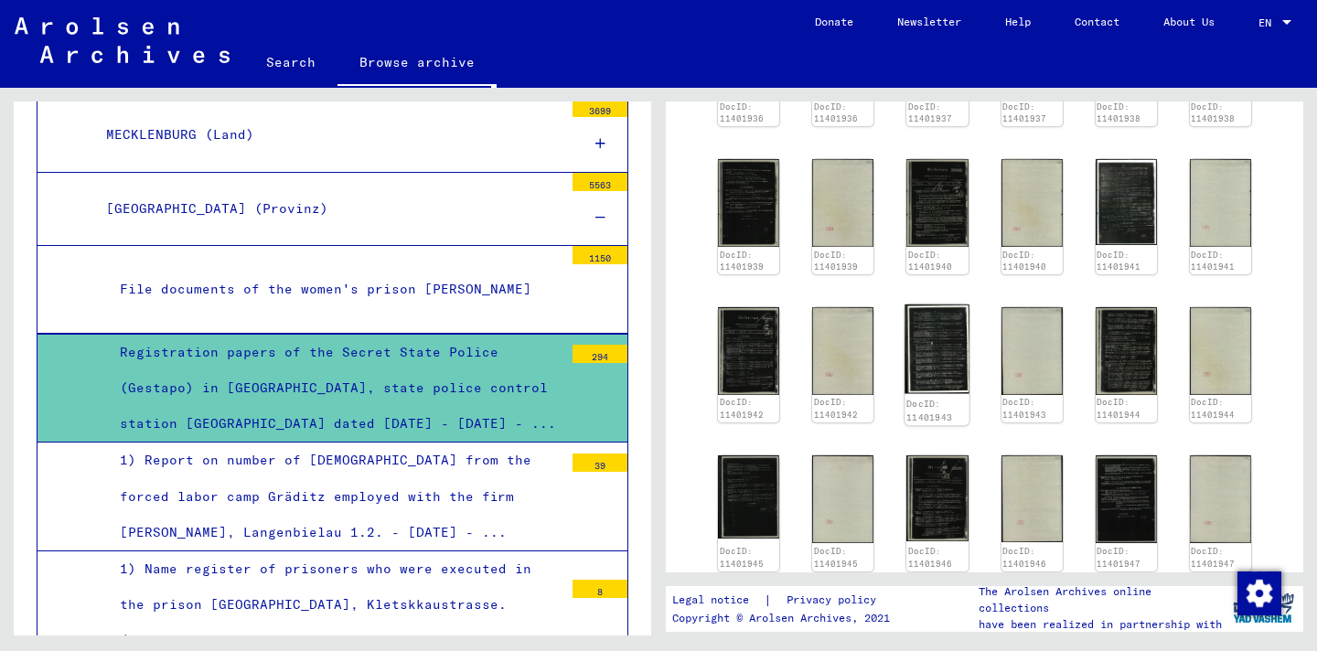
click at [918, 325] on img at bounding box center [938, 350] width 65 height 90
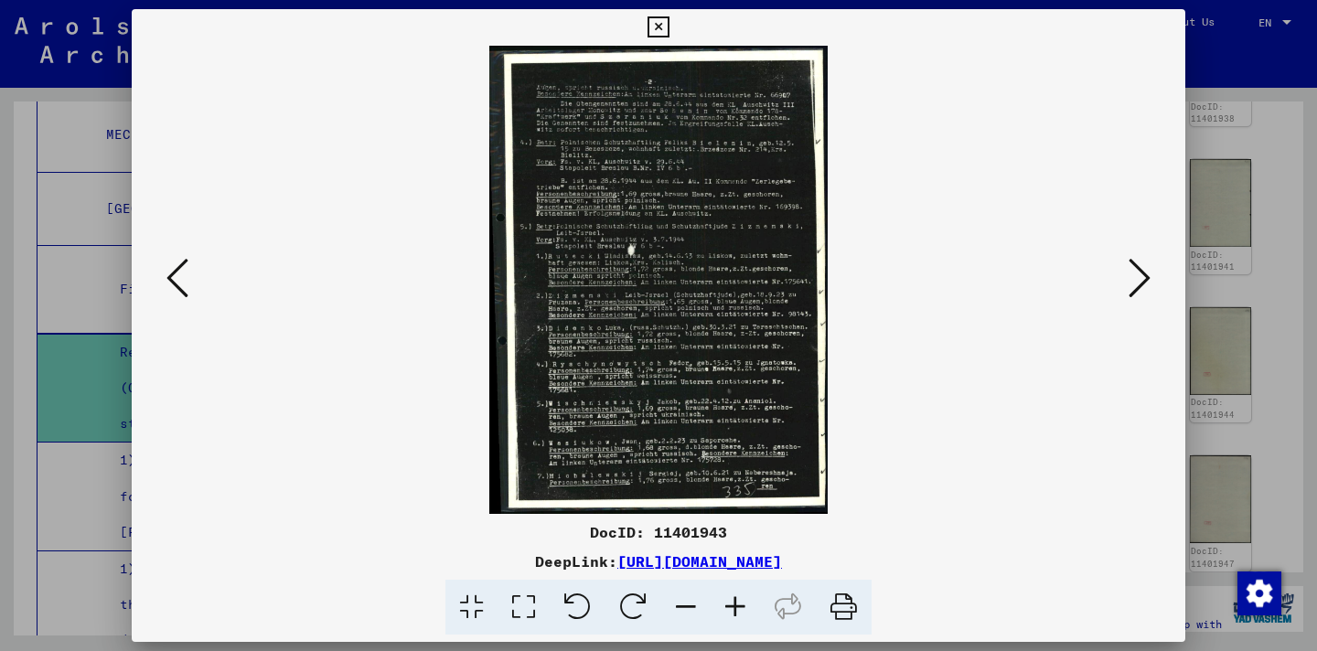
click at [661, 267] on img at bounding box center [659, 280] width 930 height 468
click at [1140, 293] on icon at bounding box center [1140, 278] width 22 height 44
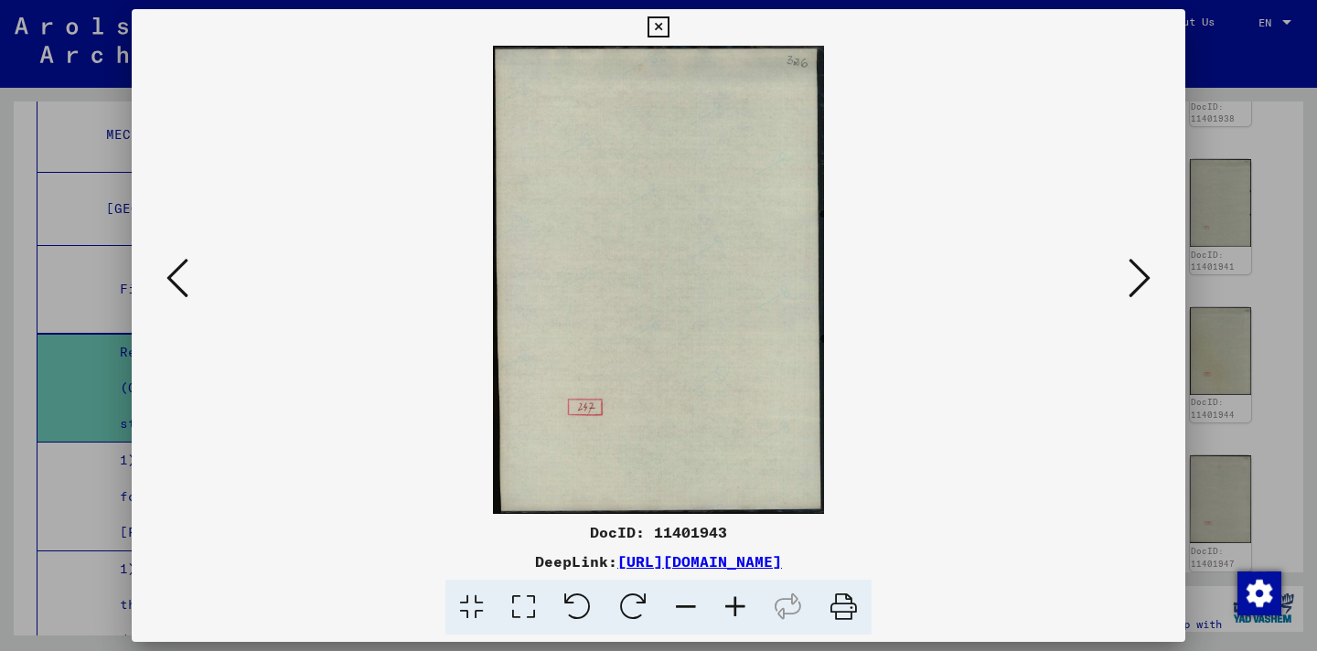
click at [1144, 288] on icon at bounding box center [1140, 278] width 22 height 44
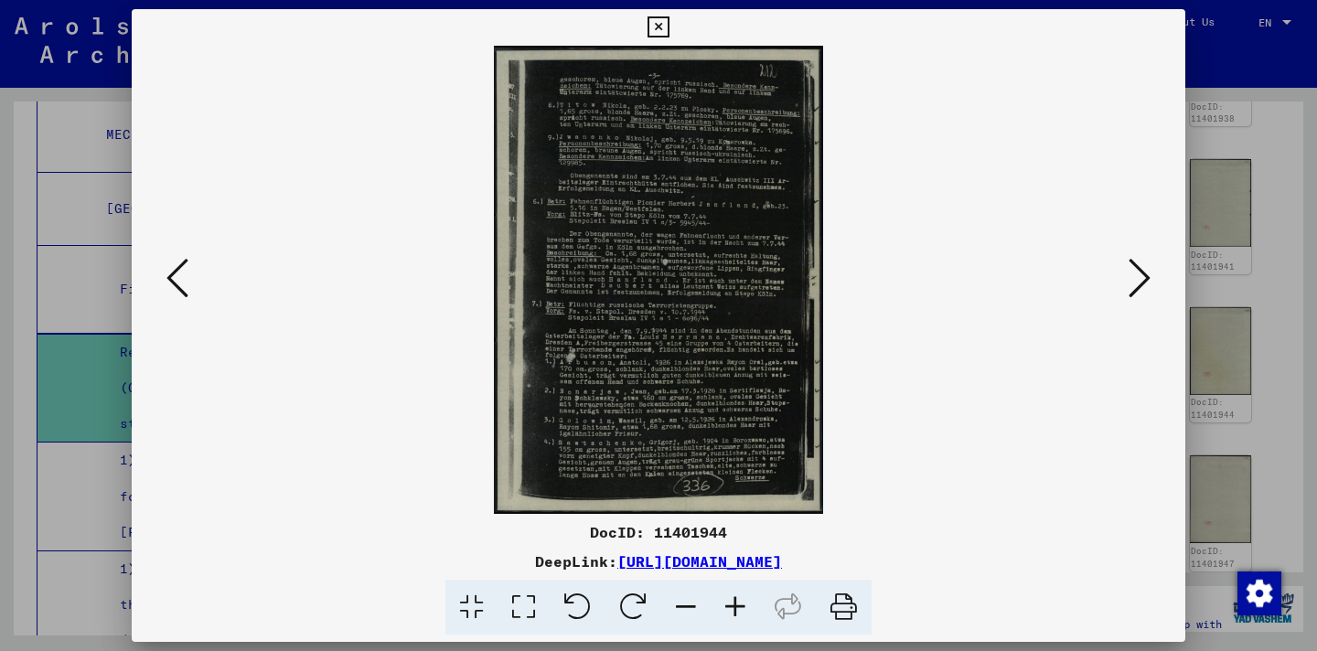
click at [1144, 288] on icon at bounding box center [1140, 278] width 22 height 44
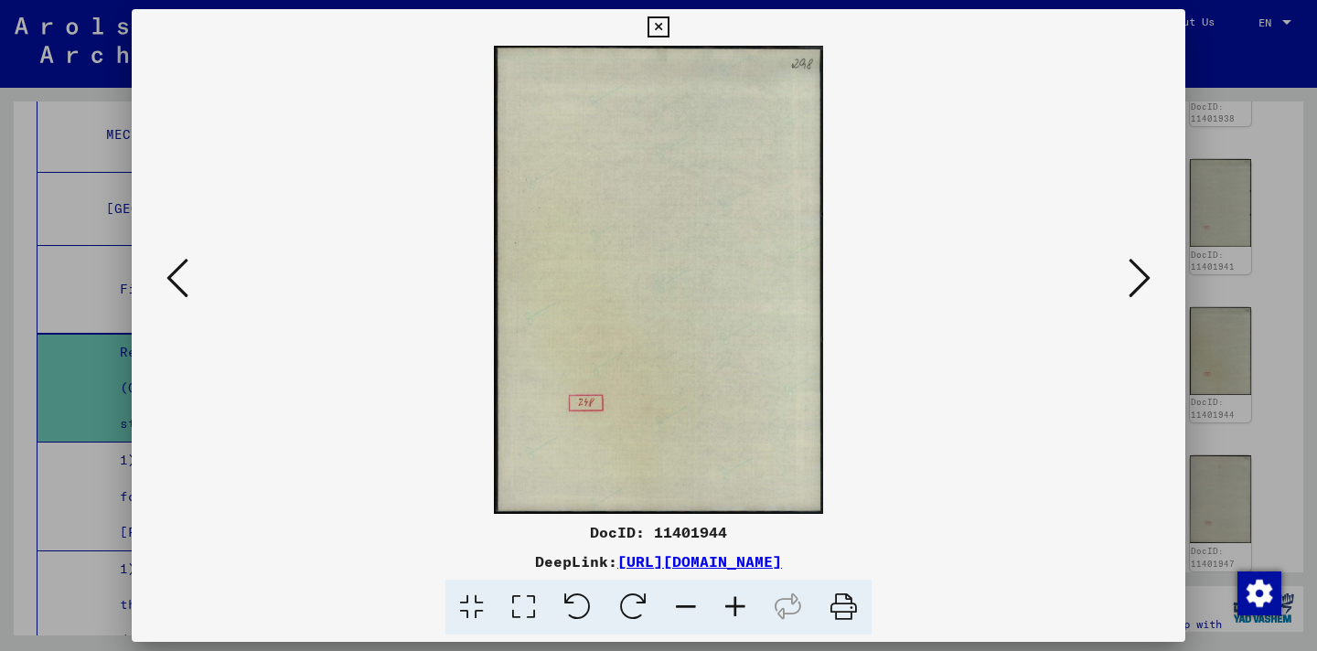
click at [1144, 288] on icon at bounding box center [1140, 278] width 22 height 44
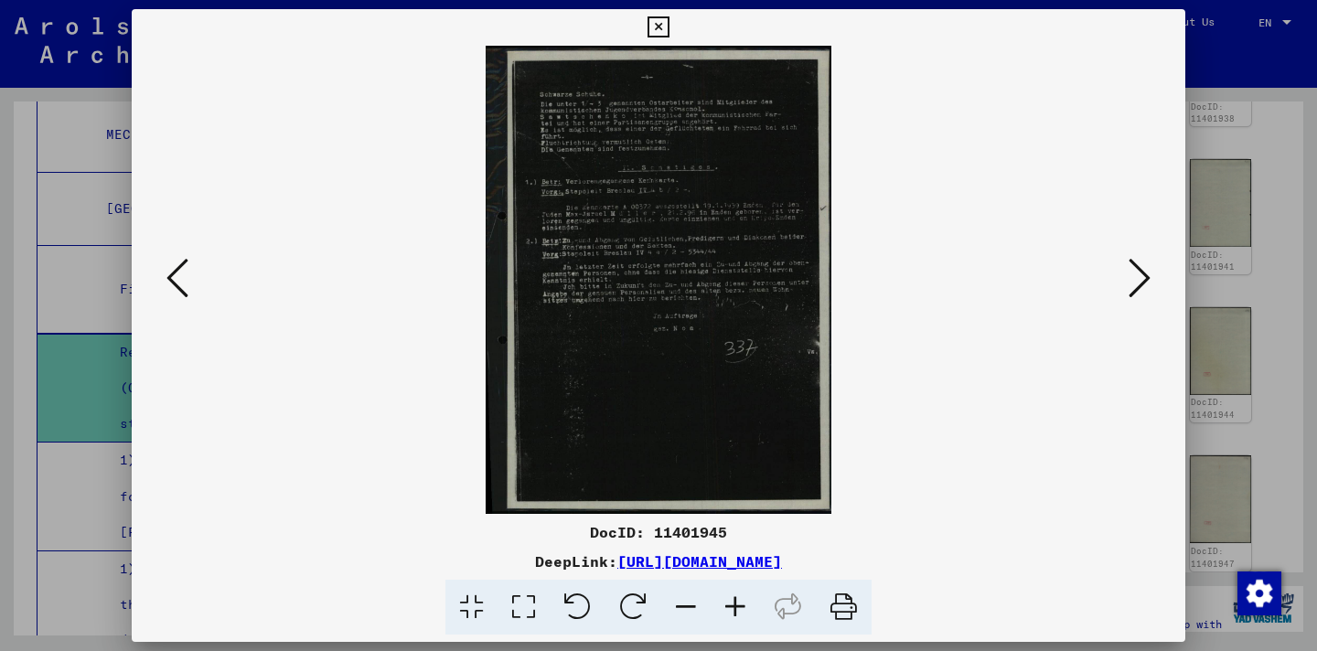
click at [1144, 288] on icon at bounding box center [1140, 278] width 22 height 44
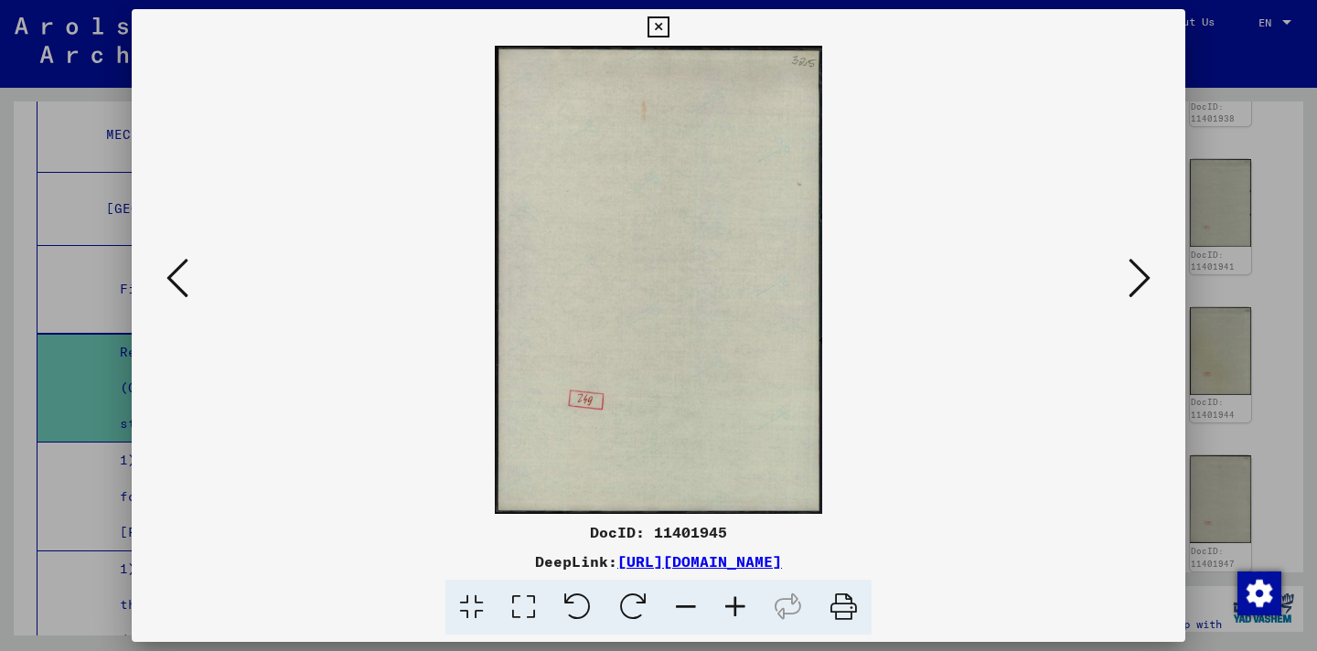
click at [1144, 288] on icon at bounding box center [1140, 278] width 22 height 44
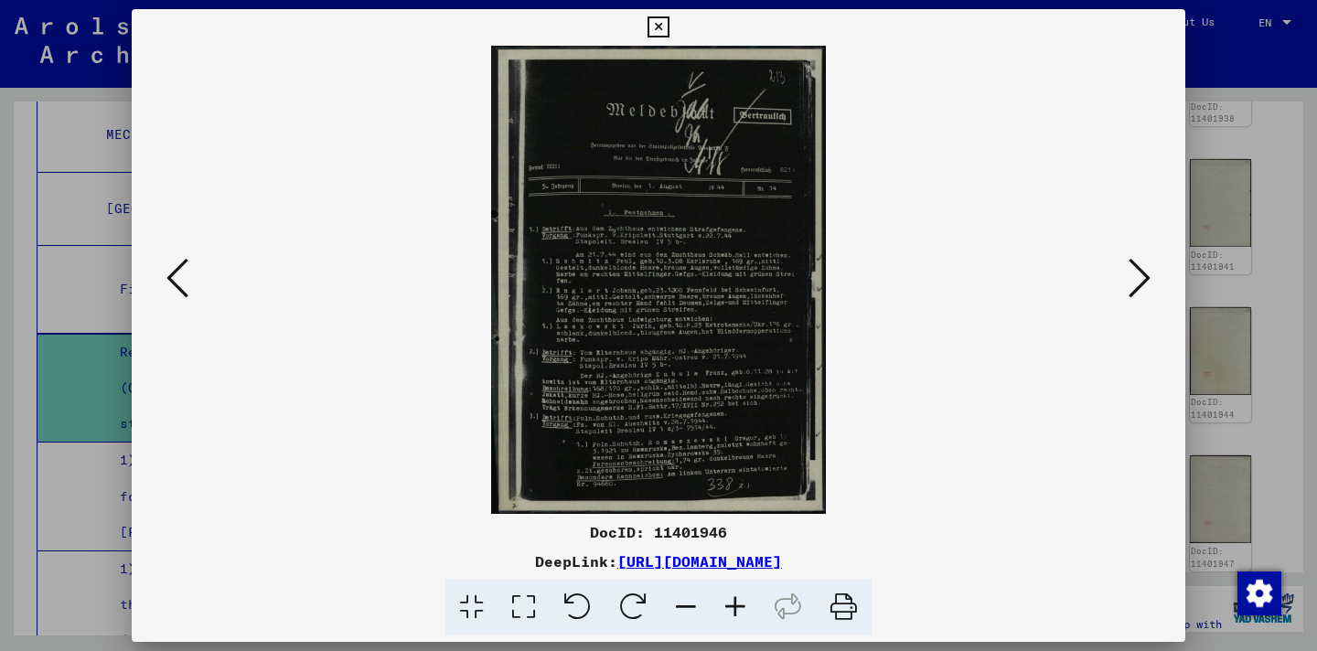
click at [1143, 288] on icon at bounding box center [1140, 278] width 22 height 44
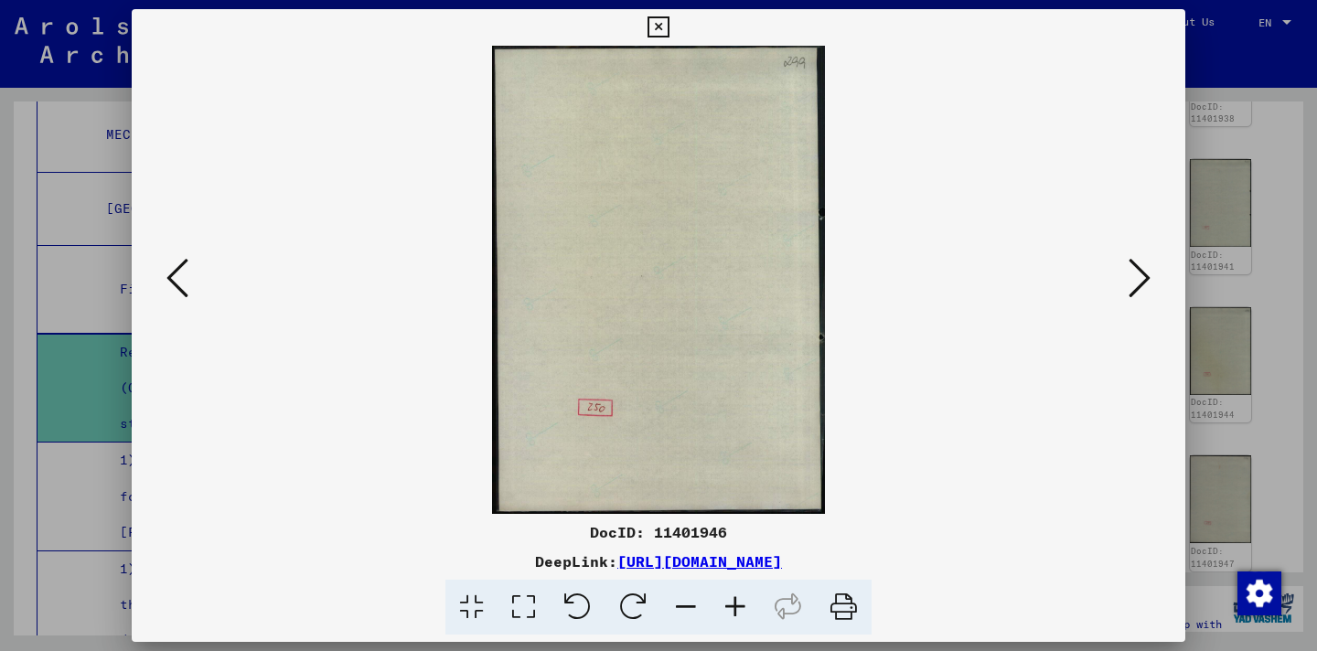
click at [1143, 288] on icon at bounding box center [1140, 278] width 22 height 44
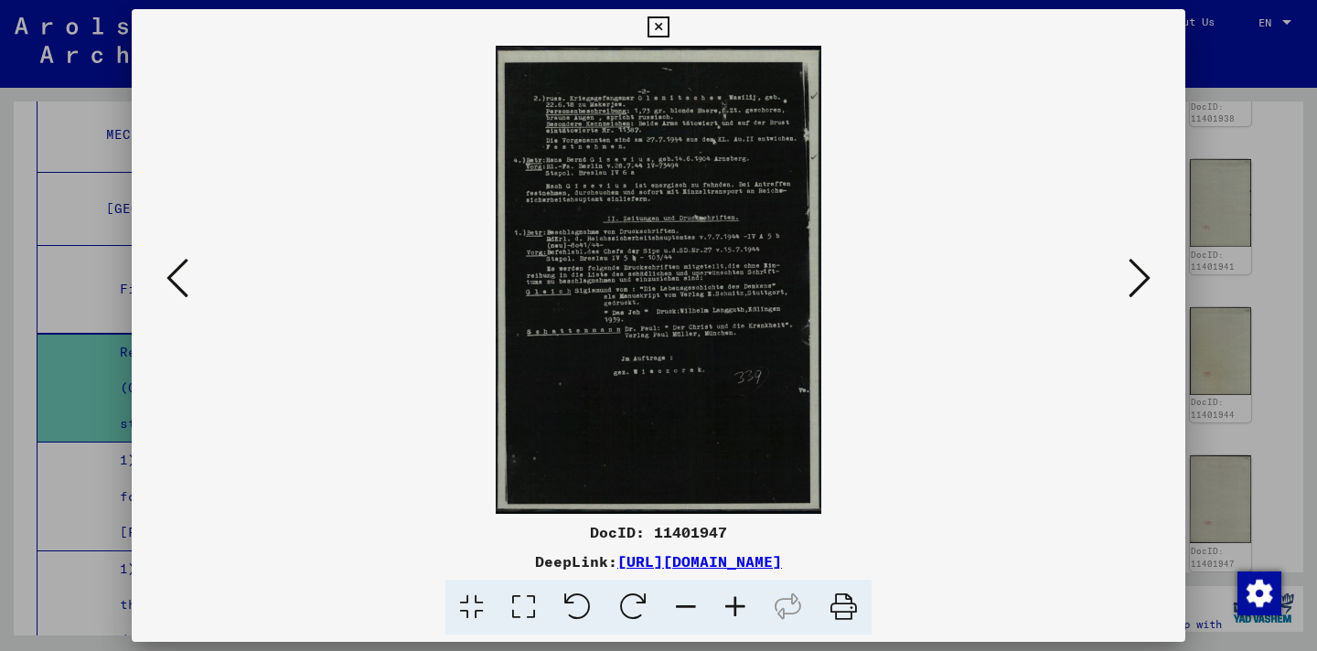
click at [1143, 288] on icon at bounding box center [1140, 278] width 22 height 44
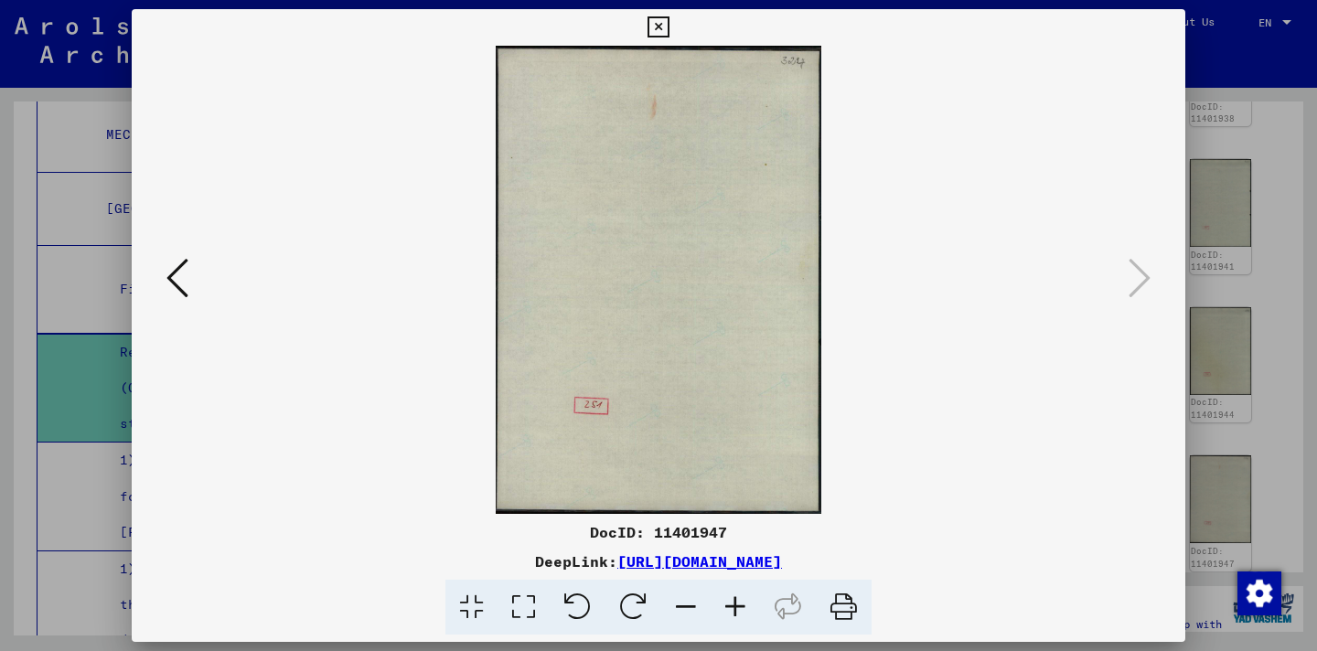
click at [658, 29] on icon at bounding box center [658, 27] width 21 height 22
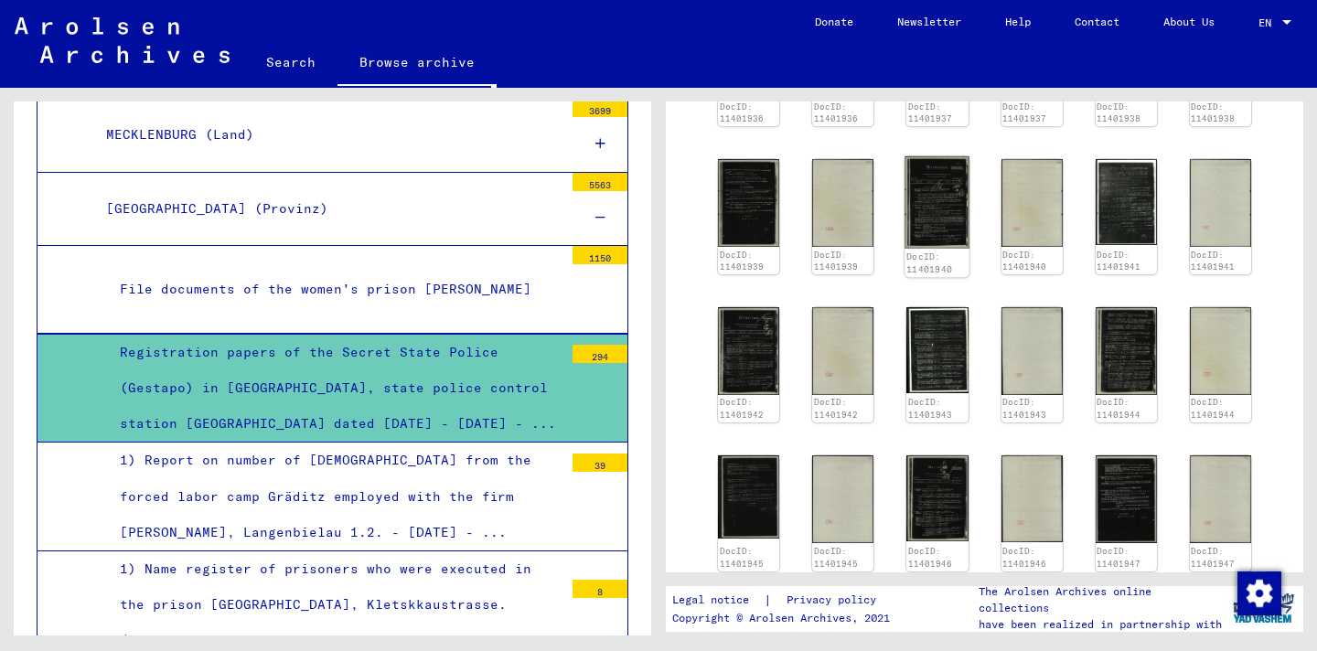
click at [943, 200] on img at bounding box center [938, 201] width 65 height 91
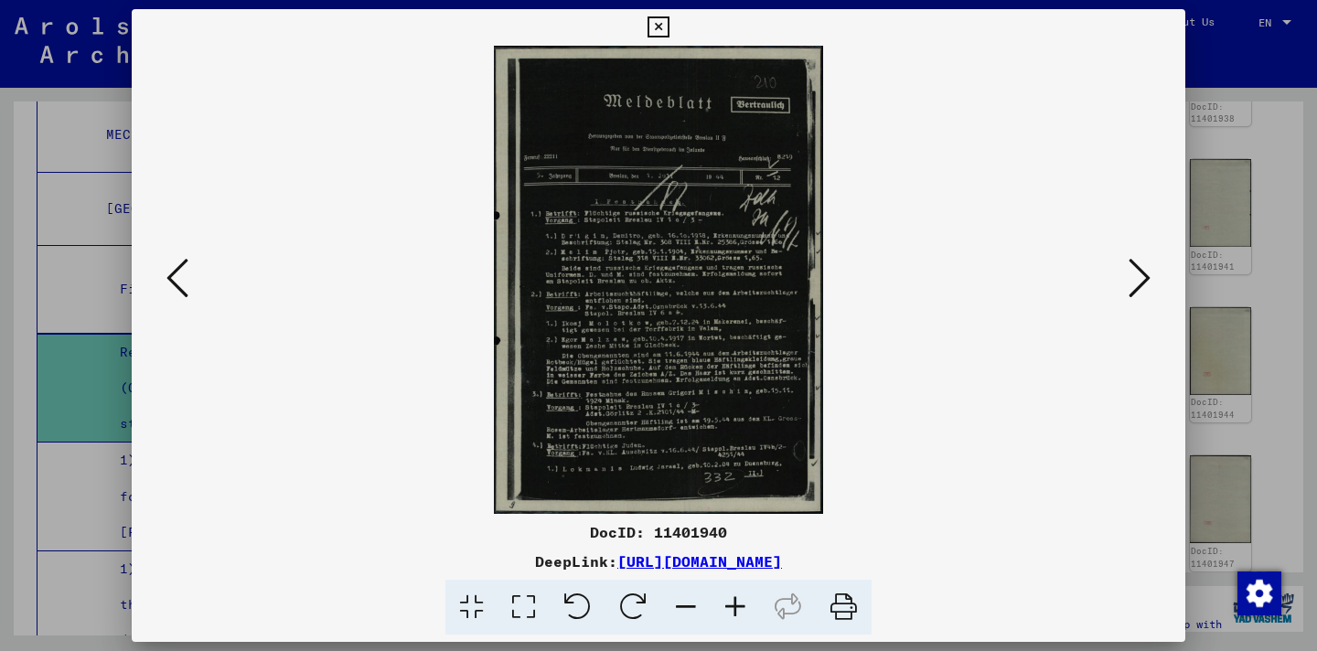
click at [661, 21] on icon at bounding box center [658, 27] width 21 height 22
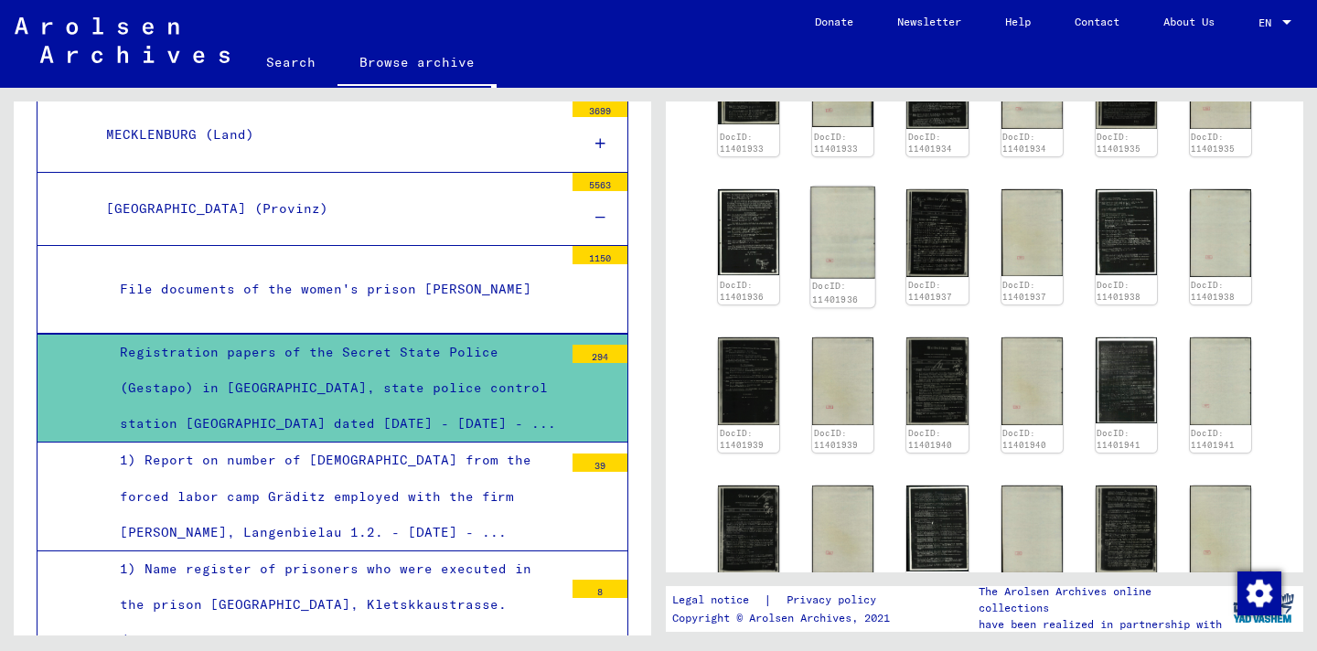
scroll to position [636, 0]
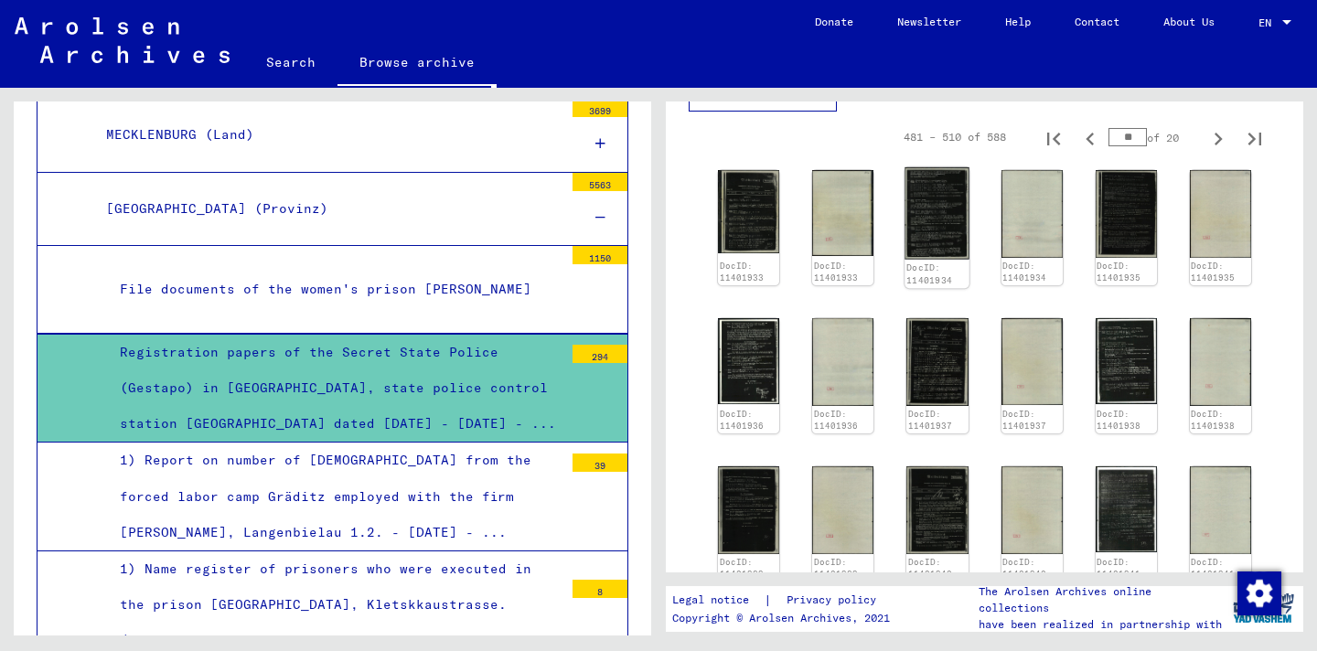
click at [935, 190] on img at bounding box center [938, 213] width 65 height 92
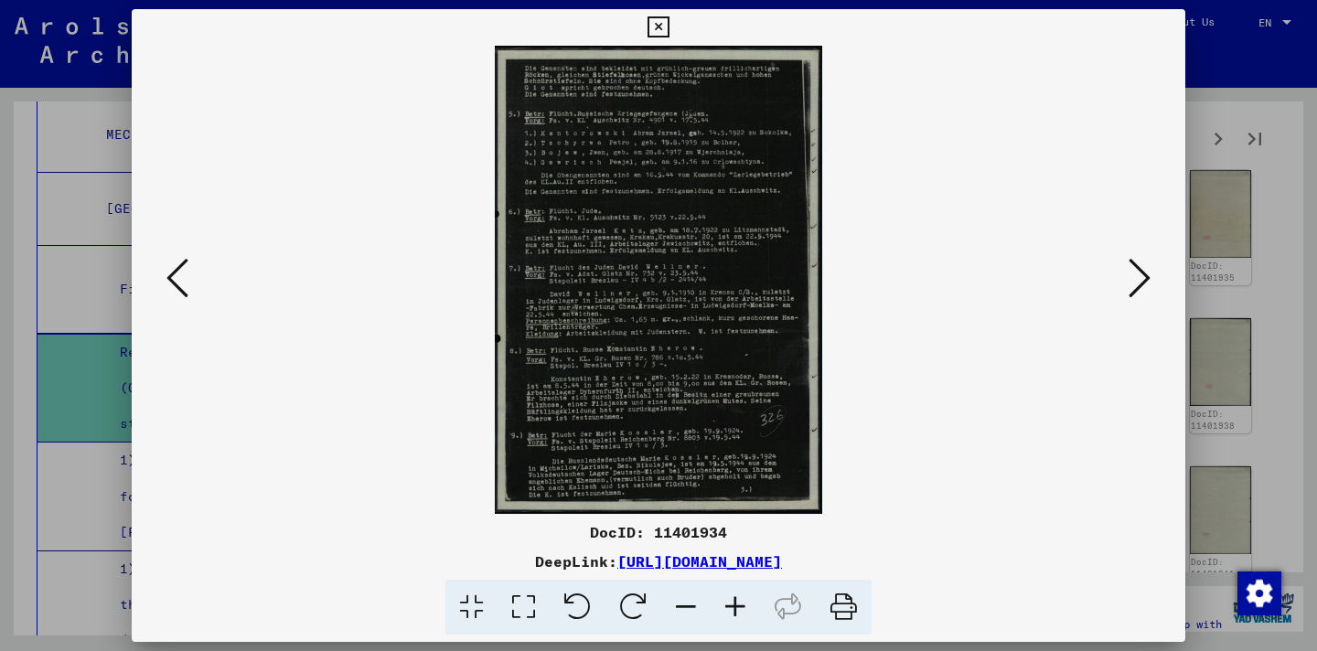
click at [782, 565] on link "[URL][DOMAIN_NAME]" at bounding box center [700, 562] width 165 height 18
click at [655, 20] on icon at bounding box center [658, 27] width 21 height 22
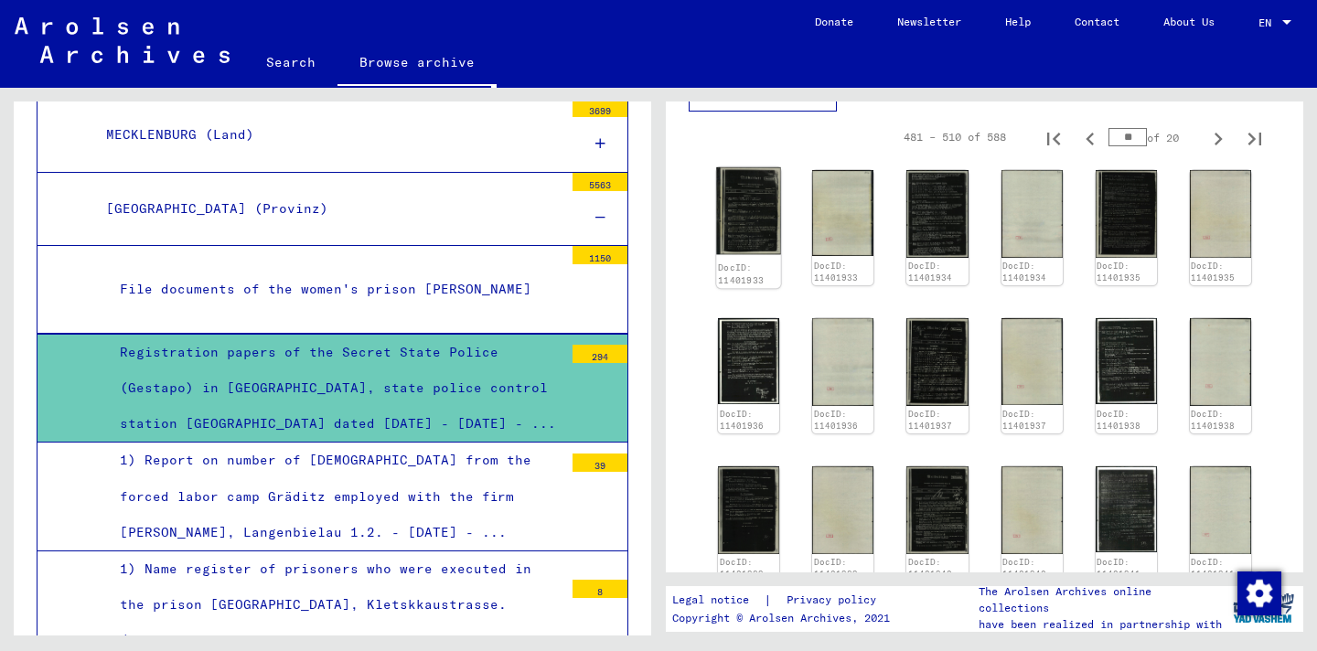
click at [762, 192] on img at bounding box center [748, 210] width 65 height 87
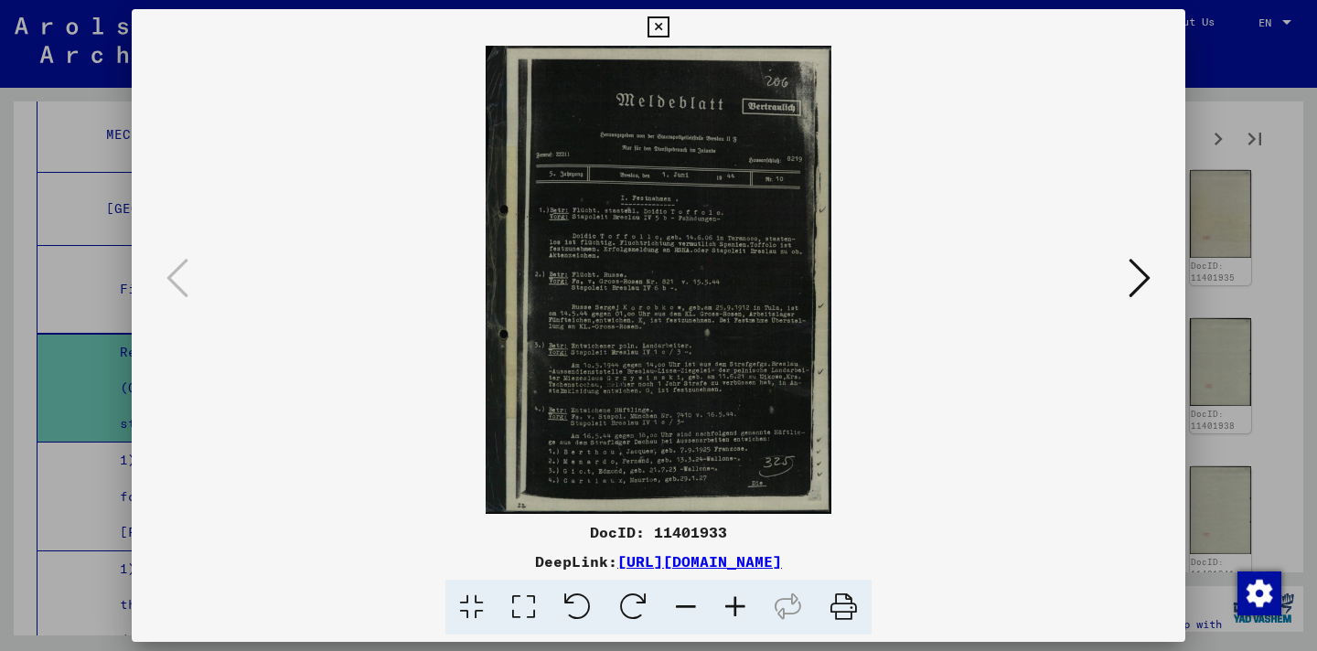
click at [1145, 270] on icon at bounding box center [1140, 278] width 22 height 44
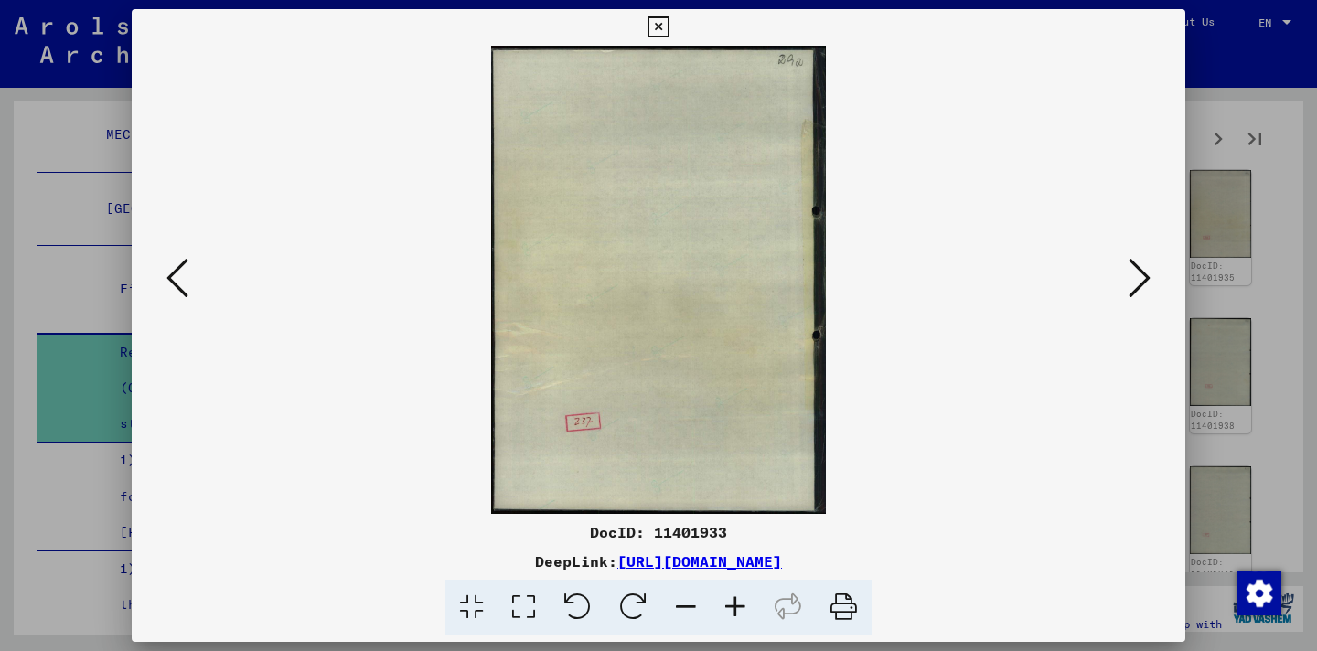
click at [1145, 270] on icon at bounding box center [1140, 278] width 22 height 44
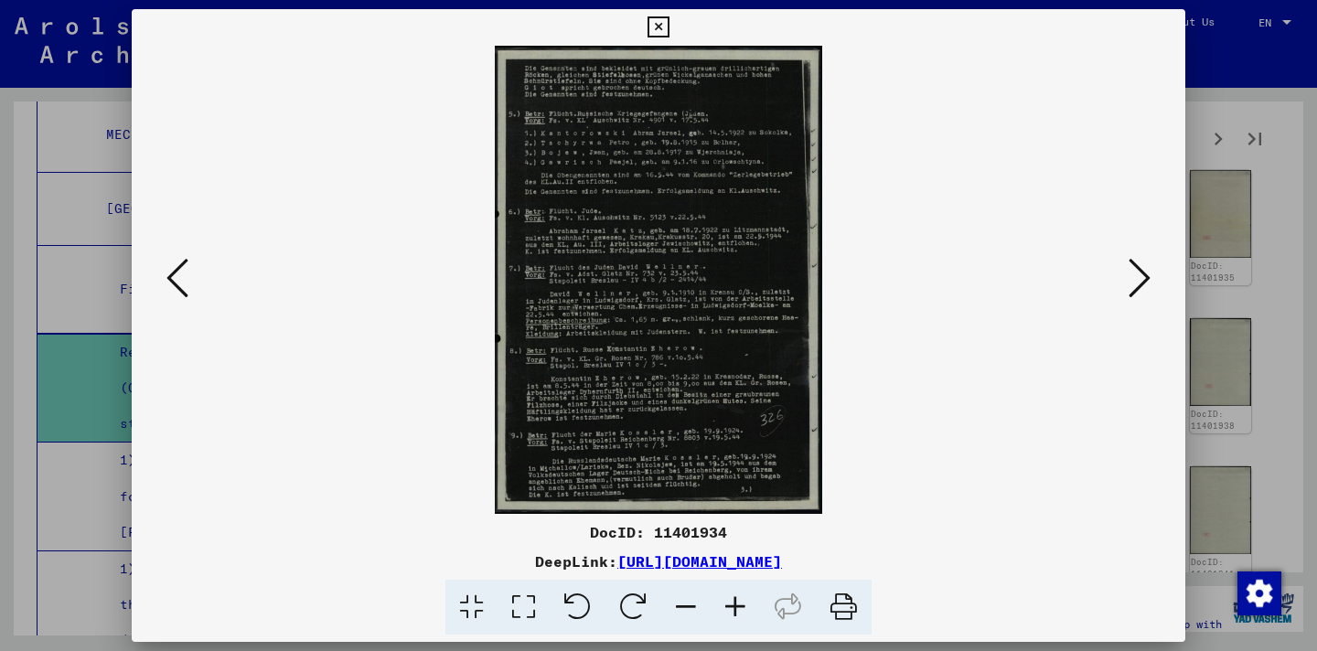
click at [1146, 275] on icon at bounding box center [1140, 278] width 22 height 44
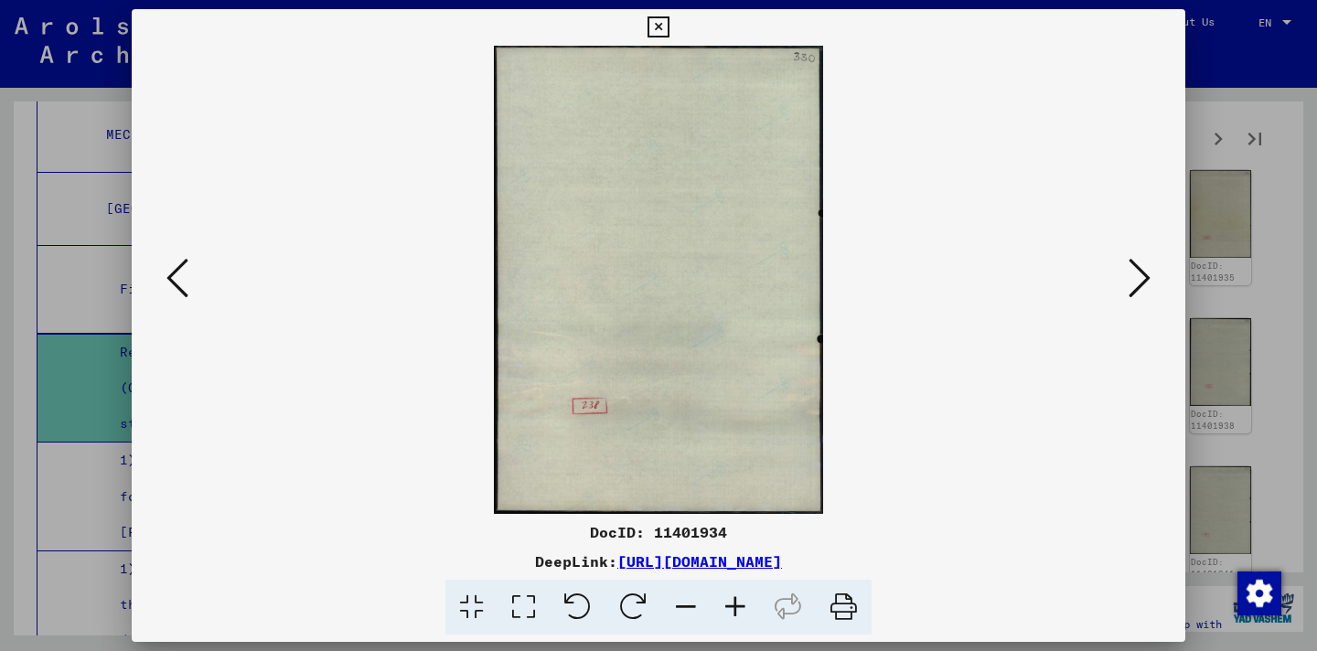
click at [1146, 275] on icon at bounding box center [1140, 278] width 22 height 44
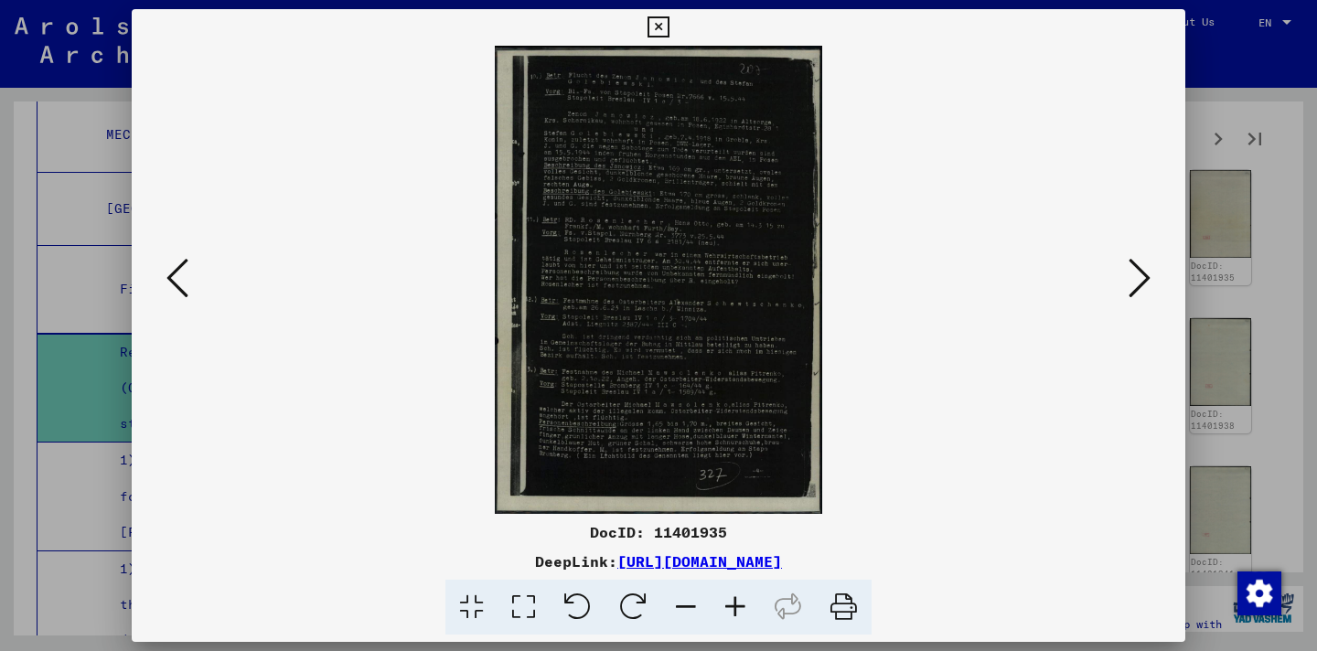
click at [1146, 275] on icon at bounding box center [1140, 278] width 22 height 44
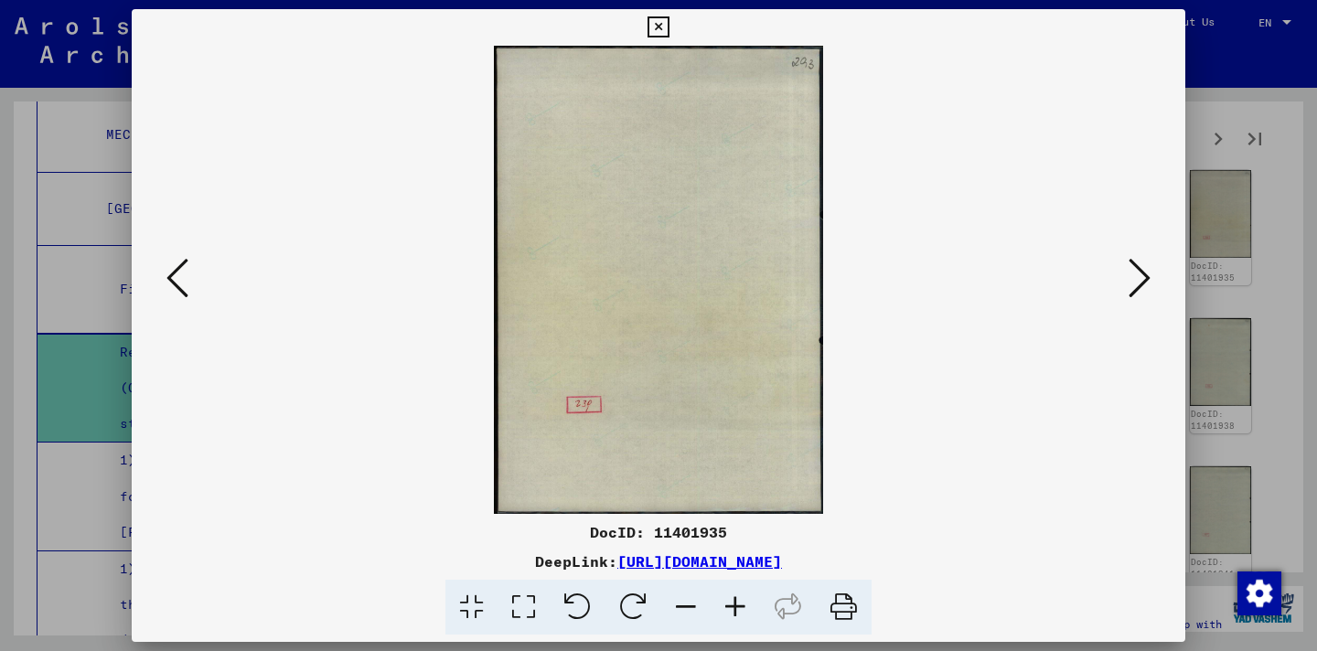
click at [1146, 275] on icon at bounding box center [1140, 278] width 22 height 44
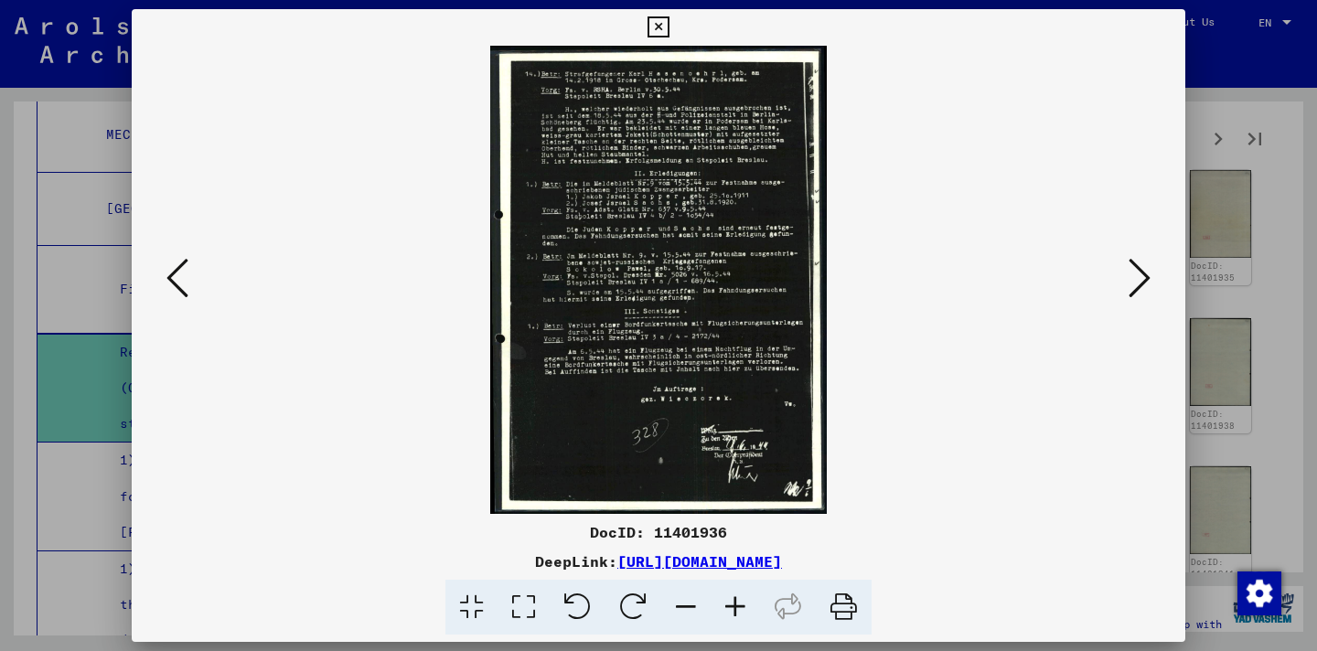
click at [1265, 419] on div at bounding box center [658, 325] width 1317 height 651
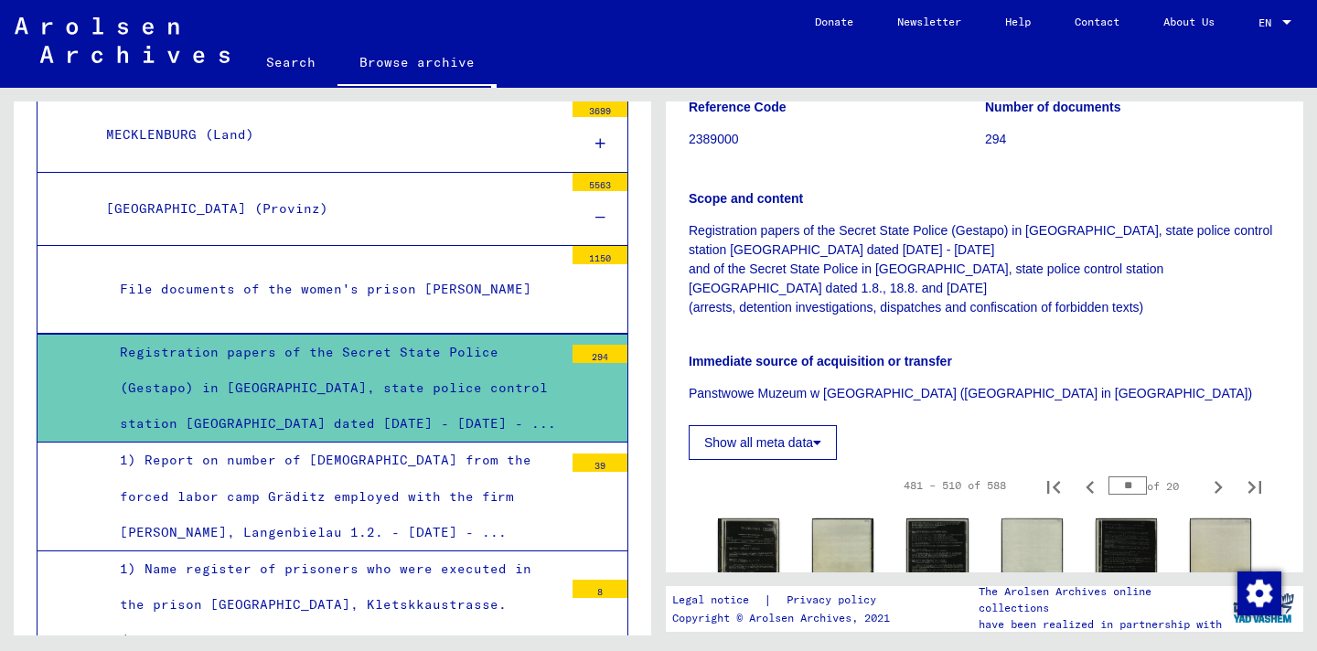
scroll to position [333, 0]
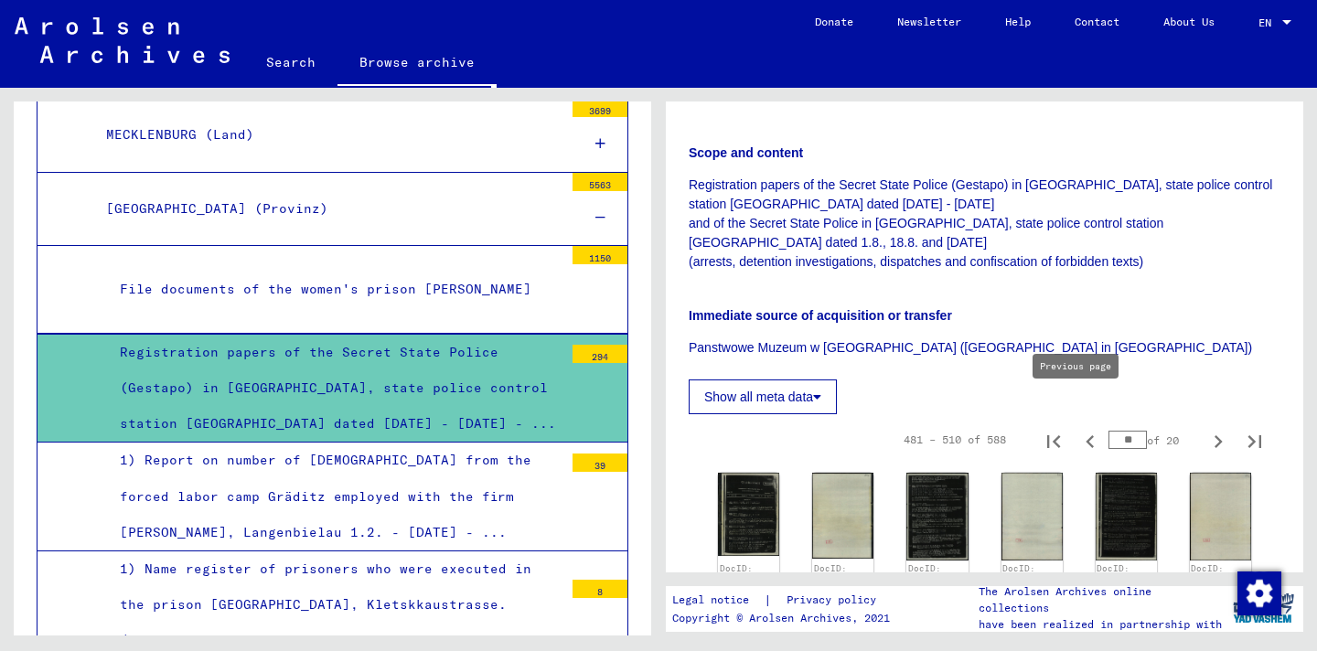
click at [1081, 429] on icon "Previous page" at bounding box center [1091, 442] width 26 height 26
type input "**"
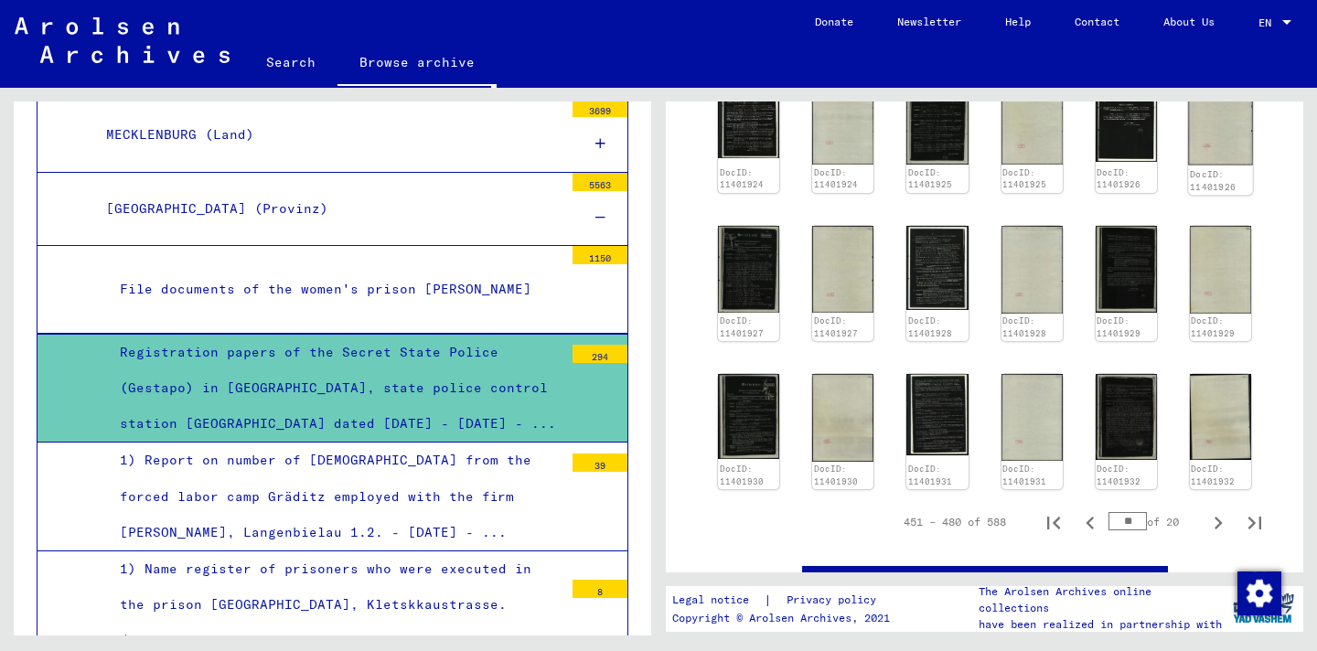
scroll to position [1027, 0]
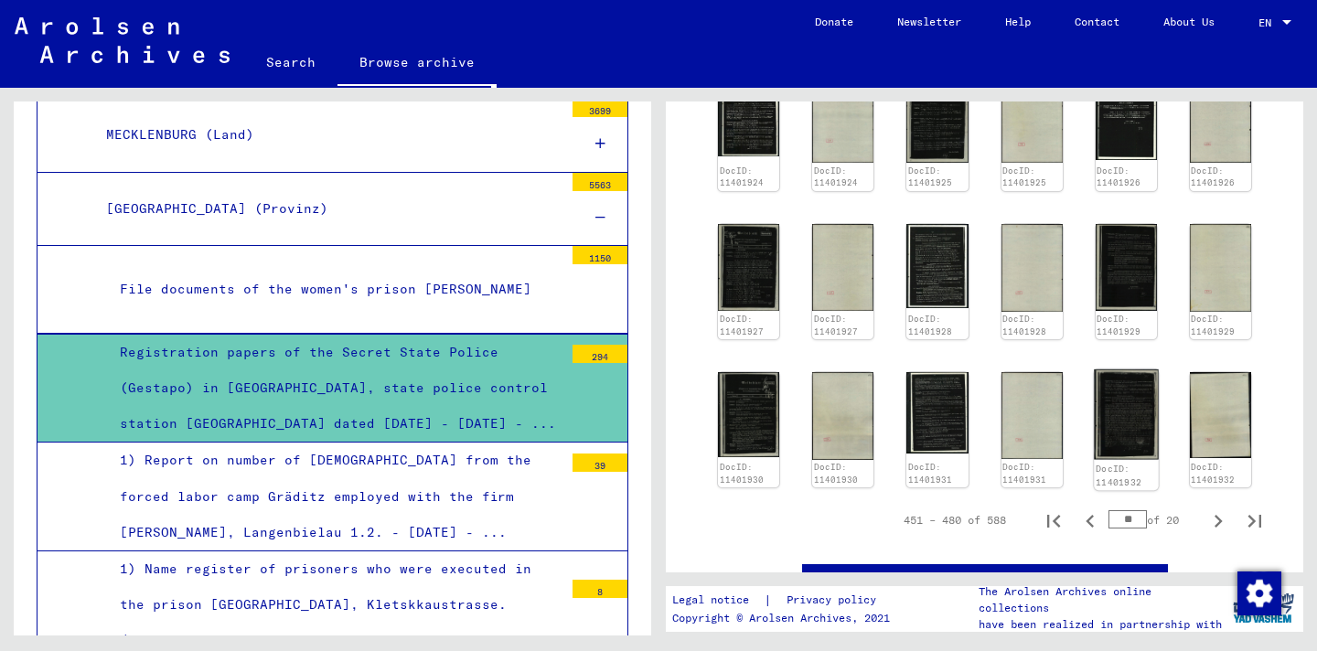
click at [1118, 383] on img at bounding box center [1126, 415] width 65 height 91
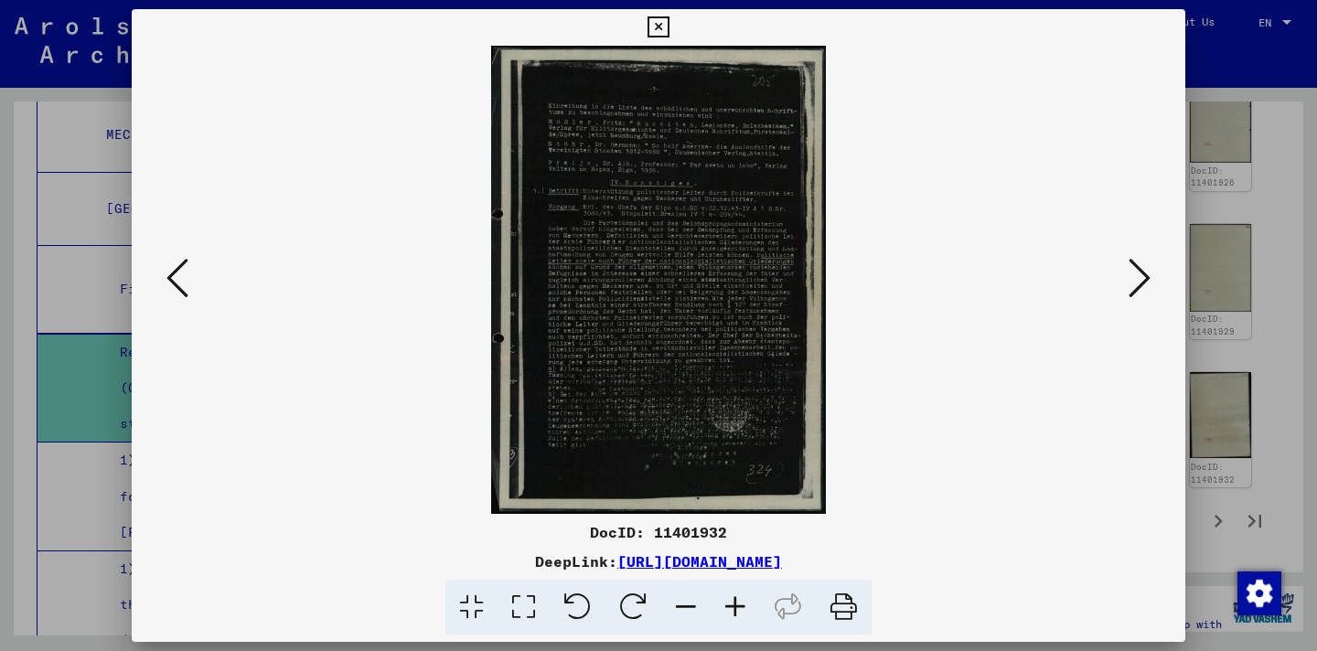
click at [727, 602] on icon at bounding box center [735, 608] width 49 height 56
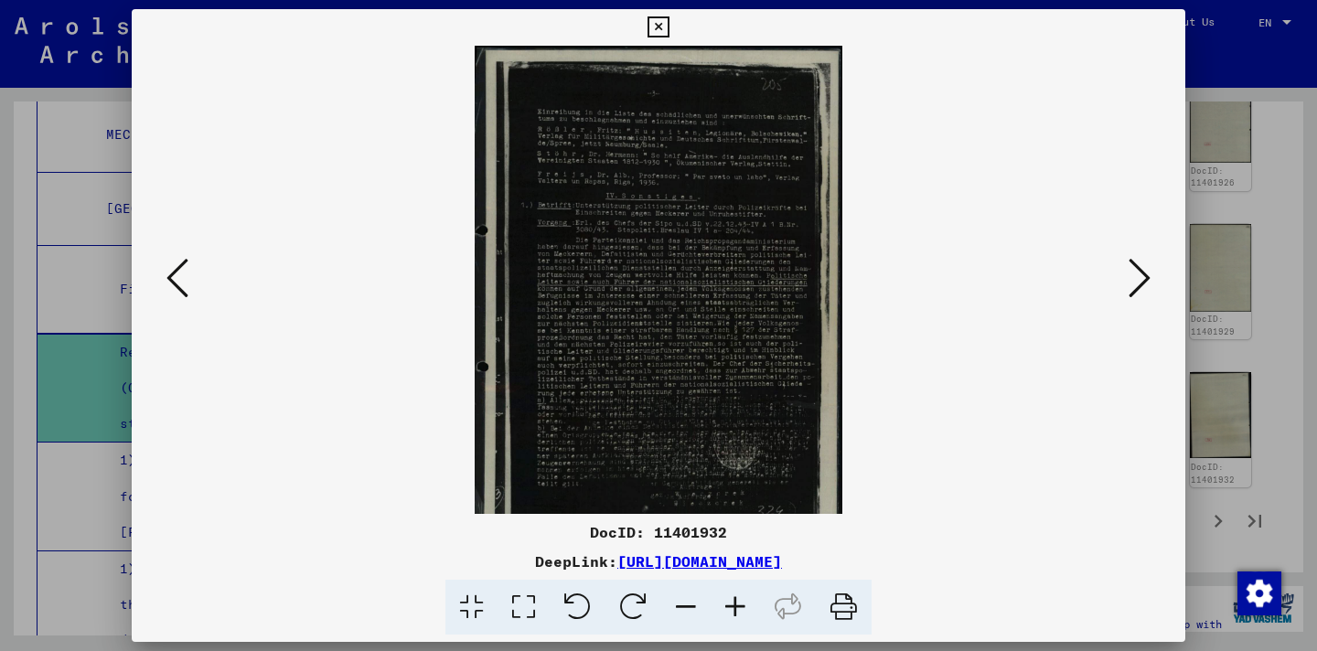
click at [726, 602] on icon at bounding box center [735, 608] width 49 height 56
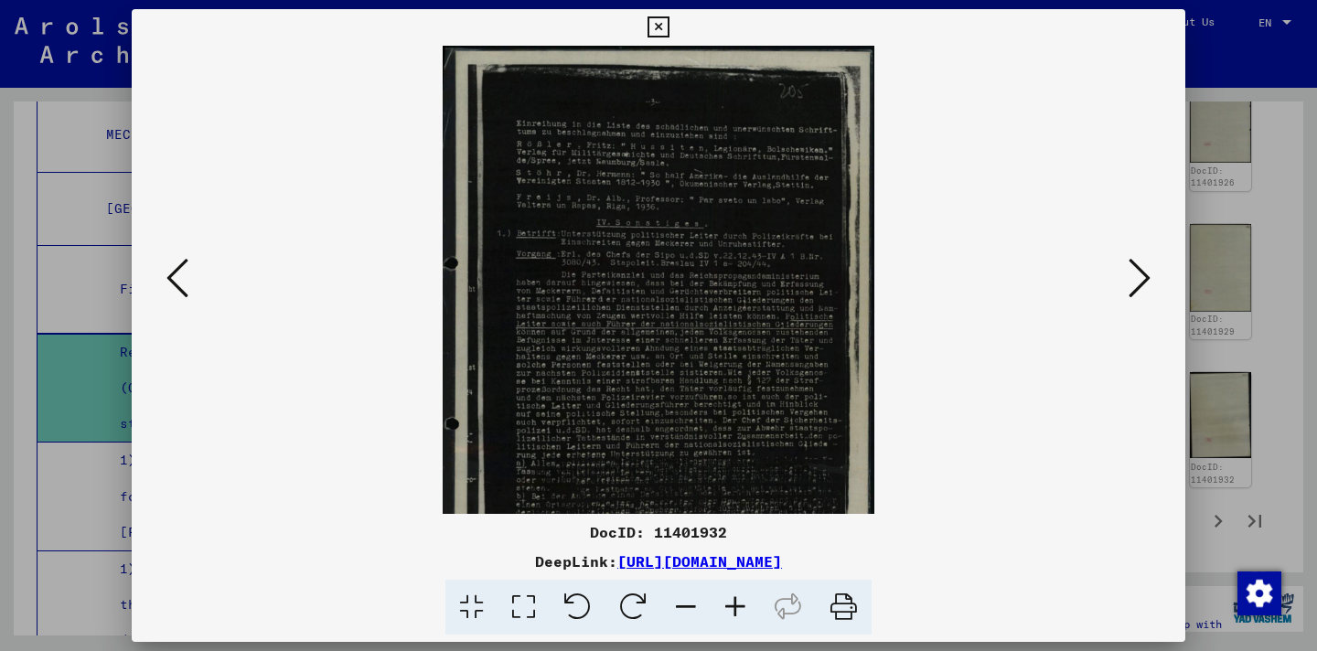
click at [726, 602] on icon at bounding box center [735, 608] width 49 height 56
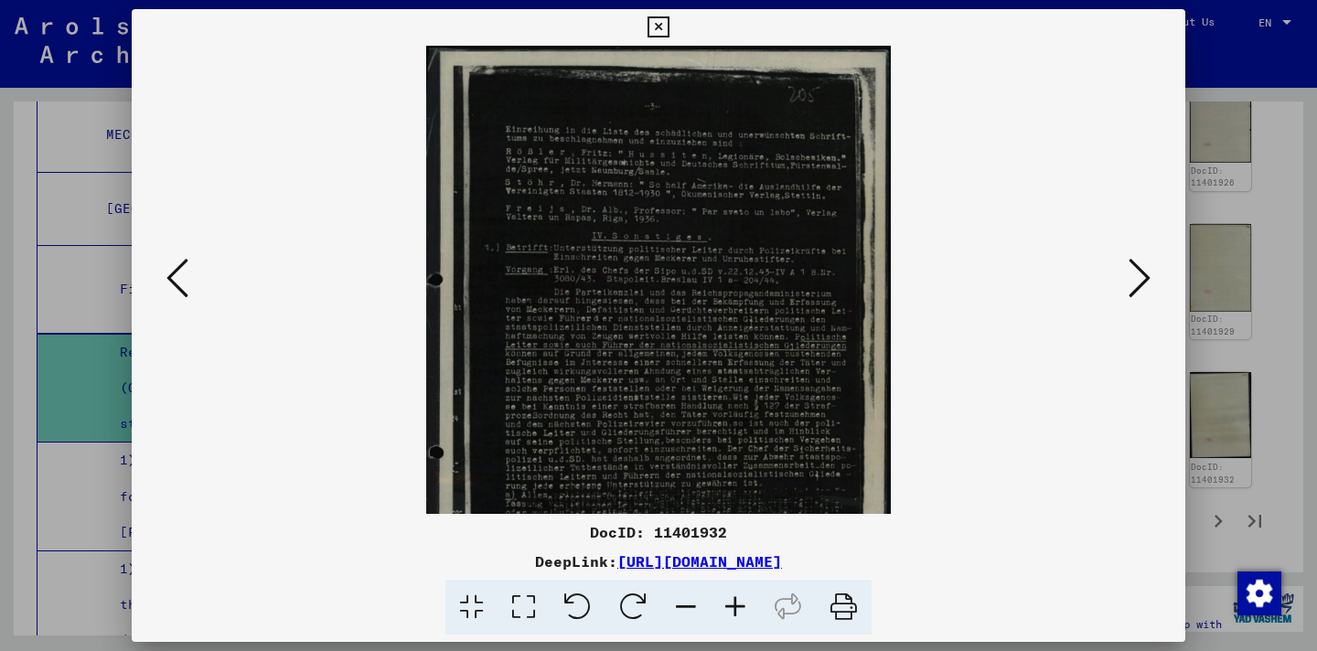
click at [726, 602] on icon at bounding box center [735, 608] width 49 height 56
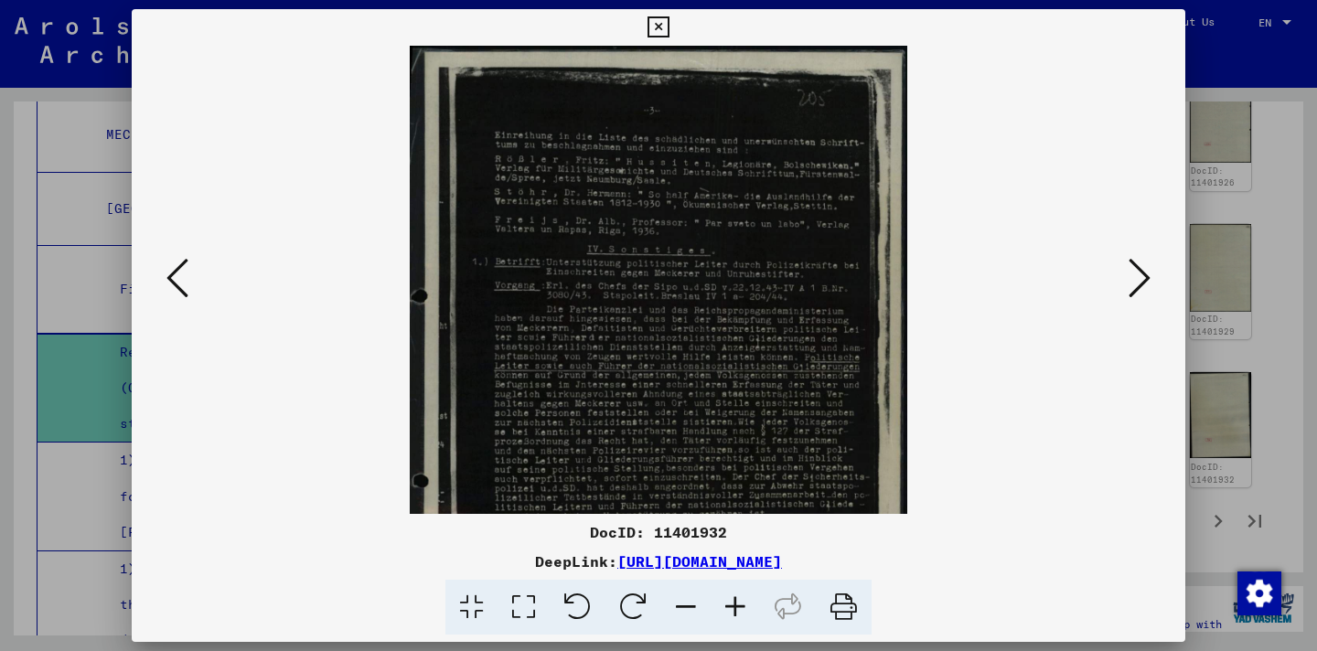
click at [726, 602] on icon at bounding box center [735, 608] width 49 height 56
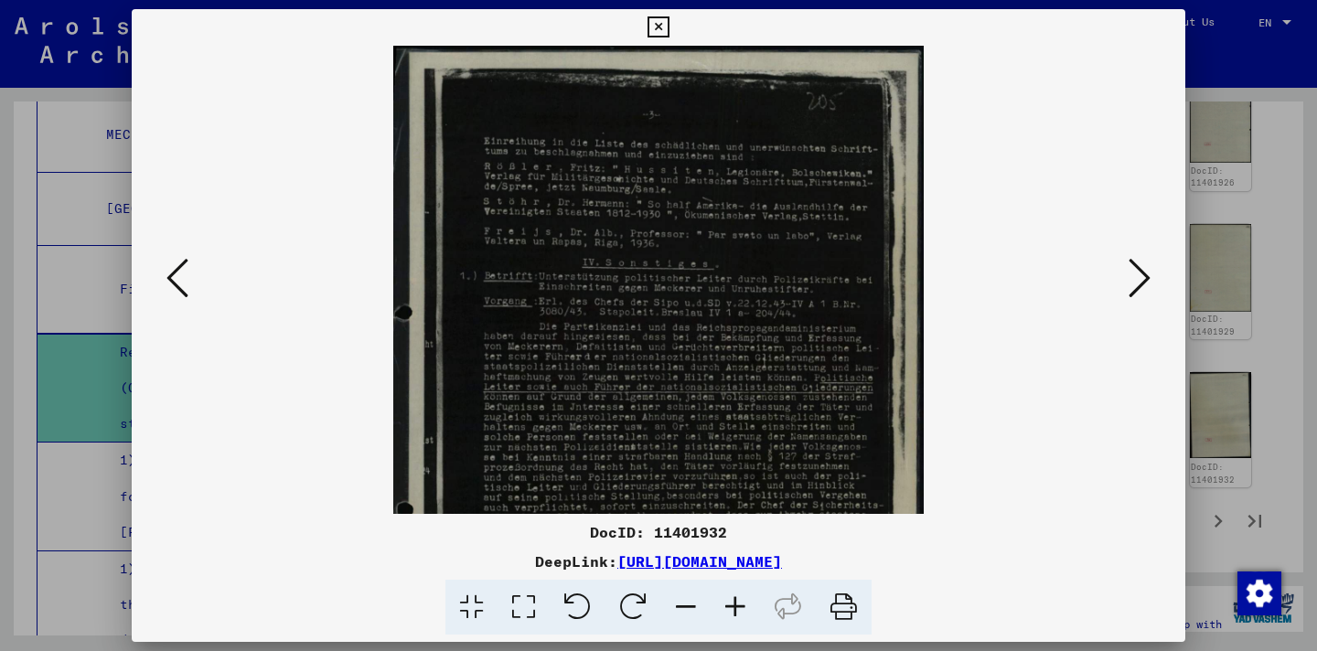
click at [726, 602] on icon at bounding box center [735, 608] width 49 height 56
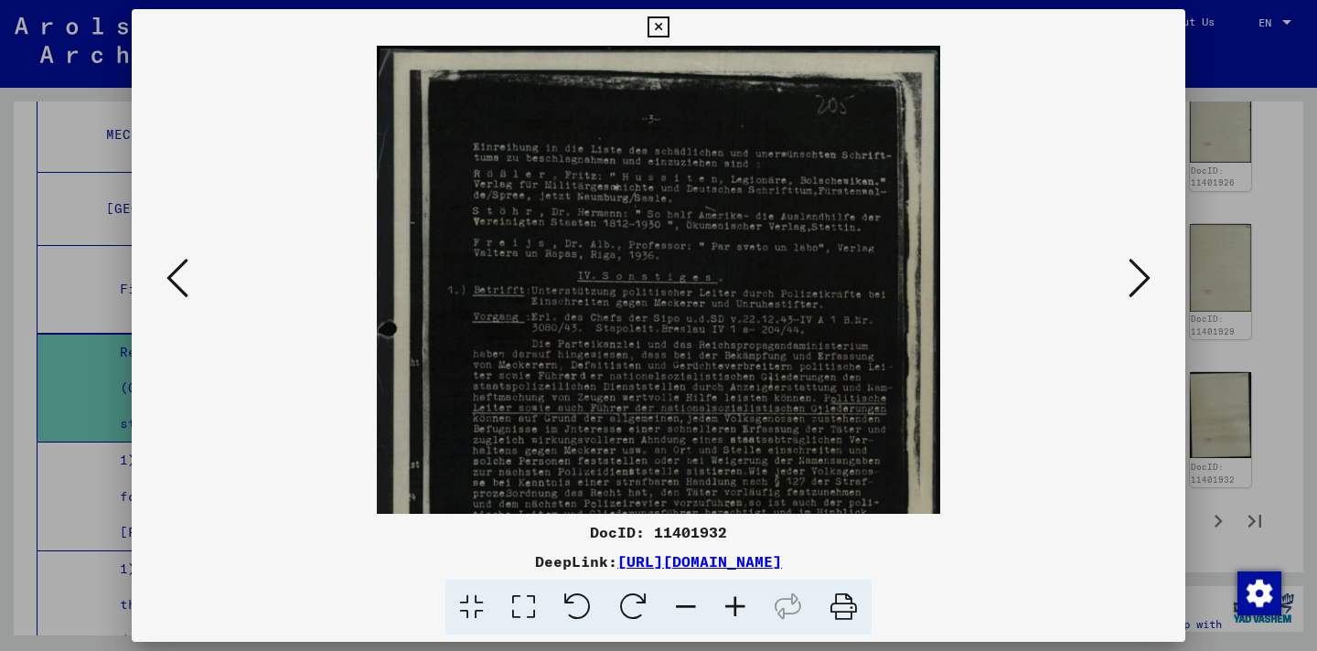
click at [726, 602] on icon at bounding box center [735, 608] width 49 height 56
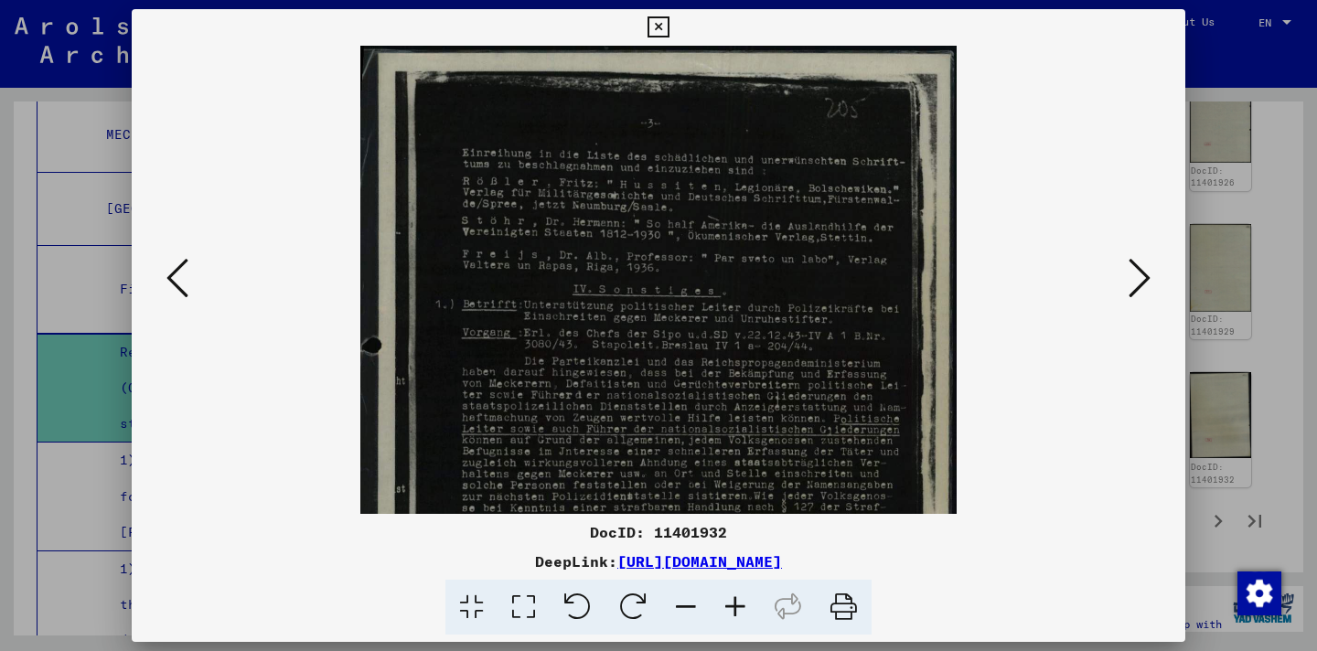
click at [727, 602] on icon at bounding box center [735, 608] width 49 height 56
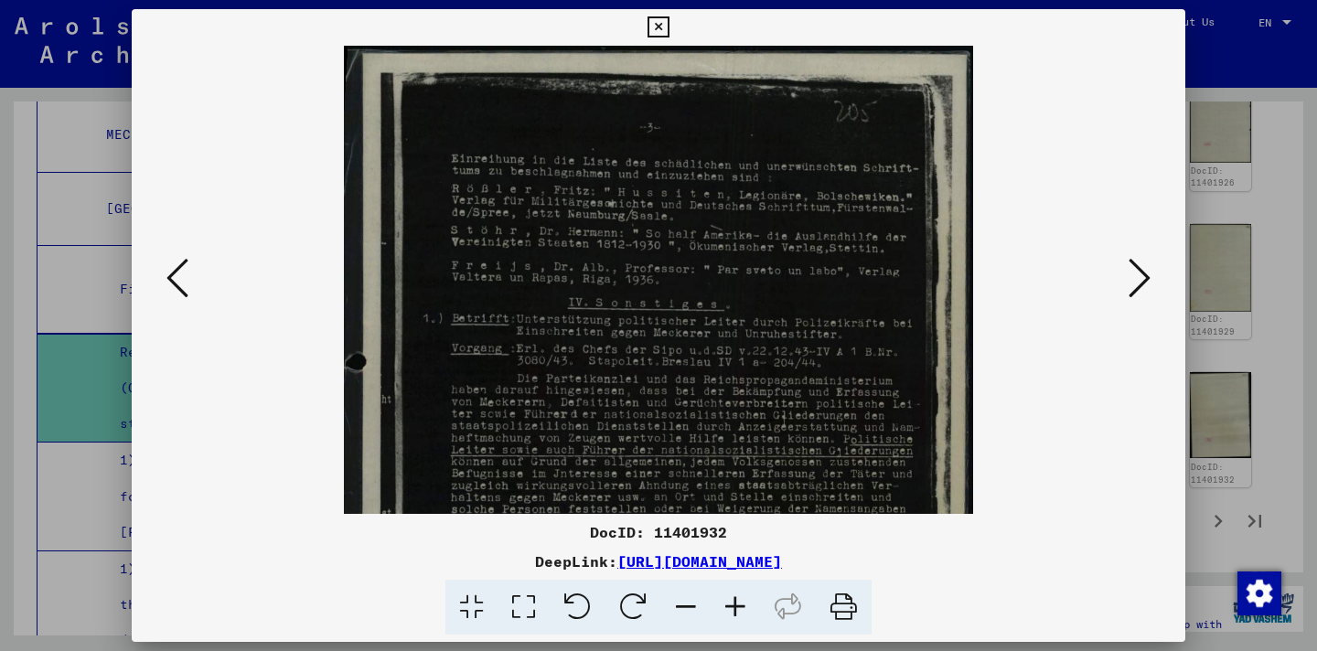
click at [727, 602] on icon at bounding box center [735, 608] width 49 height 56
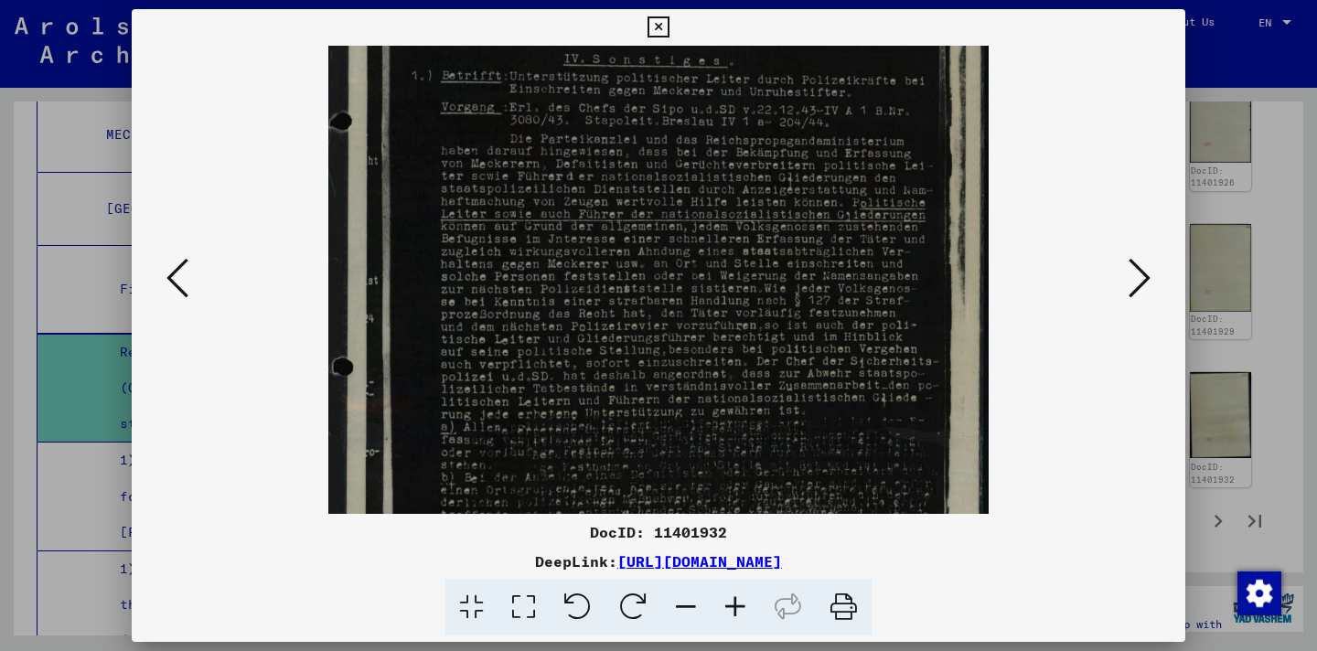
scroll to position [269, 0]
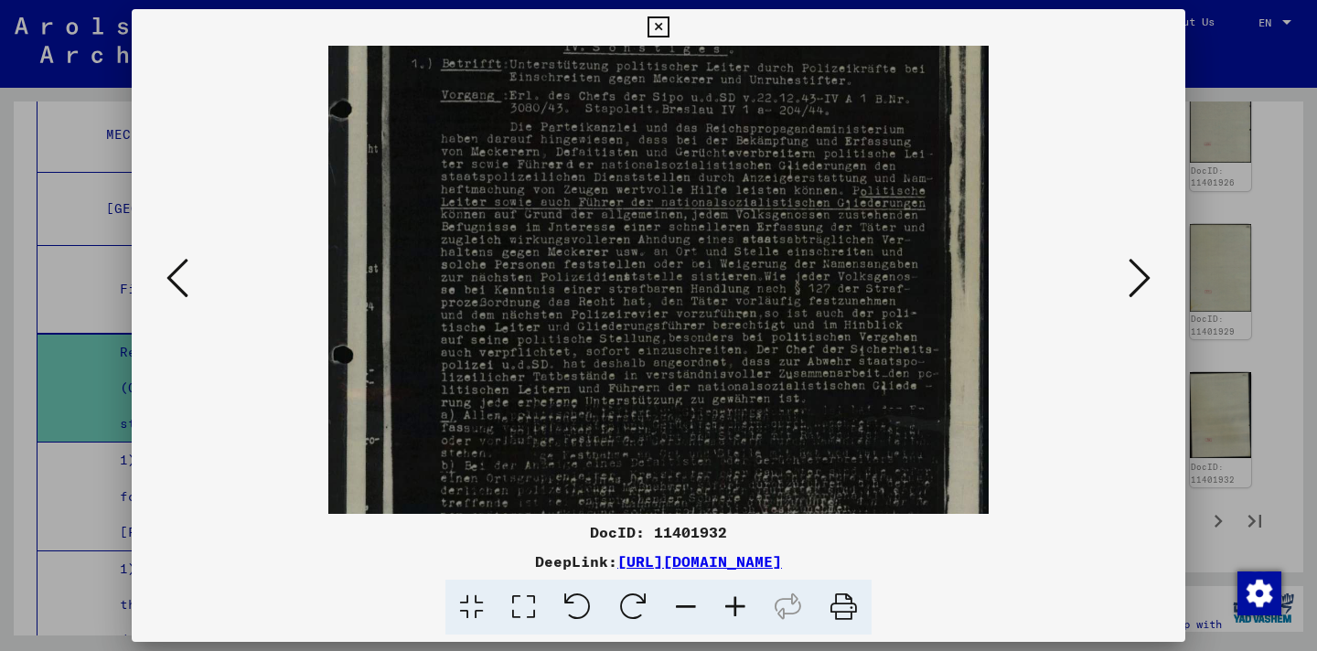
drag, startPoint x: 824, startPoint y: 439, endPoint x: 769, endPoint y: 170, distance: 274.5
click at [769, 170] on img at bounding box center [658, 240] width 661 height 926
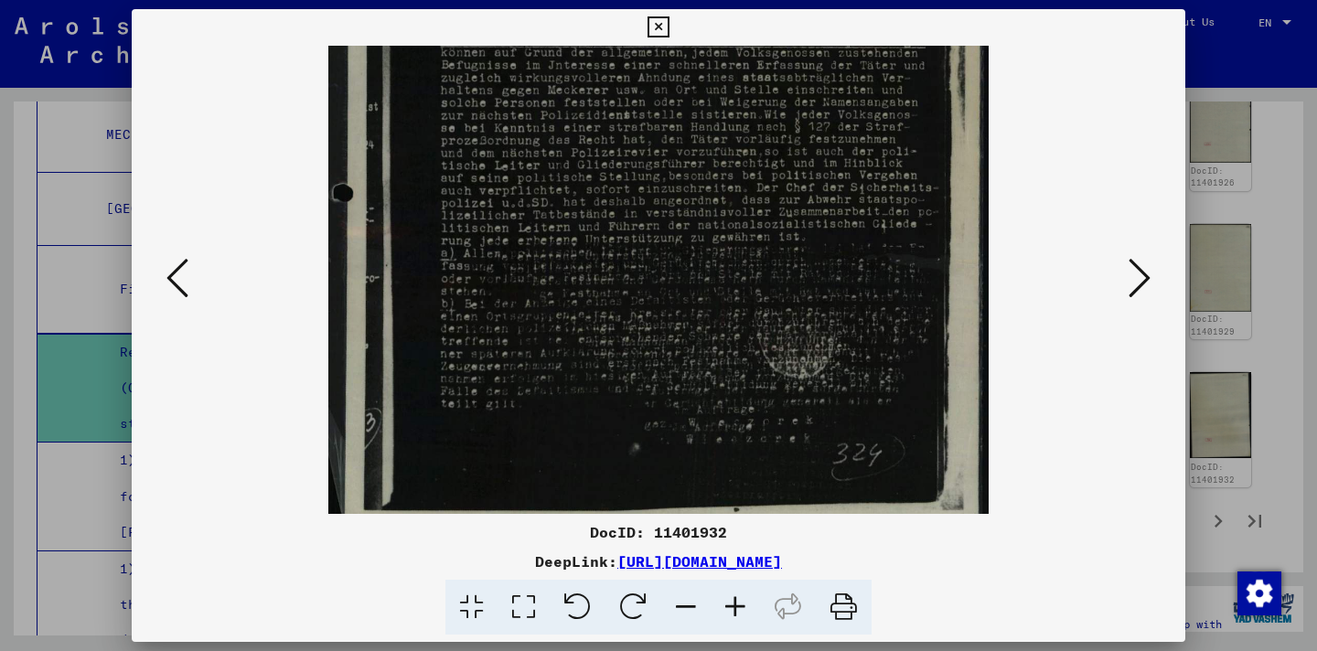
drag, startPoint x: 761, startPoint y: 384, endPoint x: 734, endPoint y: 221, distance: 165.2
click at [734, 221] on img at bounding box center [658, 78] width 661 height 926
click at [169, 274] on icon at bounding box center [178, 278] width 22 height 44
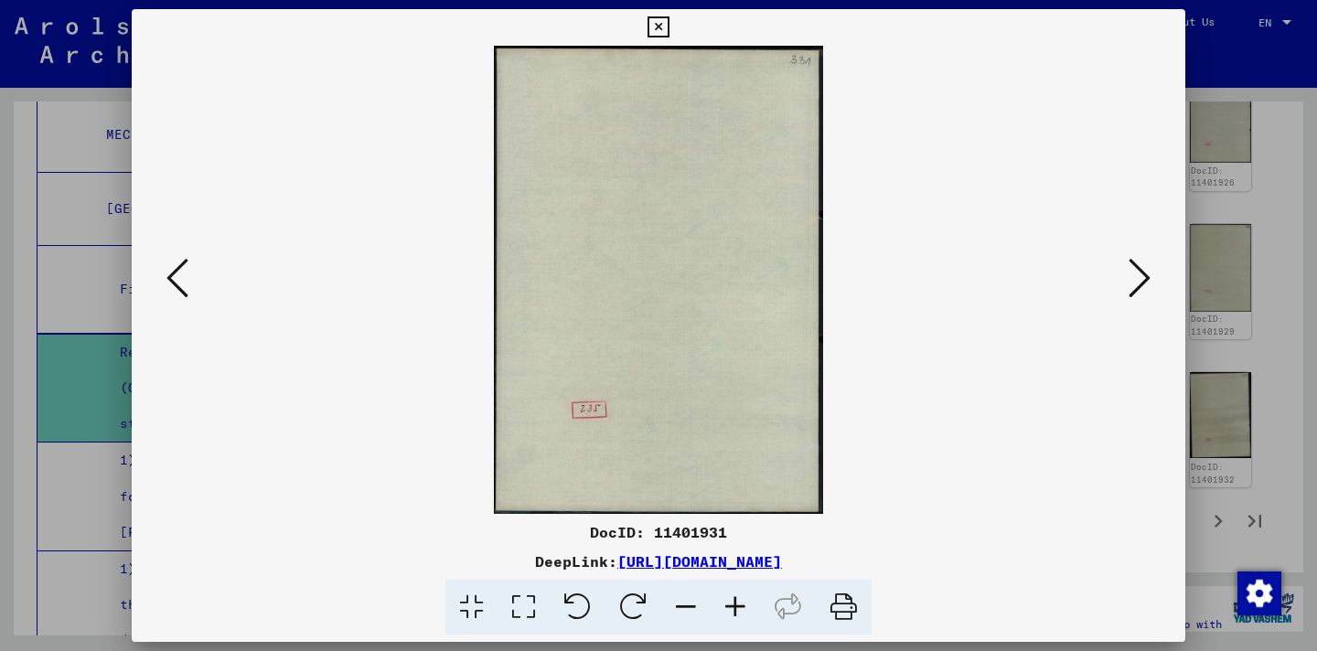
scroll to position [0, 0]
click at [169, 274] on icon at bounding box center [178, 278] width 22 height 44
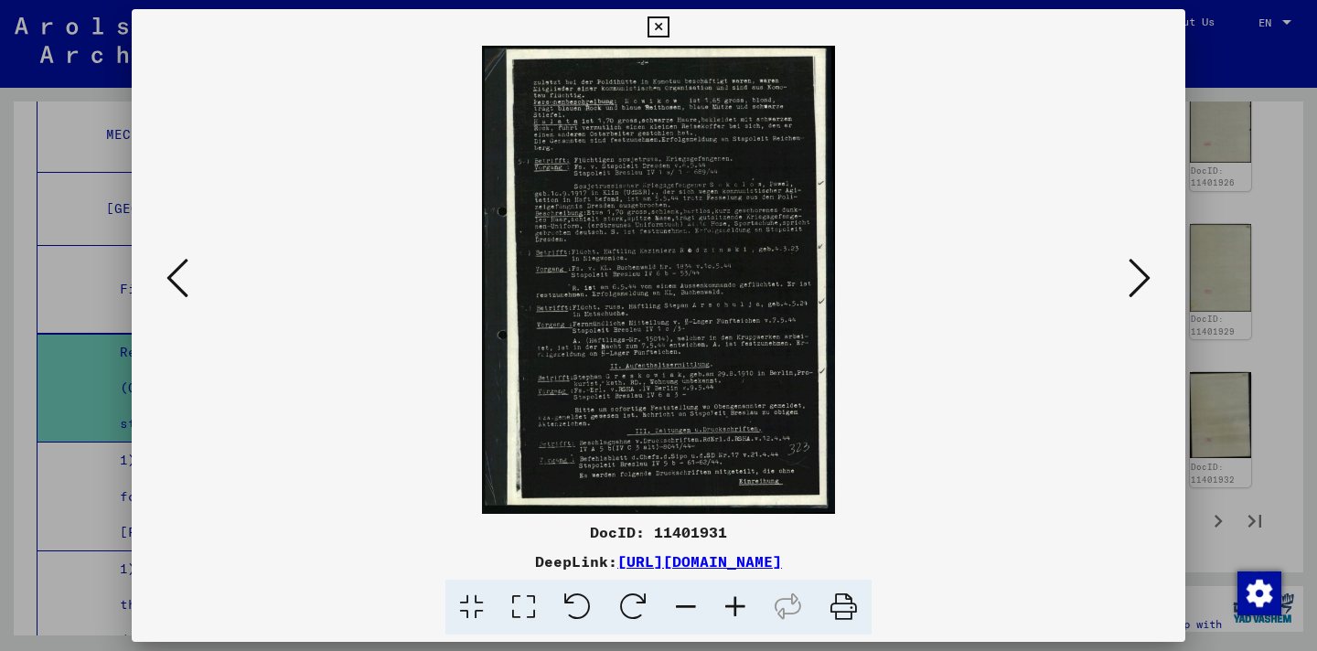
click at [743, 607] on icon at bounding box center [735, 608] width 49 height 56
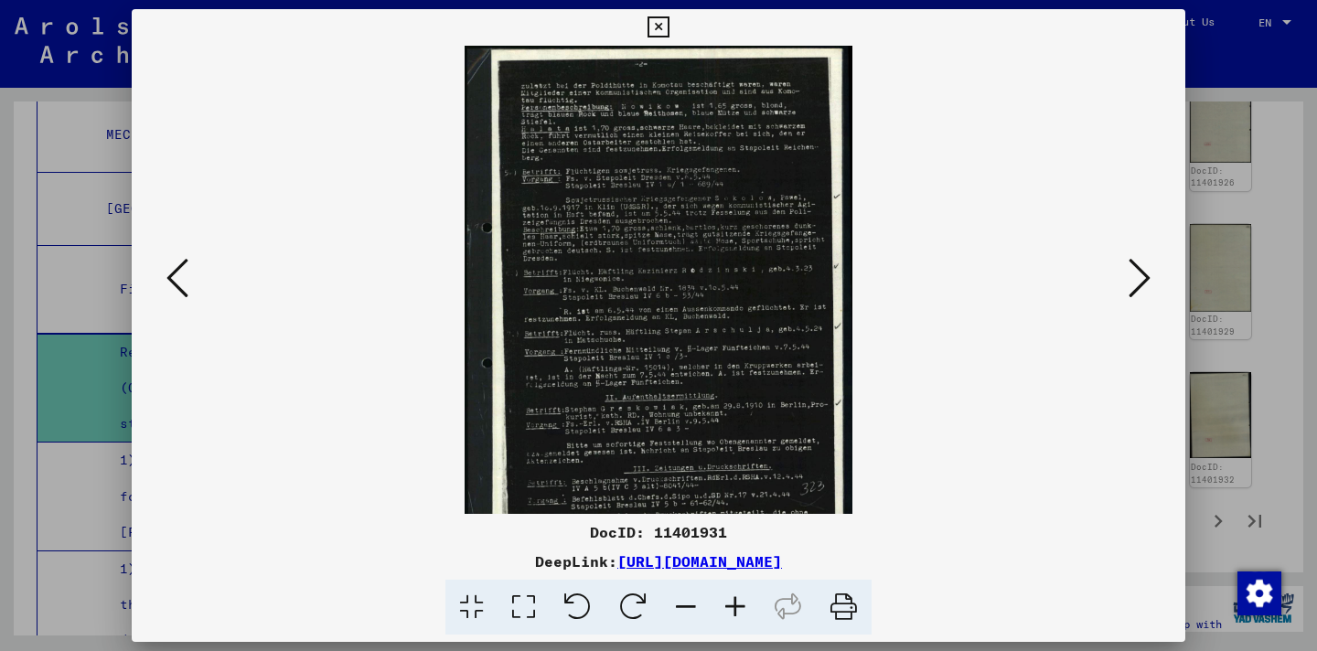
click at [742, 607] on icon at bounding box center [735, 608] width 49 height 56
click at [741, 607] on icon at bounding box center [735, 608] width 49 height 56
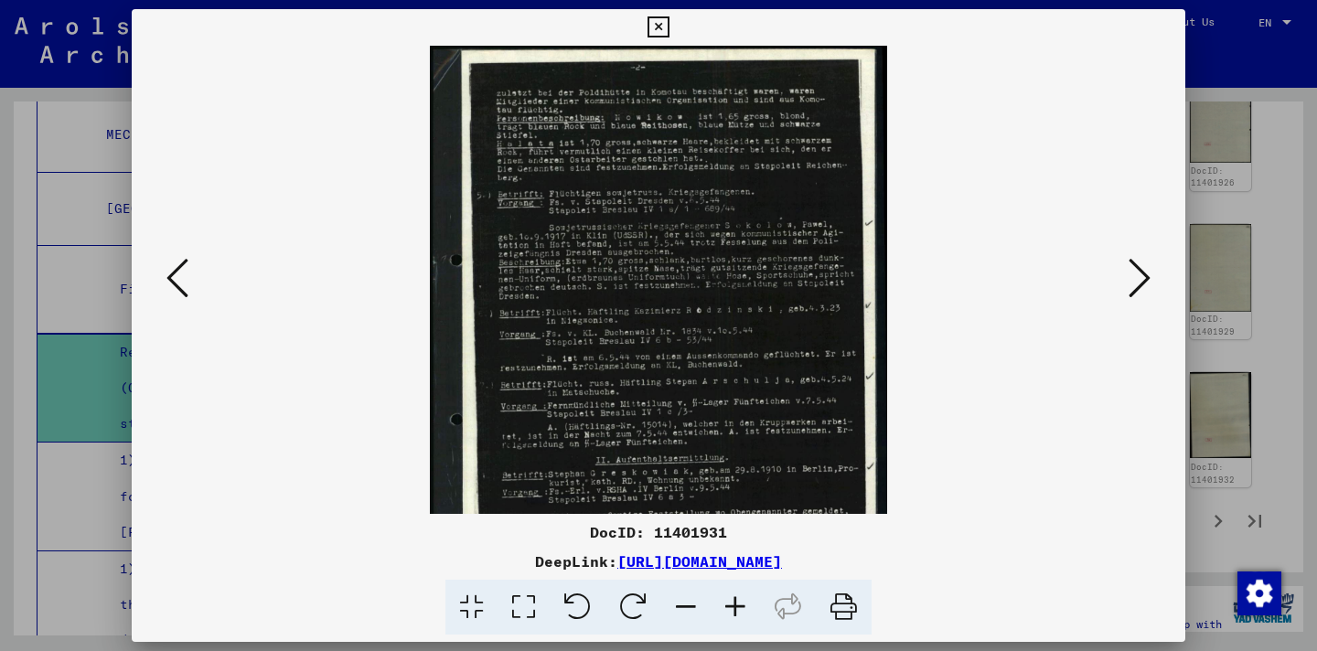
click at [741, 607] on icon at bounding box center [735, 608] width 49 height 56
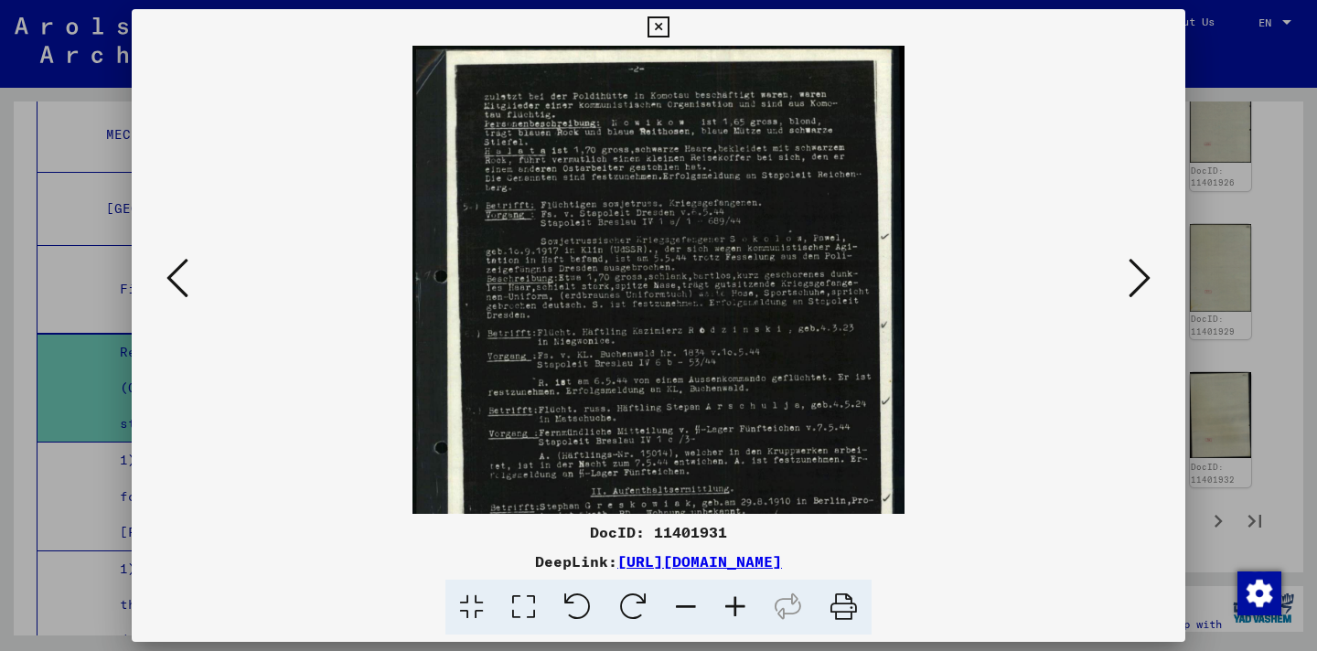
click at [741, 607] on icon at bounding box center [735, 608] width 49 height 56
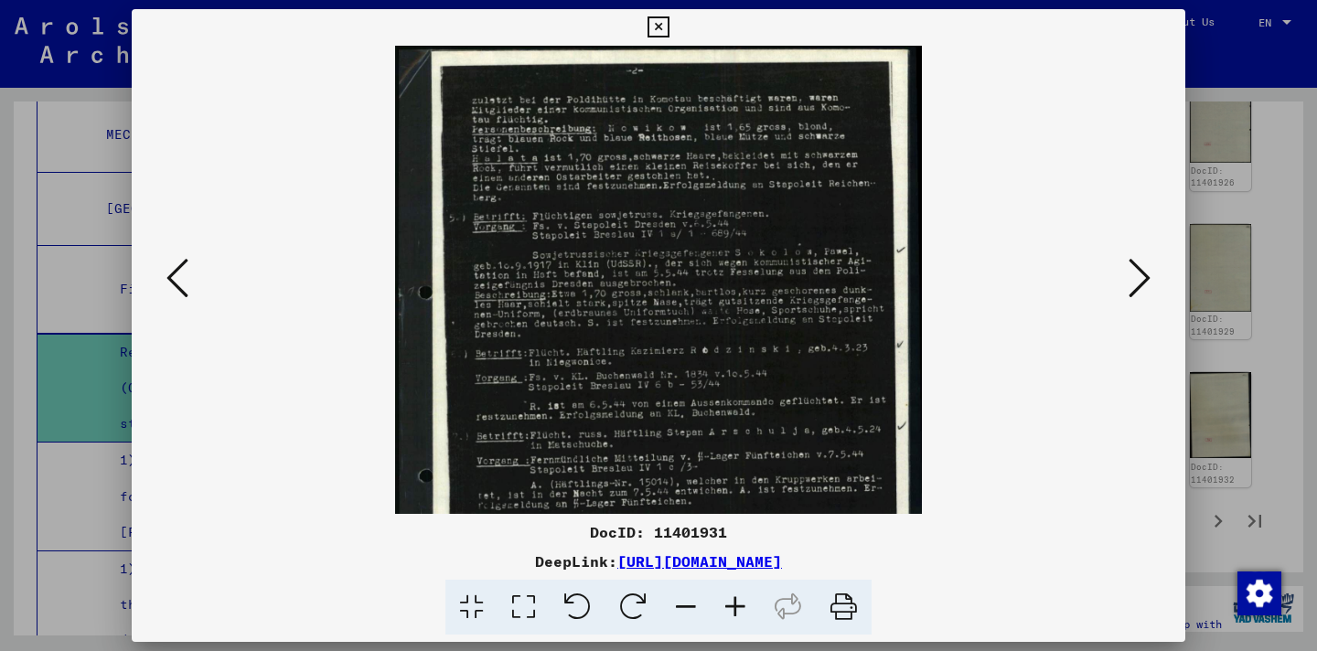
click at [741, 607] on icon at bounding box center [735, 608] width 49 height 56
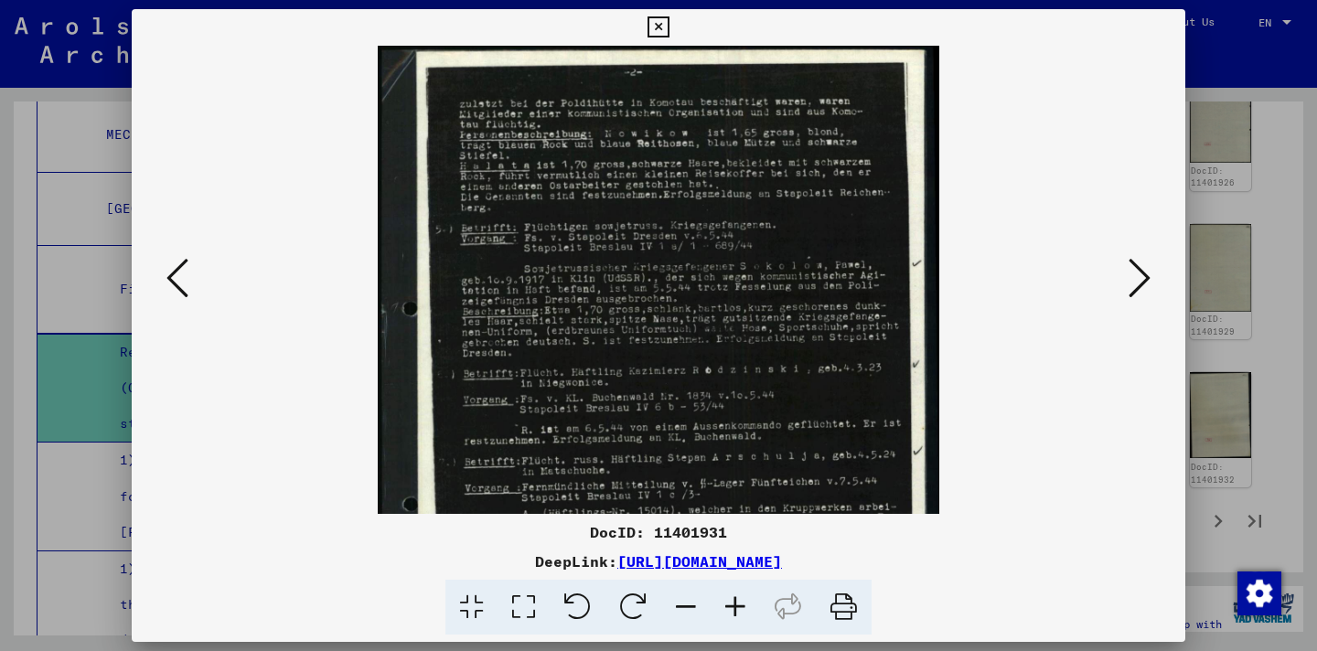
click at [741, 607] on icon at bounding box center [735, 608] width 49 height 56
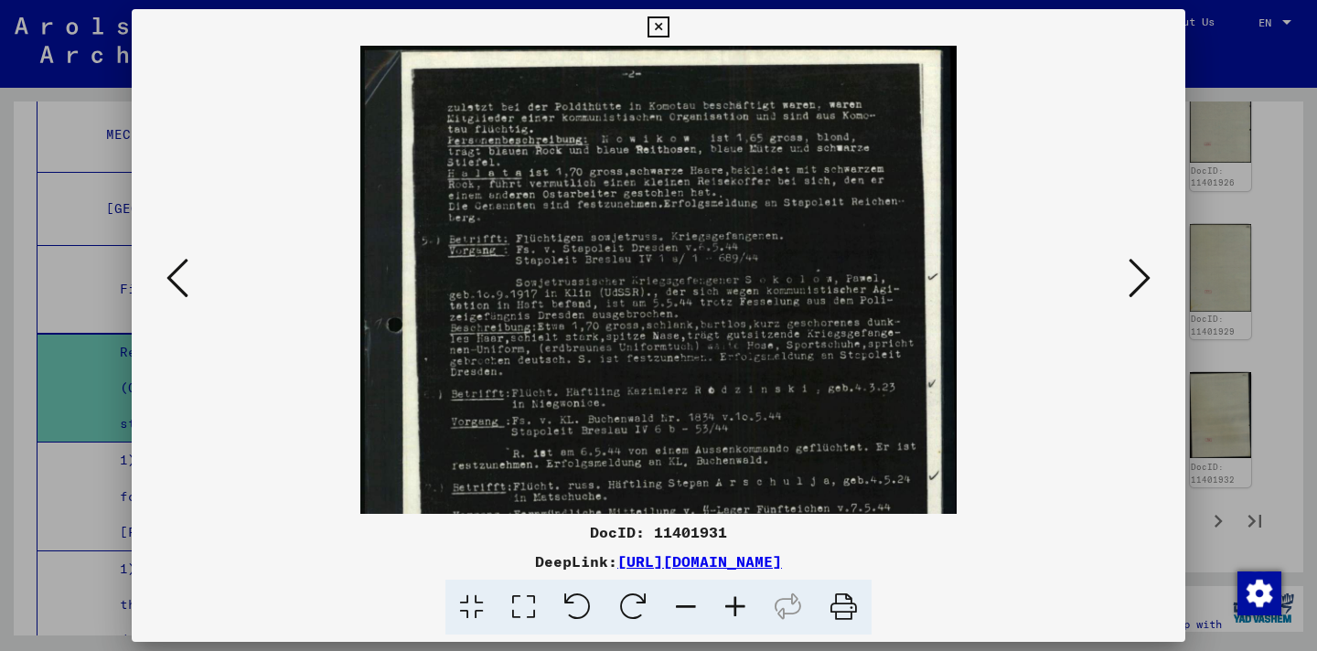
click at [741, 607] on icon at bounding box center [735, 608] width 49 height 56
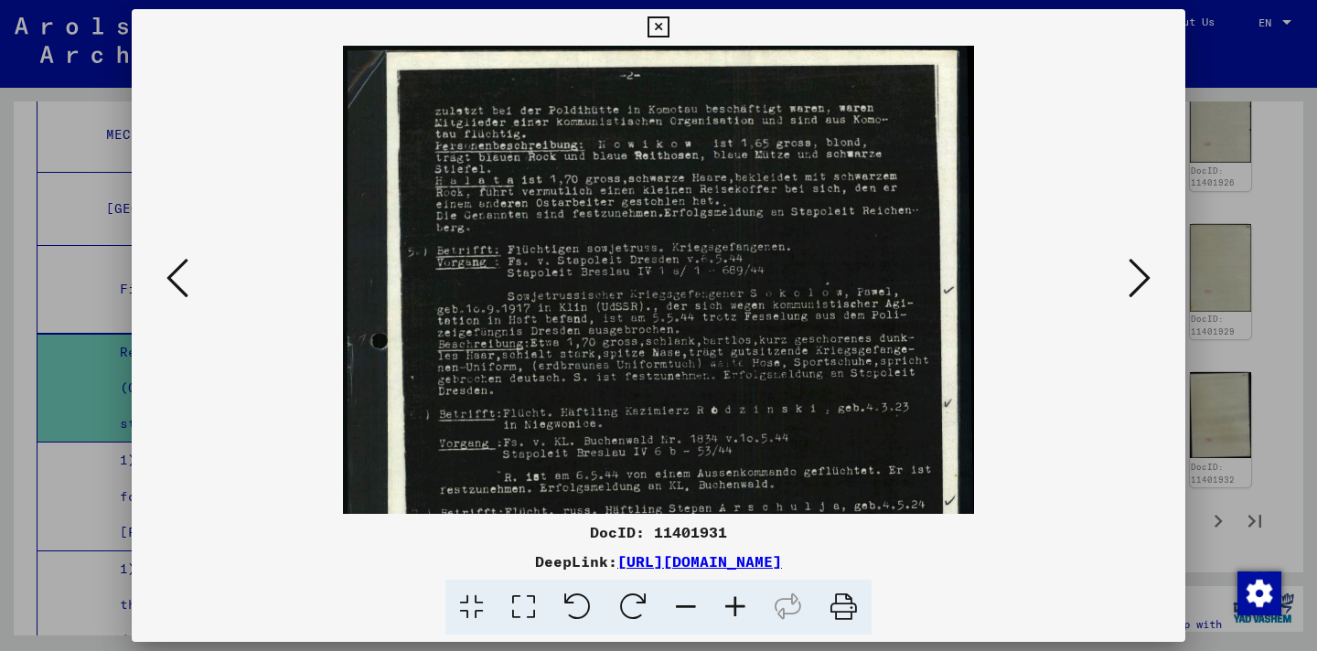
click at [741, 607] on icon at bounding box center [735, 608] width 49 height 56
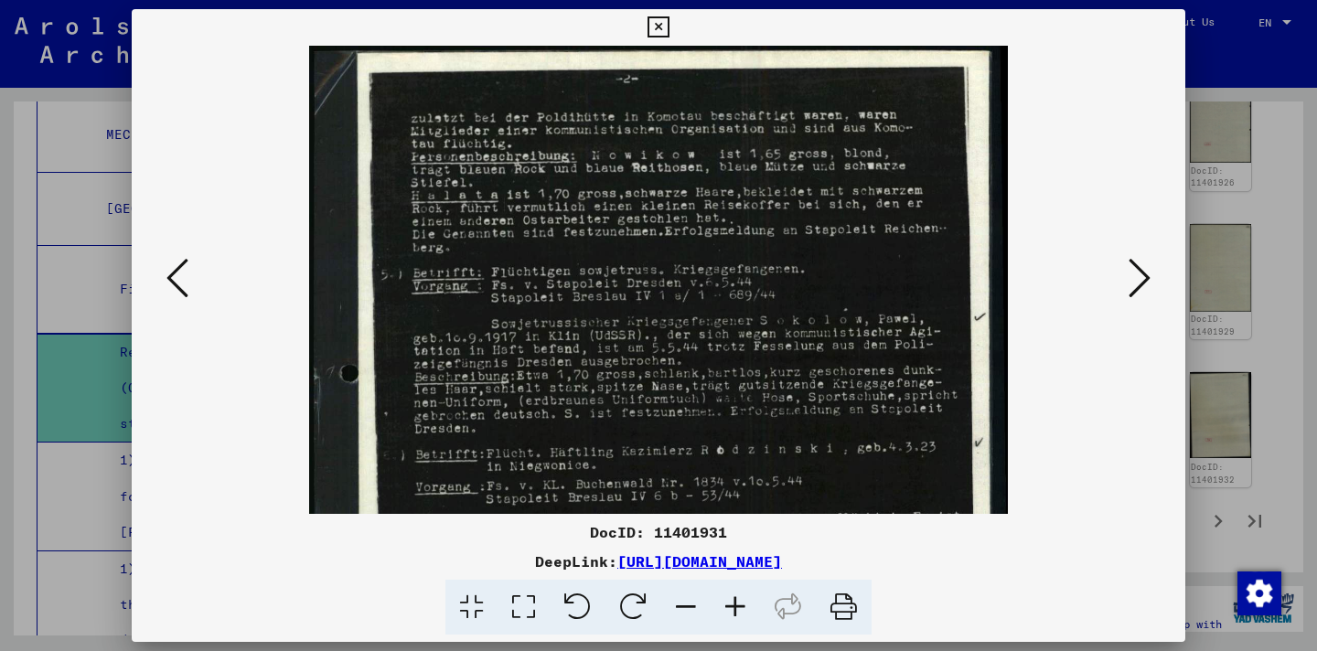
click at [741, 607] on icon at bounding box center [735, 608] width 49 height 56
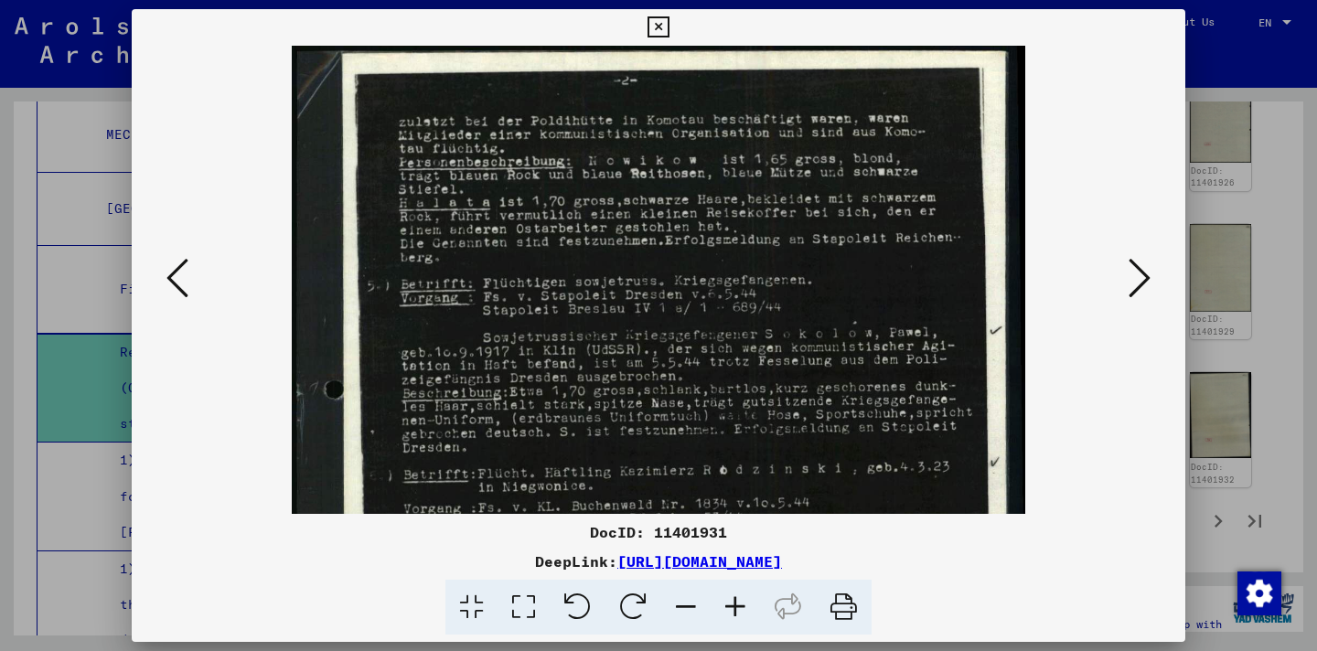
click at [740, 607] on icon at bounding box center [735, 608] width 49 height 56
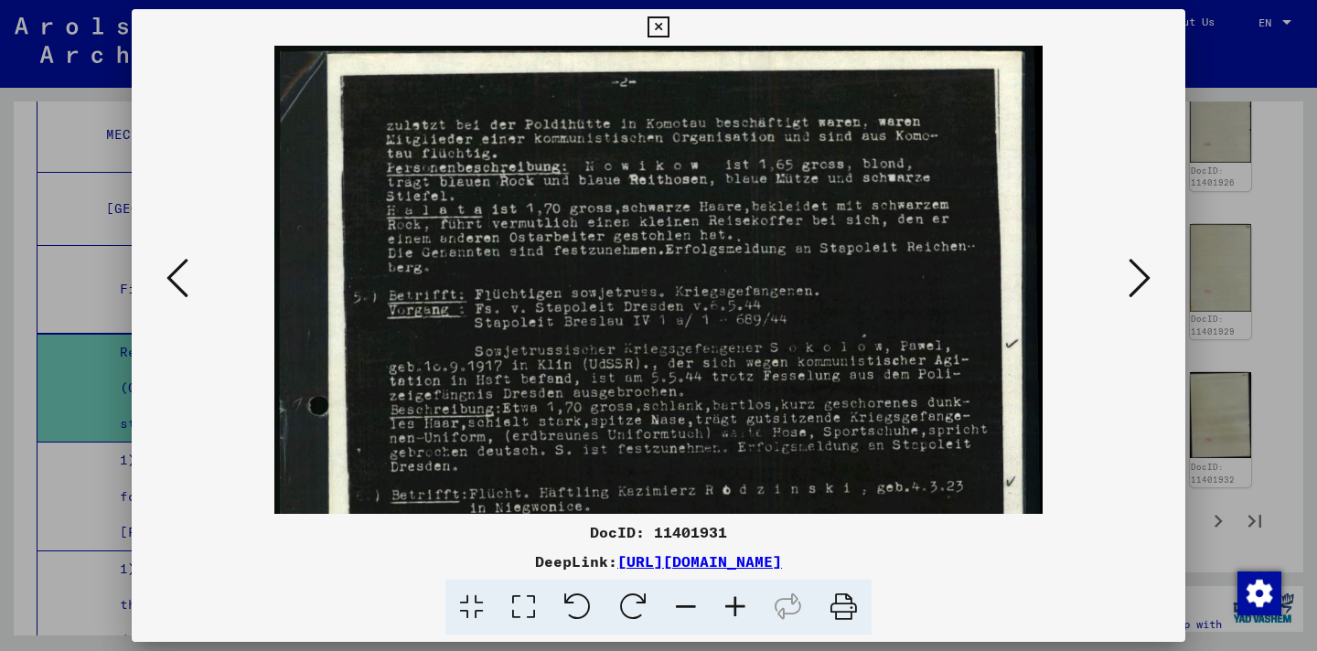
click at [740, 607] on icon at bounding box center [735, 608] width 49 height 56
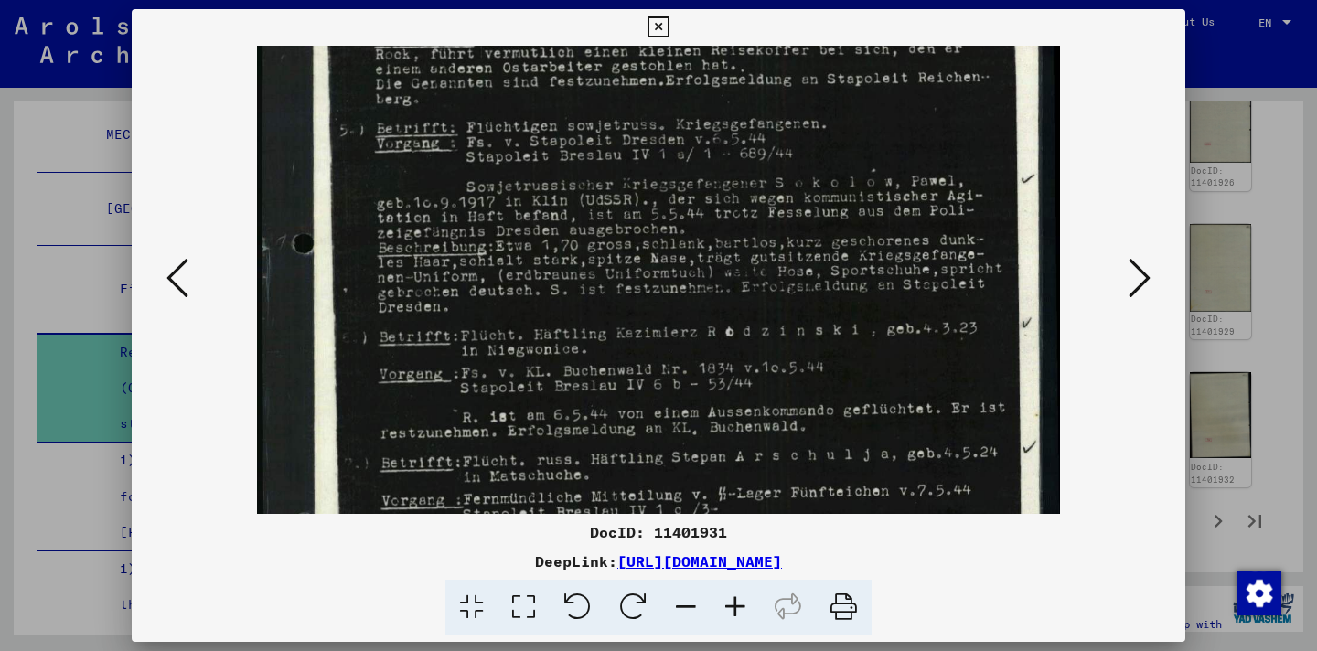
scroll to position [201, 0]
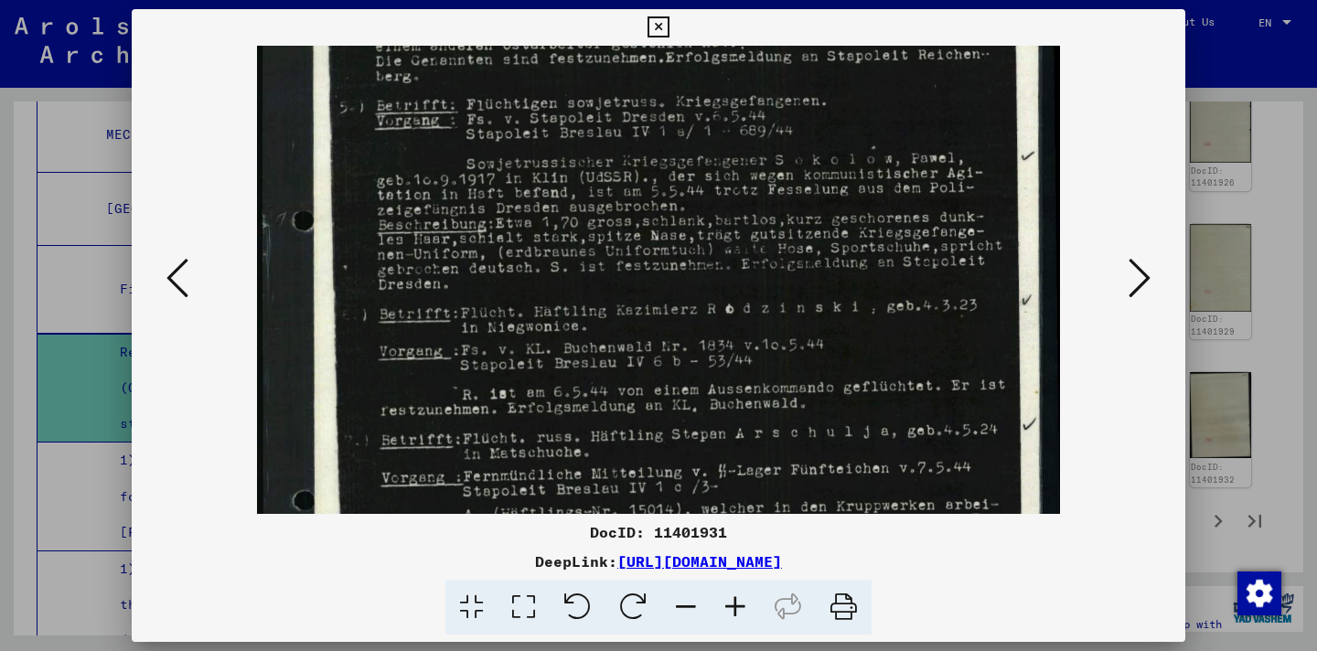
drag, startPoint x: 830, startPoint y: 440, endPoint x: 787, endPoint y: 239, distance: 205.8
click at [787, 239] on img at bounding box center [658, 375] width 803 height 1063
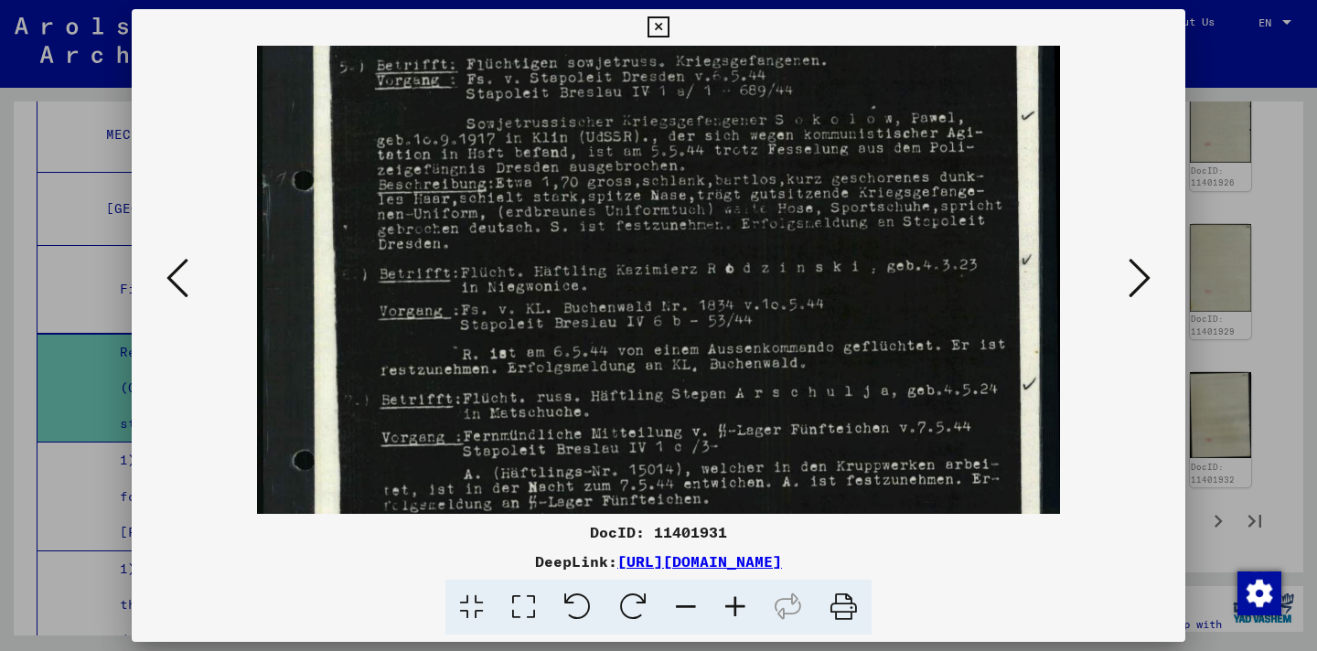
scroll to position [321, 0]
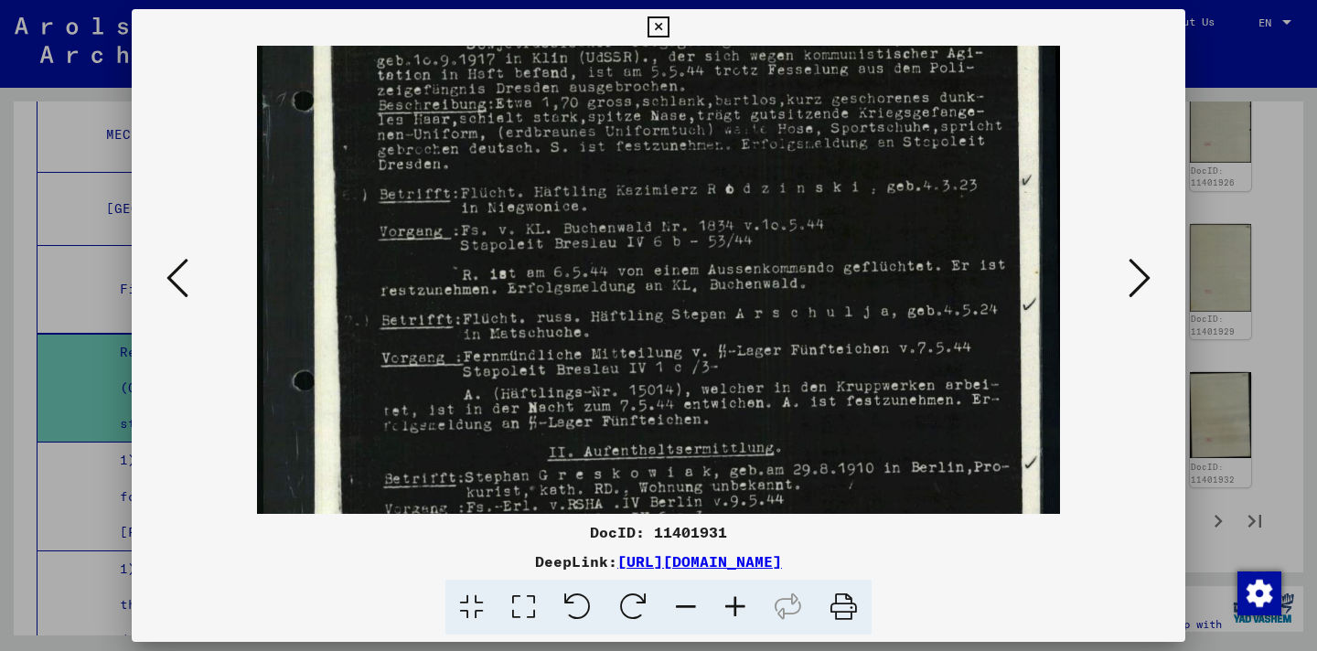
drag, startPoint x: 769, startPoint y: 400, endPoint x: 748, endPoint y: 284, distance: 117.9
click at [748, 284] on img at bounding box center [658, 256] width 803 height 1063
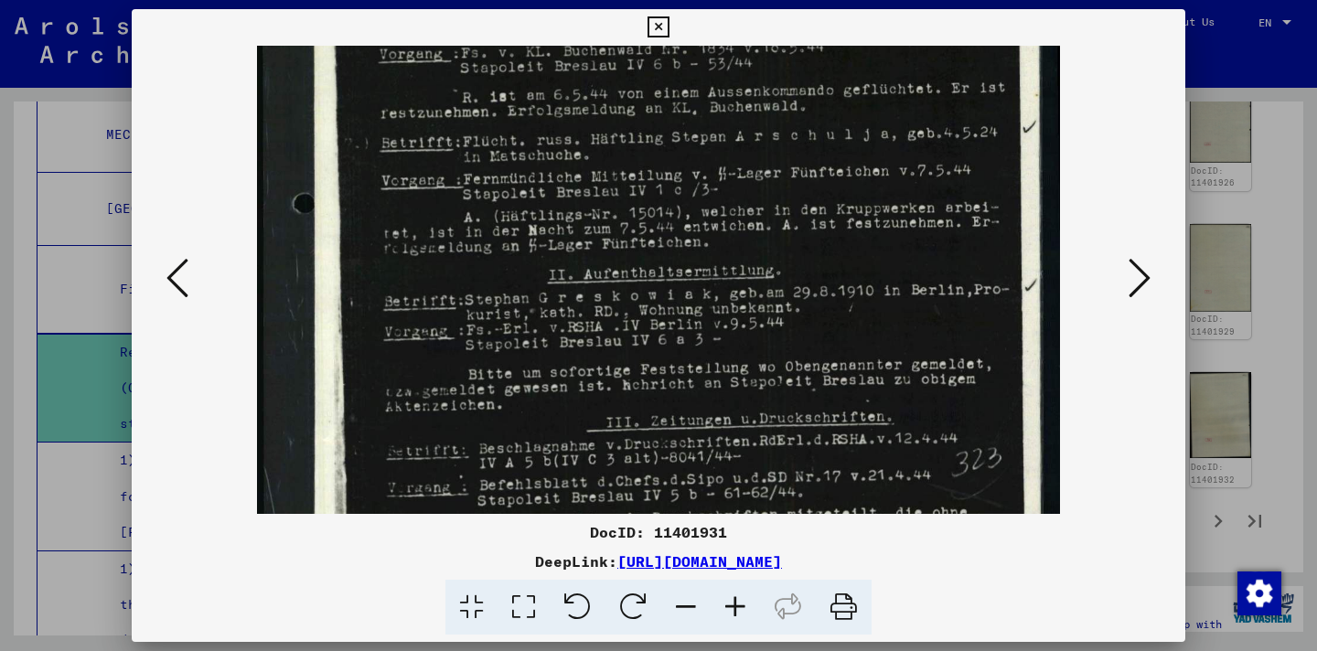
drag, startPoint x: 757, startPoint y: 395, endPoint x: 719, endPoint y: 213, distance: 185.9
click at [719, 213] on img at bounding box center [658, 78] width 803 height 1063
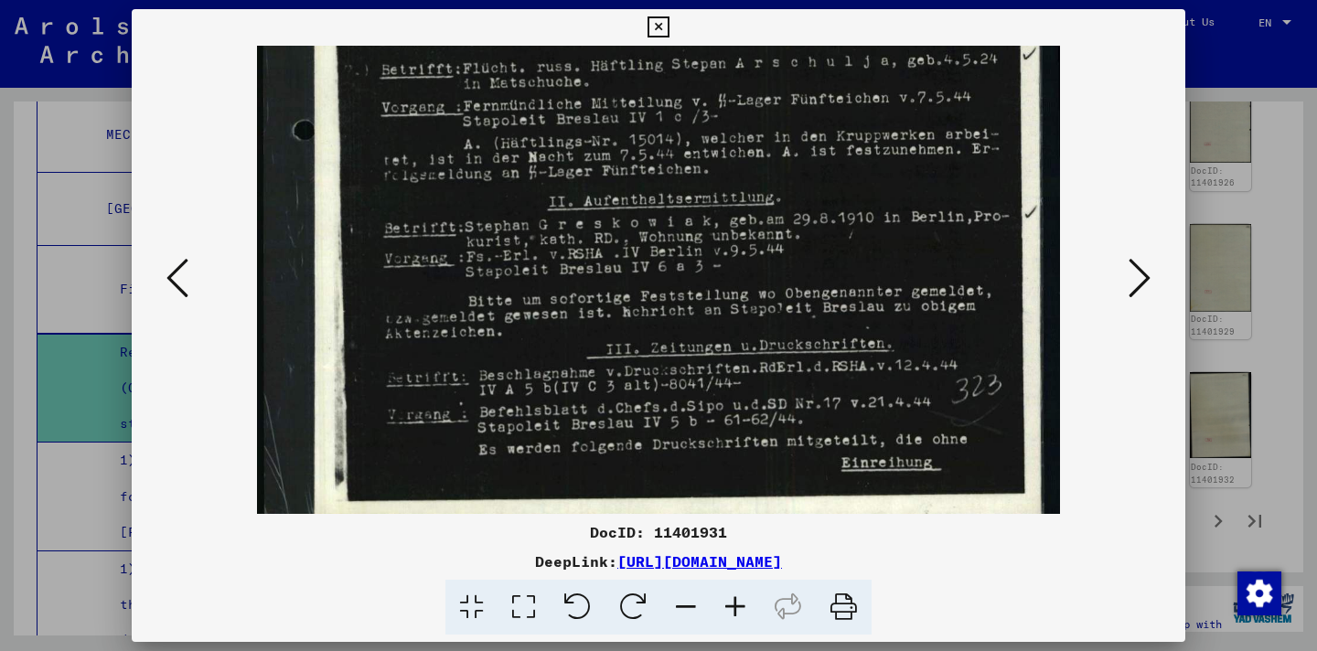
scroll to position [578, 0]
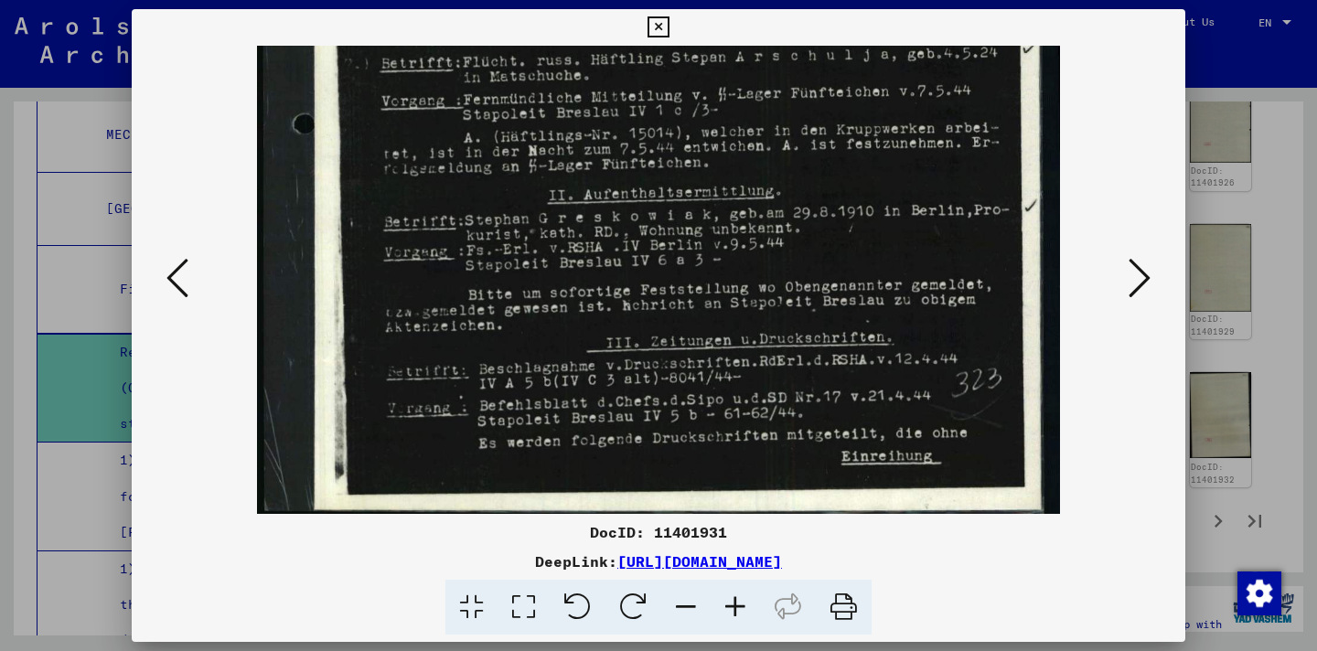
drag, startPoint x: 723, startPoint y: 407, endPoint x: 719, endPoint y: 332, distance: 75.1
click at [167, 285] on icon at bounding box center [178, 278] width 22 height 44
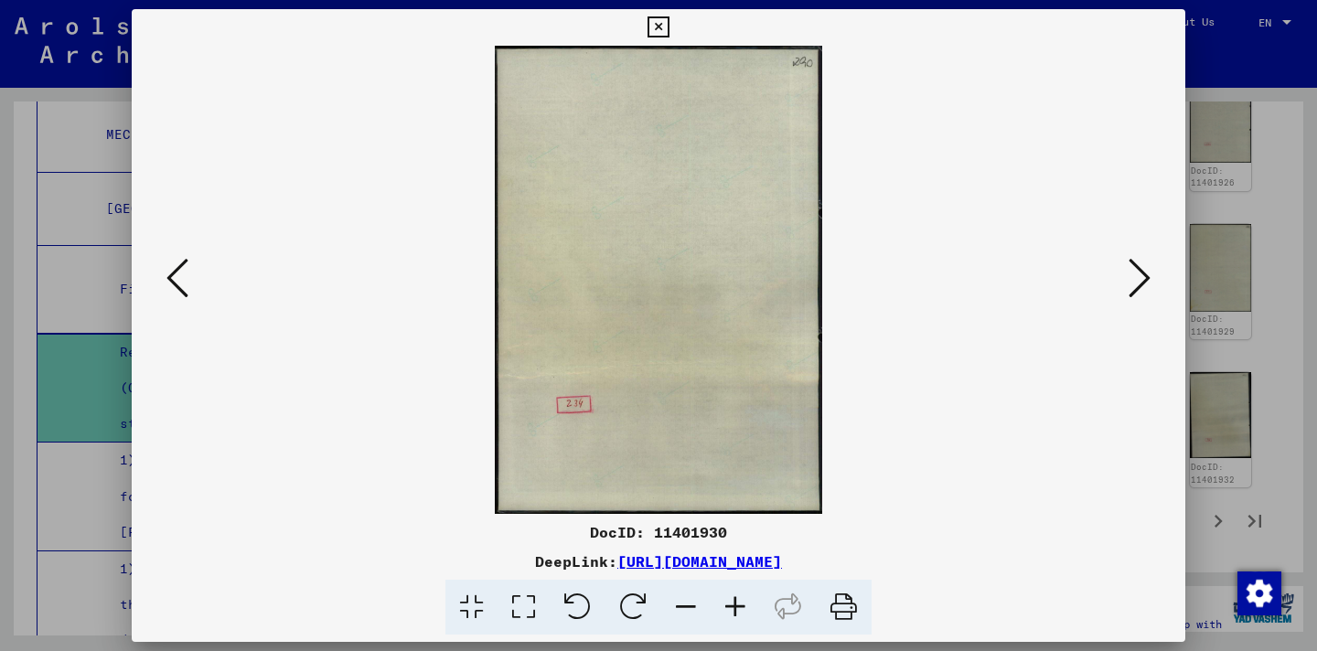
scroll to position [0, 0]
click at [167, 285] on icon at bounding box center [178, 278] width 22 height 44
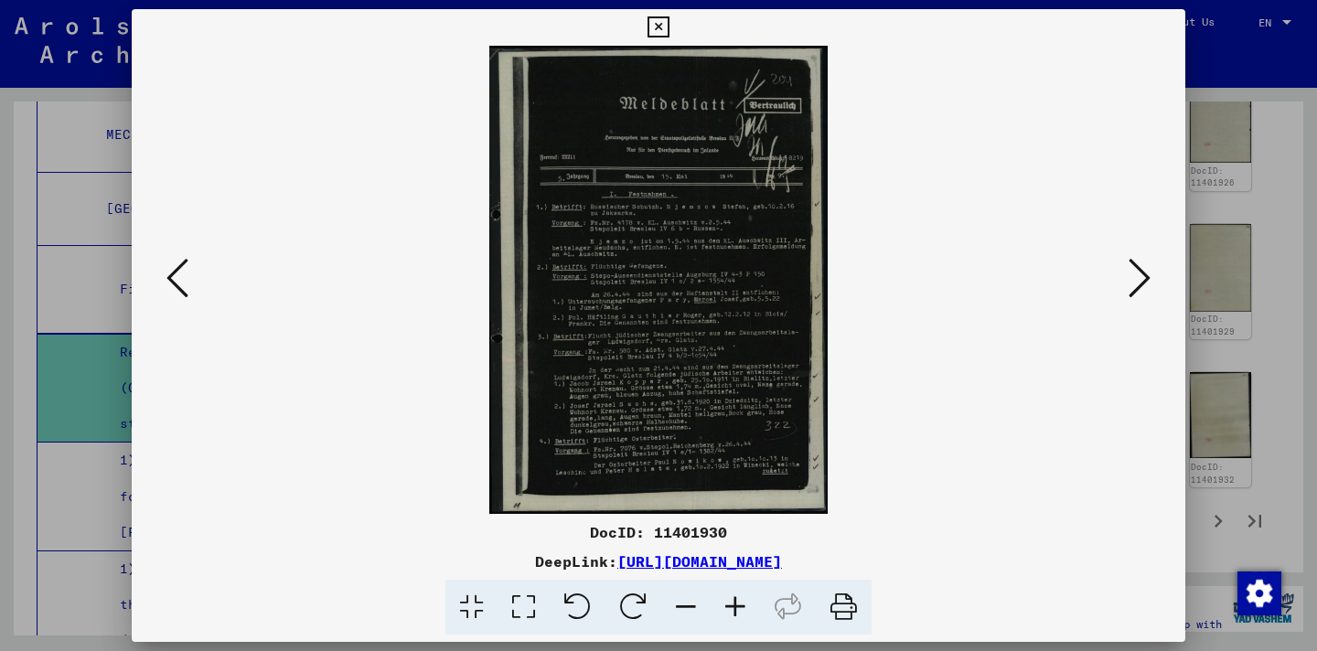
click at [730, 614] on icon at bounding box center [735, 608] width 49 height 56
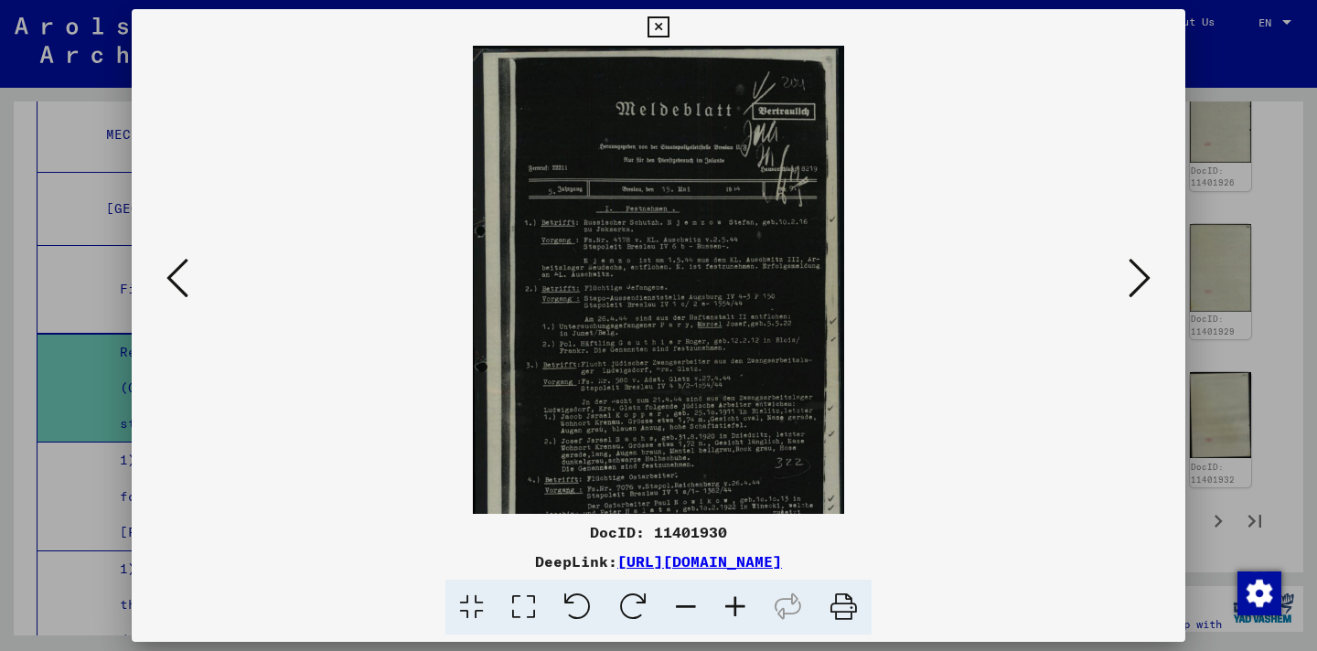
click at [730, 613] on icon at bounding box center [735, 608] width 49 height 56
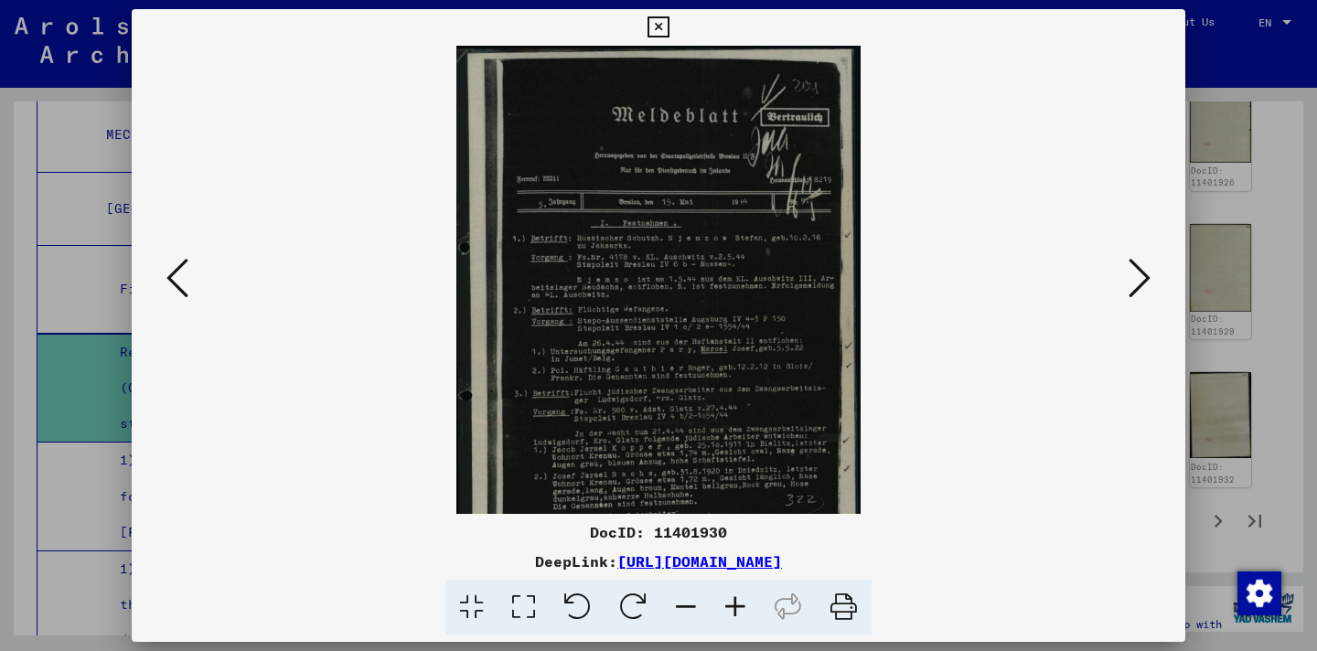
click at [730, 613] on icon at bounding box center [735, 608] width 49 height 56
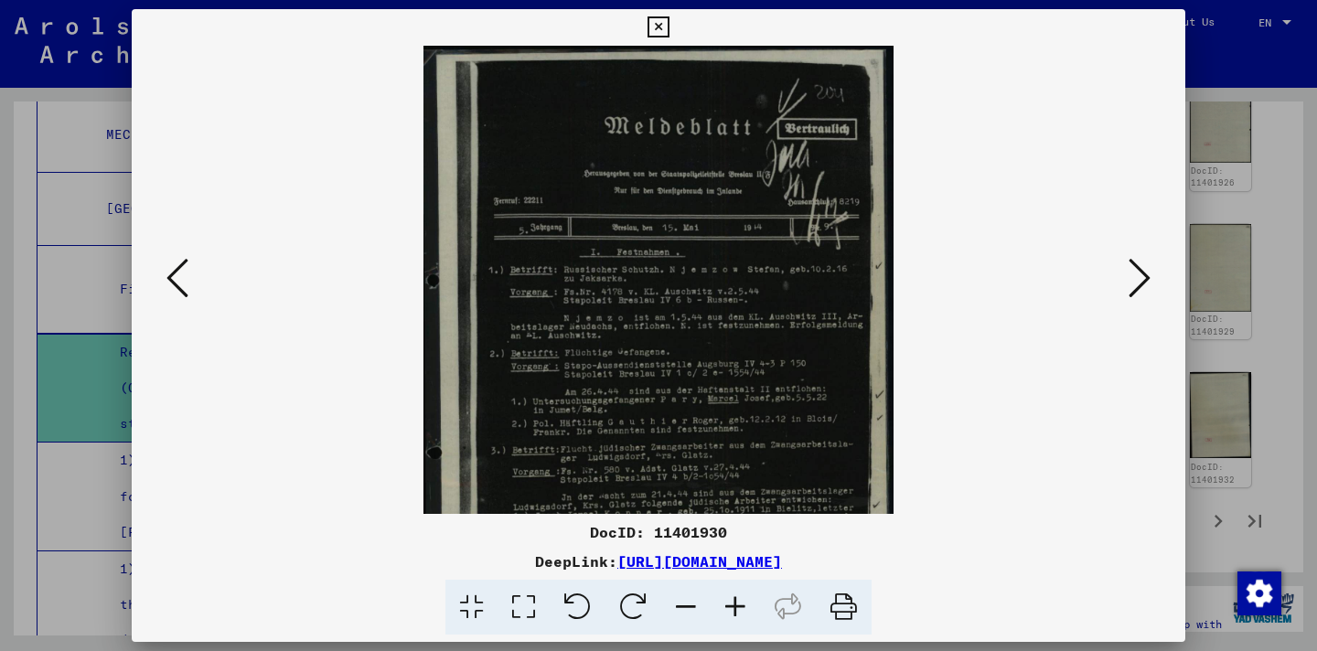
click at [730, 613] on icon at bounding box center [735, 608] width 49 height 56
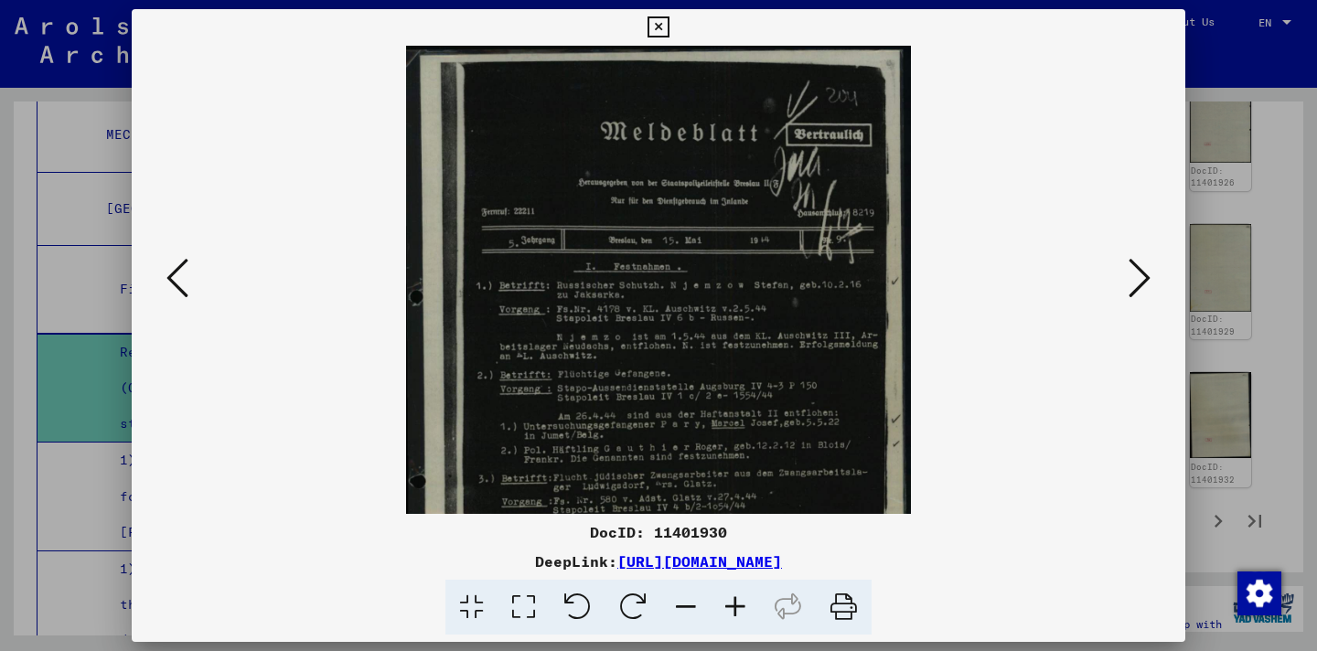
click at [730, 613] on icon at bounding box center [735, 608] width 49 height 56
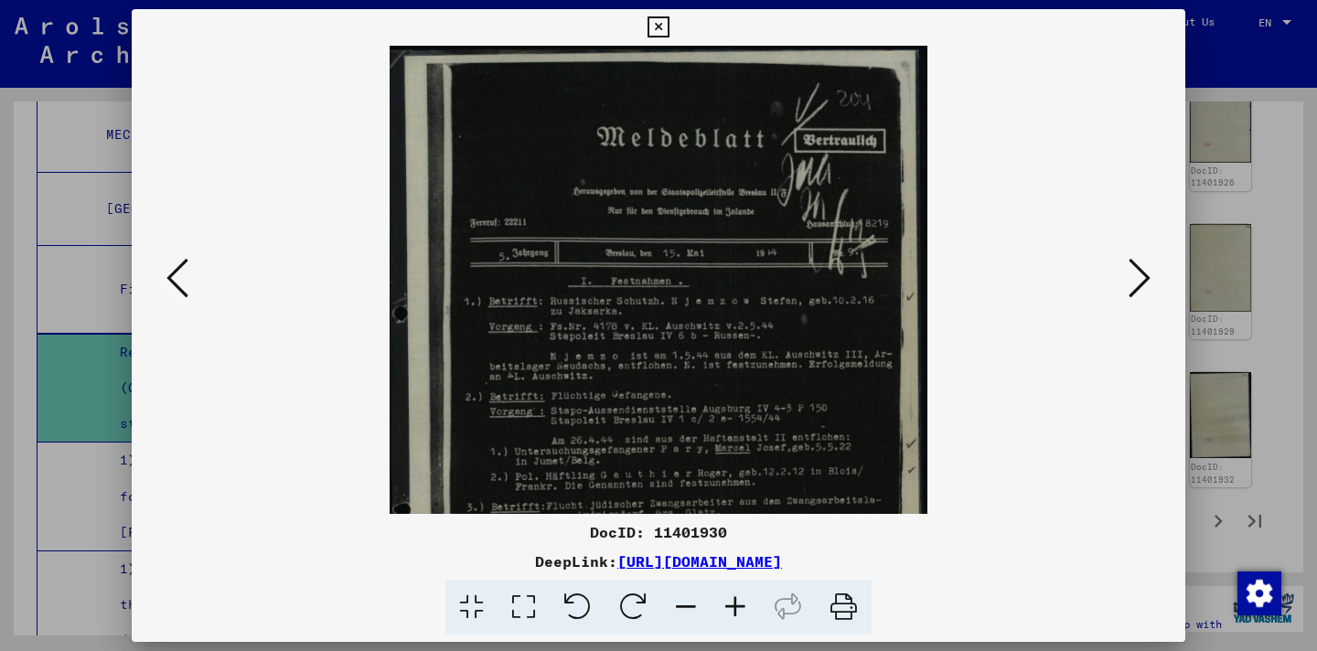
click at [730, 613] on icon at bounding box center [735, 608] width 49 height 56
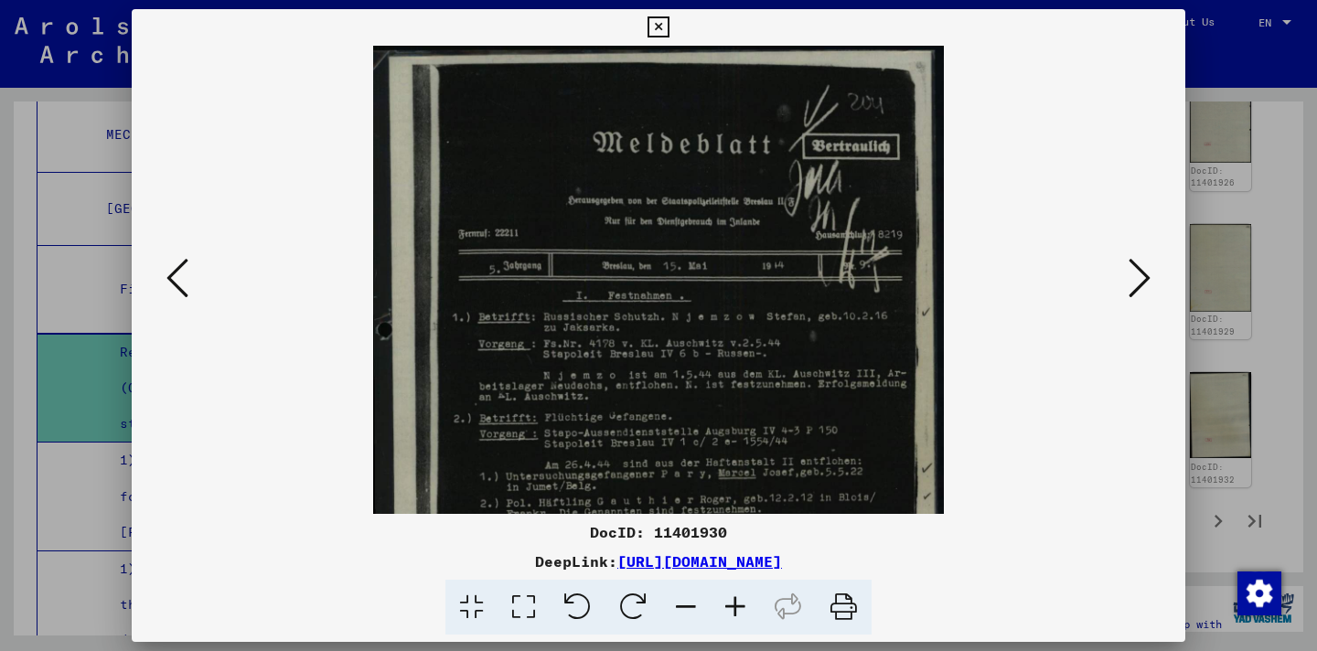
click at [730, 613] on icon at bounding box center [735, 608] width 49 height 56
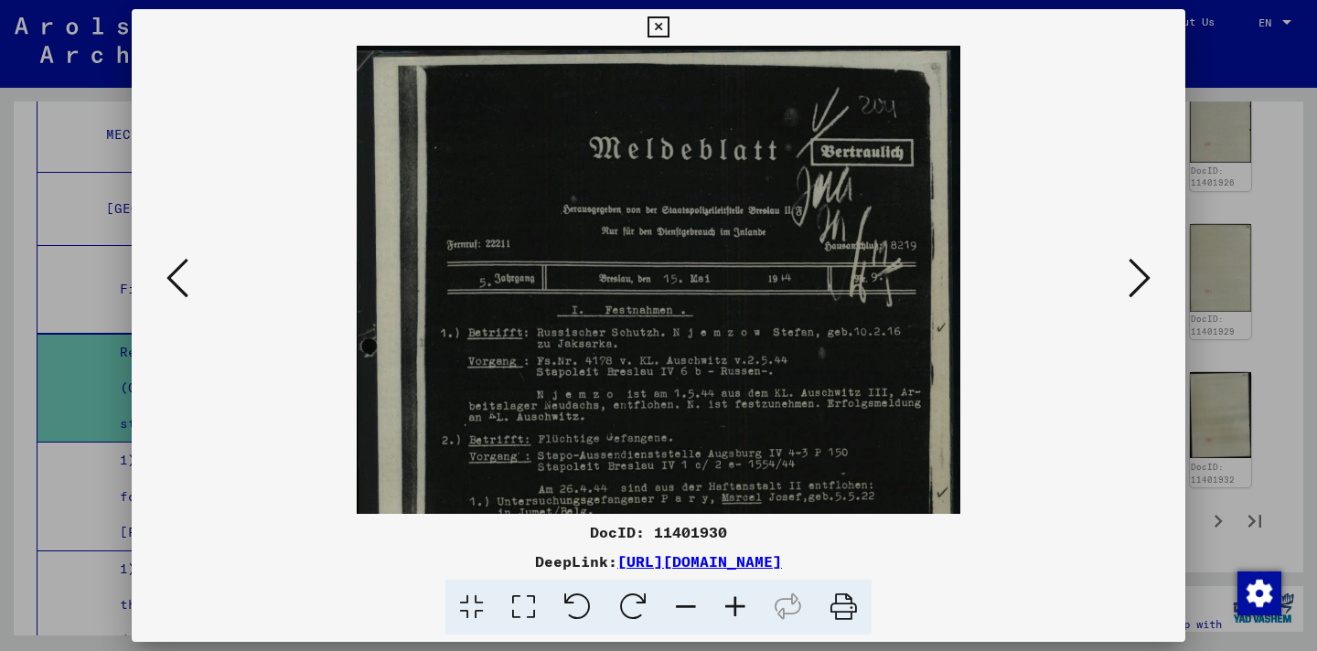
click at [730, 613] on icon at bounding box center [735, 608] width 49 height 56
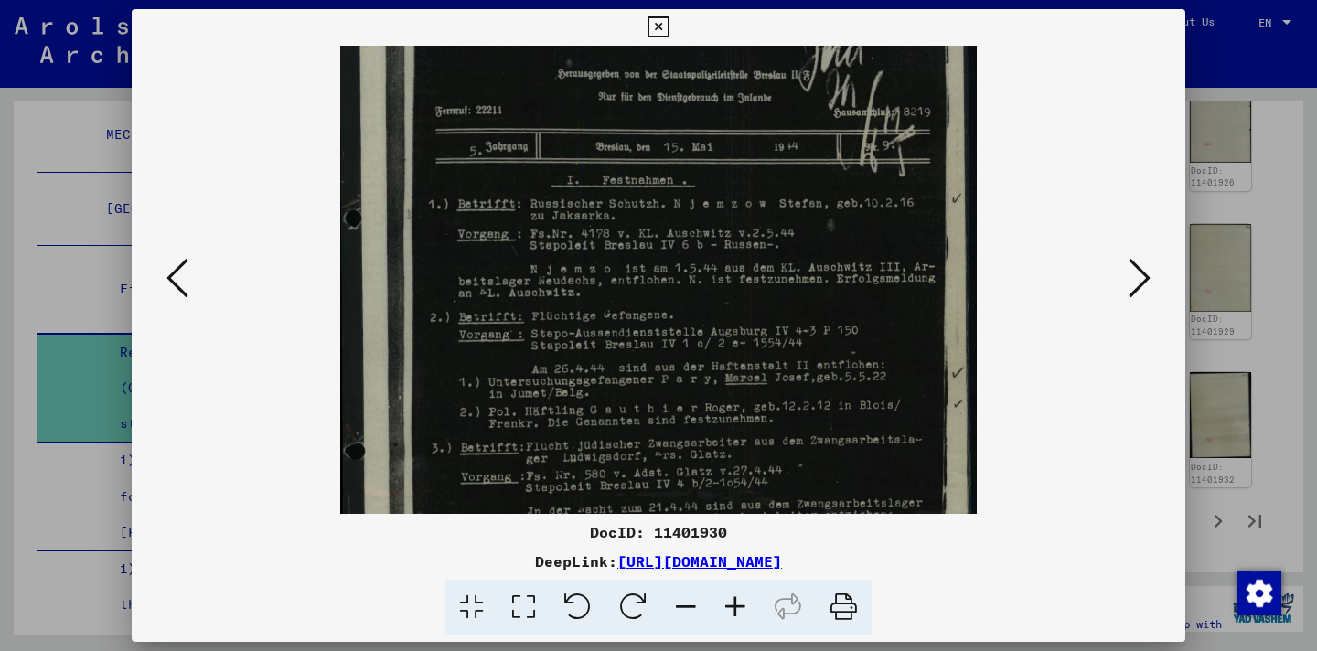
drag, startPoint x: 766, startPoint y: 380, endPoint x: 752, endPoint y: 247, distance: 133.4
click at [753, 254] on img at bounding box center [658, 341] width 637 height 880
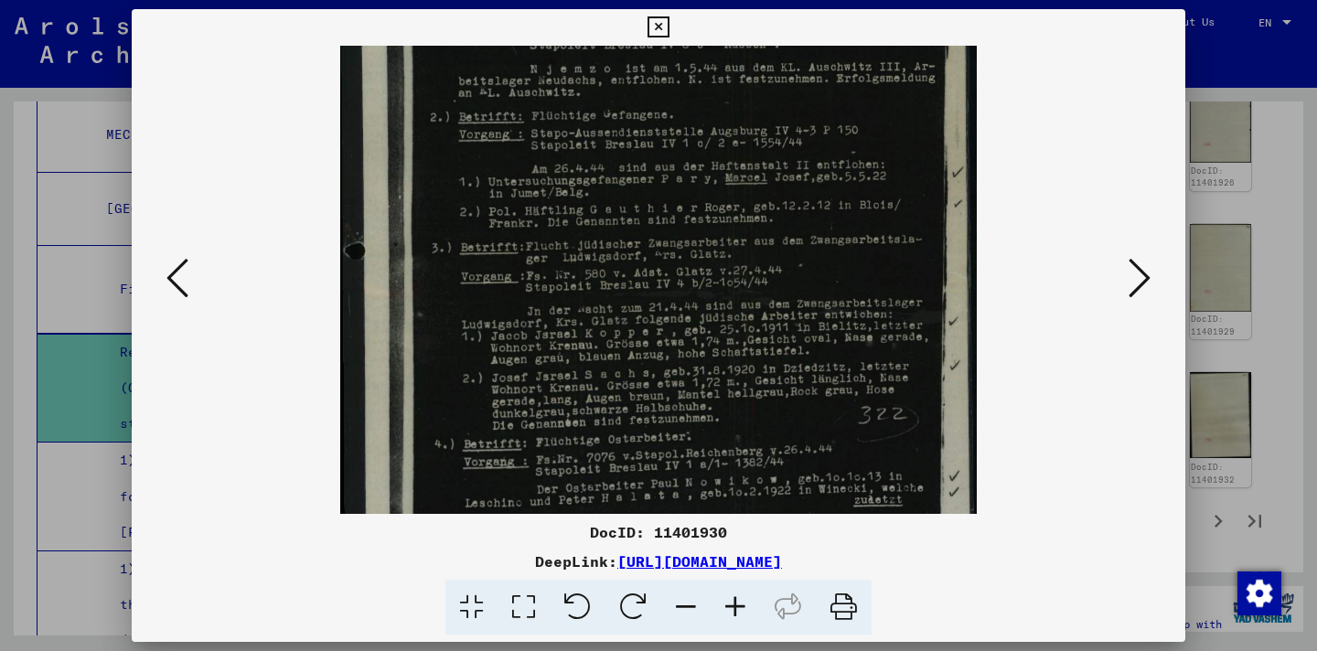
drag, startPoint x: 737, startPoint y: 436, endPoint x: 720, endPoint y: 227, distance: 210.2
click at [720, 227] on img at bounding box center [658, 141] width 637 height 880
